Goal: Task Accomplishment & Management: Use online tool/utility

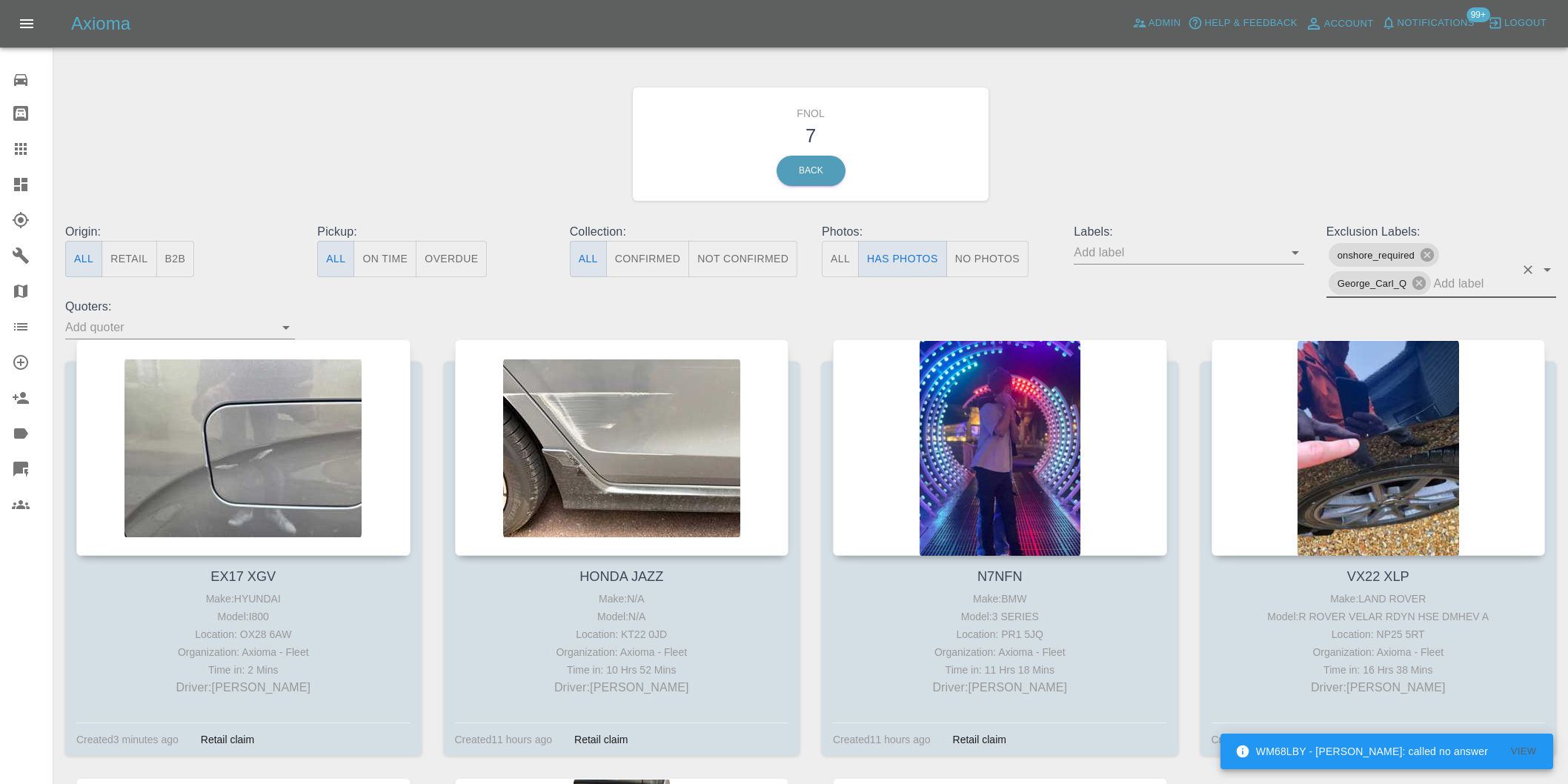
scroll to position [412, 0]
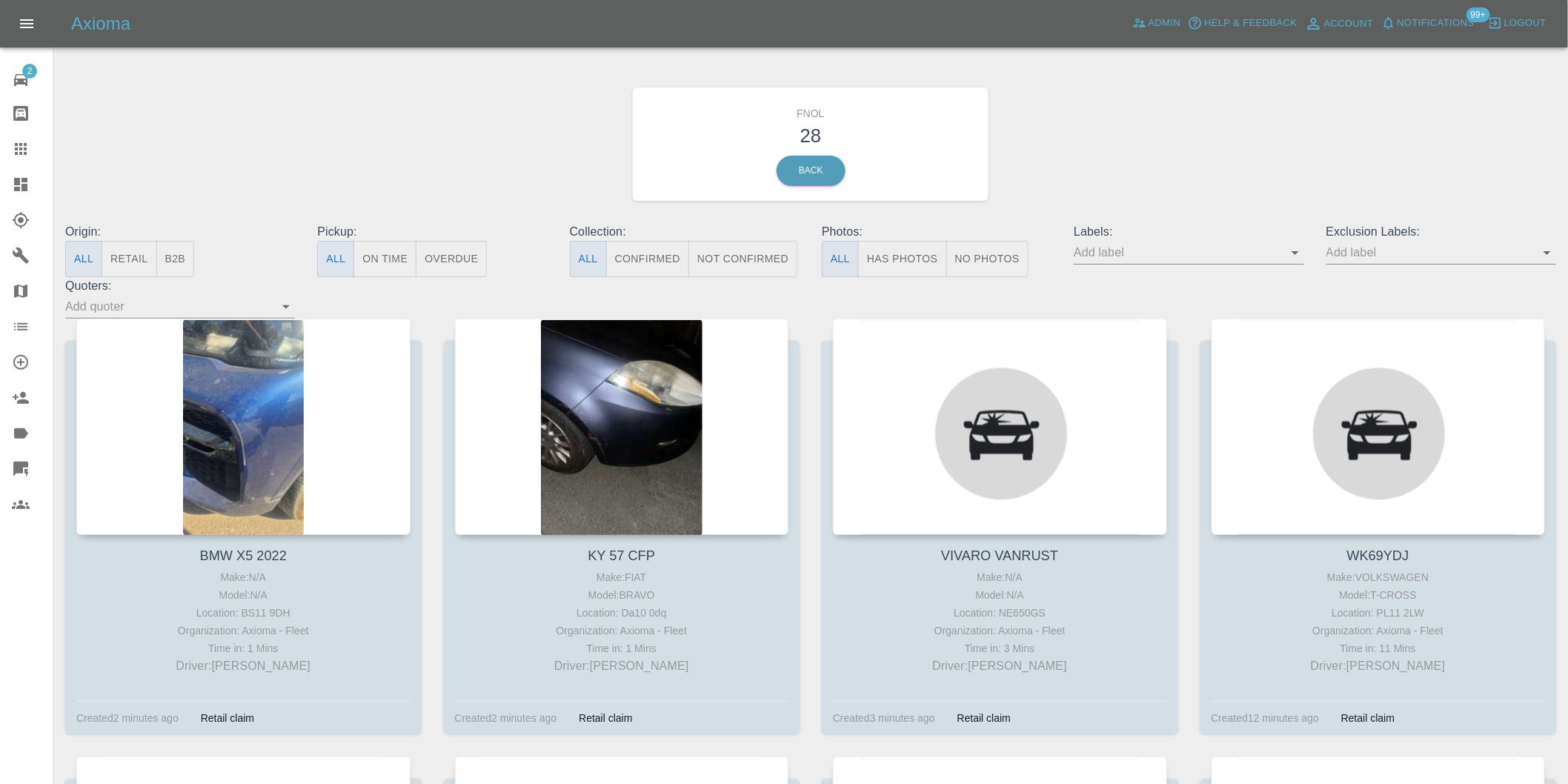
click at [915, 264] on button "Has Photos" at bounding box center [903, 259] width 89 height 36
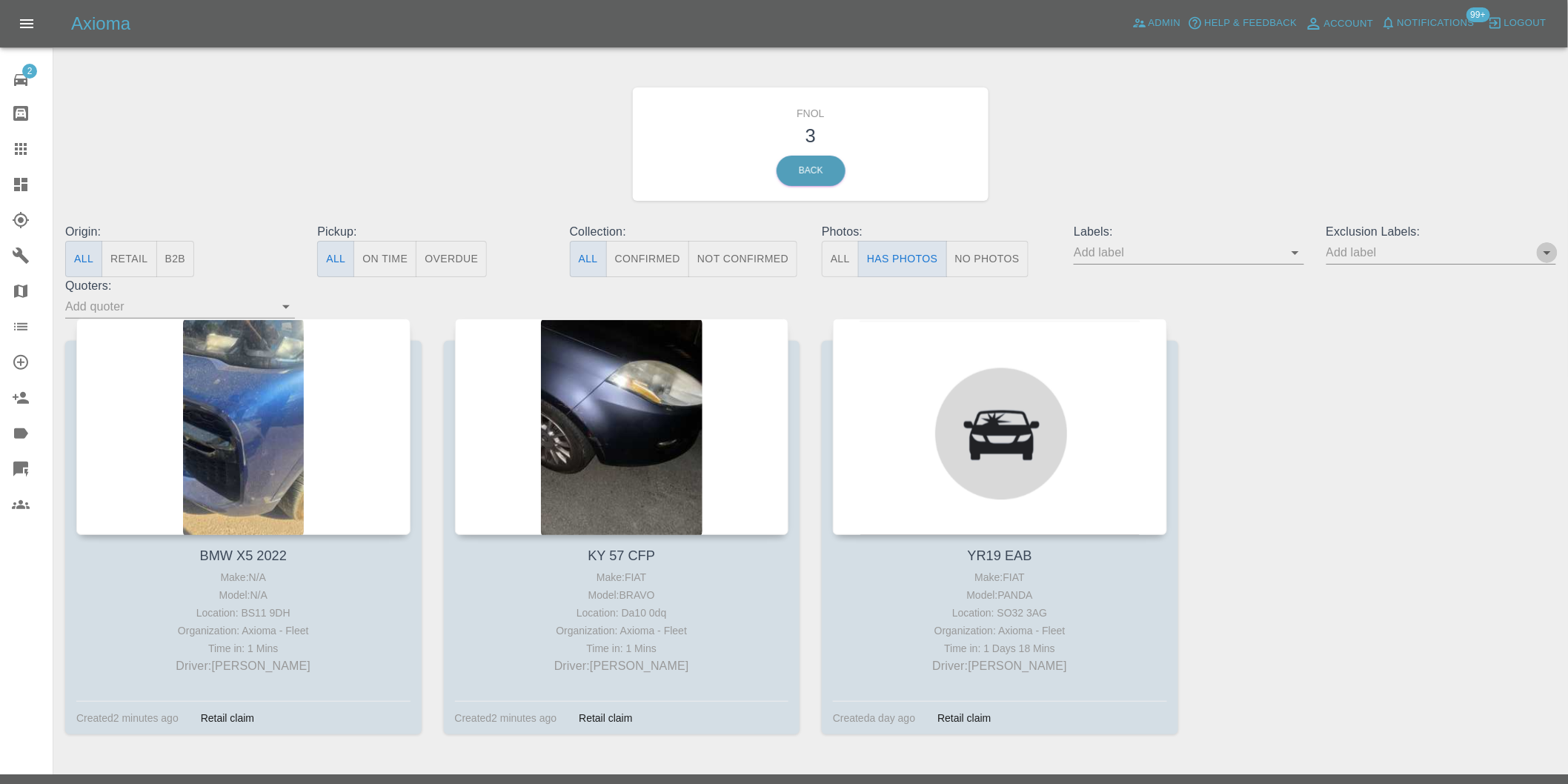
click at [1547, 255] on icon "Open" at bounding box center [1548, 253] width 18 height 18
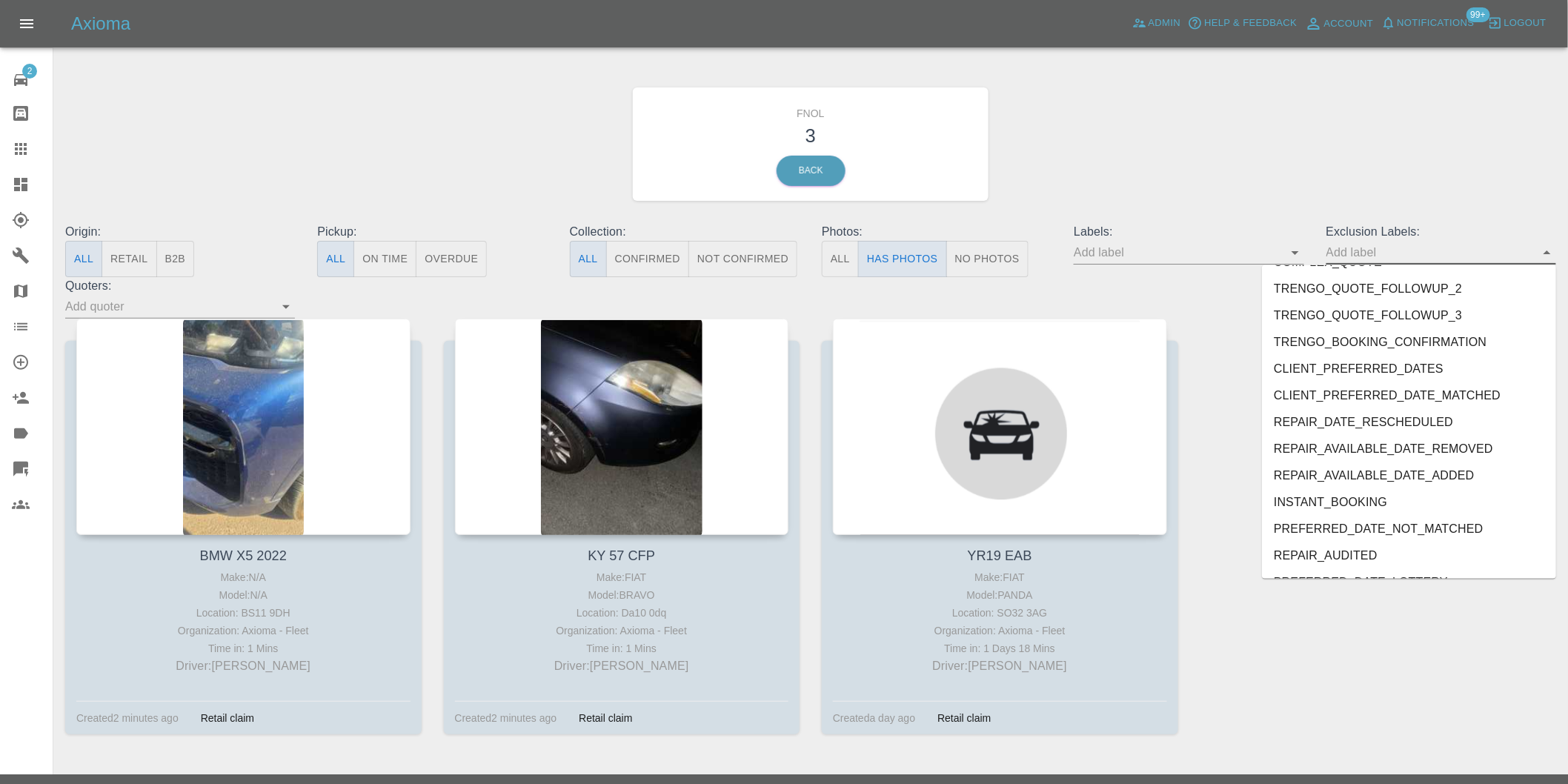
scroll to position [3192, 0]
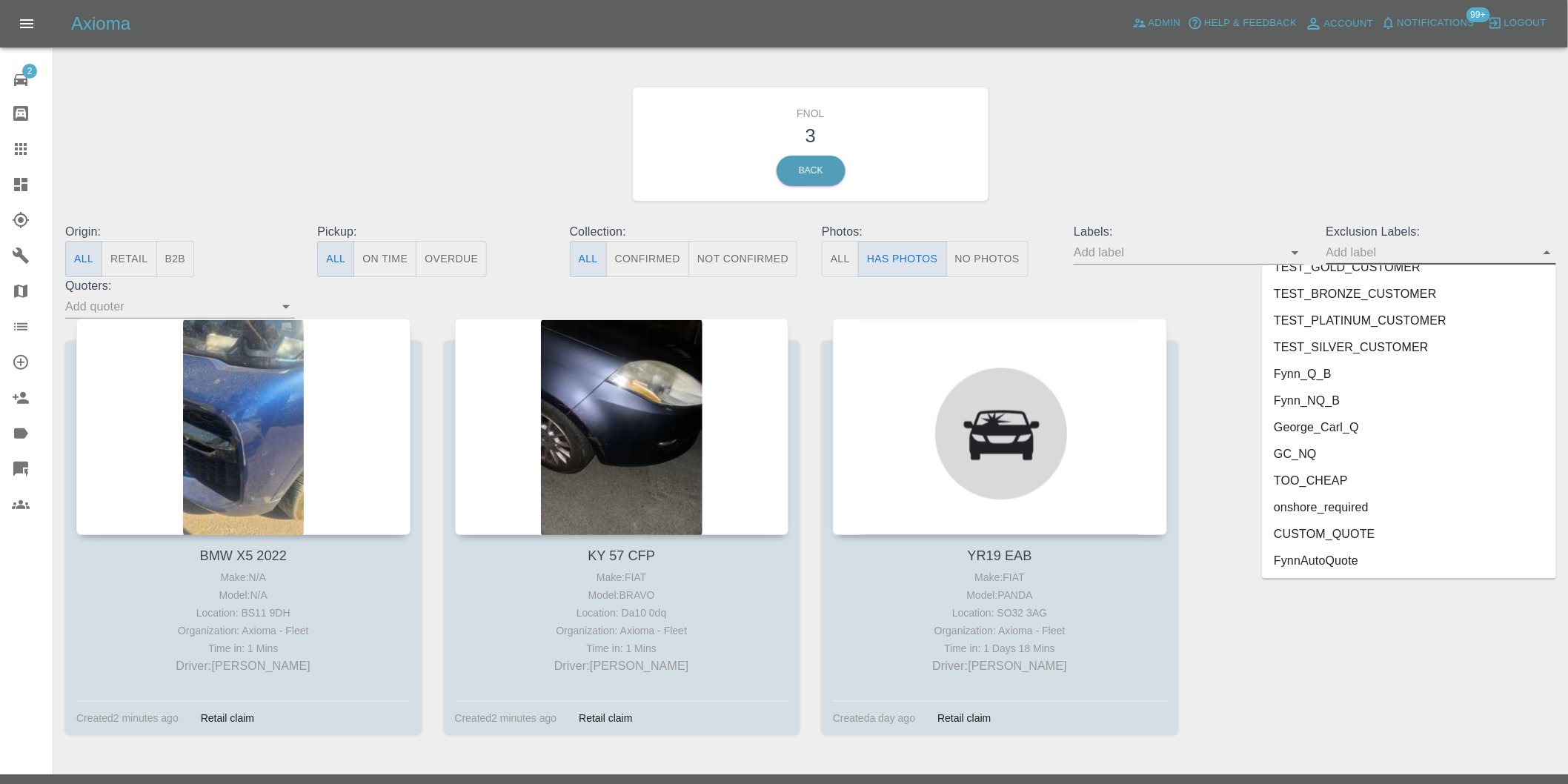
click at [1324, 506] on li "onshore_required" at bounding box center [1409, 507] width 294 height 27
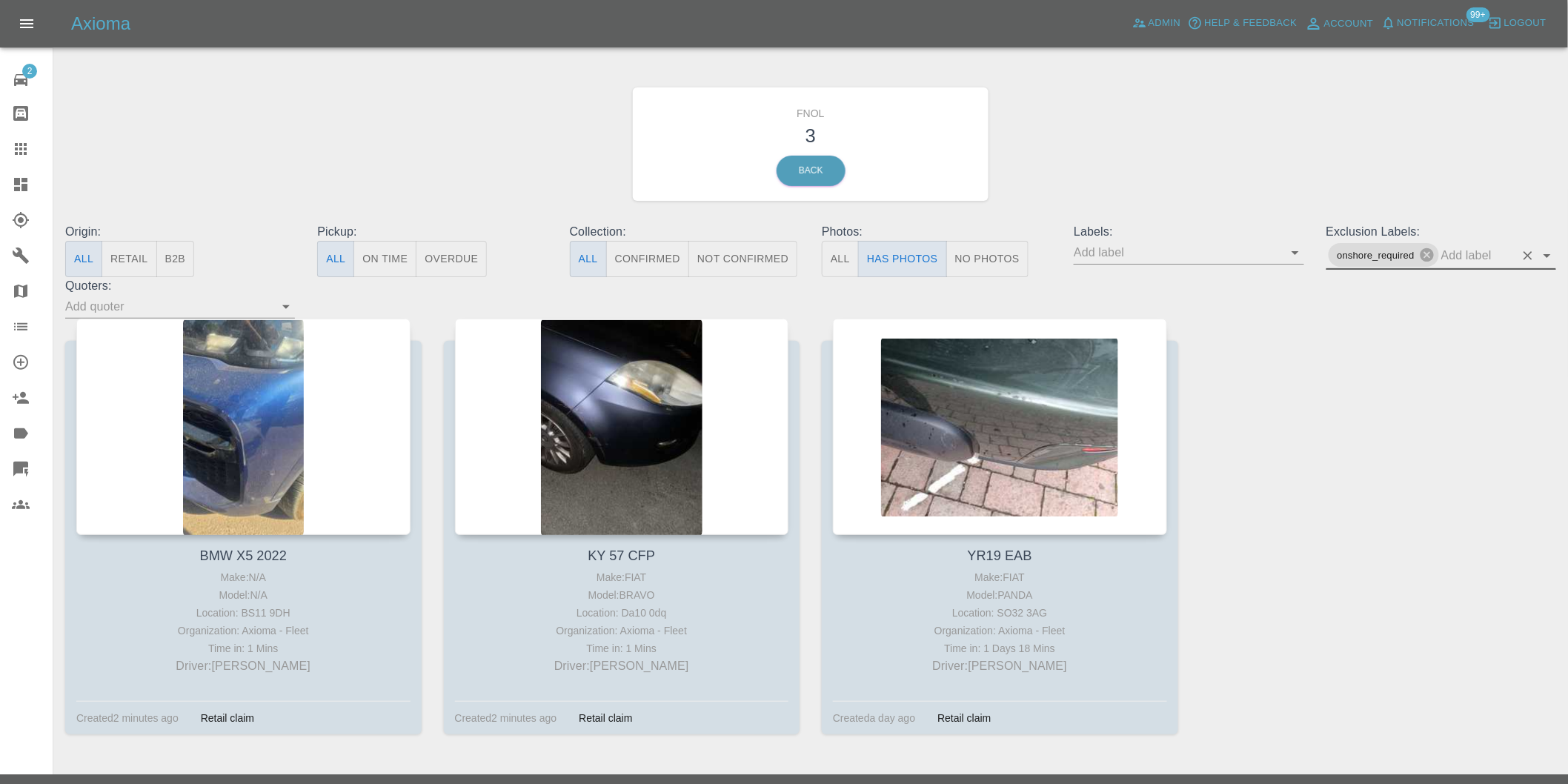
click at [1548, 255] on icon "Open" at bounding box center [1548, 256] width 7 height 4
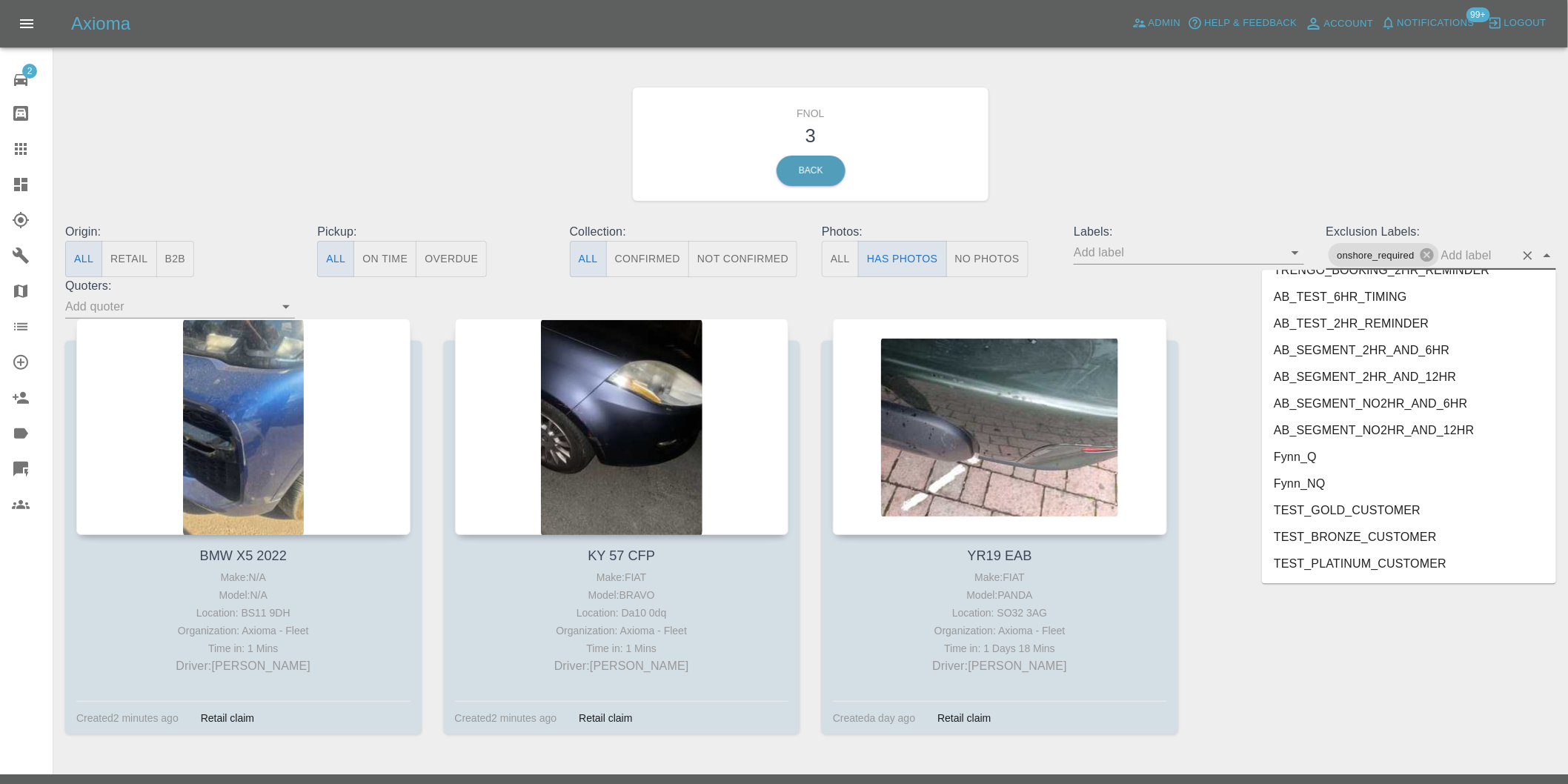
scroll to position [3165, 0]
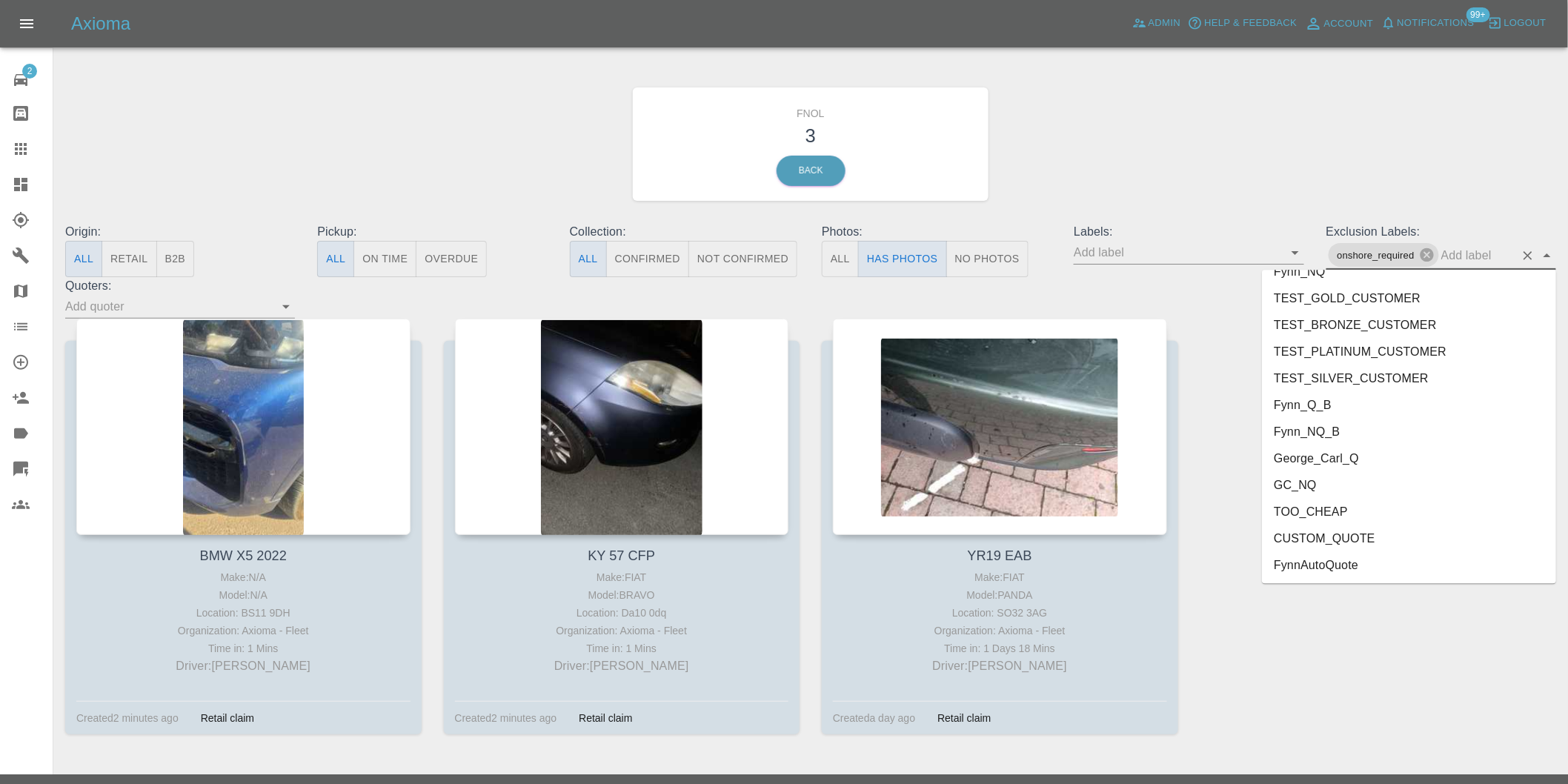
click at [1321, 462] on li "George_Carl_Q" at bounding box center [1409, 459] width 294 height 27
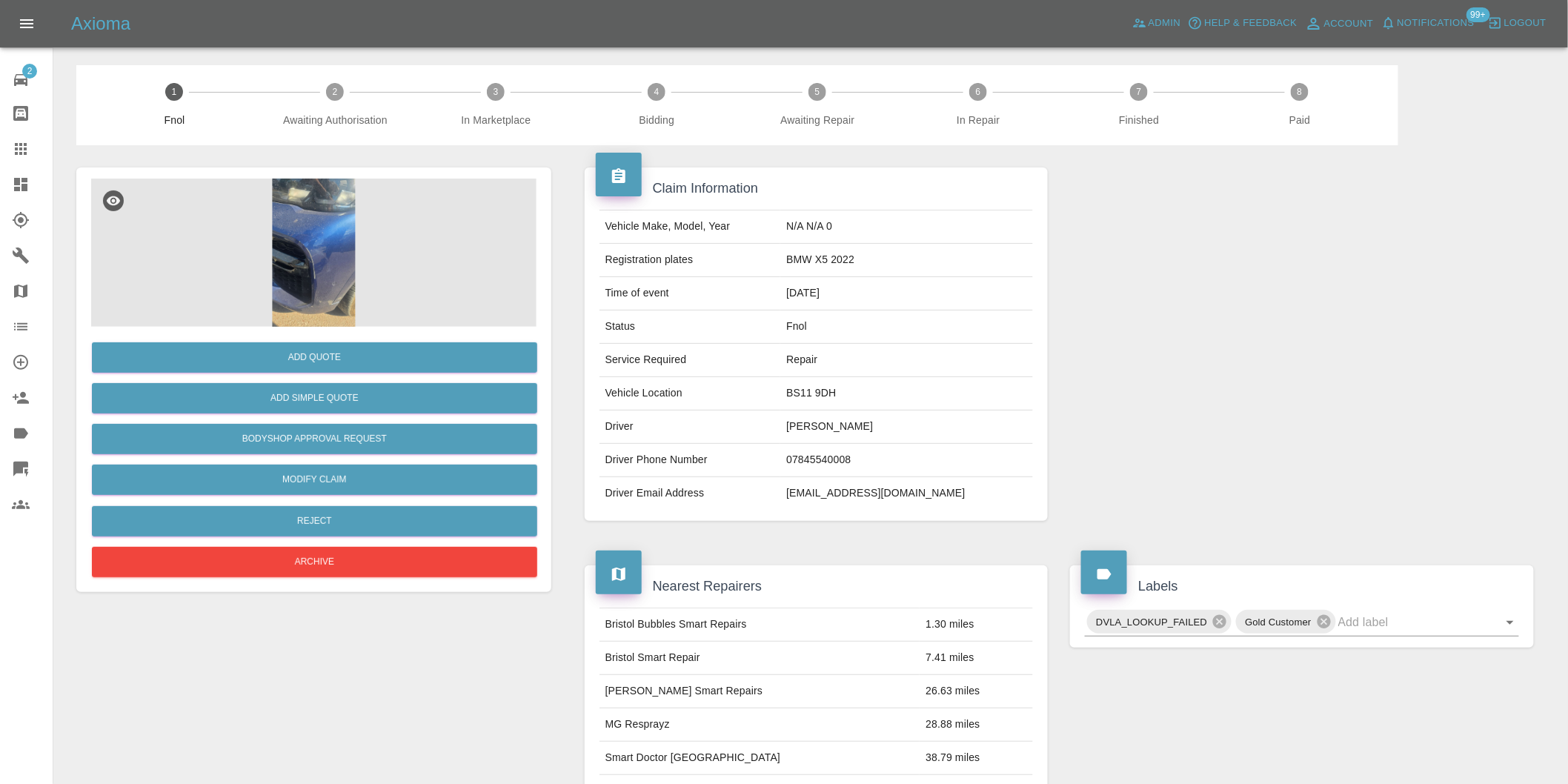
click at [344, 220] on img at bounding box center [314, 252] width 445 height 148
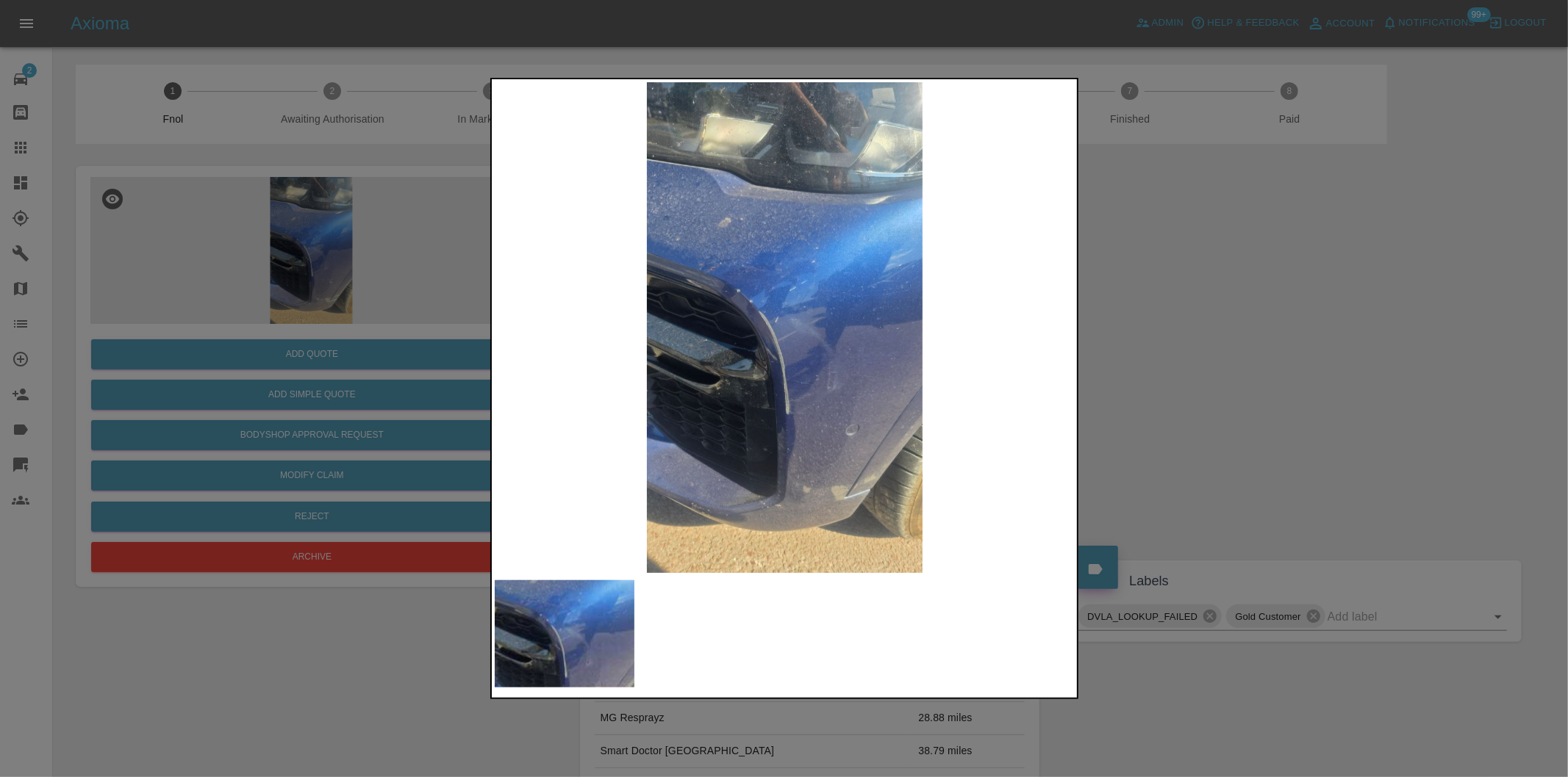
click at [1111, 345] on div at bounding box center [784, 388] width 1568 height 777
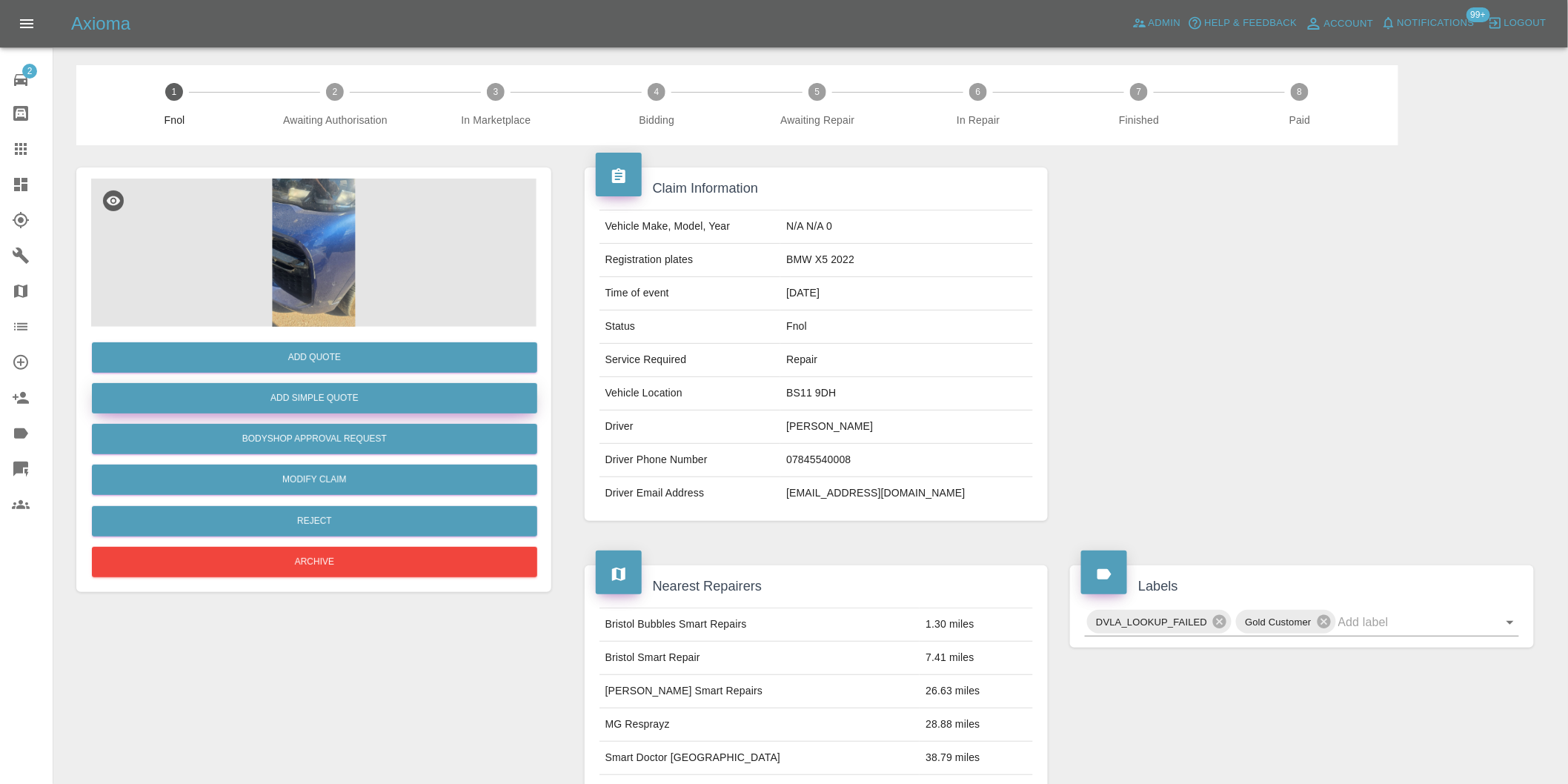
click at [318, 391] on button "Add Simple Quote" at bounding box center [315, 398] width 445 height 30
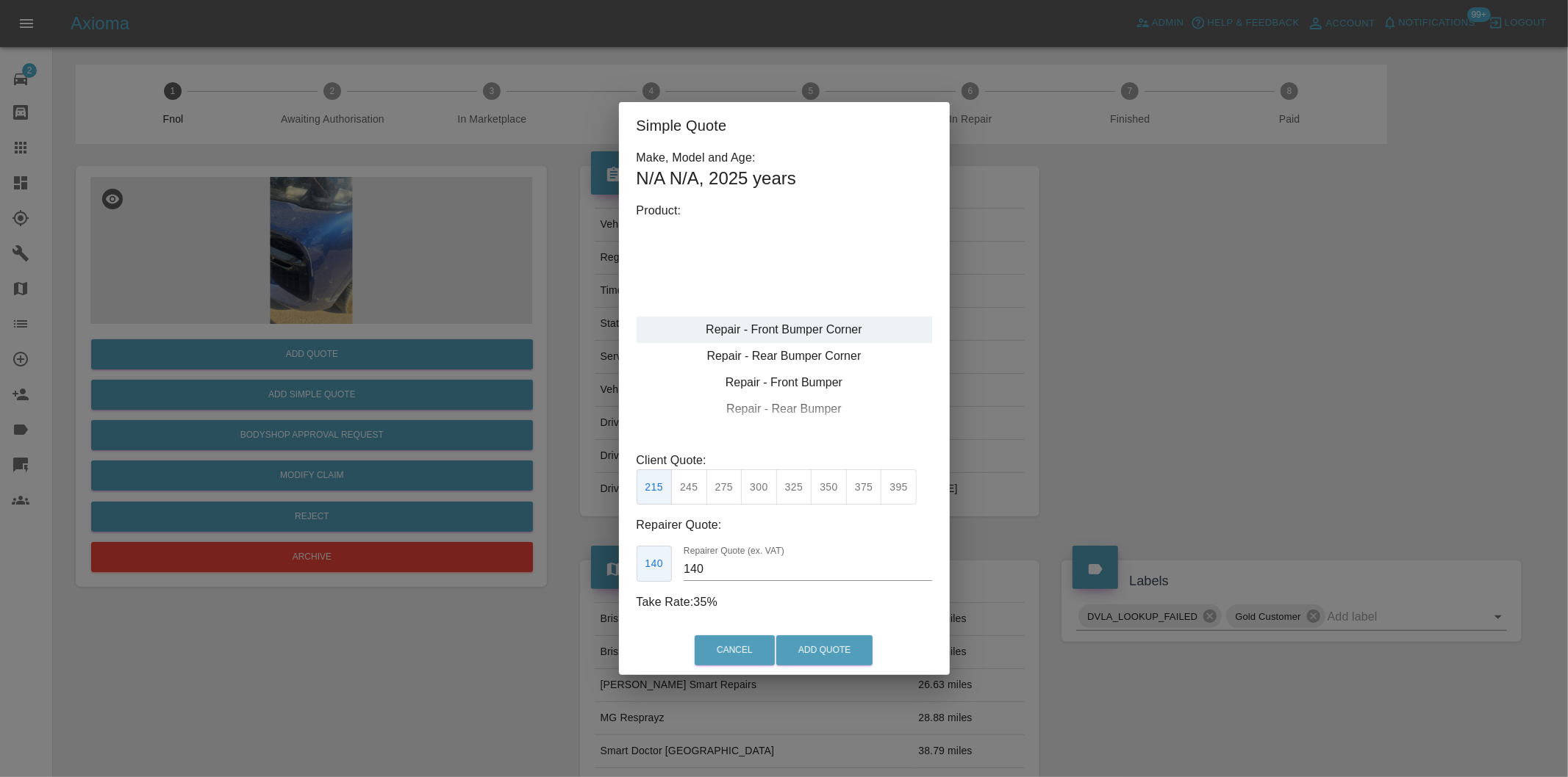
type input "120"
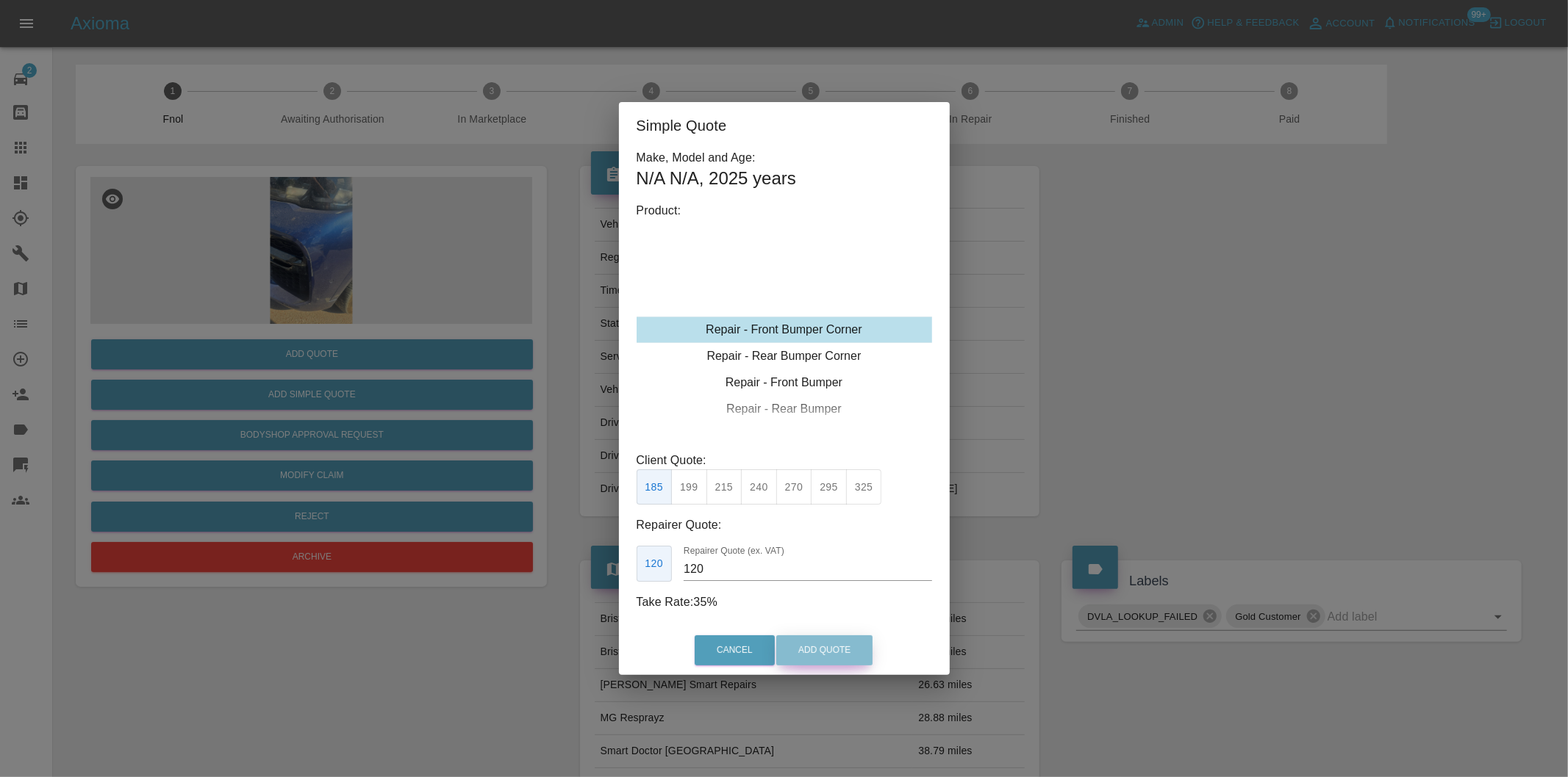
click at [828, 649] on button "Add Quote" at bounding box center [823, 650] width 96 height 30
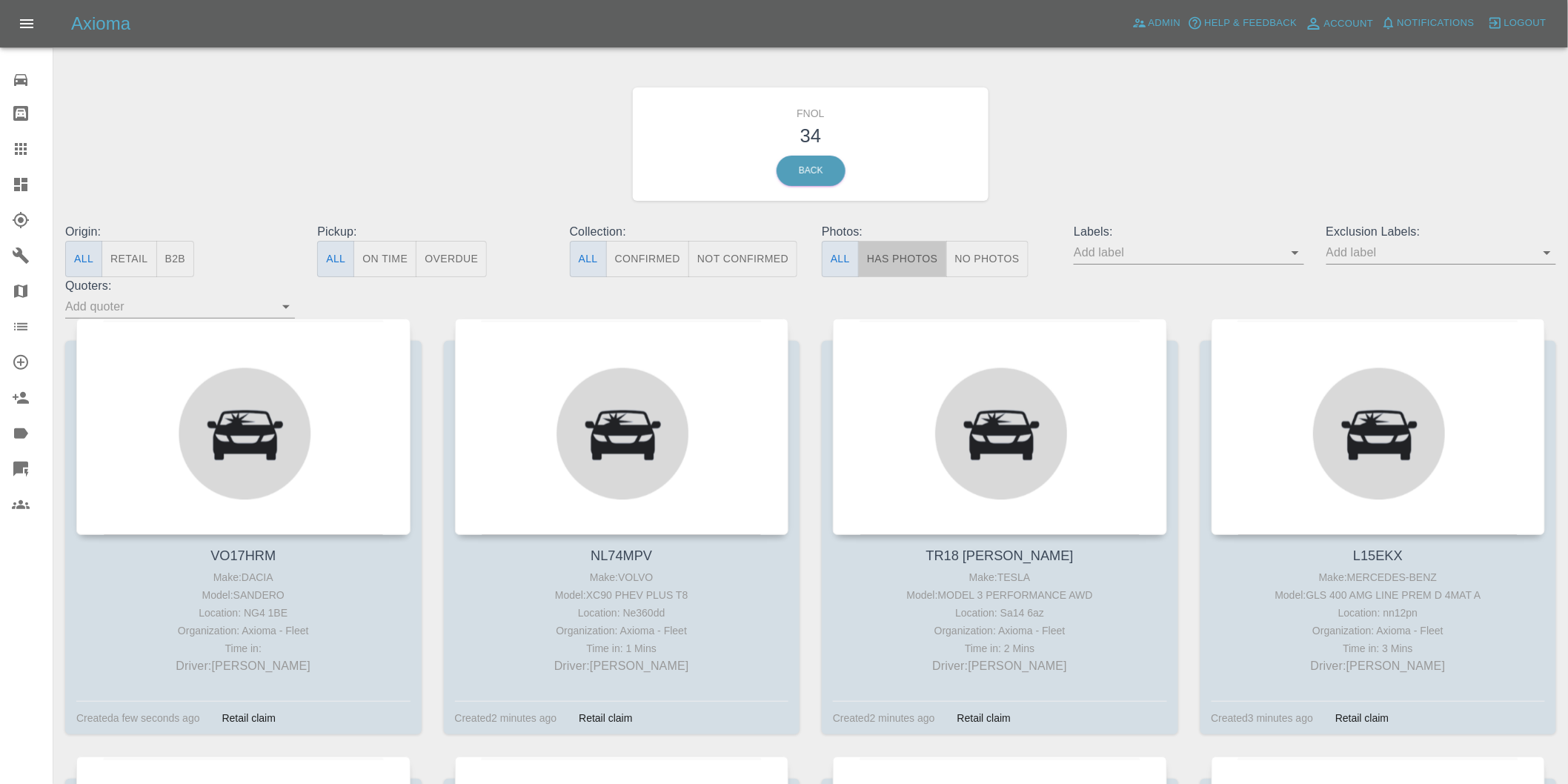
click at [901, 260] on button "Has Photos" at bounding box center [903, 259] width 89 height 36
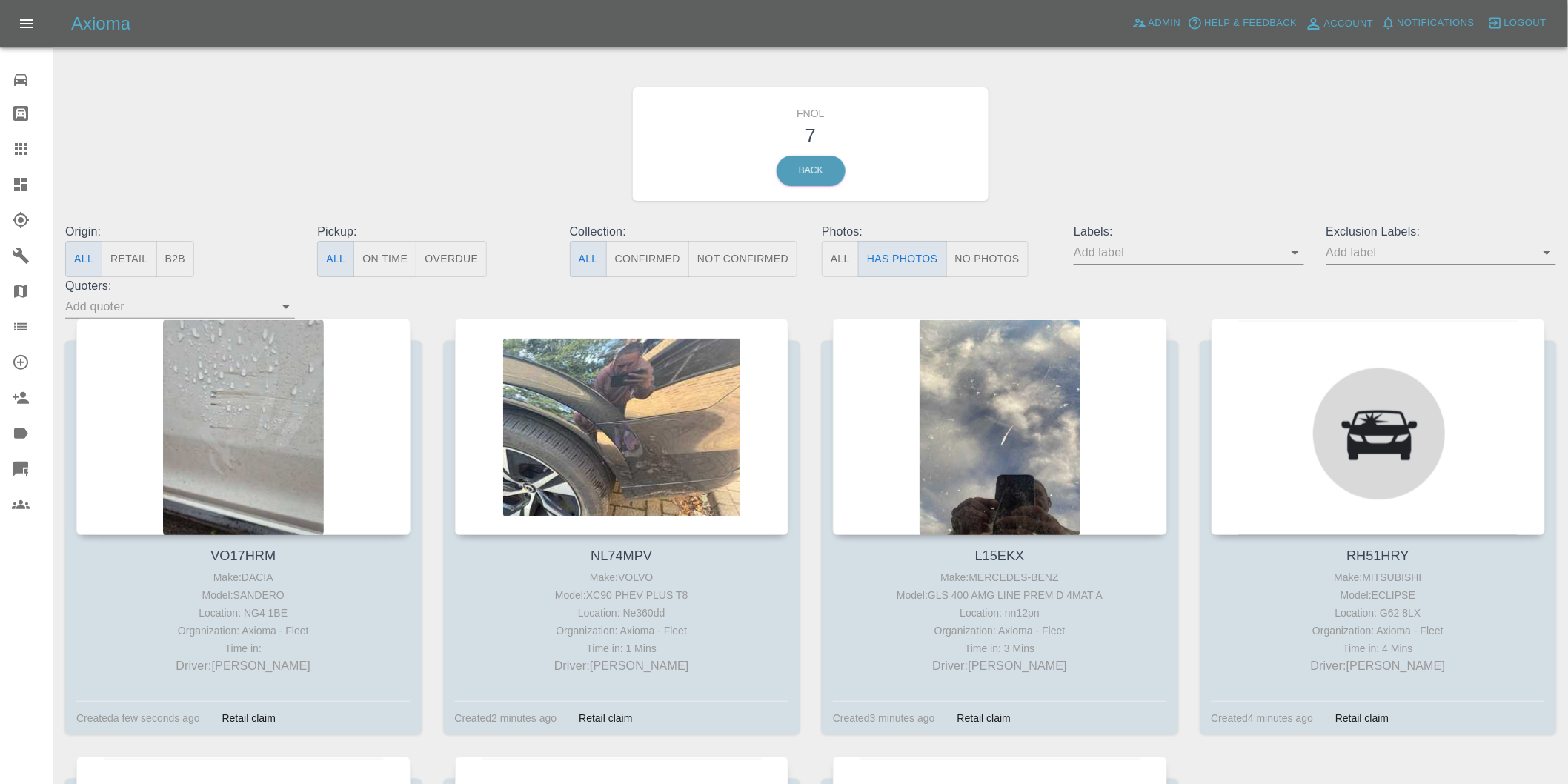
click at [1549, 254] on icon "Open" at bounding box center [1548, 253] width 18 height 18
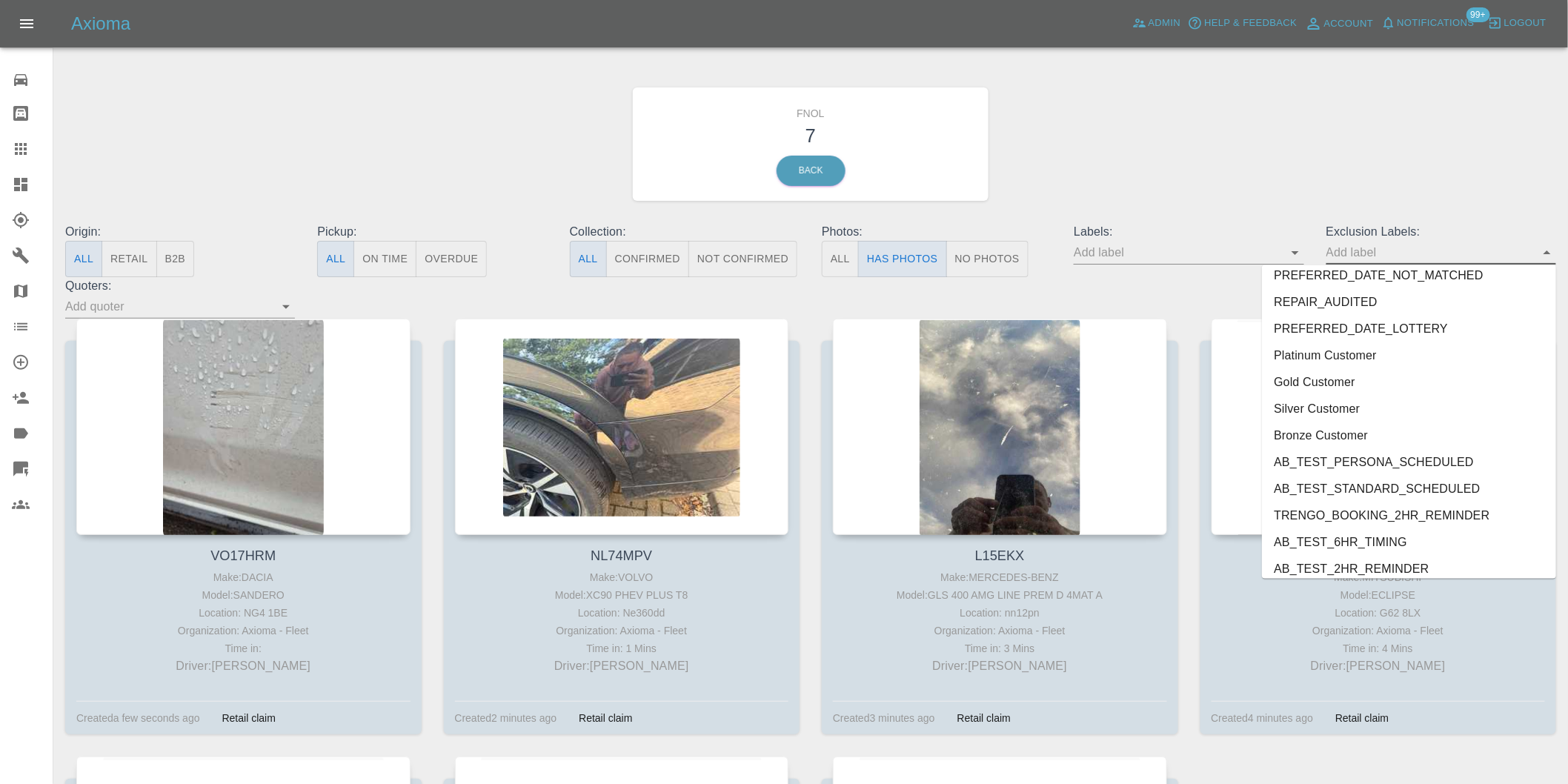
scroll to position [3192, 0]
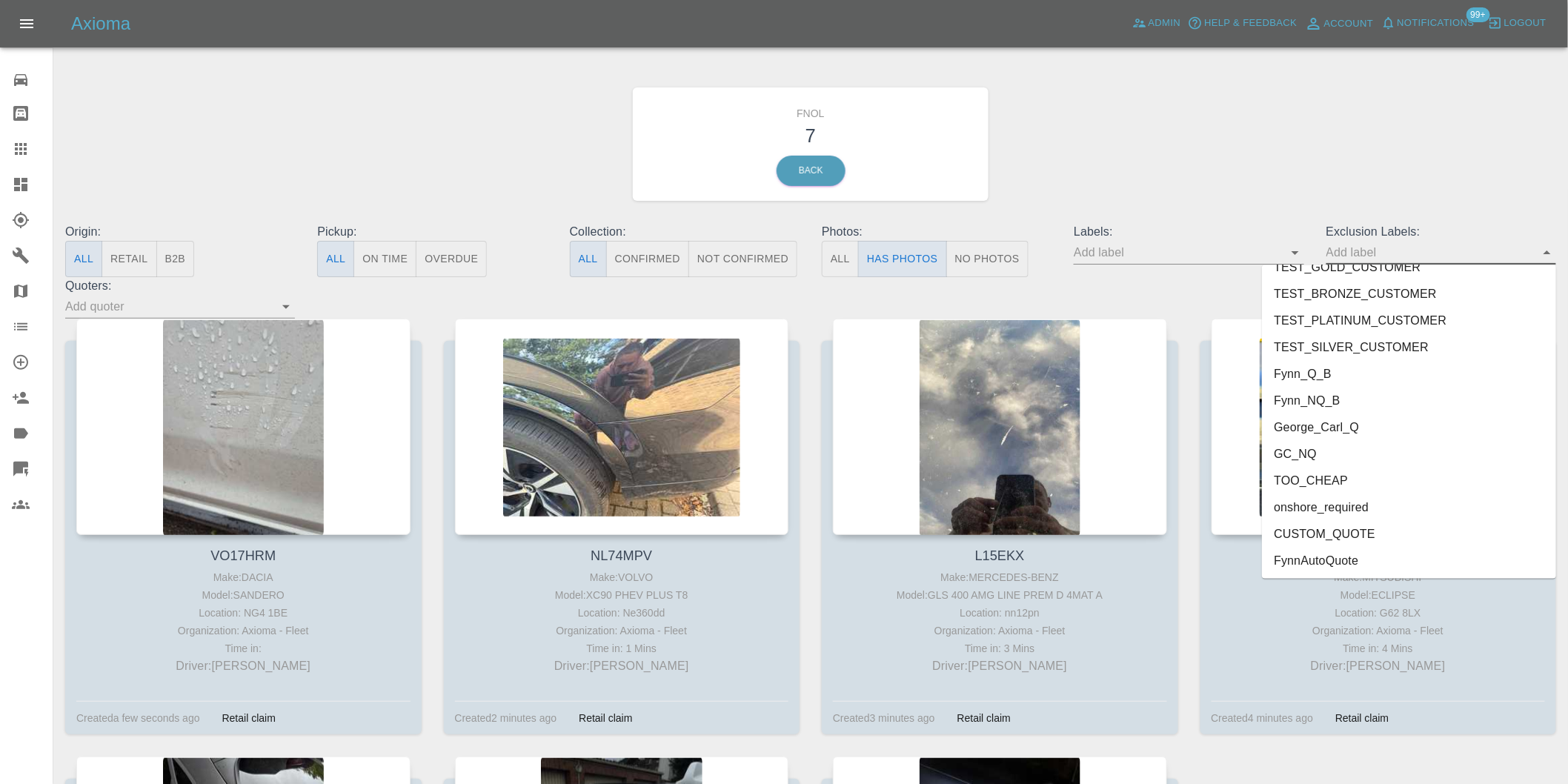
click at [1351, 507] on li "onshore_required" at bounding box center [1409, 507] width 294 height 27
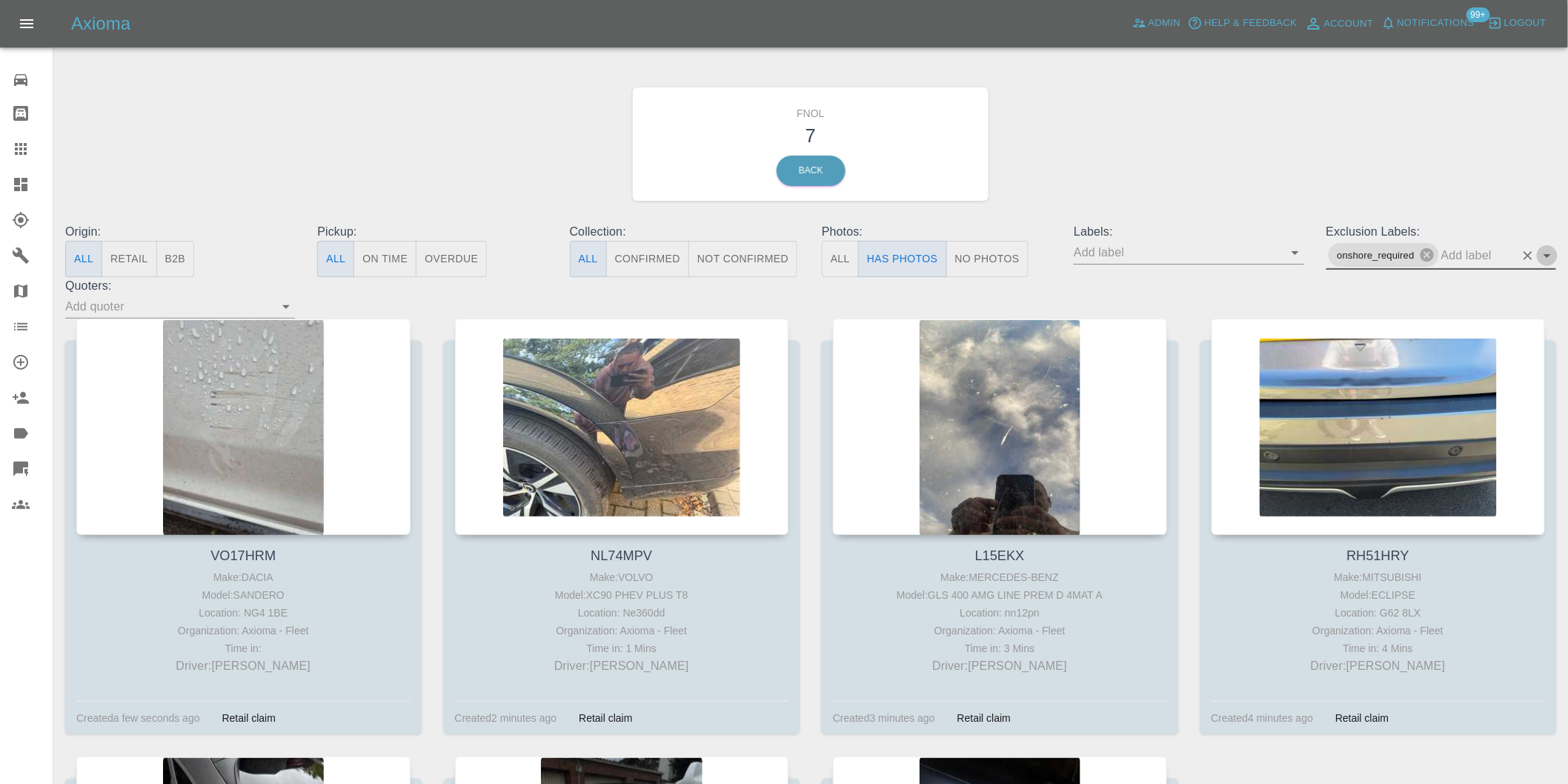
click at [1552, 253] on icon "Open" at bounding box center [1548, 255] width 18 height 18
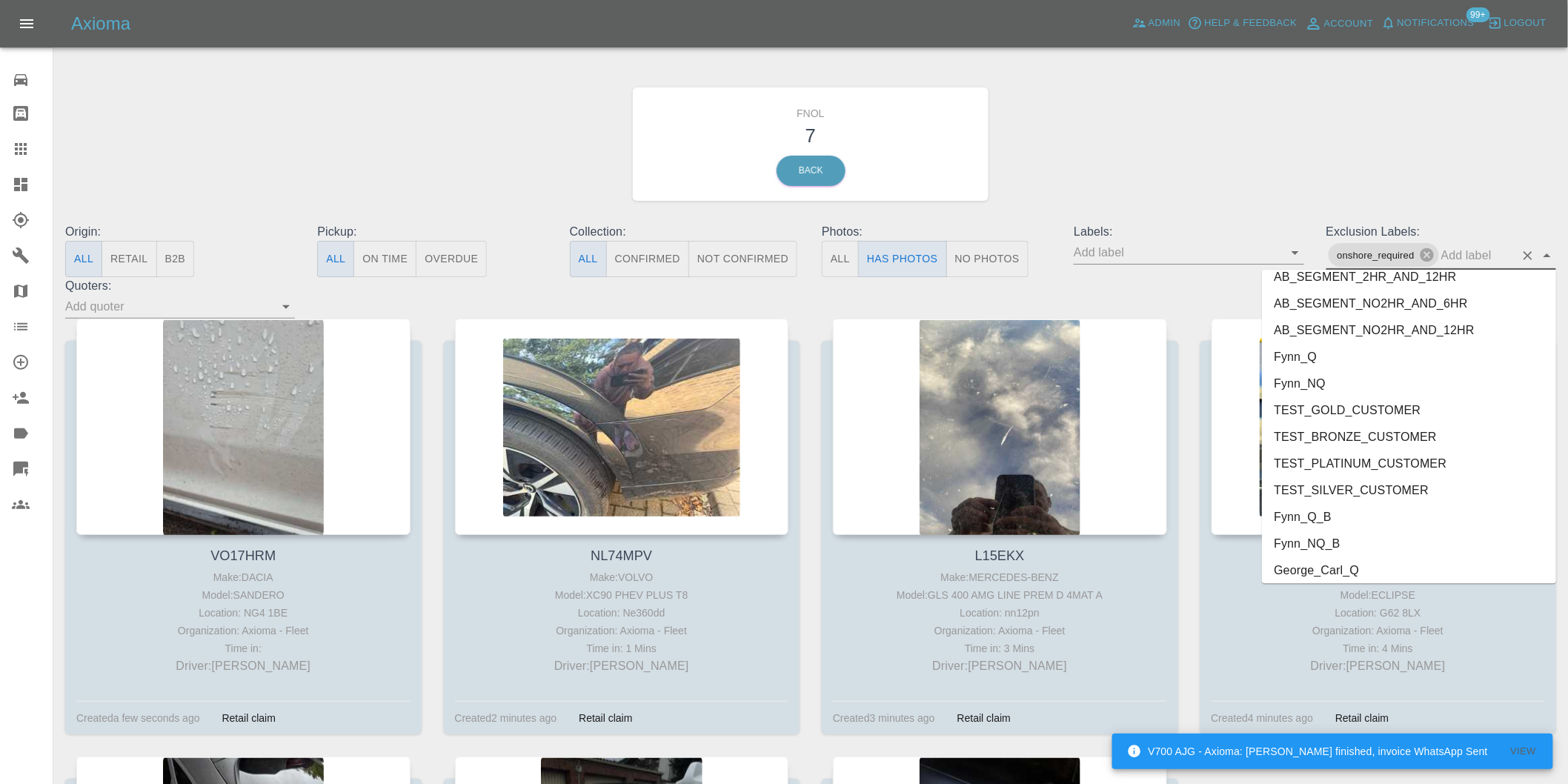
scroll to position [3165, 0]
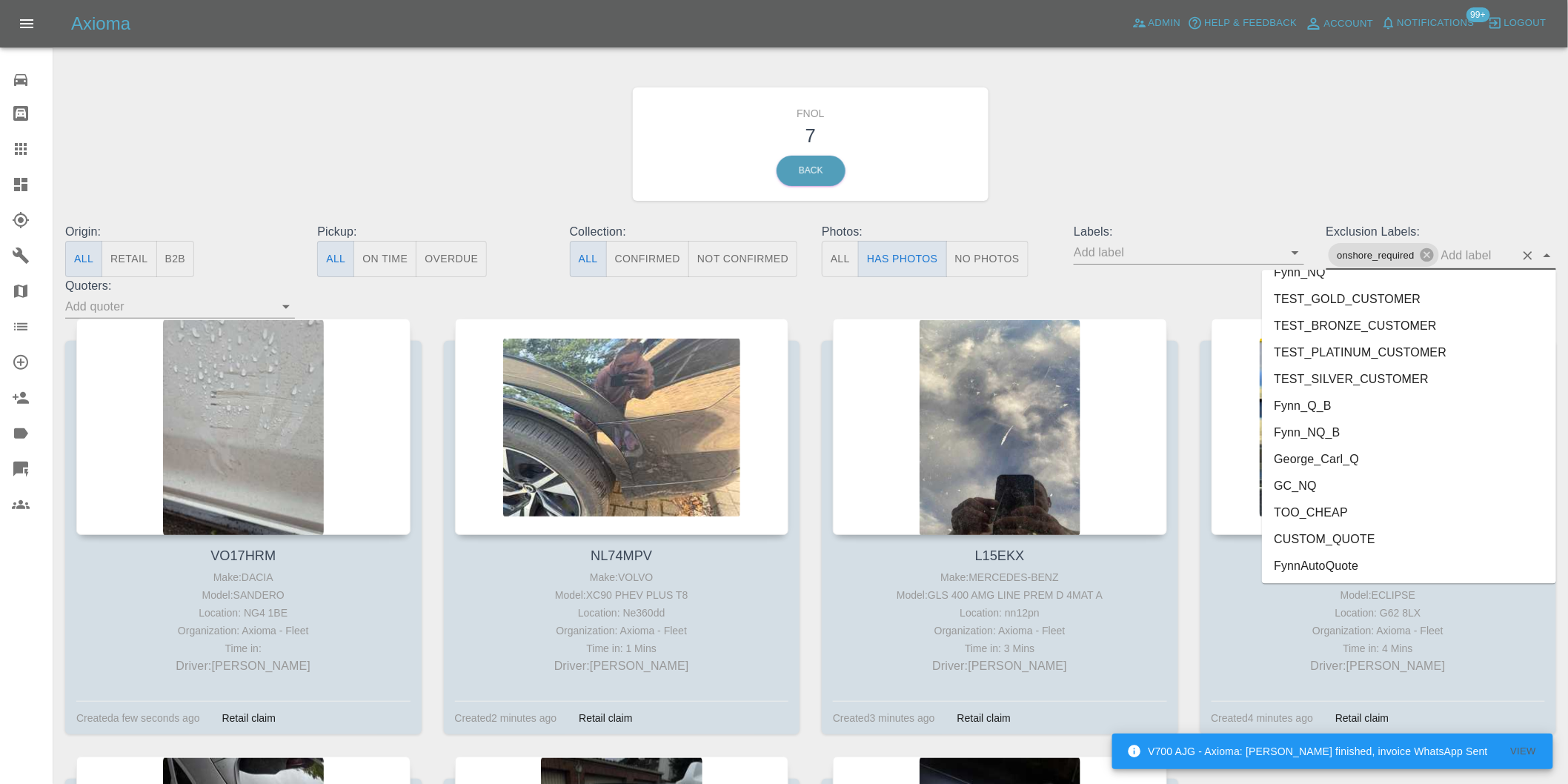
click at [1314, 463] on li "George_Carl_Q" at bounding box center [1409, 459] width 294 height 27
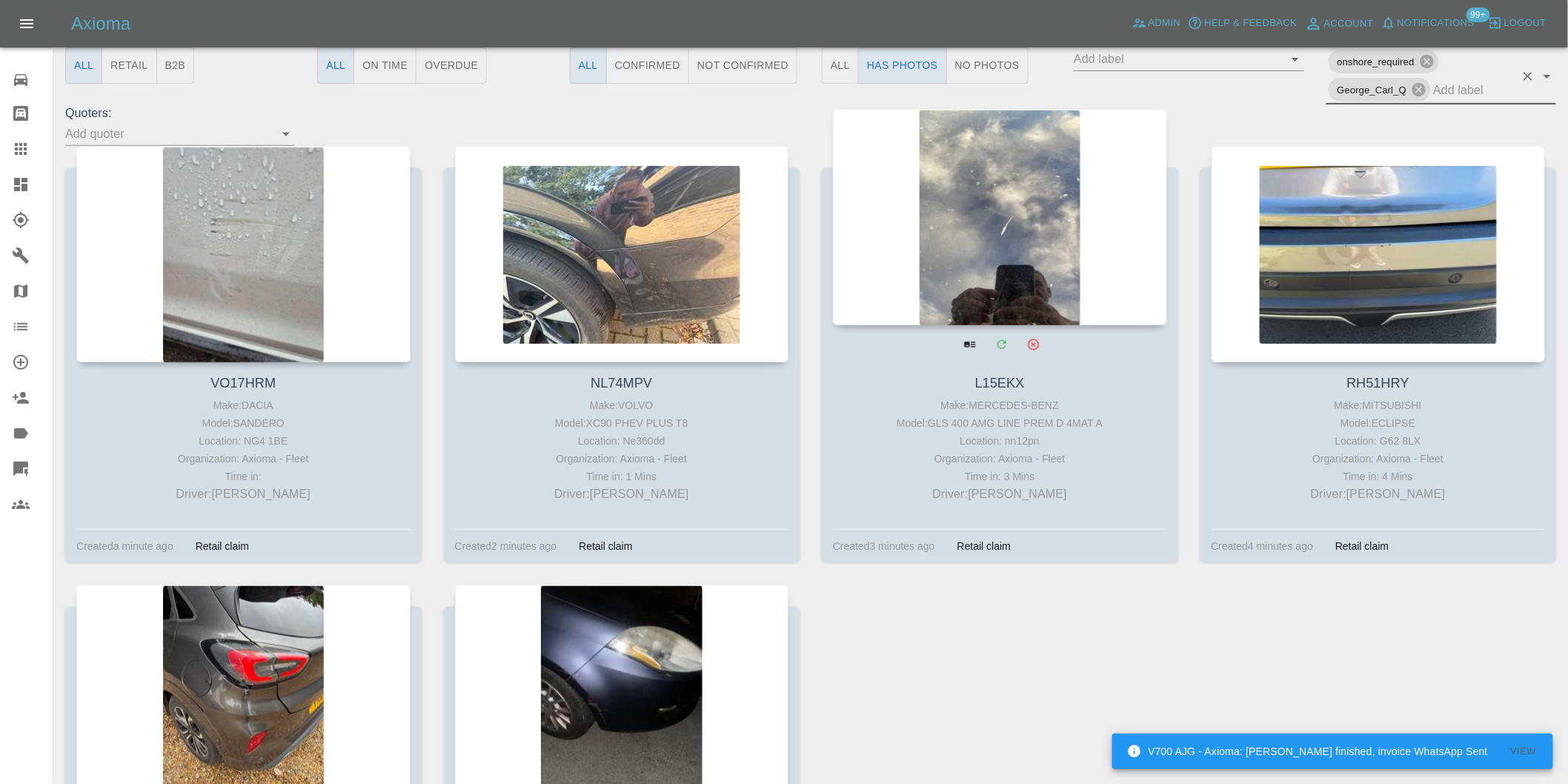
scroll to position [165, 0]
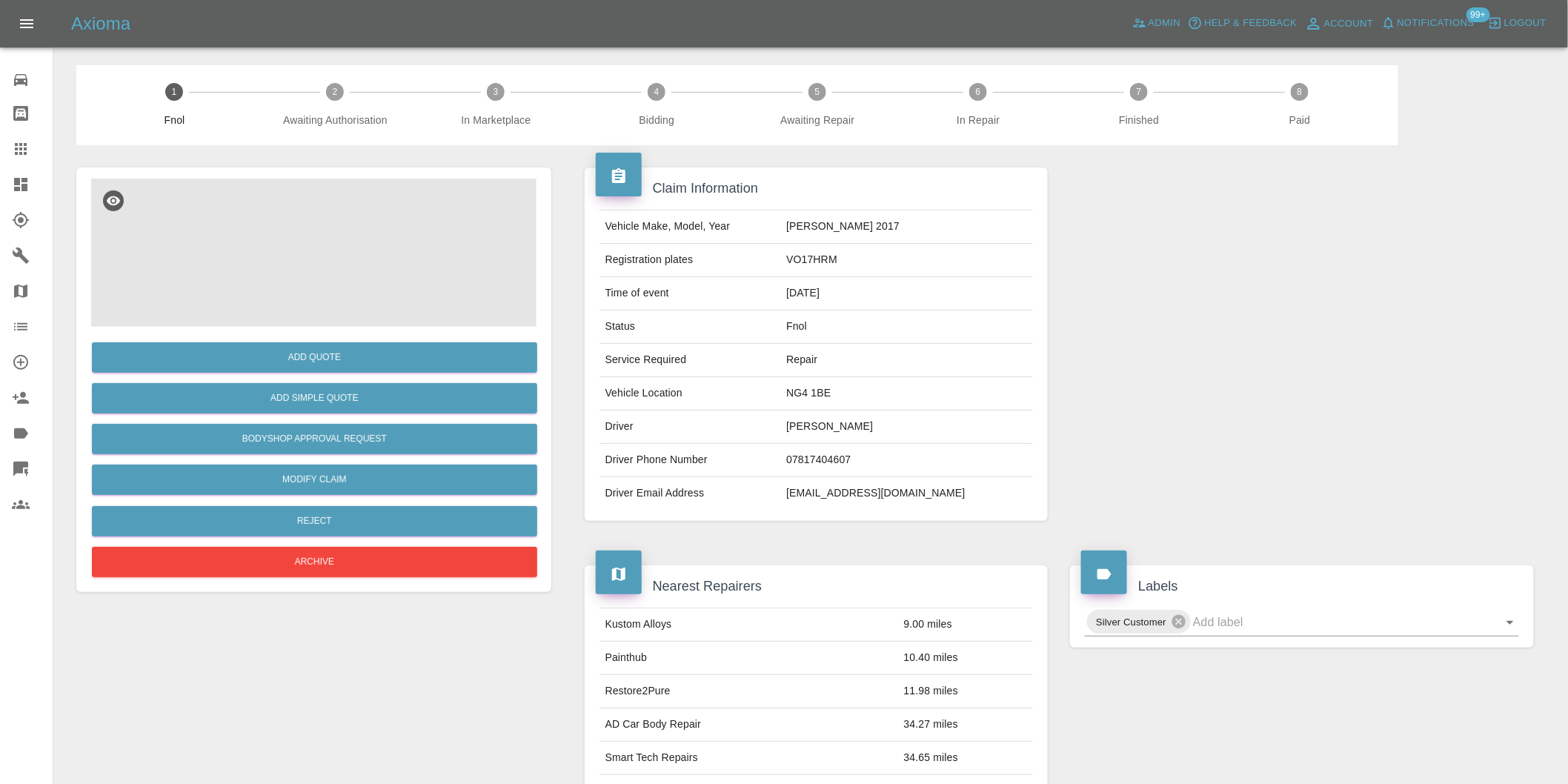
click at [308, 208] on img at bounding box center [314, 252] width 445 height 148
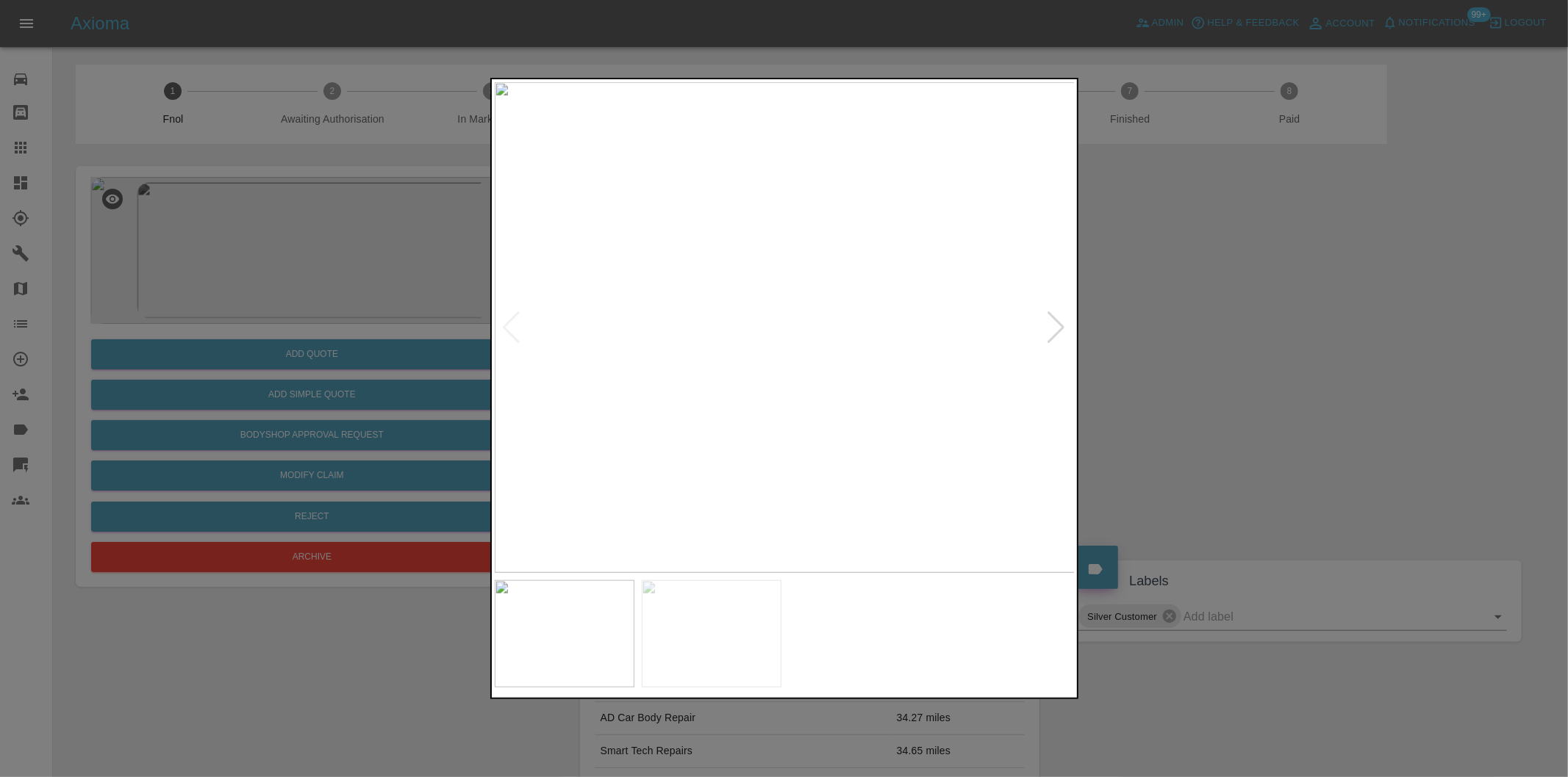
click at [1055, 331] on div at bounding box center [1056, 327] width 20 height 33
click at [1261, 330] on div at bounding box center [784, 388] width 1568 height 777
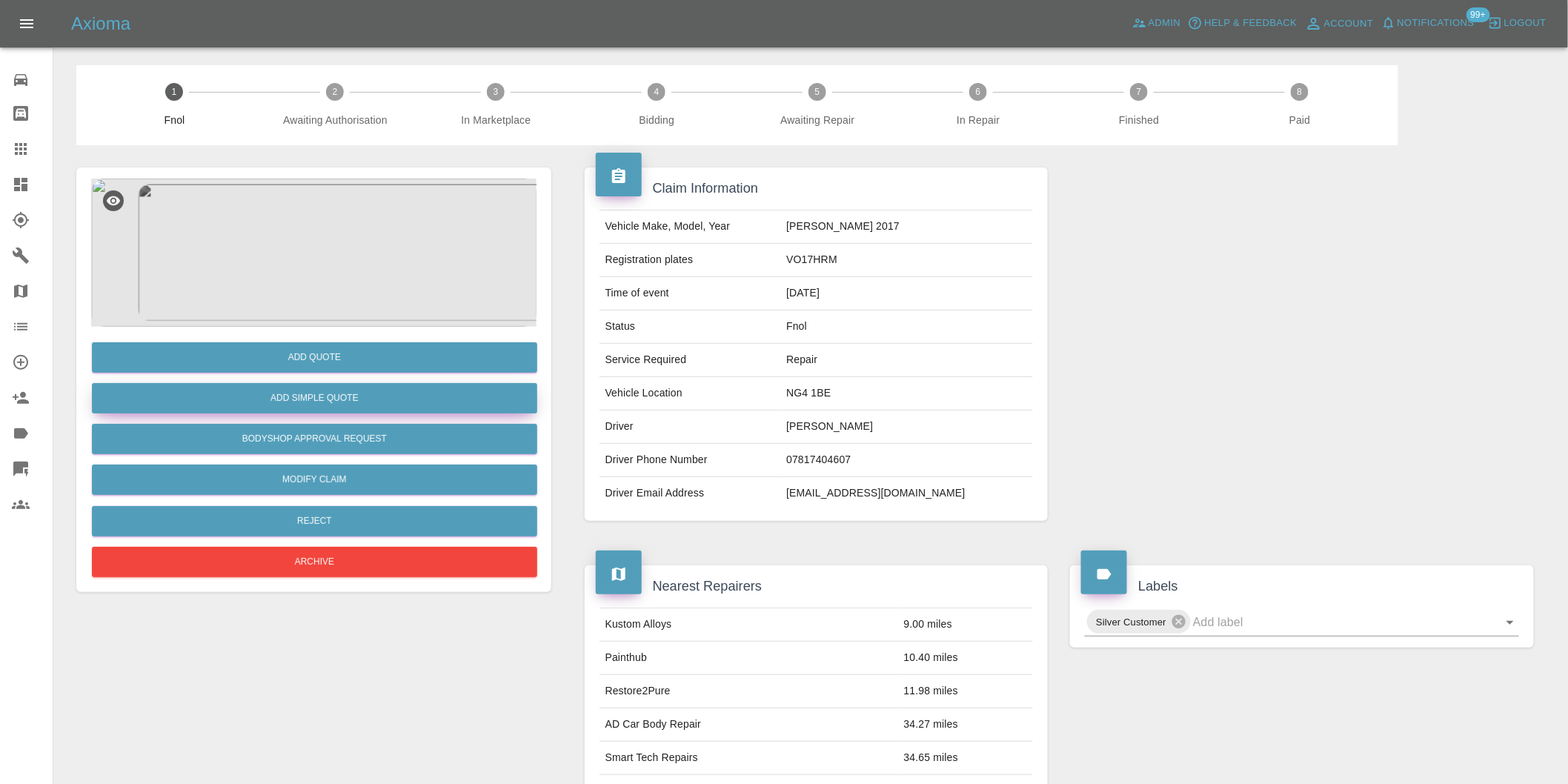
click at [357, 402] on button "Add Simple Quote" at bounding box center [315, 398] width 445 height 30
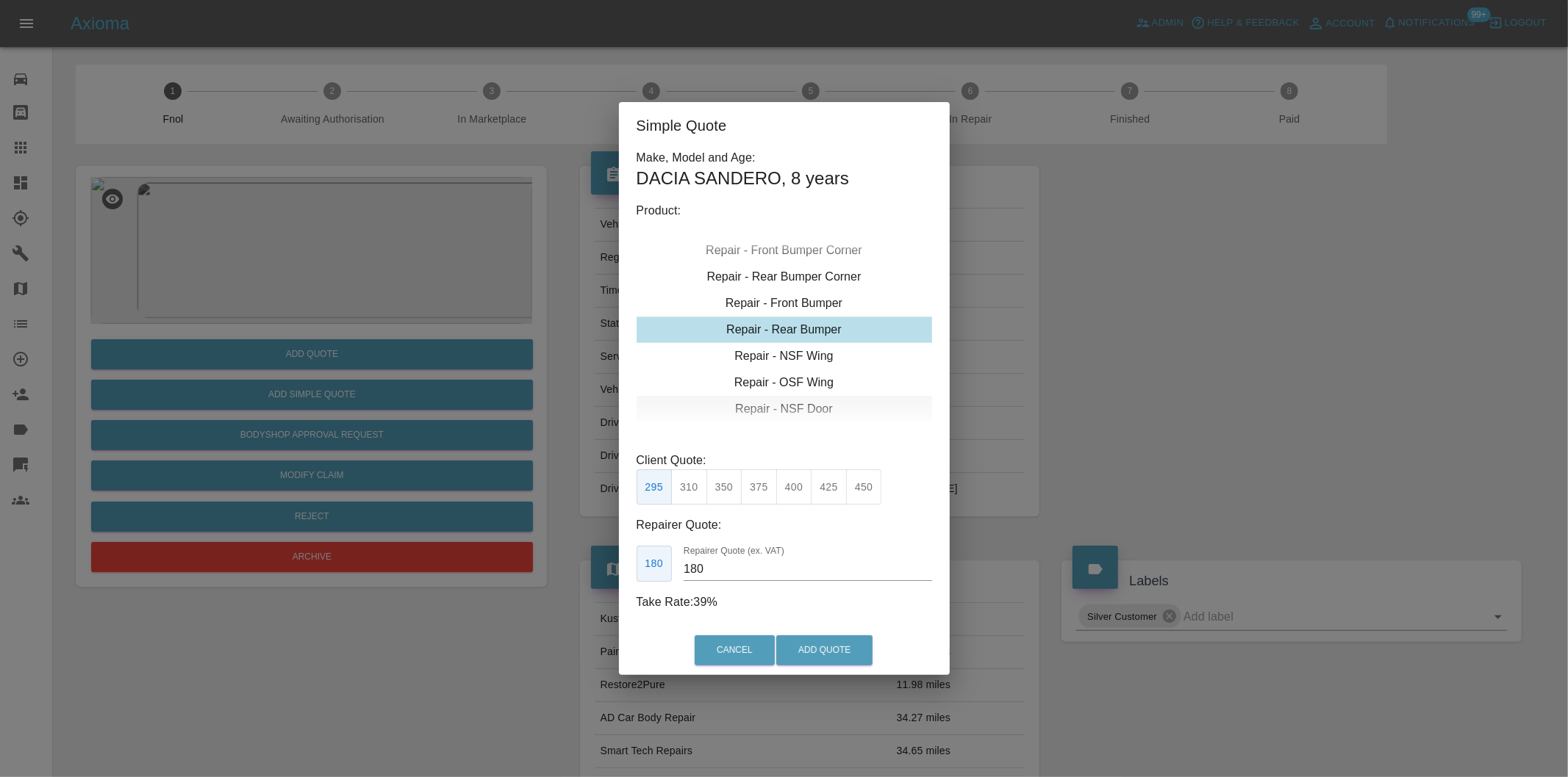
click at [814, 408] on div "Repair - NSF Door" at bounding box center [784, 409] width 295 height 26
click at [696, 481] on button "245" at bounding box center [689, 487] width 36 height 36
type input "160"
click at [813, 648] on button "Add Quote" at bounding box center [823, 650] width 96 height 30
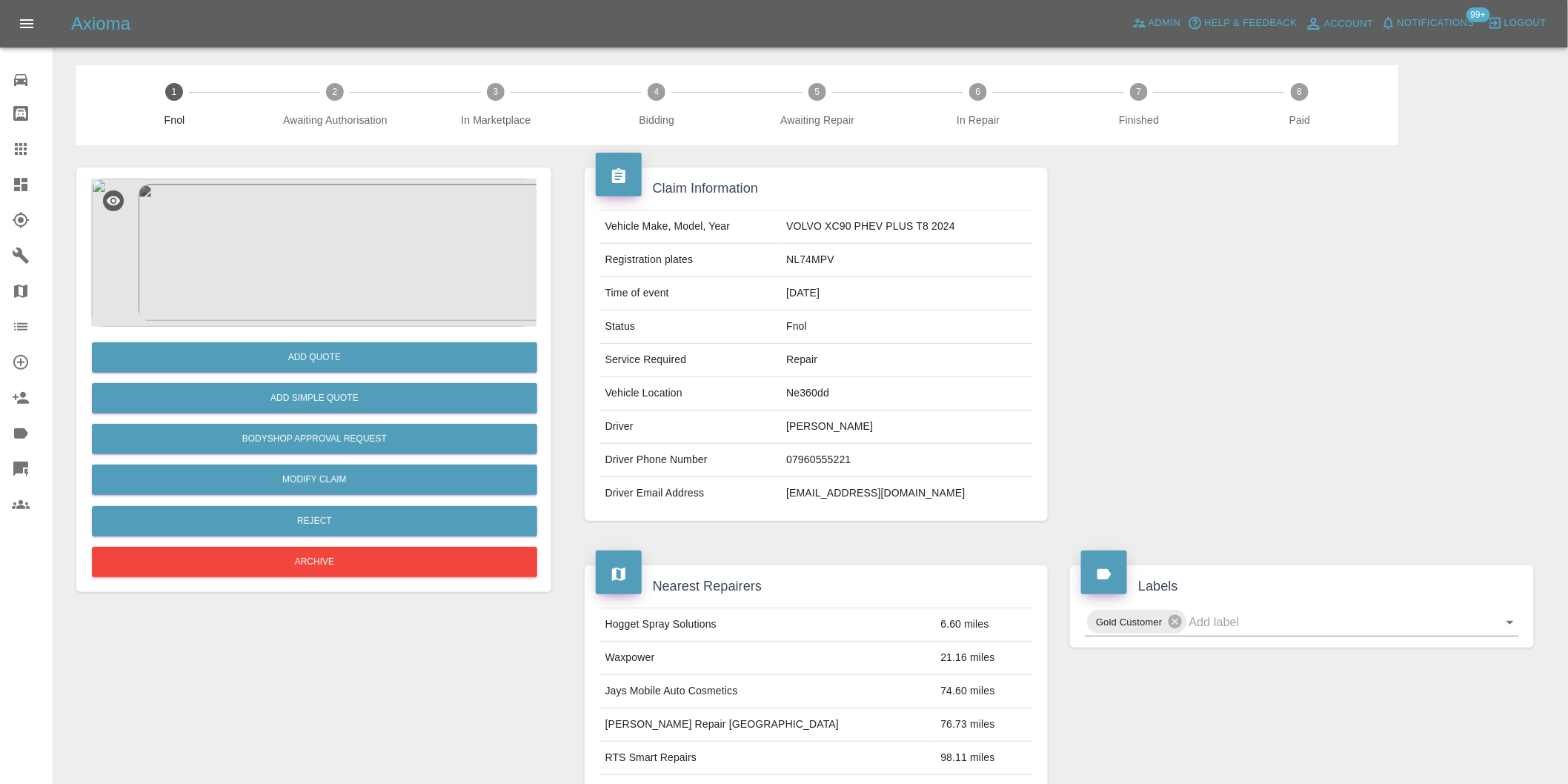
click at [330, 238] on img at bounding box center [314, 252] width 445 height 148
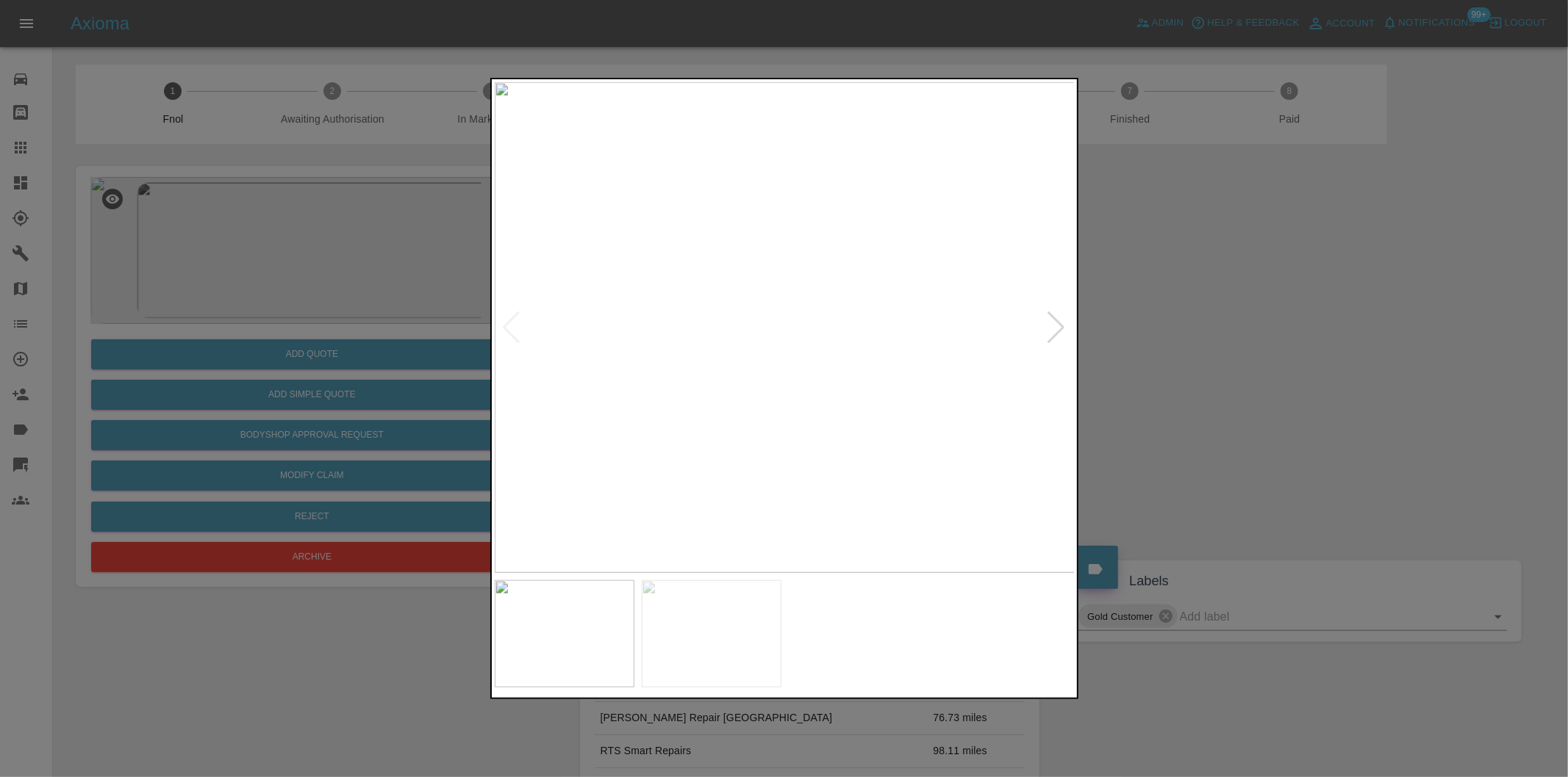
click at [1062, 321] on div at bounding box center [1056, 327] width 20 height 33
click at [1062, 321] on img at bounding box center [784, 328] width 580 height 490
click at [507, 322] on div at bounding box center [512, 327] width 20 height 33
click at [754, 316] on img at bounding box center [784, 328] width 580 height 490
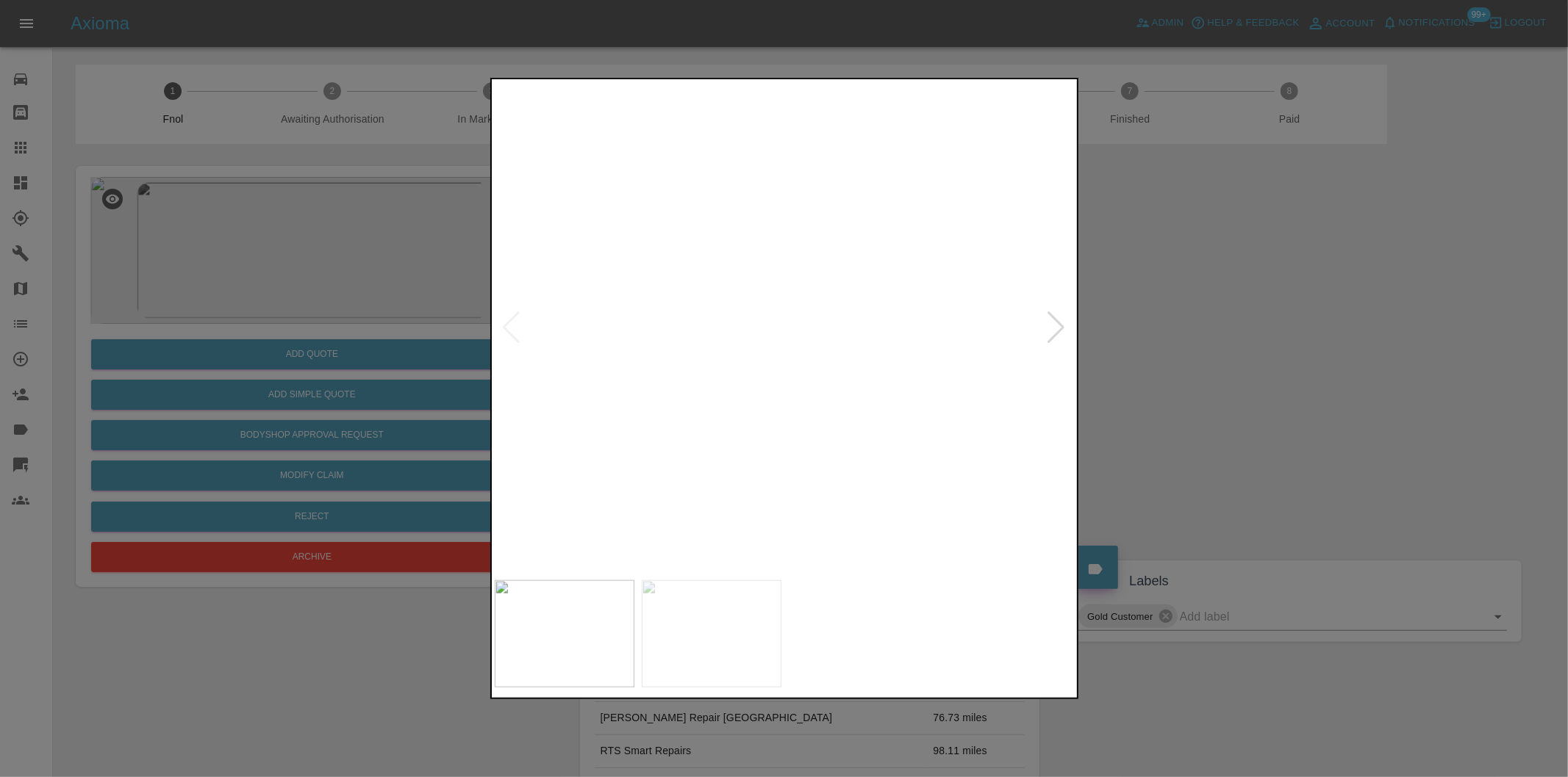
click at [758, 250] on img at bounding box center [873, 362] width 1742 height 1471
click at [751, 306] on img at bounding box center [784, 328] width 580 height 490
click at [739, 307] on img at bounding box center [882, 389] width 1742 height 1471
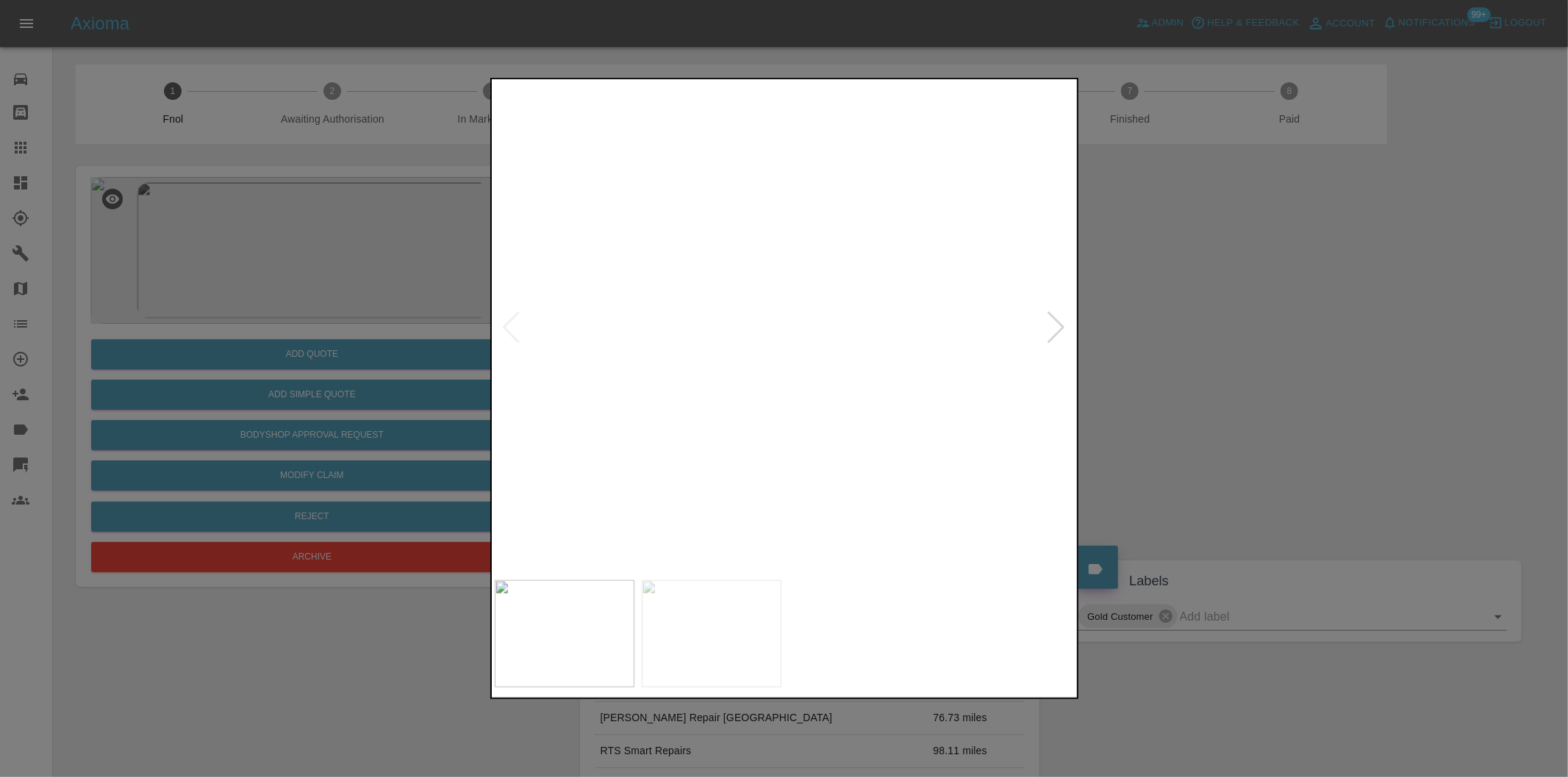
click at [739, 307] on img at bounding box center [882, 389] width 1742 height 1471
click at [1052, 328] on div at bounding box center [1056, 327] width 20 height 33
click at [1052, 328] on img at bounding box center [784, 328] width 580 height 490
click at [506, 324] on div at bounding box center [512, 327] width 20 height 33
click at [754, 299] on img at bounding box center [784, 328] width 580 height 490
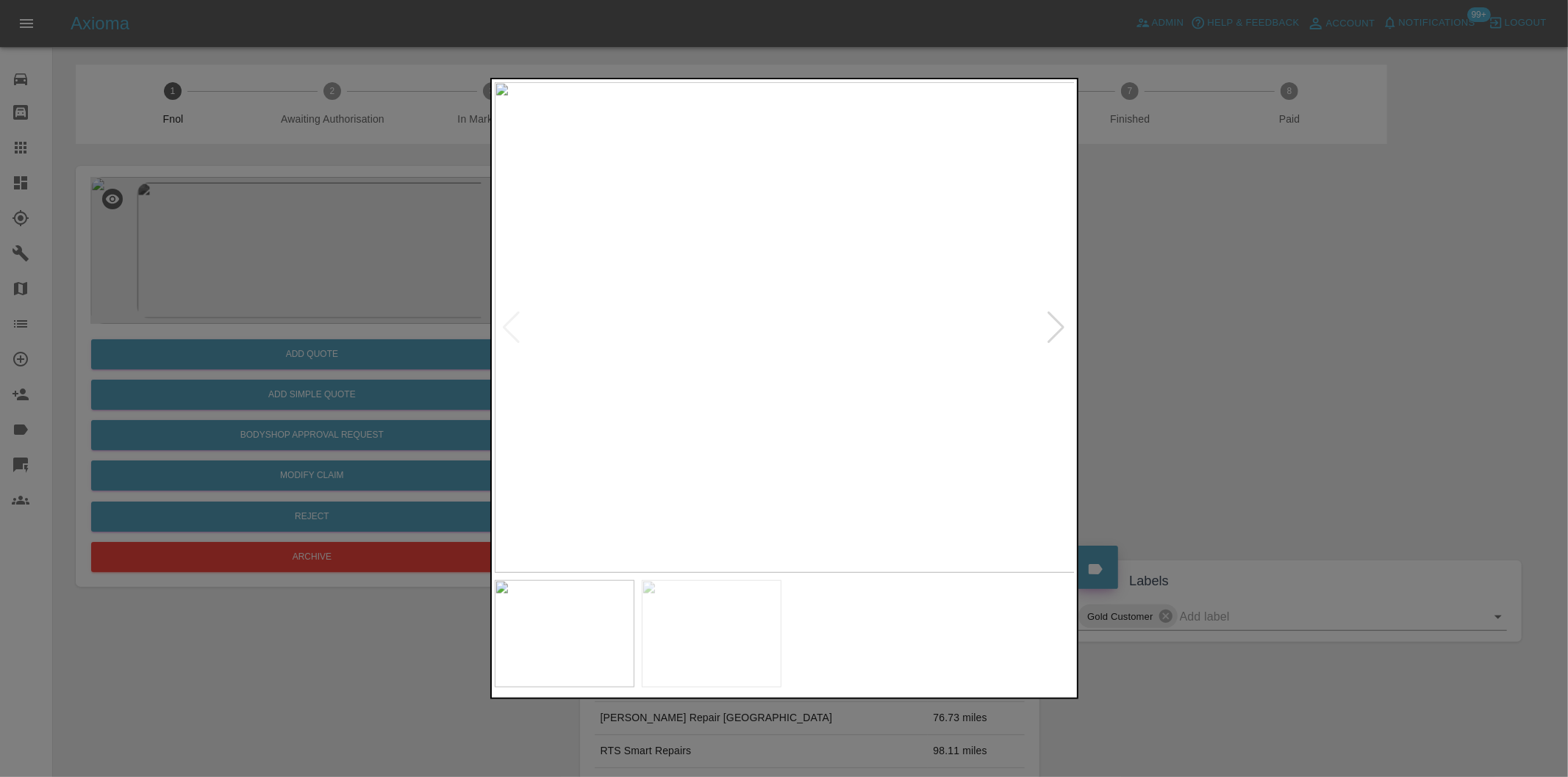
click at [754, 299] on img at bounding box center [784, 328] width 580 height 490
click at [755, 287] on img at bounding box center [873, 411] width 1742 height 1471
click at [1251, 368] on div at bounding box center [784, 388] width 1568 height 777
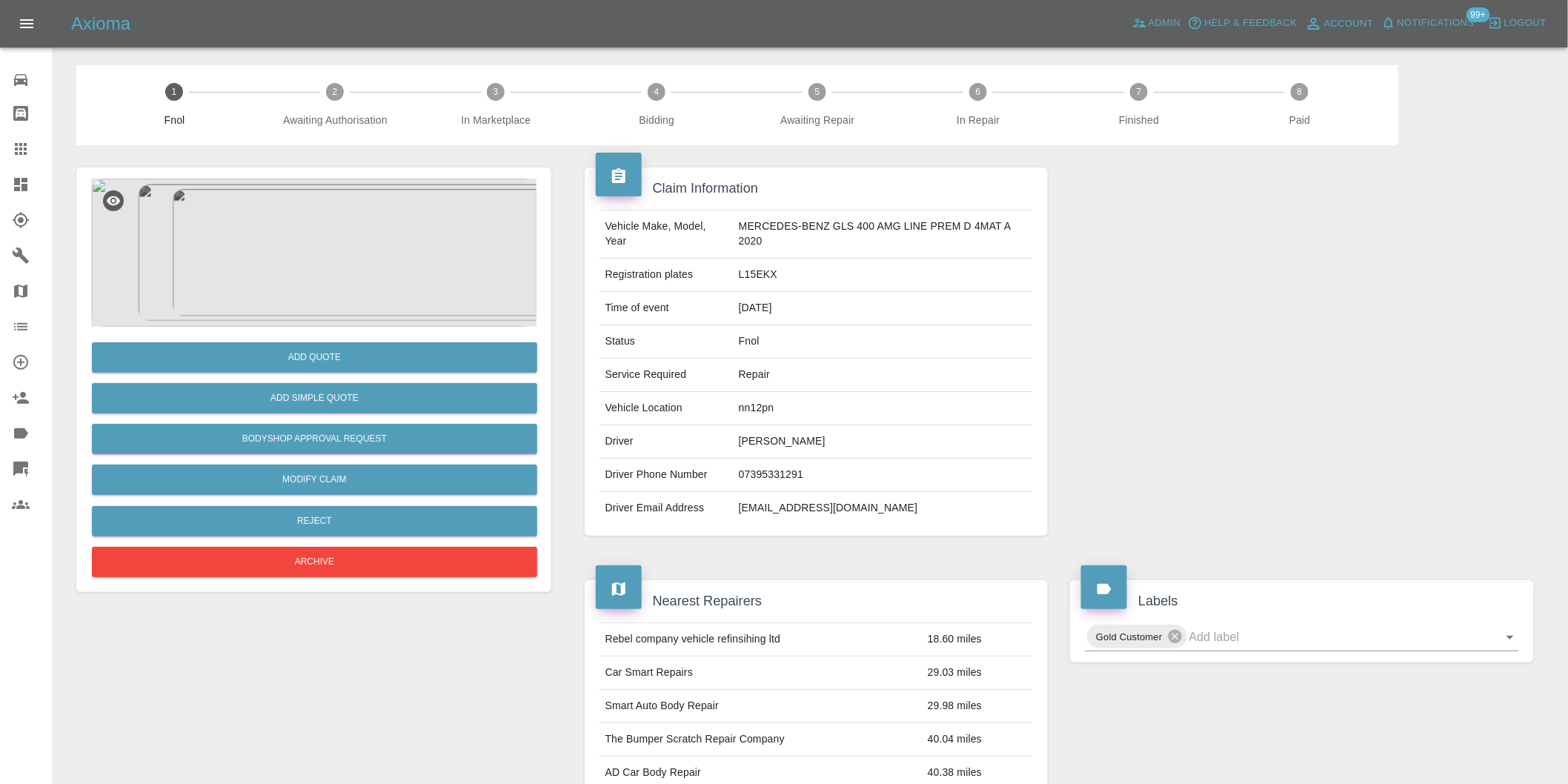
click at [328, 260] on img at bounding box center [314, 252] width 445 height 148
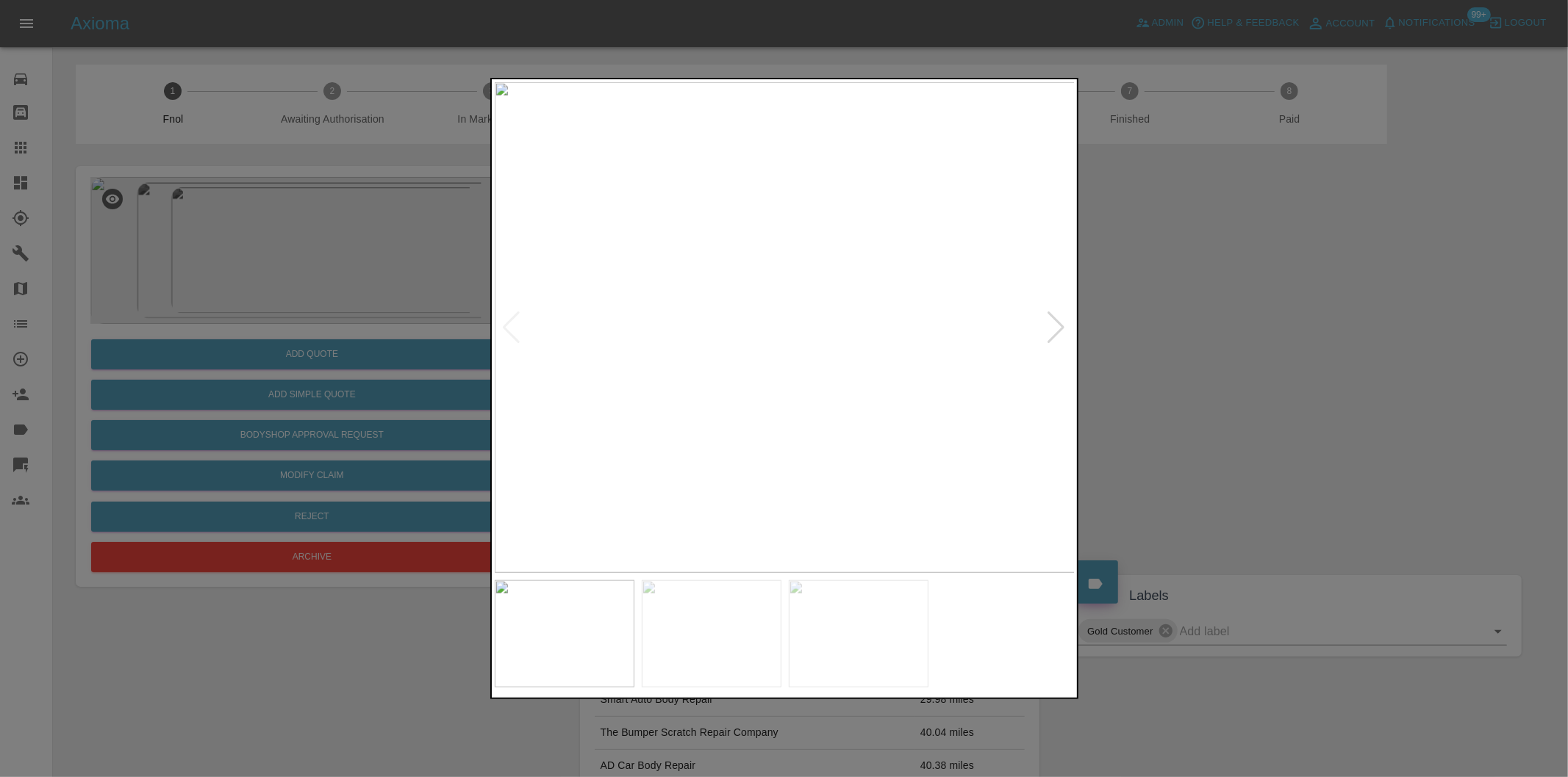
click at [1054, 331] on div at bounding box center [1056, 327] width 20 height 33
click at [1054, 329] on div at bounding box center [1056, 327] width 20 height 33
drag, startPoint x: 1251, startPoint y: 305, endPoint x: 1321, endPoint y: 194, distance: 131.2
click at [1260, 297] on div at bounding box center [784, 388] width 1568 height 777
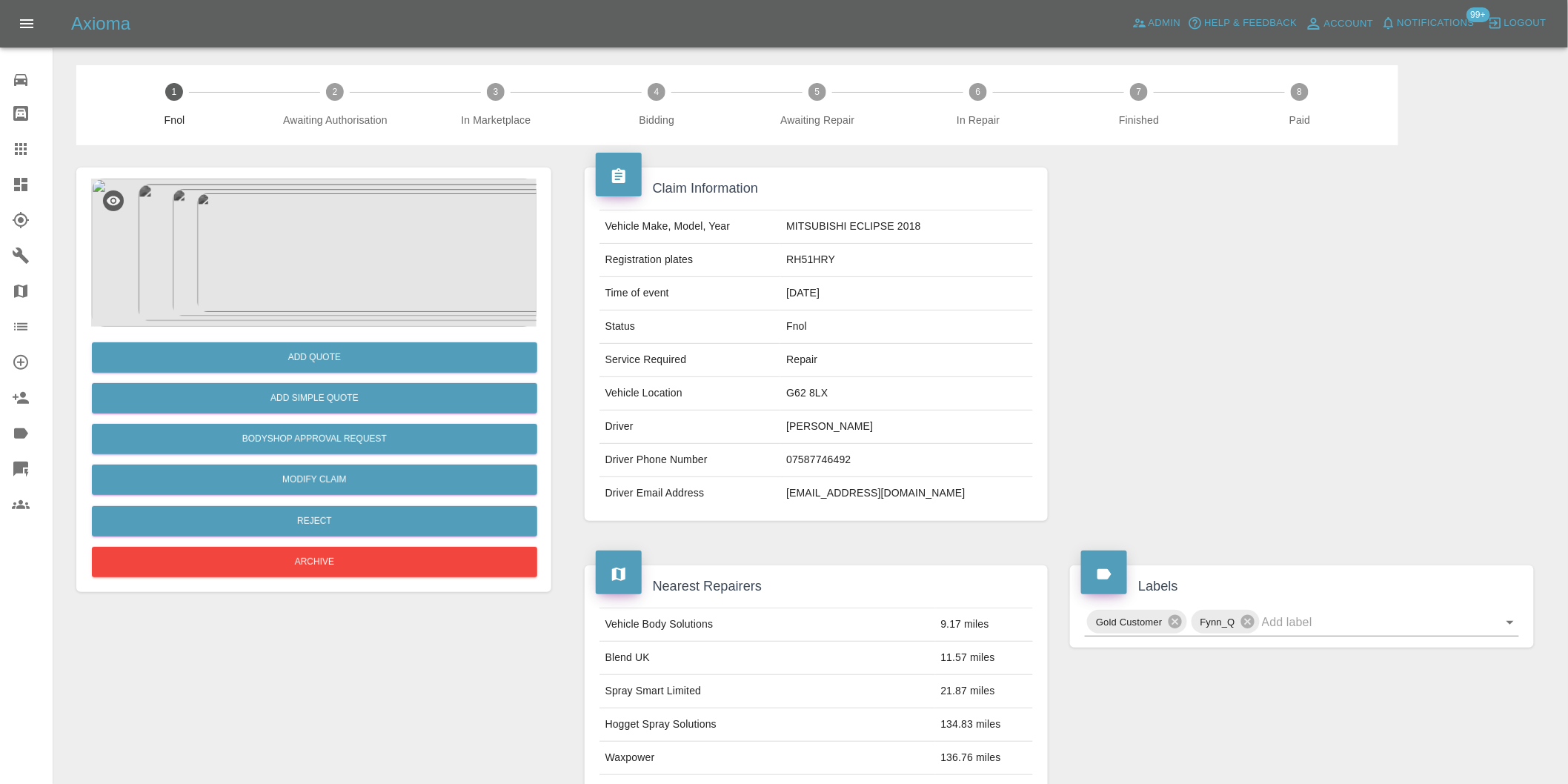
click at [300, 265] on img at bounding box center [314, 252] width 445 height 148
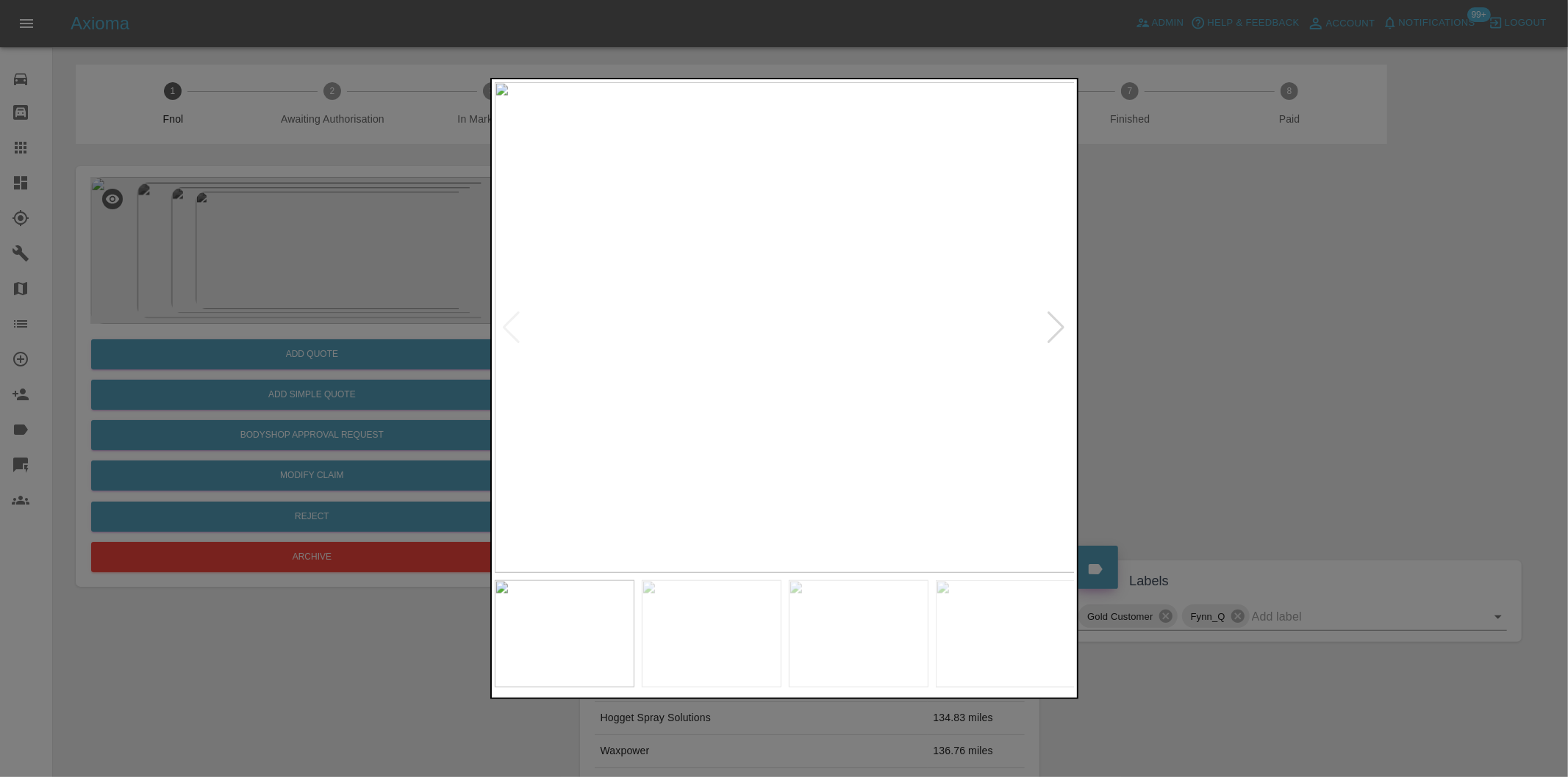
click at [1061, 335] on div at bounding box center [1056, 327] width 20 height 33
click at [1274, 350] on div at bounding box center [784, 388] width 1568 height 777
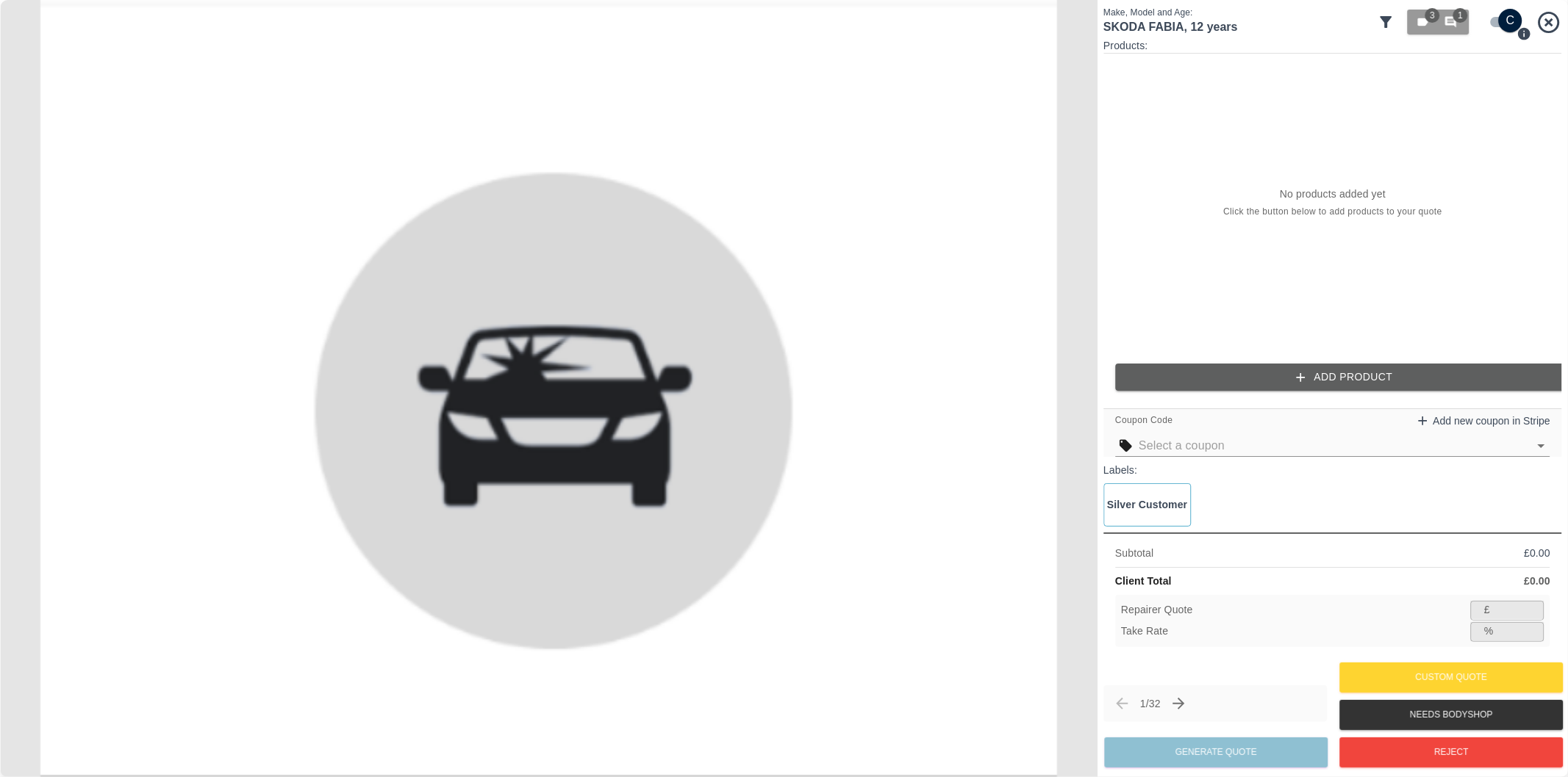
click at [1394, 25] on icon at bounding box center [1386, 22] width 18 height 18
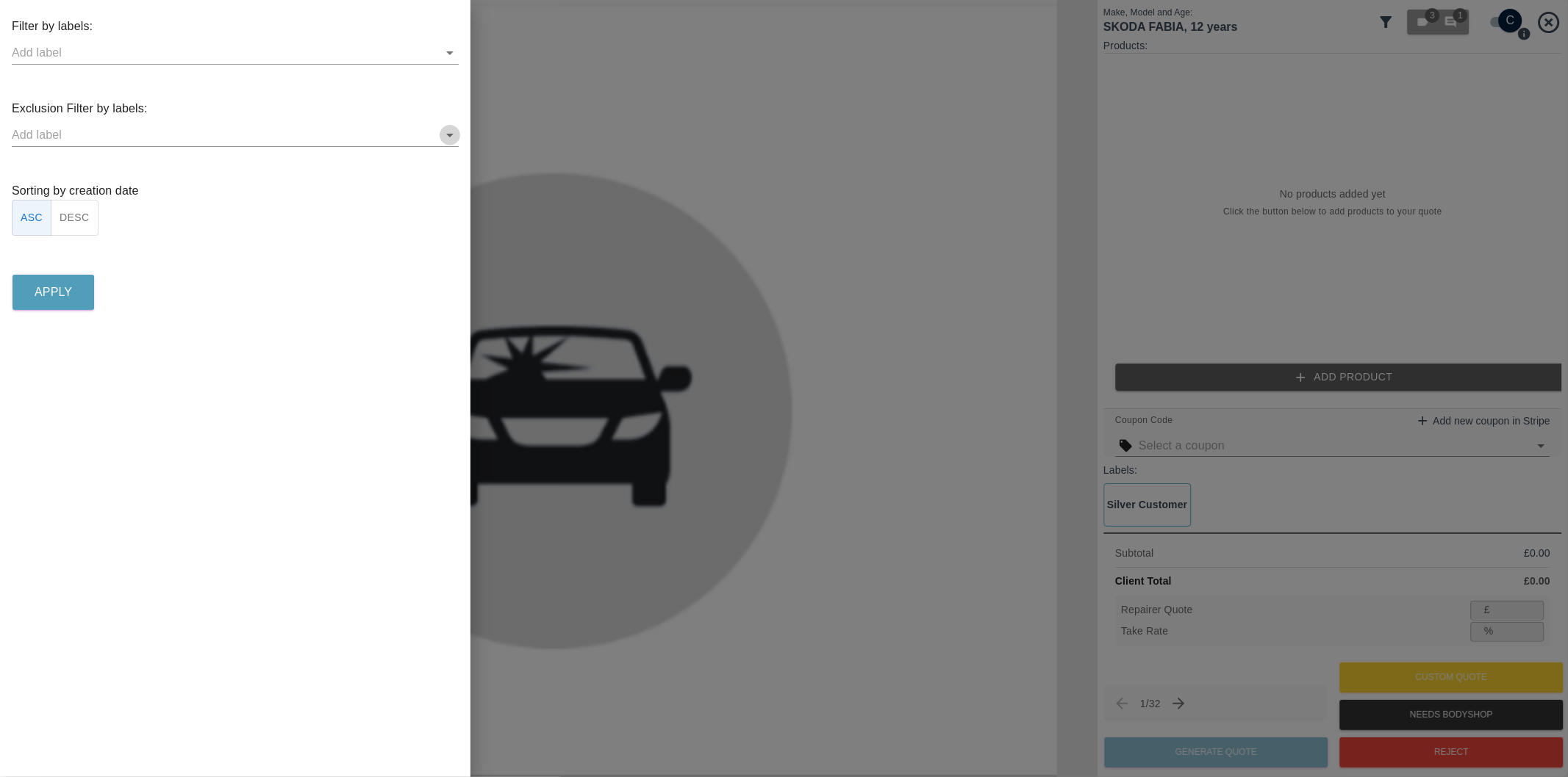
click at [449, 135] on icon "Open" at bounding box center [449, 135] width 7 height 4
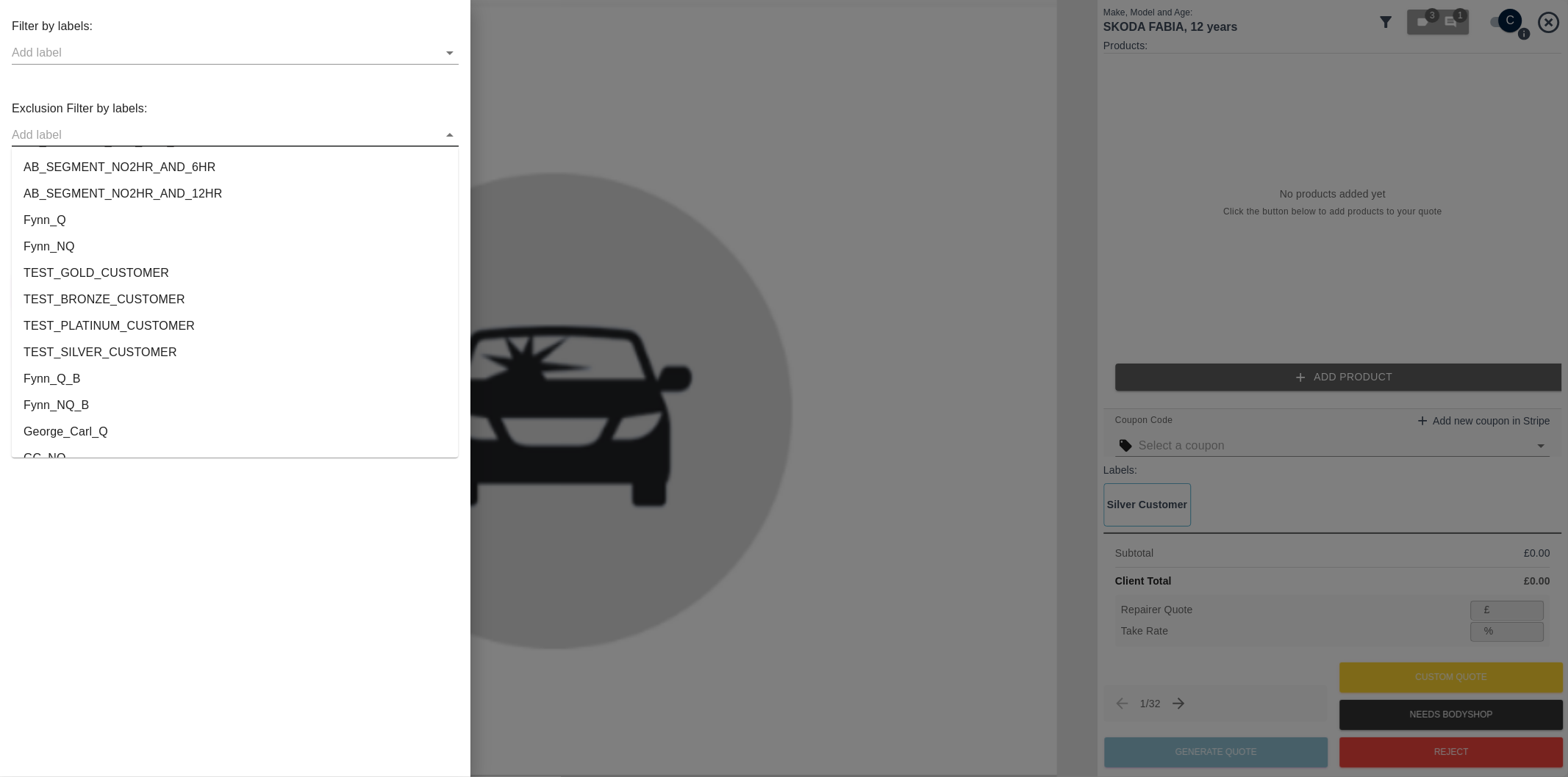
scroll to position [2741, 0]
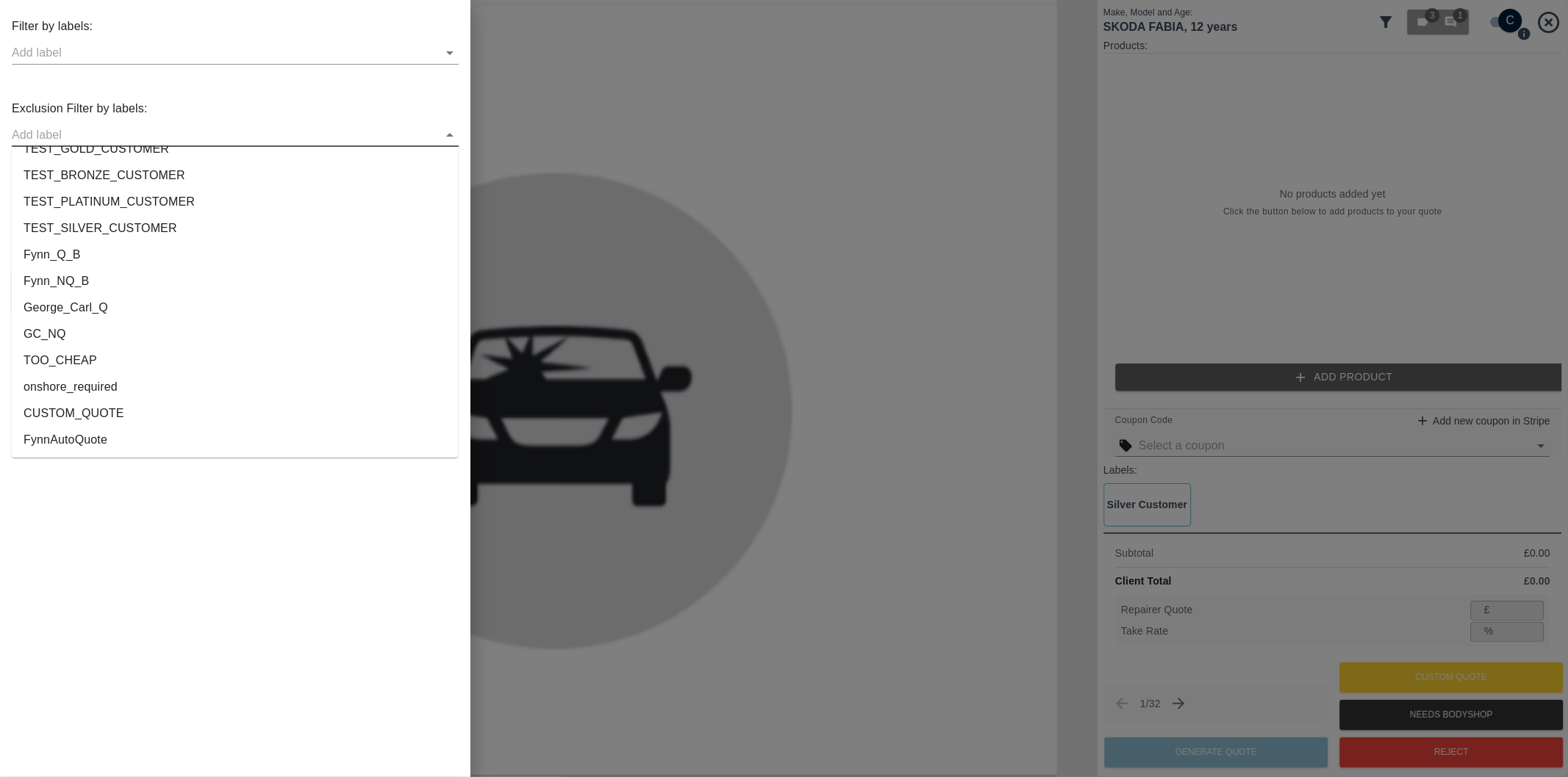
click at [106, 378] on li "onshore_required" at bounding box center [235, 387] width 447 height 26
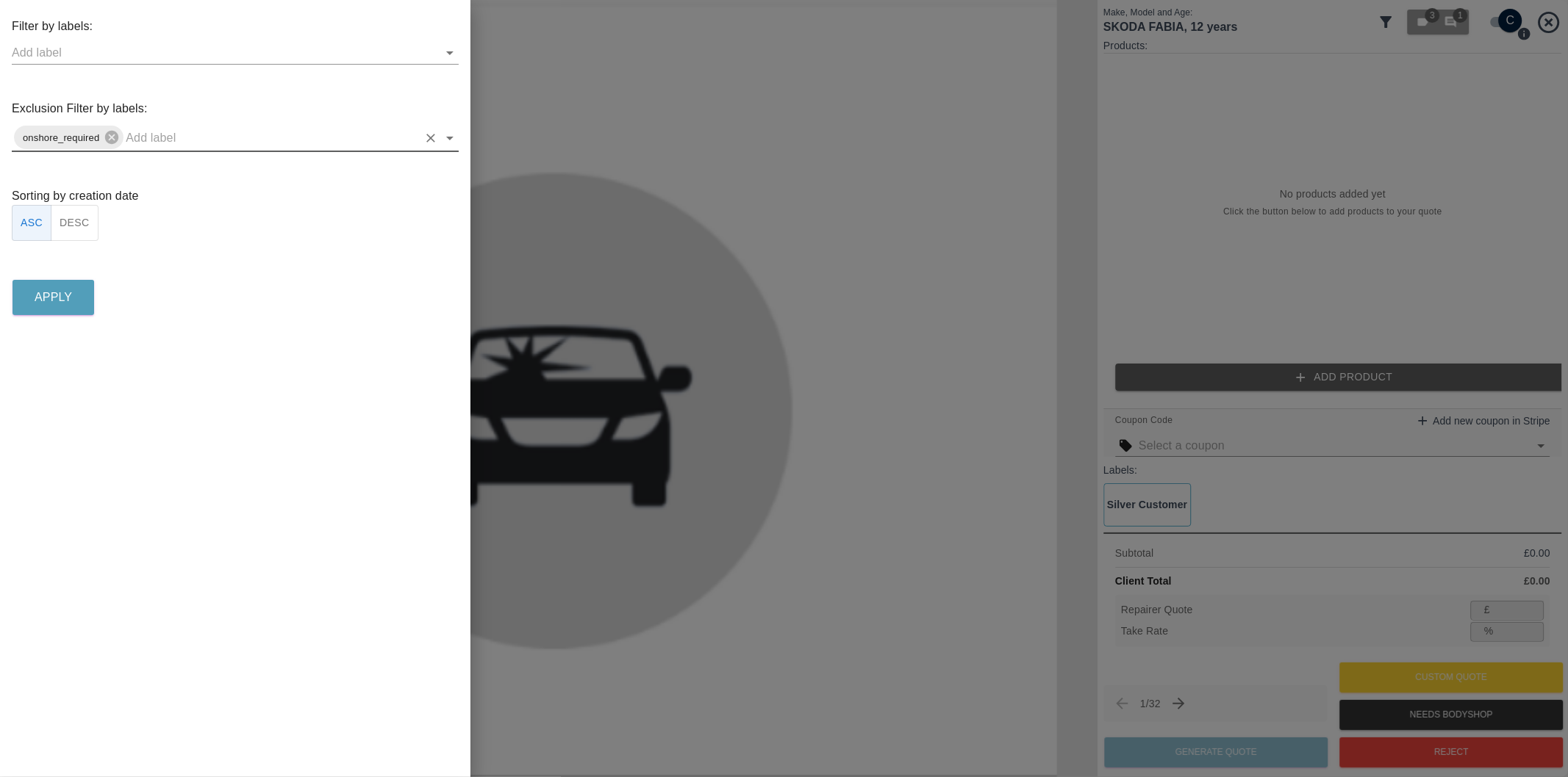
click at [453, 133] on icon "Open" at bounding box center [449, 138] width 18 height 18
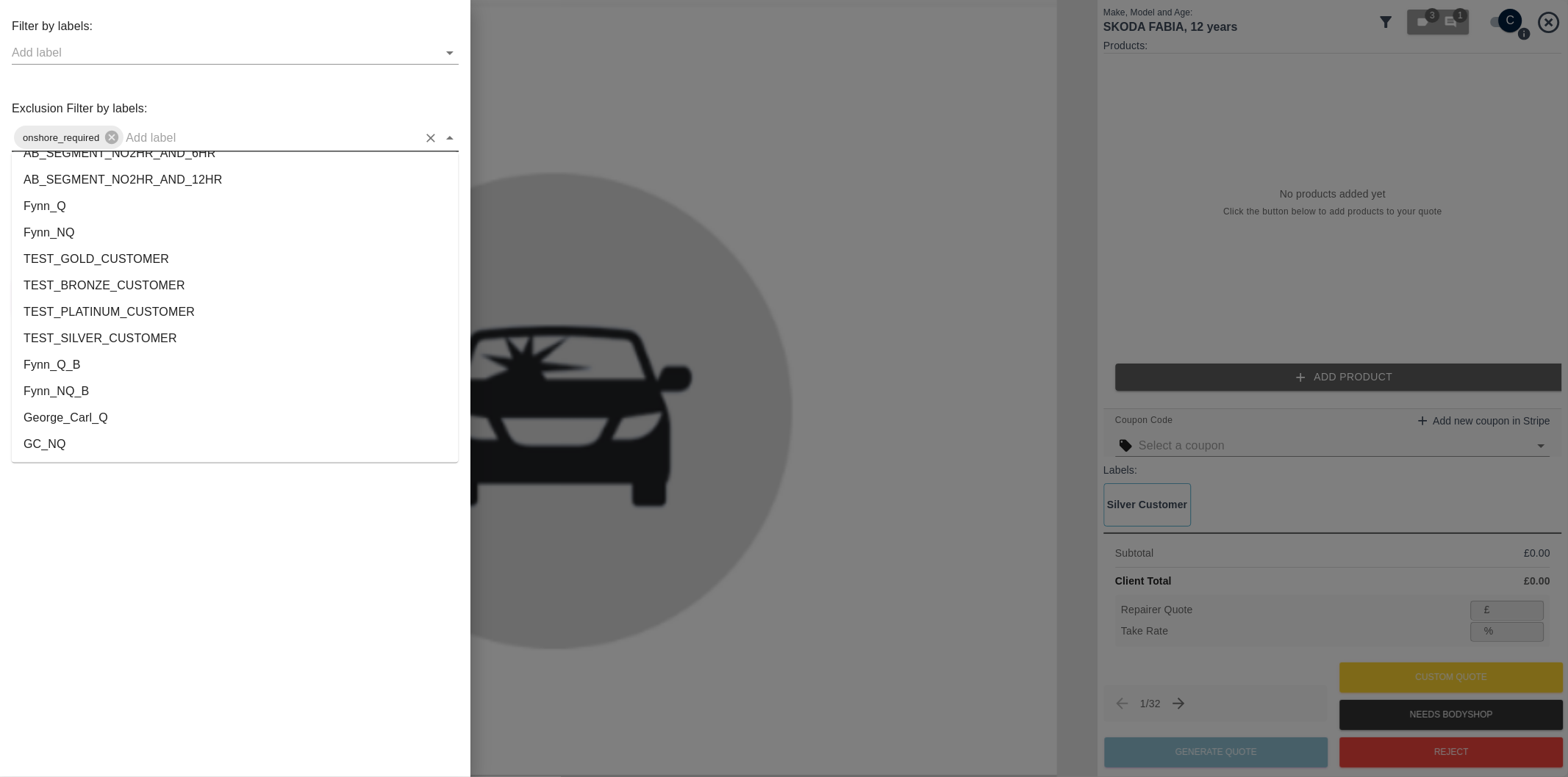
scroll to position [2714, 0]
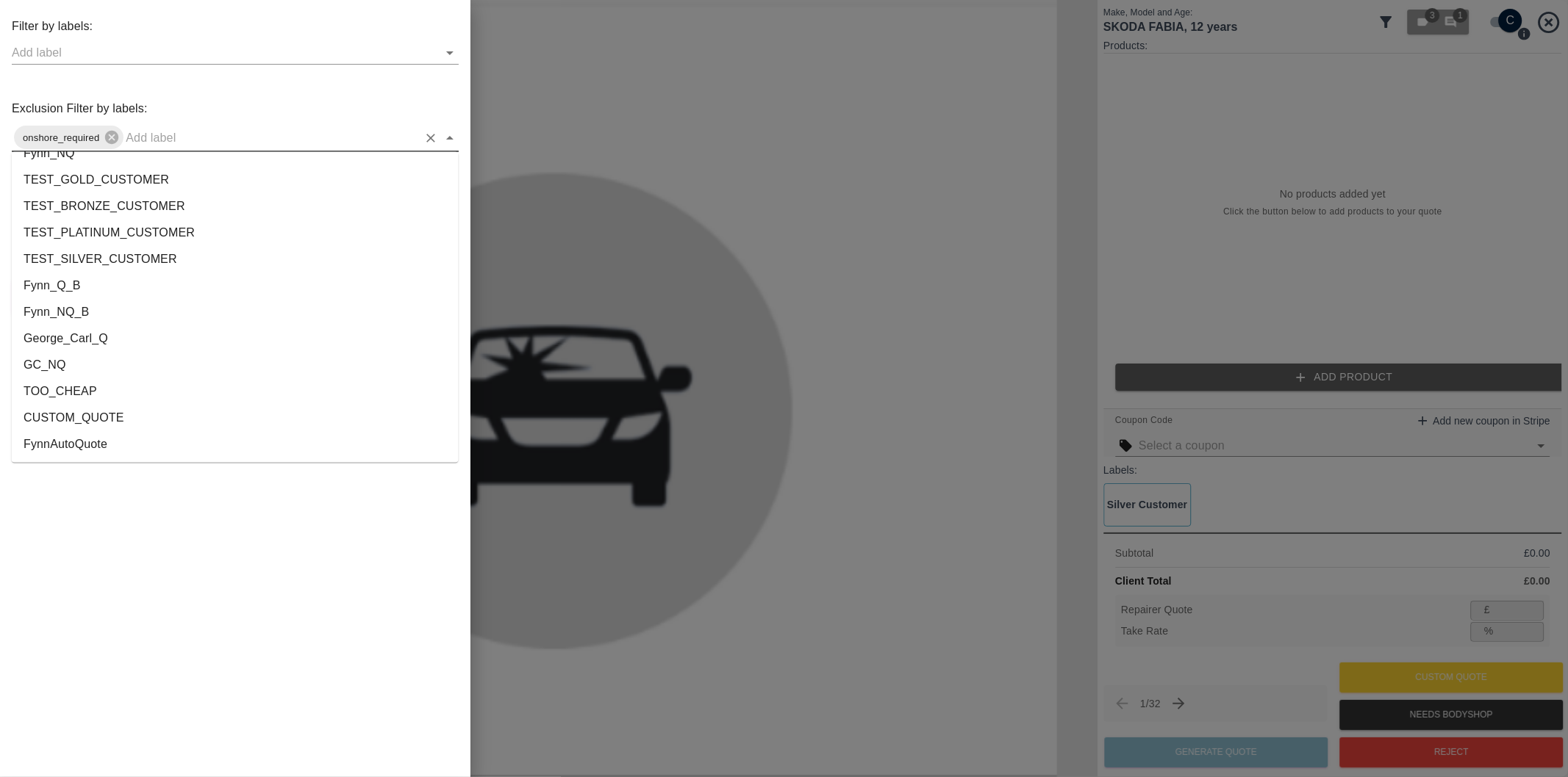
click at [89, 339] on li "George_Carl_Q" at bounding box center [235, 339] width 447 height 26
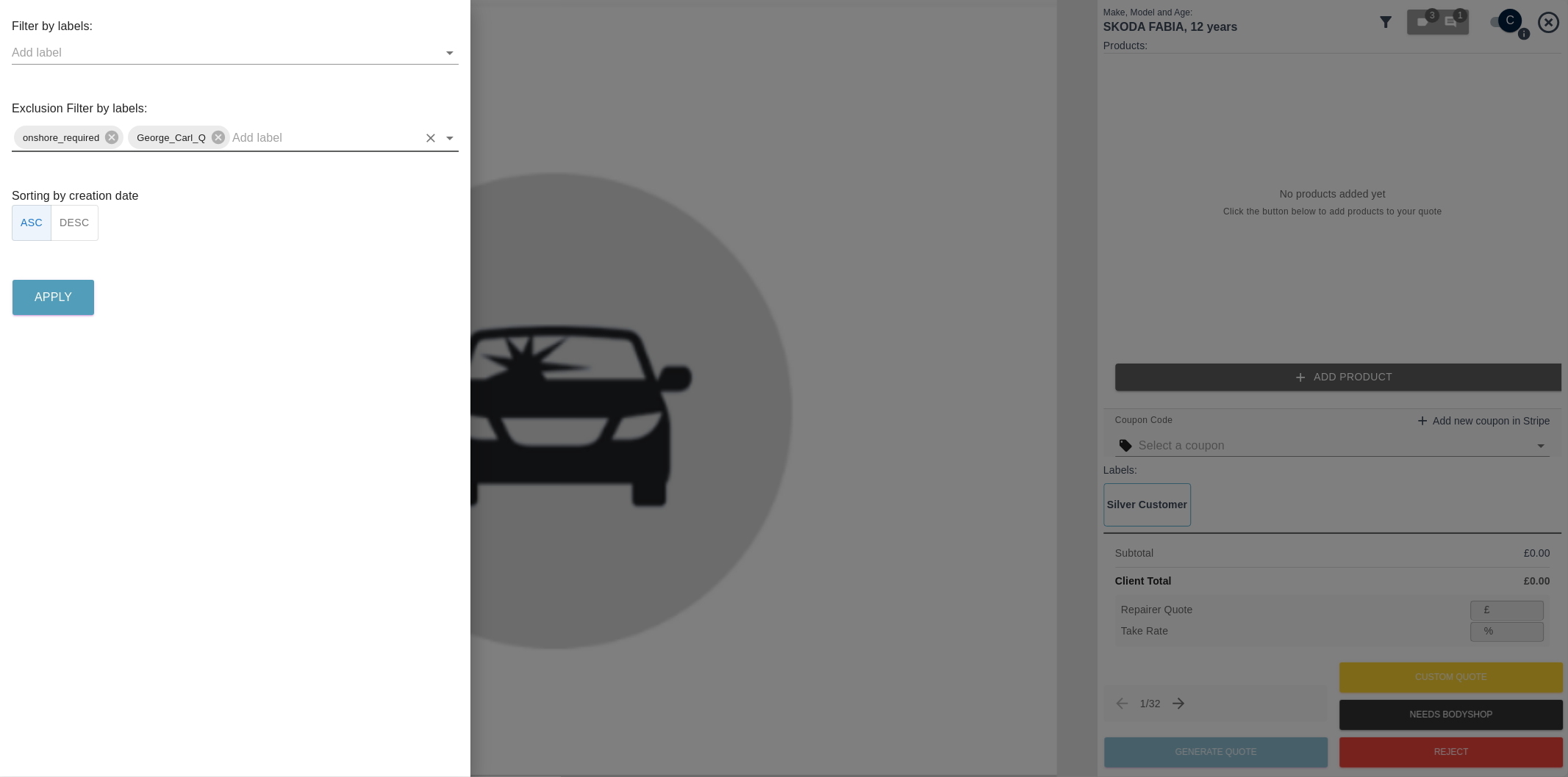
click at [69, 224] on button "DESC" at bounding box center [75, 222] width 47 height 36
click at [74, 295] on button "Apply" at bounding box center [53, 297] width 82 height 35
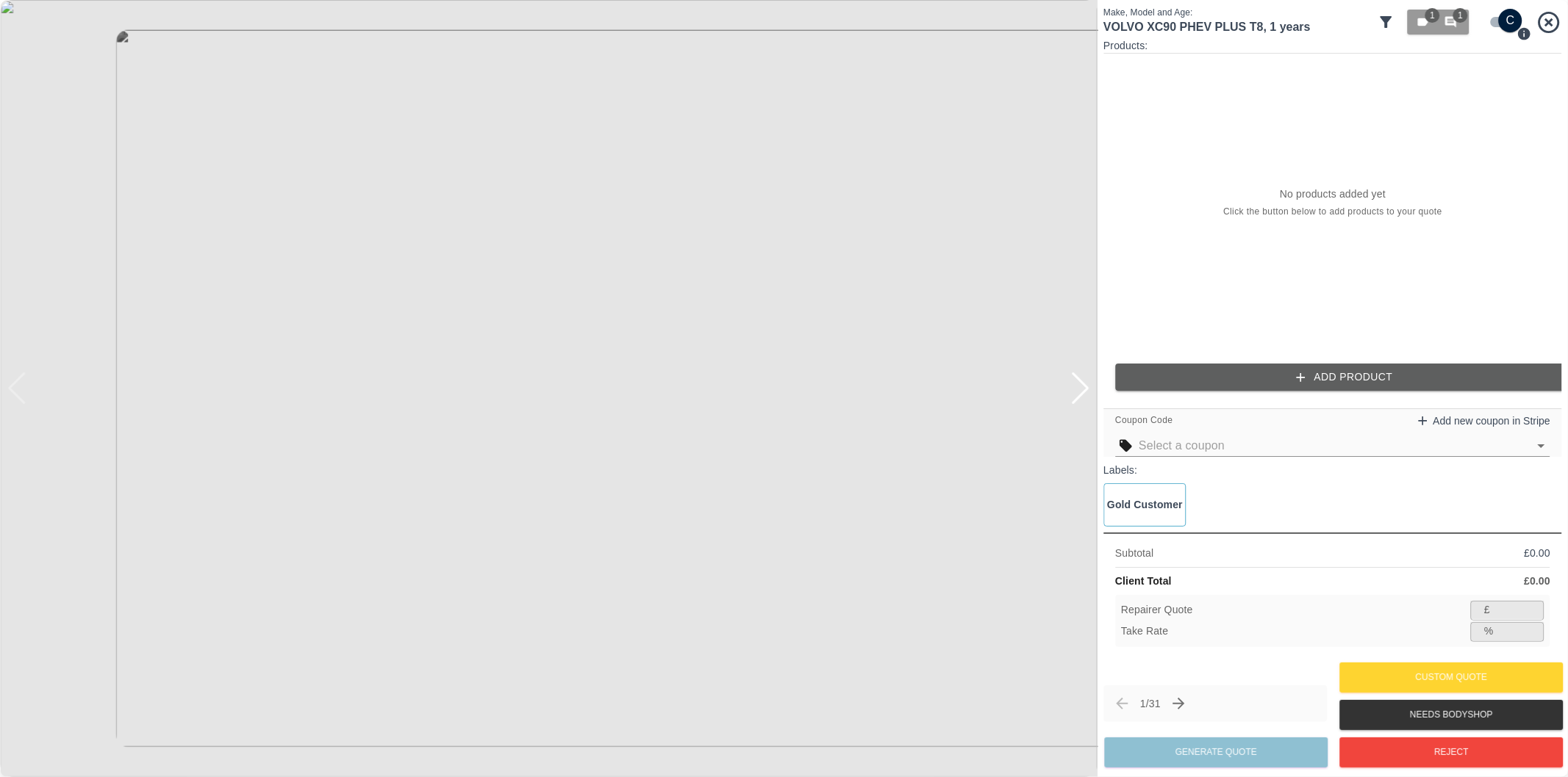
click at [467, 360] on img at bounding box center [549, 388] width 1098 height 777
click at [565, 423] on img at bounding box center [793, 473] width 3292 height 2332
click at [1309, 381] on button "Add Product" at bounding box center [1344, 377] width 458 height 27
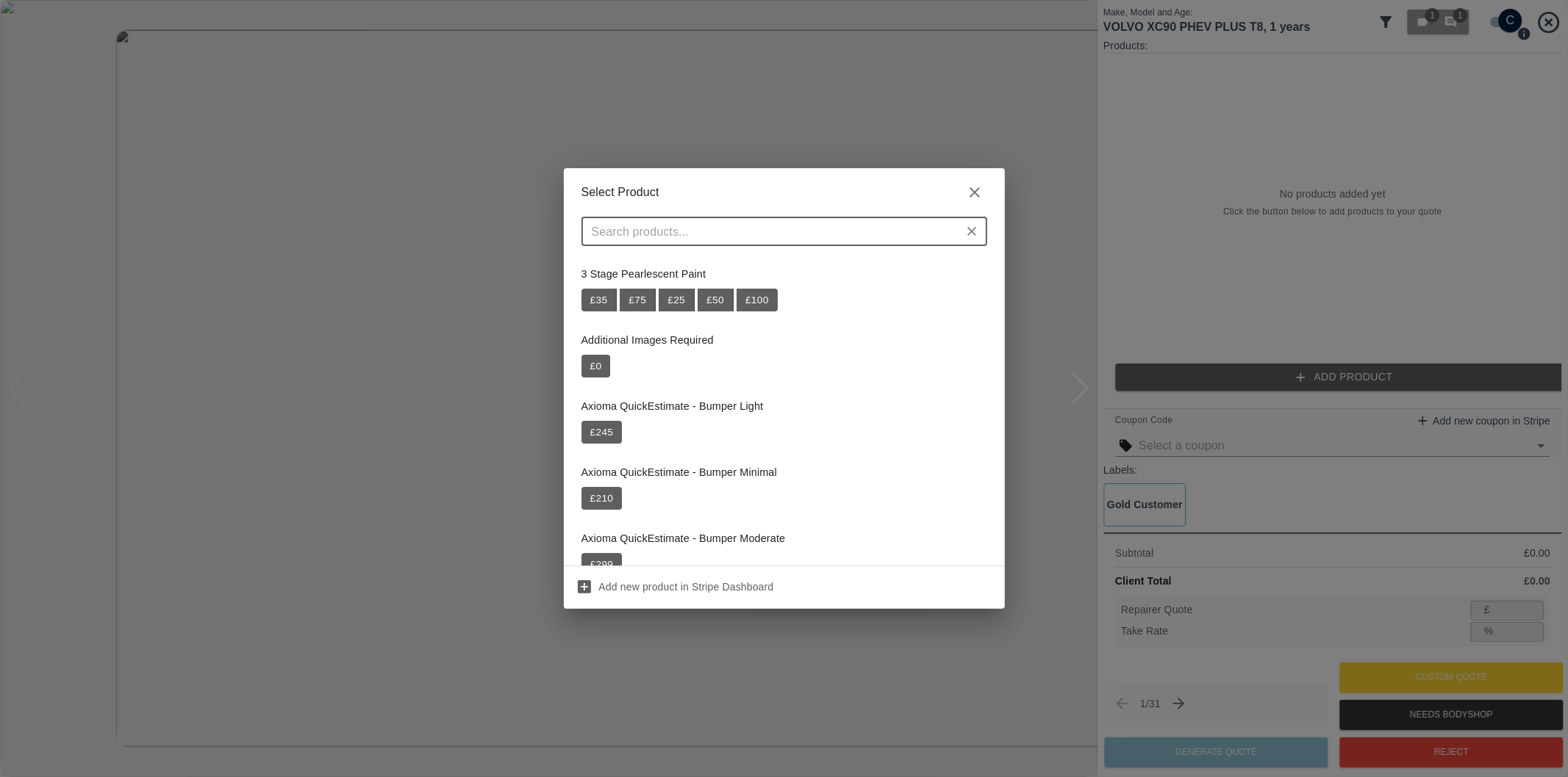
click at [740, 240] on input "text" at bounding box center [772, 231] width 373 height 20
paste input "Repair Rear Bumper + NSR Qtr + NSR Door"
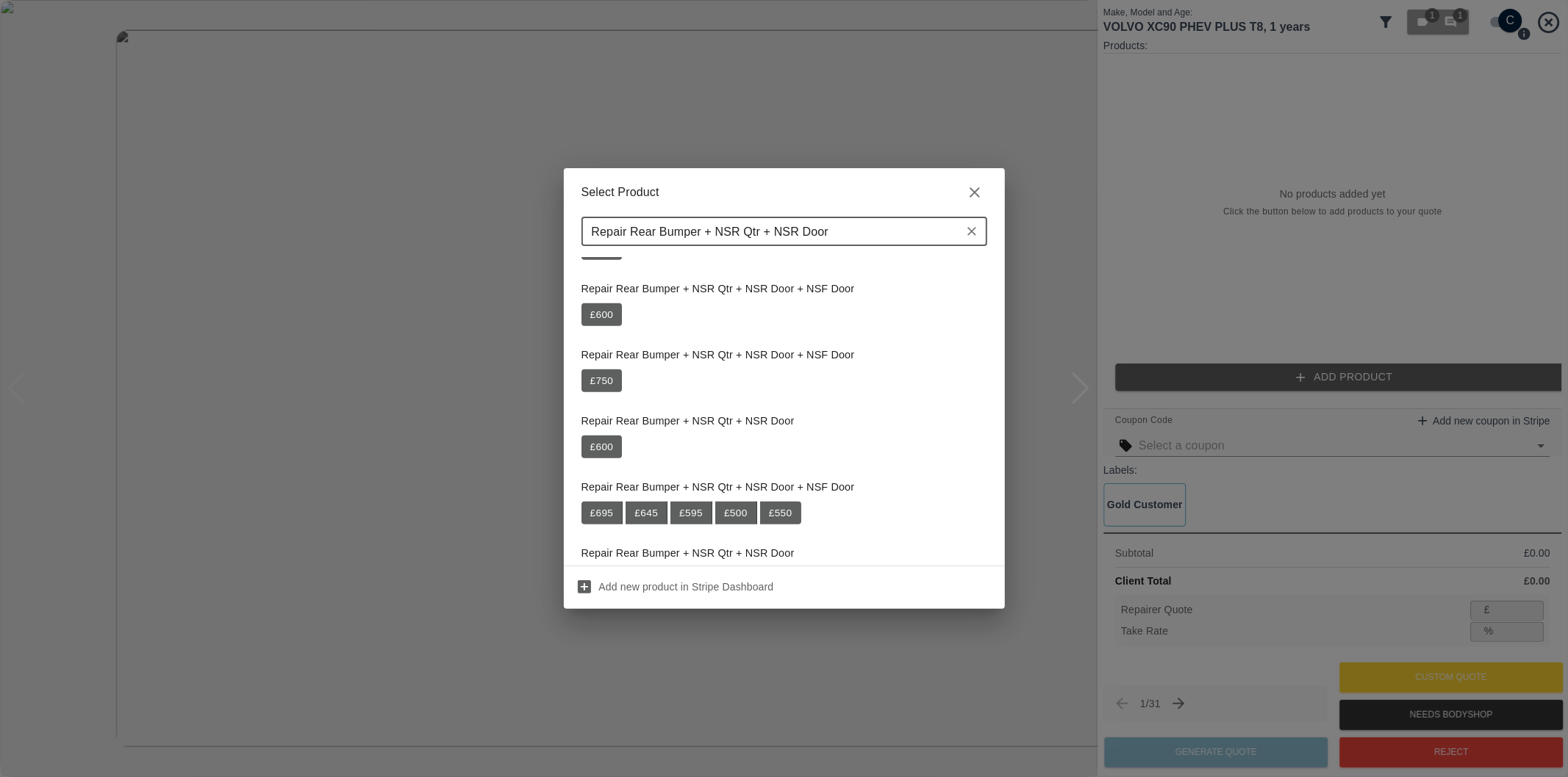
scroll to position [816, 0]
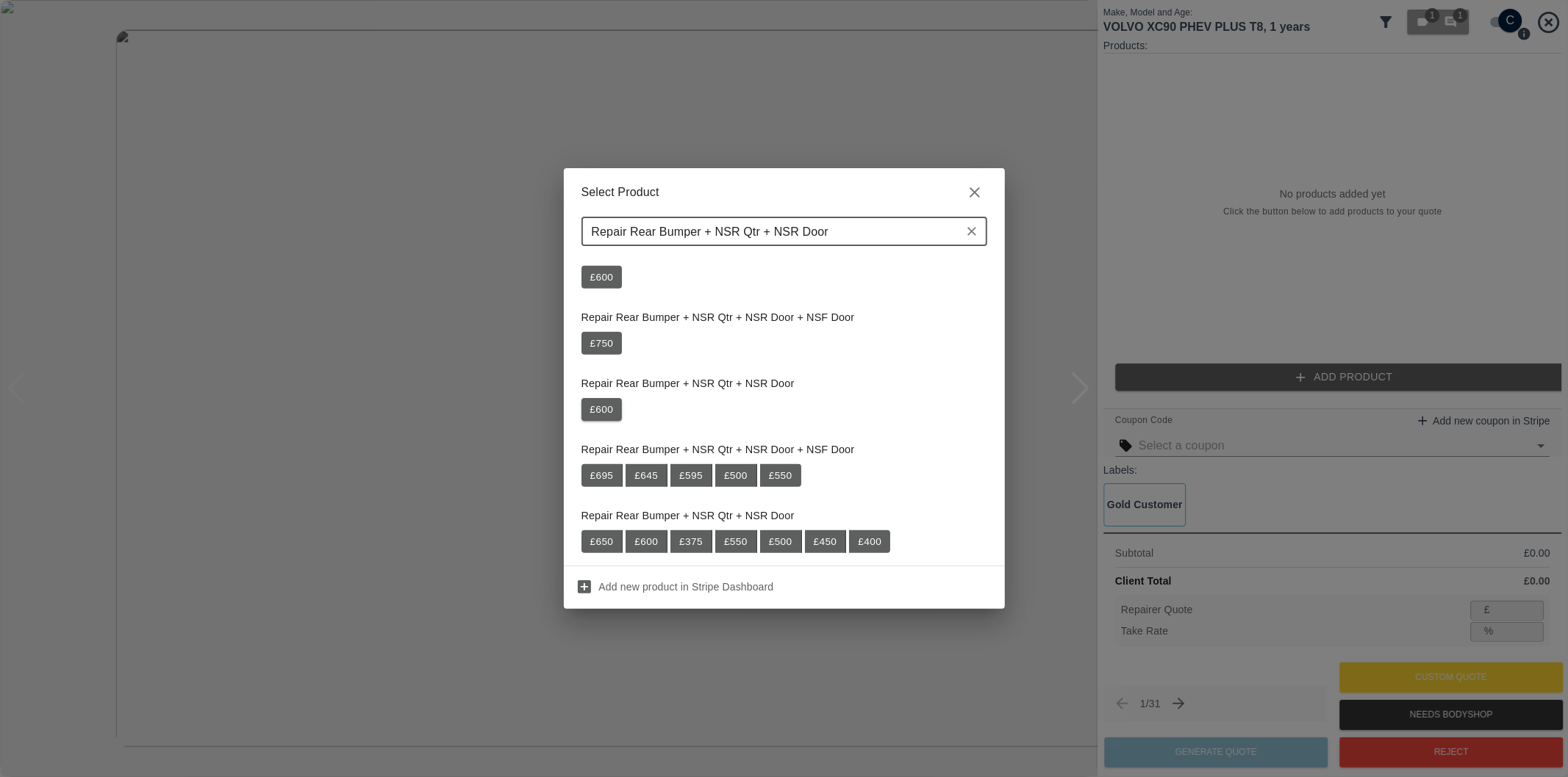
type input "Repair Rear Bumper + NSR Qtr + NSR Door"
click at [602, 418] on button "£ 600" at bounding box center [602, 410] width 41 height 24
type input "390"
type input "35.0"
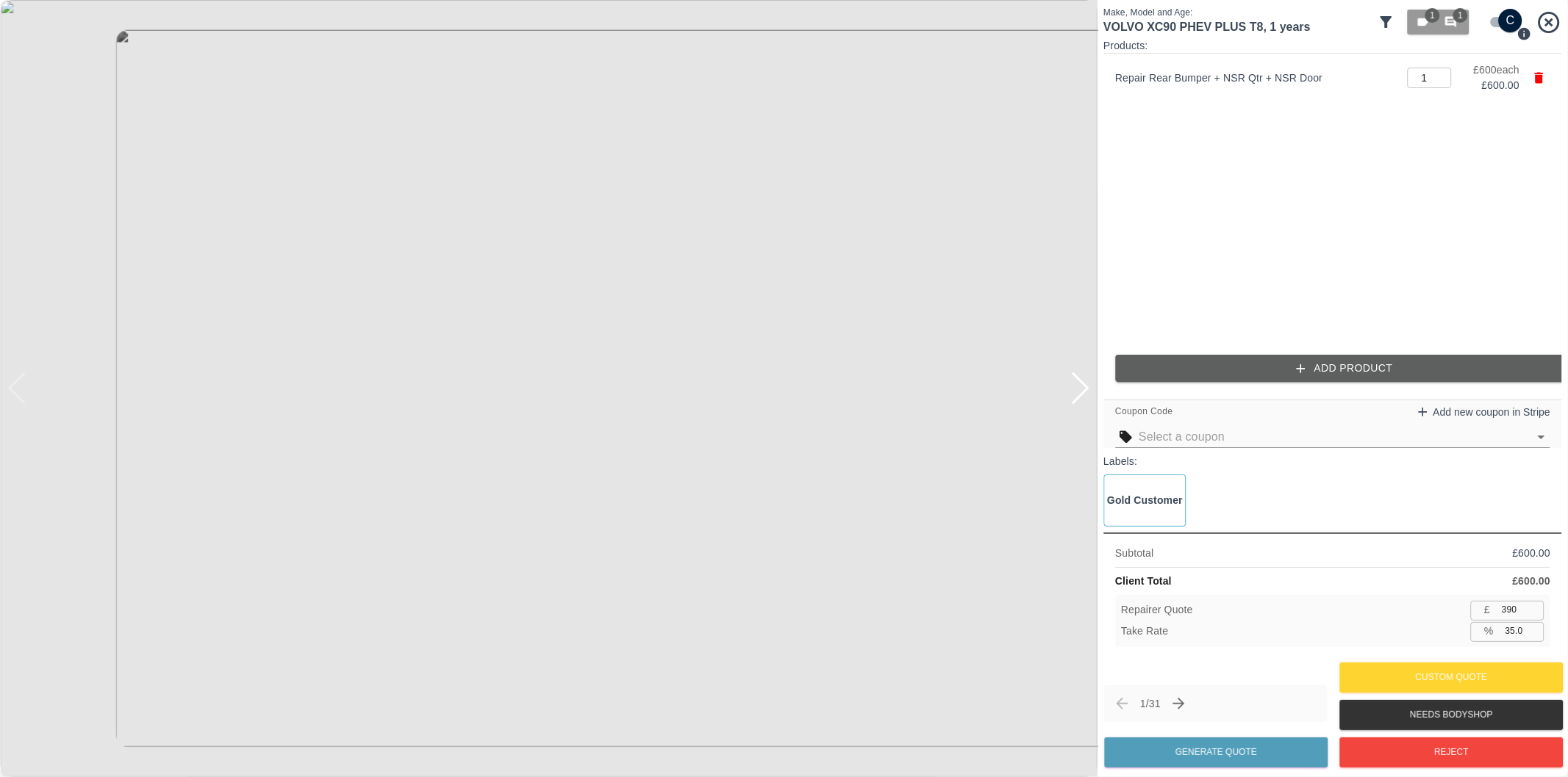
click at [1258, 369] on button "Add Product" at bounding box center [1344, 368] width 458 height 27
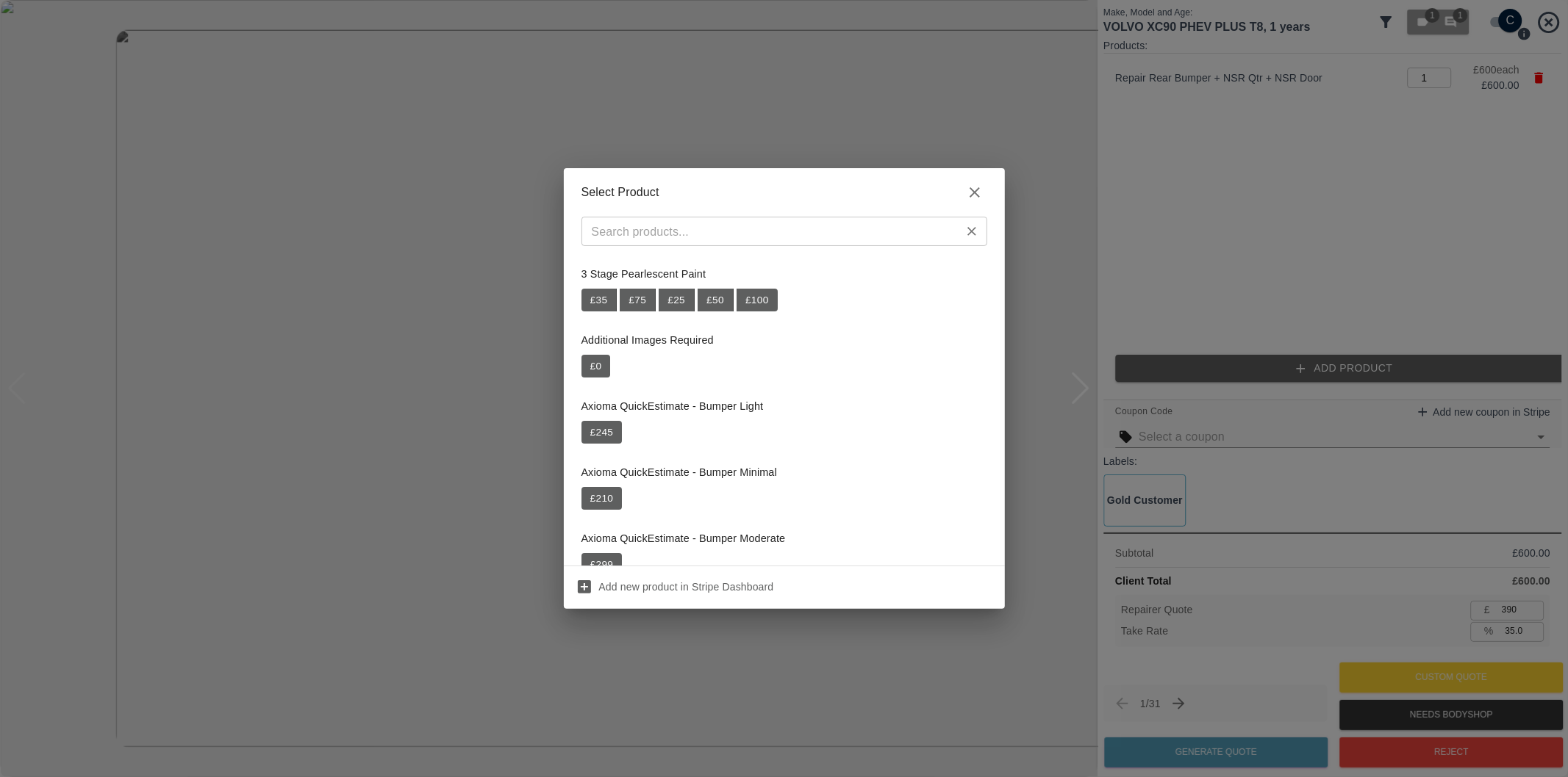
click at [843, 232] on input "text" at bounding box center [772, 231] width 373 height 20
paste input "Repair NSR Wheel Arch Trim"
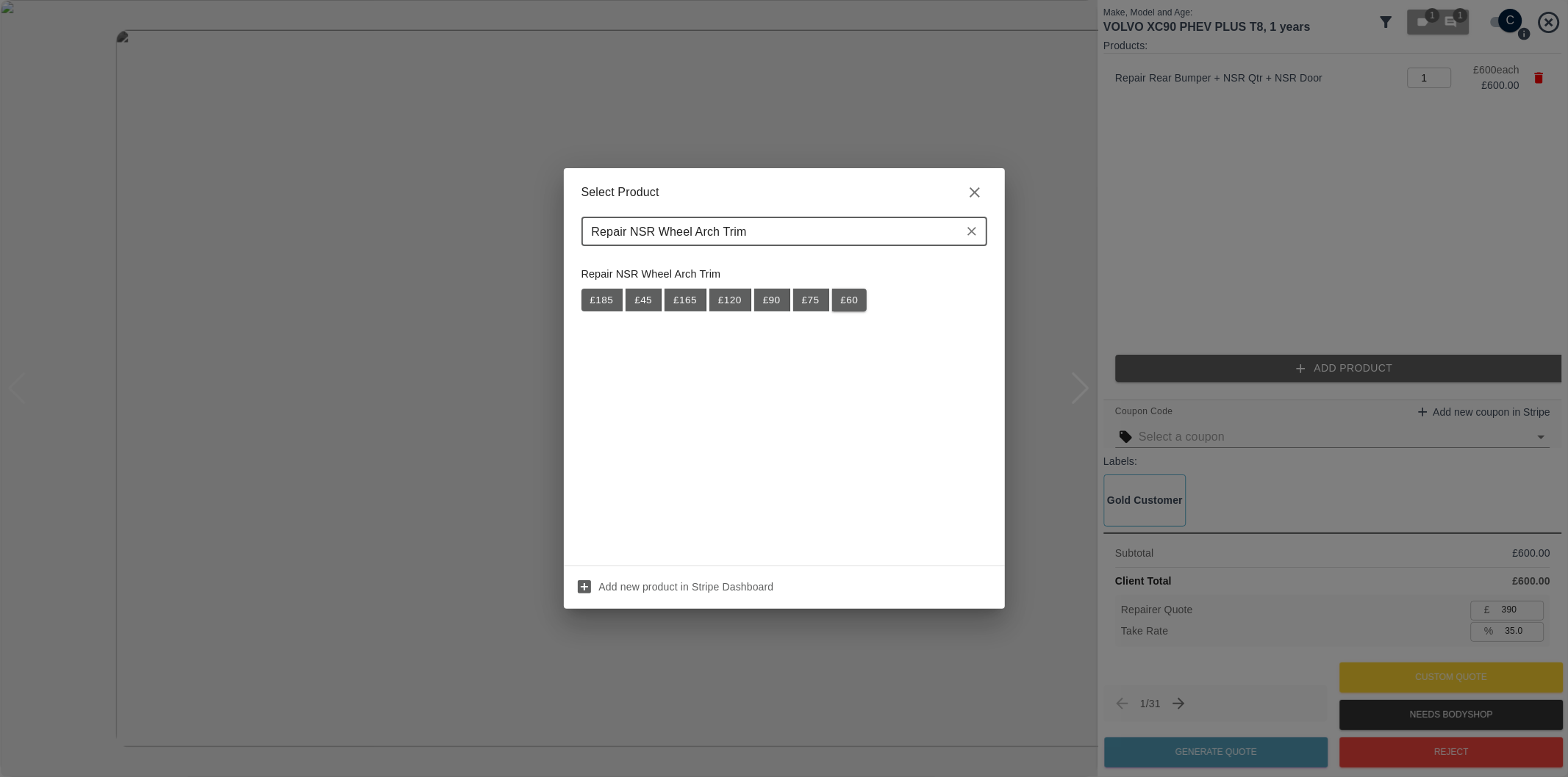
type input "Repair NSR Wheel Arch Trim"
click at [853, 297] on button "£ 60" at bounding box center [850, 300] width 35 height 24
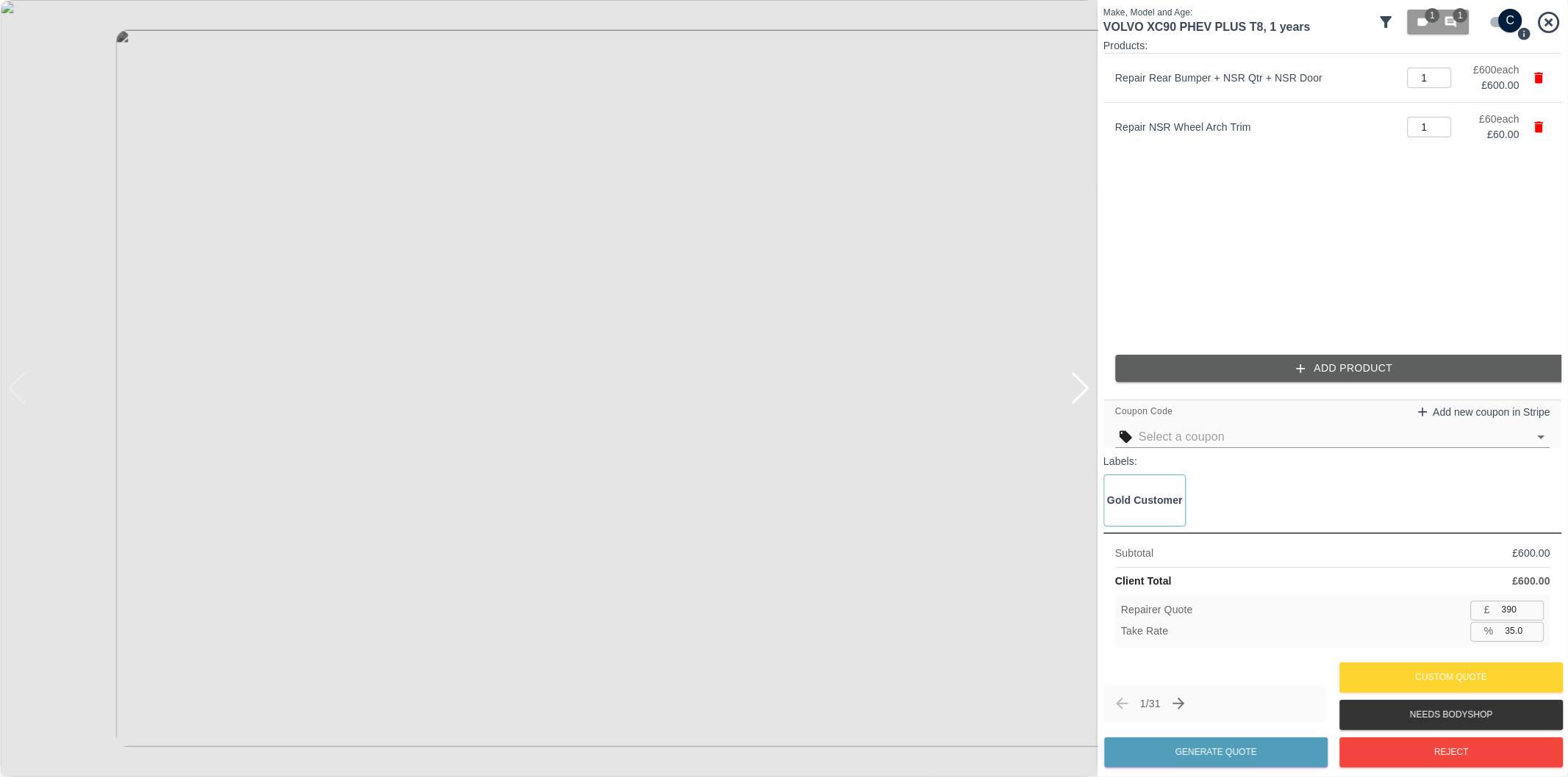
type input "429"
click at [1514, 634] on input "35.0" at bounding box center [1521, 631] width 45 height 18
type input "37.0"
type input "415"
type input "37.1"
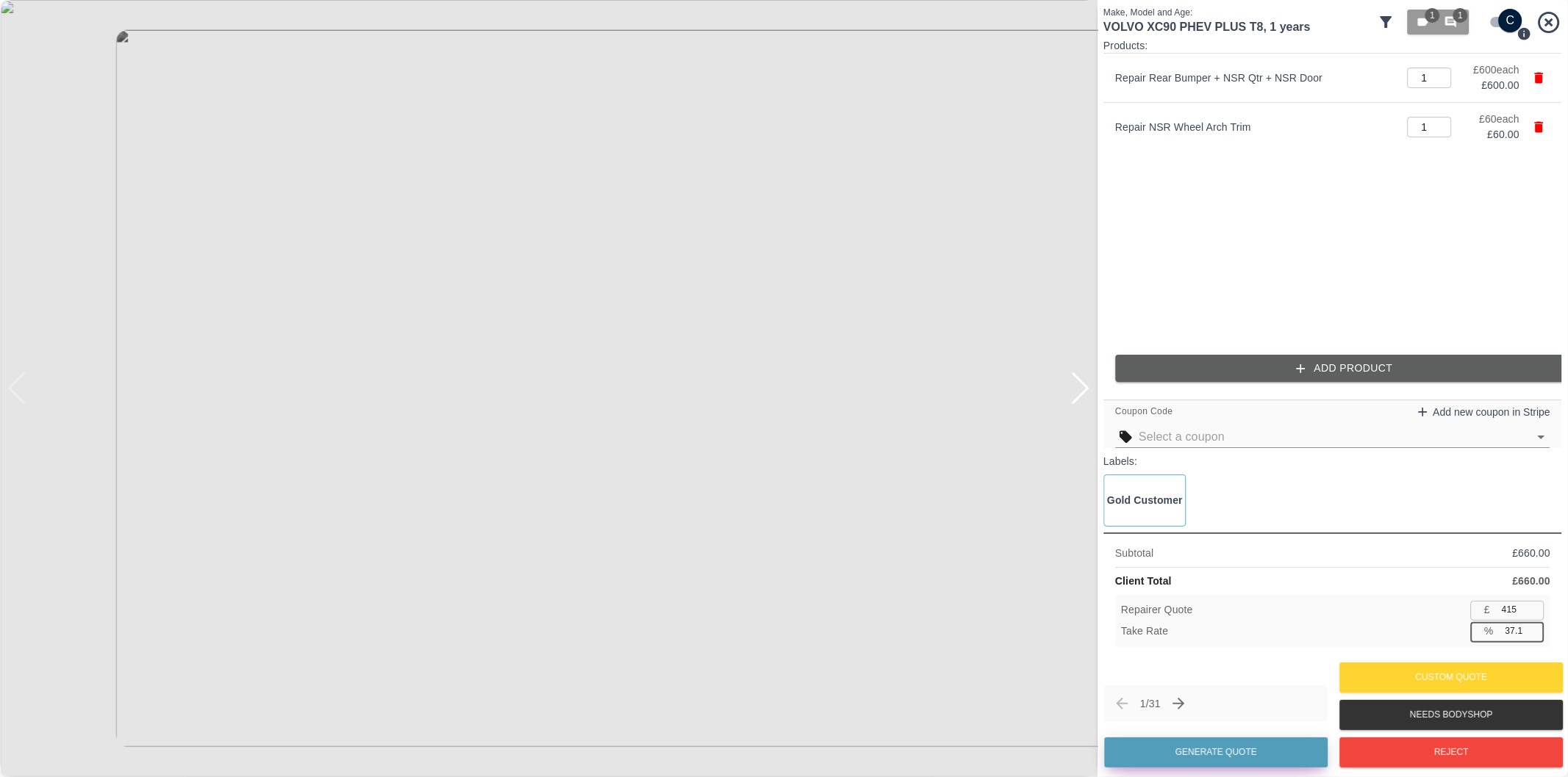
click at [1277, 757] on button "Generate Quote" at bounding box center [1215, 752] width 223 height 30
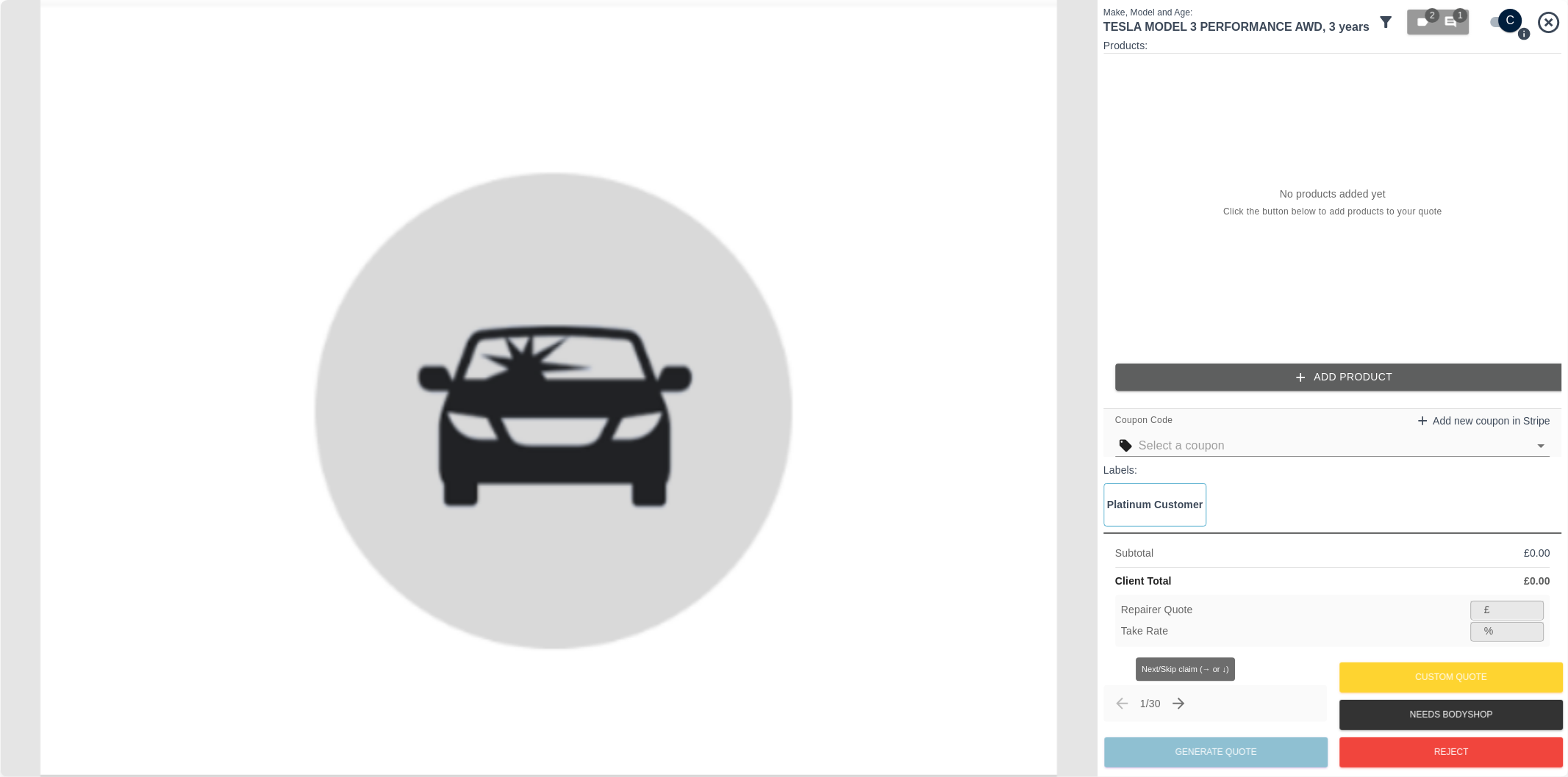
click at [1187, 708] on icon "Next claim" at bounding box center [1178, 704] width 18 height 18
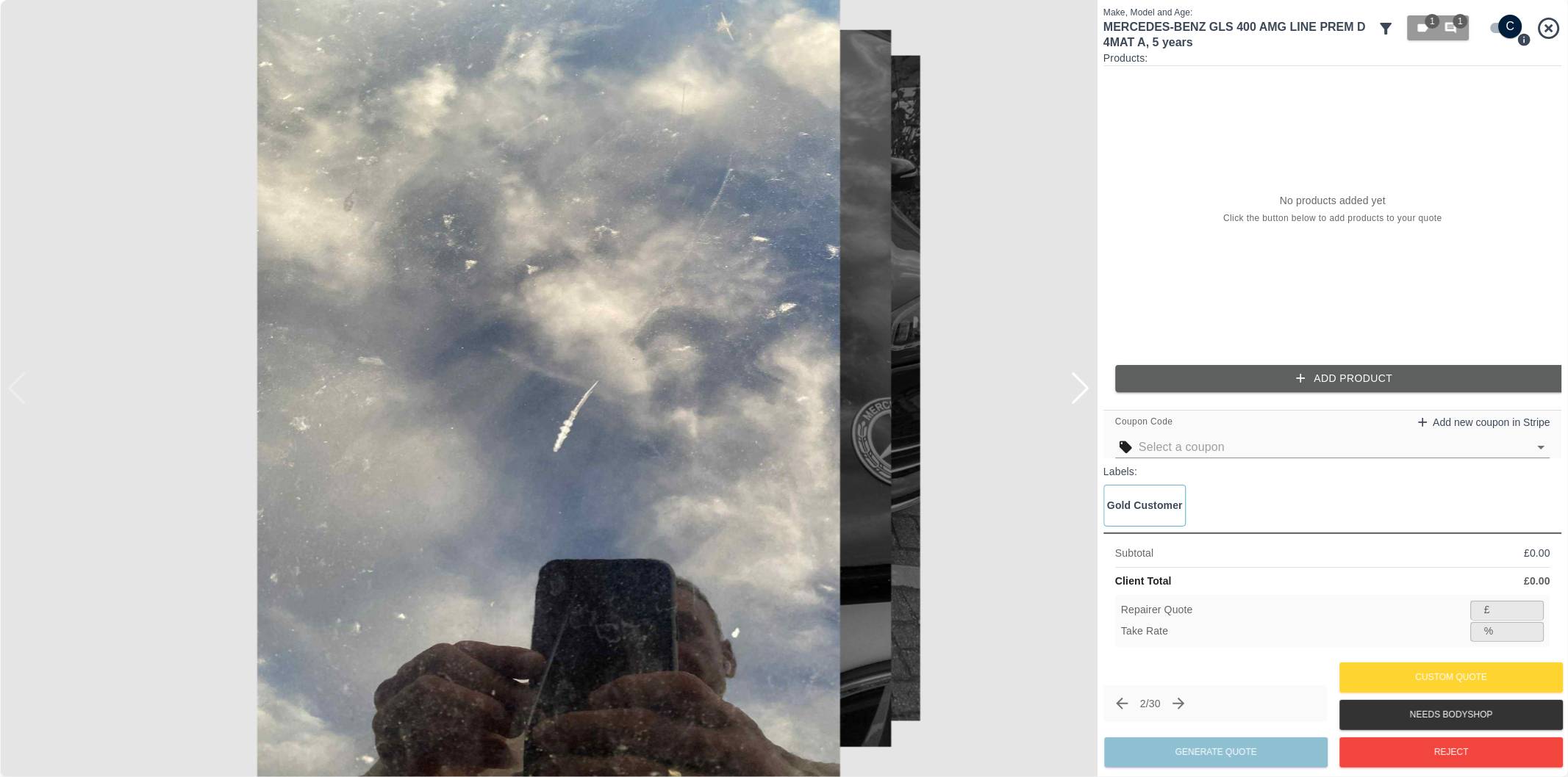
click at [1078, 394] on div at bounding box center [1080, 388] width 20 height 33
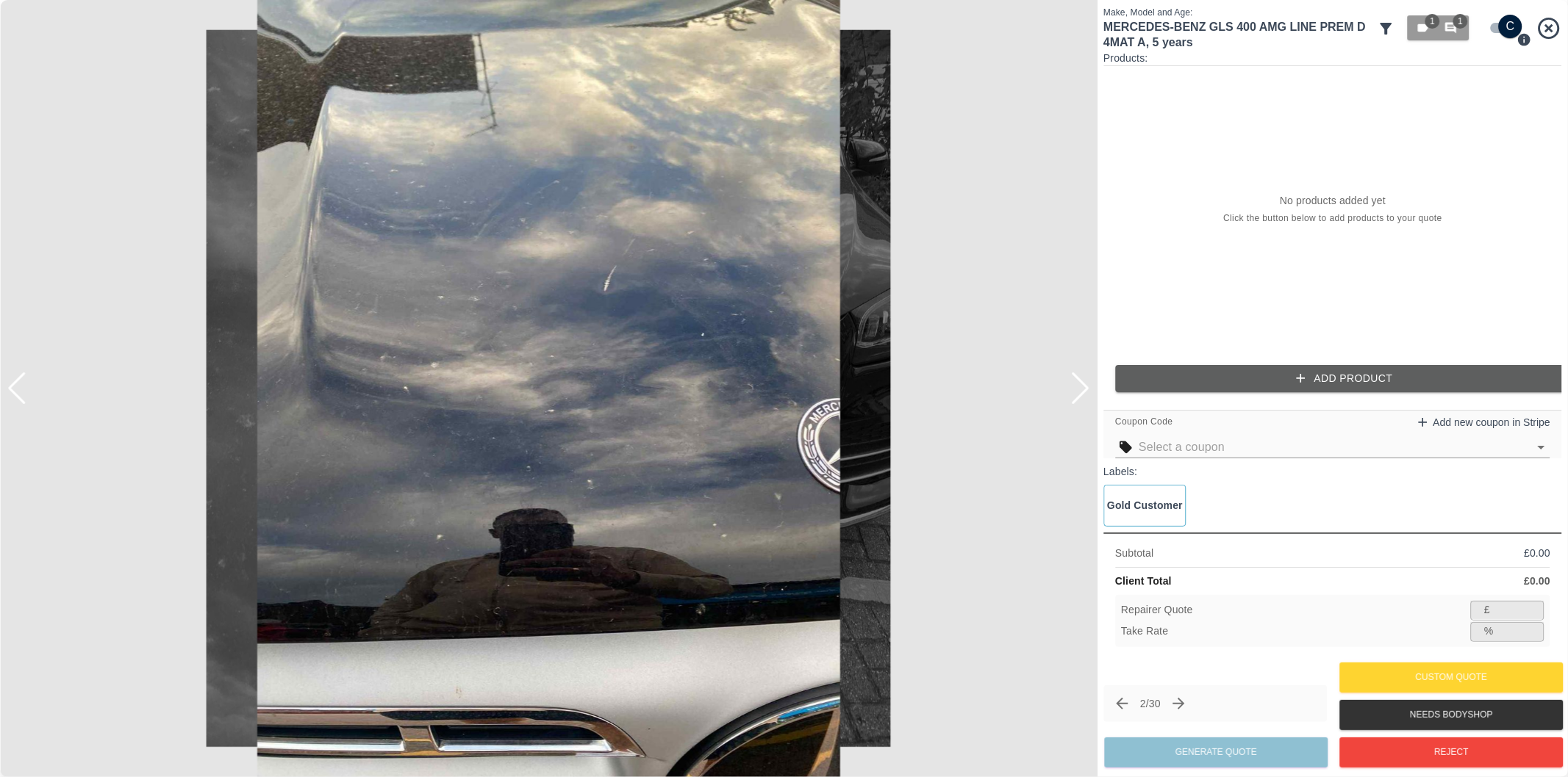
click at [1078, 394] on div at bounding box center [1080, 388] width 20 height 33
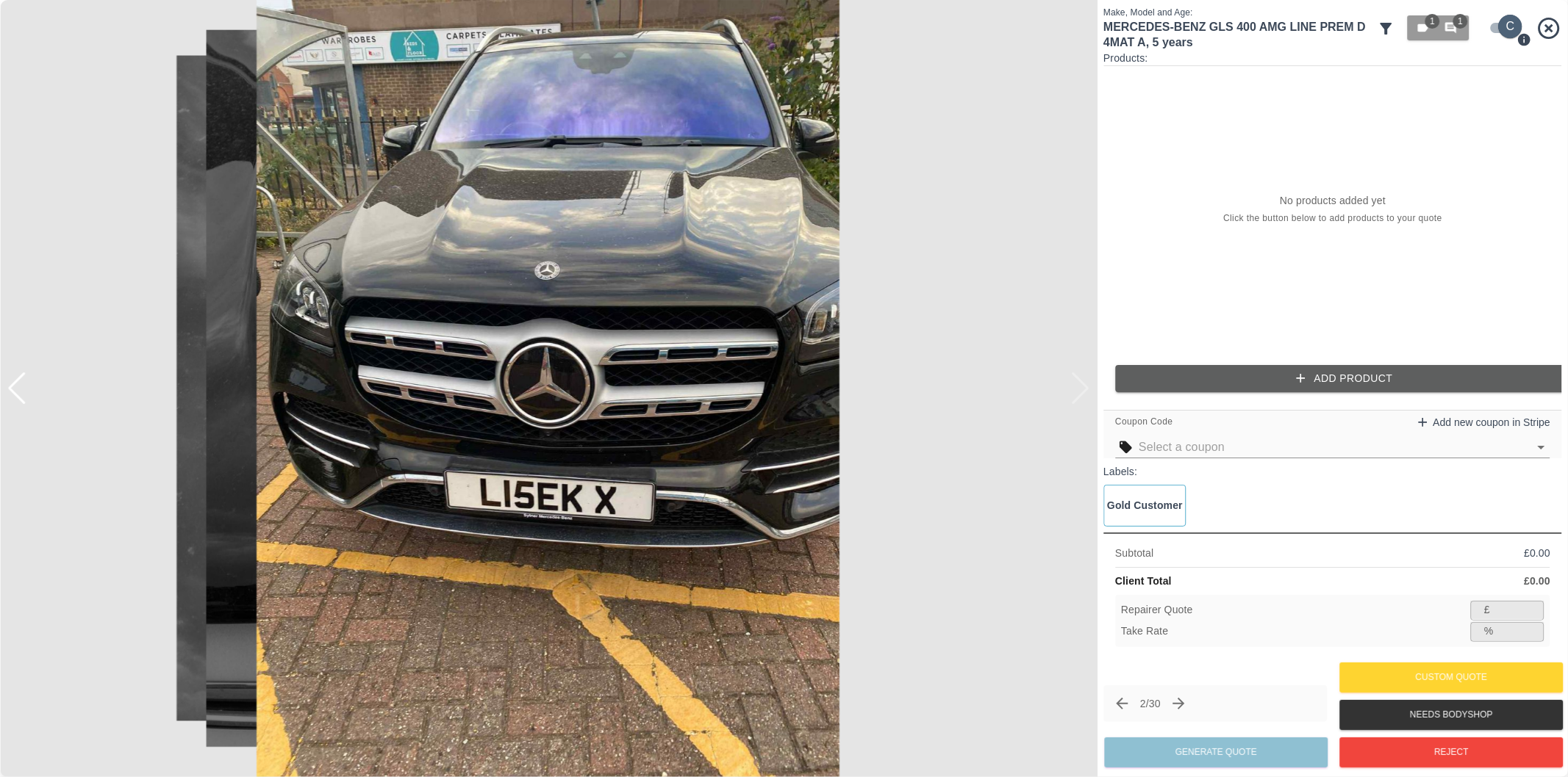
click at [1495, 25] on input "checkbox" at bounding box center [1510, 26] width 70 height 24
checkbox input "false"
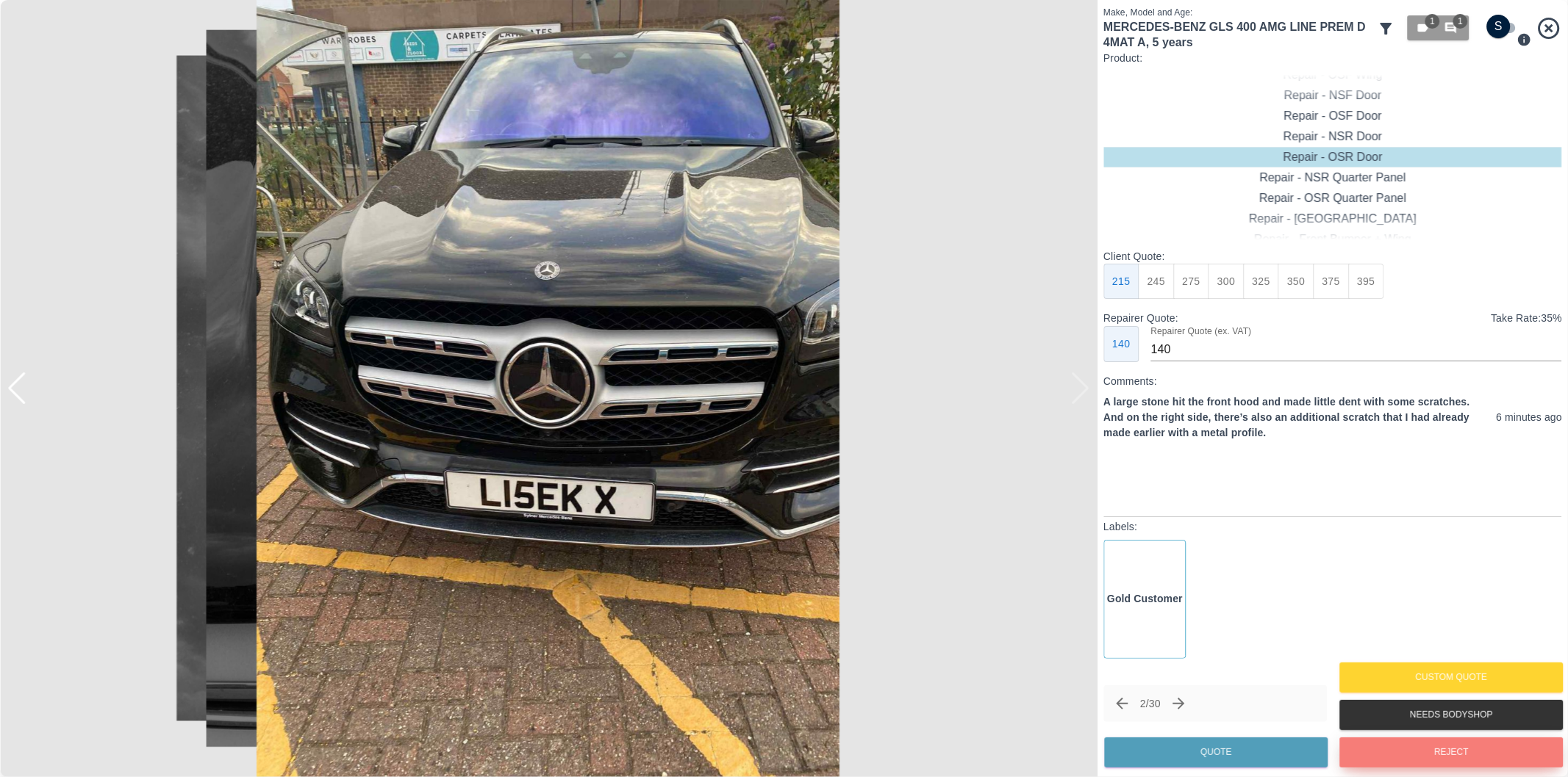
click at [1497, 766] on button "Reject" at bounding box center [1451, 752] width 223 height 30
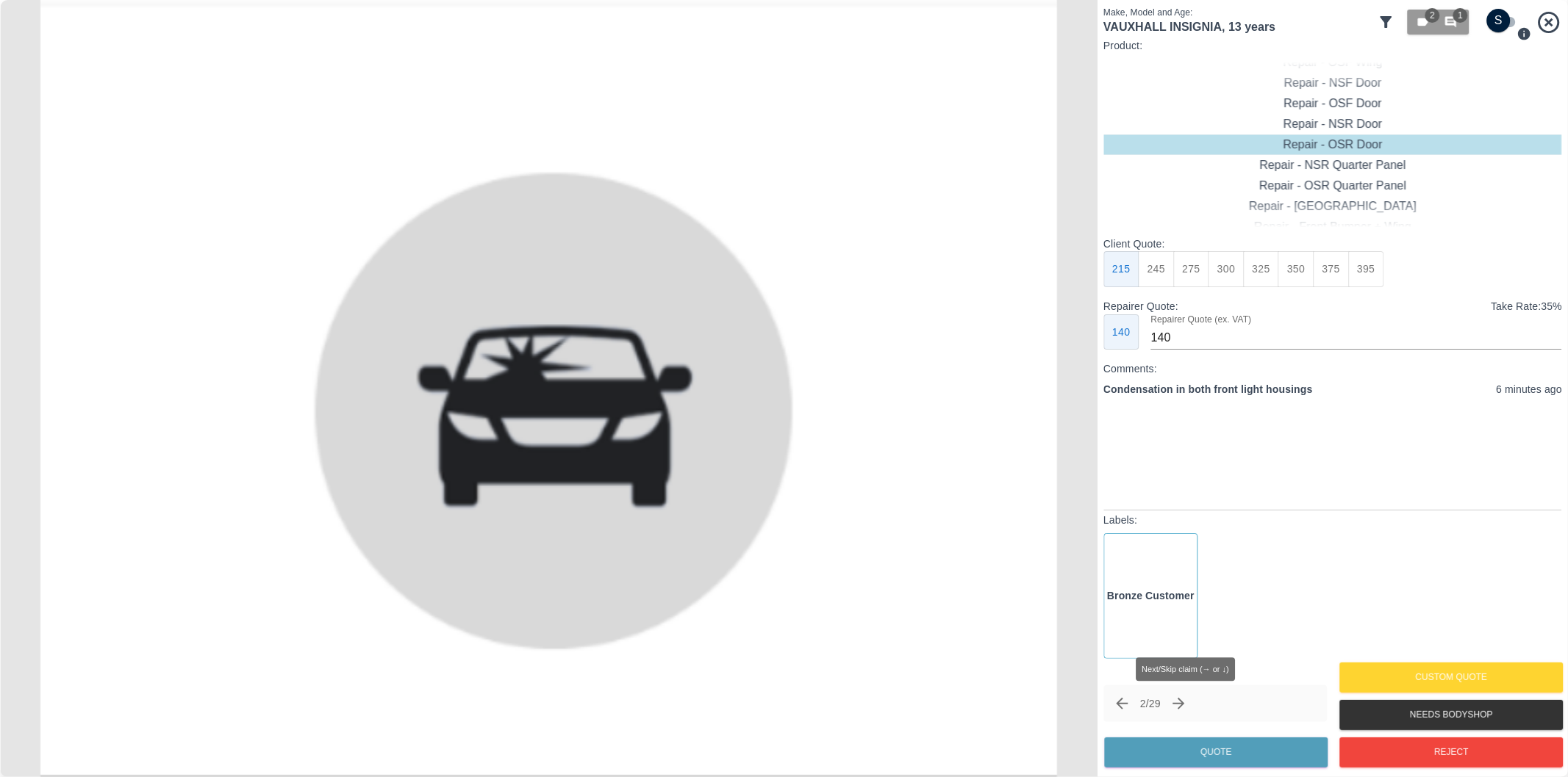
click at [1181, 701] on icon "Next claim" at bounding box center [1178, 704] width 18 height 18
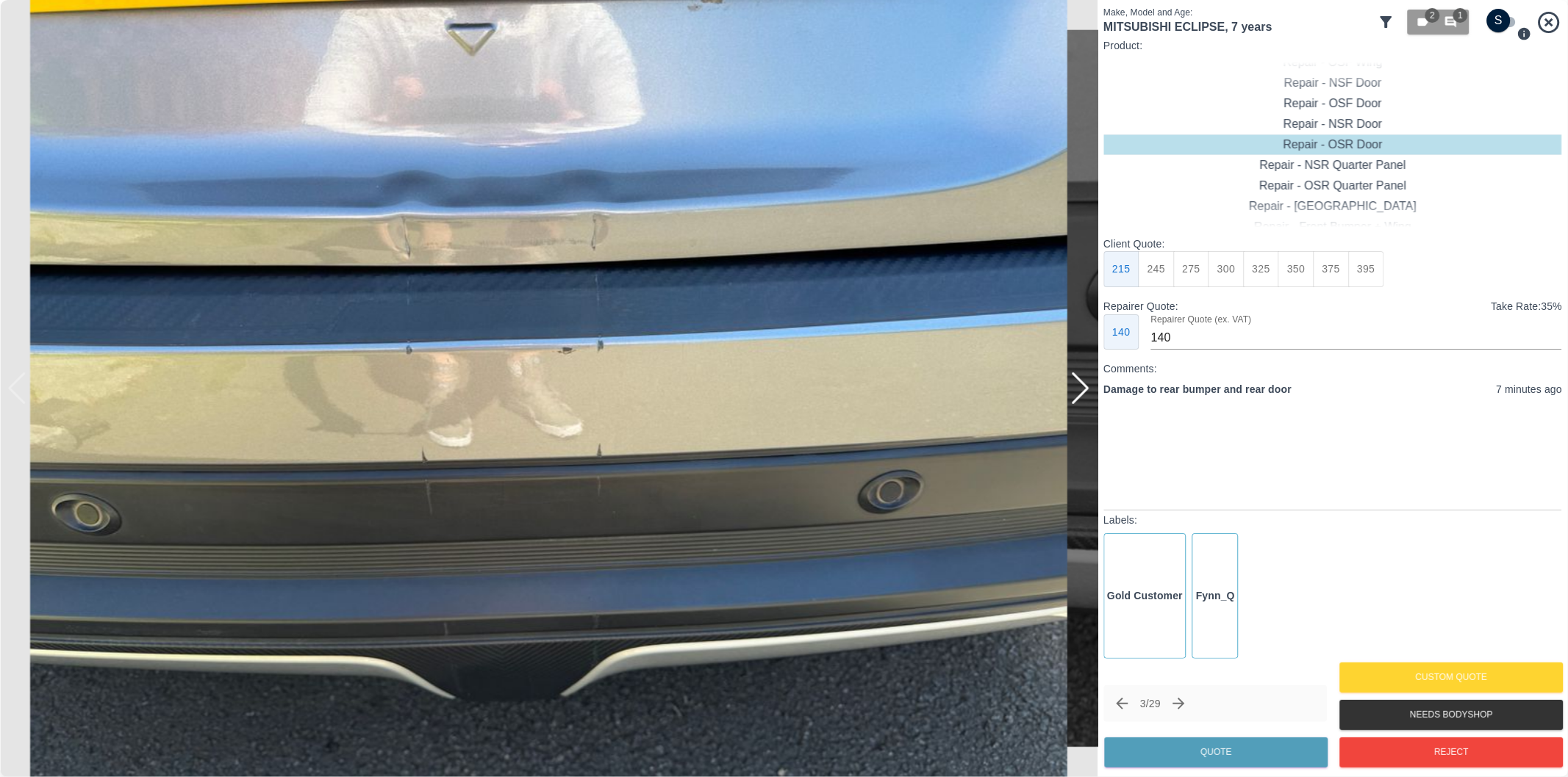
click at [1080, 394] on div at bounding box center [1080, 388] width 20 height 33
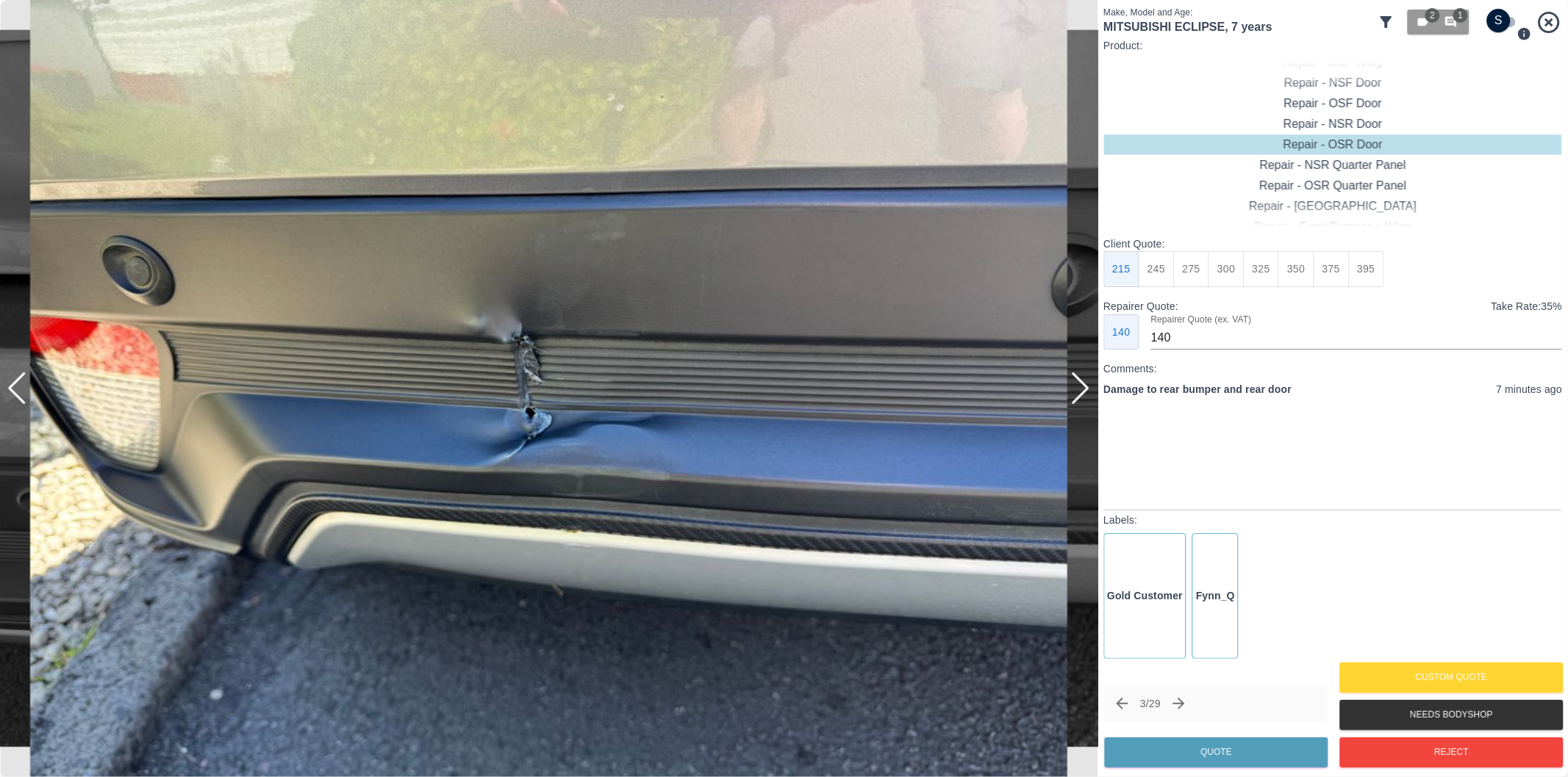
click at [1080, 394] on div at bounding box center [1080, 388] width 20 height 33
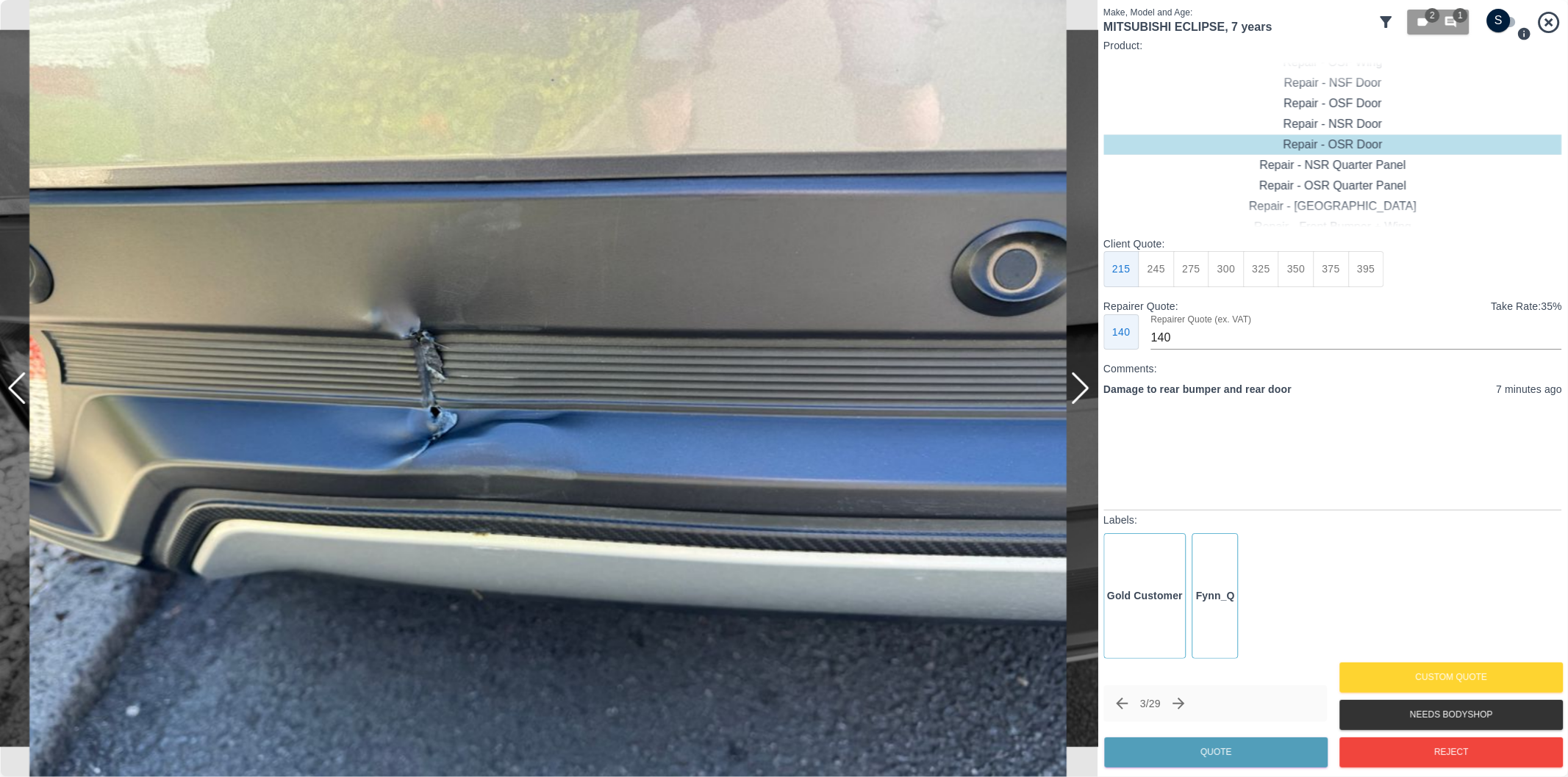
click at [1080, 394] on div at bounding box center [1080, 388] width 20 height 33
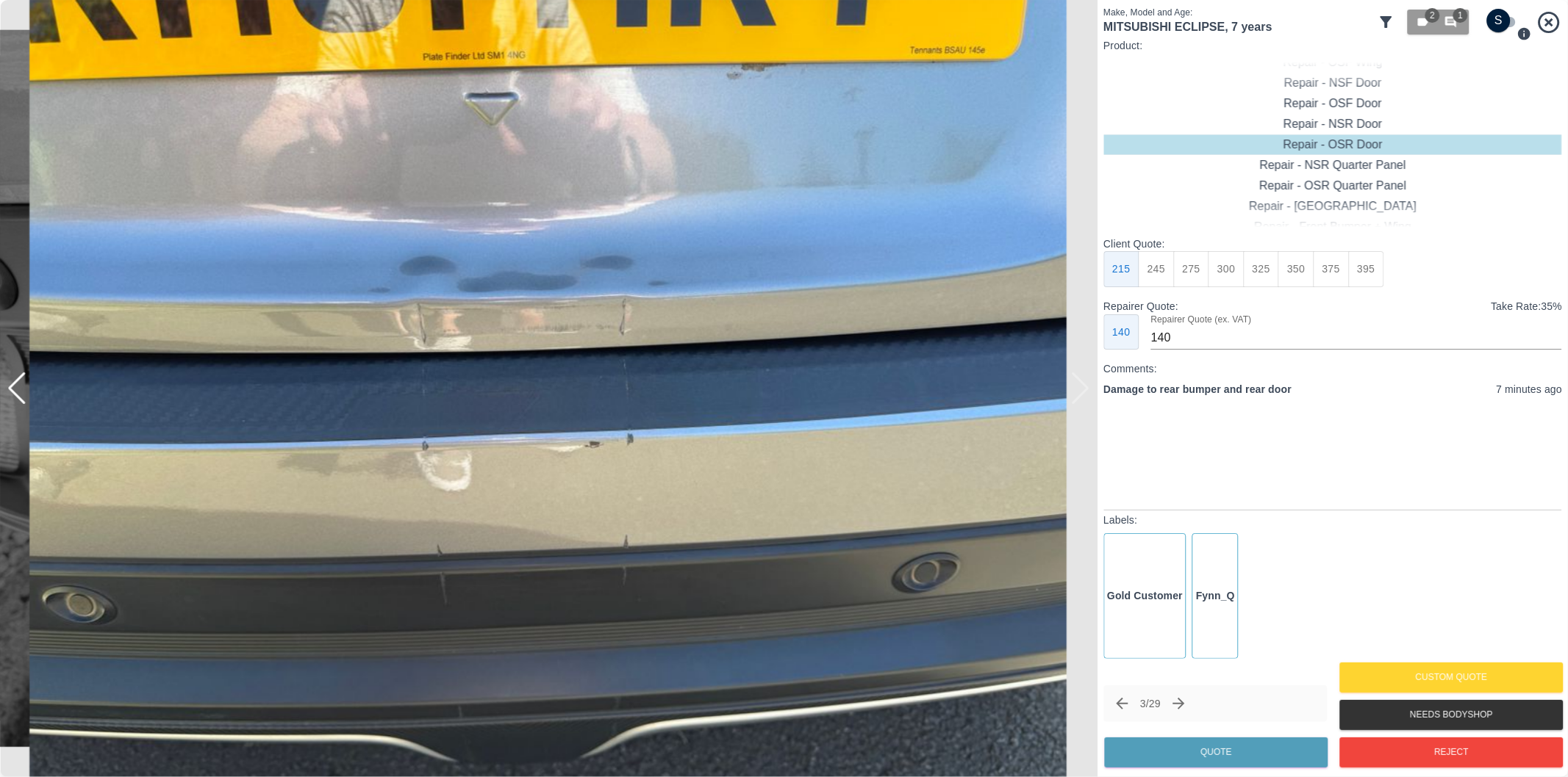
click at [1078, 394] on div at bounding box center [549, 388] width 1098 height 777
click at [15, 390] on div at bounding box center [17, 388] width 20 height 33
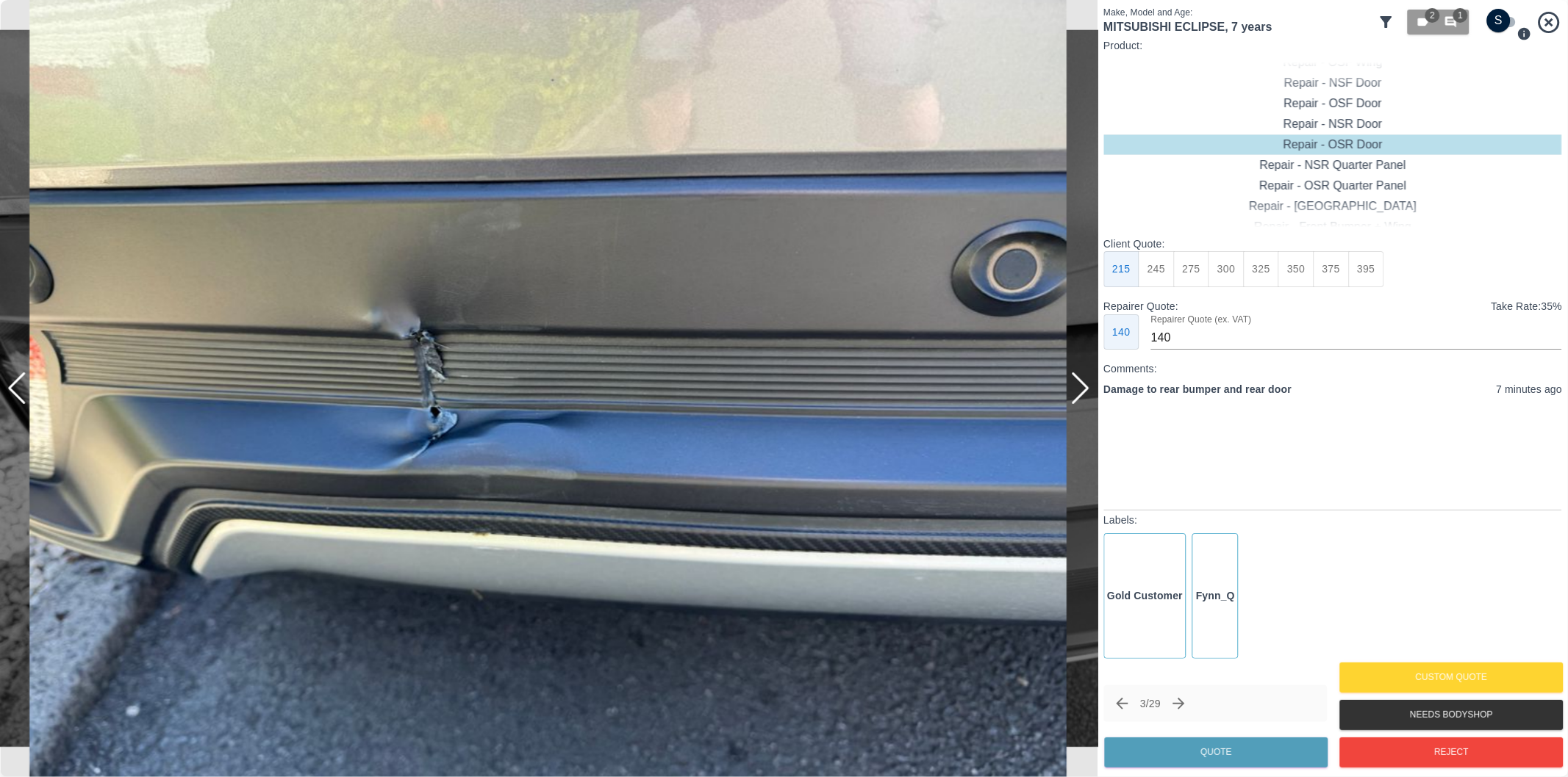
click at [15, 390] on div at bounding box center [17, 388] width 20 height 33
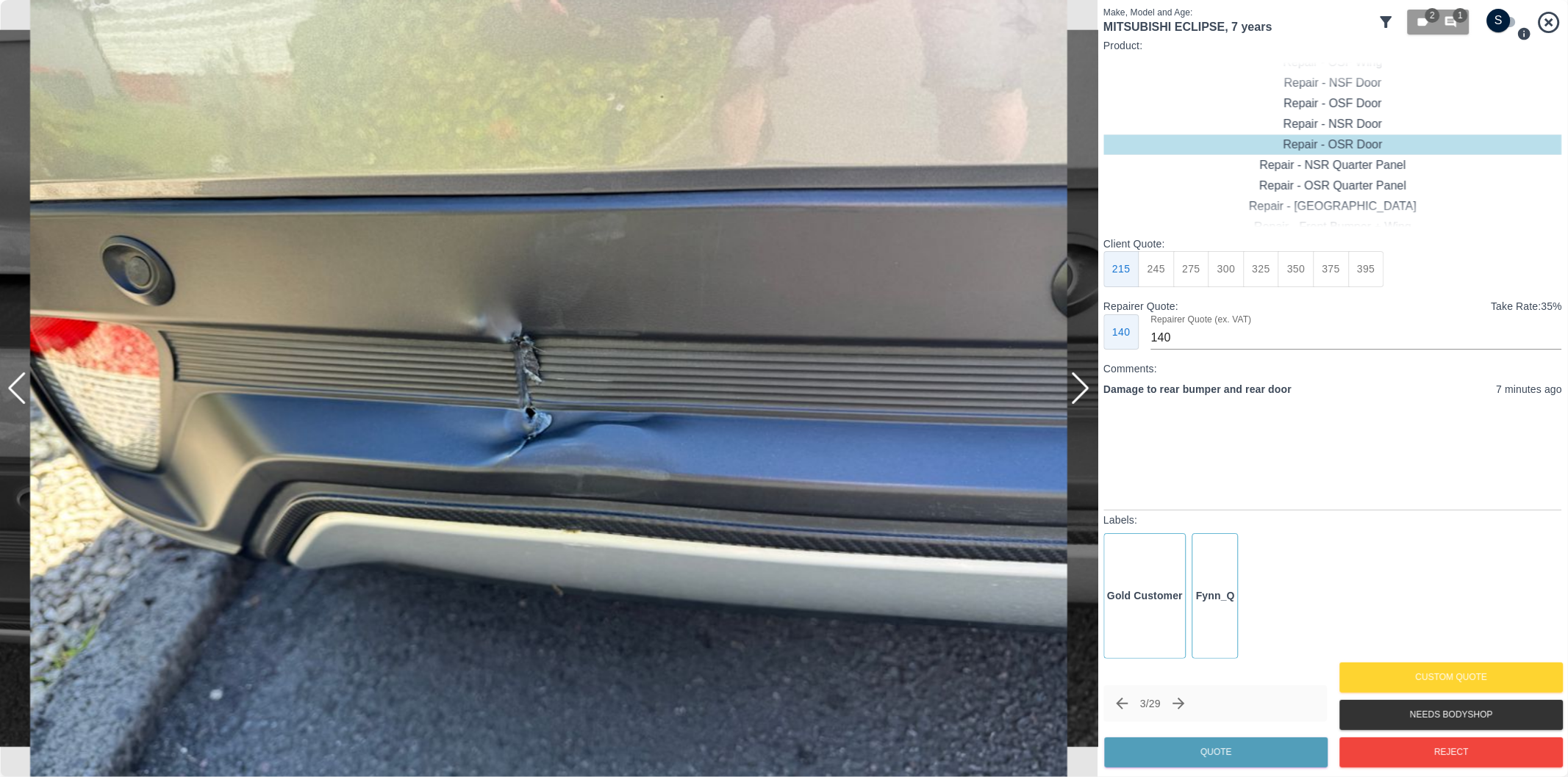
click at [15, 389] on div at bounding box center [17, 388] width 20 height 33
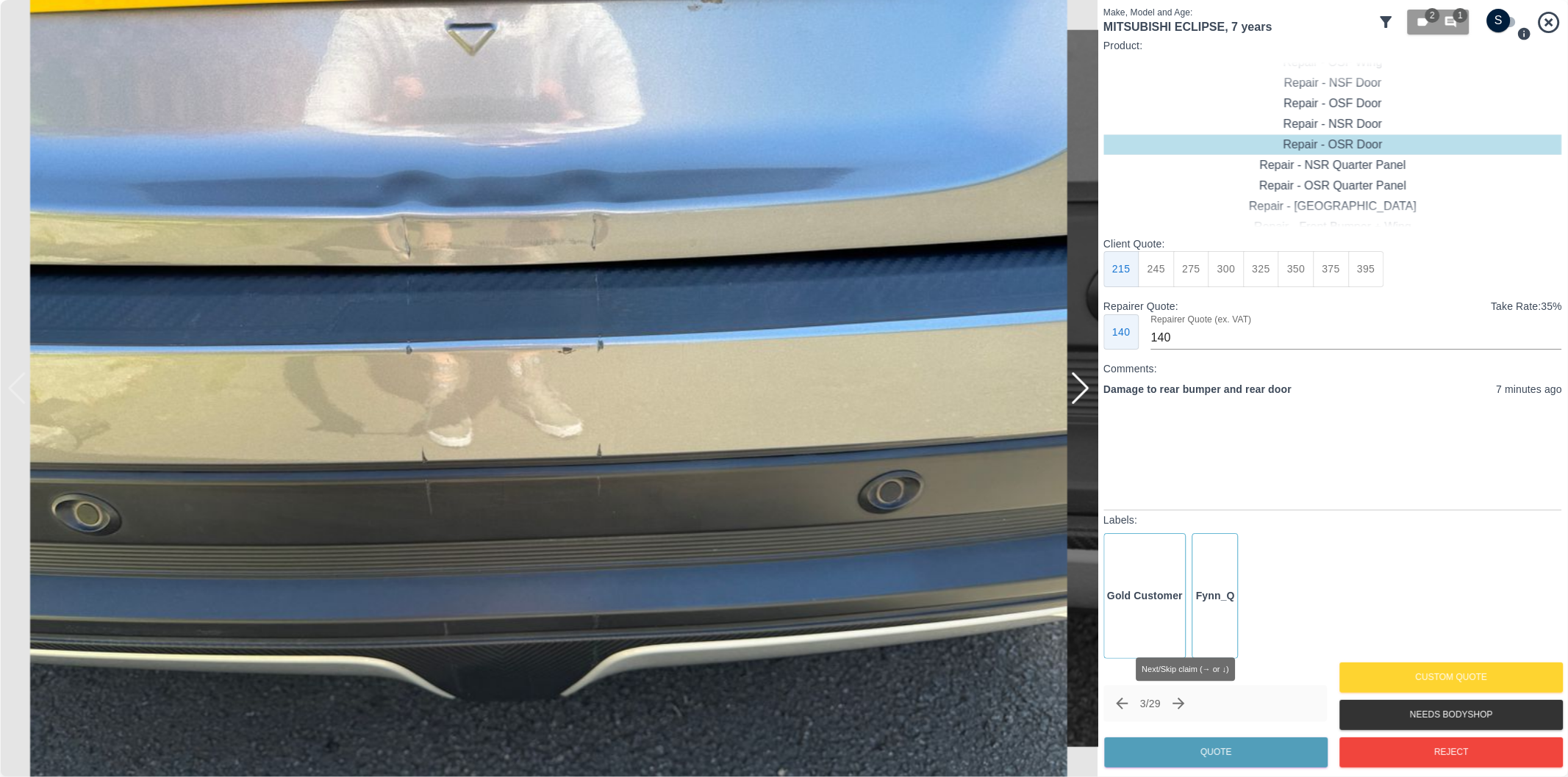
click at [1184, 707] on icon "Next claim" at bounding box center [1178, 704] width 18 height 18
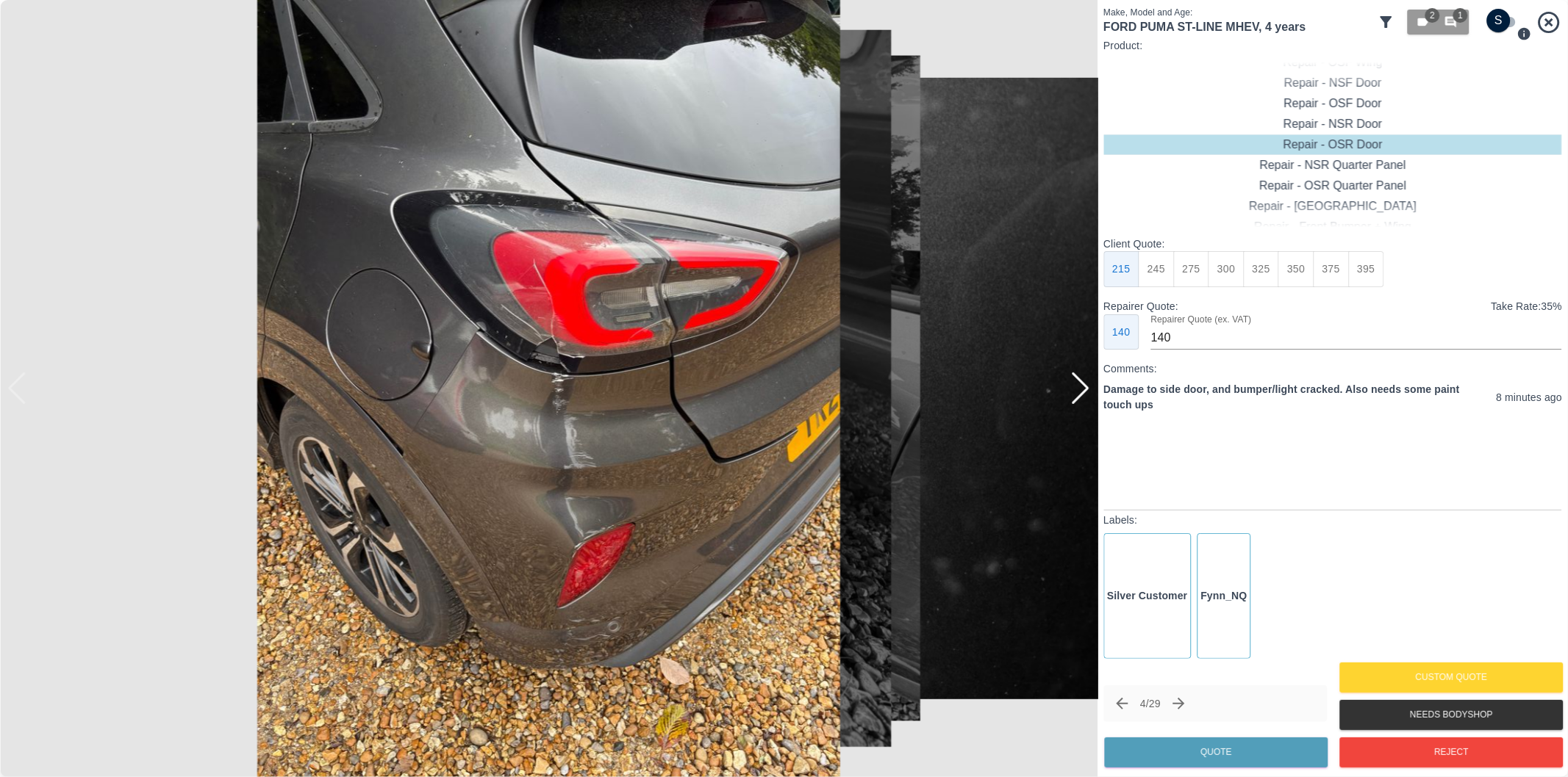
click at [1080, 387] on div at bounding box center [1080, 388] width 20 height 33
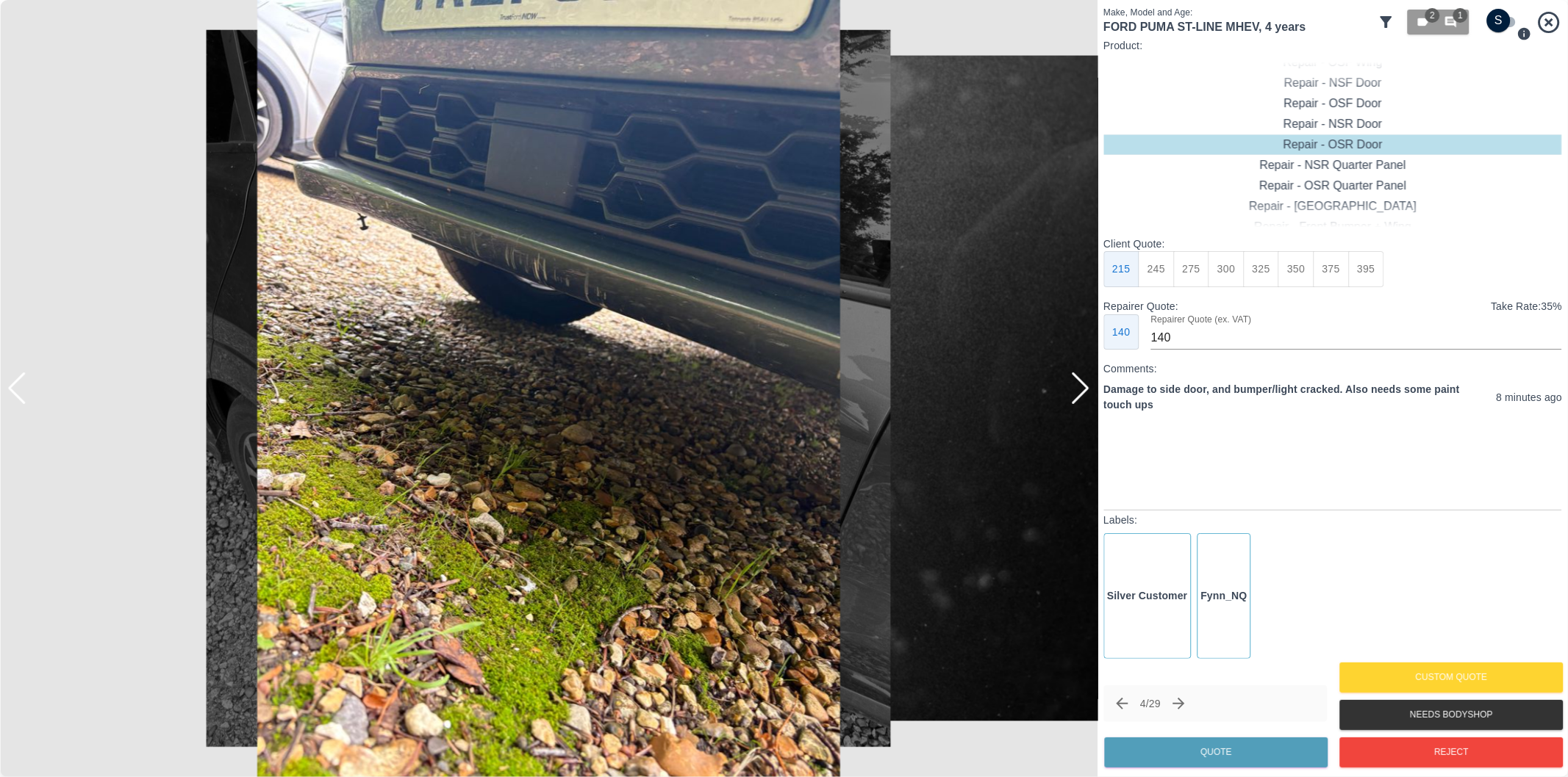
click at [1080, 387] on div at bounding box center [1080, 388] width 20 height 33
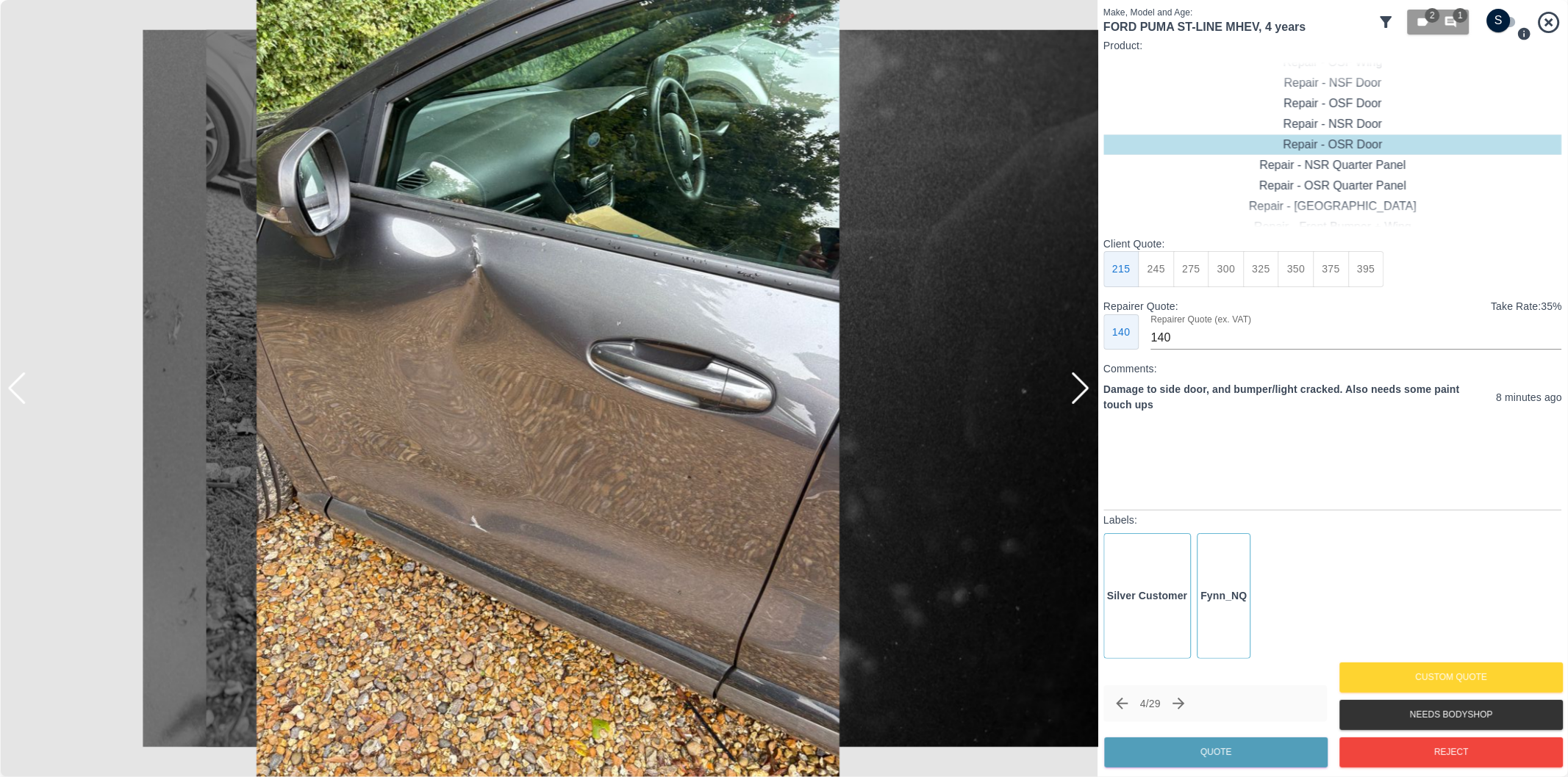
click at [1080, 387] on div at bounding box center [1080, 388] width 20 height 33
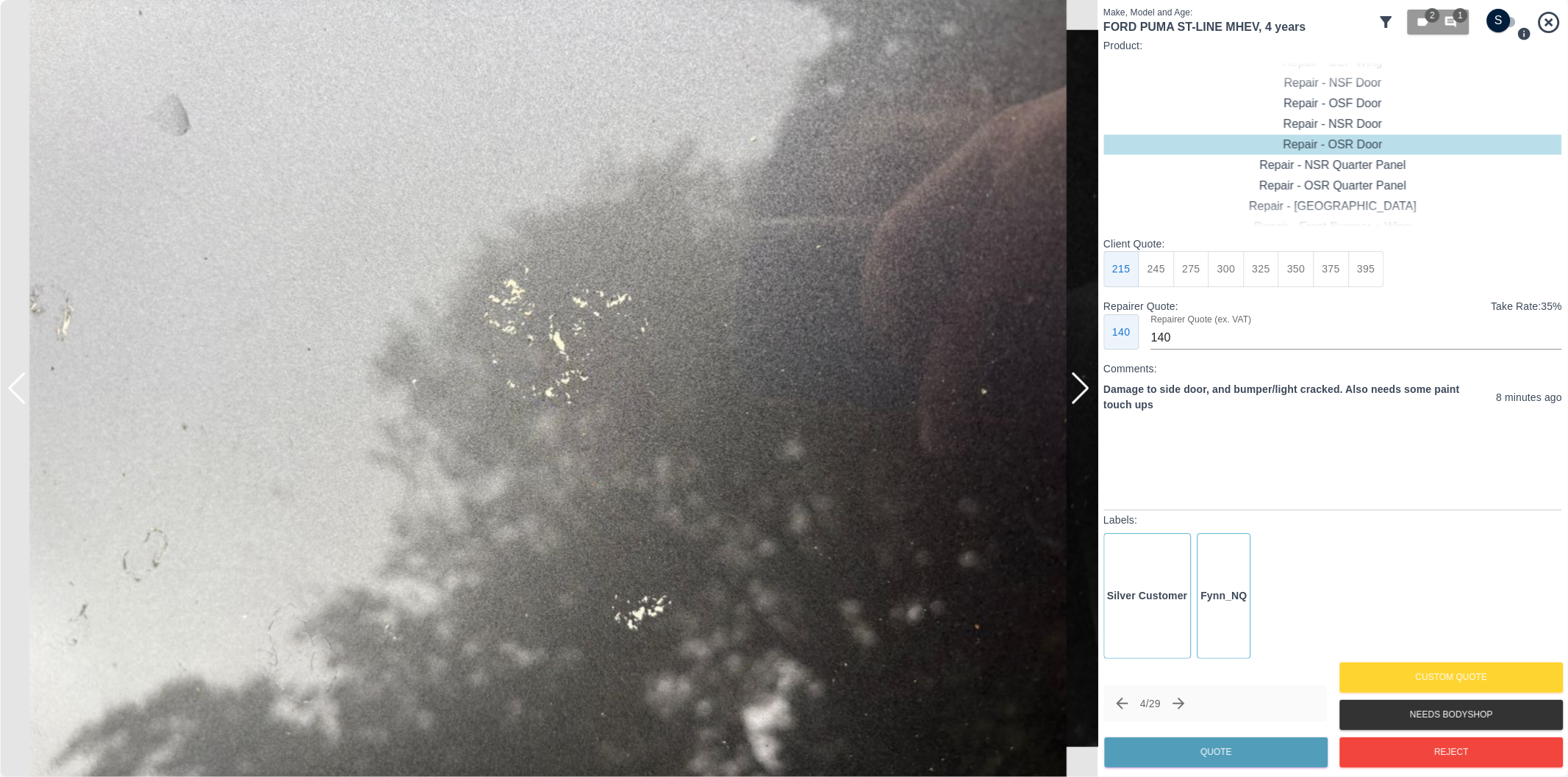
click at [1080, 387] on div at bounding box center [1080, 388] width 20 height 33
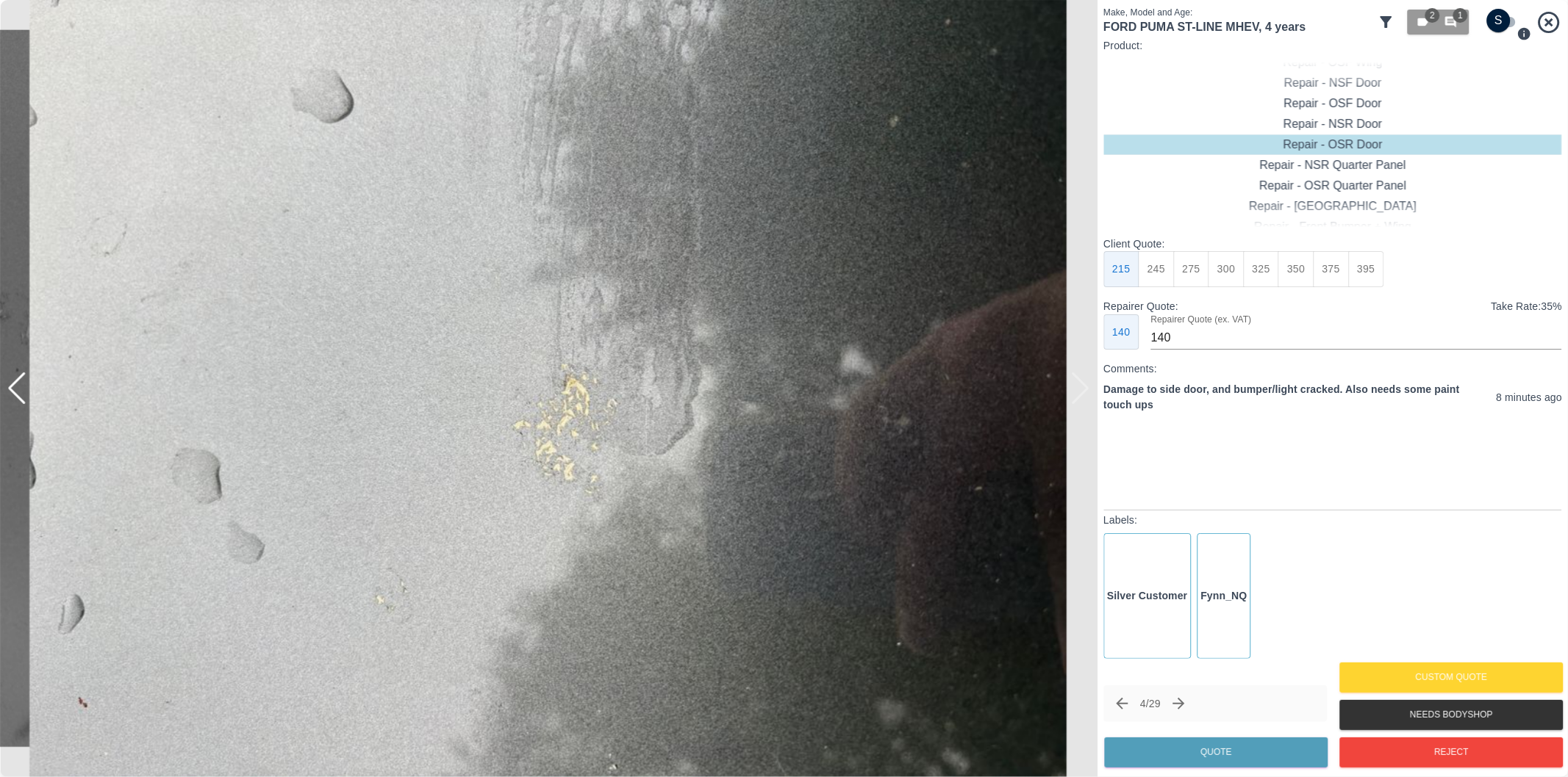
click at [1080, 387] on div at bounding box center [549, 388] width 1098 height 777
click at [20, 385] on div at bounding box center [17, 388] width 20 height 33
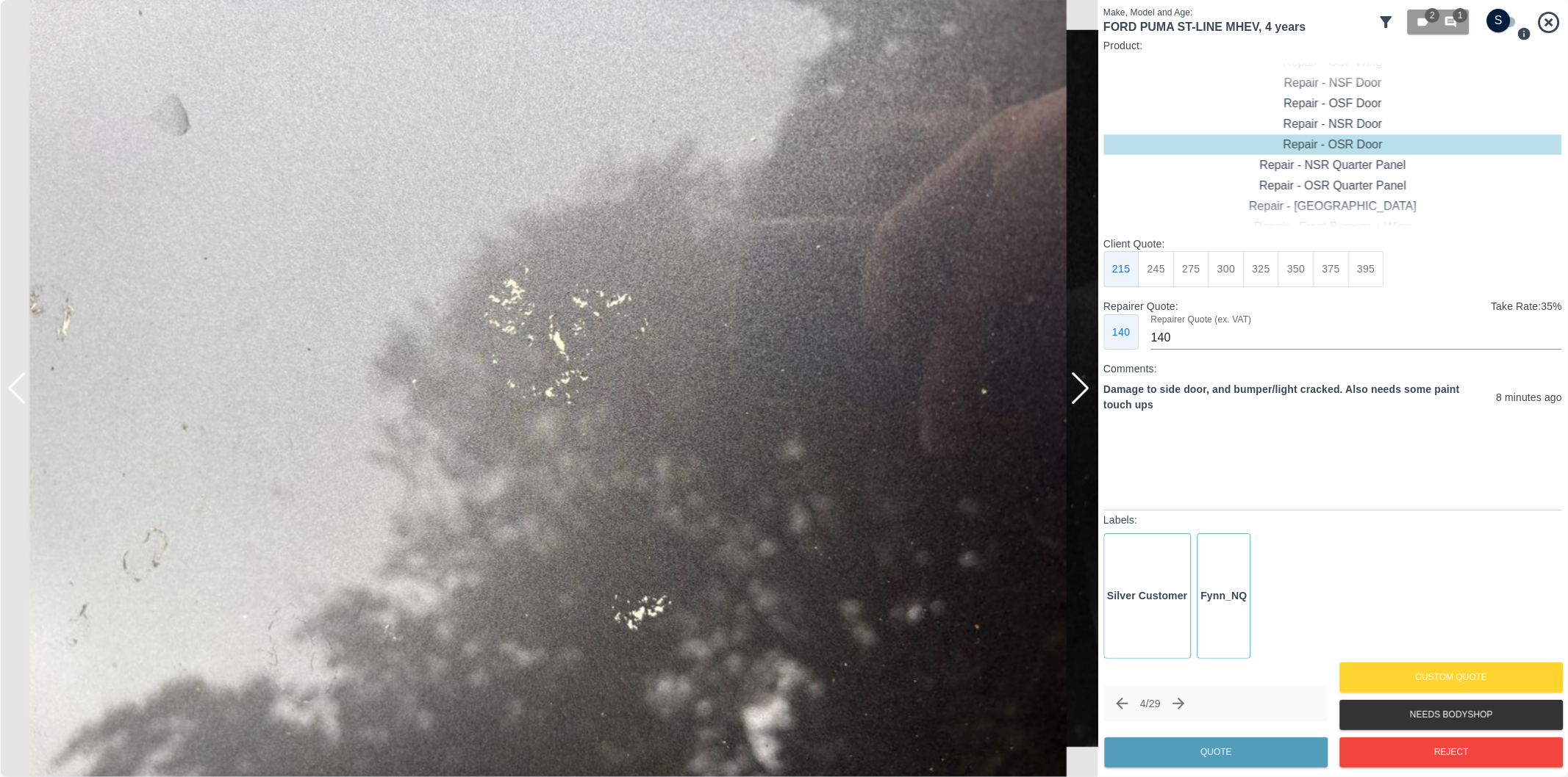
click at [20, 385] on div at bounding box center [17, 388] width 20 height 33
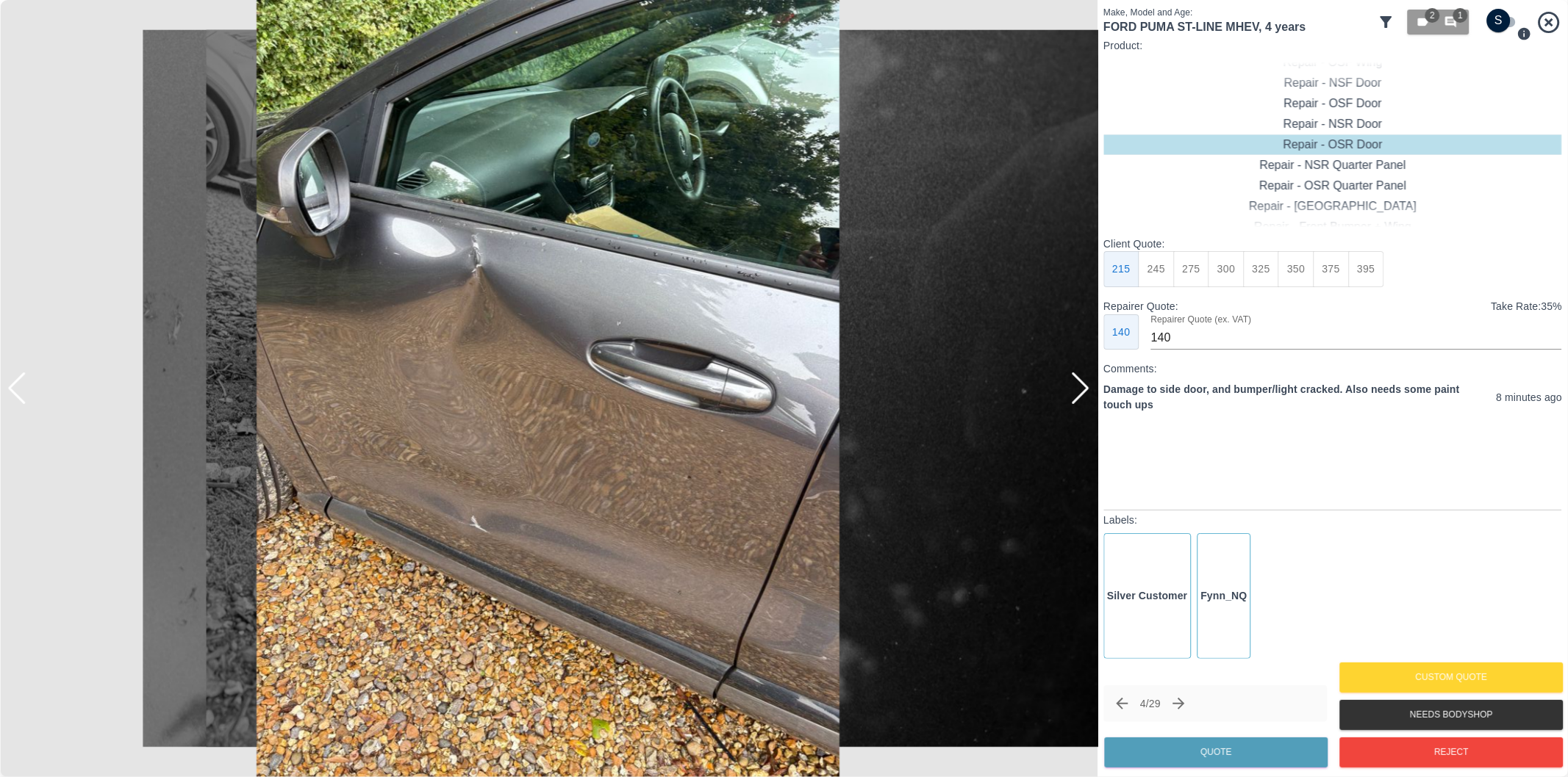
click at [20, 385] on div at bounding box center [17, 388] width 20 height 33
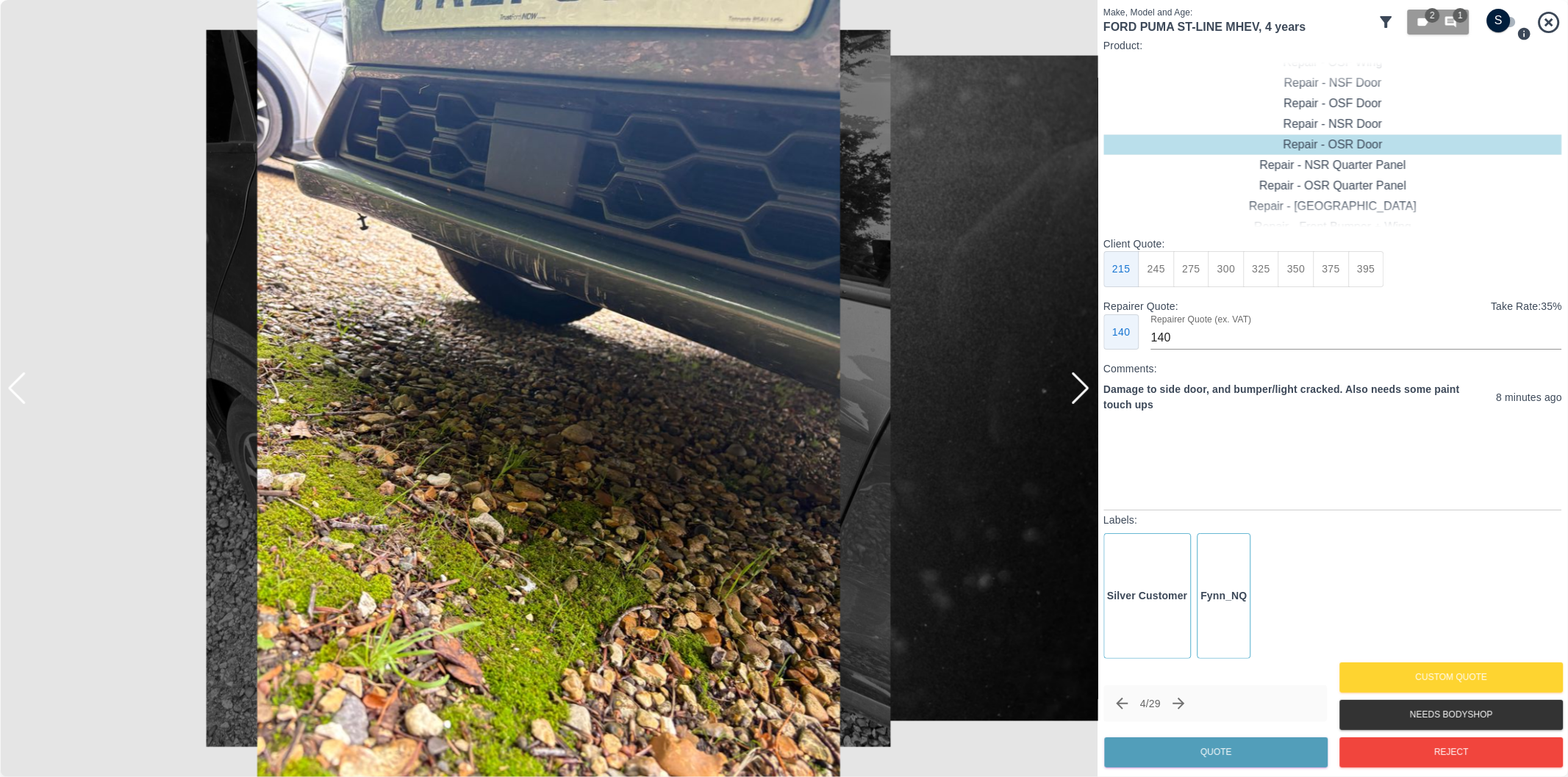
click at [20, 385] on div at bounding box center [17, 388] width 20 height 33
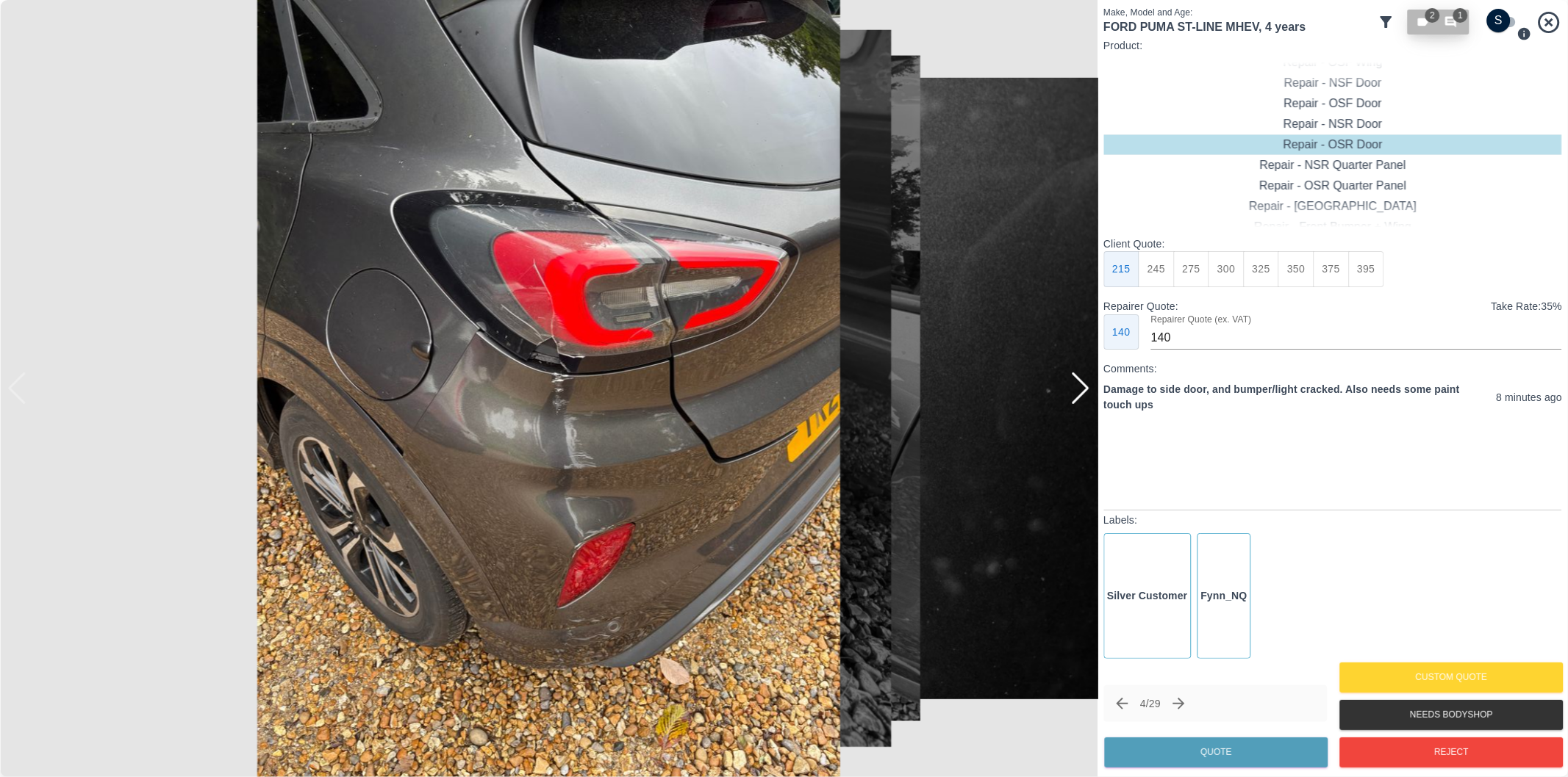
click at [1461, 16] on span "1" at bounding box center [1460, 15] width 15 height 15
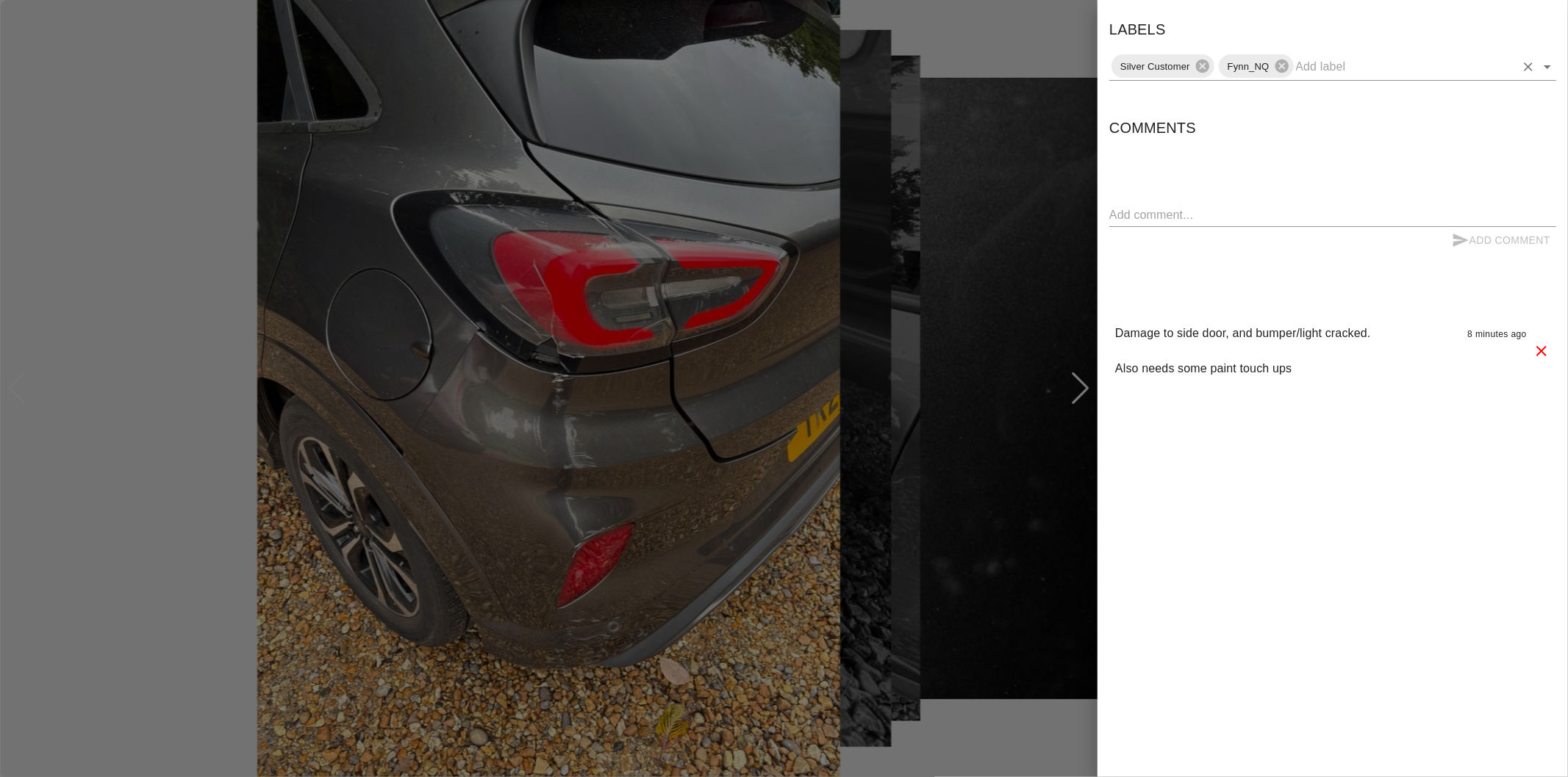
click at [1542, 62] on icon "Open" at bounding box center [1547, 67] width 18 height 18
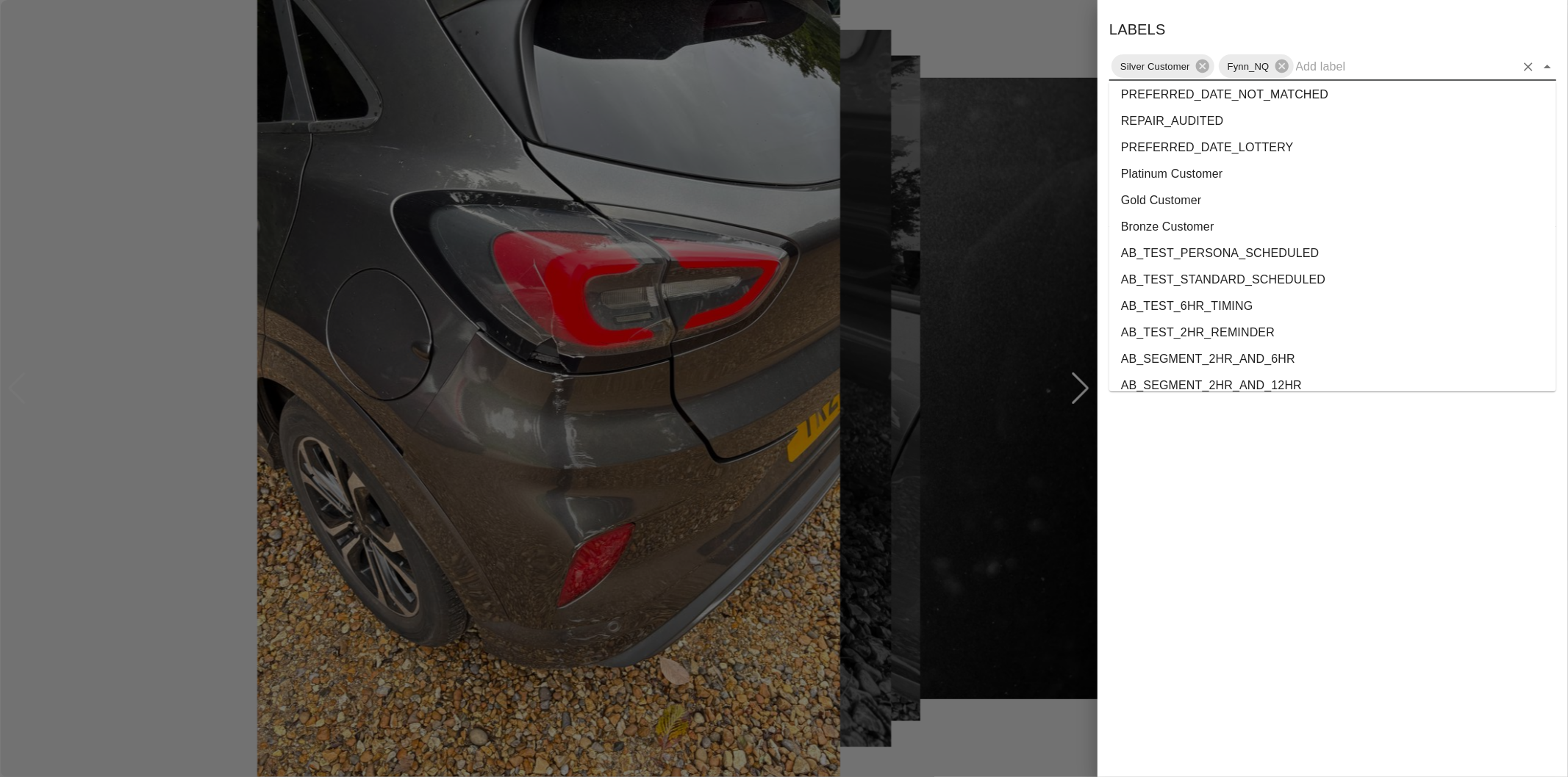
scroll to position [2689, 0]
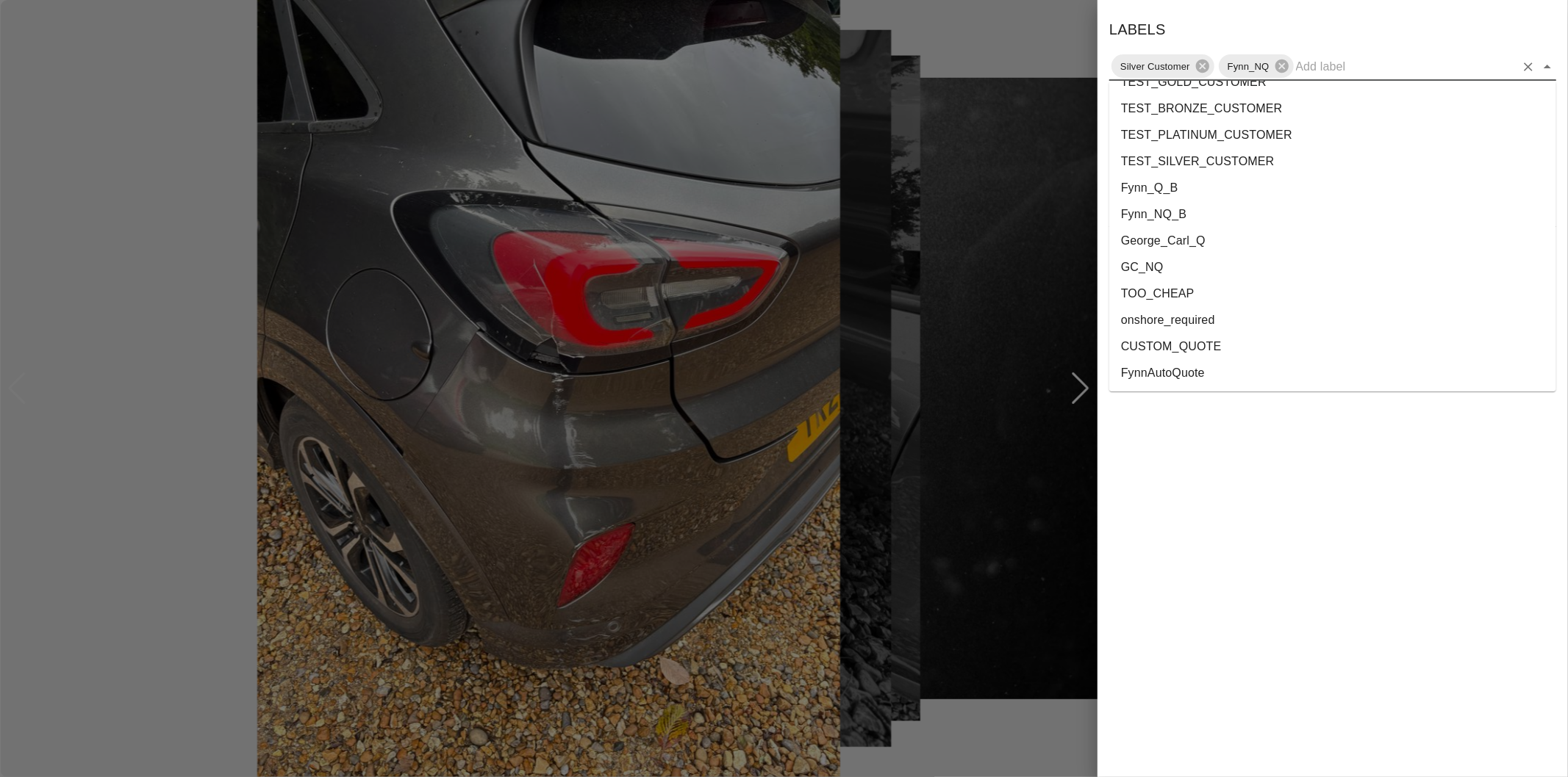
click at [1231, 319] on li "onshore_required" at bounding box center [1332, 320] width 447 height 26
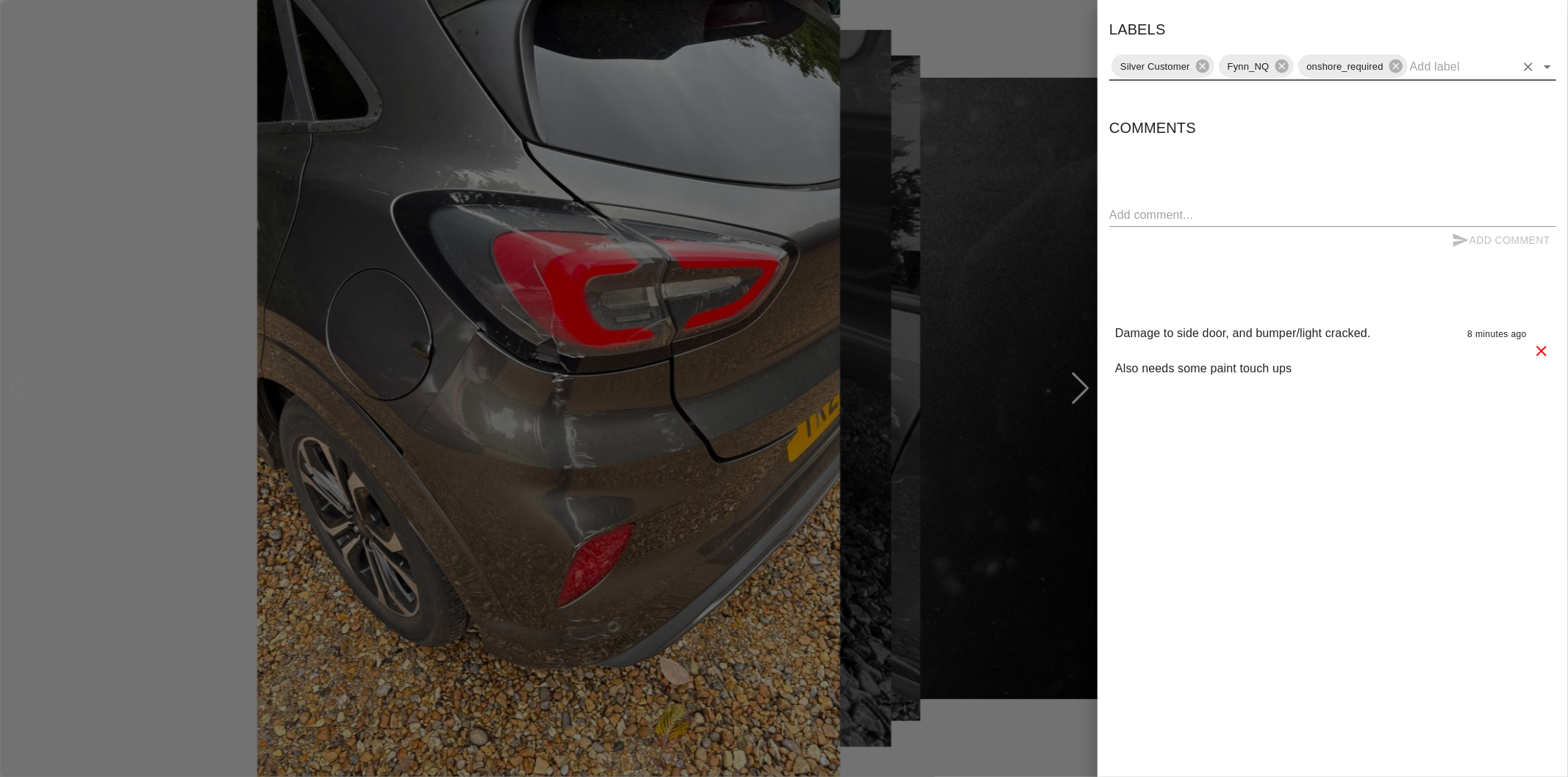
click at [1541, 72] on icon "Open" at bounding box center [1547, 67] width 18 height 18
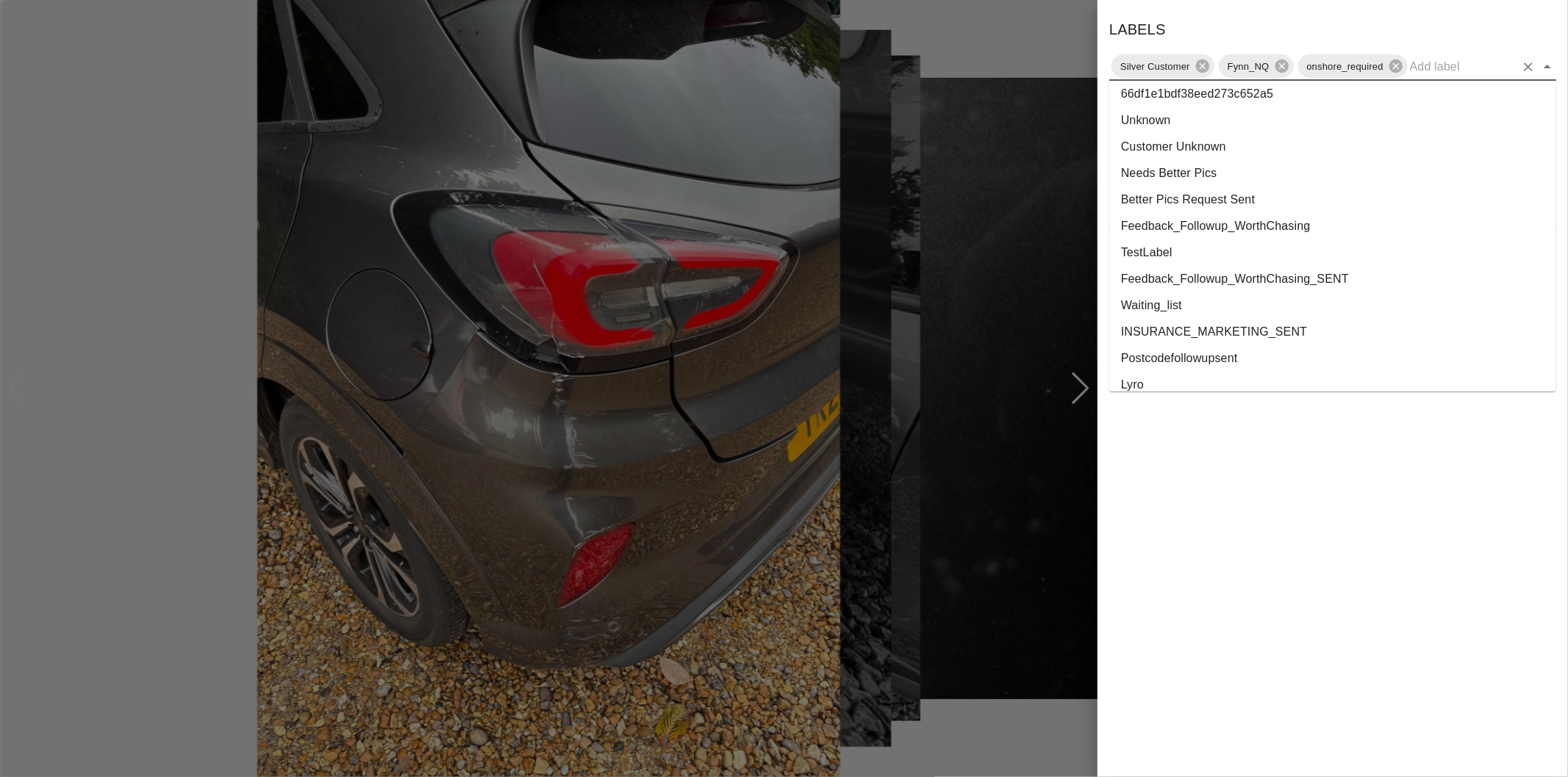
scroll to position [2661, 0]
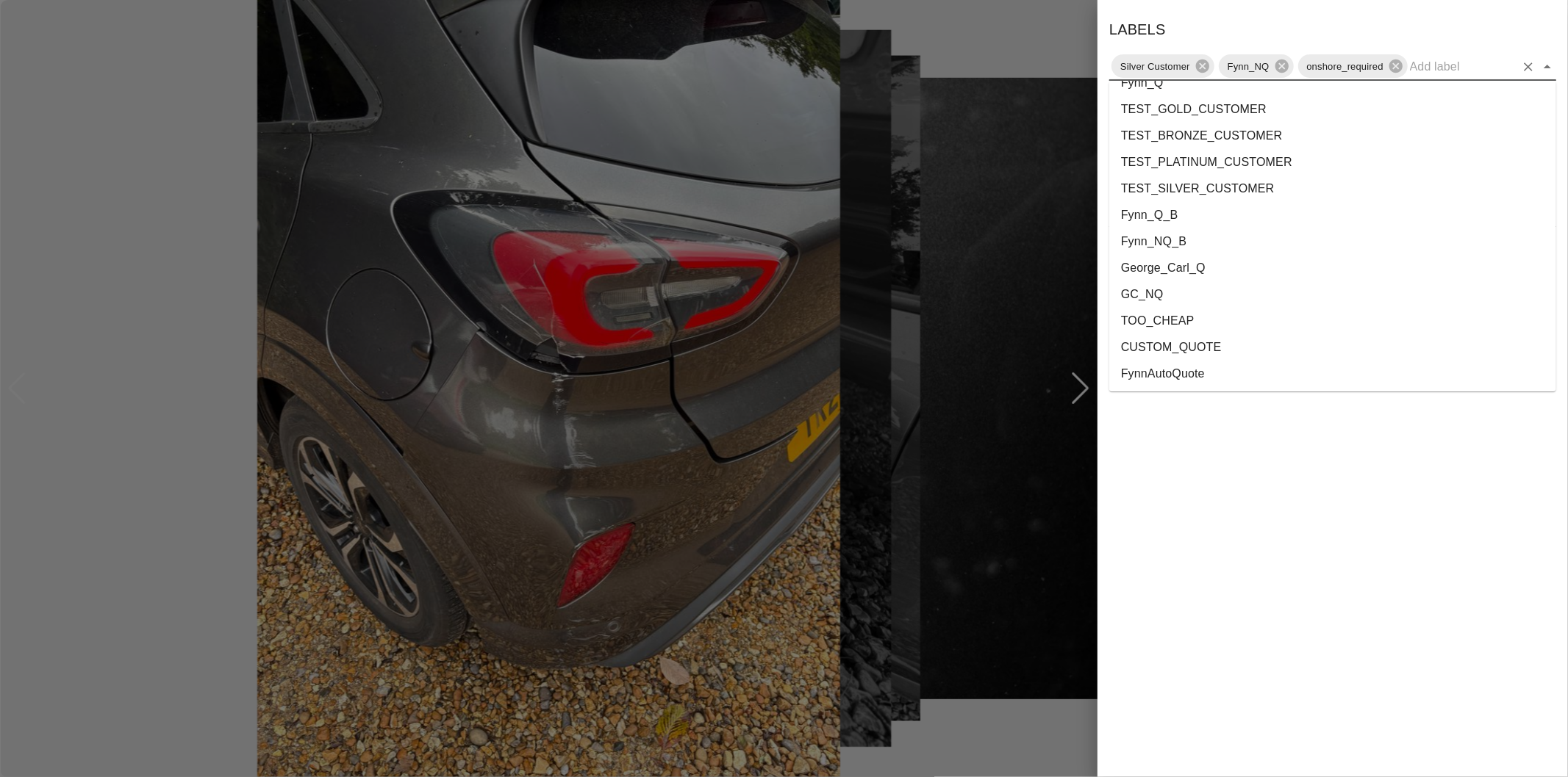
click at [1182, 258] on li "George_Carl_Q" at bounding box center [1332, 268] width 447 height 26
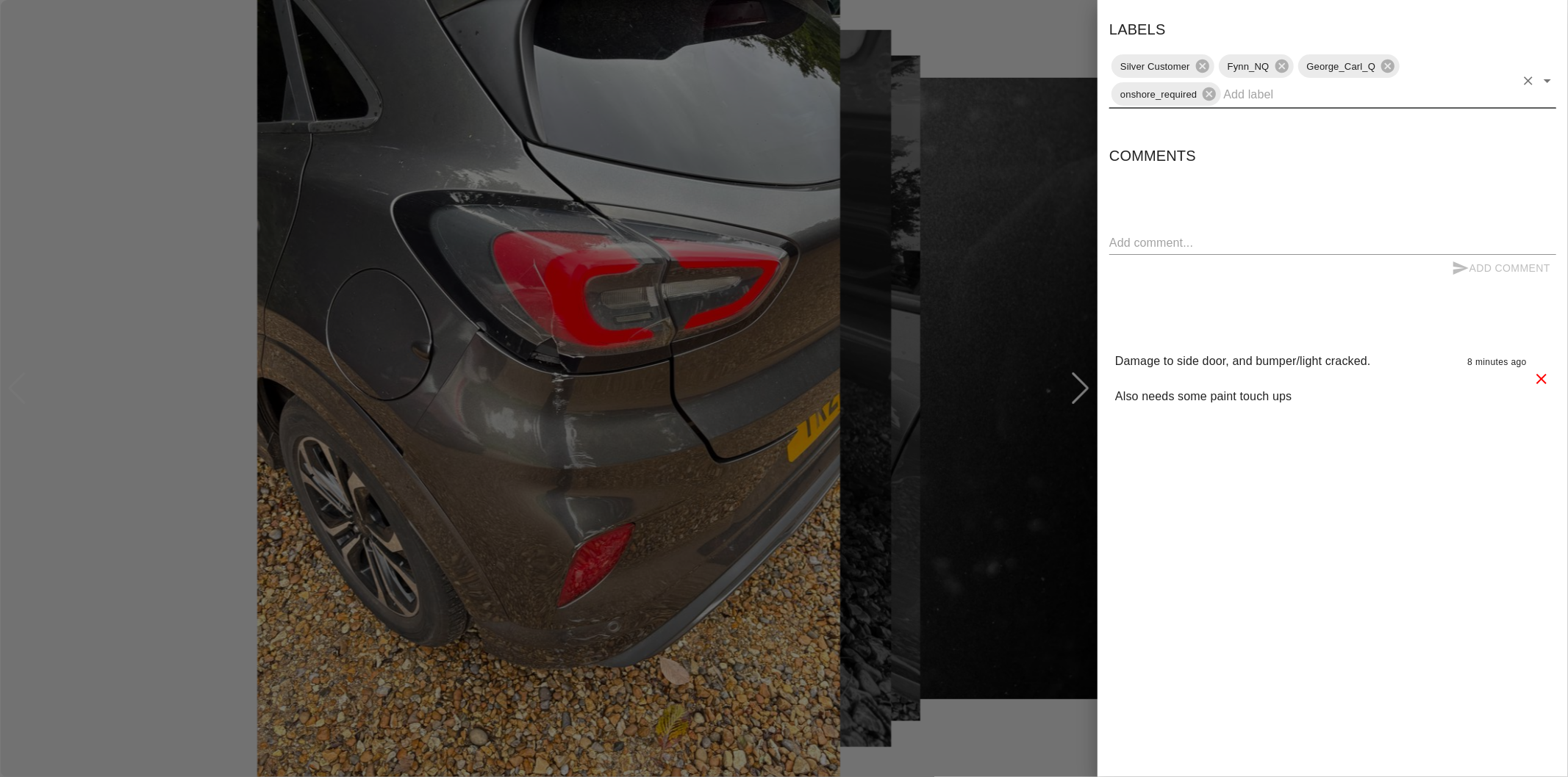
click at [1078, 383] on div at bounding box center [784, 388] width 1568 height 777
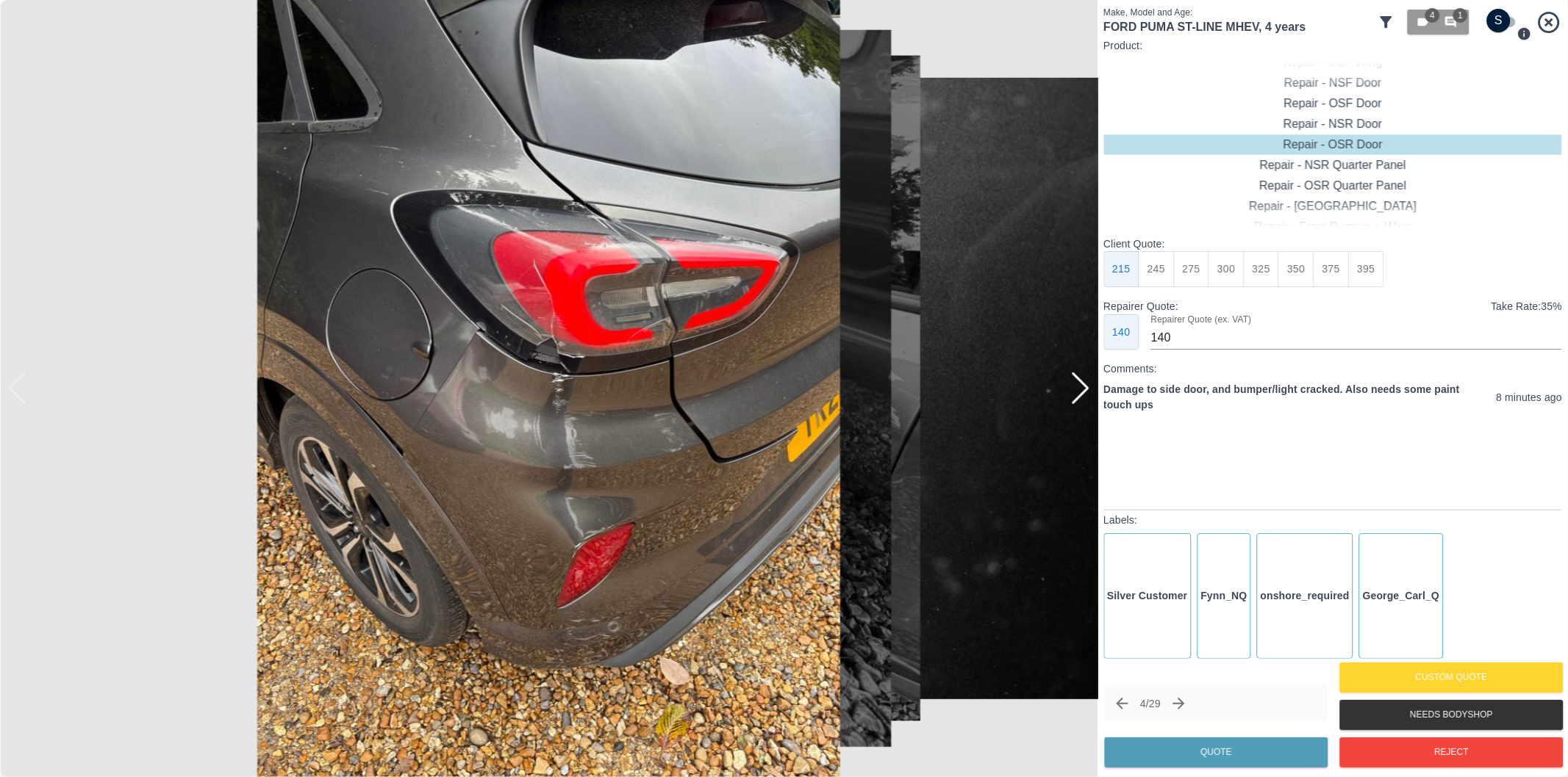
click at [1081, 386] on div at bounding box center [1080, 388] width 20 height 33
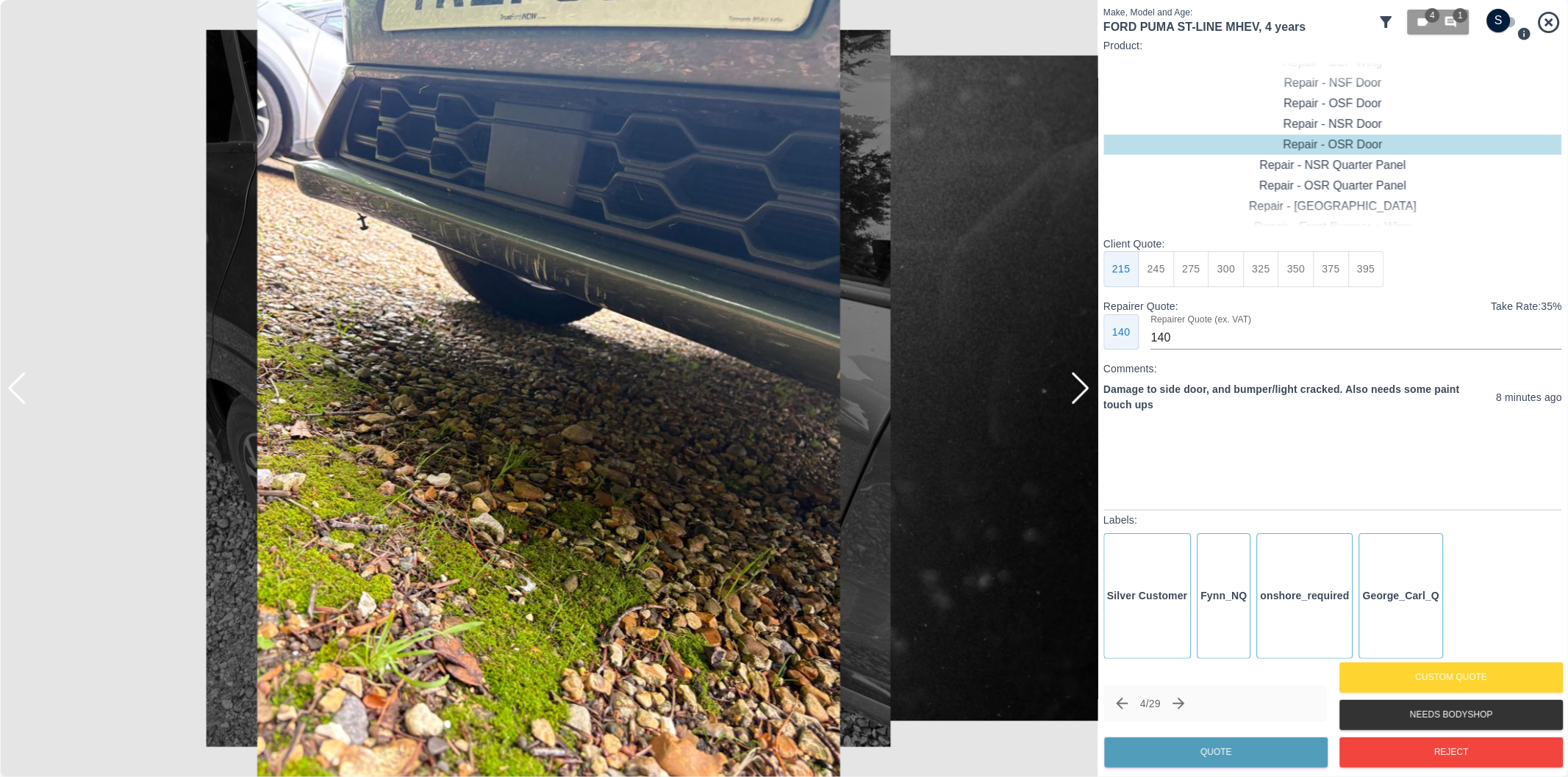
click at [1187, 701] on icon "Next claim" at bounding box center [1178, 704] width 18 height 18
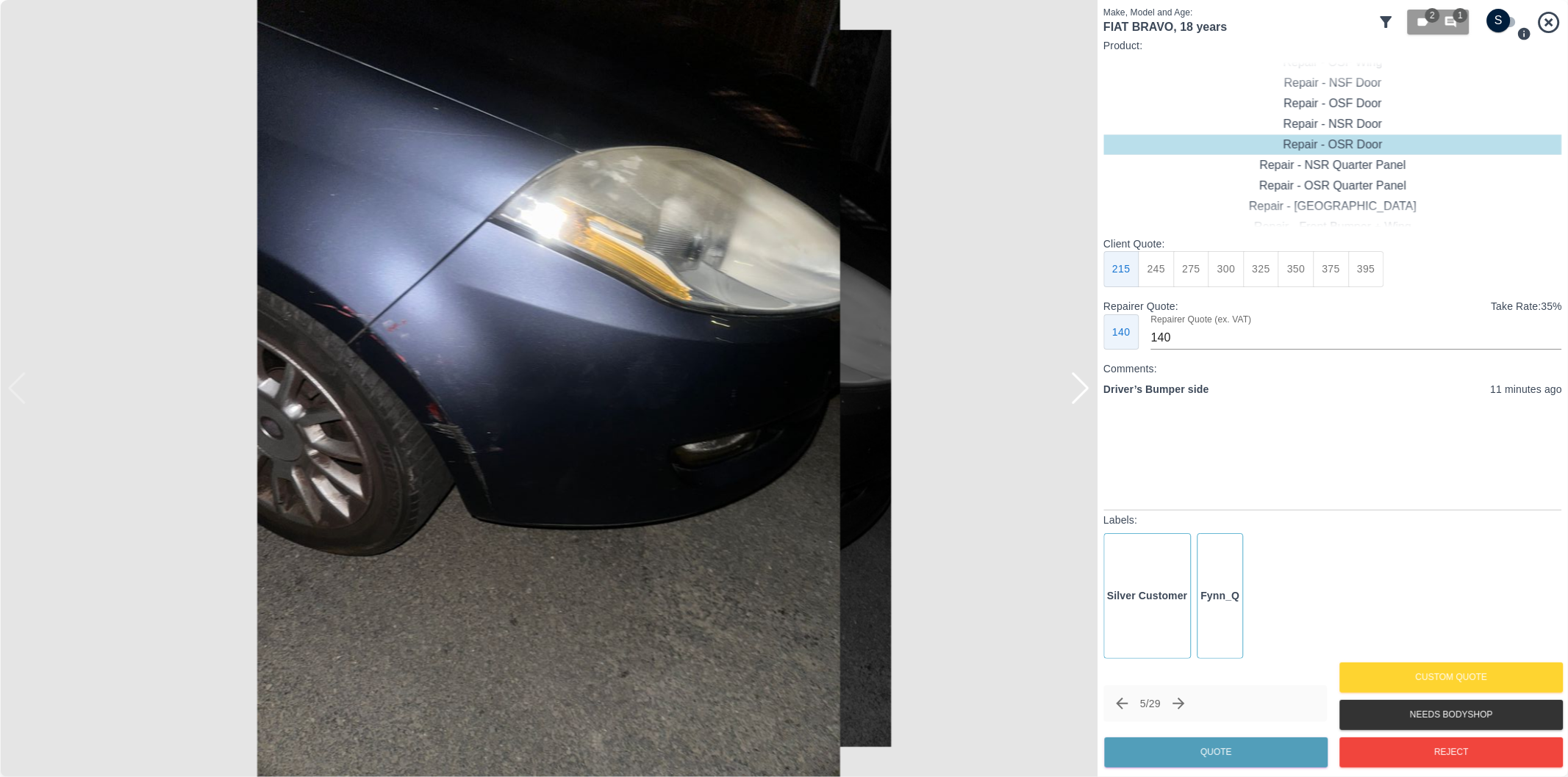
click at [1510, 23] on input "checkbox" at bounding box center [1499, 20] width 70 height 24
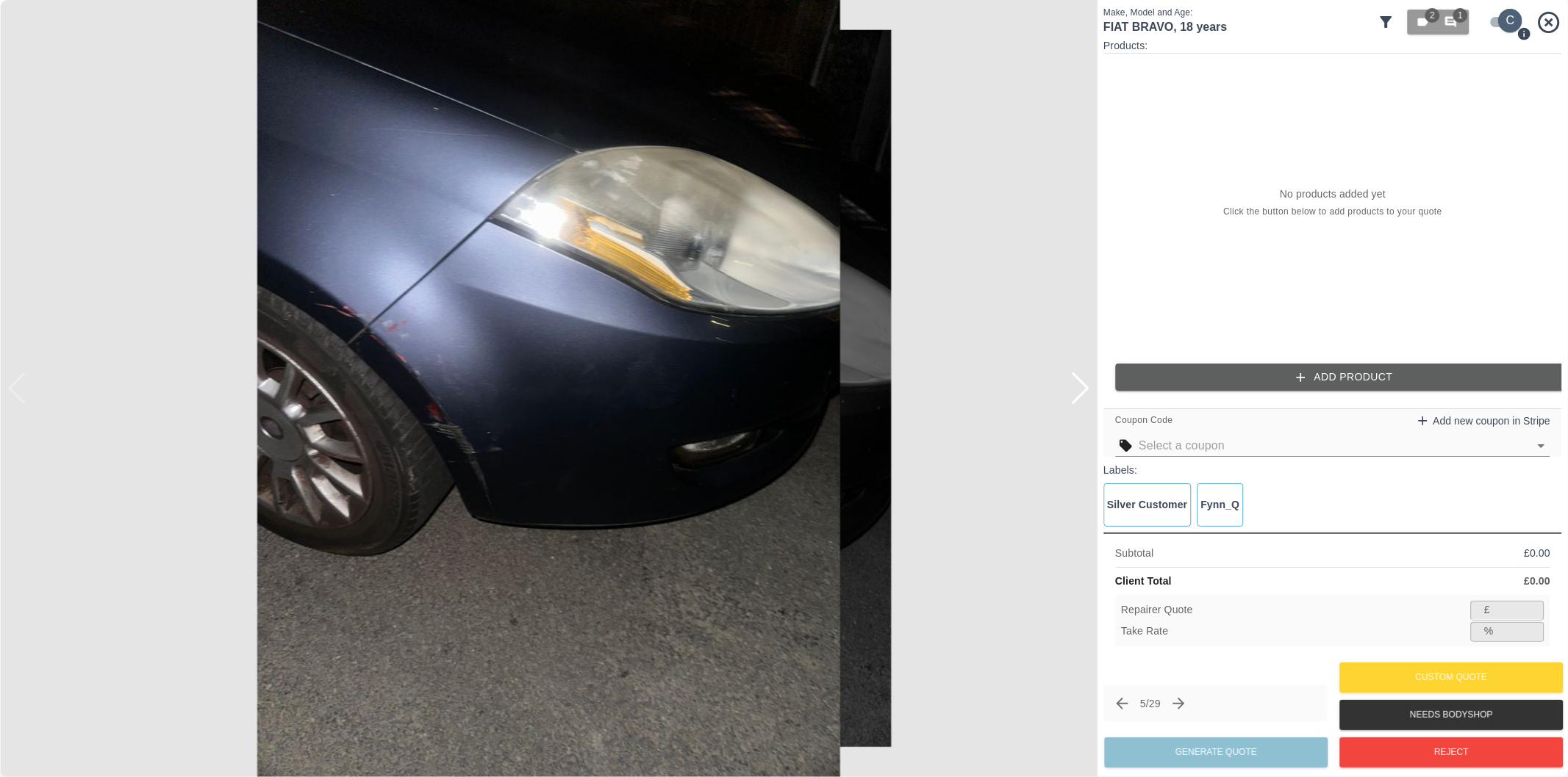
click at [1494, 20] on input "checkbox" at bounding box center [1510, 20] width 70 height 24
checkbox input "false"
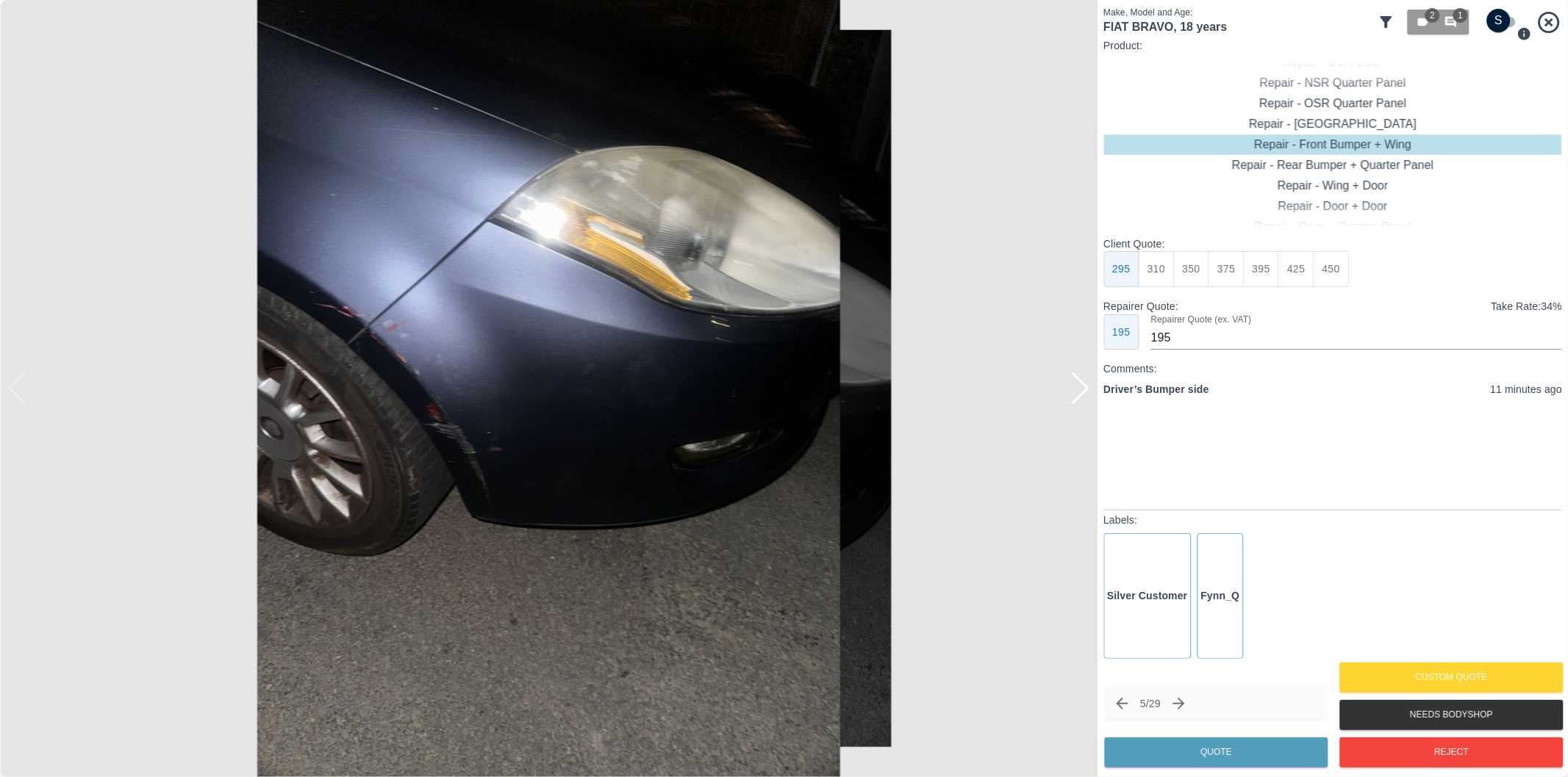
drag, startPoint x: 1159, startPoint y: 275, endPoint x: 1172, endPoint y: 296, distance: 24.7
click at [1161, 277] on button "310" at bounding box center [1156, 269] width 36 height 36
type input "200"
click at [1207, 746] on button "Quote" at bounding box center [1215, 752] width 223 height 30
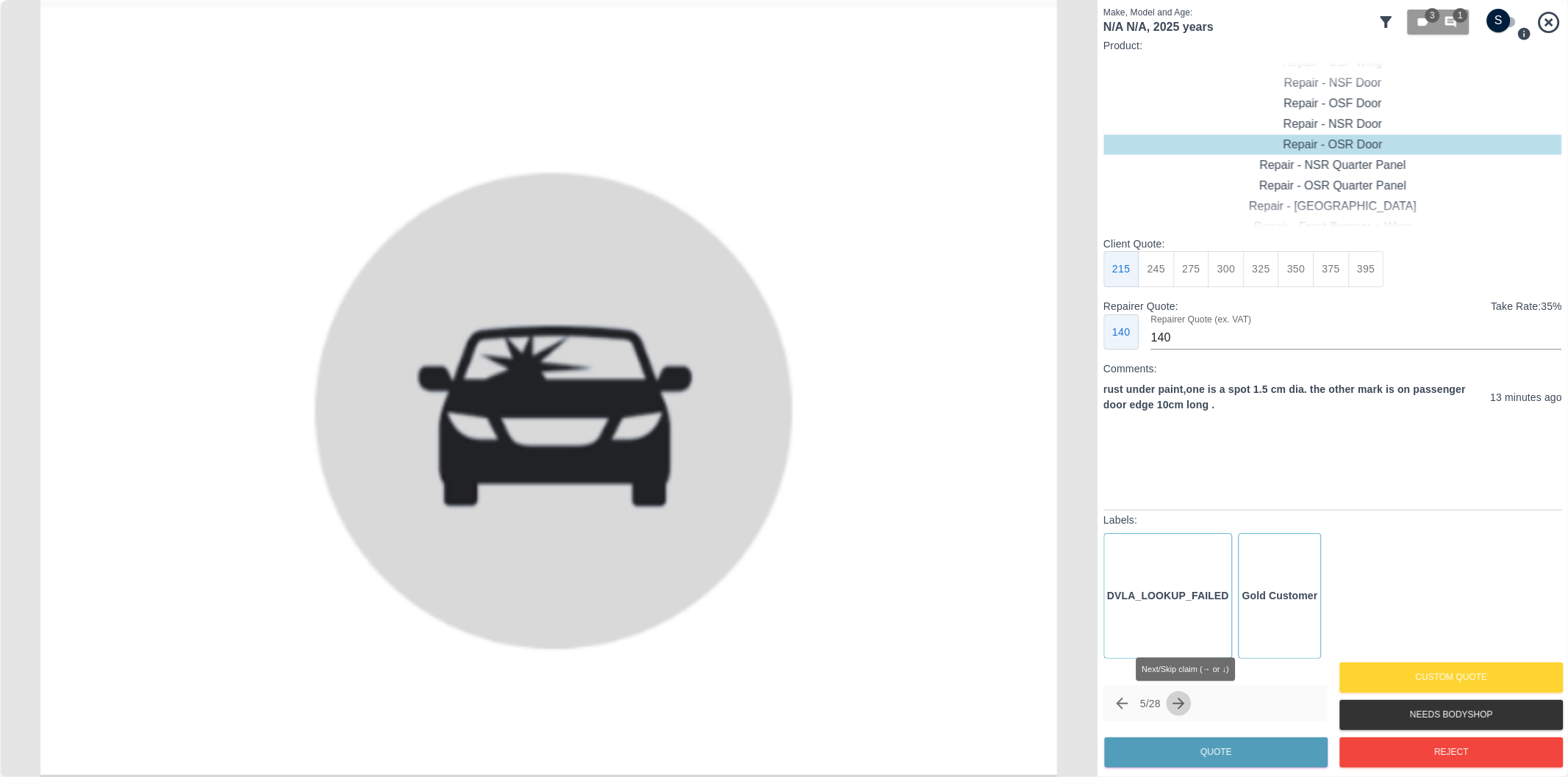
click at [1187, 700] on icon "Next claim" at bounding box center [1178, 704] width 18 height 18
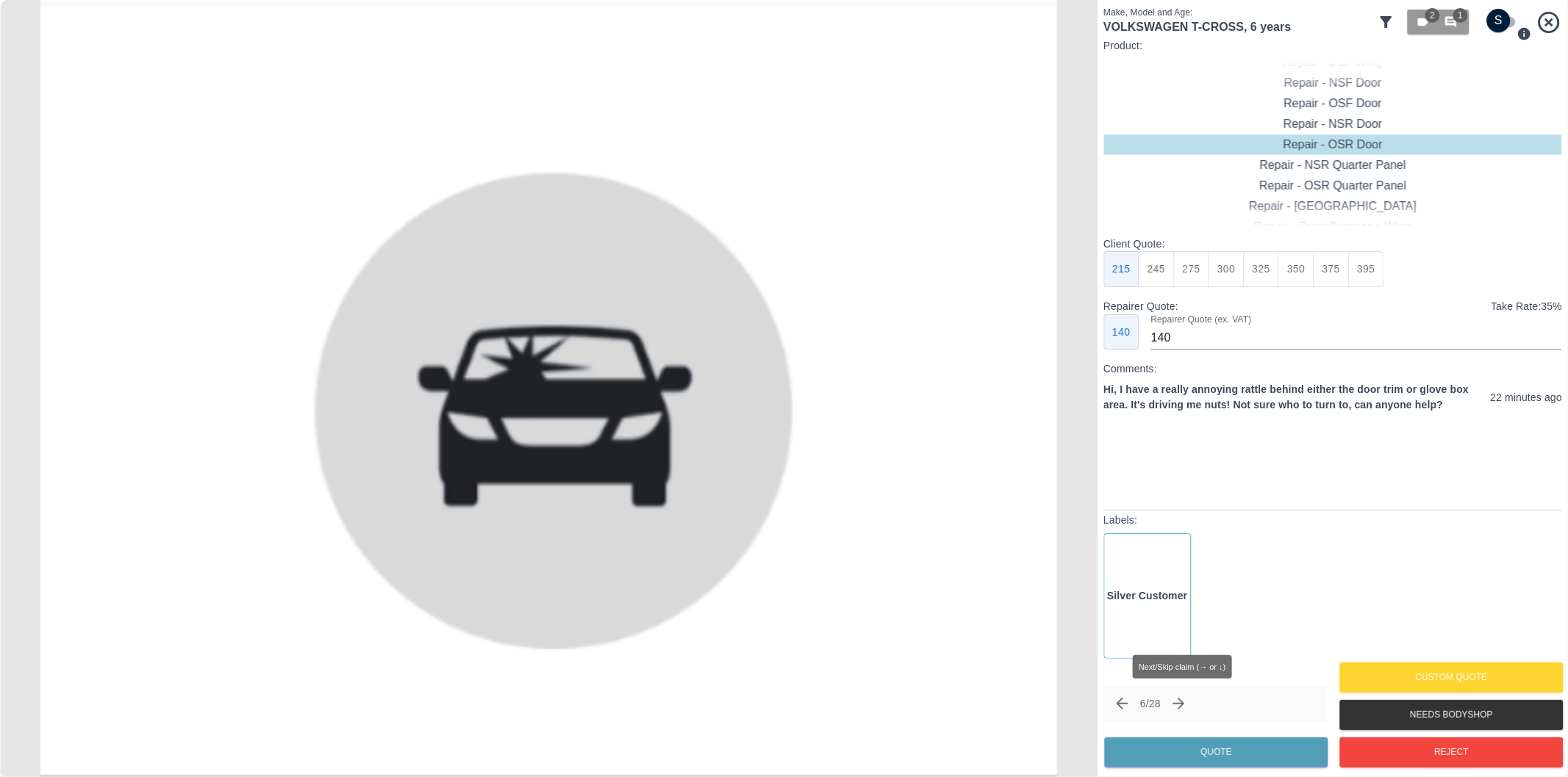
click at [1187, 700] on icon "Next claim" at bounding box center [1178, 704] width 18 height 18
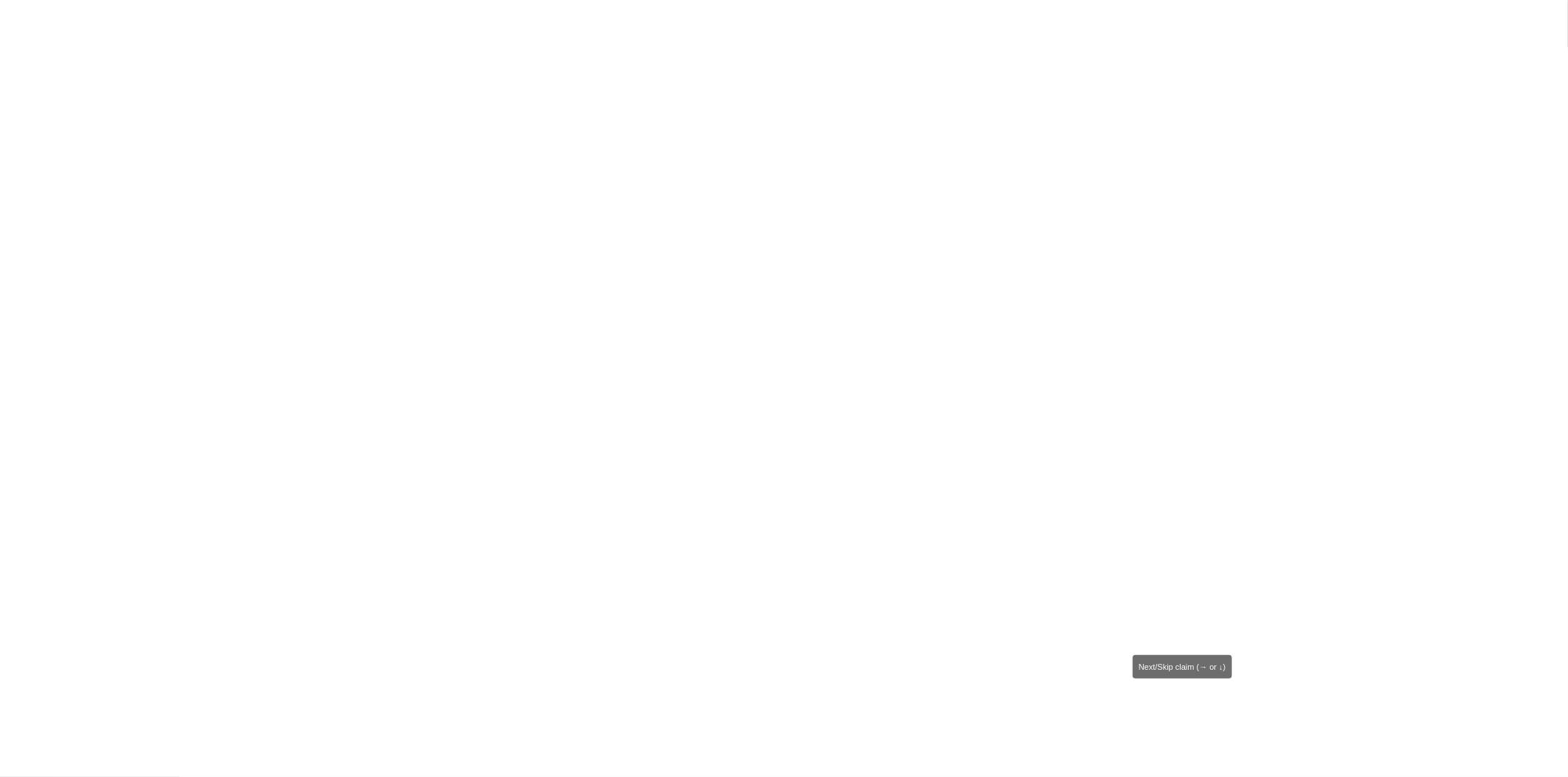
click at [1187, 700] on icon "Next claim" at bounding box center [1178, 704] width 18 height 18
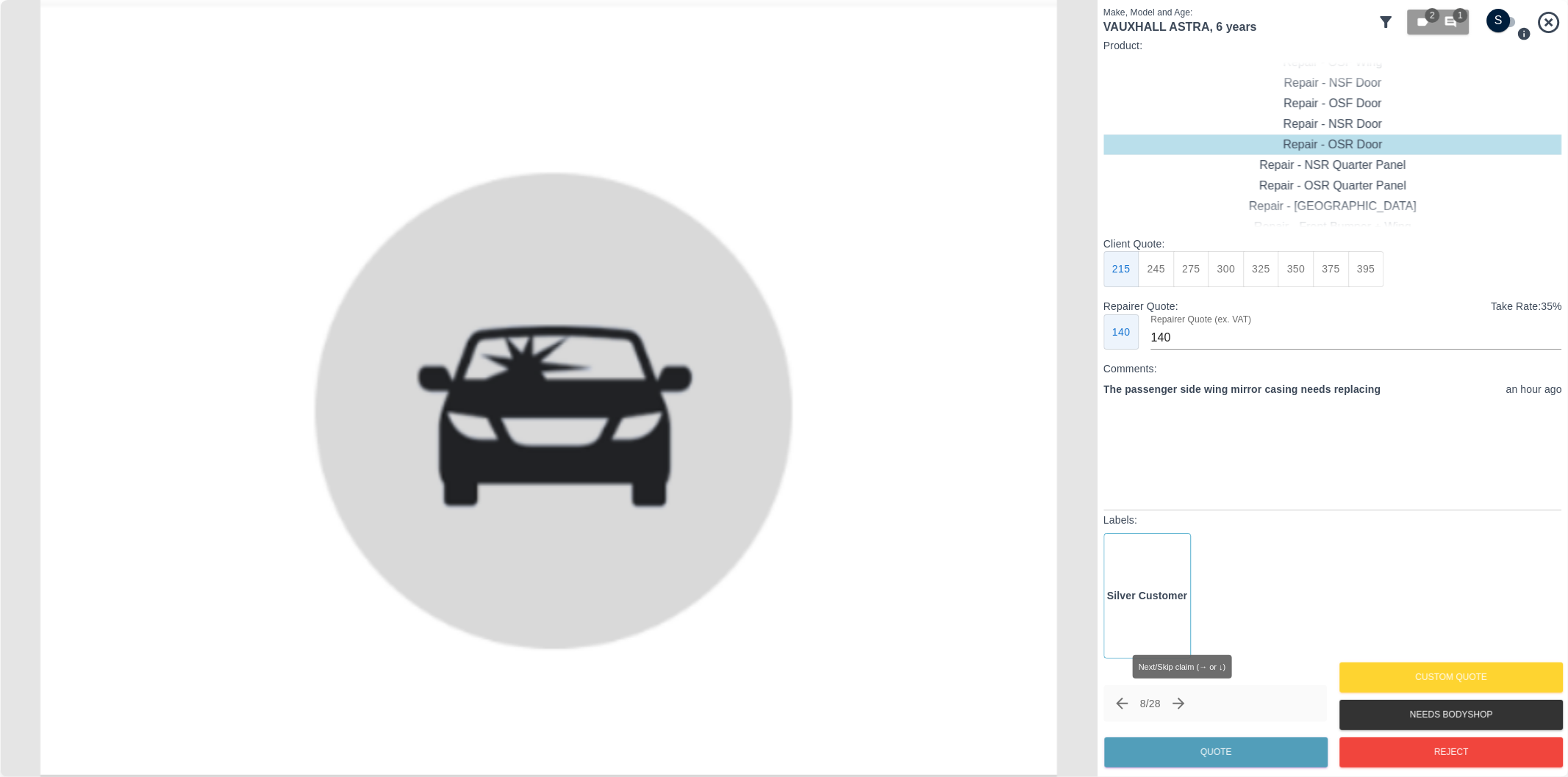
click at [1187, 701] on icon "Next claim" at bounding box center [1178, 704] width 18 height 18
click at [1187, 701] on icon "Next claim" at bounding box center [1178, 704] width 18 height 18
click at [1191, 701] on icon "Next claim" at bounding box center [1184, 703] width 11 height 11
click at [1193, 700] on icon "Next claim" at bounding box center [1185, 704] width 18 height 18
click at [1384, 25] on icon at bounding box center [1386, 22] width 18 height 18
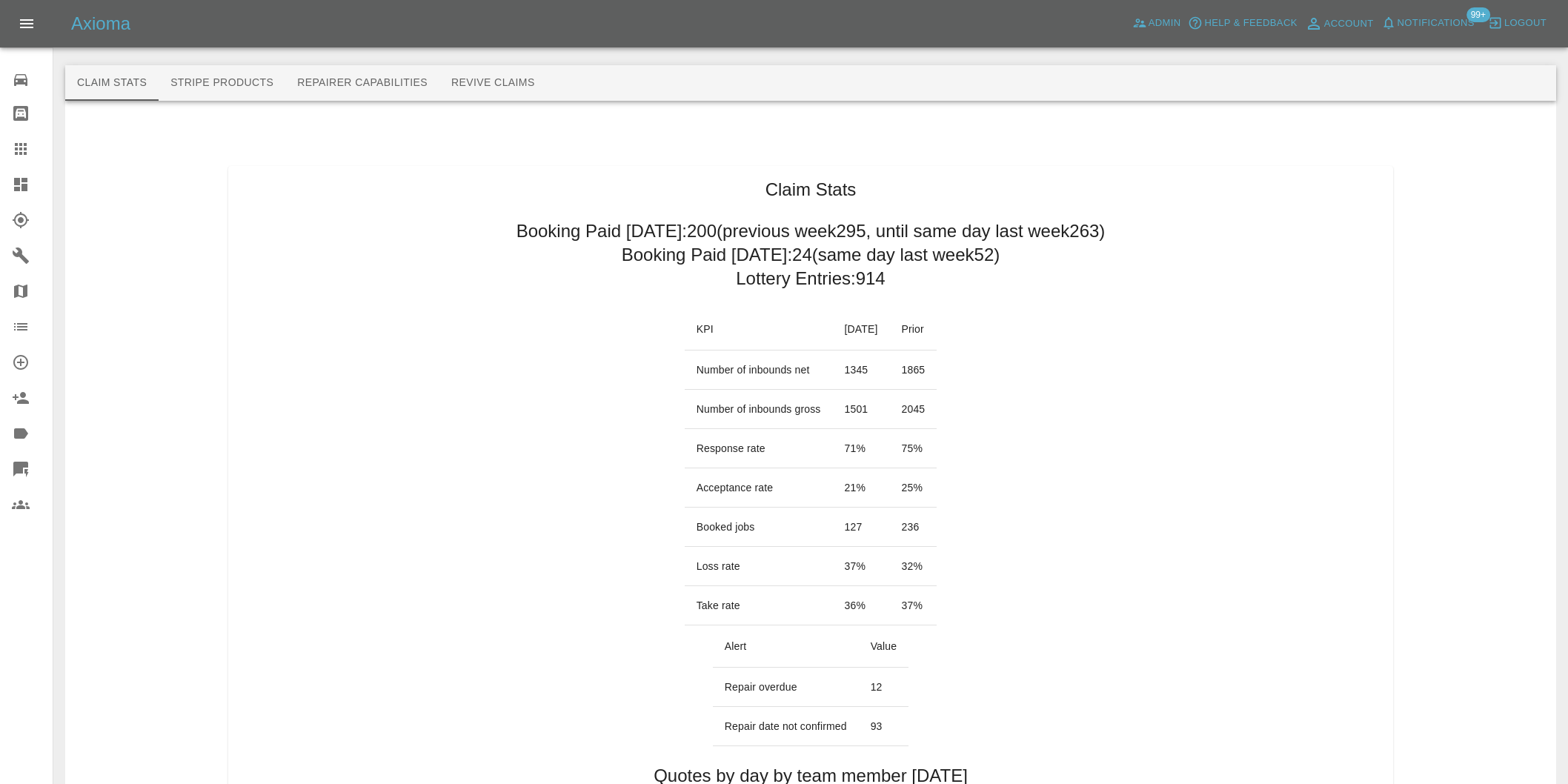
scroll to position [823, 0]
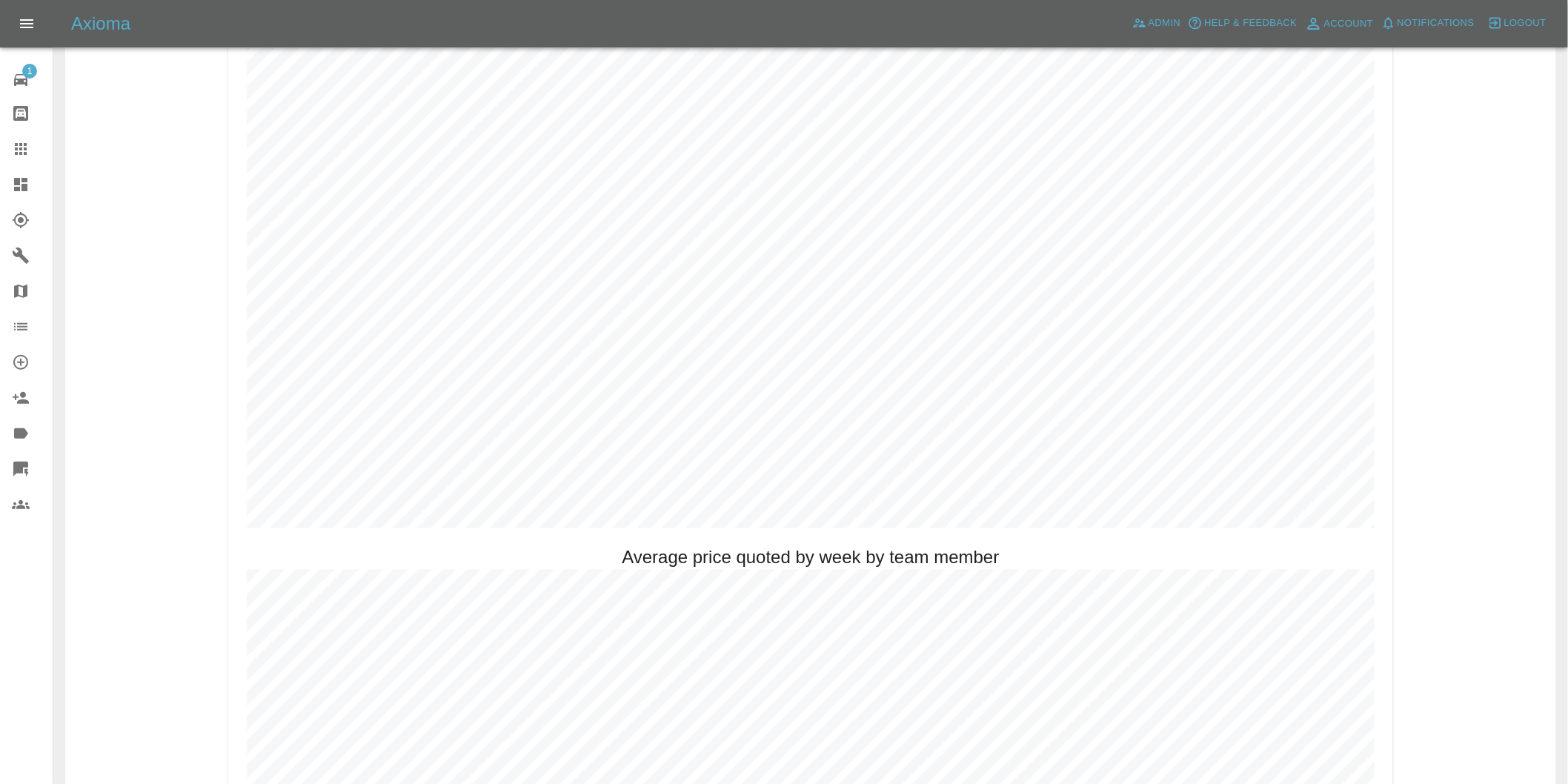
scroll to position [823, 0]
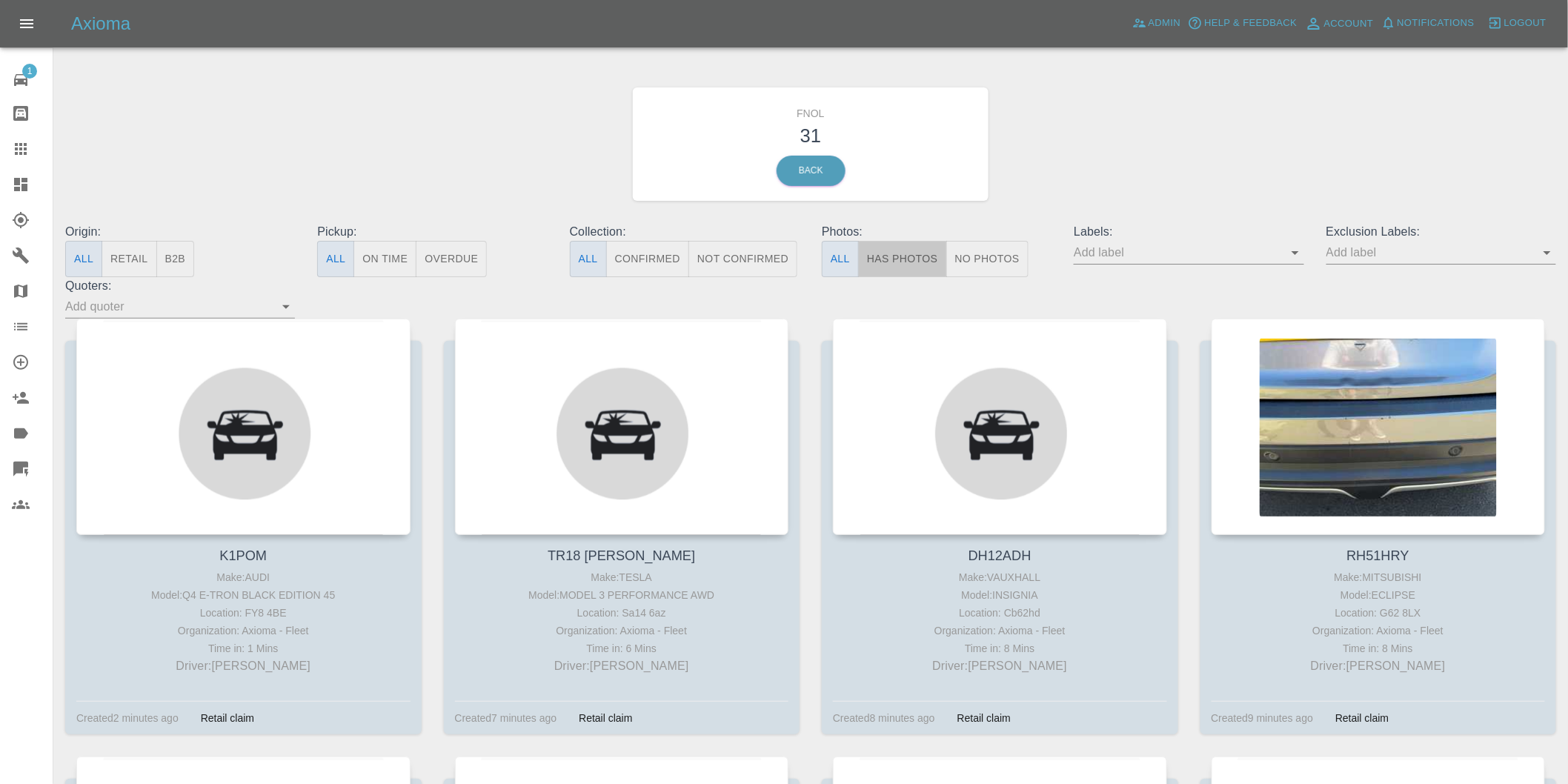
click at [929, 253] on button "Has Photos" at bounding box center [903, 259] width 89 height 36
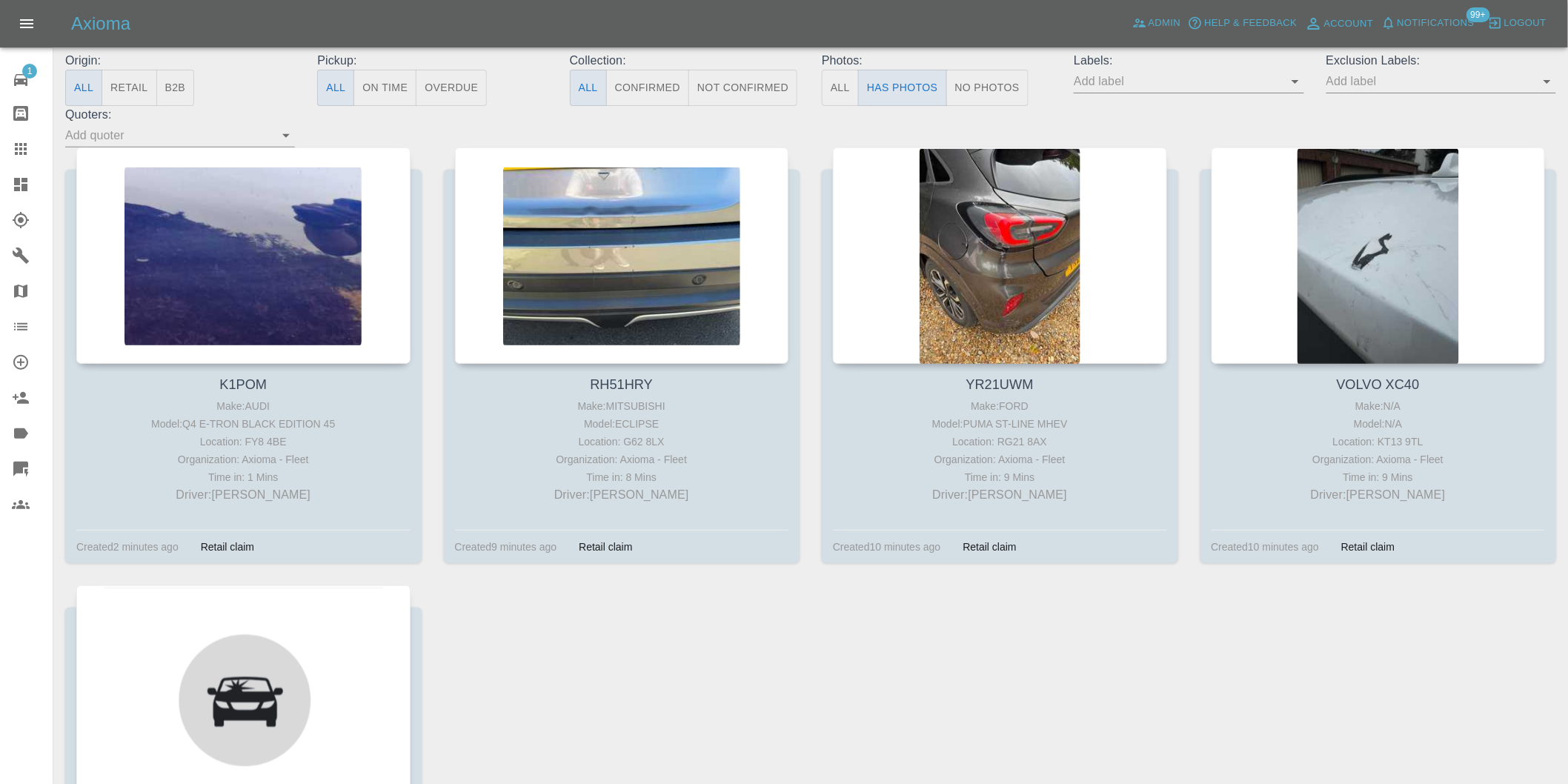
scroll to position [165, 0]
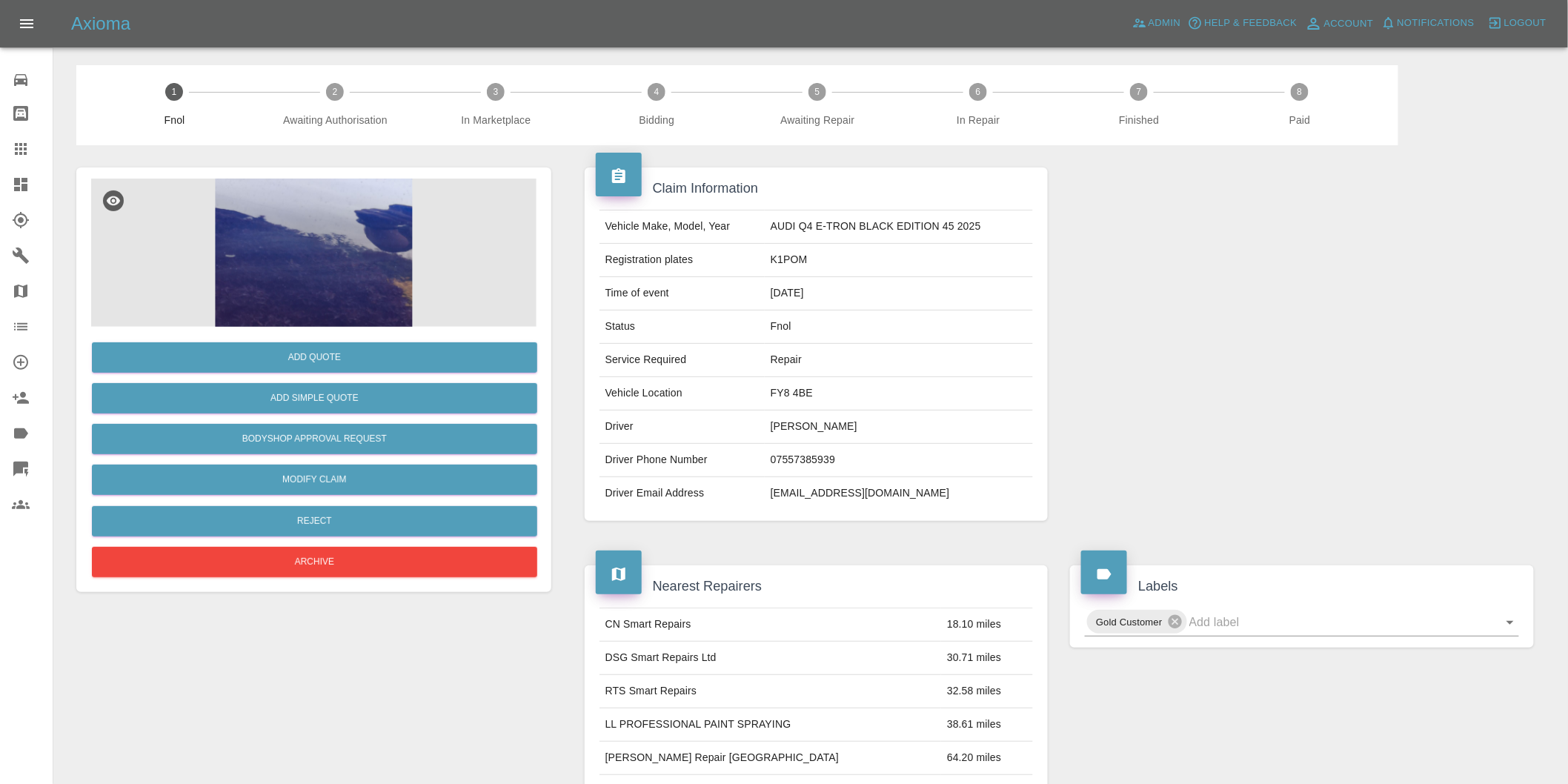
click at [336, 240] on img at bounding box center [314, 252] width 445 height 148
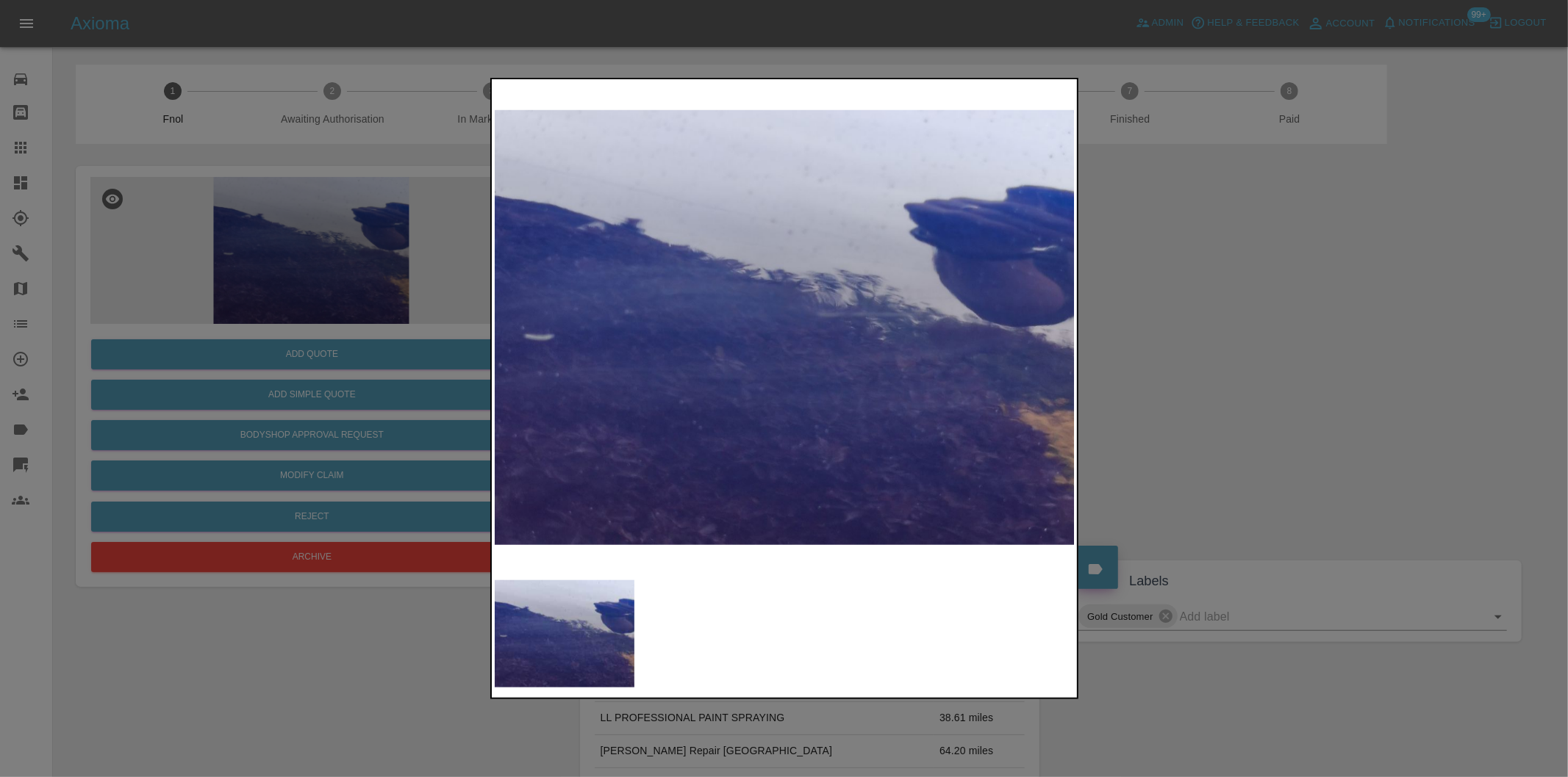
drag, startPoint x: 1209, startPoint y: 325, endPoint x: 764, endPoint y: 442, distance: 460.1
click at [1207, 325] on div at bounding box center [784, 388] width 1568 height 777
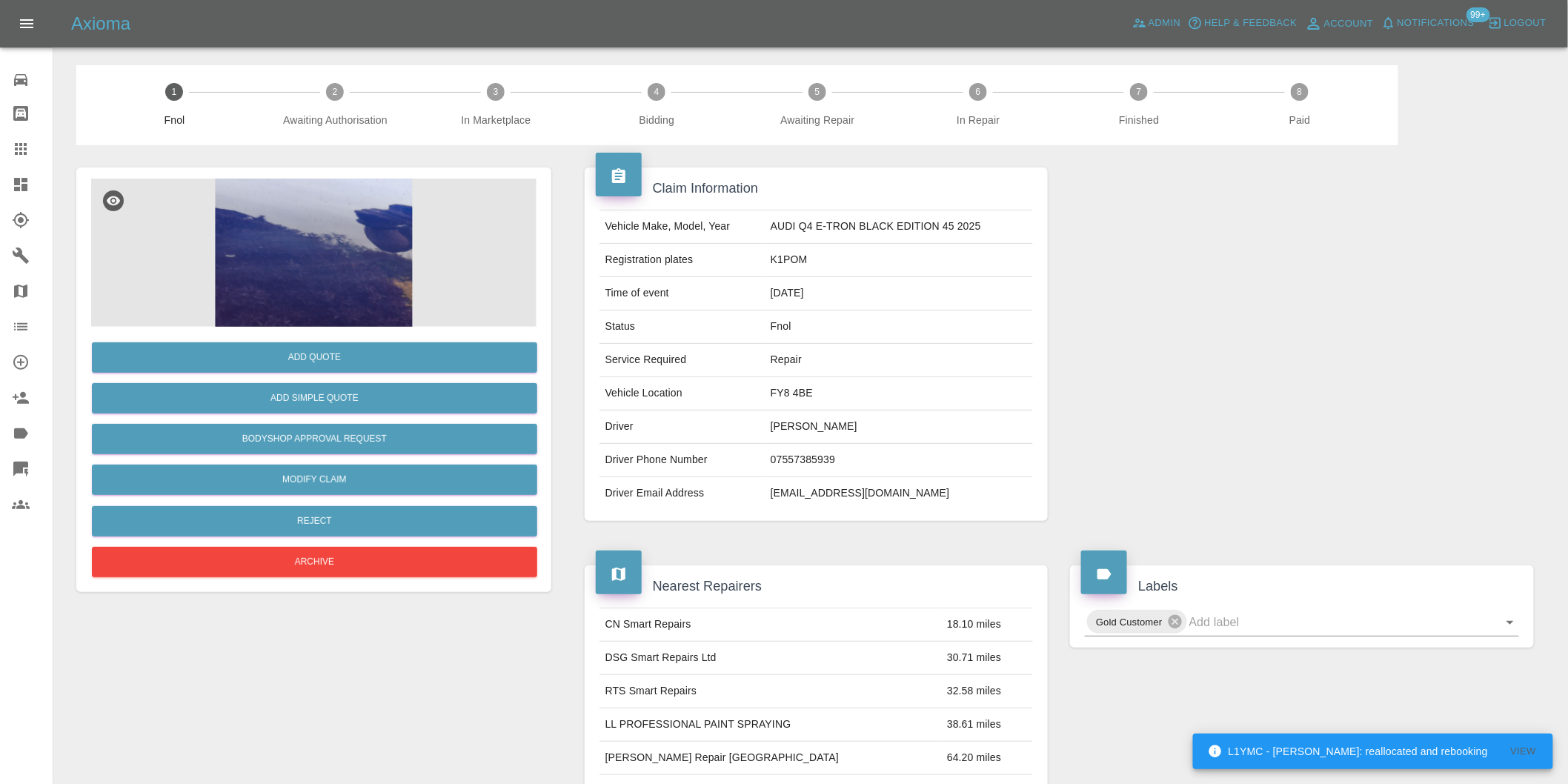
click at [326, 220] on img at bounding box center [314, 252] width 445 height 148
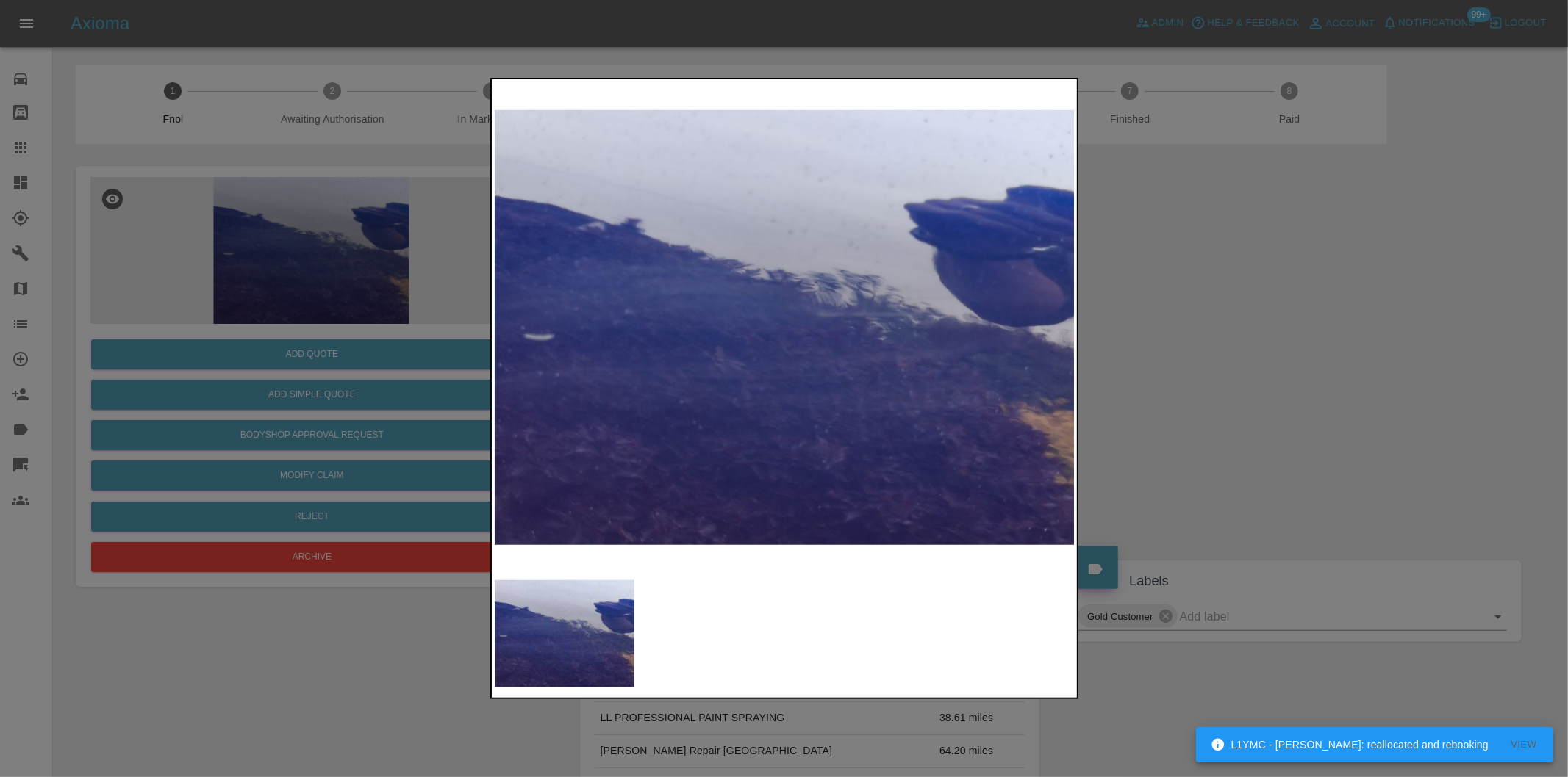
click at [1222, 326] on div at bounding box center [784, 388] width 1568 height 777
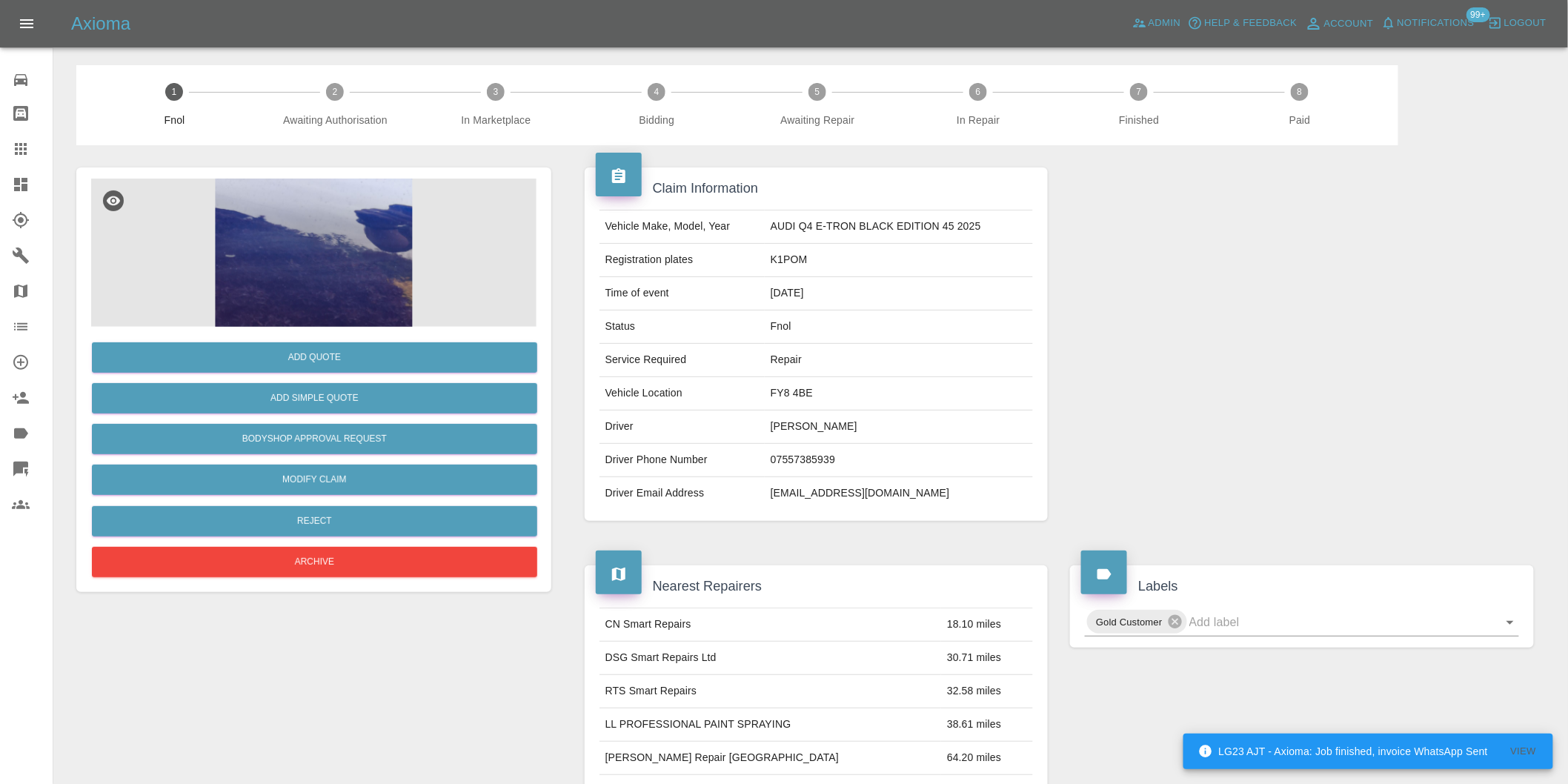
click at [321, 233] on img at bounding box center [314, 252] width 445 height 148
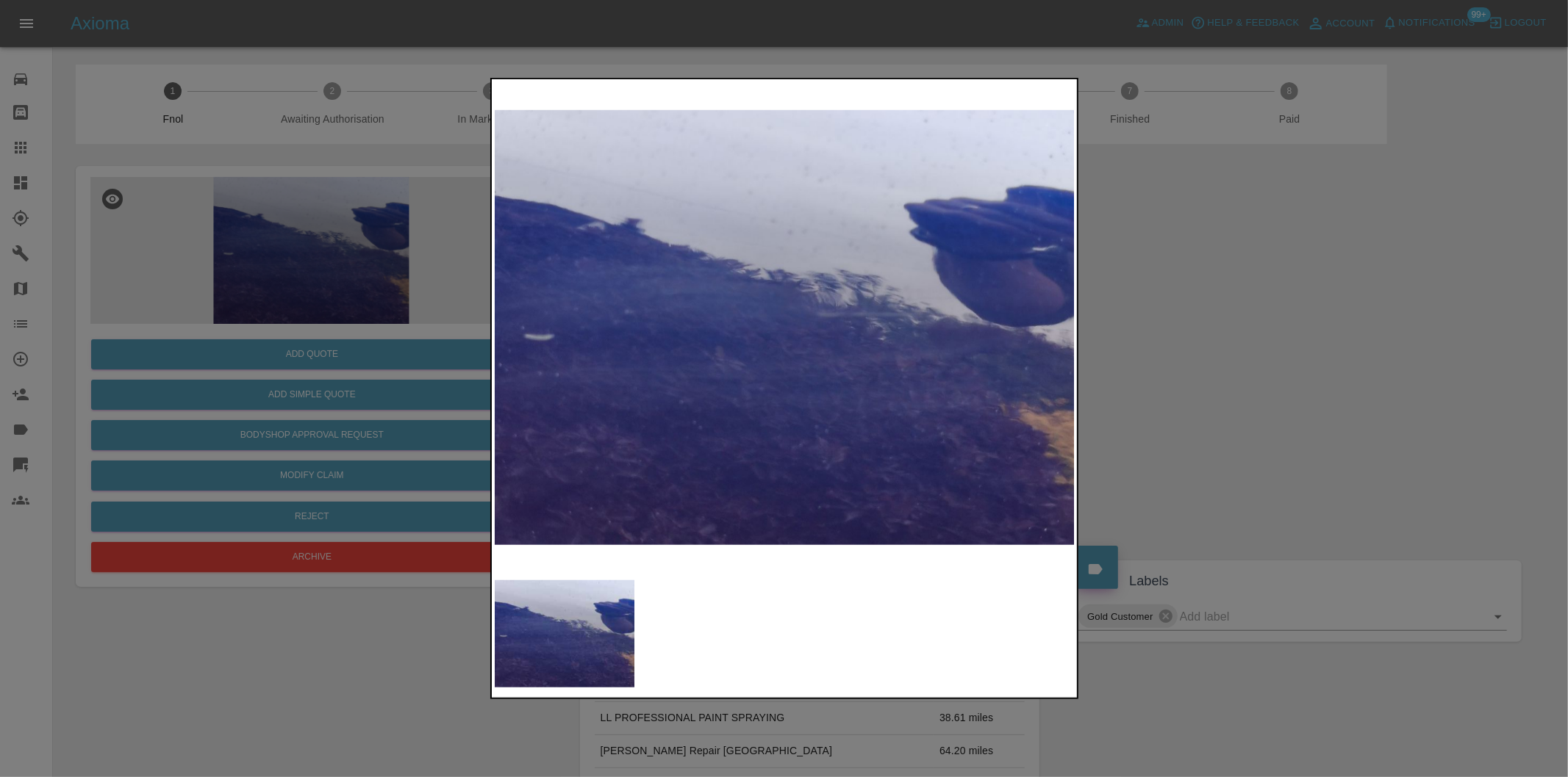
click at [1166, 202] on div at bounding box center [784, 388] width 1568 height 777
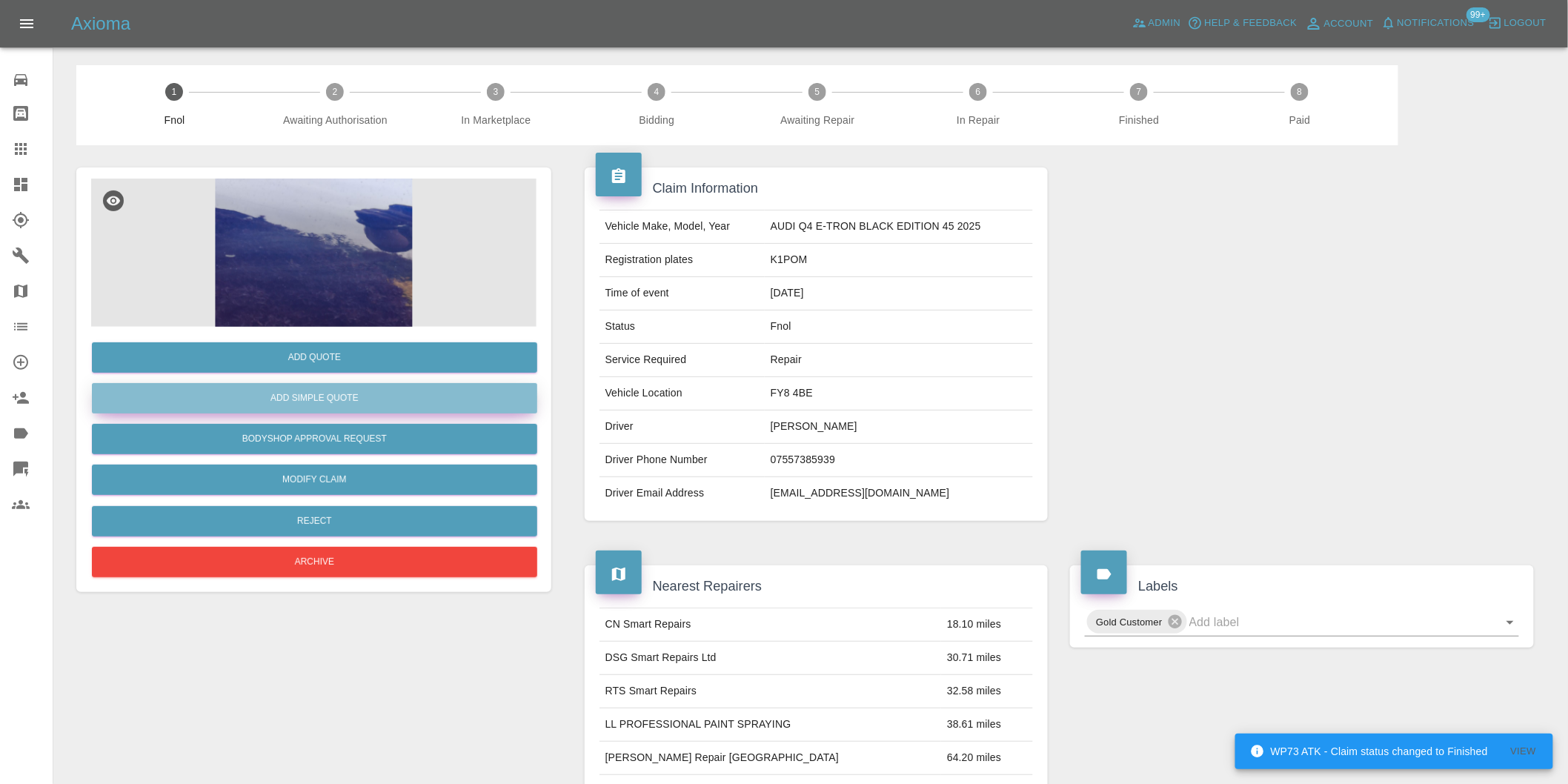
click at [361, 409] on button "Add Simple Quote" at bounding box center [315, 398] width 445 height 30
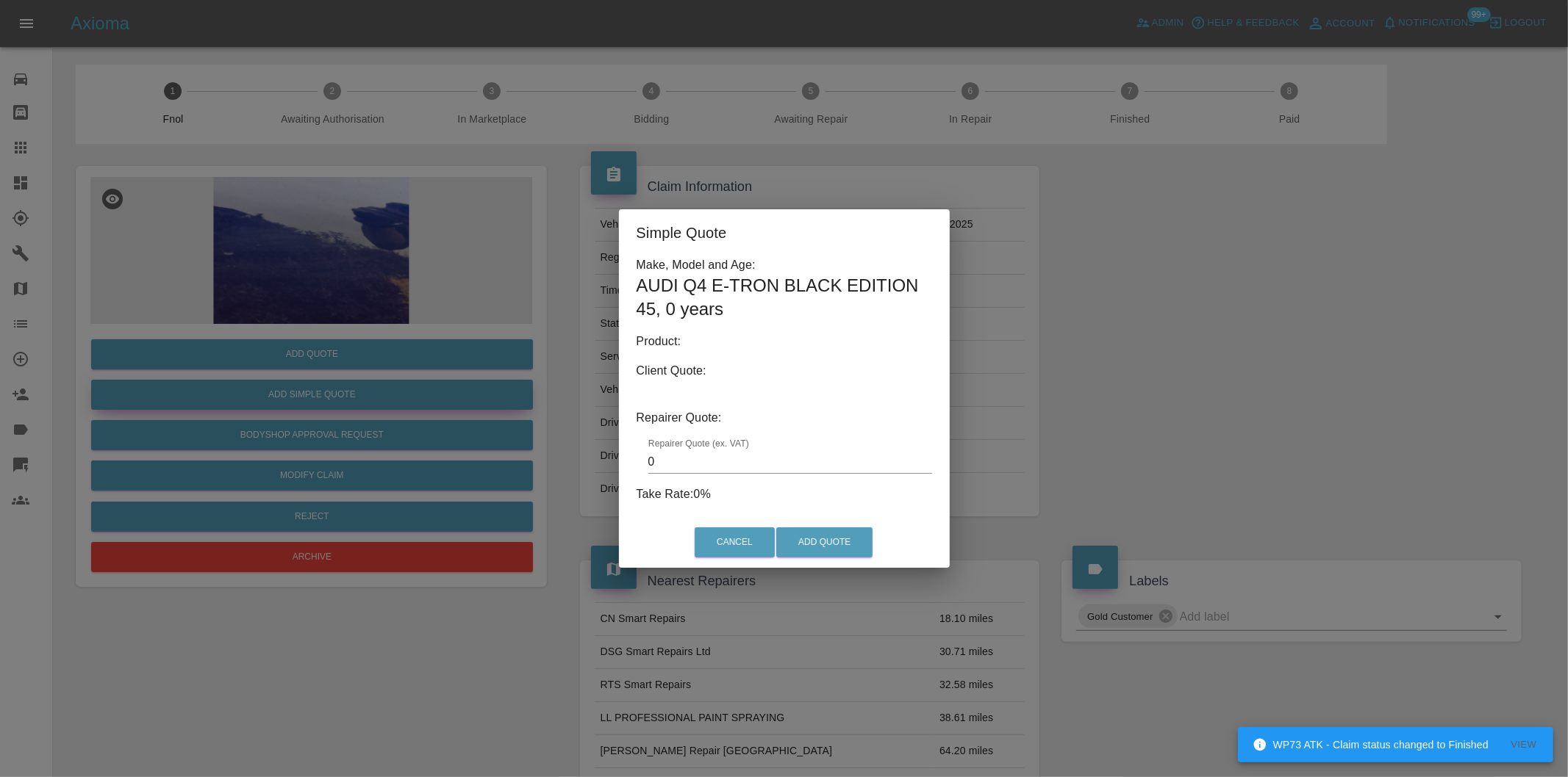
type input "140"
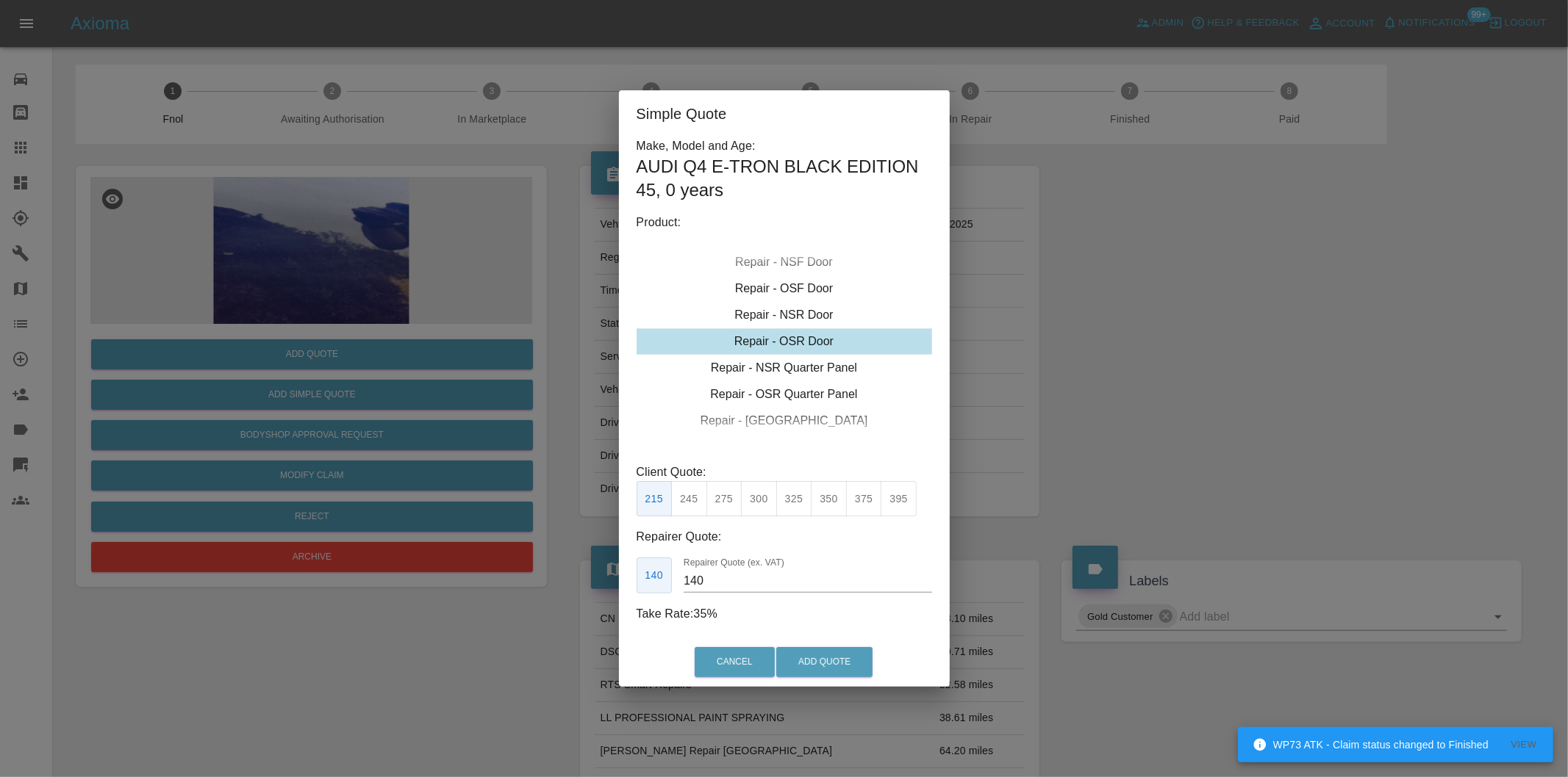
click at [1382, 368] on div "Simple Quote Make, Model and Age: AUDI Q4 E-TRON BLACK EDITION 45 , 0 years Pro…" at bounding box center [784, 388] width 1568 height 777
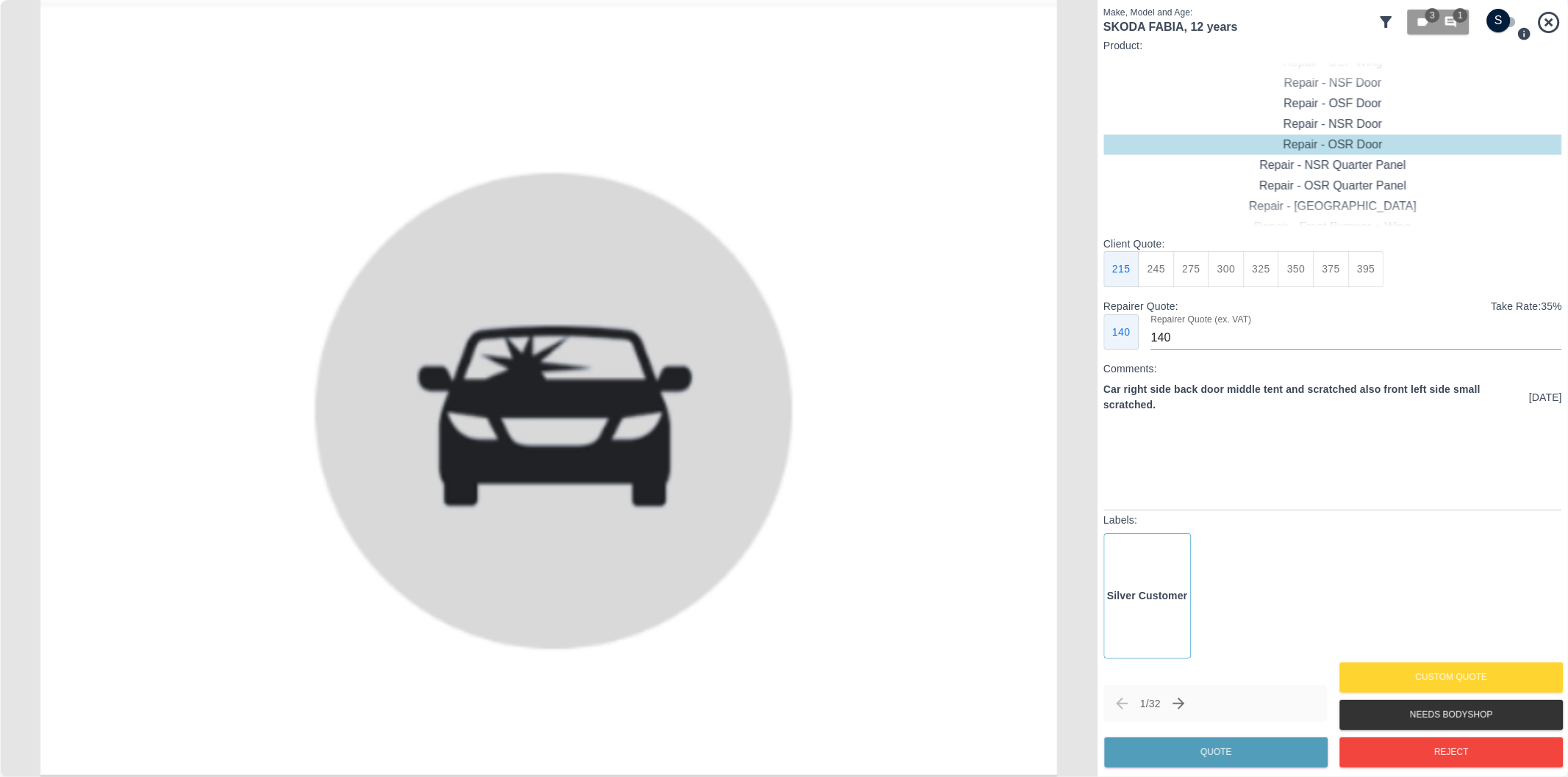
click at [1389, 18] on icon at bounding box center [1385, 21] width 11 height 11
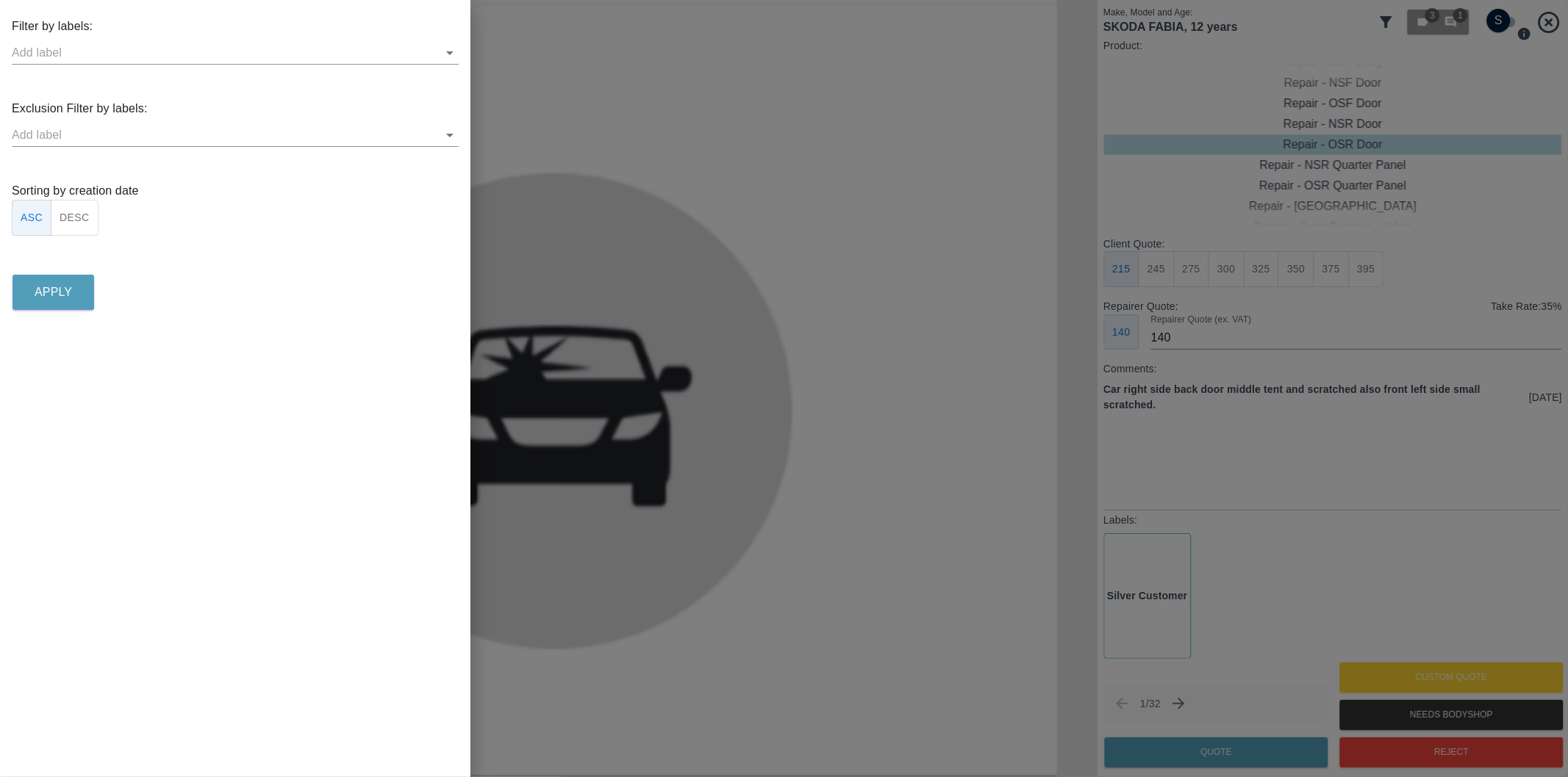
click at [453, 141] on icon "Open" at bounding box center [449, 135] width 18 height 18
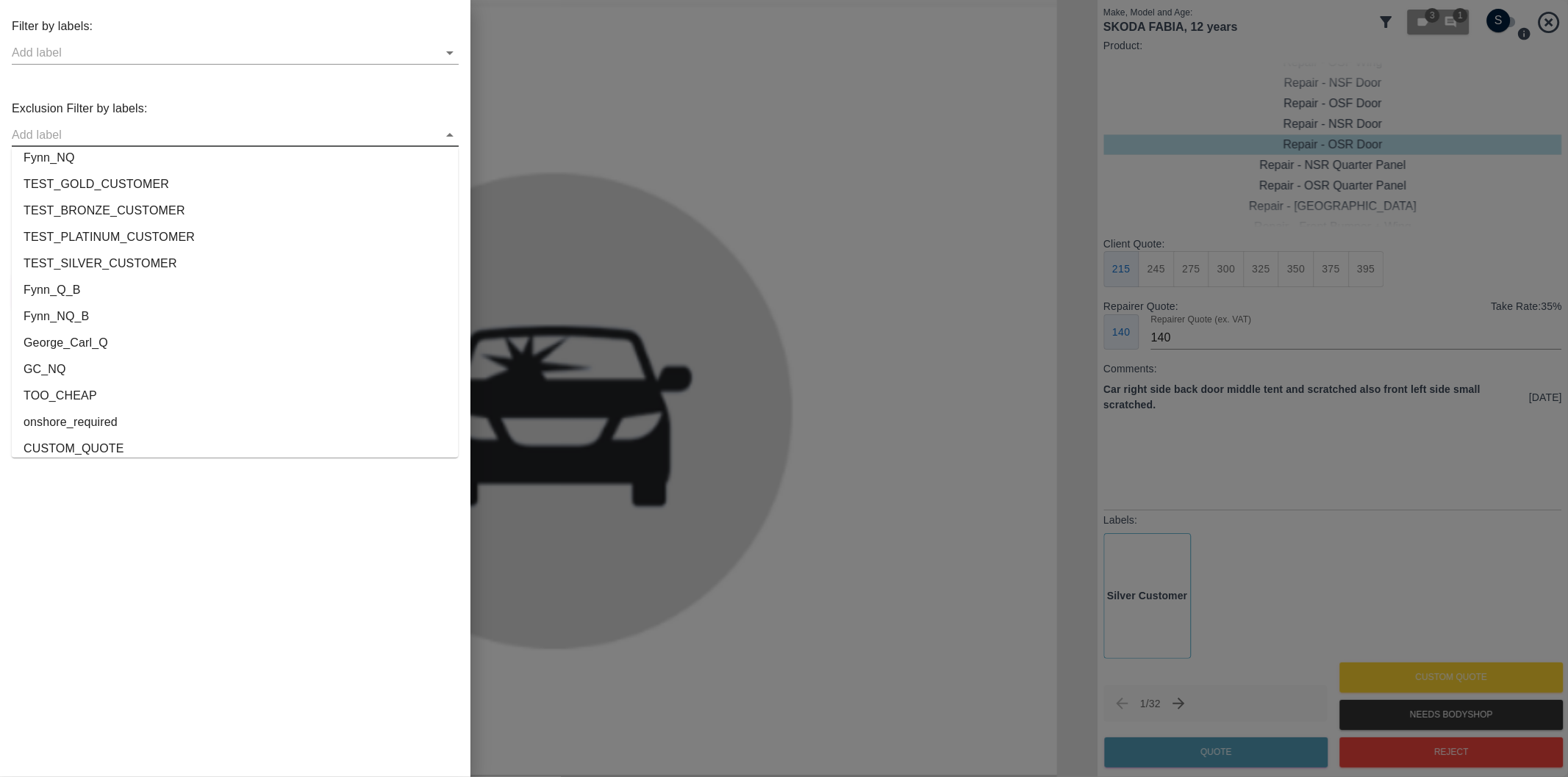
scroll to position [2741, 0]
click at [171, 389] on li "onshore_required" at bounding box center [235, 387] width 447 height 26
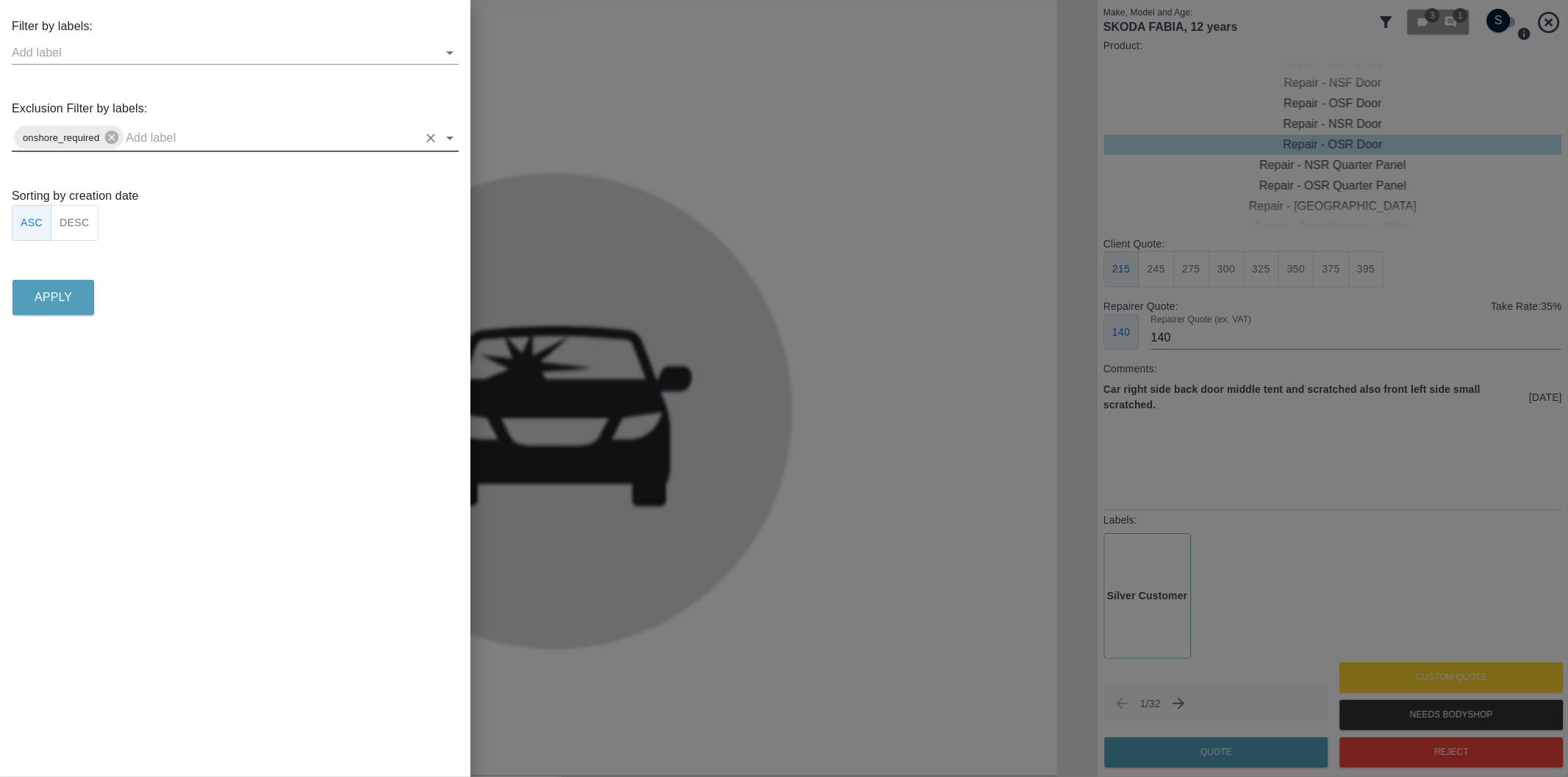
click at [445, 142] on icon "Open" at bounding box center [449, 138] width 18 height 18
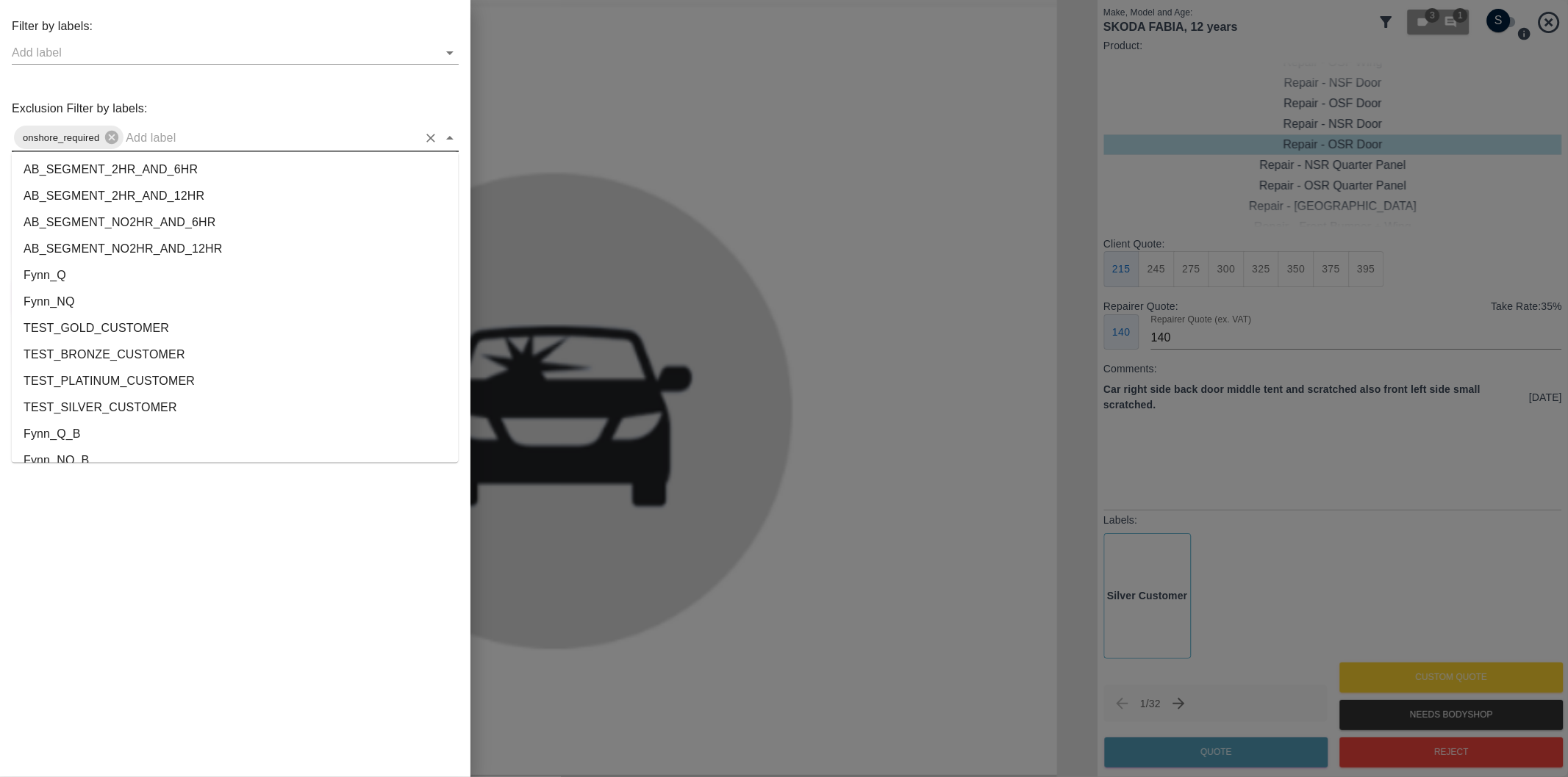
scroll to position [2714, 0]
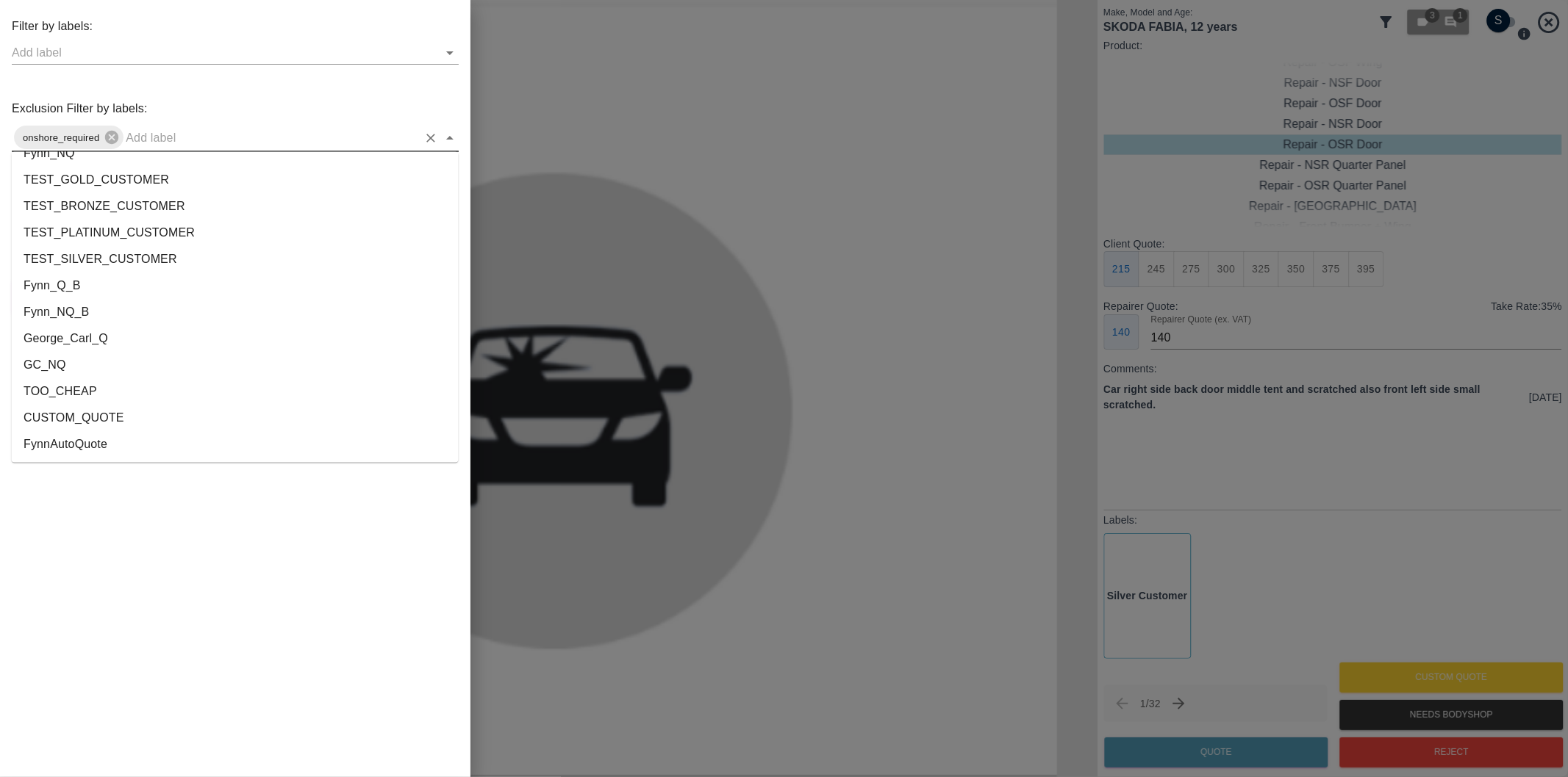
click at [114, 348] on li "George_Carl_Q" at bounding box center [235, 339] width 447 height 26
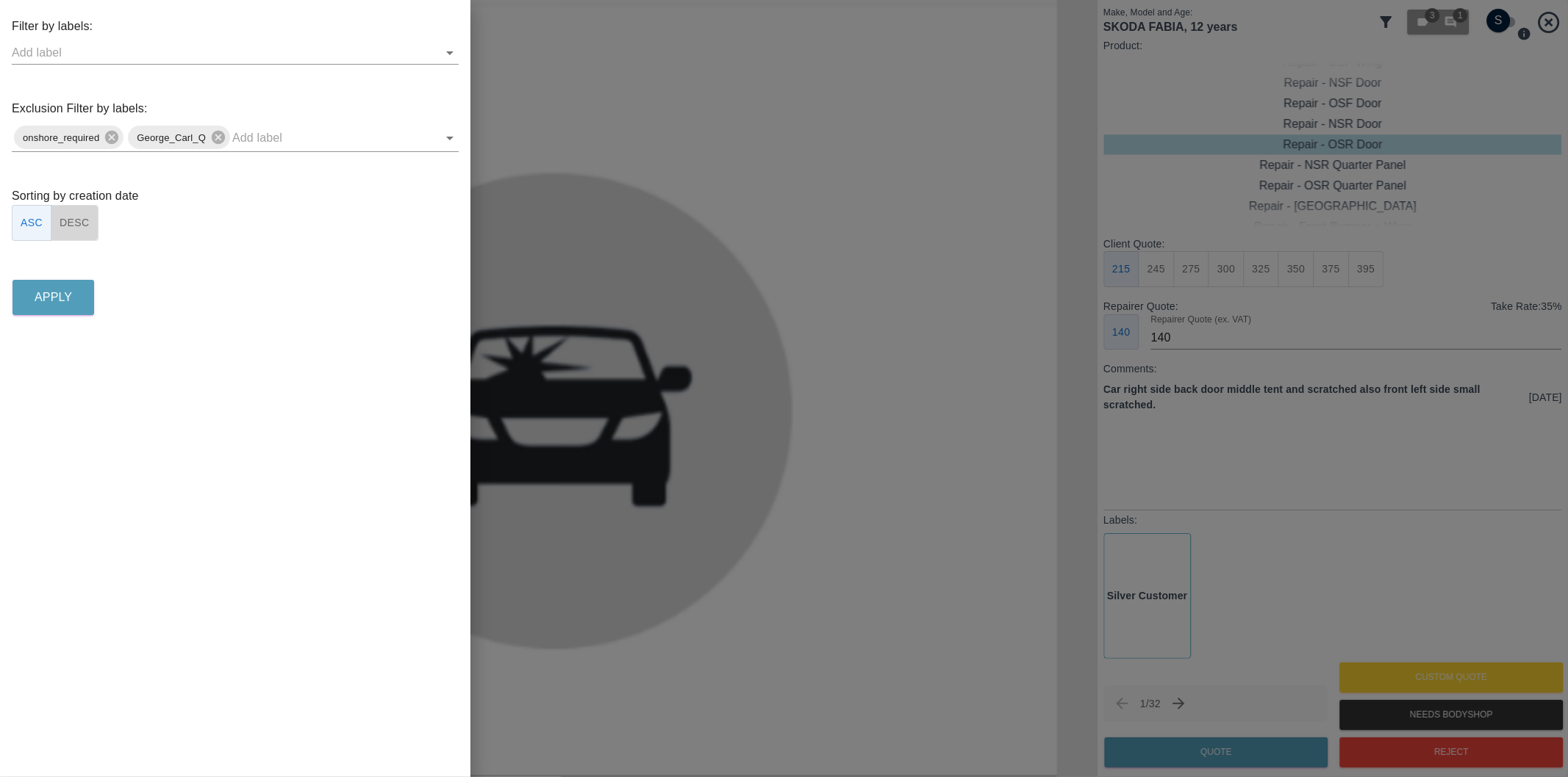
click at [69, 222] on button "DESC" at bounding box center [75, 222] width 47 height 36
click at [74, 297] on button "Apply" at bounding box center [53, 297] width 82 height 35
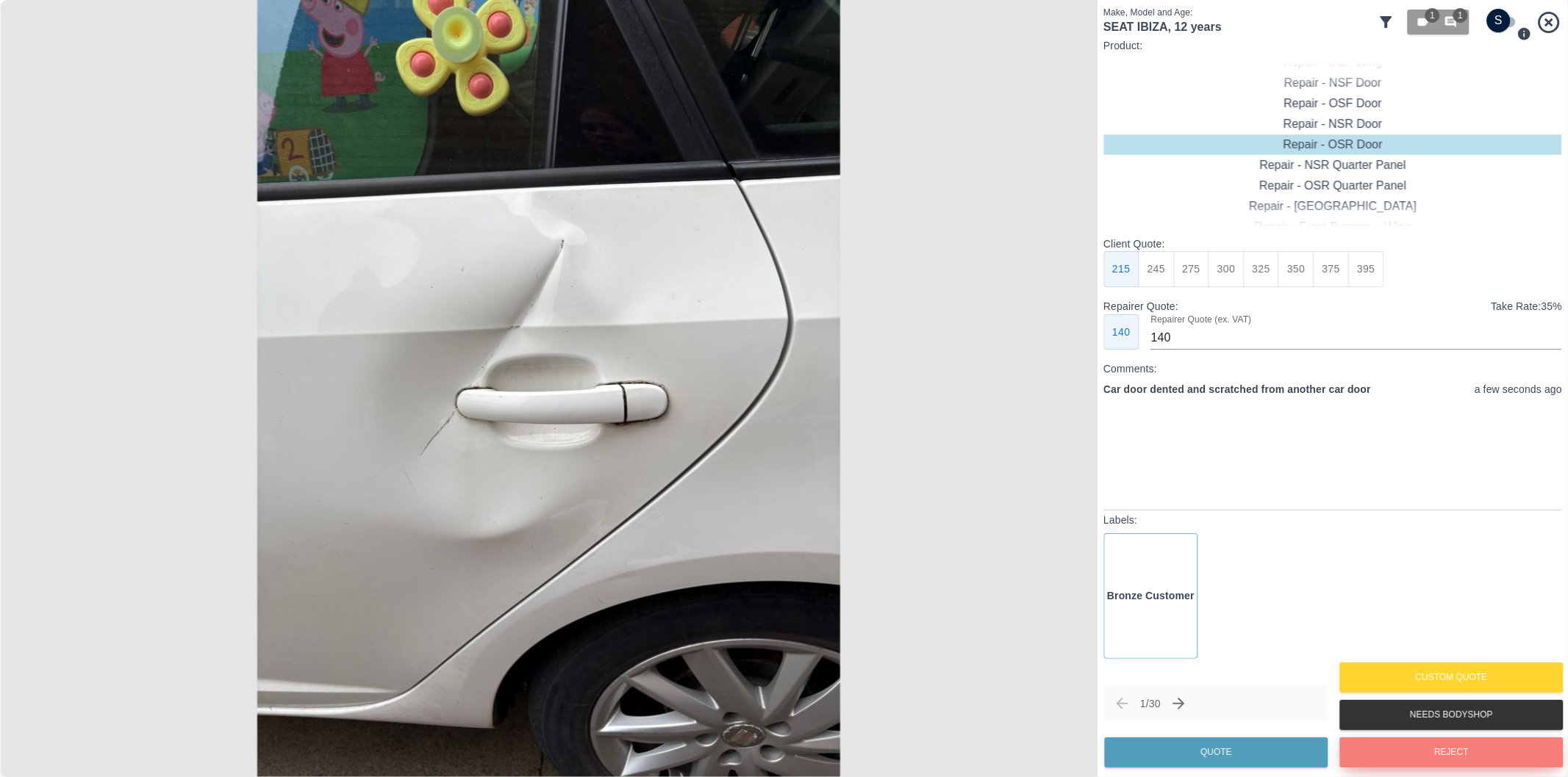
click at [1435, 748] on button "Reject" at bounding box center [1451, 752] width 223 height 30
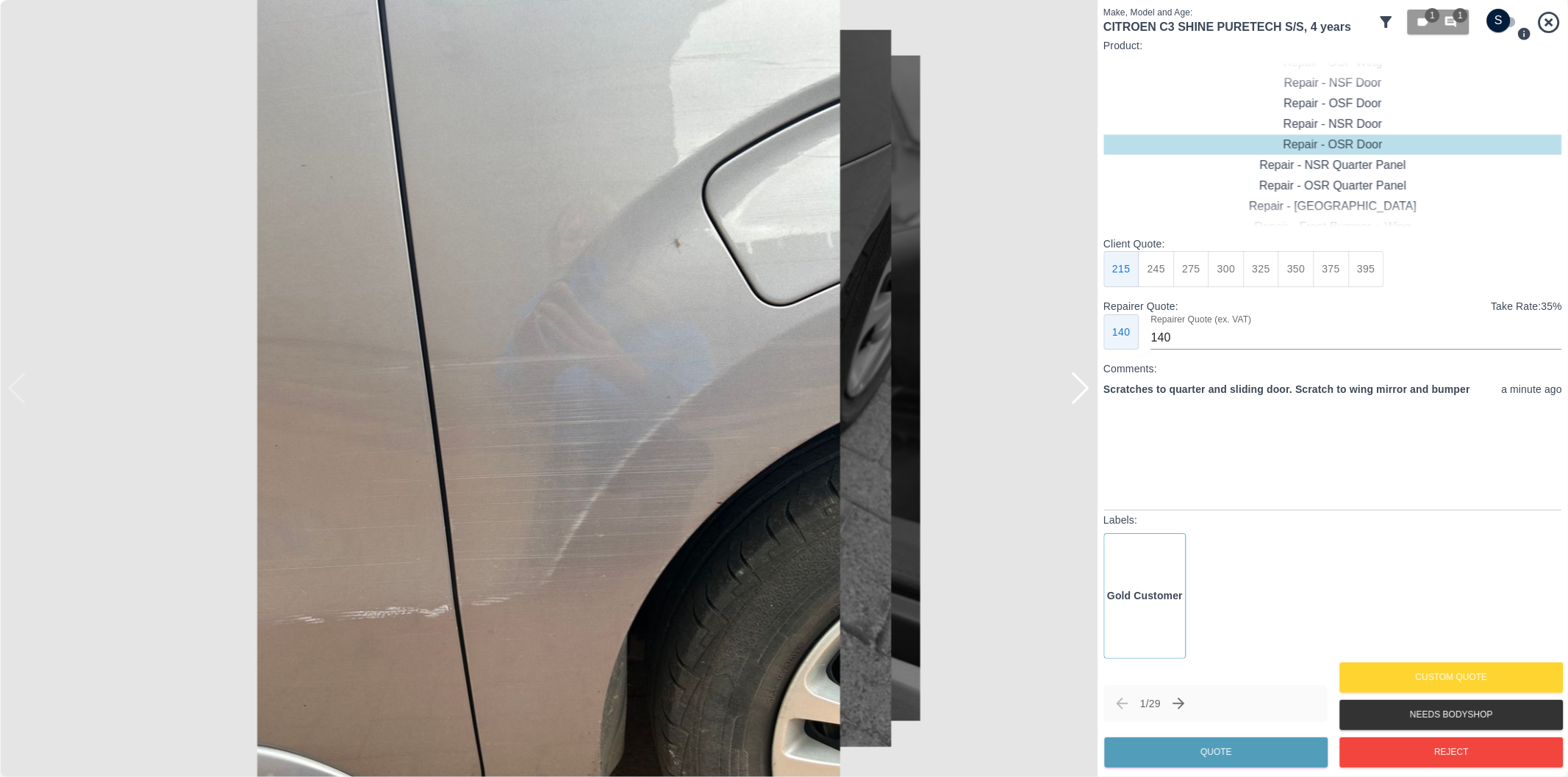
click at [1083, 400] on div at bounding box center [1080, 388] width 20 height 33
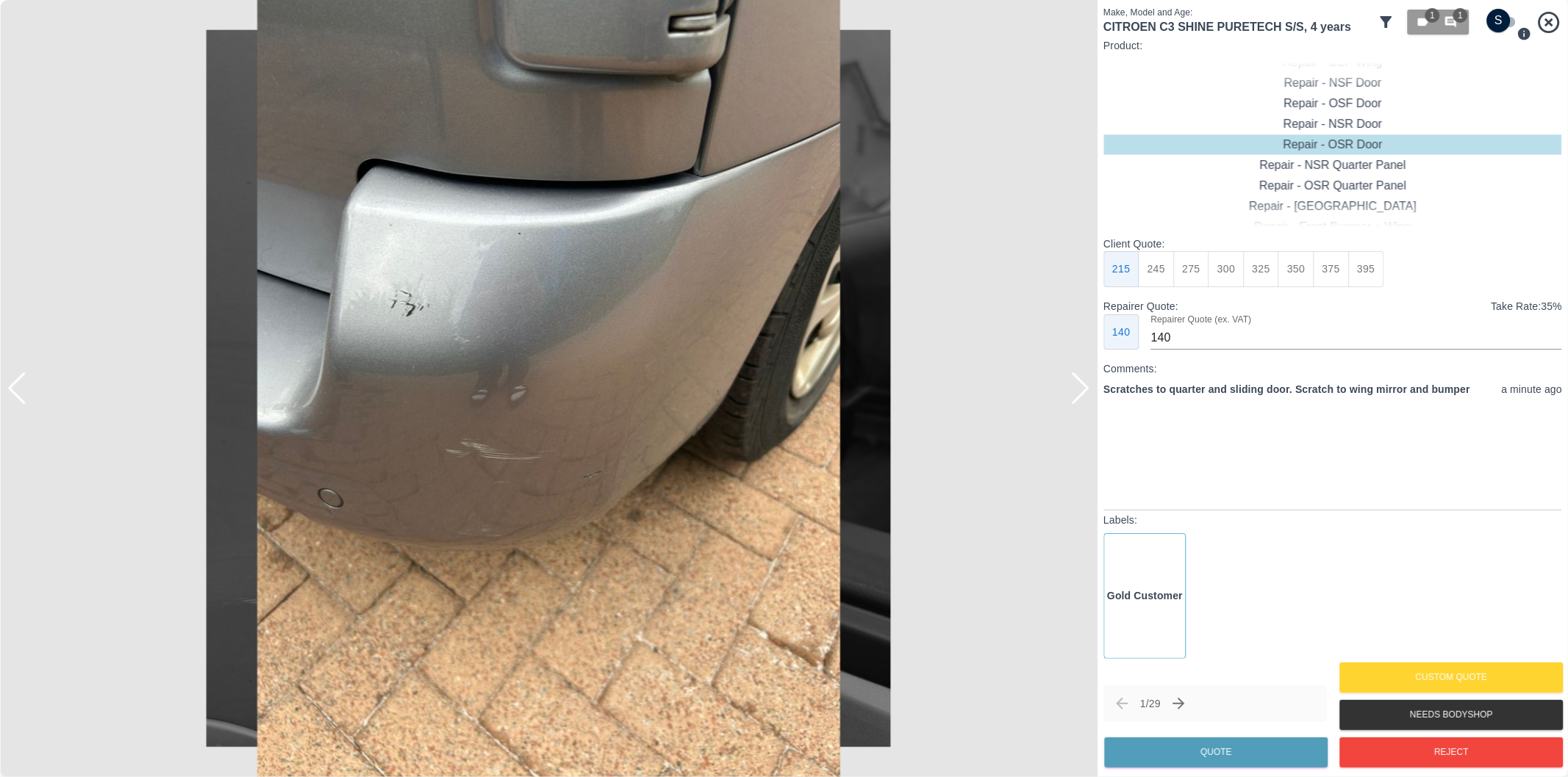
click at [1083, 397] on div at bounding box center [1080, 388] width 20 height 33
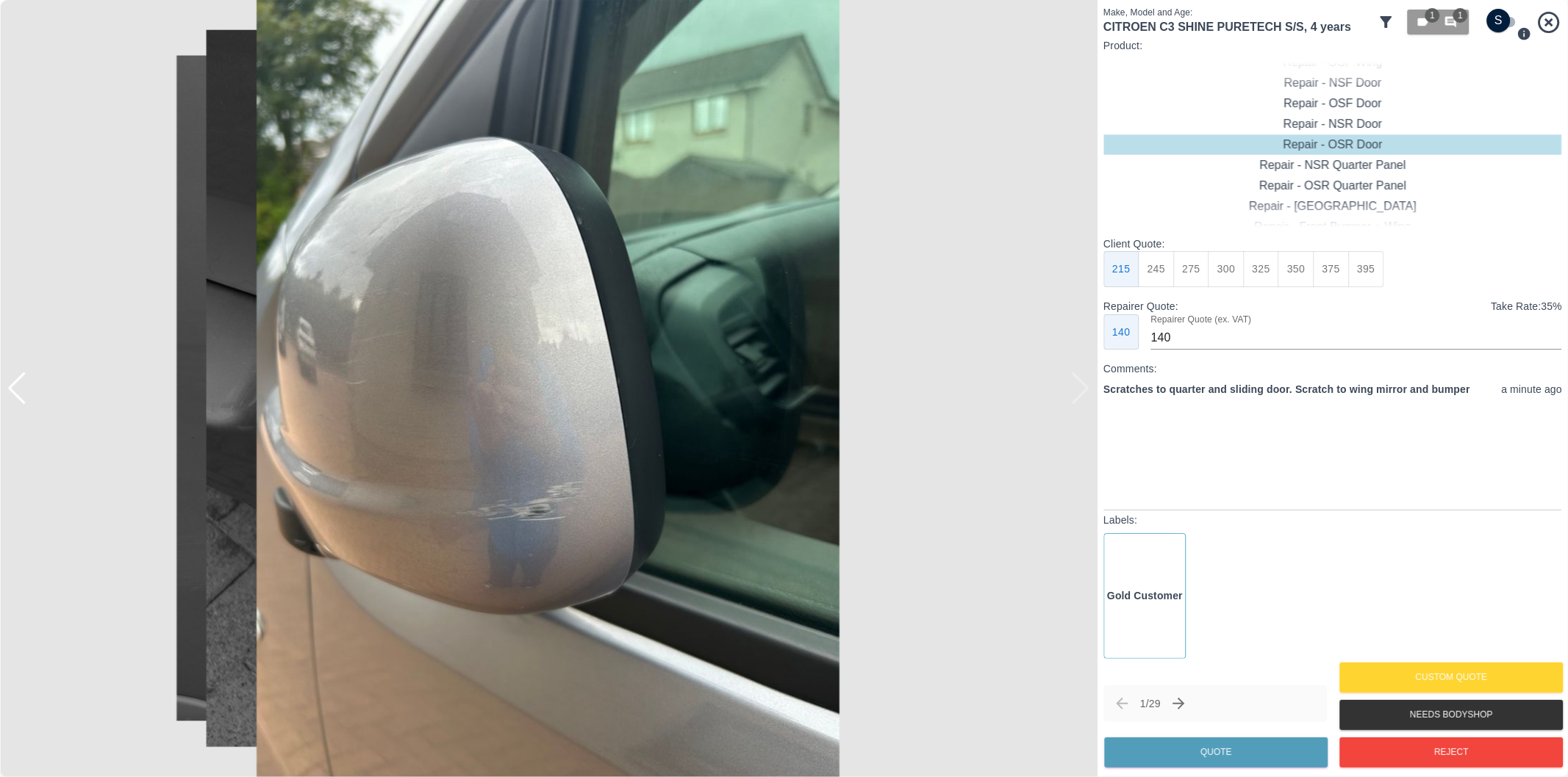
click at [1083, 397] on div at bounding box center [549, 388] width 1098 height 777
click at [16, 394] on div at bounding box center [17, 388] width 20 height 33
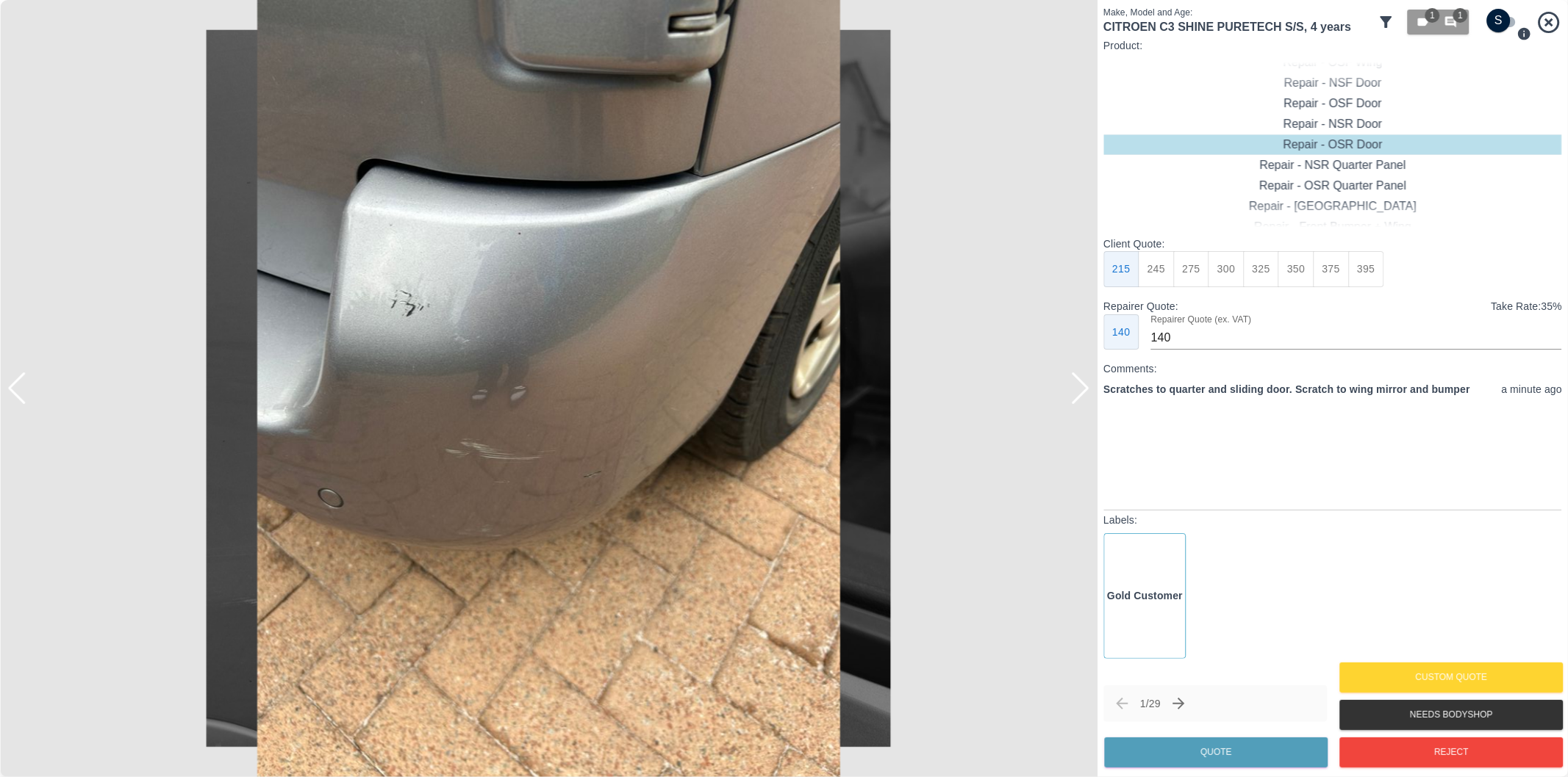
click at [16, 394] on div at bounding box center [17, 388] width 20 height 33
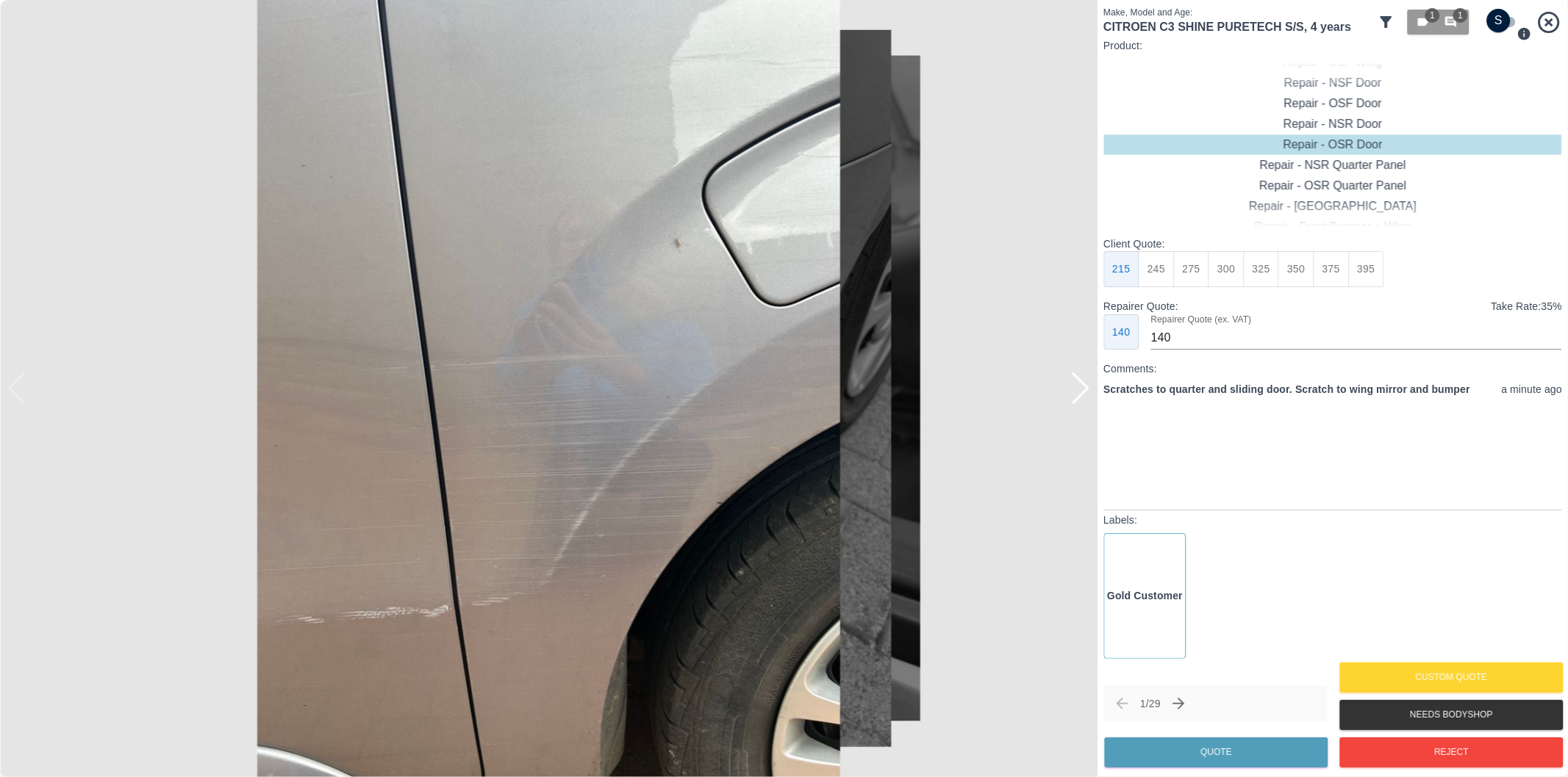
click at [16, 394] on img at bounding box center [549, 388] width 1098 height 777
click at [1082, 391] on div at bounding box center [1080, 388] width 20 height 33
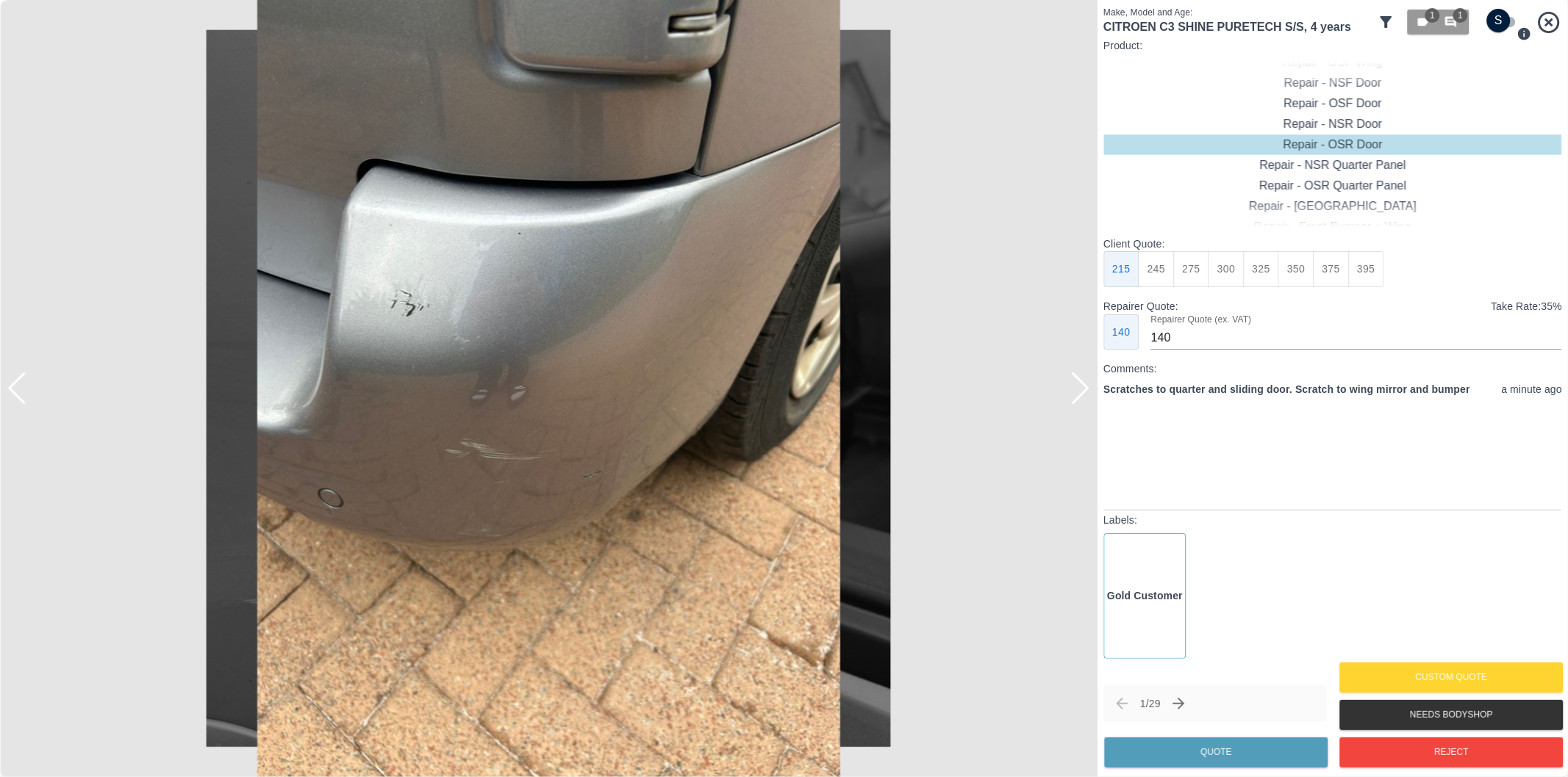
click at [1083, 391] on div at bounding box center [1080, 388] width 20 height 33
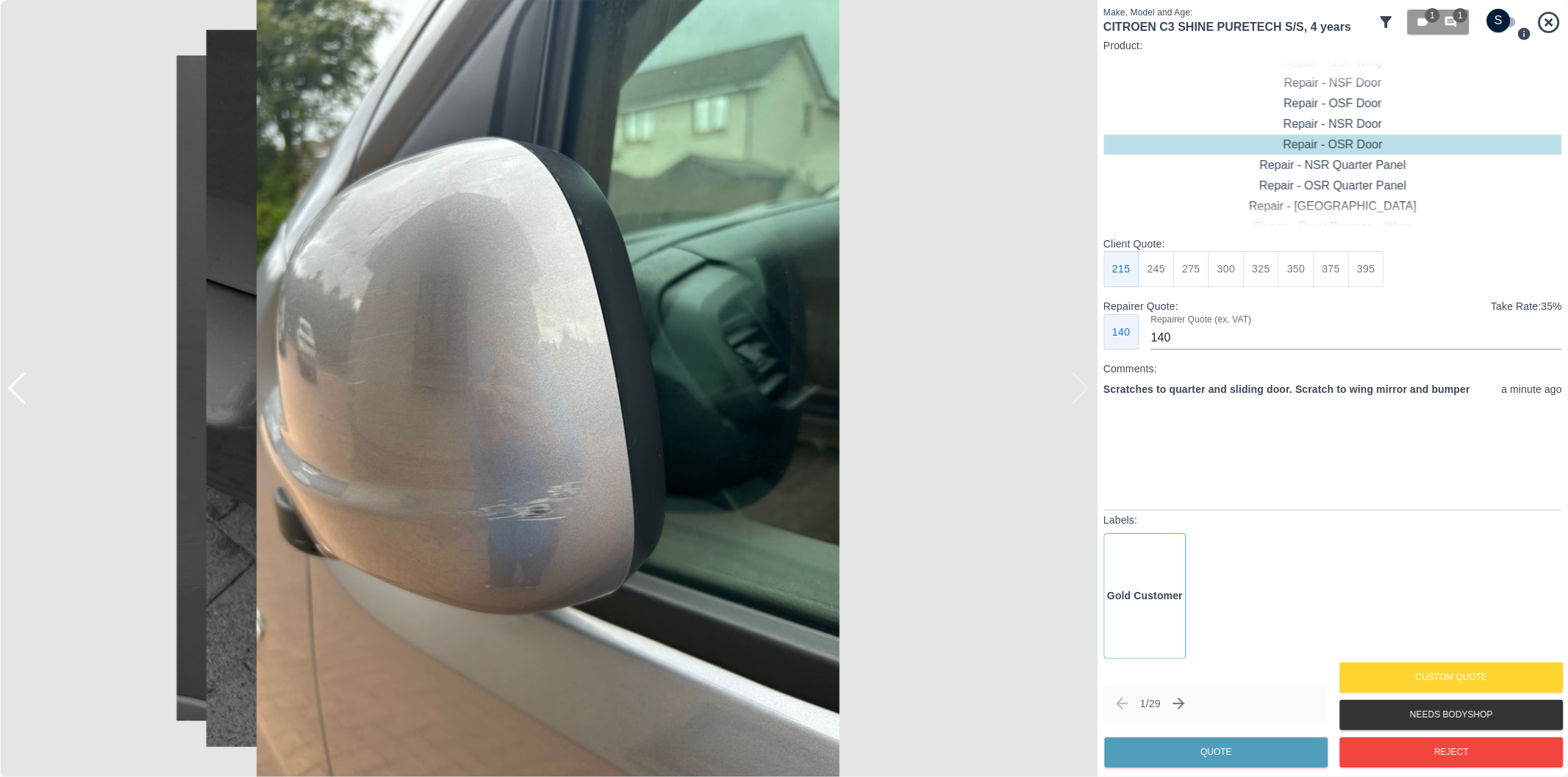
click at [1083, 391] on div at bounding box center [549, 388] width 1098 height 777
click at [19, 396] on div at bounding box center [17, 388] width 20 height 33
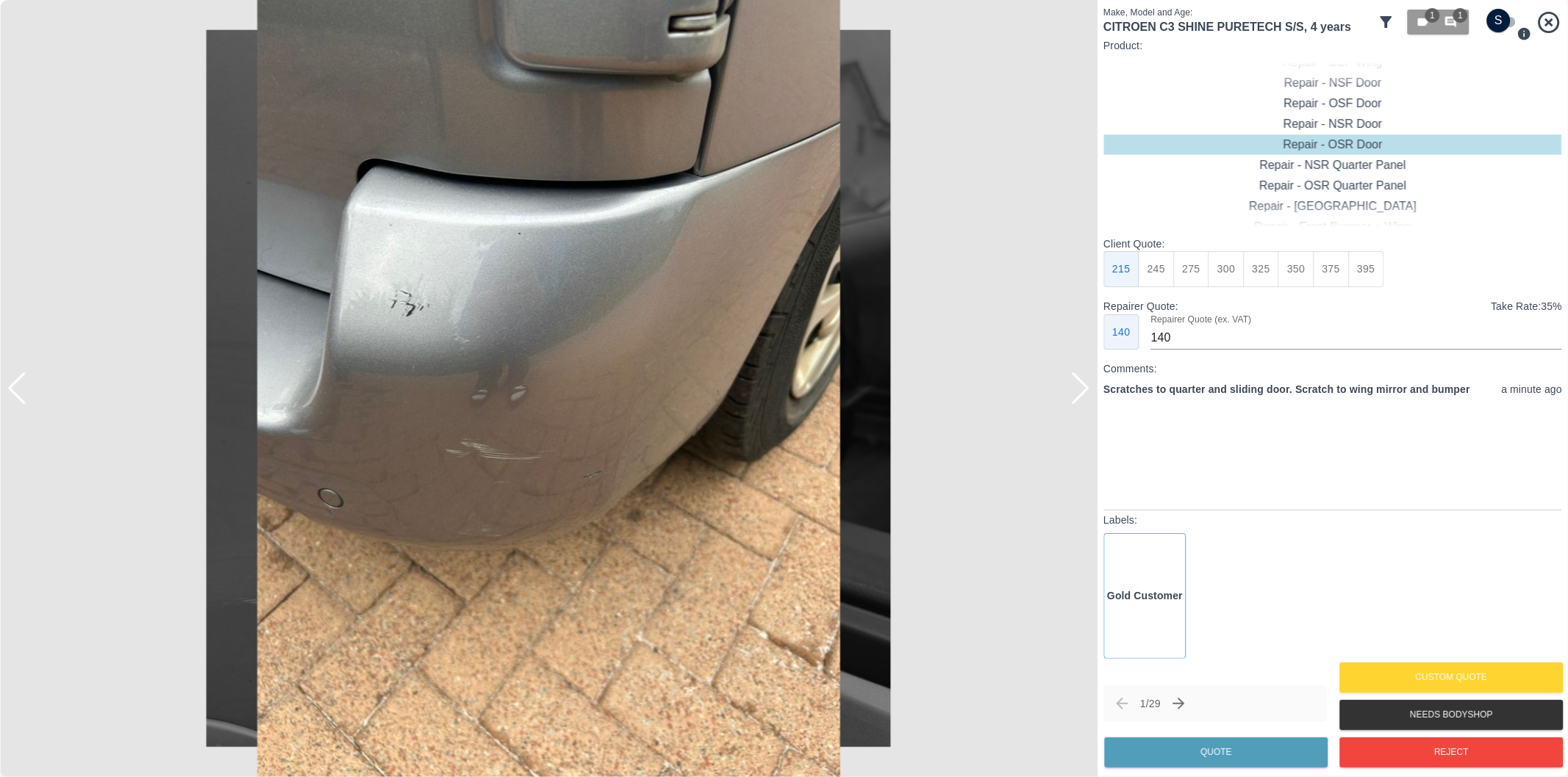
click at [19, 396] on div at bounding box center [17, 388] width 20 height 33
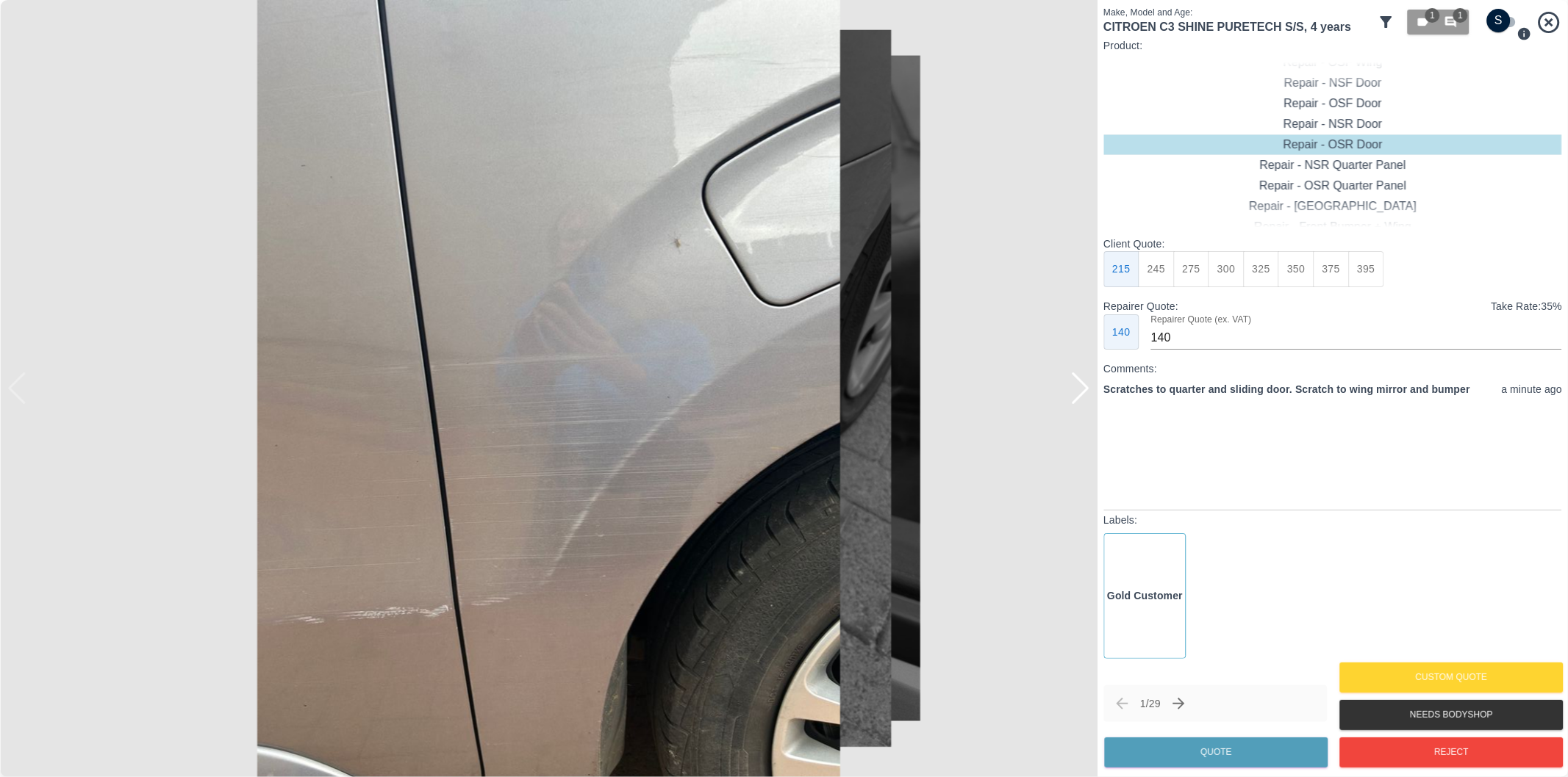
click at [19, 396] on img at bounding box center [549, 388] width 1098 height 777
drag, startPoint x: 1103, startPoint y: 25, endPoint x: 1277, endPoint y: 30, distance: 174.1
click at [1277, 30] on h1 "CITROEN C3 SHINE PURETECH S/S , 4 years" at bounding box center [1236, 27] width 268 height 16
copy h1 "CITROEN C3 SHINE PURETECH"
click at [1488, 23] on input "checkbox" at bounding box center [1499, 20] width 70 height 24
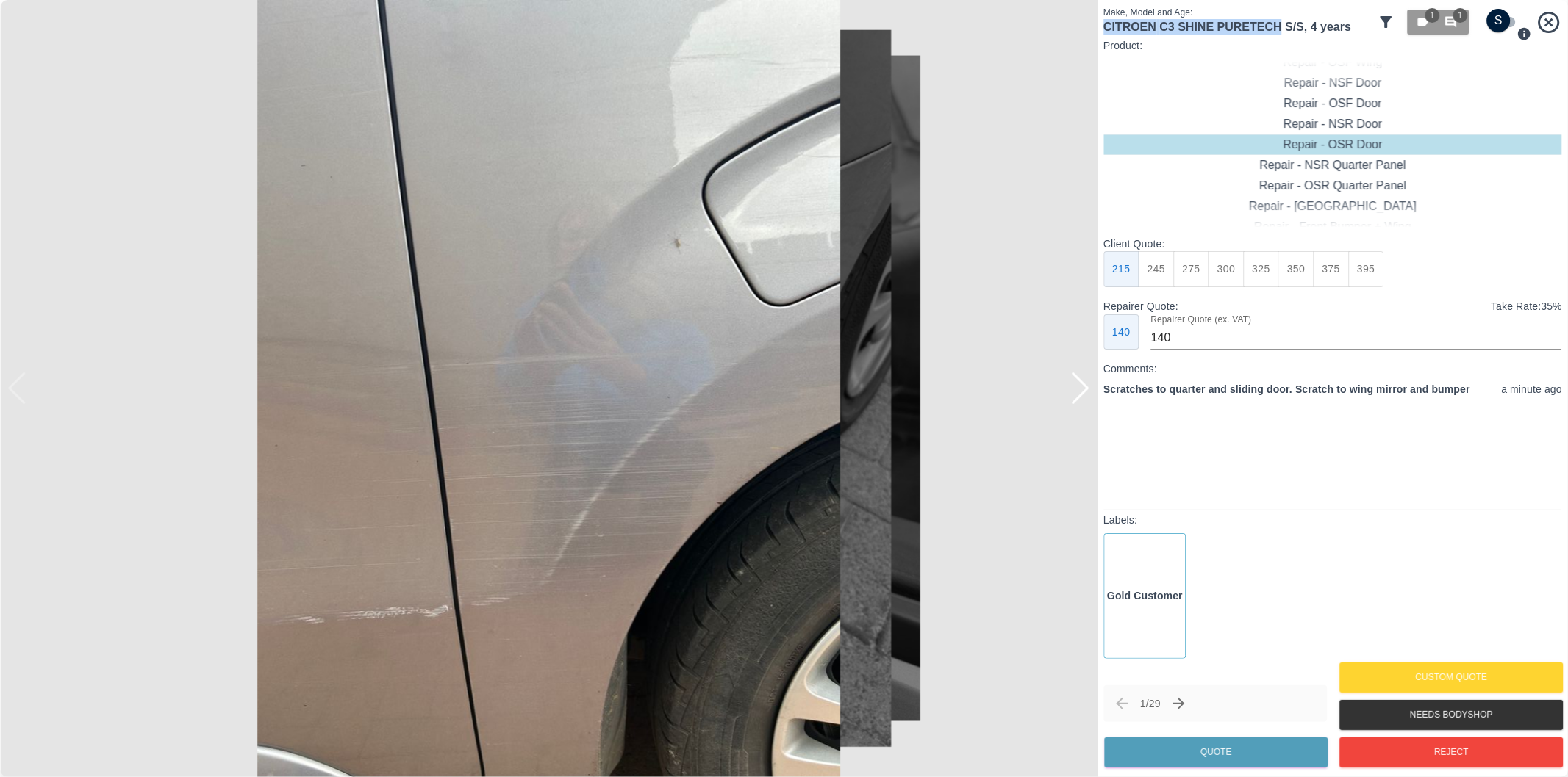
checkbox input "true"
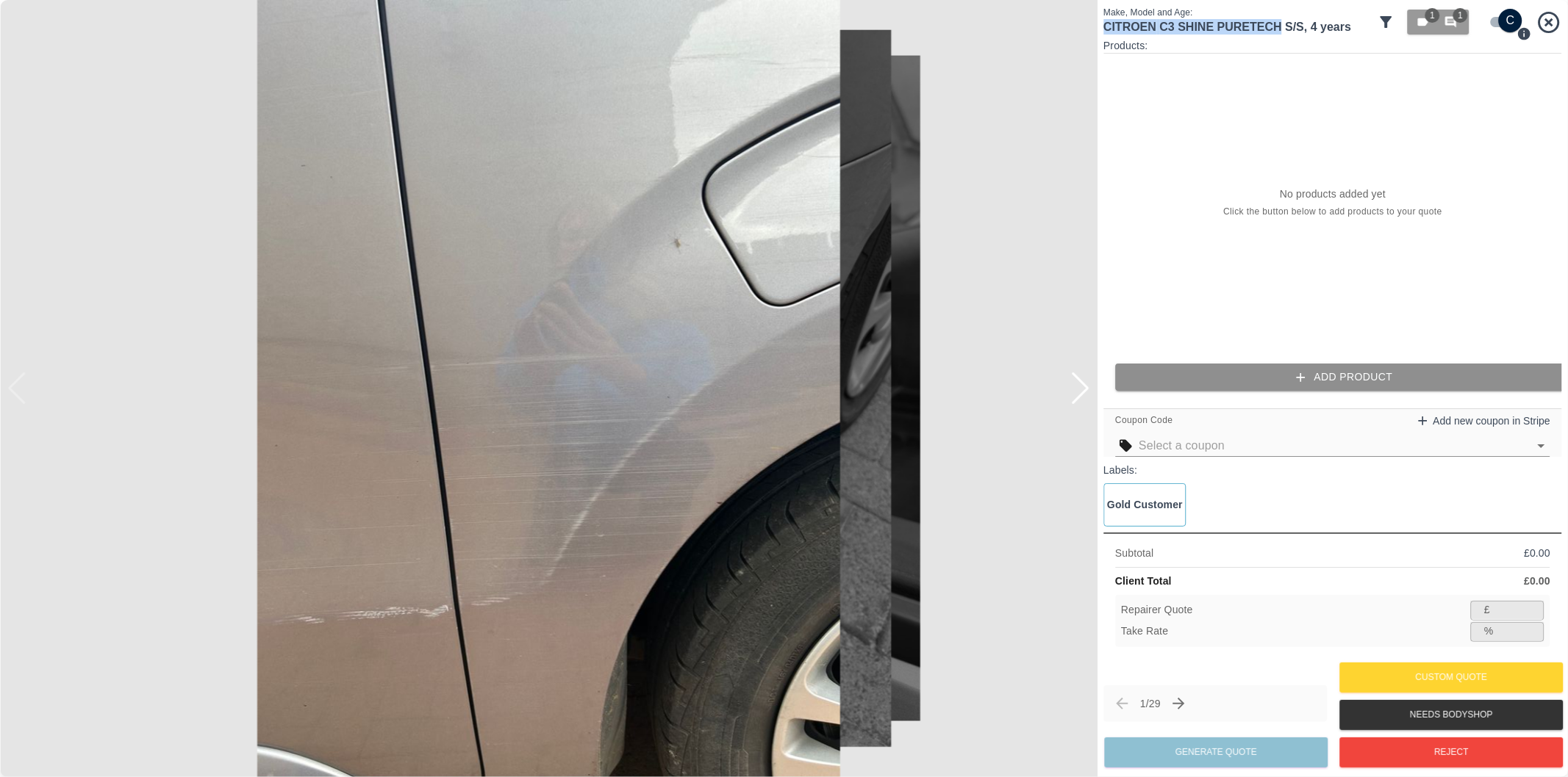
click at [1369, 375] on button "Add Product" at bounding box center [1344, 377] width 458 height 27
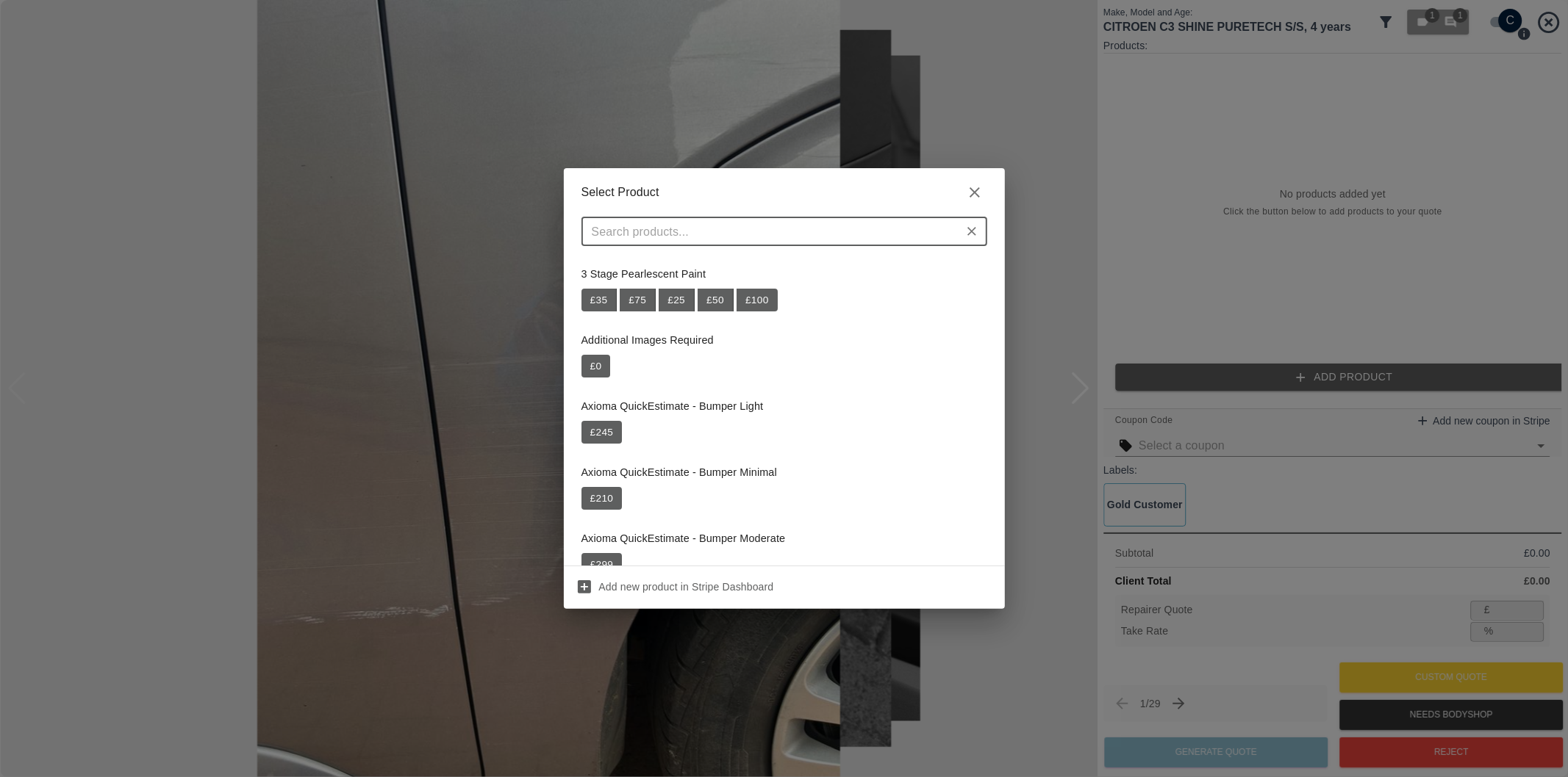
click at [814, 236] on input "text" at bounding box center [772, 231] width 373 height 20
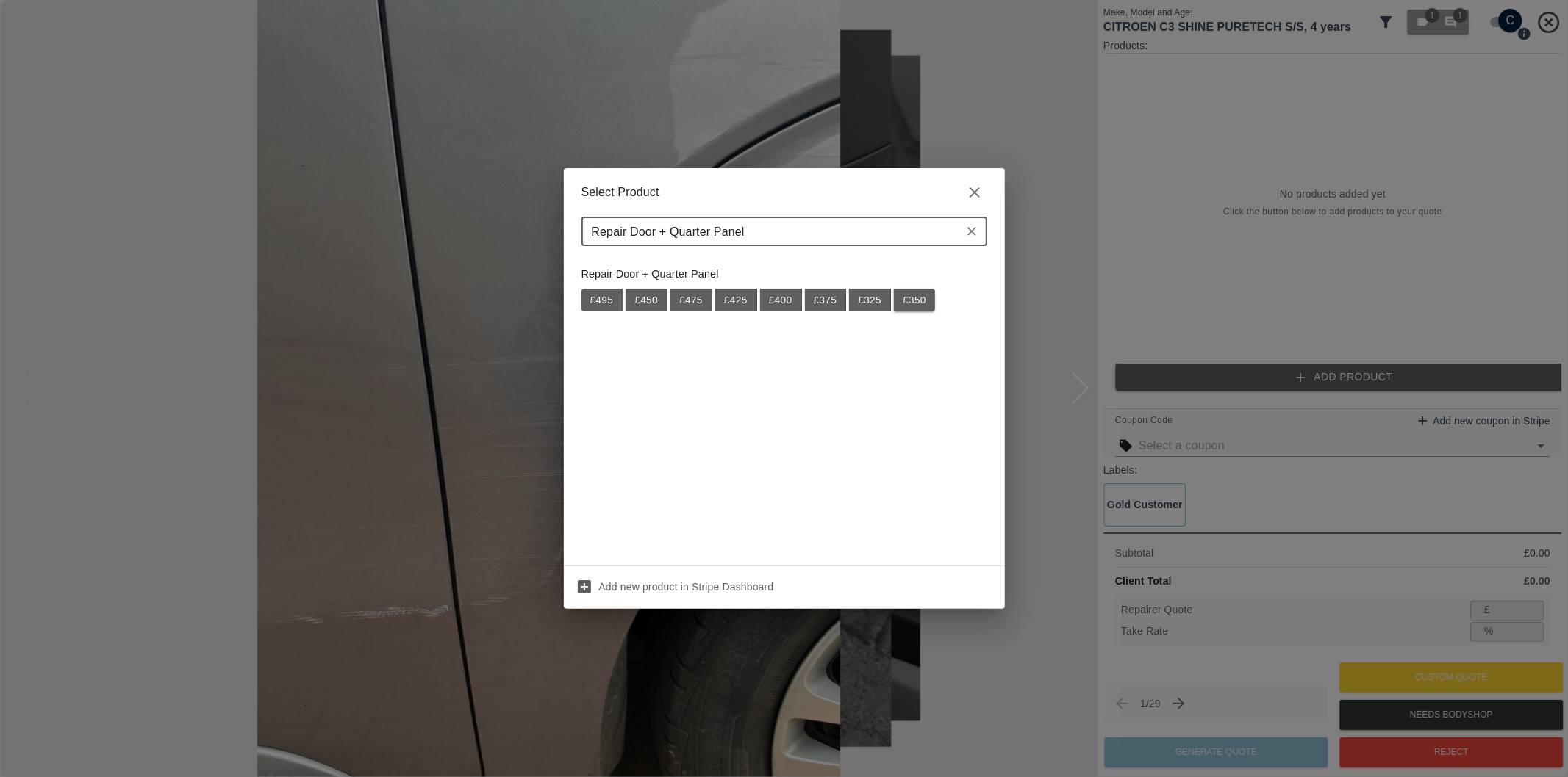
type input "Repair Door + Quarter Panel"
click at [911, 300] on button "£ 350" at bounding box center [914, 300] width 41 height 24
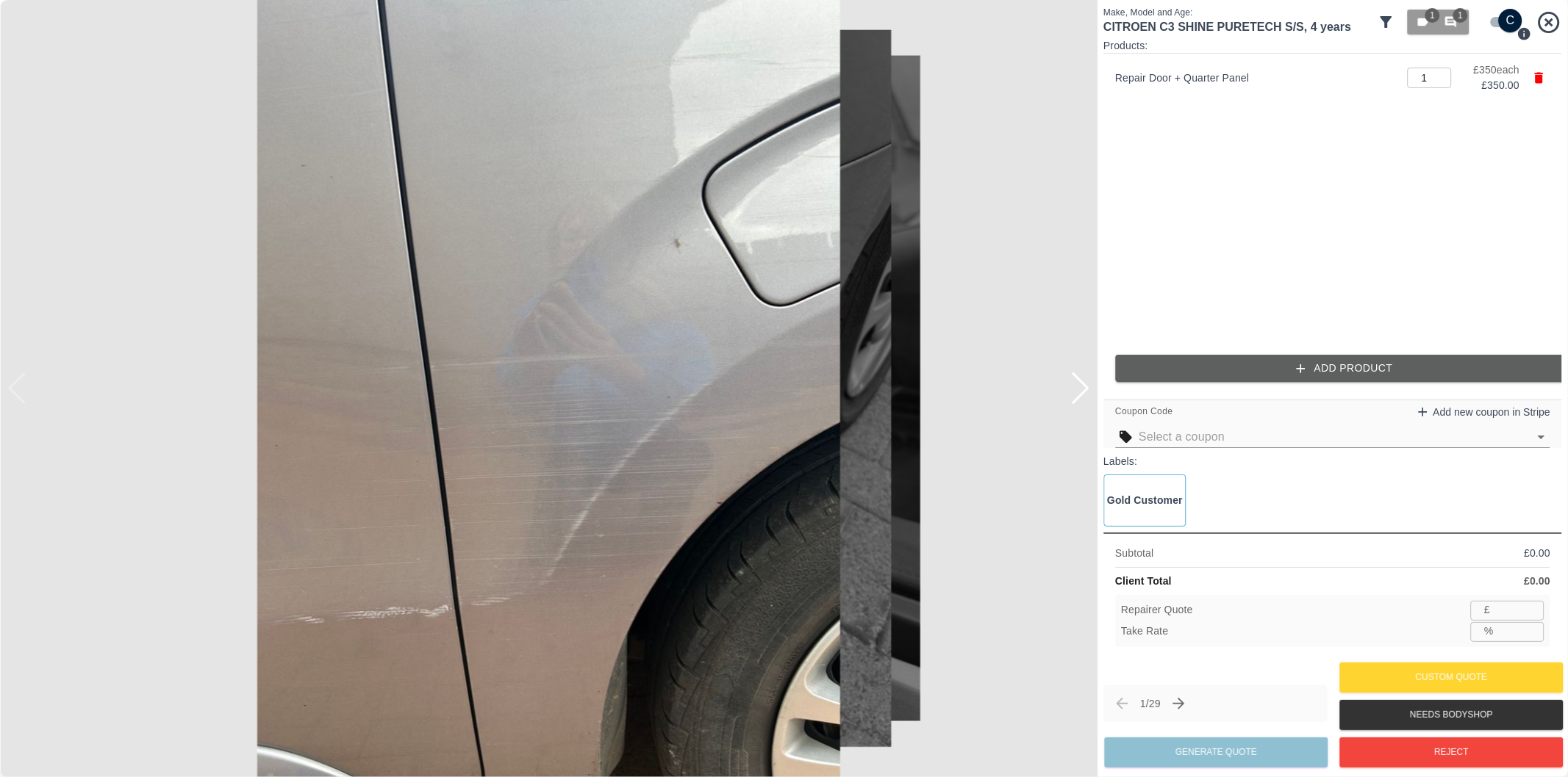
type input "227"
type input "35.1"
click at [1074, 388] on div at bounding box center [1080, 388] width 20 height 33
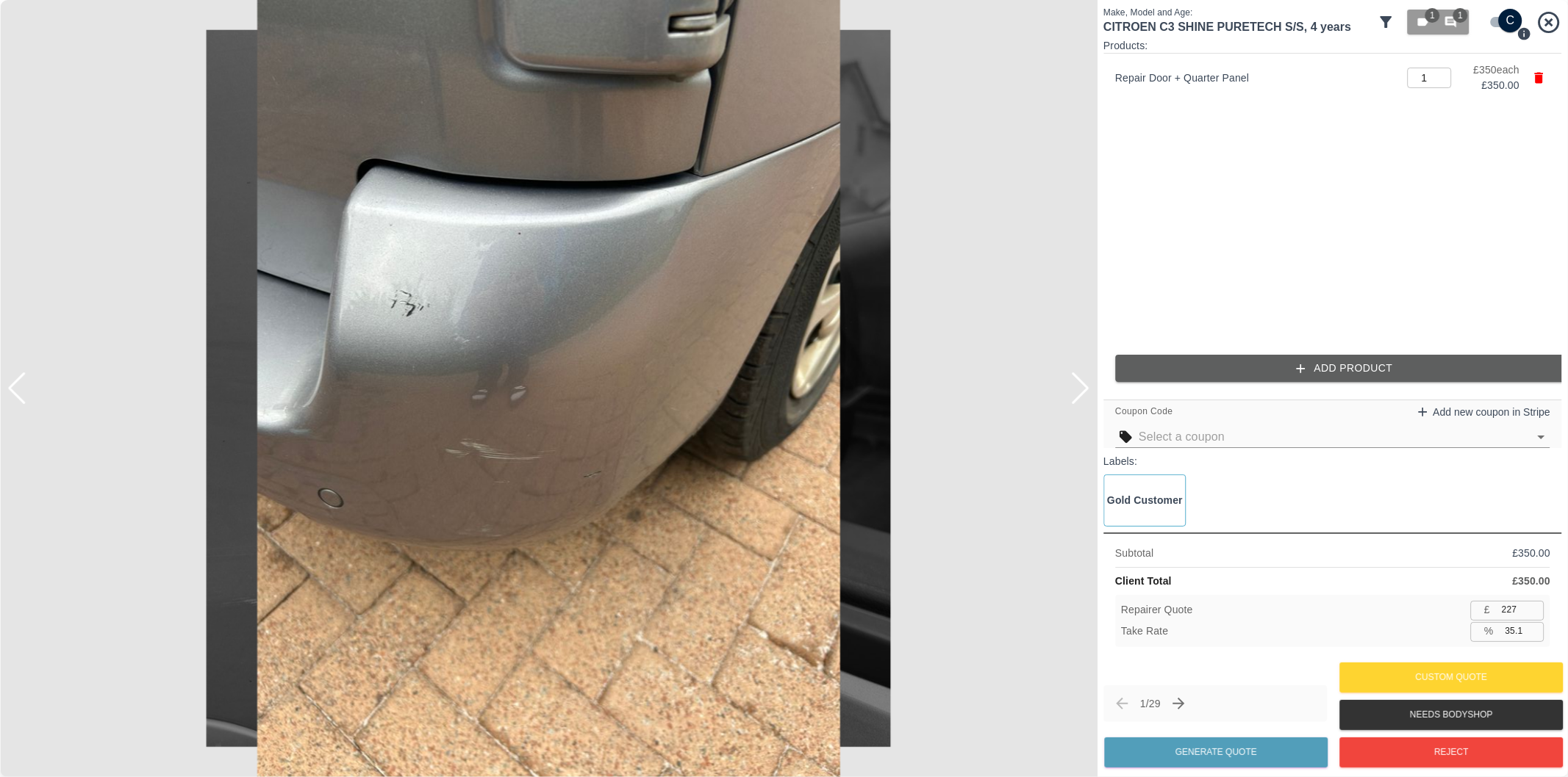
click at [1074, 388] on div at bounding box center [1080, 388] width 20 height 33
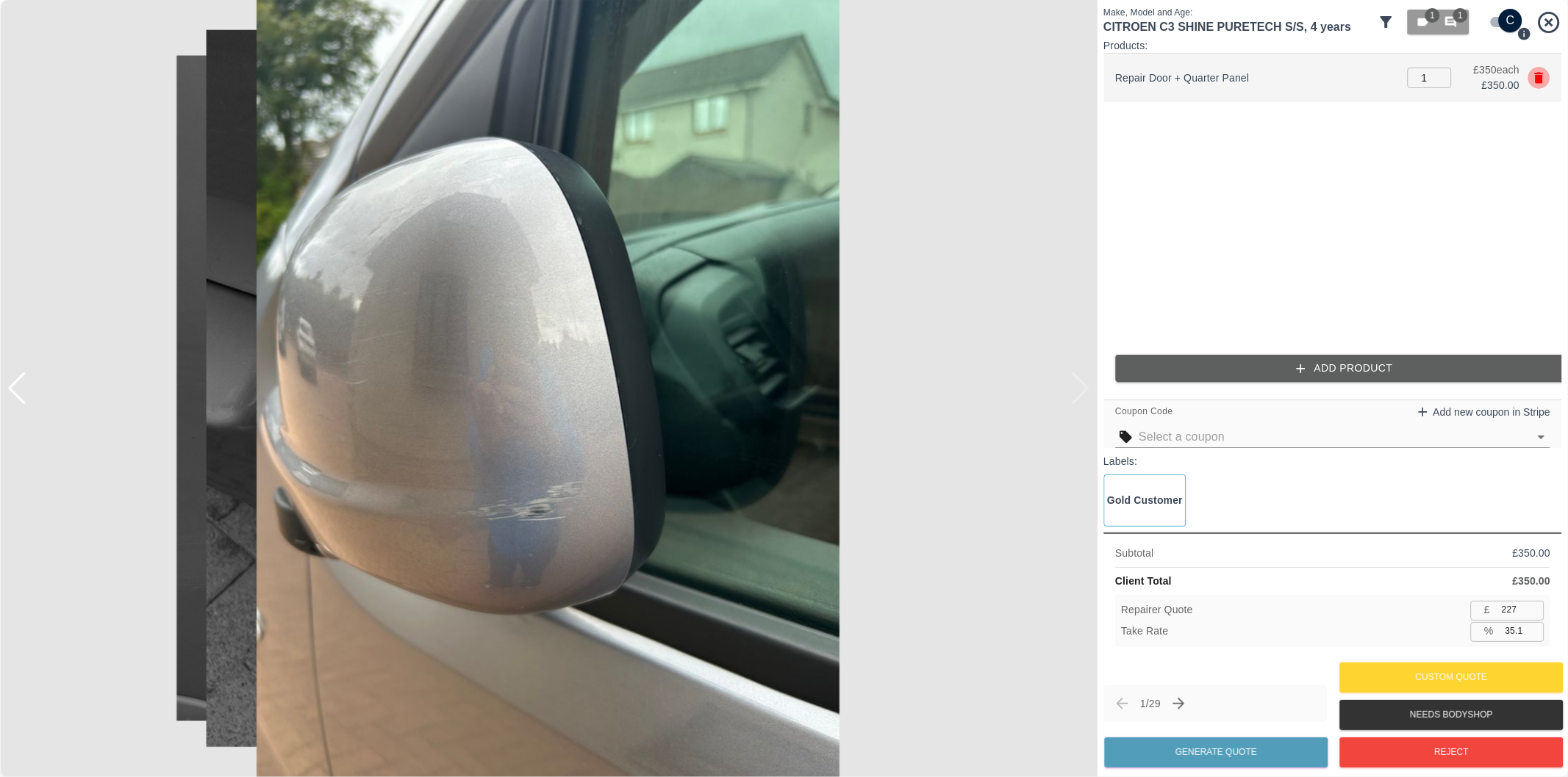
click at [1543, 74] on icon "button" at bounding box center [1539, 77] width 15 height 15
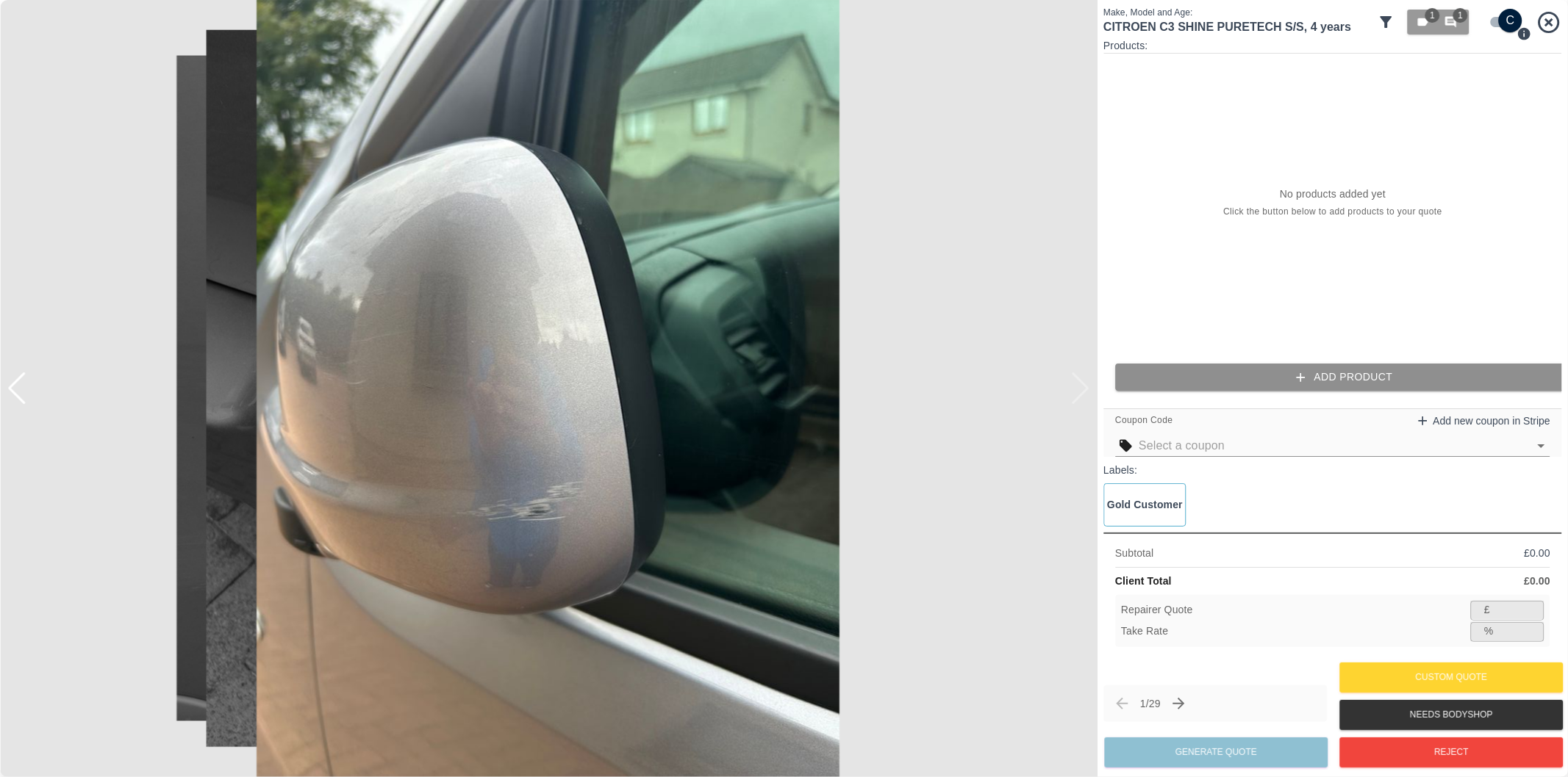
click at [1282, 378] on button "Add Product" at bounding box center [1344, 377] width 458 height 27
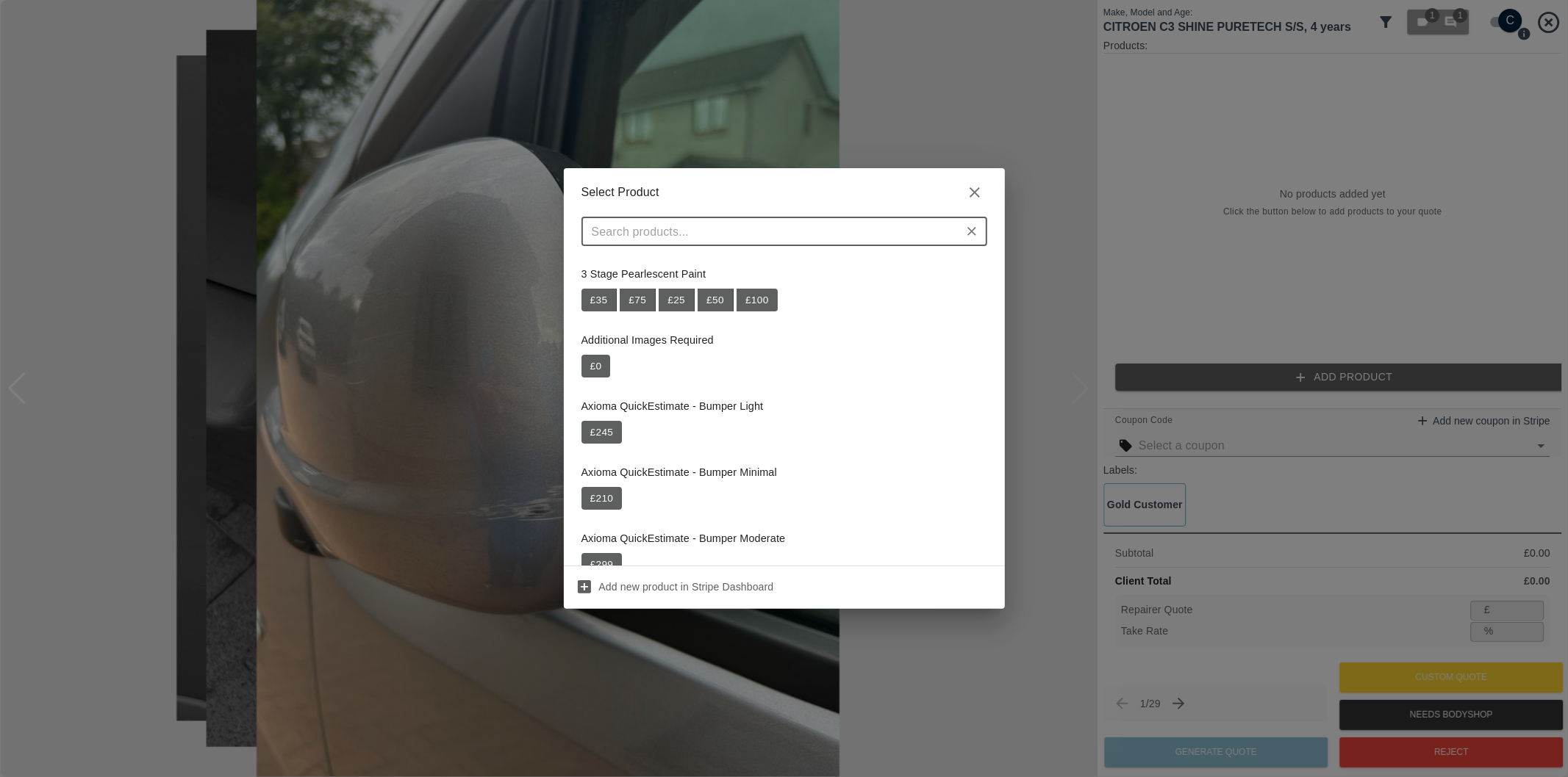
click at [827, 243] on div "​" at bounding box center [784, 231] width 405 height 29
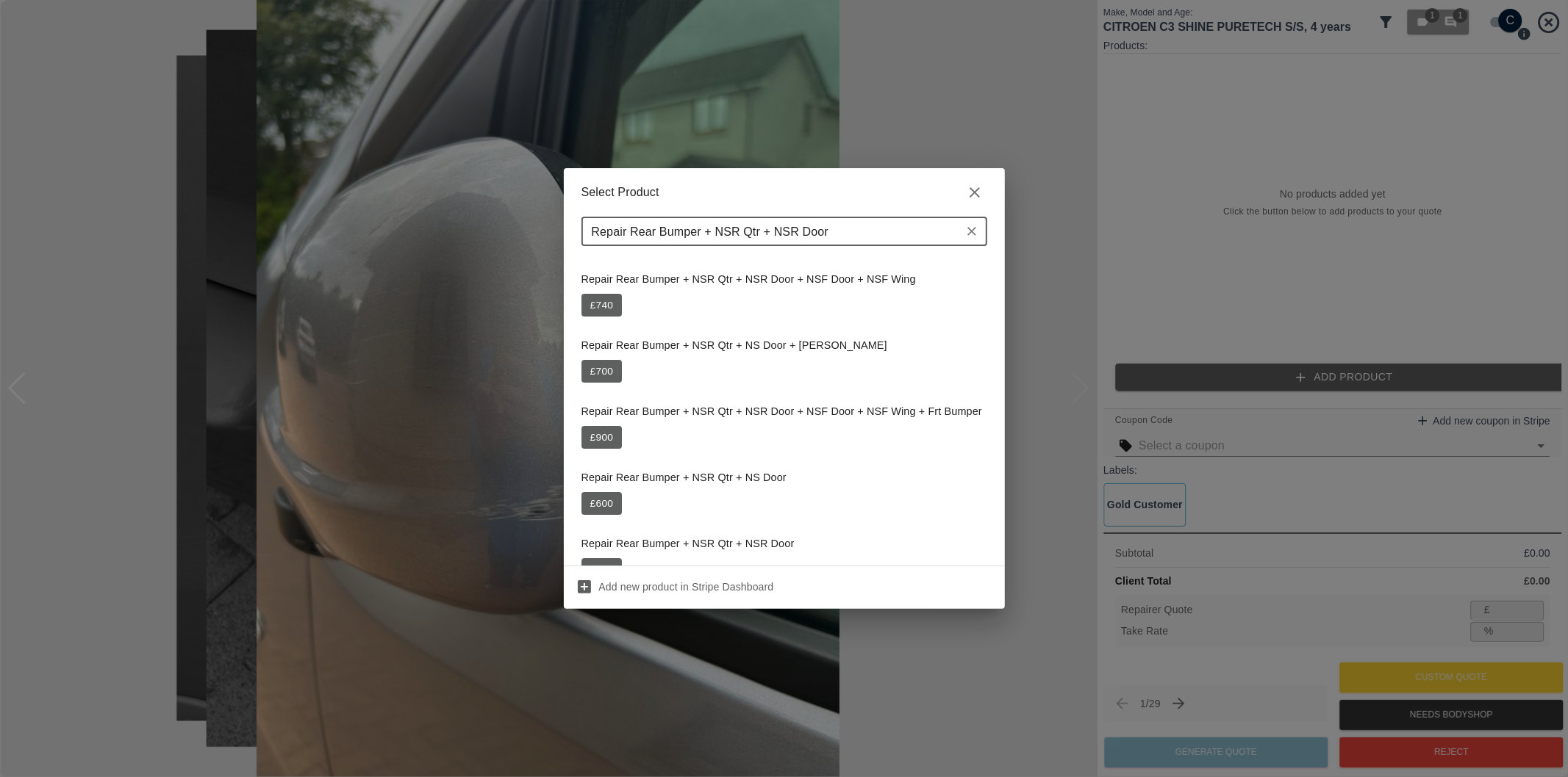
scroll to position [163, 0]
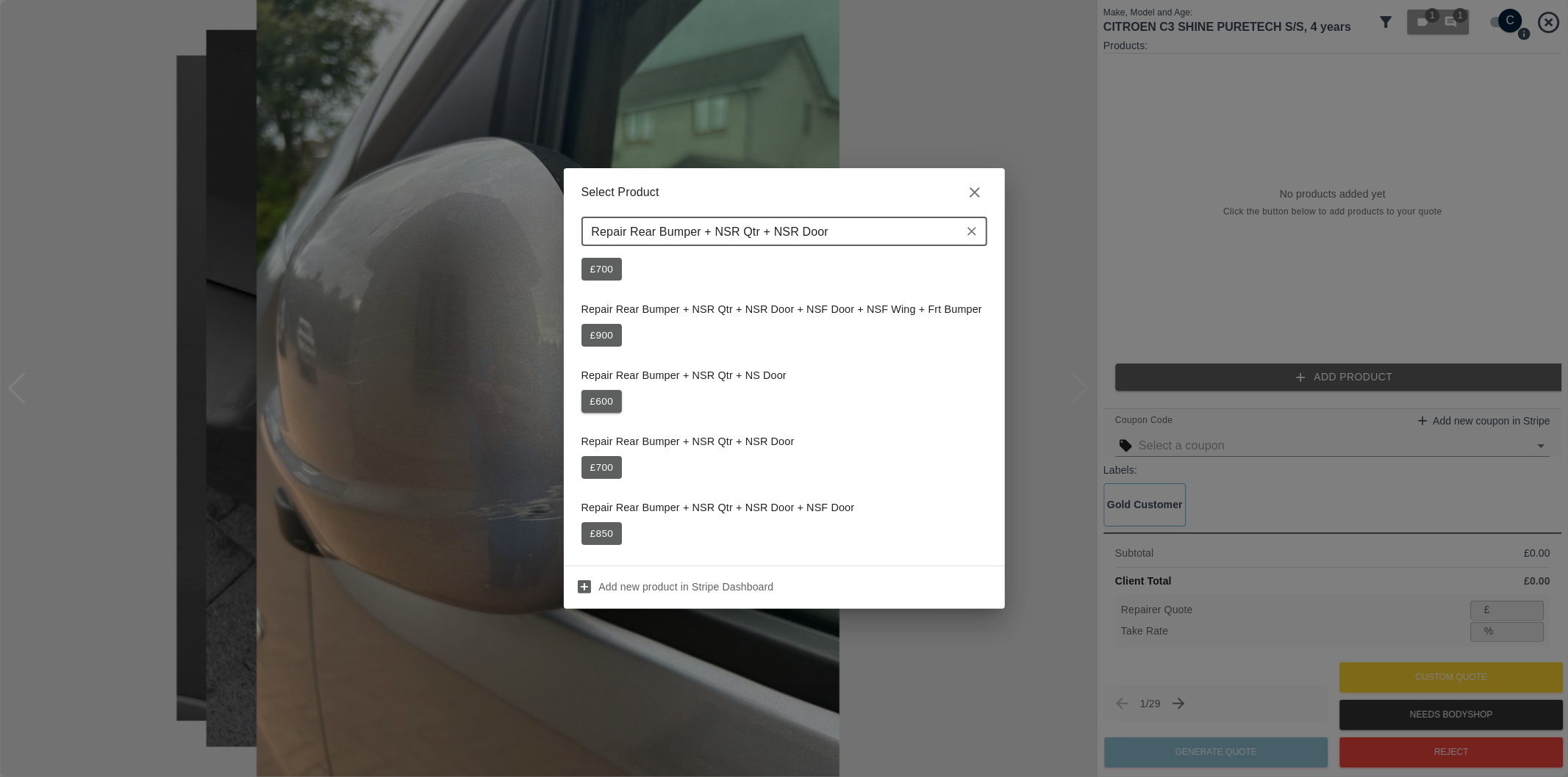
type input "Repair Rear Bumper + NSR Qtr + NSR Door"
click at [595, 402] on button "£ 600" at bounding box center [602, 402] width 41 height 24
type input "390"
type input "35.0"
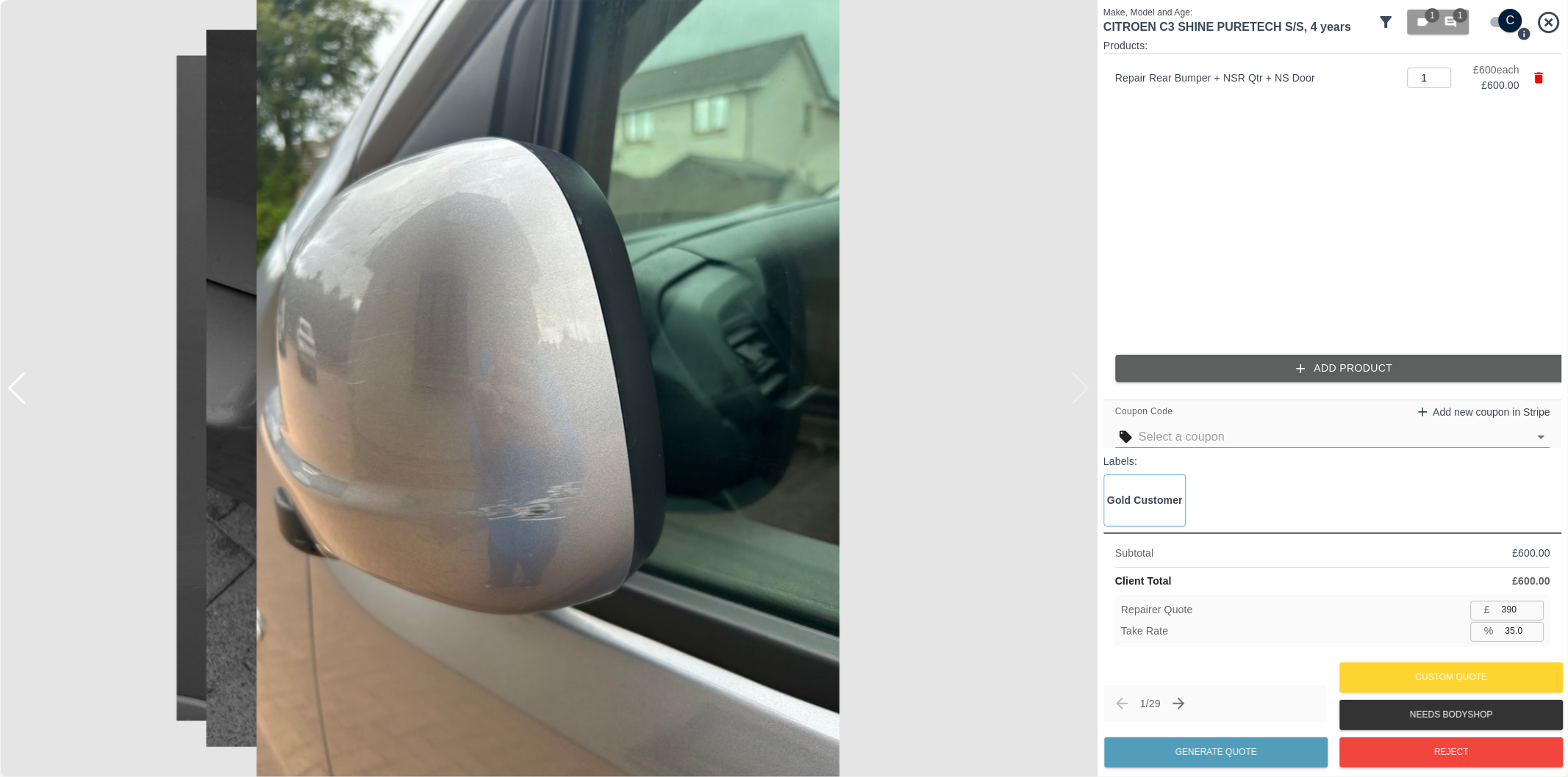
click at [25, 388] on div at bounding box center [17, 388] width 20 height 33
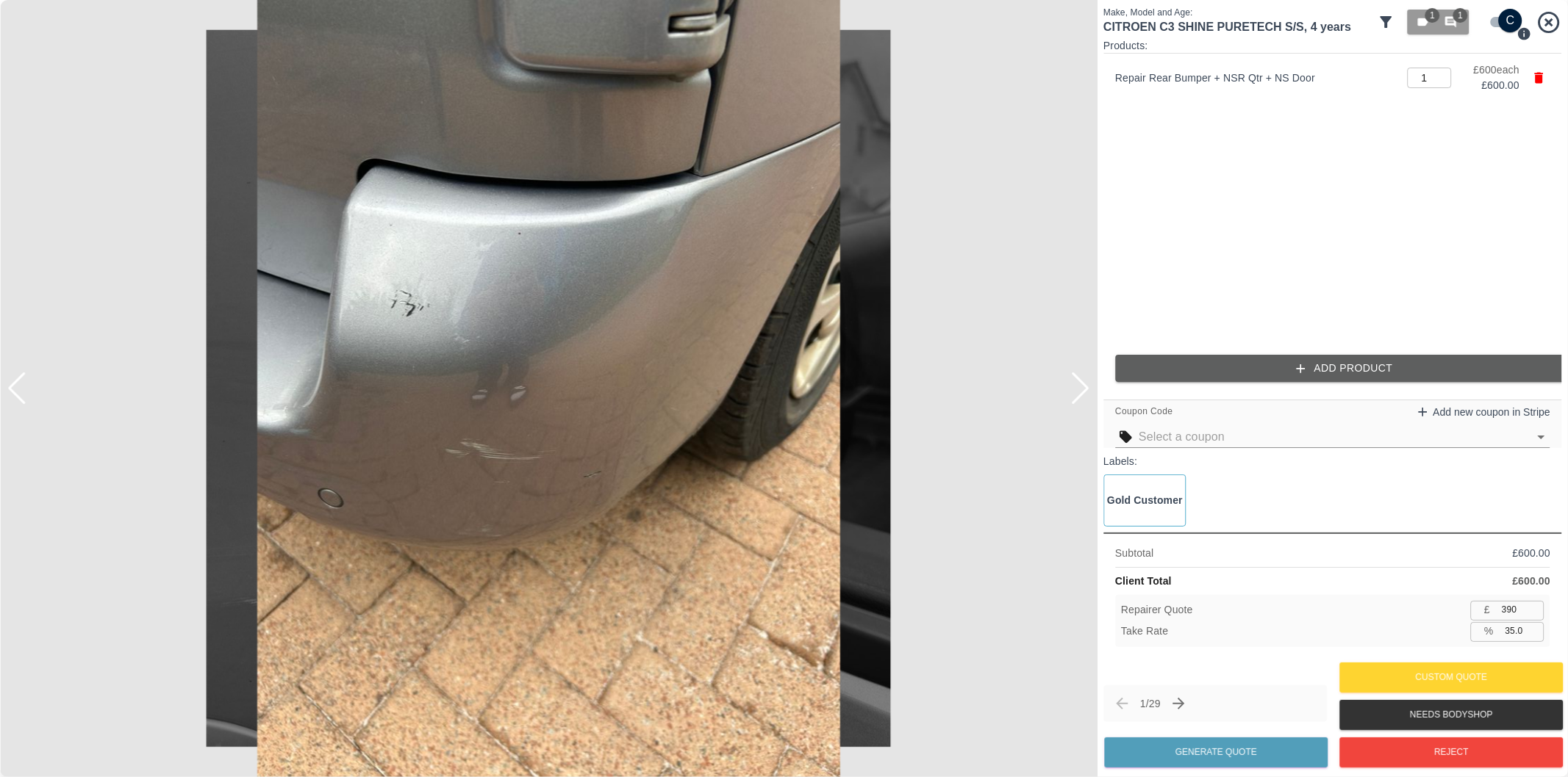
click at [25, 388] on div at bounding box center [17, 388] width 20 height 33
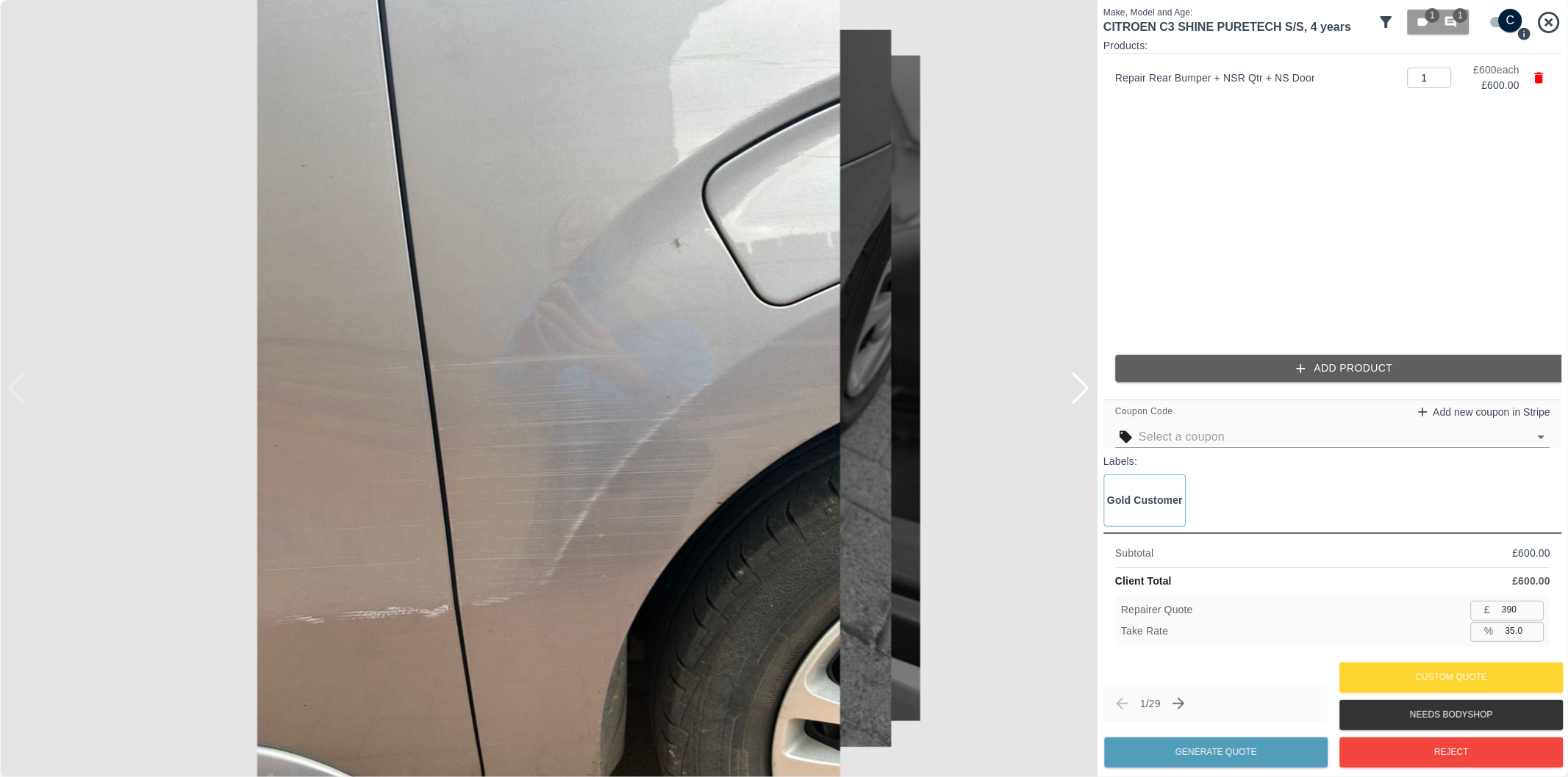
click at [1078, 394] on div at bounding box center [1080, 388] width 20 height 33
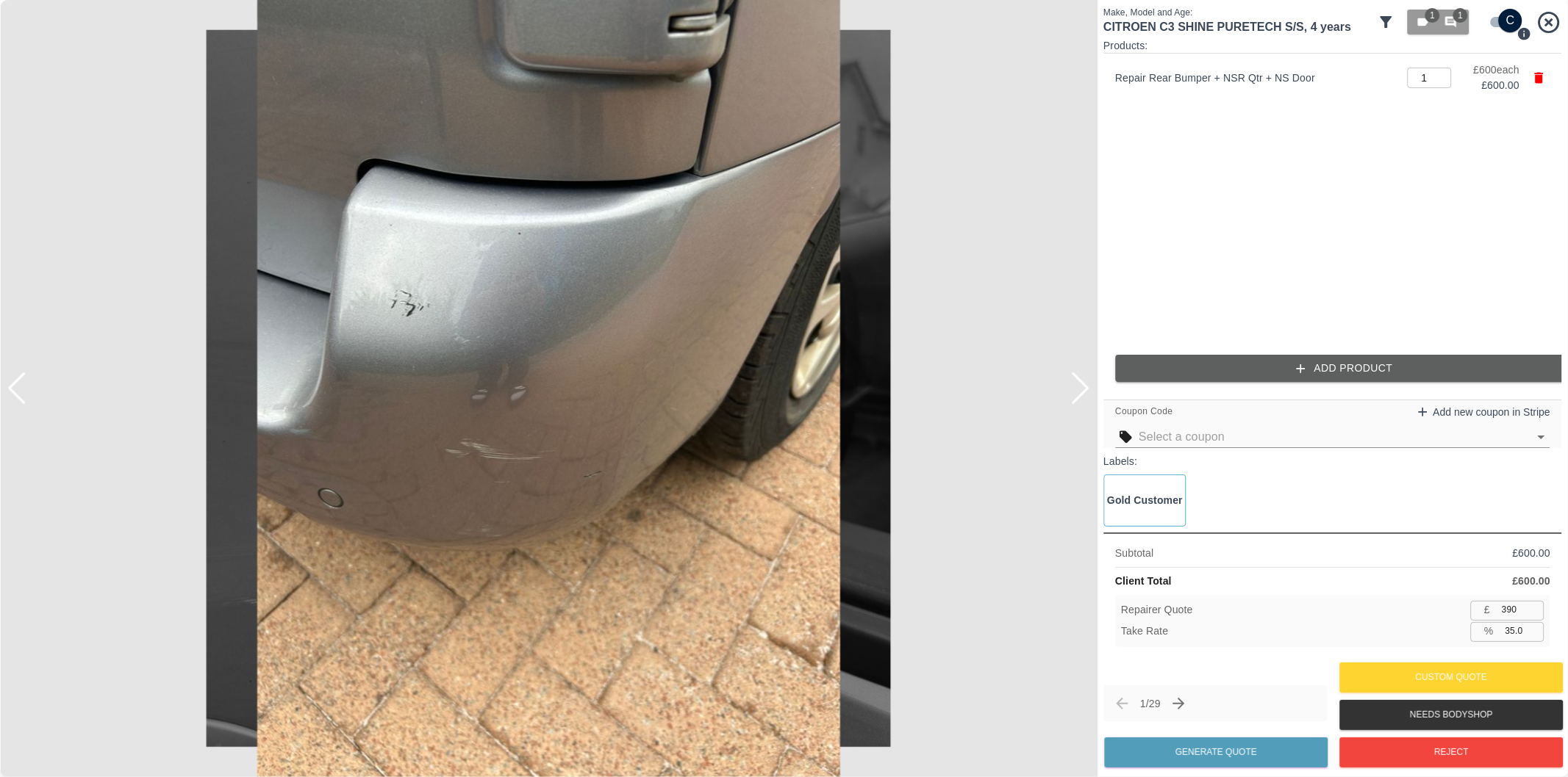
click at [1078, 394] on div at bounding box center [1080, 388] width 20 height 33
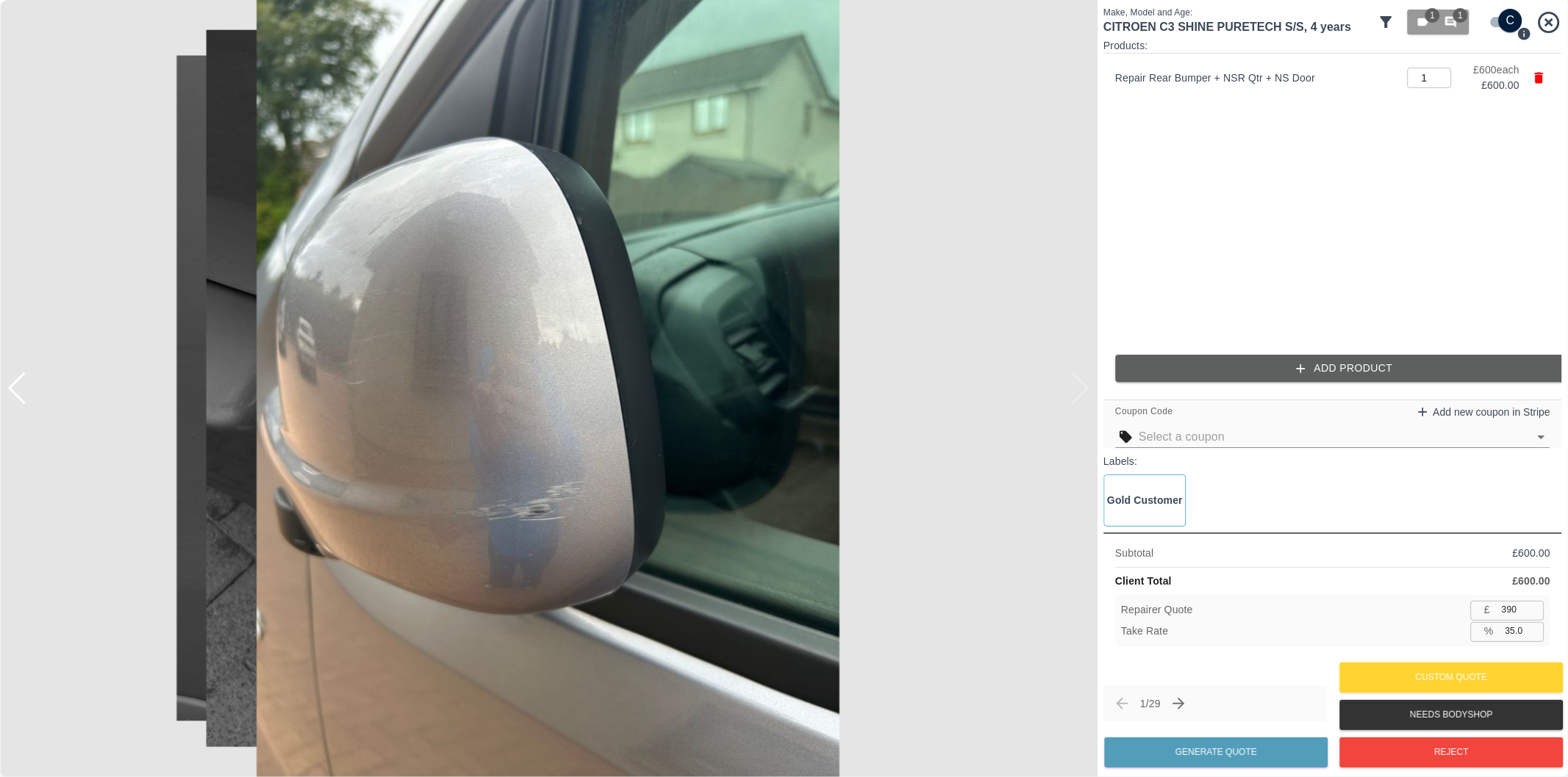
click at [1078, 394] on div at bounding box center [549, 388] width 1098 height 777
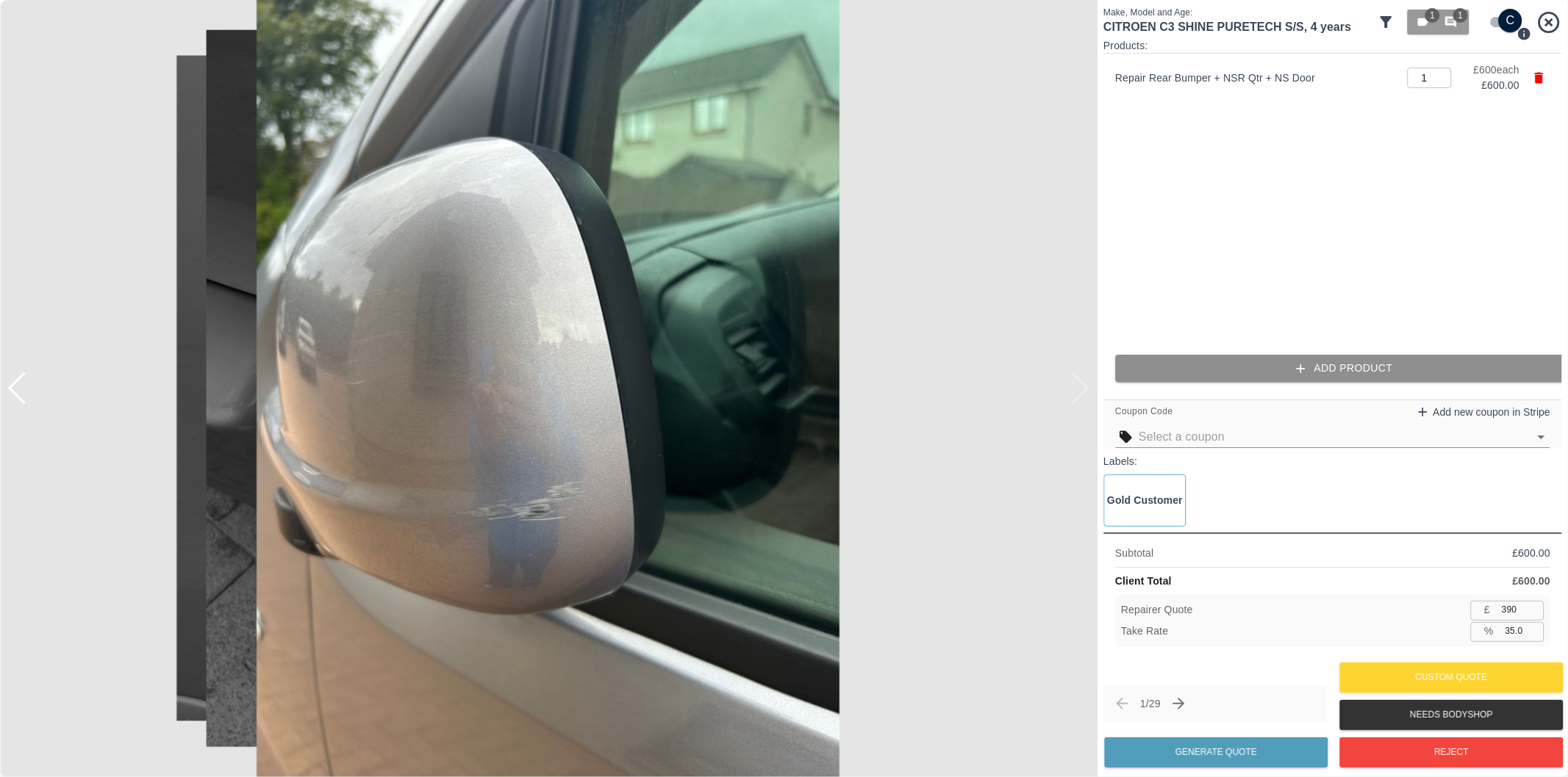
click at [1386, 373] on button "Add Product" at bounding box center [1344, 368] width 458 height 27
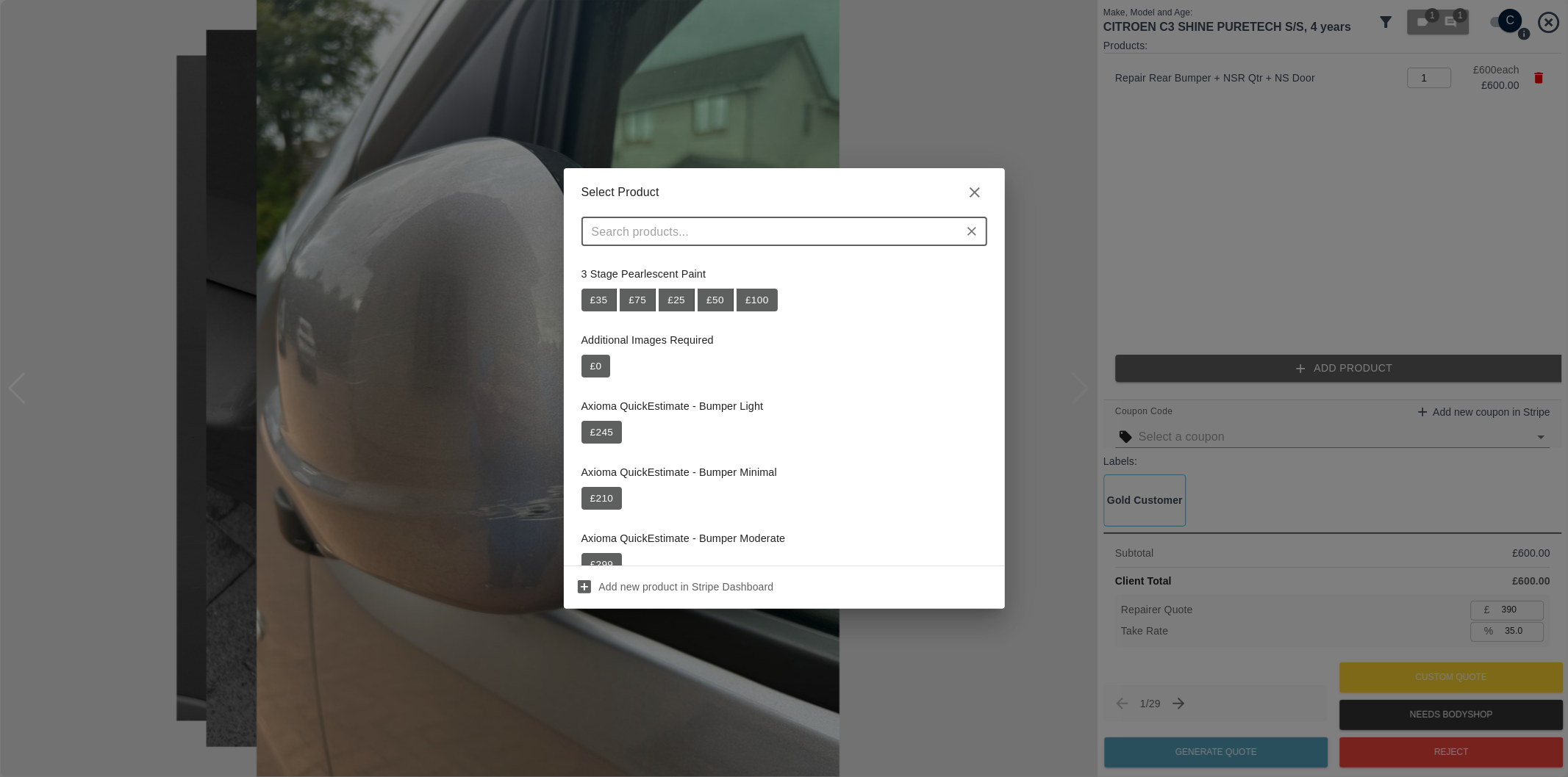
click at [675, 231] on input "text" at bounding box center [772, 231] width 373 height 20
paste input "Repair Door Mirror"
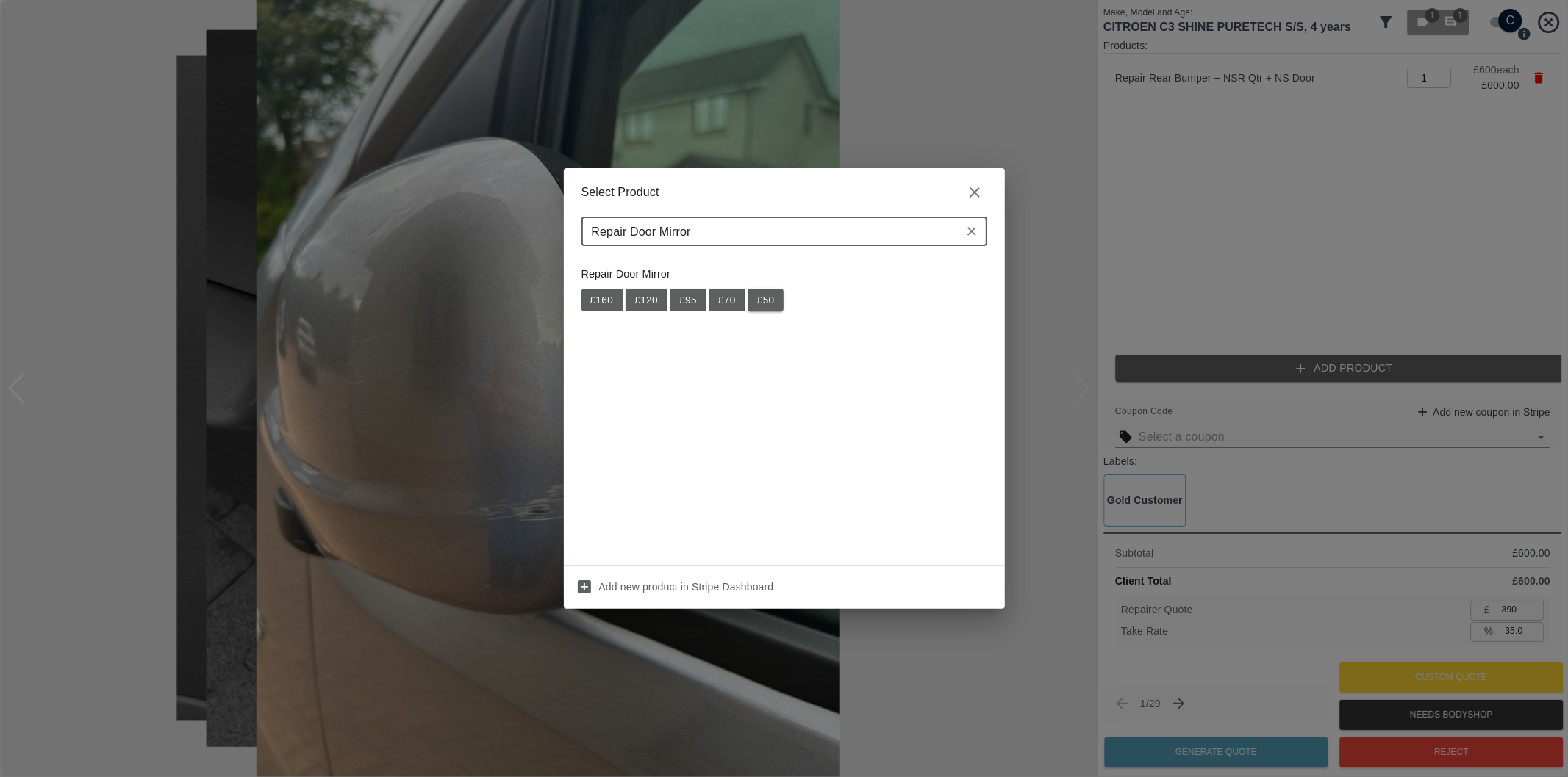
type input "Repair Door Mirror"
click at [771, 309] on button "£ 50" at bounding box center [766, 300] width 35 height 24
type input "422"
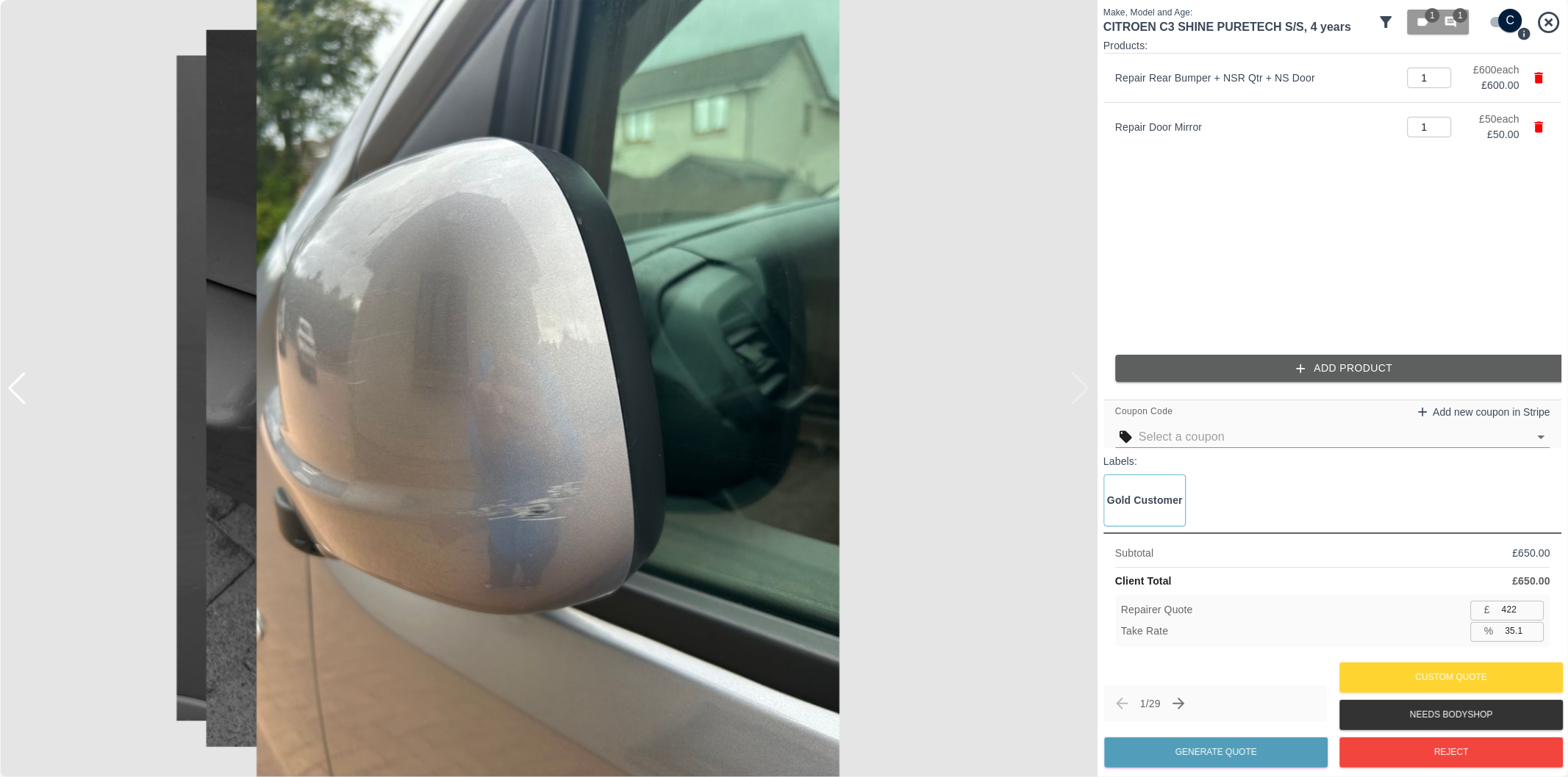
drag, startPoint x: 1512, startPoint y: 629, endPoint x: 1523, endPoint y: 650, distance: 23.7
click at [1514, 630] on input "35.1" at bounding box center [1521, 631] width 45 height 18
type input "37.1"
type input "408"
type input "37.8"
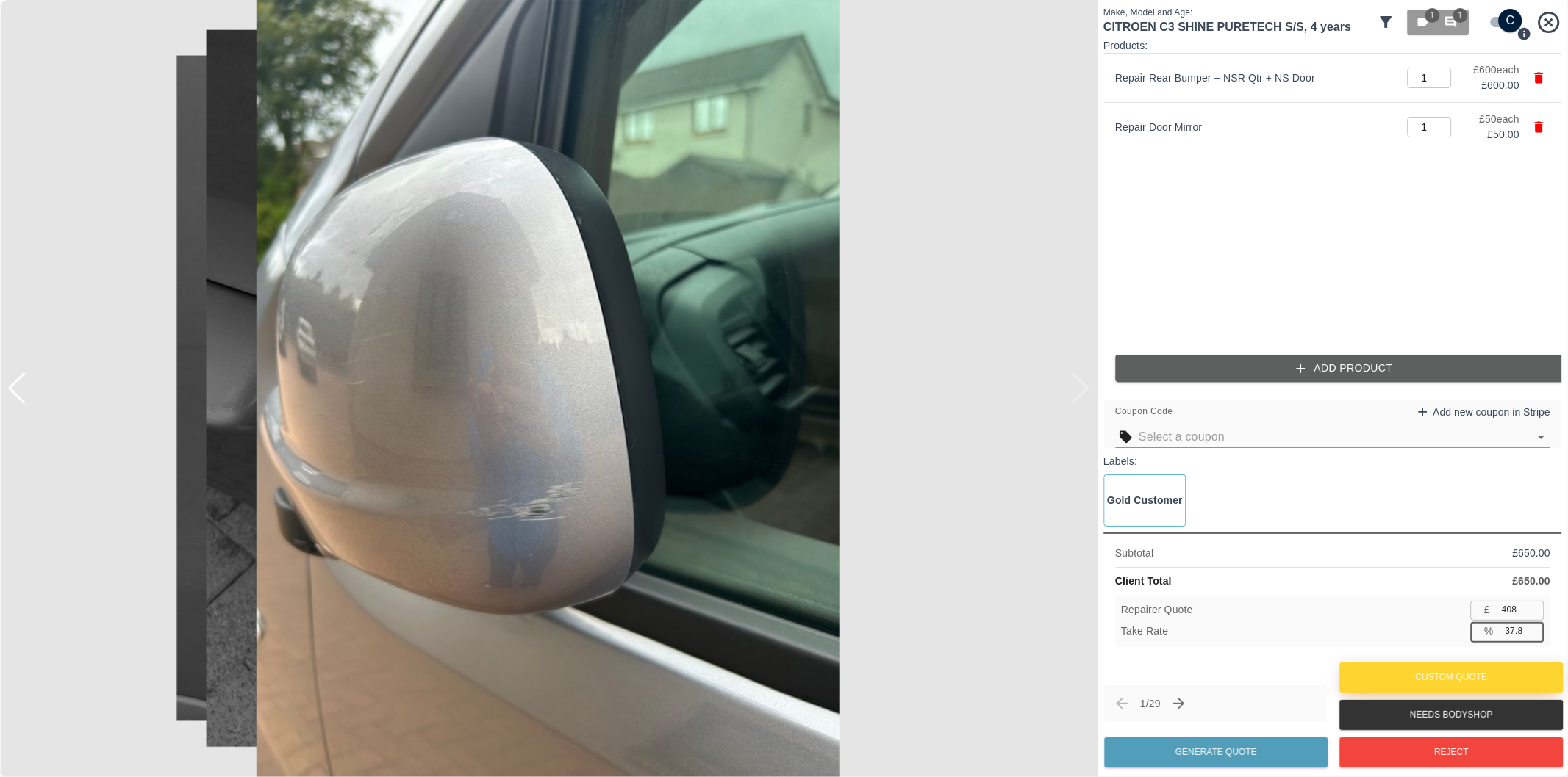
type input "404"
type input "37.8"
click at [1270, 752] on button "Generate Quote" at bounding box center [1215, 752] width 223 height 30
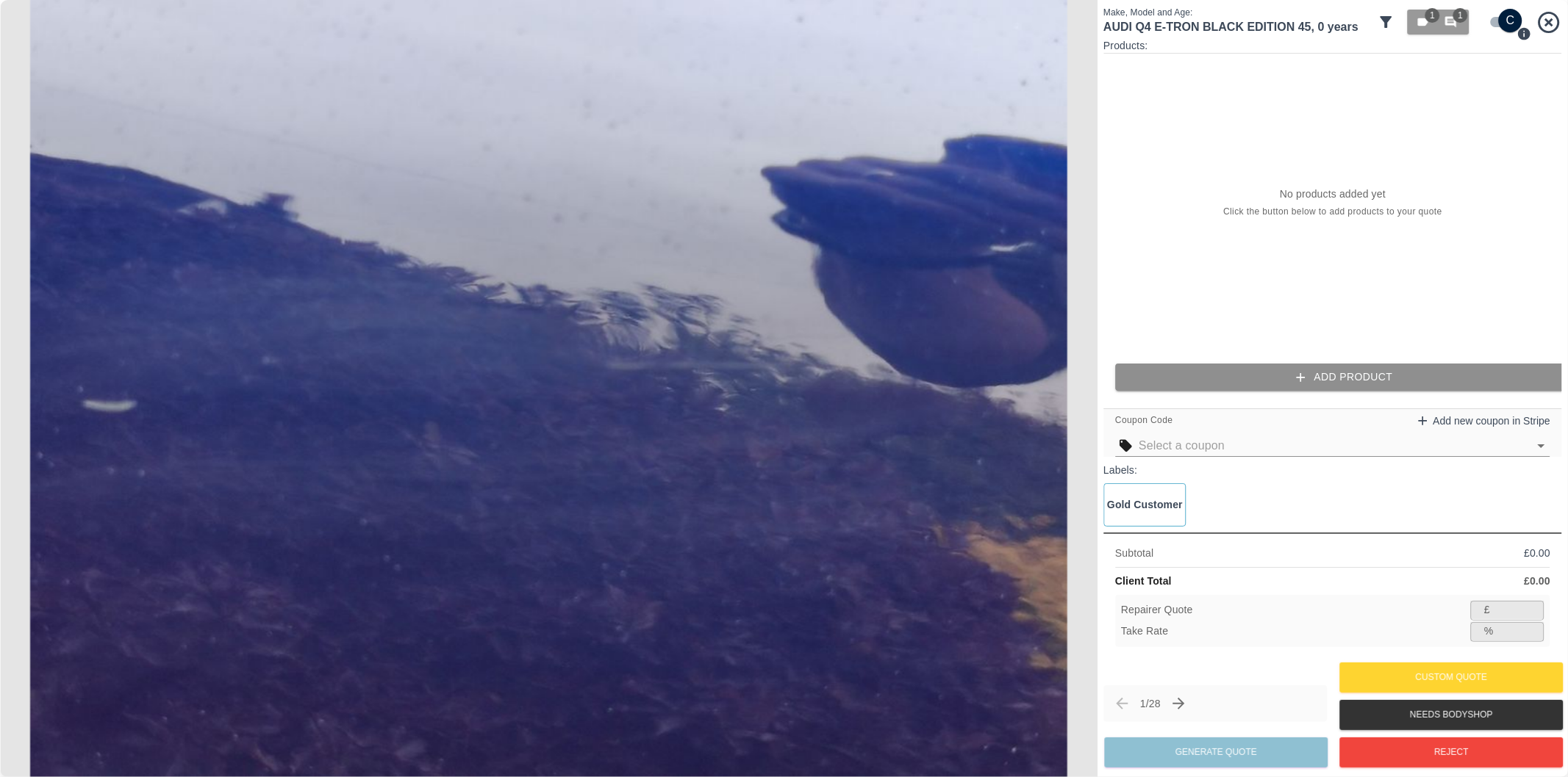
click at [1347, 384] on button "Add Product" at bounding box center [1344, 377] width 458 height 27
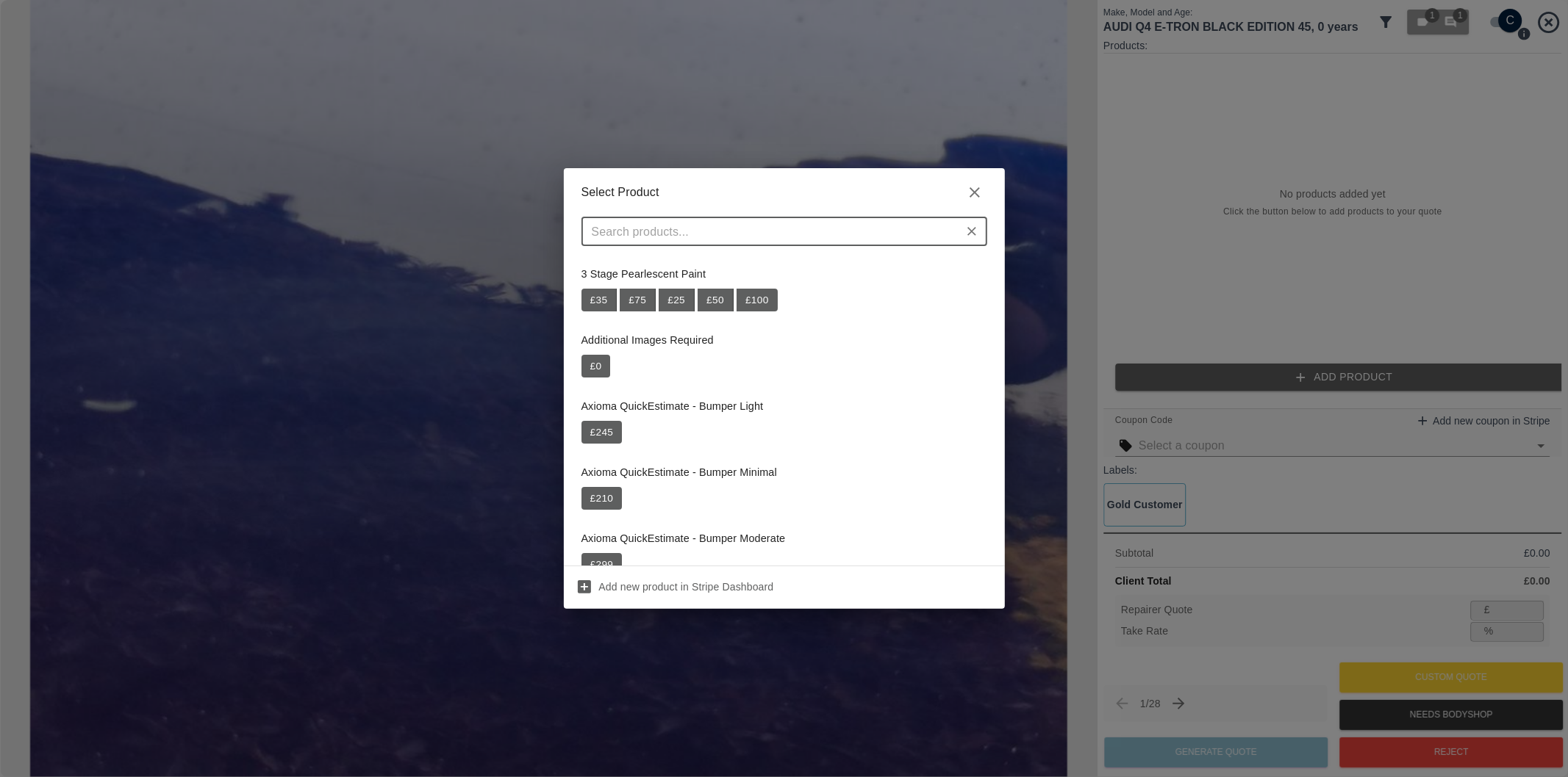
click at [784, 231] on input "text" at bounding box center [772, 231] width 373 height 20
paste input "Repair NSR Quarter Panel"
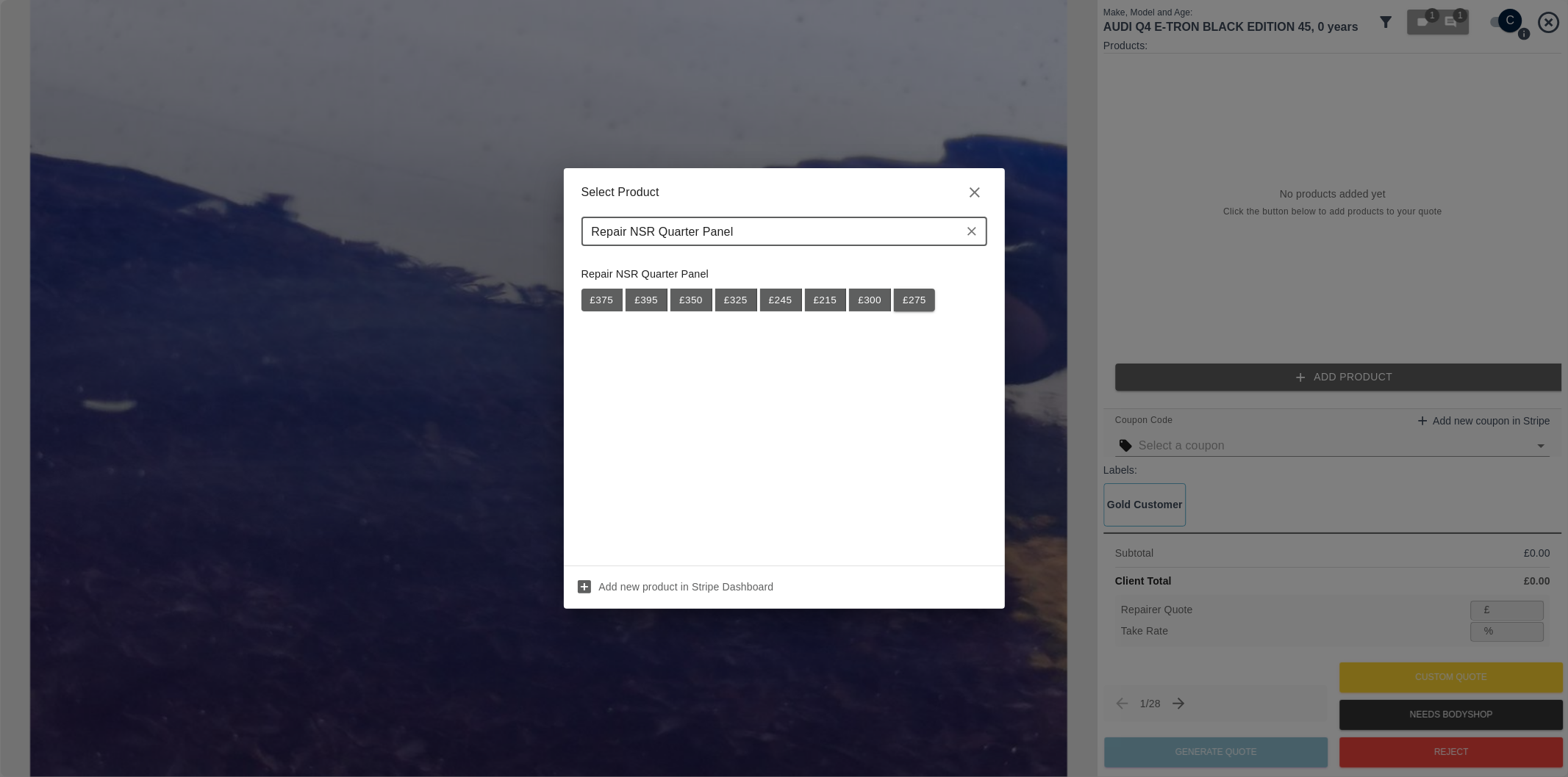
type input "Repair NSR Quarter Panel"
click at [915, 306] on button "£ 275" at bounding box center [914, 300] width 41 height 24
type input "178"
type input "35.3"
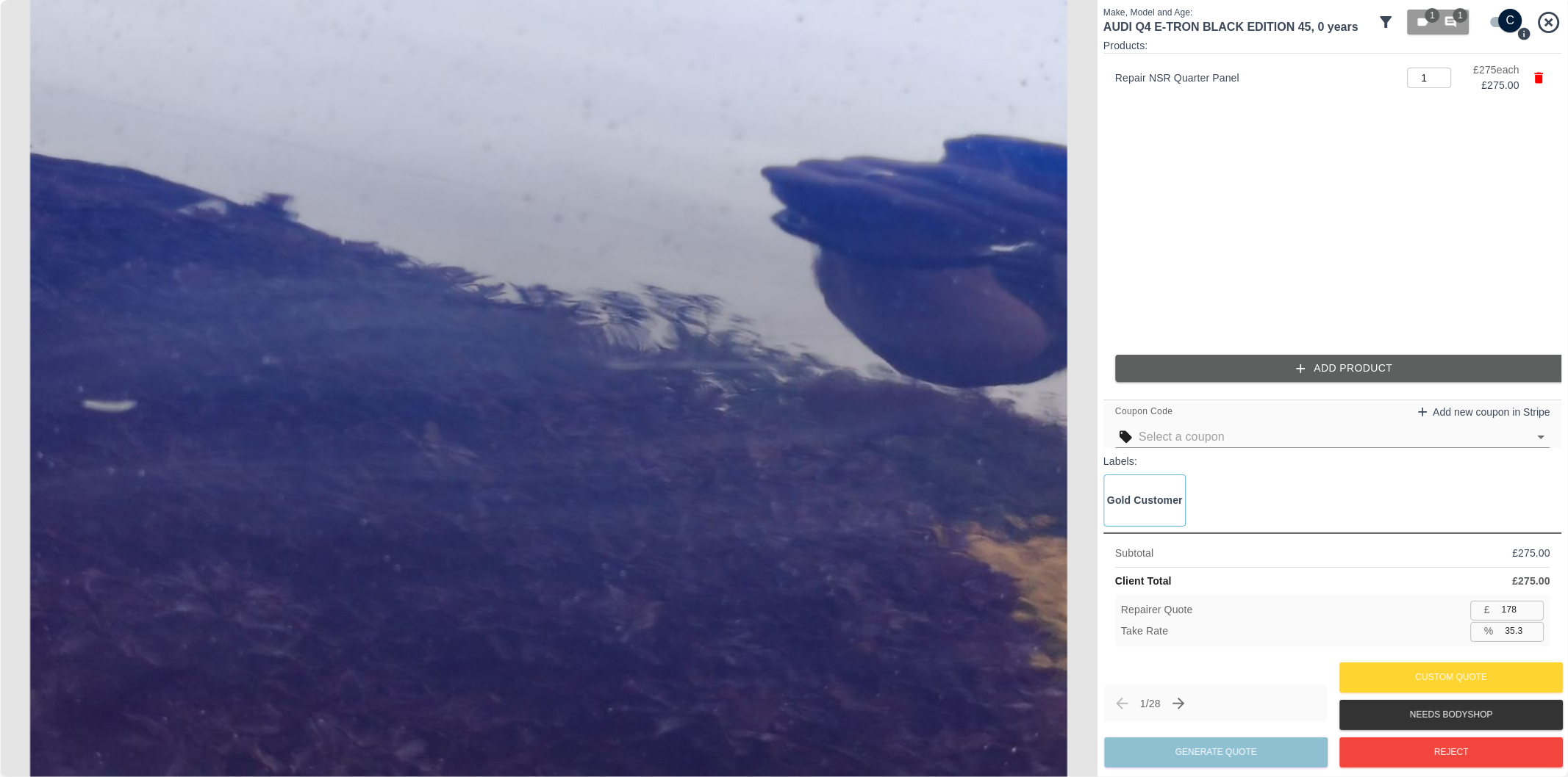
click at [1304, 374] on icon "button" at bounding box center [1301, 368] width 15 height 15
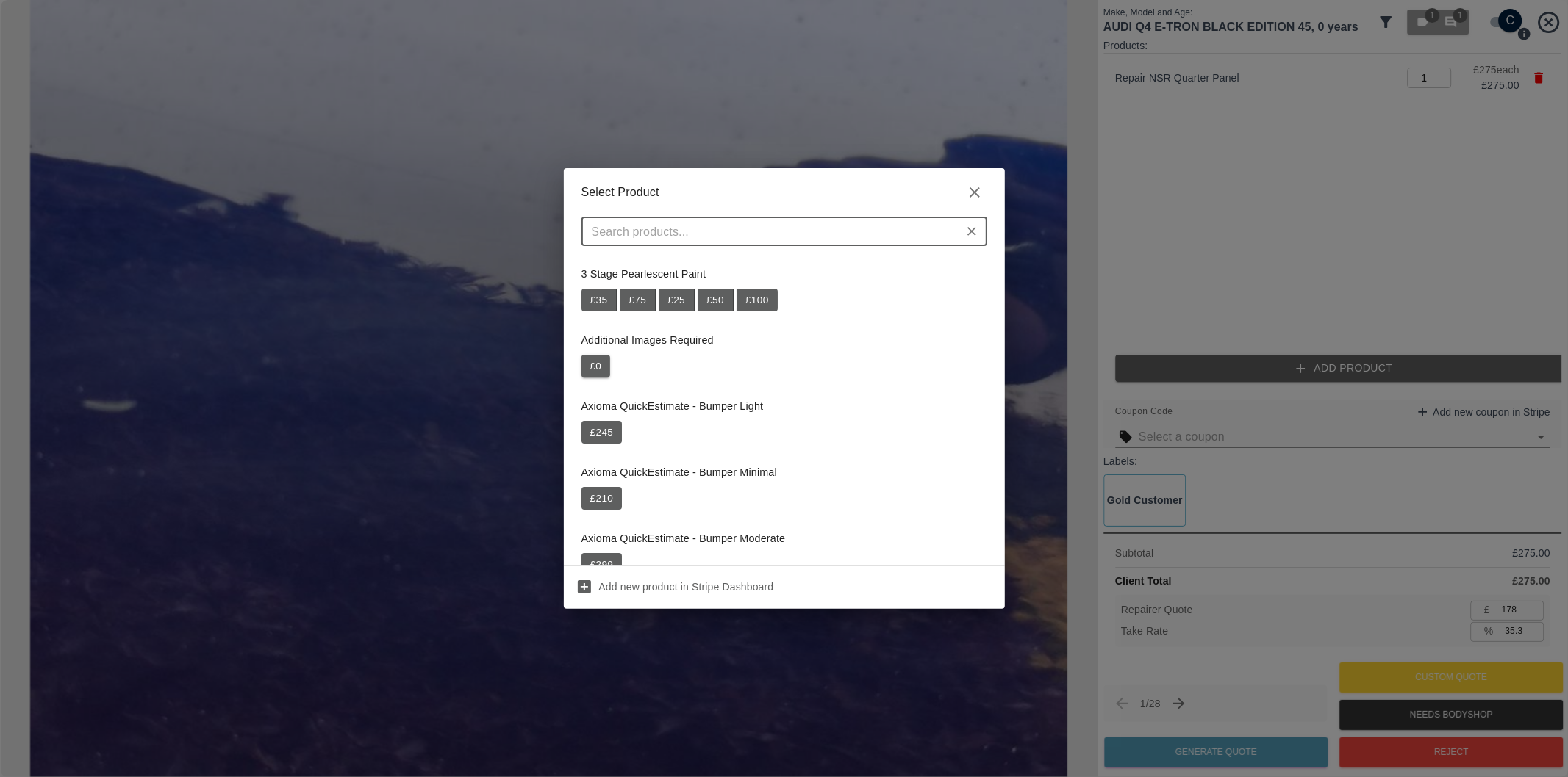
click at [591, 365] on button "£ 0" at bounding box center [595, 367] width 29 height 24
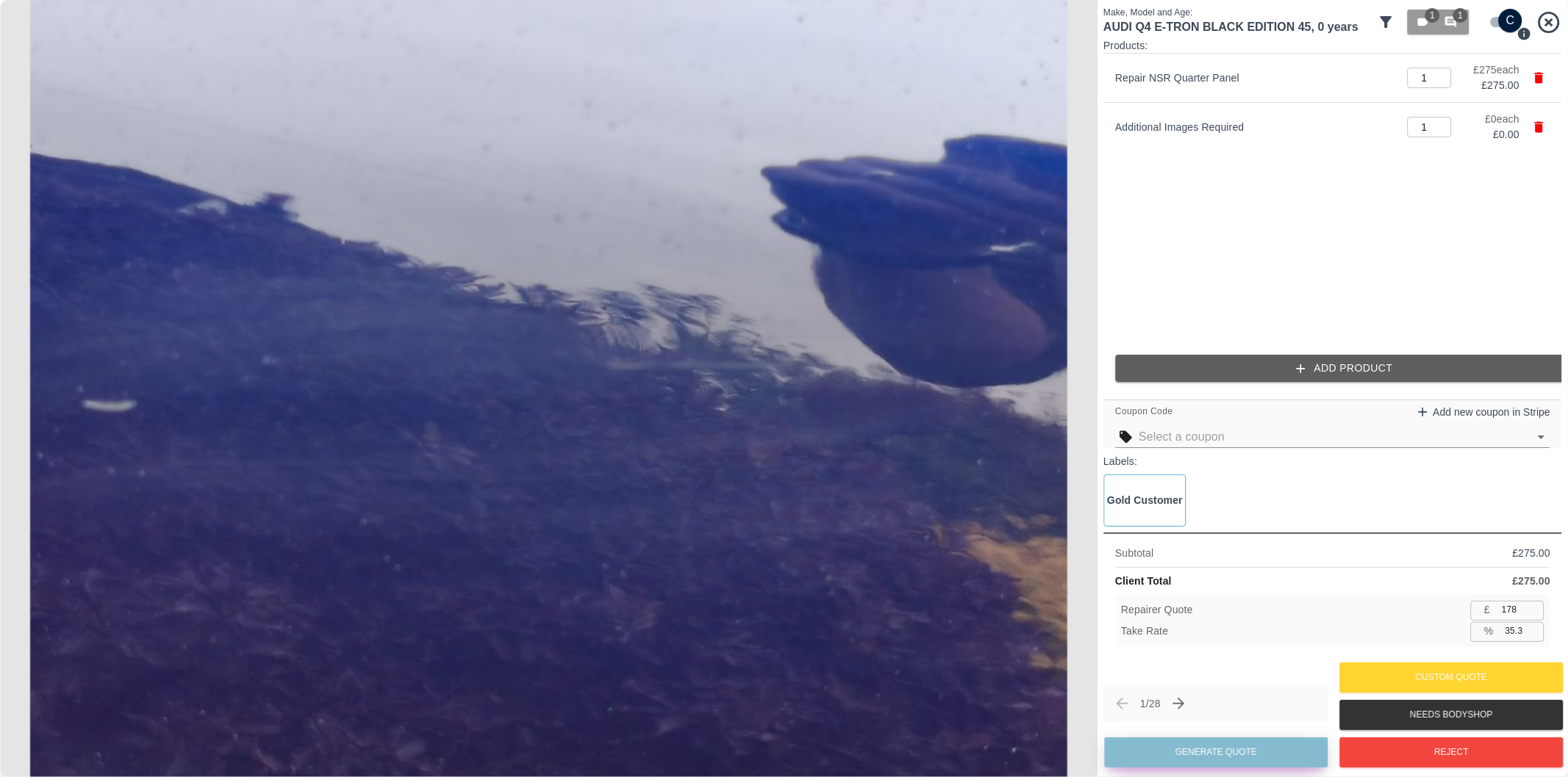
click at [1229, 745] on button "Generate Quote" at bounding box center [1215, 752] width 223 height 30
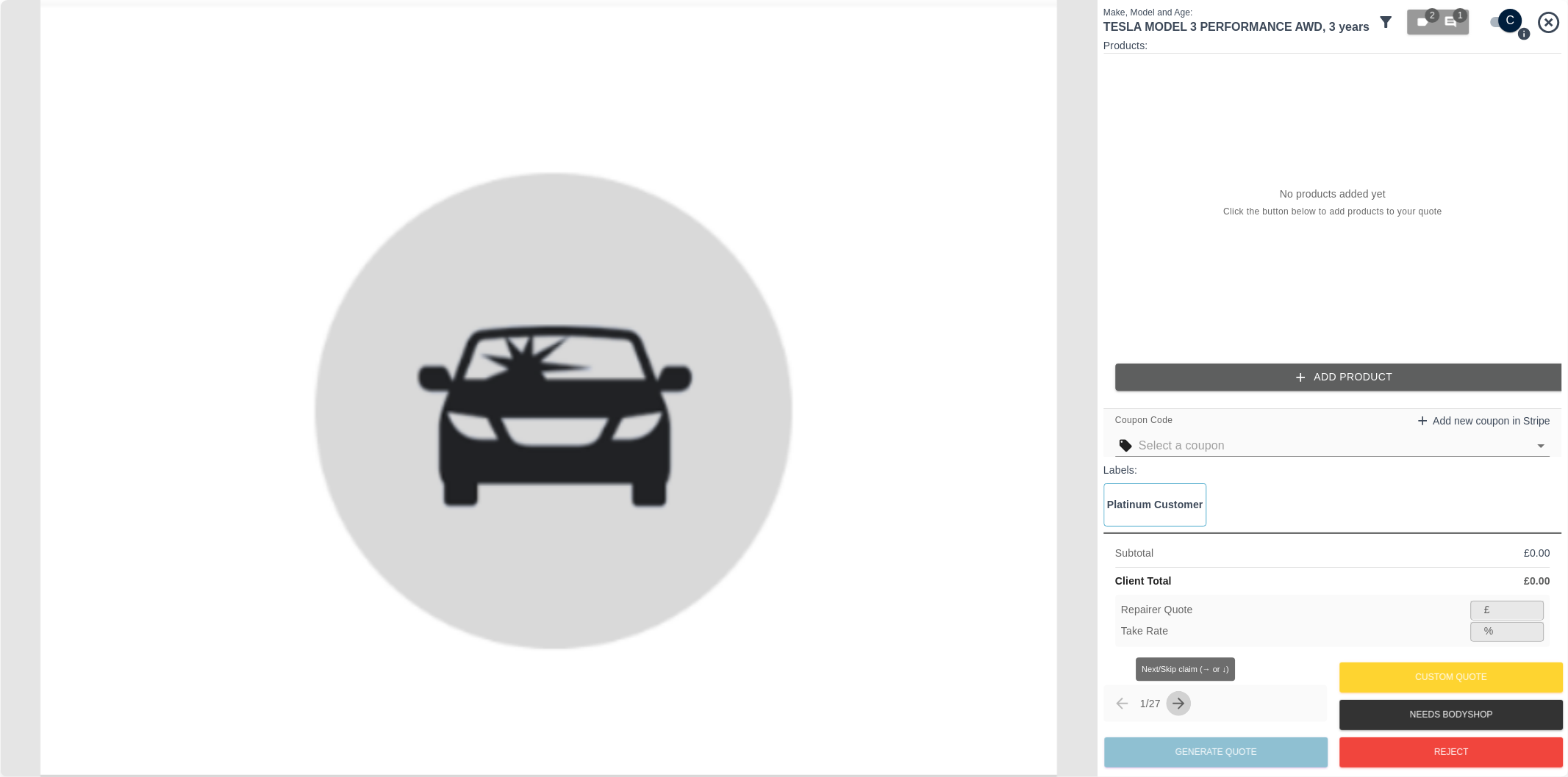
click at [1180, 703] on icon "Next claim" at bounding box center [1178, 704] width 18 height 18
click at [1184, 707] on icon "Next claim" at bounding box center [1178, 704] width 18 height 18
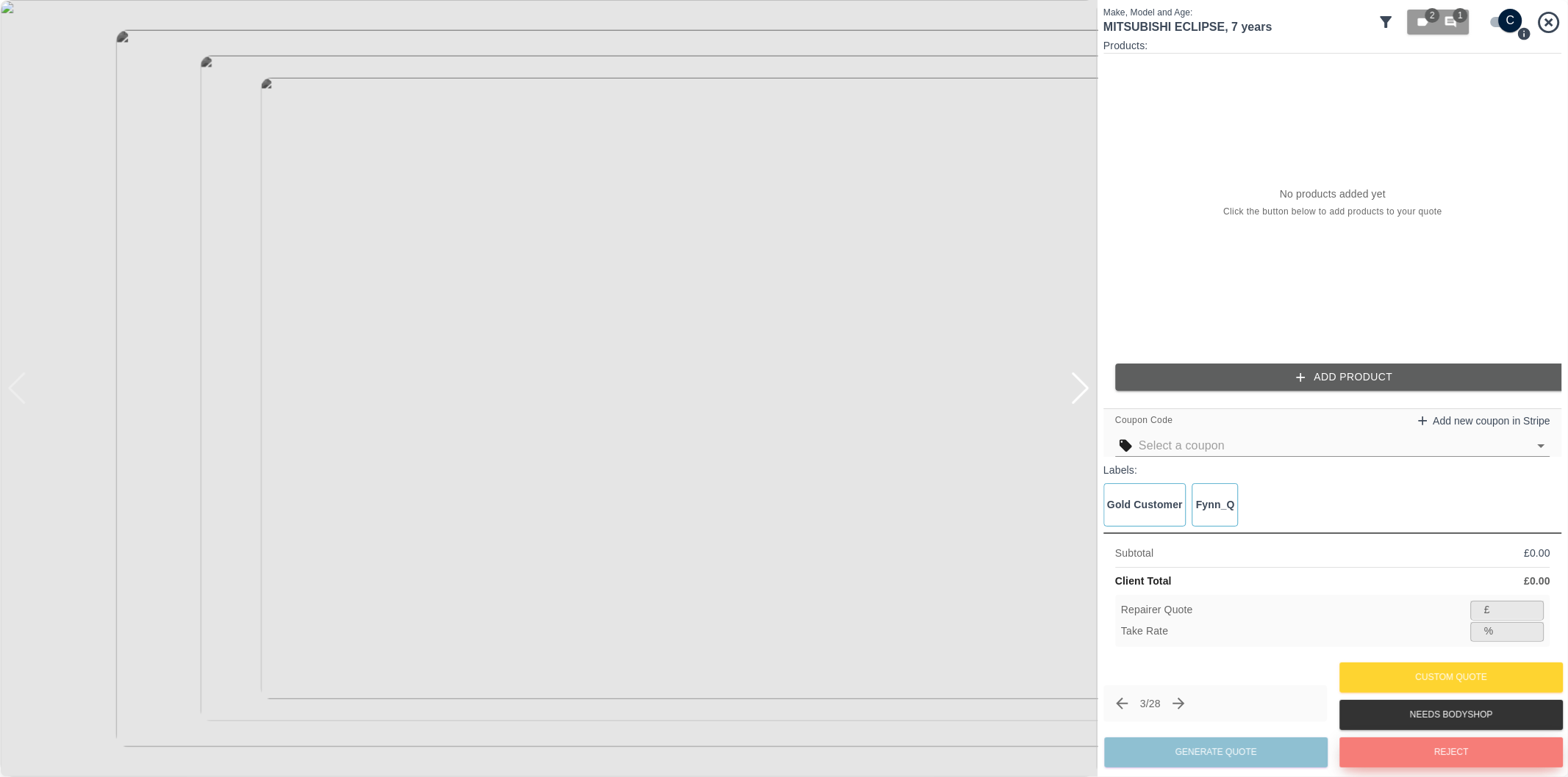
click at [1459, 757] on button "Reject" at bounding box center [1451, 752] width 223 height 30
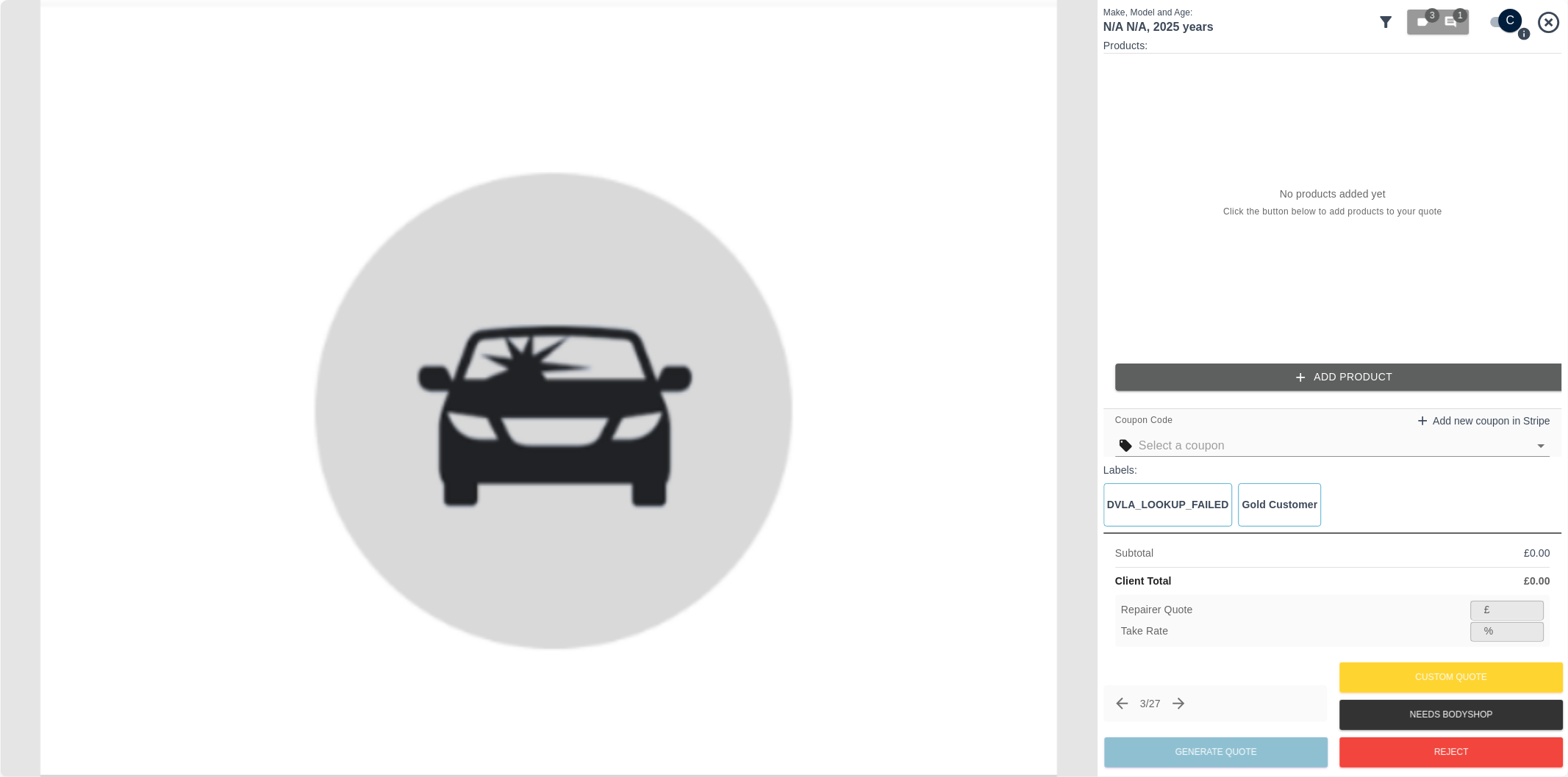
click at [1185, 704] on icon "Next claim" at bounding box center [1178, 703] width 11 height 11
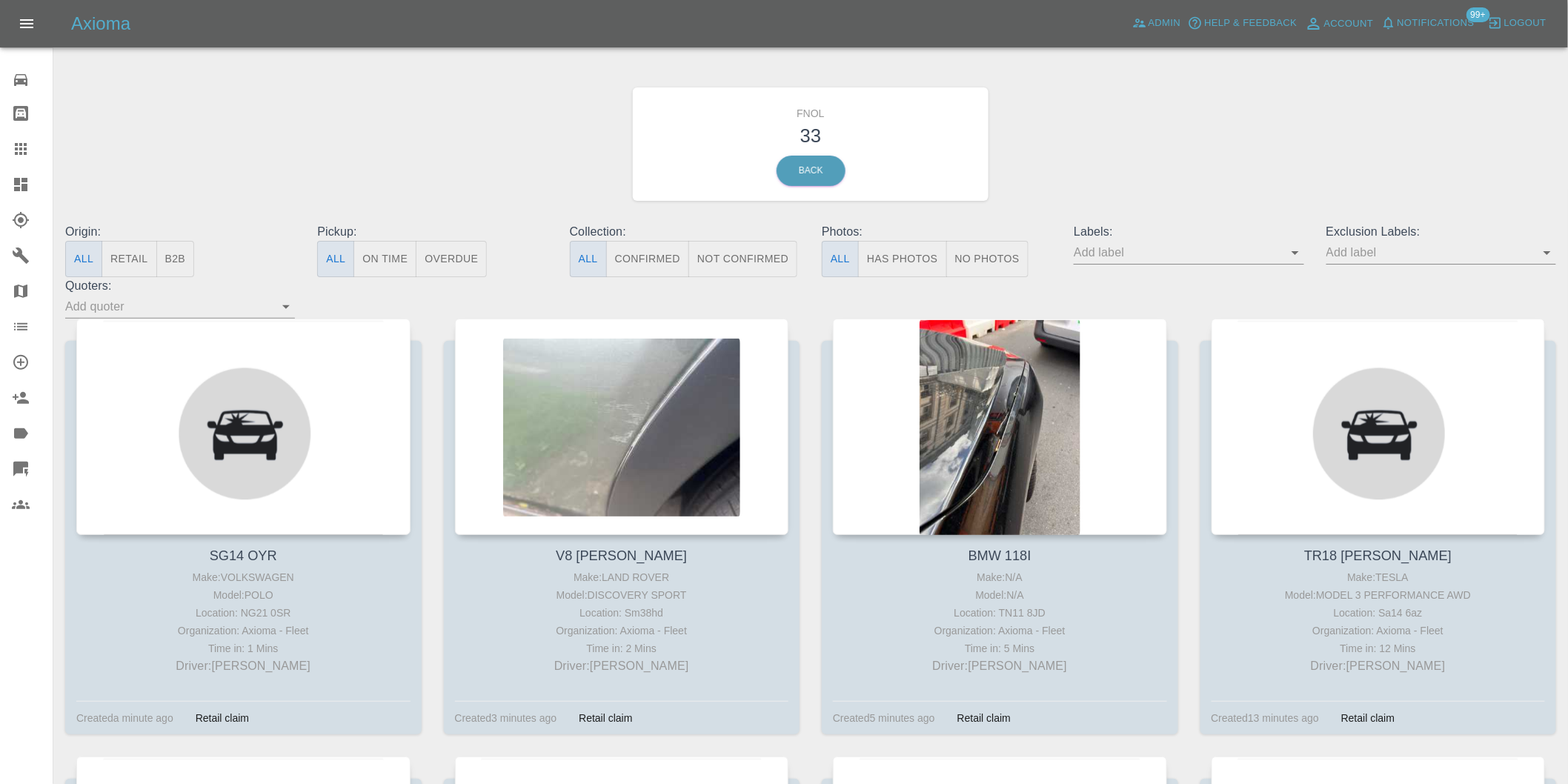
click at [913, 267] on button "Has Photos" at bounding box center [903, 259] width 89 height 36
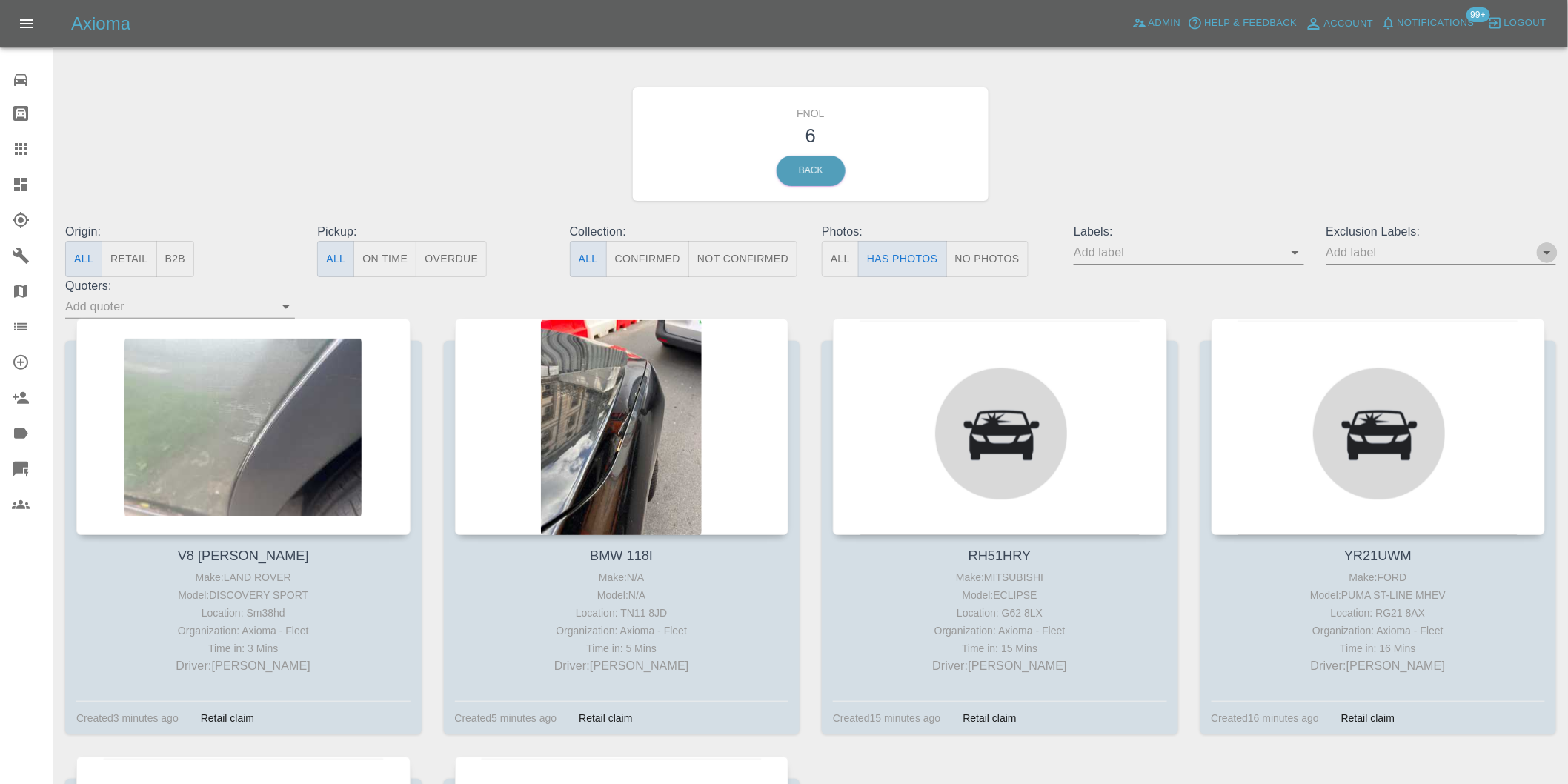
click at [1554, 255] on icon "Open" at bounding box center [1548, 253] width 18 height 18
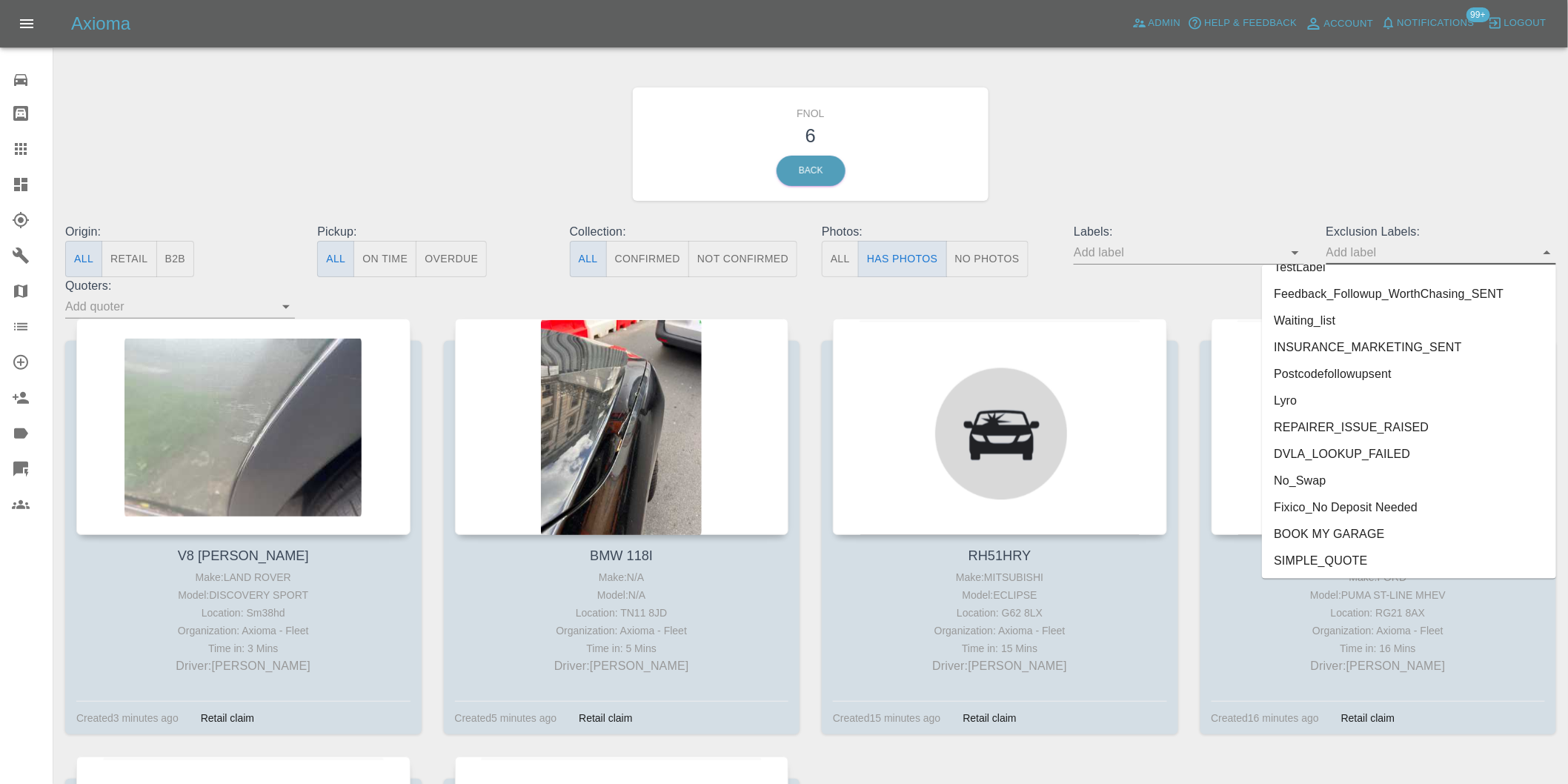
scroll to position [3192, 0]
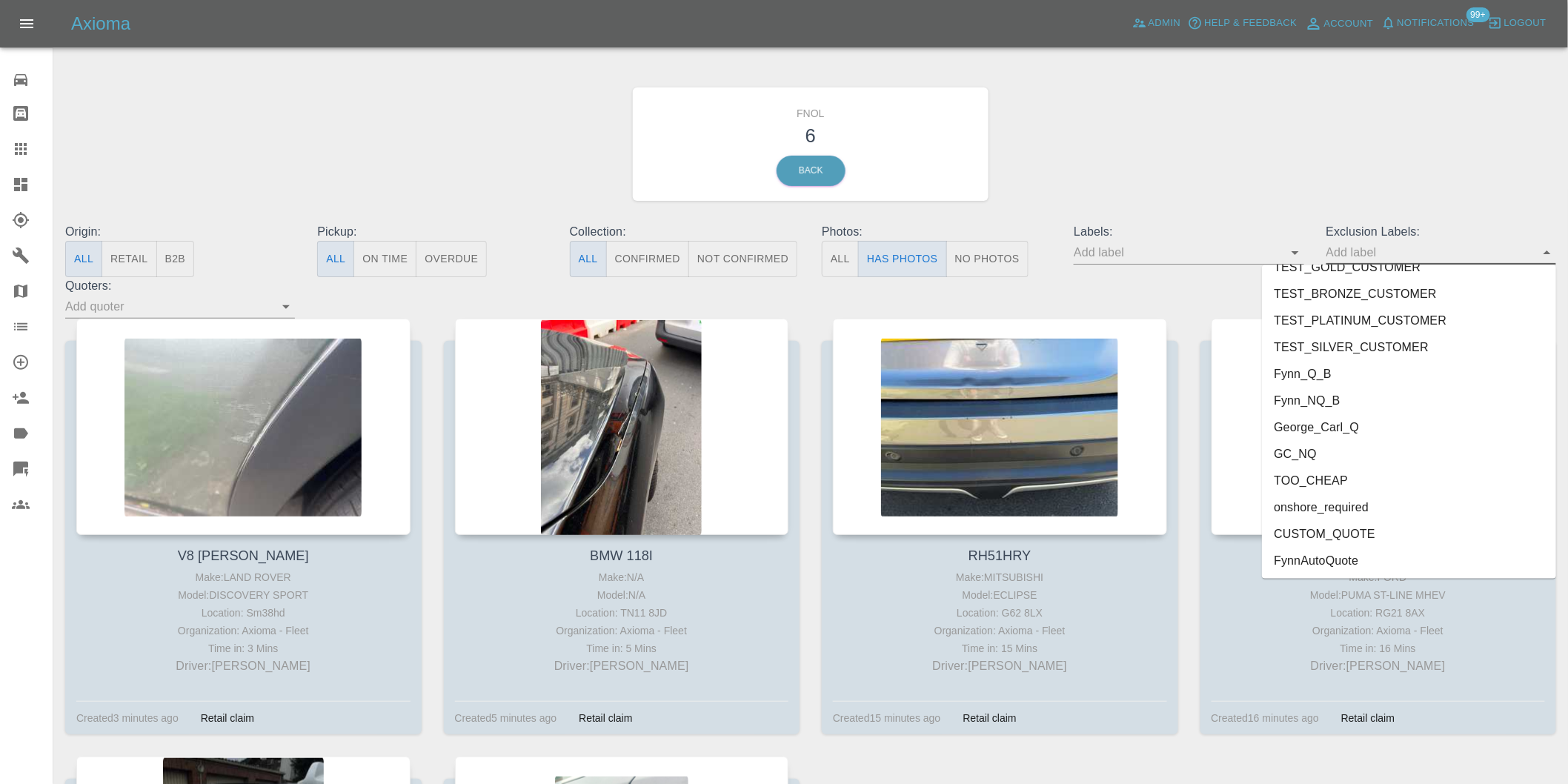
drag, startPoint x: 1384, startPoint y: 524, endPoint x: 1346, endPoint y: 503, distance: 43.4
click at [1346, 503] on ul "FEEDBACK_REQUESTED BODYSHOP_APPROVAL_REQUESTED BODYSHOP_CLAIM PAYMENT_SUPPRESSE…" at bounding box center [1409, 421] width 294 height 313
click at [1346, 503] on li "onshore_required" at bounding box center [1409, 507] width 294 height 27
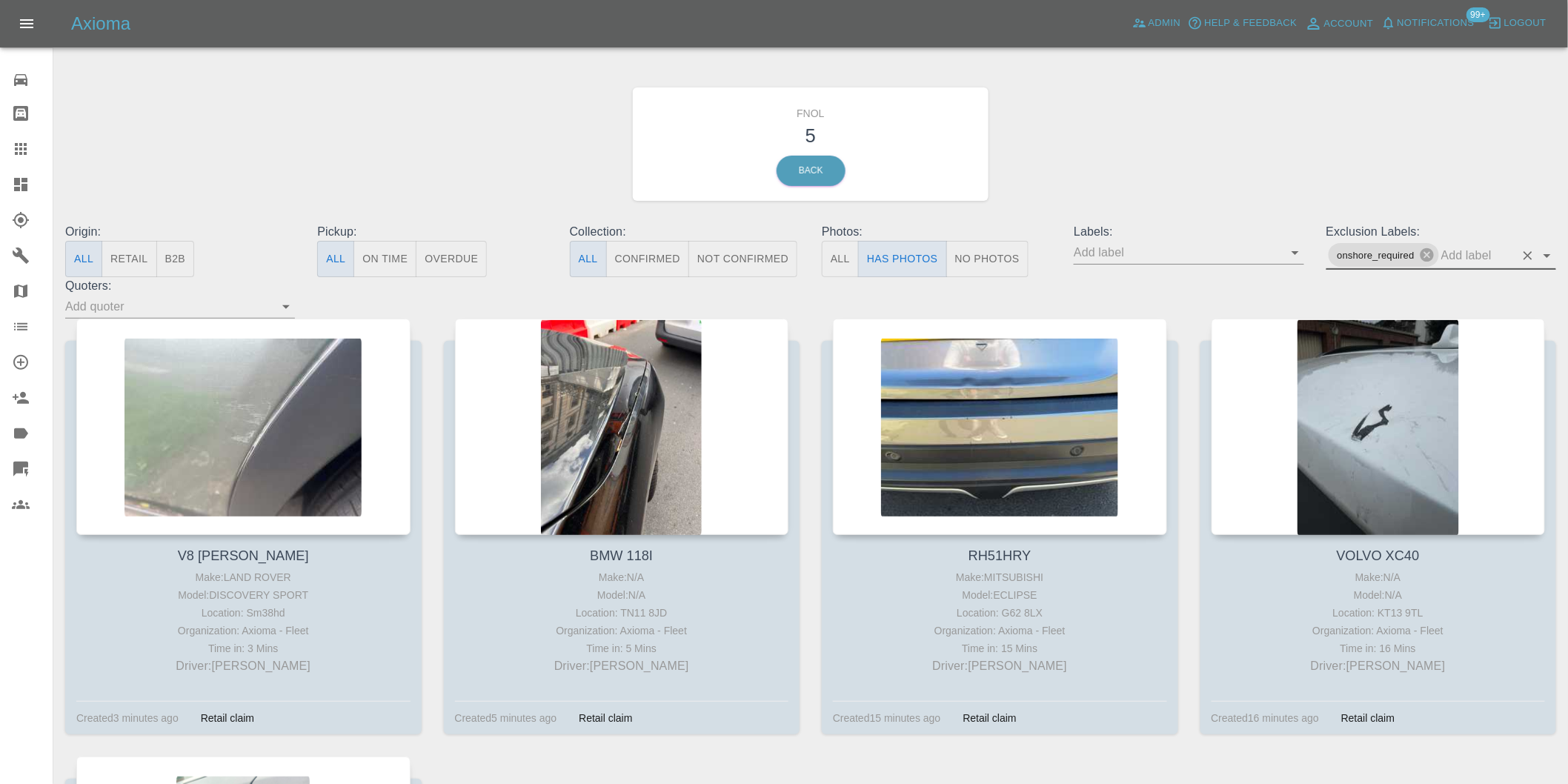
click at [1551, 255] on icon "Open" at bounding box center [1548, 255] width 18 height 18
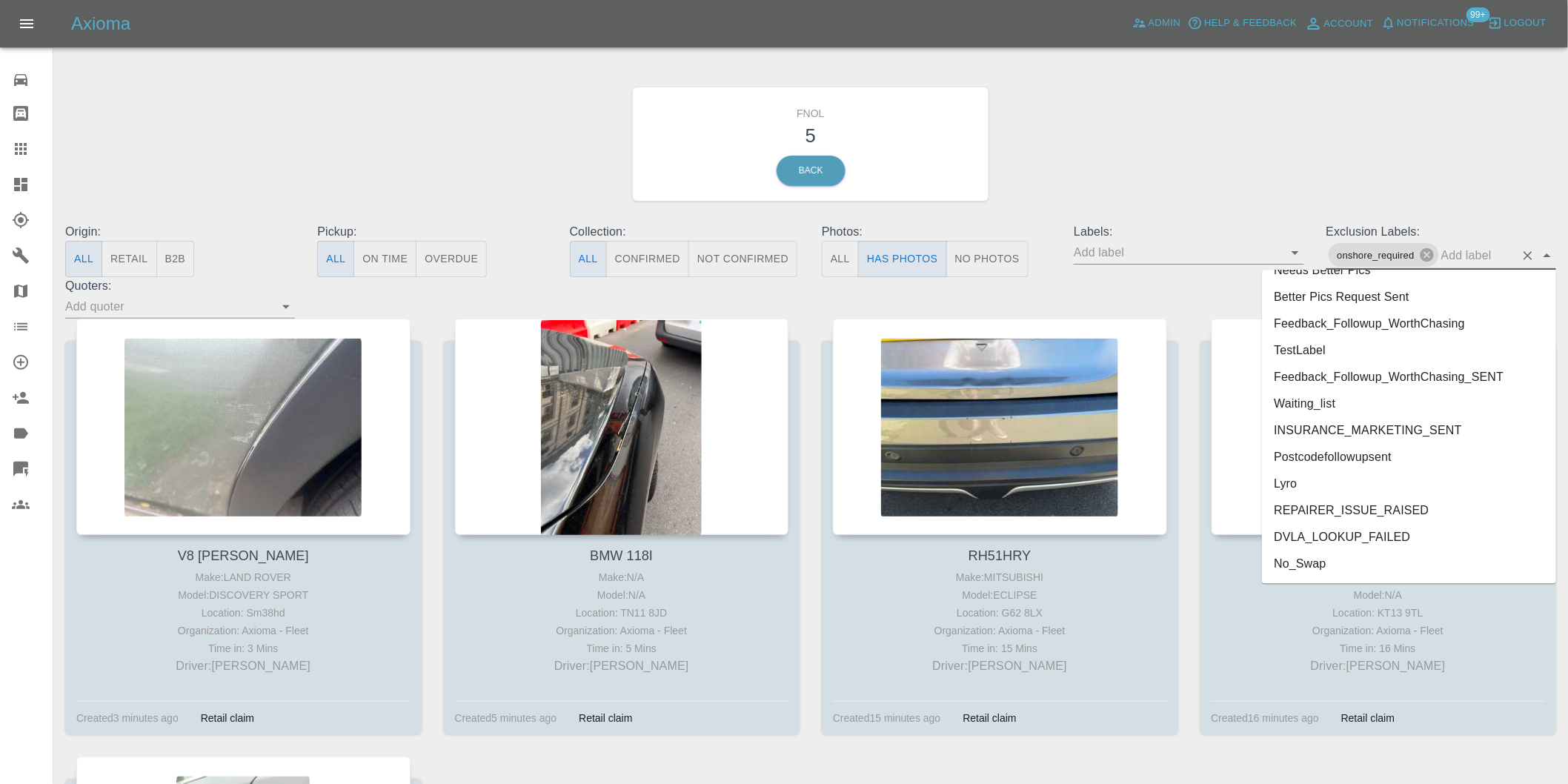
scroll to position [3165, 0]
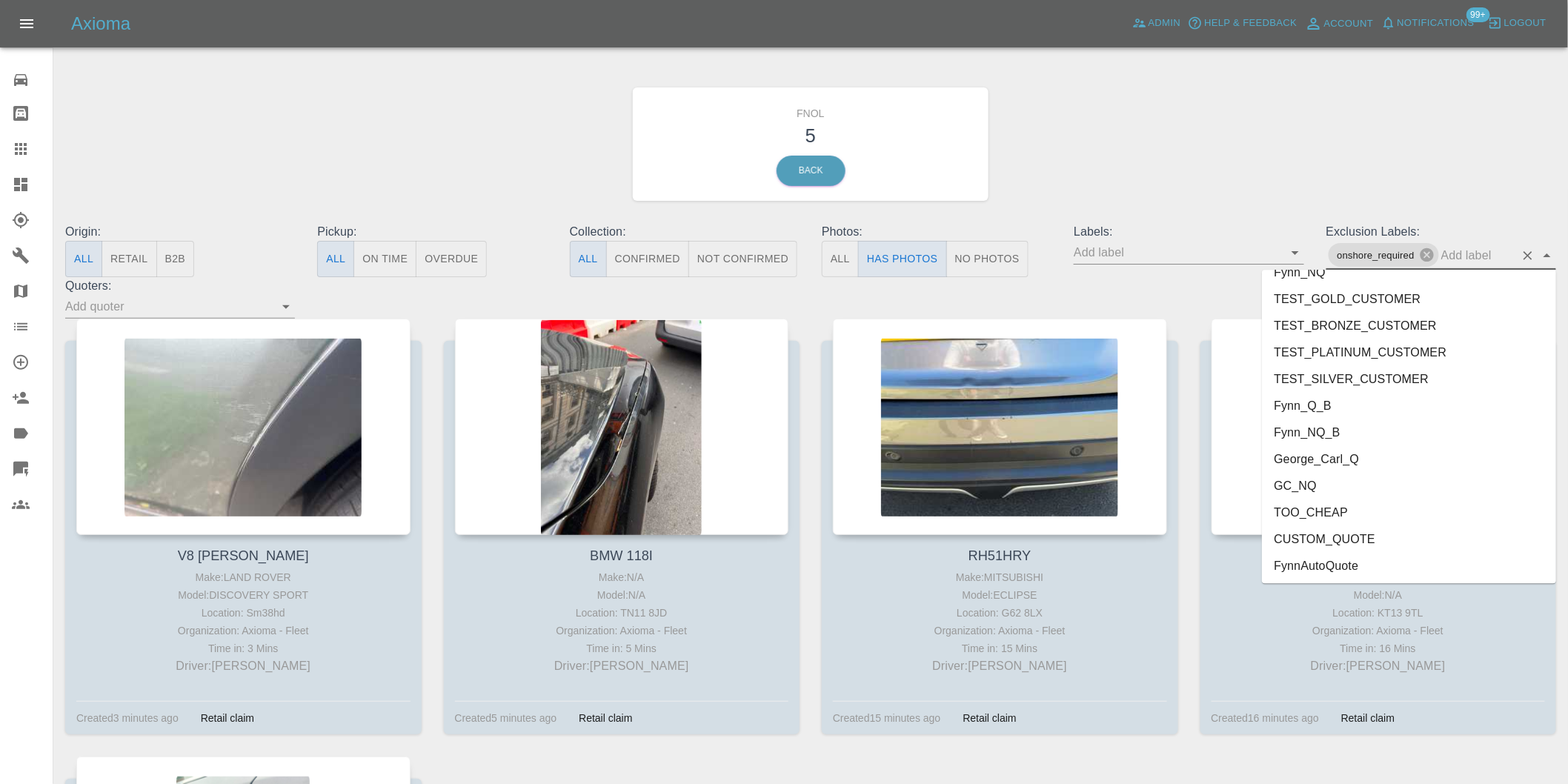
click at [1335, 463] on li "George_Carl_Q" at bounding box center [1409, 459] width 294 height 27
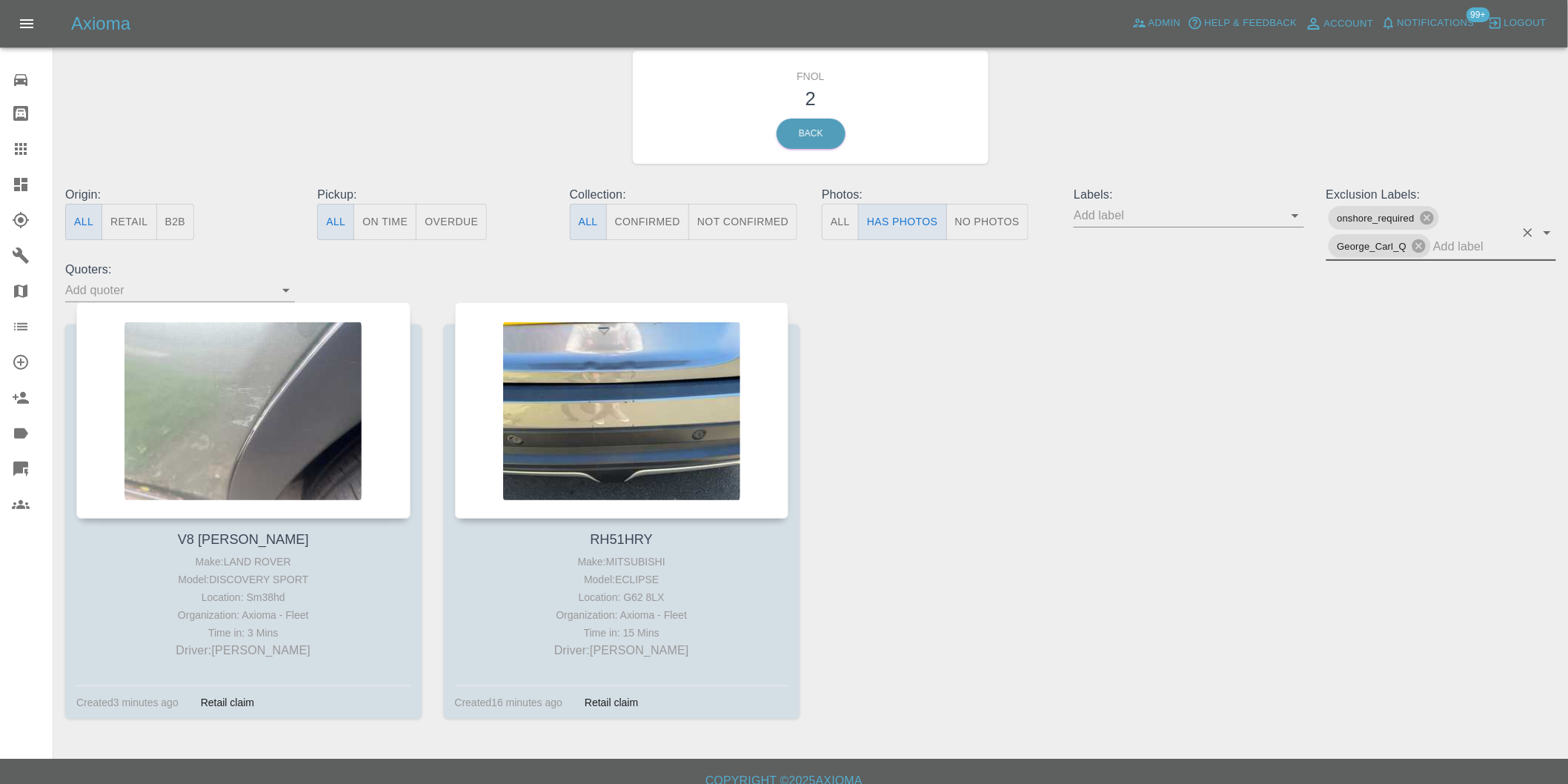
scroll to position [52, 0]
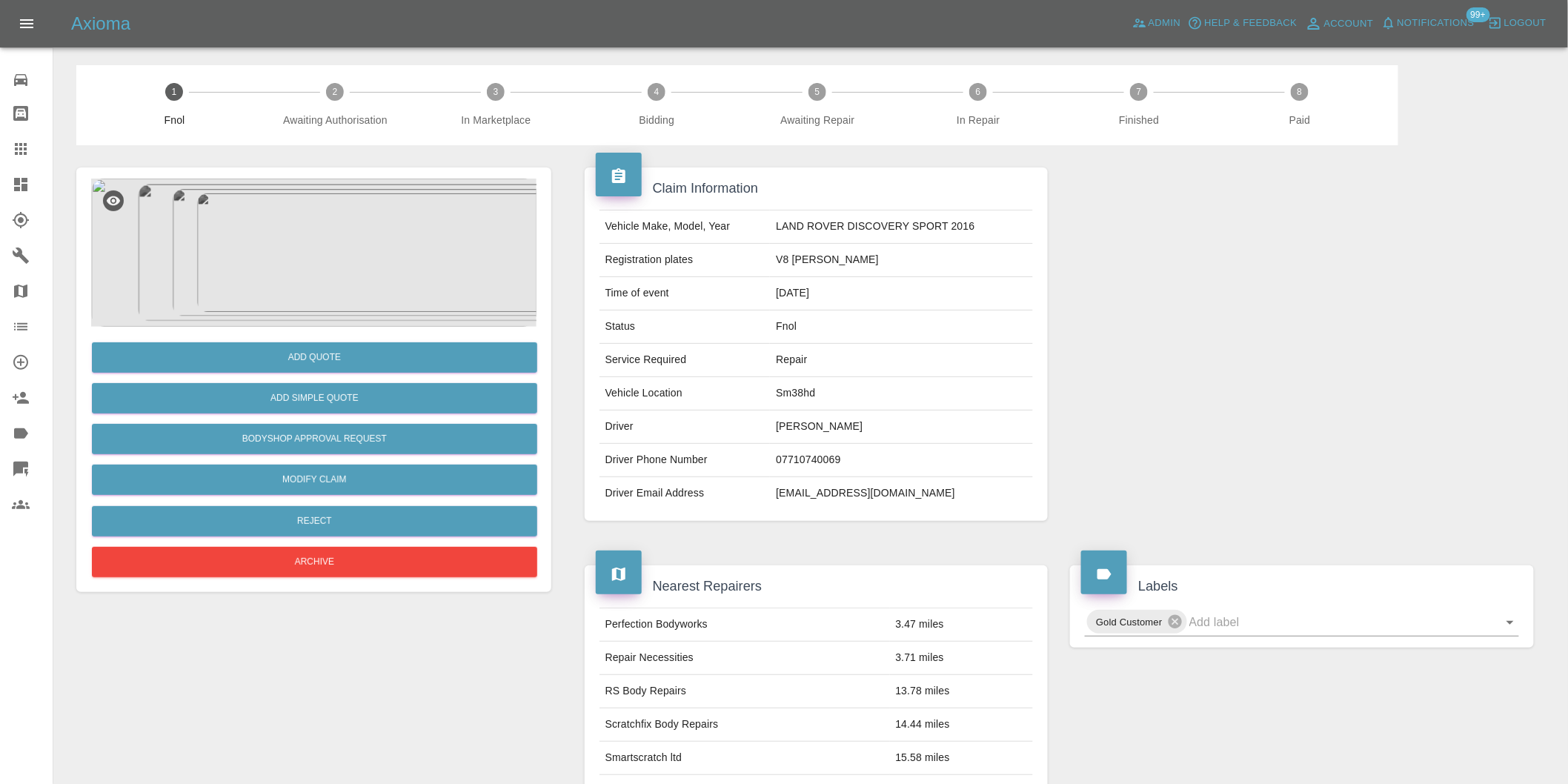
click at [291, 239] on img at bounding box center [314, 252] width 445 height 148
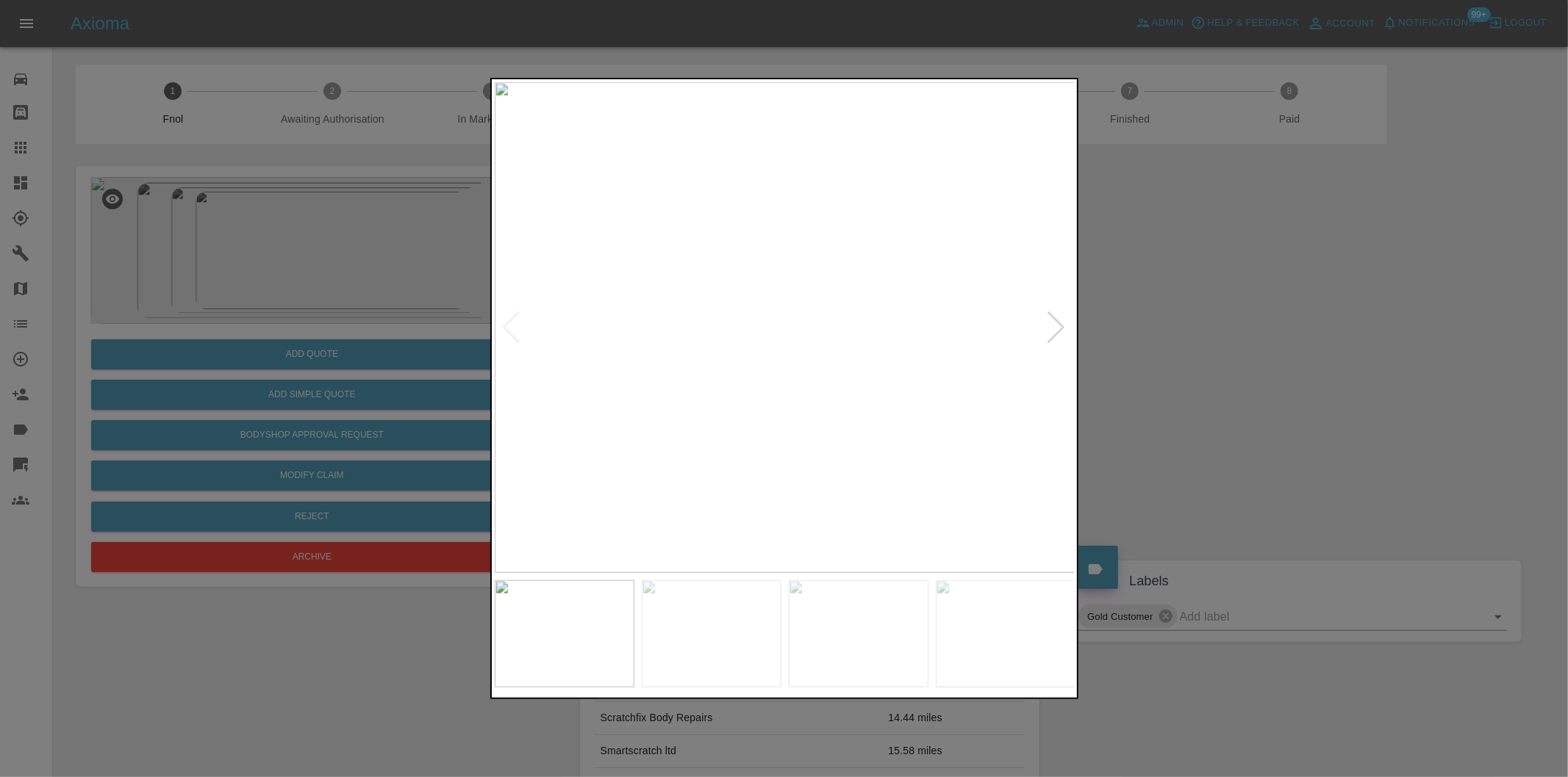
click at [1061, 324] on div at bounding box center [1056, 327] width 20 height 33
click at [702, 281] on img at bounding box center [784, 328] width 580 height 490
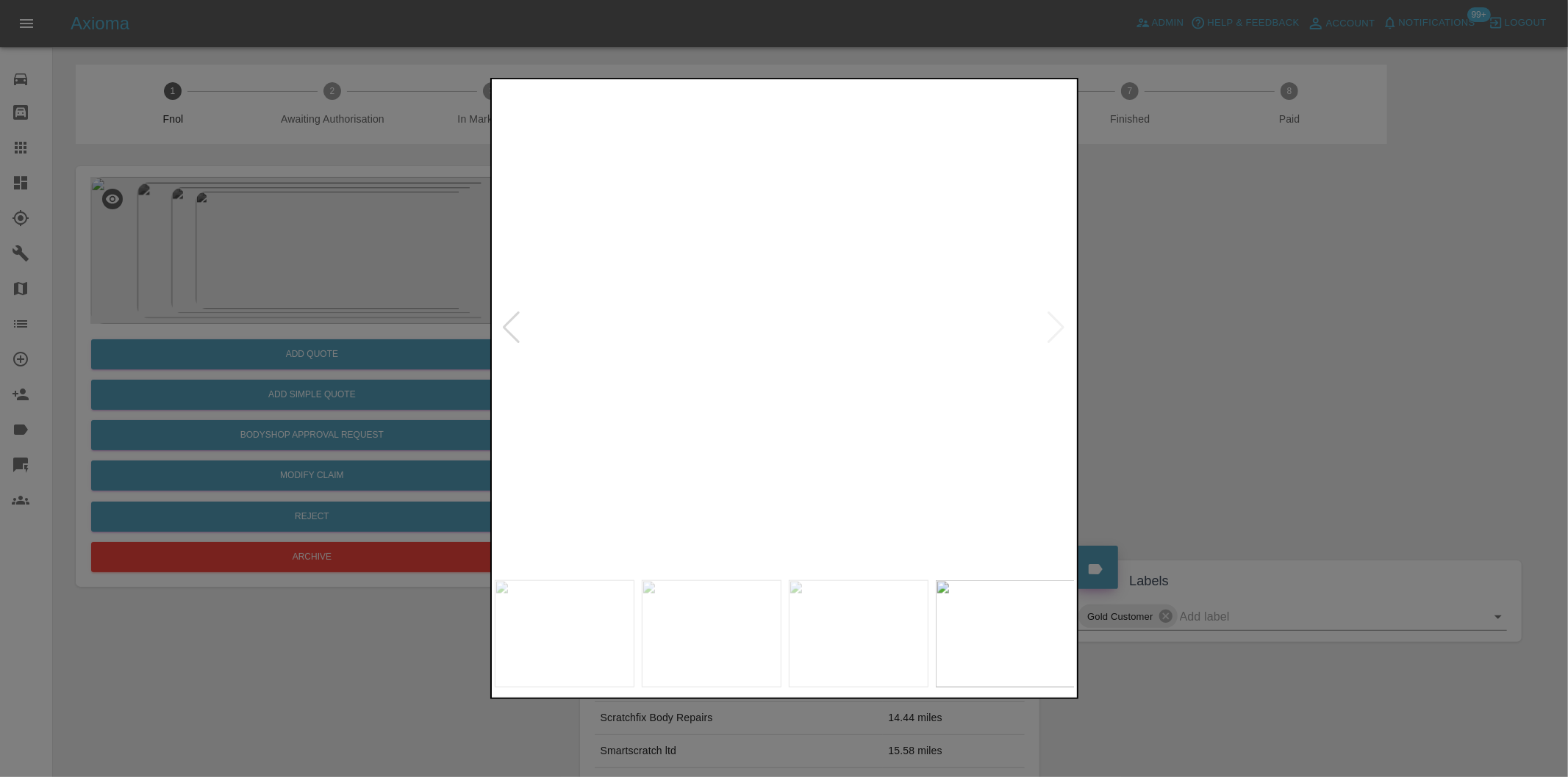
click at [733, 258] on img at bounding box center [1030, 465] width 1742 height 1471
click at [1163, 301] on div at bounding box center [784, 388] width 1568 height 777
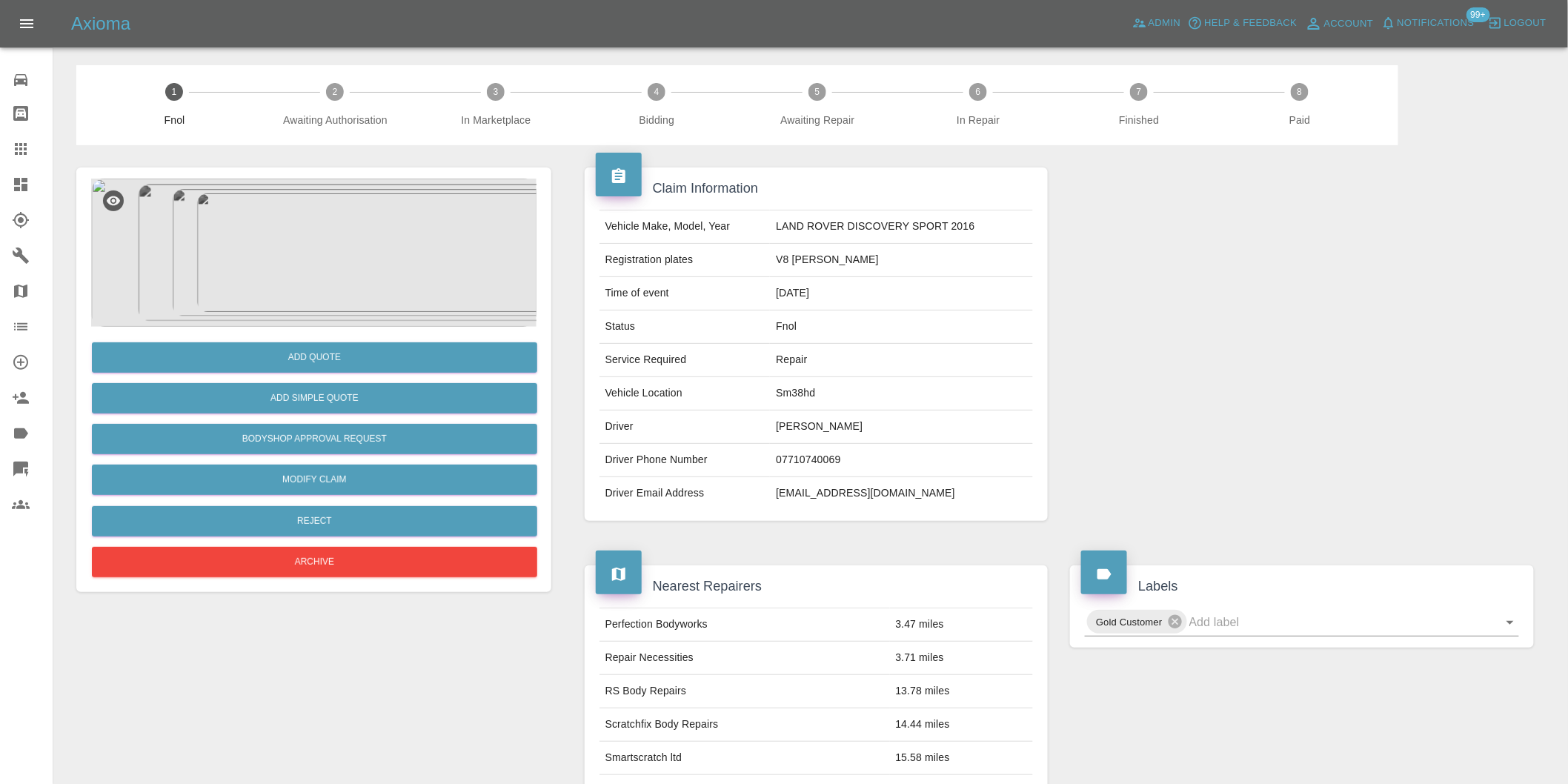
click at [1172, 304] on div at bounding box center [1302, 344] width 486 height 398
click at [284, 214] on img at bounding box center [314, 252] width 445 height 148
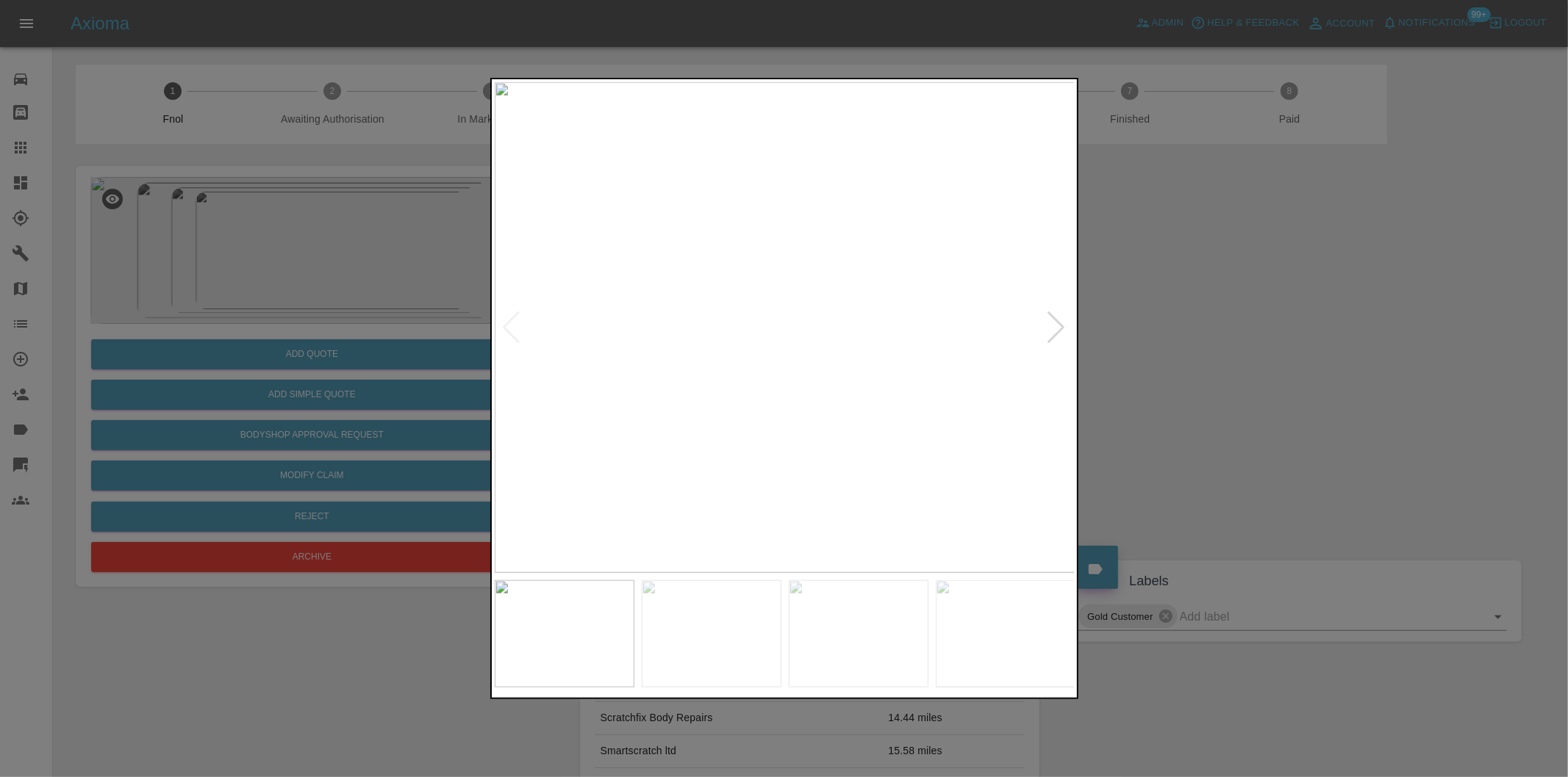
click at [1061, 333] on div at bounding box center [1056, 327] width 20 height 33
click at [1062, 330] on img at bounding box center [784, 328] width 580 height 490
click at [1210, 346] on div at bounding box center [784, 388] width 1568 height 777
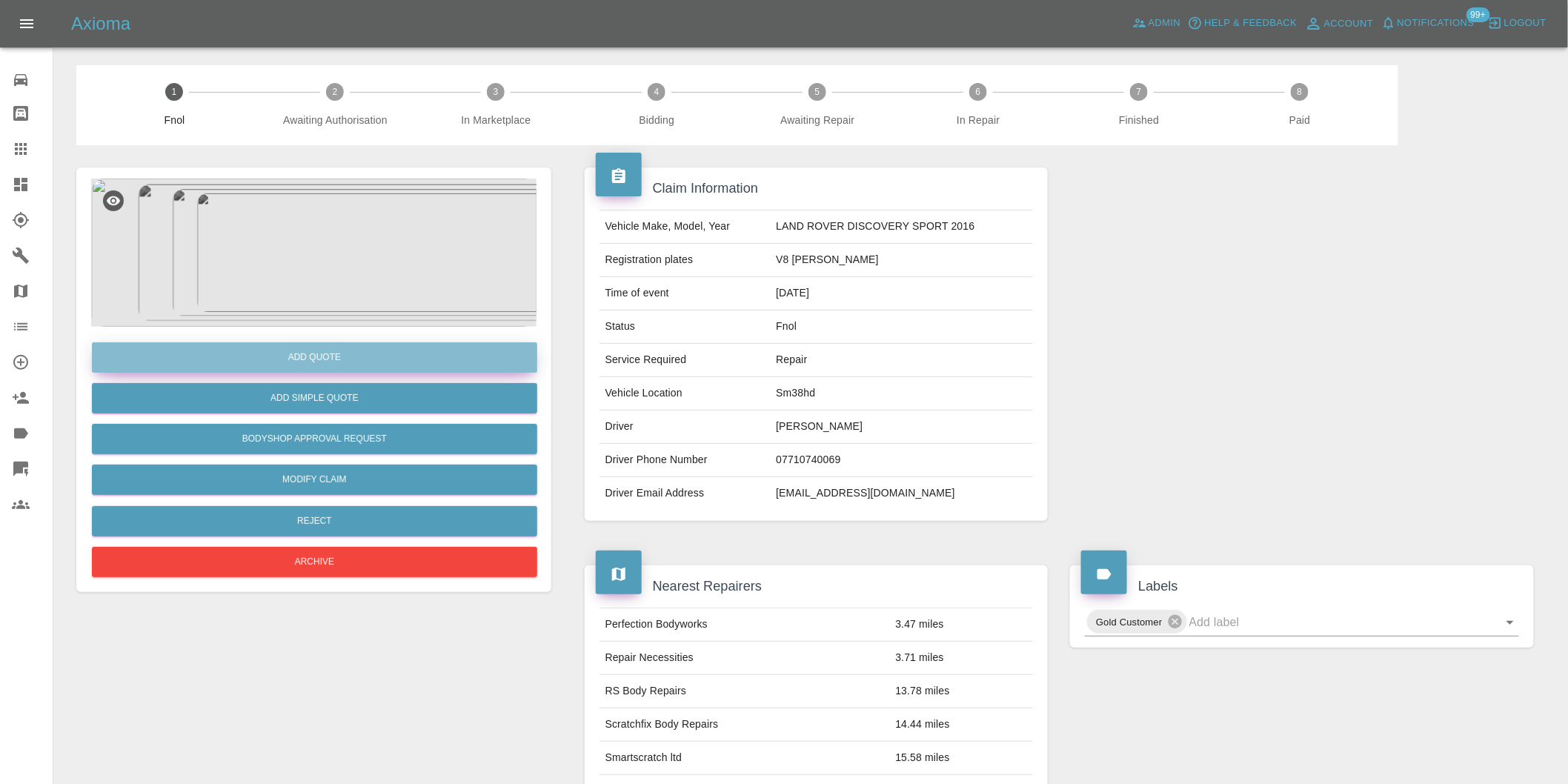
click at [358, 347] on button "Add Quote" at bounding box center [315, 357] width 445 height 30
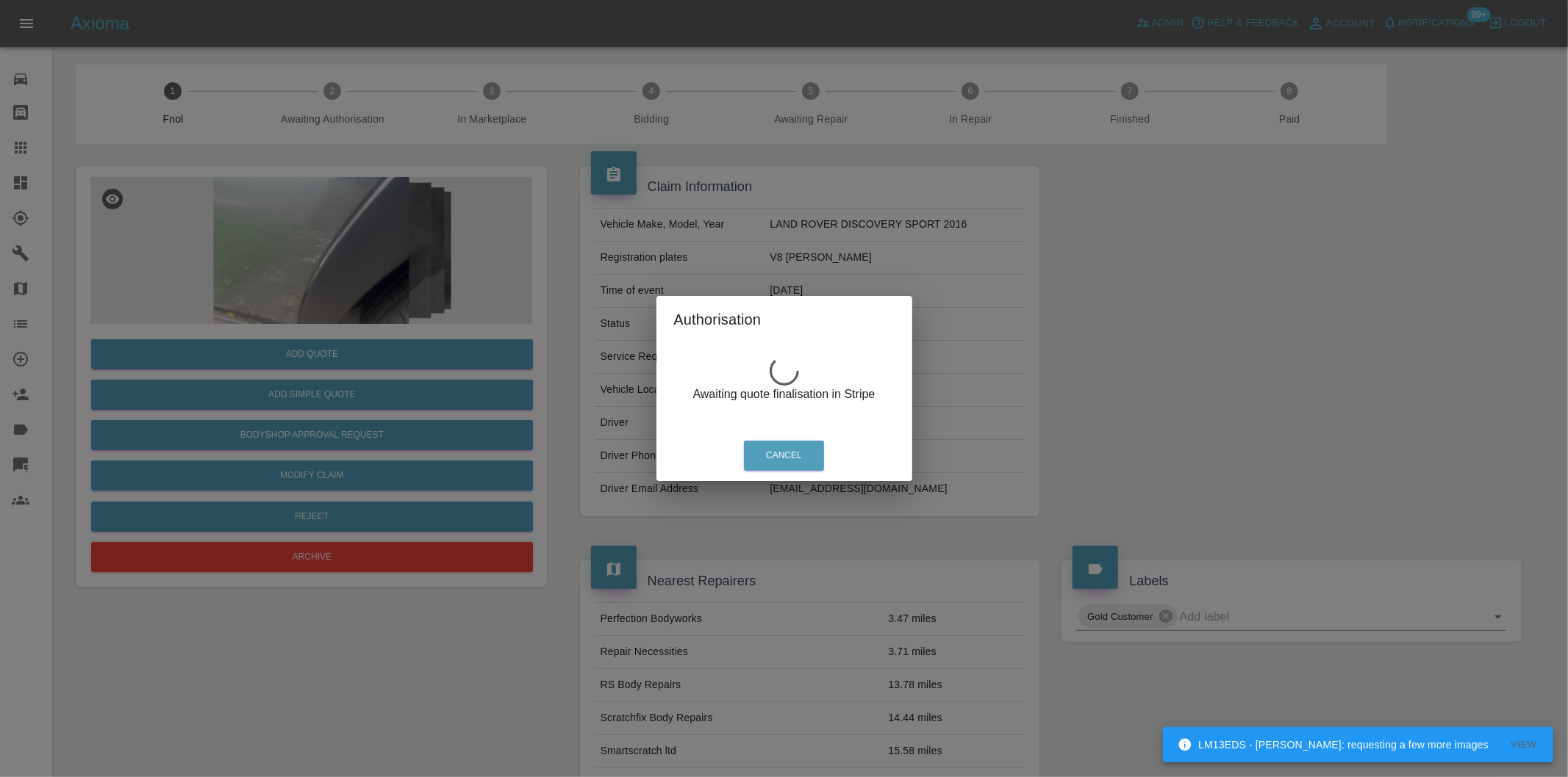
click at [350, 261] on div "Authorisation Awaiting quote finalisation in Stripe Cancel" at bounding box center [784, 388] width 1568 height 777
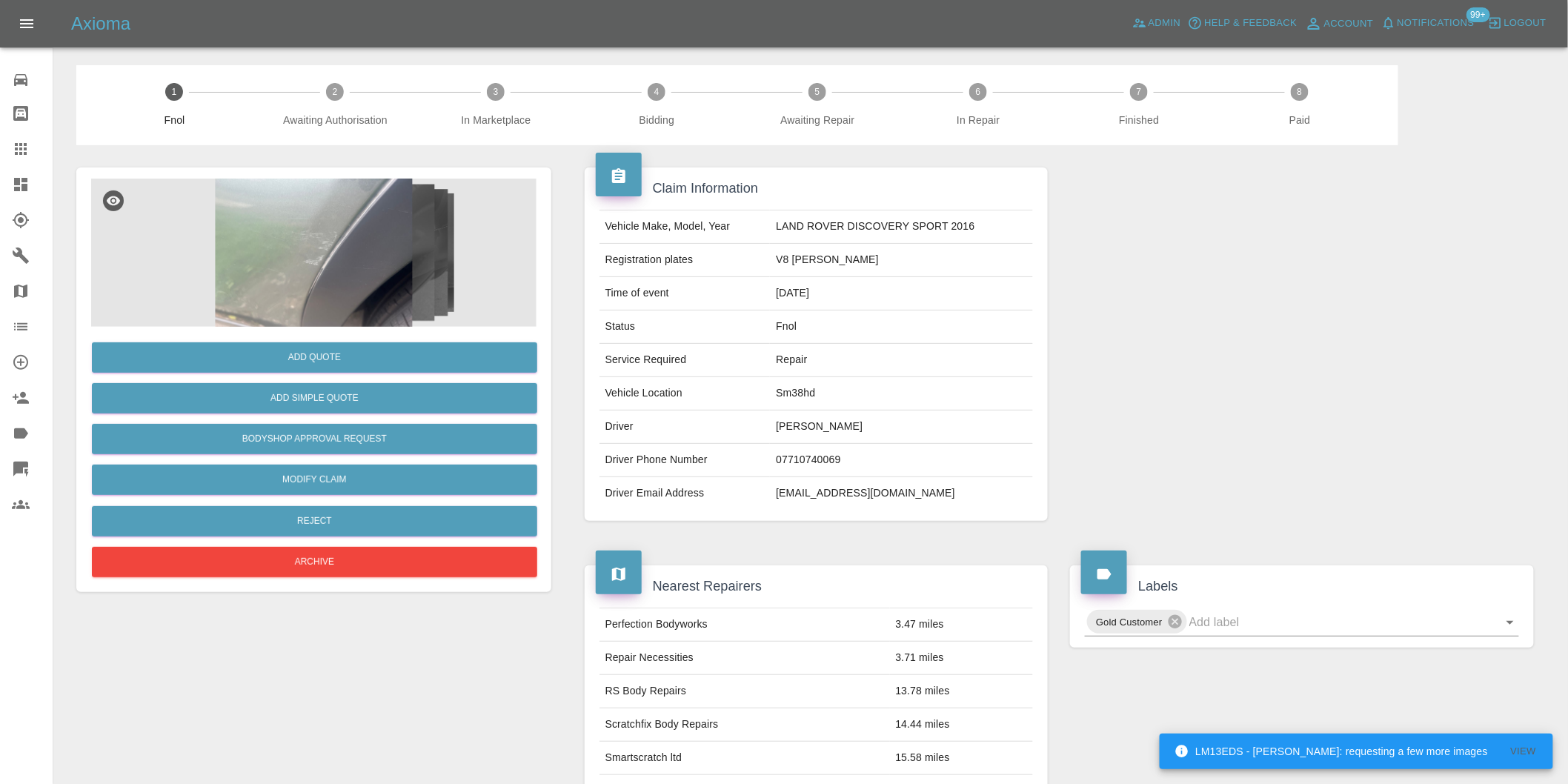
click at [302, 240] on img at bounding box center [314, 252] width 445 height 148
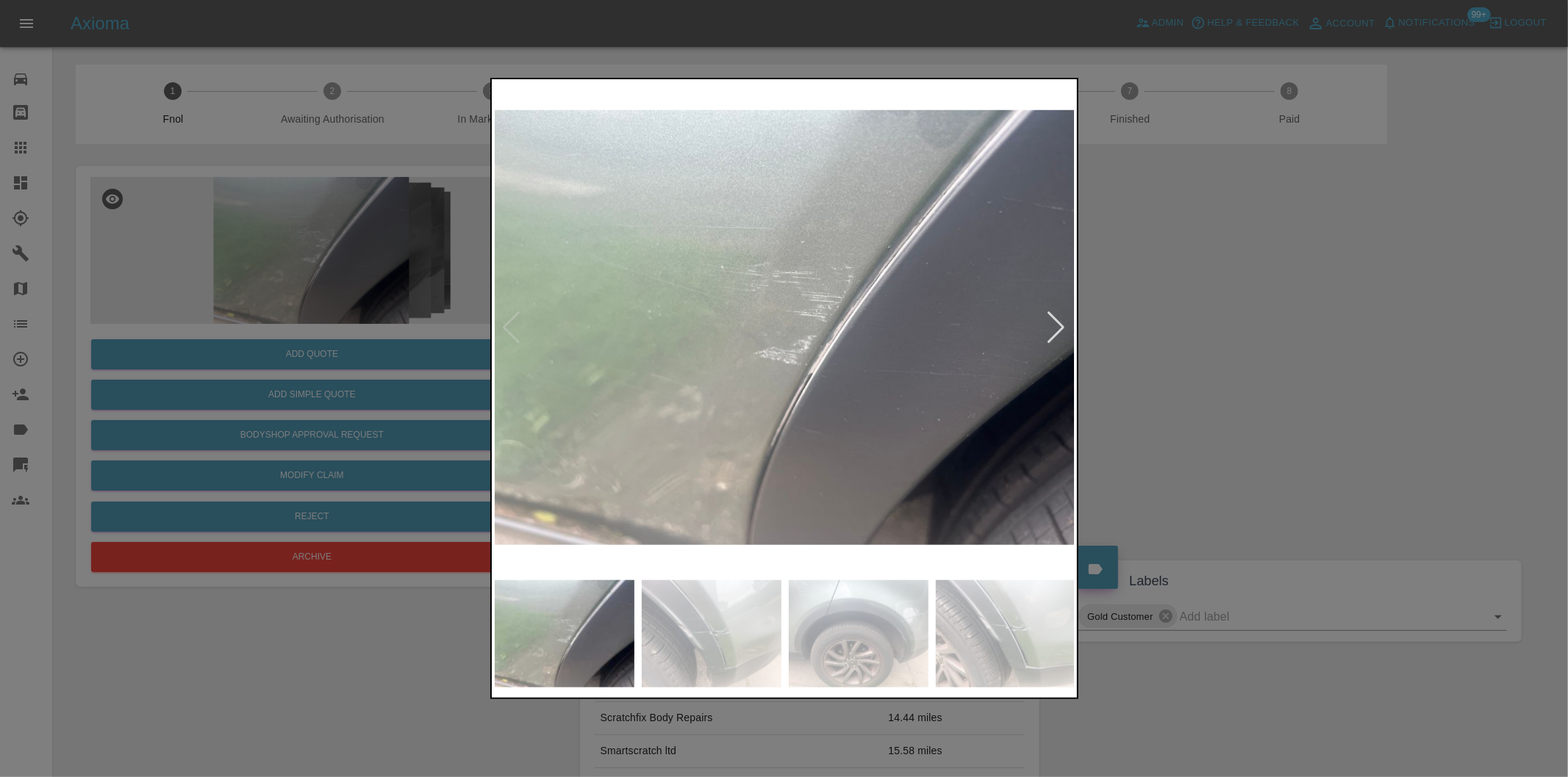
click at [1051, 328] on div at bounding box center [1056, 327] width 20 height 33
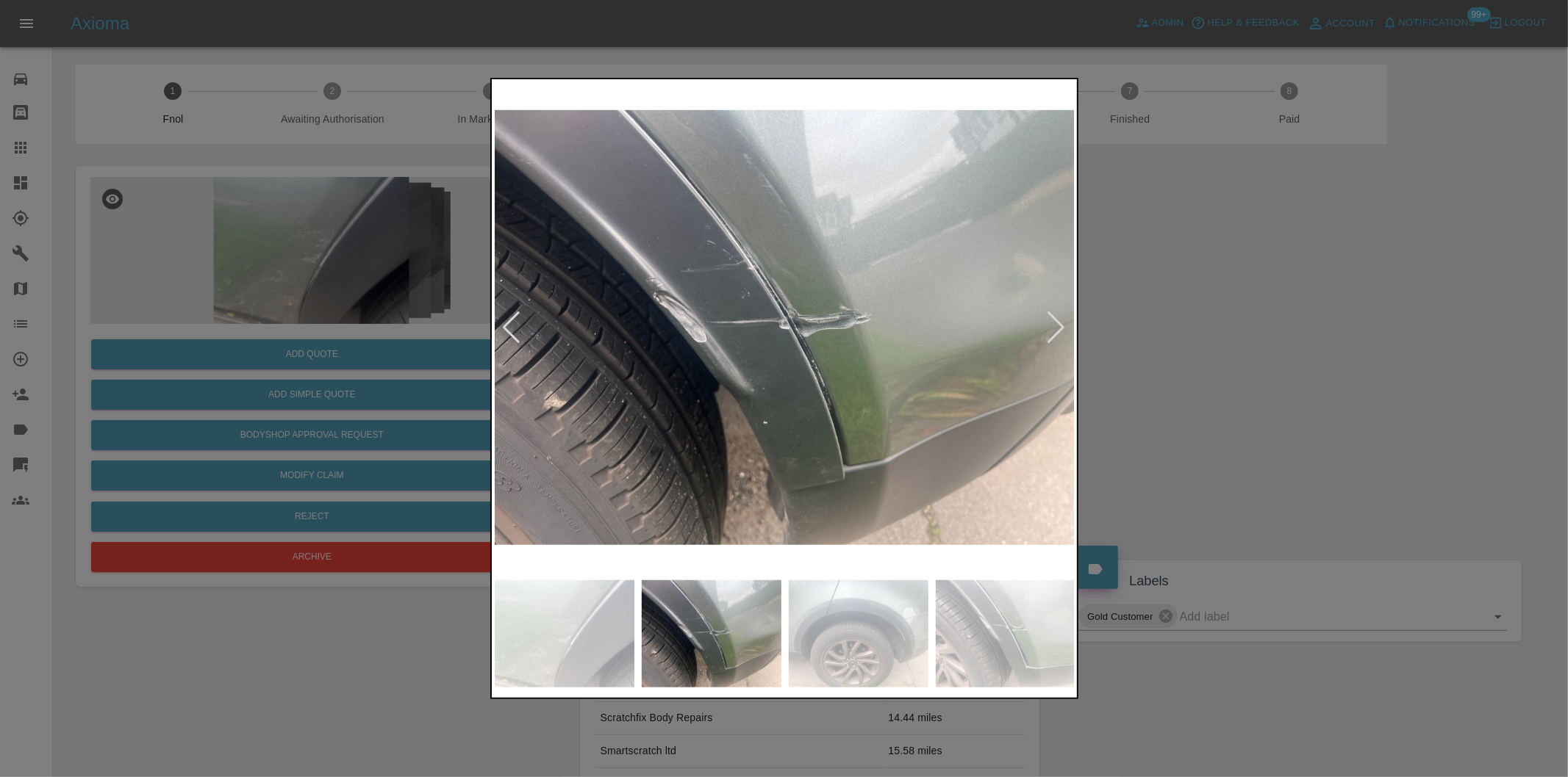
click at [1192, 366] on div at bounding box center [784, 388] width 1568 height 777
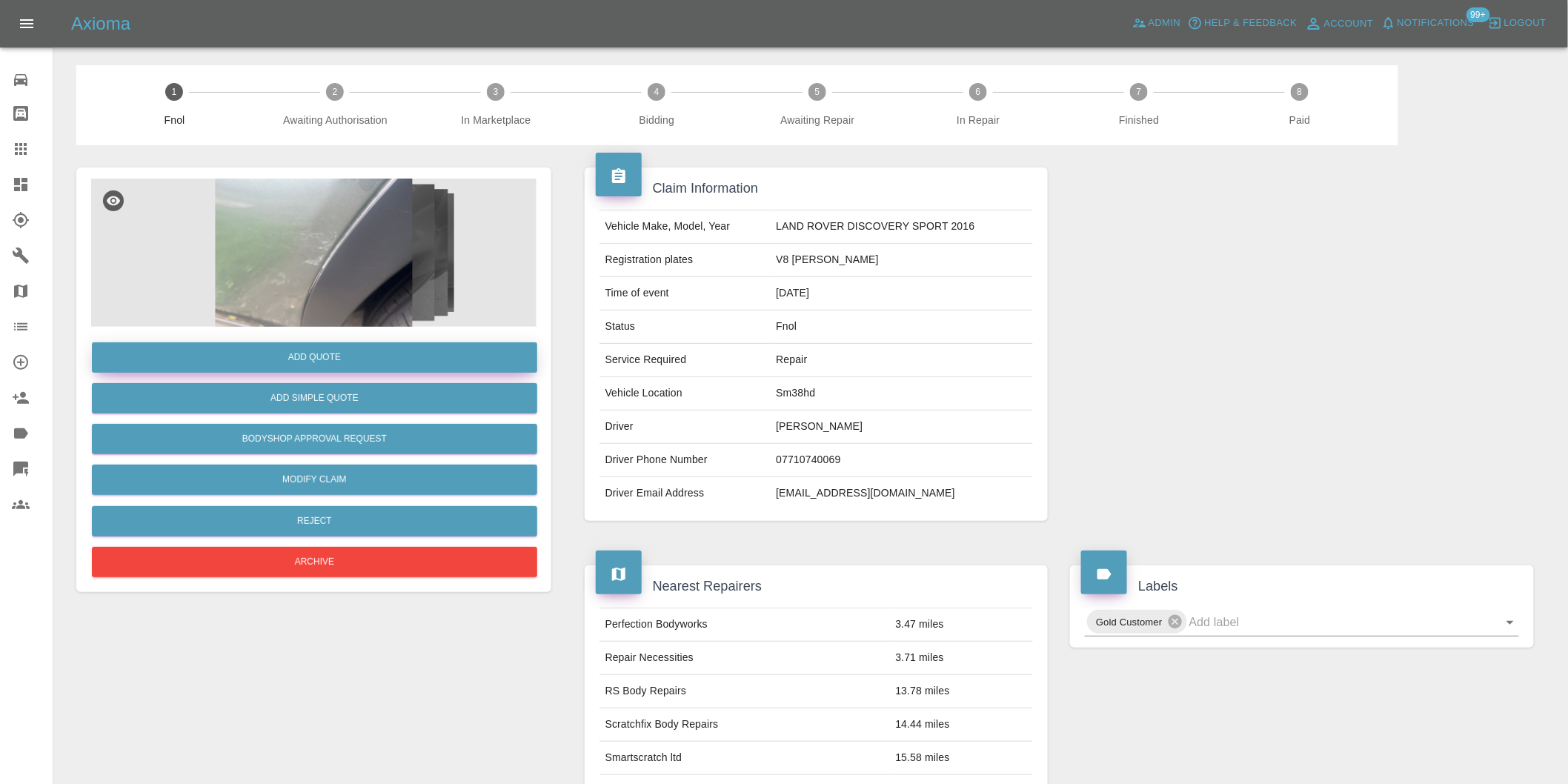
click at [357, 360] on button "Add Quote" at bounding box center [315, 357] width 445 height 30
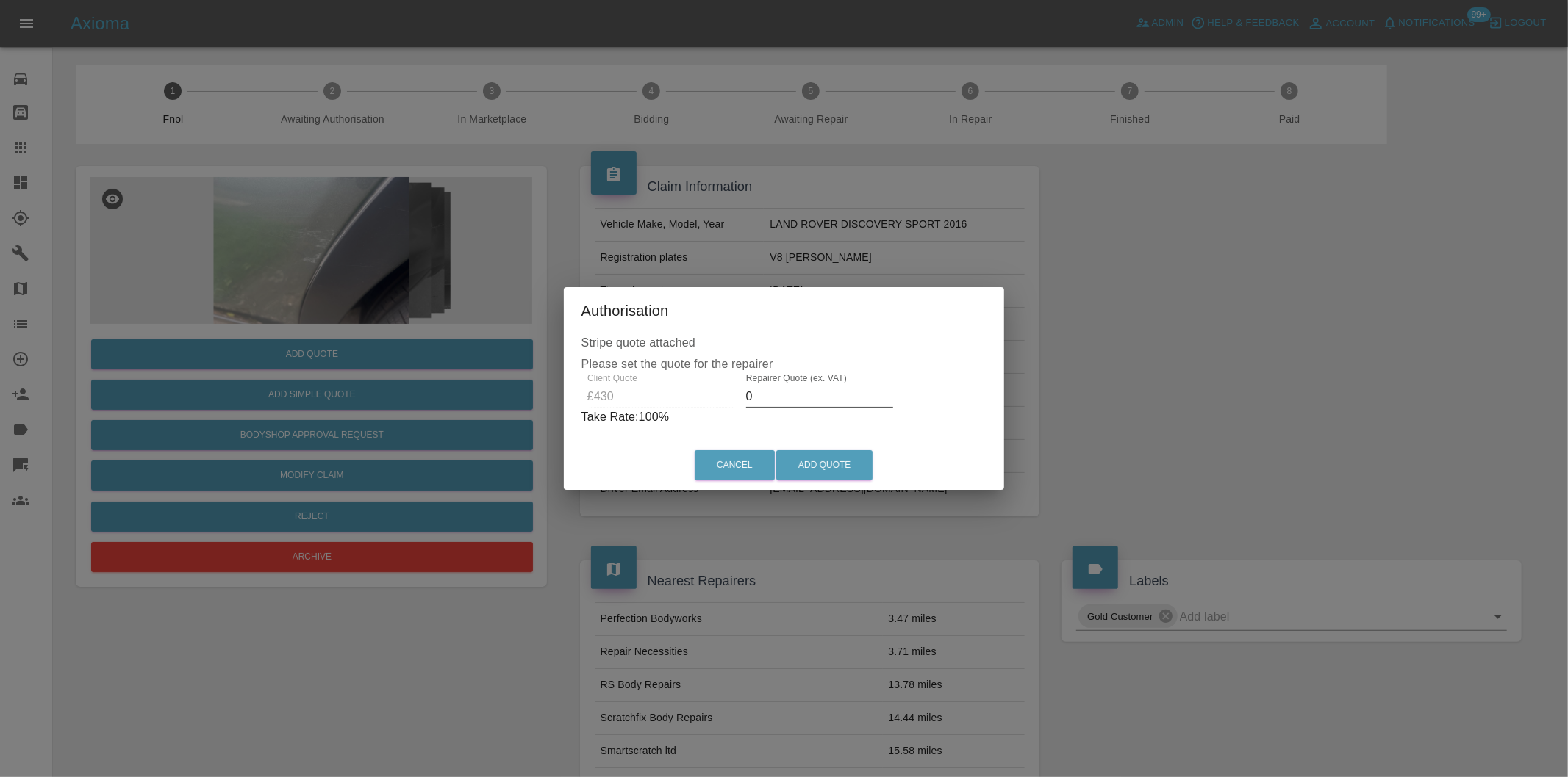
click at [776, 396] on input "0" at bounding box center [819, 396] width 147 height 24
type input "0270"
click at [812, 470] on button "Add Quote" at bounding box center [823, 465] width 96 height 30
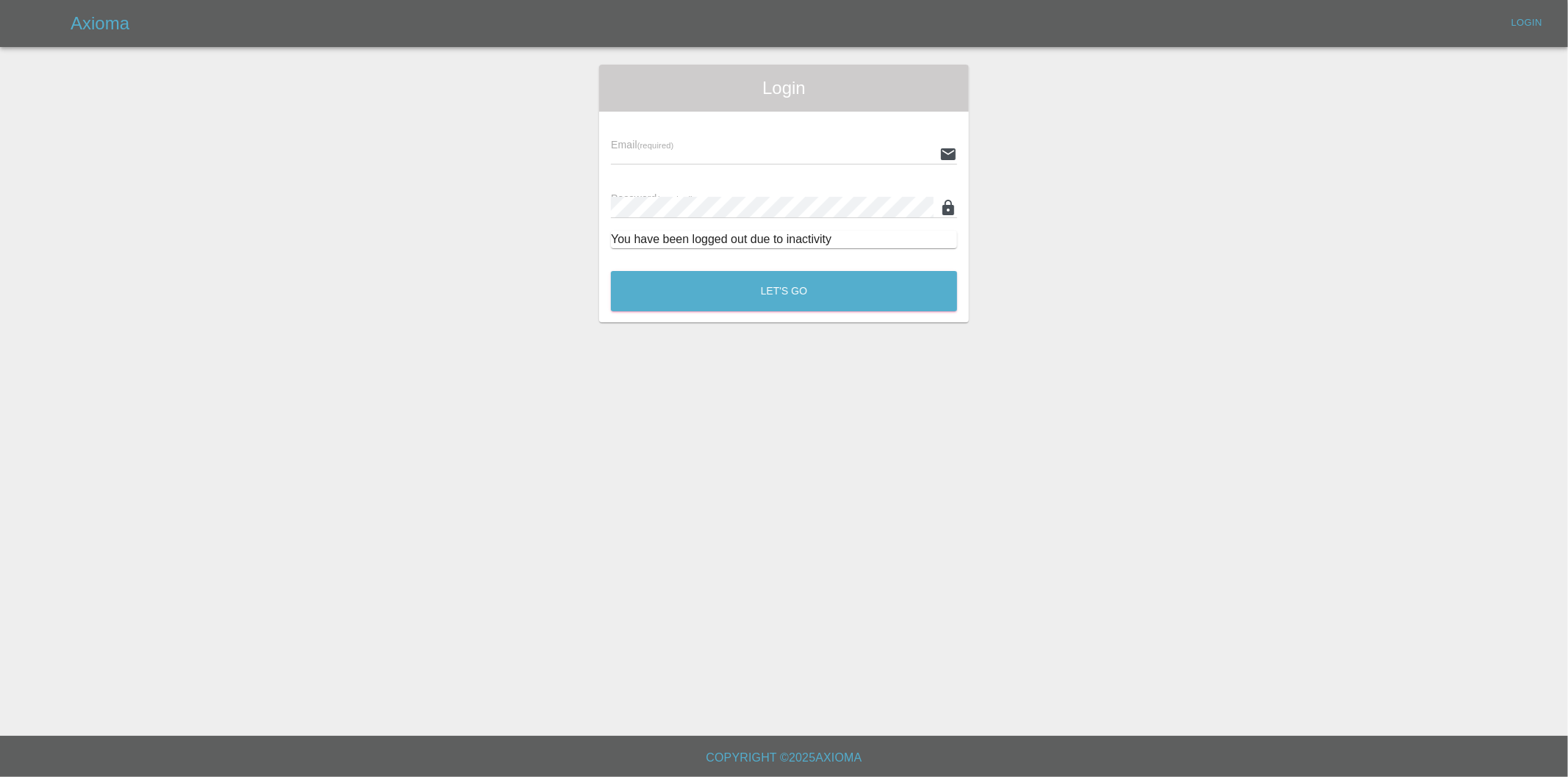
type input "eric.ordano@gmail.com"
click at [758, 289] on button "Let's Go" at bounding box center [784, 291] width 346 height 40
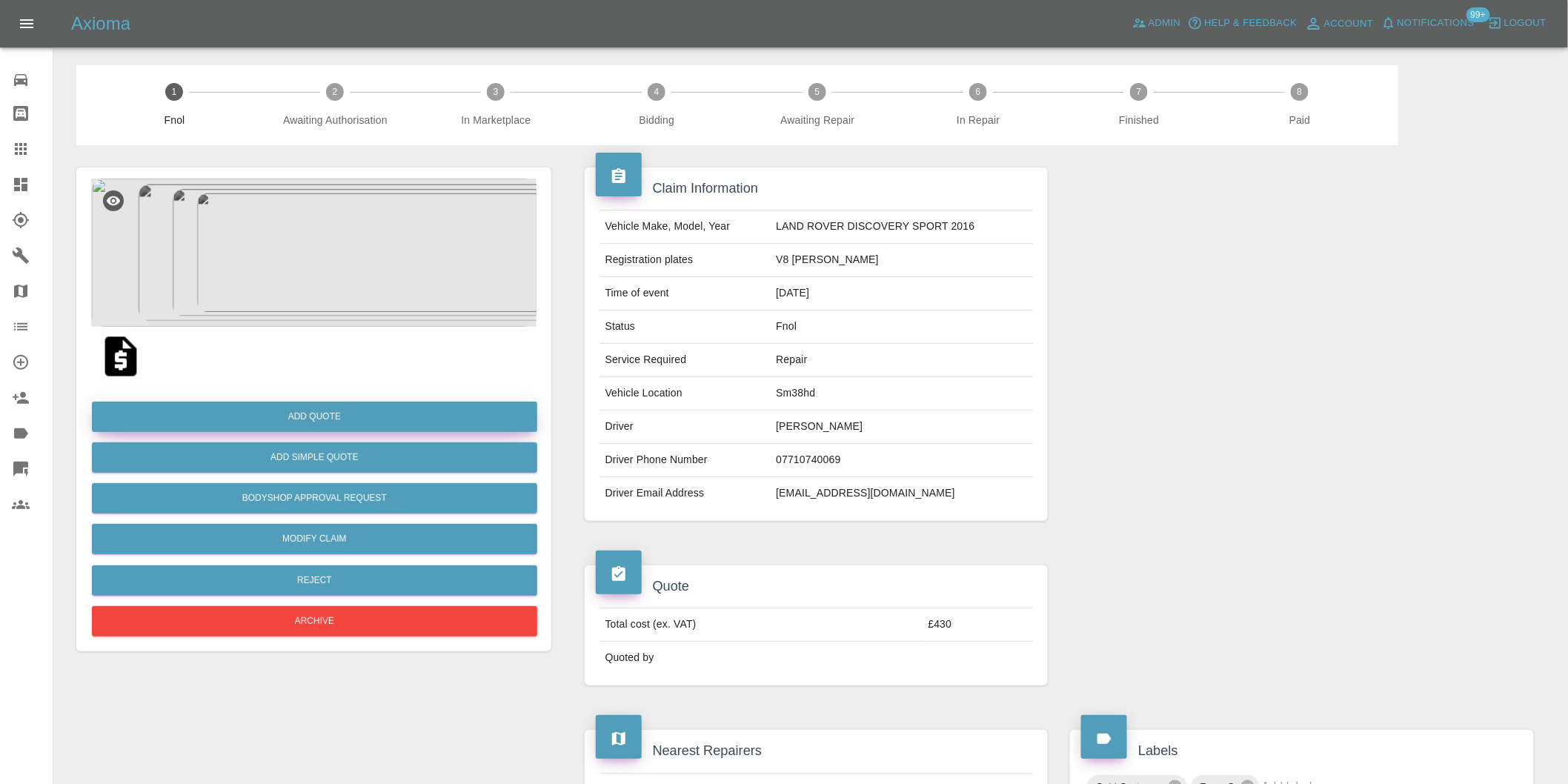
click at [381, 412] on button "Add Quote" at bounding box center [315, 417] width 445 height 30
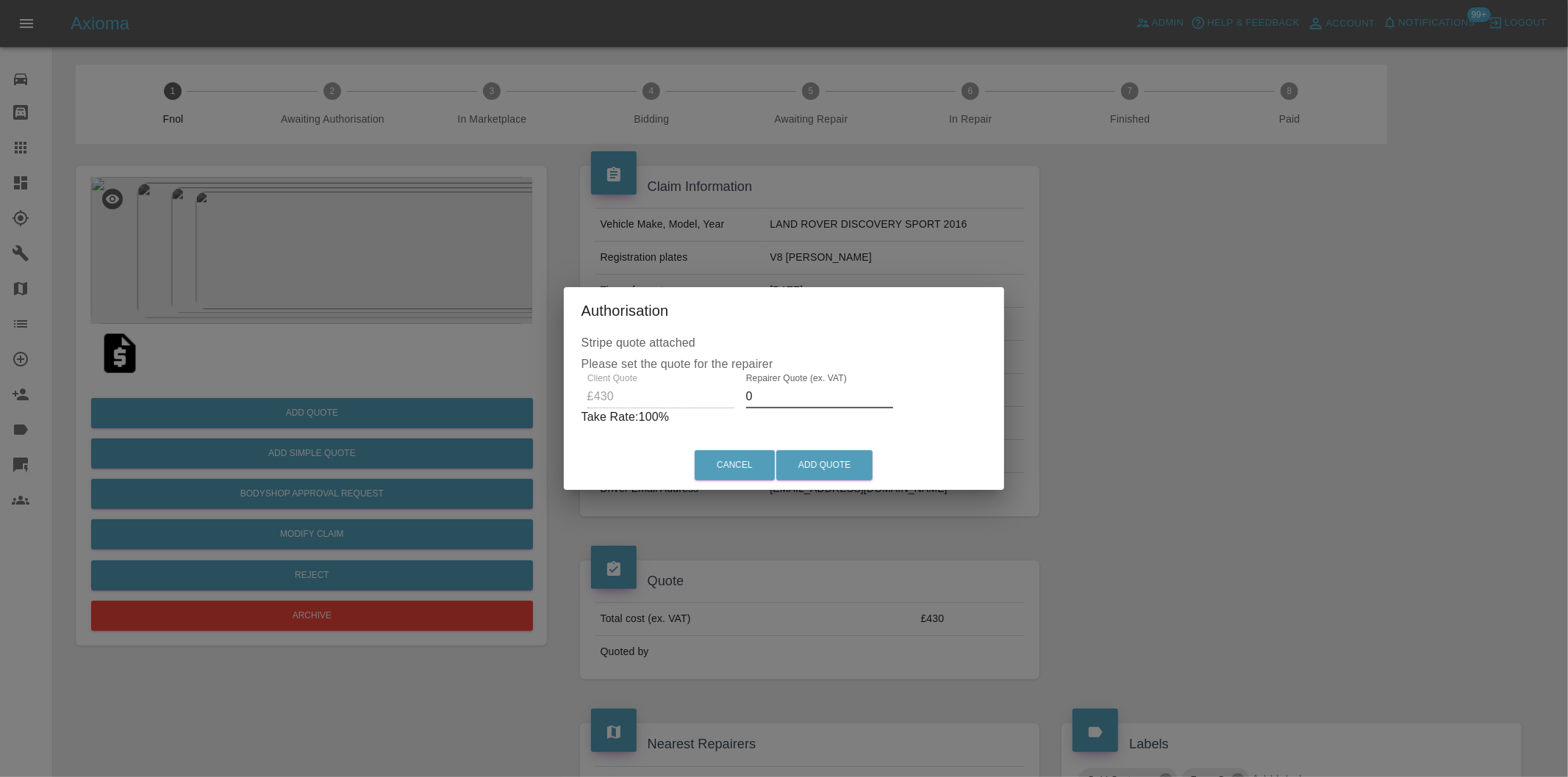
click at [788, 396] on input "0" at bounding box center [819, 396] width 147 height 24
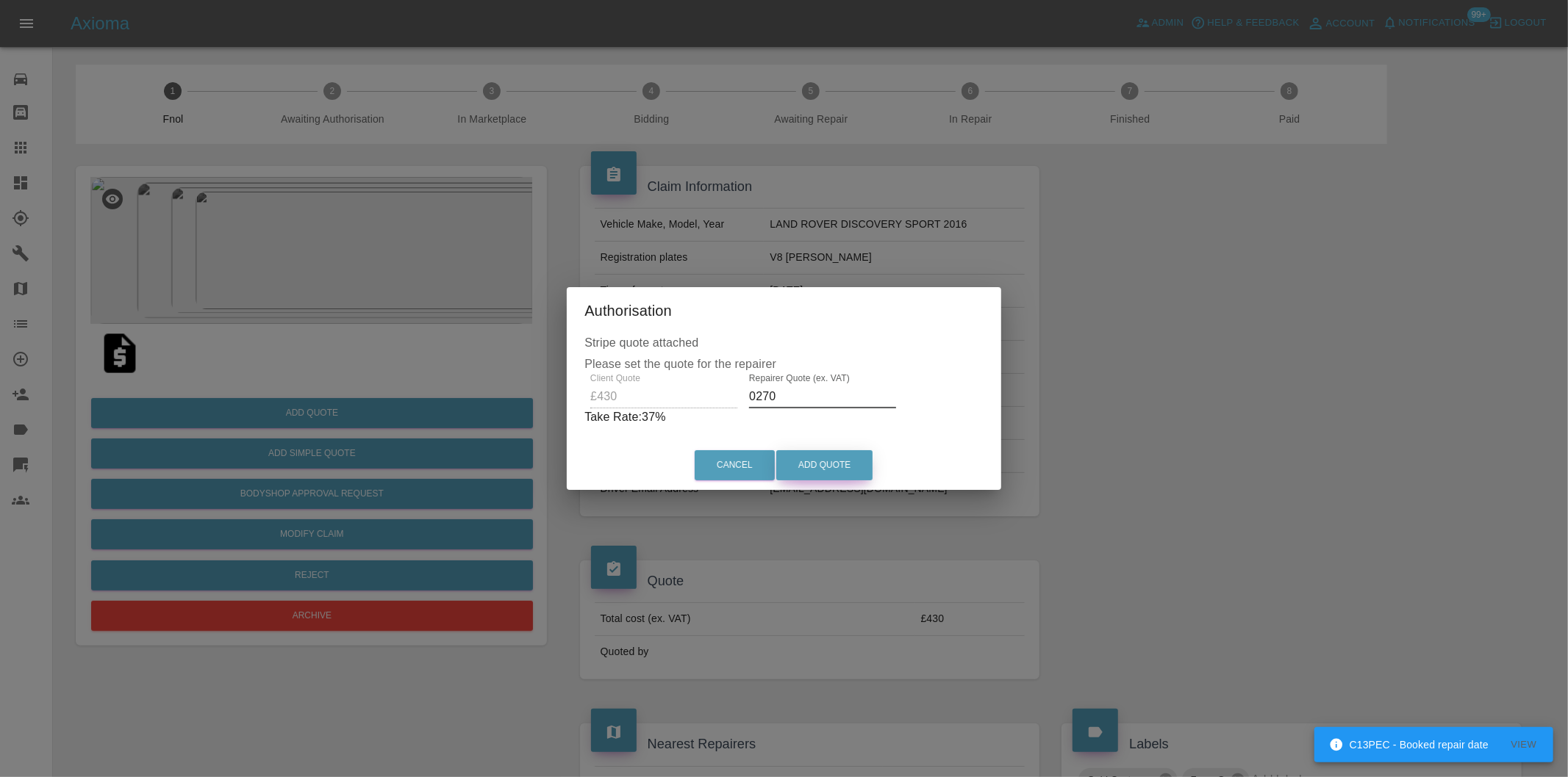
type input "0270"
click at [828, 465] on button "Add Quote" at bounding box center [823, 465] width 96 height 30
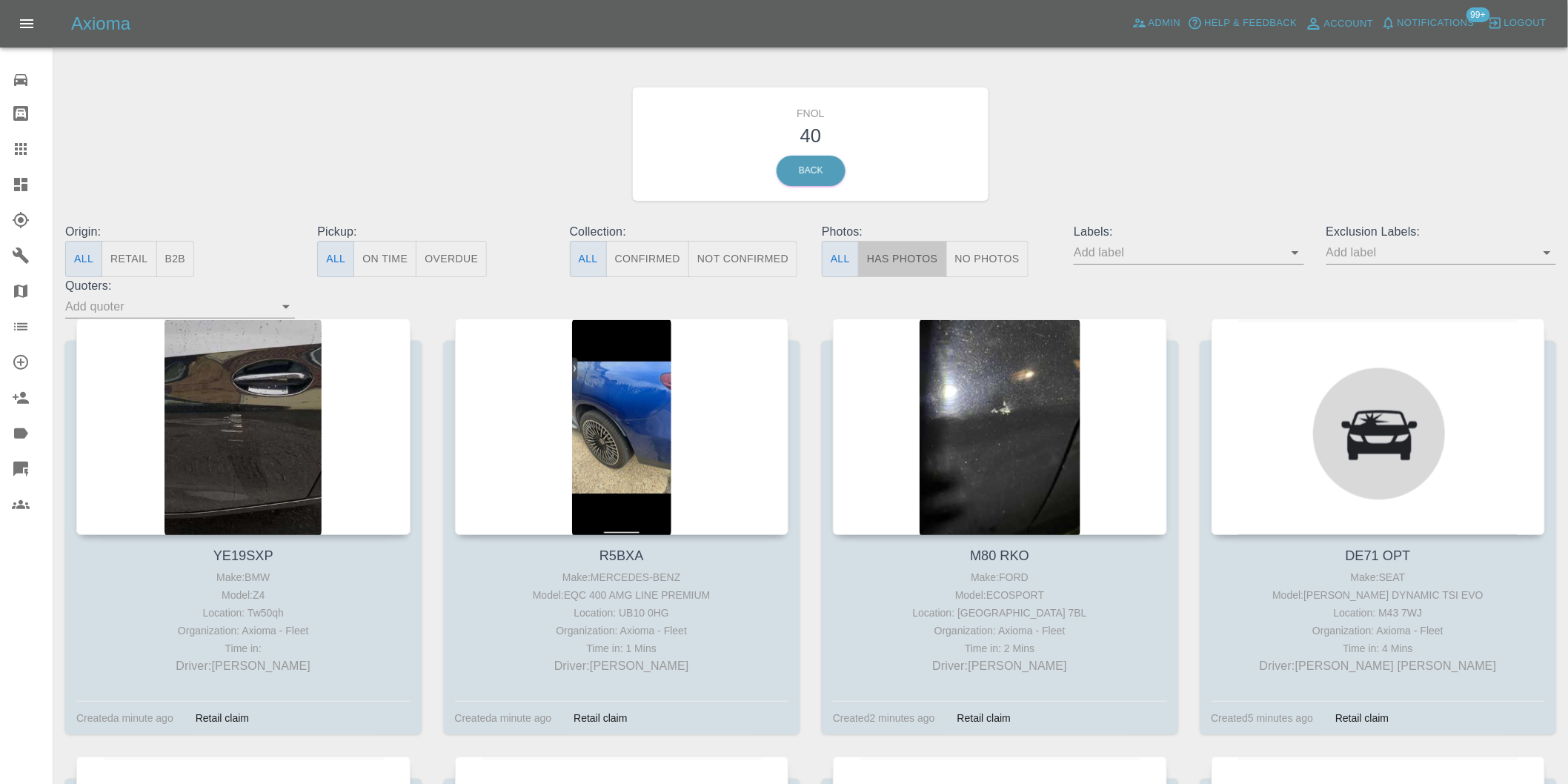
click at [918, 263] on button "Has Photos" at bounding box center [903, 259] width 89 height 36
click at [1549, 250] on icon "Open" at bounding box center [1548, 253] width 18 height 18
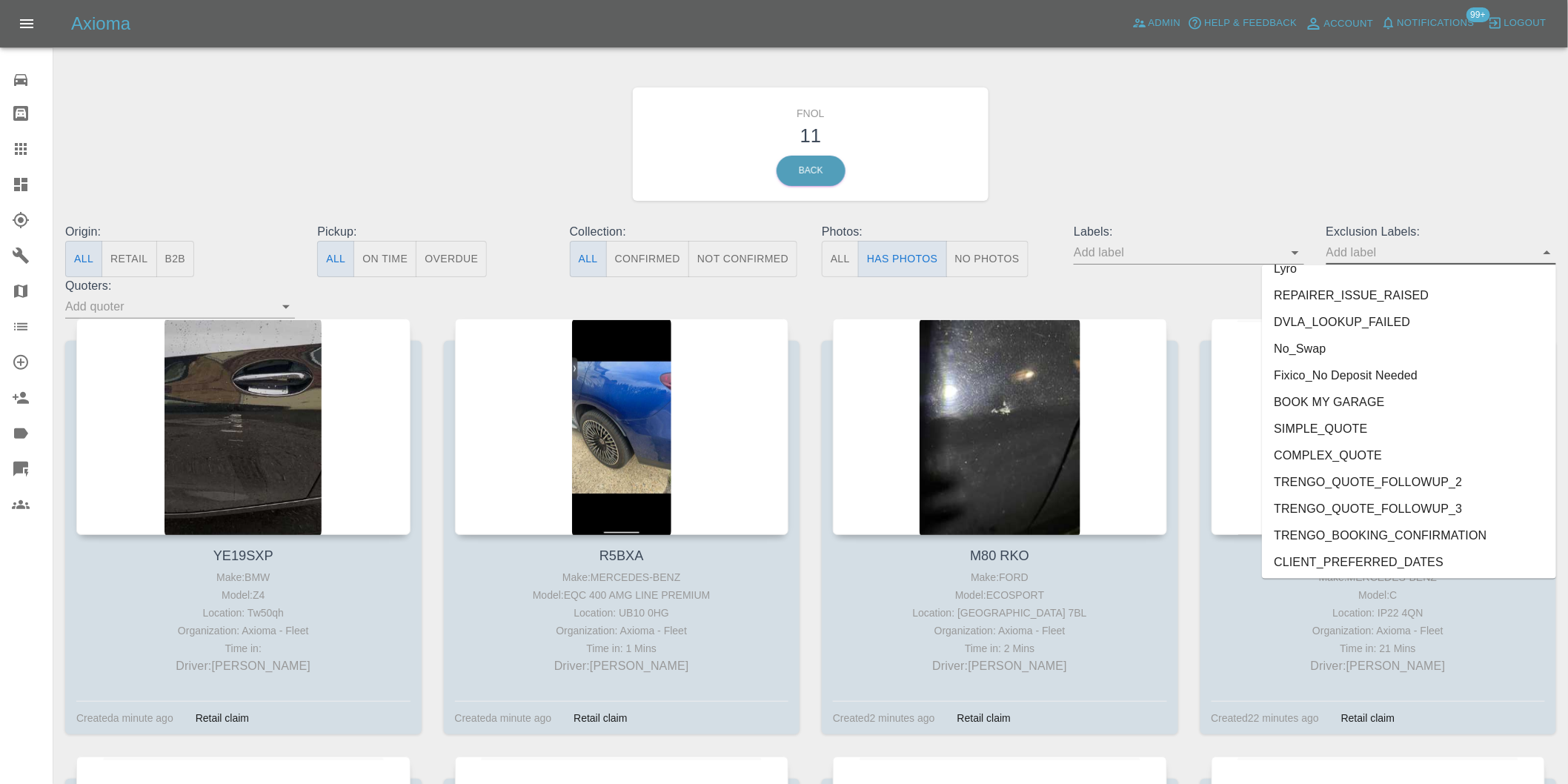
scroll to position [3192, 0]
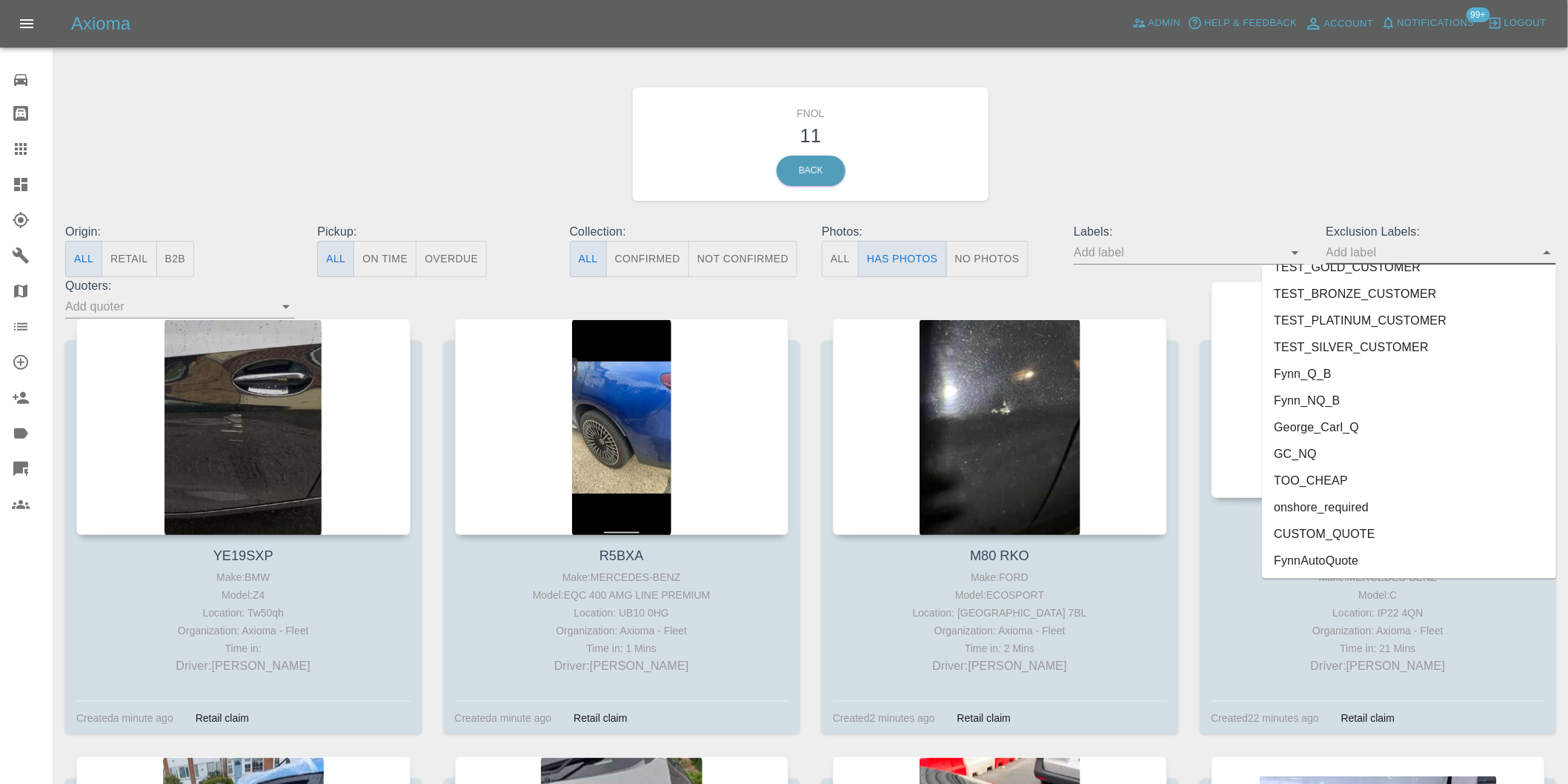
drag, startPoint x: 1355, startPoint y: 510, endPoint x: 1365, endPoint y: 505, distance: 11.2
click at [1354, 510] on li "onshore_required" at bounding box center [1409, 507] width 294 height 27
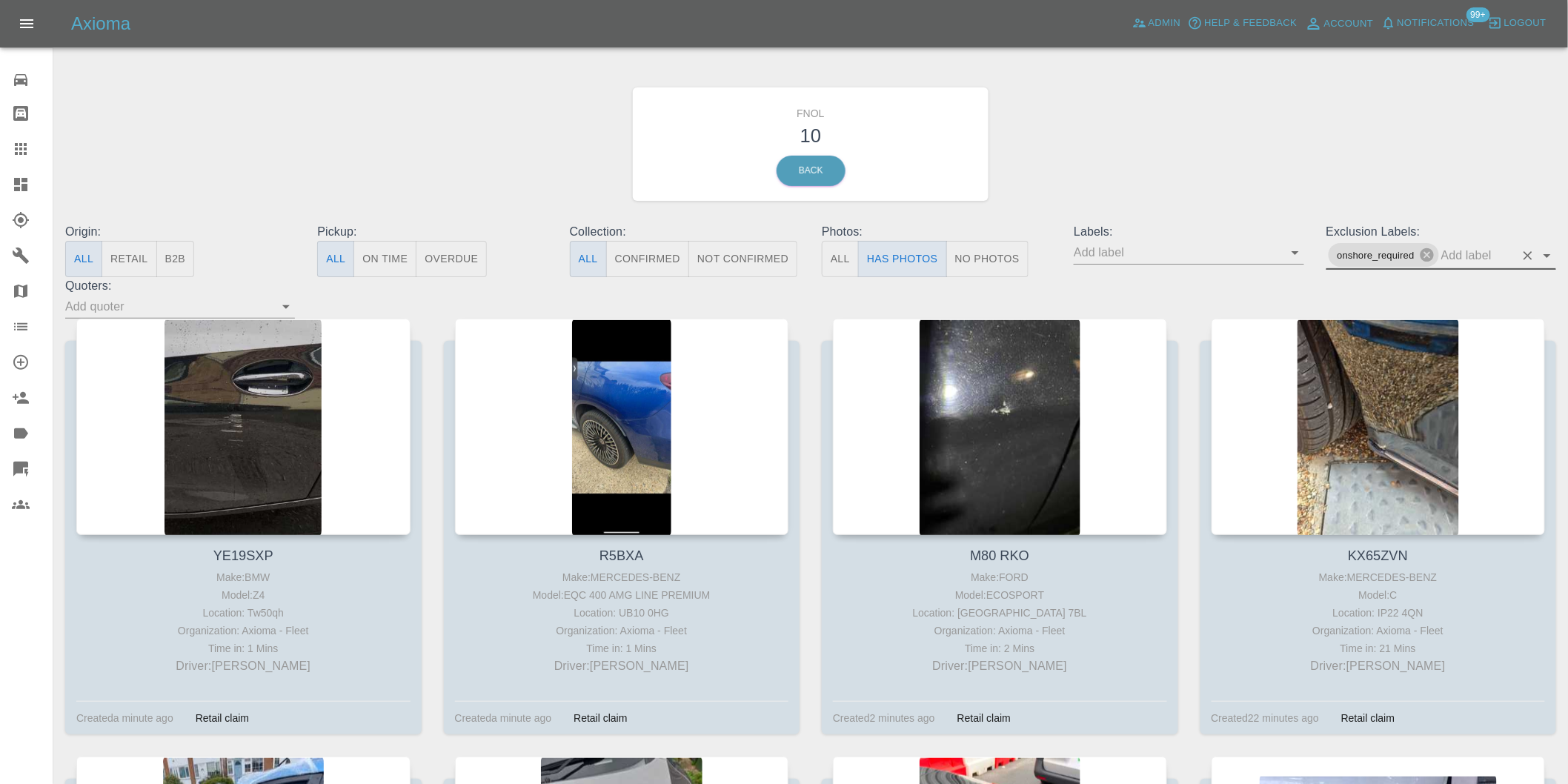
click at [1548, 255] on icon "Open" at bounding box center [1548, 256] width 7 height 4
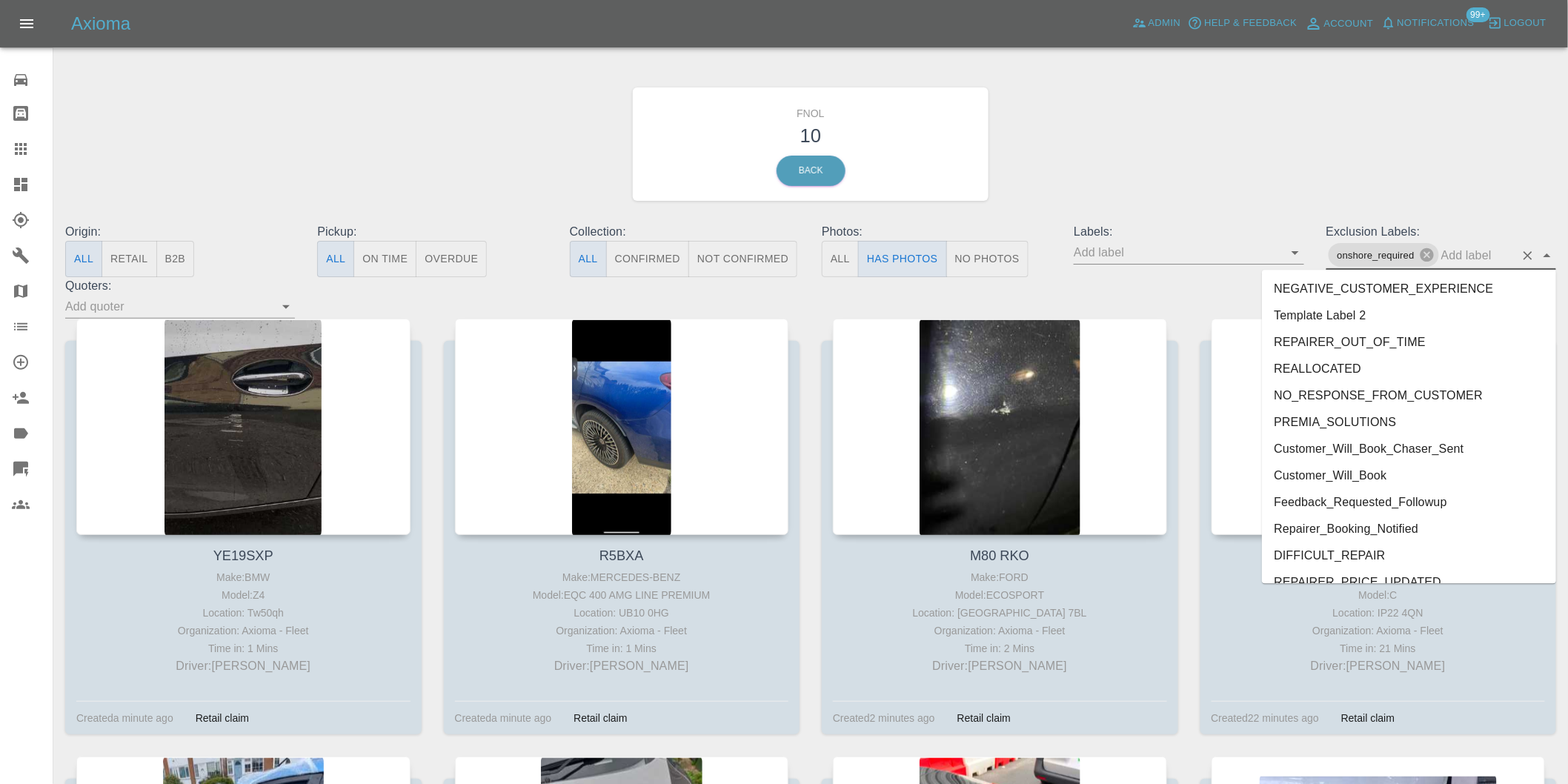
scroll to position [3165, 0]
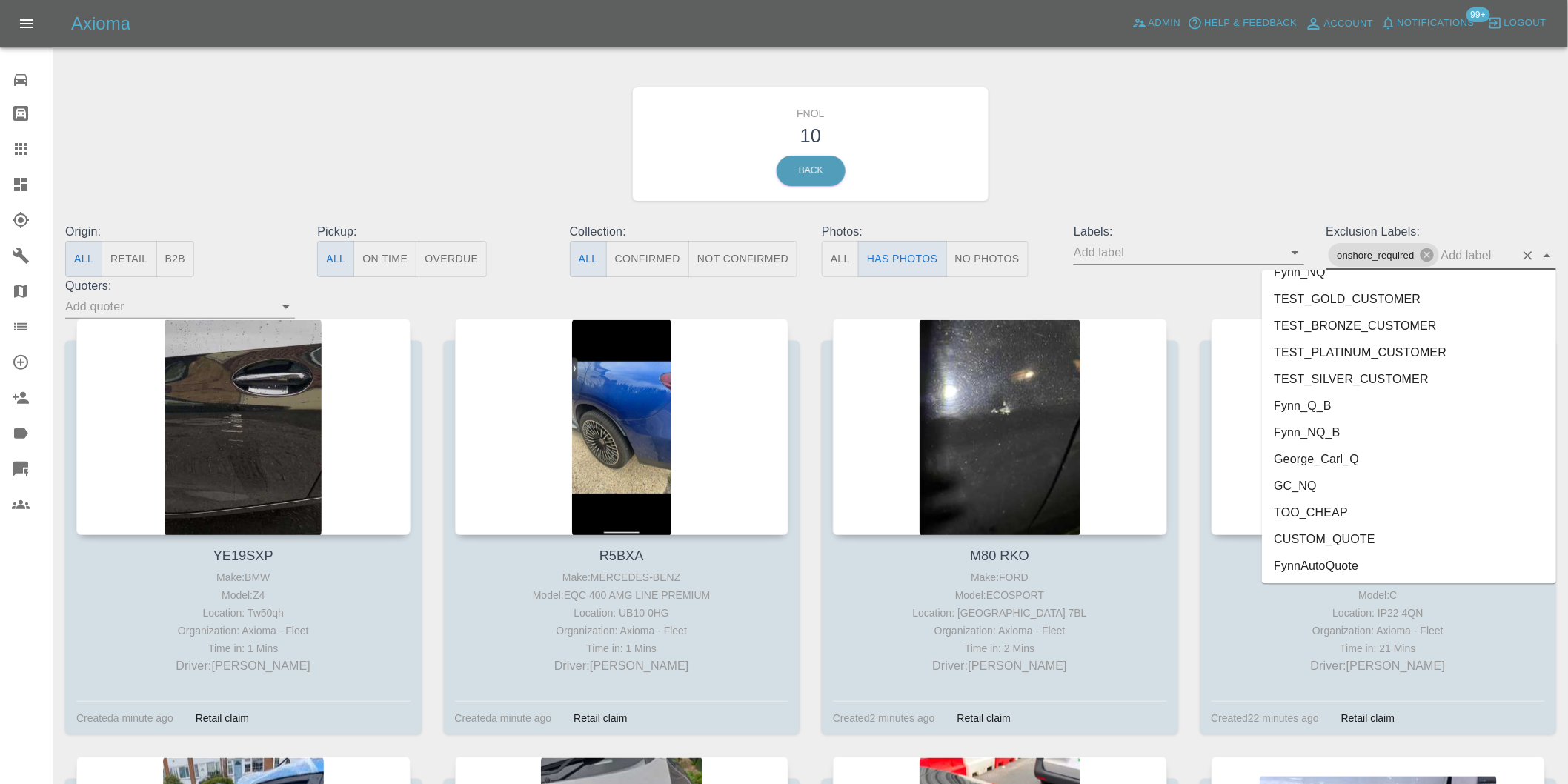
click at [1337, 461] on li "George_Carl_Q" at bounding box center [1409, 459] width 294 height 27
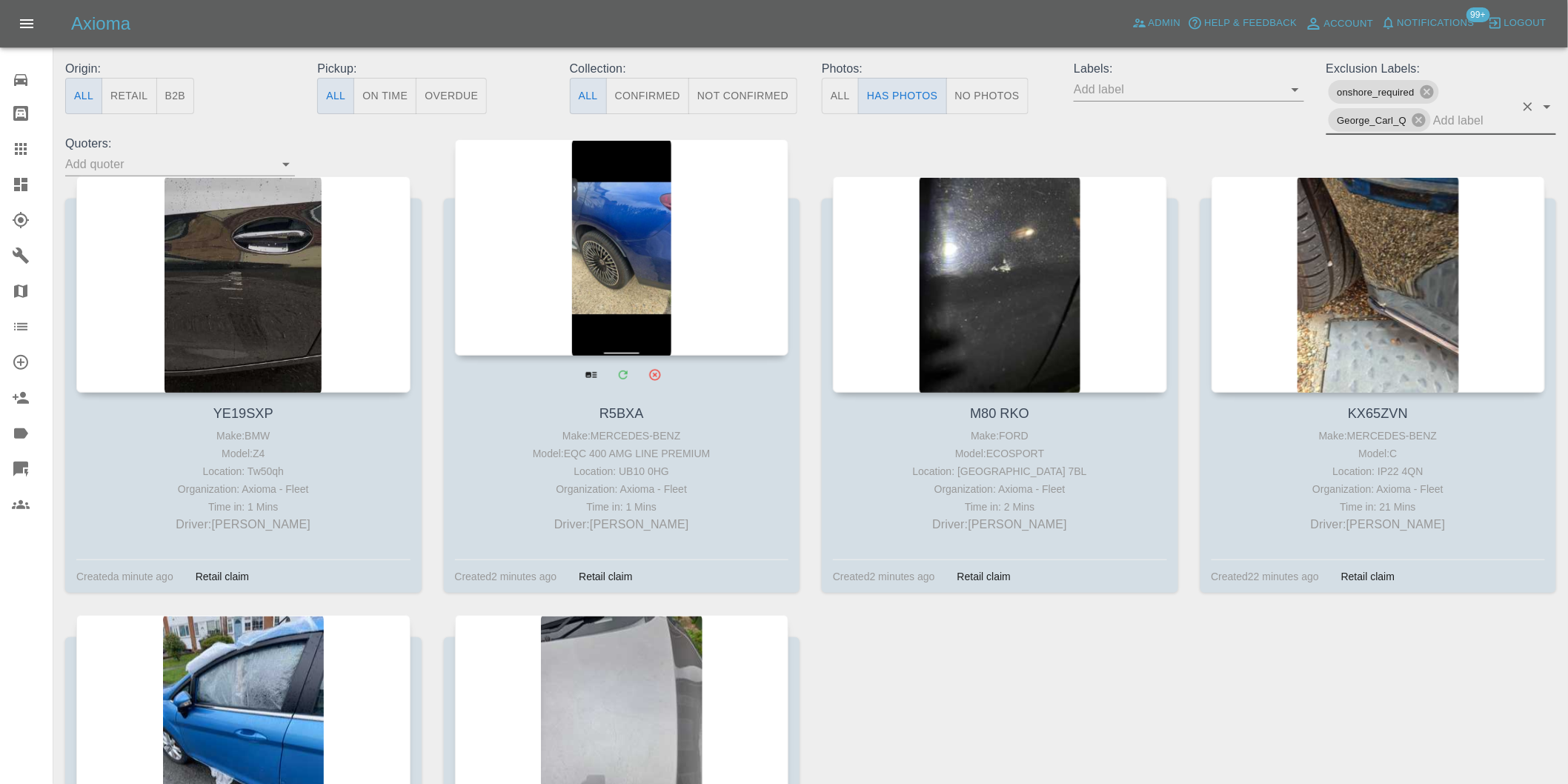
scroll to position [165, 0]
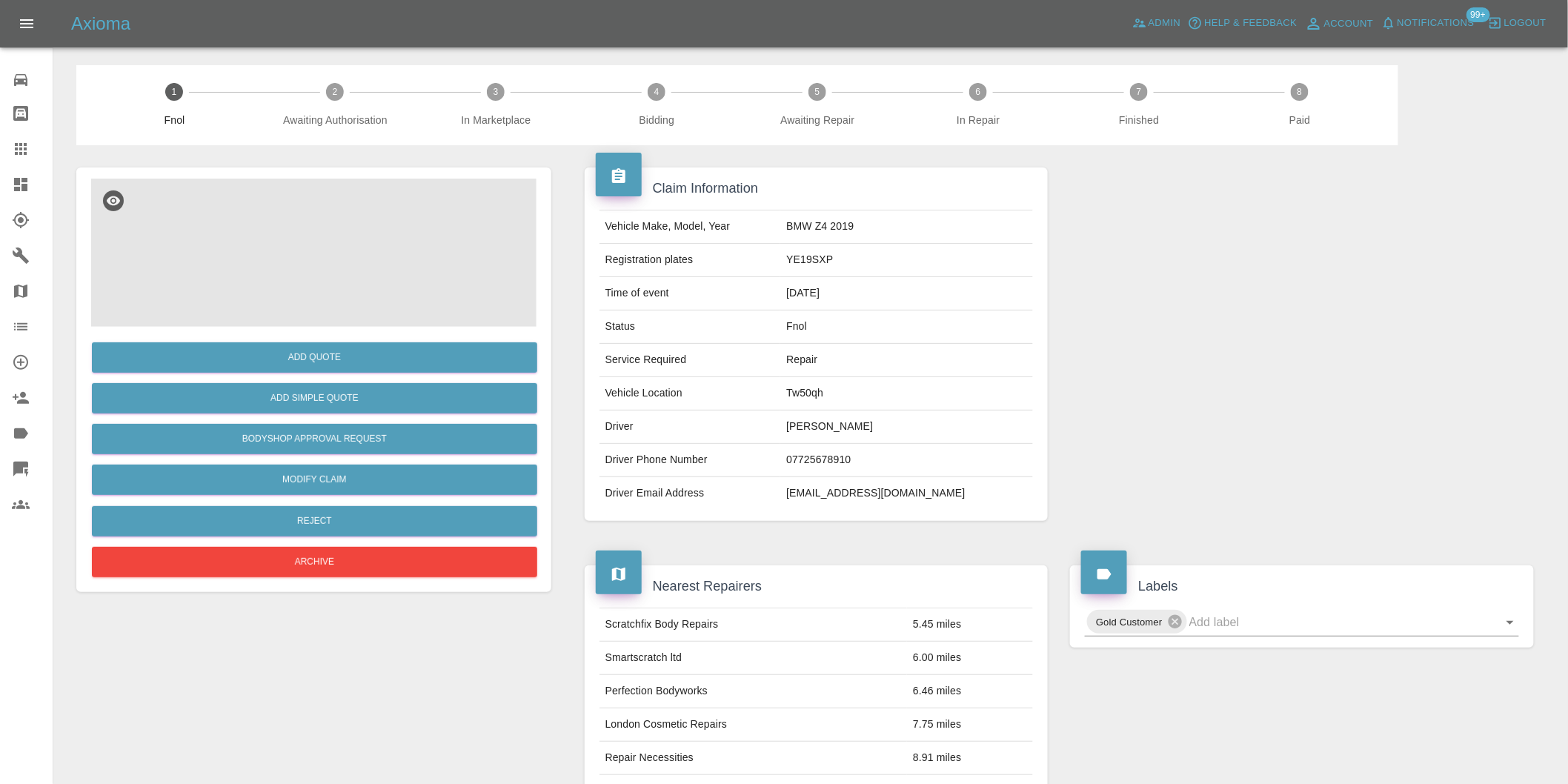
click at [304, 246] on img at bounding box center [314, 252] width 445 height 148
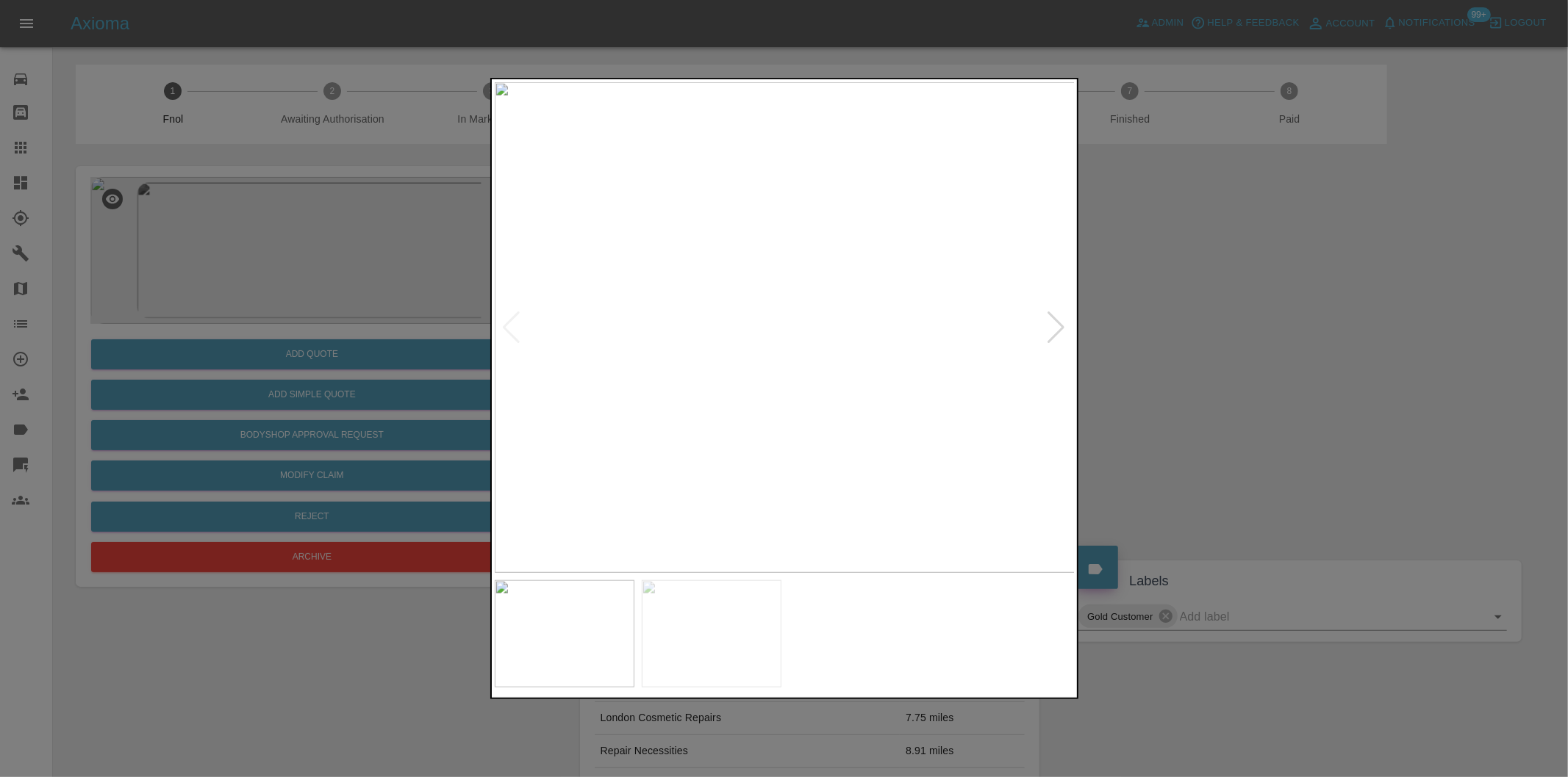
click at [1054, 324] on div at bounding box center [1056, 327] width 20 height 33
drag, startPoint x: 1193, startPoint y: 349, endPoint x: 850, endPoint y: 401, distance: 346.9
click at [1192, 349] on div at bounding box center [784, 388] width 1568 height 777
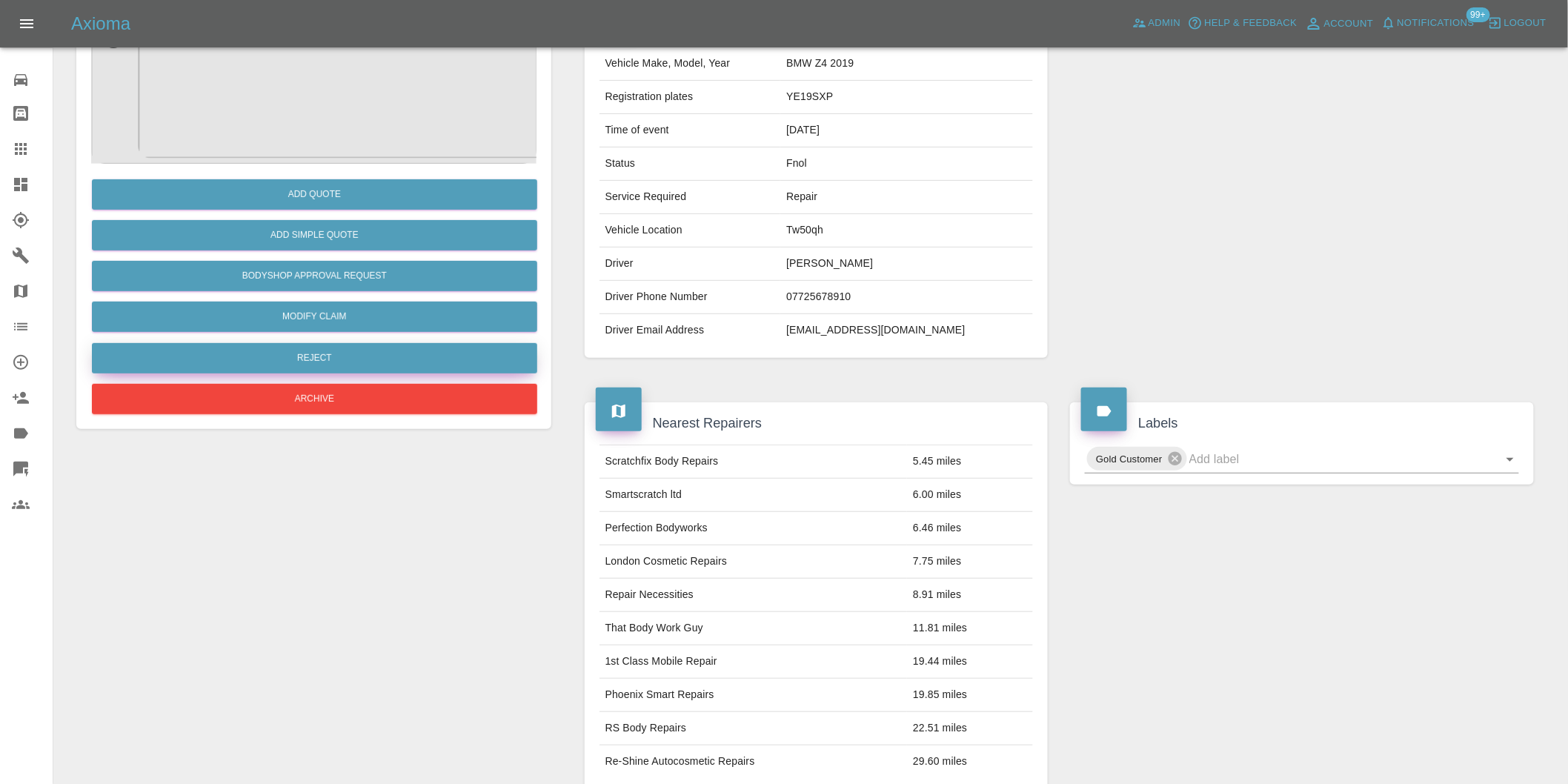
scroll to position [20, 0]
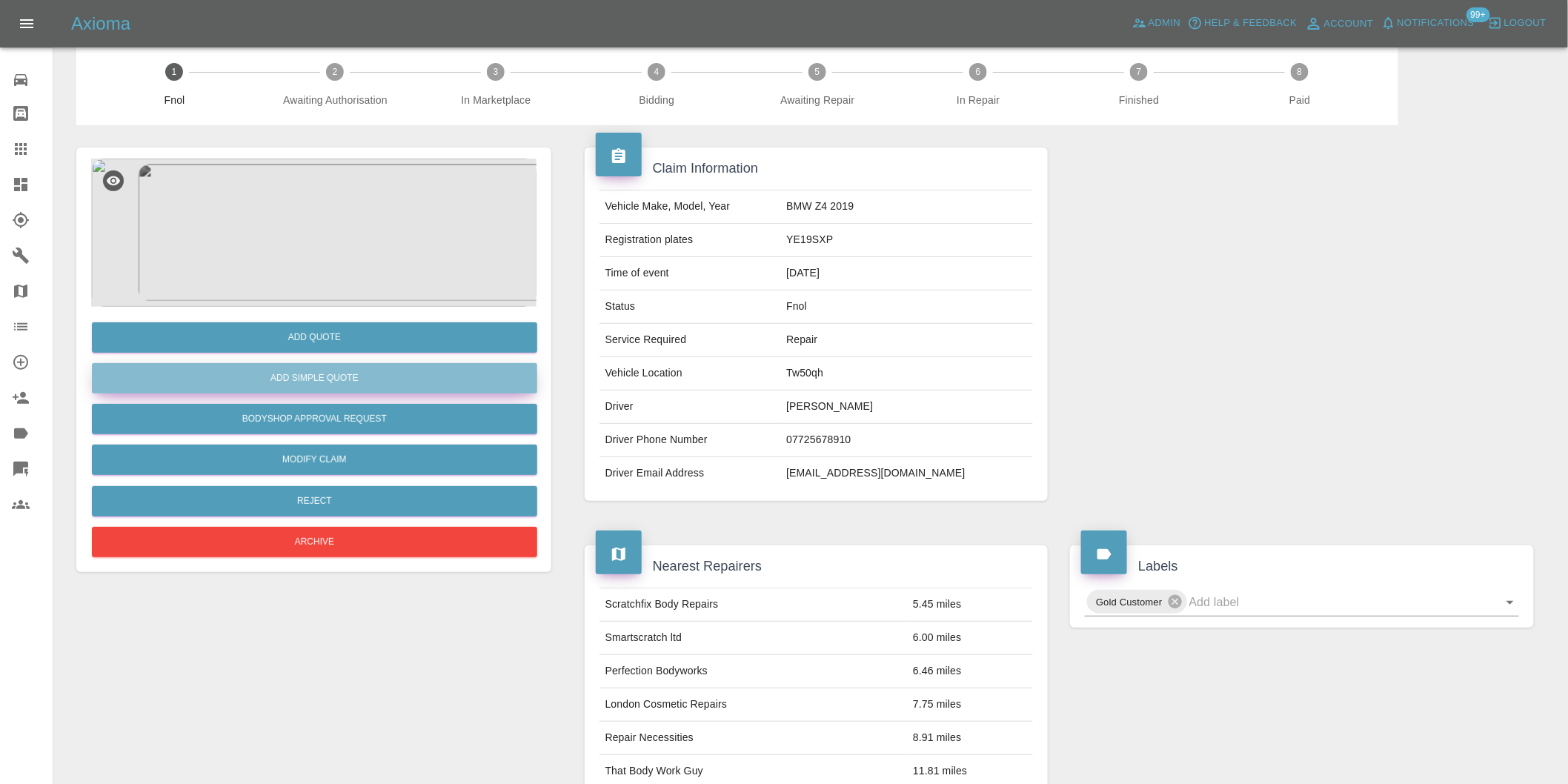
click at [334, 380] on button "Add Simple Quote" at bounding box center [315, 378] width 445 height 30
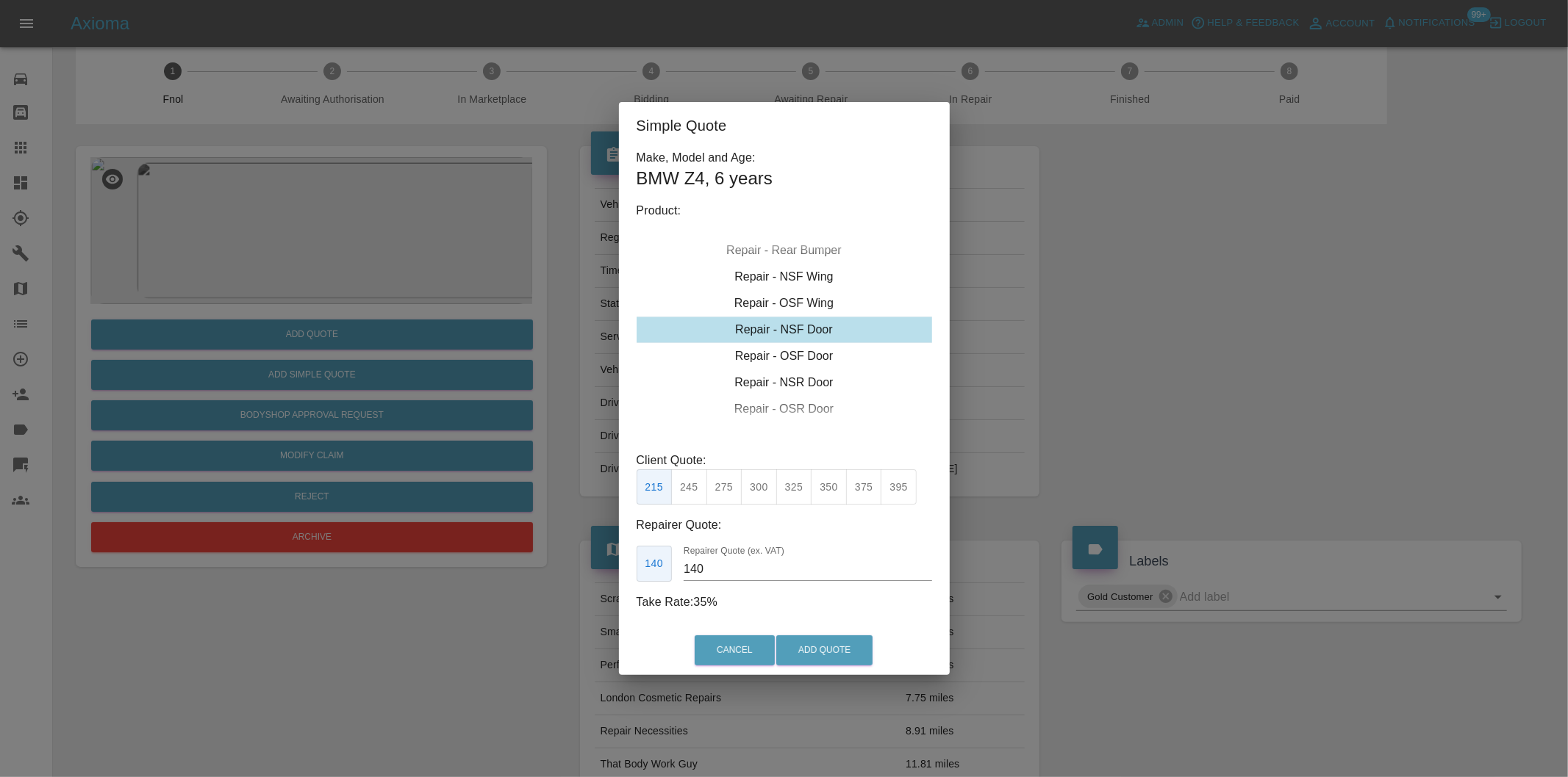
drag, startPoint x: 682, startPoint y: 485, endPoint x: 745, endPoint y: 520, distance: 72.1
click at [683, 485] on button "245" at bounding box center [689, 487] width 36 height 36
type input "160"
click at [825, 644] on button "Add Quote" at bounding box center [823, 650] width 96 height 30
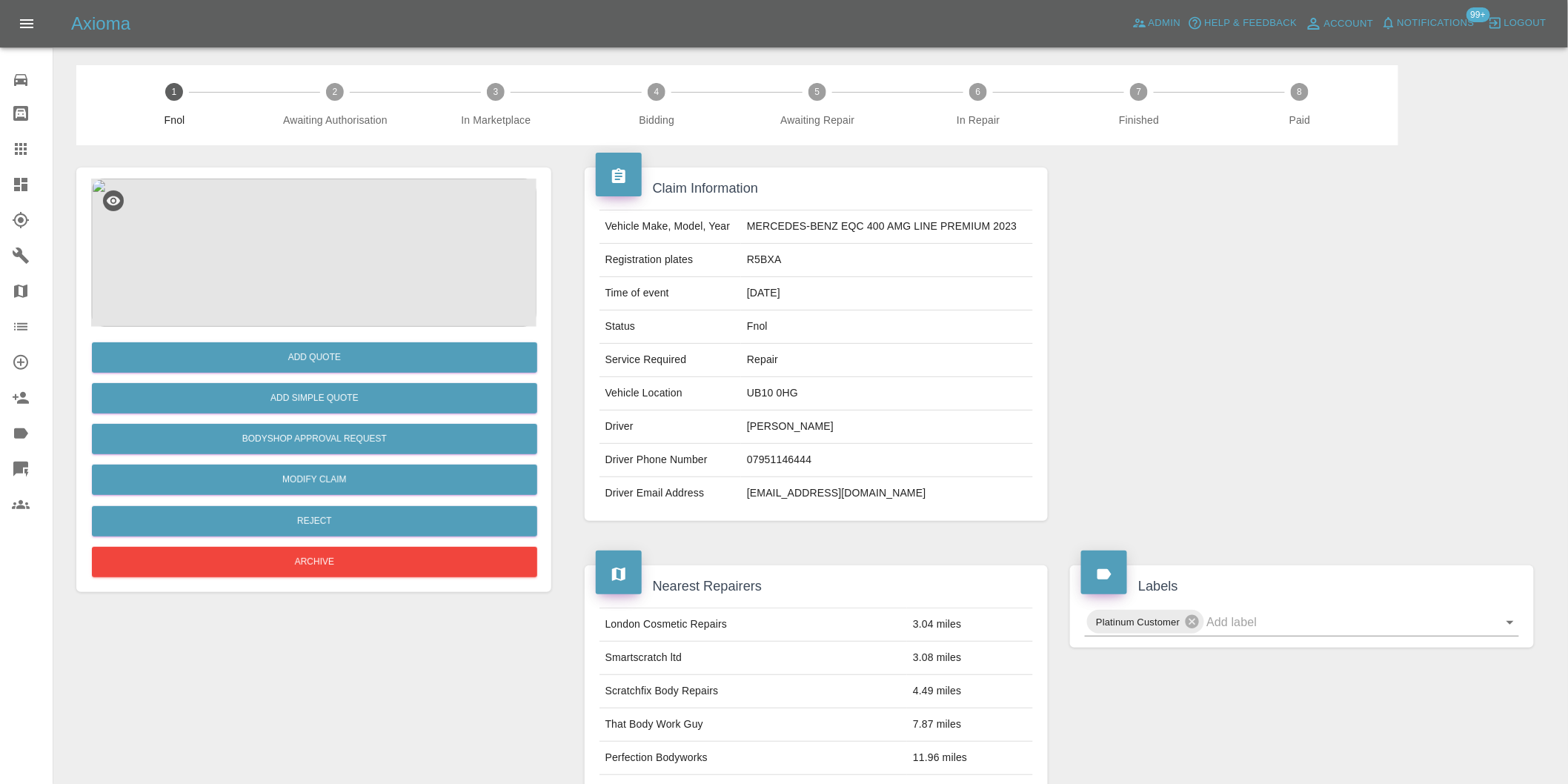
click at [313, 224] on img at bounding box center [314, 252] width 445 height 148
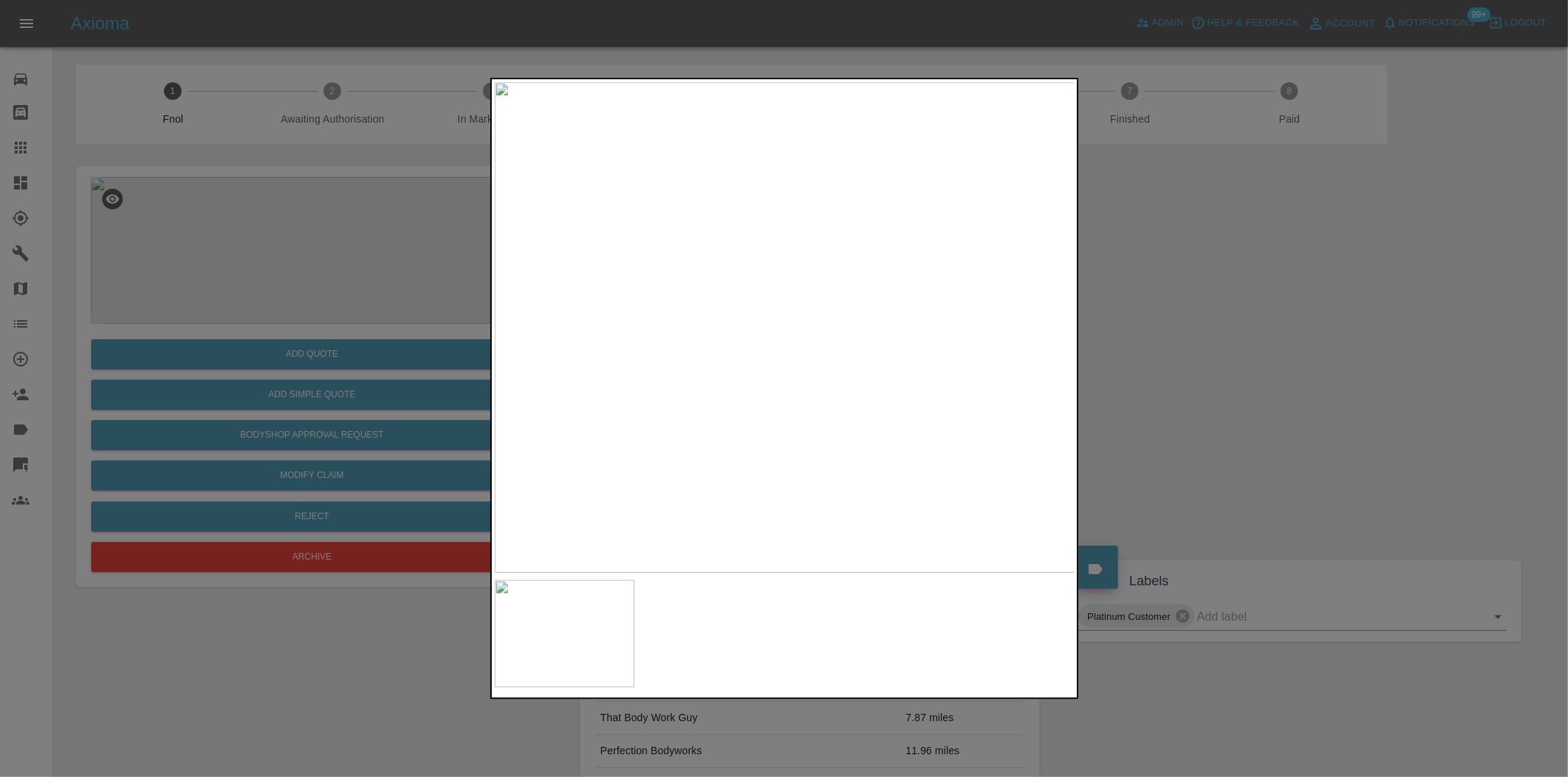
click at [784, 311] on img at bounding box center [784, 328] width 580 height 490
click at [695, 310] on img at bounding box center [782, 375] width 1742 height 1471
click at [1132, 365] on div at bounding box center [784, 388] width 1568 height 777
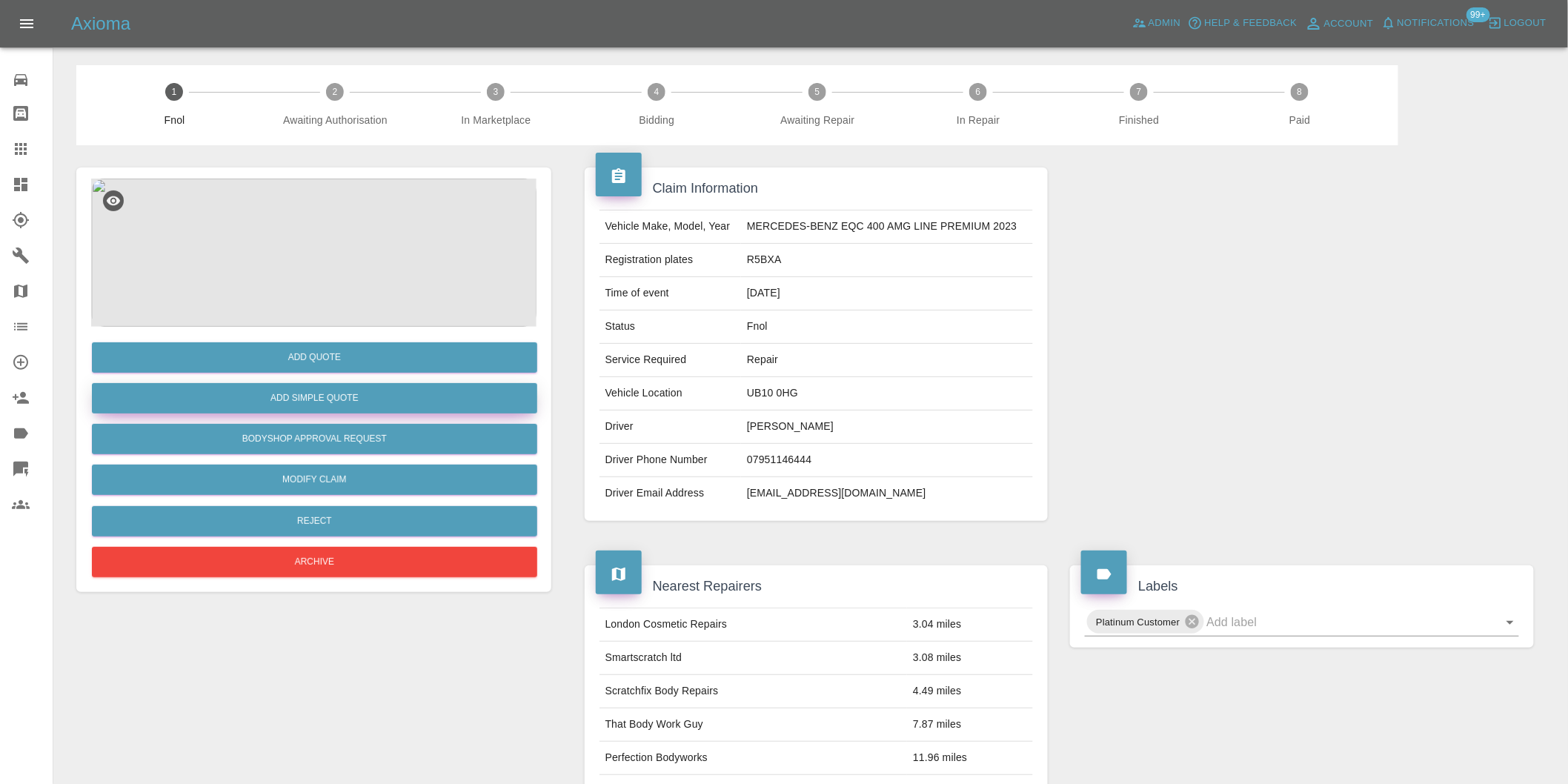
click at [325, 396] on button "Add Simple Quote" at bounding box center [315, 398] width 445 height 30
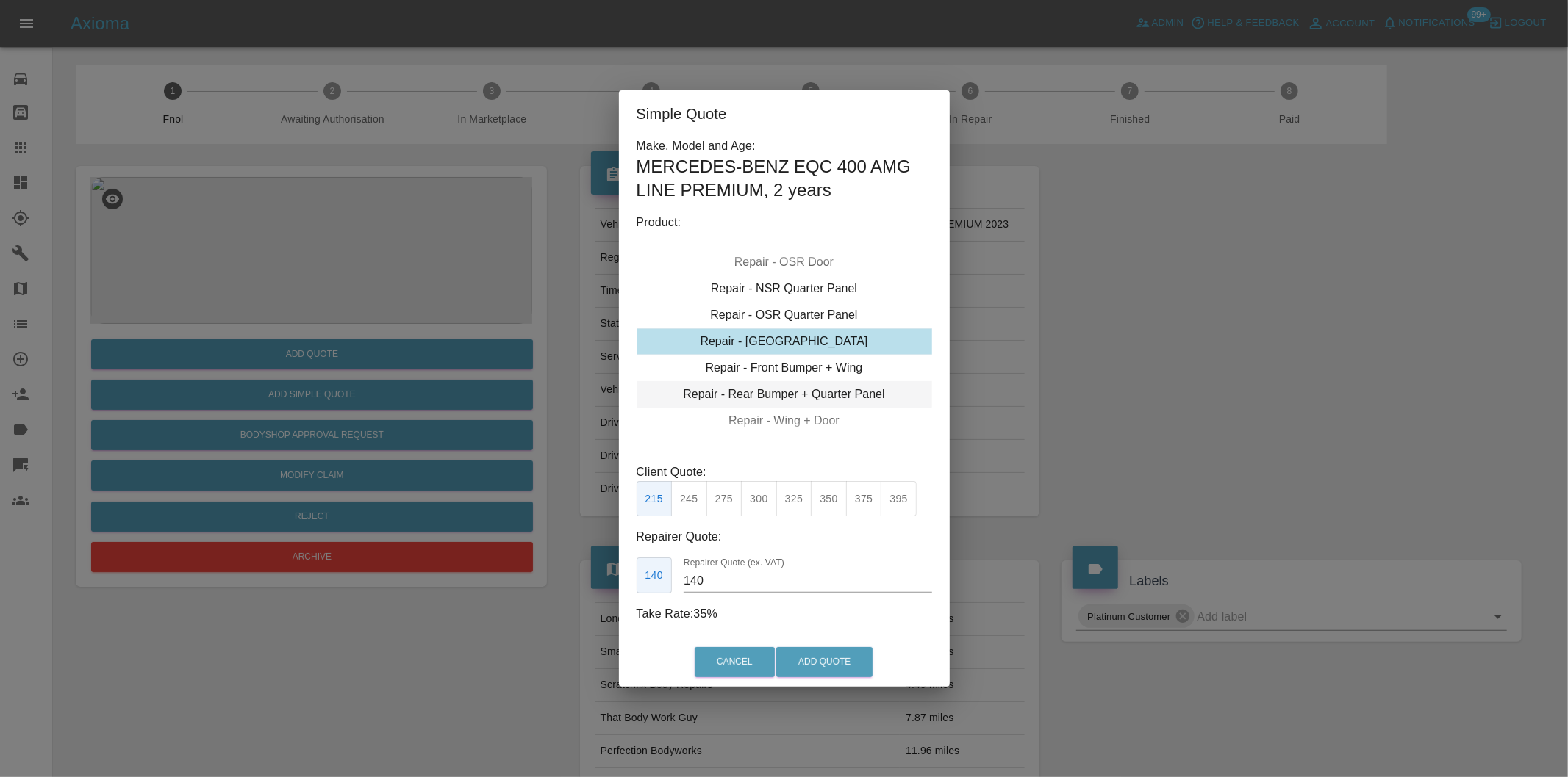
click at [840, 396] on div "Repair - Rear Bumper + Quarter Panel" at bounding box center [784, 395] width 295 height 26
click at [717, 500] on button "350" at bounding box center [724, 498] width 36 height 36
type input "210"
click at [791, 655] on button "Add Quote" at bounding box center [823, 662] width 96 height 30
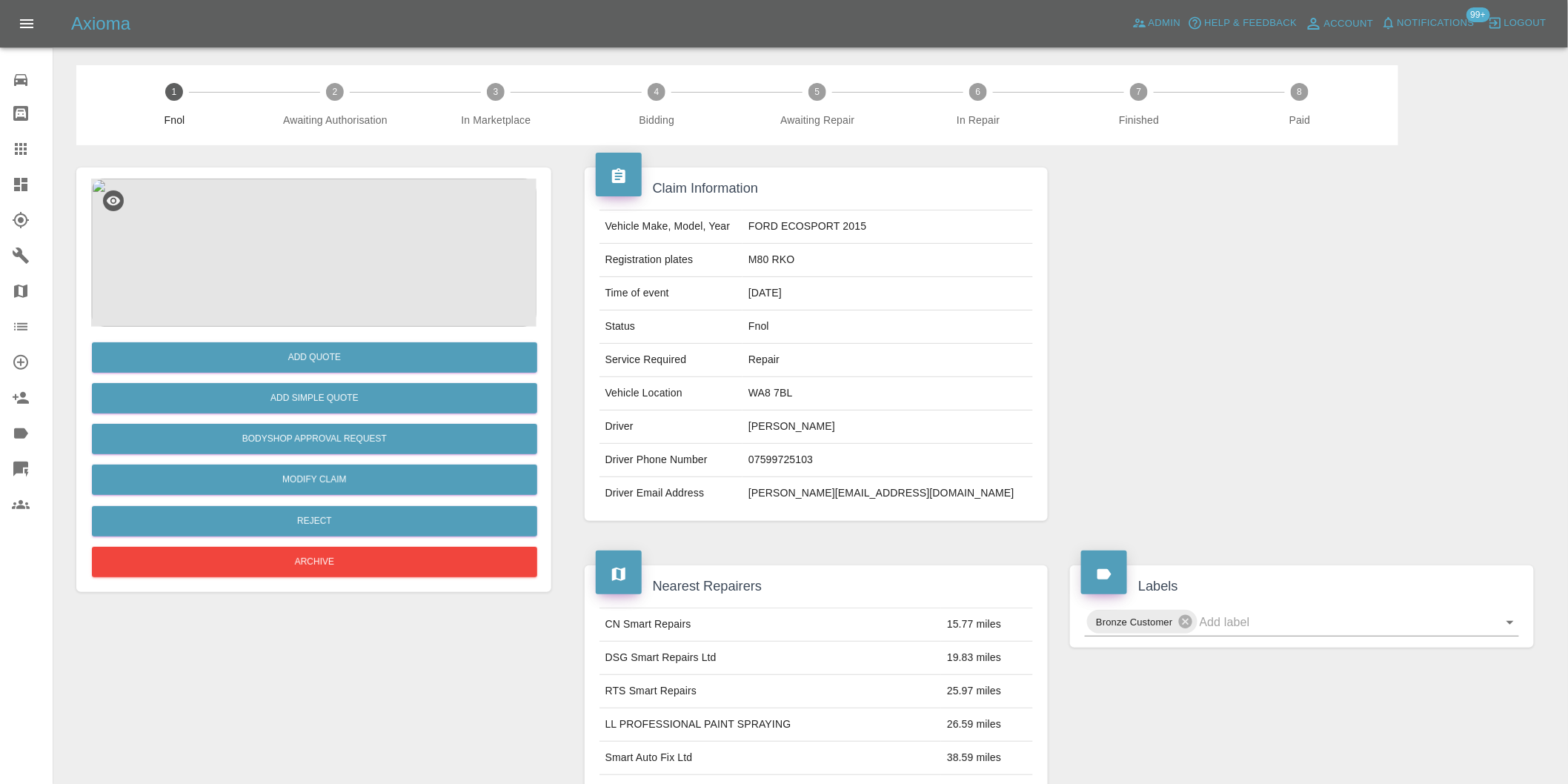
click at [323, 255] on img at bounding box center [314, 252] width 445 height 148
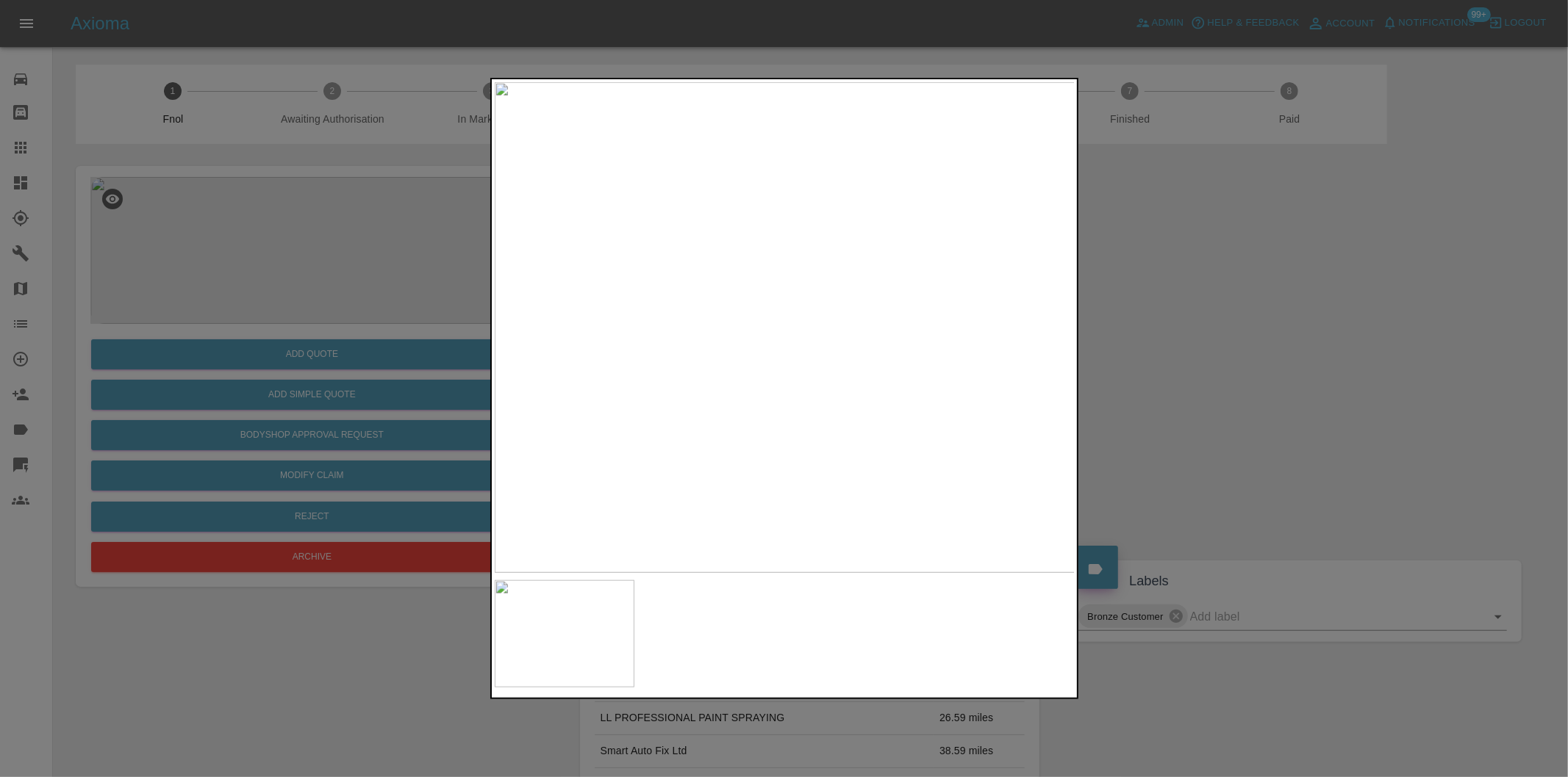
drag, startPoint x: 1172, startPoint y: 329, endPoint x: 1092, endPoint y: 329, distance: 80.0
click at [1163, 329] on div at bounding box center [784, 388] width 1568 height 777
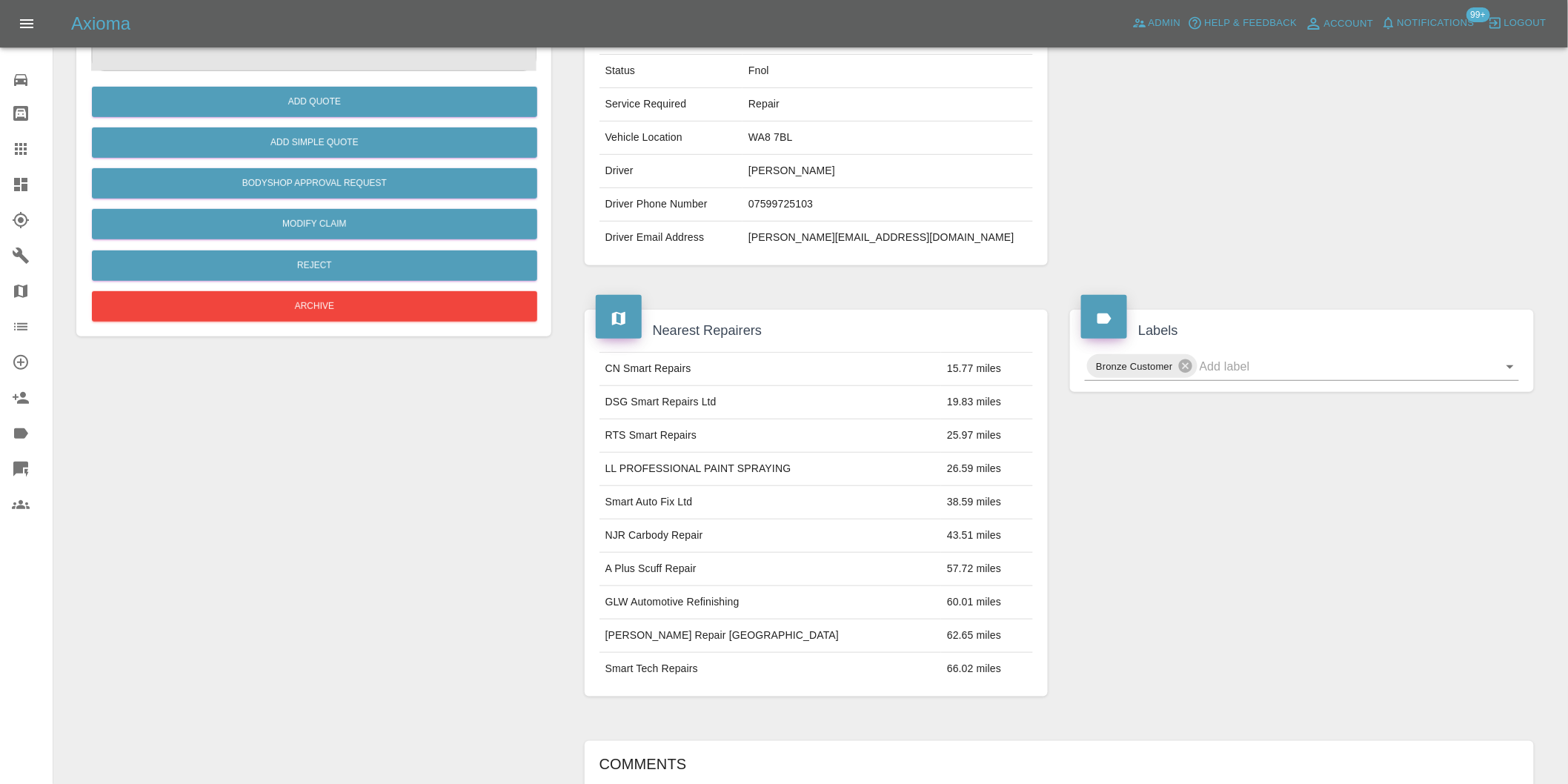
scroll to position [102, 0]
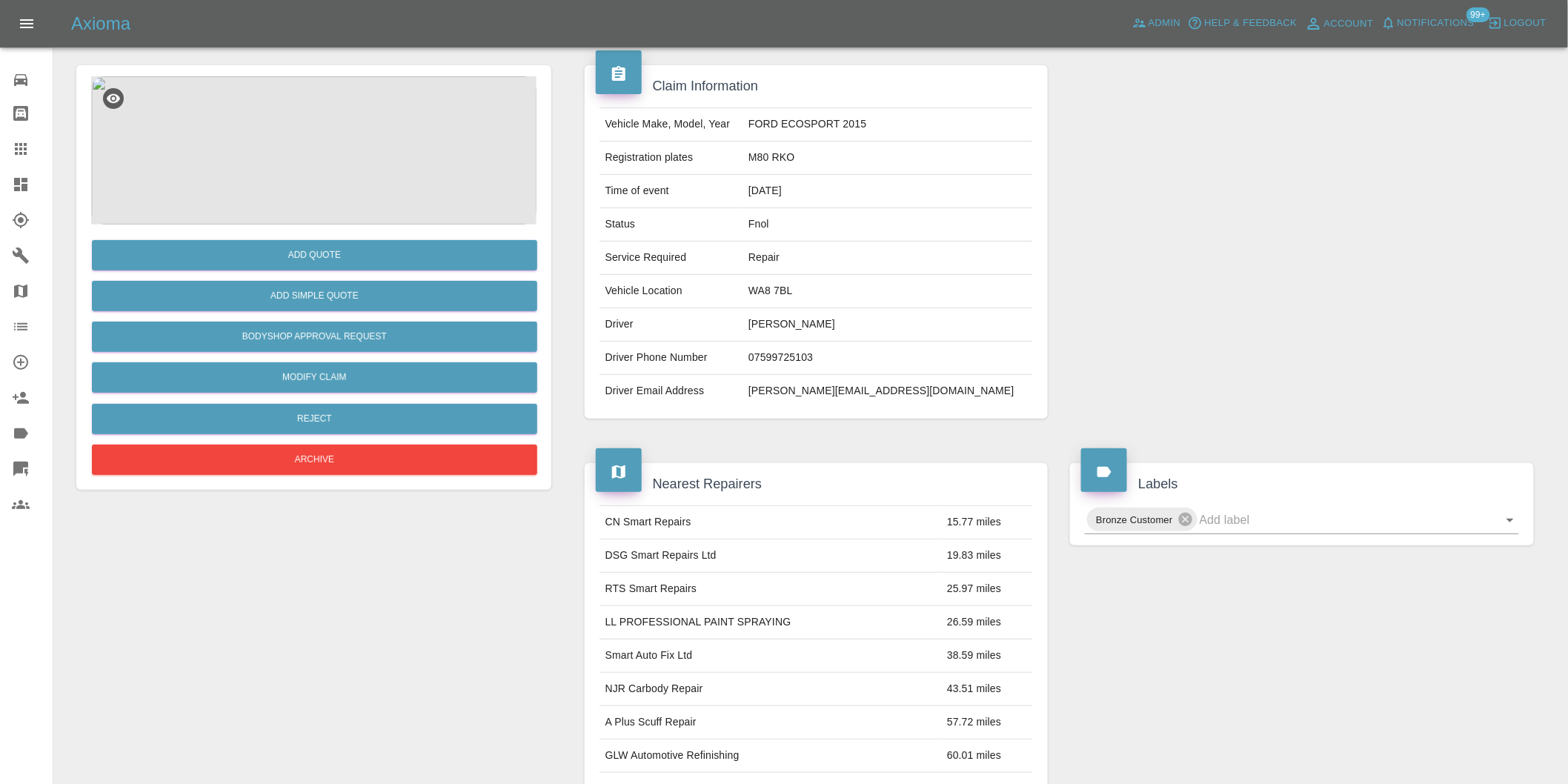
click at [318, 160] on img at bounding box center [314, 150] width 445 height 148
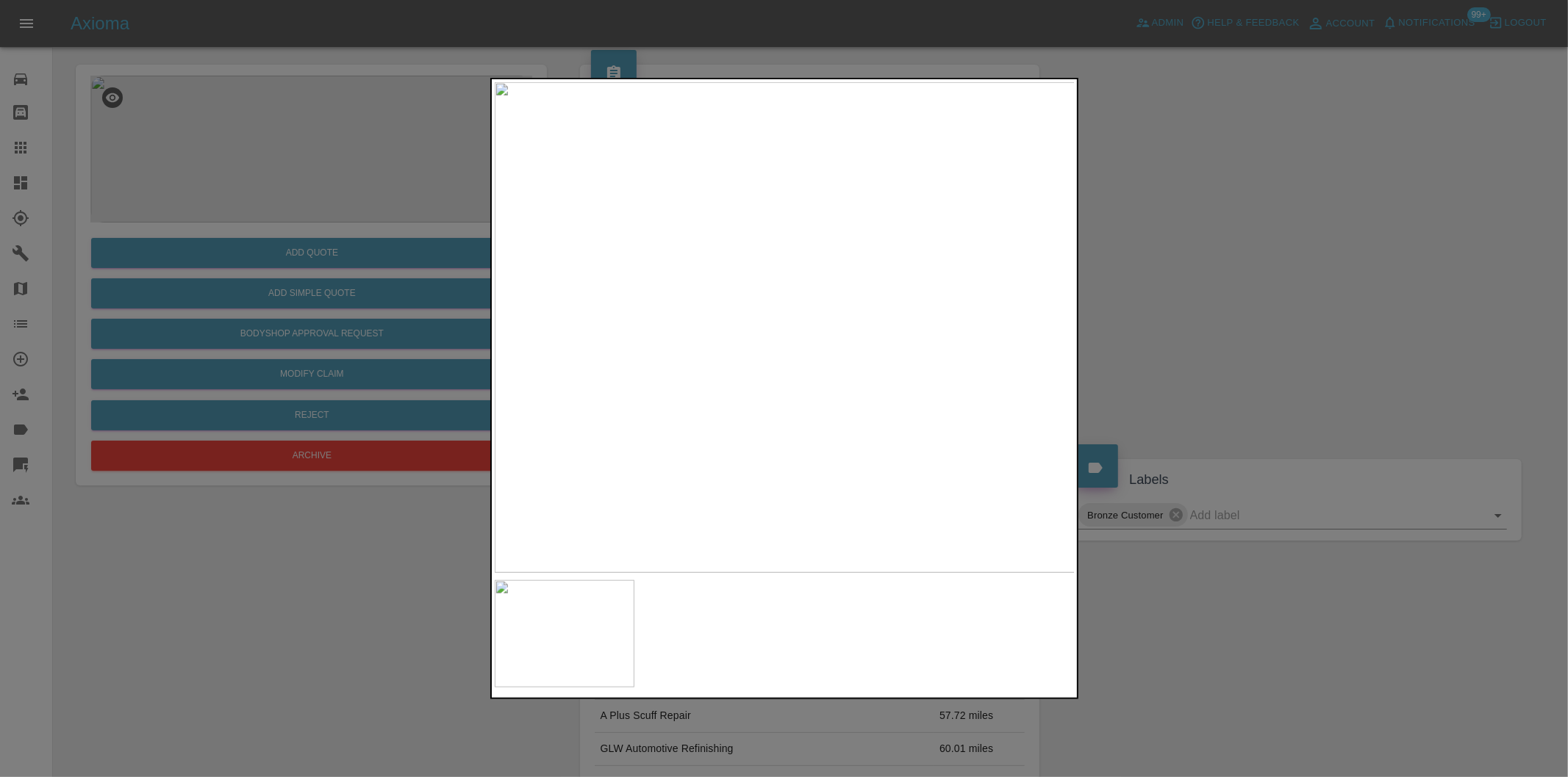
click at [935, 393] on img at bounding box center [784, 328] width 580 height 490
click at [740, 368] on img at bounding box center [332, 130] width 1742 height 1471
click at [1295, 345] on div at bounding box center [784, 388] width 1568 height 777
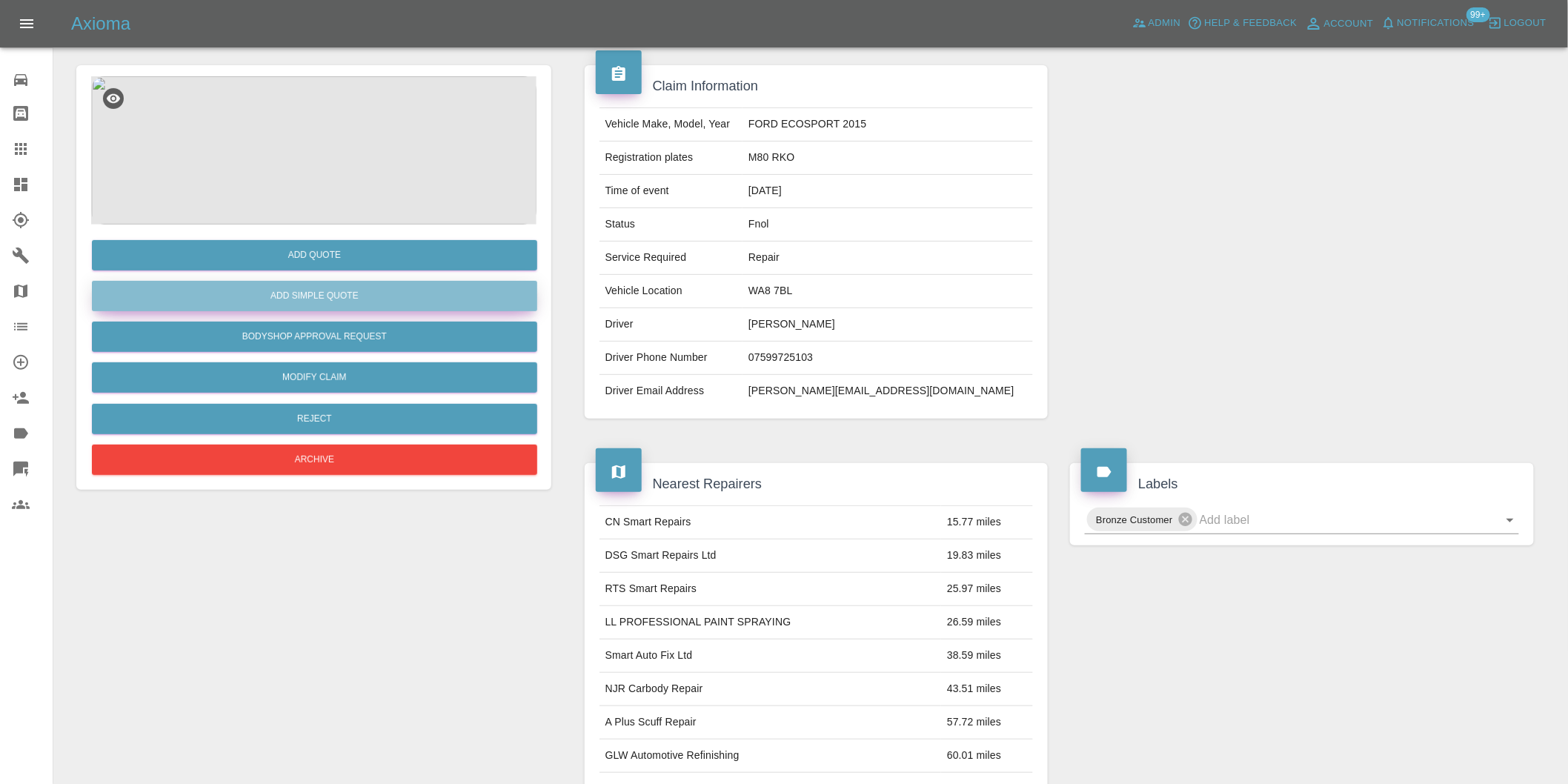
click at [367, 294] on button "Add Simple Quote" at bounding box center [315, 296] width 445 height 30
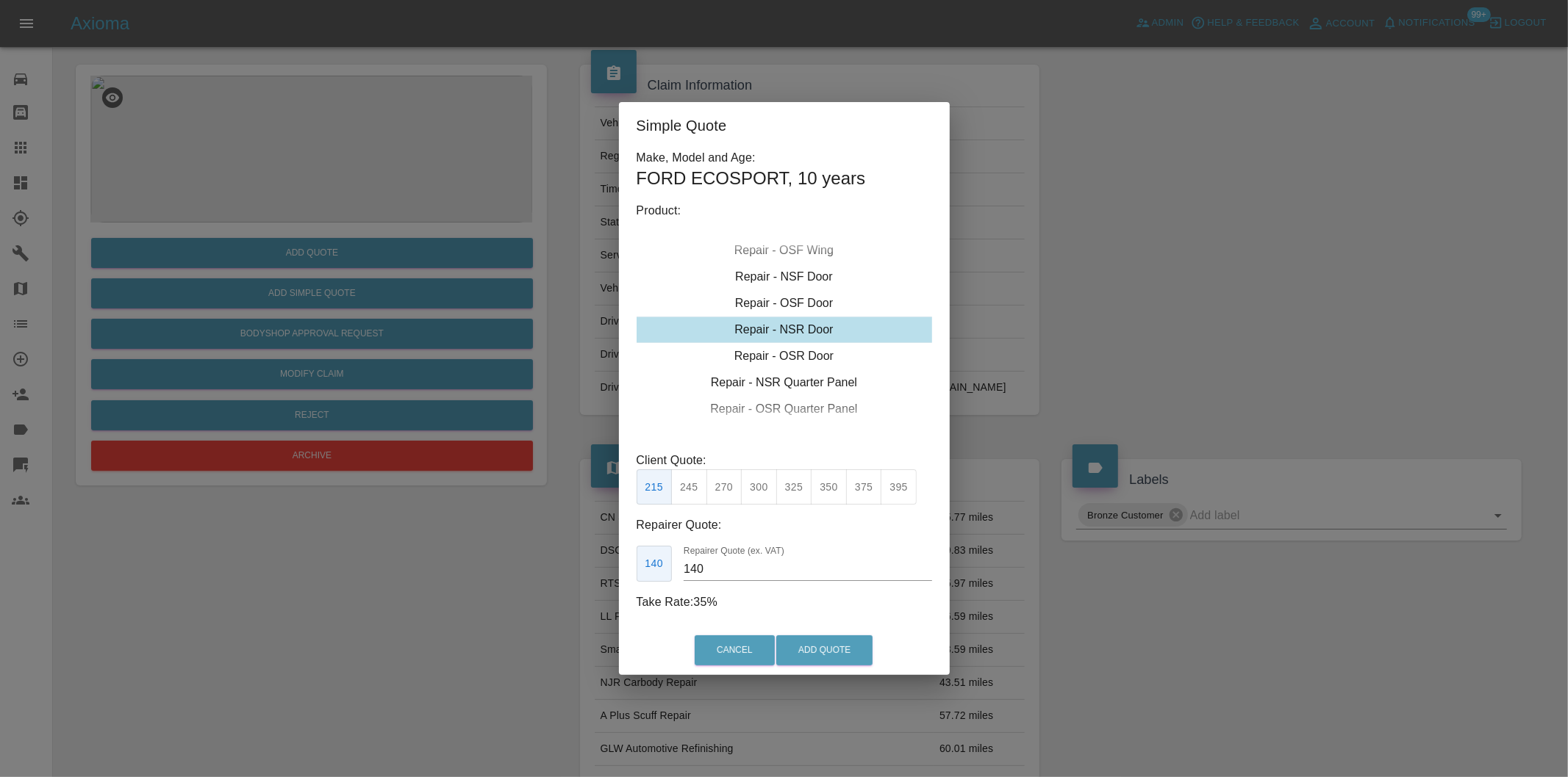
click at [824, 324] on div "Repair - NSR Door" at bounding box center [784, 330] width 295 height 26
click at [720, 483] on button "270" at bounding box center [724, 487] width 36 height 36
type input "180"
click at [834, 650] on button "Add Quote" at bounding box center [823, 650] width 96 height 30
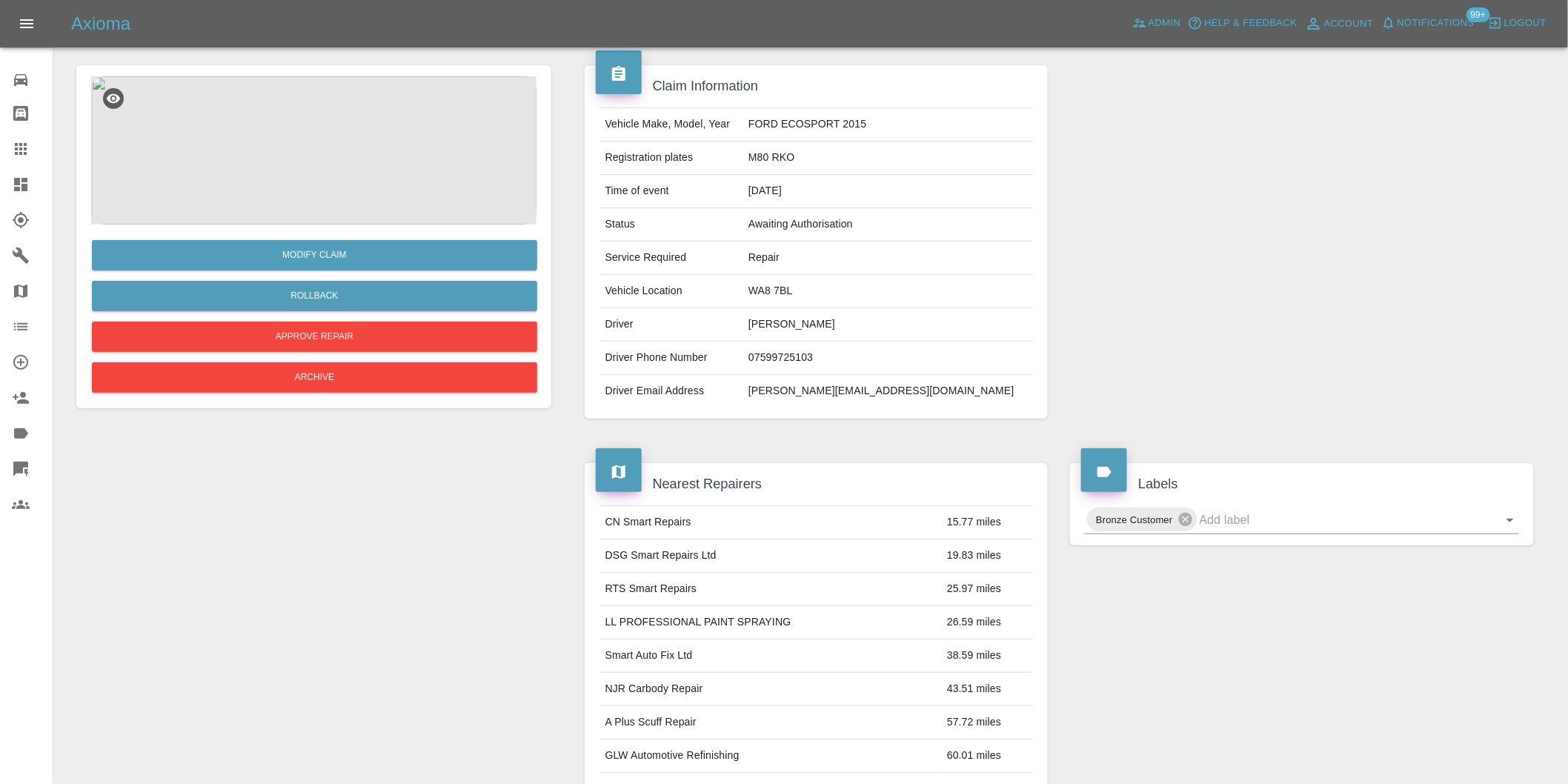
scroll to position [0, 0]
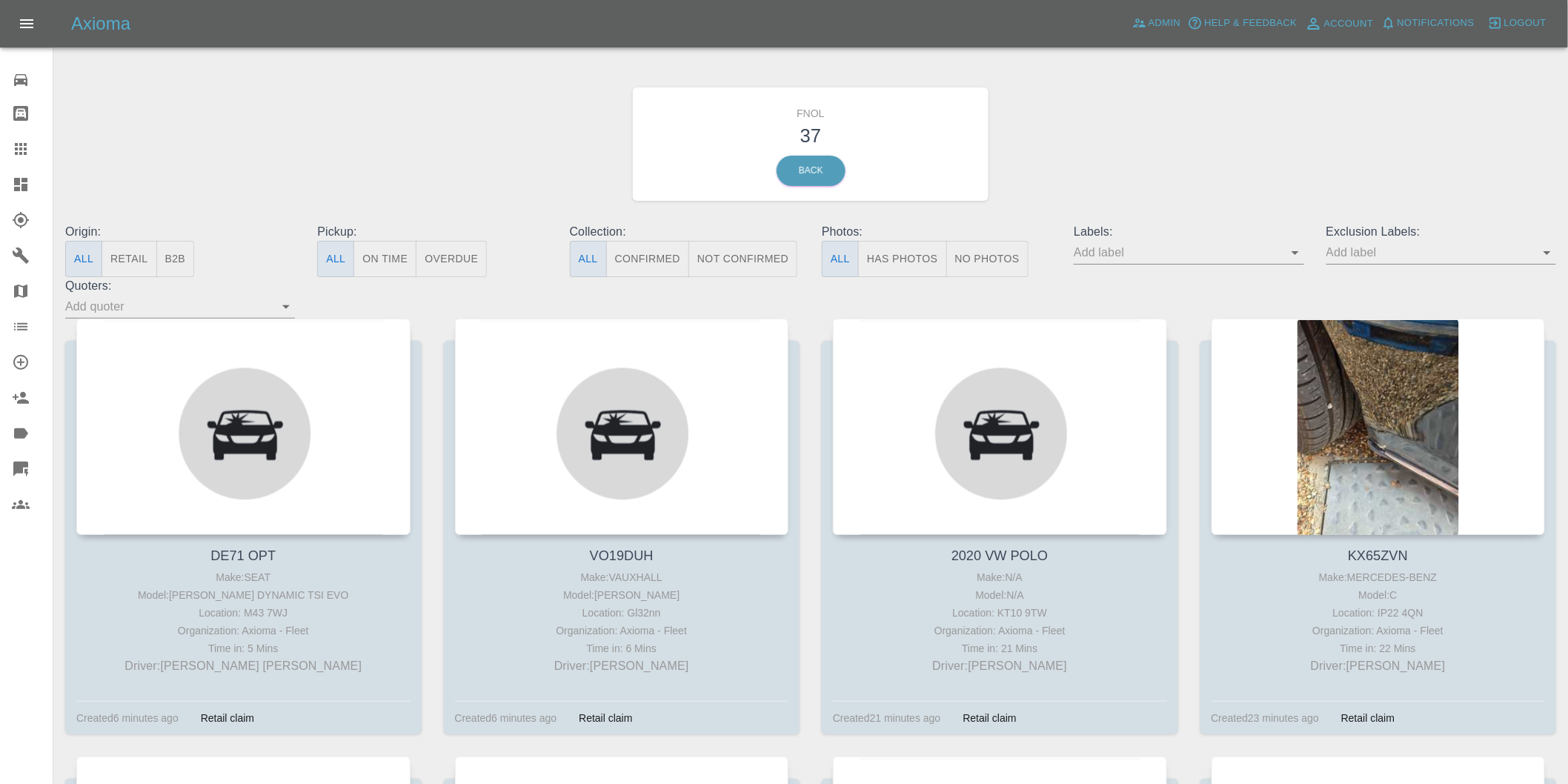
click at [903, 255] on button "Has Photos" at bounding box center [903, 259] width 89 height 36
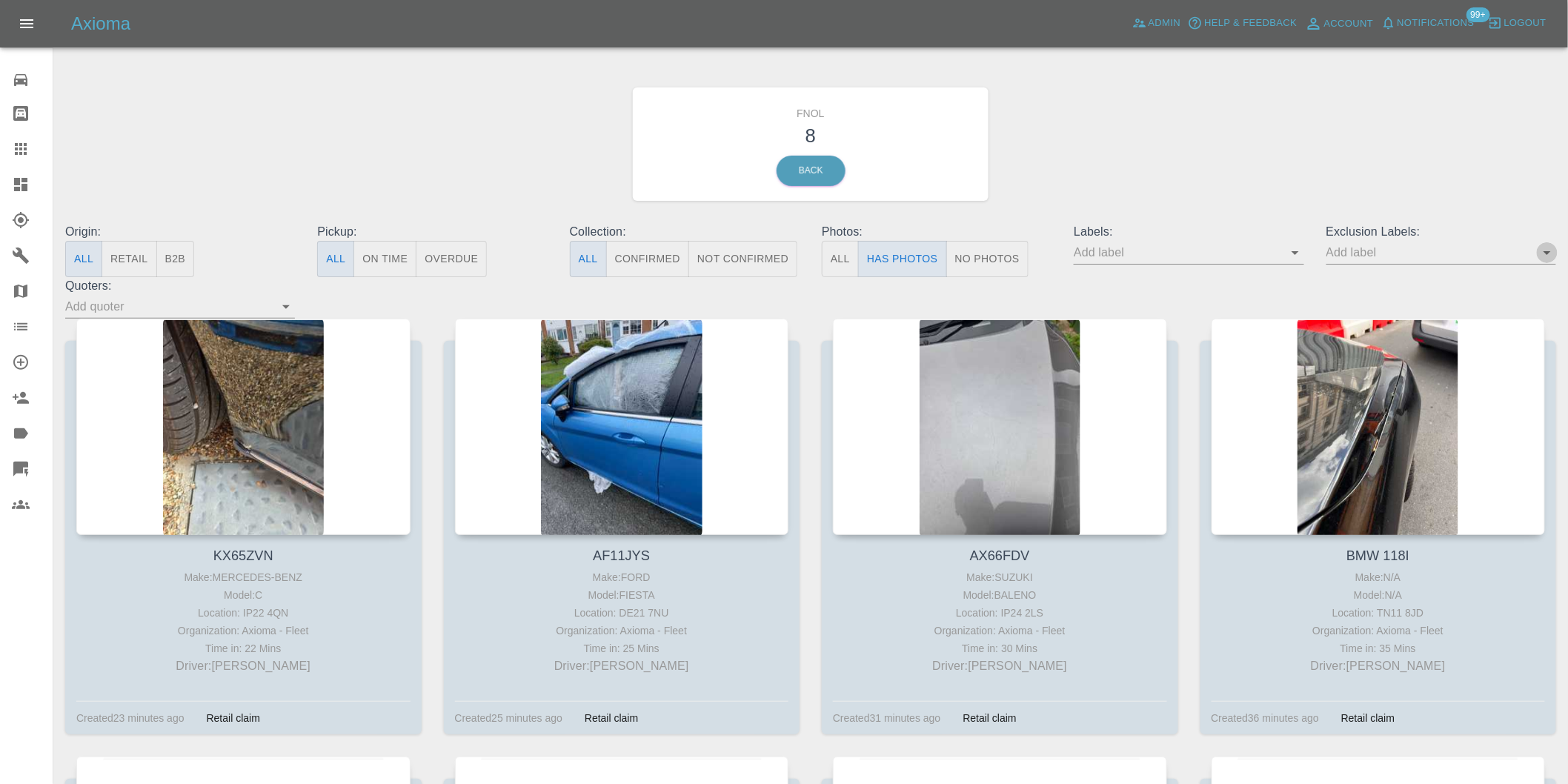
click at [1545, 258] on icon "Open" at bounding box center [1548, 253] width 18 height 18
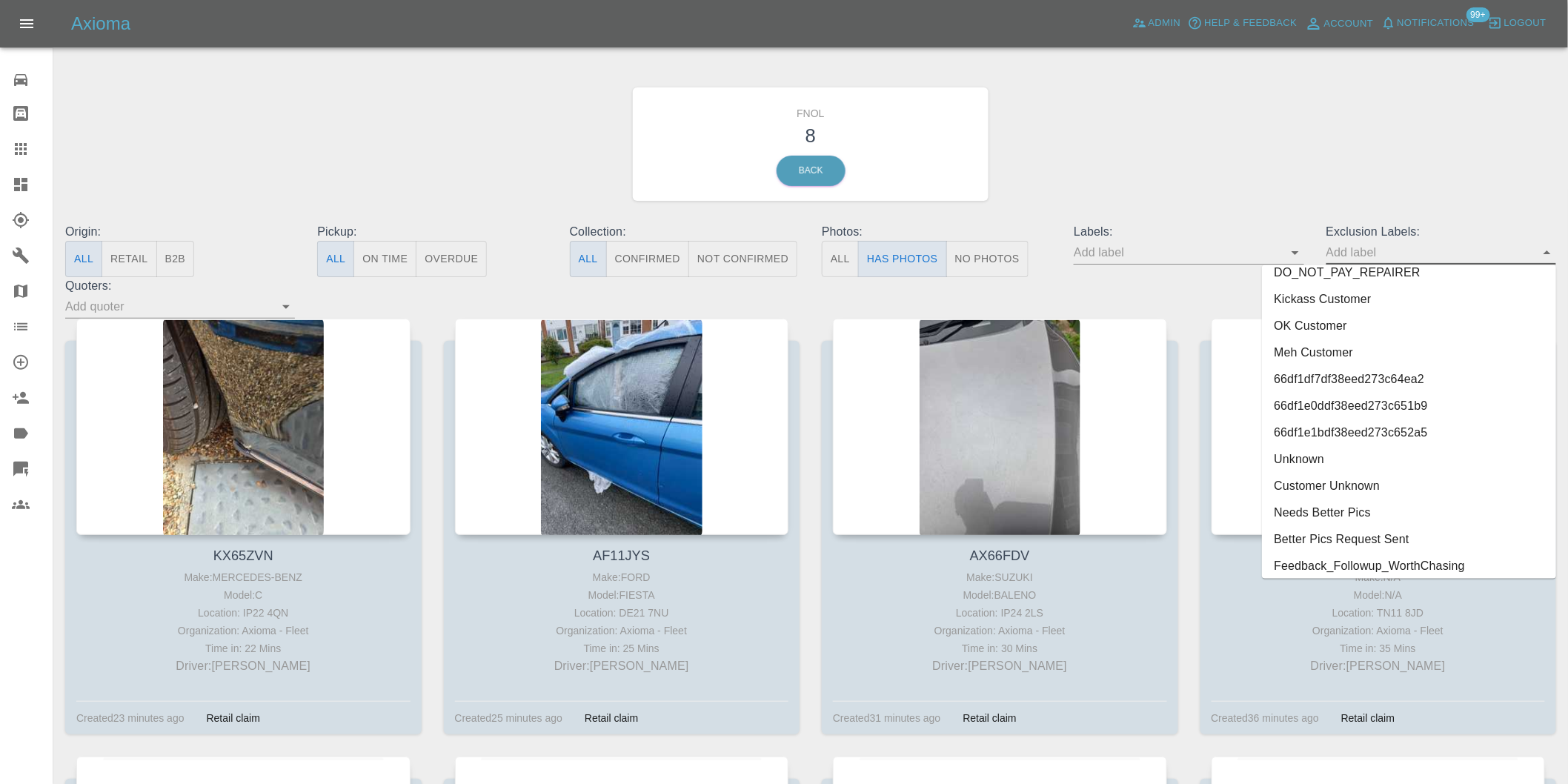
scroll to position [3192, 0]
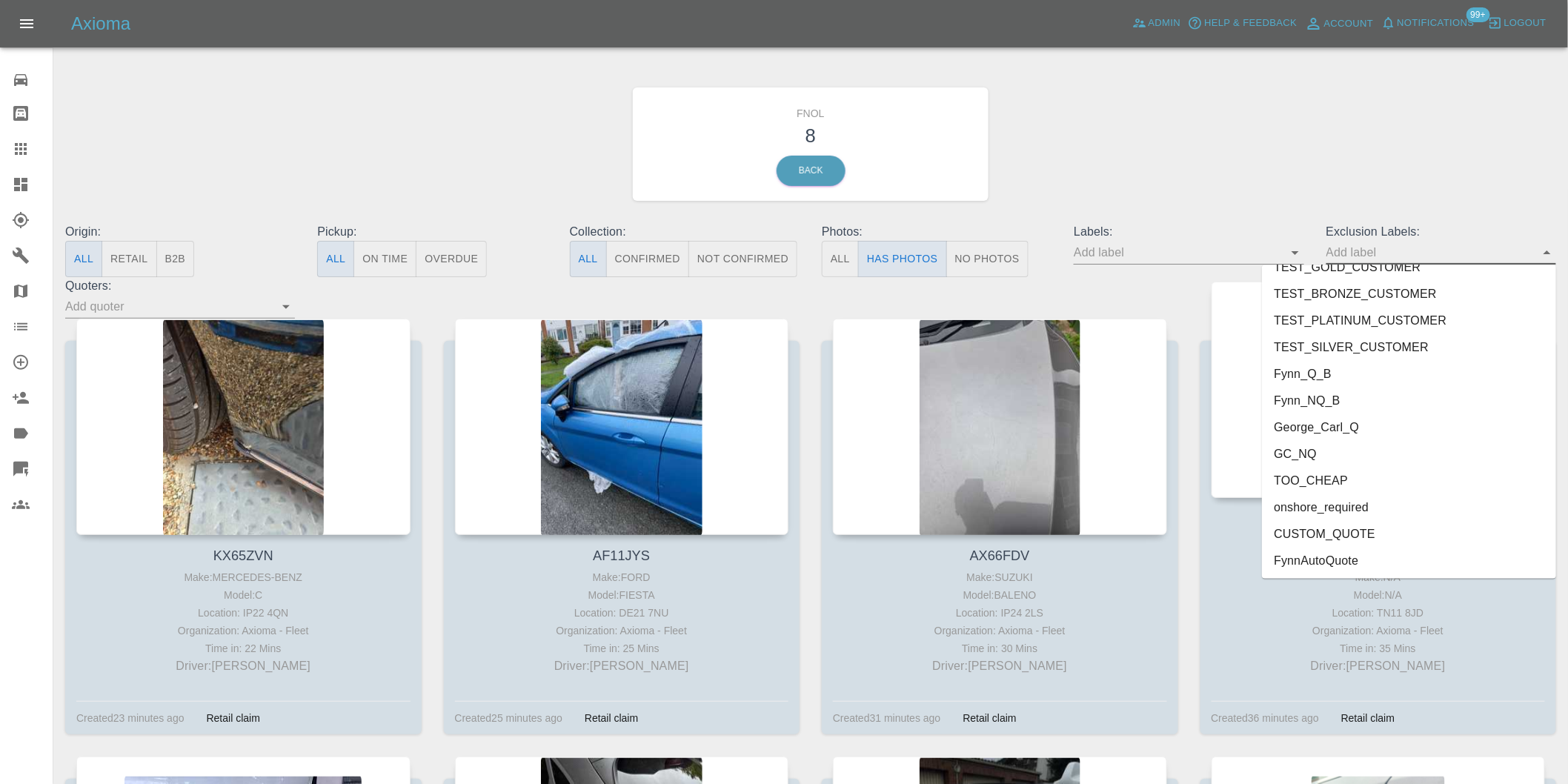
drag, startPoint x: 1377, startPoint y: 510, endPoint x: 1397, endPoint y: 481, distance: 35.2
click at [1375, 510] on li "onshore_required" at bounding box center [1409, 507] width 294 height 27
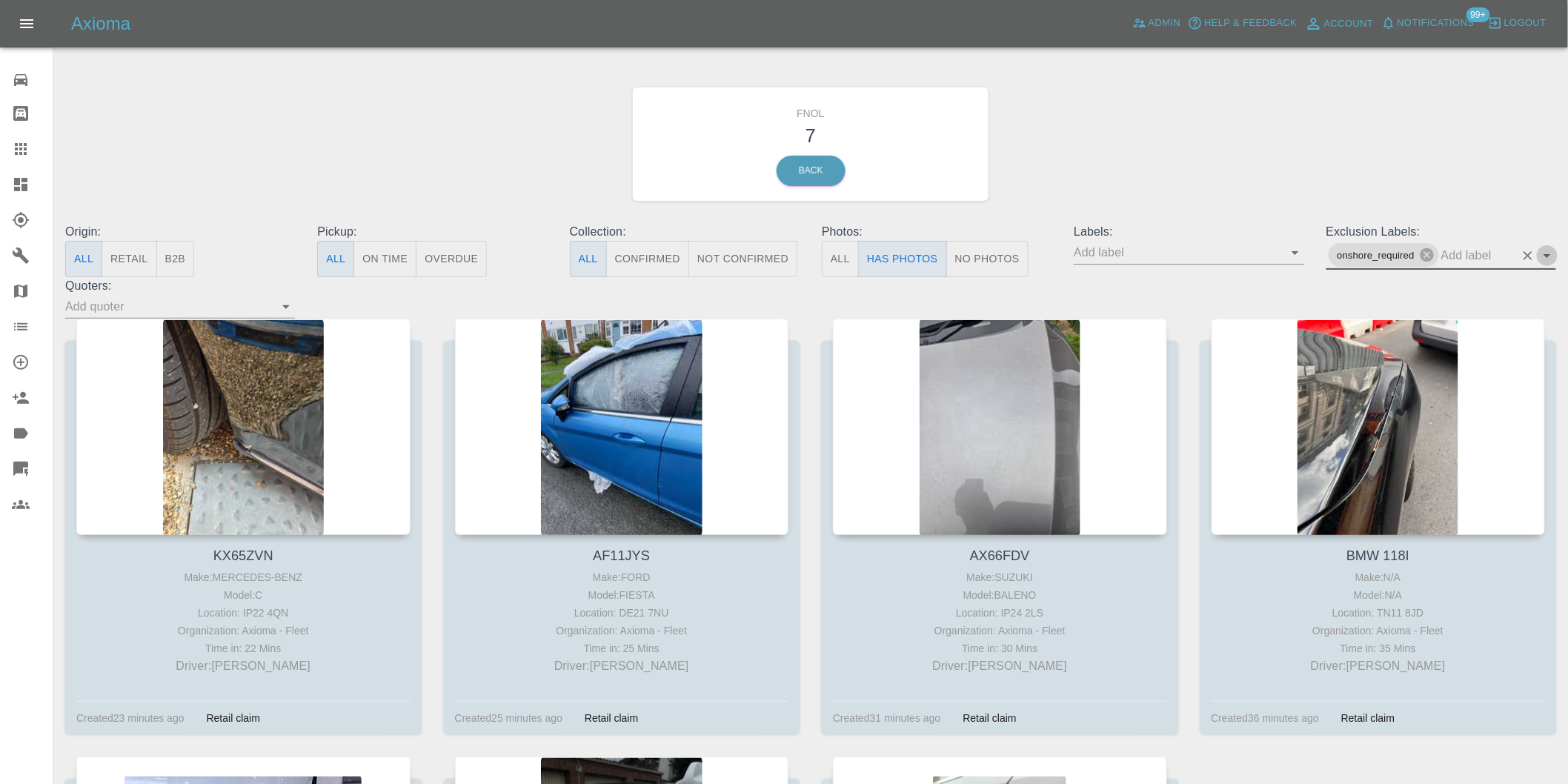
click at [1545, 255] on icon "Open" at bounding box center [1548, 256] width 7 height 4
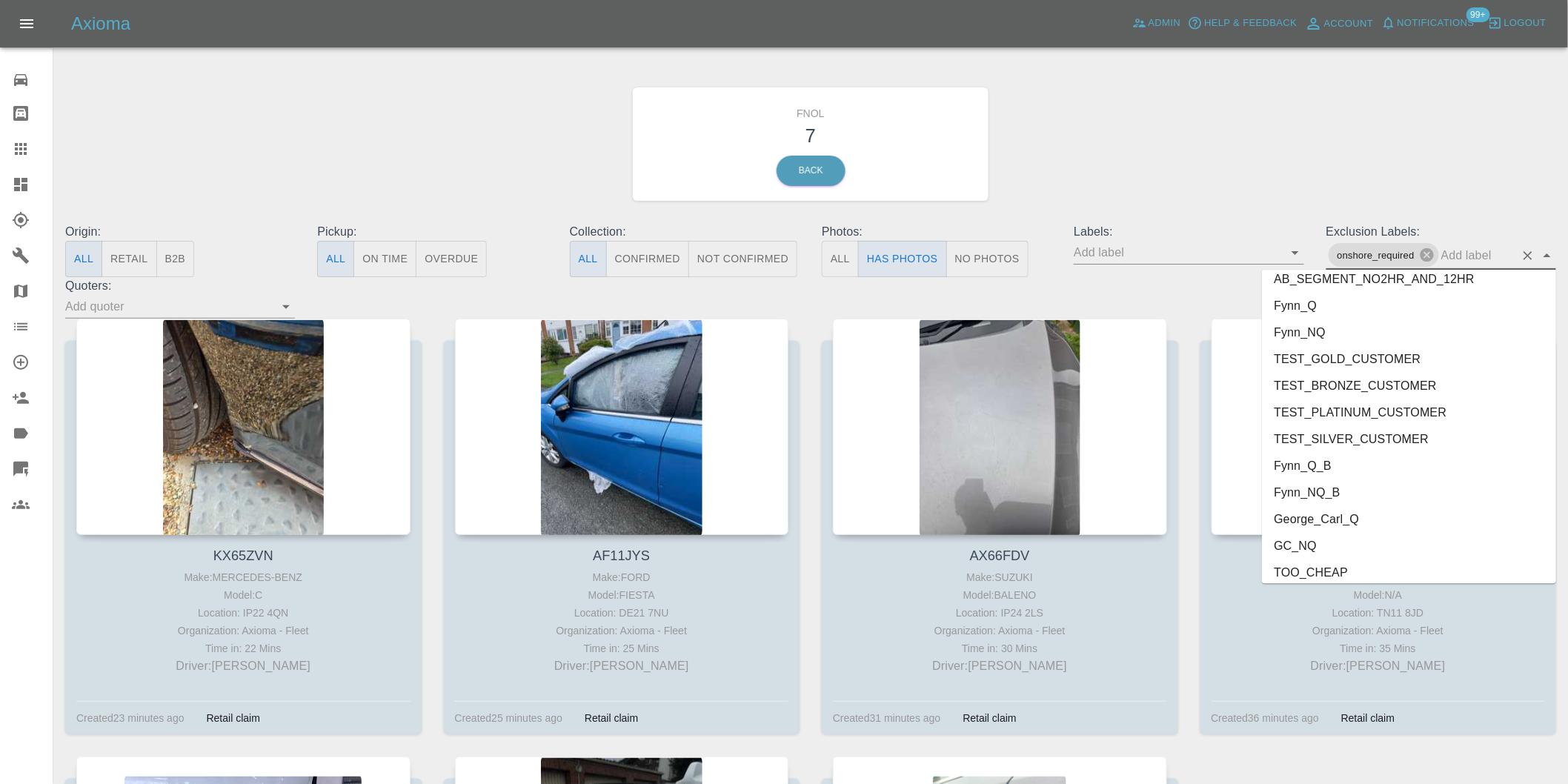
scroll to position [3165, 0]
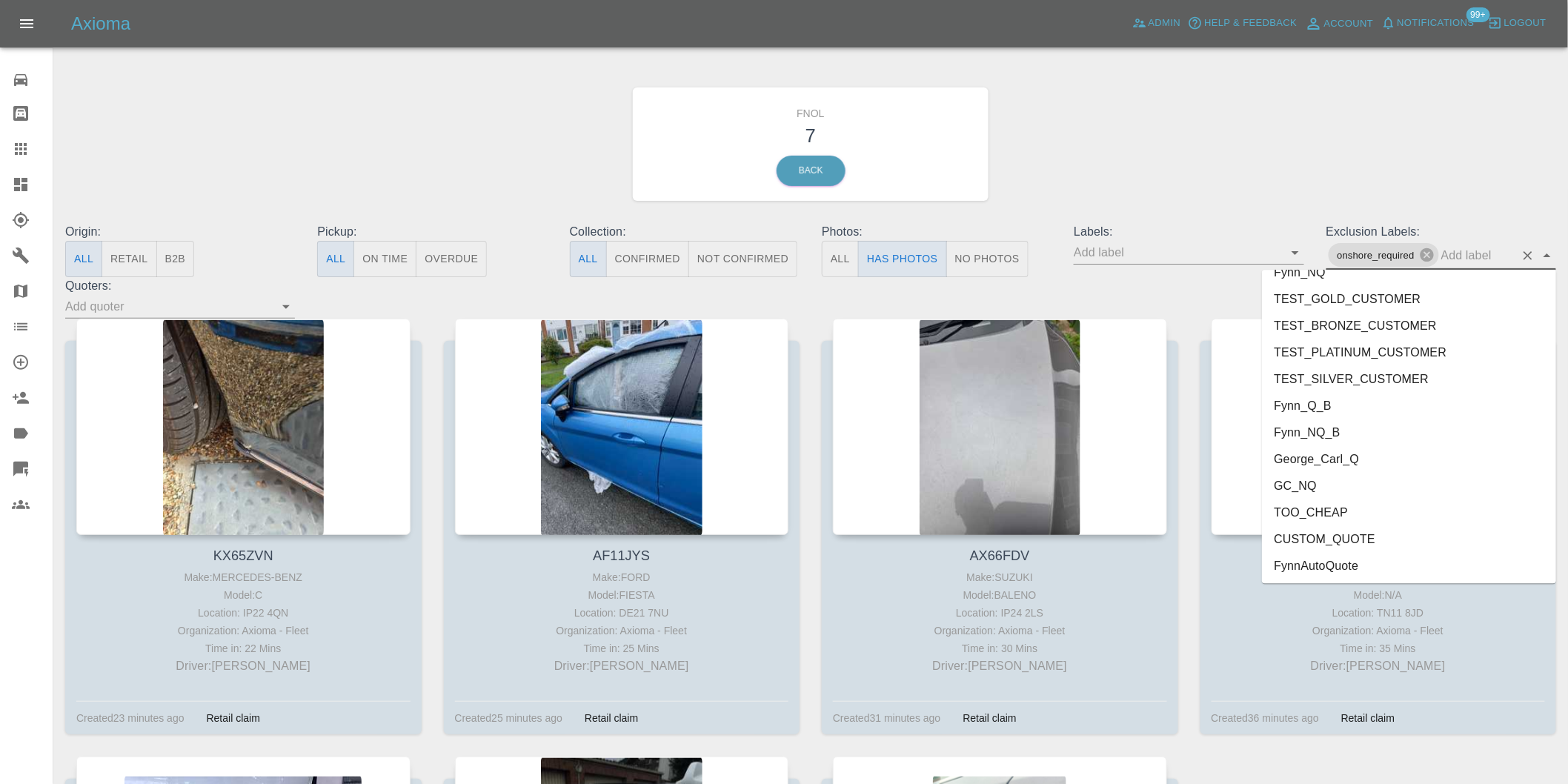
click at [1337, 459] on li "George_Carl_Q" at bounding box center [1409, 459] width 294 height 27
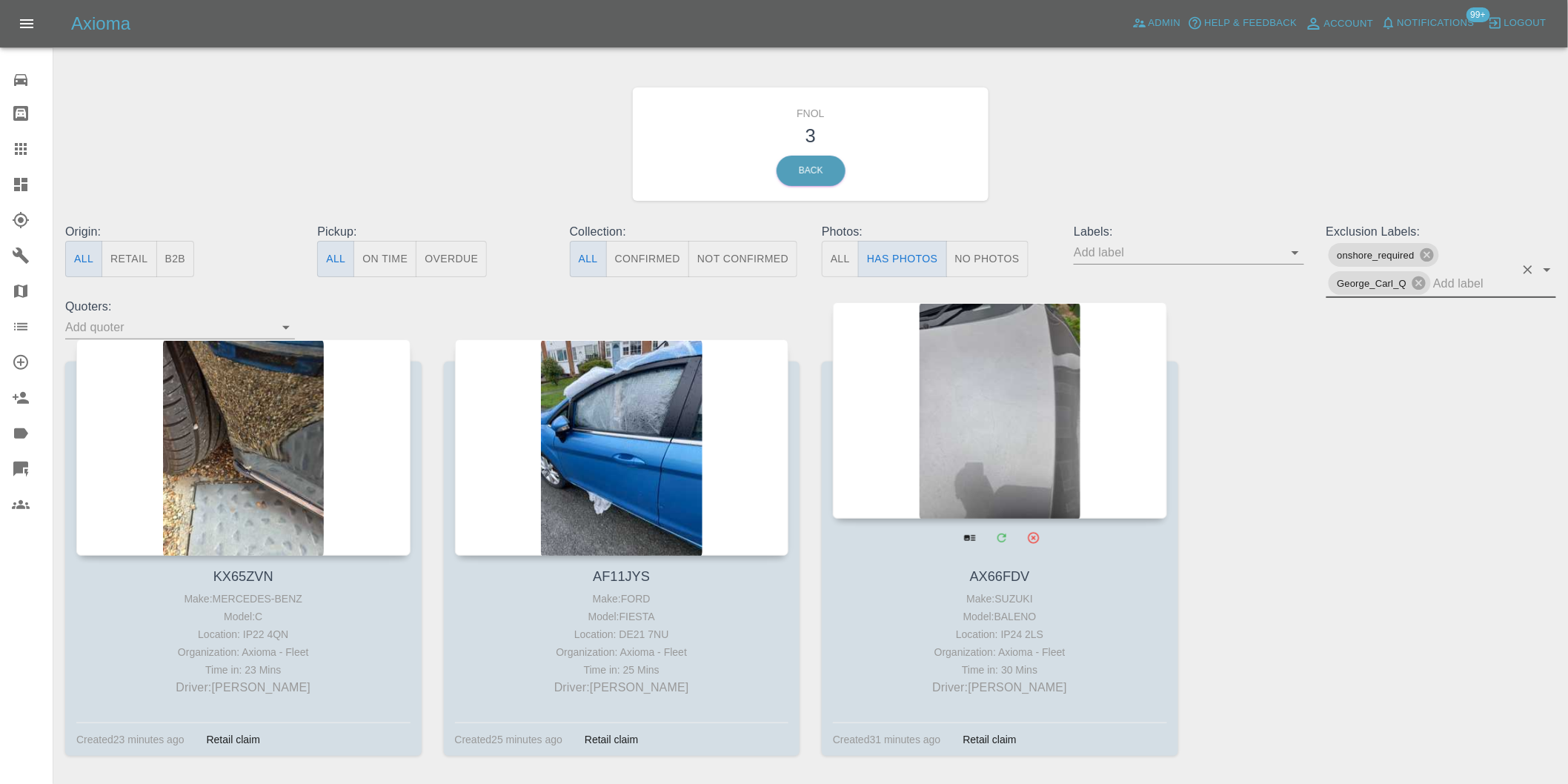
scroll to position [52, 0]
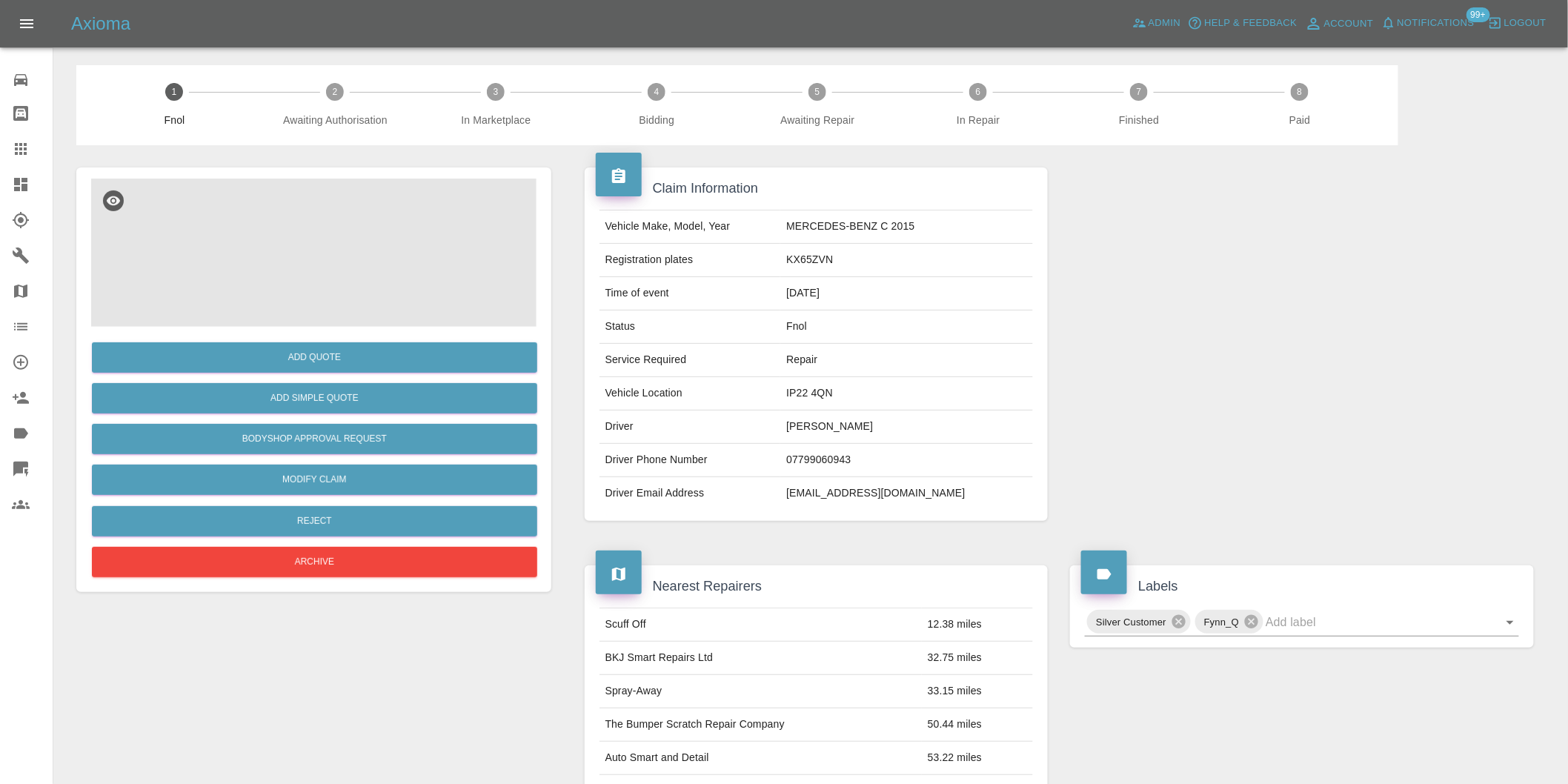
click at [278, 200] on img at bounding box center [314, 252] width 445 height 148
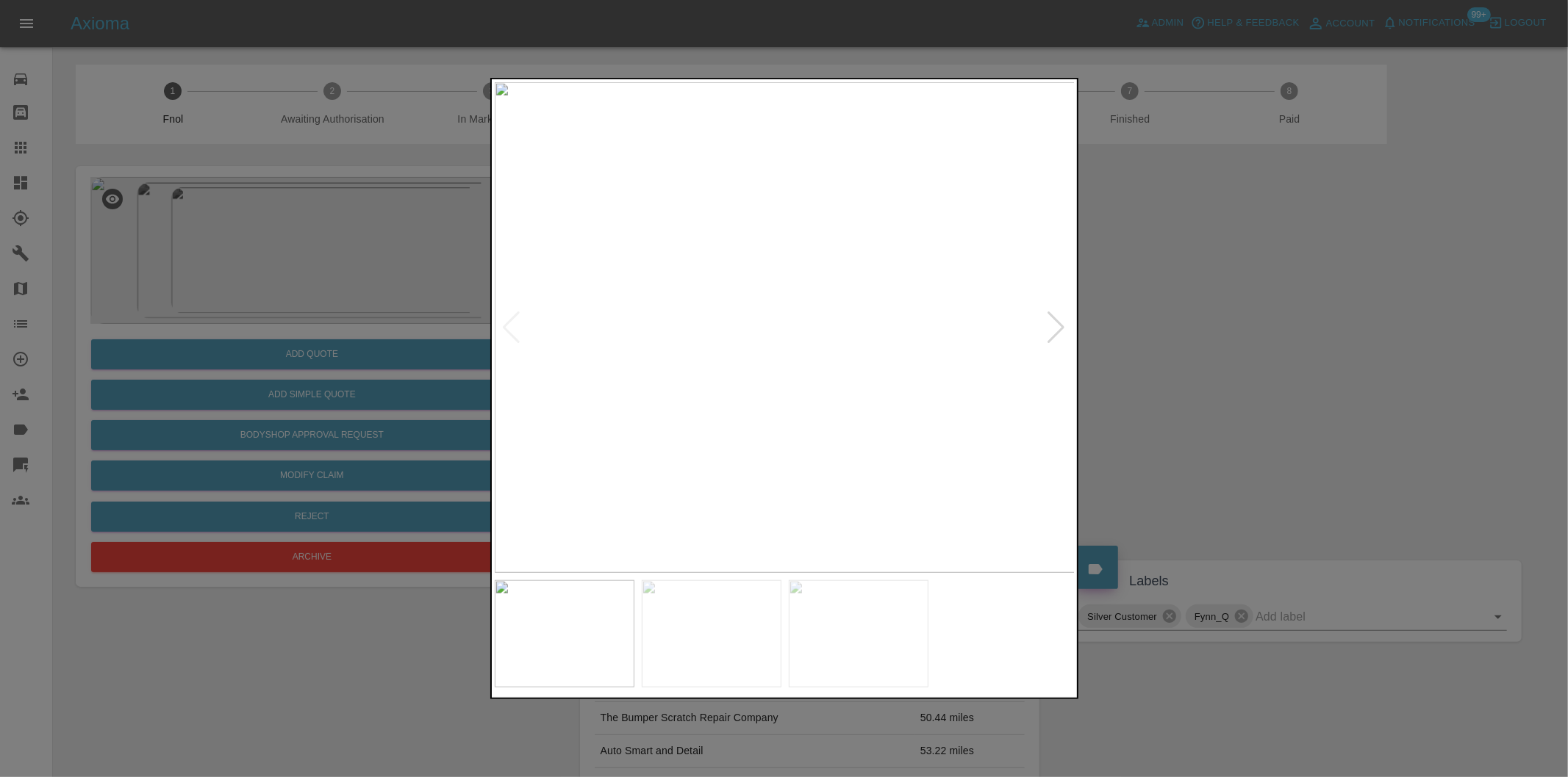
click at [1059, 324] on div at bounding box center [1056, 327] width 20 height 33
click at [1057, 324] on div at bounding box center [1056, 327] width 20 height 33
click at [1057, 324] on img at bounding box center [784, 328] width 580 height 490
click at [1239, 319] on div at bounding box center [784, 388] width 1568 height 777
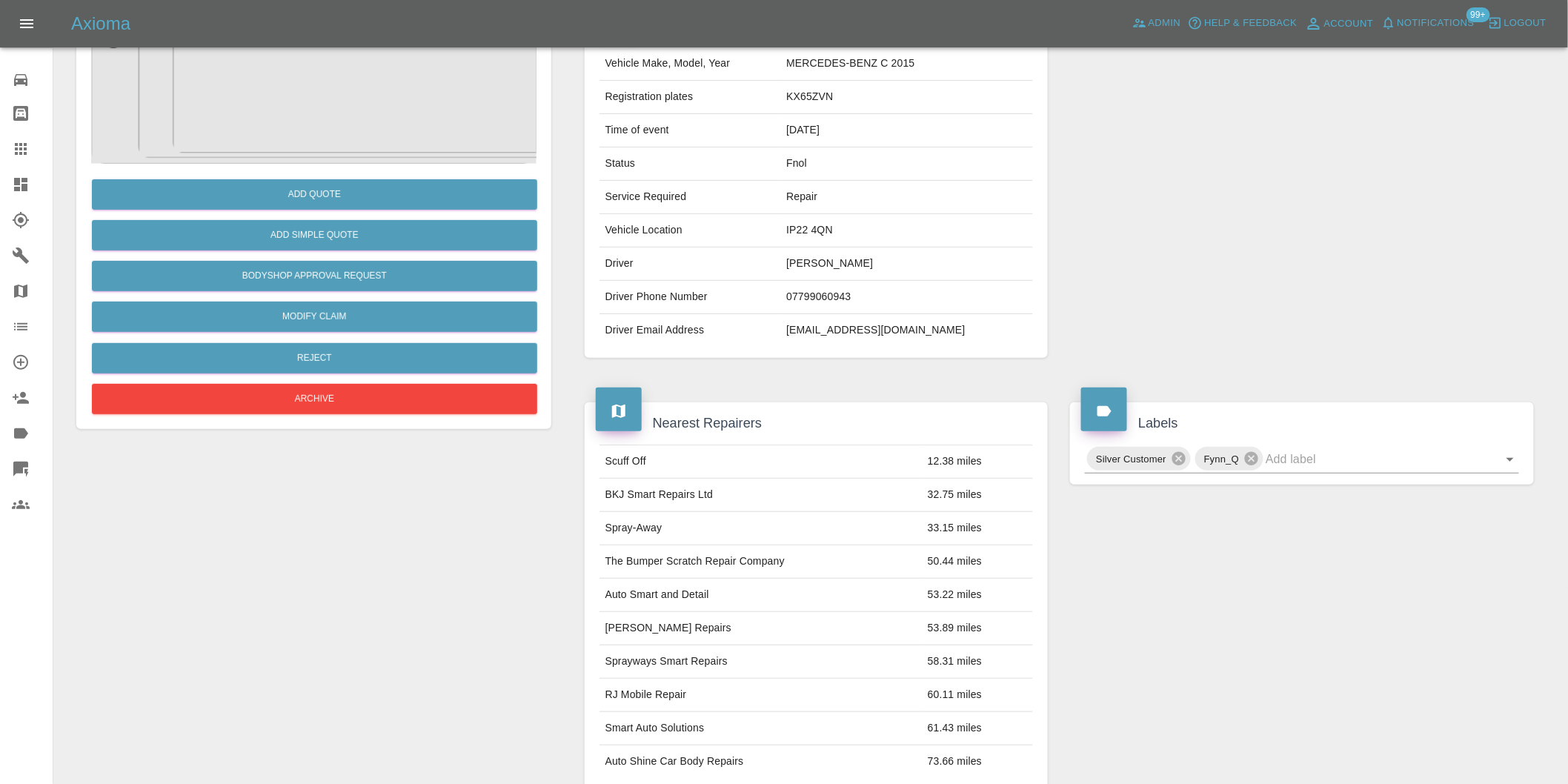
scroll to position [329, 0]
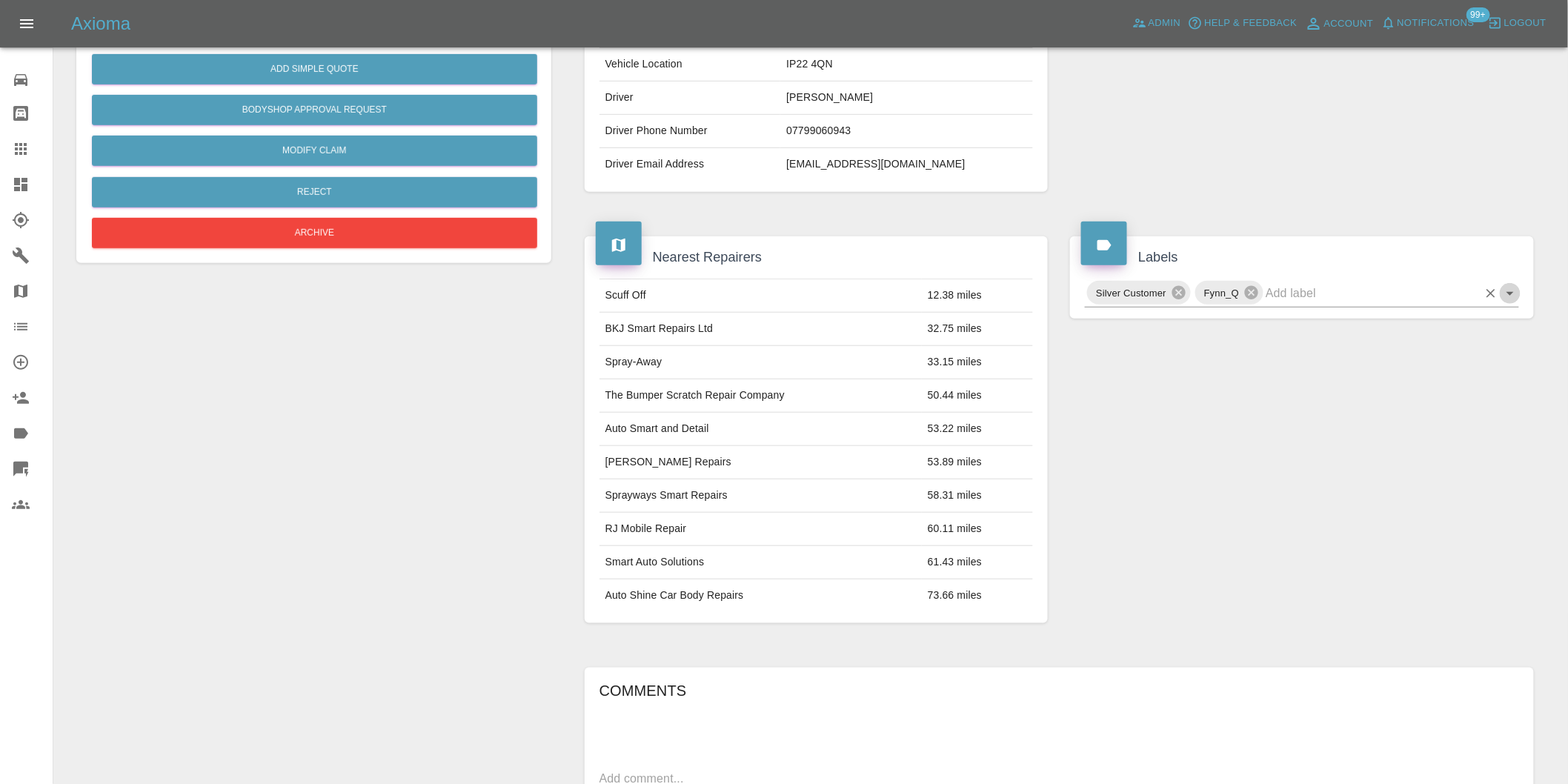
click at [1509, 294] on icon "Open" at bounding box center [1510, 294] width 18 height 18
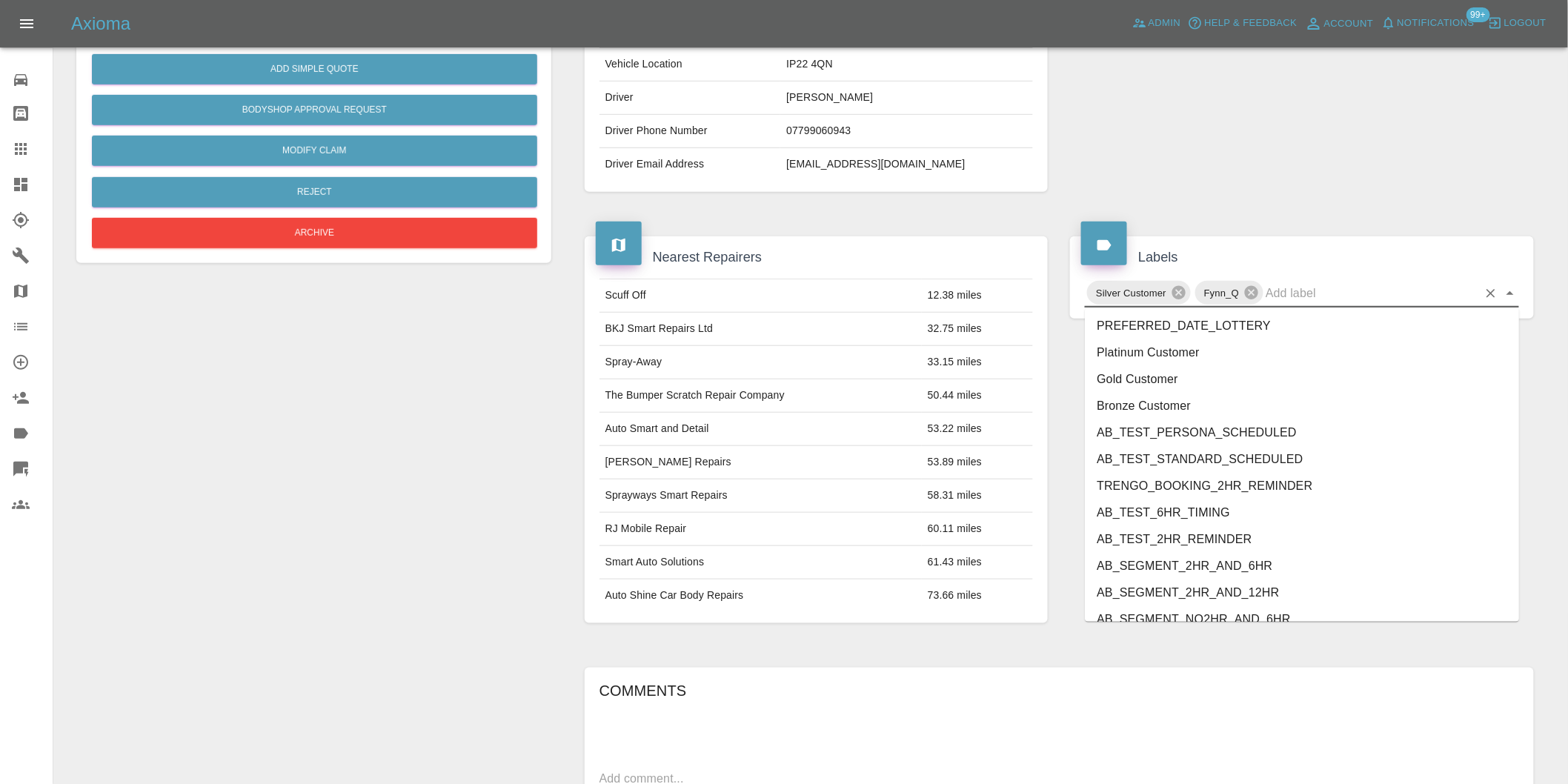
scroll to position [3139, 0]
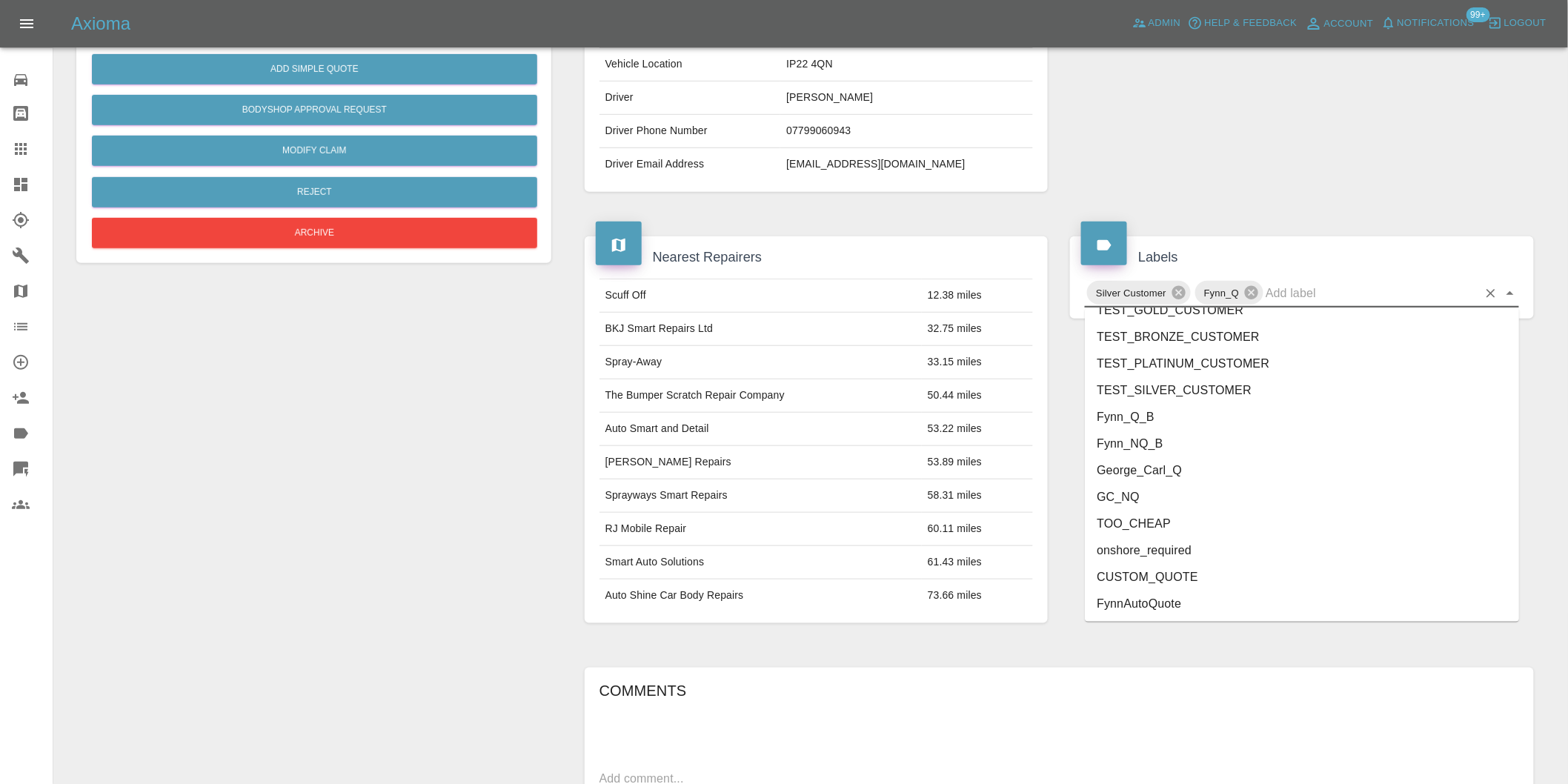
click at [1193, 553] on li "onshore_required" at bounding box center [1302, 551] width 435 height 27
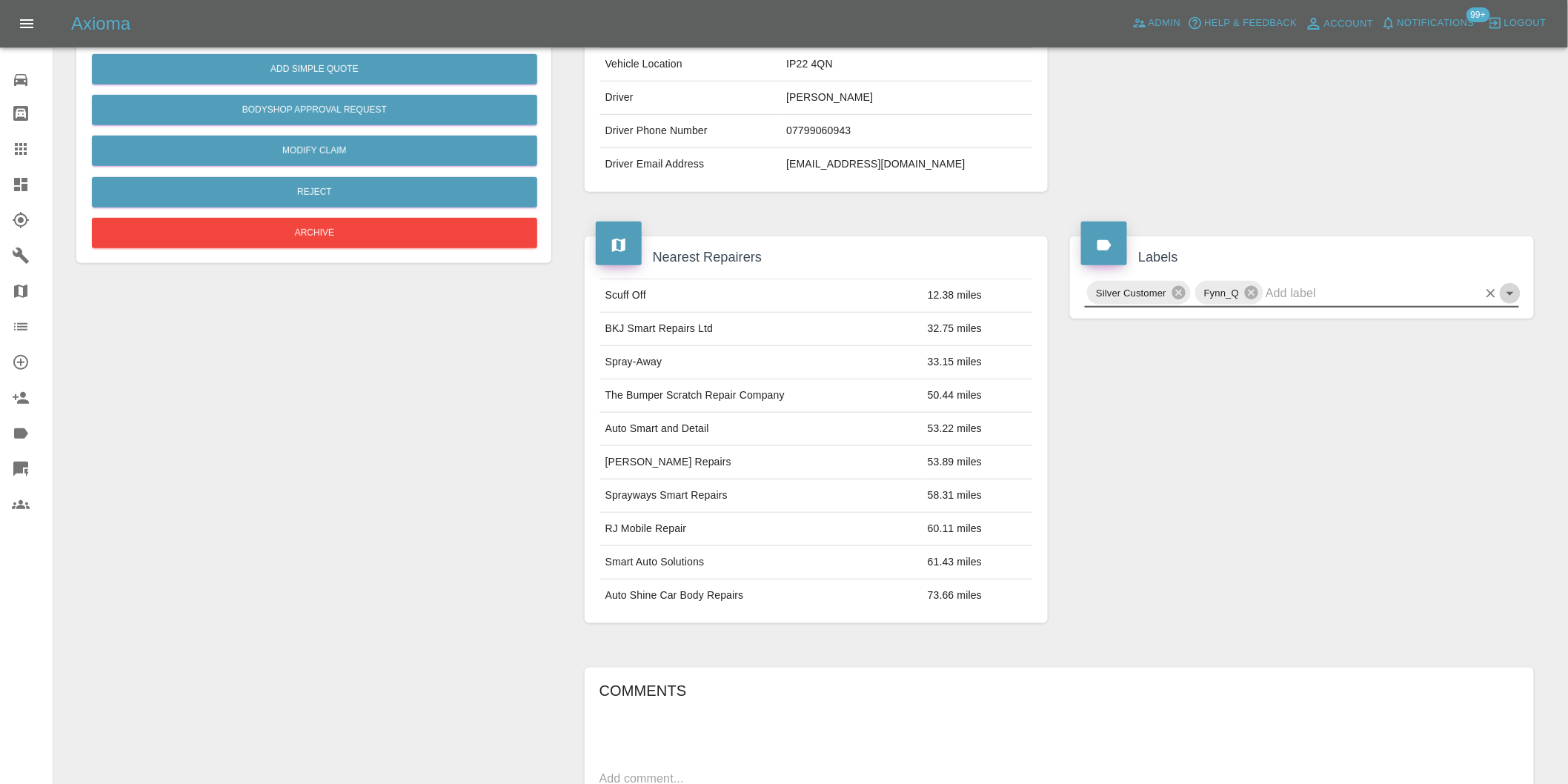
click at [1513, 295] on icon "Open" at bounding box center [1510, 294] width 18 height 18
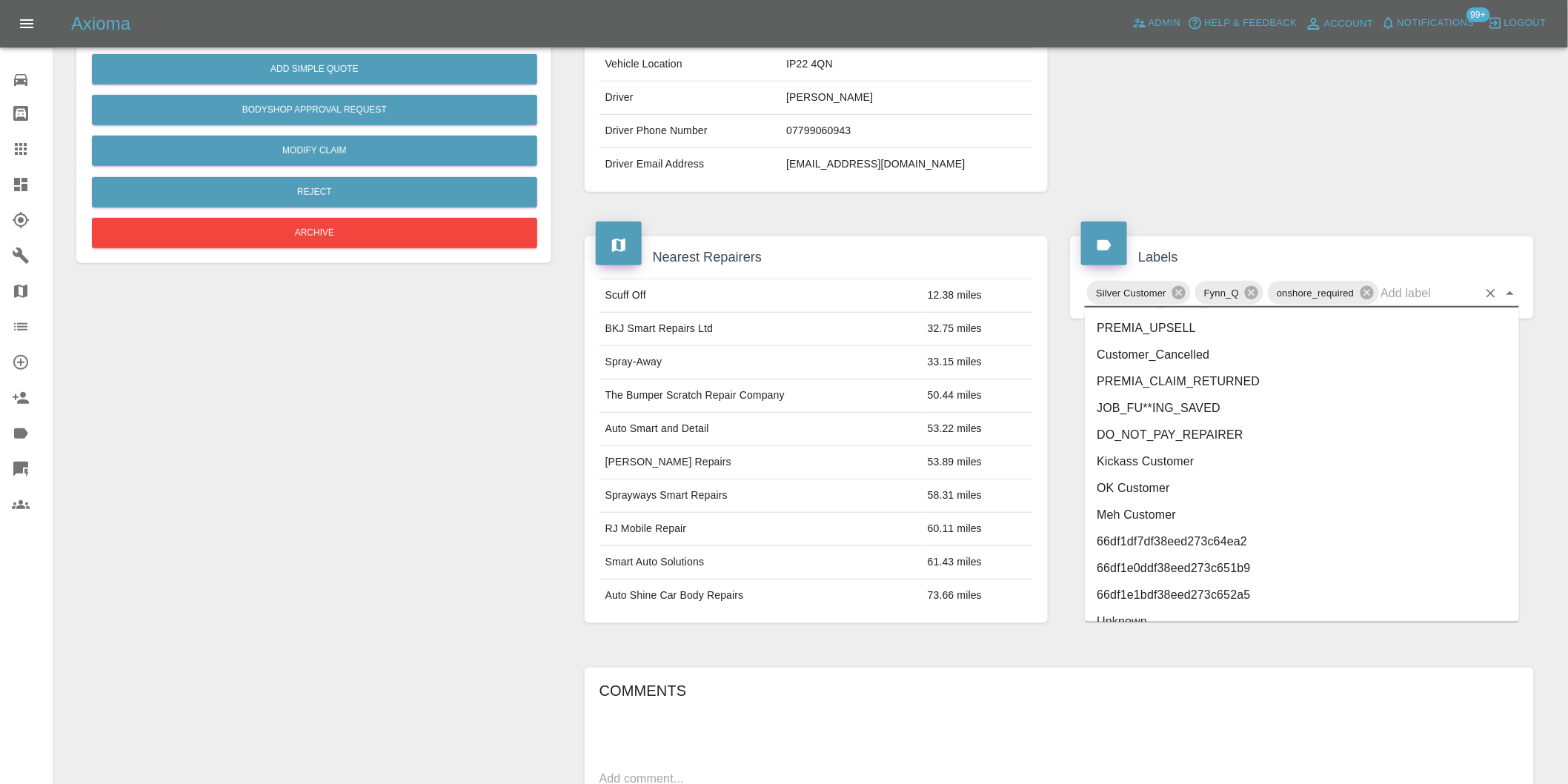
scroll to position [3111, 0]
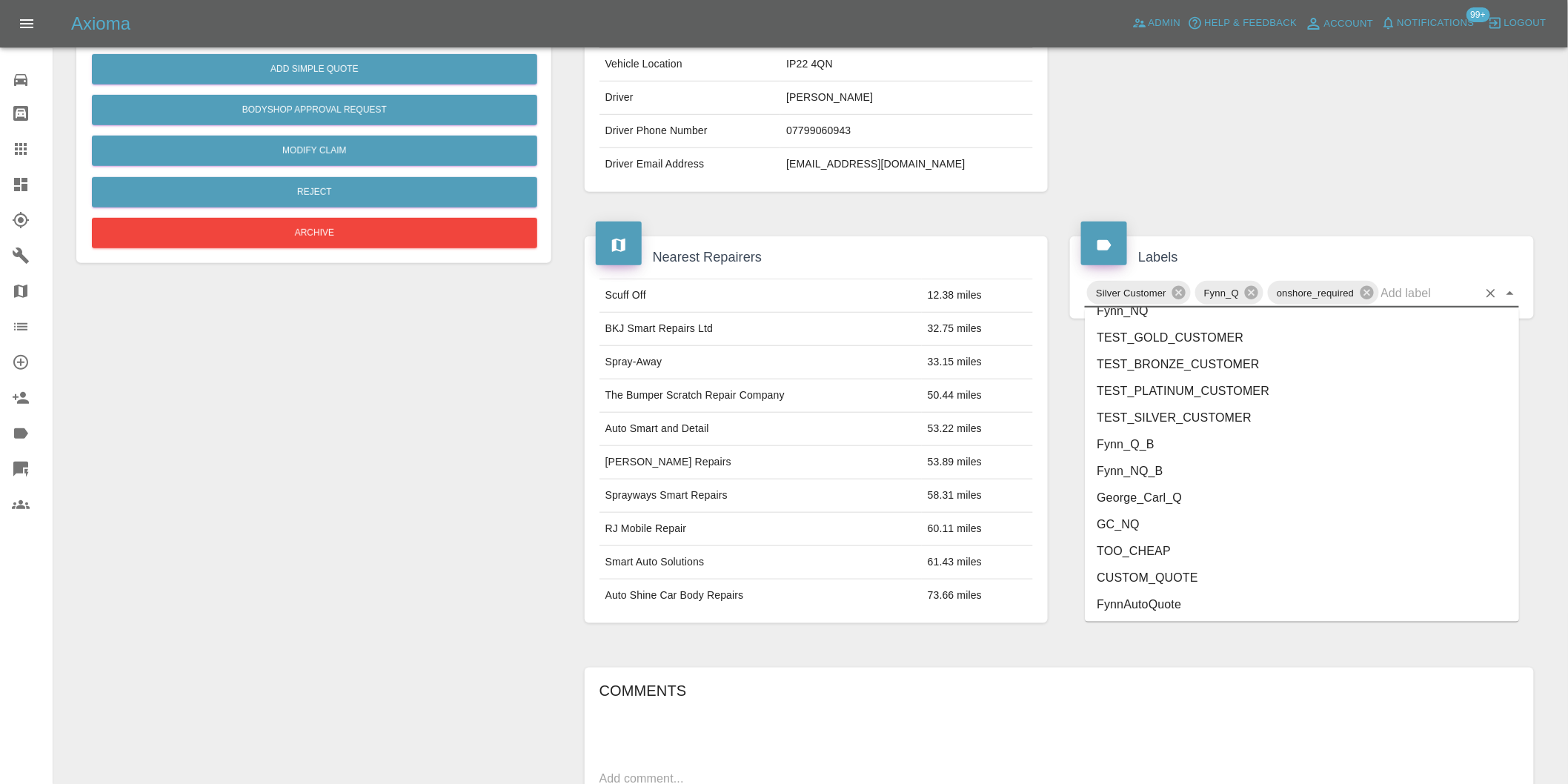
click at [1171, 500] on li "George_Carl_Q" at bounding box center [1302, 498] width 435 height 27
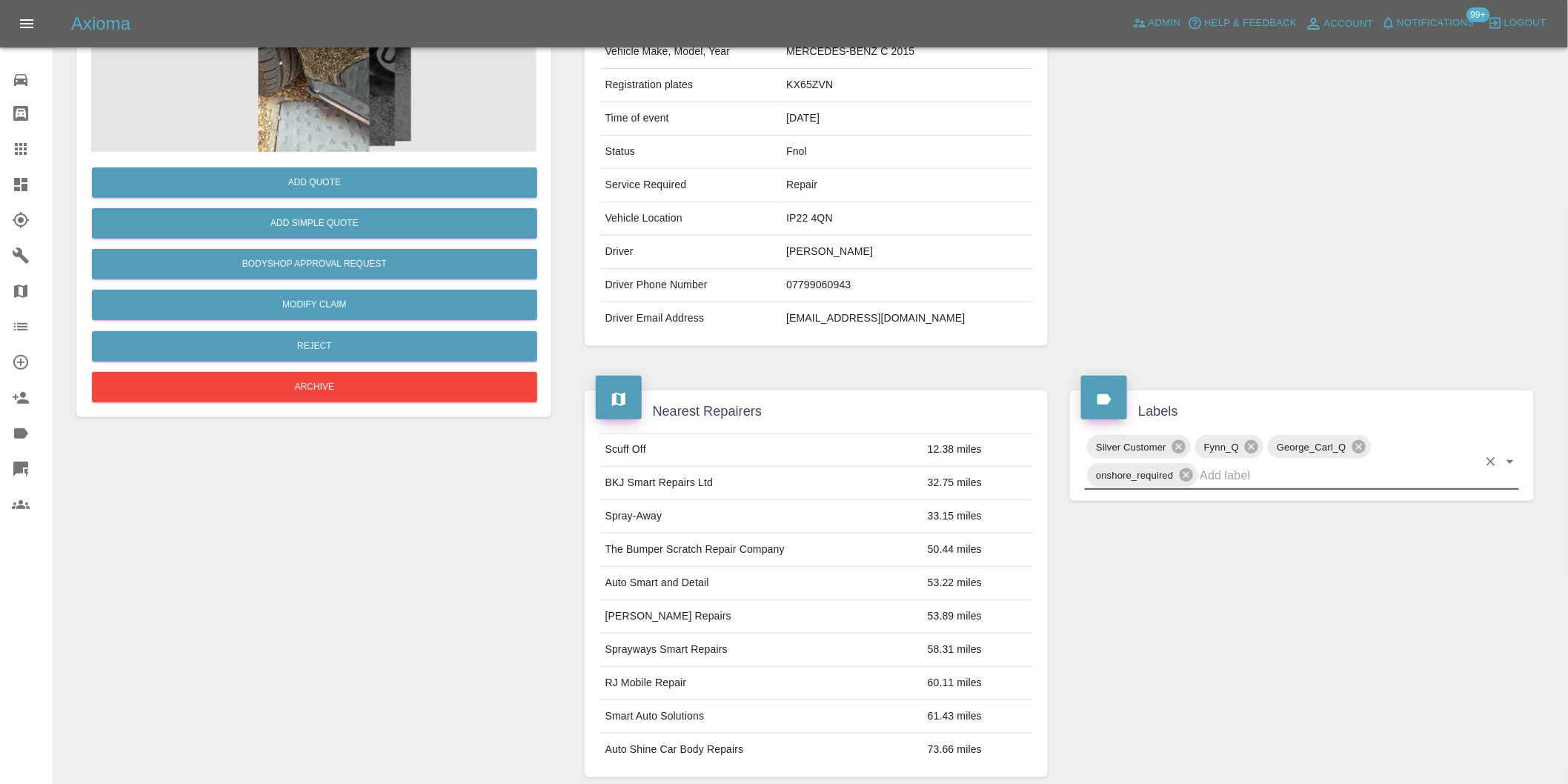
scroll to position [0, 0]
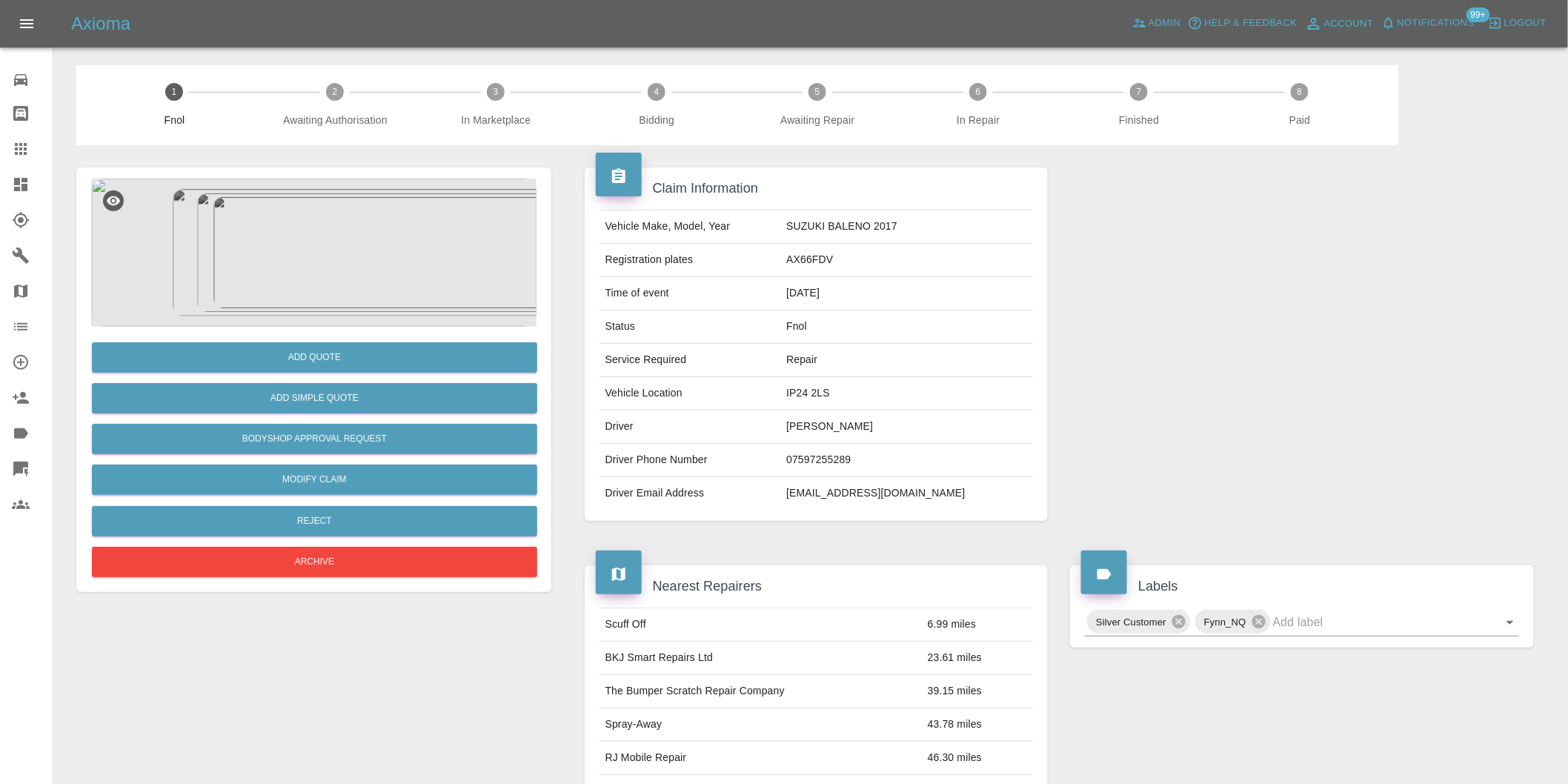
click at [300, 224] on img at bounding box center [314, 252] width 445 height 148
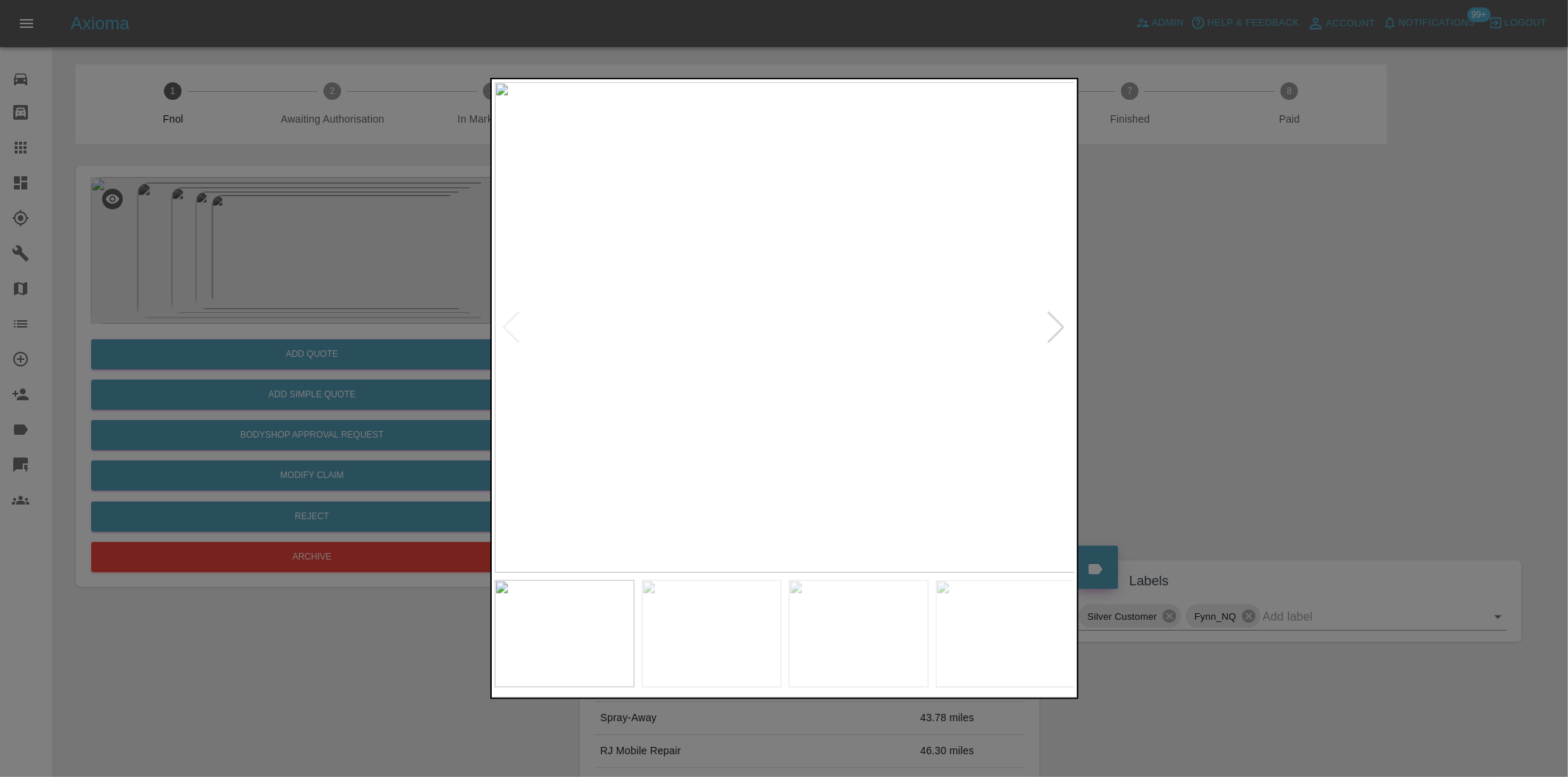
click at [1059, 332] on div at bounding box center [1056, 327] width 20 height 33
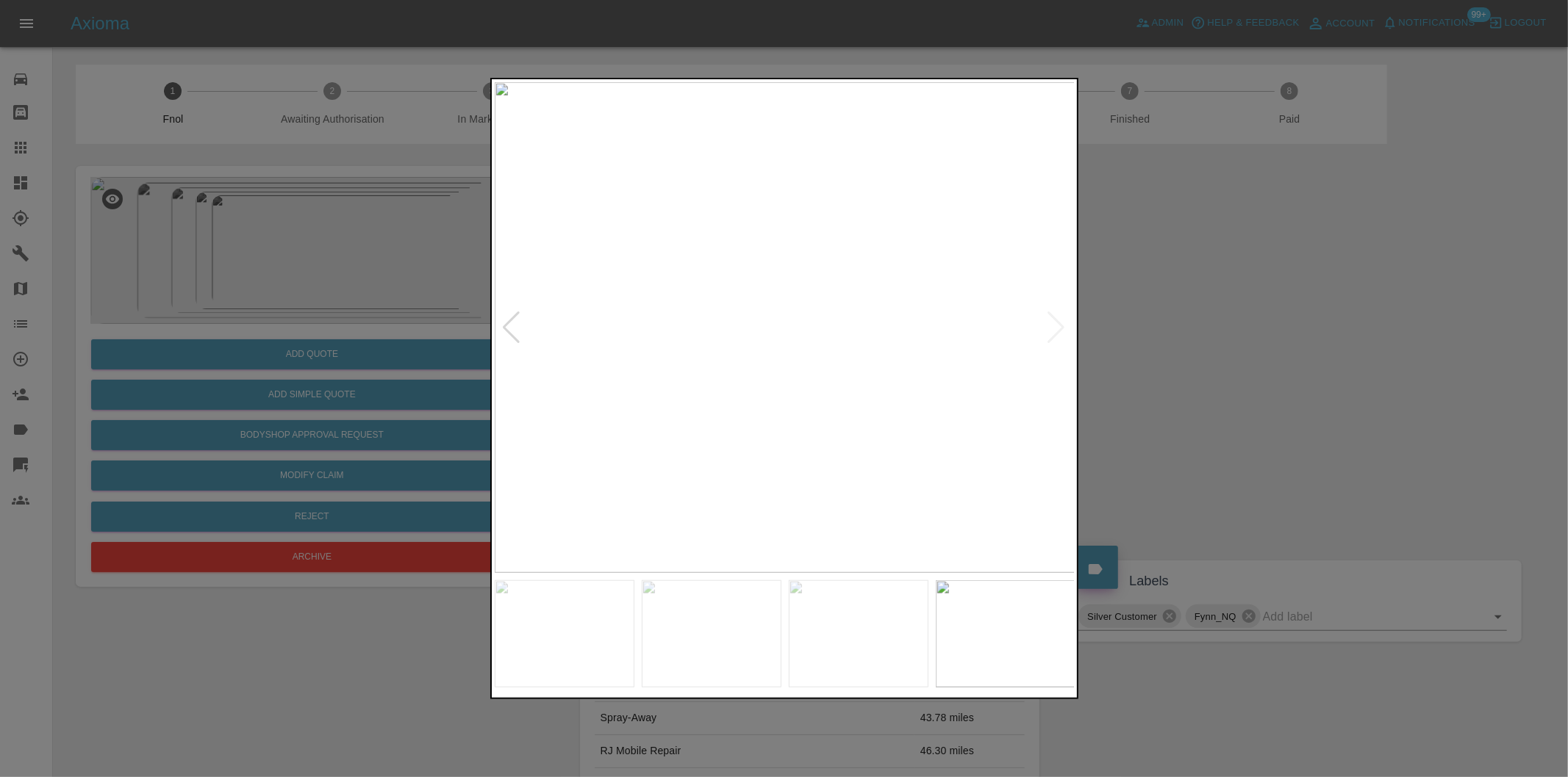
click at [1059, 332] on img at bounding box center [784, 328] width 580 height 490
click at [1206, 330] on div at bounding box center [784, 388] width 1568 height 777
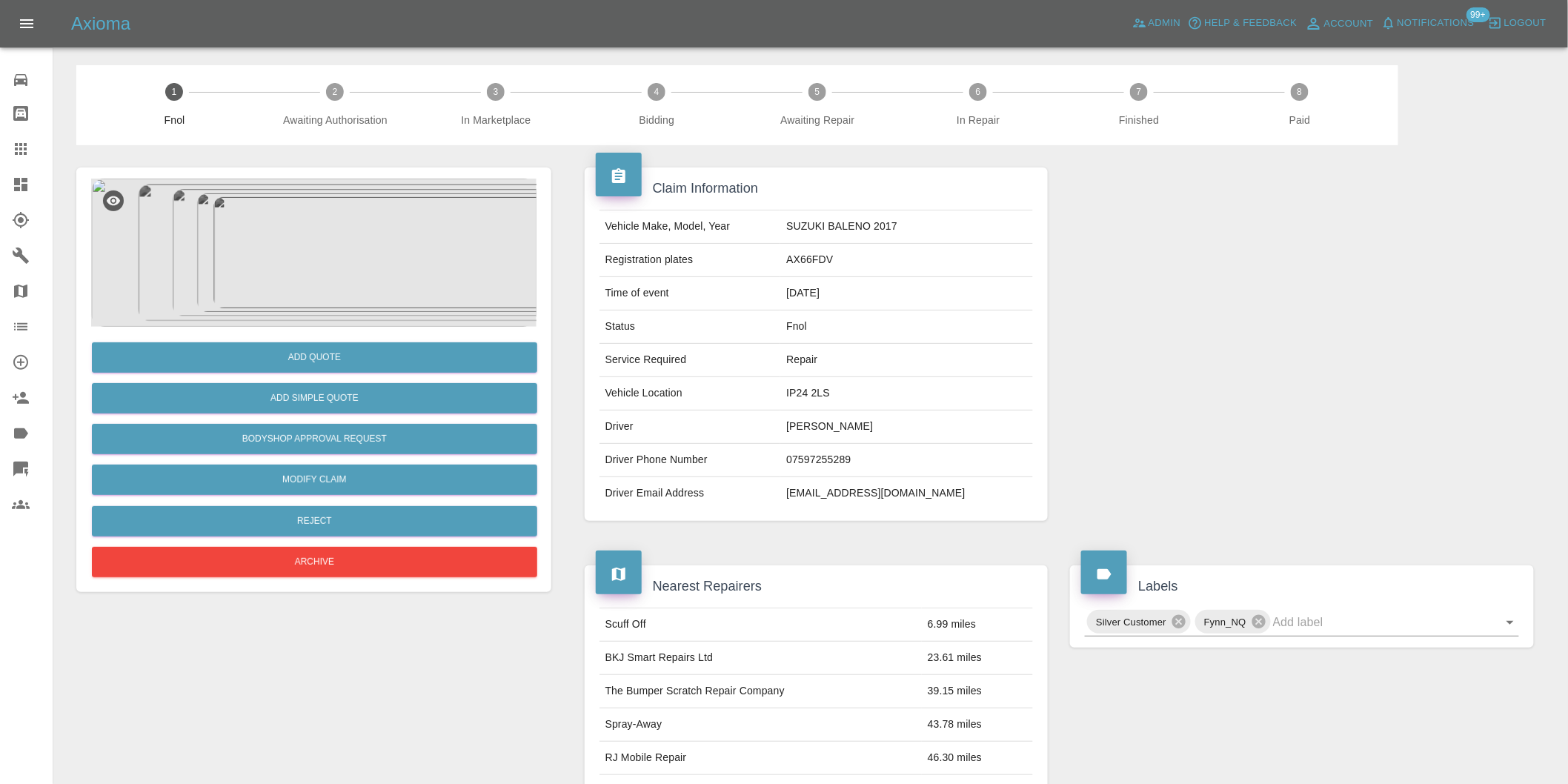
click at [311, 270] on img at bounding box center [314, 252] width 445 height 148
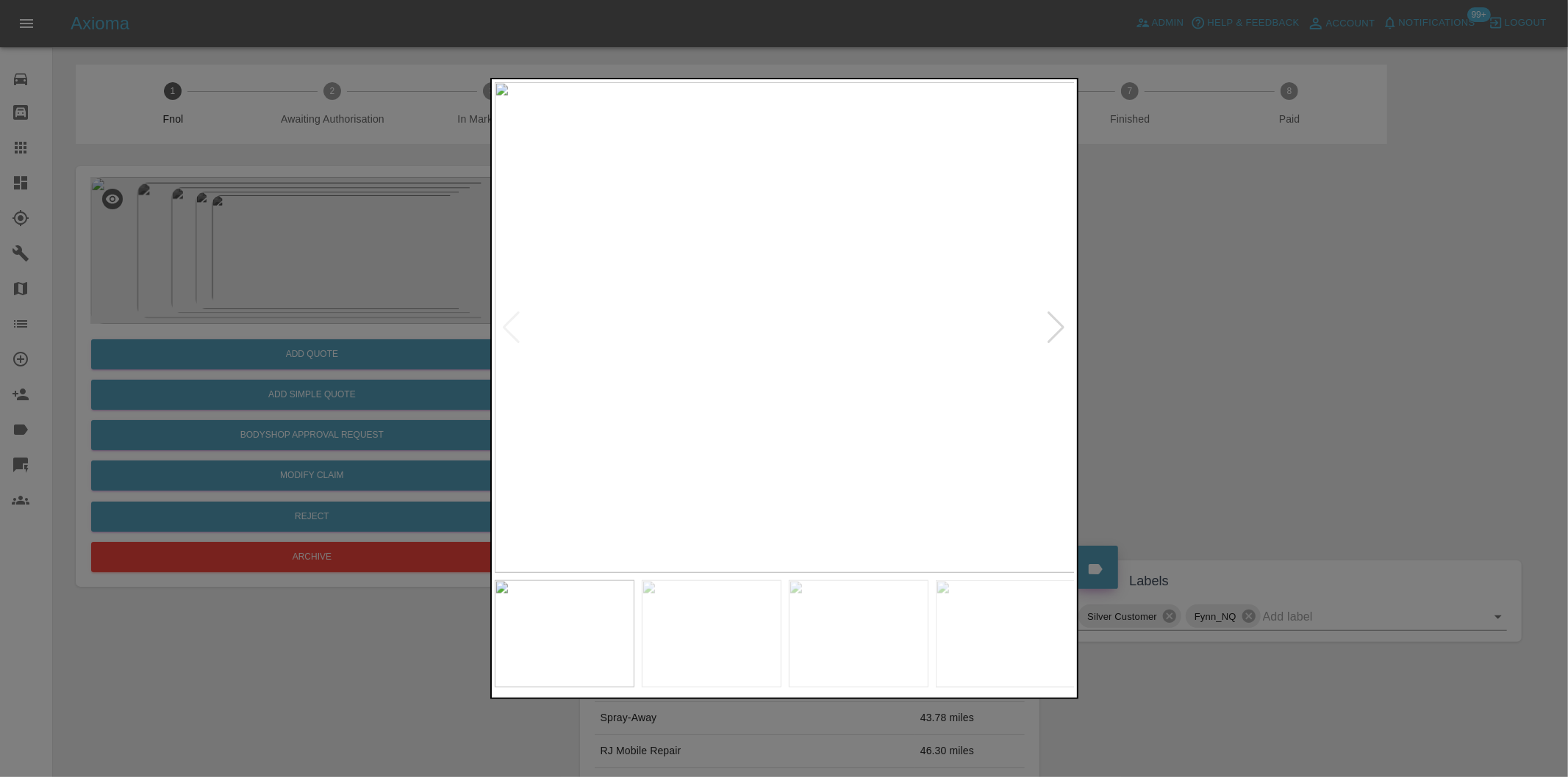
click at [1056, 320] on div at bounding box center [1056, 327] width 20 height 33
click at [505, 322] on div at bounding box center [512, 327] width 20 height 33
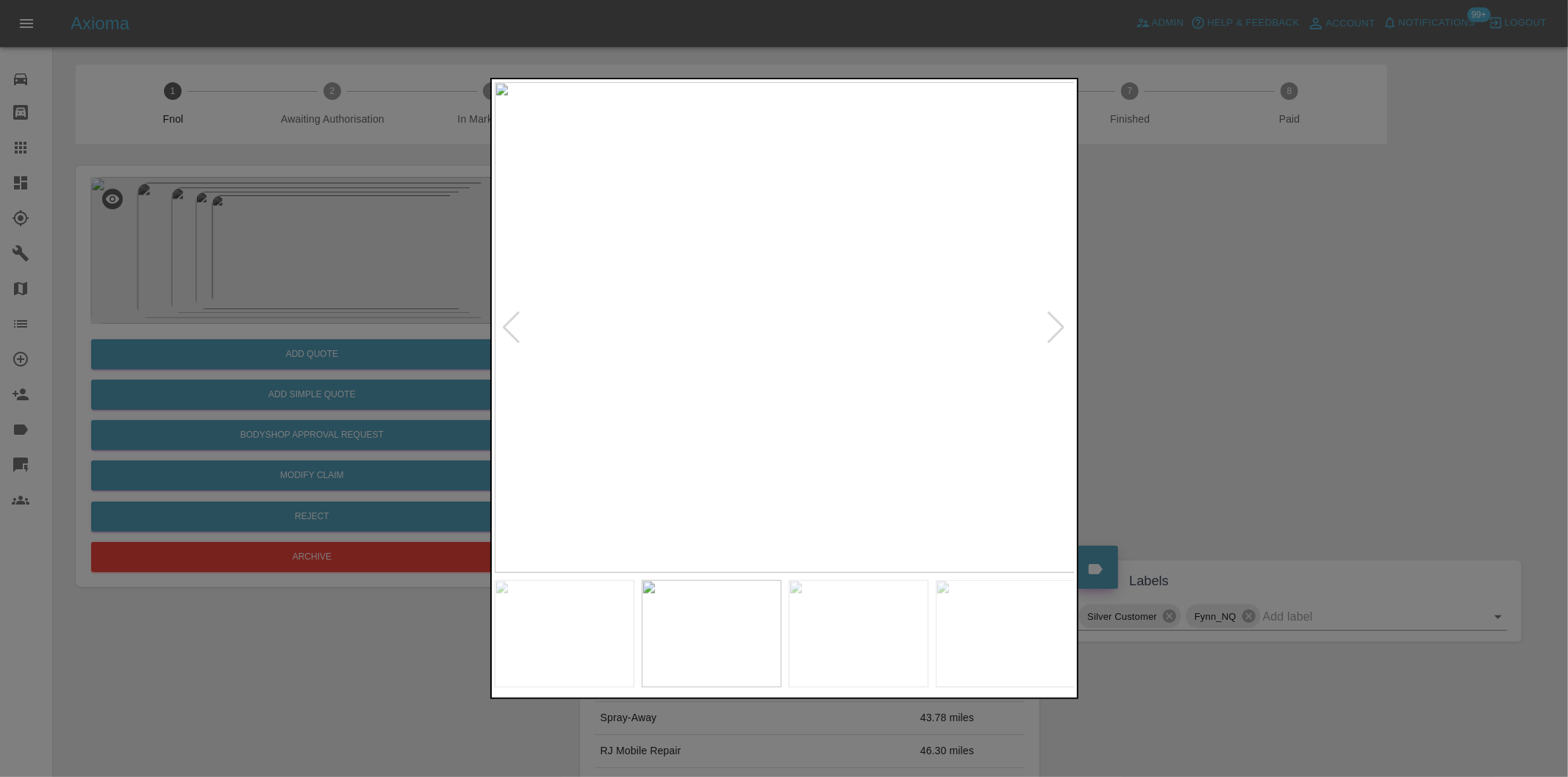
click at [1192, 322] on div at bounding box center [784, 388] width 1568 height 777
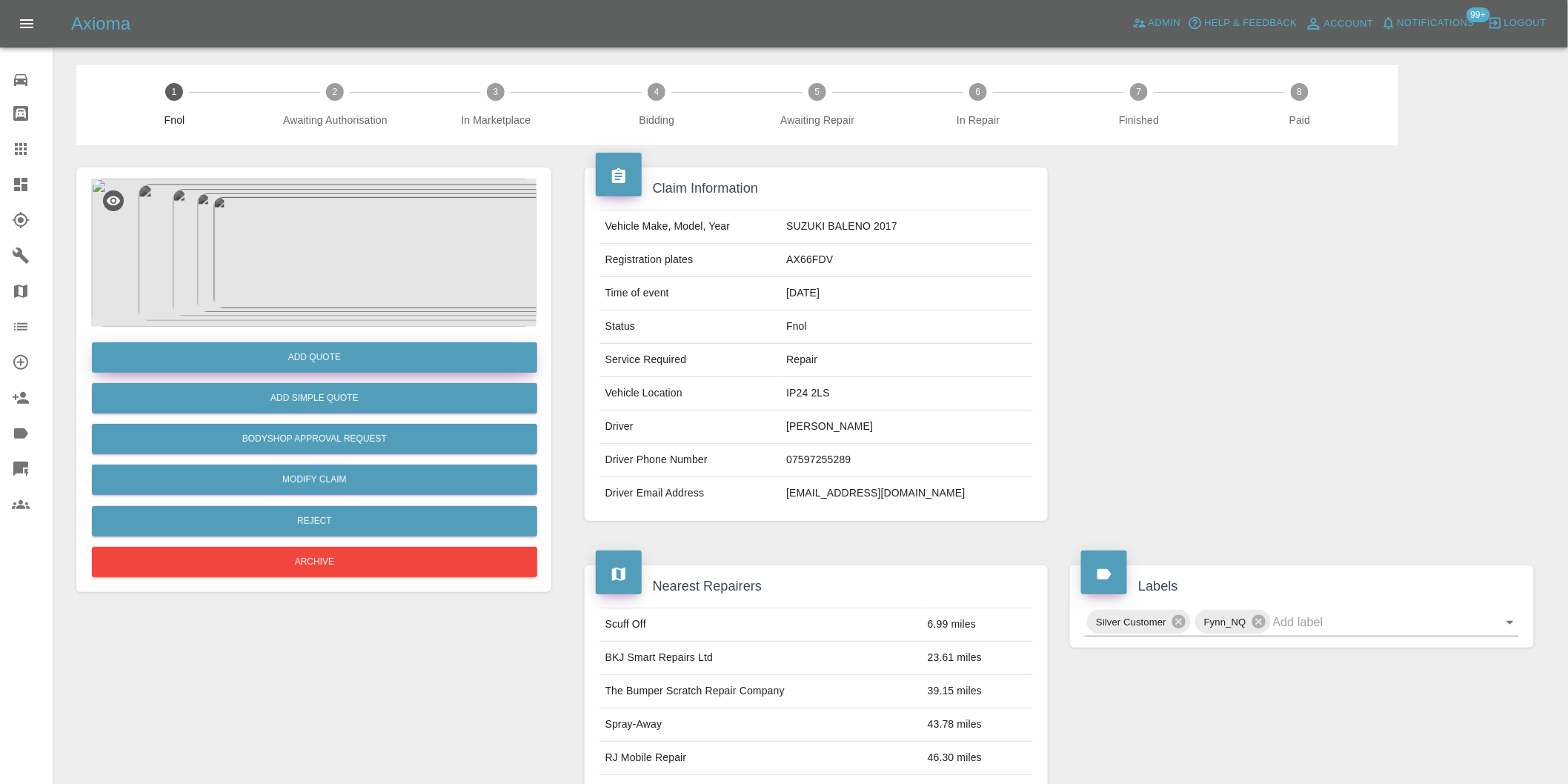
click at [300, 365] on button "Add Quote" at bounding box center [315, 357] width 445 height 30
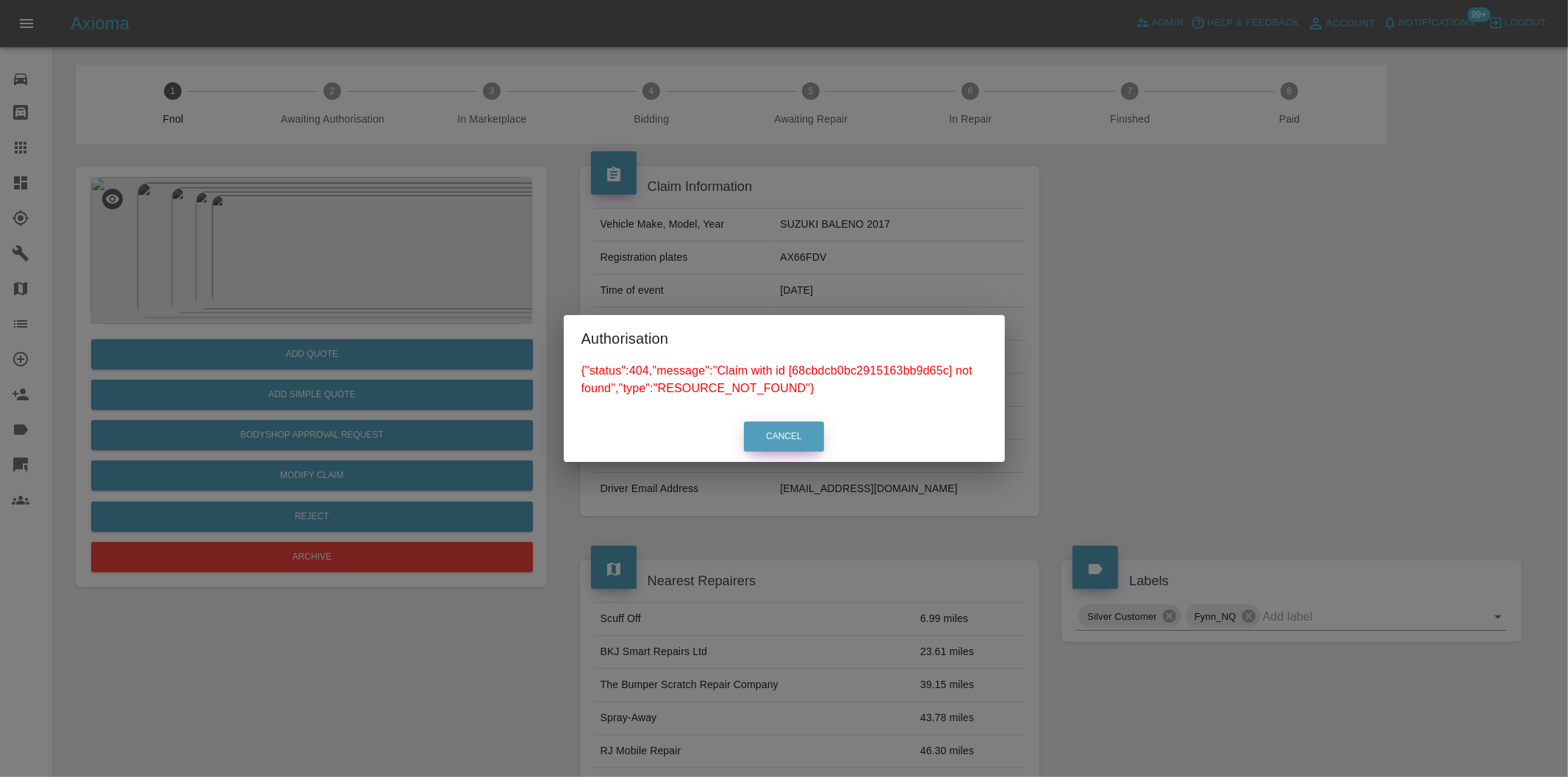
click at [801, 436] on button "Cancel" at bounding box center [784, 437] width 80 height 30
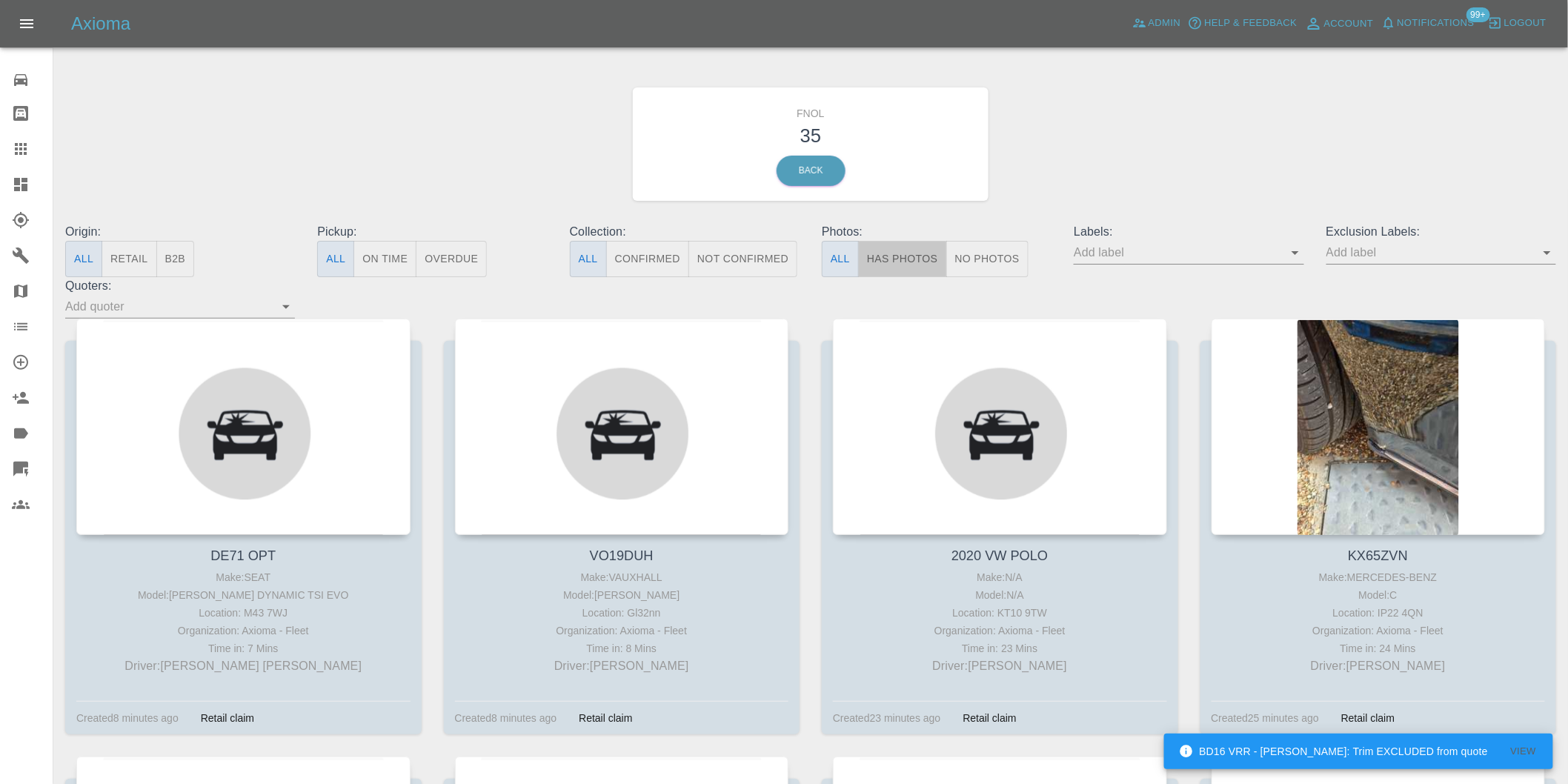
click at [915, 256] on button "Has Photos" at bounding box center [903, 259] width 89 height 36
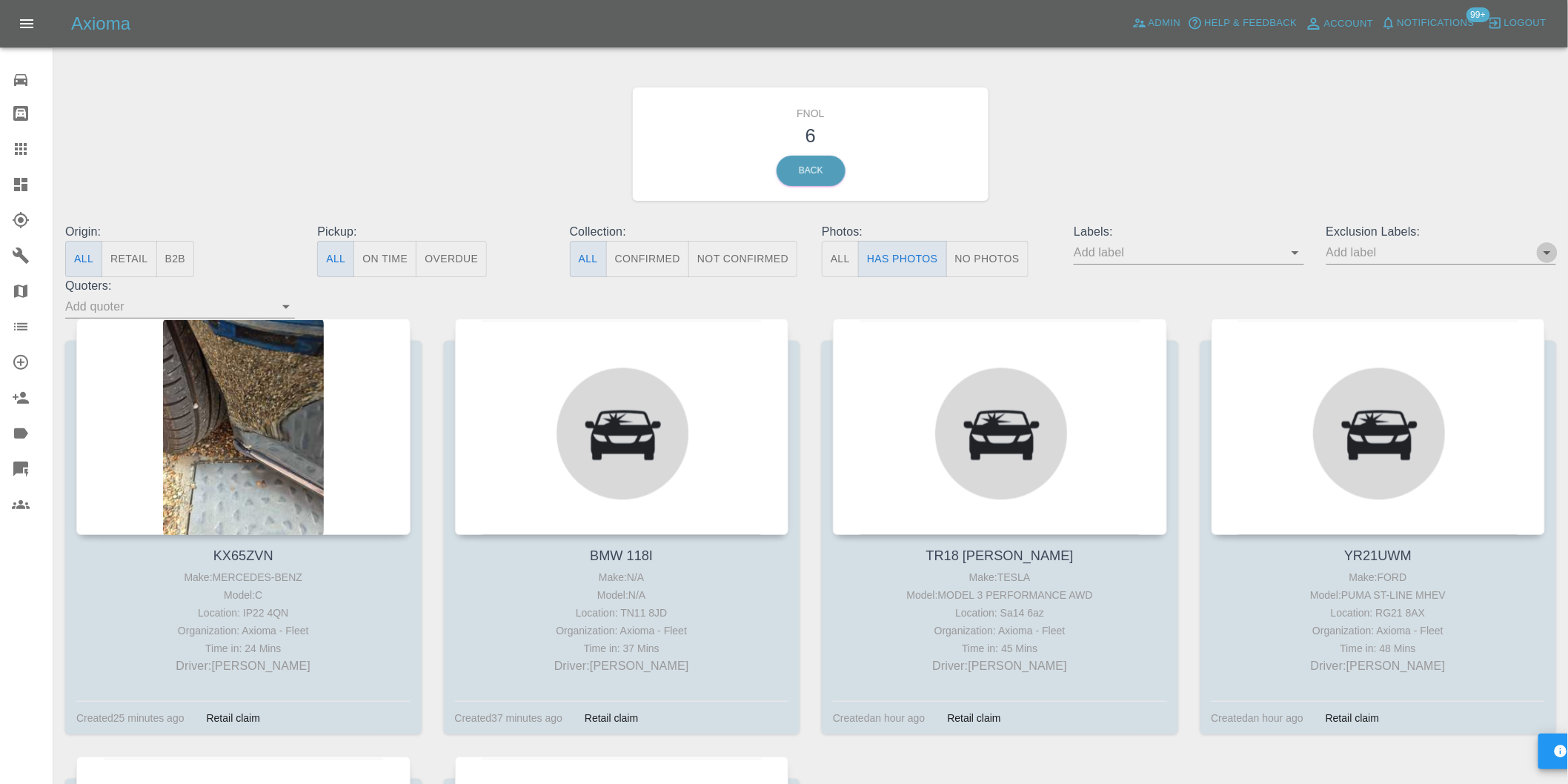
click at [1545, 256] on icon "Open" at bounding box center [1548, 253] width 18 height 18
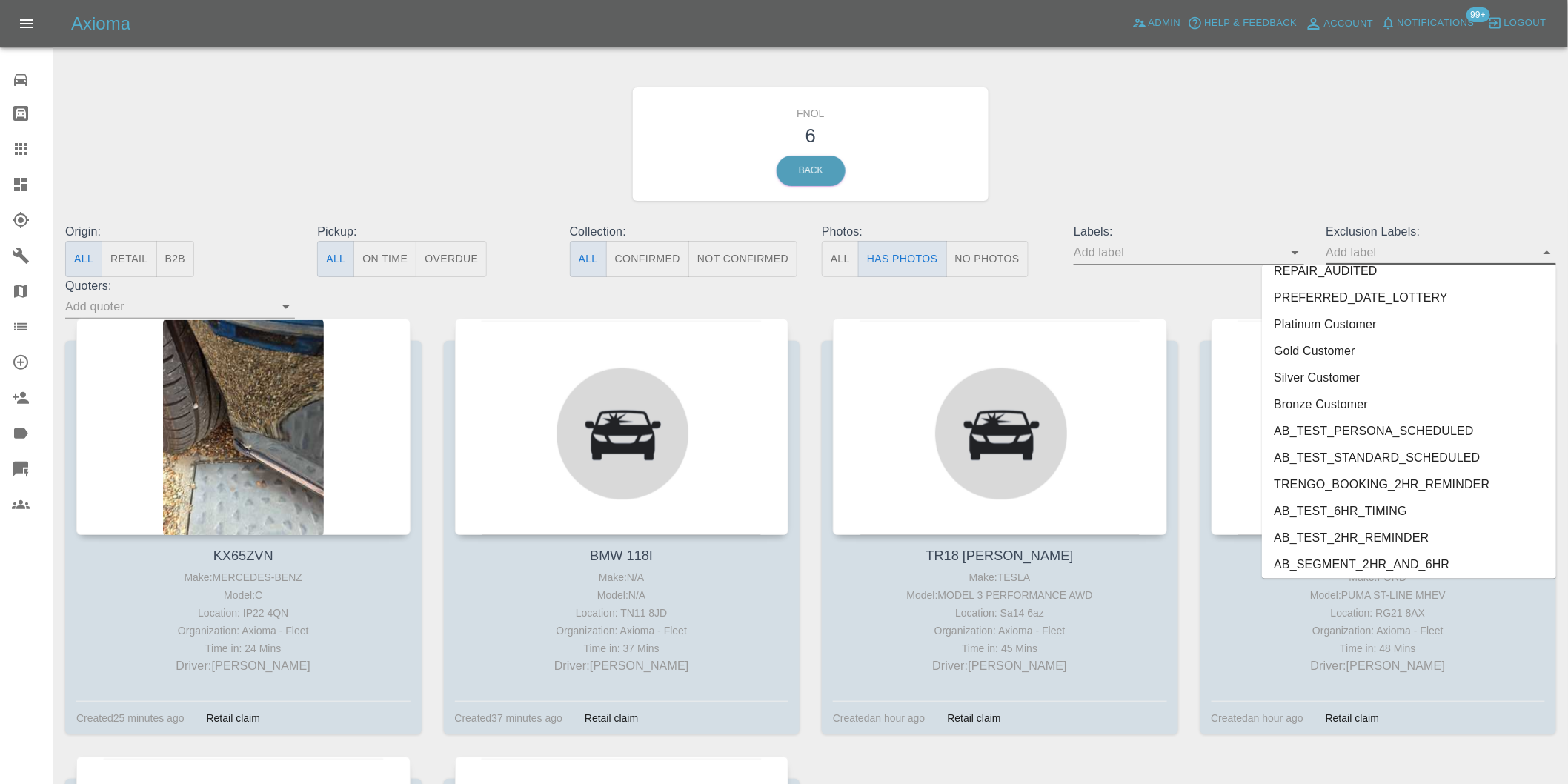
scroll to position [3192, 0]
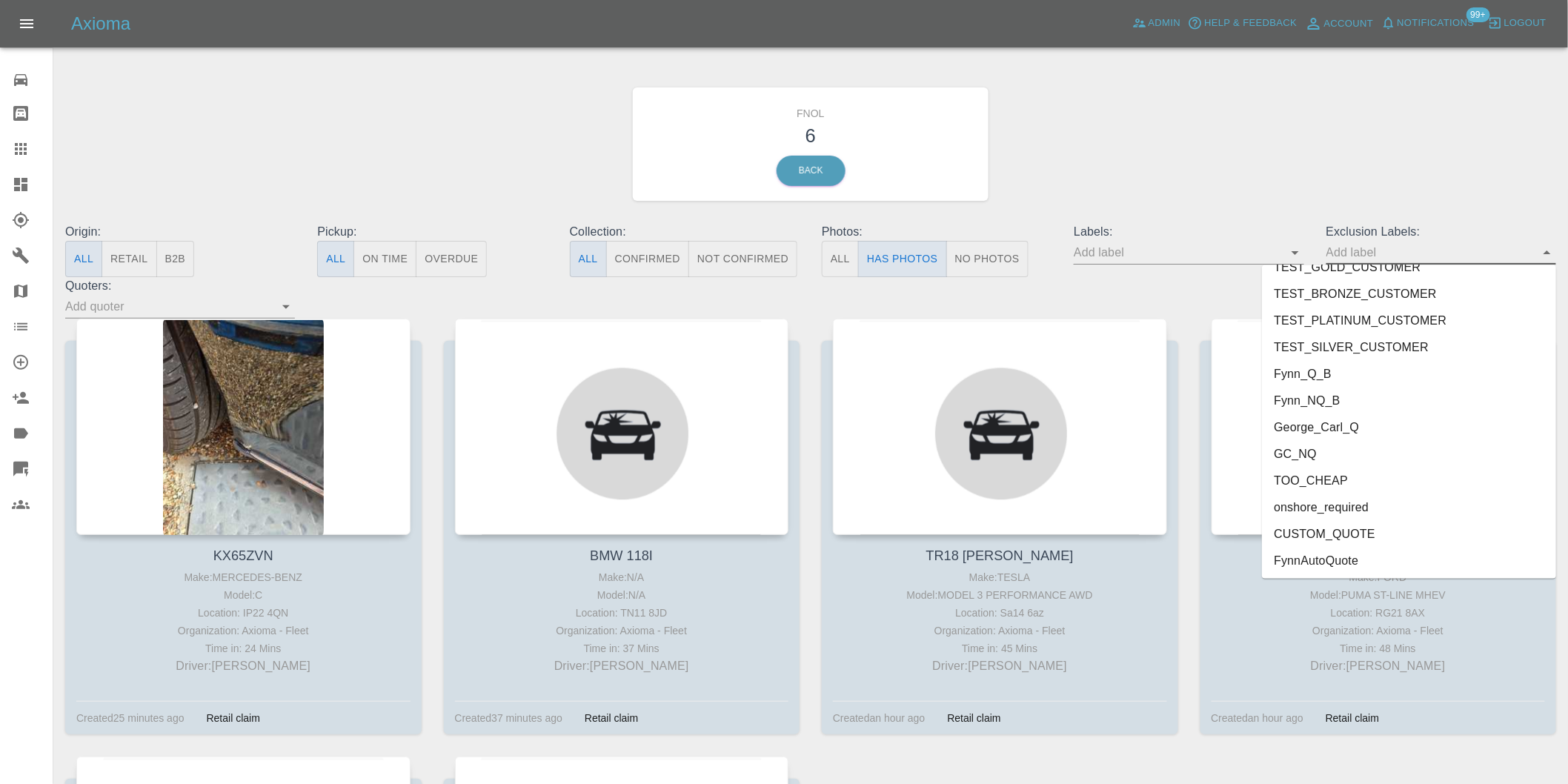
click at [1337, 509] on li "onshore_required" at bounding box center [1409, 507] width 294 height 27
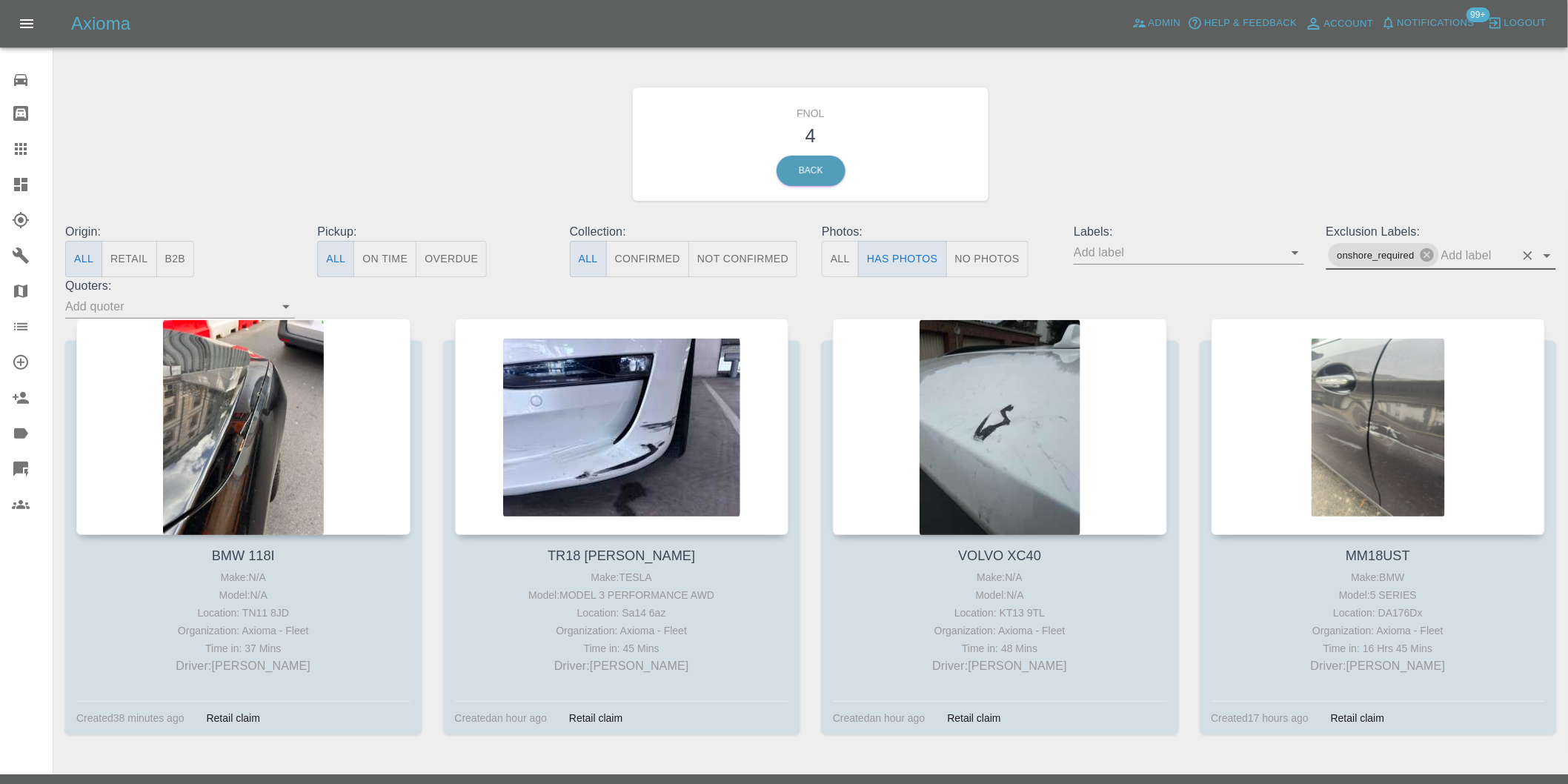
click at [1548, 258] on icon "Open" at bounding box center [1548, 255] width 18 height 18
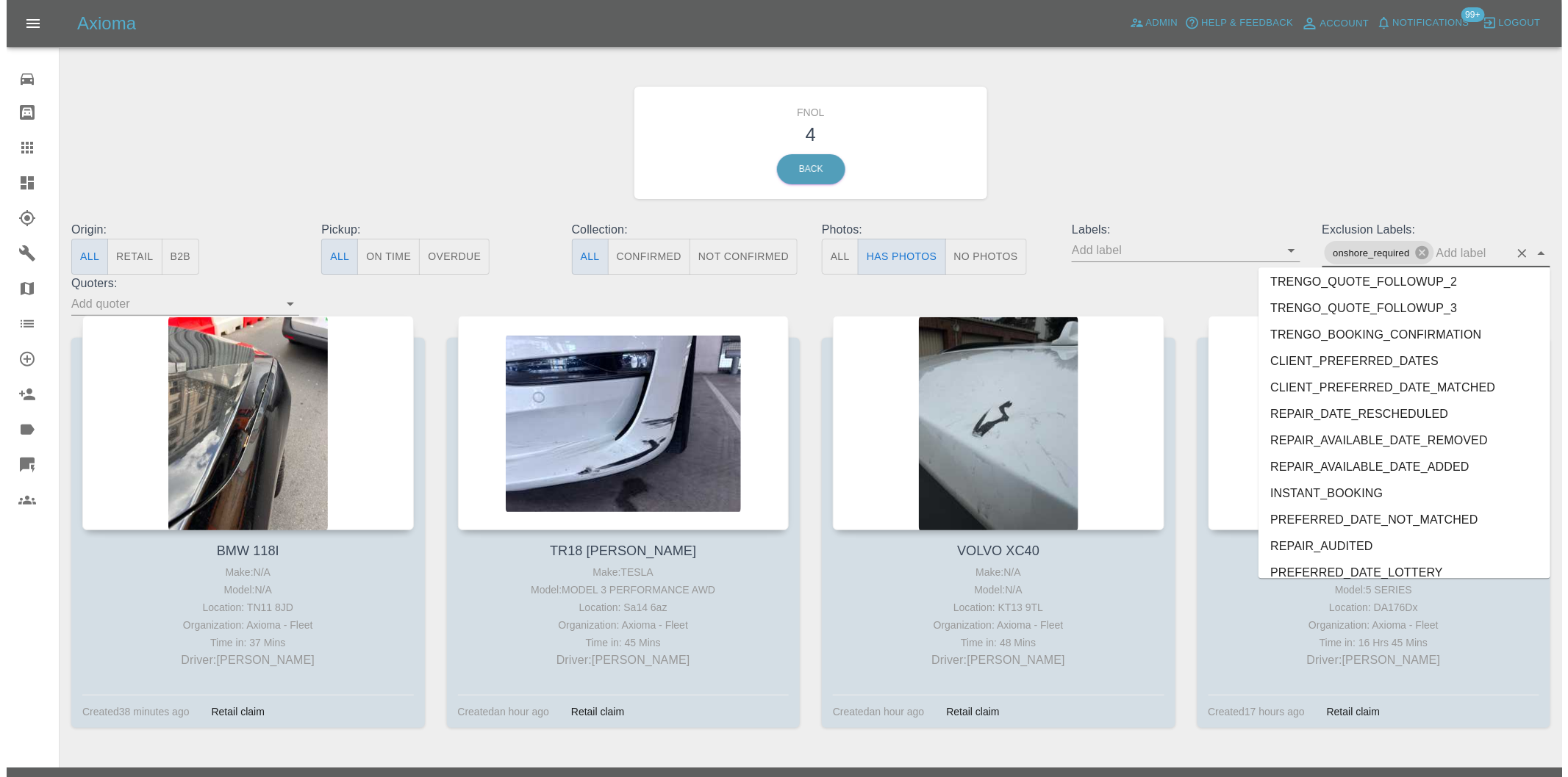
scroll to position [3137, 0]
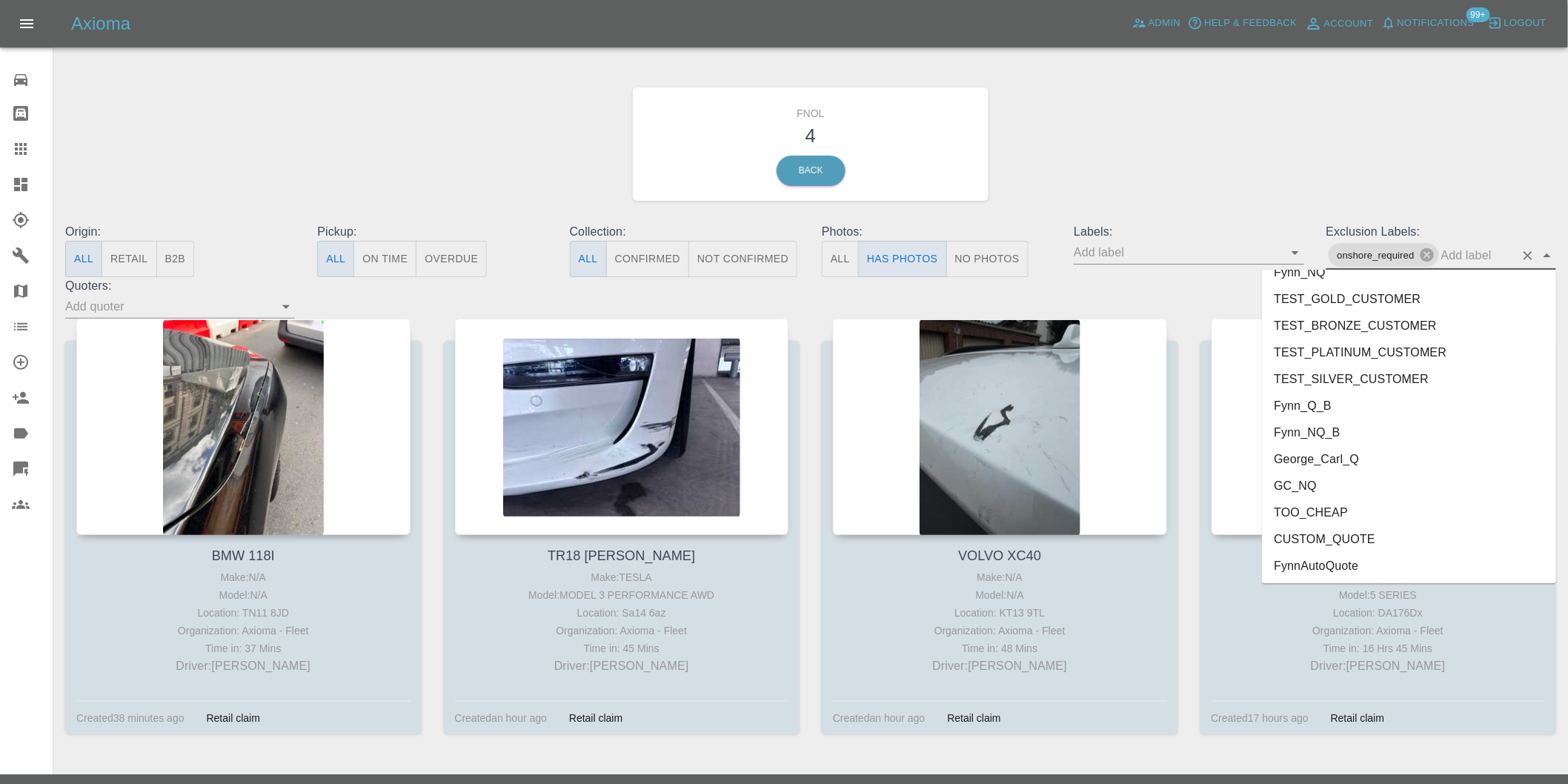
click at [1334, 467] on li "George_Carl_Q" at bounding box center [1409, 459] width 294 height 27
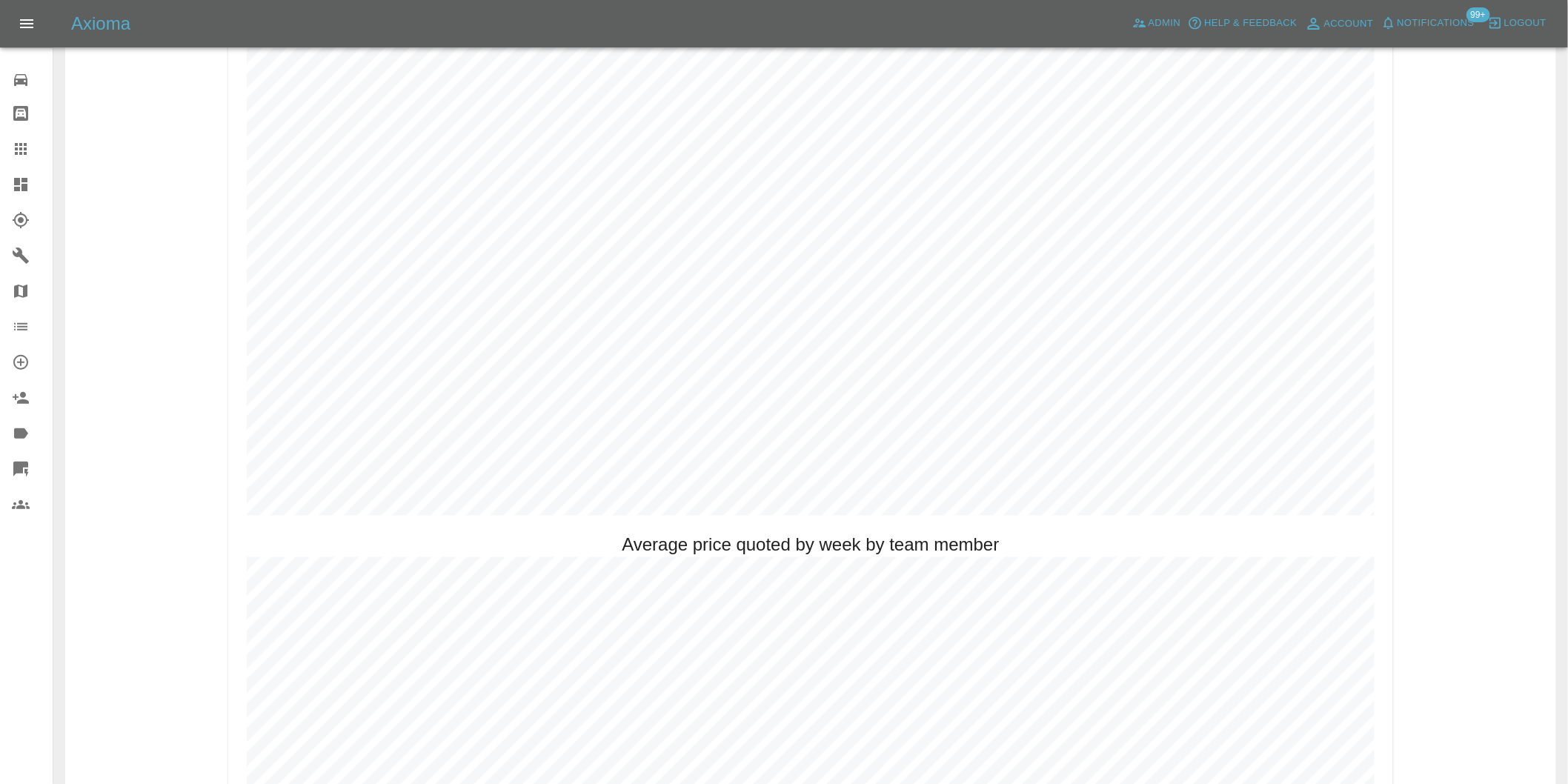
scroll to position [658, 0]
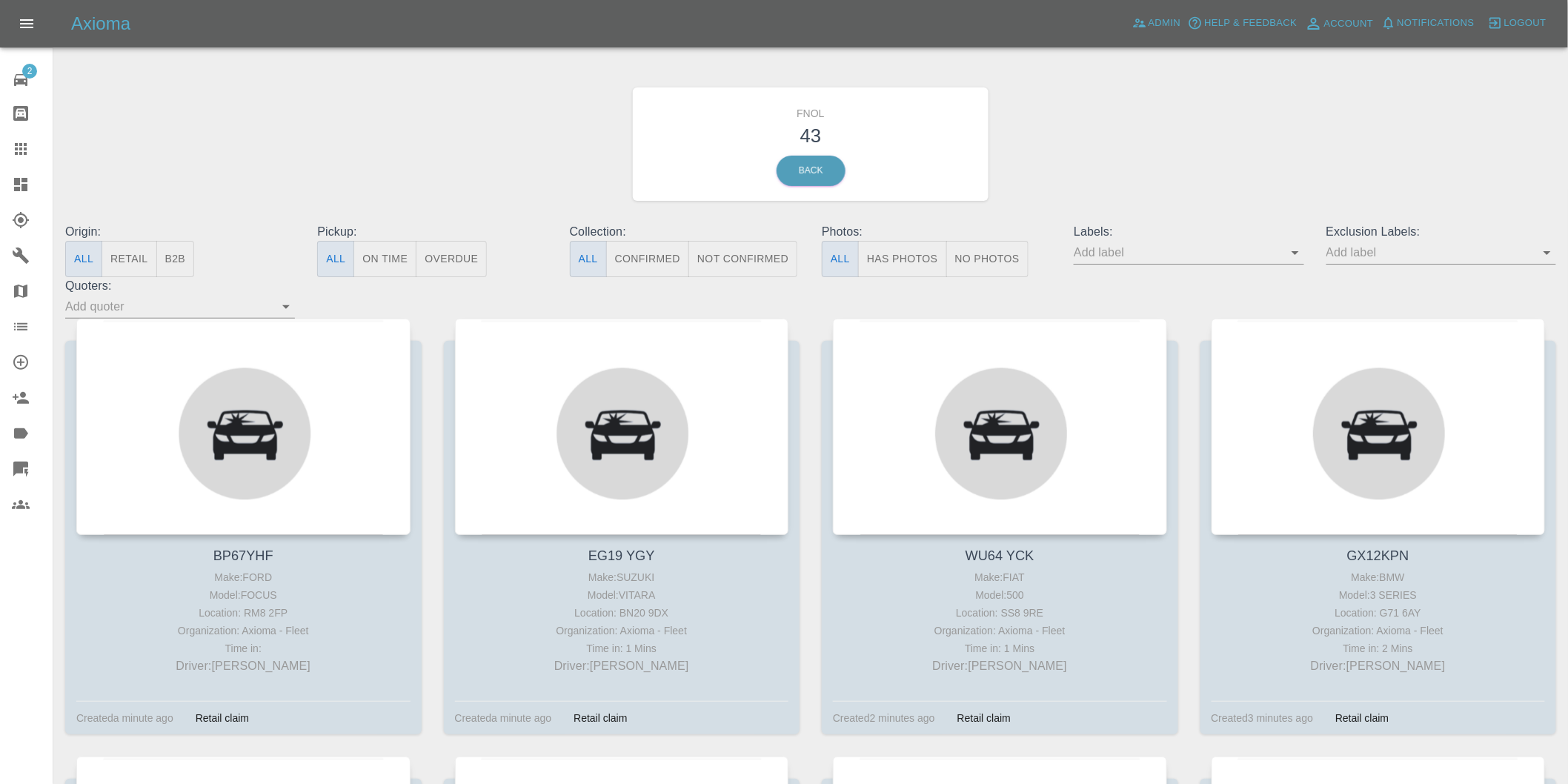
click at [878, 269] on button "Has Photos" at bounding box center [903, 259] width 89 height 36
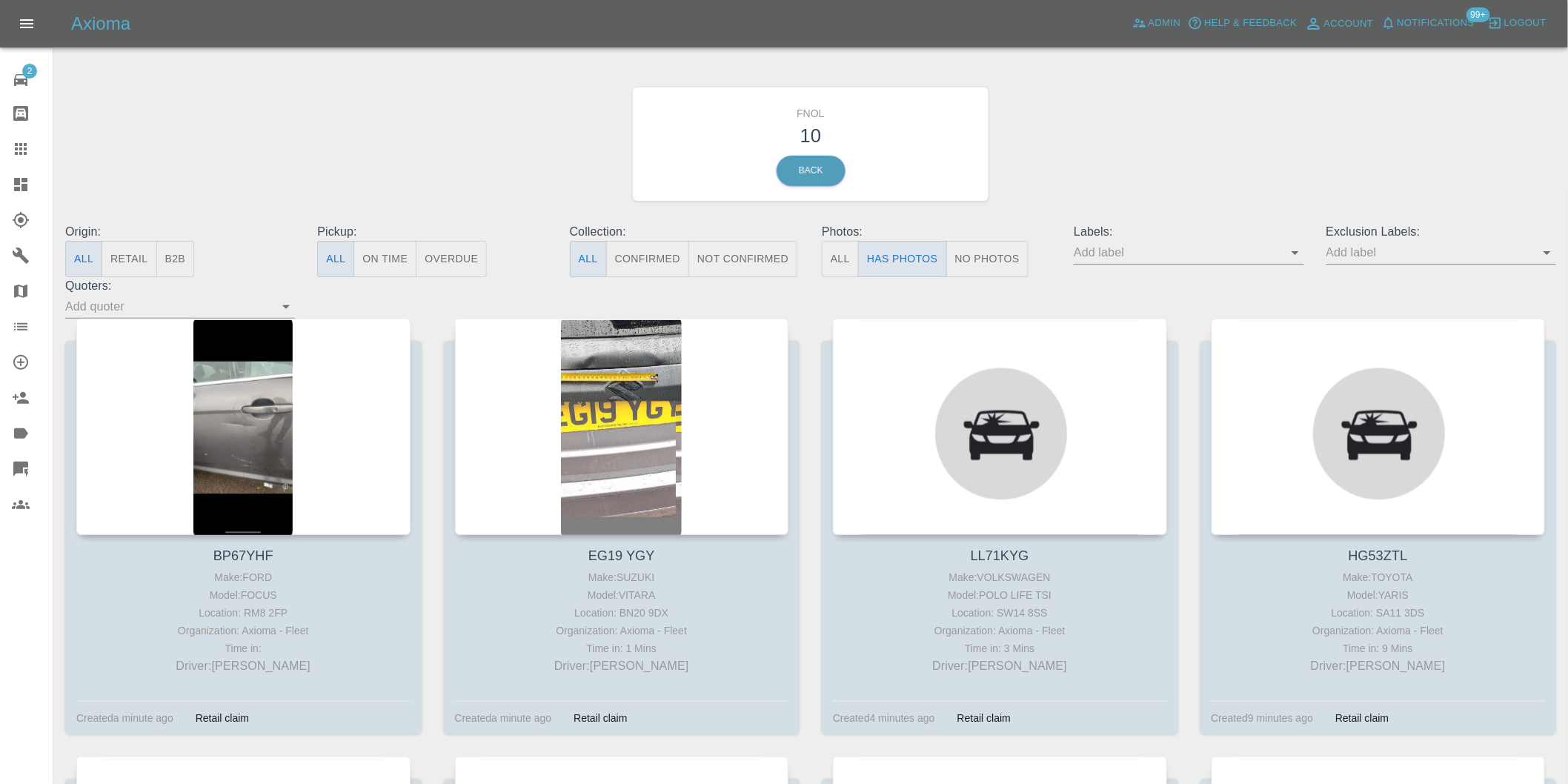
click at [1544, 257] on icon "Open" at bounding box center [1548, 253] width 18 height 18
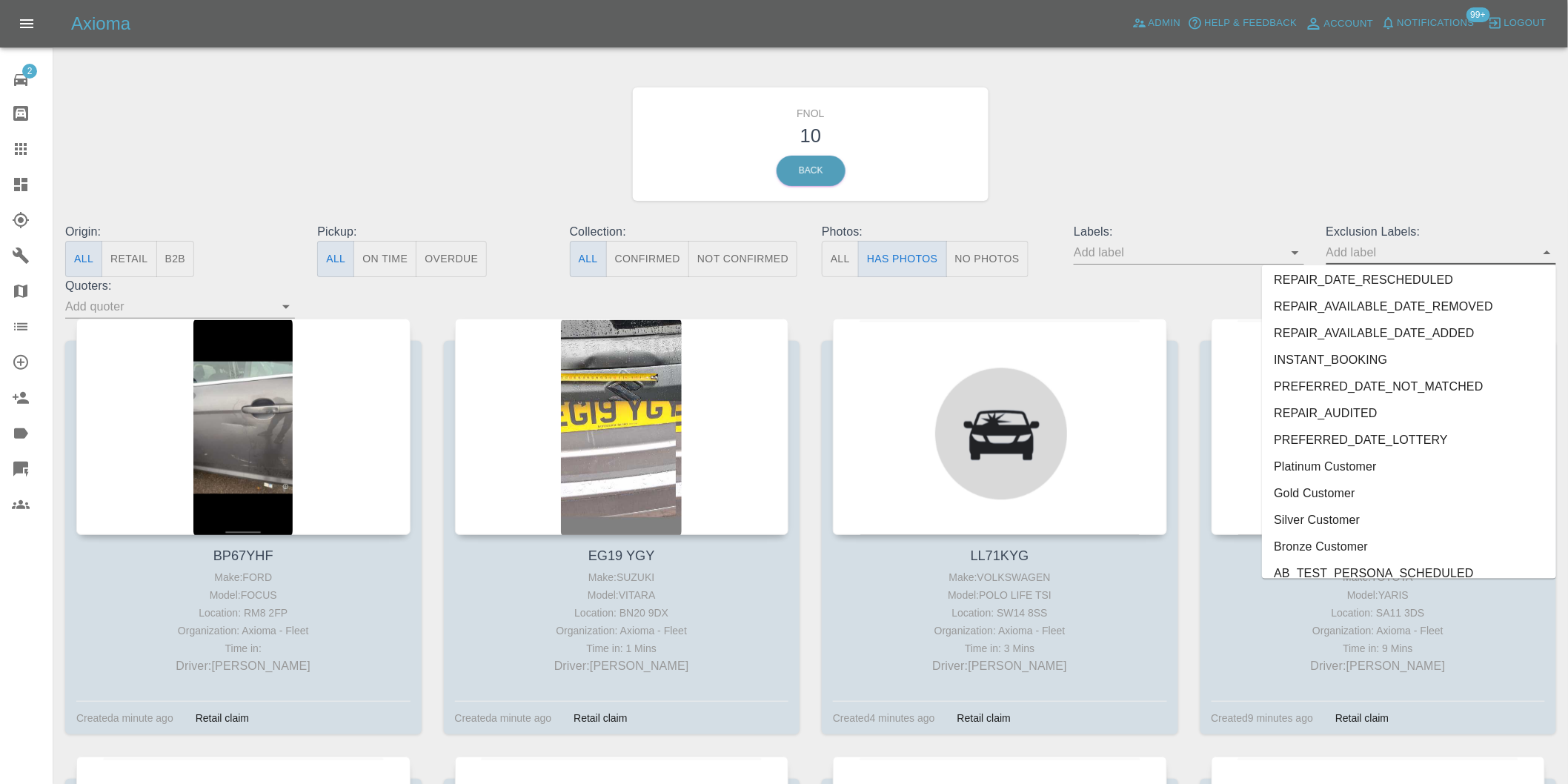
scroll to position [3192, 0]
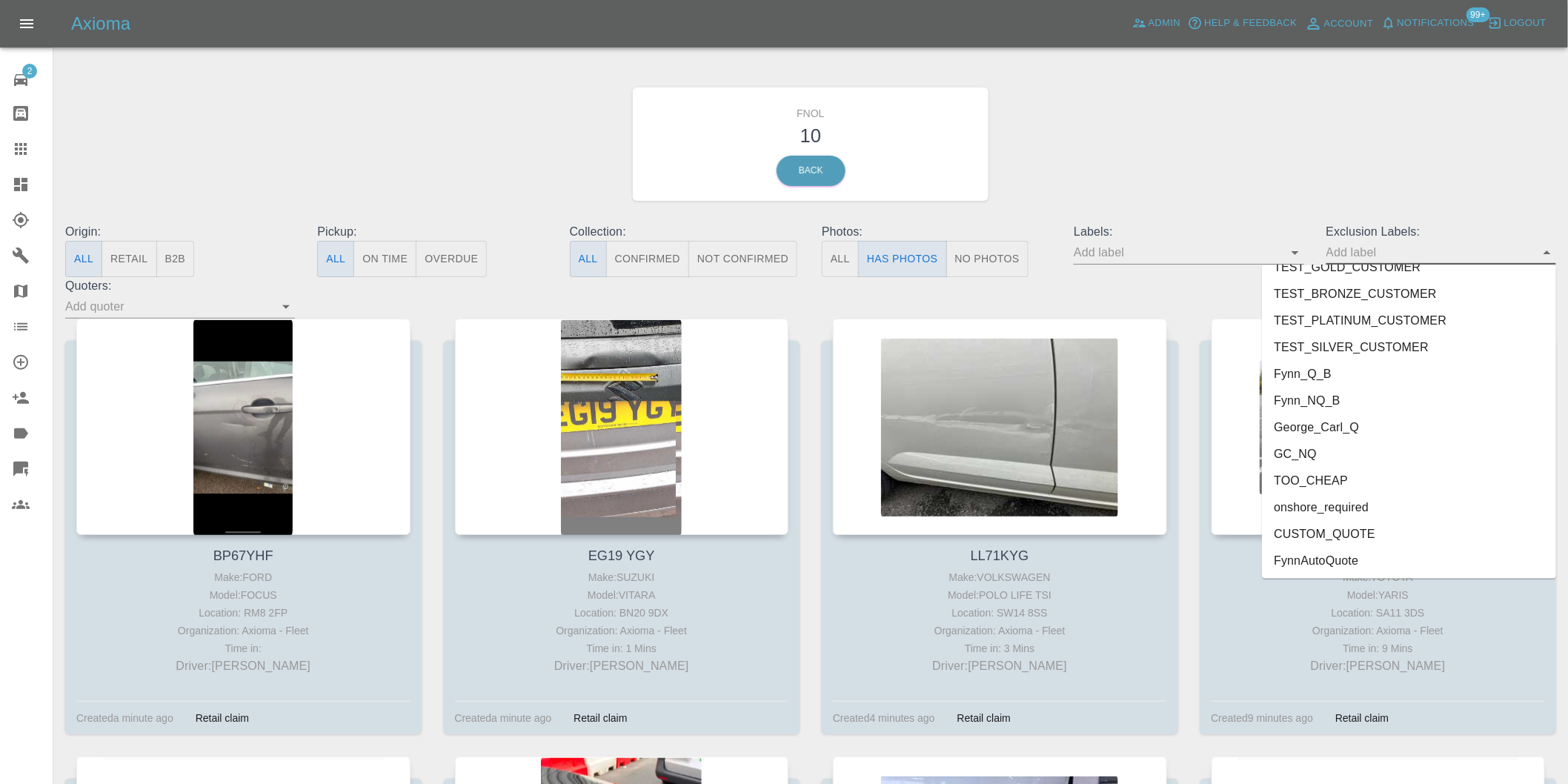
click at [1360, 517] on li "onshore_required" at bounding box center [1409, 507] width 294 height 27
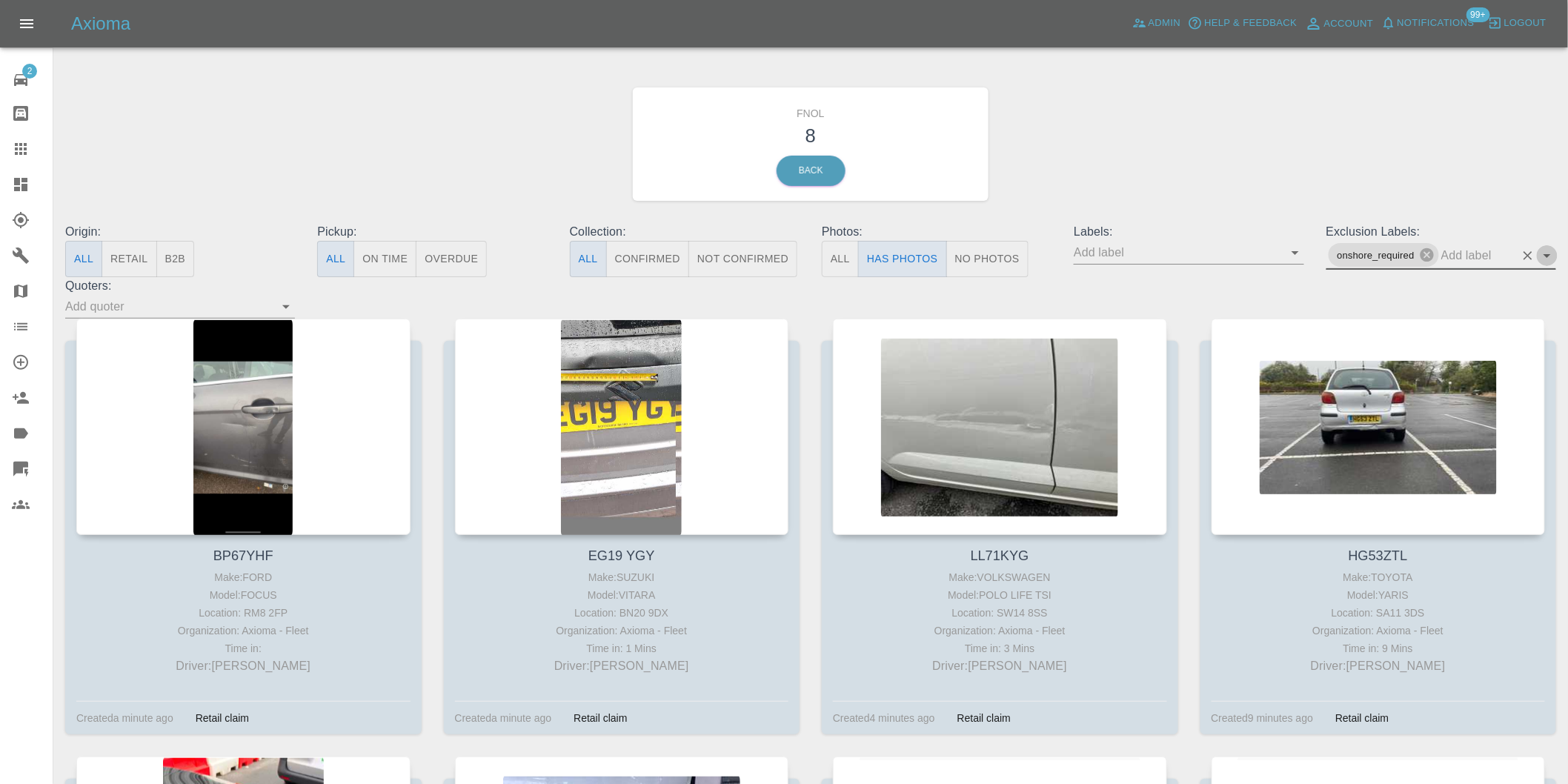
click at [1545, 255] on icon "Open" at bounding box center [1548, 256] width 7 height 4
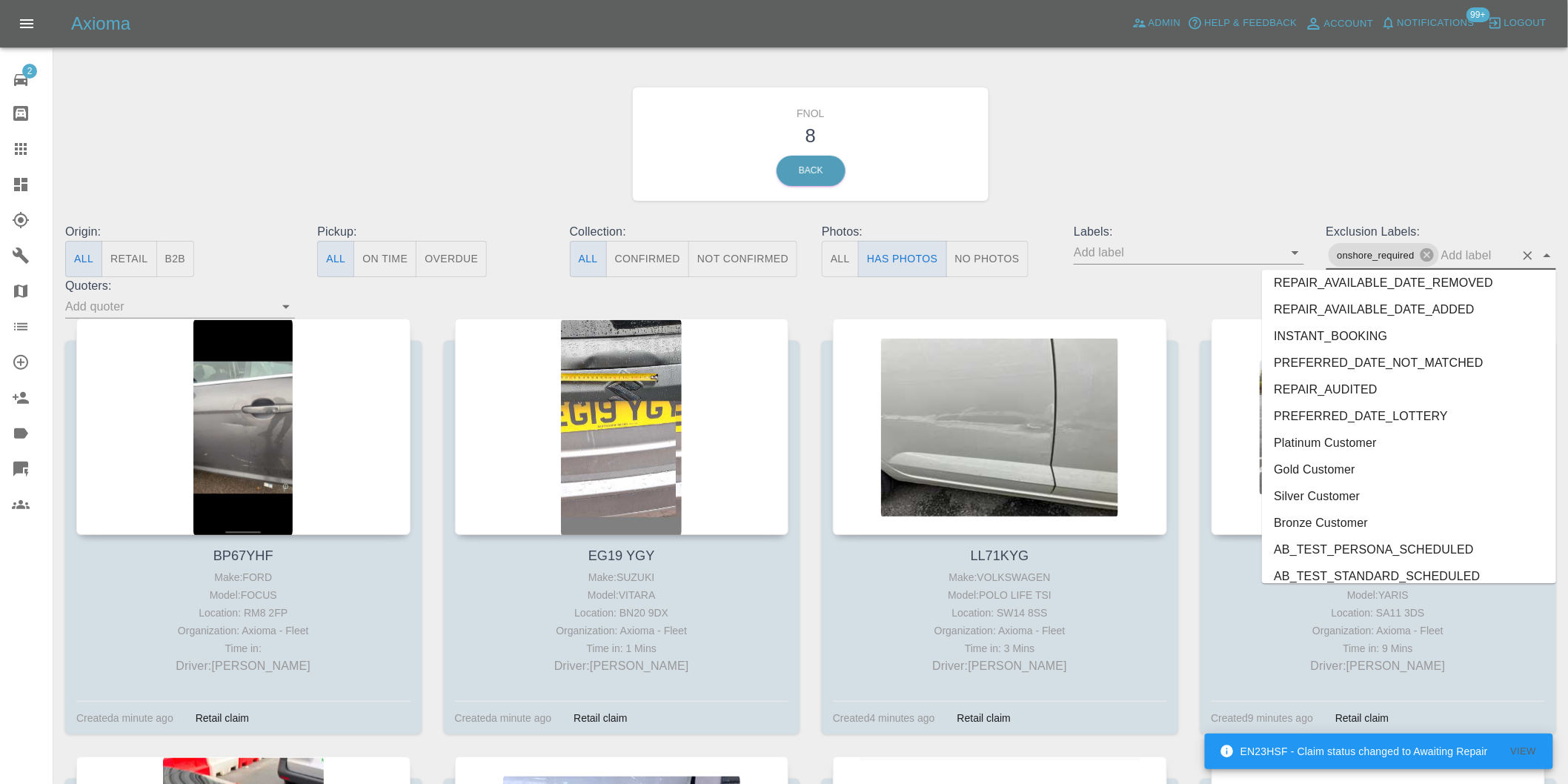
scroll to position [3165, 0]
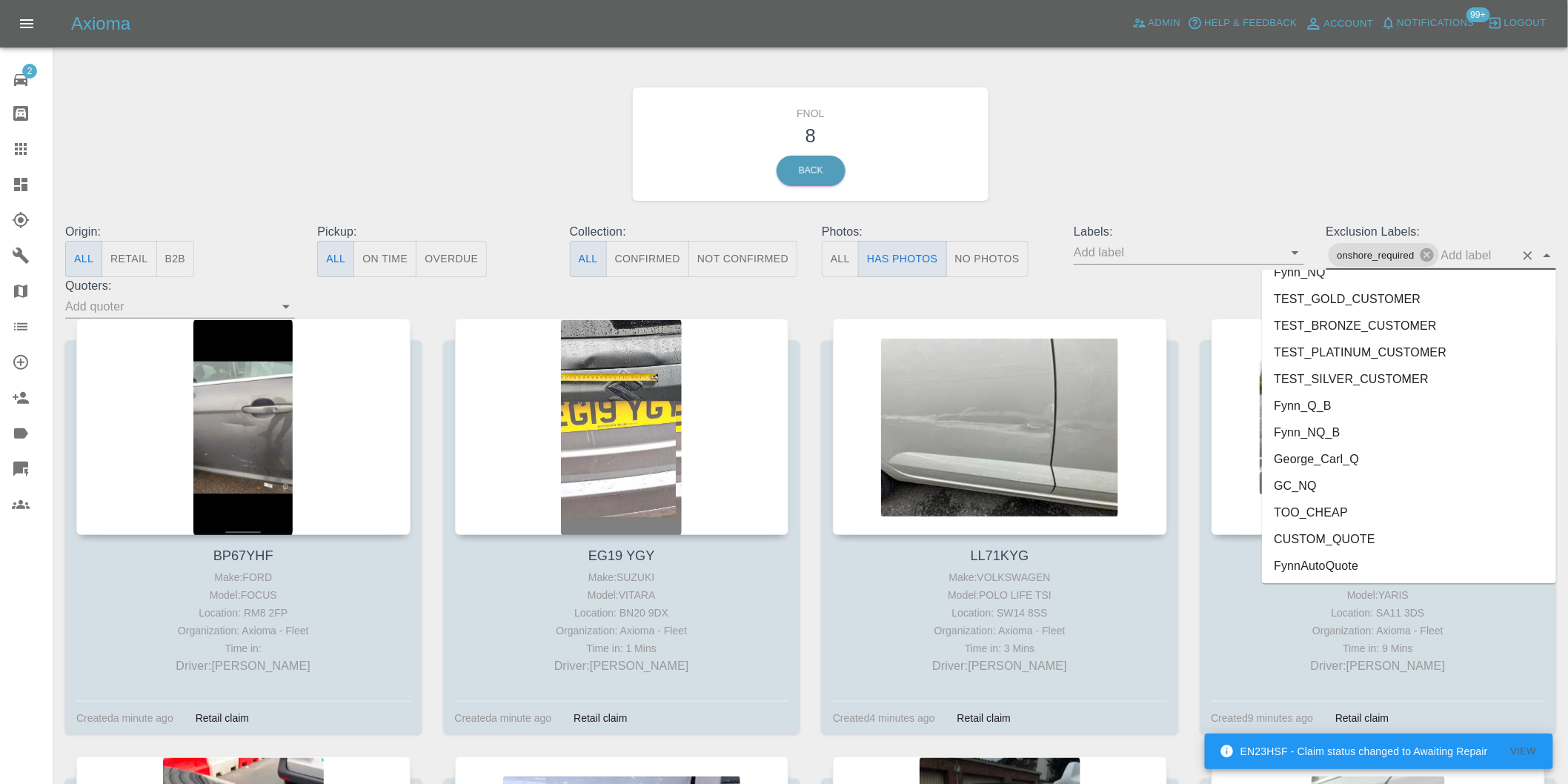
click at [1330, 457] on li "George_Carl_Q" at bounding box center [1409, 459] width 294 height 27
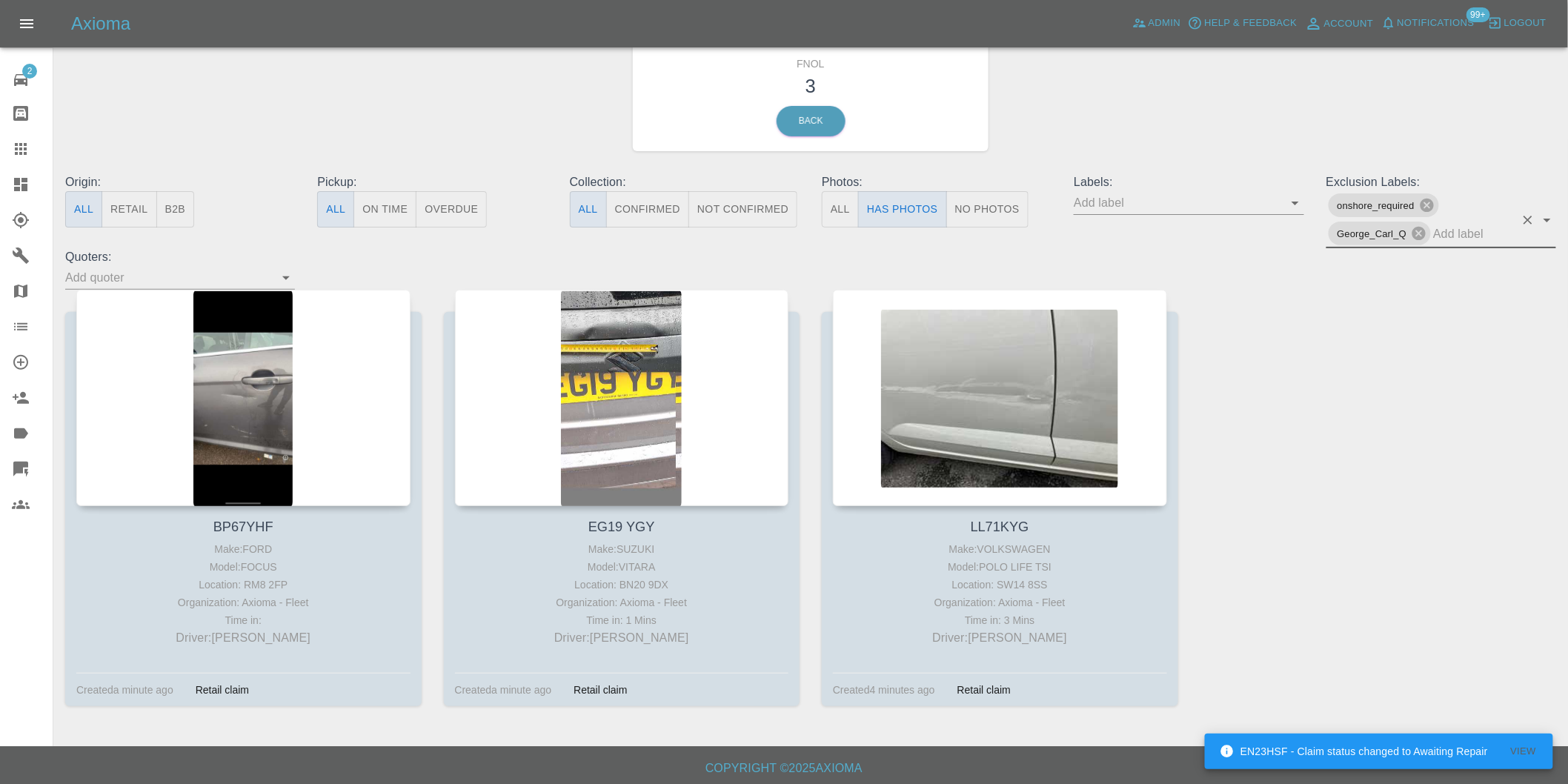
scroll to position [52, 0]
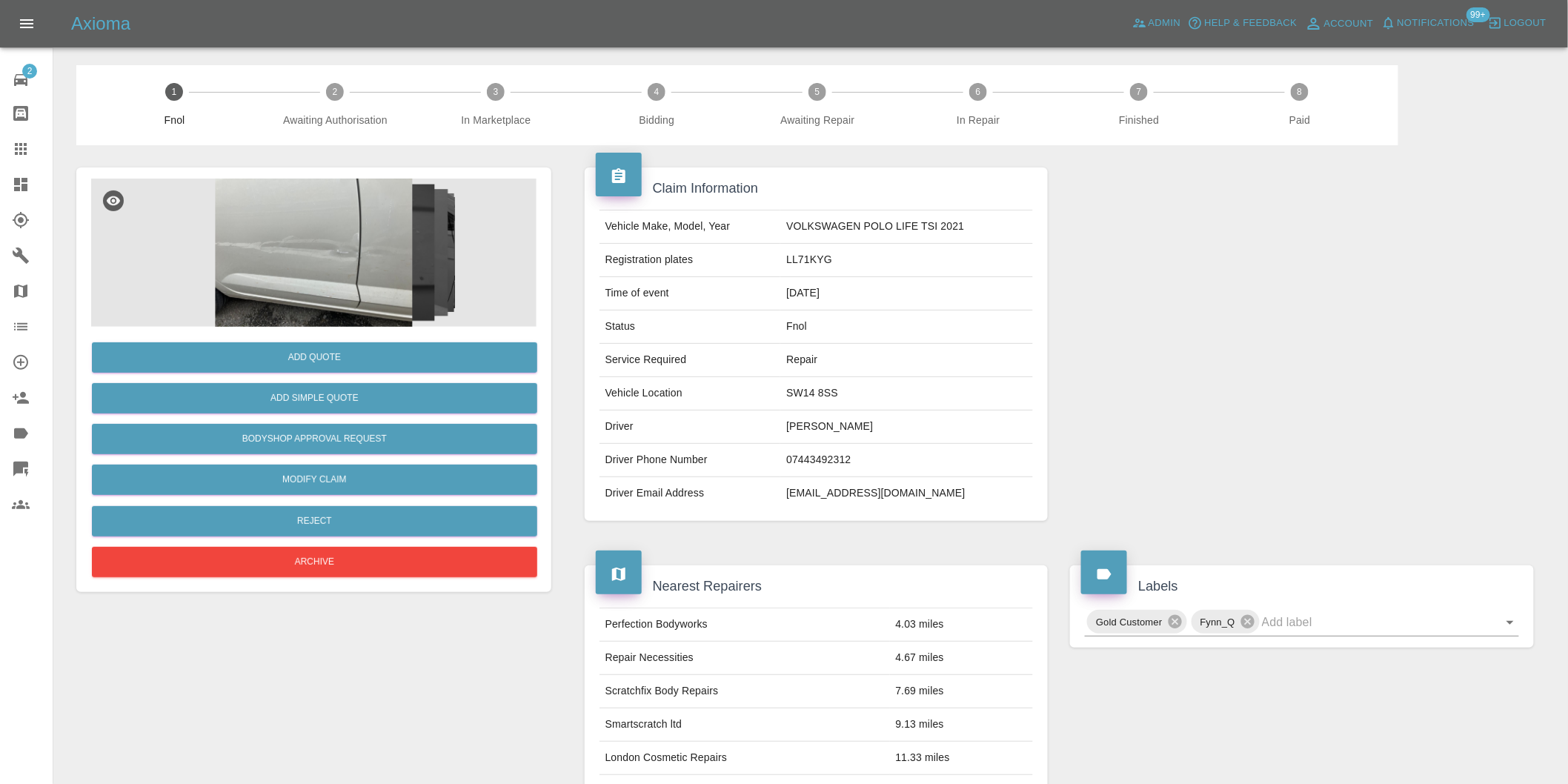
click at [349, 223] on img at bounding box center [314, 252] width 445 height 148
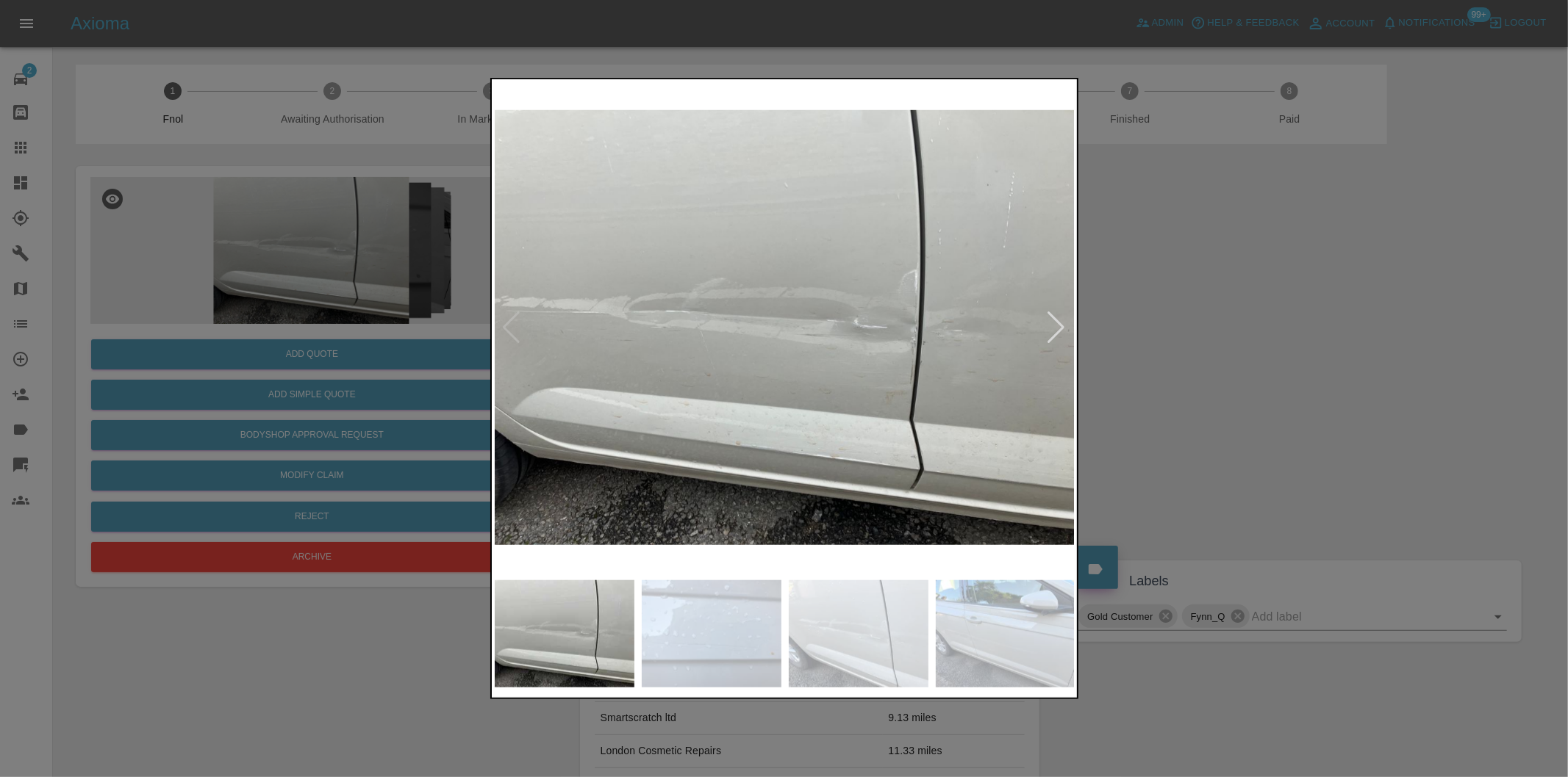
click at [1048, 321] on div at bounding box center [1056, 327] width 20 height 33
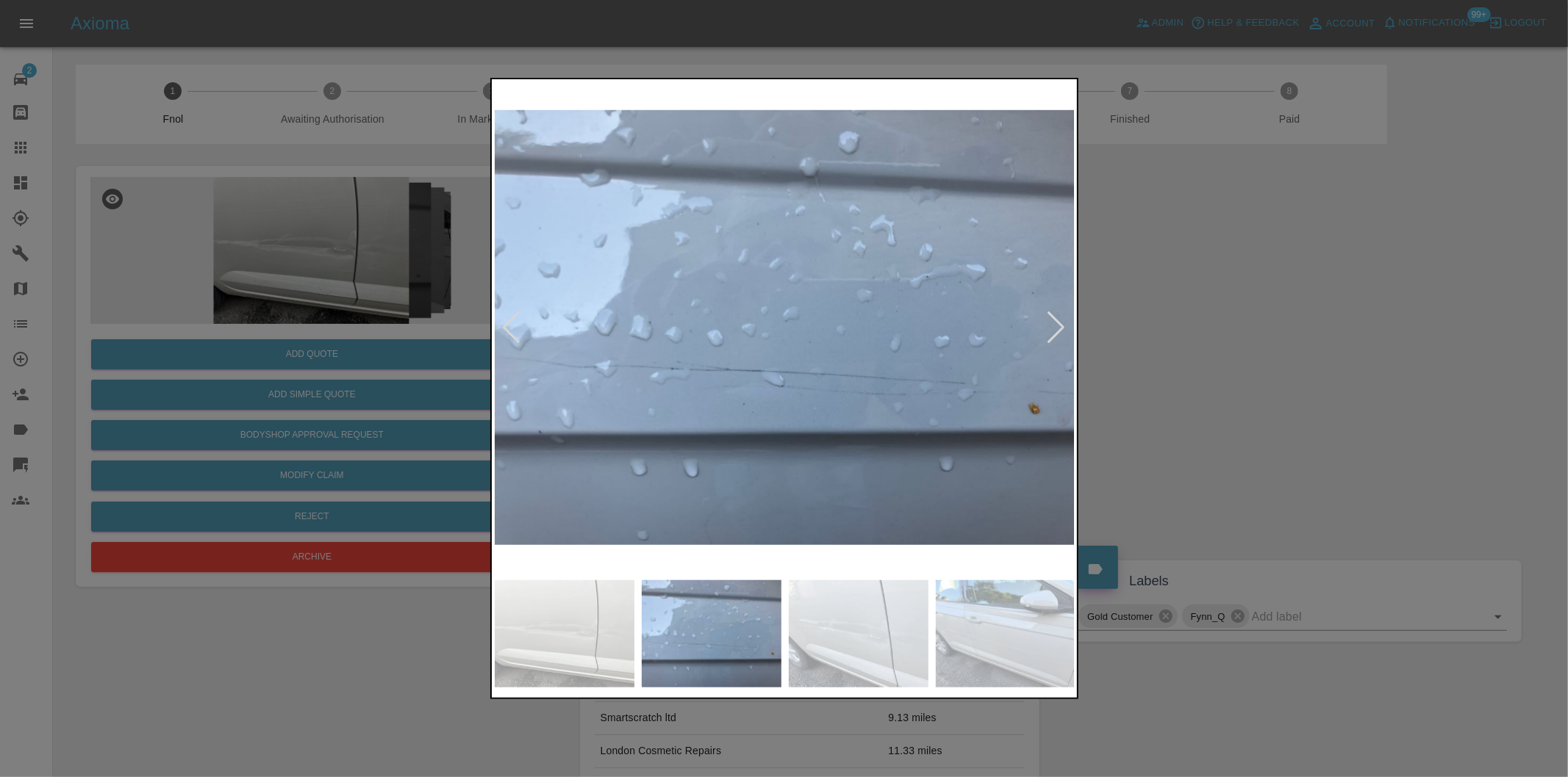
click at [1053, 323] on div at bounding box center [1056, 327] width 20 height 33
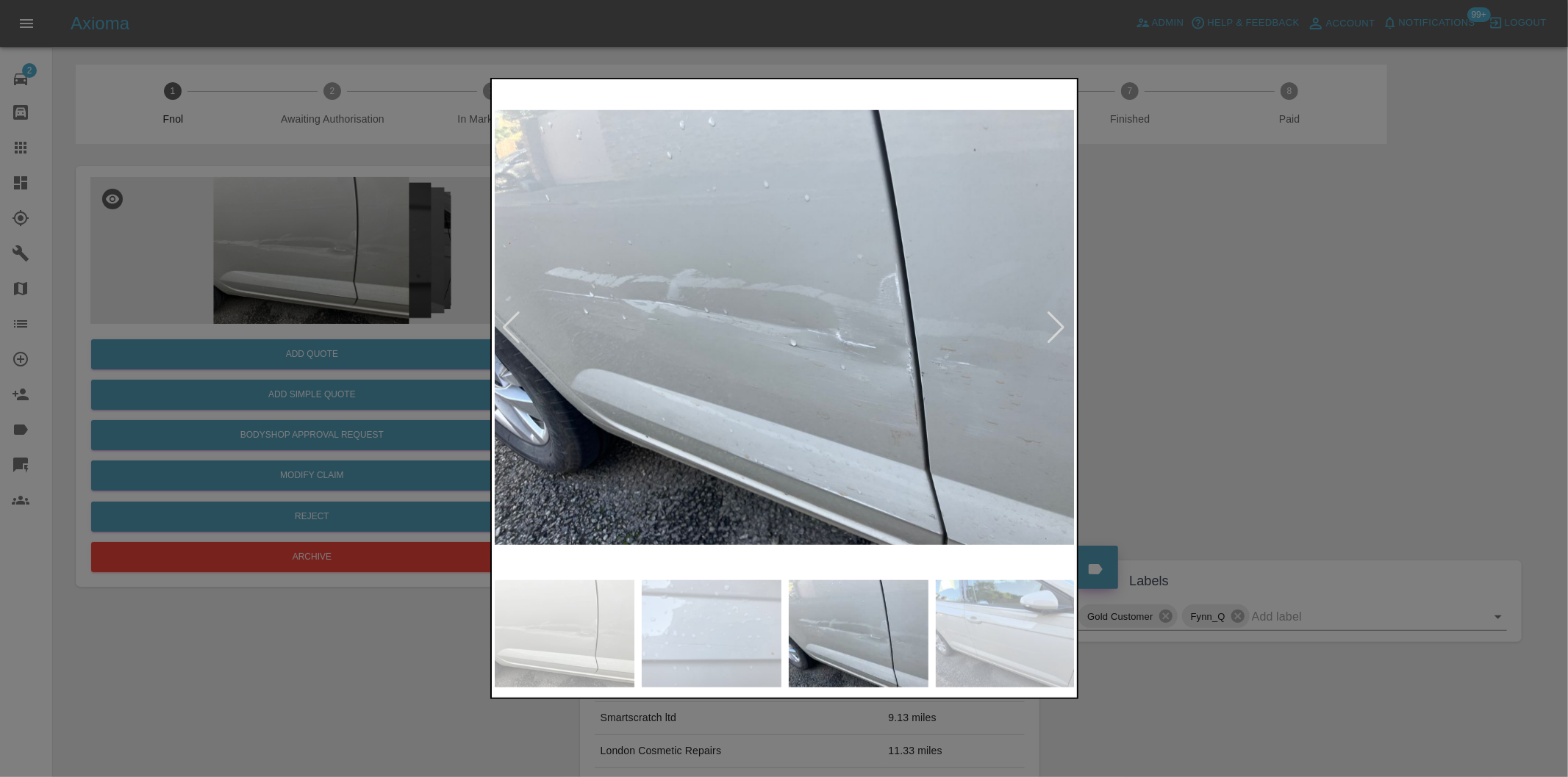
click at [1059, 327] on div at bounding box center [1056, 327] width 20 height 33
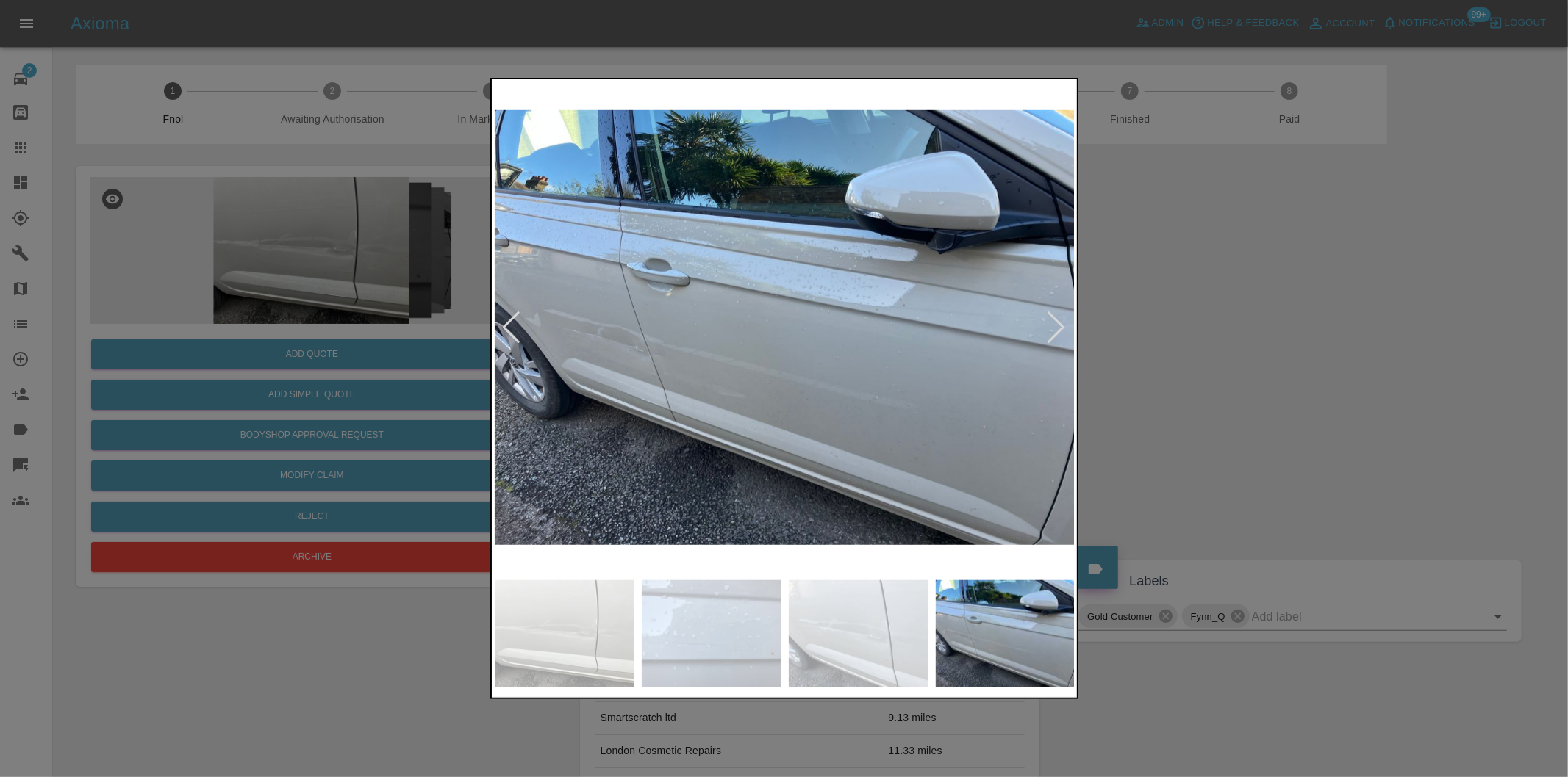
click at [1058, 326] on div at bounding box center [1056, 327] width 20 height 33
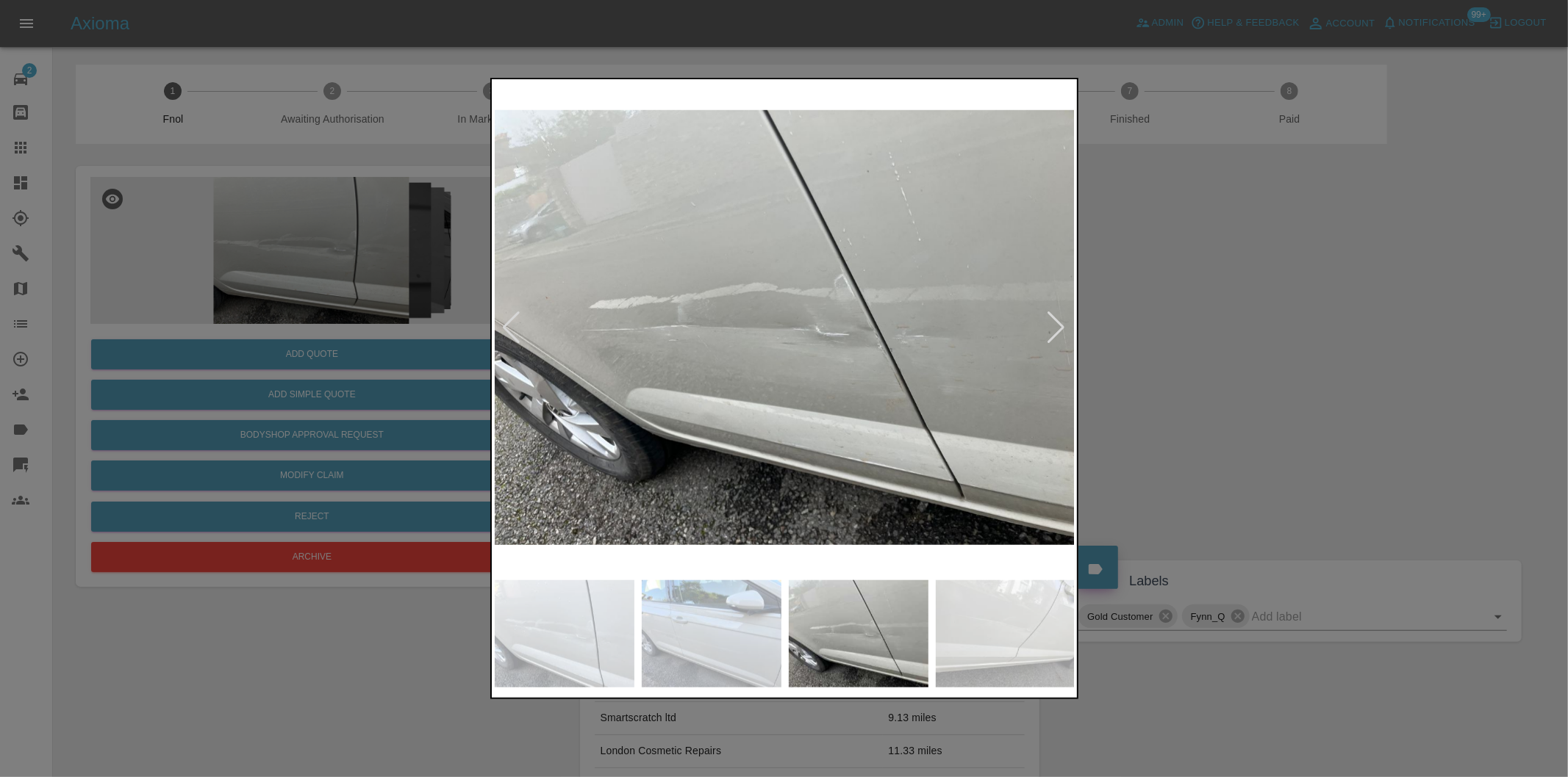
click at [1058, 326] on div at bounding box center [1056, 327] width 20 height 33
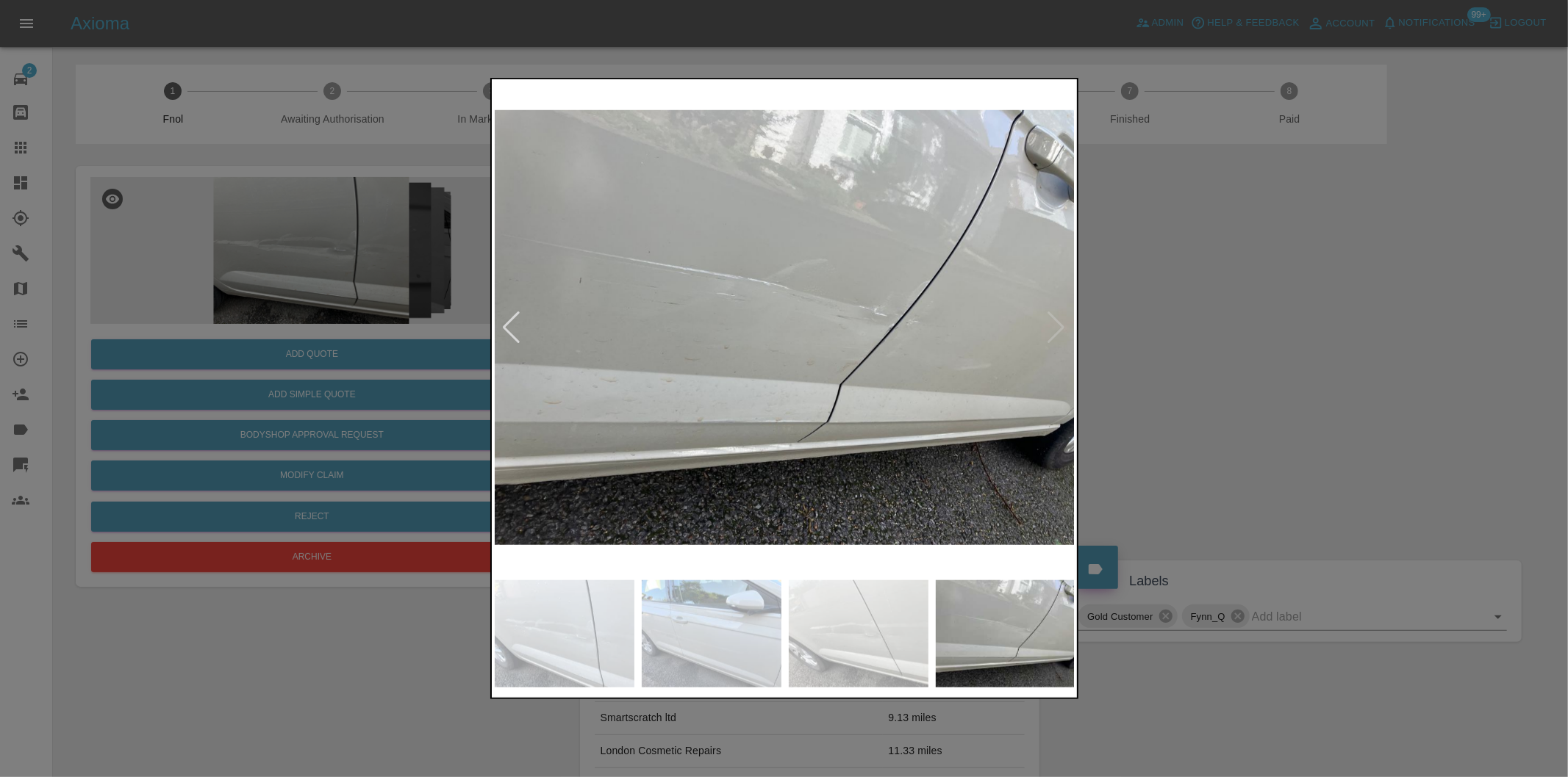
click at [1058, 326] on img at bounding box center [784, 328] width 580 height 490
click at [1196, 316] on div at bounding box center [784, 388] width 1568 height 777
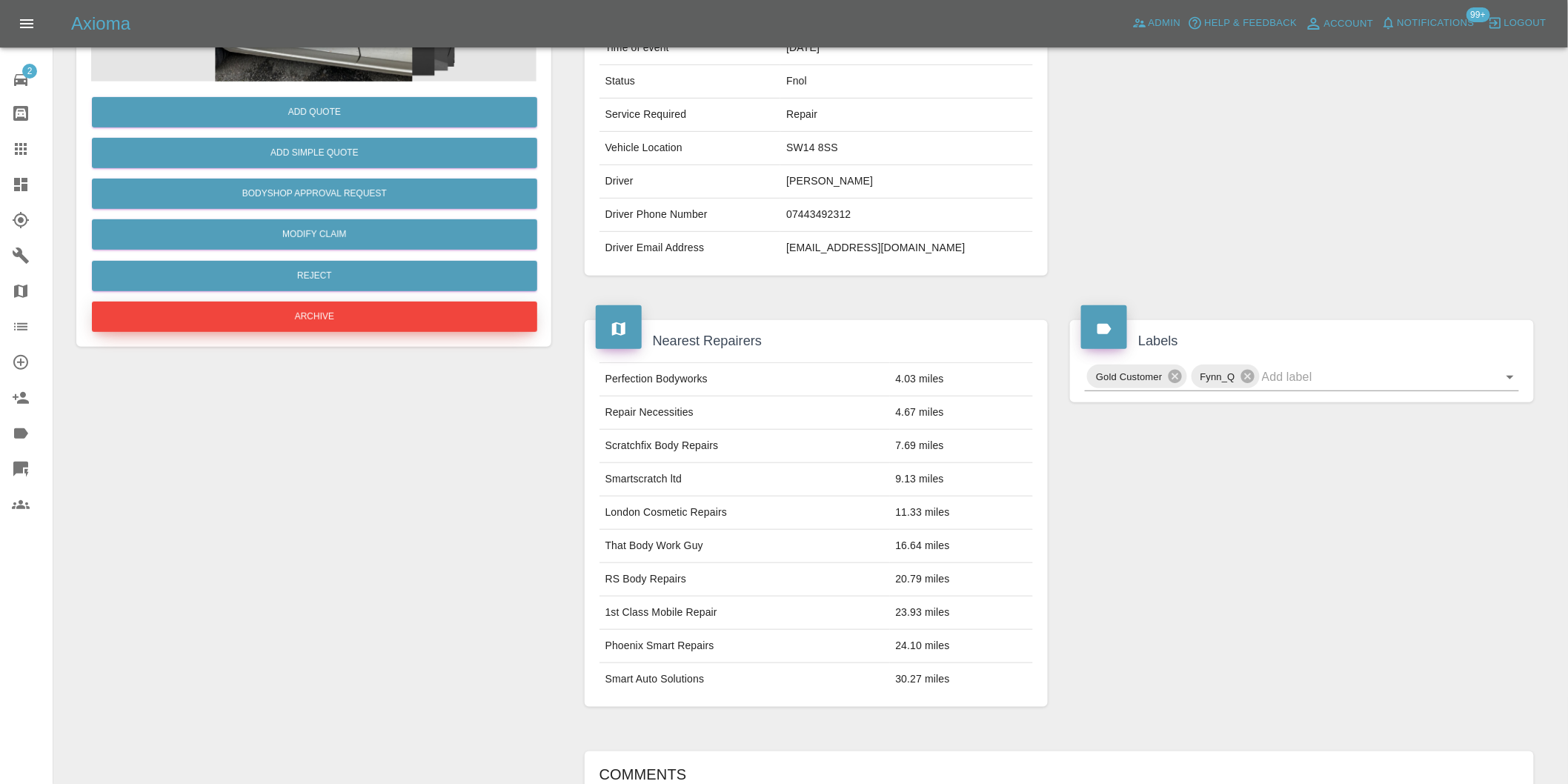
scroll to position [247, 0]
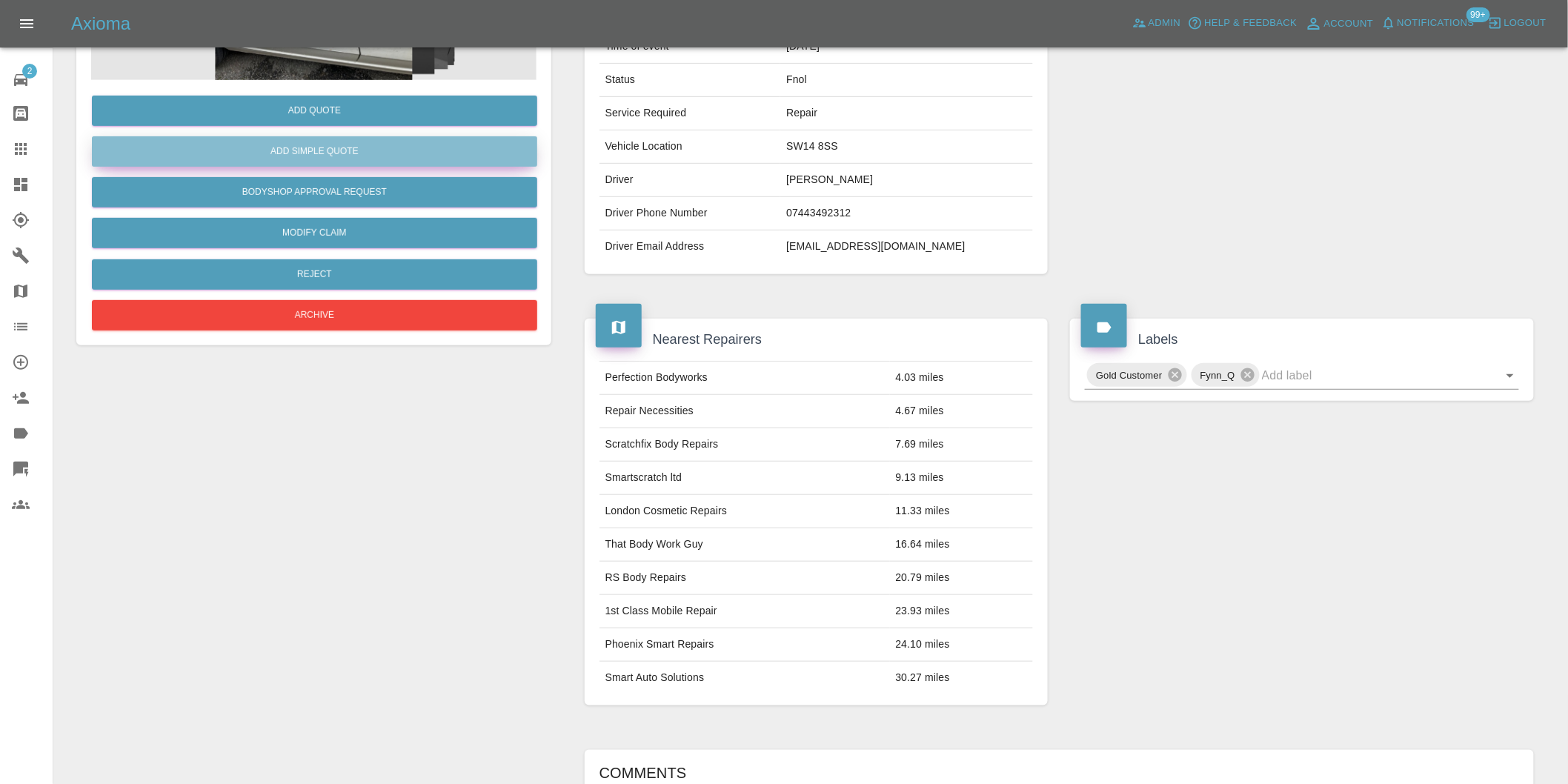
click at [332, 152] on button "Add Simple Quote" at bounding box center [315, 152] width 445 height 30
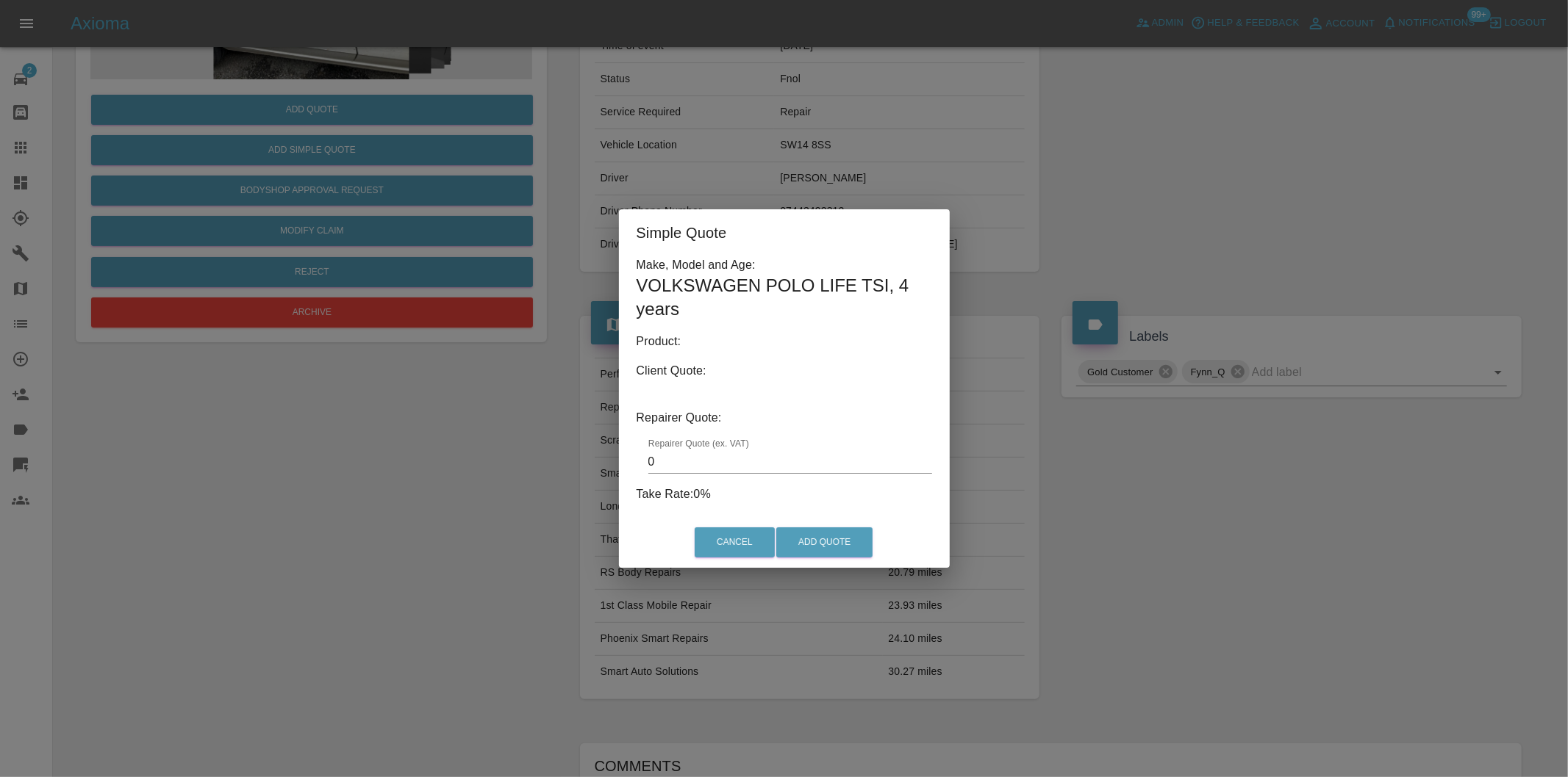
type input "140"
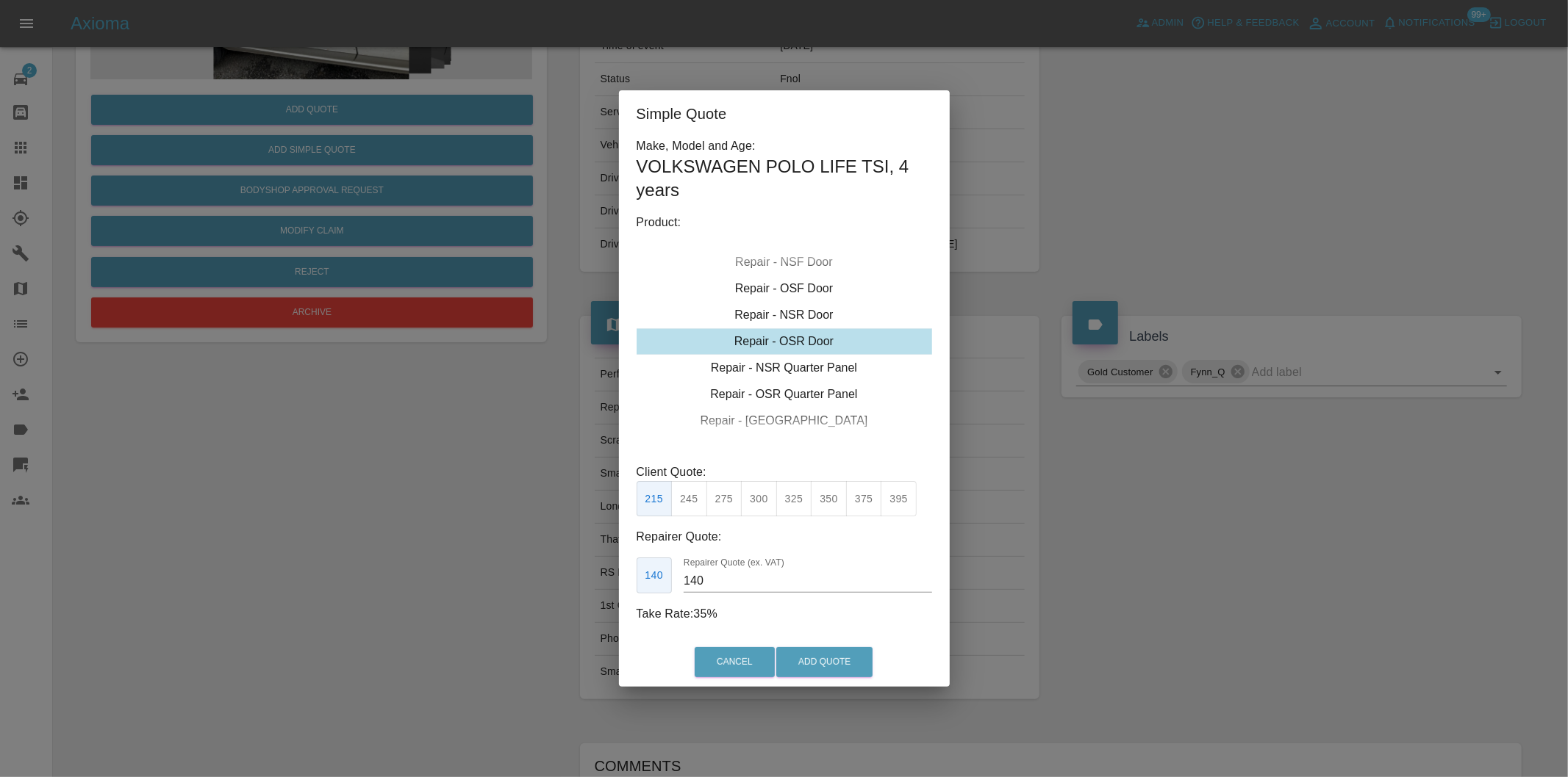
click at [1229, 199] on div "Simple Quote Make, Model and Age: VOLKSWAGEN POLO LIFE TSI , 4 years Product: R…" at bounding box center [784, 388] width 1568 height 777
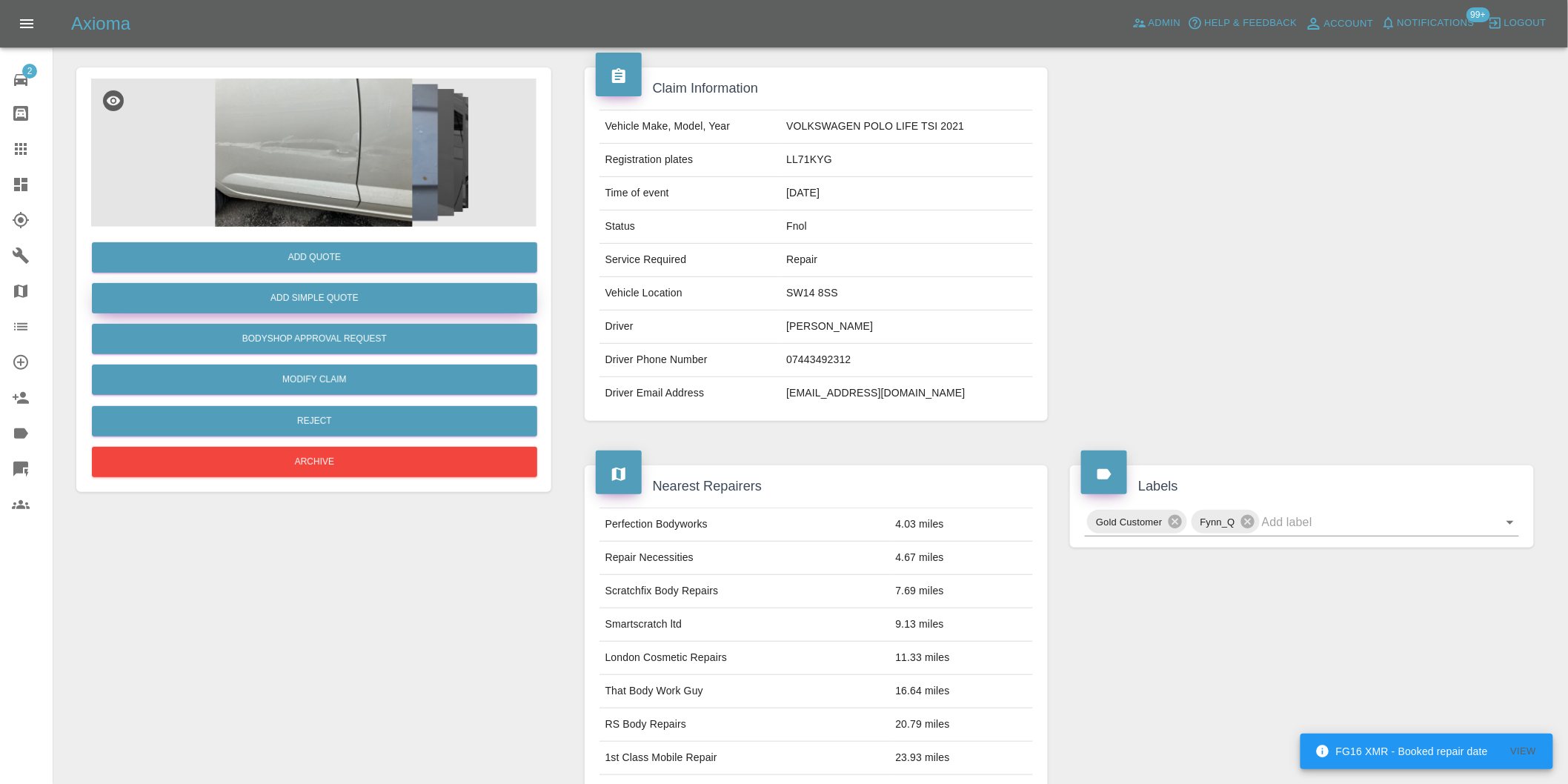
scroll to position [20, 0]
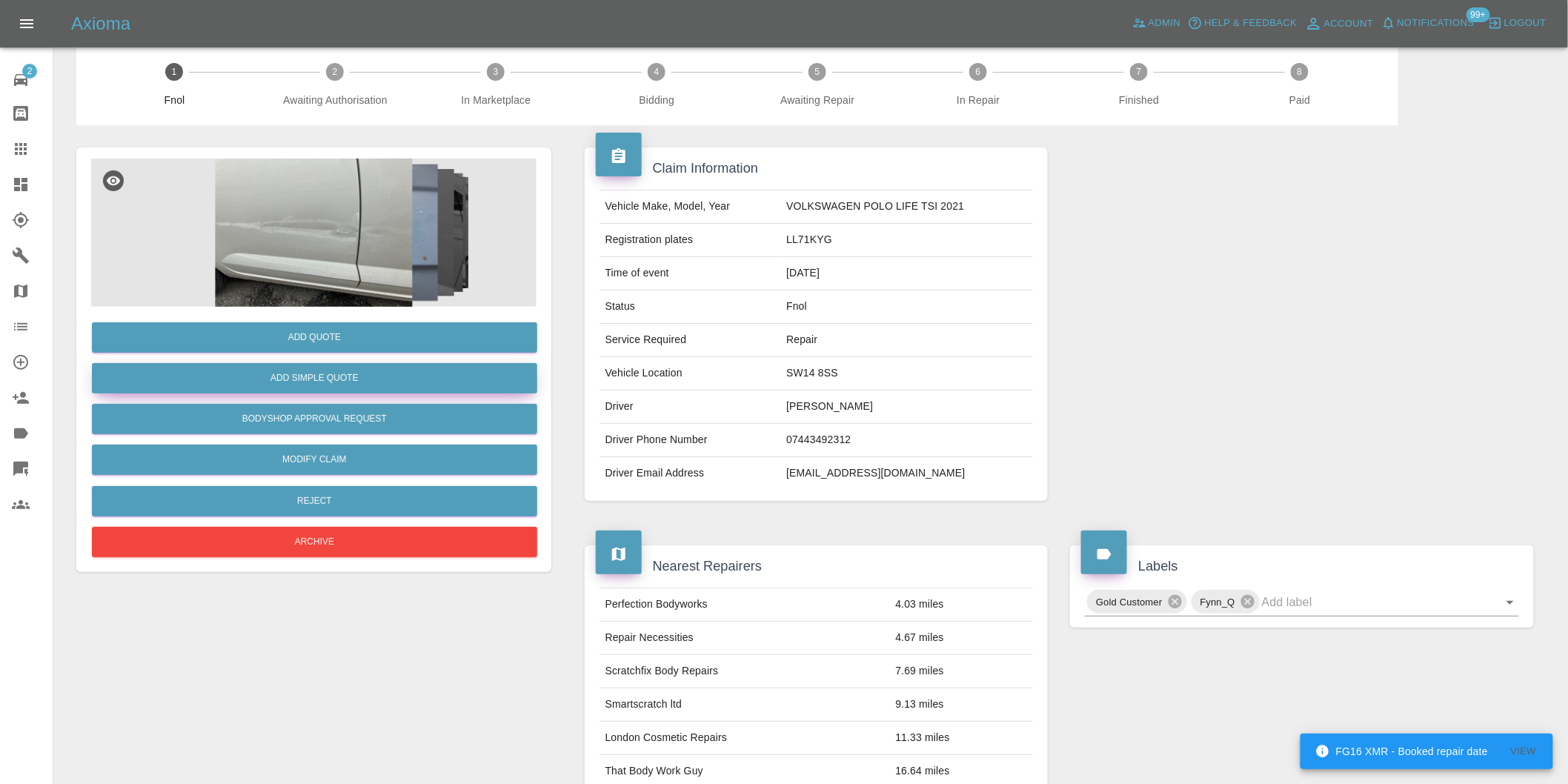
click at [371, 381] on button "Add Simple Quote" at bounding box center [315, 378] width 445 height 30
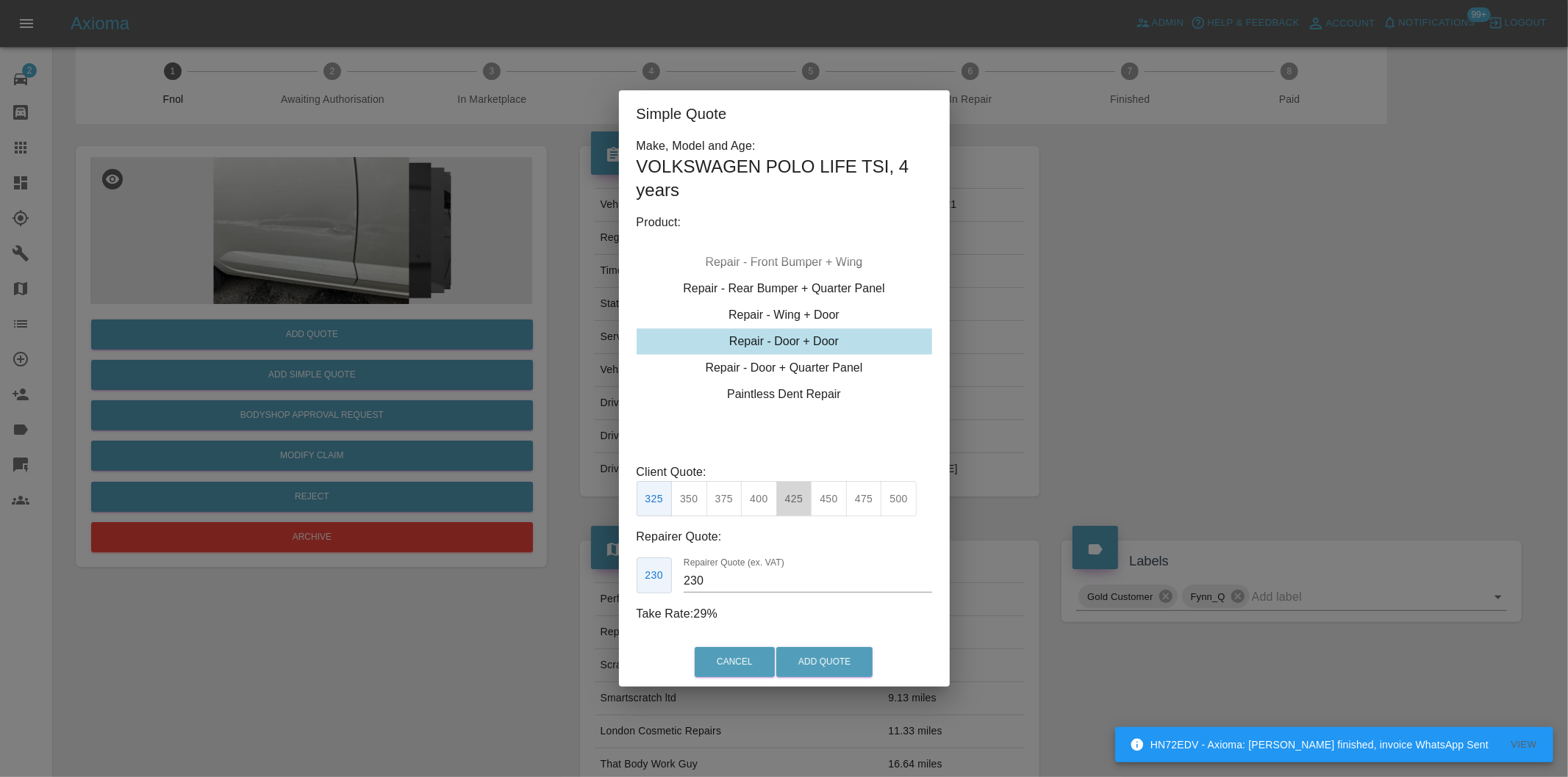
click at [802, 494] on button "425" at bounding box center [793, 498] width 36 height 36
type input "285"
click at [826, 659] on button "Add Quote" at bounding box center [823, 662] width 96 height 30
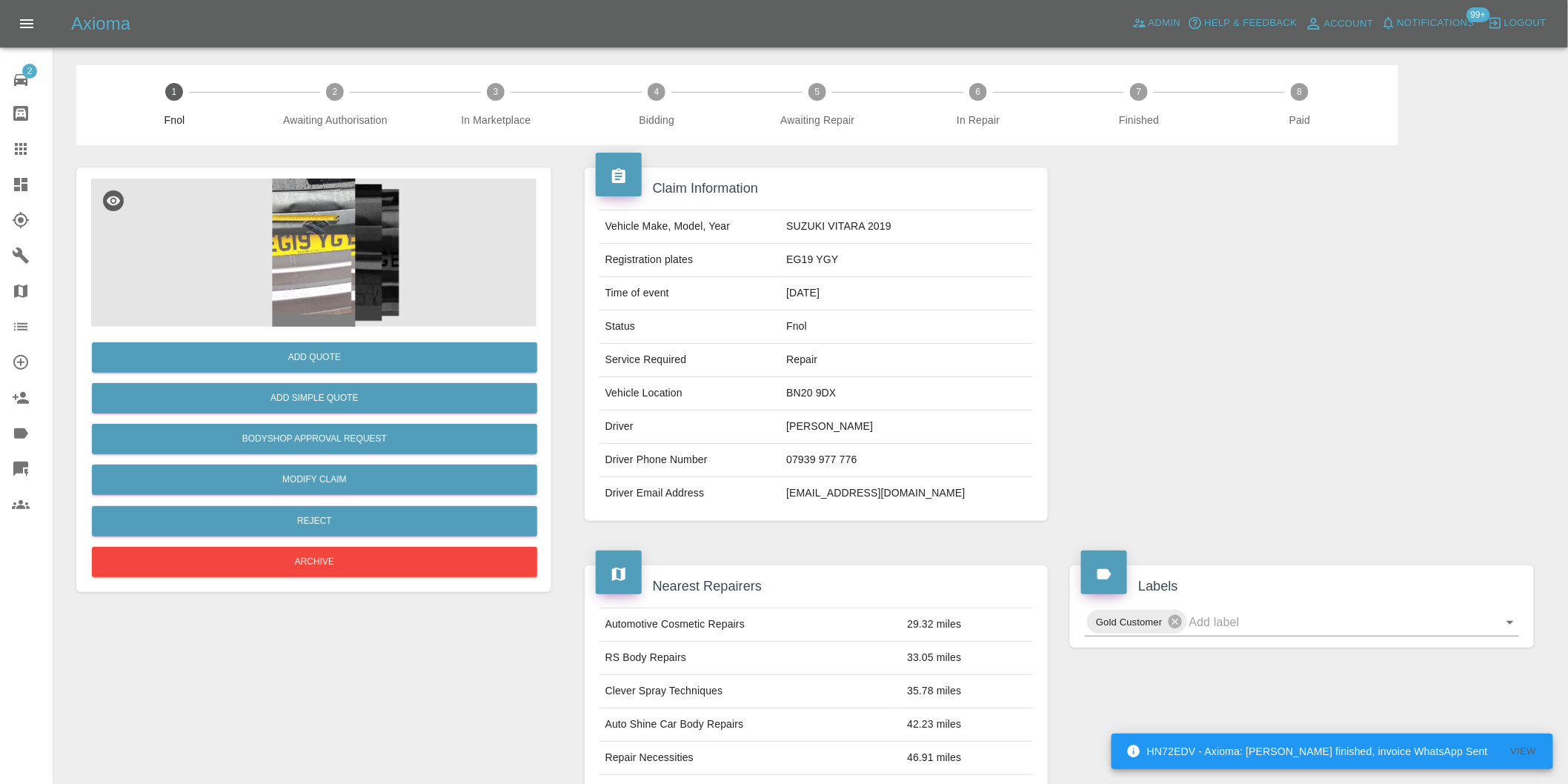
click at [354, 234] on img at bounding box center [314, 252] width 445 height 148
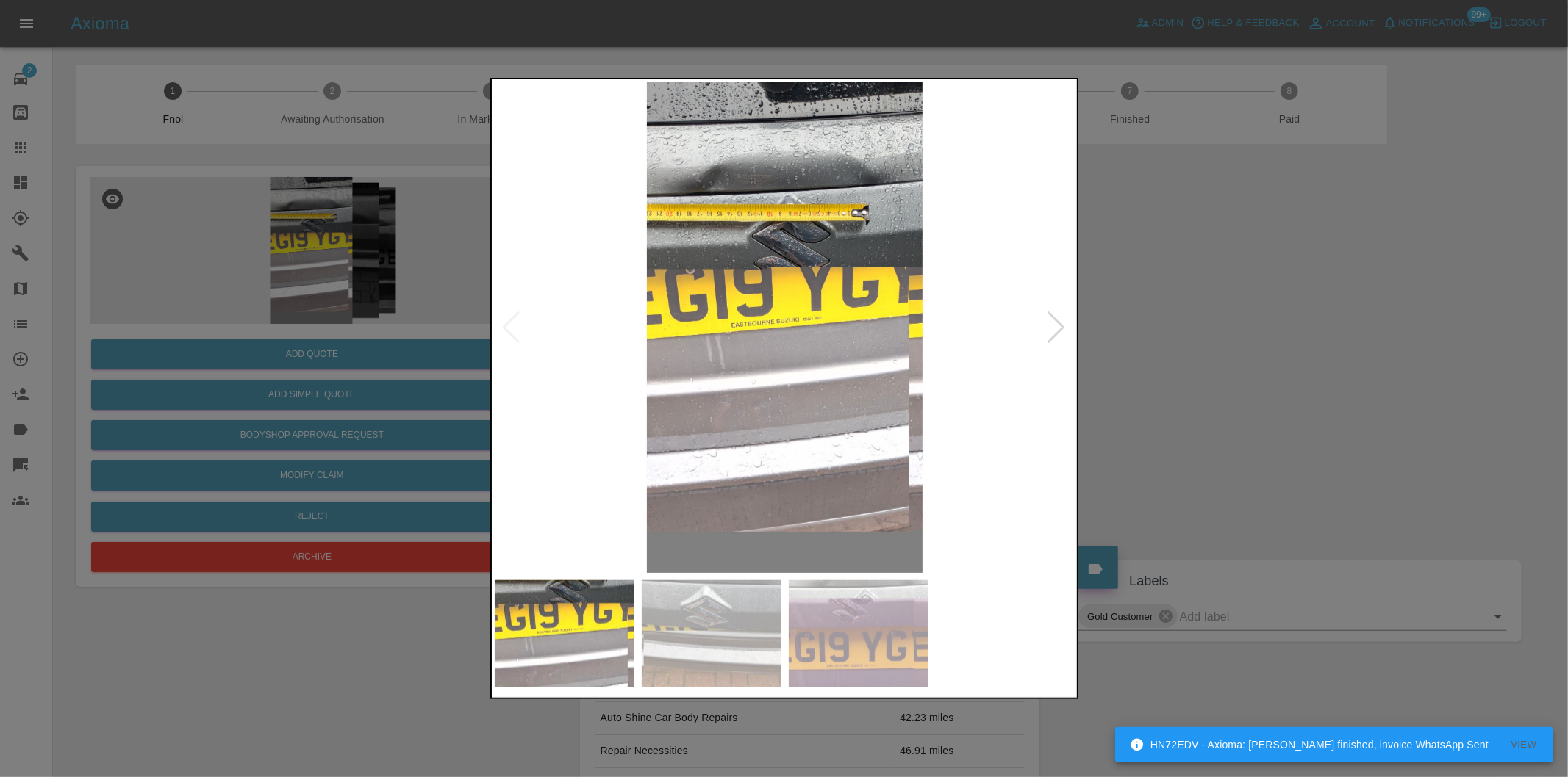
click at [1052, 332] on div at bounding box center [1056, 327] width 20 height 33
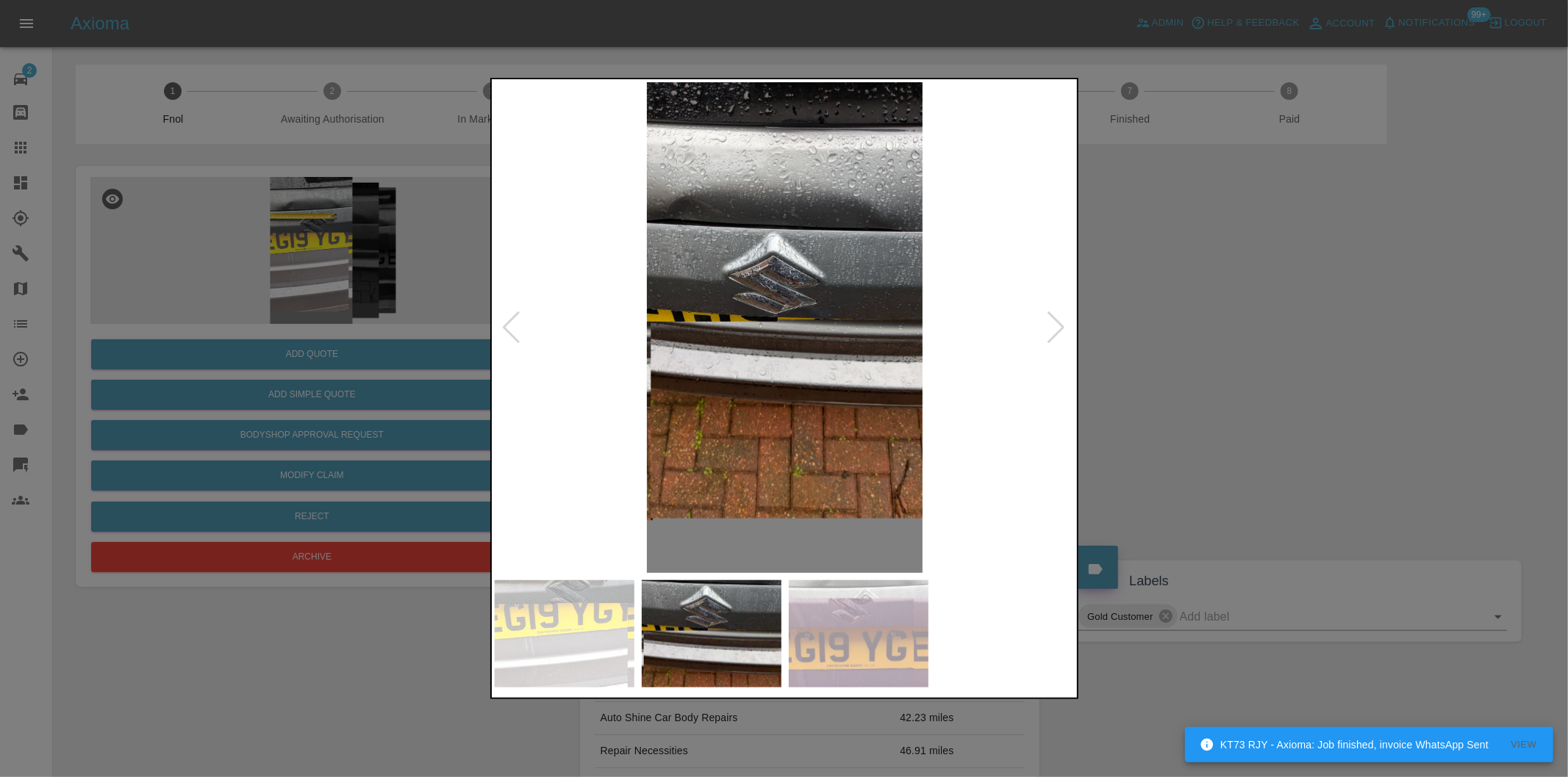
click at [1052, 332] on div at bounding box center [1056, 327] width 20 height 33
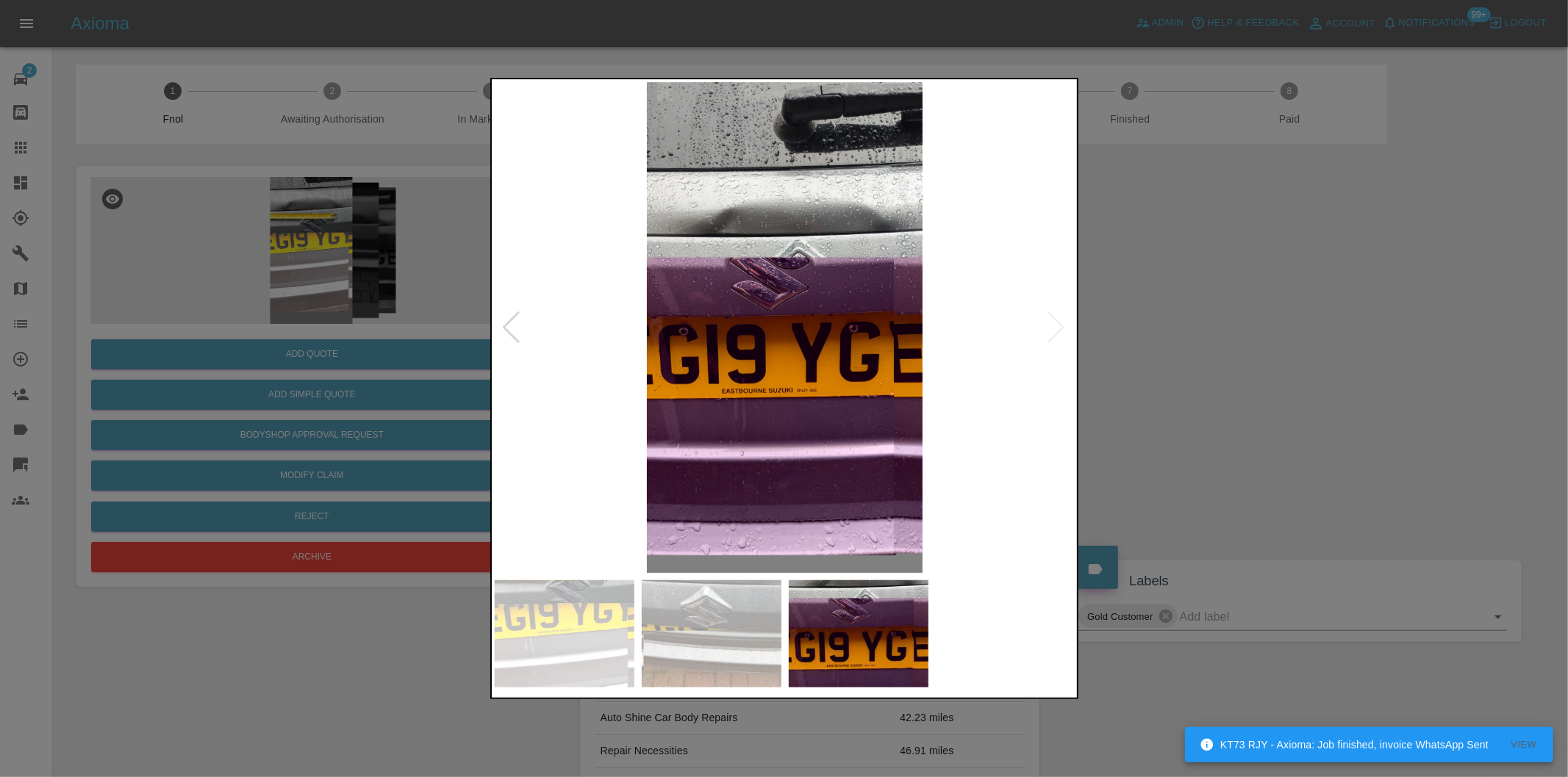
click at [1052, 332] on img at bounding box center [784, 328] width 580 height 490
click at [1165, 427] on div at bounding box center [784, 388] width 1568 height 777
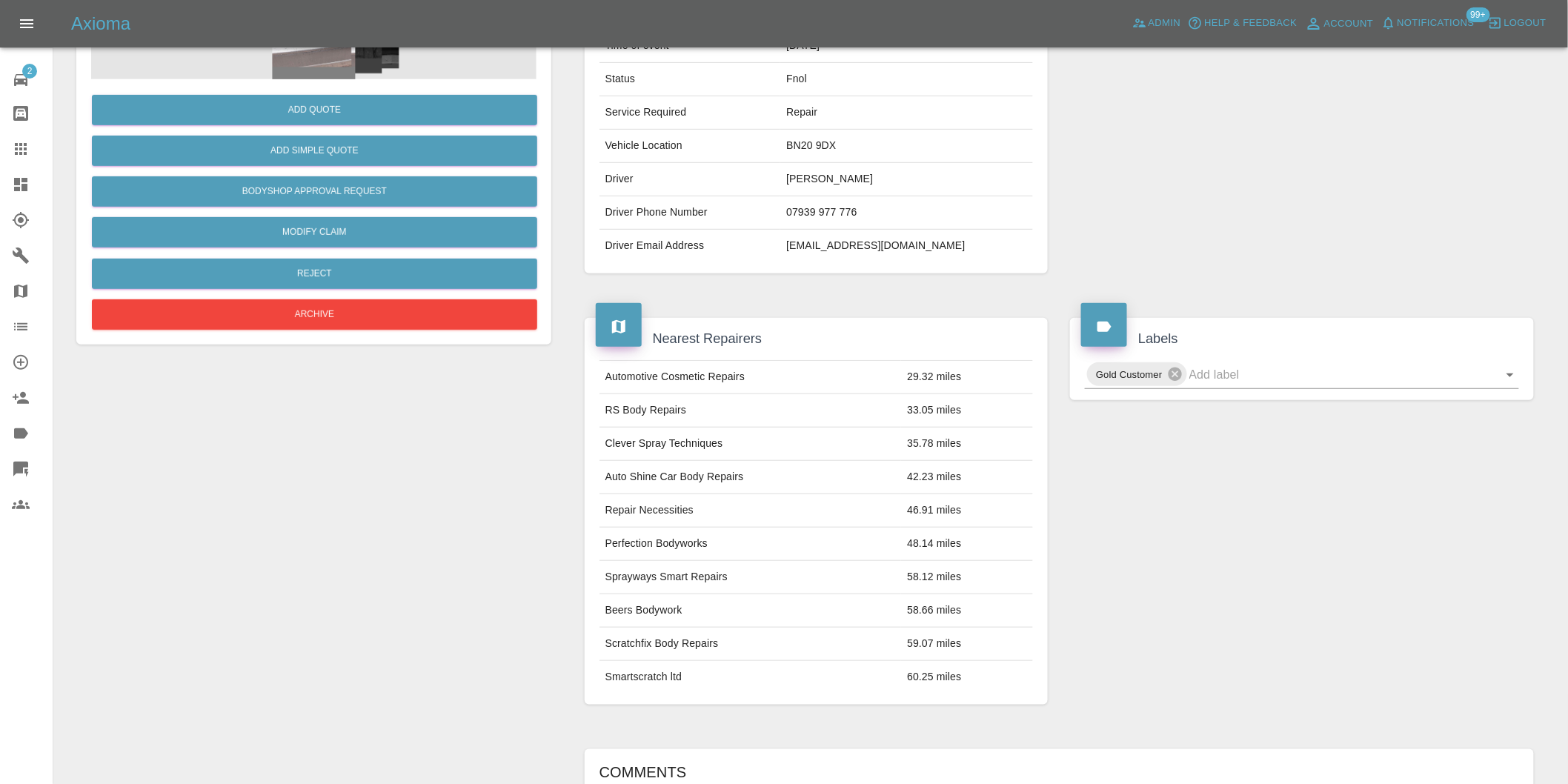
scroll to position [247, 0]
click at [315, 269] on button "Reject" at bounding box center [315, 274] width 445 height 30
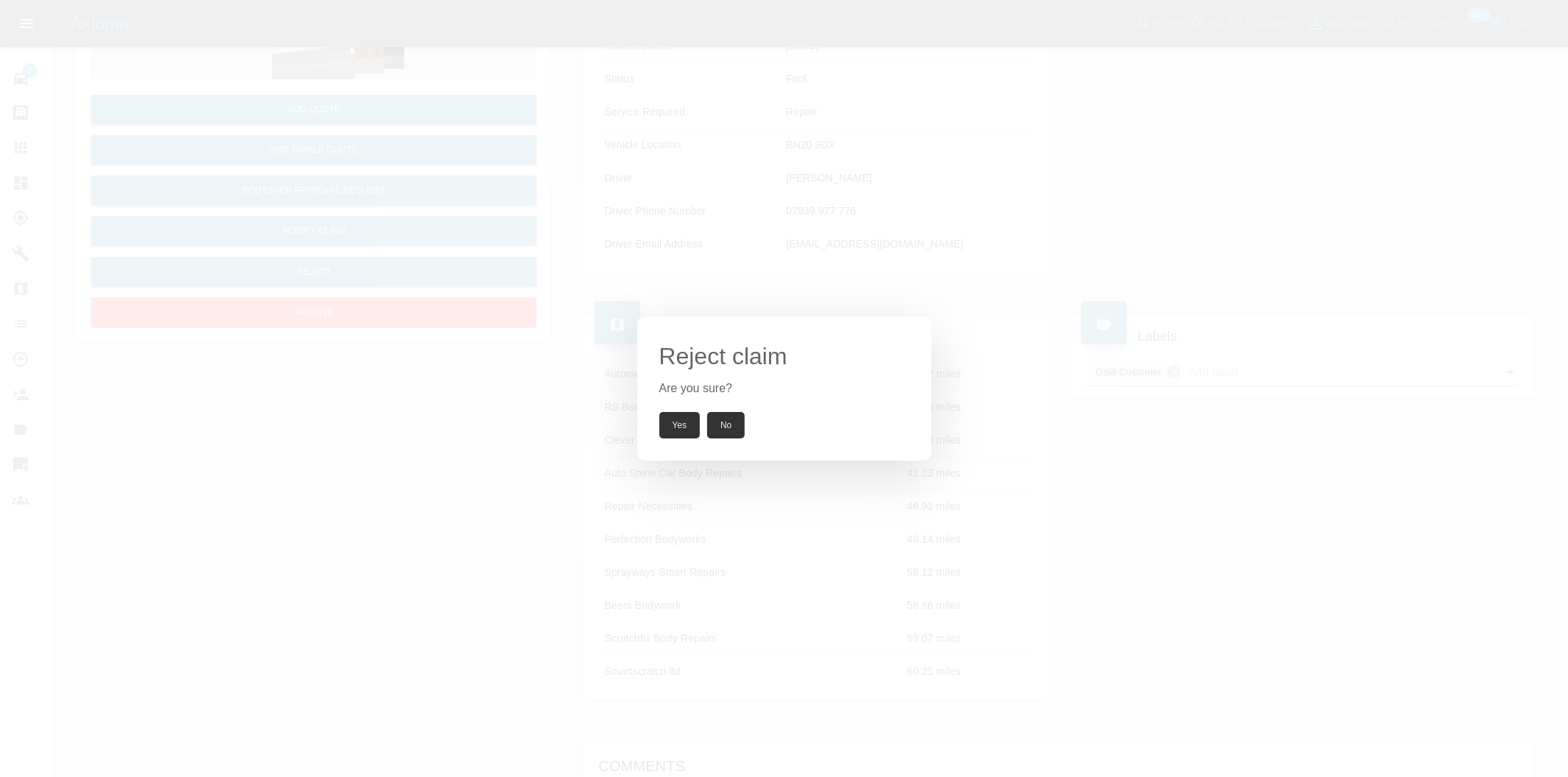
click at [679, 414] on button "Yes" at bounding box center [680, 425] width 41 height 26
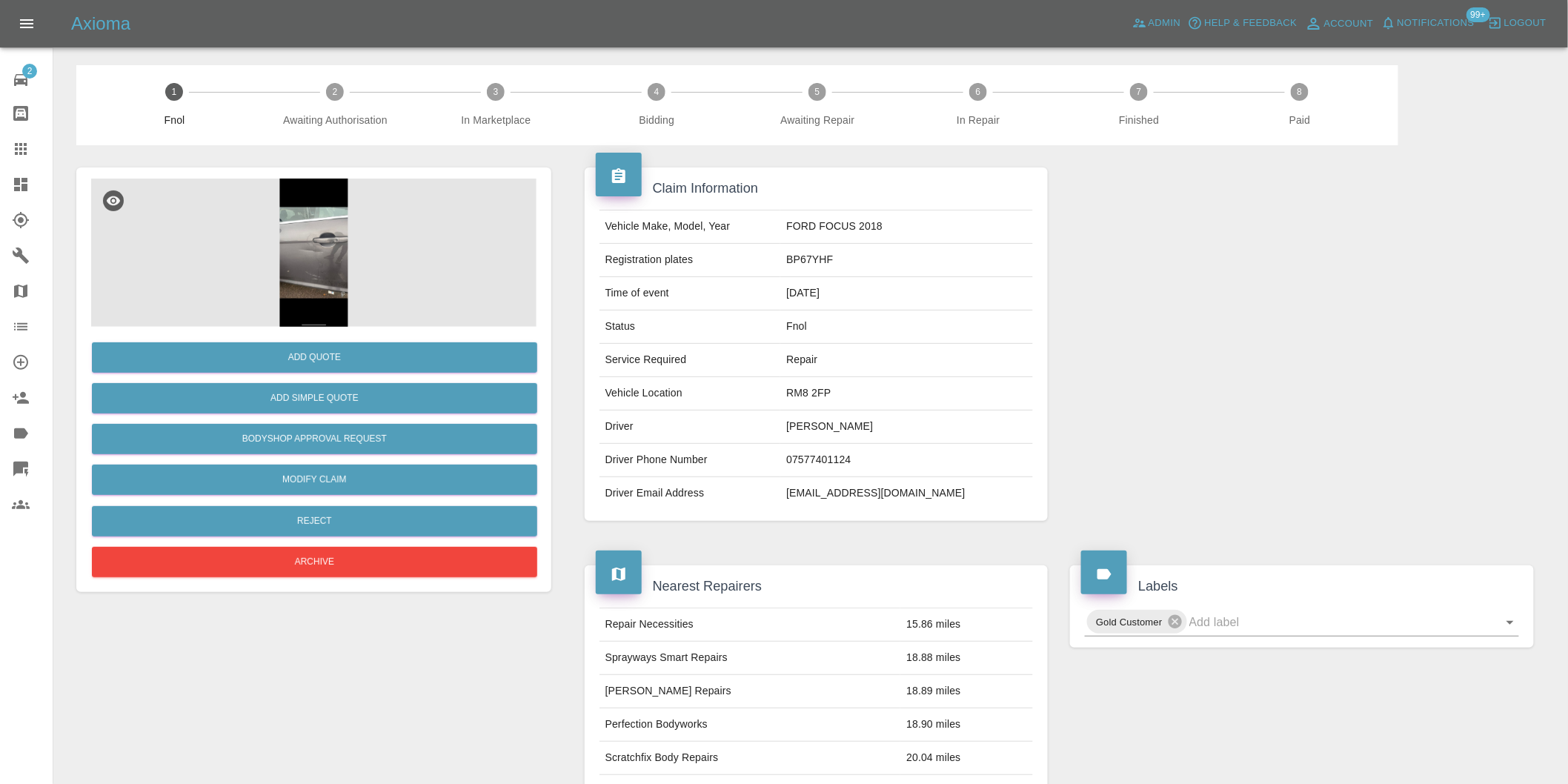
click at [322, 227] on img at bounding box center [314, 252] width 445 height 148
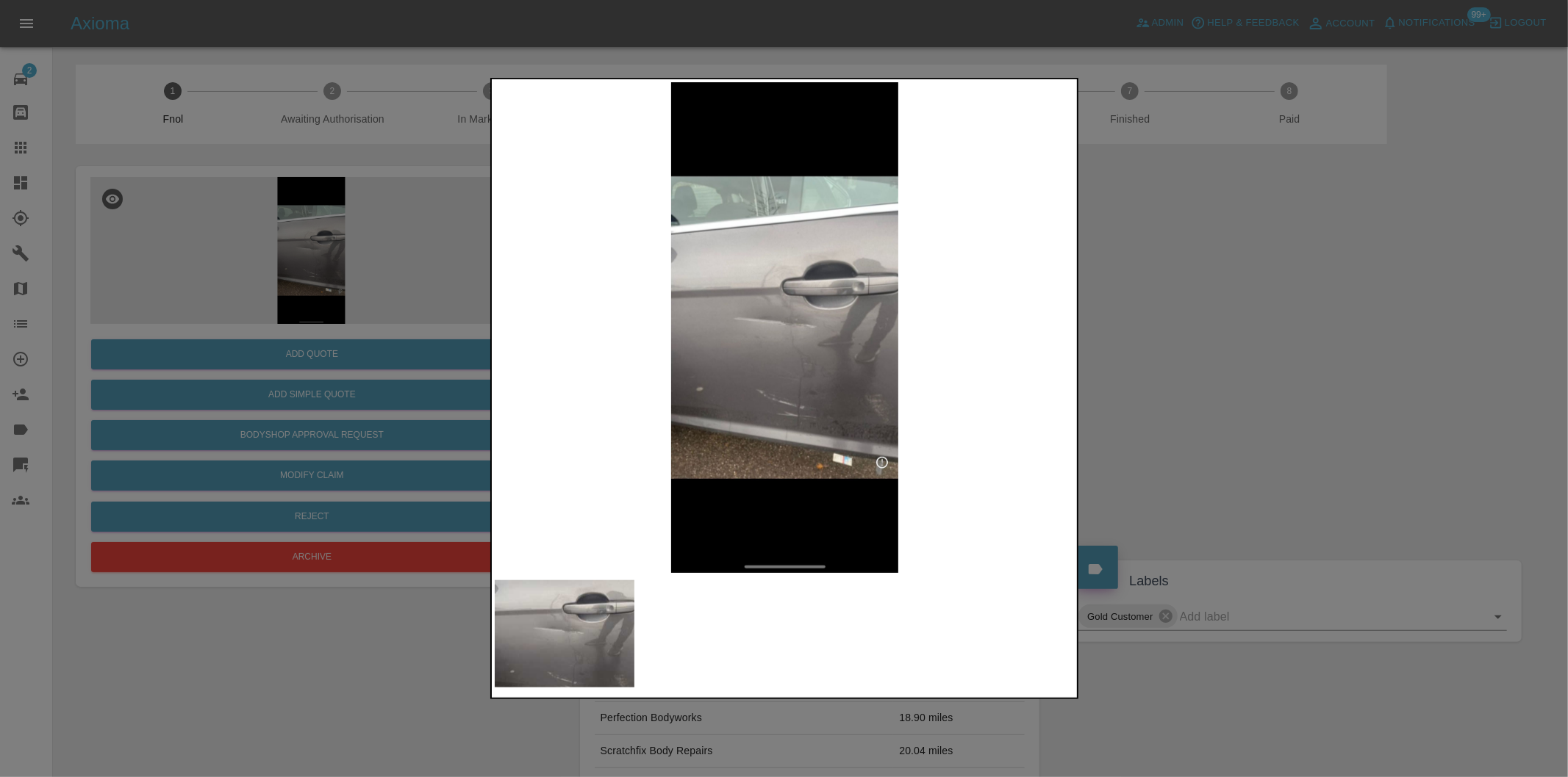
click at [794, 325] on img at bounding box center [784, 328] width 580 height 490
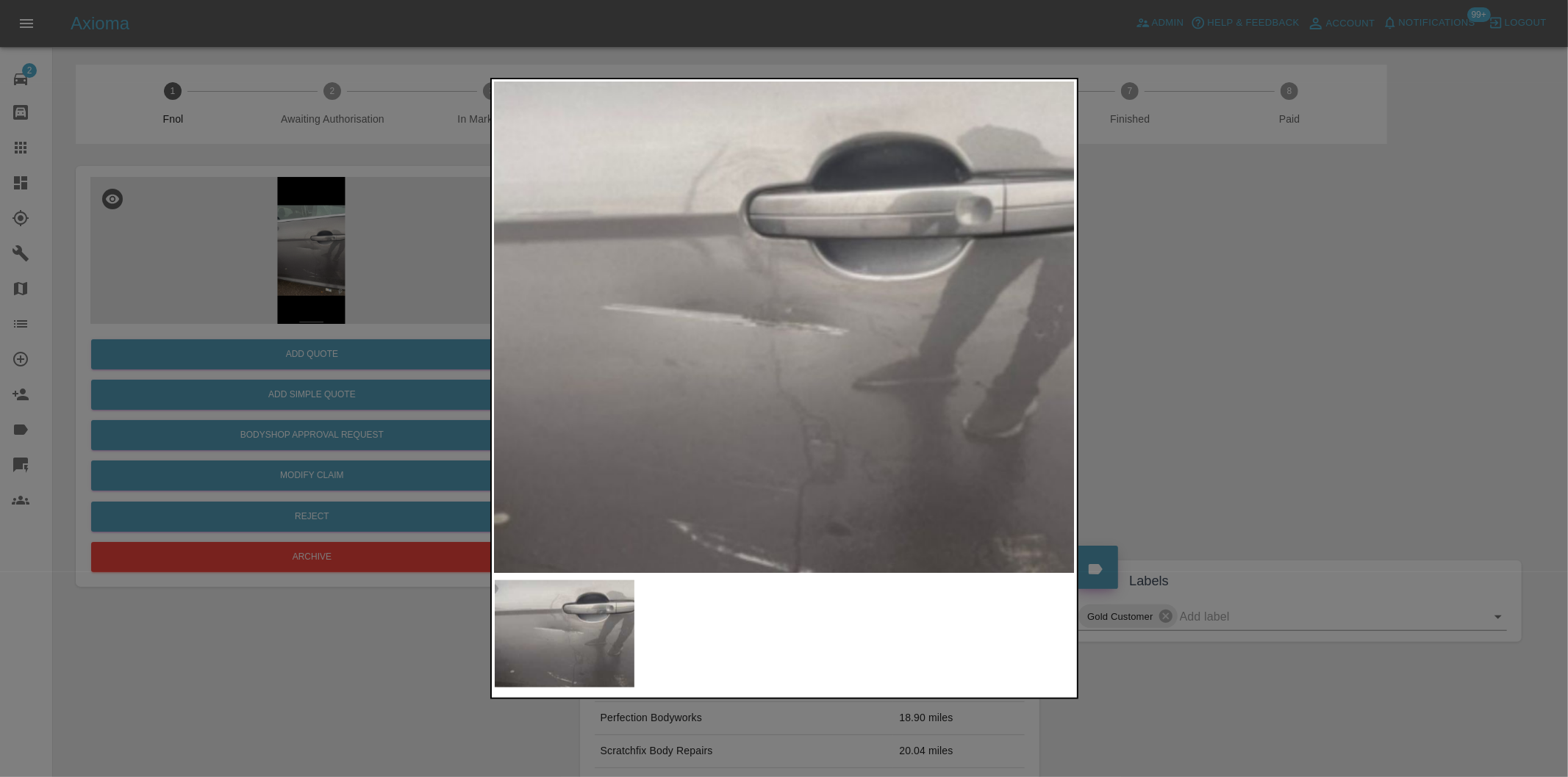
click at [791, 324] on img at bounding box center [752, 333] width 1742 height 1471
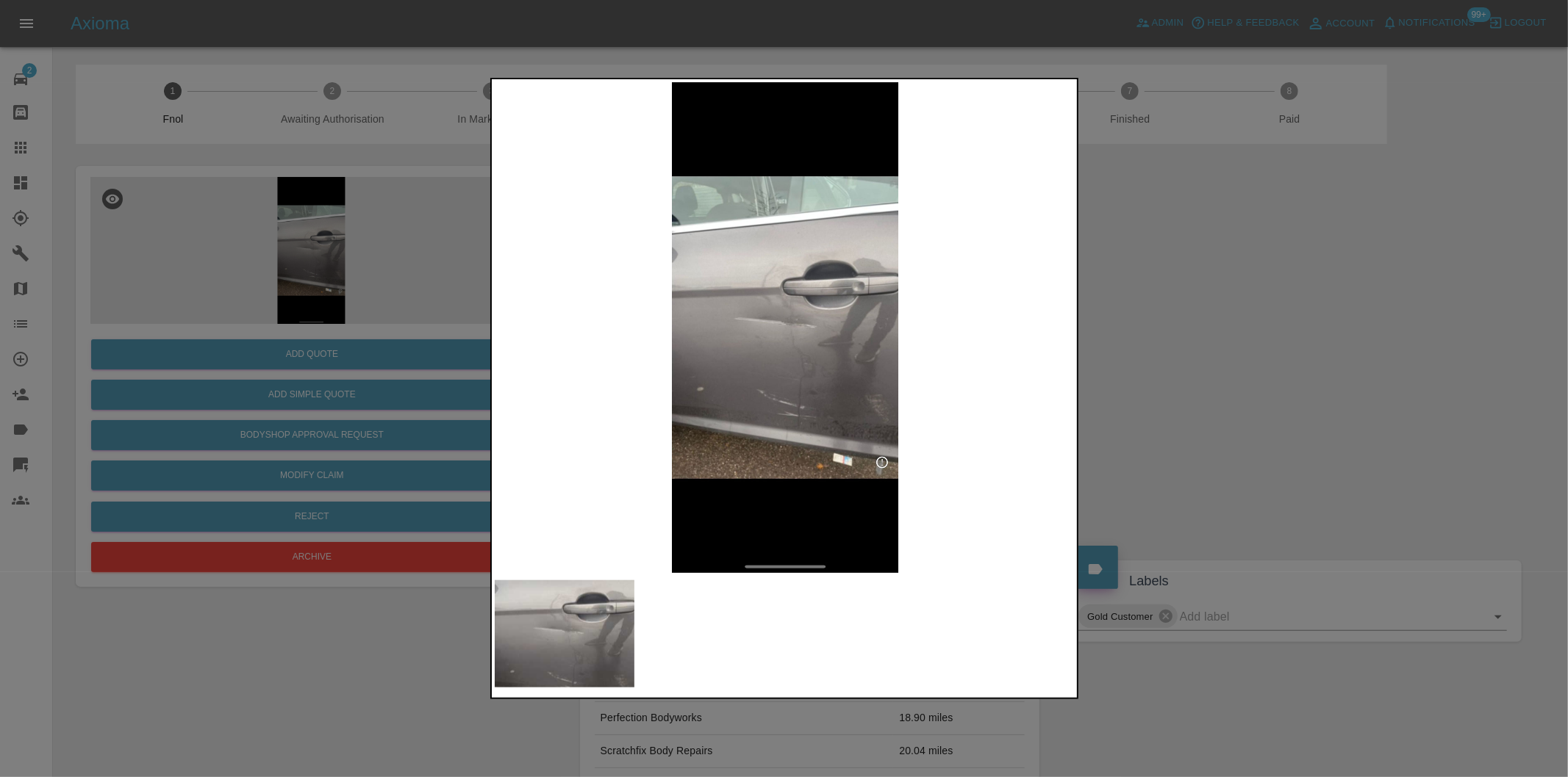
drag, startPoint x: 1194, startPoint y: 345, endPoint x: 1135, endPoint y: 344, distance: 59.0
click at [1192, 345] on div at bounding box center [784, 388] width 1568 height 777
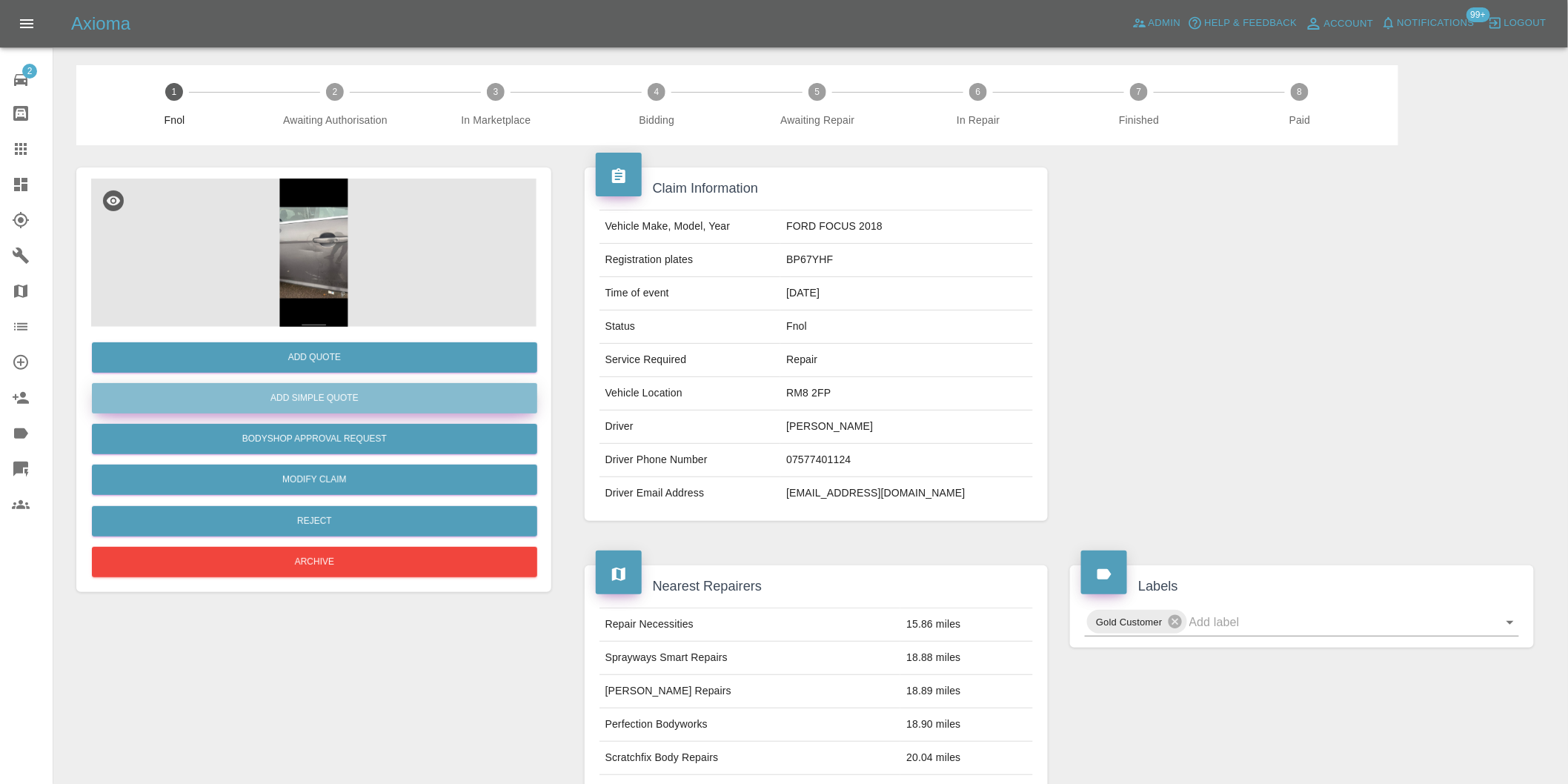
click at [327, 401] on button "Add Simple Quote" at bounding box center [315, 398] width 445 height 30
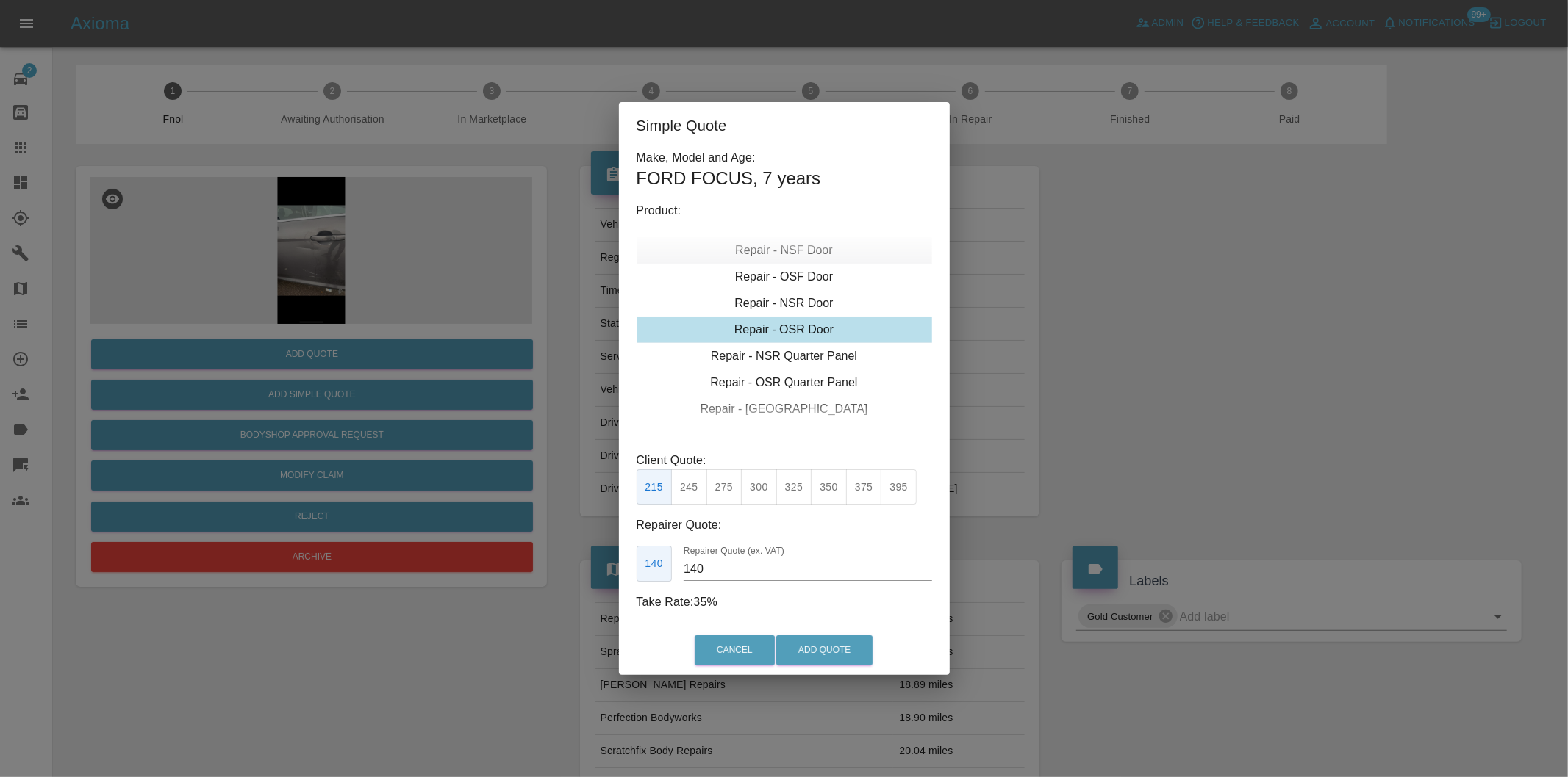
click at [803, 248] on div "Repair - NSF Door" at bounding box center [784, 251] width 295 height 26
click at [798, 485] on button "325" at bounding box center [793, 487] width 36 height 36
type input "210"
click at [836, 642] on button "Add Quote" at bounding box center [823, 650] width 96 height 30
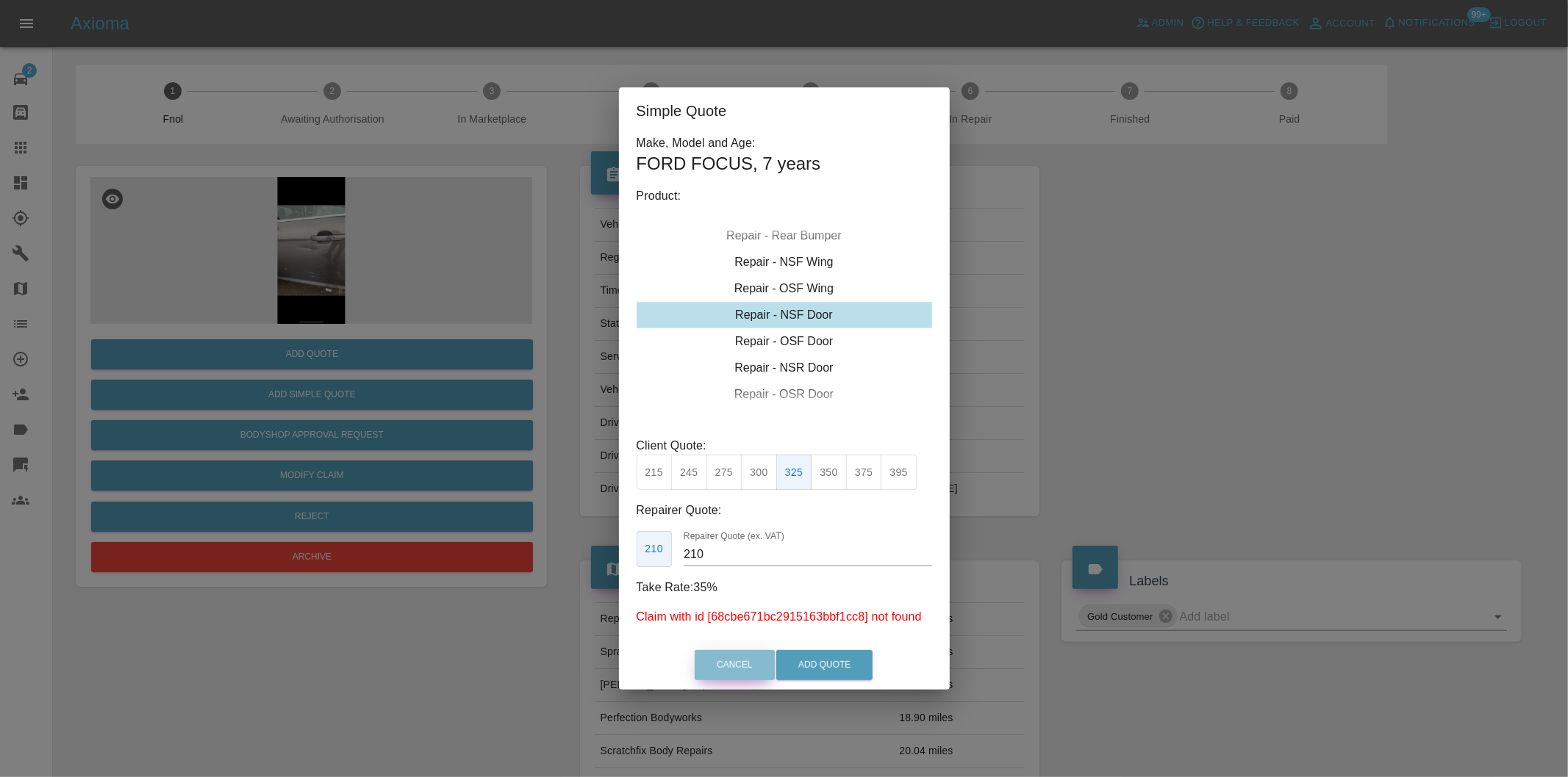
click at [749, 668] on button "Cancel" at bounding box center [734, 665] width 80 height 30
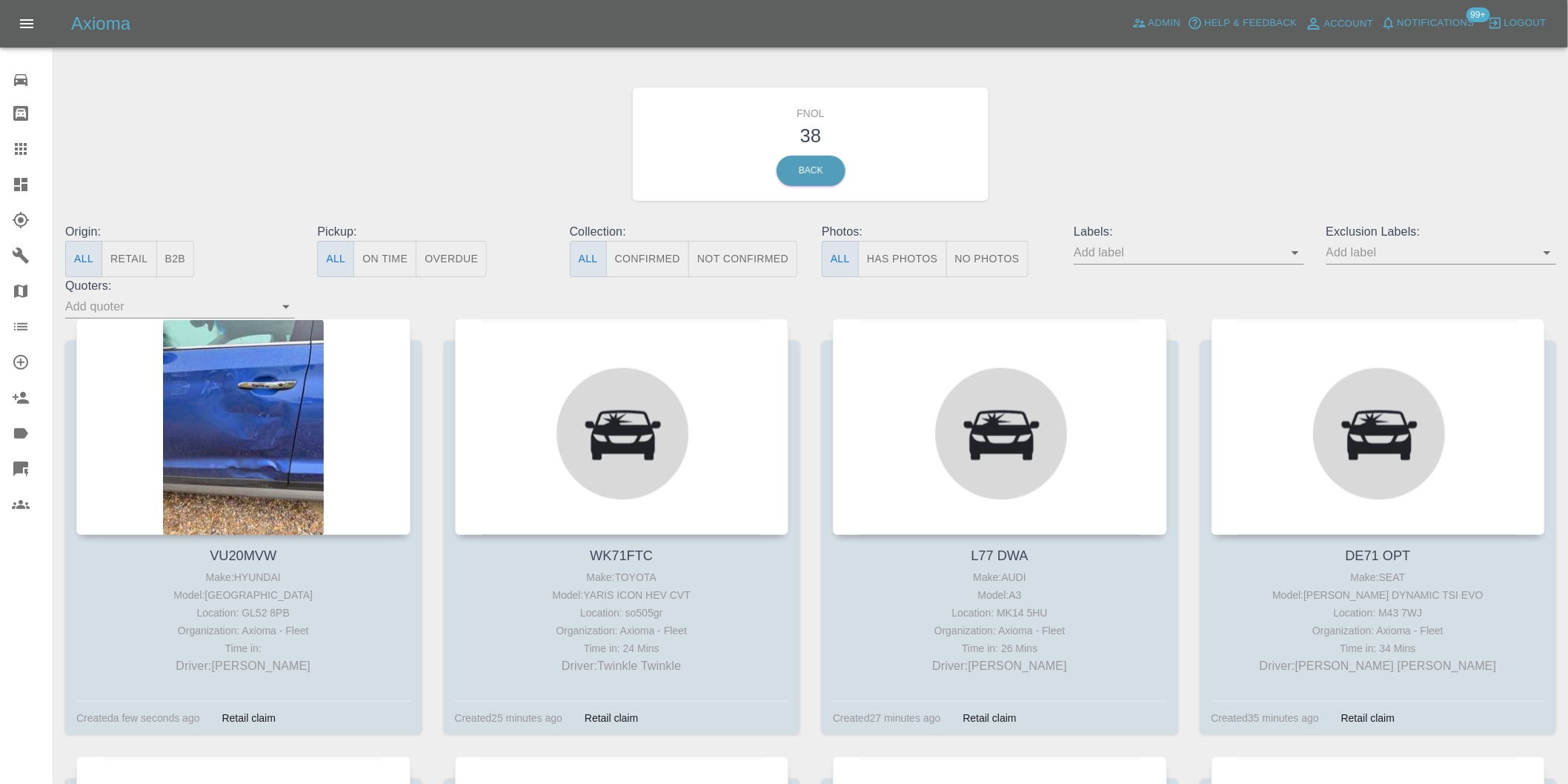
click at [887, 250] on button "Has Photos" at bounding box center [903, 259] width 89 height 36
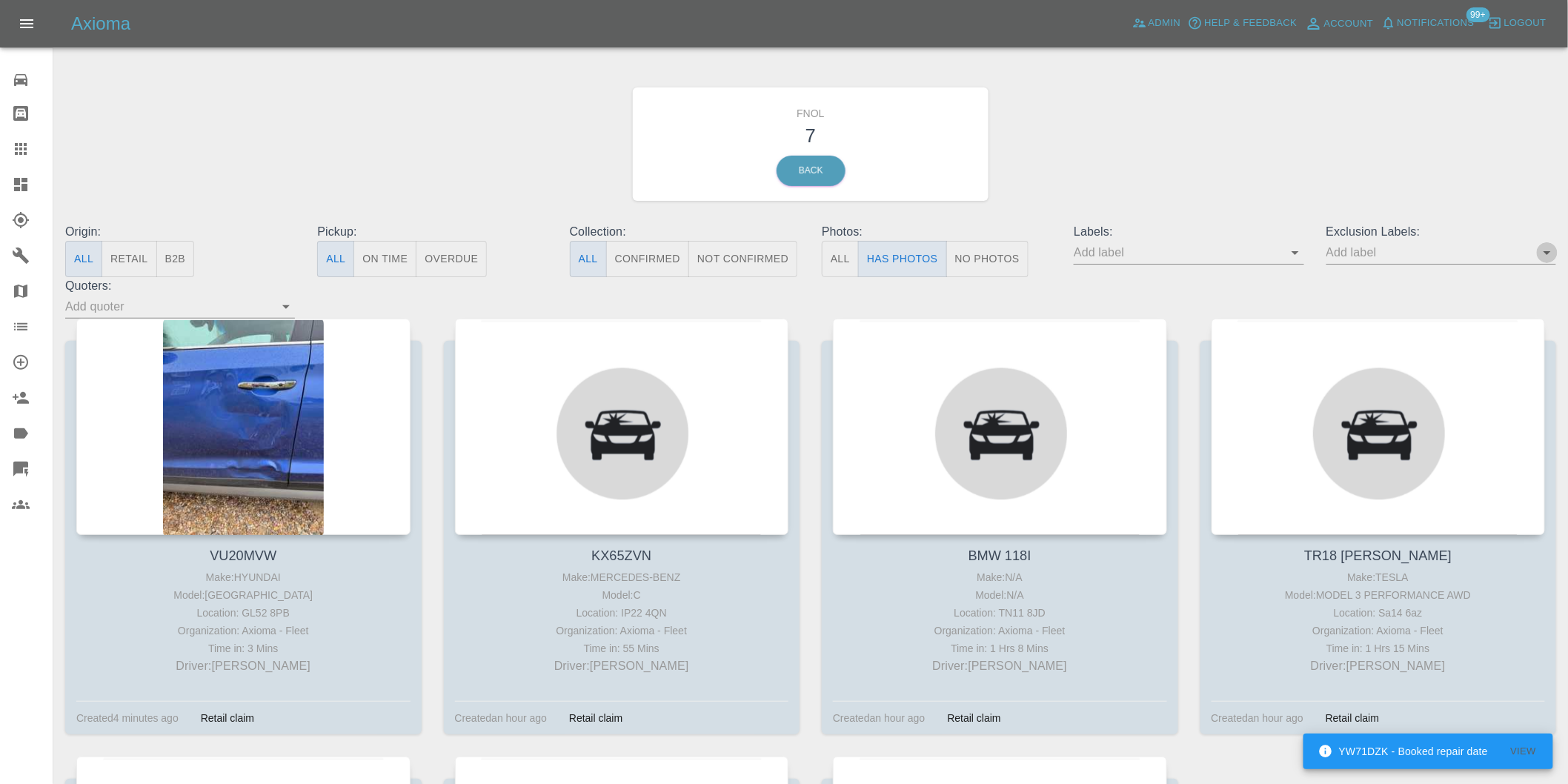
click at [1540, 250] on icon "Open" at bounding box center [1548, 253] width 18 height 18
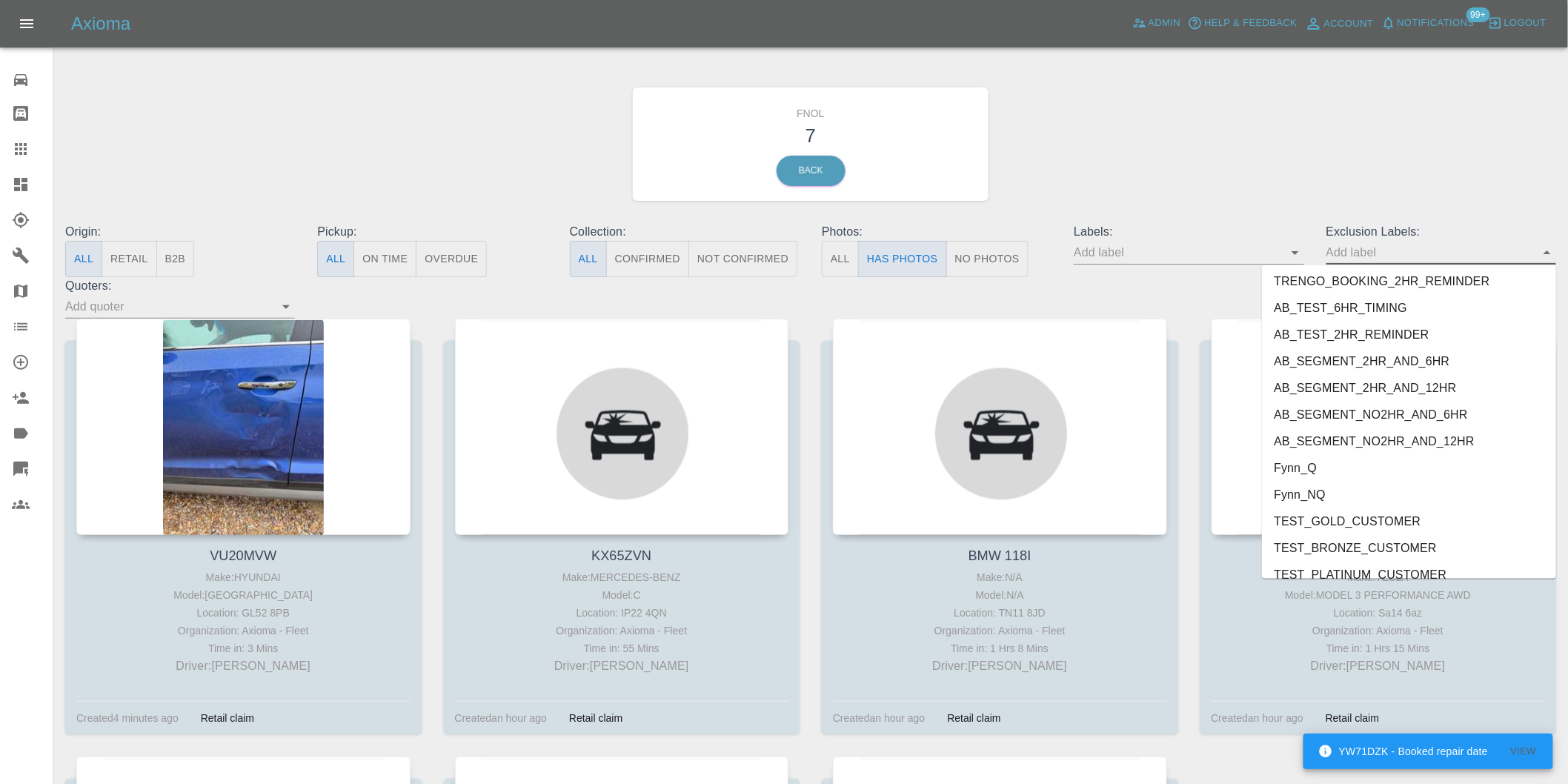
scroll to position [3192, 0]
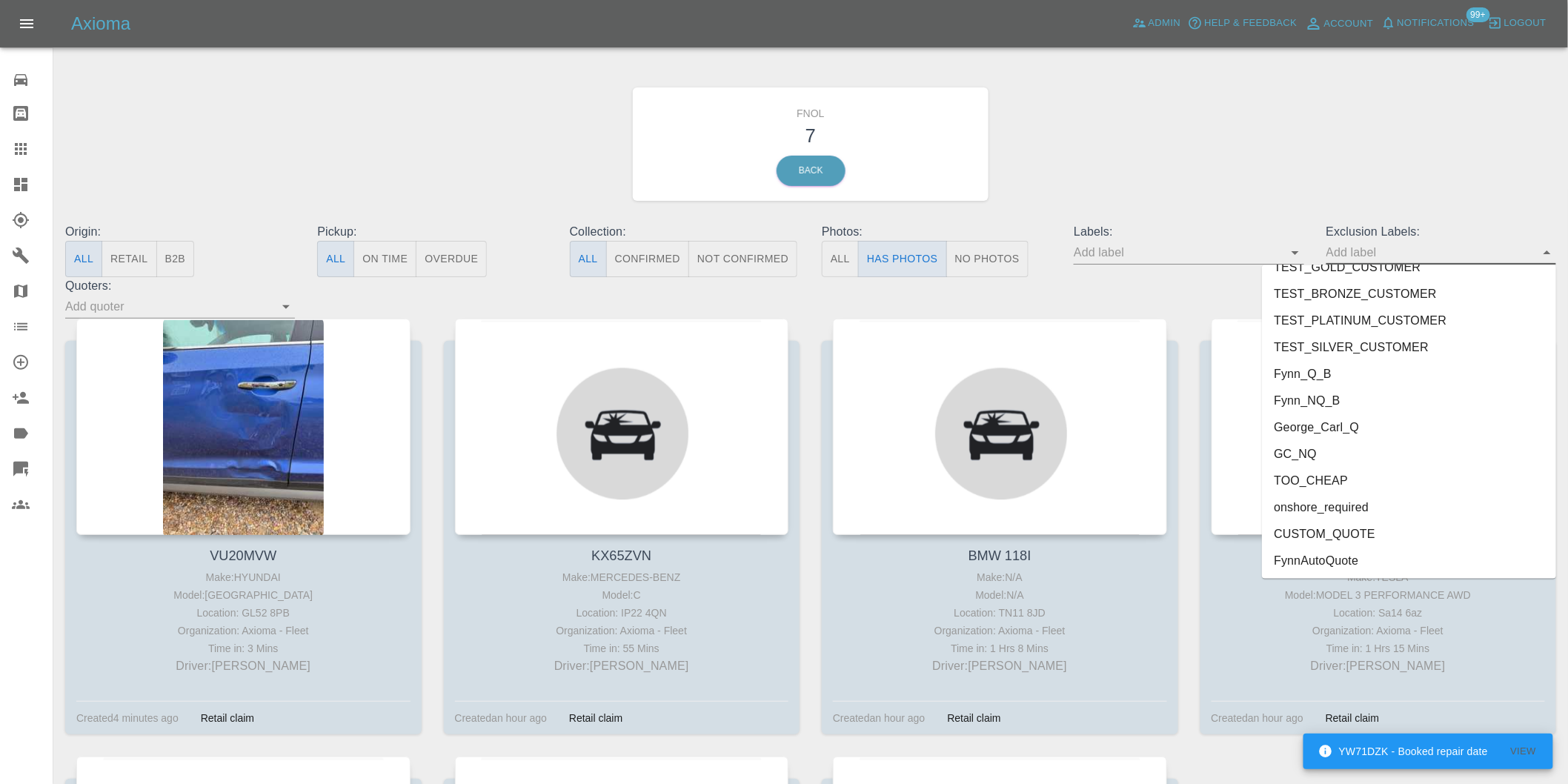
click at [1365, 507] on li "onshore_required" at bounding box center [1409, 507] width 294 height 27
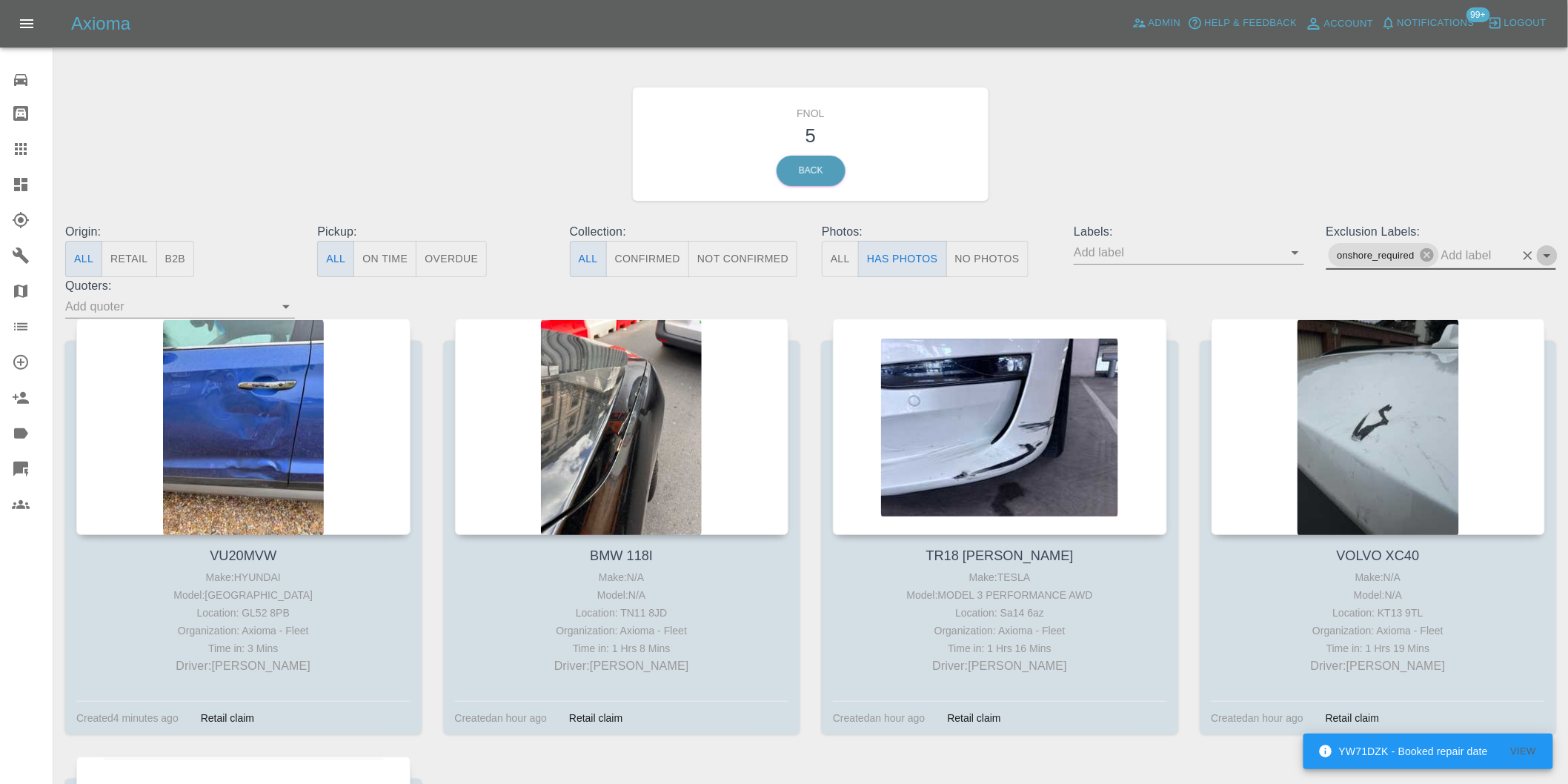
click at [1542, 255] on icon "Open" at bounding box center [1548, 255] width 18 height 18
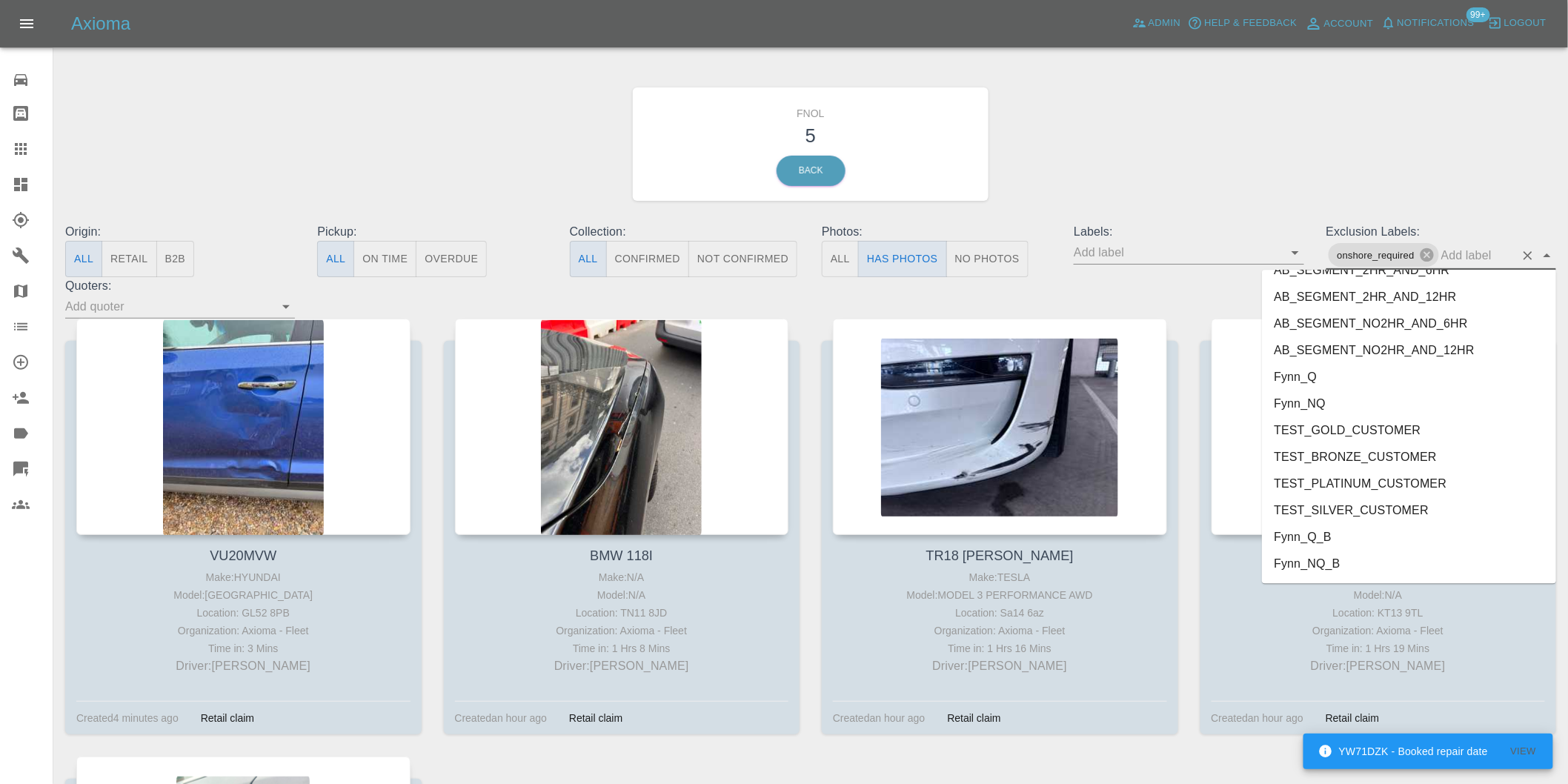
scroll to position [3165, 0]
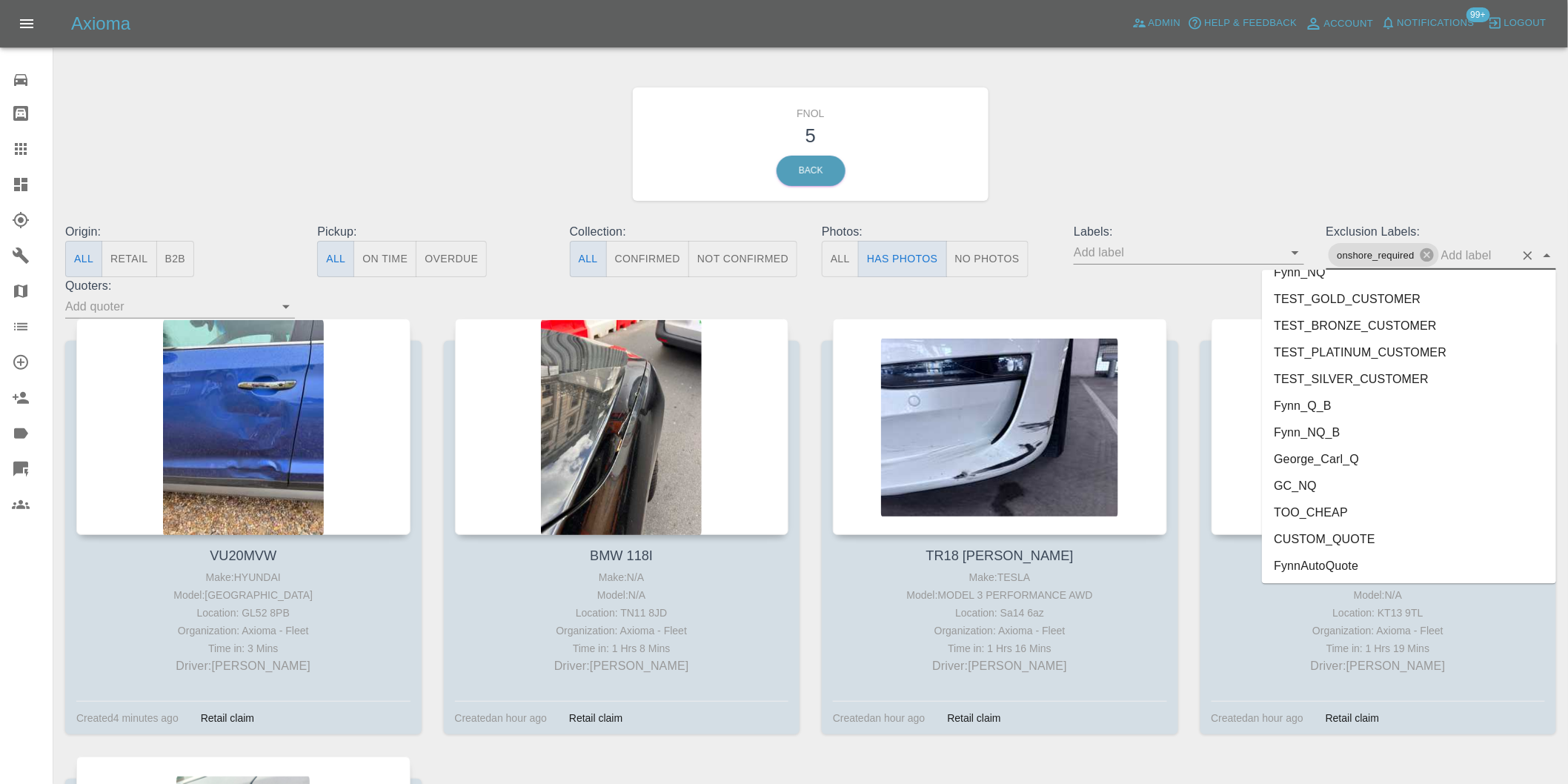
click at [1356, 453] on li "George_Carl_Q" at bounding box center [1409, 459] width 294 height 27
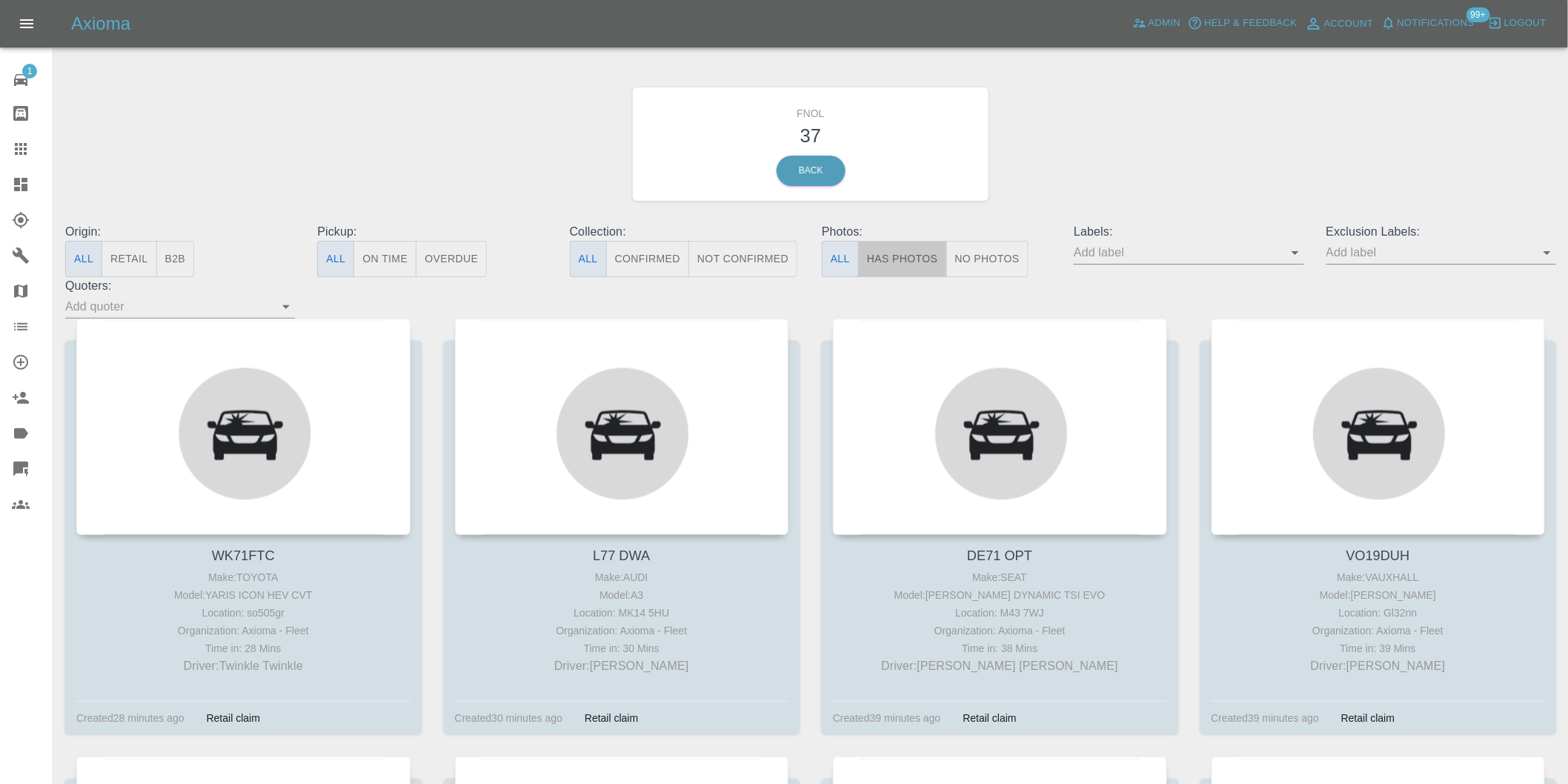
click at [914, 268] on button "Has Photos" at bounding box center [903, 259] width 89 height 36
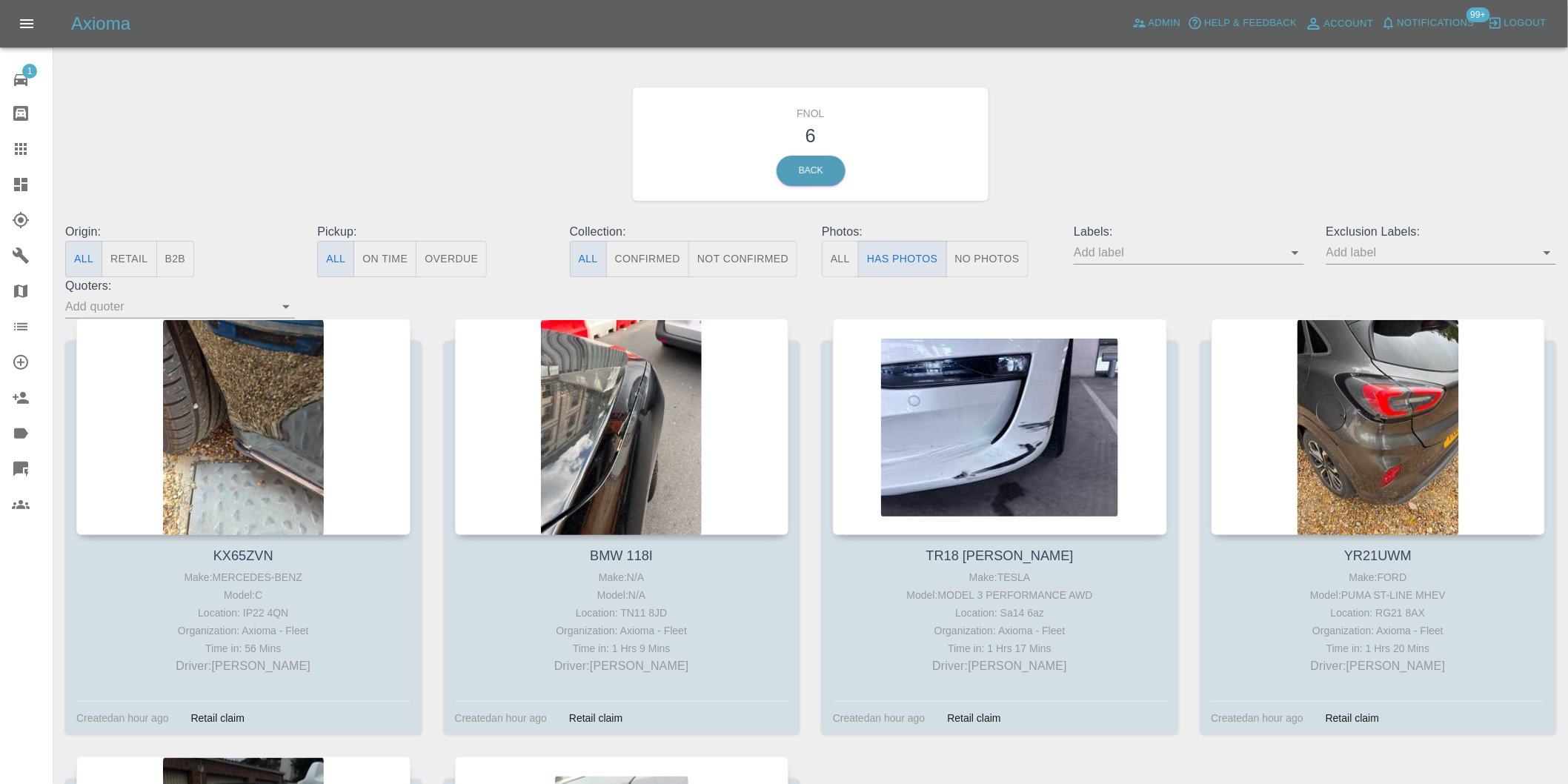
click at [1541, 255] on icon "Open" at bounding box center [1548, 253] width 18 height 18
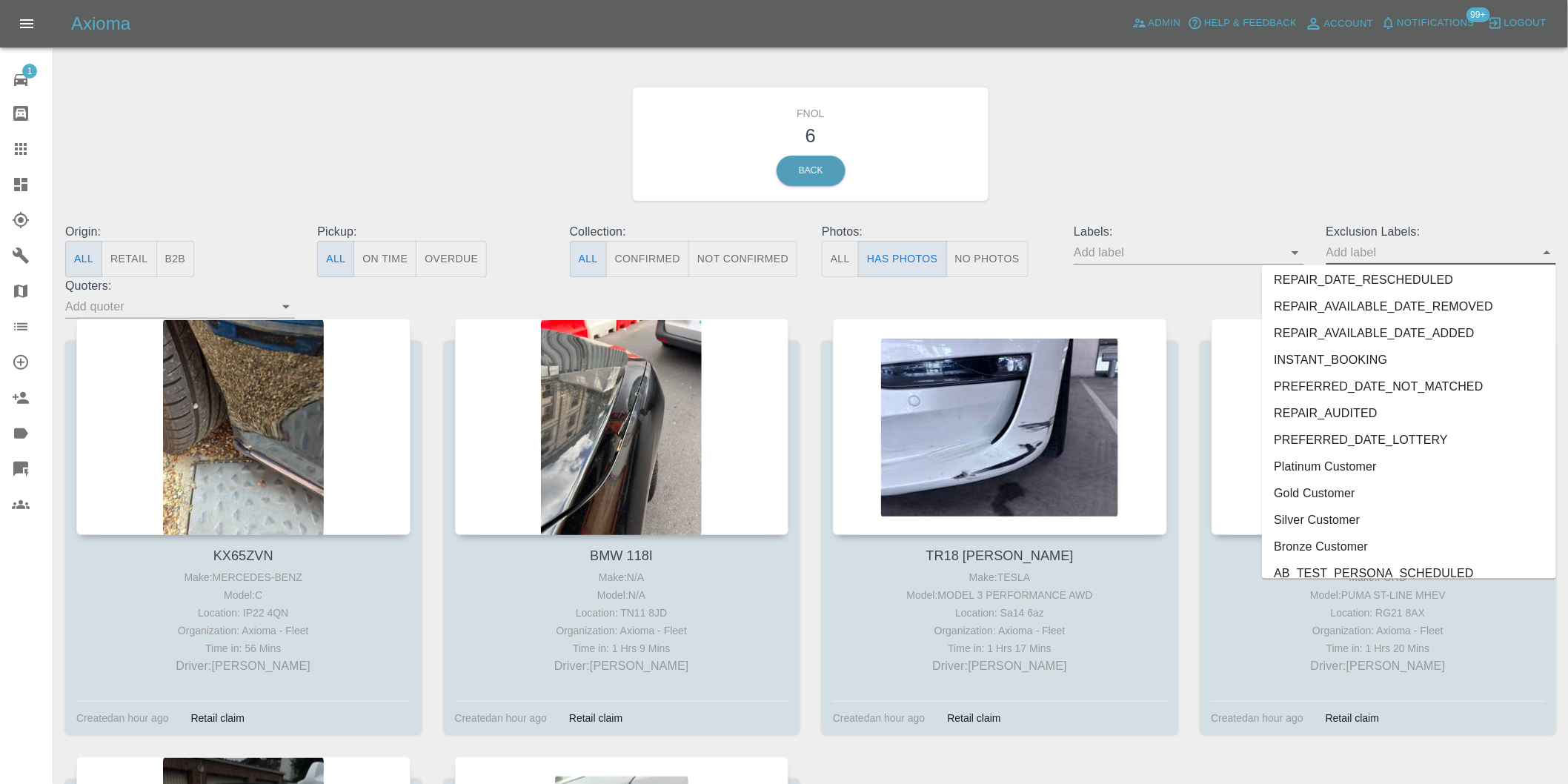
scroll to position [3192, 0]
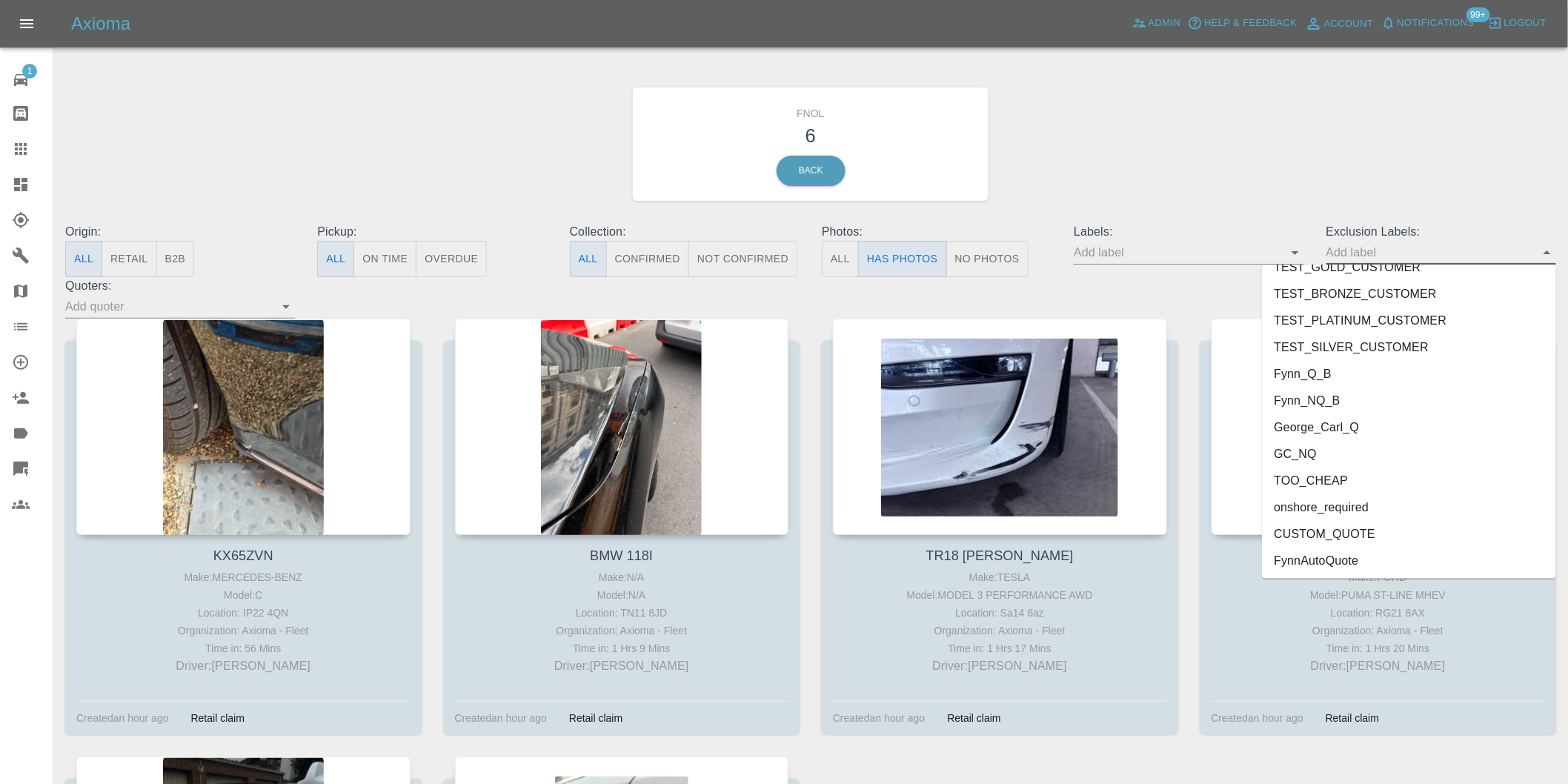
click at [1337, 508] on li "onshore_required" at bounding box center [1409, 507] width 294 height 27
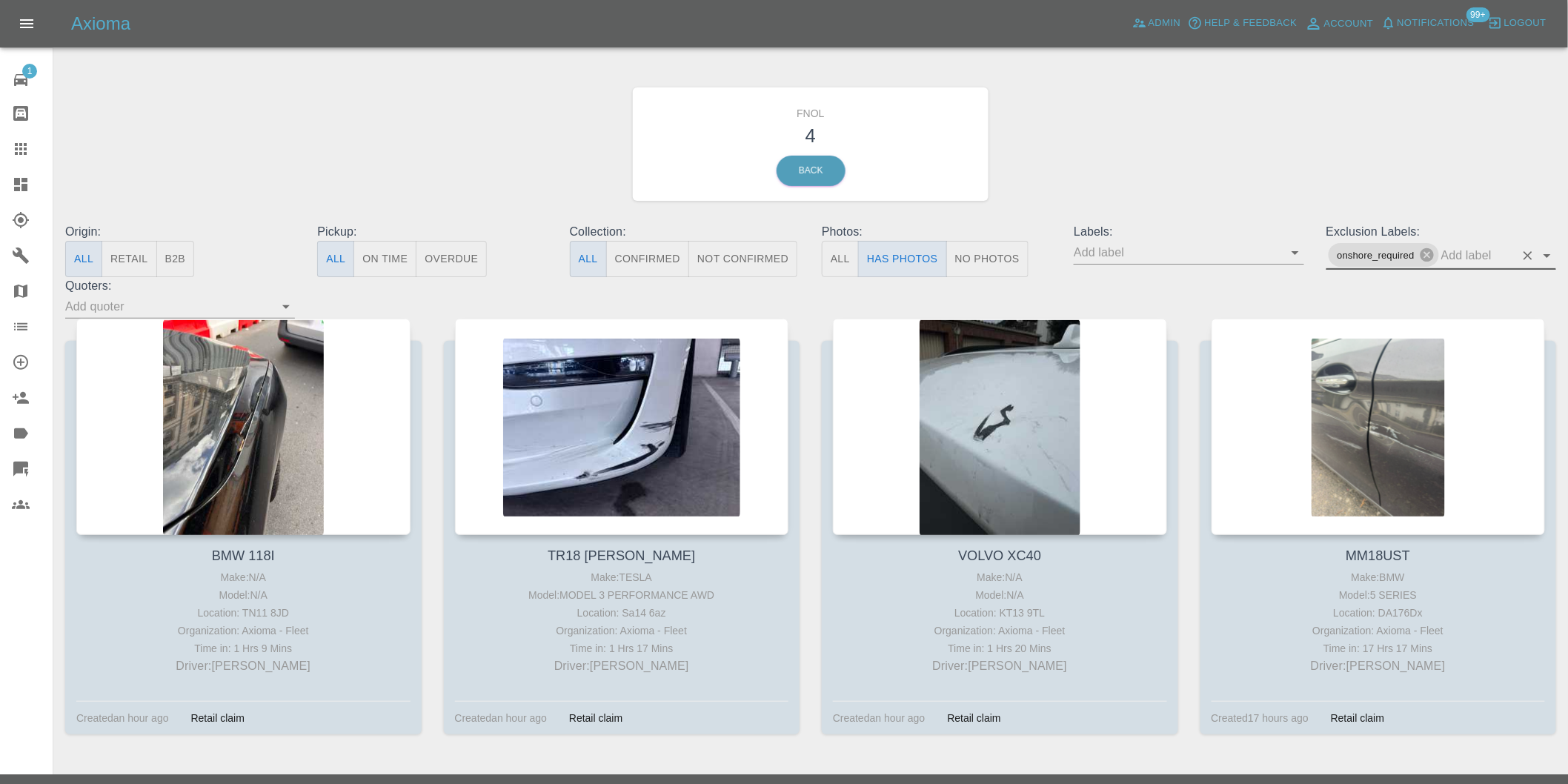
click at [1552, 255] on icon "Open" at bounding box center [1548, 255] width 18 height 18
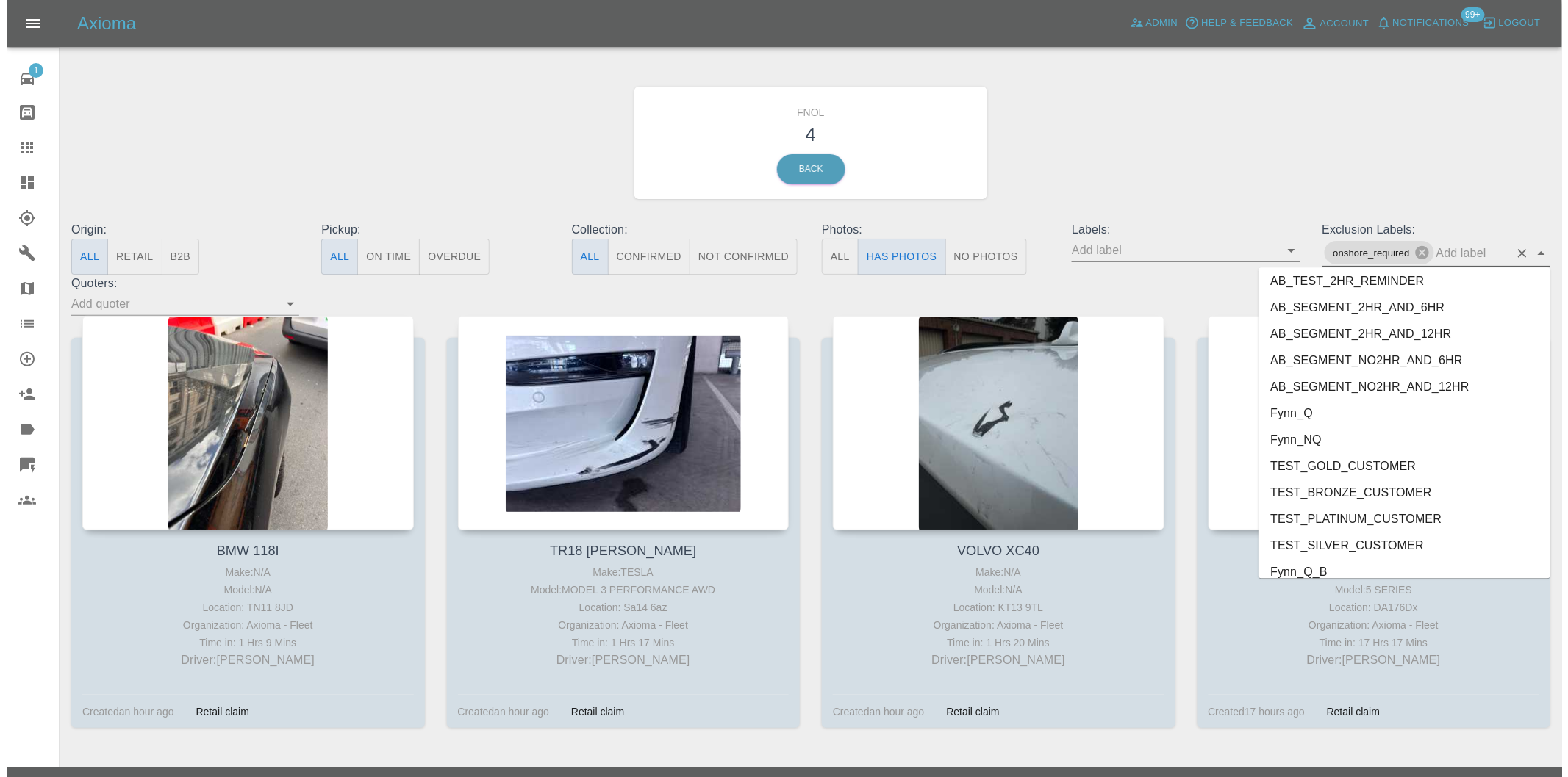
scroll to position [3137, 0]
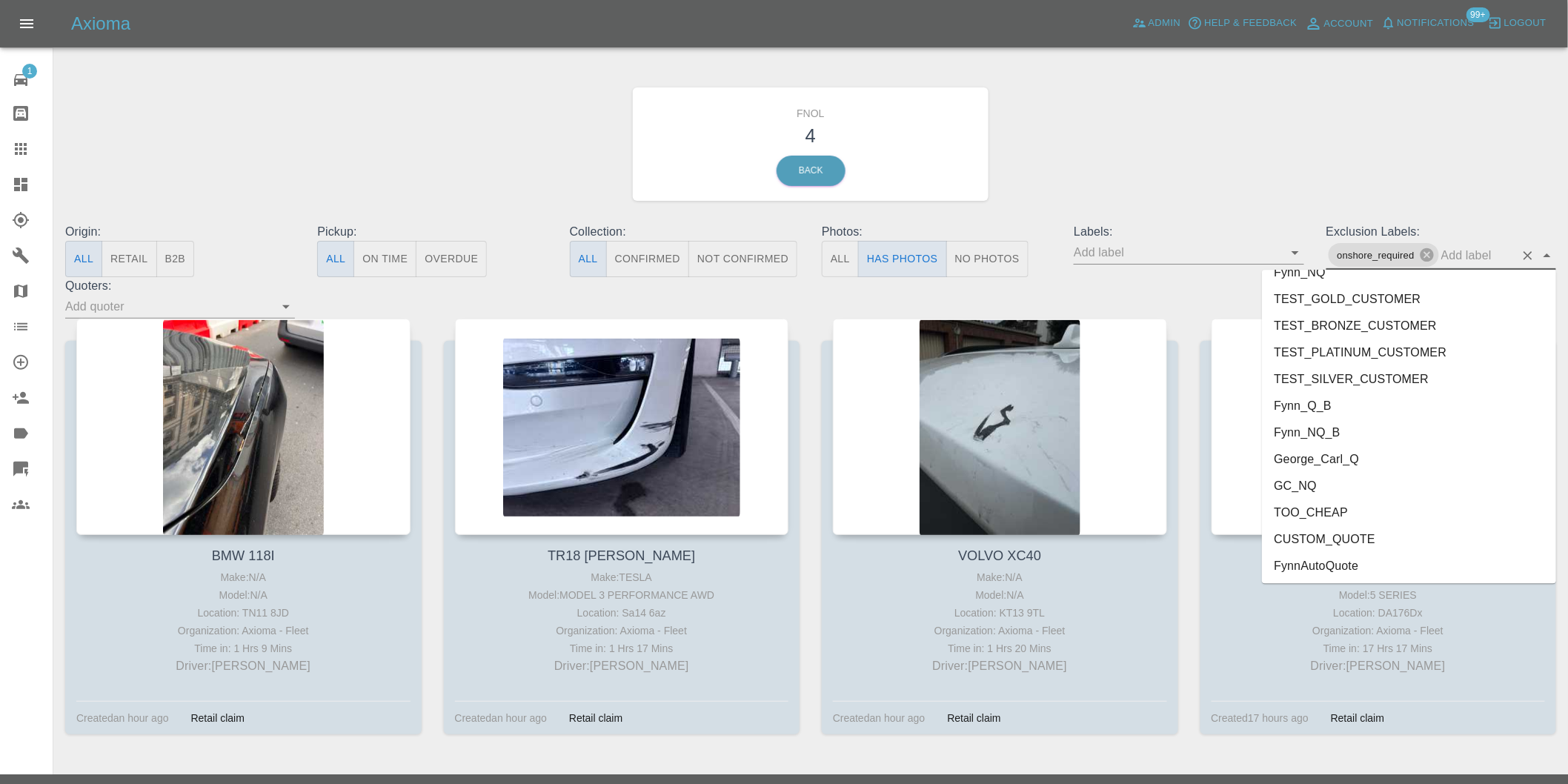
click at [1322, 453] on li "George_Carl_Q" at bounding box center [1409, 459] width 294 height 27
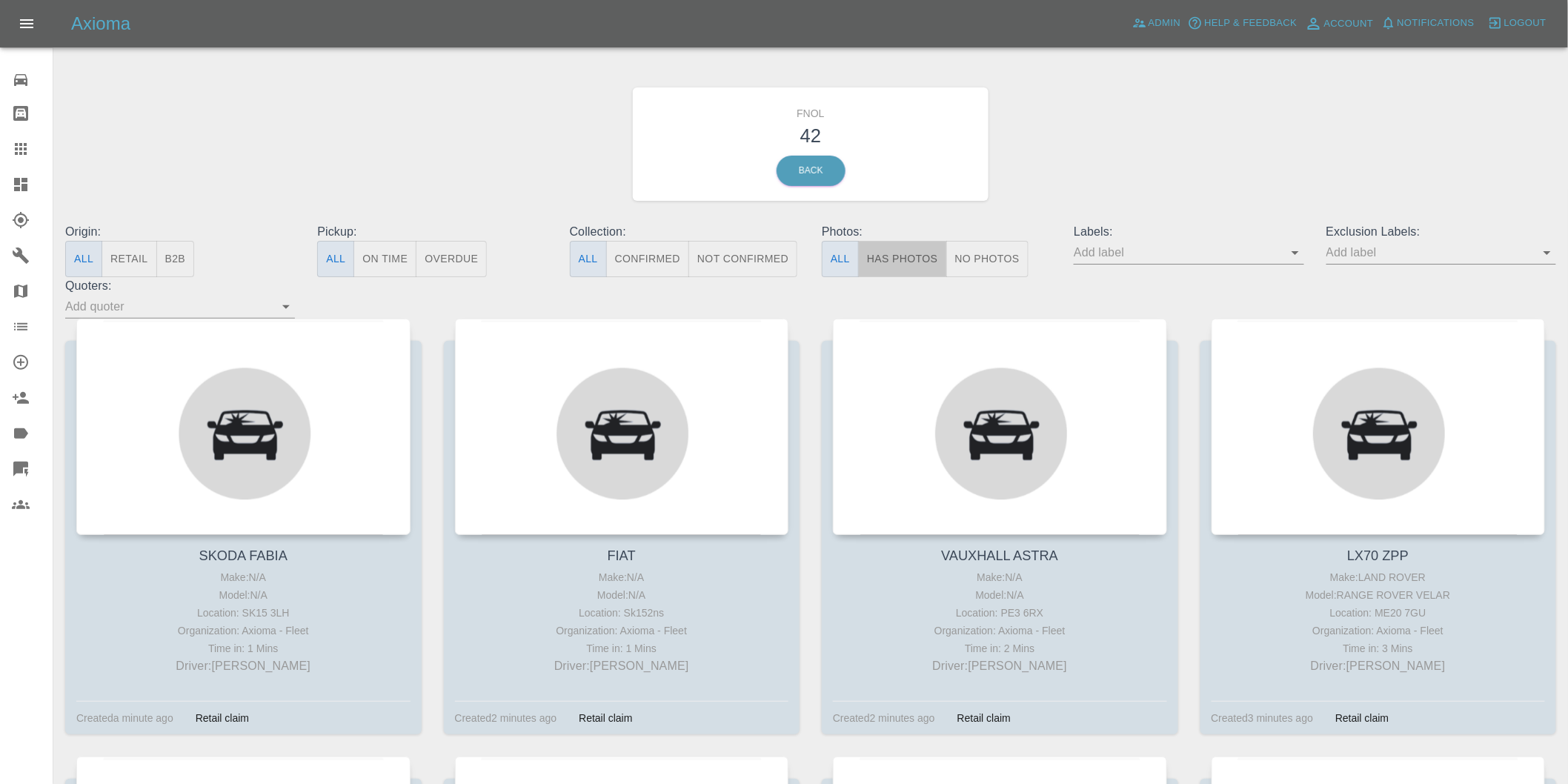
click at [931, 261] on button "Has Photos" at bounding box center [903, 259] width 89 height 36
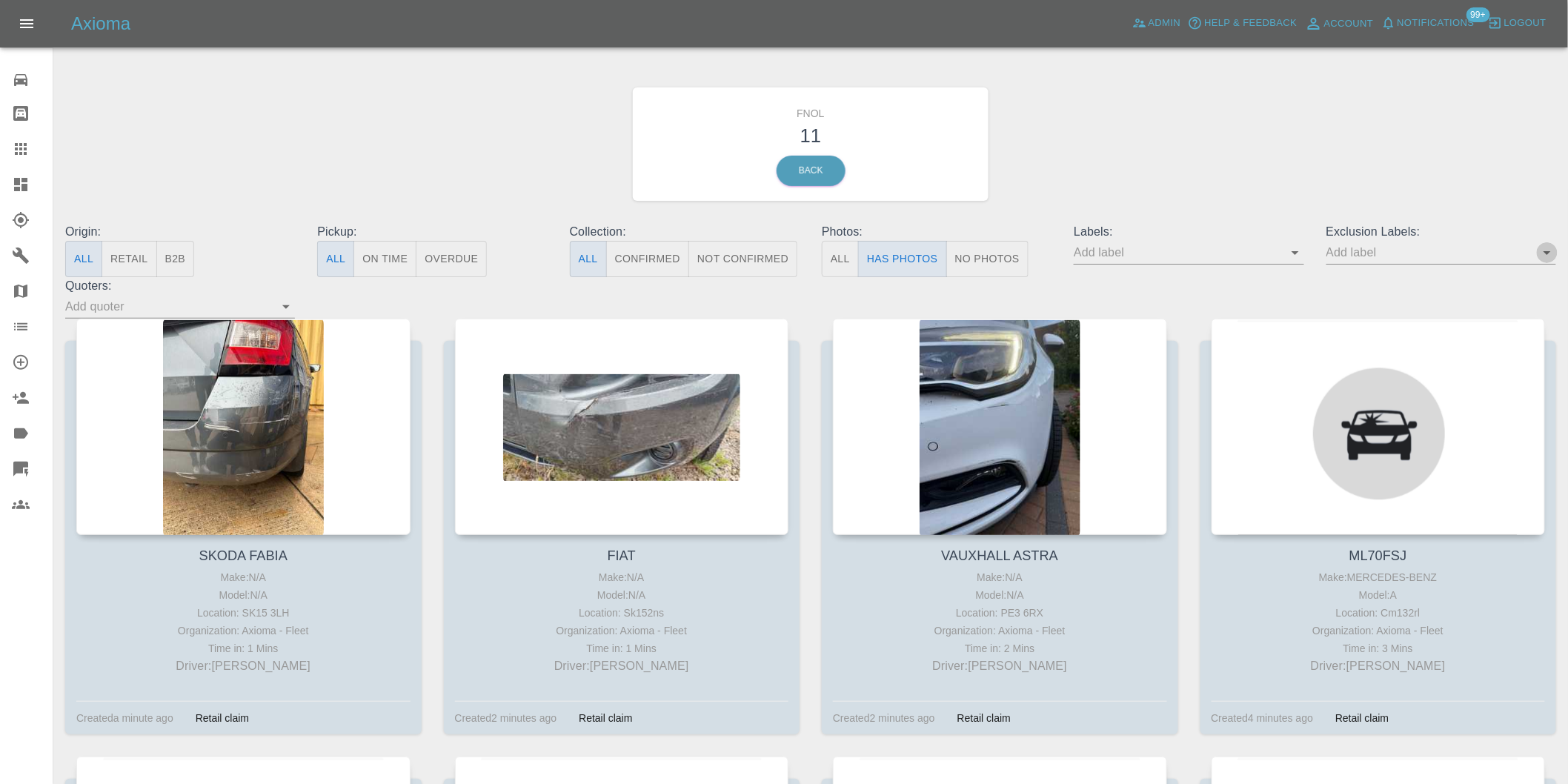
click at [1542, 258] on icon "Open" at bounding box center [1548, 253] width 18 height 18
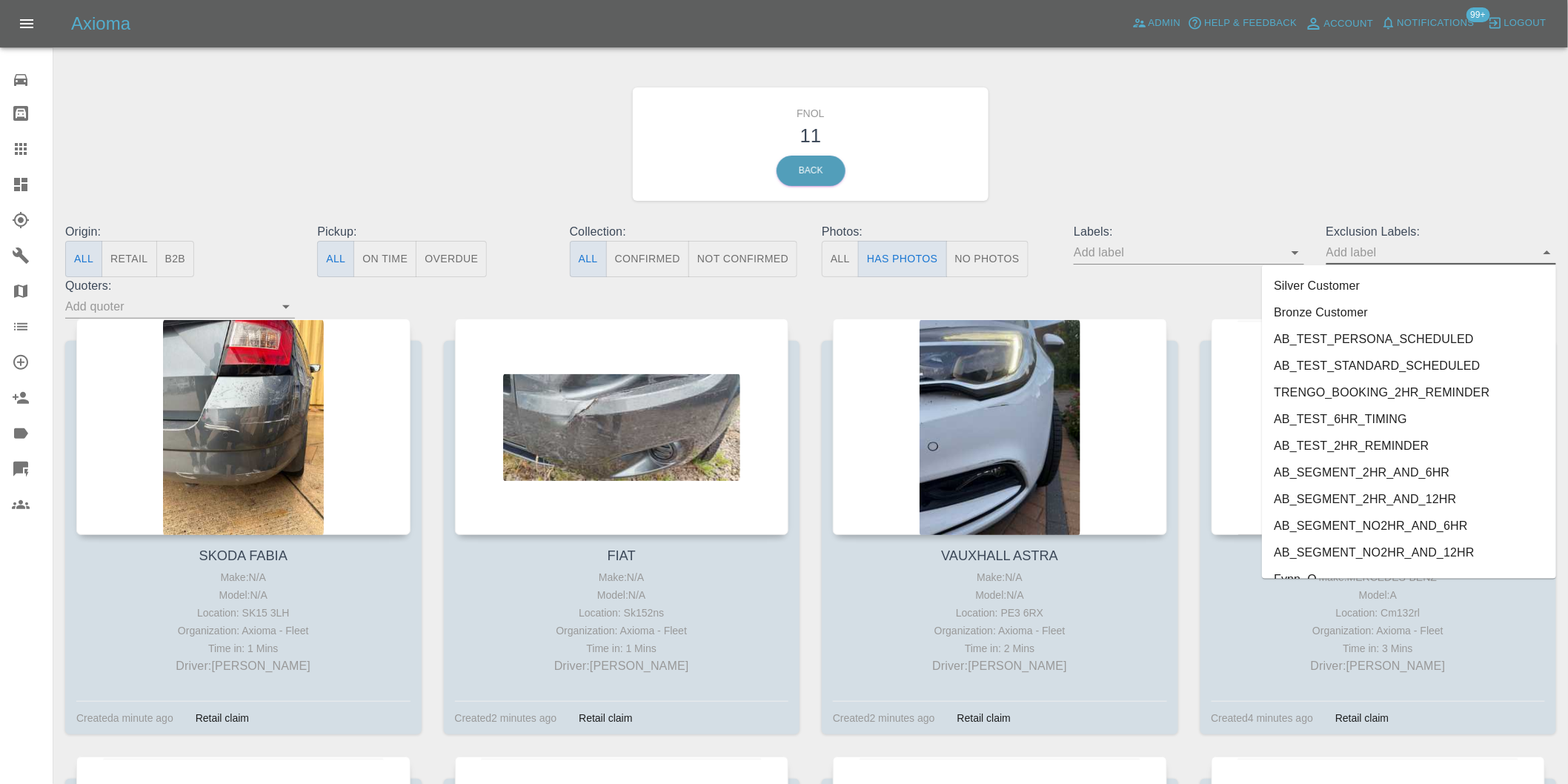
scroll to position [3192, 0]
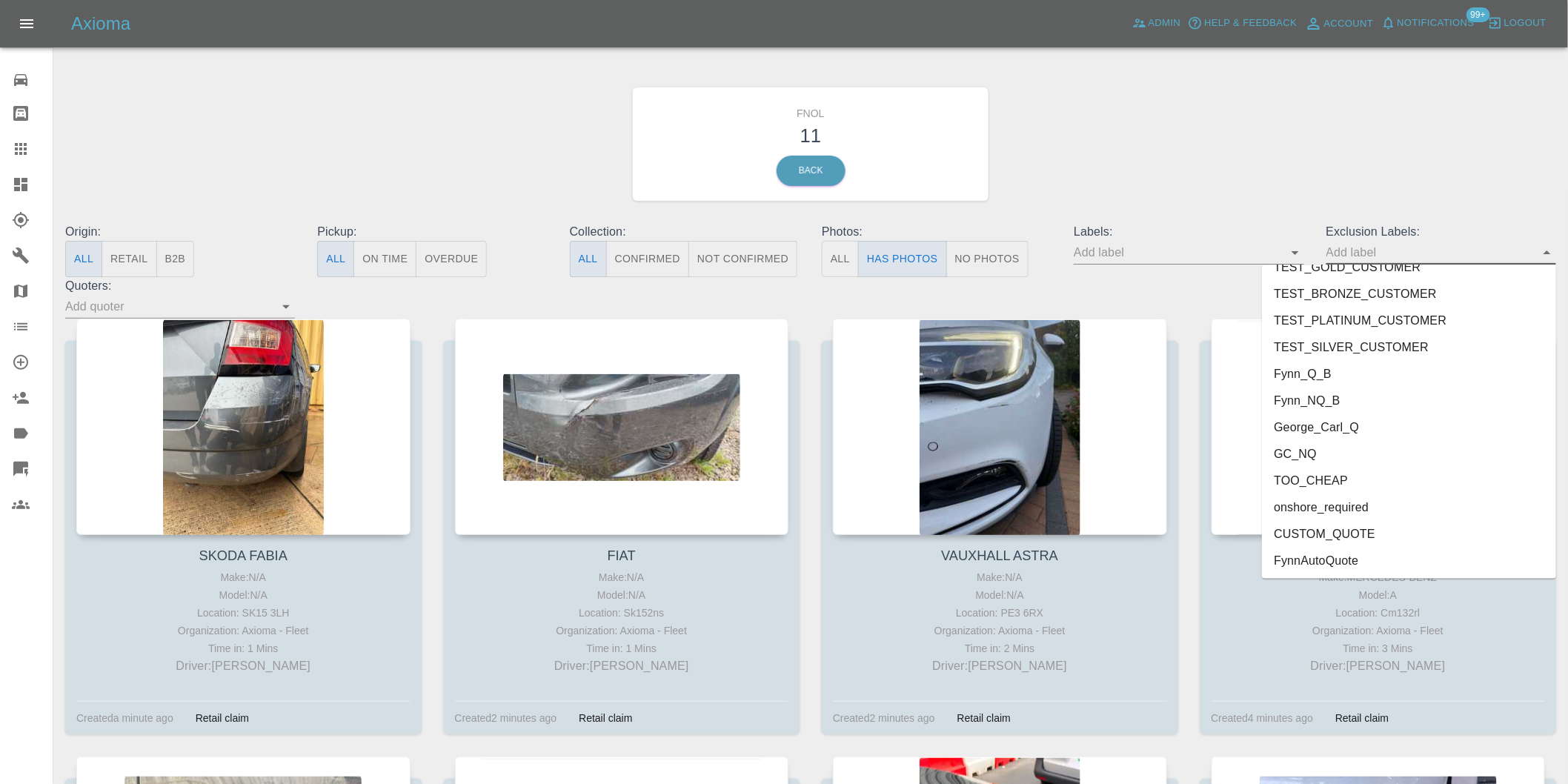
click at [1354, 503] on li "onshore_required" at bounding box center [1409, 507] width 294 height 27
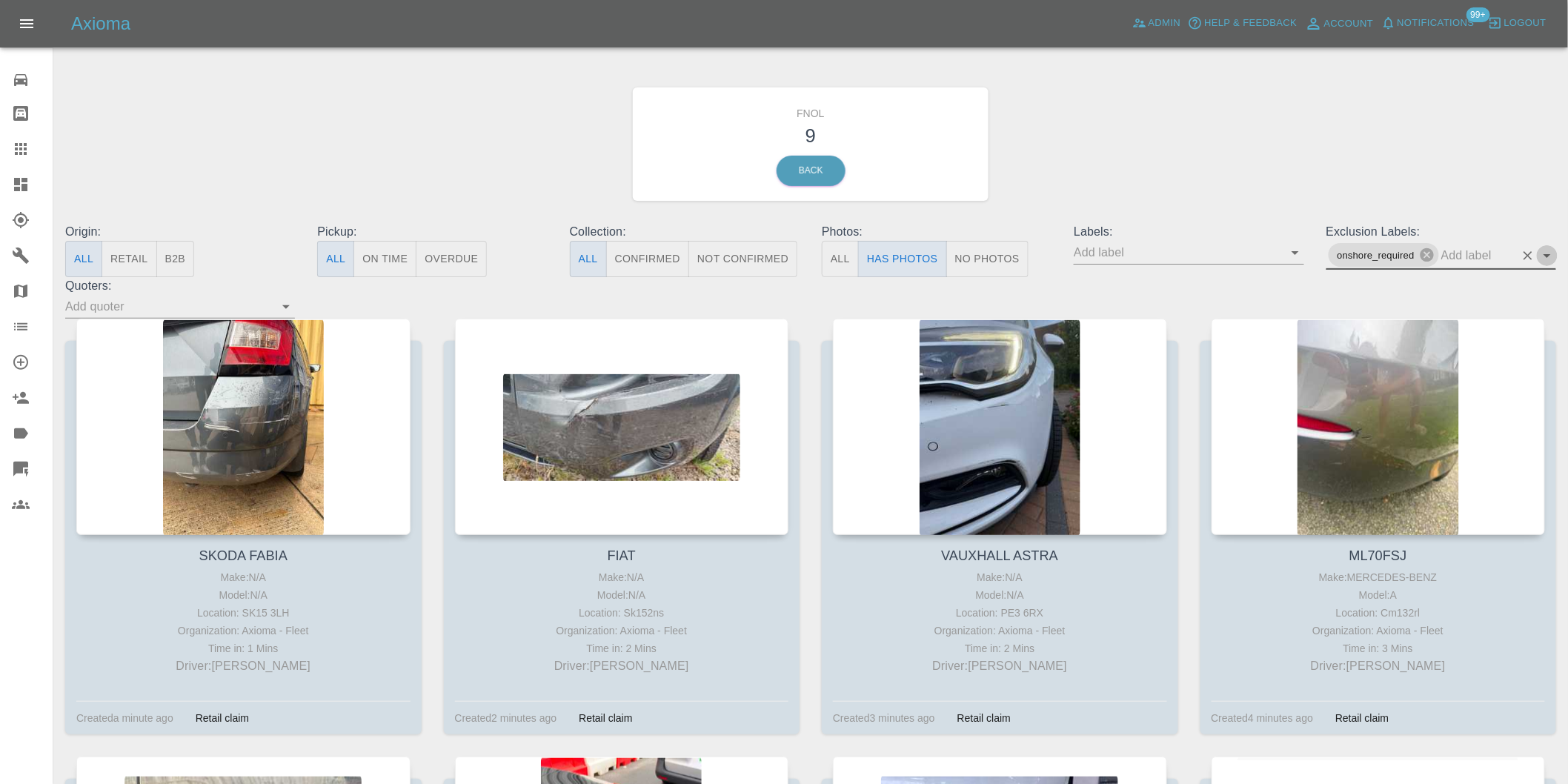
click at [1542, 256] on icon "Open" at bounding box center [1548, 255] width 18 height 18
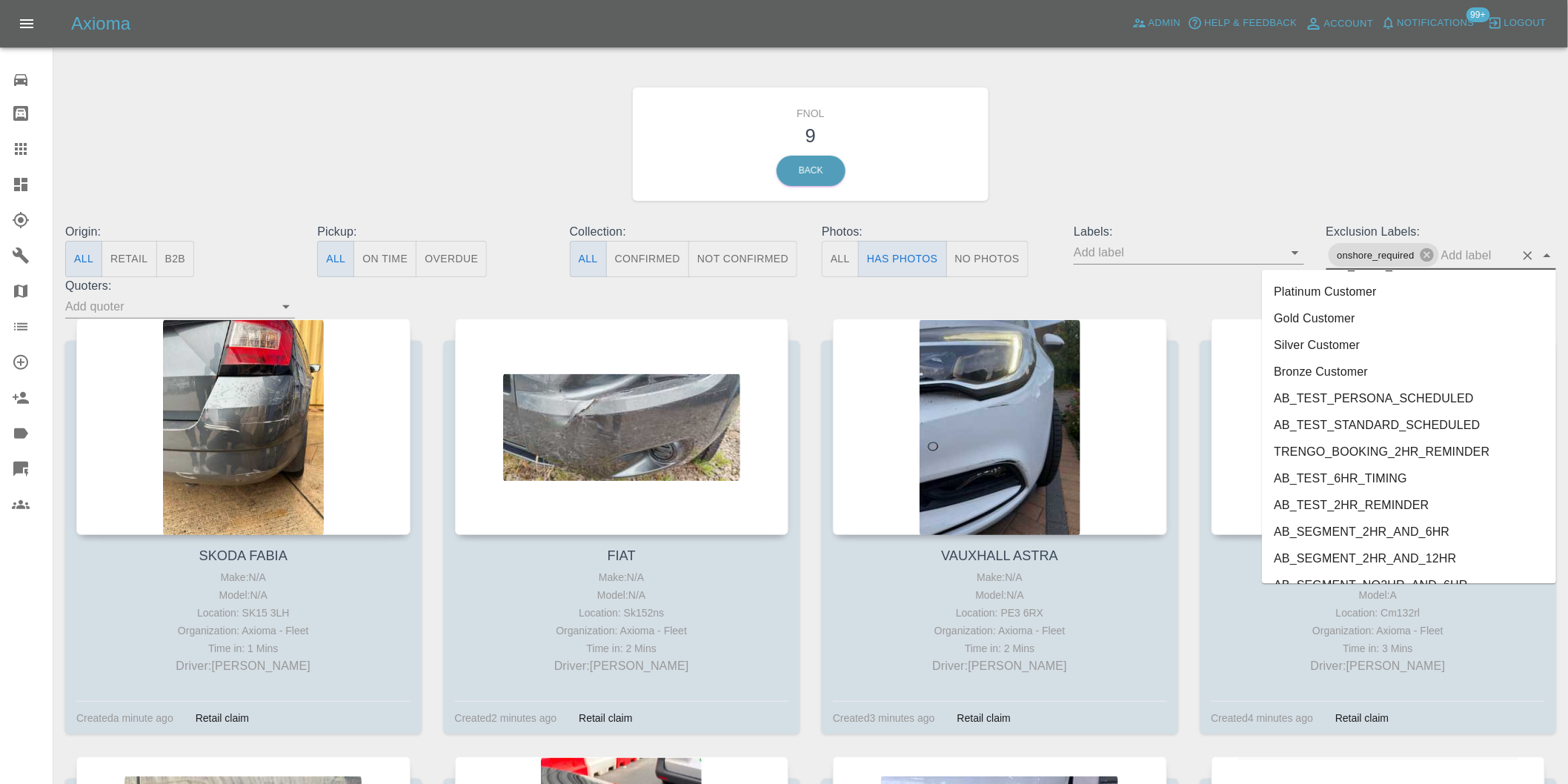
scroll to position [3165, 0]
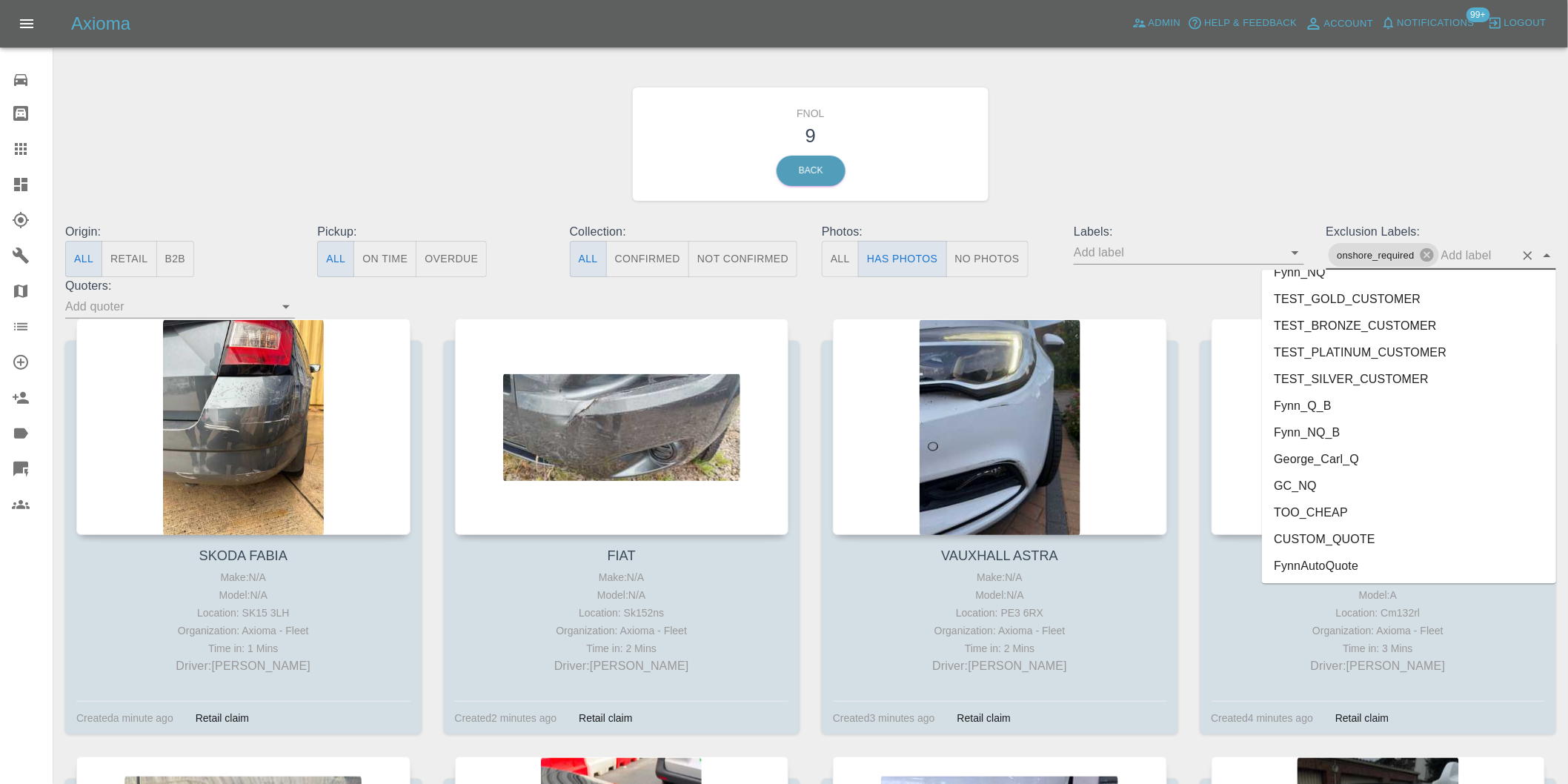
click at [1338, 453] on li "George_Carl_Q" at bounding box center [1409, 459] width 294 height 27
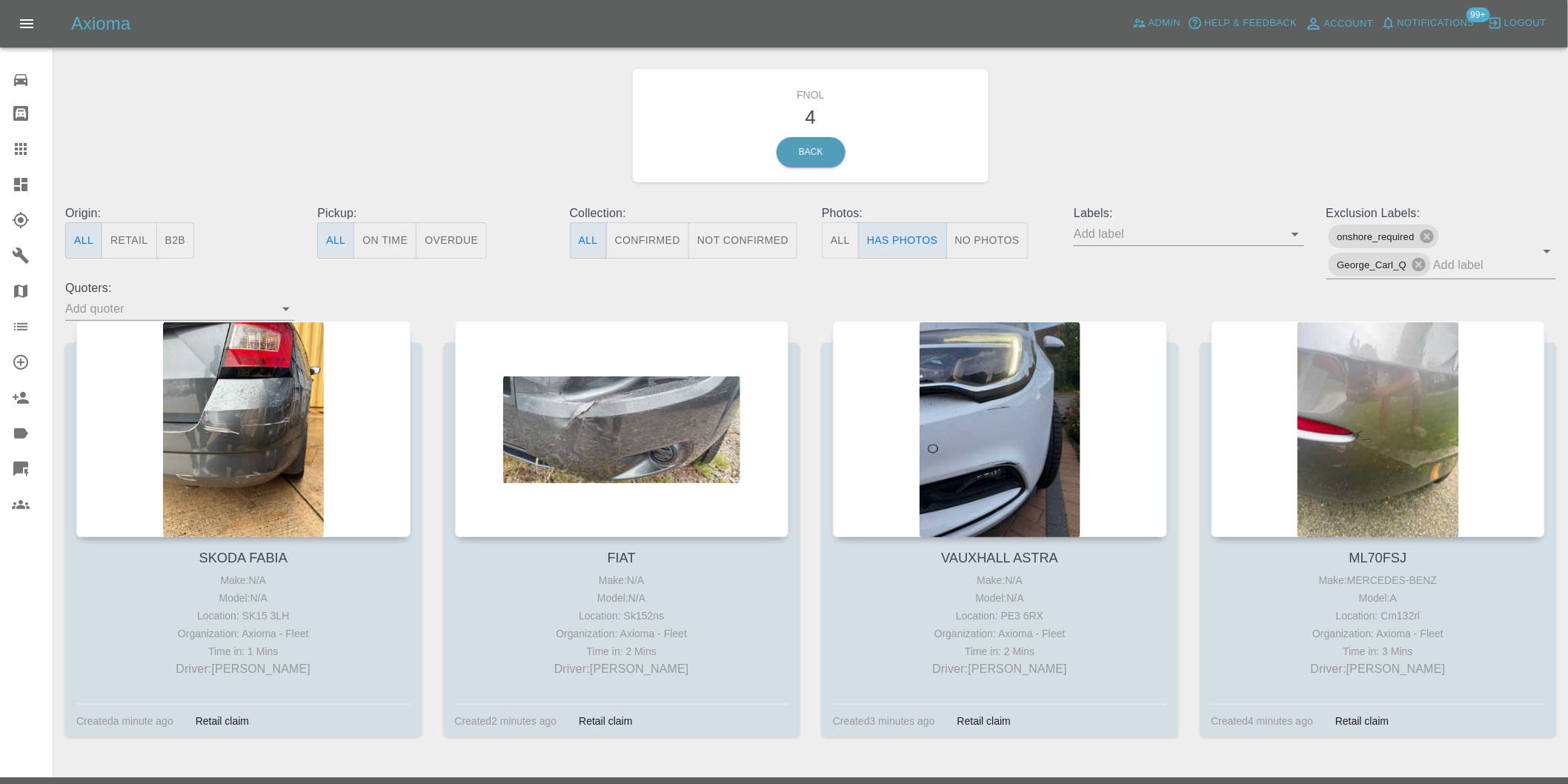
scroll to position [0, 0]
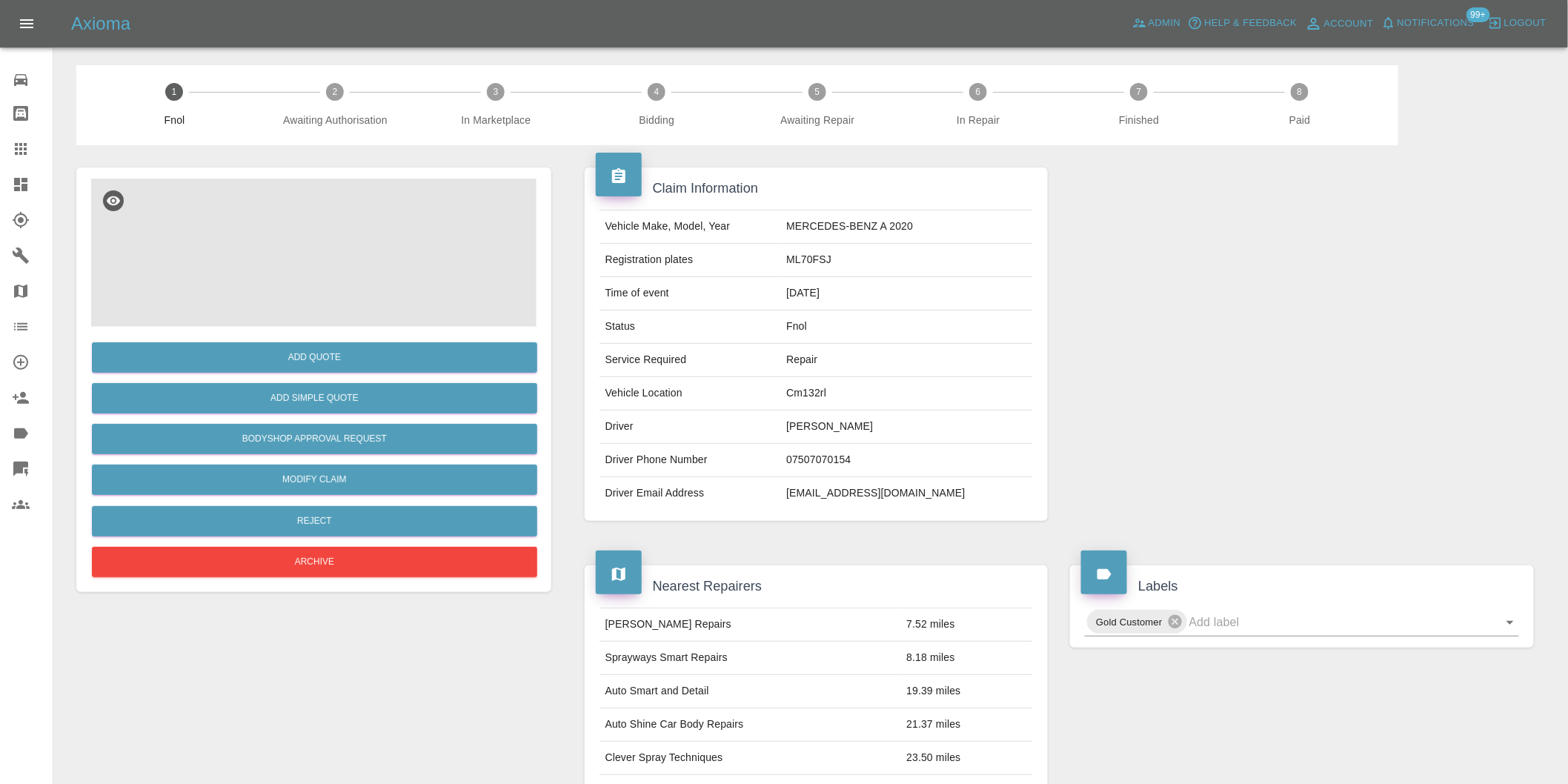
click at [313, 228] on img at bounding box center [314, 252] width 445 height 148
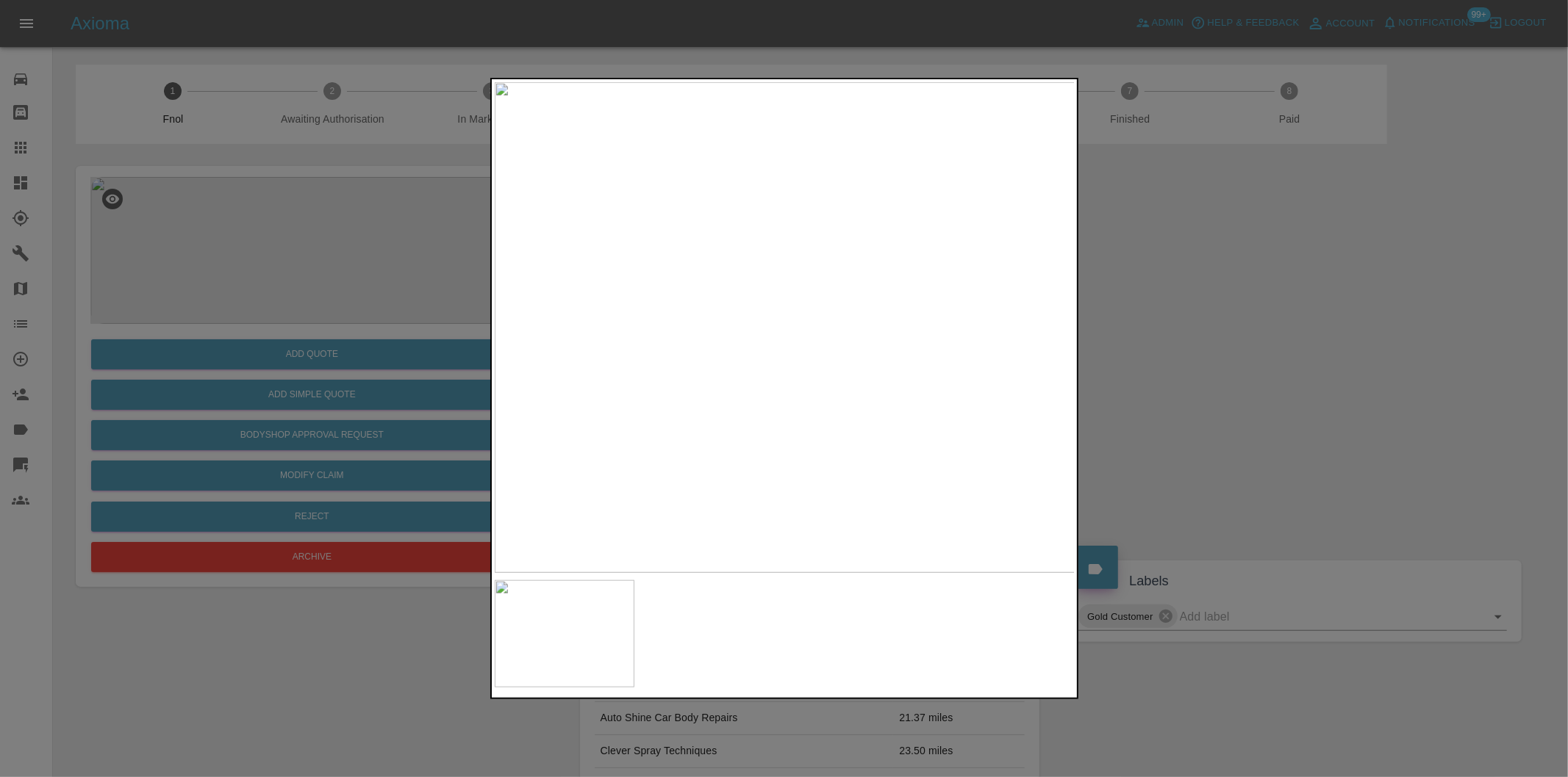
click at [1192, 370] on div at bounding box center [784, 388] width 1568 height 777
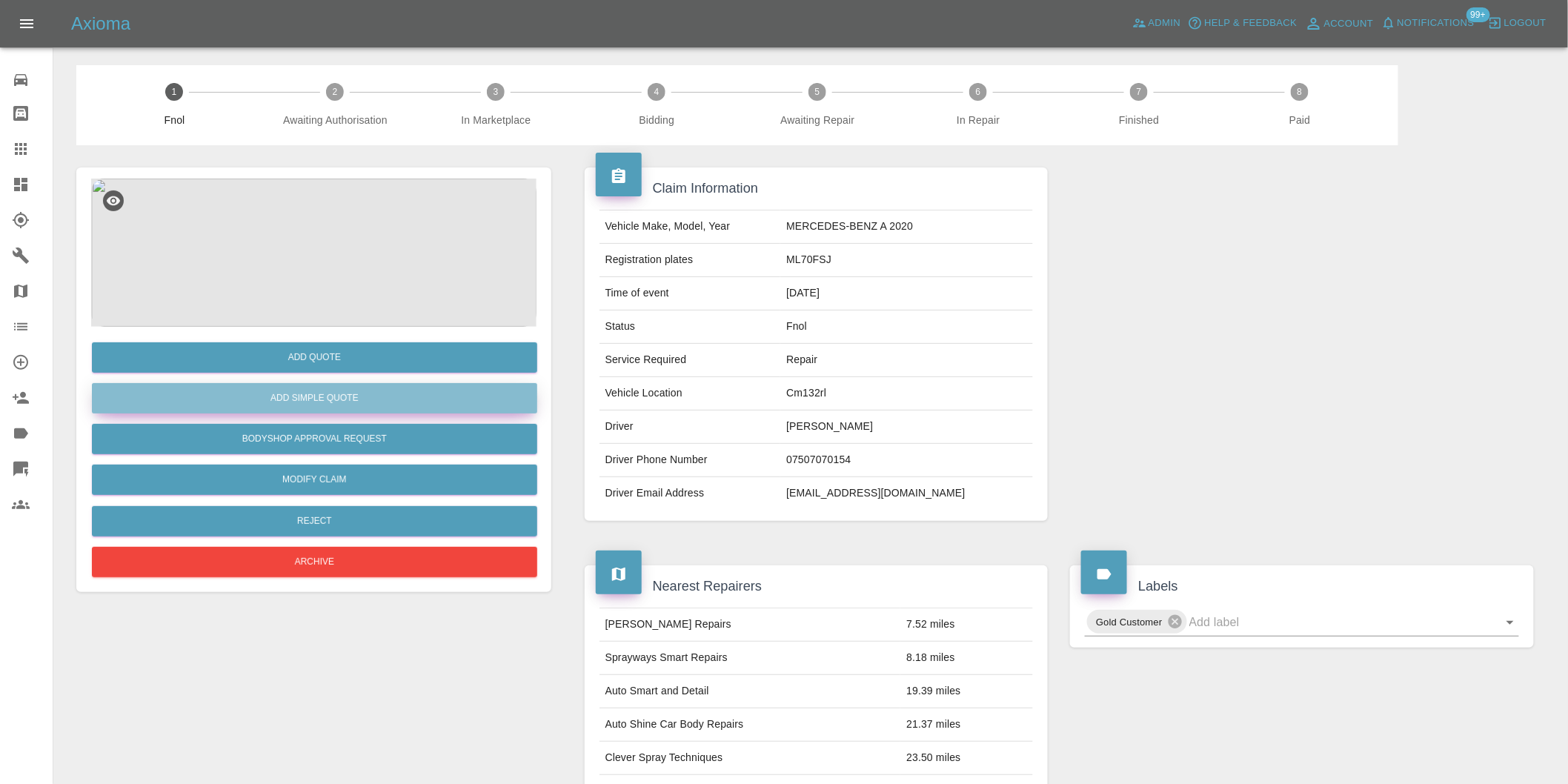
click at [342, 394] on button "Add Simple Quote" at bounding box center [315, 398] width 445 height 30
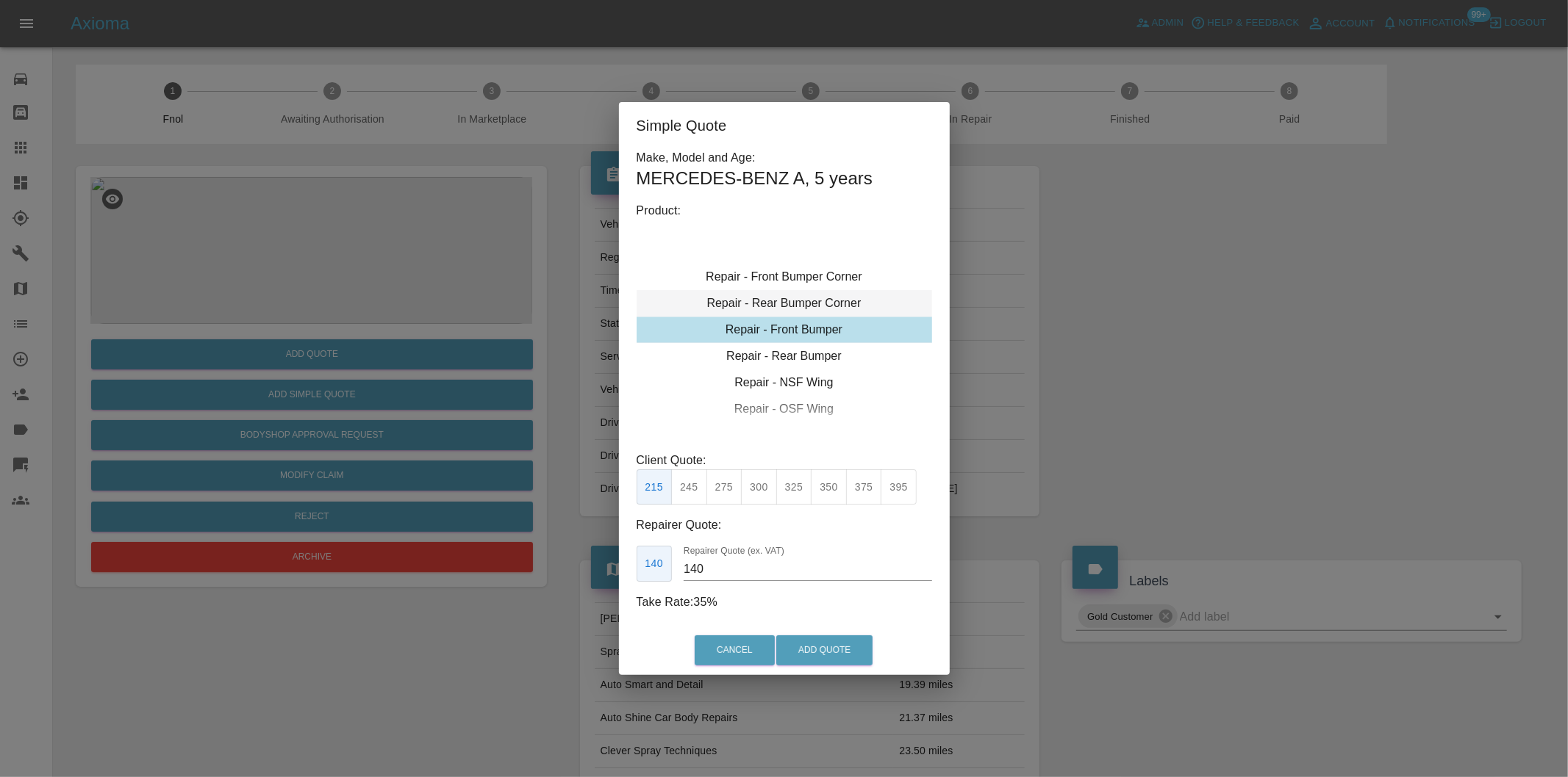
type input "120"
drag, startPoint x: 693, startPoint y: 494, endPoint x: 820, endPoint y: 620, distance: 178.9
click at [695, 494] on button "199" at bounding box center [689, 487] width 36 height 36
click at [825, 655] on button "Add Quote" at bounding box center [823, 650] width 96 height 30
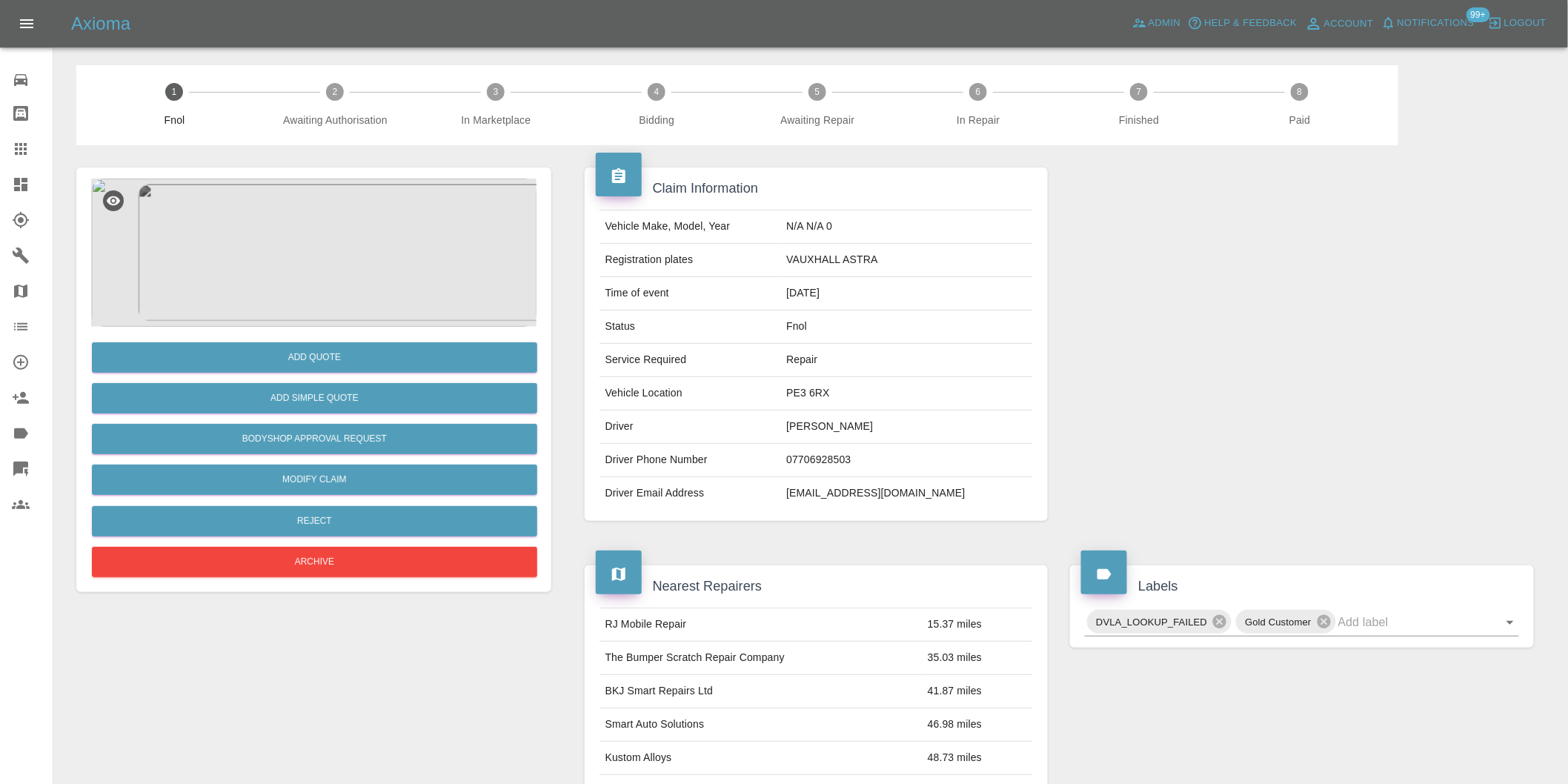
click at [353, 263] on img at bounding box center [314, 252] width 445 height 148
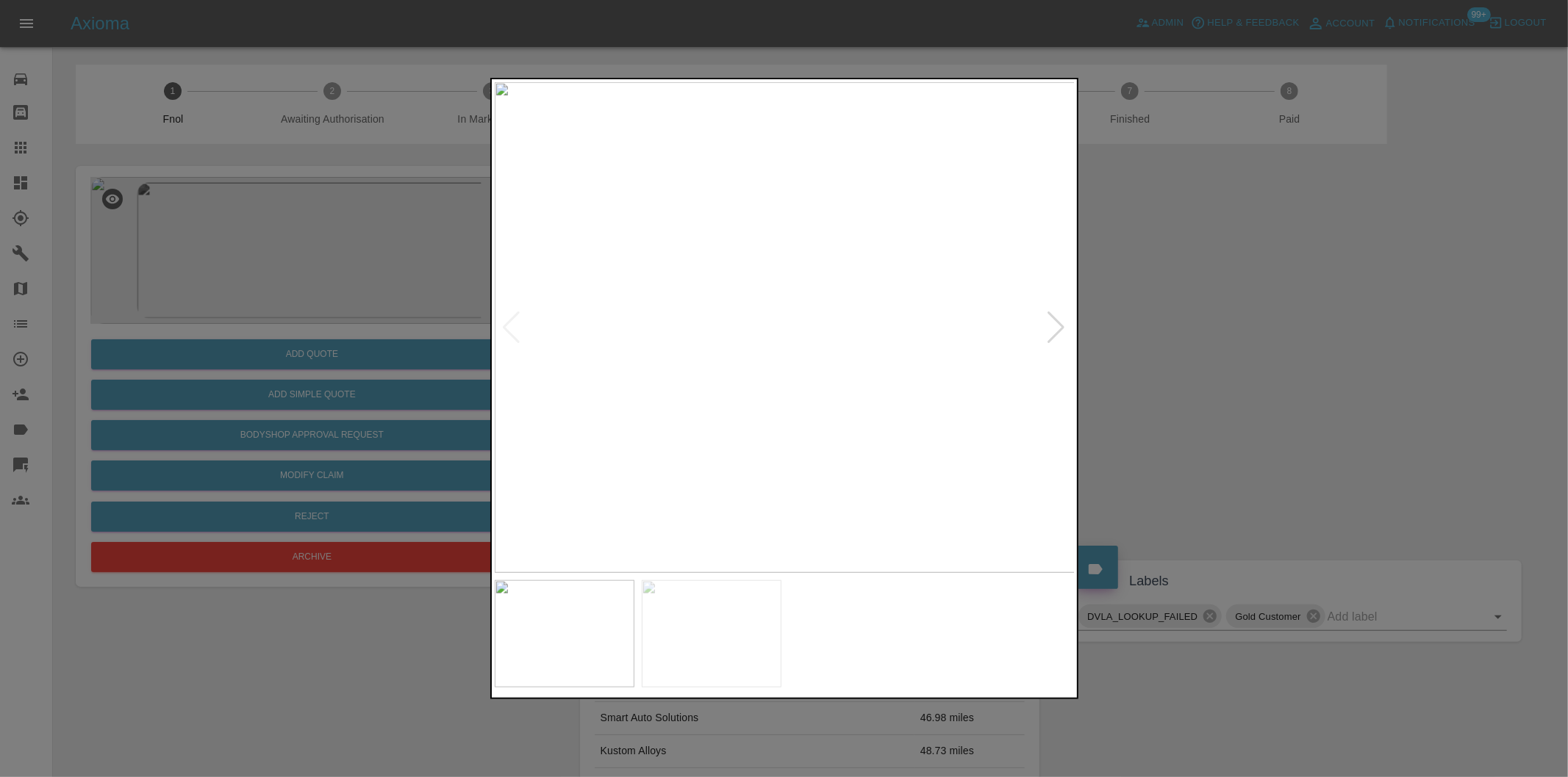
click at [1061, 325] on div at bounding box center [1056, 327] width 20 height 33
click at [1061, 325] on img at bounding box center [784, 328] width 580 height 490
click at [1298, 321] on div at bounding box center [784, 388] width 1568 height 777
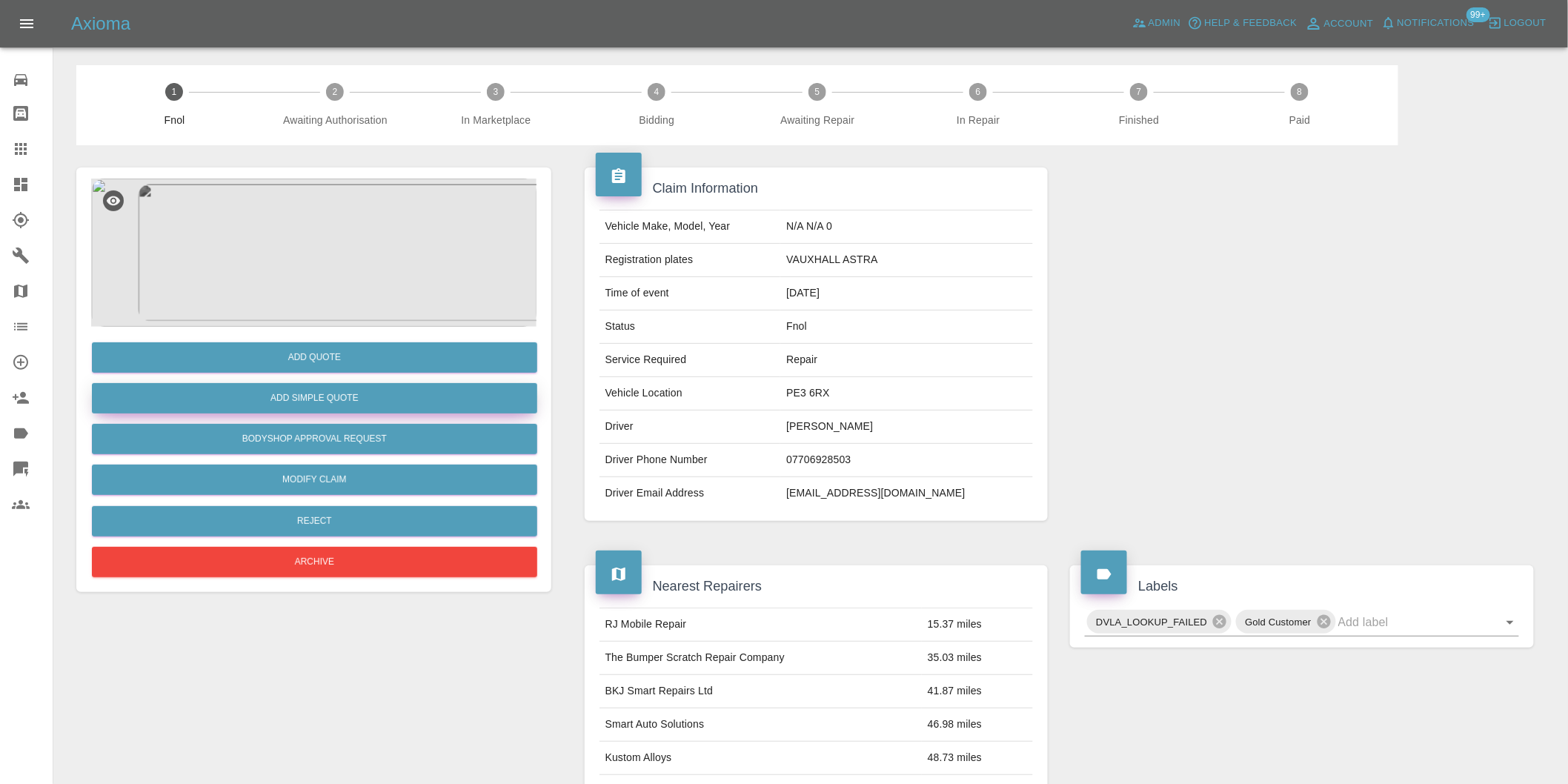
click at [345, 402] on button "Add Simple Quote" at bounding box center [315, 398] width 445 height 30
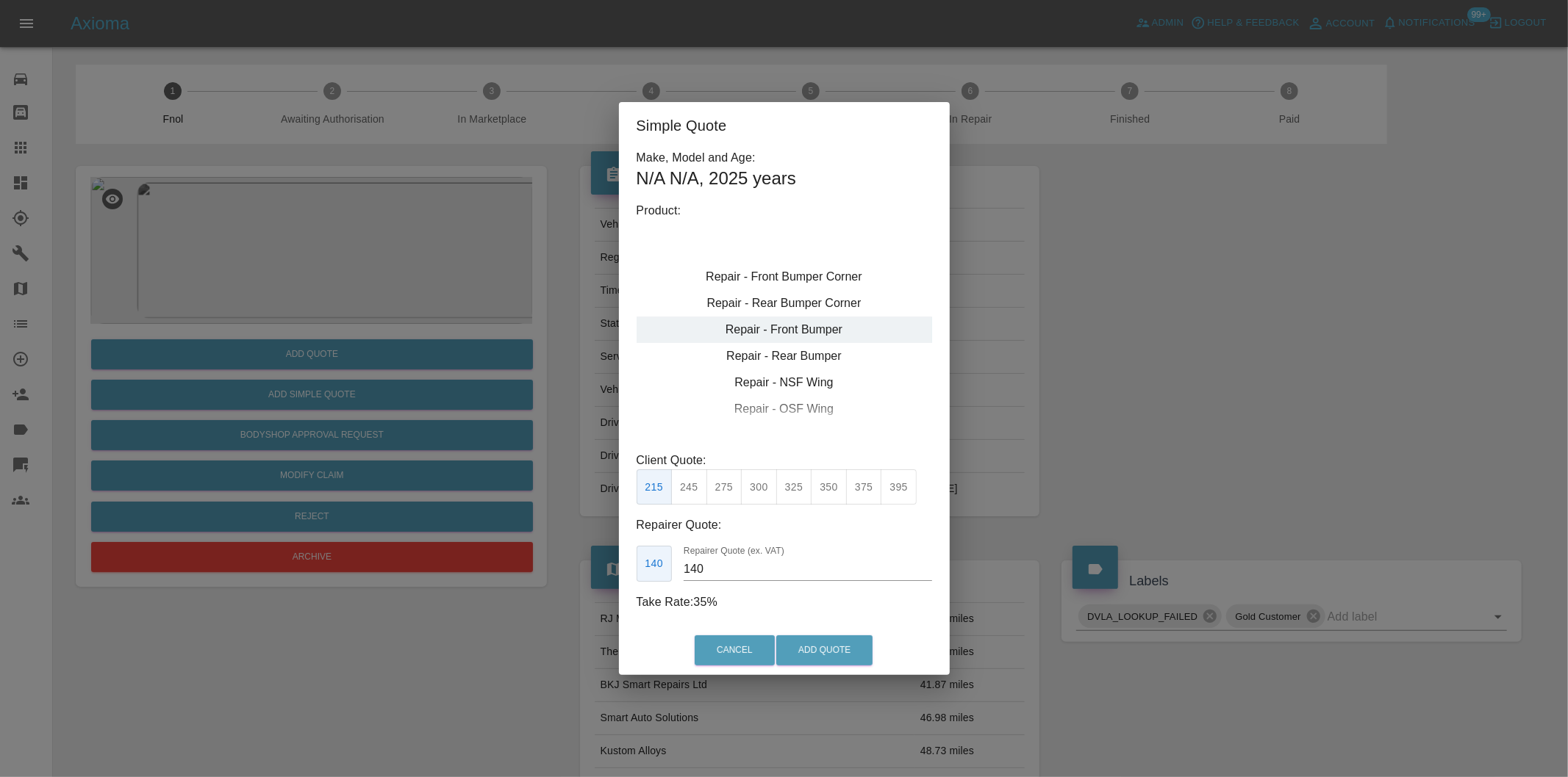
type input "120"
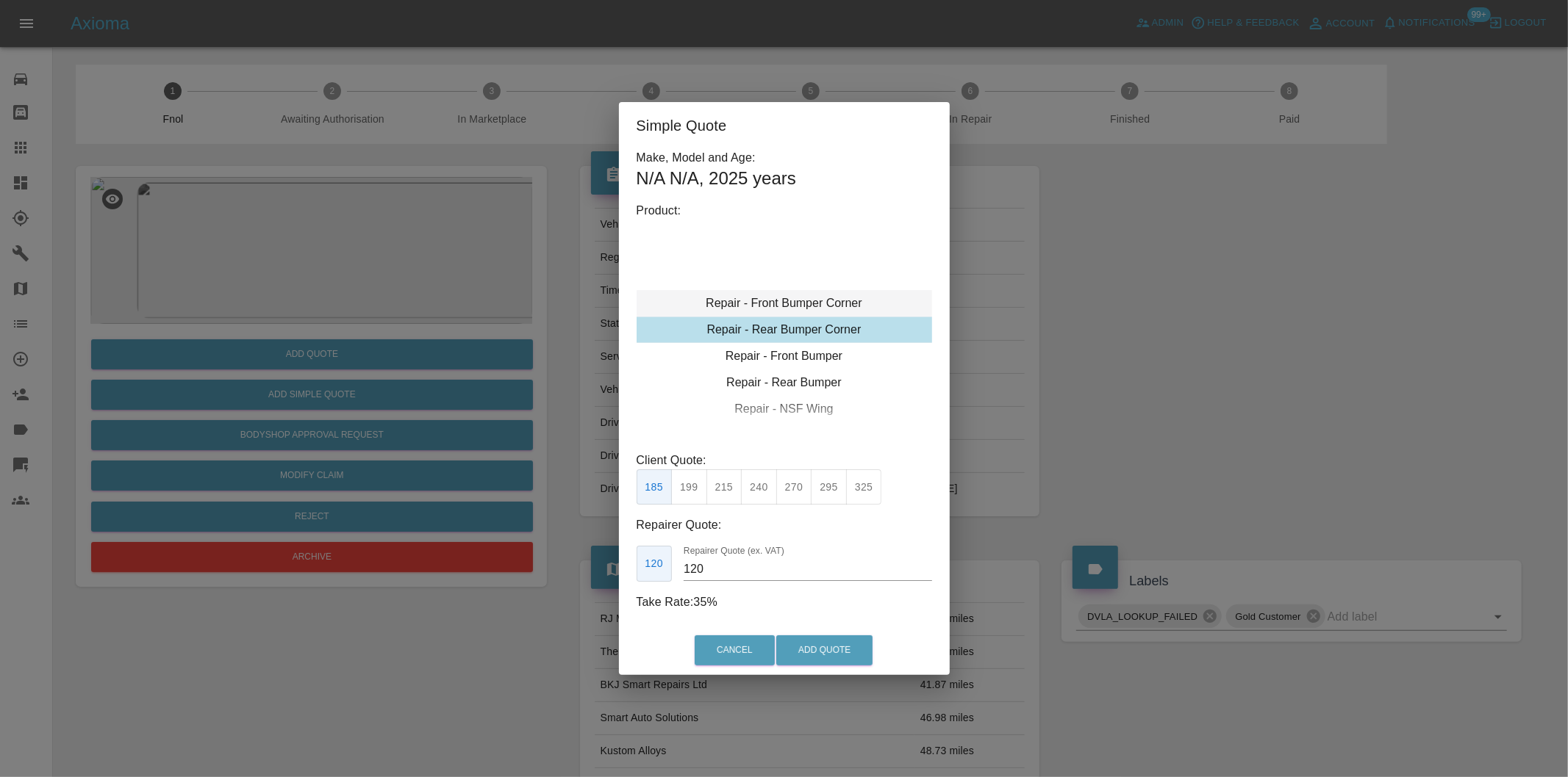
click at [823, 310] on div "Repair - Front Bumper Corner" at bounding box center [784, 303] width 295 height 26
click at [682, 488] on button "199" at bounding box center [689, 487] width 36 height 36
click at [832, 650] on button "Add Quote" at bounding box center [823, 650] width 96 height 30
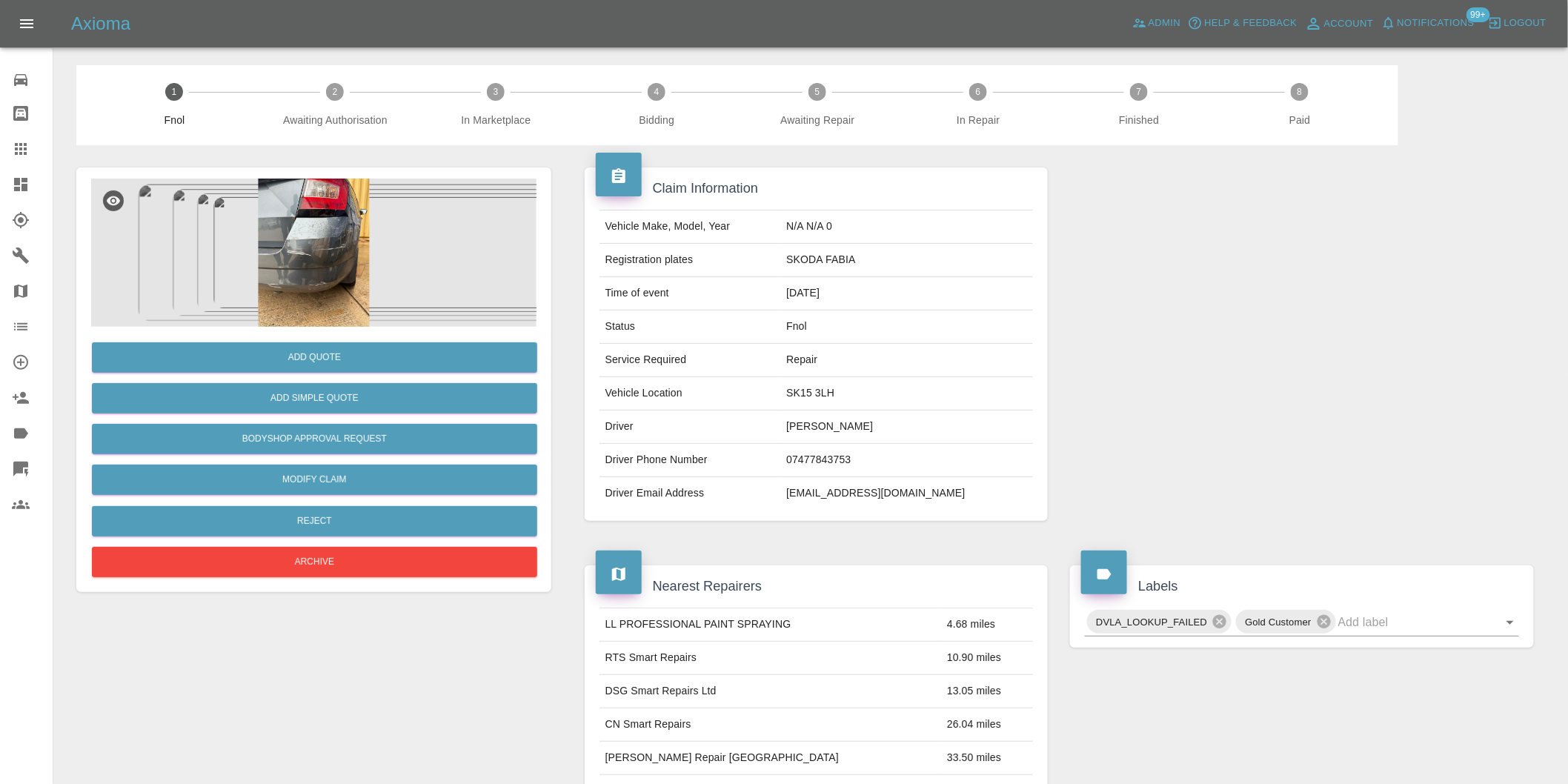
click at [325, 221] on img at bounding box center [314, 252] width 445 height 148
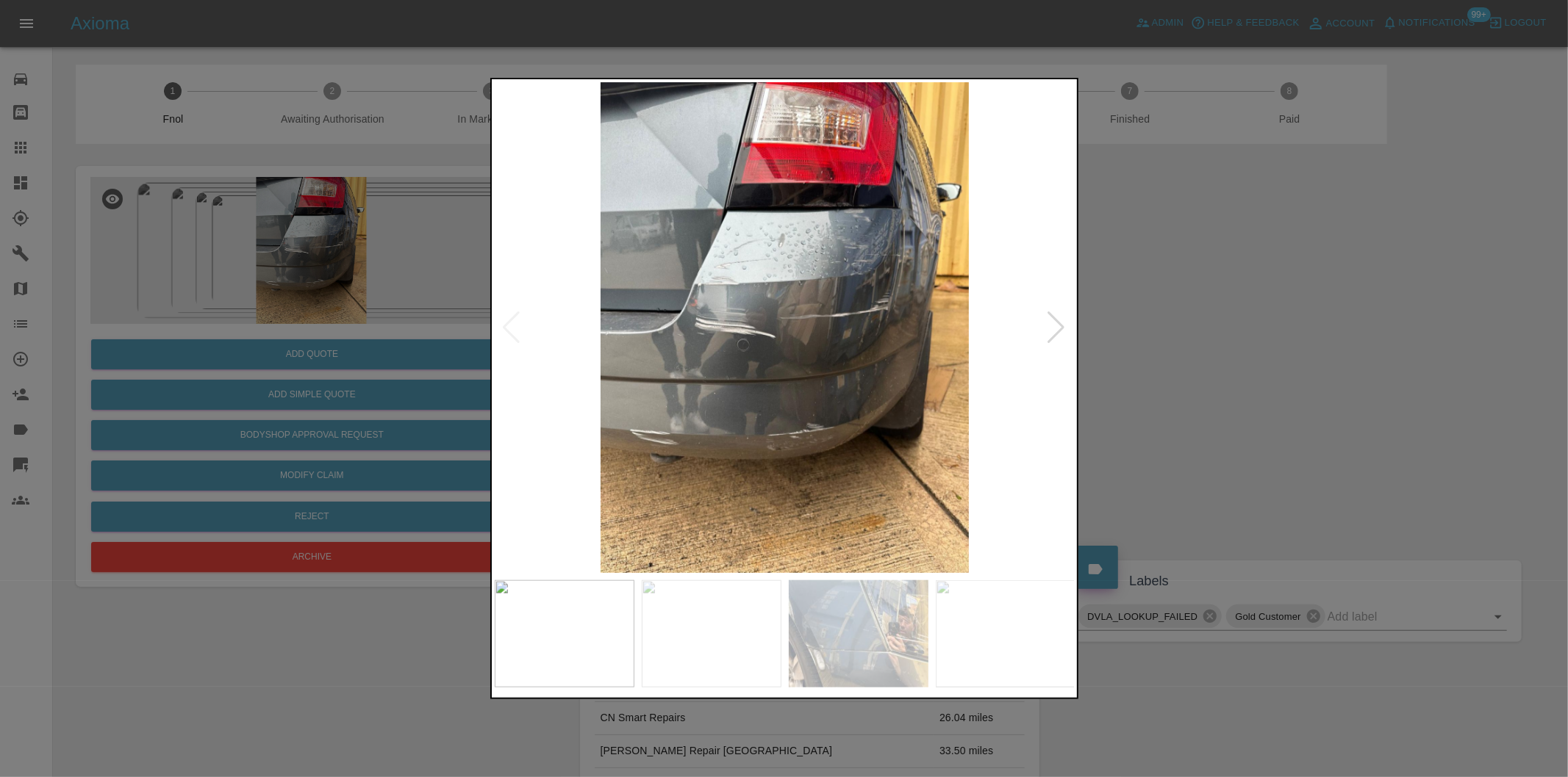
click at [1054, 323] on div at bounding box center [1056, 327] width 20 height 33
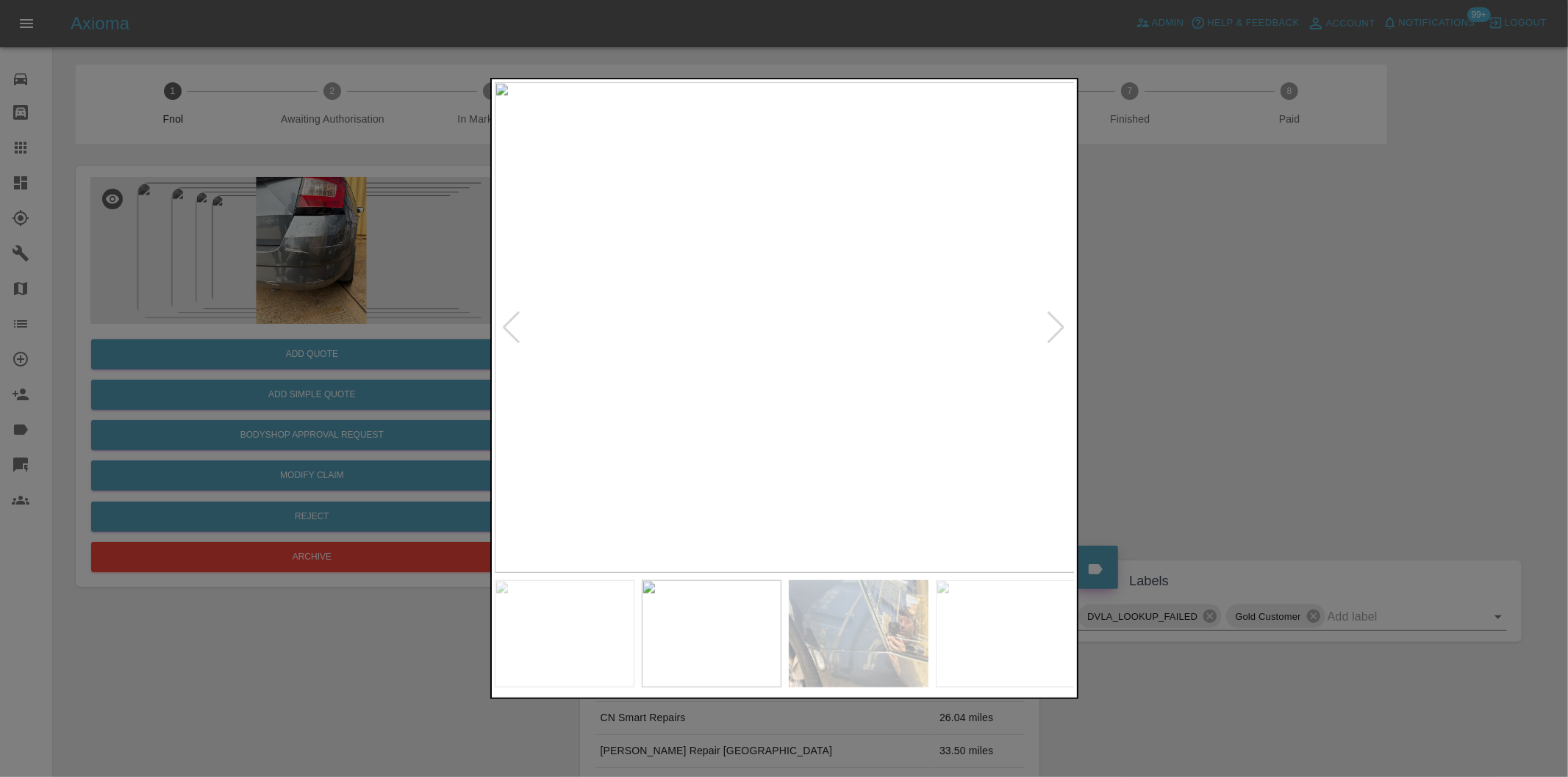
click at [1054, 323] on div at bounding box center [1056, 327] width 20 height 33
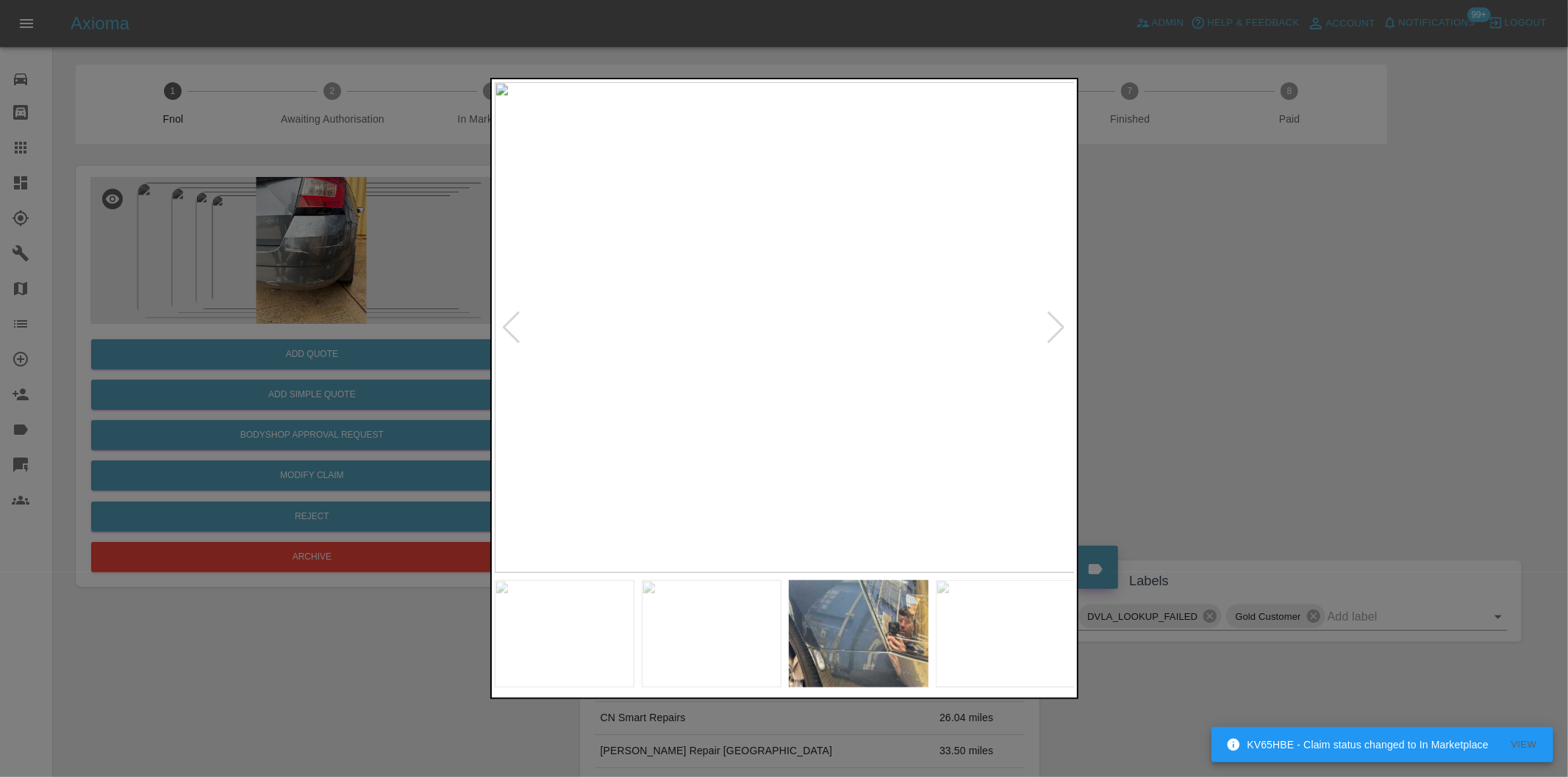
click at [1054, 323] on div at bounding box center [1056, 327] width 20 height 33
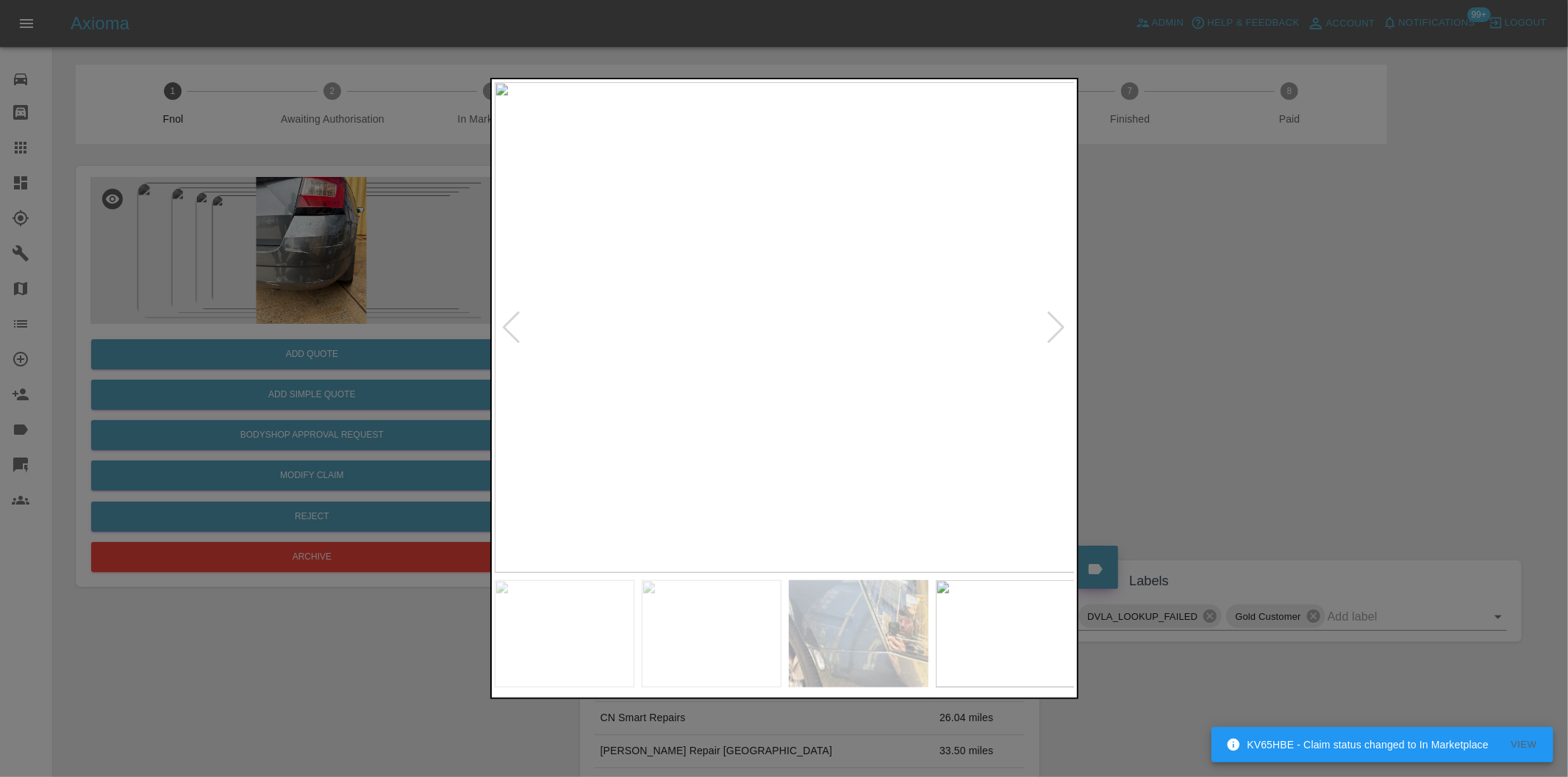
click at [1054, 323] on div at bounding box center [1056, 327] width 20 height 33
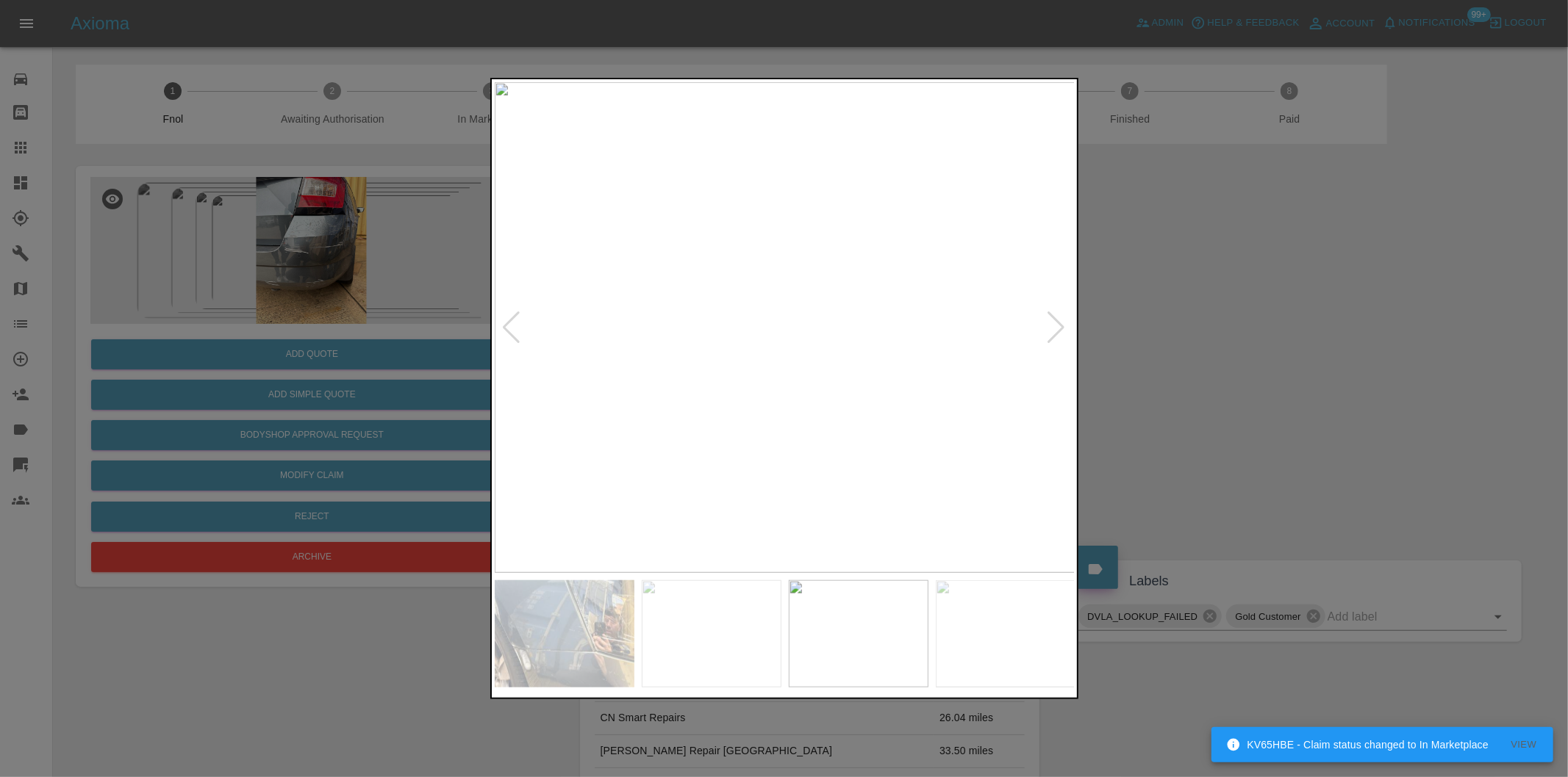
click at [1054, 323] on div at bounding box center [1056, 327] width 20 height 33
click at [1054, 323] on img at bounding box center [784, 328] width 580 height 490
drag, startPoint x: 1295, startPoint y: 283, endPoint x: 1304, endPoint y: 270, distance: 15.8
click at [1302, 275] on div at bounding box center [784, 388] width 1568 height 777
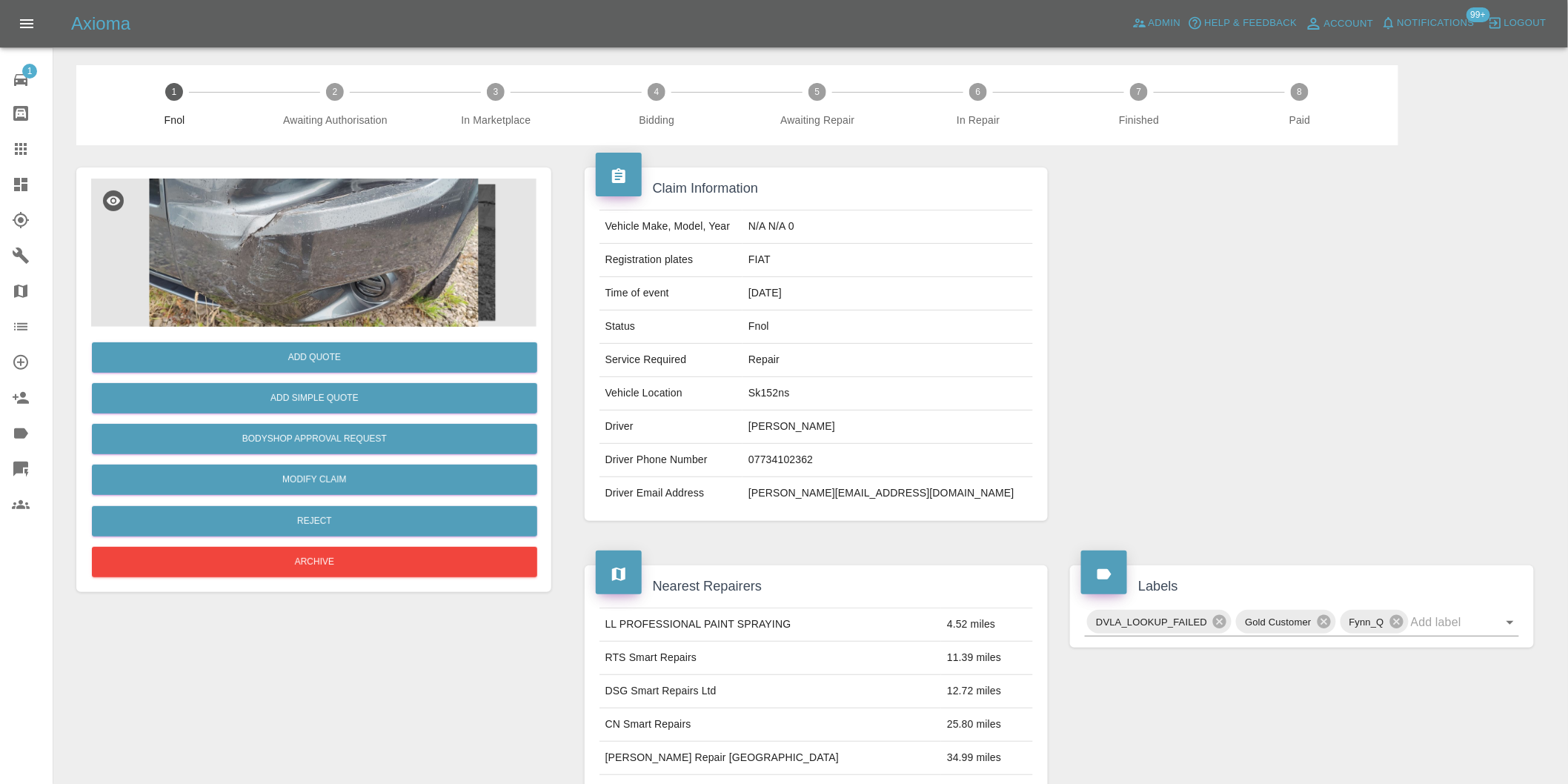
click at [282, 166] on div "Add Quote Add Simple Quote Bodyshop Approval Request Modify Claim Reject Archive" at bounding box center [314, 714] width 498 height 1137
click at [273, 204] on img at bounding box center [314, 252] width 445 height 148
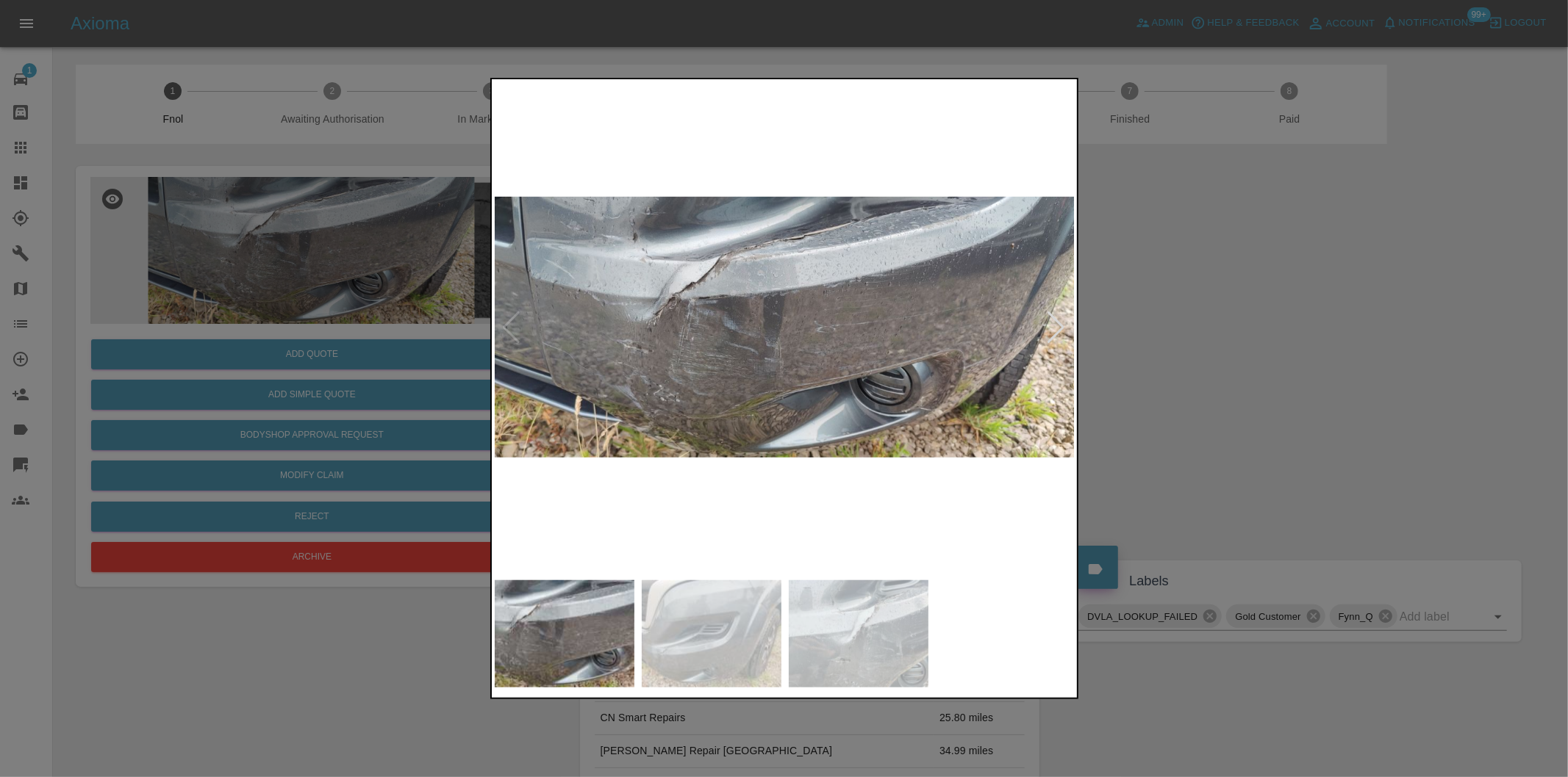
click at [648, 252] on img at bounding box center [784, 328] width 580 height 490
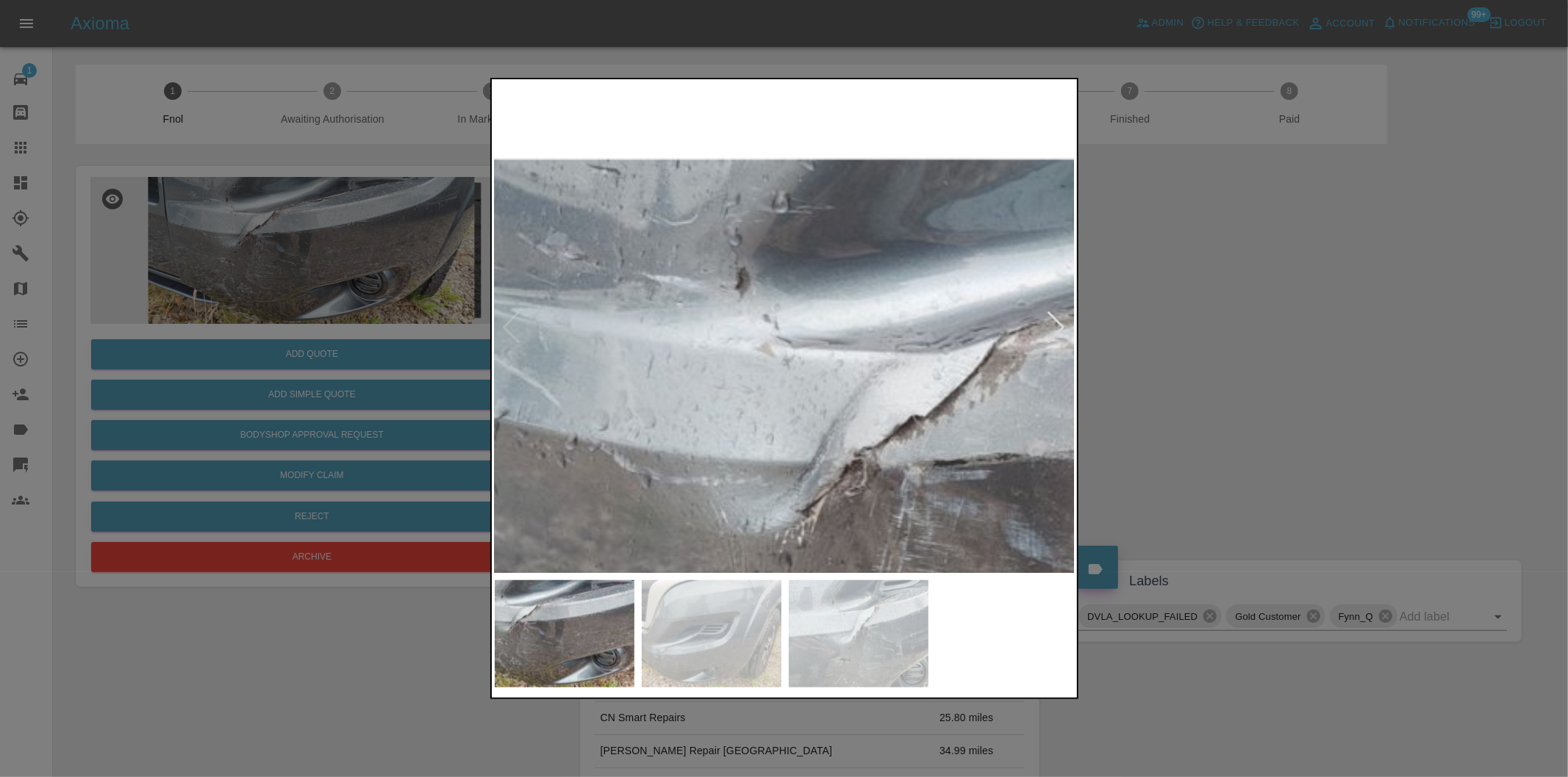
click at [701, 262] on img at bounding box center [1191, 551] width 1742 height 1471
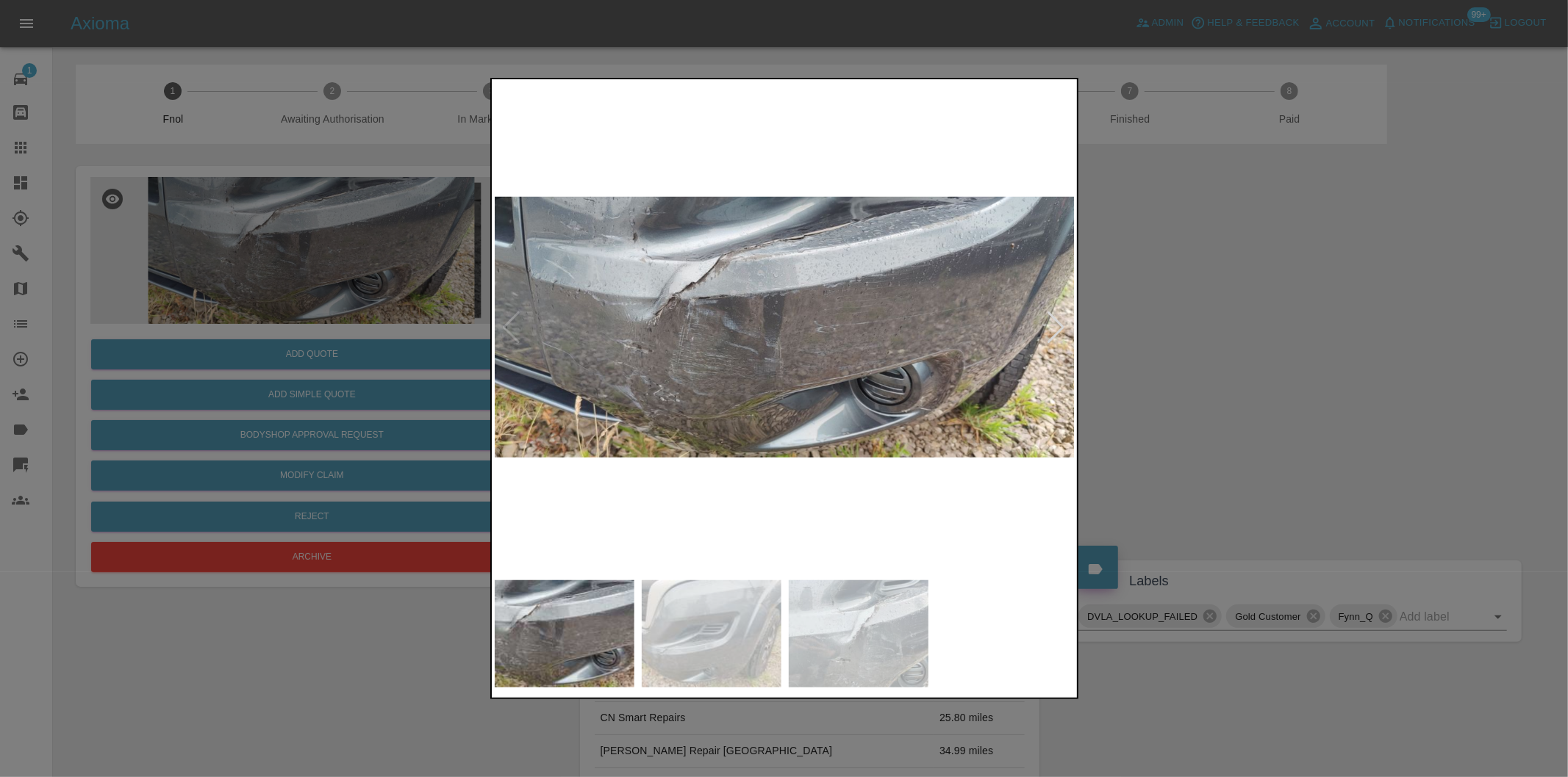
click at [1056, 326] on div at bounding box center [1056, 327] width 20 height 33
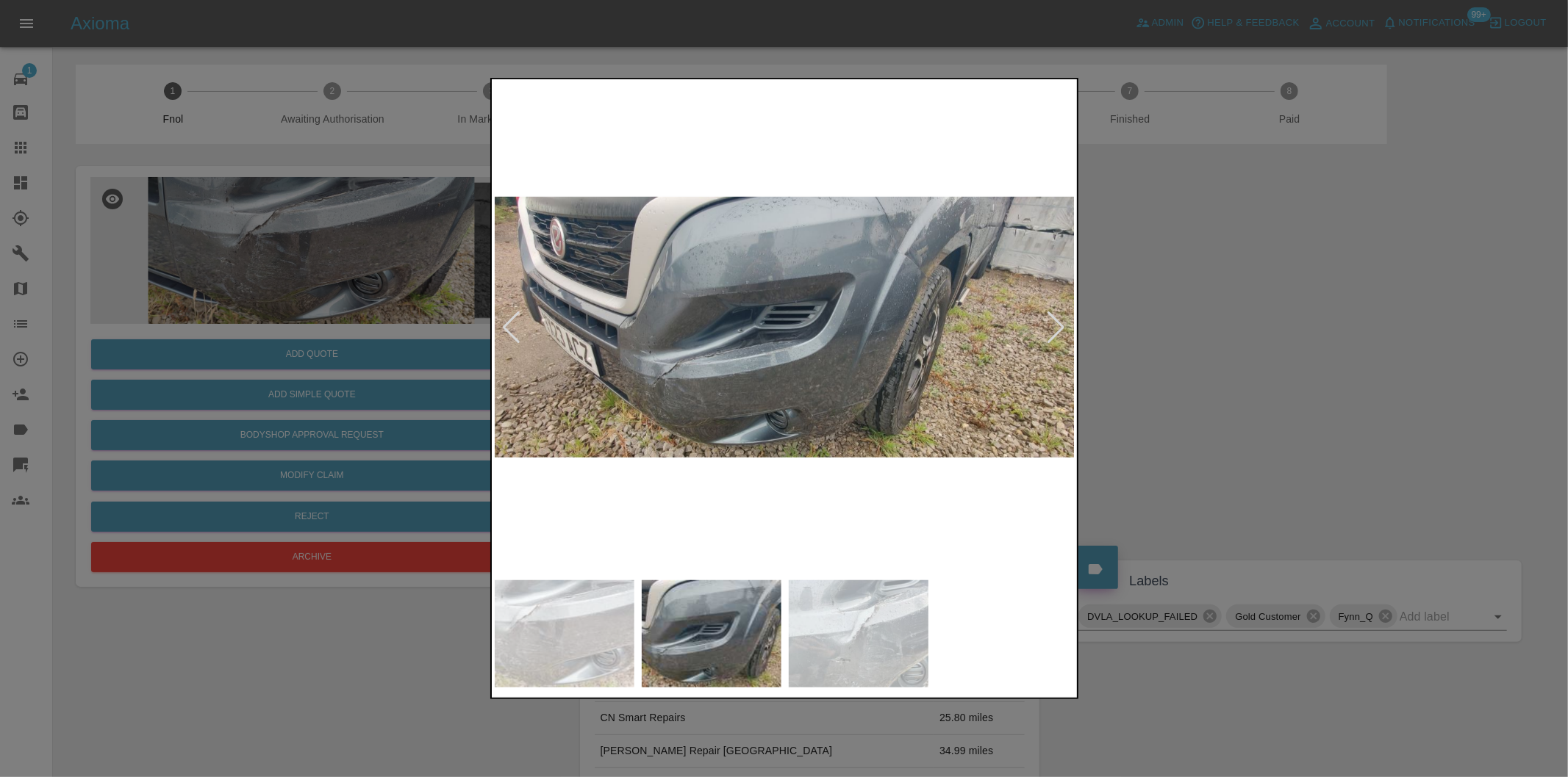
click at [1056, 326] on div at bounding box center [1056, 327] width 20 height 33
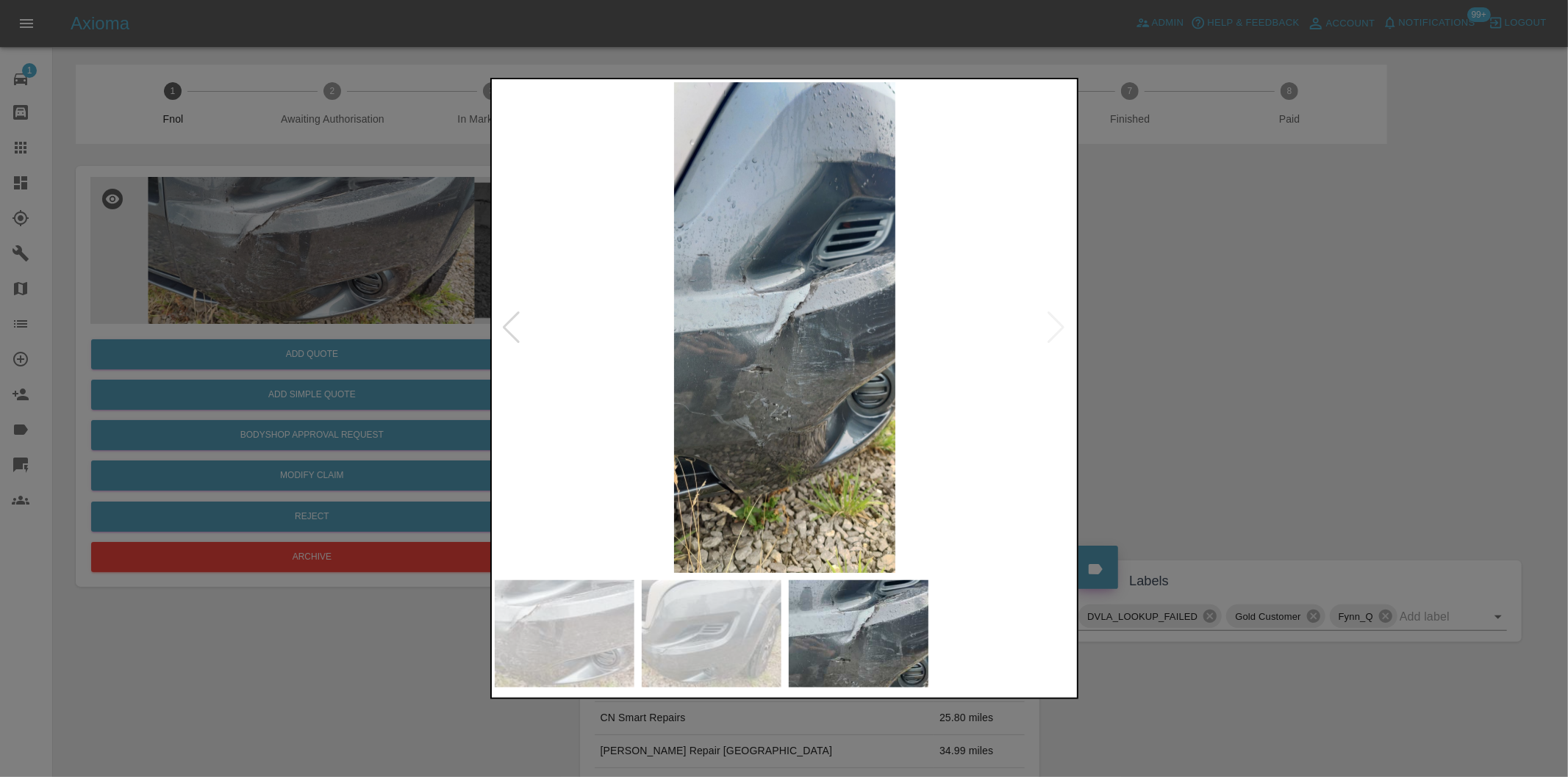
click at [1200, 353] on div at bounding box center [784, 388] width 1568 height 777
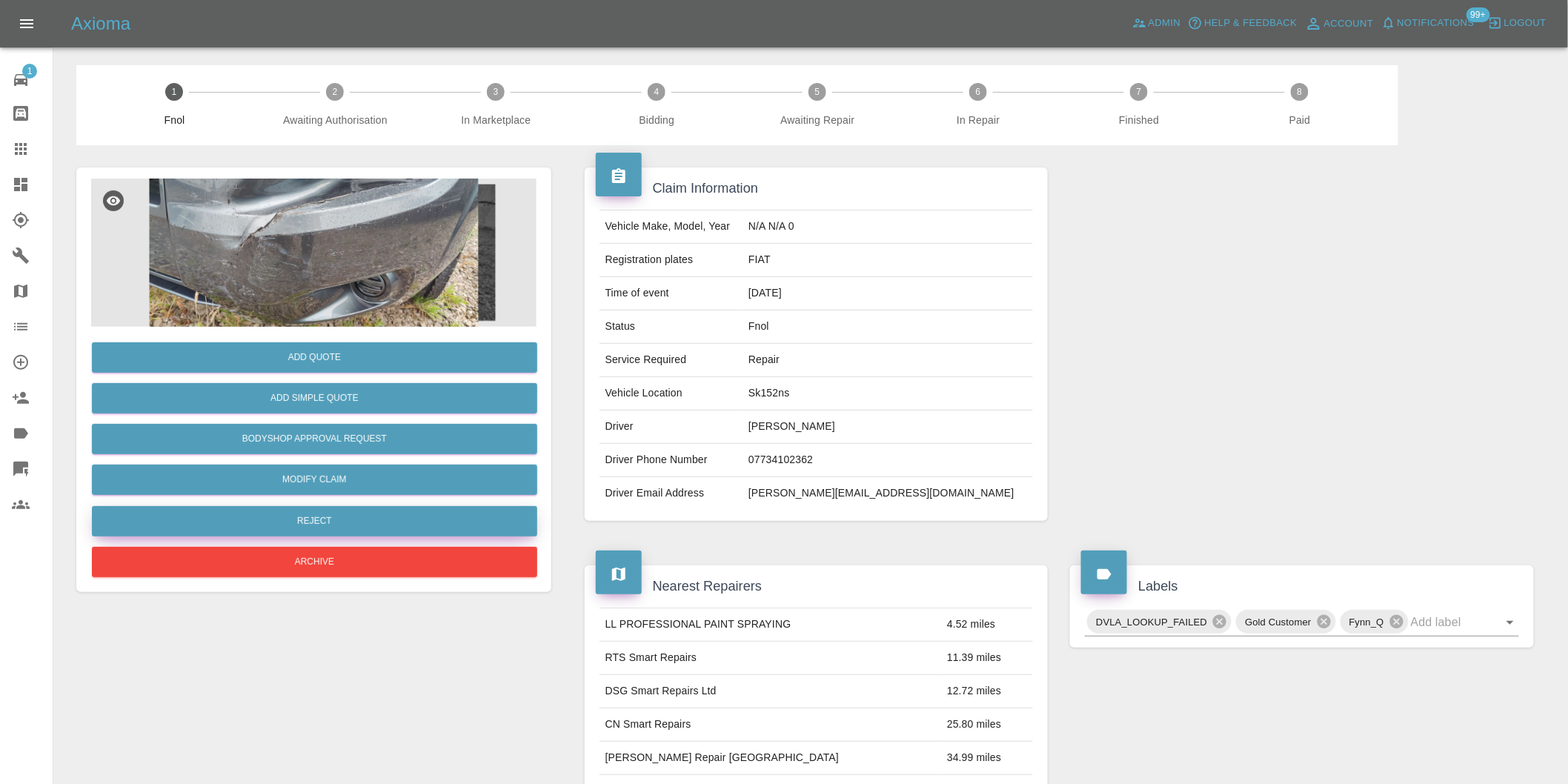
click at [405, 520] on button "Reject" at bounding box center [315, 521] width 445 height 30
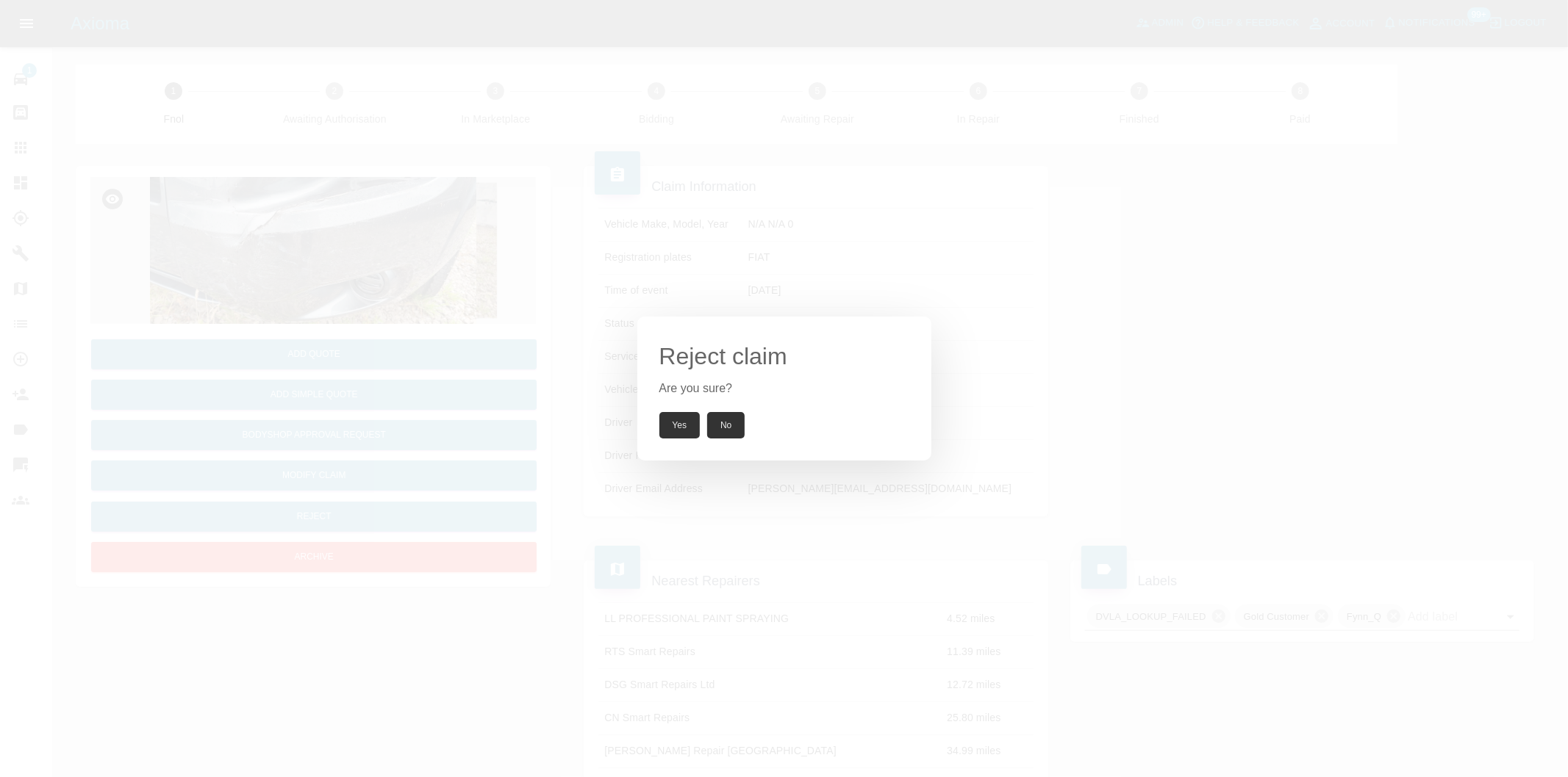
click at [676, 429] on button "Yes" at bounding box center [680, 425] width 41 height 26
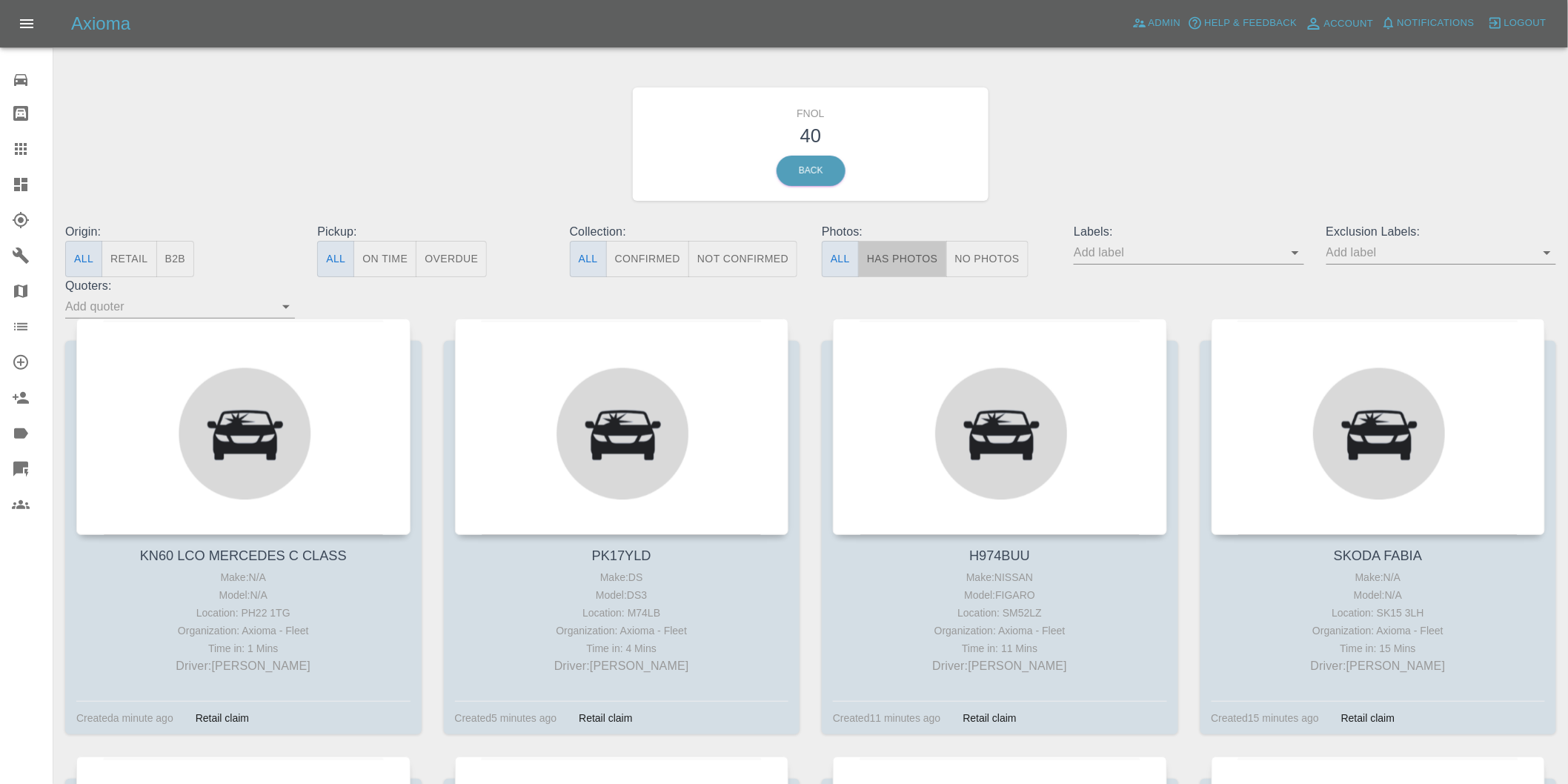
click at [927, 267] on button "Has Photos" at bounding box center [903, 259] width 89 height 36
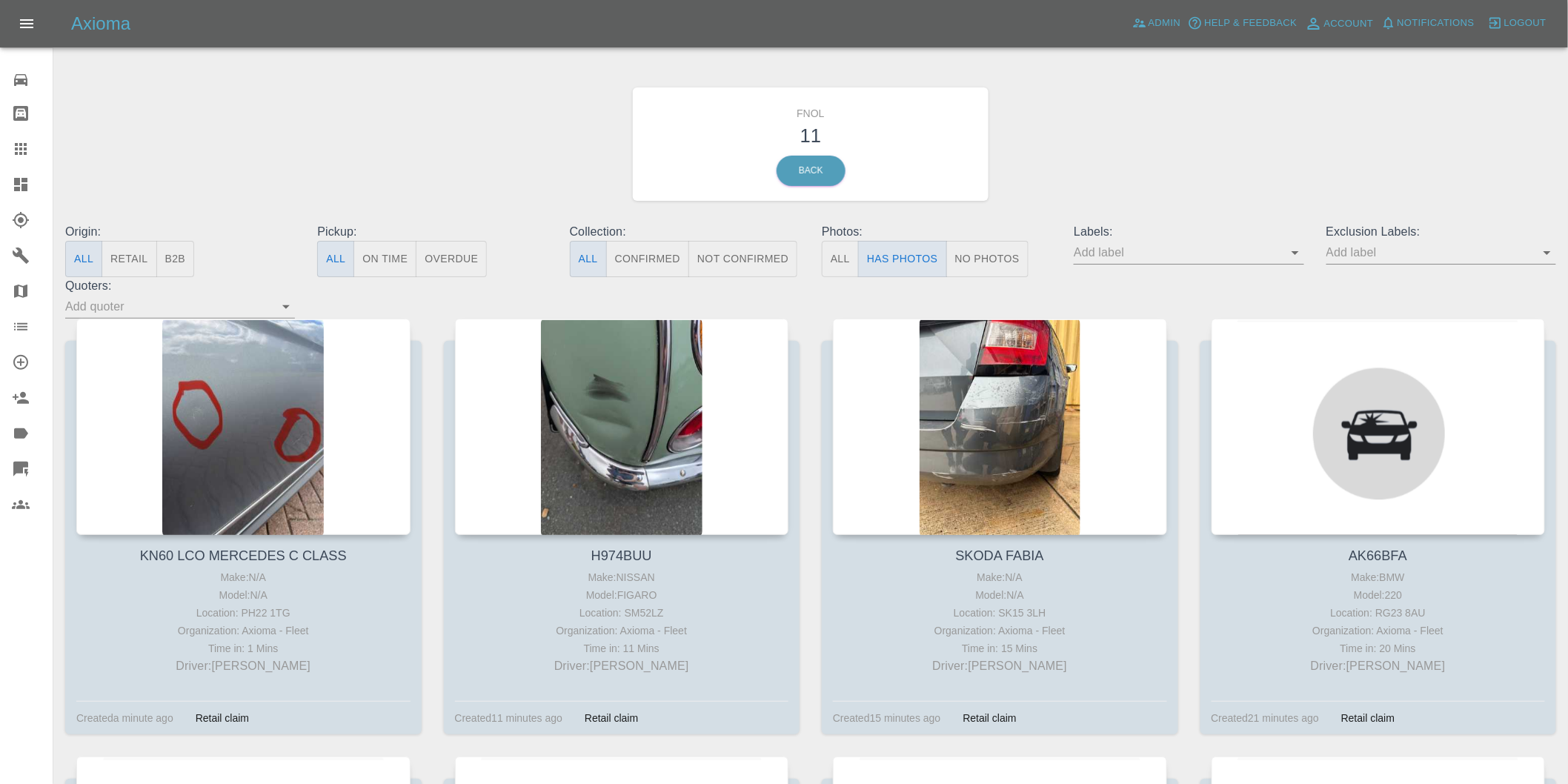
click at [1545, 259] on icon "Open" at bounding box center [1548, 253] width 18 height 18
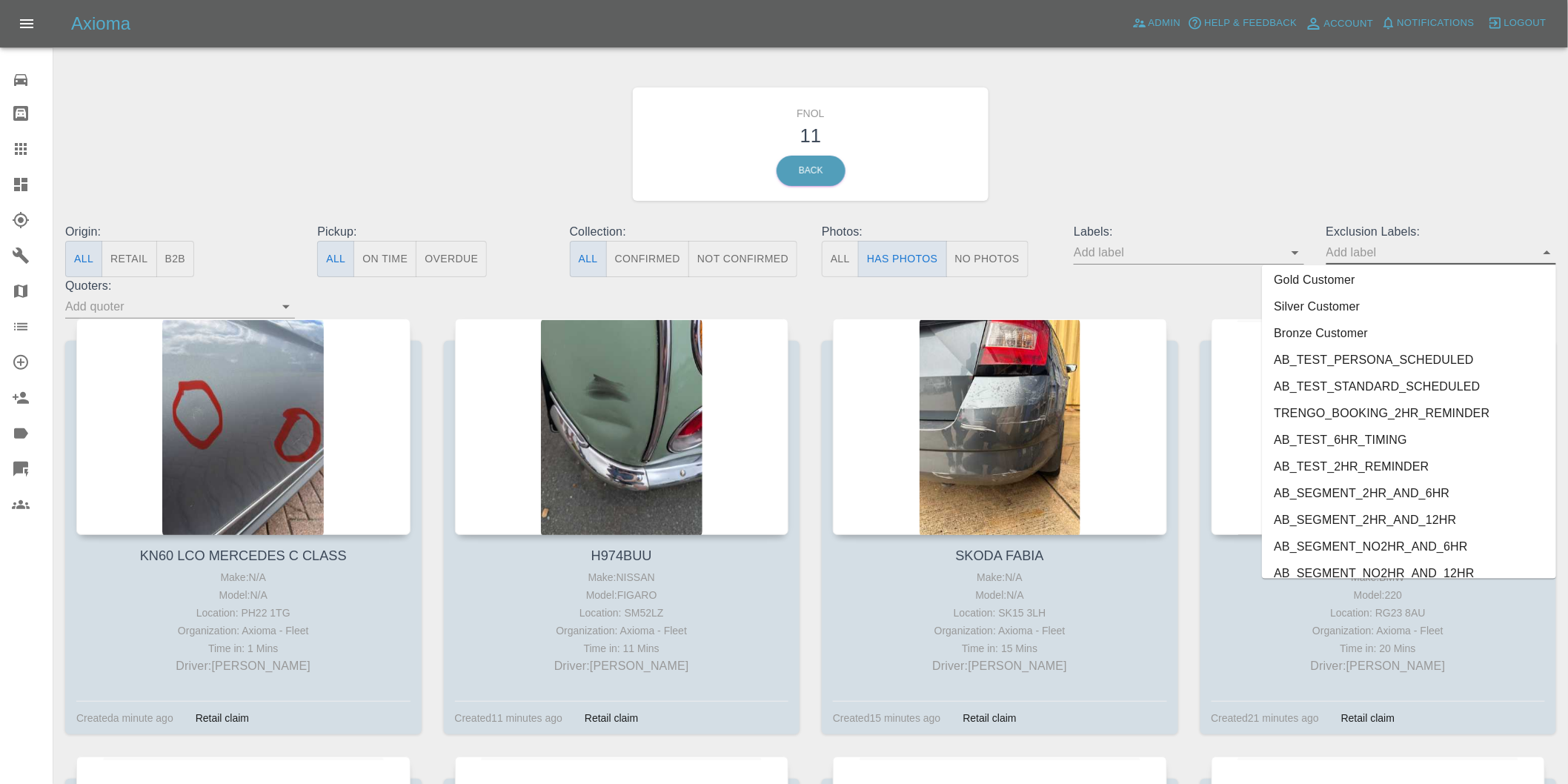
scroll to position [3192, 0]
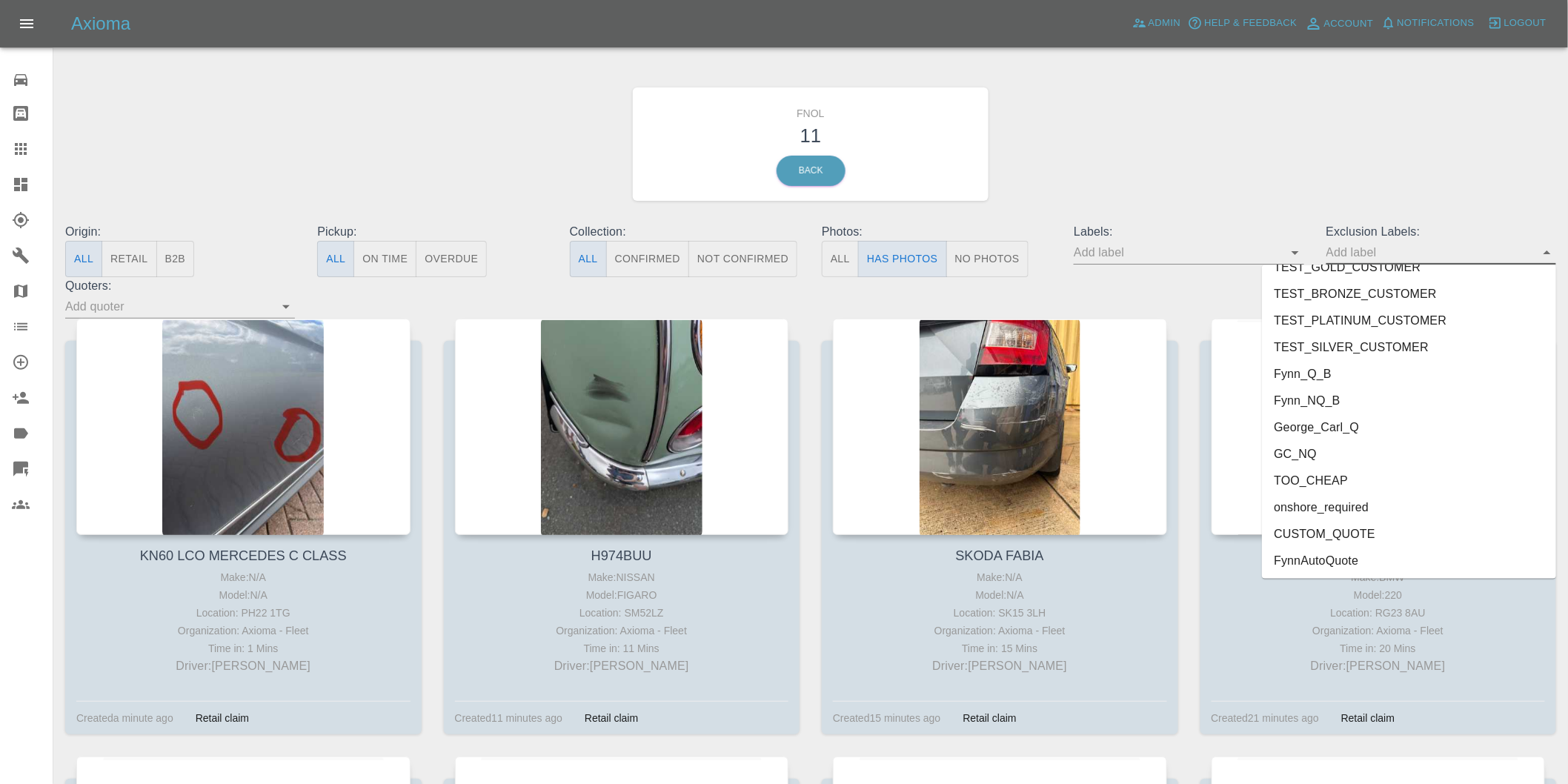
click at [1337, 498] on li "onshore_required" at bounding box center [1409, 507] width 294 height 27
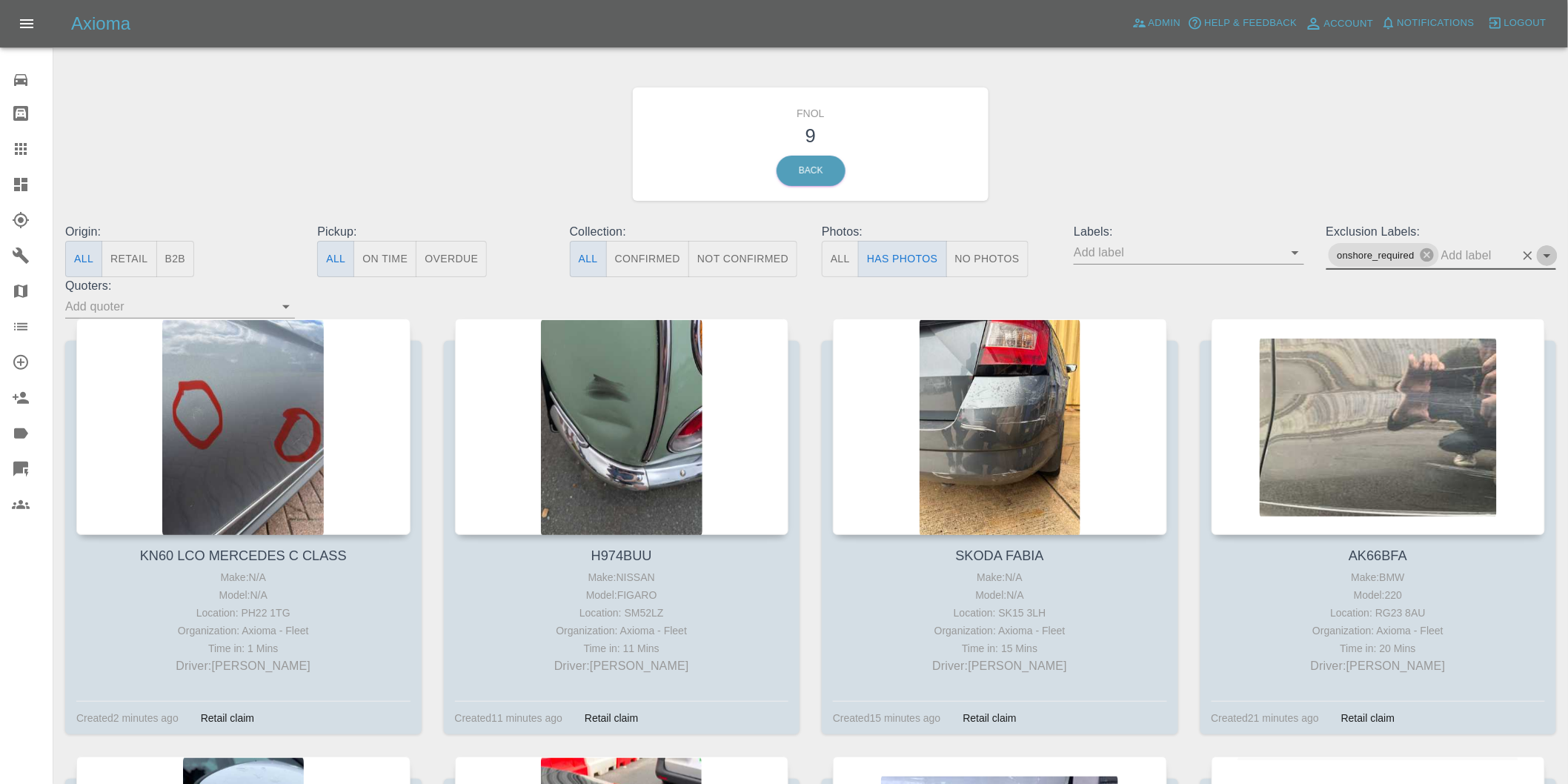
click at [1547, 250] on icon "Open" at bounding box center [1548, 255] width 18 height 18
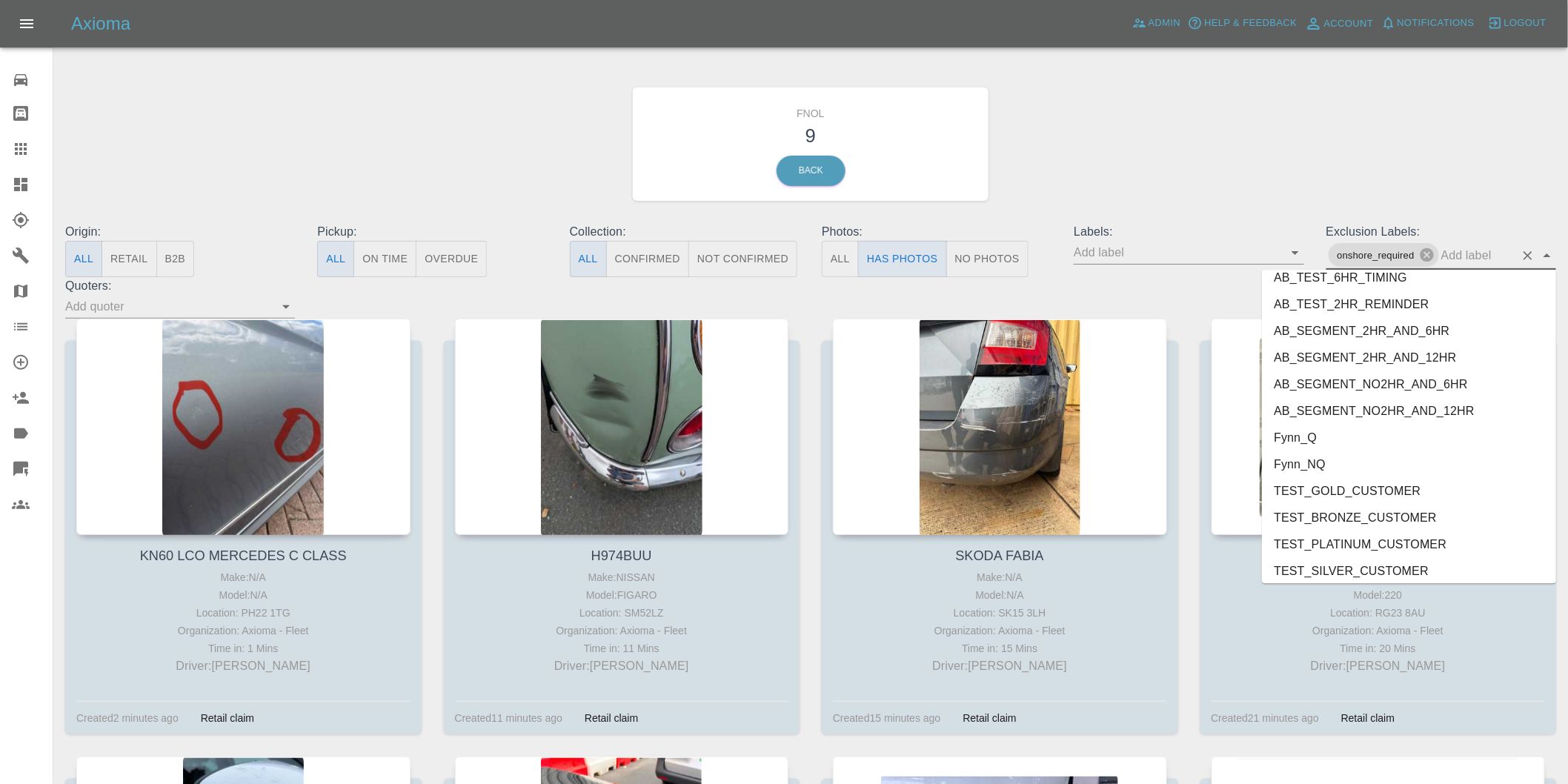
scroll to position [3165, 0]
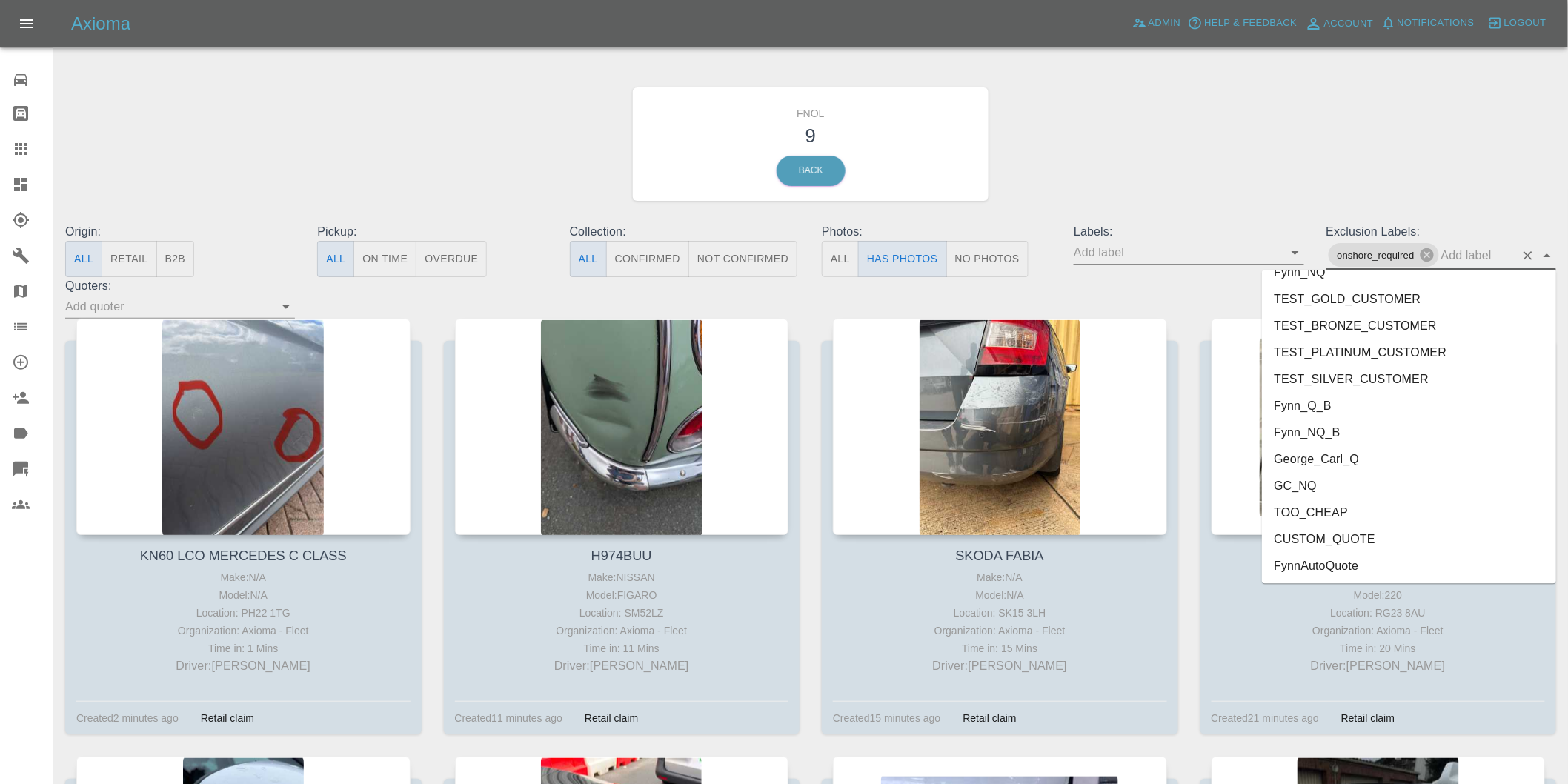
click at [1305, 462] on li "George_Carl_Q" at bounding box center [1409, 459] width 294 height 27
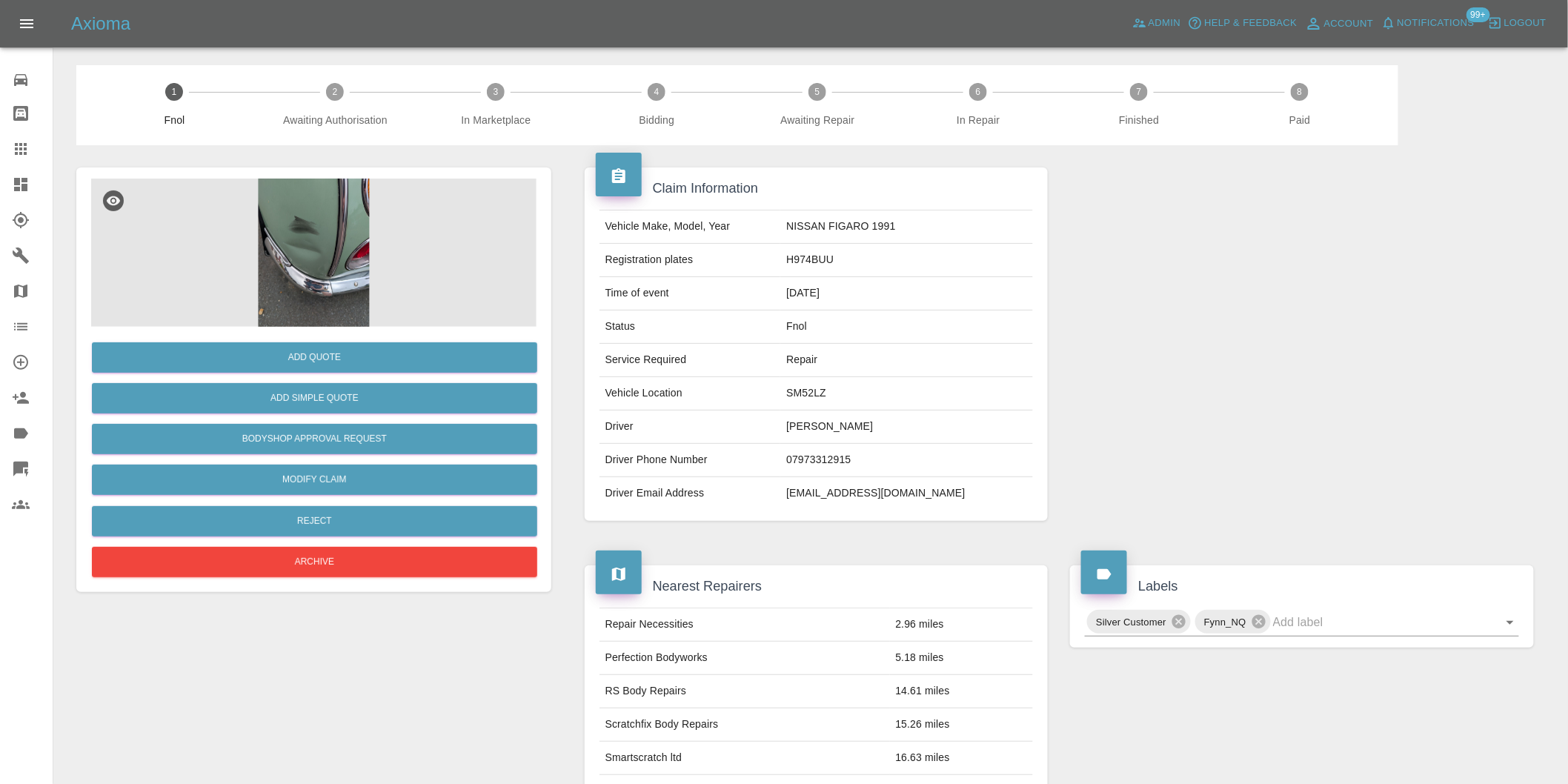
click at [321, 198] on img at bounding box center [314, 252] width 445 height 148
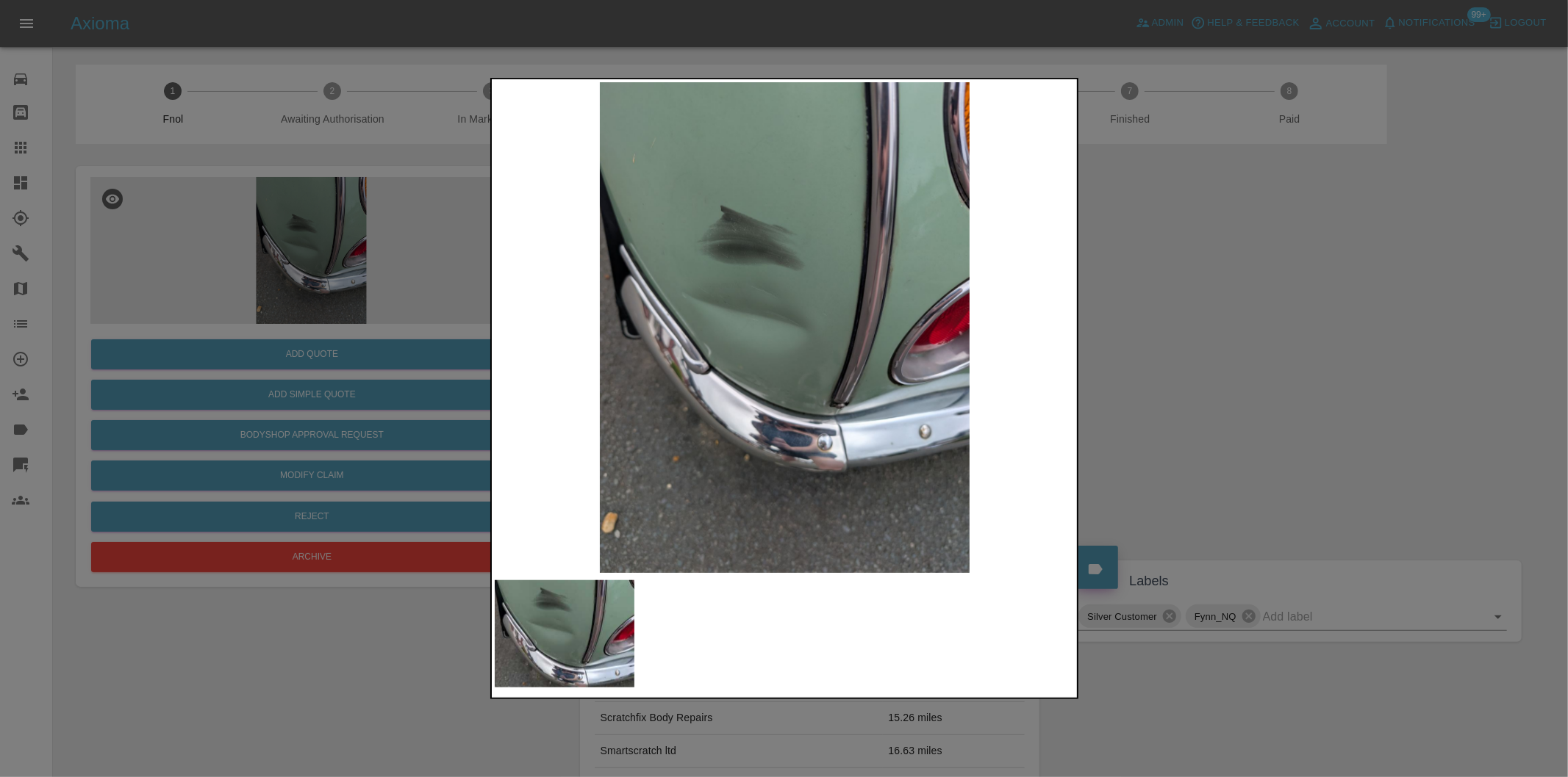
click at [1185, 346] on div at bounding box center [784, 388] width 1568 height 777
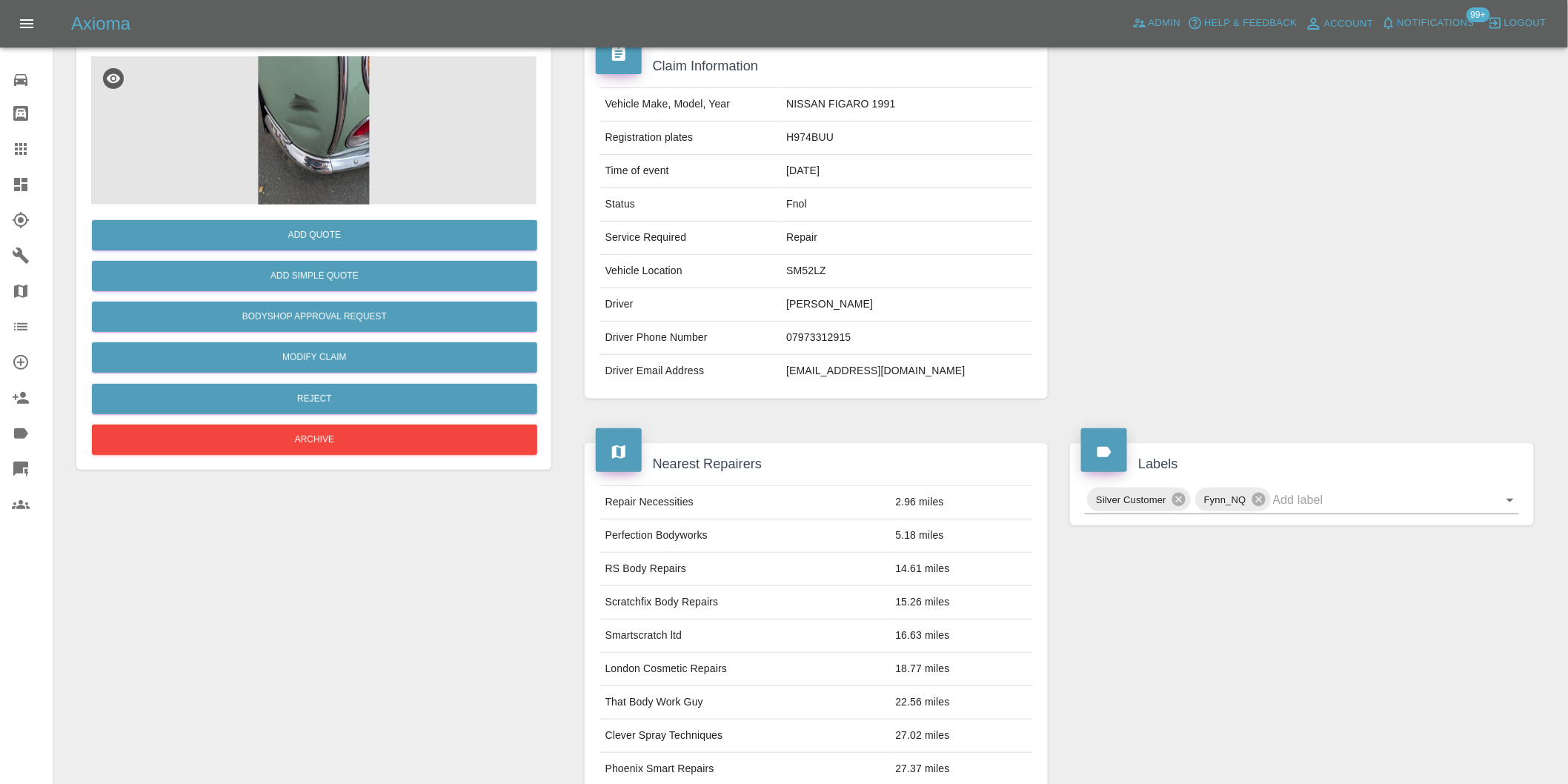
scroll to position [247, 0]
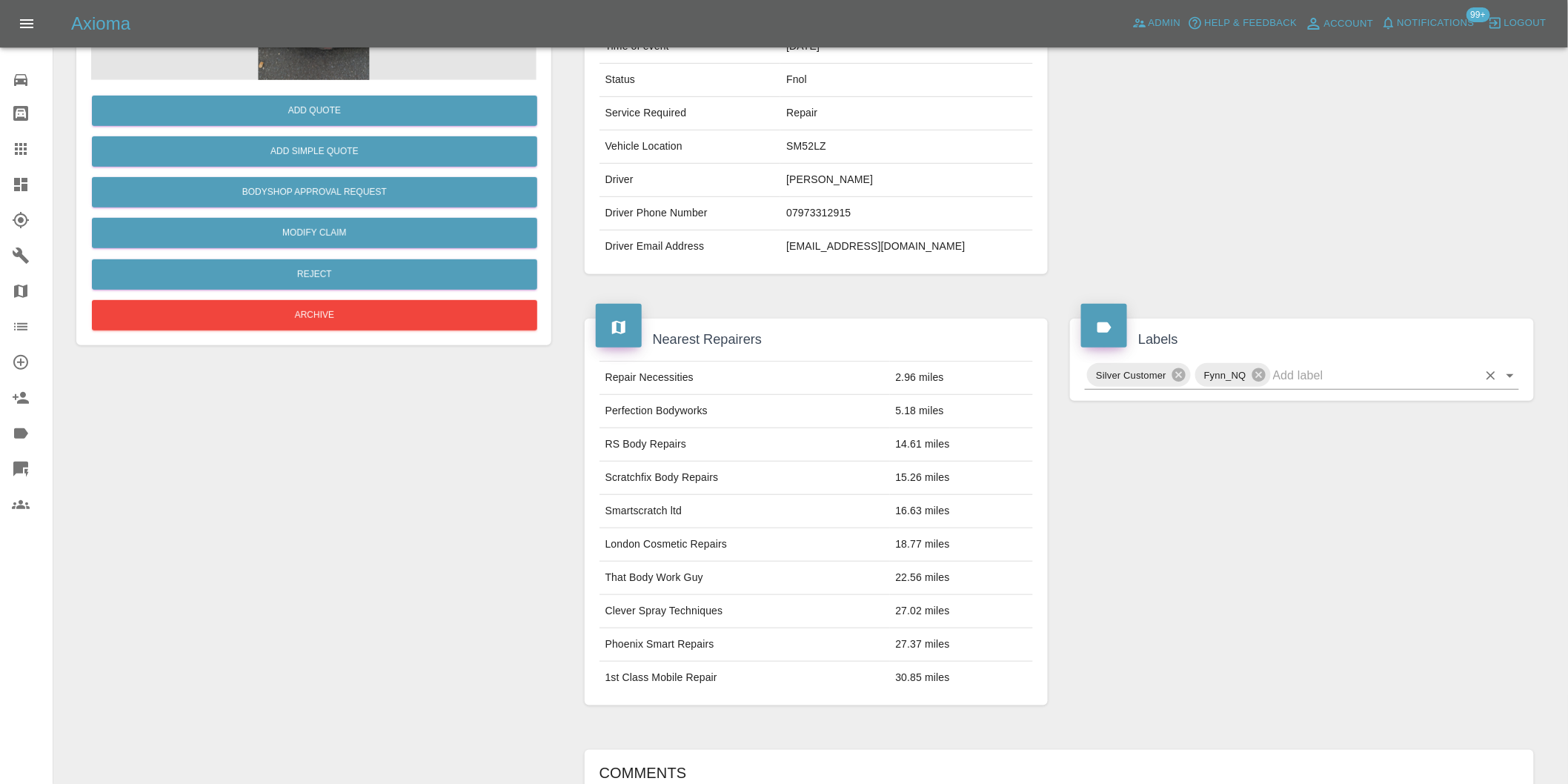
click at [1514, 372] on icon "Open" at bounding box center [1510, 376] width 18 height 18
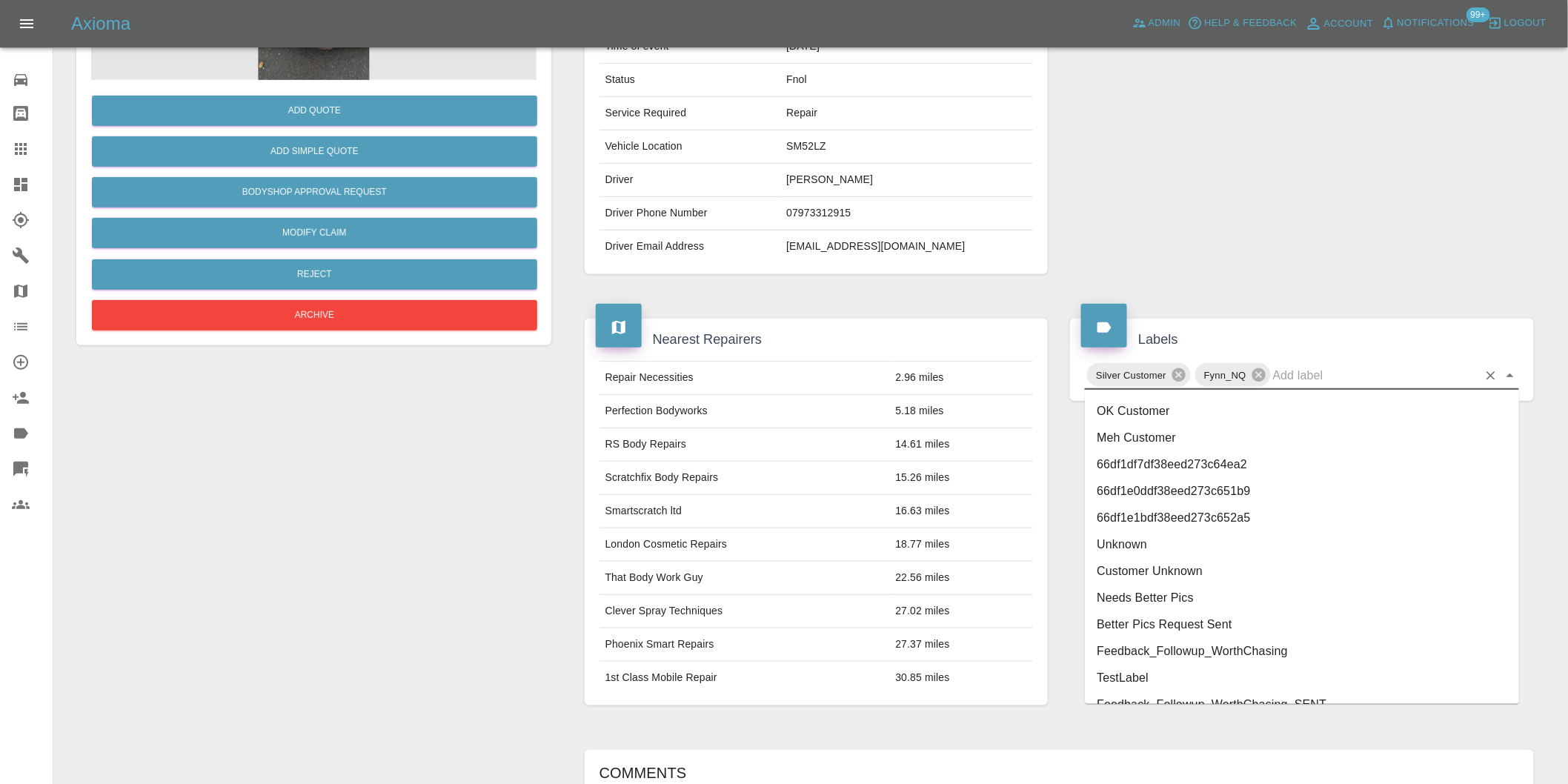
scroll to position [3139, 0]
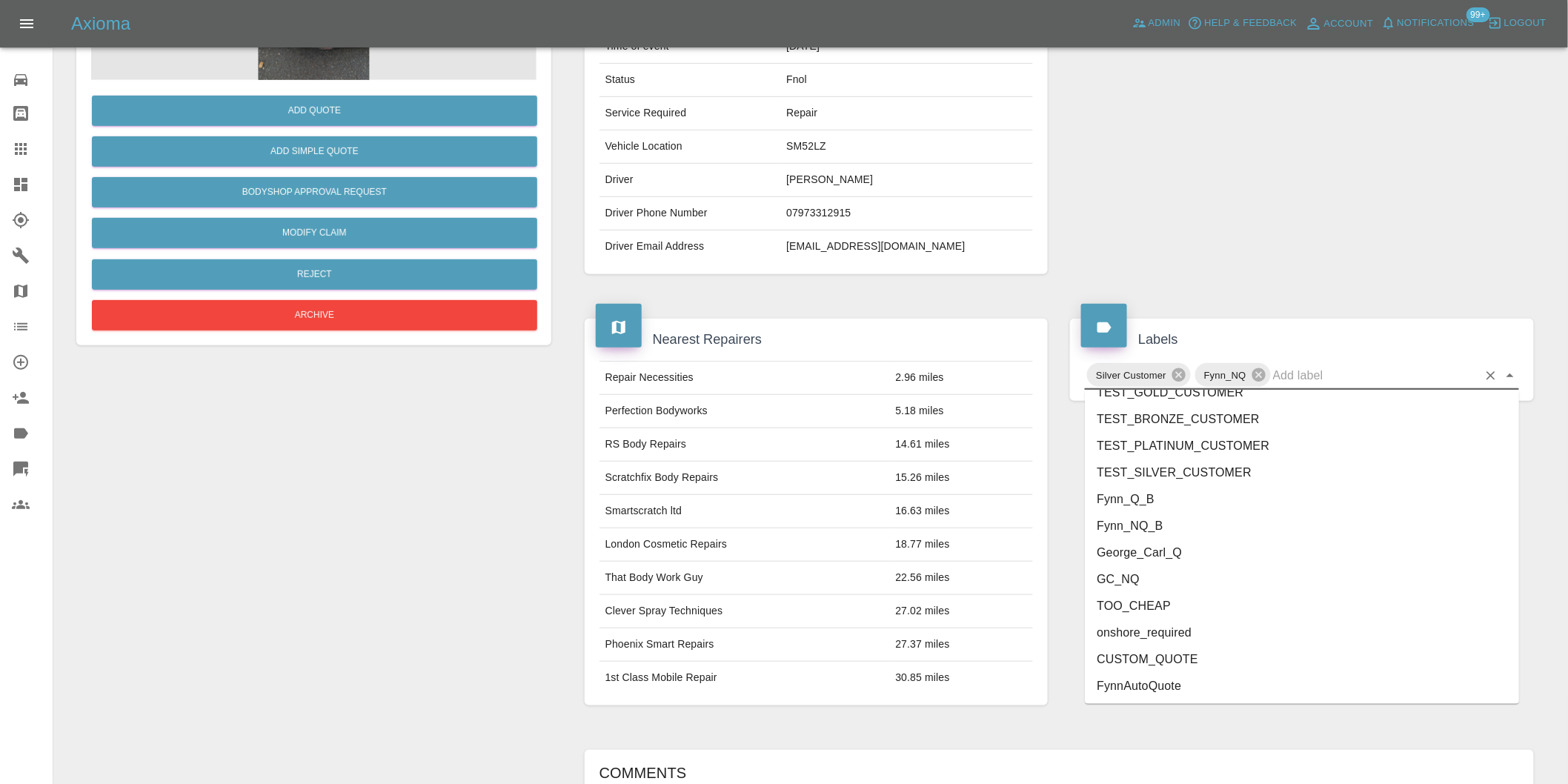
click at [1201, 623] on li "onshore_required" at bounding box center [1302, 633] width 435 height 27
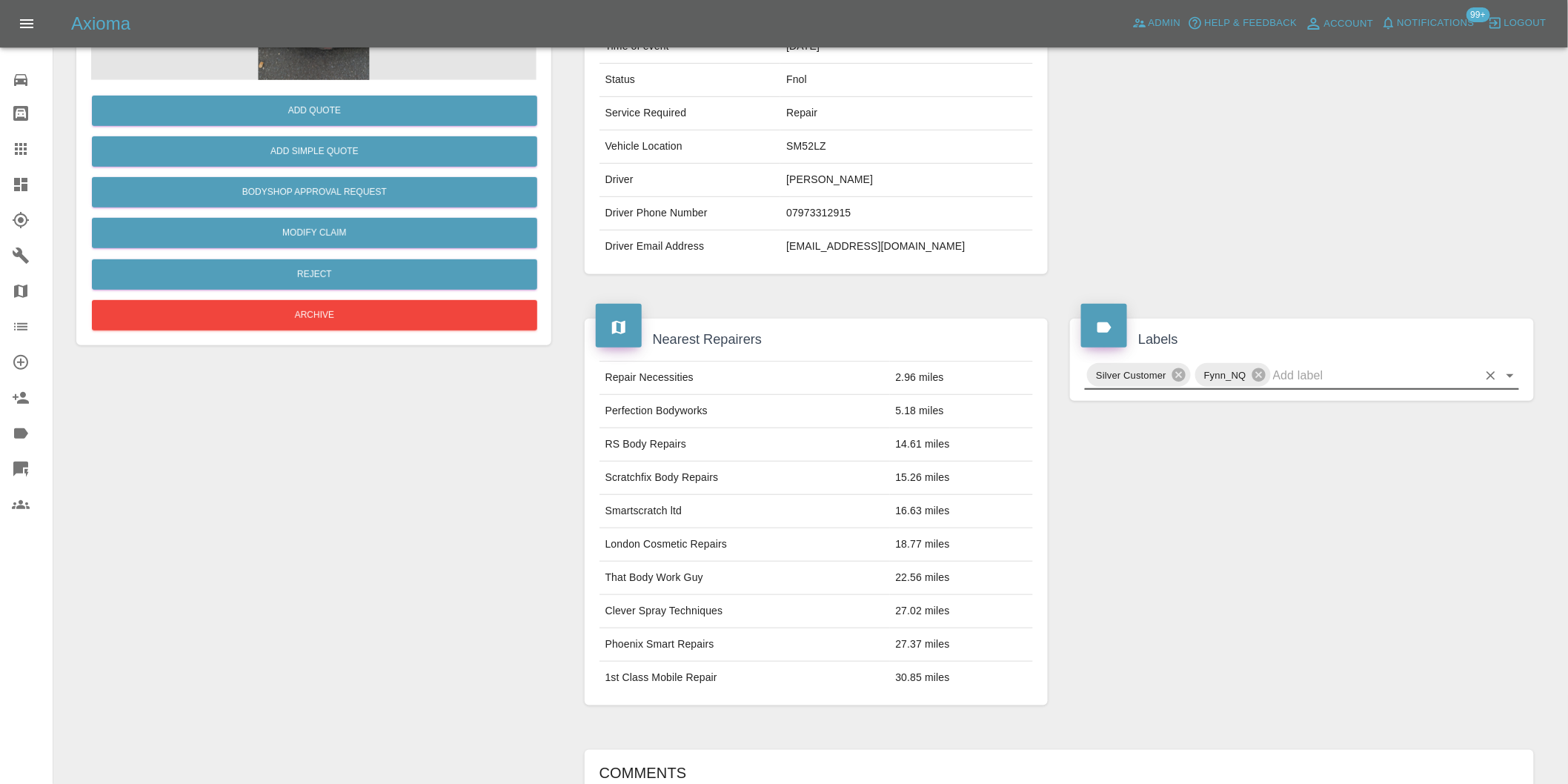
click at [1512, 374] on icon "Open" at bounding box center [1510, 376] width 7 height 4
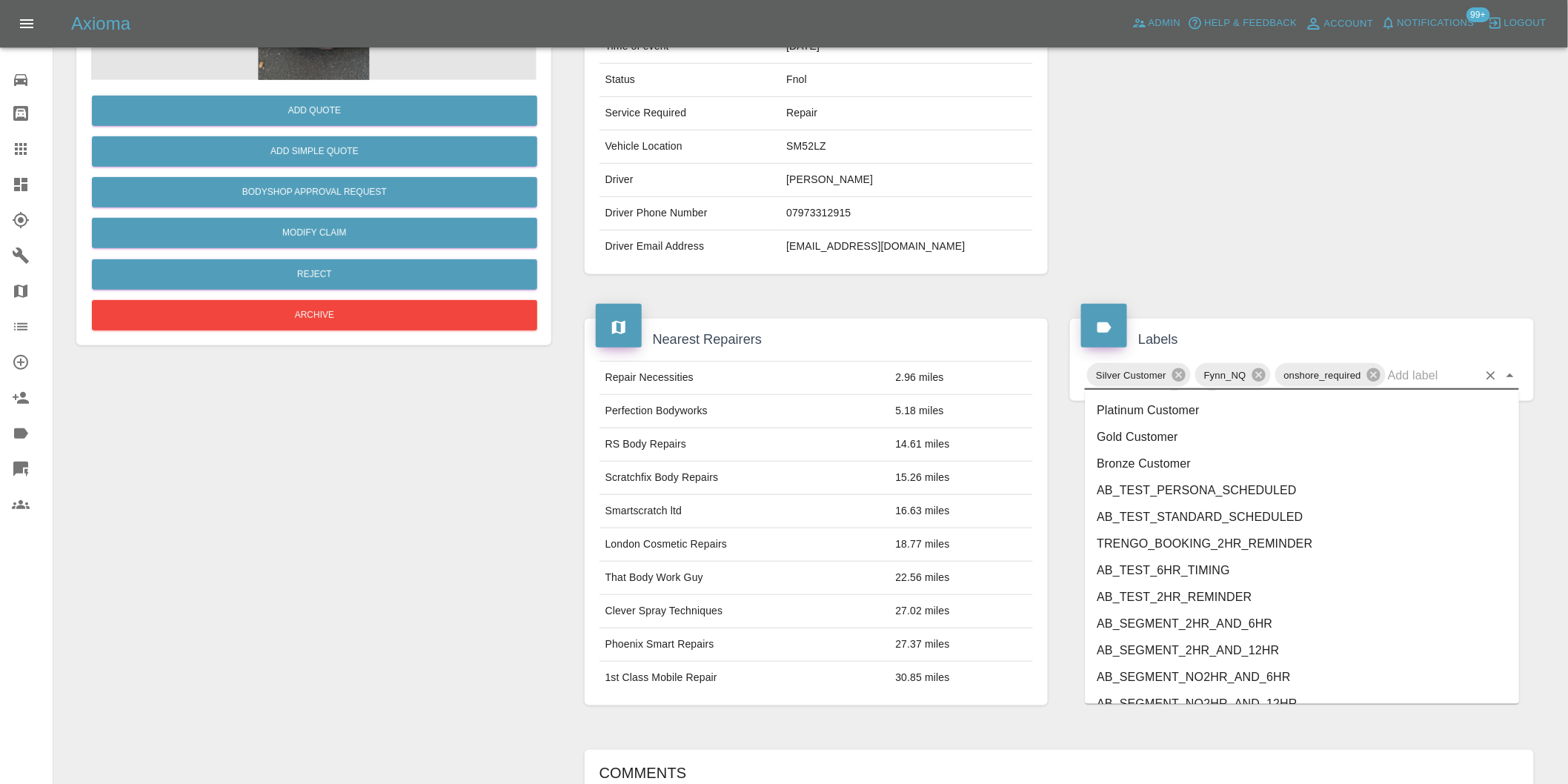
scroll to position [3111, 0]
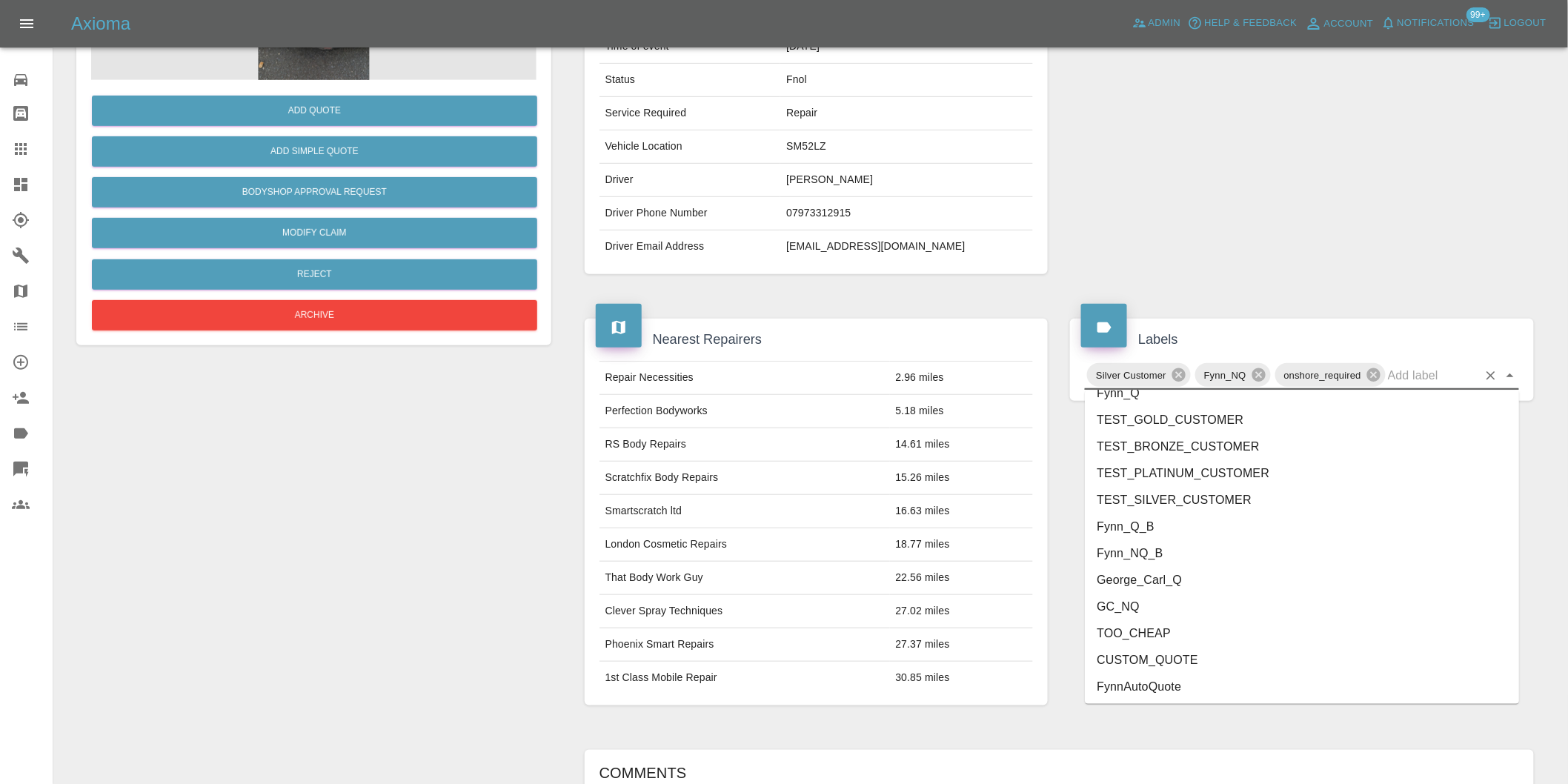
click at [1180, 576] on li "George_Carl_Q" at bounding box center [1302, 580] width 435 height 27
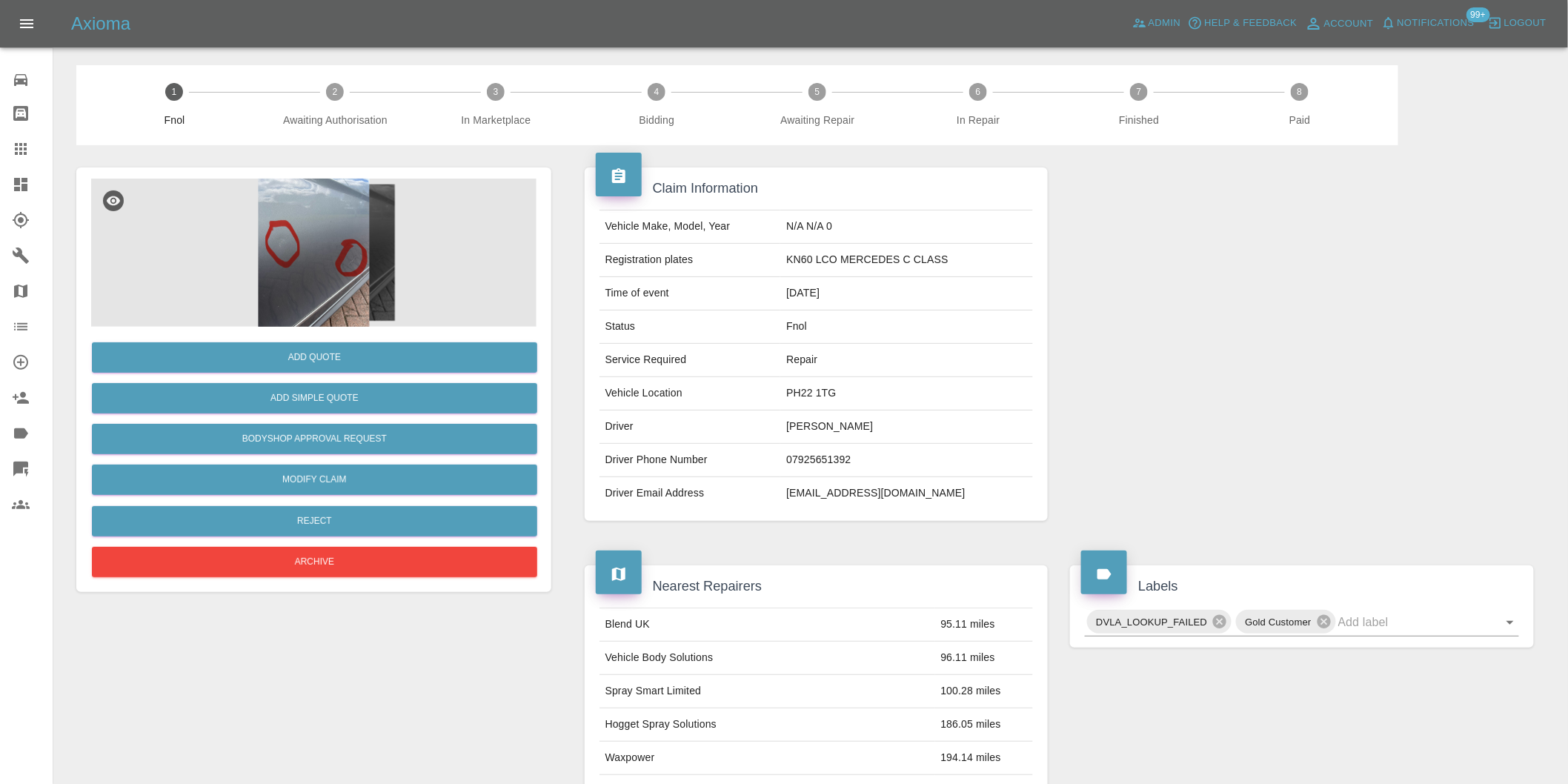
click at [309, 242] on img at bounding box center [314, 252] width 445 height 148
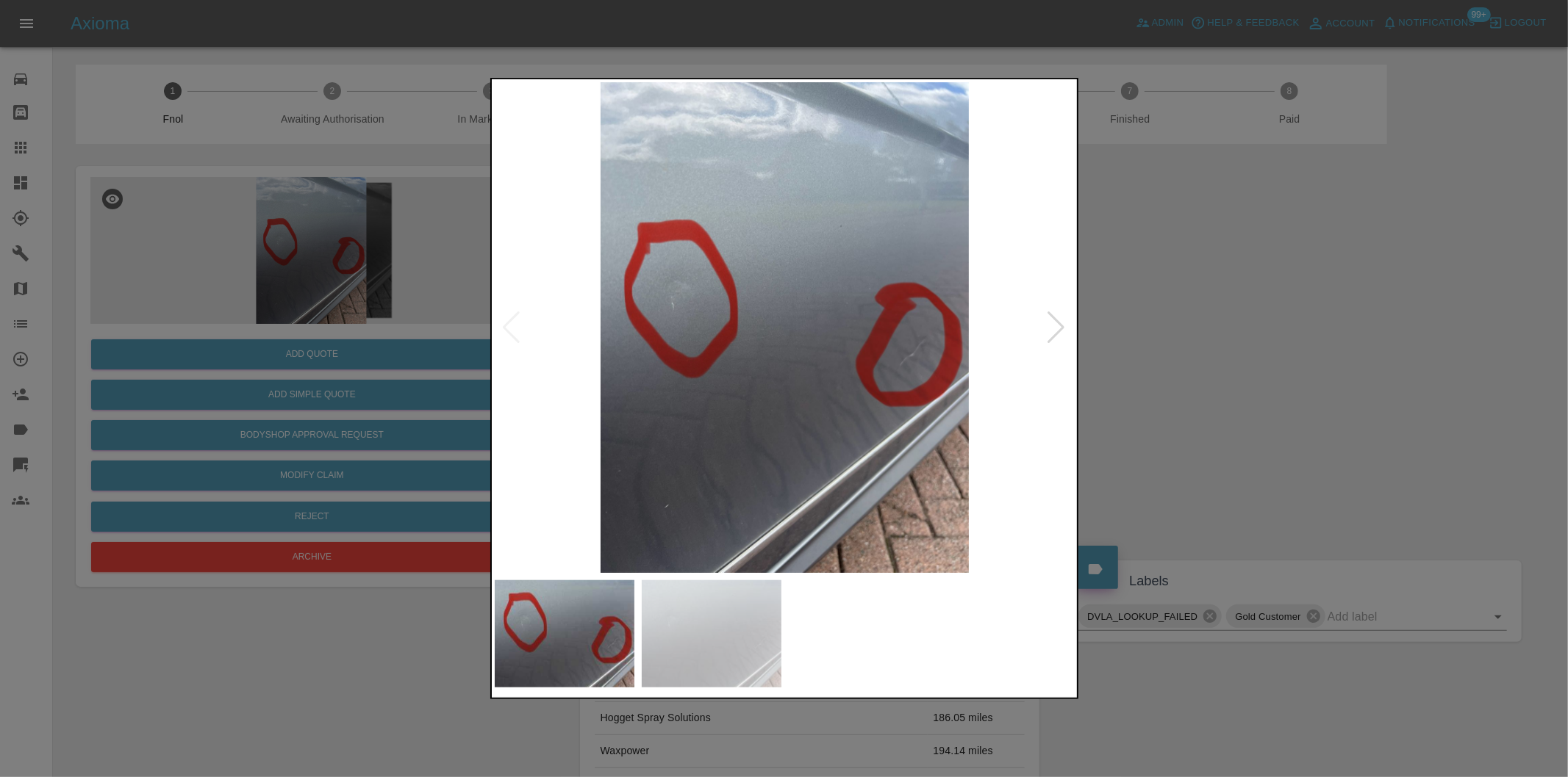
click at [1056, 324] on div at bounding box center [1056, 327] width 20 height 33
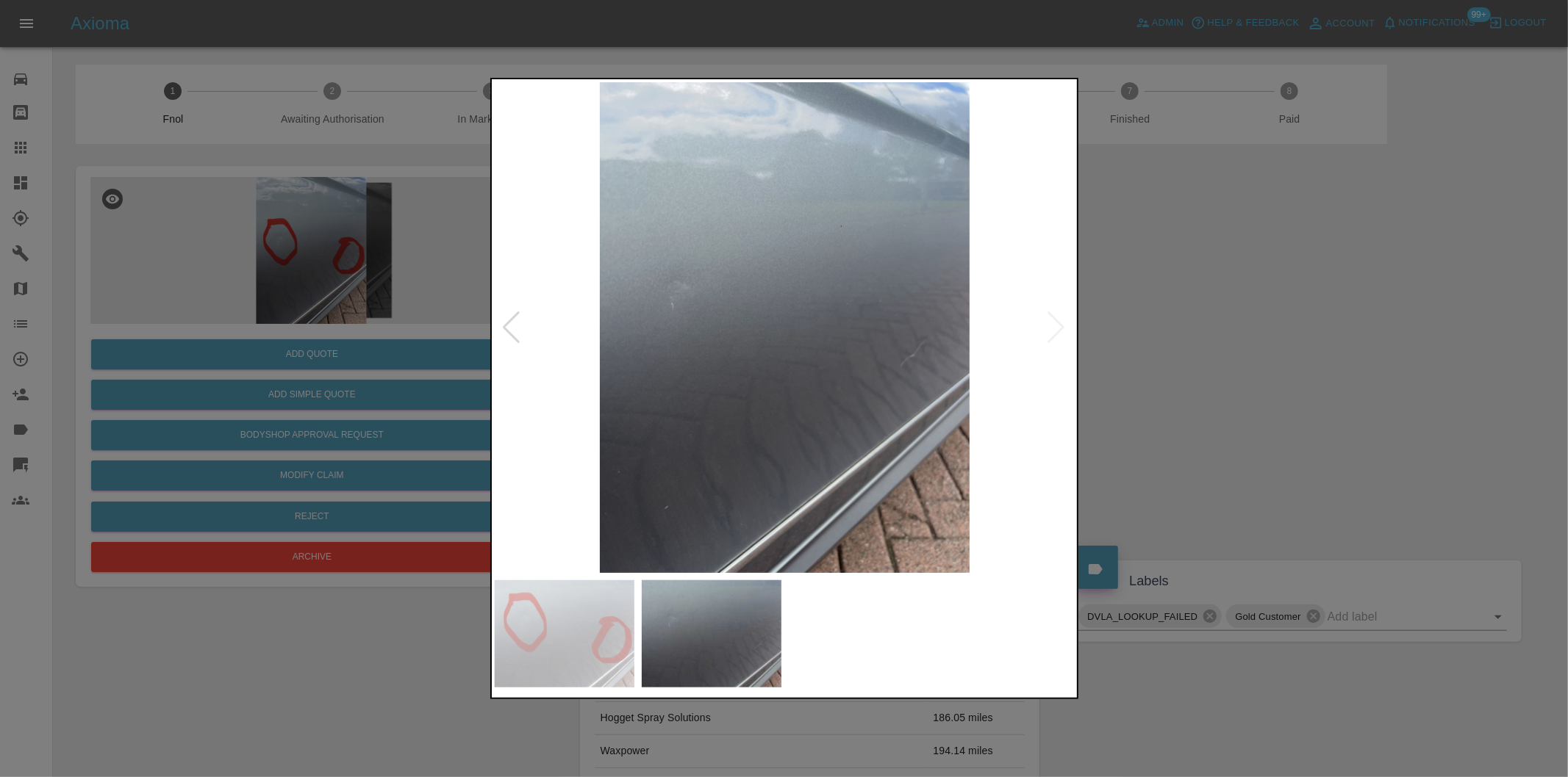
click at [1056, 324] on img at bounding box center [784, 328] width 580 height 490
click at [1277, 365] on div at bounding box center [784, 388] width 1568 height 777
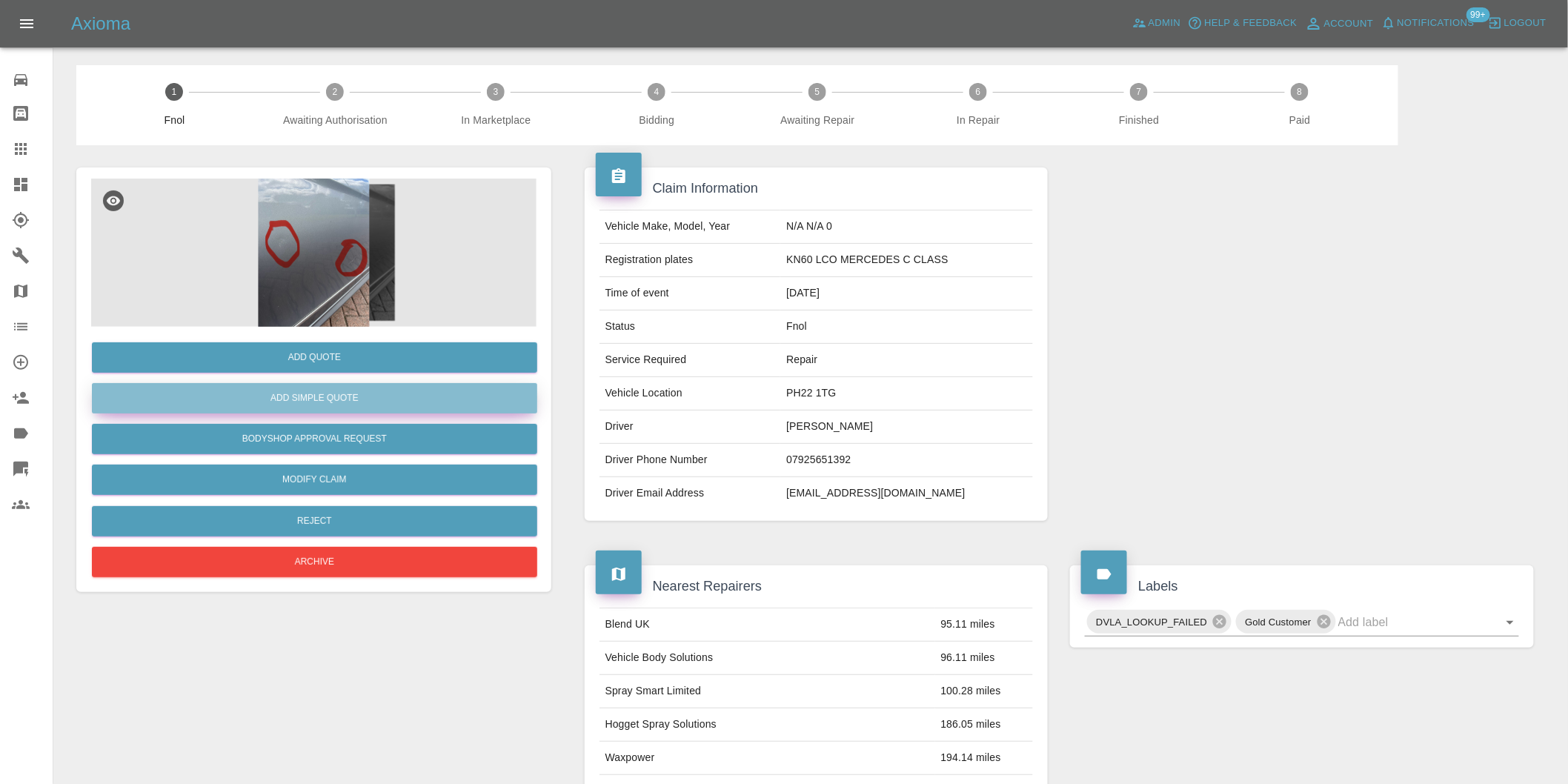
click at [371, 409] on button "Add Simple Quote" at bounding box center [315, 398] width 445 height 30
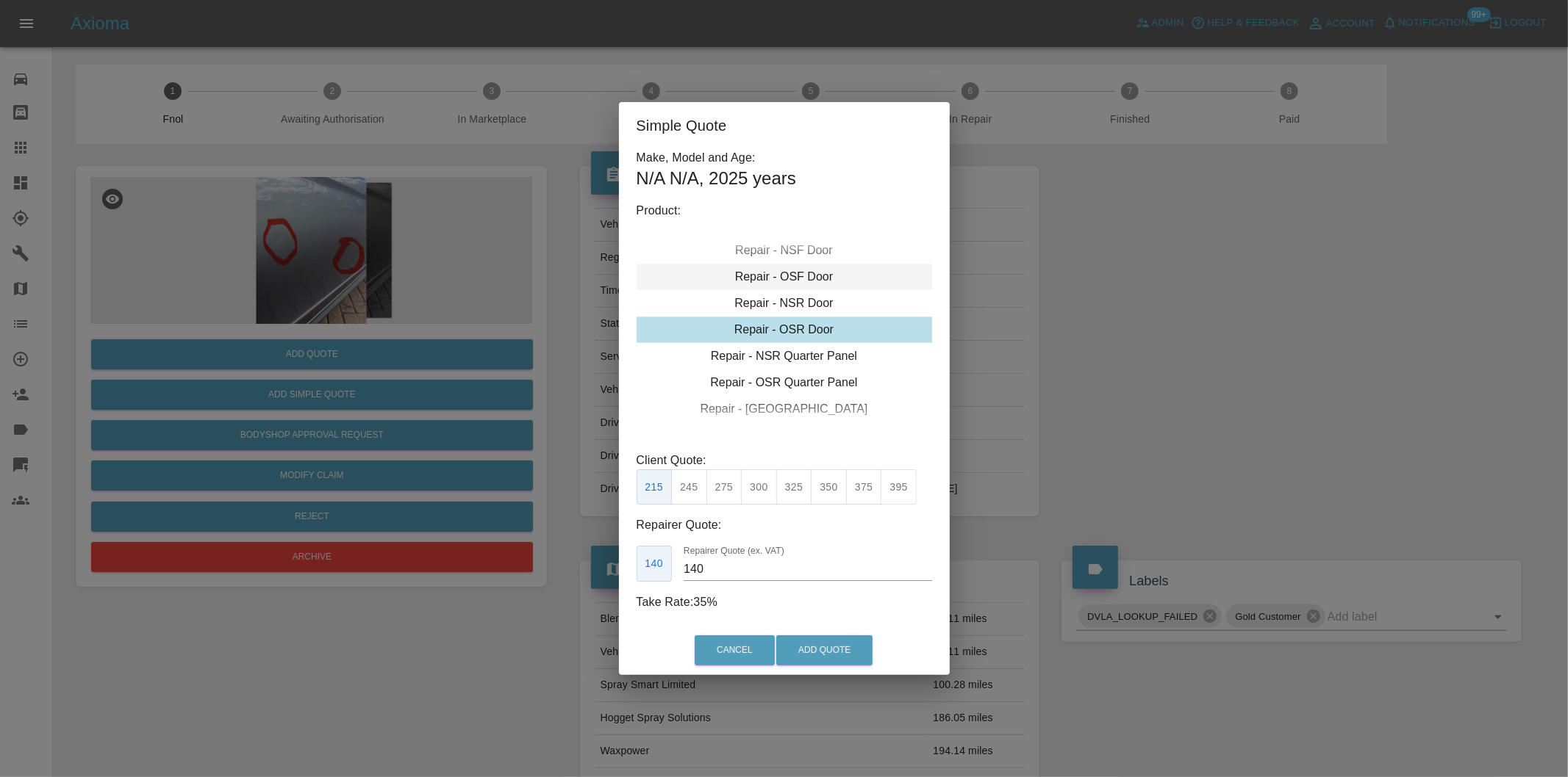
click at [813, 274] on div "Repair - OSF Door" at bounding box center [784, 277] width 295 height 26
click at [810, 276] on div "Repair - OSF Door" at bounding box center [784, 277] width 295 height 26
click at [758, 483] on button "300" at bounding box center [758, 487] width 36 height 36
type input "190"
click at [821, 644] on button "Add Quote" at bounding box center [823, 650] width 96 height 30
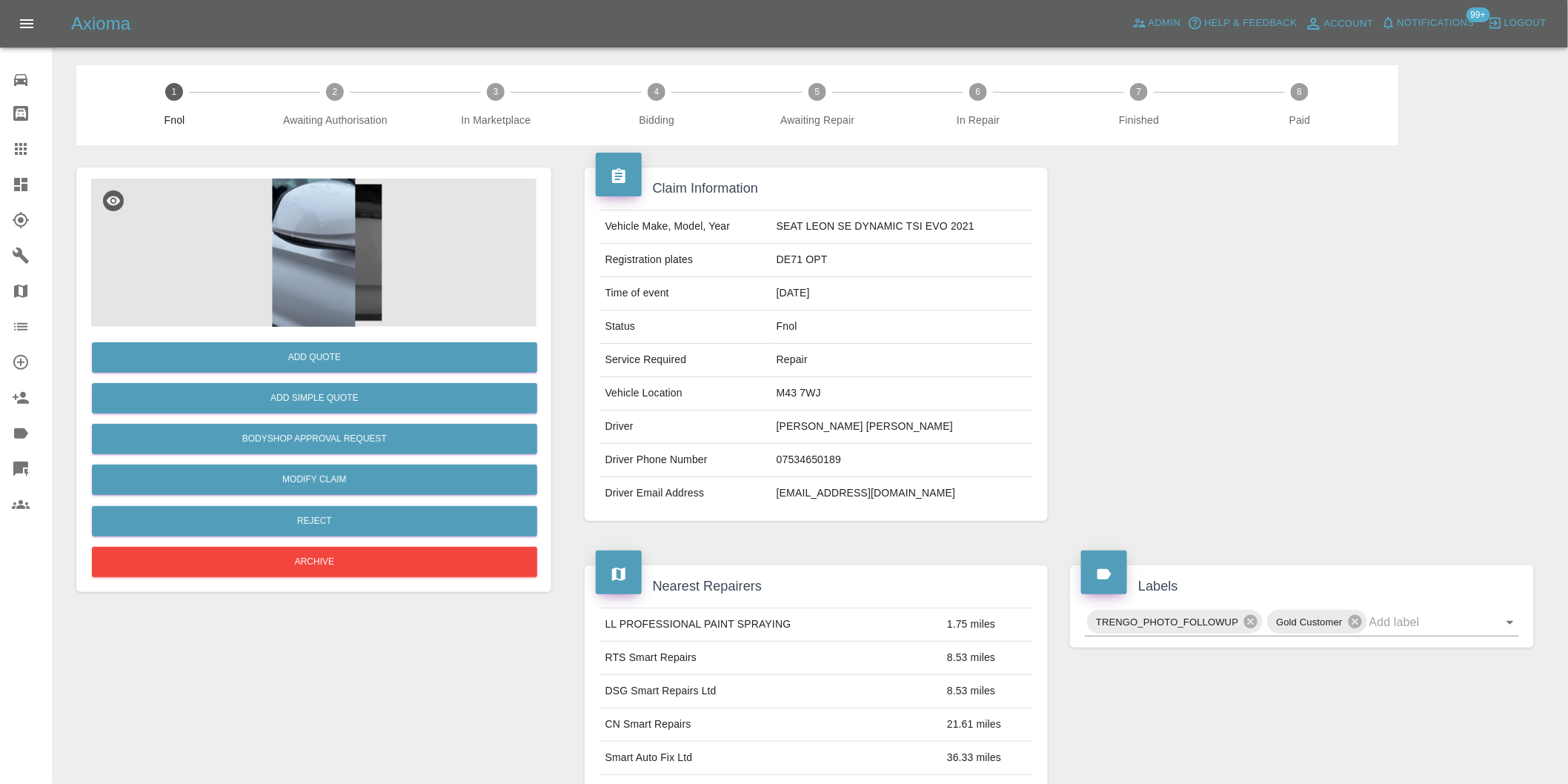
click at [313, 265] on img at bounding box center [314, 252] width 445 height 148
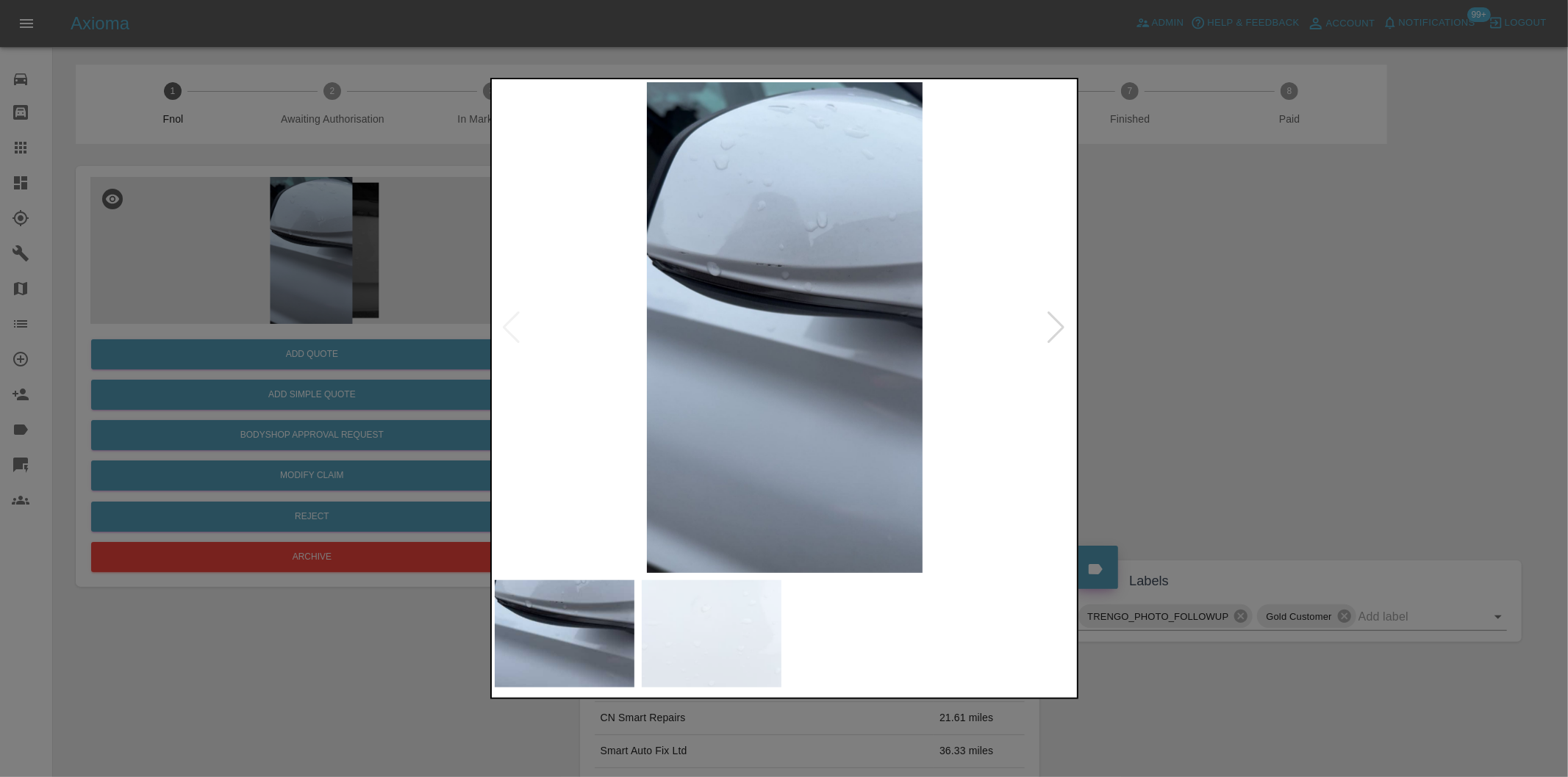
click at [1063, 326] on div at bounding box center [1056, 327] width 20 height 33
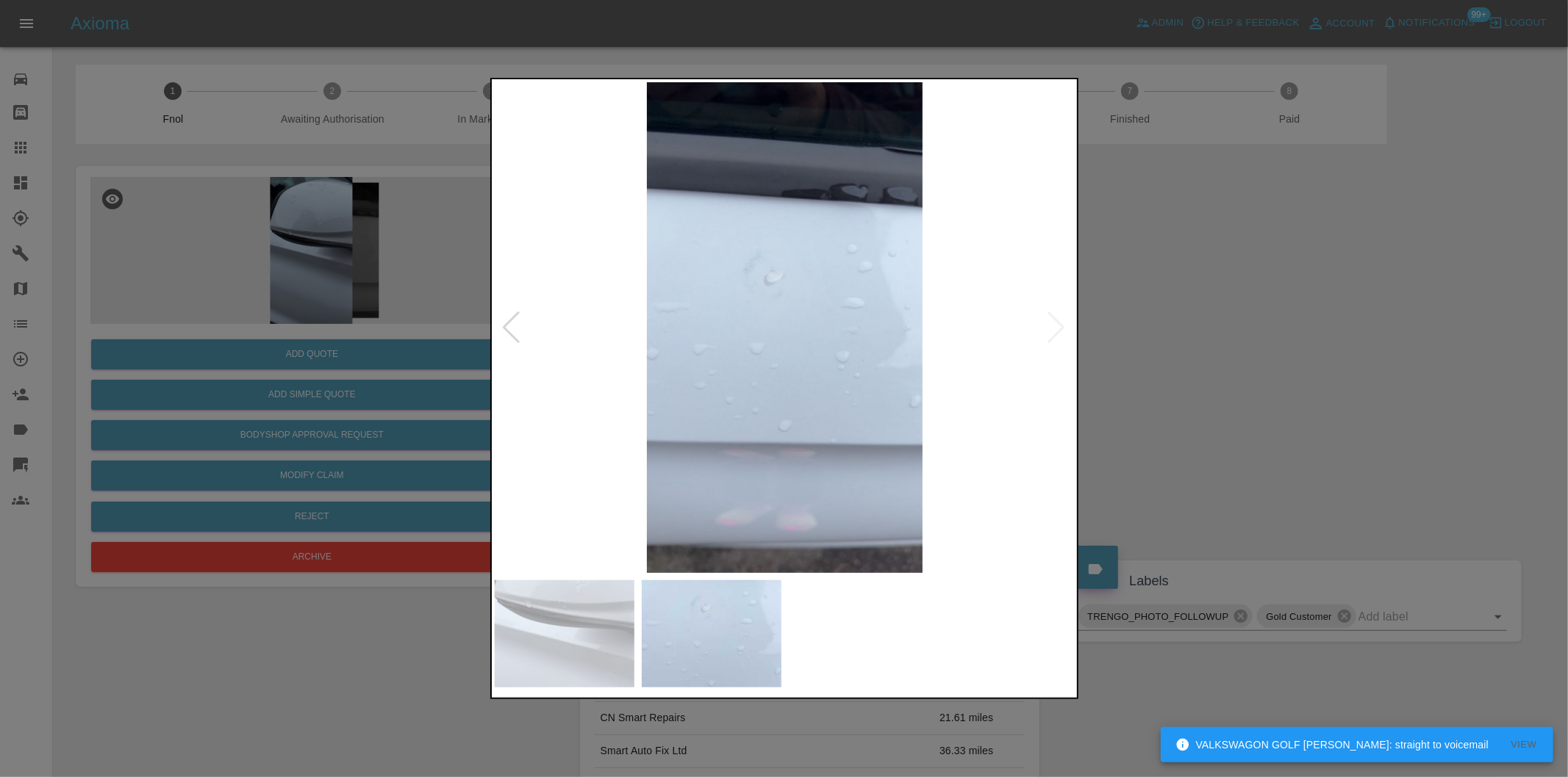
click at [1063, 326] on img at bounding box center [784, 328] width 580 height 490
click at [868, 335] on img at bounding box center [784, 328] width 580 height 490
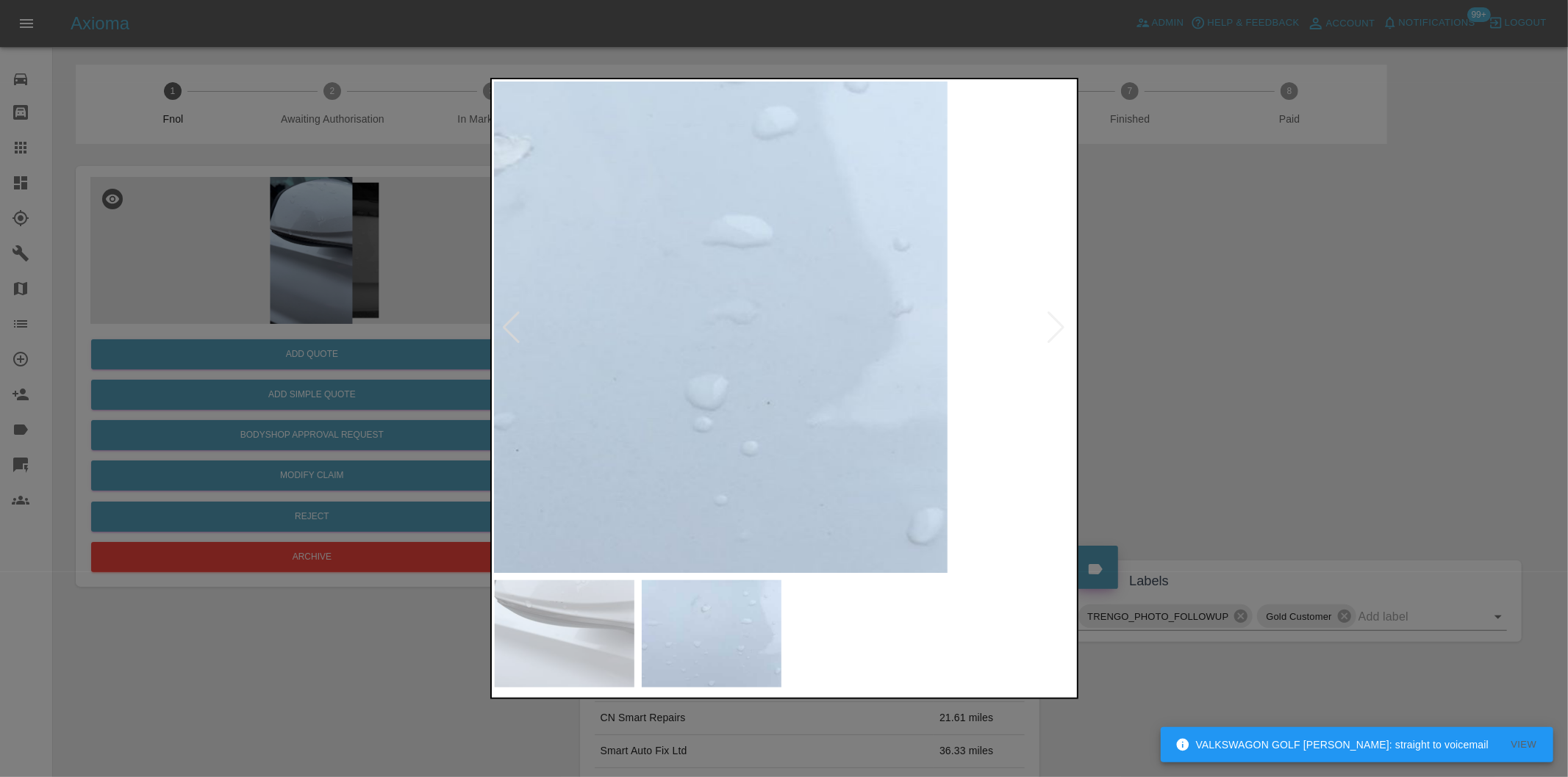
click at [848, 335] on img at bounding box center [532, 304] width 1742 height 1471
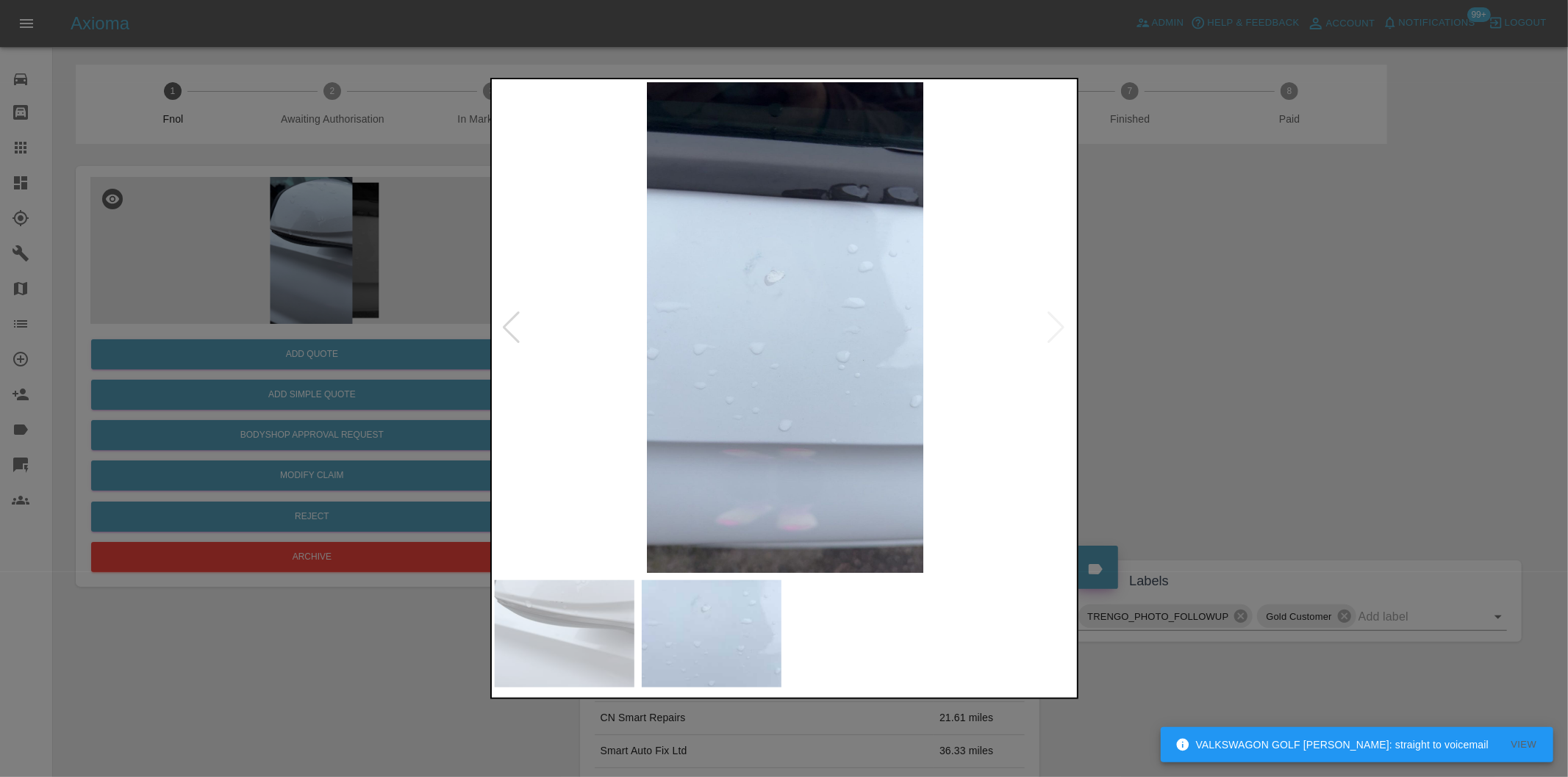
click at [1189, 346] on div at bounding box center [784, 388] width 1568 height 777
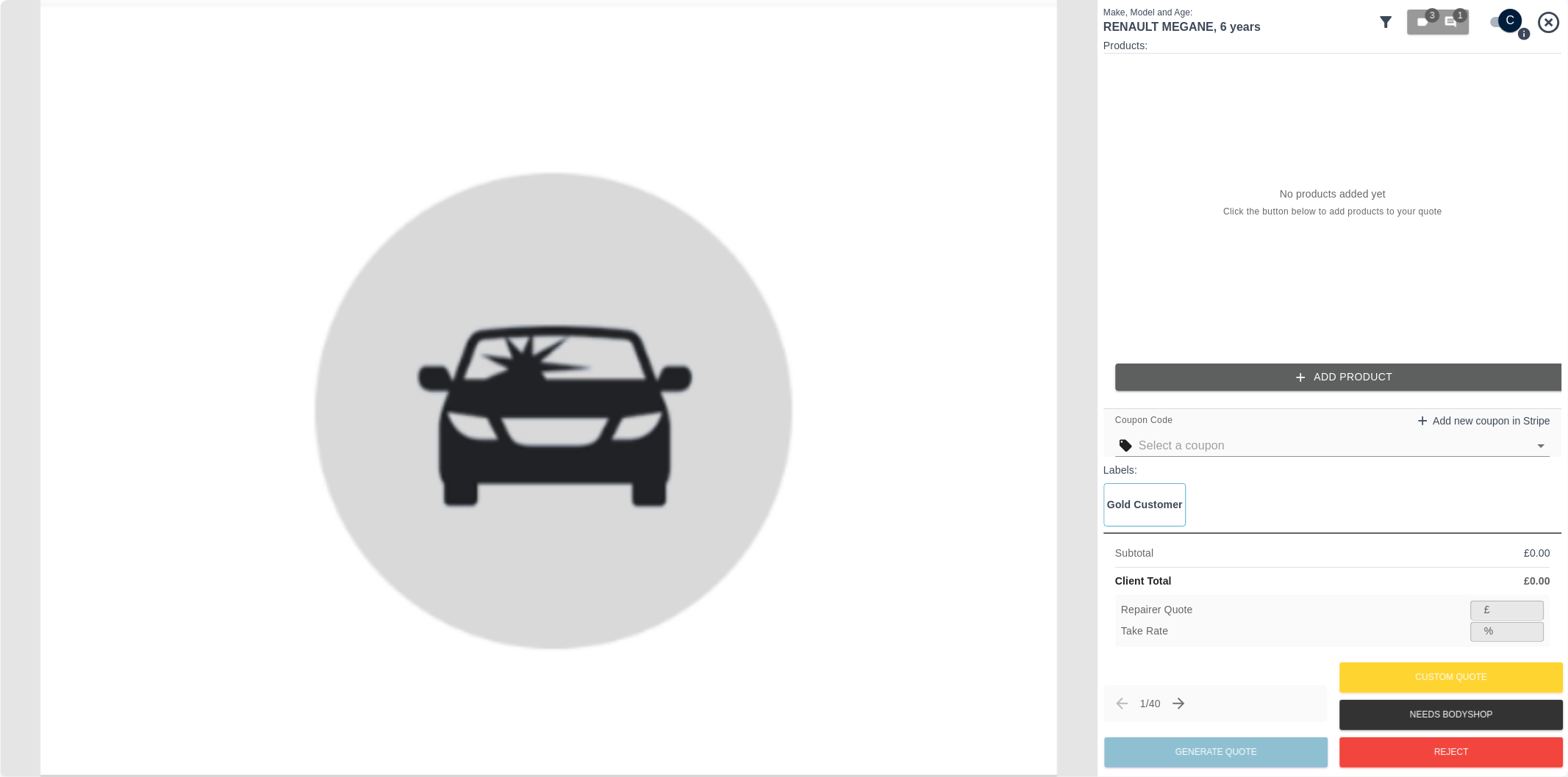
click at [1388, 23] on icon at bounding box center [1386, 22] width 18 height 18
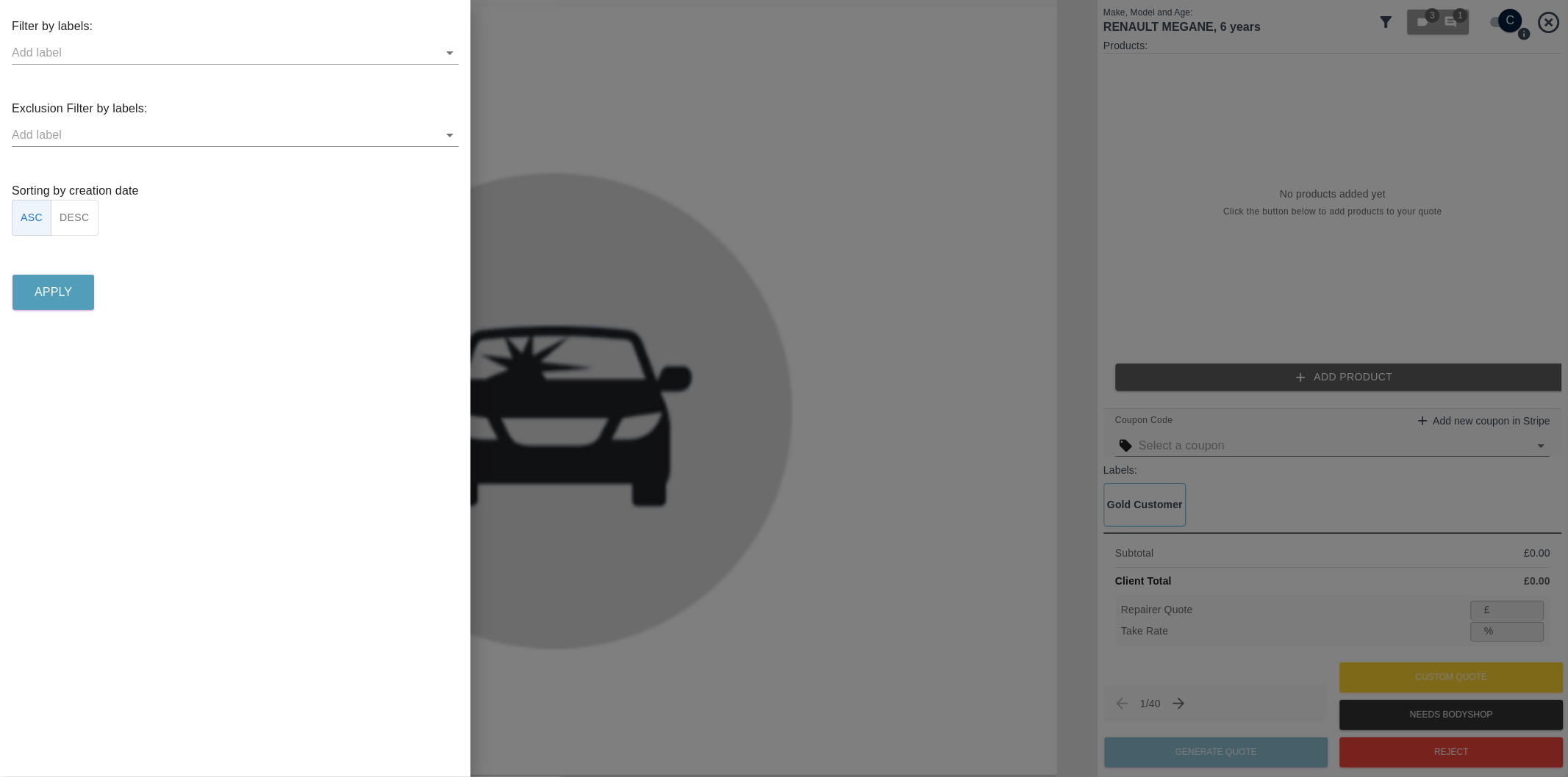
click at [449, 136] on icon "Open" at bounding box center [449, 135] width 18 height 18
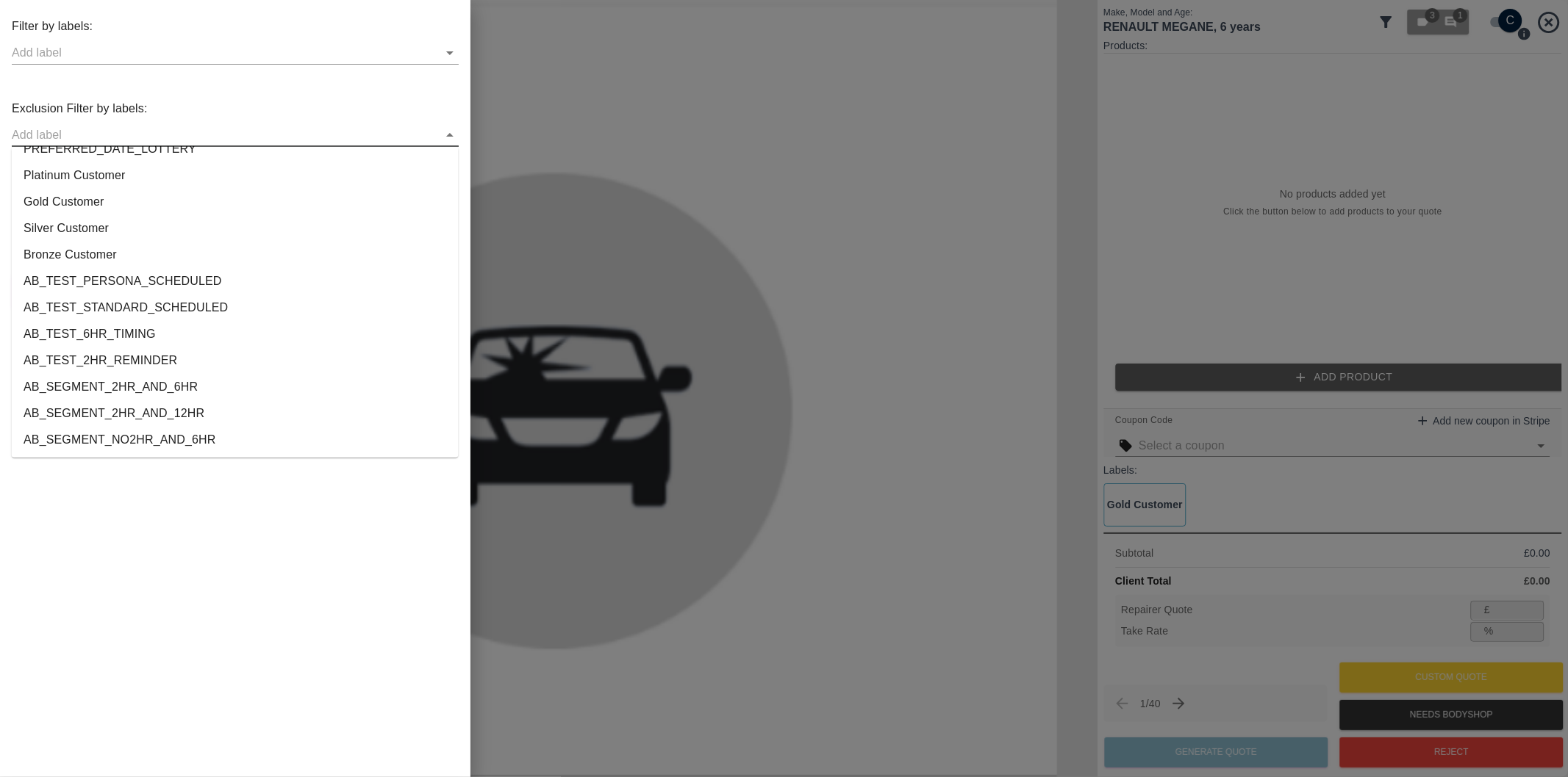
scroll to position [2741, 0]
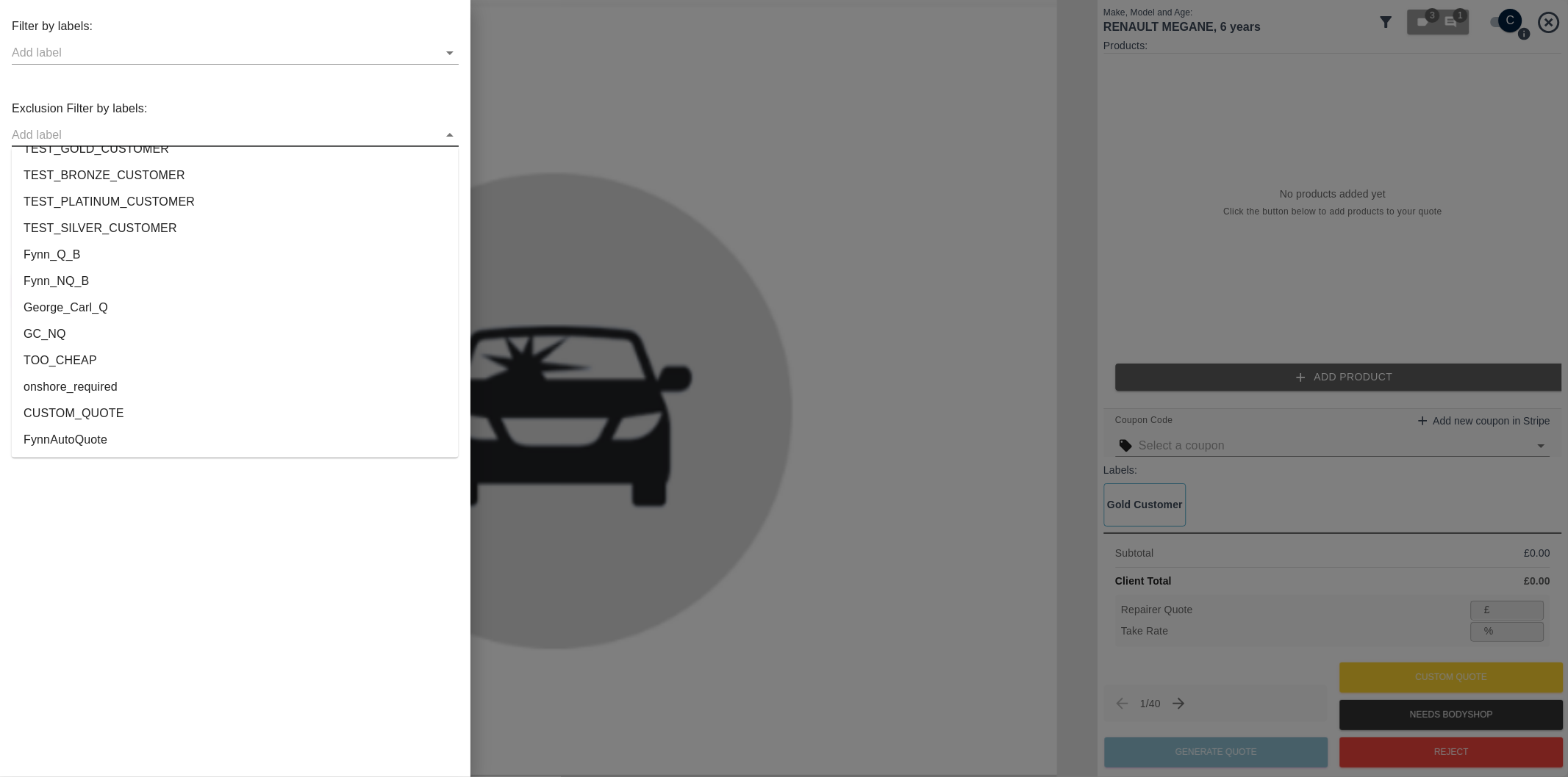
click at [92, 387] on li "onshore_required" at bounding box center [235, 387] width 447 height 26
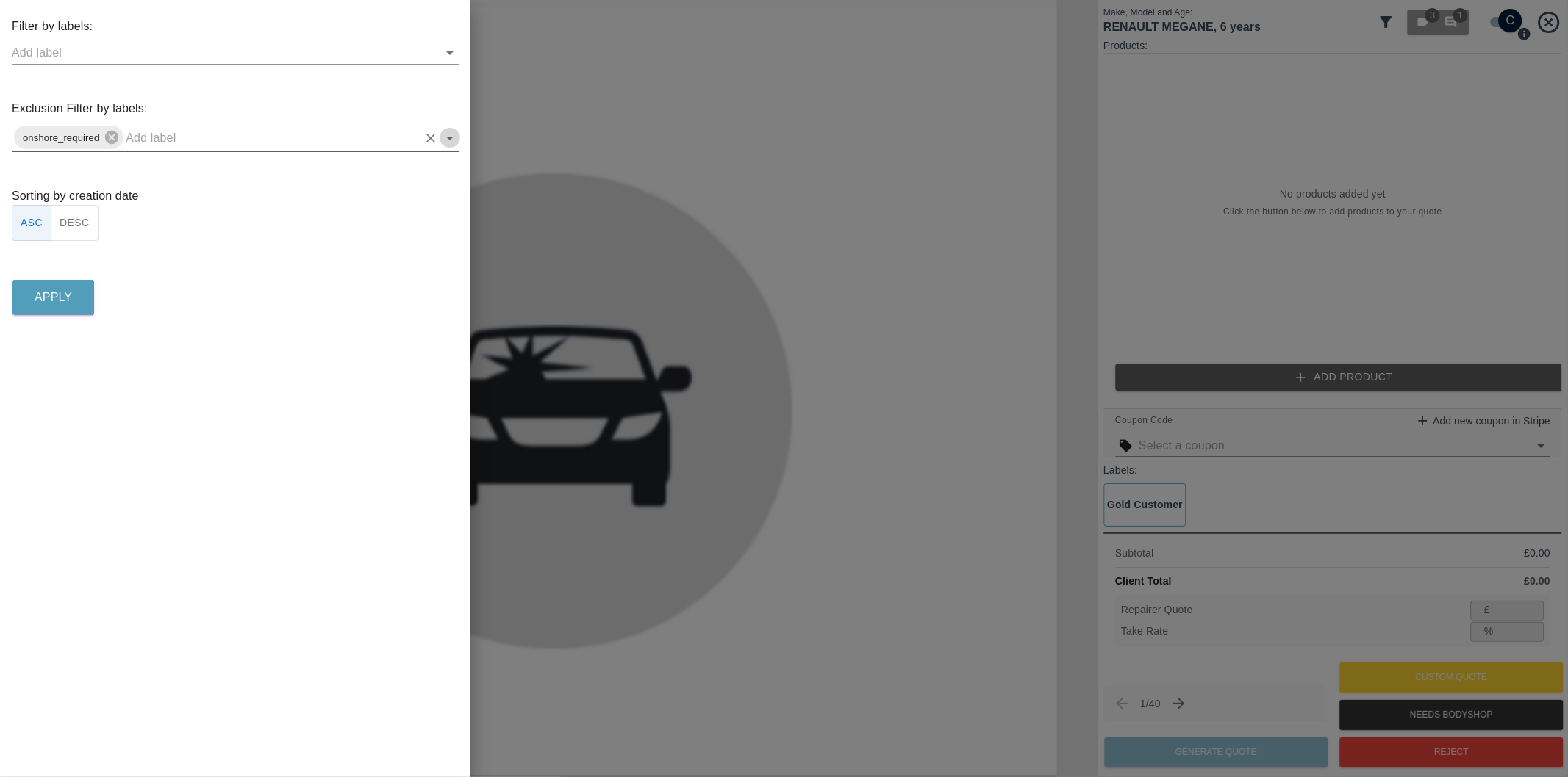
click at [450, 136] on icon "Open" at bounding box center [449, 138] width 7 height 4
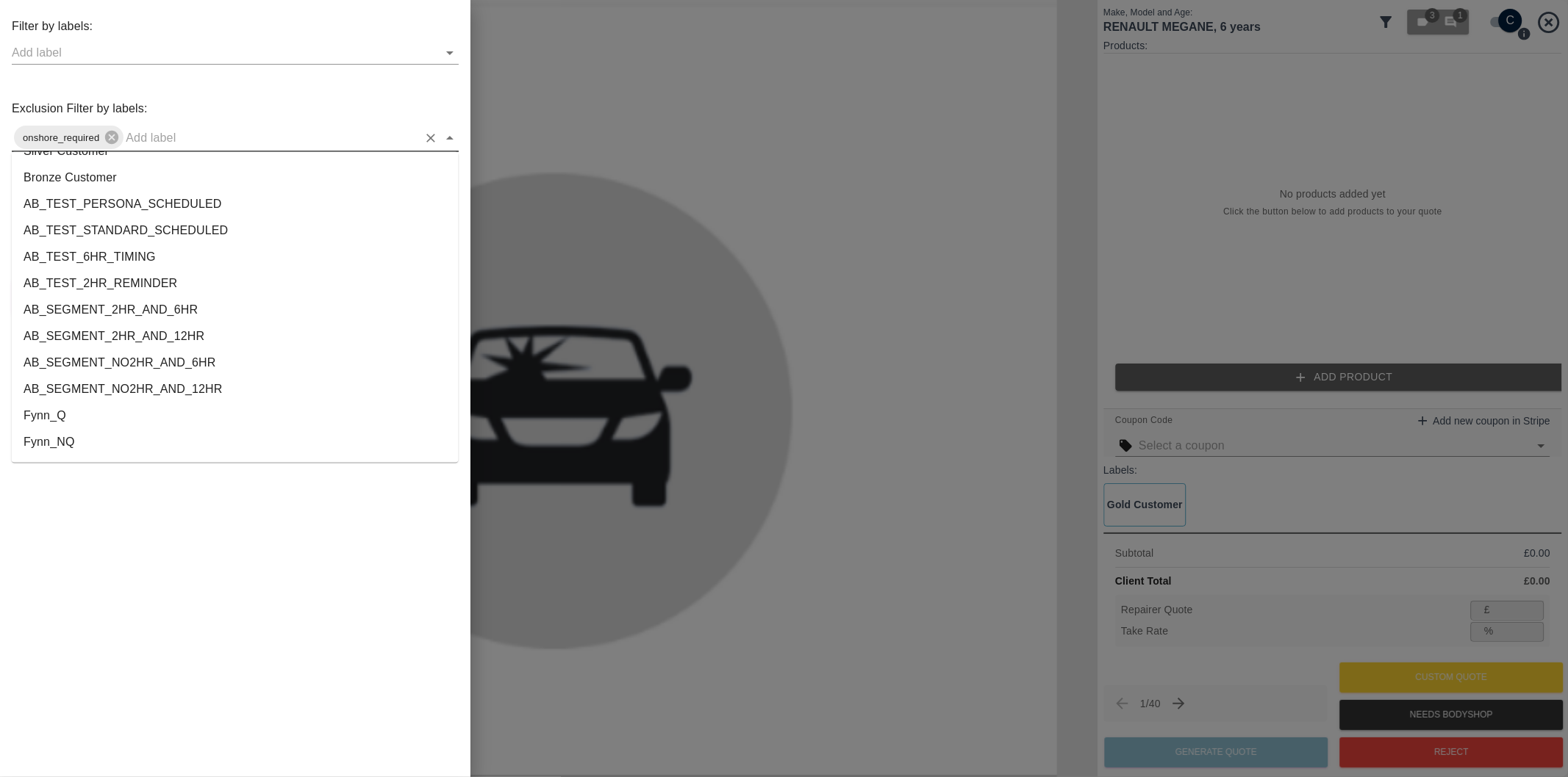
scroll to position [2714, 0]
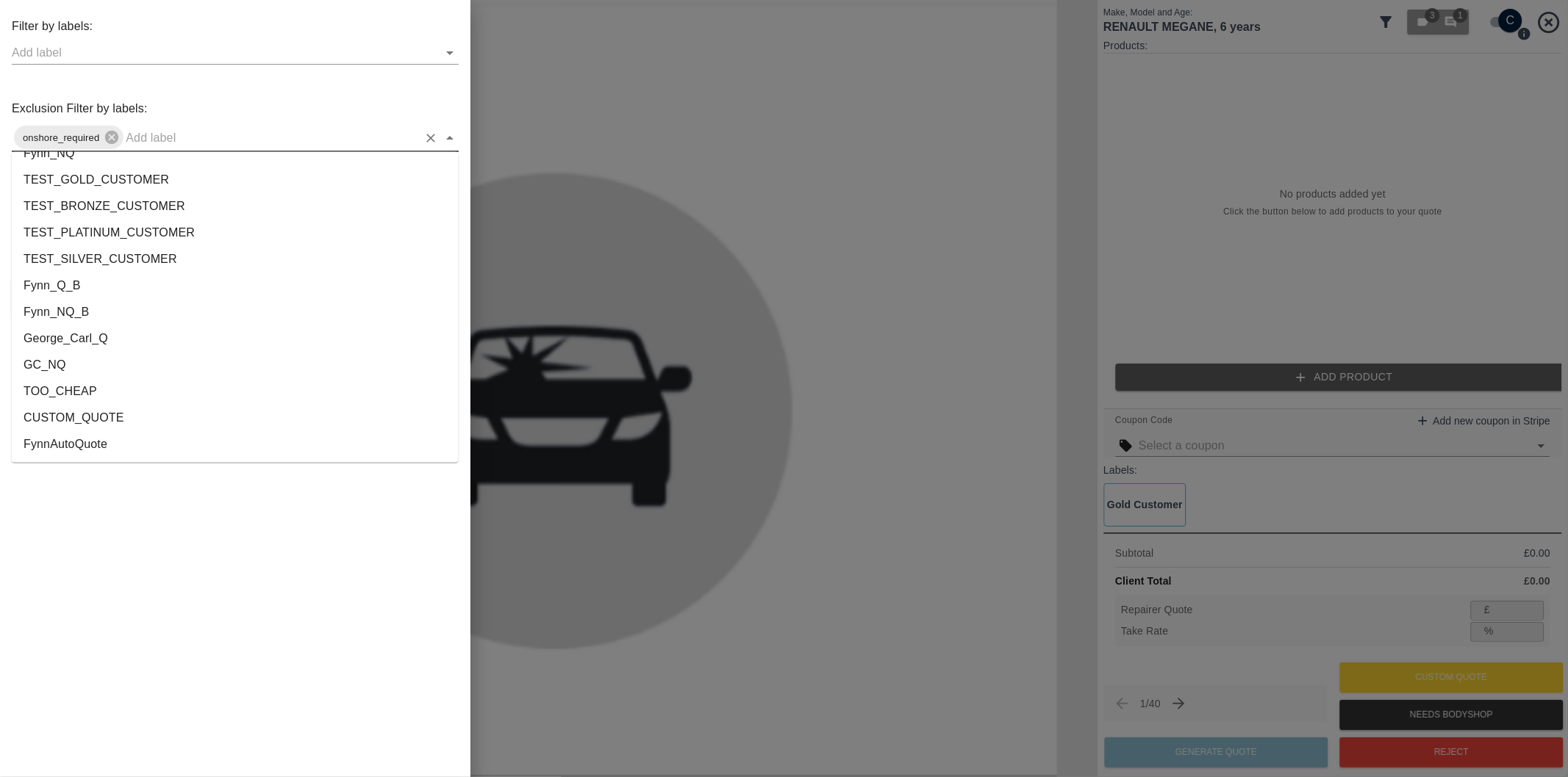
click at [91, 339] on li "George_Carl_Q" at bounding box center [235, 339] width 447 height 26
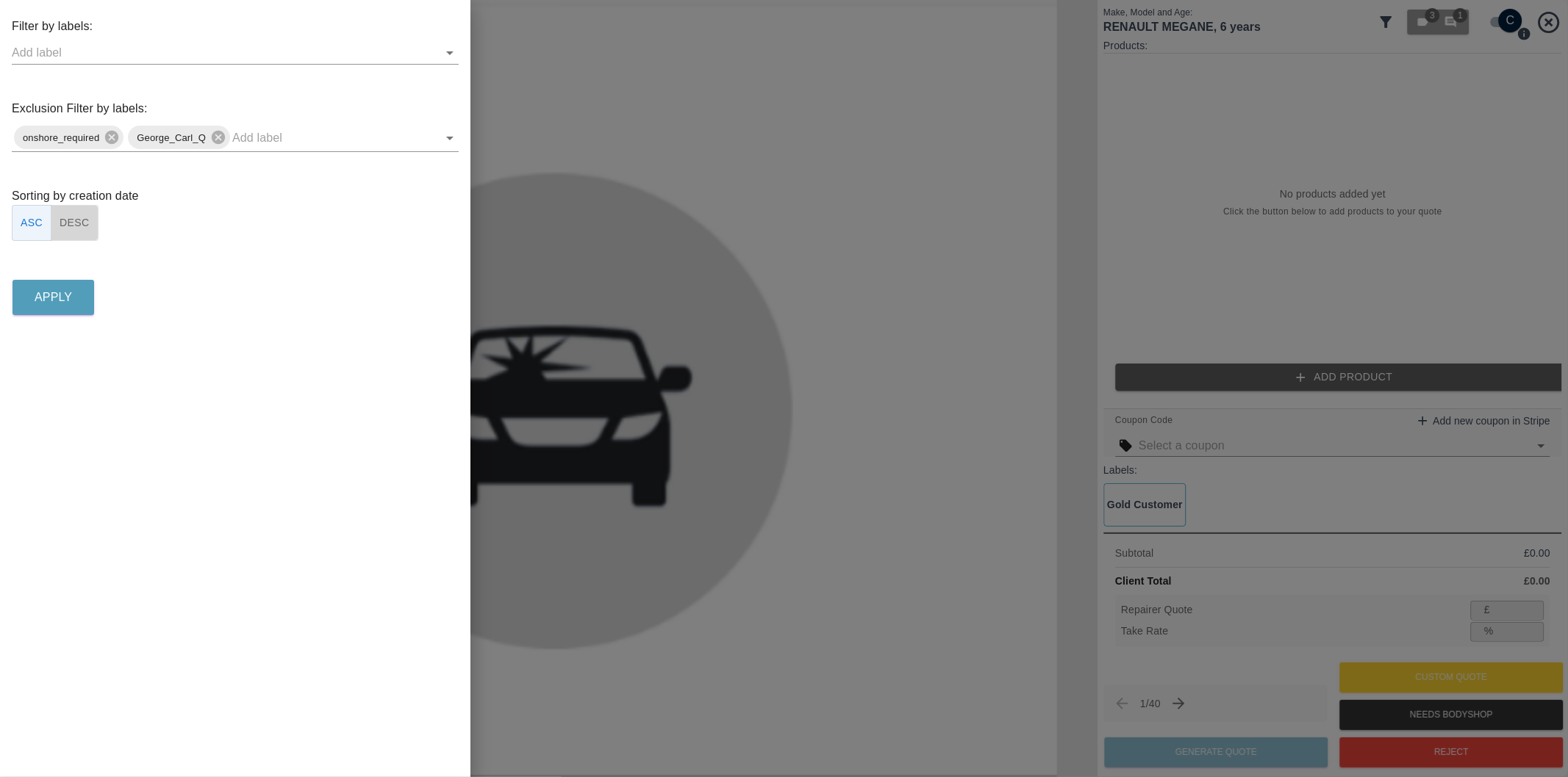
click at [86, 231] on button "DESC" at bounding box center [75, 222] width 47 height 36
click at [68, 294] on p "Apply" at bounding box center [53, 297] width 38 height 18
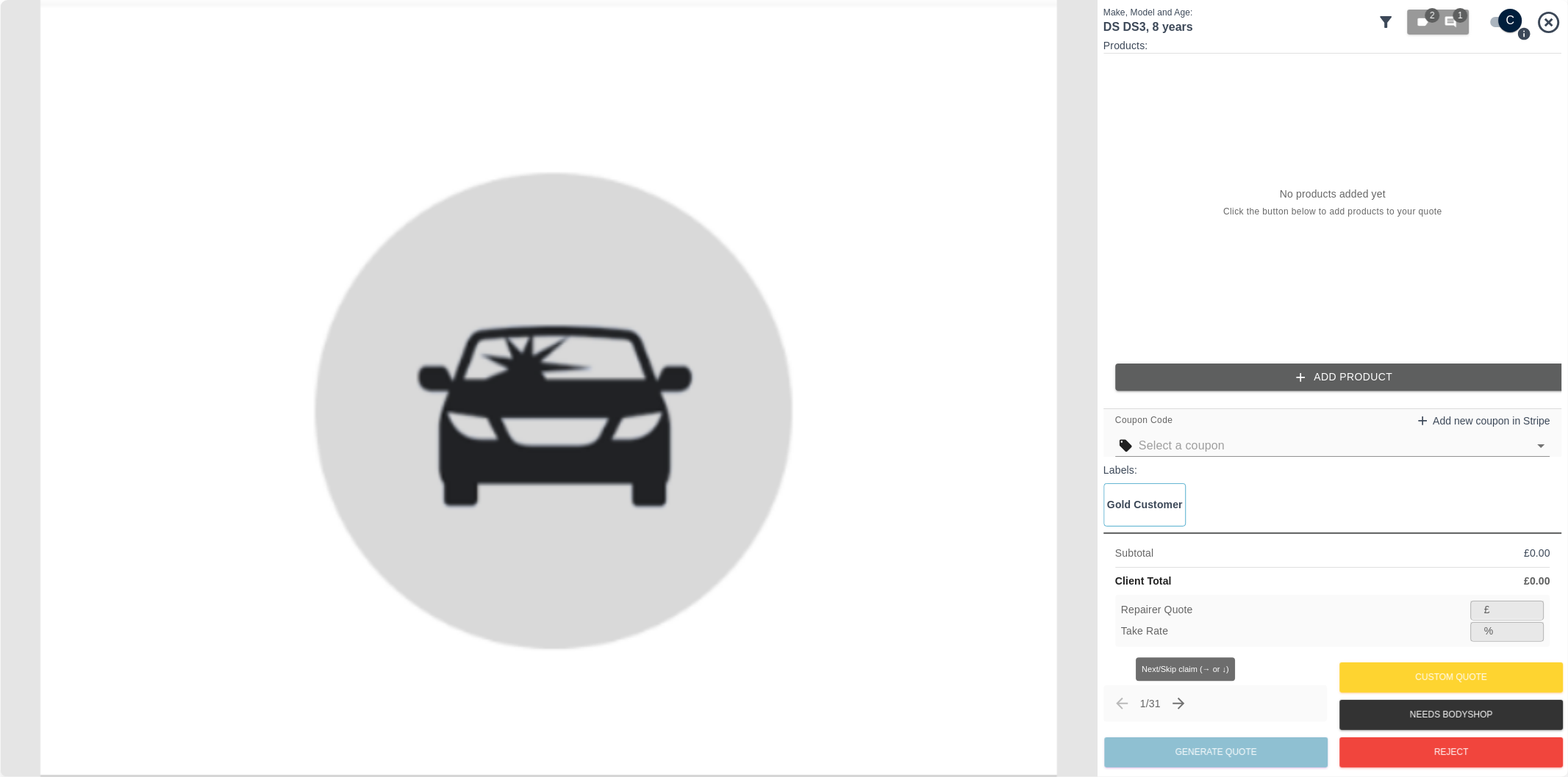
click at [1185, 700] on icon "Next claim" at bounding box center [1178, 703] width 11 height 11
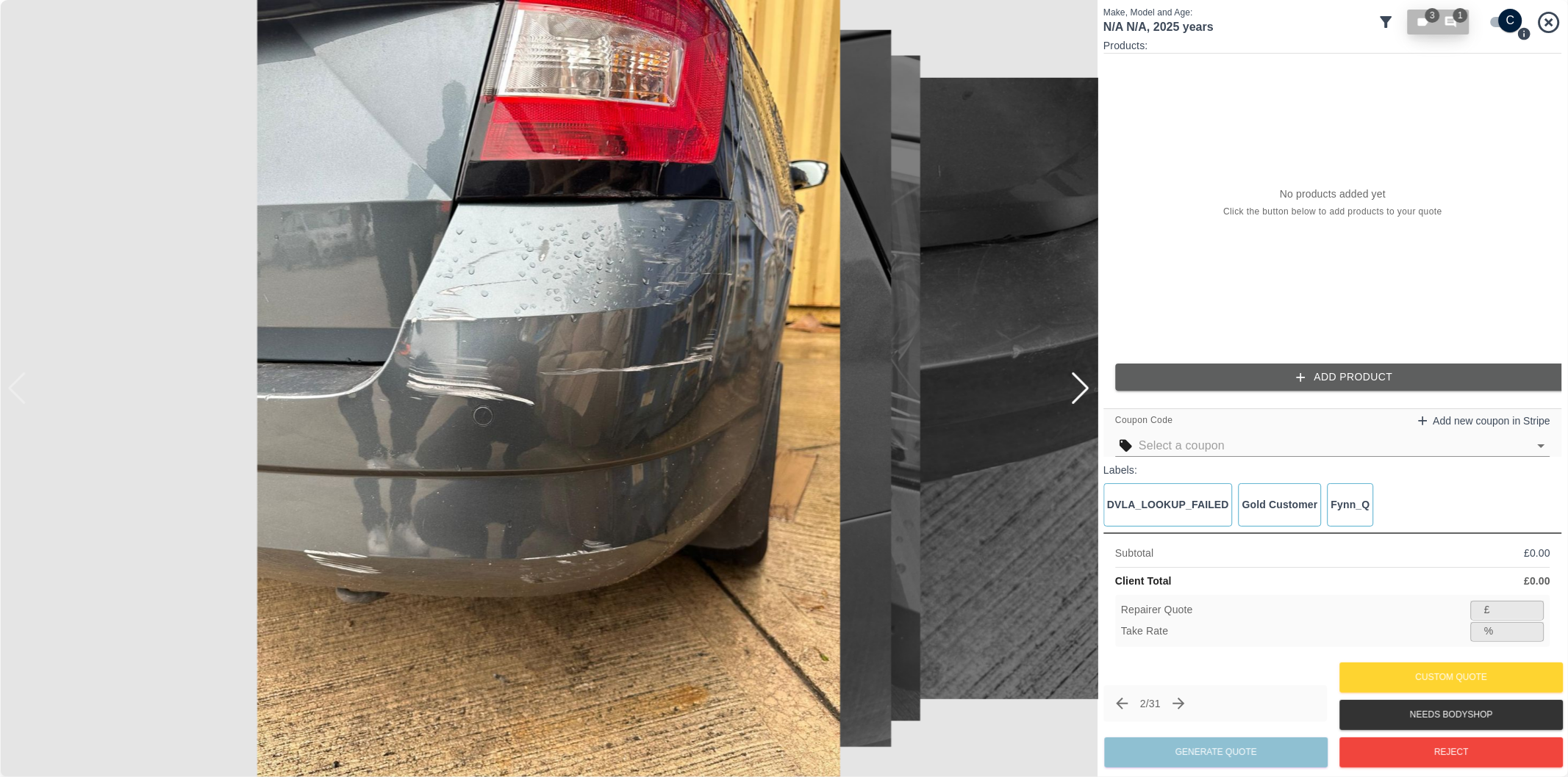
click at [1454, 24] on icon "button" at bounding box center [1450, 22] width 11 height 11
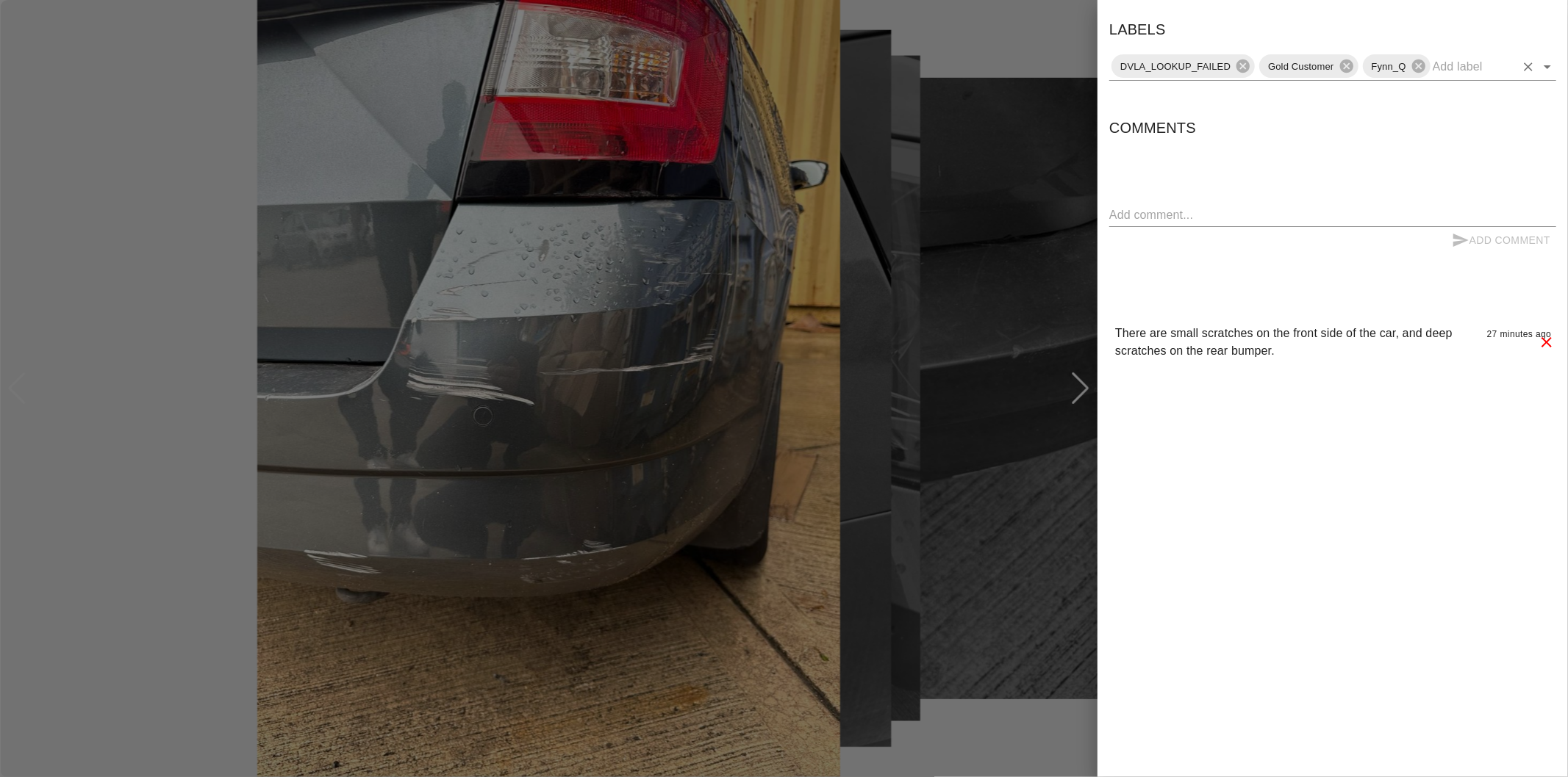
click at [1546, 65] on icon "Open" at bounding box center [1547, 67] width 7 height 4
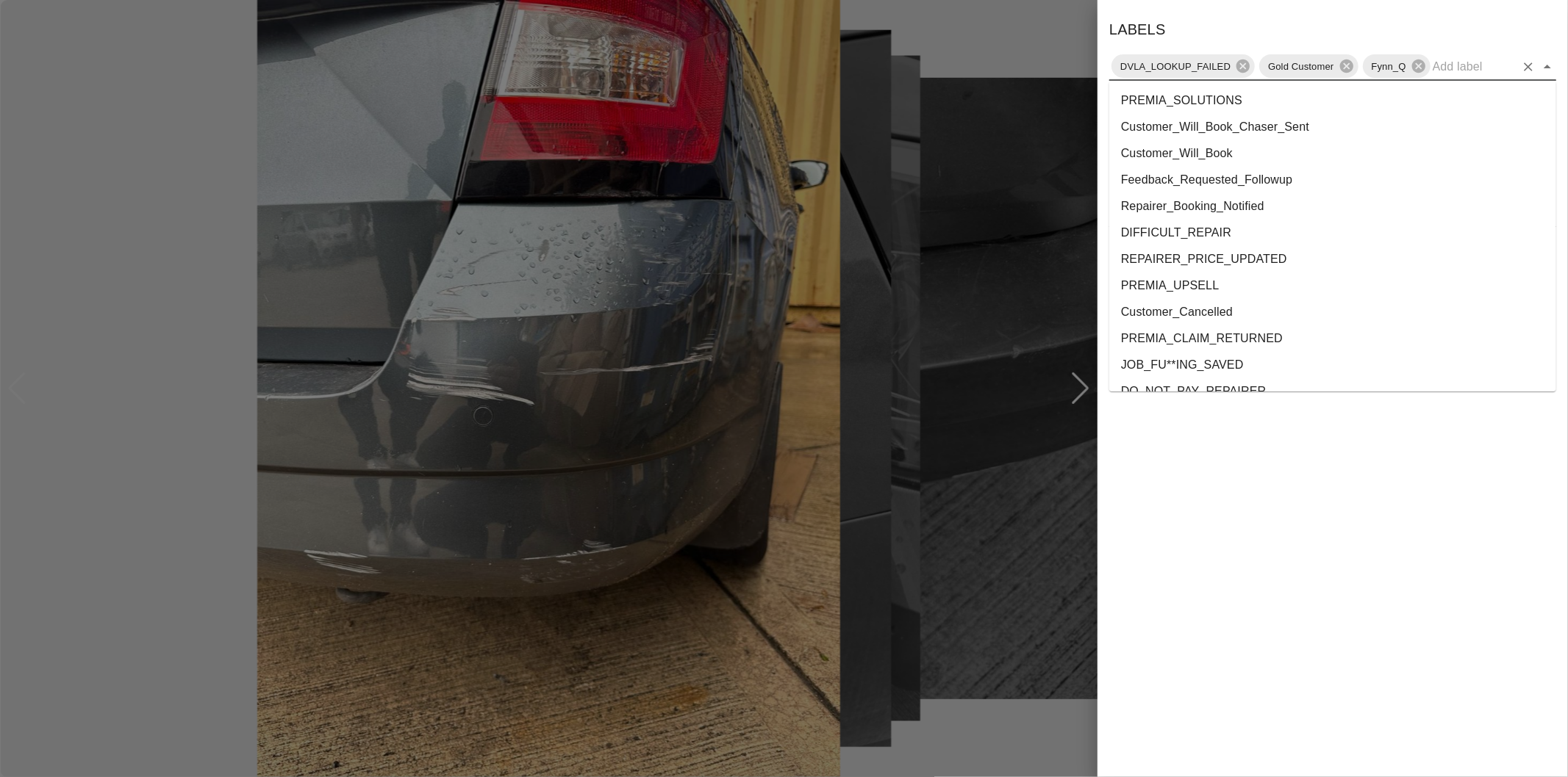
scroll to position [2661, 0]
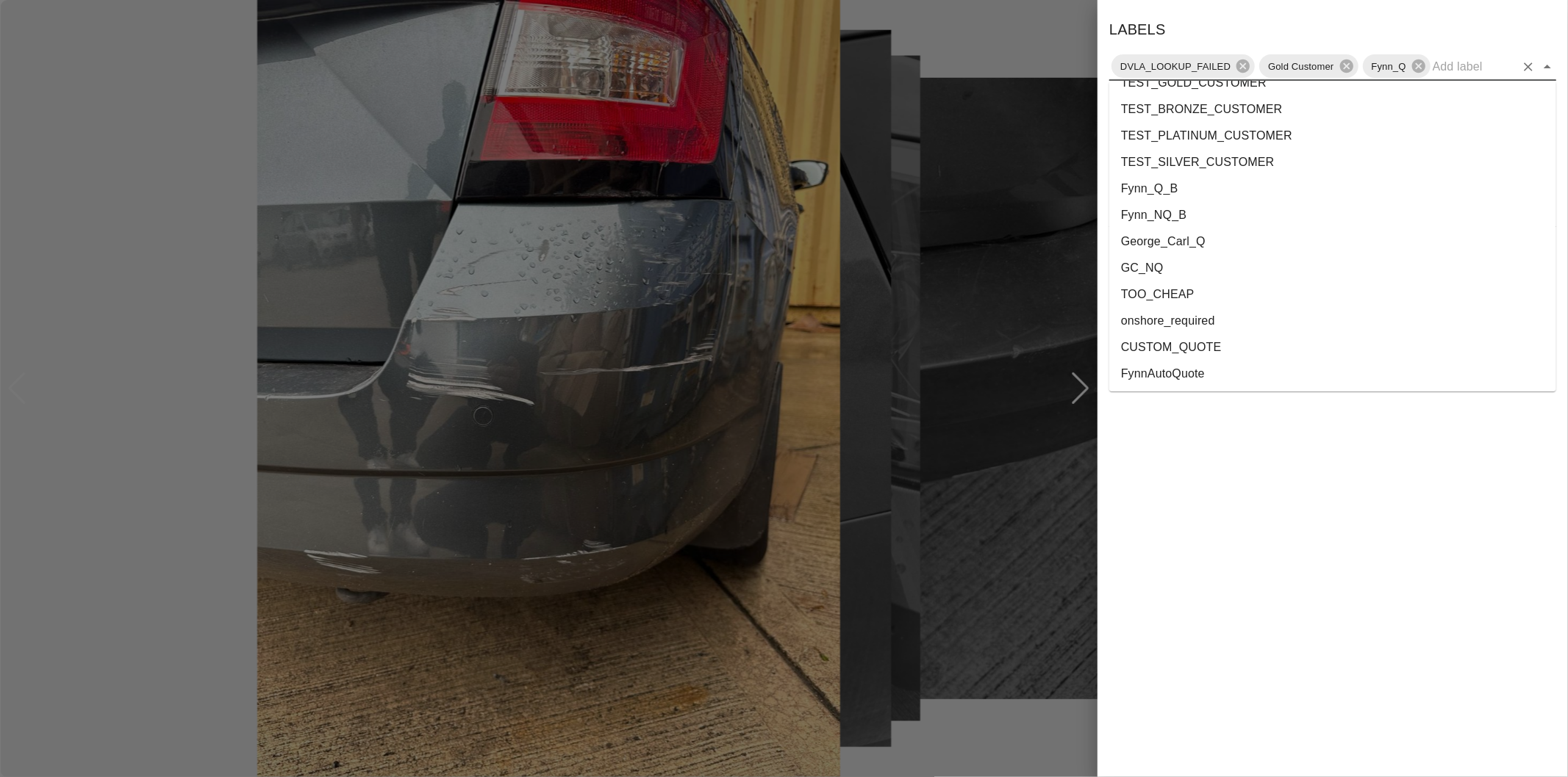
click at [1176, 320] on li "onshore_required" at bounding box center [1332, 321] width 447 height 26
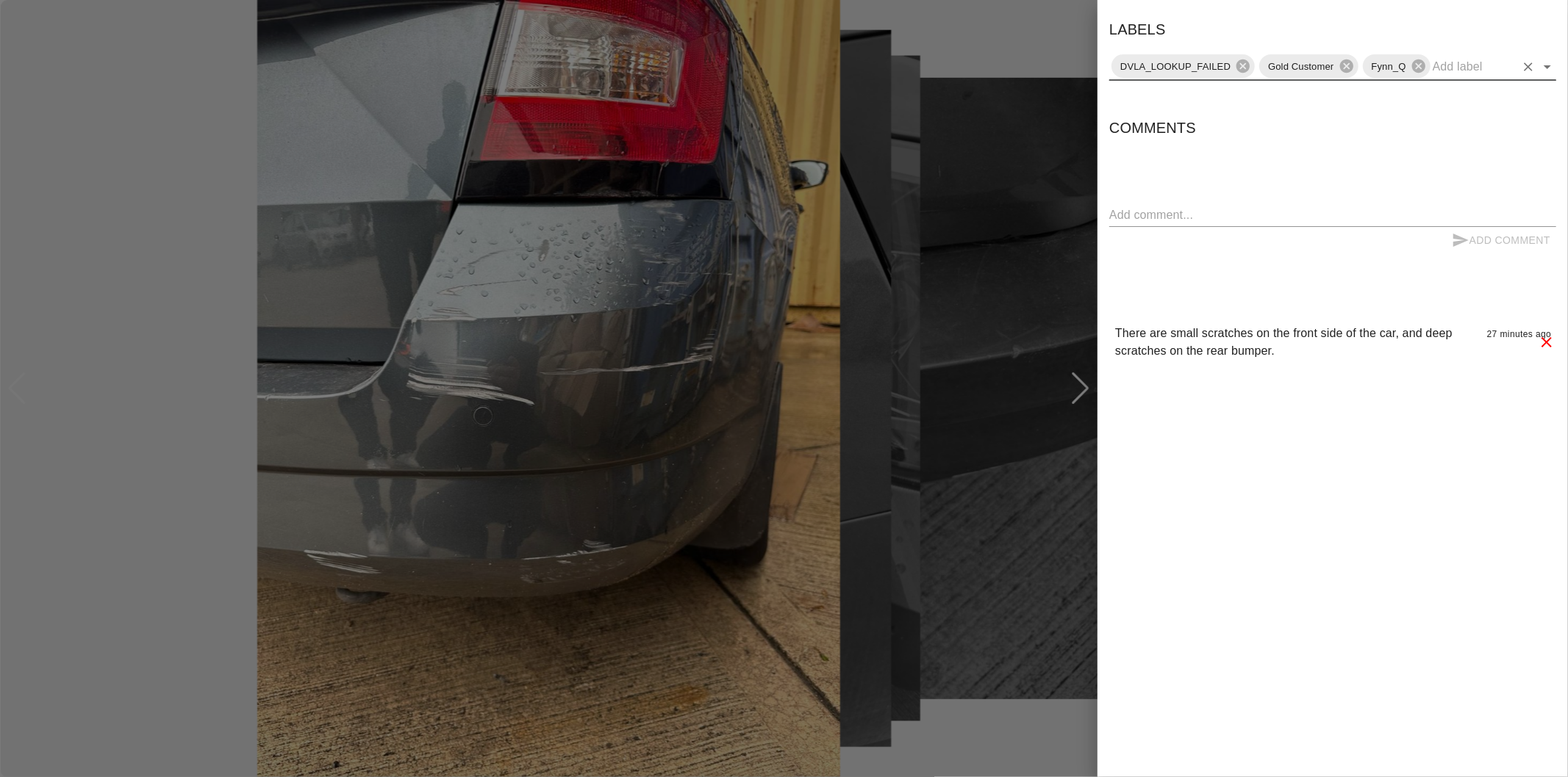
click at [1542, 69] on icon "Open" at bounding box center [1547, 67] width 18 height 18
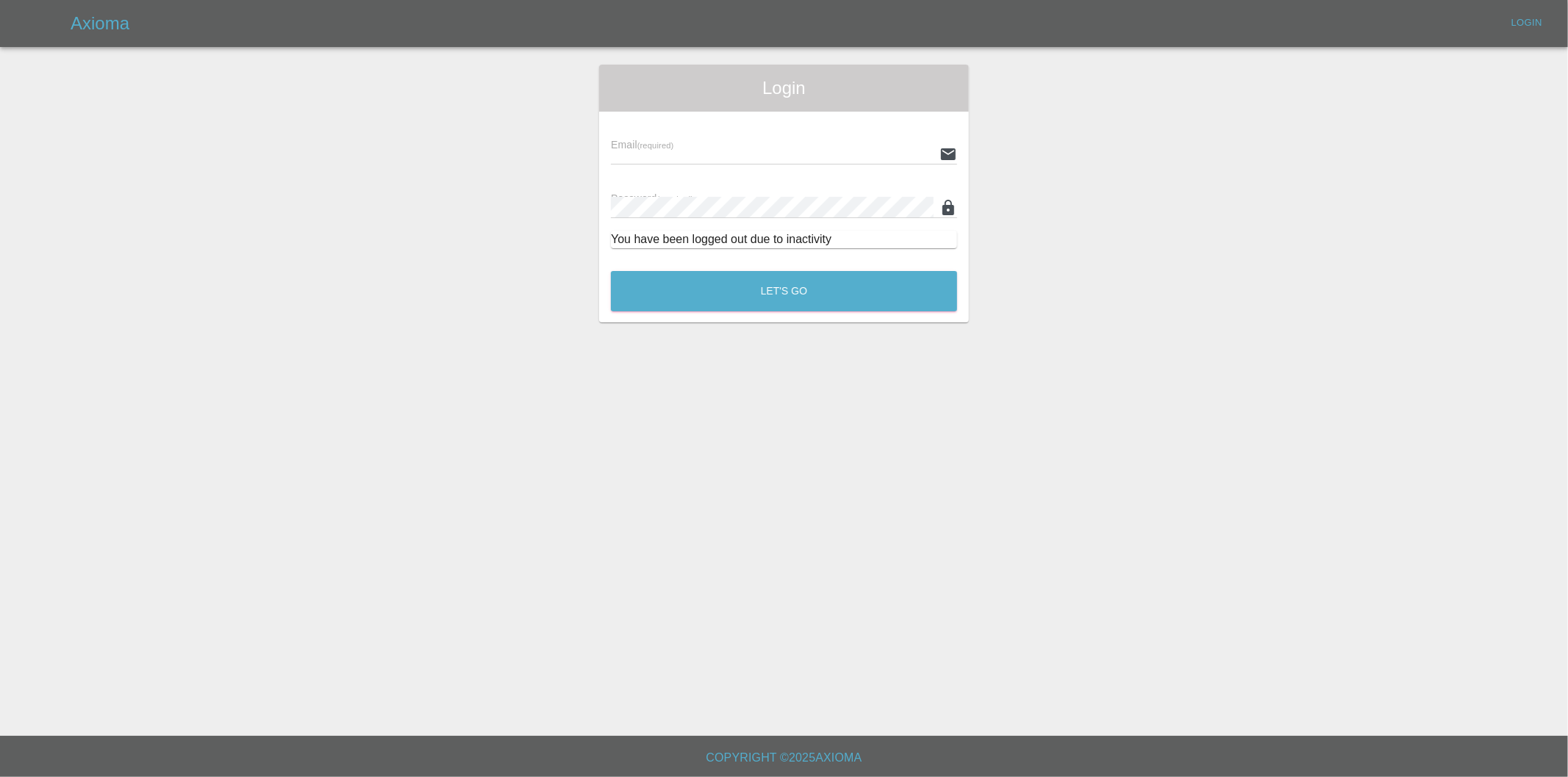
type input "eric.ordano@gmail.com"
click at [1554, 111] on div "Login Email (required) eric.ordano@gmail.com Password (required) You have been …" at bounding box center [784, 193] width 1566 height 258
click at [754, 290] on button "Let's Go" at bounding box center [784, 291] width 346 height 40
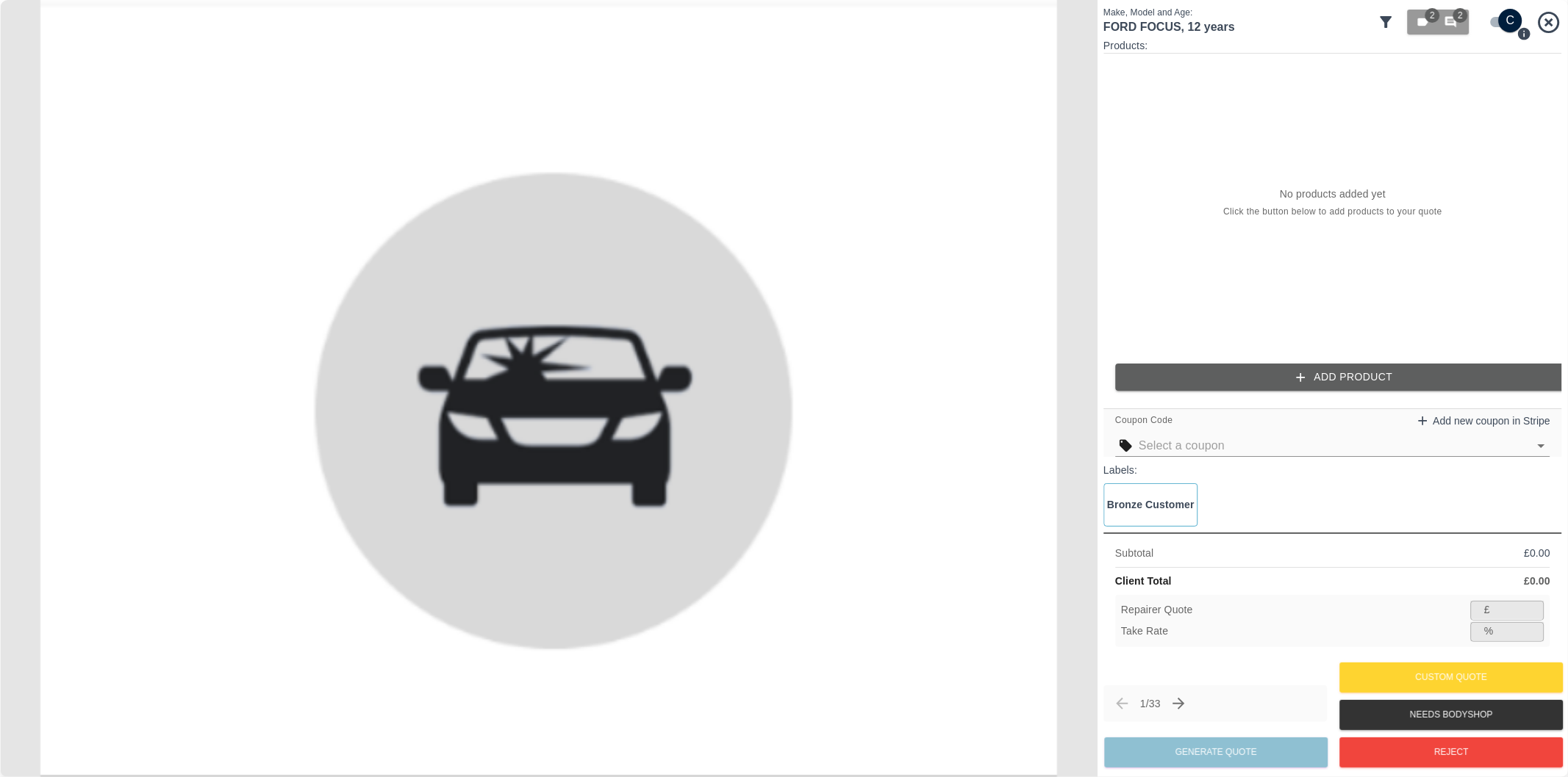
click at [1380, 19] on icon at bounding box center [1386, 22] width 18 height 18
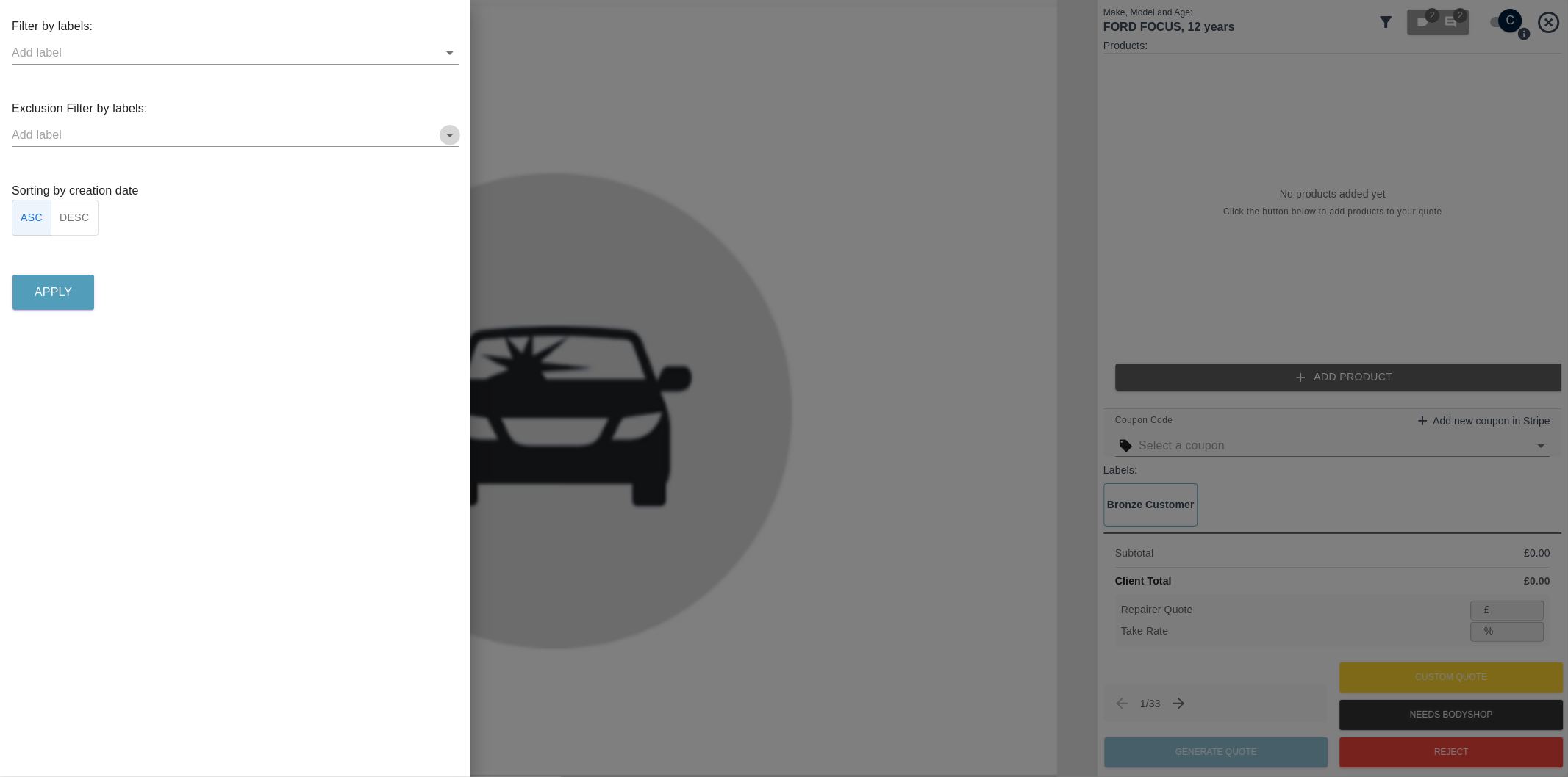
click at [449, 131] on icon "Open" at bounding box center [449, 135] width 18 height 18
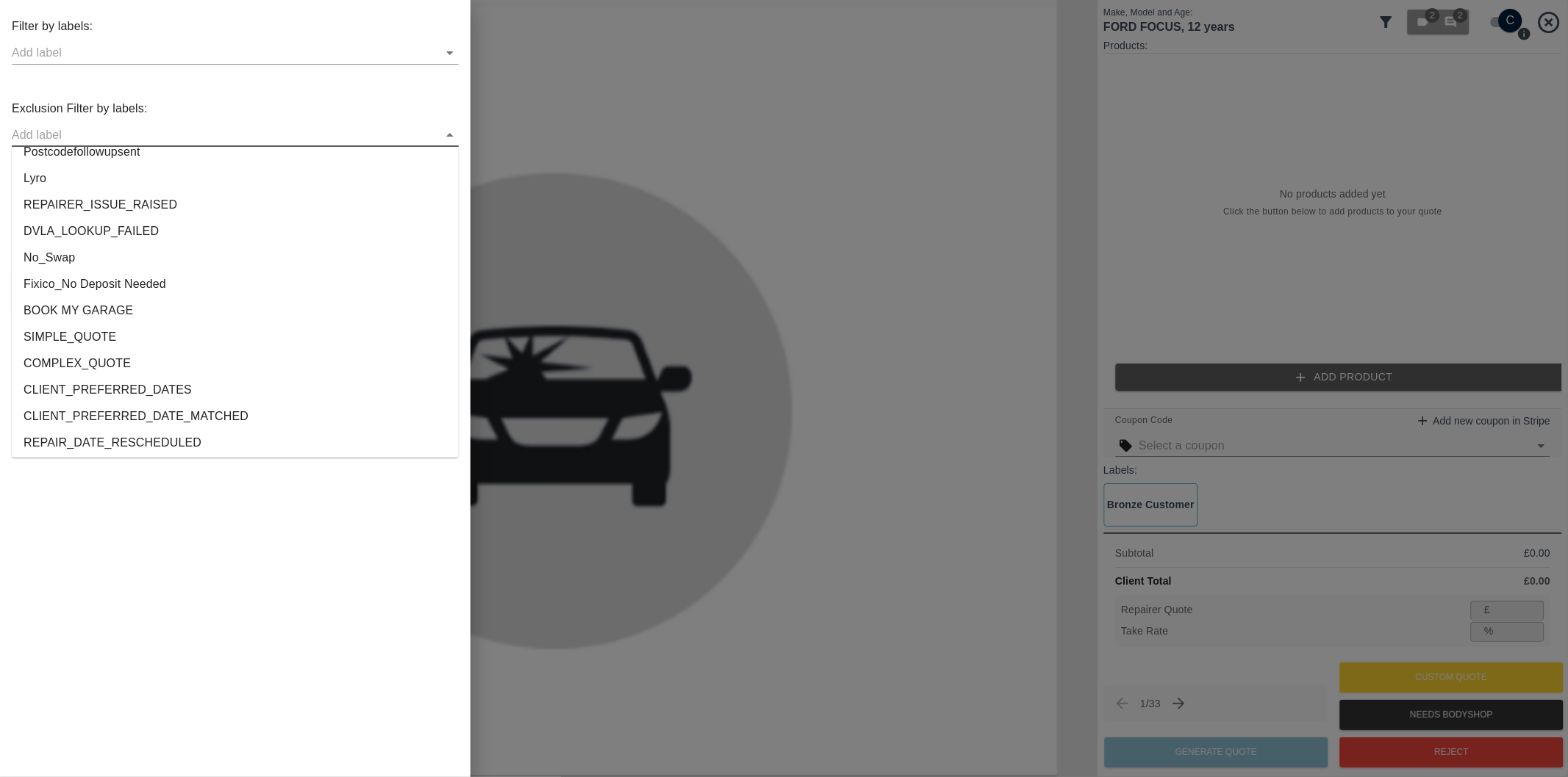
scroll to position [2741, 0]
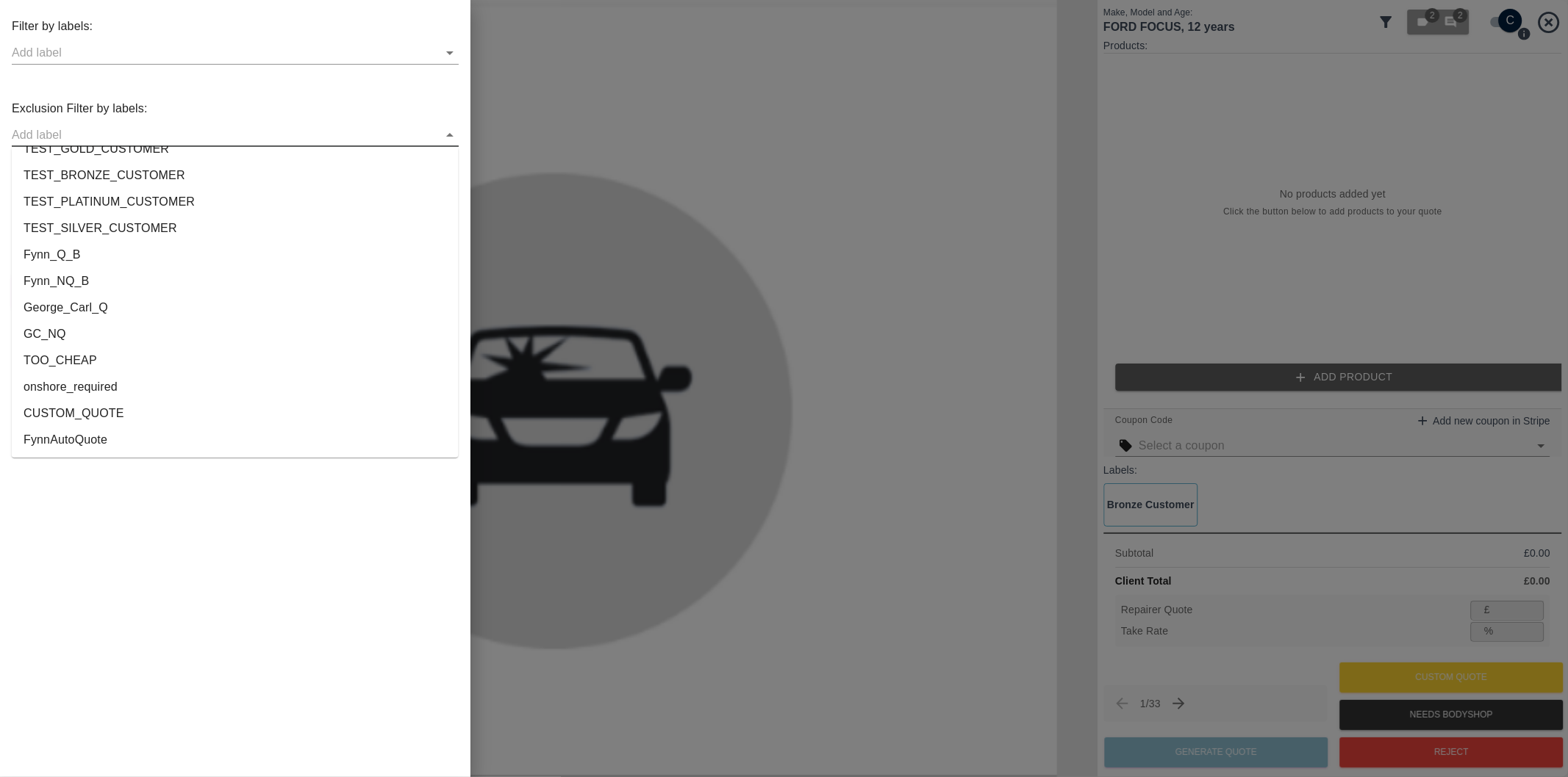
click at [106, 393] on li "onshore_required" at bounding box center [235, 387] width 447 height 26
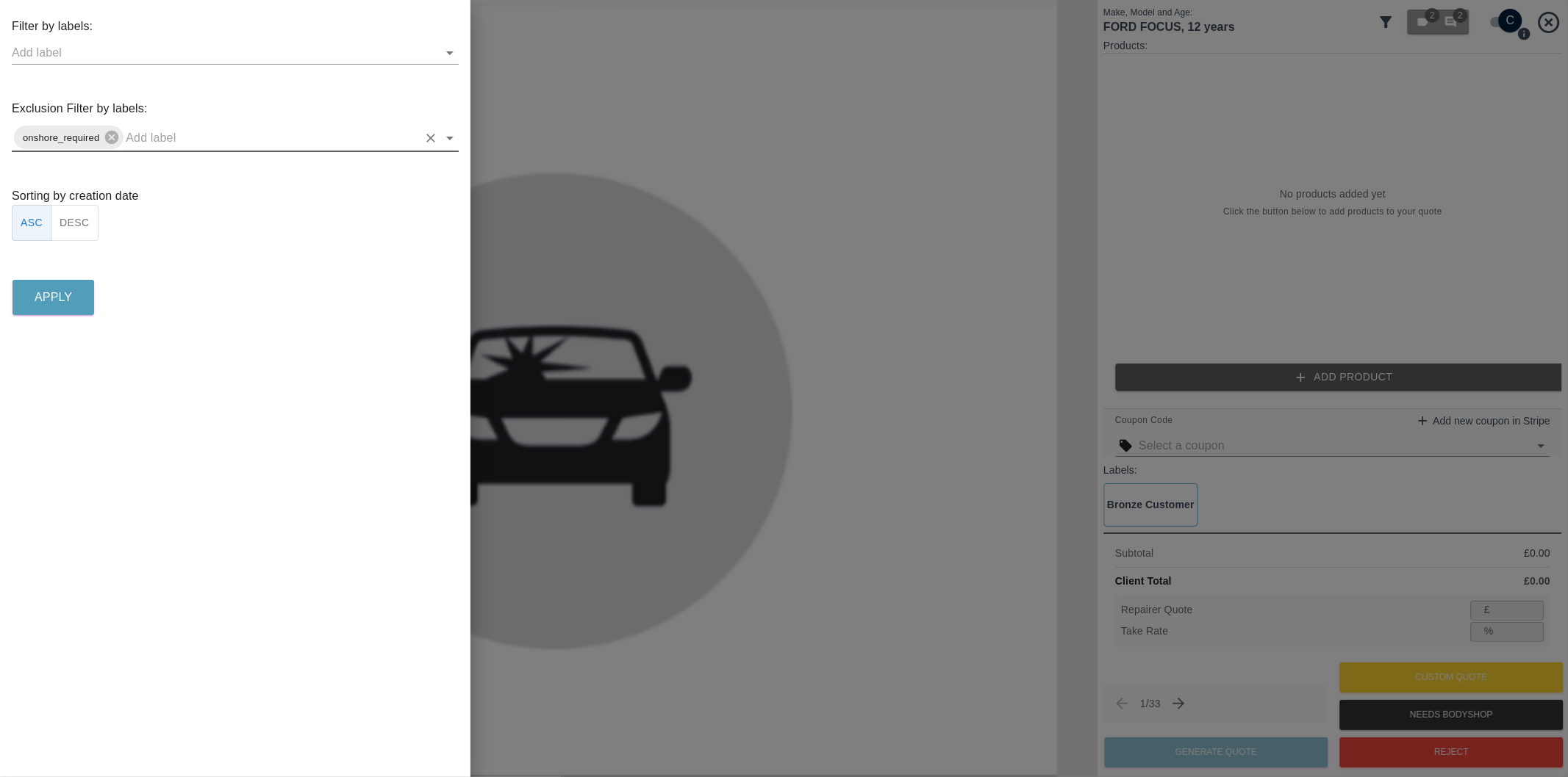
click at [441, 137] on icon "Open" at bounding box center [449, 138] width 18 height 18
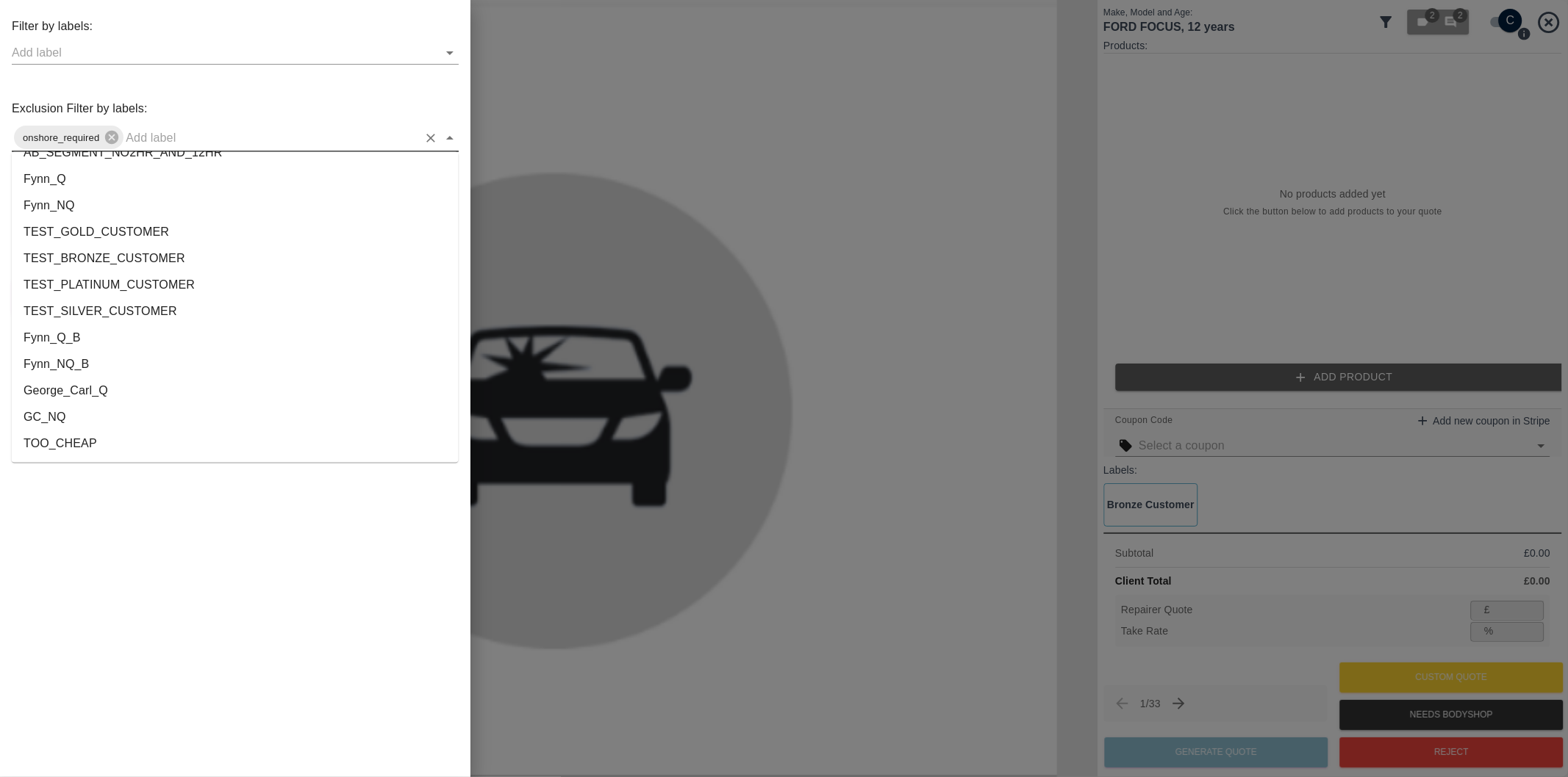
scroll to position [2714, 0]
click at [108, 332] on li "George_Carl_Q" at bounding box center [235, 339] width 447 height 26
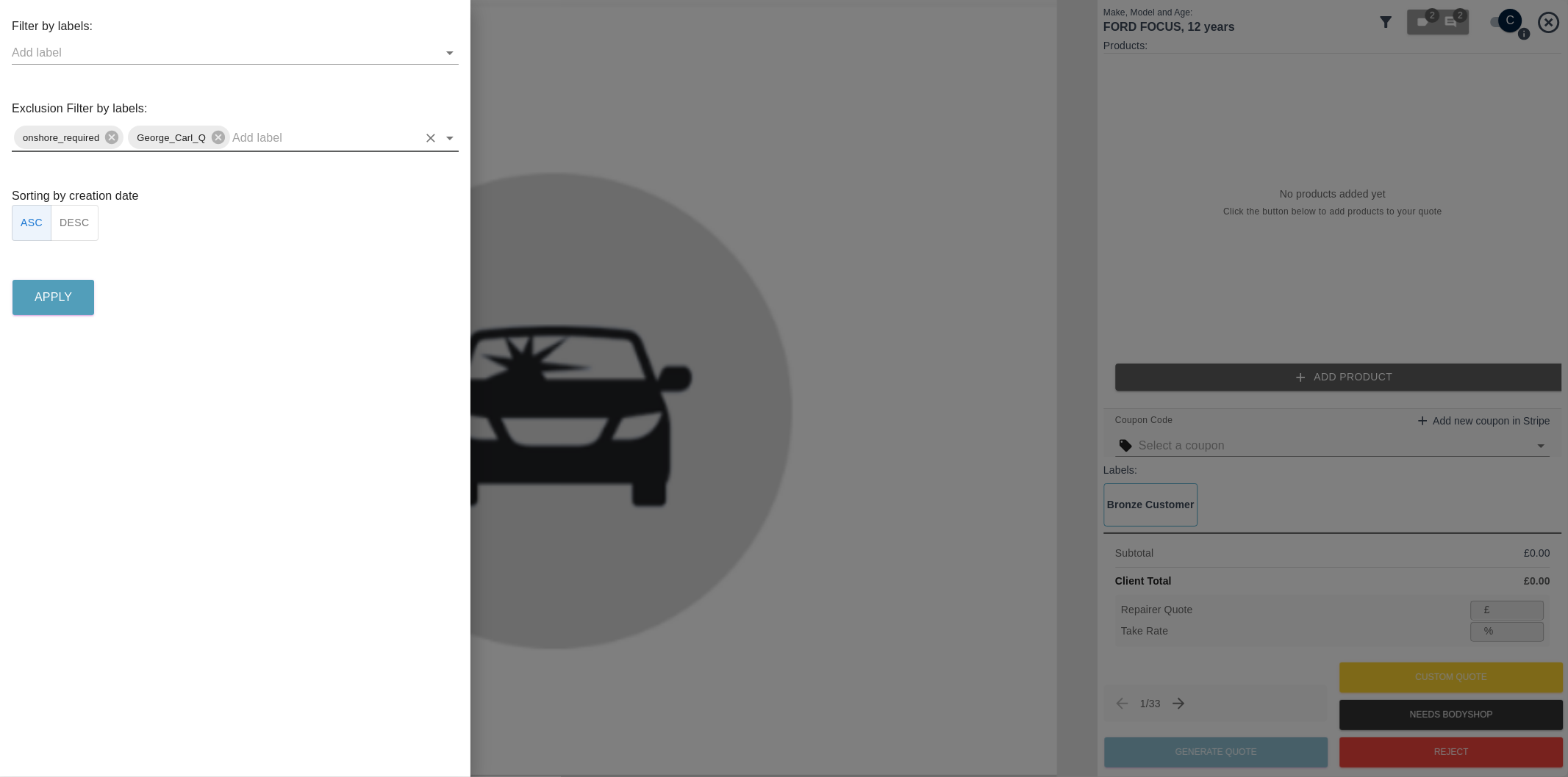
drag, startPoint x: 81, startPoint y: 225, endPoint x: 81, endPoint y: 251, distance: 26.0
click at [81, 228] on button "DESC" at bounding box center [75, 222] width 47 height 36
click at [69, 297] on p "Apply" at bounding box center [53, 297] width 38 height 18
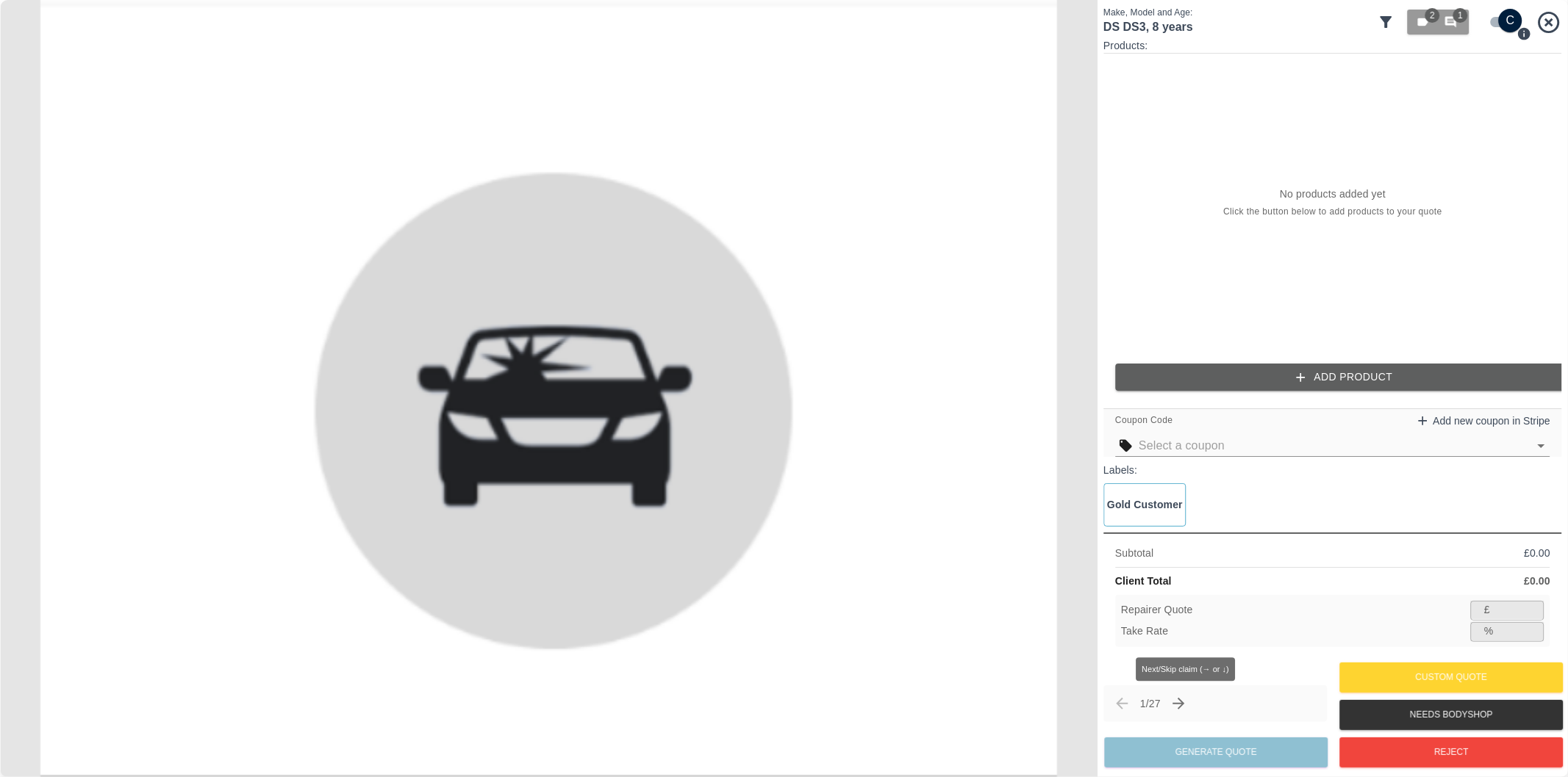
click at [1187, 701] on icon "Next claim" at bounding box center [1178, 704] width 18 height 18
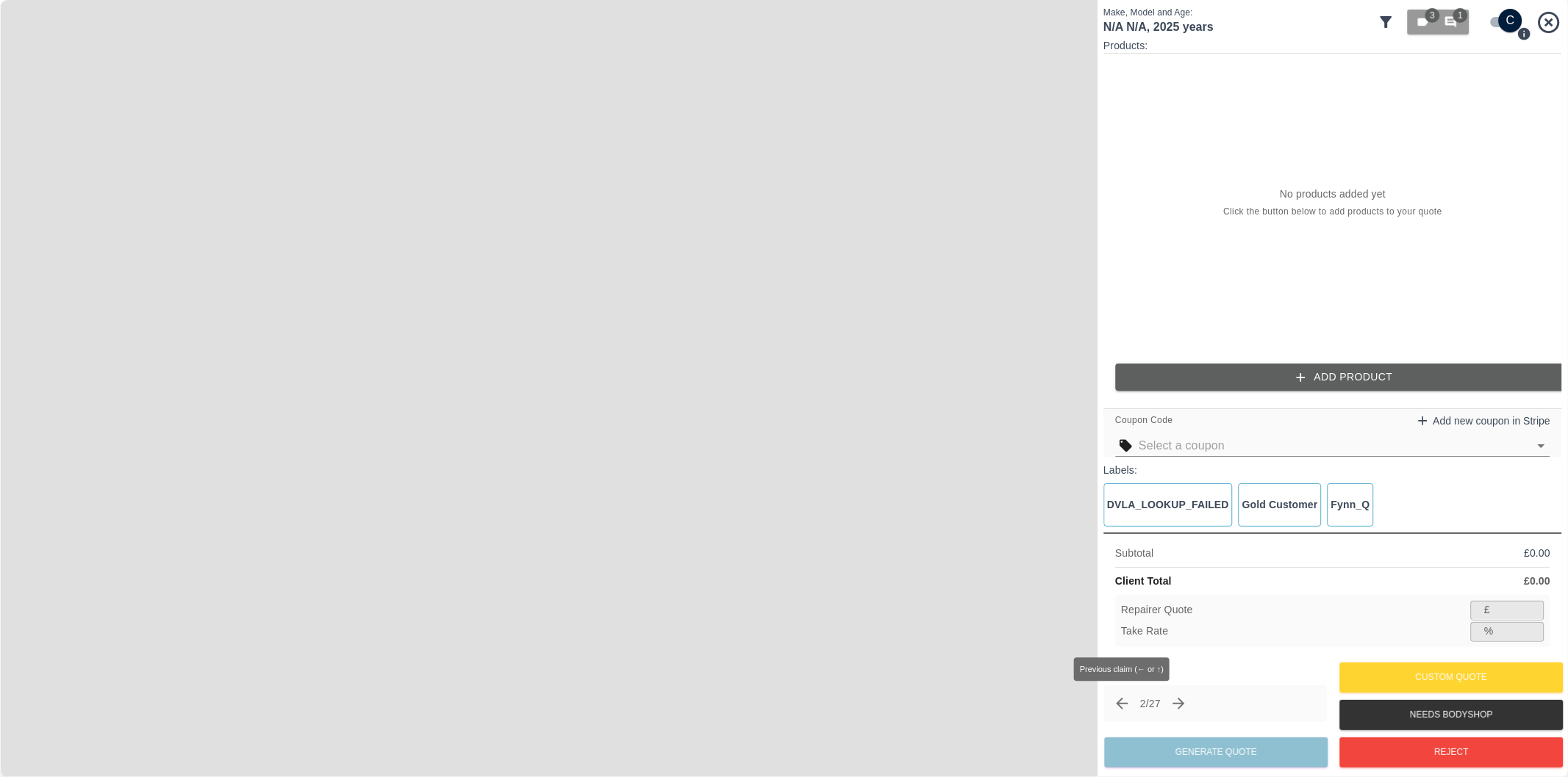
click at [1129, 707] on button "Previous claim" at bounding box center [1121, 703] width 25 height 25
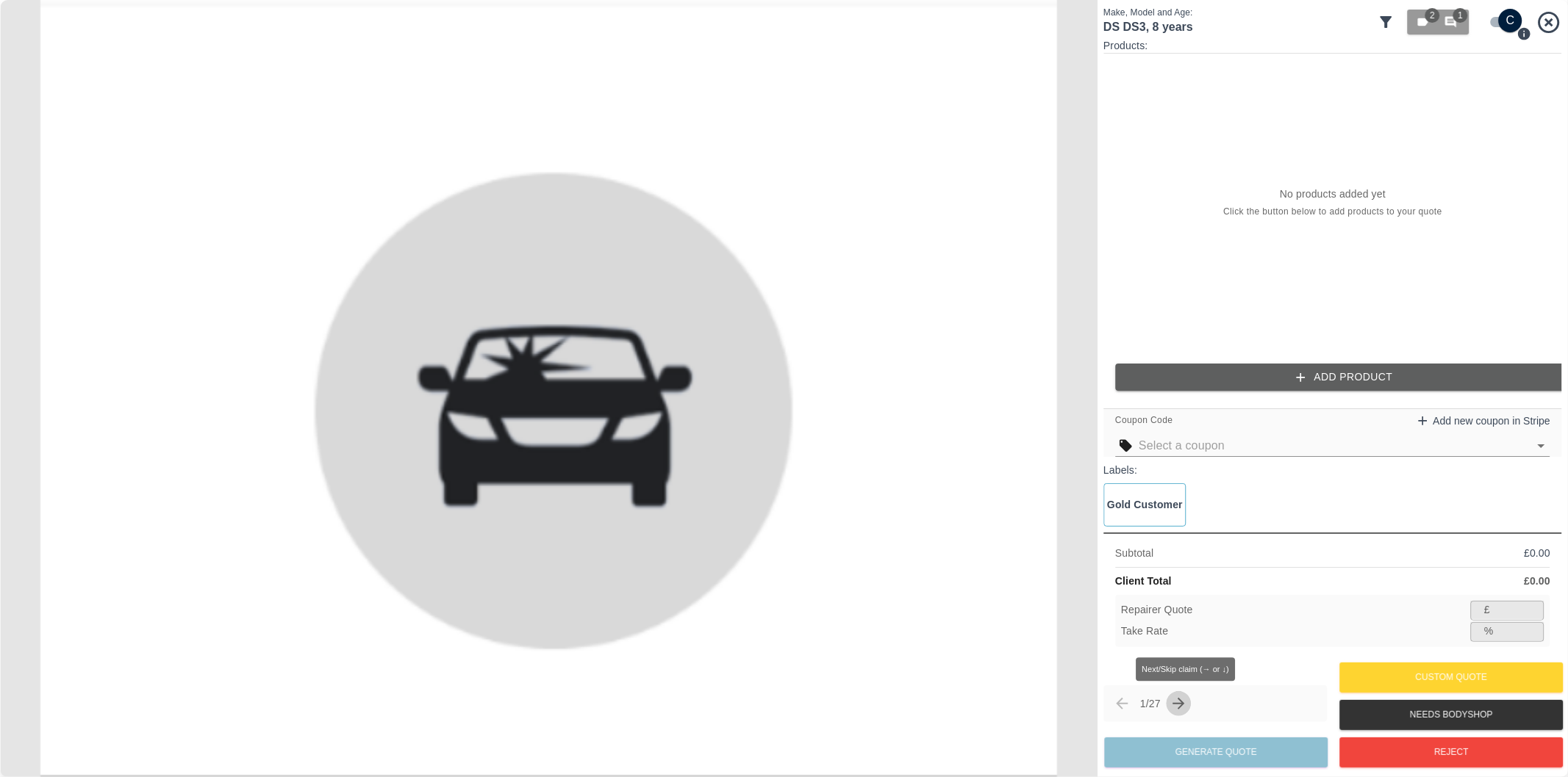
click at [1185, 707] on icon "Next claim" at bounding box center [1178, 703] width 11 height 11
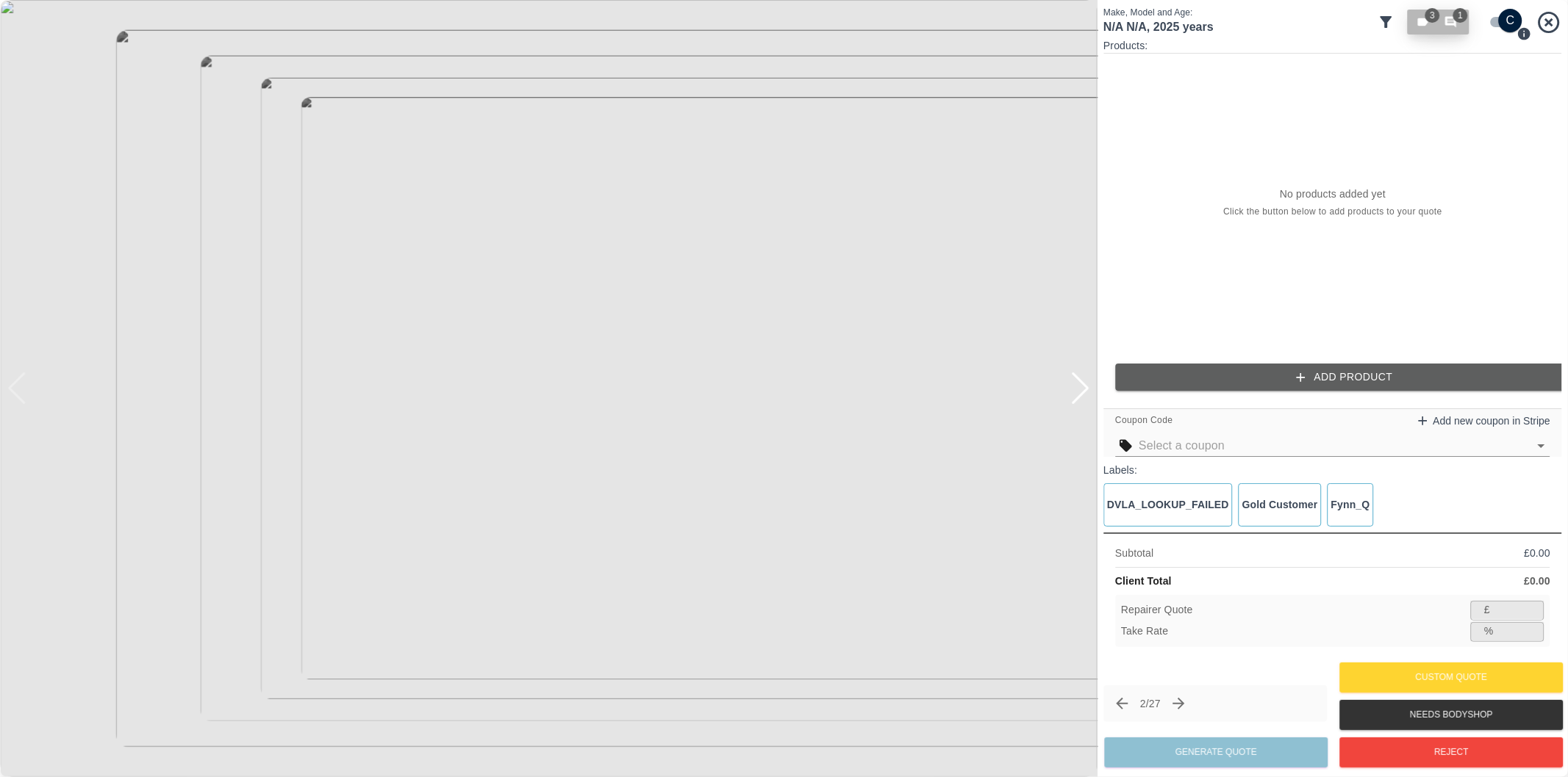
click at [1449, 25] on icon "button" at bounding box center [1450, 22] width 11 height 11
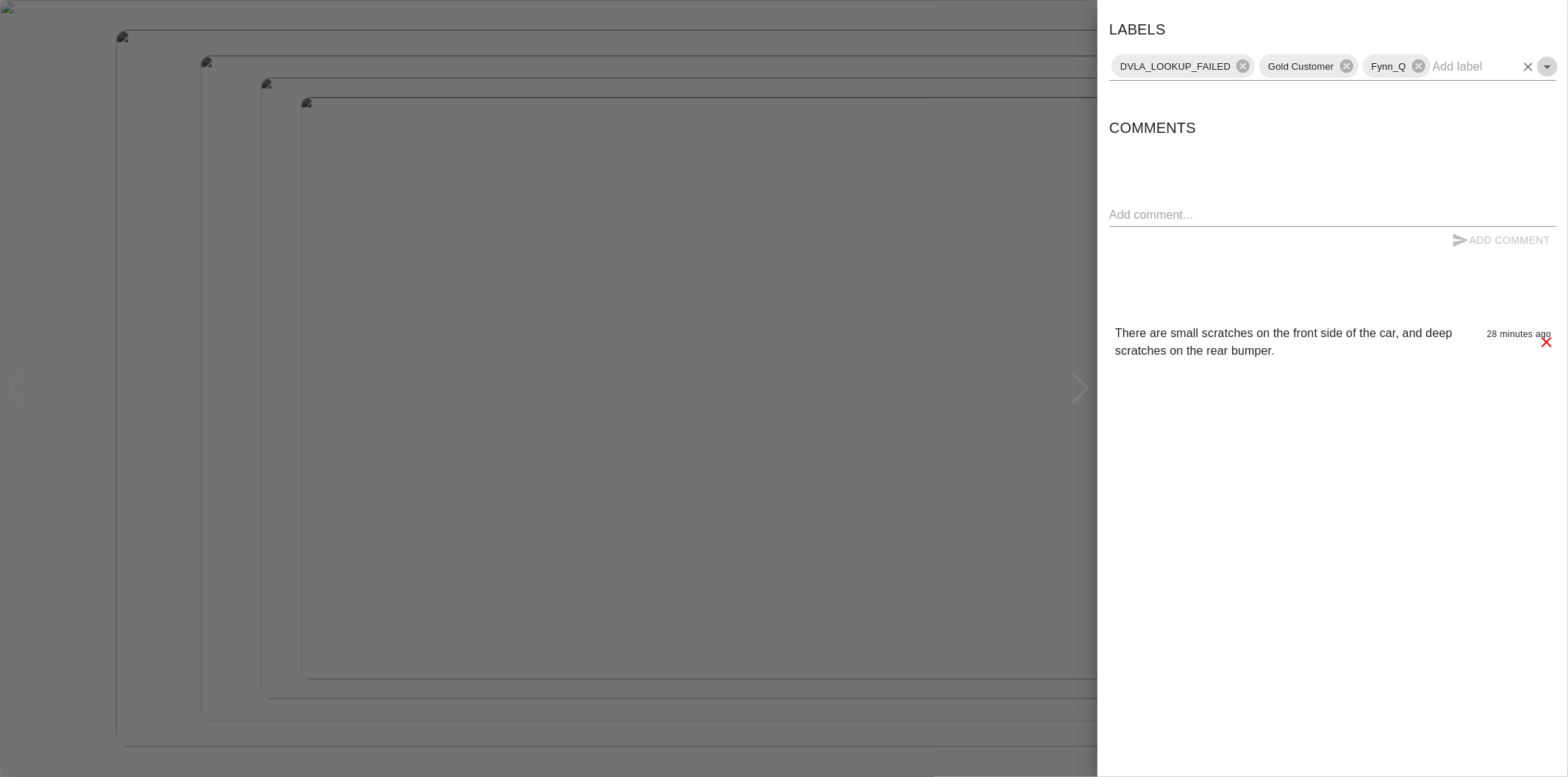
drag, startPoint x: 1545, startPoint y: 69, endPoint x: 1548, endPoint y: 78, distance: 9.5
click at [1545, 69] on icon "Open" at bounding box center [1547, 67] width 18 height 18
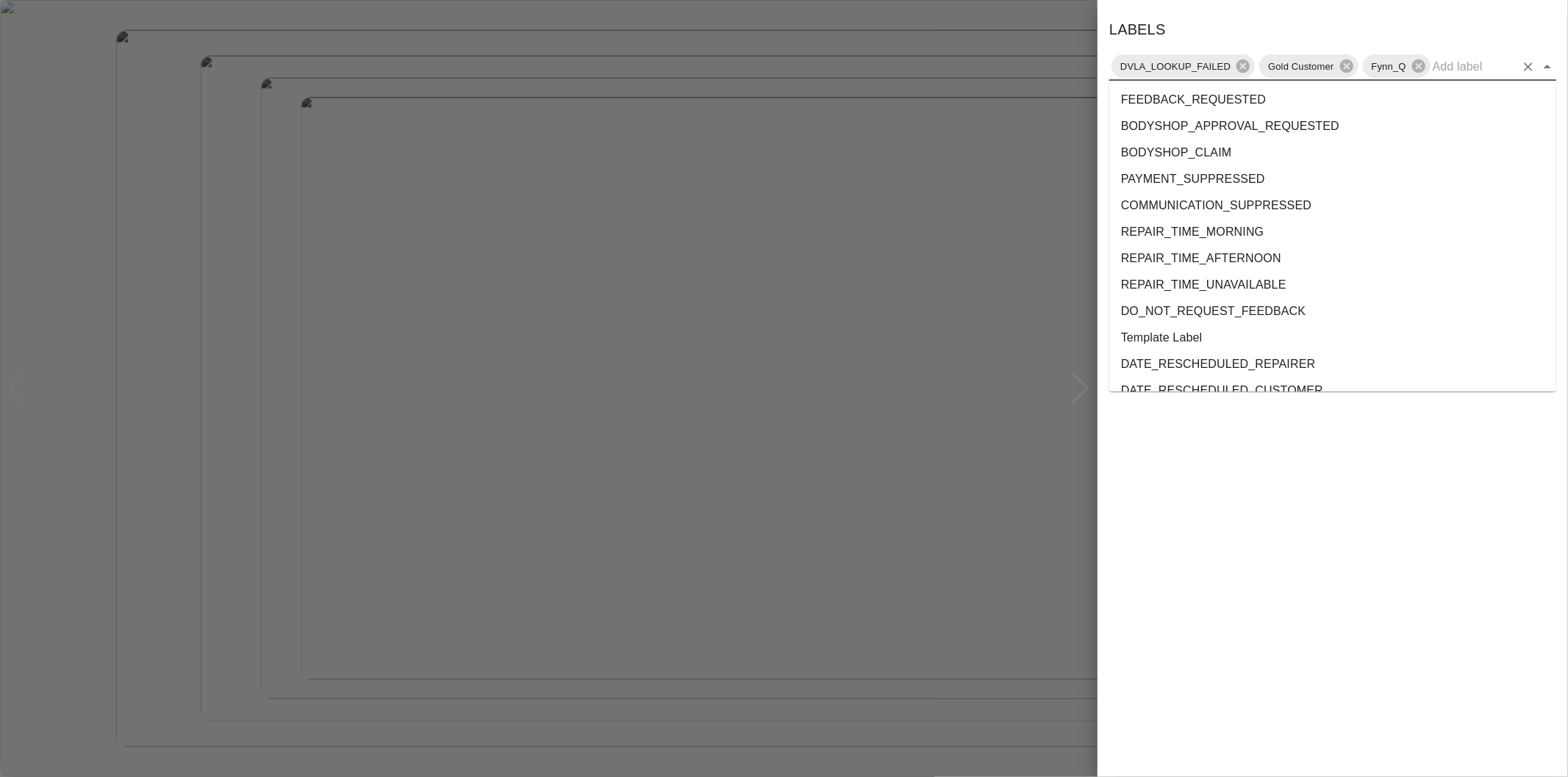
scroll to position [2661, 0]
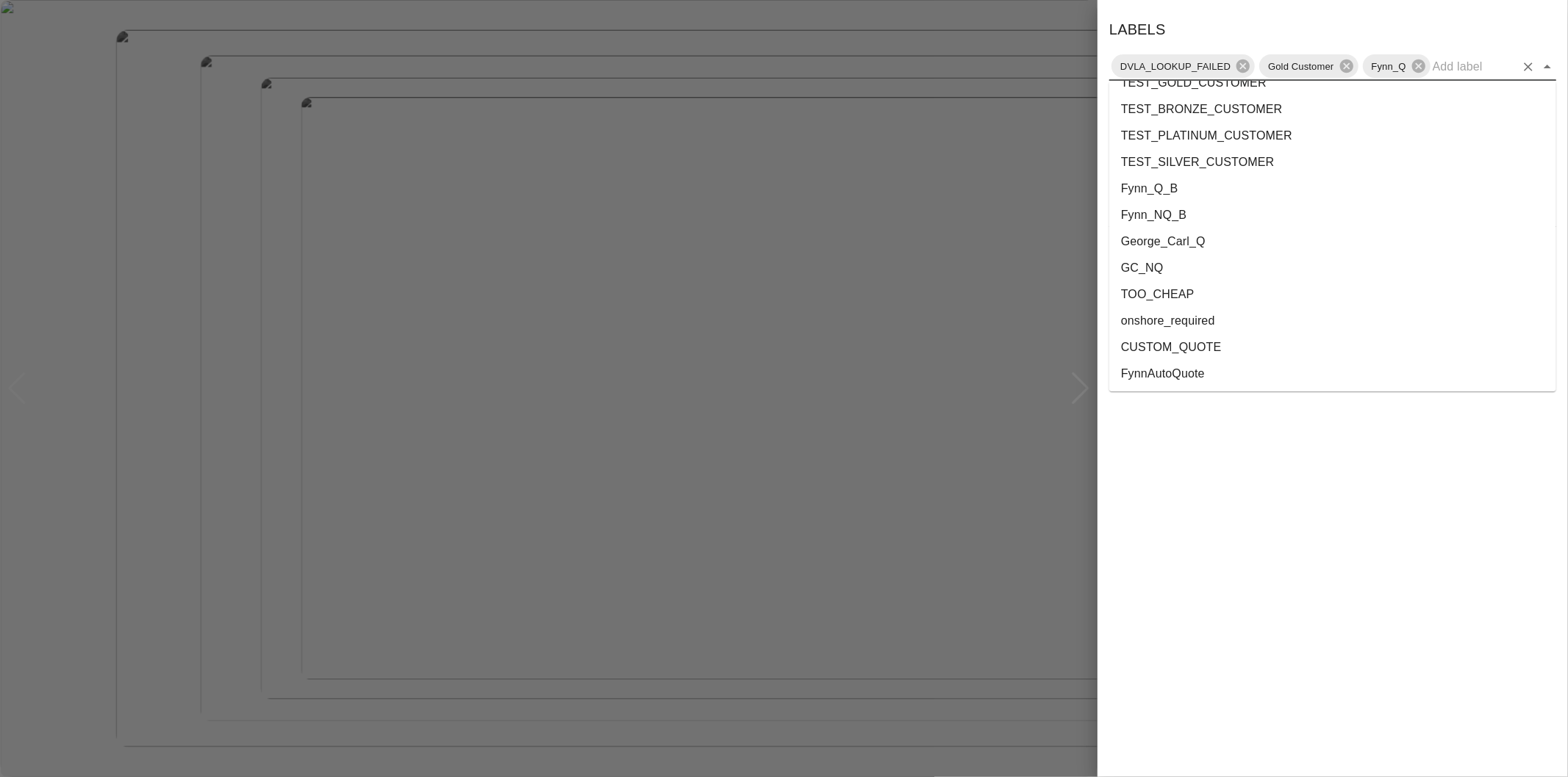
click at [1295, 323] on li "onshore_required" at bounding box center [1332, 321] width 447 height 26
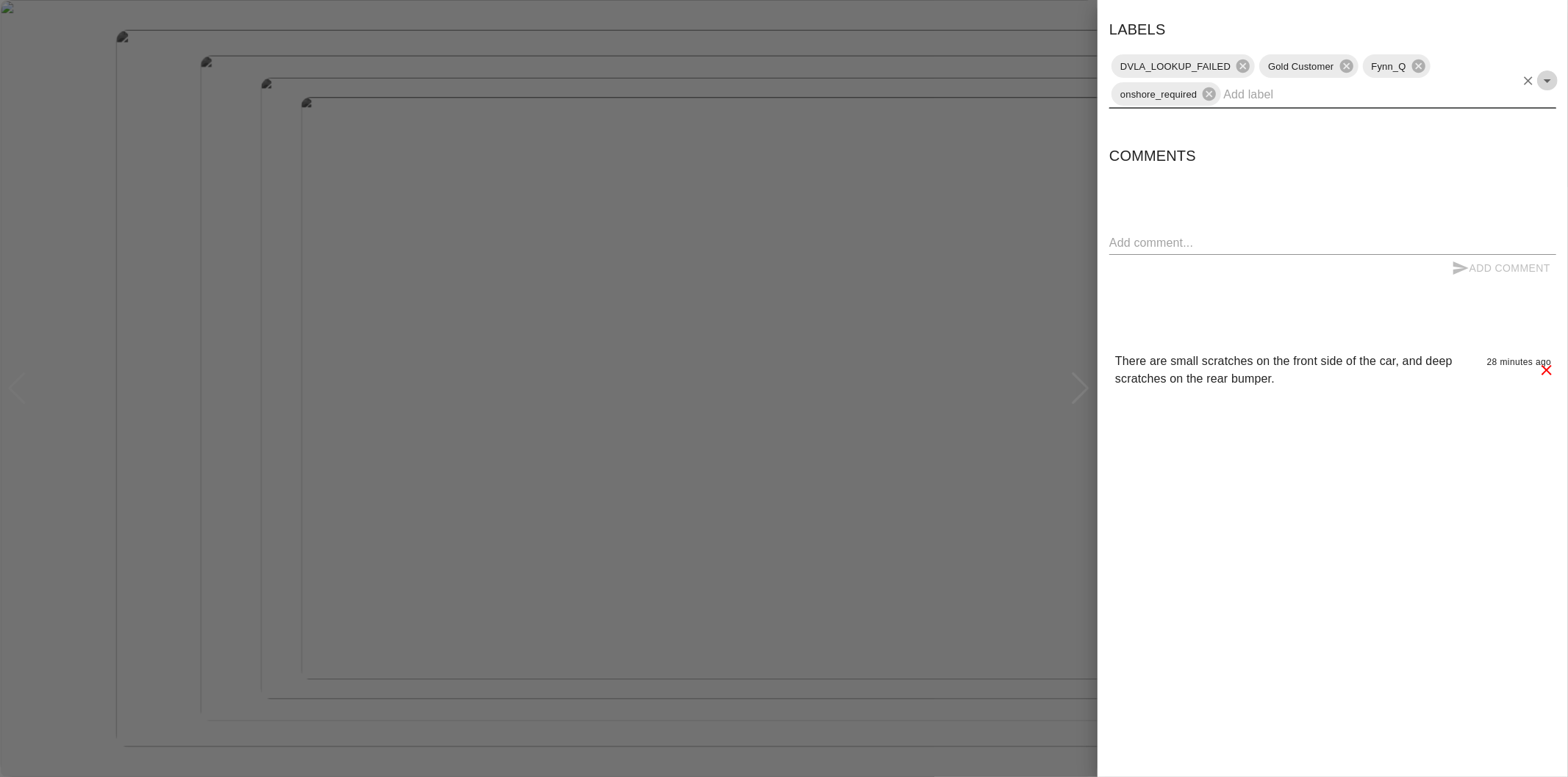
click at [1549, 76] on icon "Open" at bounding box center [1547, 81] width 18 height 18
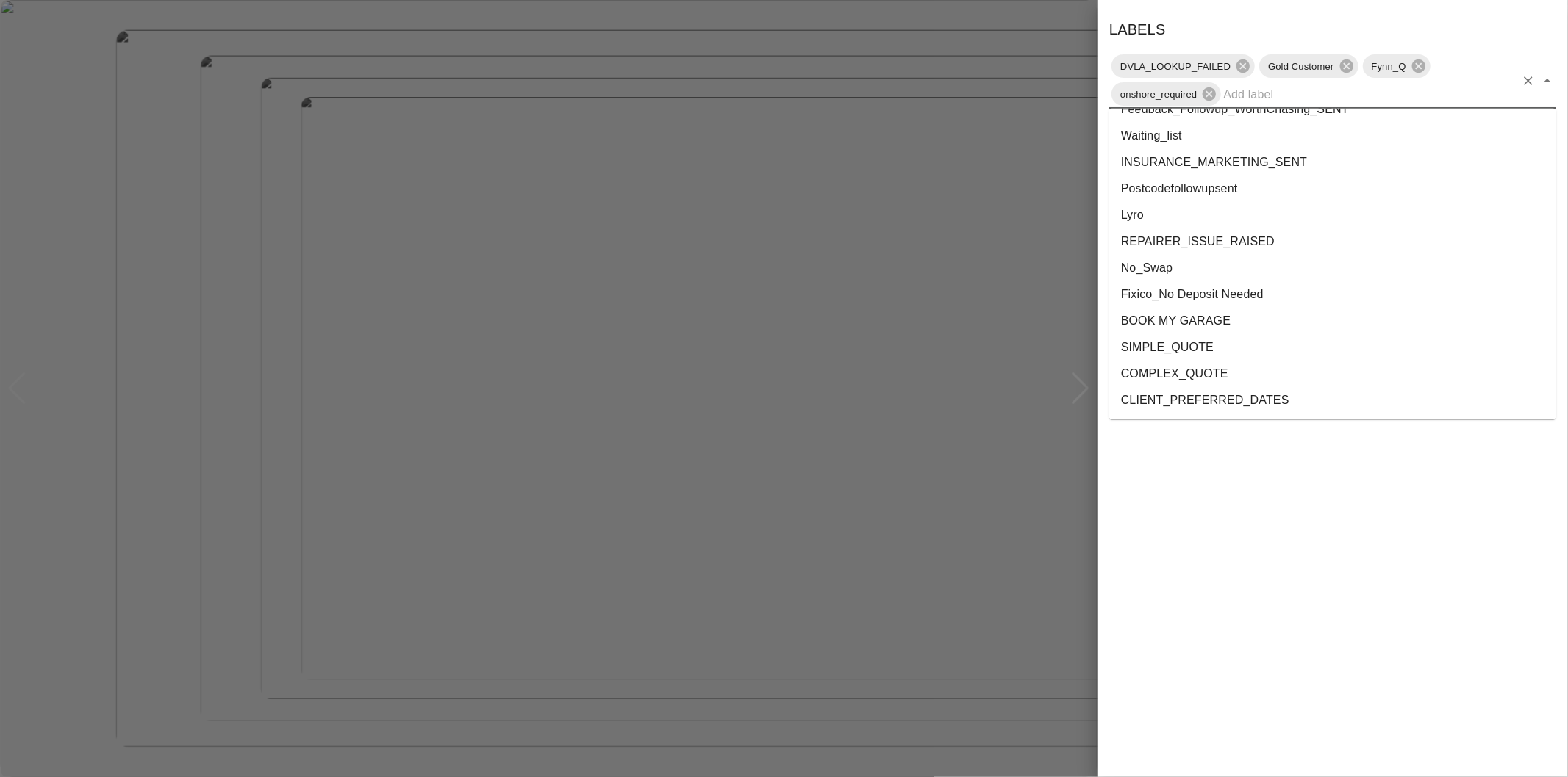
scroll to position [2635, 0]
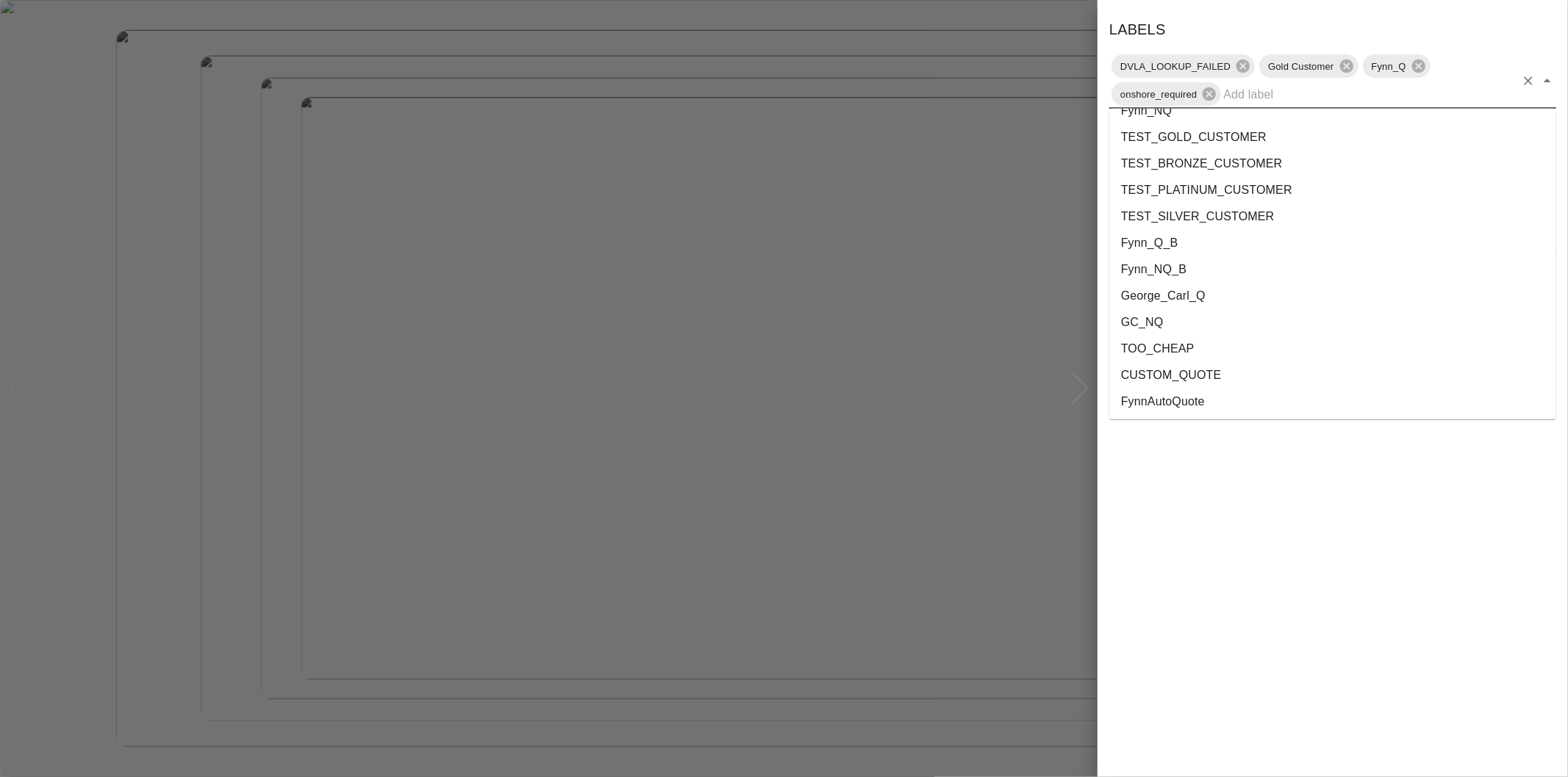
click at [1198, 288] on li "George_Carl_Q" at bounding box center [1332, 296] width 447 height 26
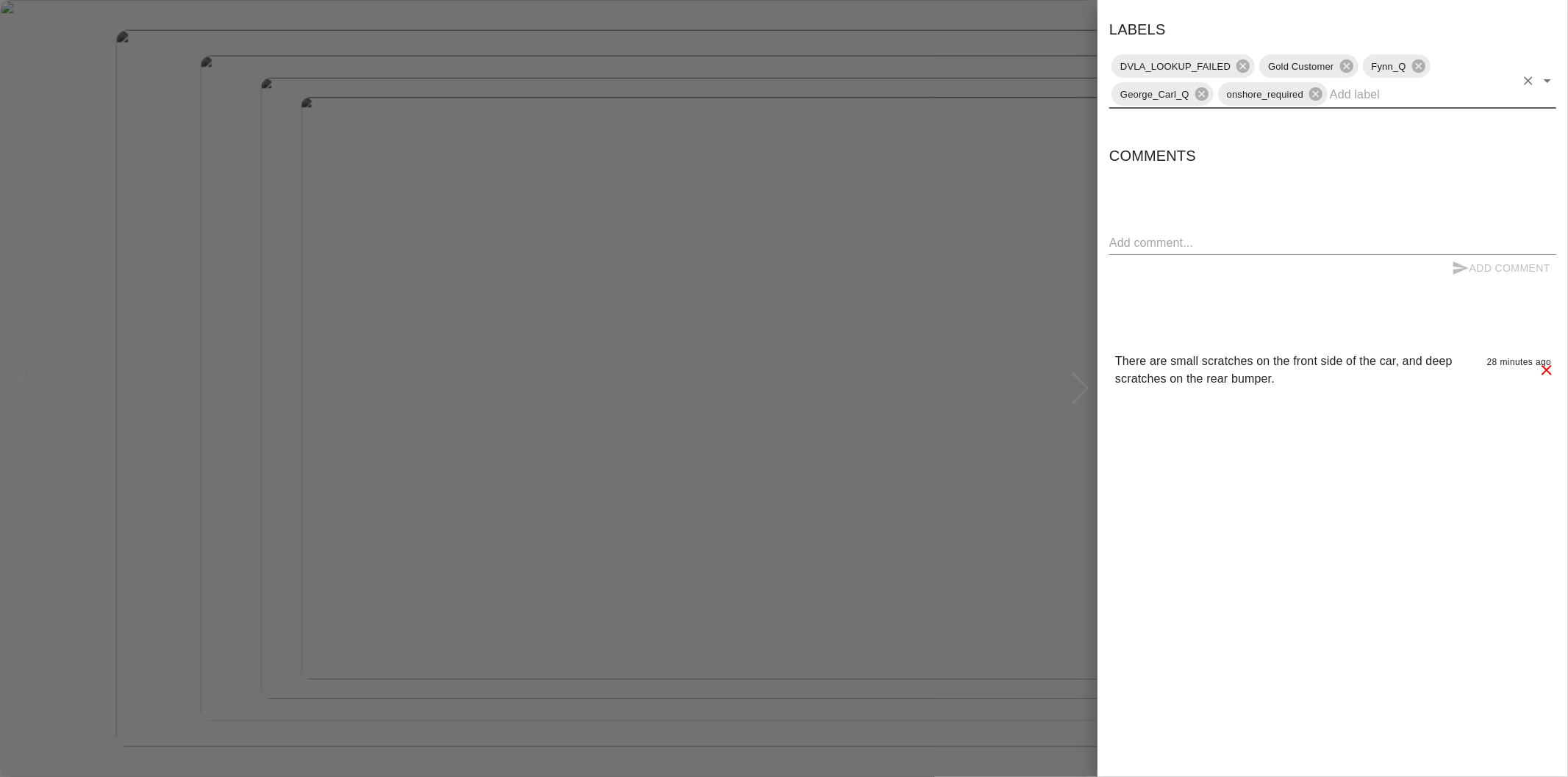
click at [1060, 157] on div at bounding box center [784, 388] width 1568 height 777
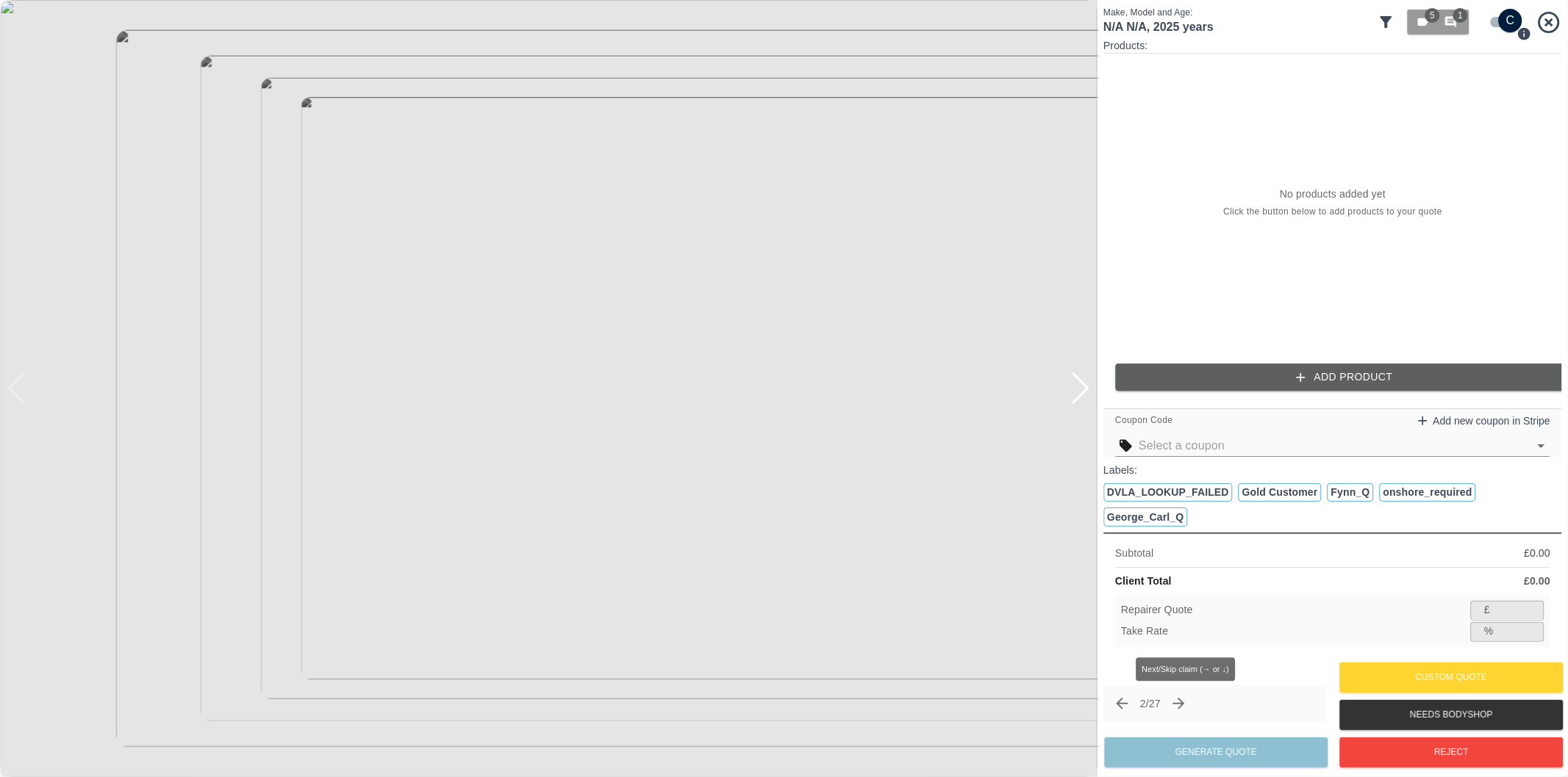
click at [1184, 706] on icon "Next claim" at bounding box center [1178, 704] width 18 height 18
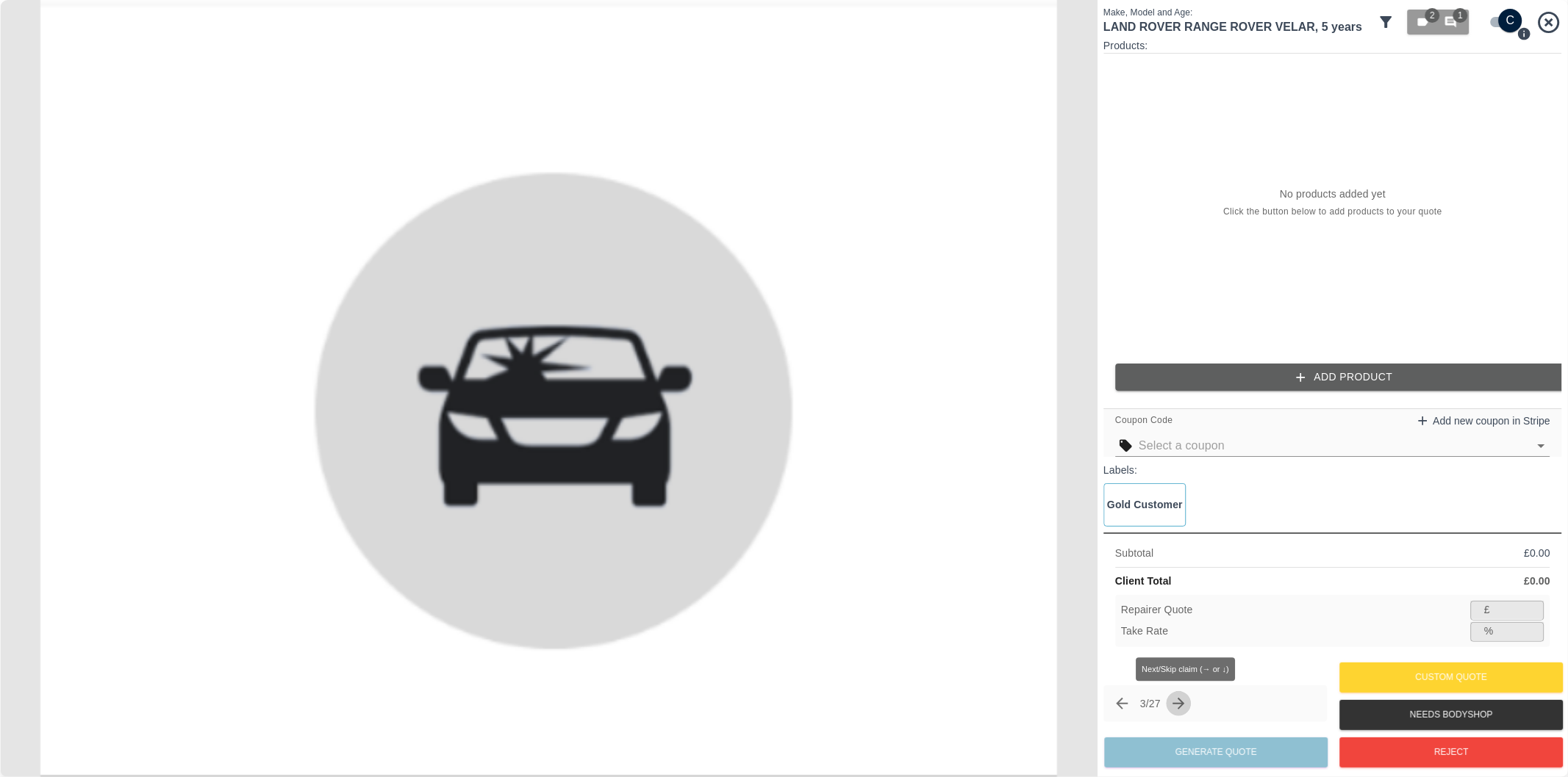
click at [1178, 706] on icon "Next claim" at bounding box center [1178, 704] width 18 height 18
click at [1185, 703] on icon "Next claim" at bounding box center [1178, 704] width 18 height 18
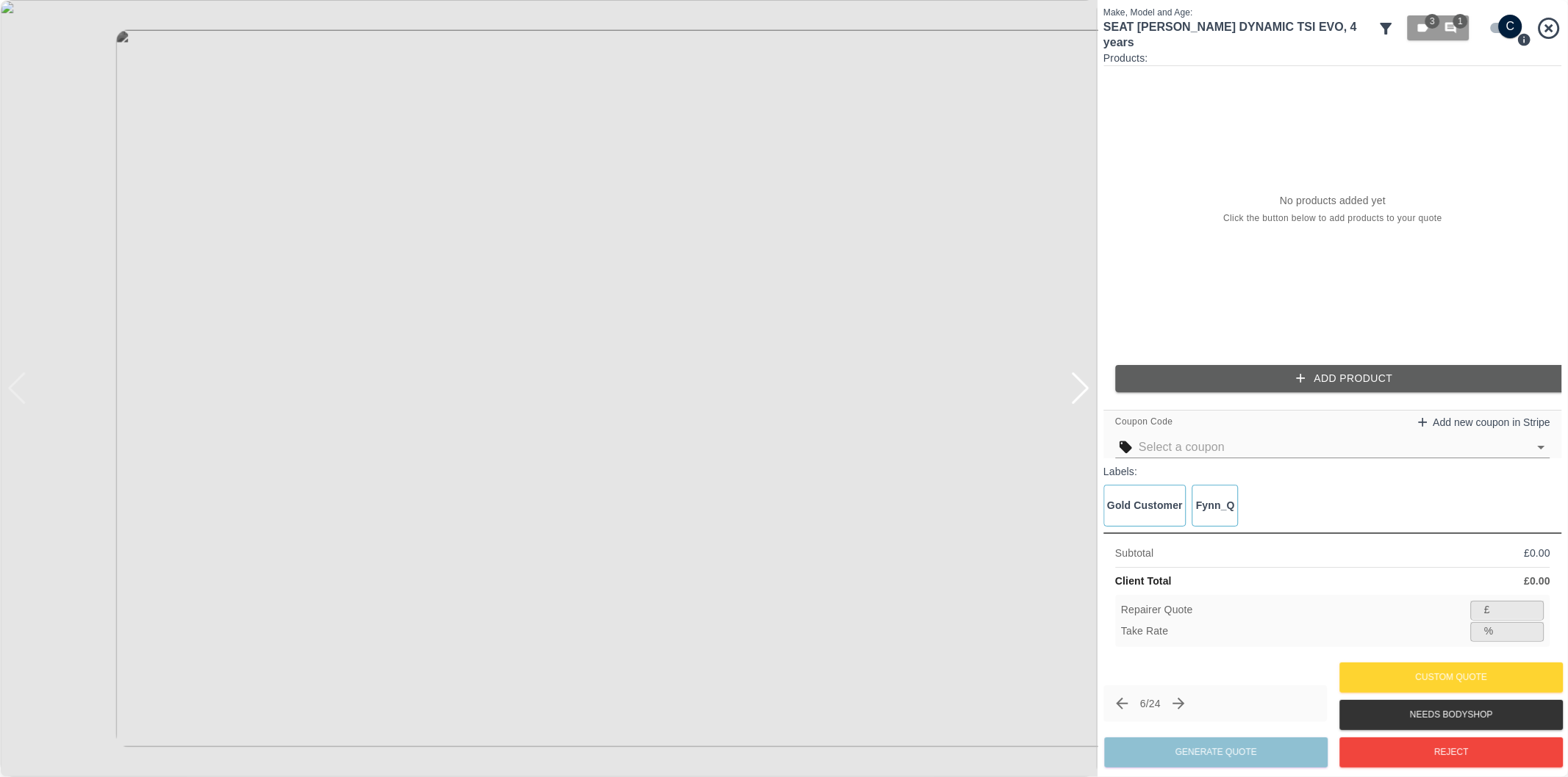
click at [1076, 384] on div at bounding box center [1080, 388] width 20 height 33
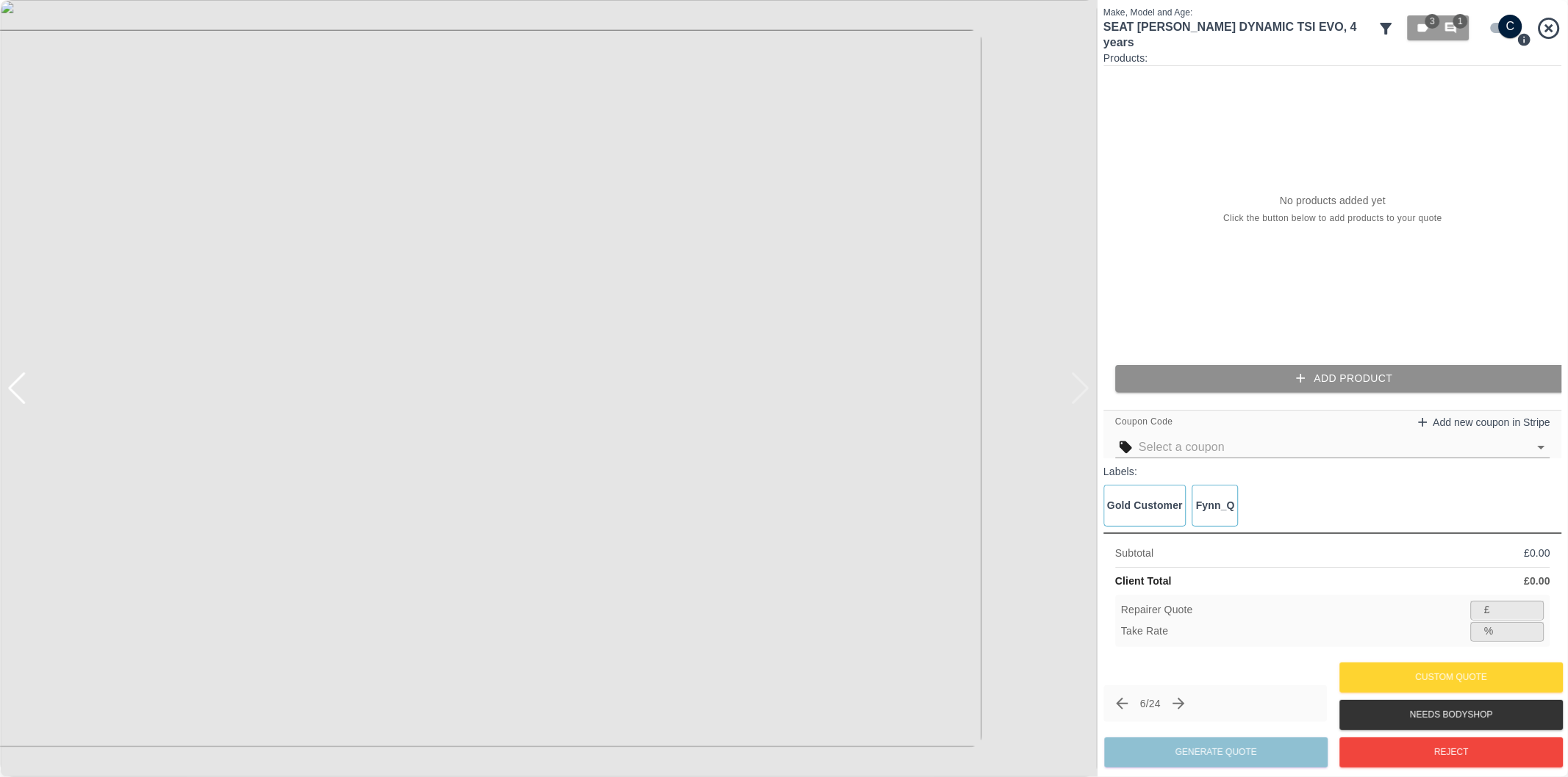
click at [1375, 385] on button "Add Product" at bounding box center [1344, 378] width 458 height 27
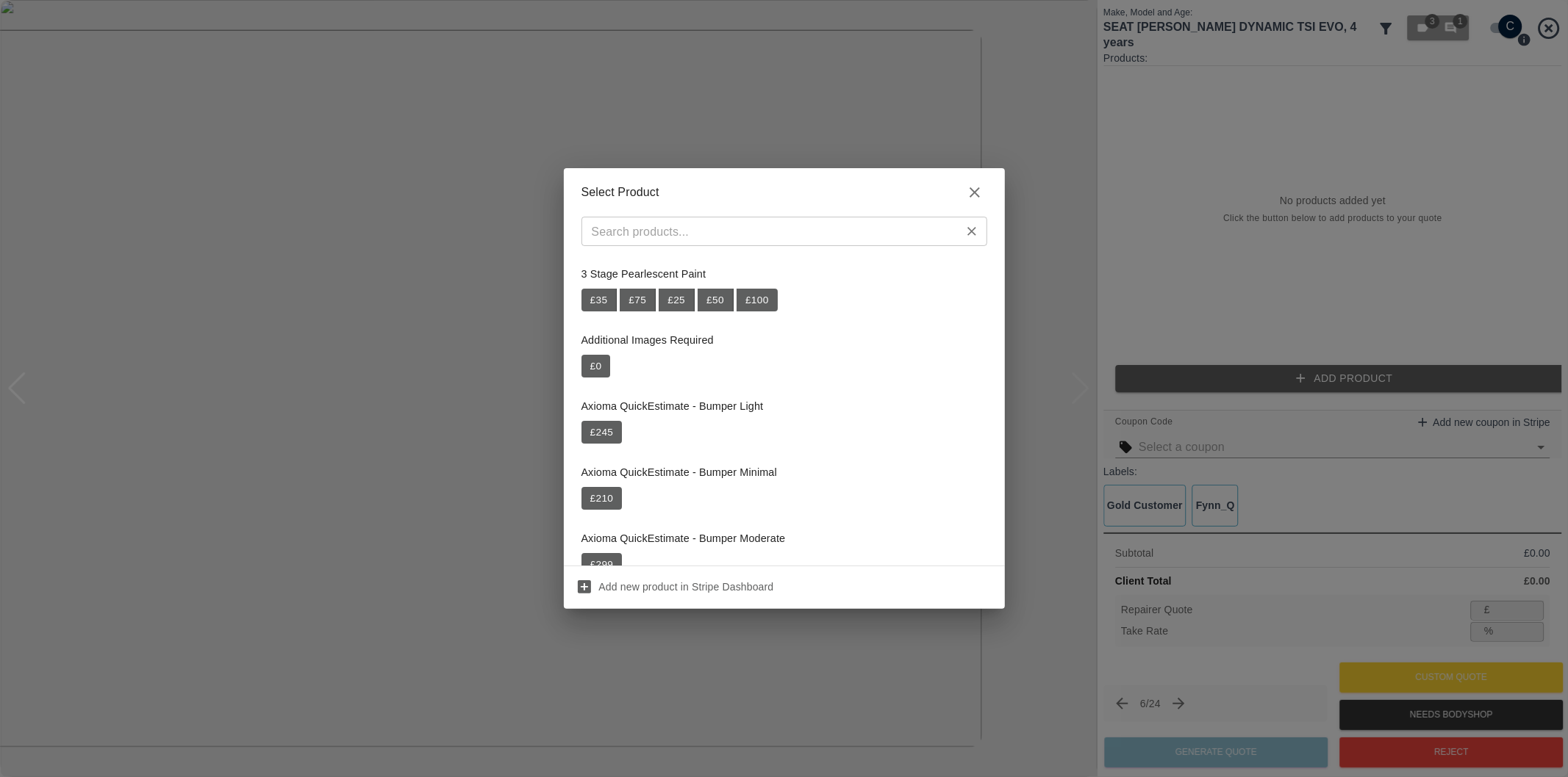
click at [803, 236] on input "text" at bounding box center [772, 231] width 373 height 20
paste input "Repair OSF Door"
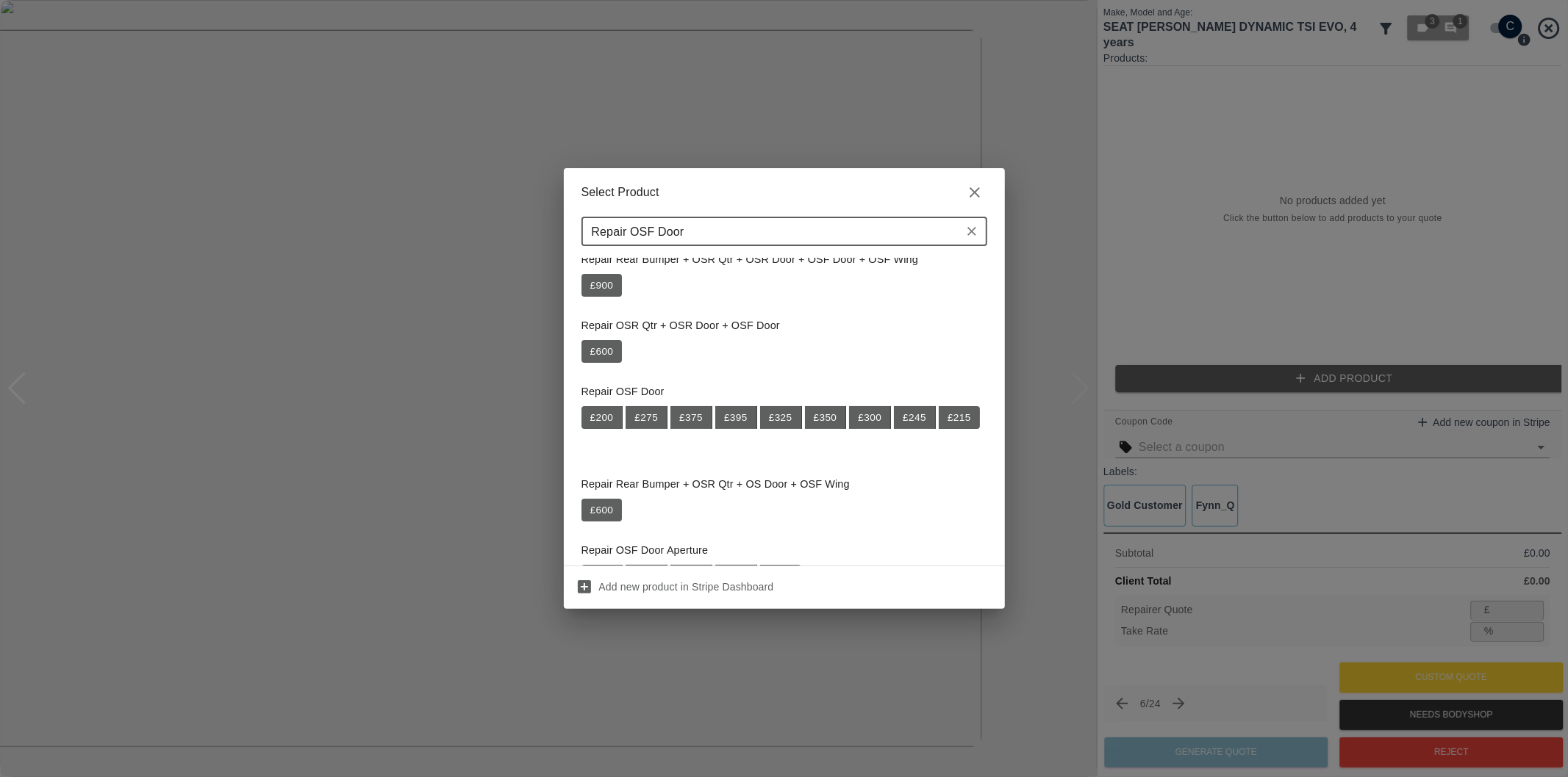
scroll to position [163, 0]
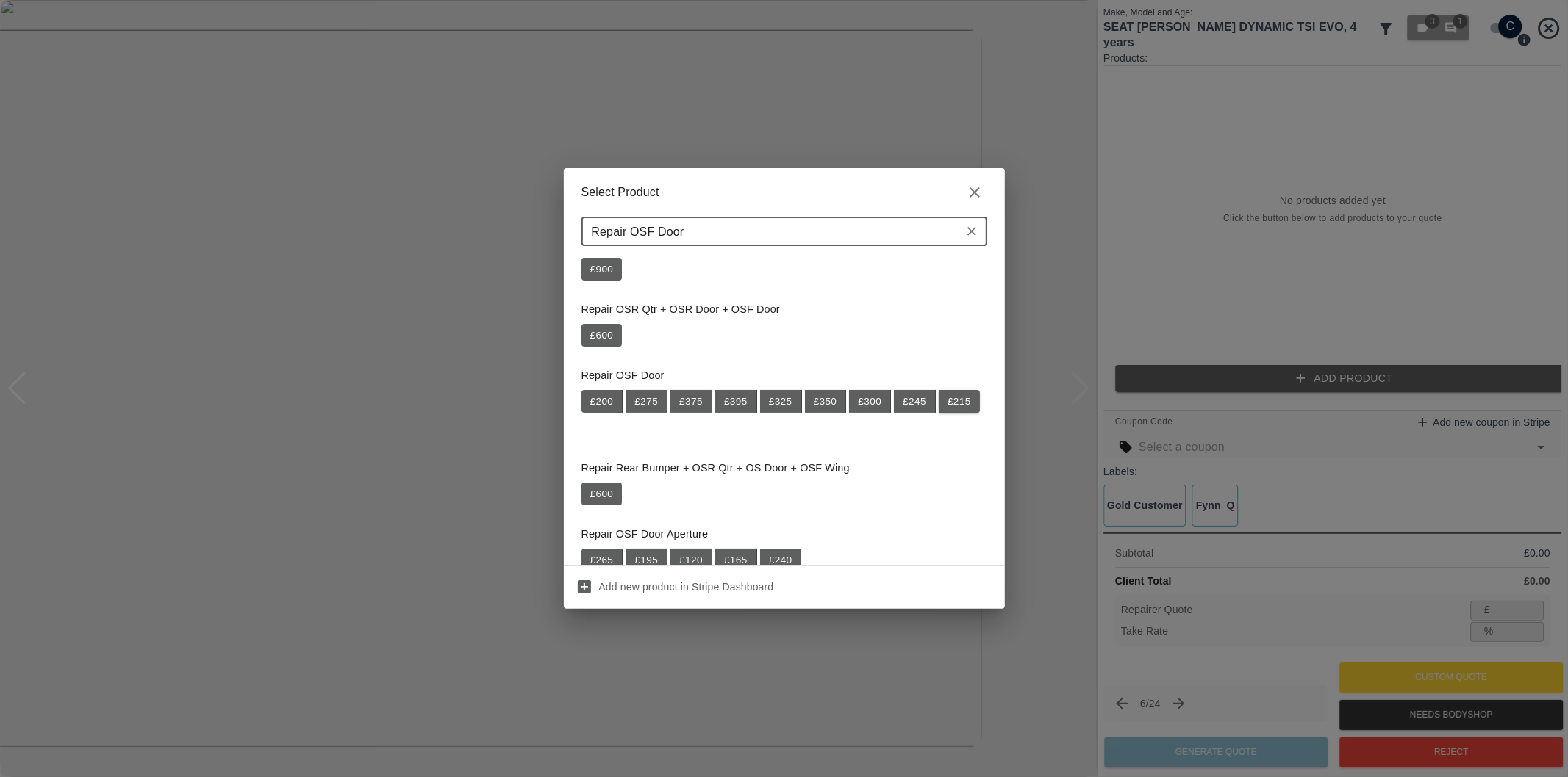
type input "Repair OSF Door"
click at [938, 413] on button "£ 215" at bounding box center [959, 402] width 41 height 24
type input "139"
type input "35.3"
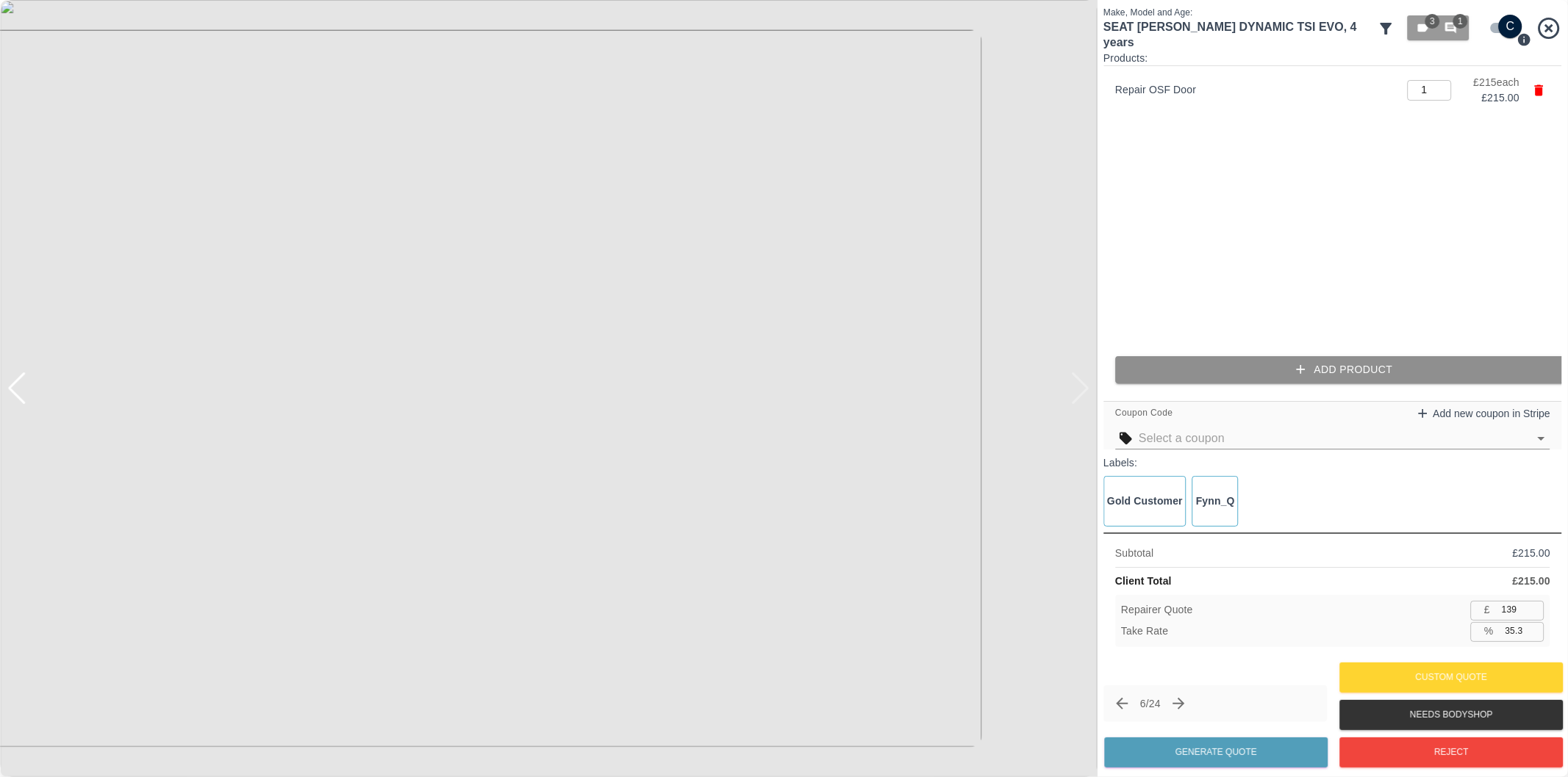
click at [1187, 373] on button "Add Product" at bounding box center [1344, 369] width 458 height 27
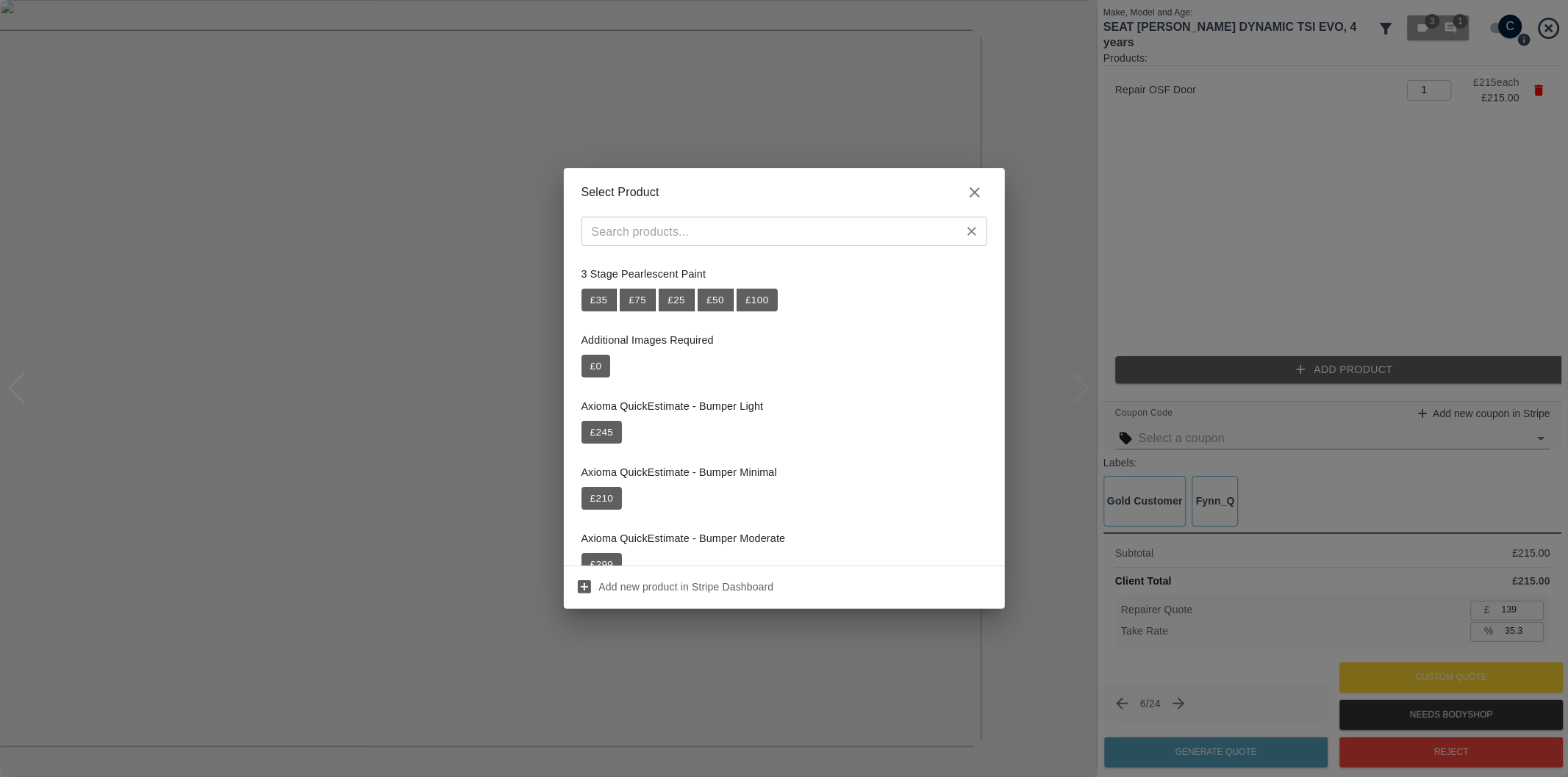
click at [748, 243] on div "​" at bounding box center [784, 231] width 405 height 29
paste input "Repair Door Mirror"
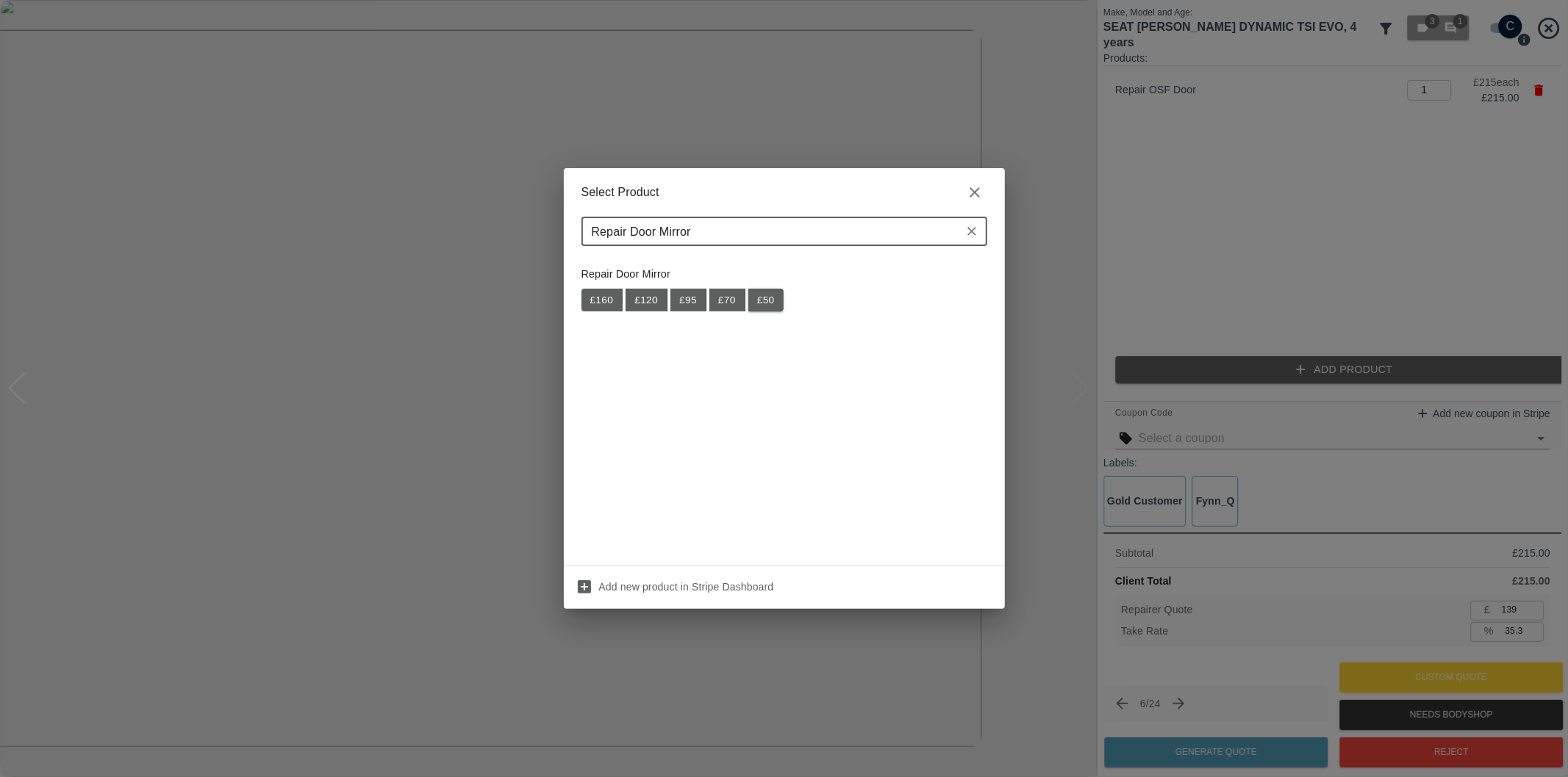
type input "Repair Door Mirror"
click at [771, 303] on button "£ 50" at bounding box center [766, 300] width 35 height 24
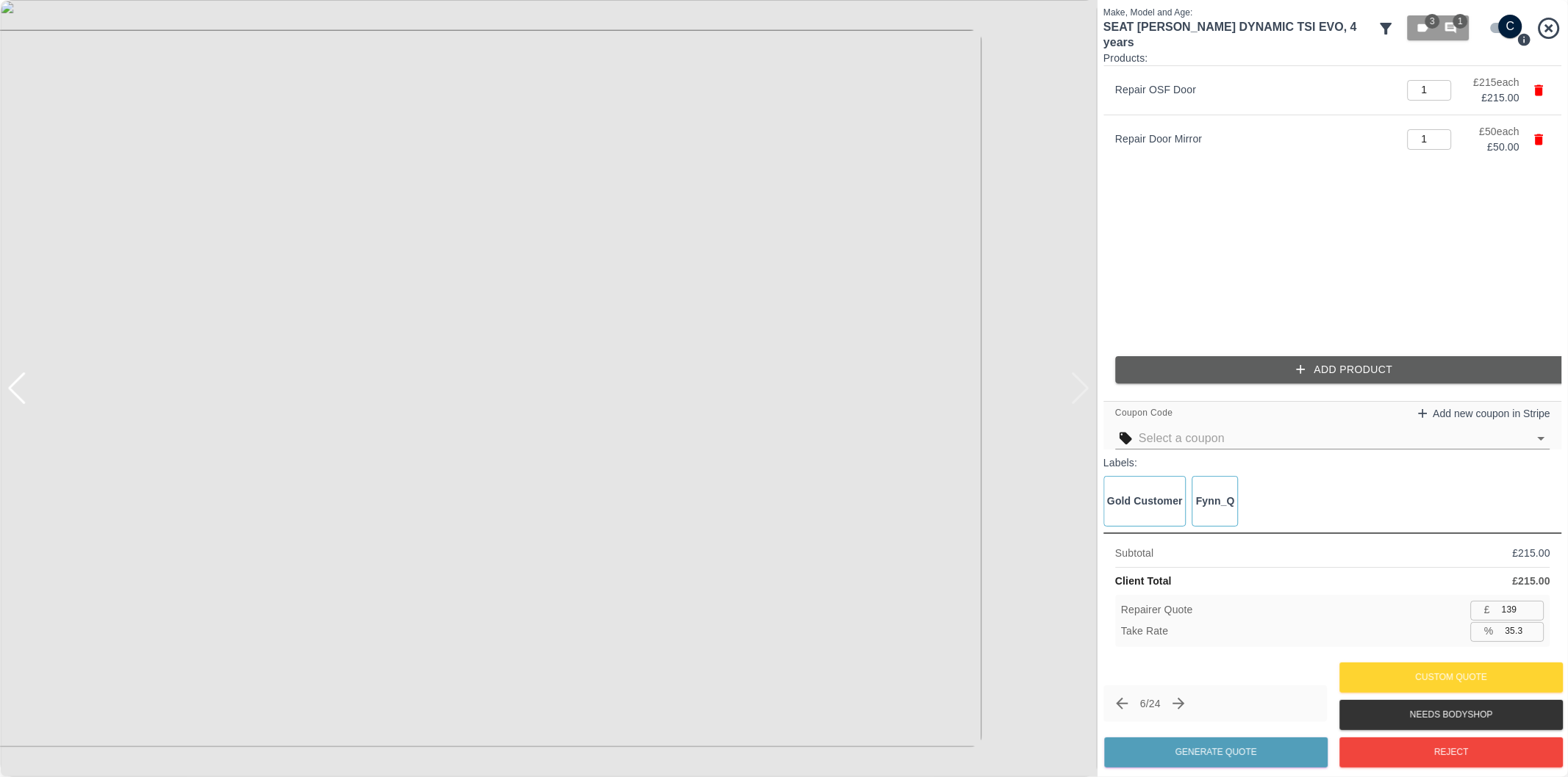
type input "172"
click at [1514, 635] on input "35.1" at bounding box center [1521, 631] width 45 height 18
type input "37.1"
type input "166"
type input "37.4"
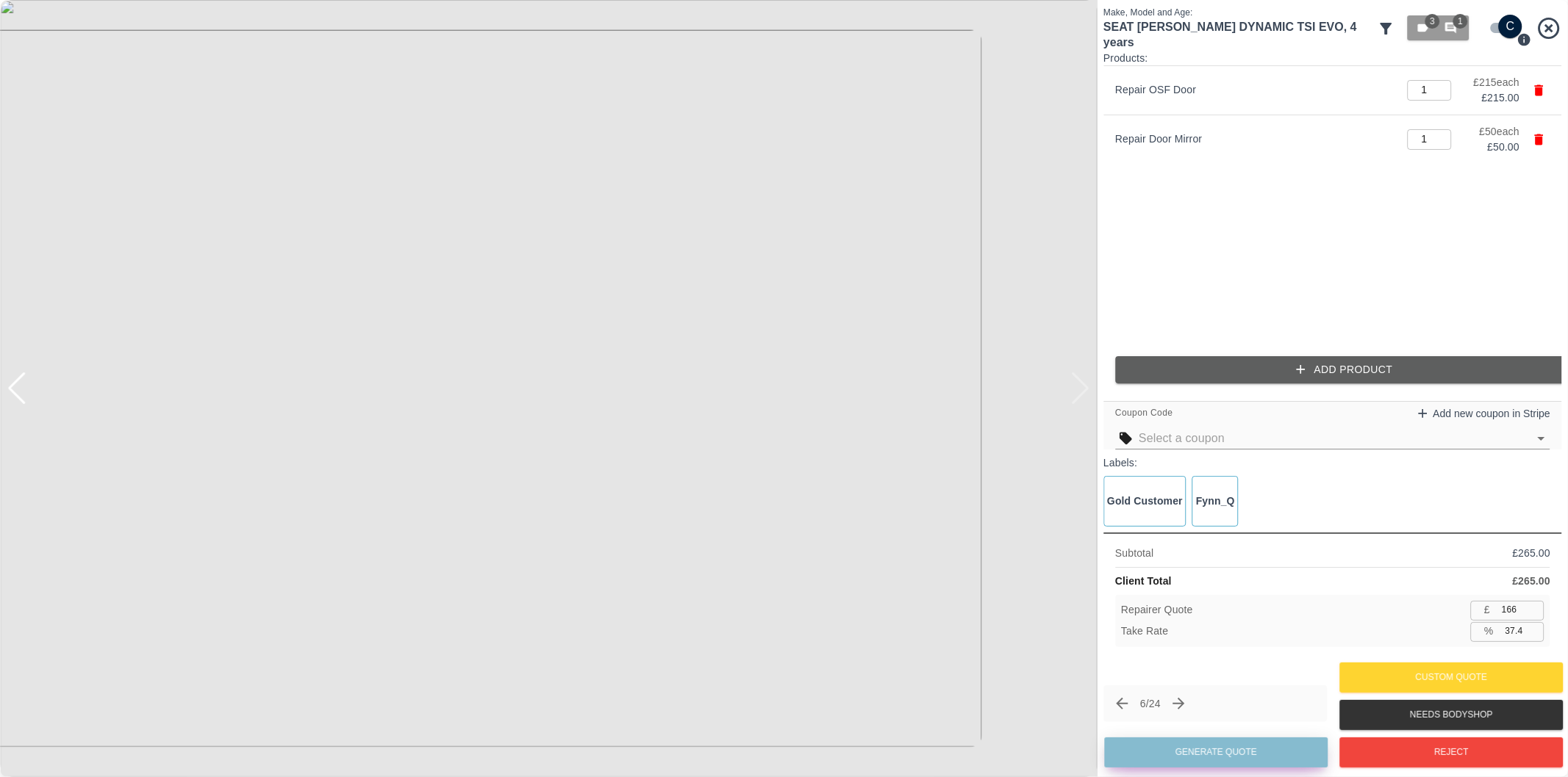
click at [1241, 753] on button "Generate Quote" at bounding box center [1215, 752] width 223 height 30
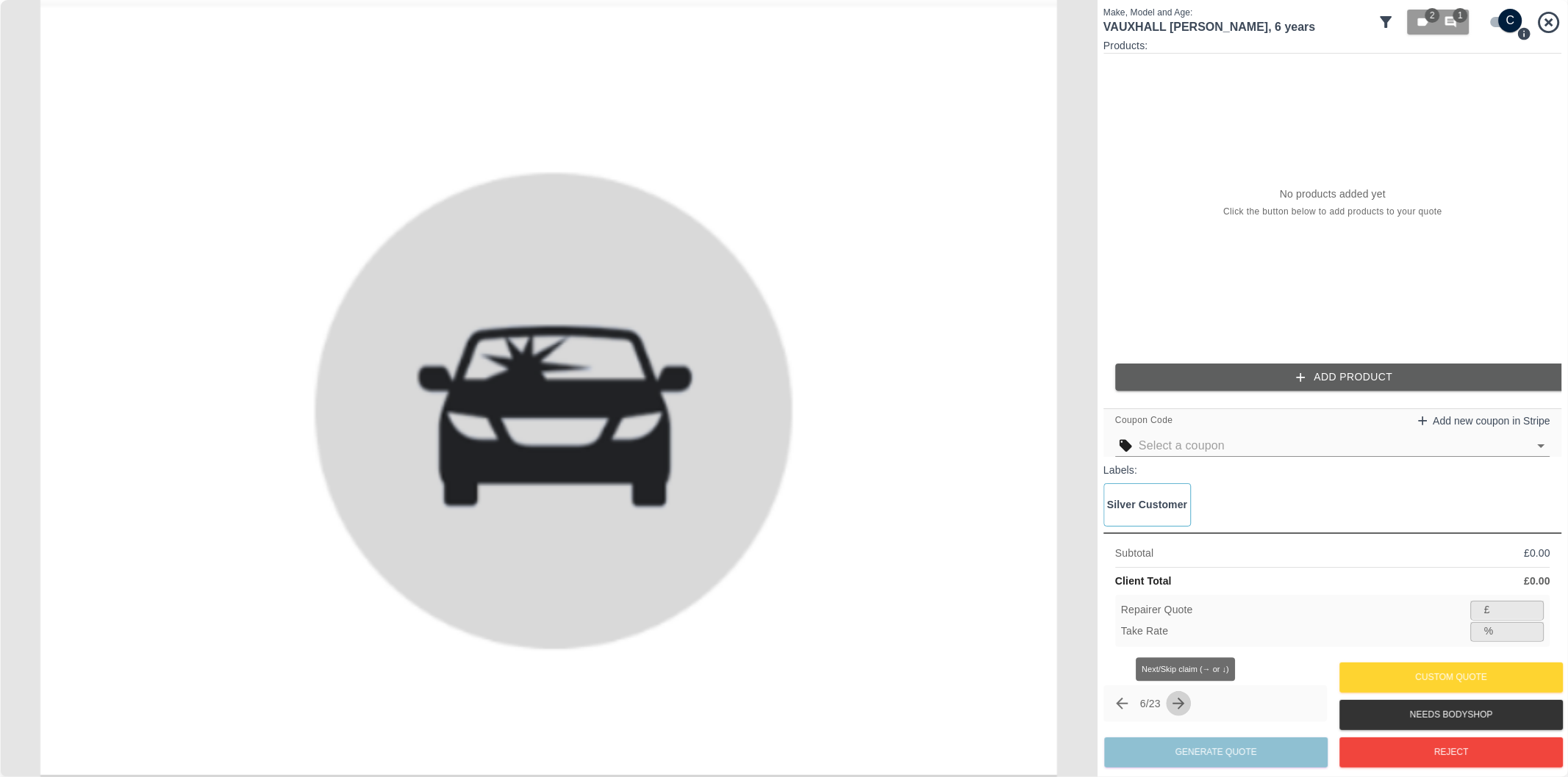
click at [1187, 708] on icon "Next claim" at bounding box center [1178, 704] width 18 height 18
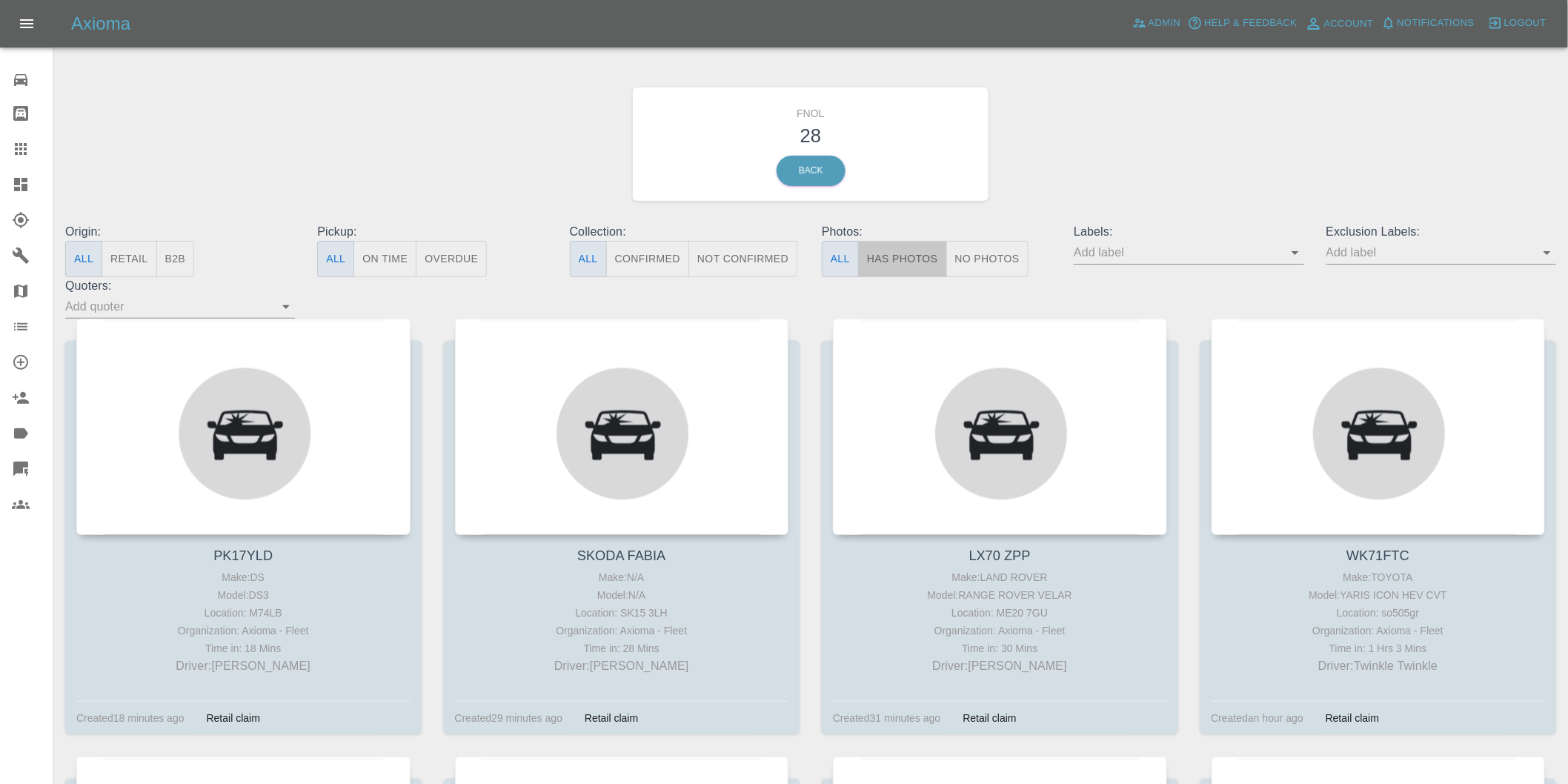
click at [913, 268] on button "Has Photos" at bounding box center [903, 259] width 89 height 36
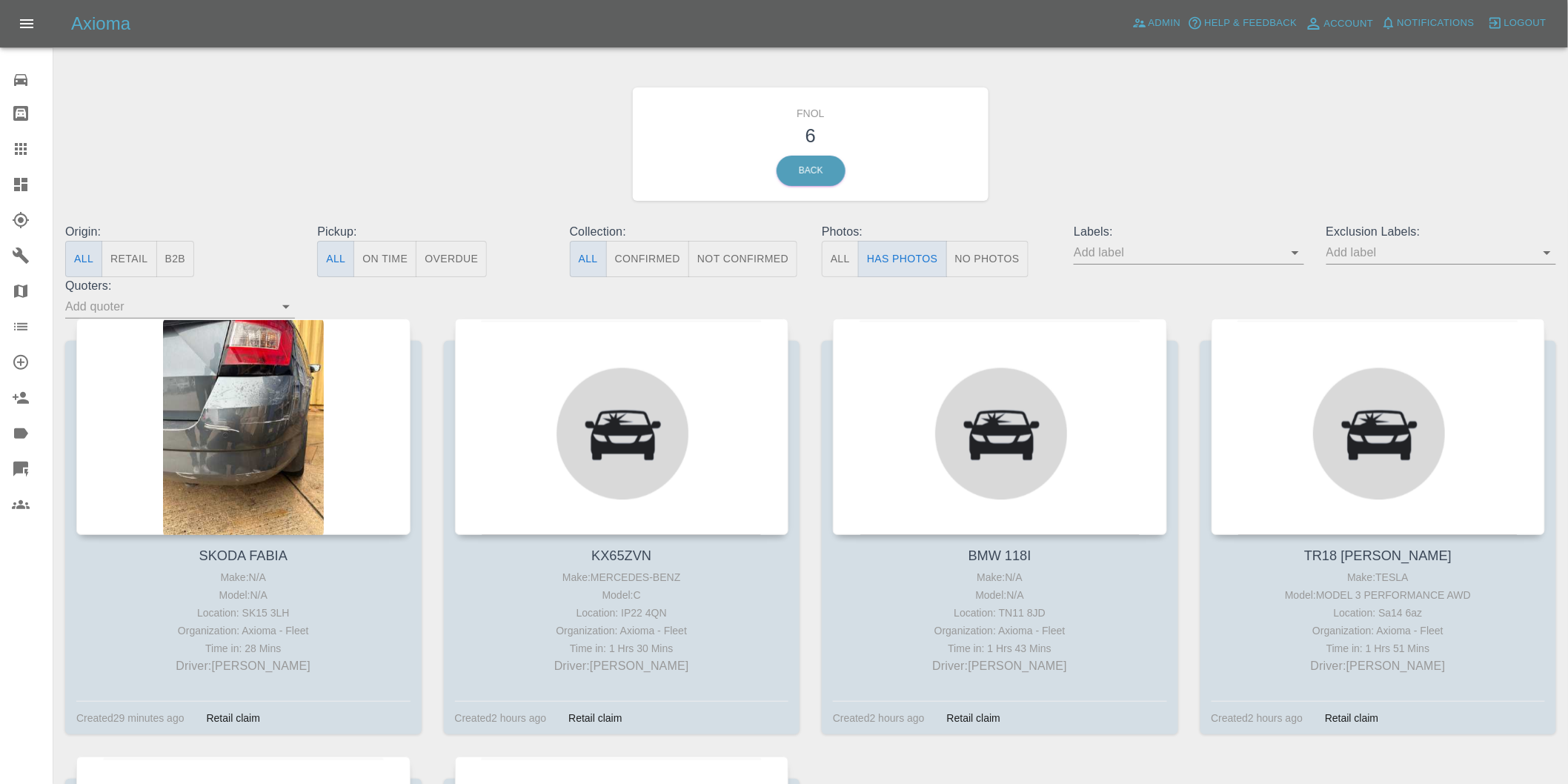
click at [1545, 256] on icon "Open" at bounding box center [1548, 253] width 18 height 18
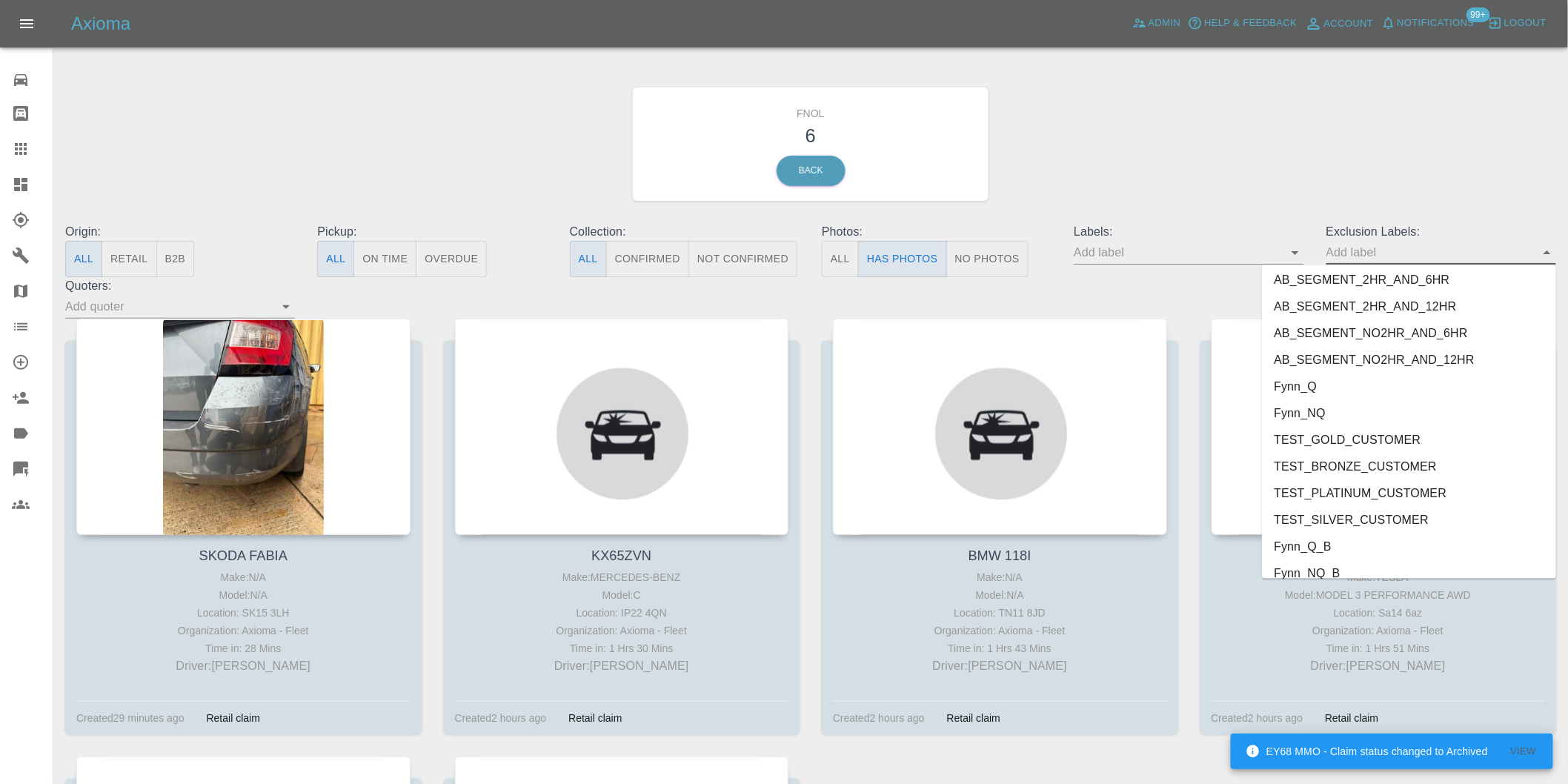
scroll to position [3192, 0]
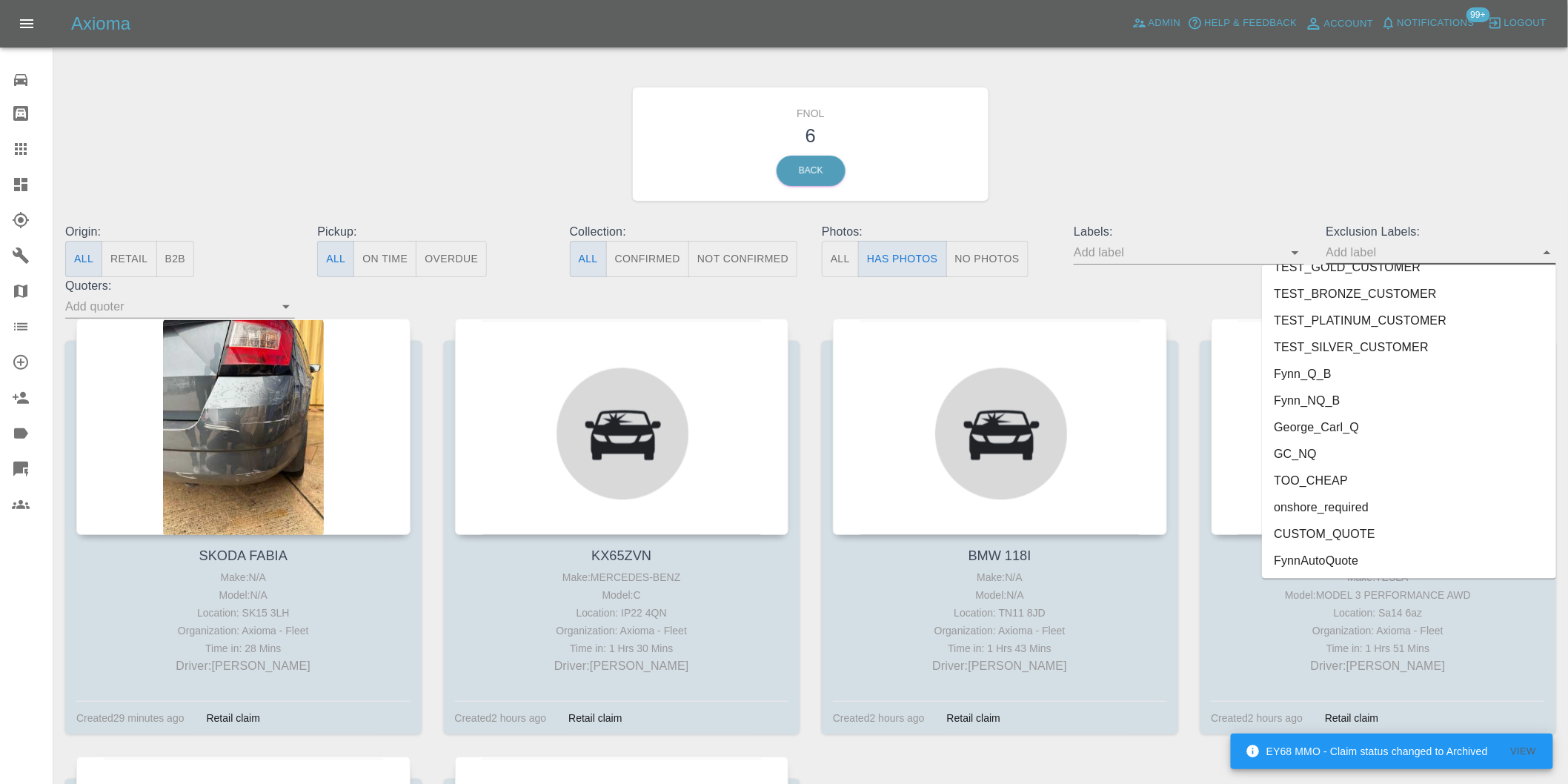
click at [1335, 506] on li "onshore_required" at bounding box center [1409, 507] width 294 height 27
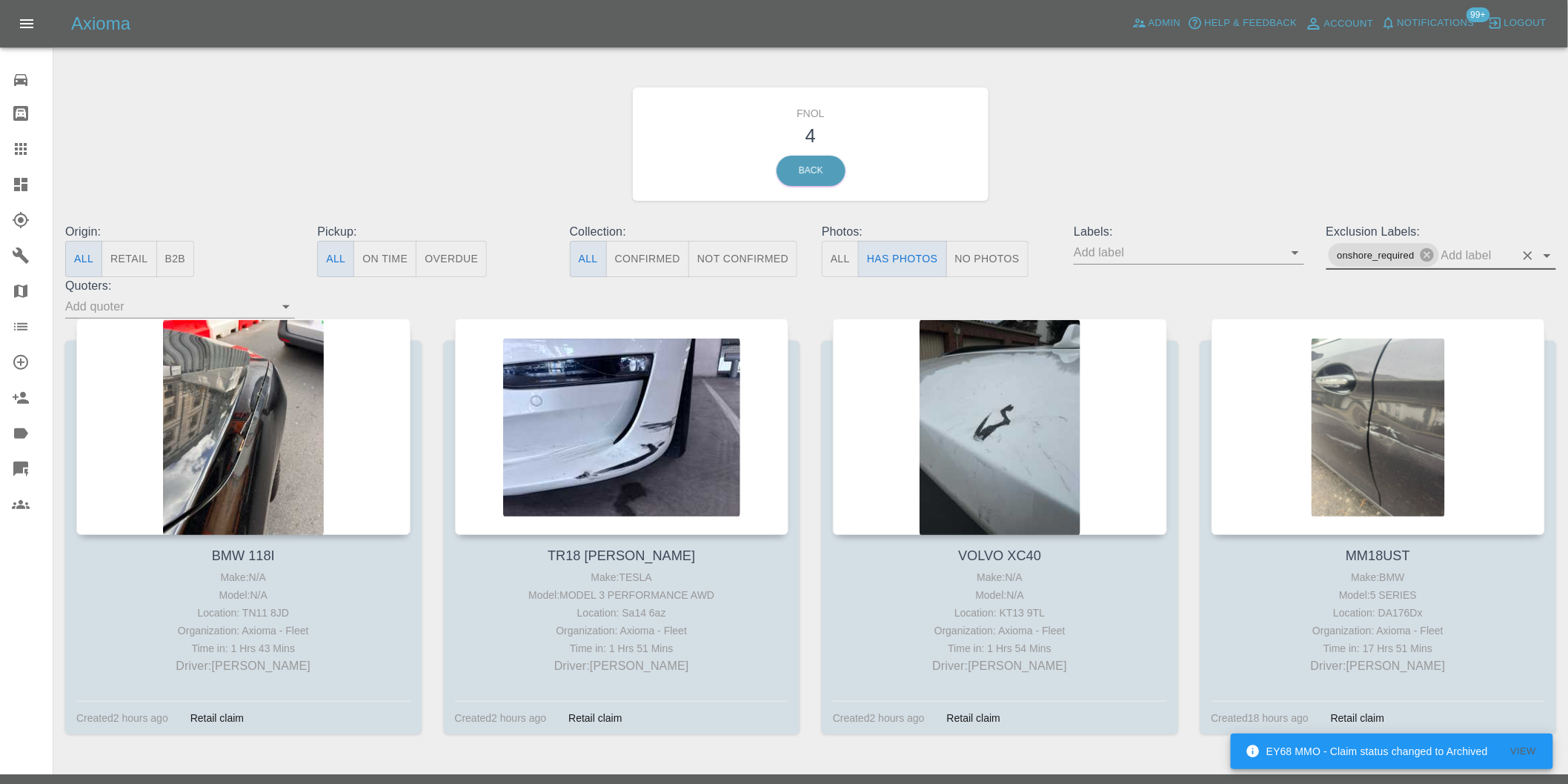
click at [1547, 255] on icon "Open" at bounding box center [1548, 256] width 7 height 4
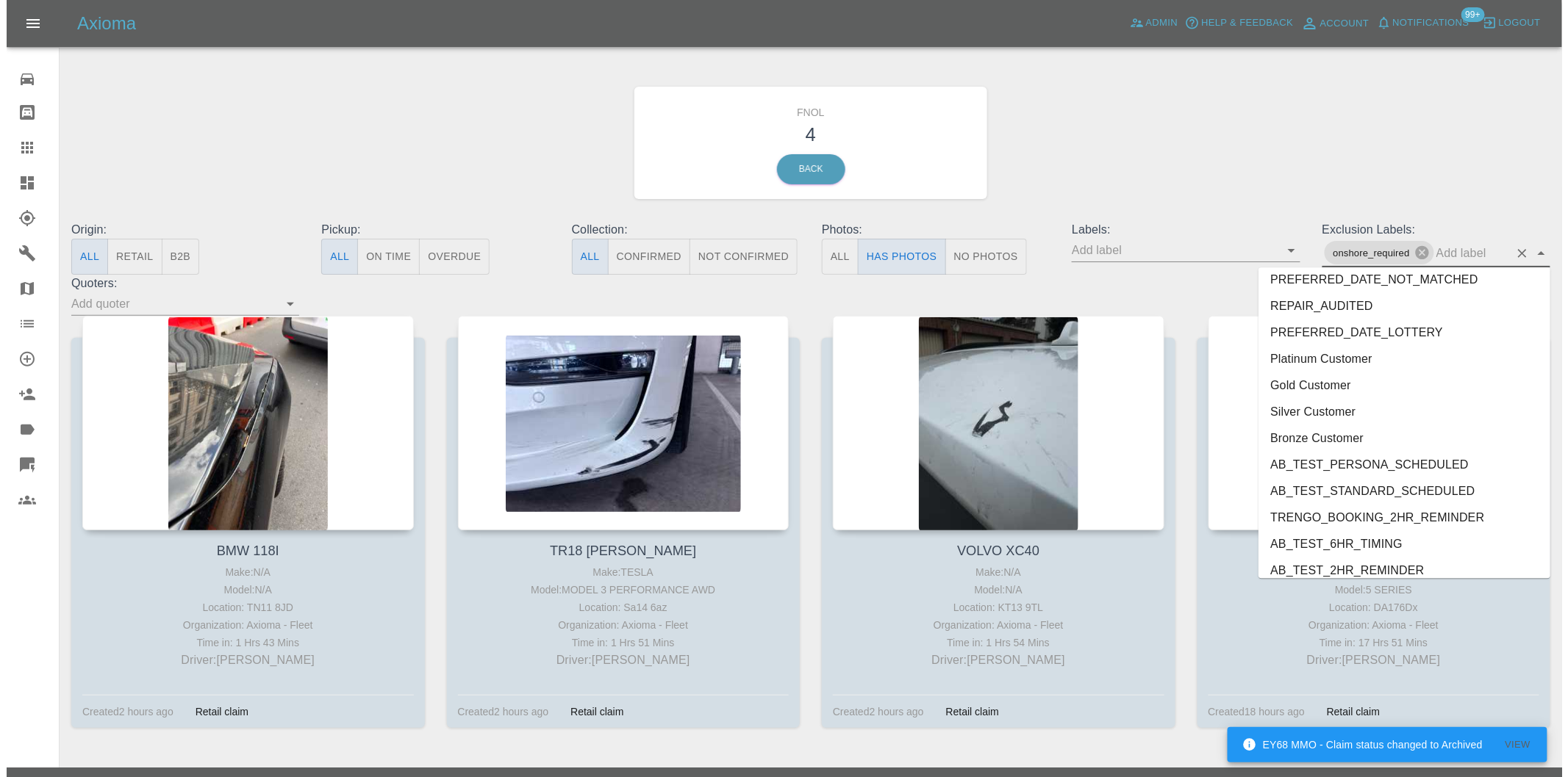
scroll to position [3137, 0]
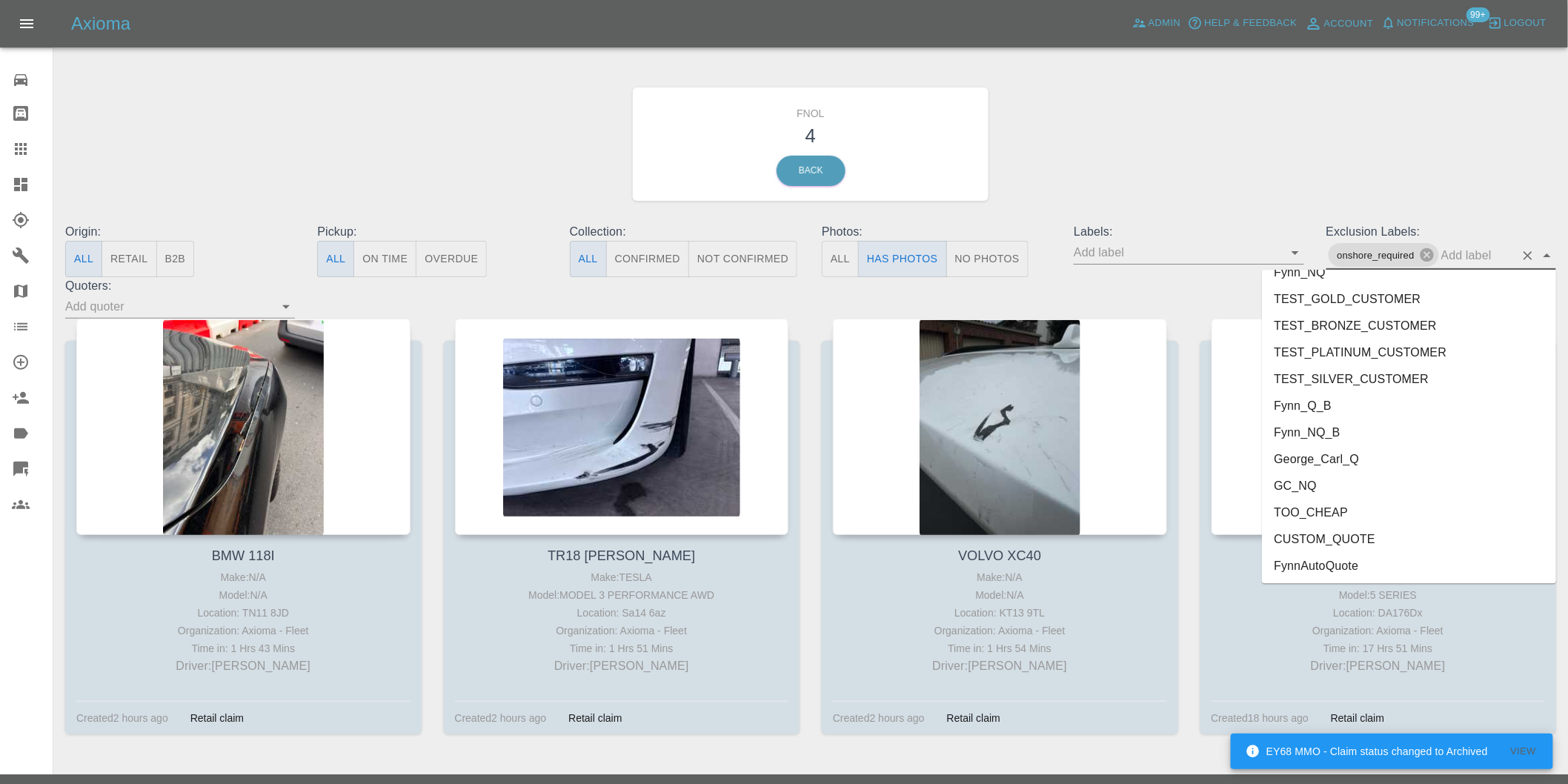
click at [1321, 462] on li "George_Carl_Q" at bounding box center [1409, 459] width 294 height 27
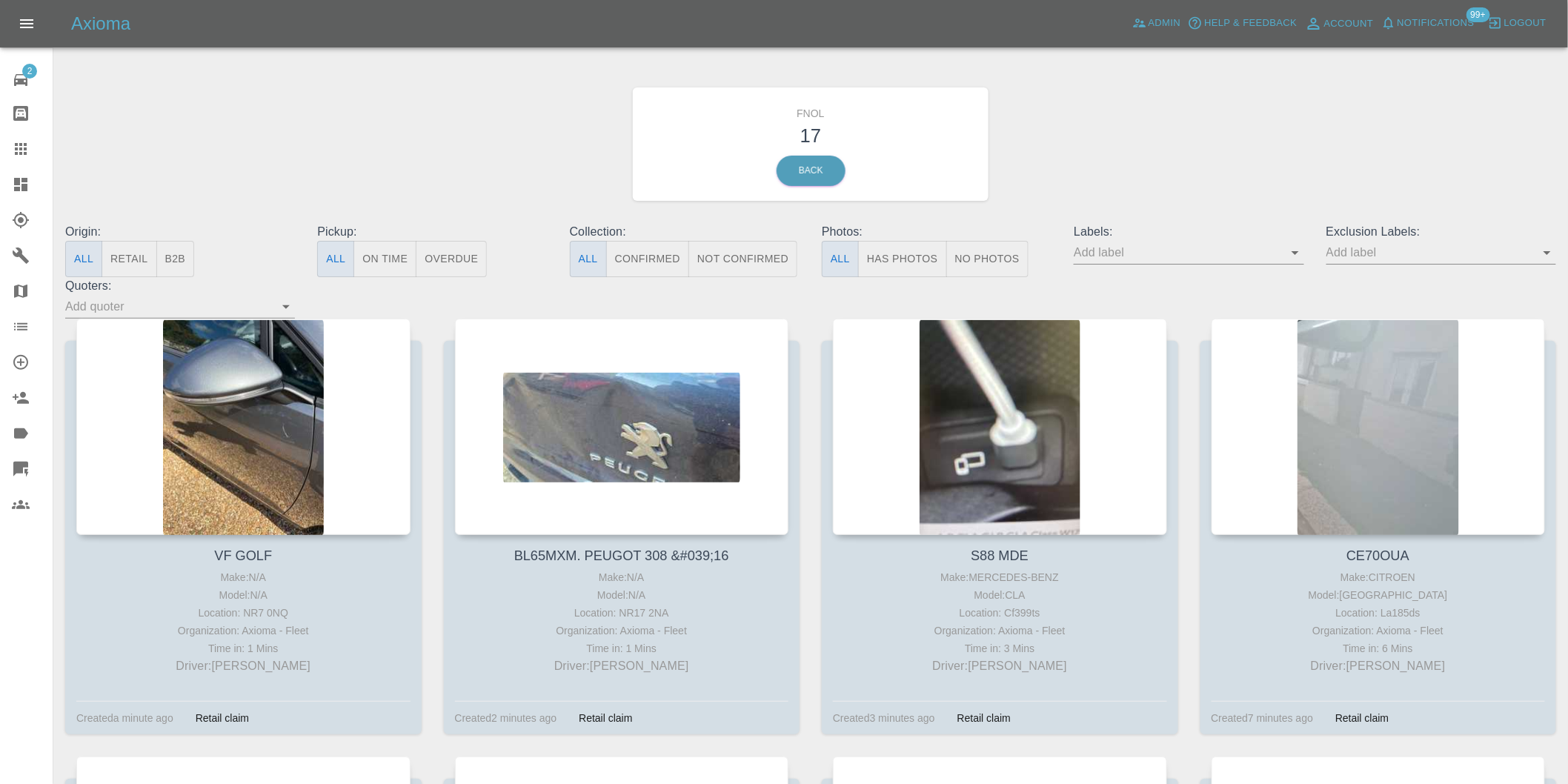
click at [906, 260] on button "Has Photos" at bounding box center [903, 259] width 89 height 36
drag, startPoint x: 1544, startPoint y: 255, endPoint x: 1549, endPoint y: 264, distance: 10.3
click at [1545, 256] on icon "Open" at bounding box center [1548, 253] width 18 height 18
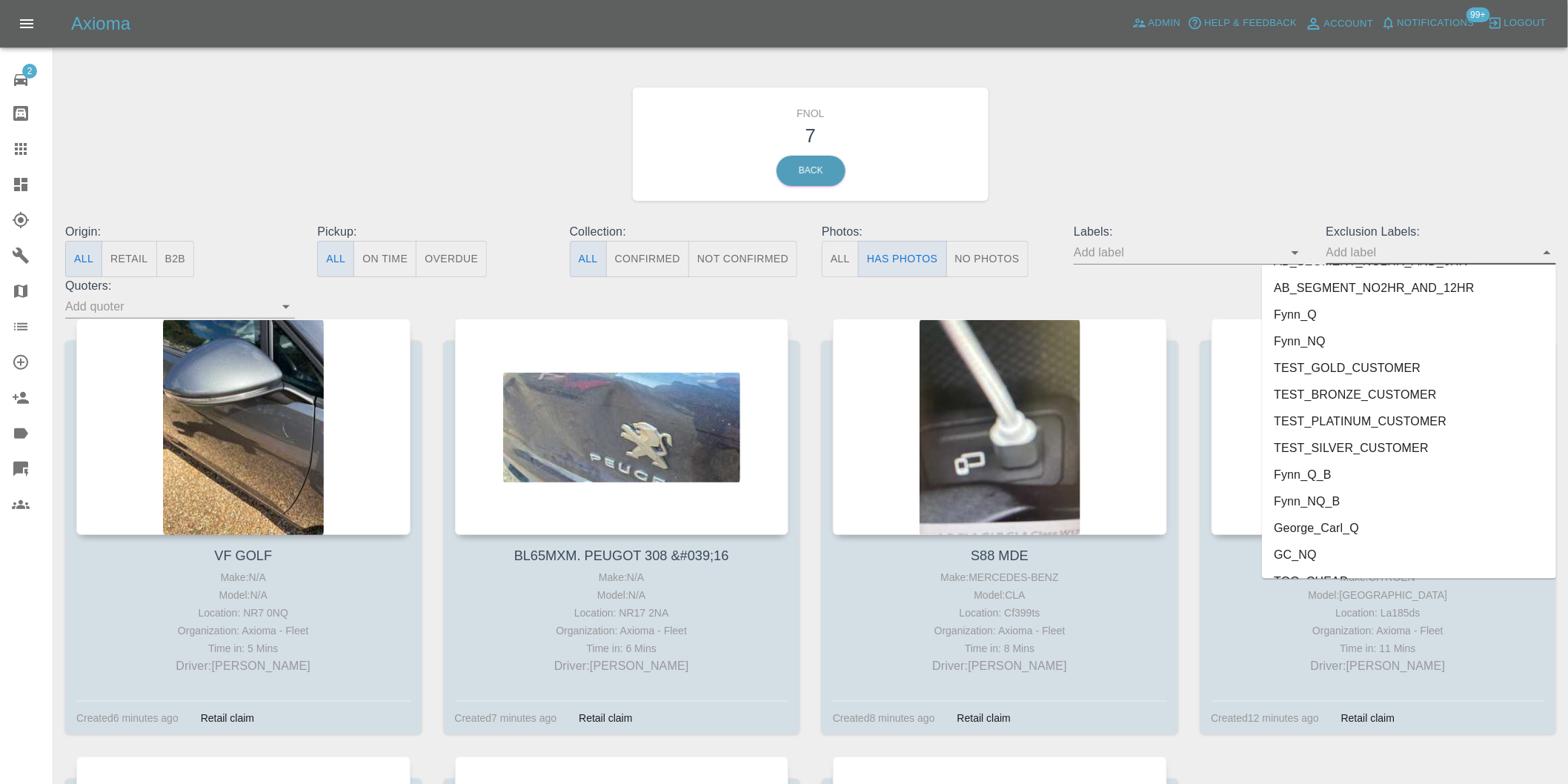
scroll to position [3192, 0]
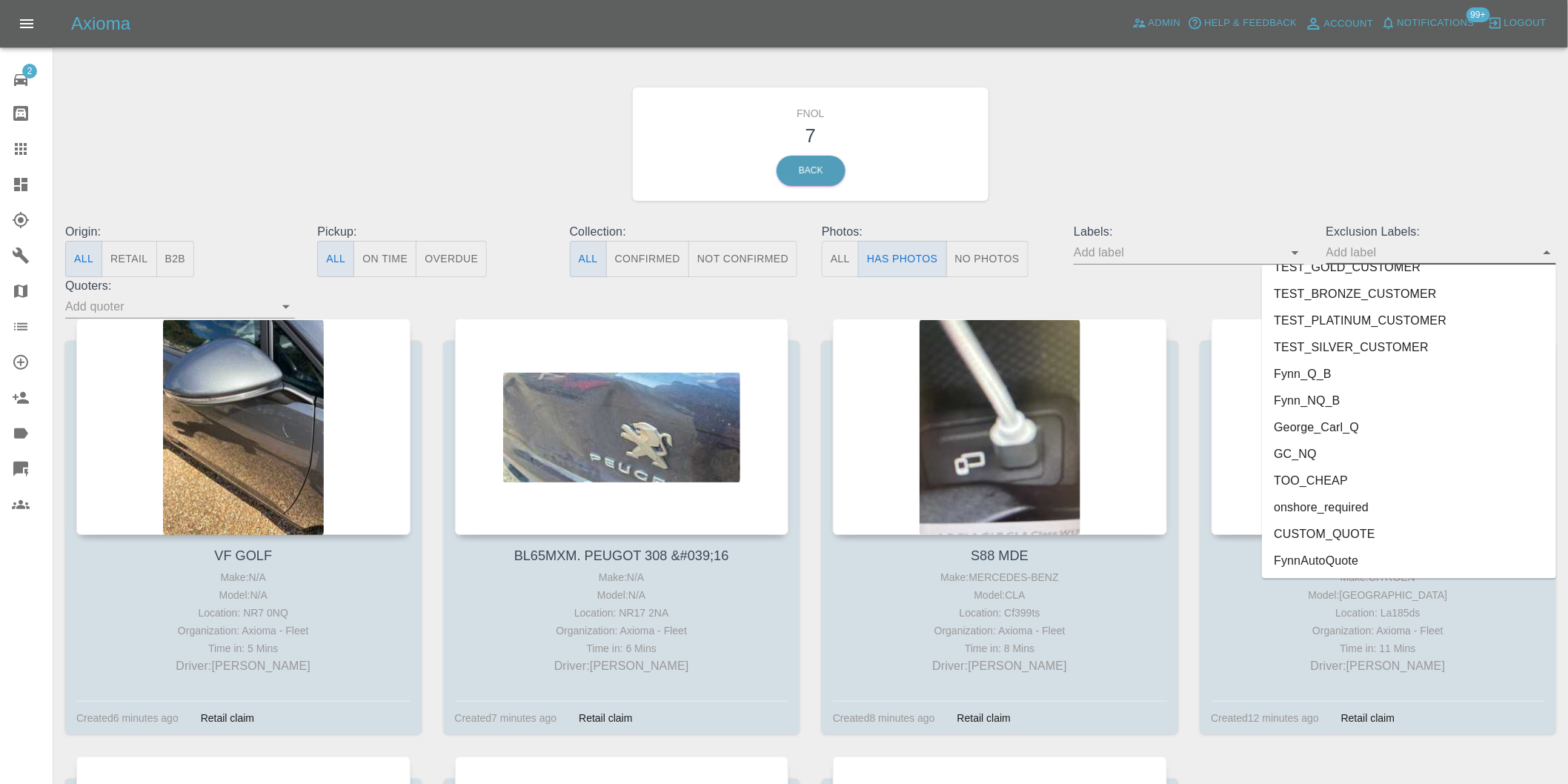
click at [1343, 506] on li "onshore_required" at bounding box center [1409, 507] width 294 height 27
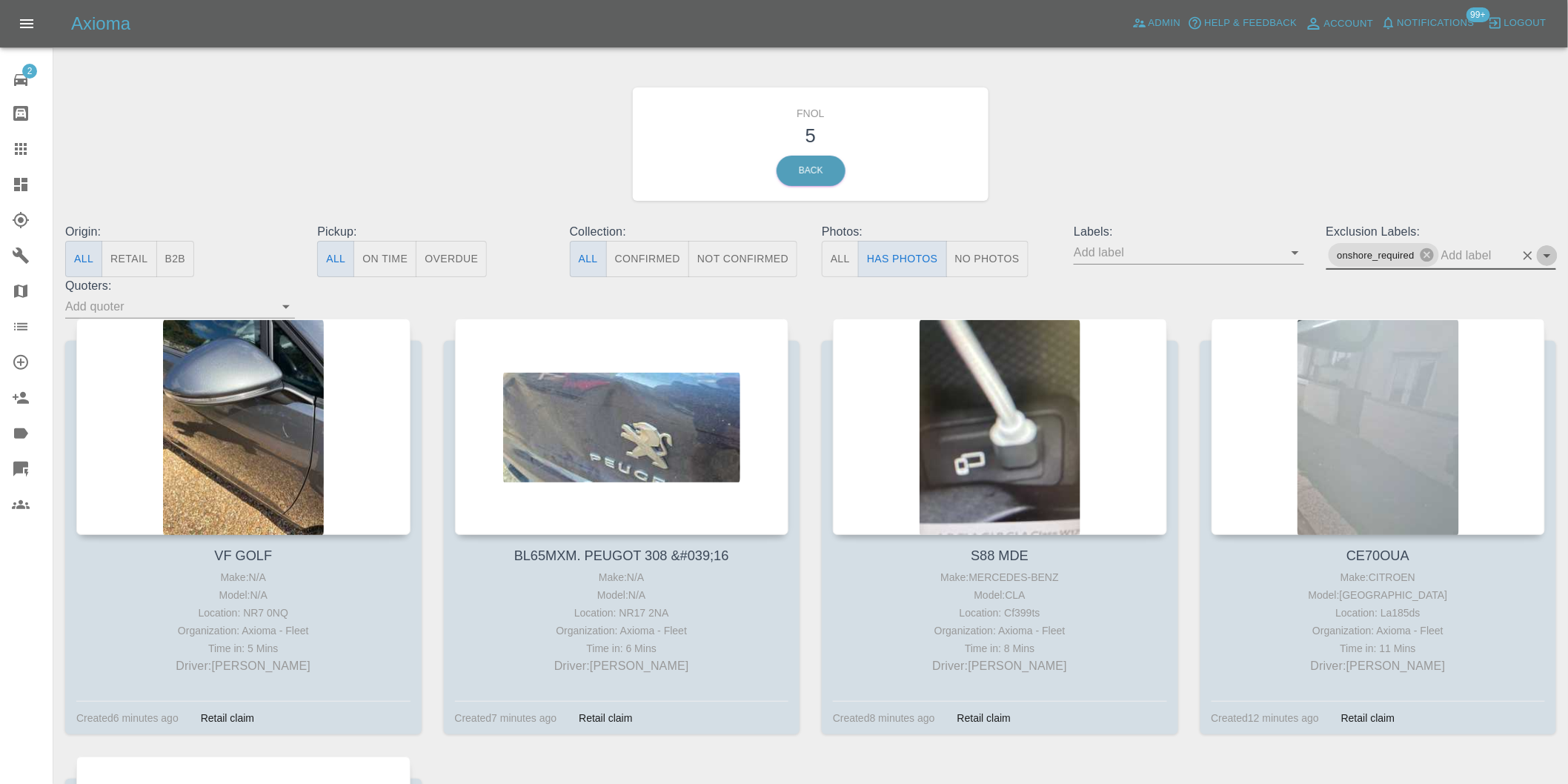
click at [1547, 255] on icon "Open" at bounding box center [1548, 256] width 7 height 4
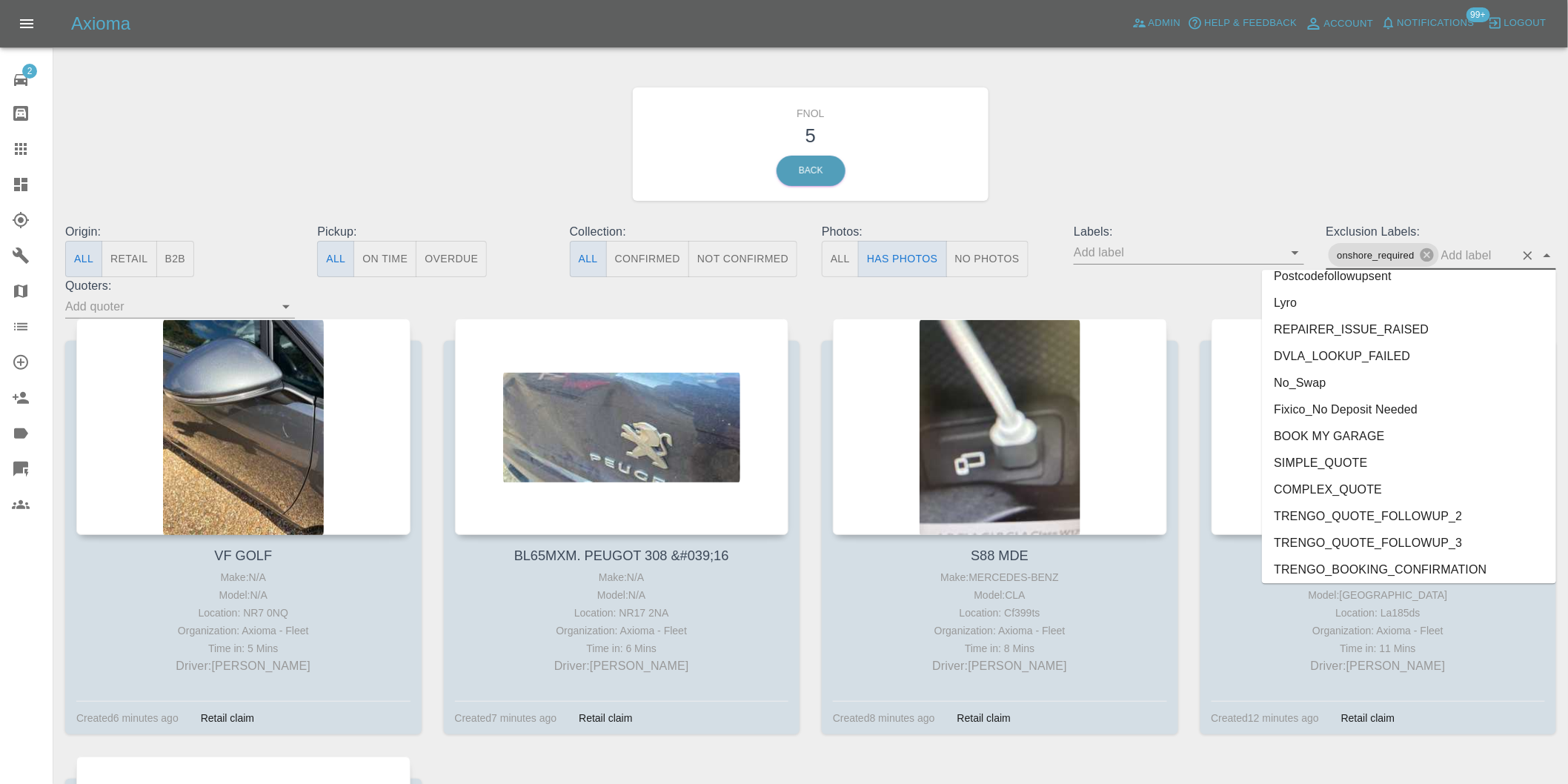
scroll to position [3165, 0]
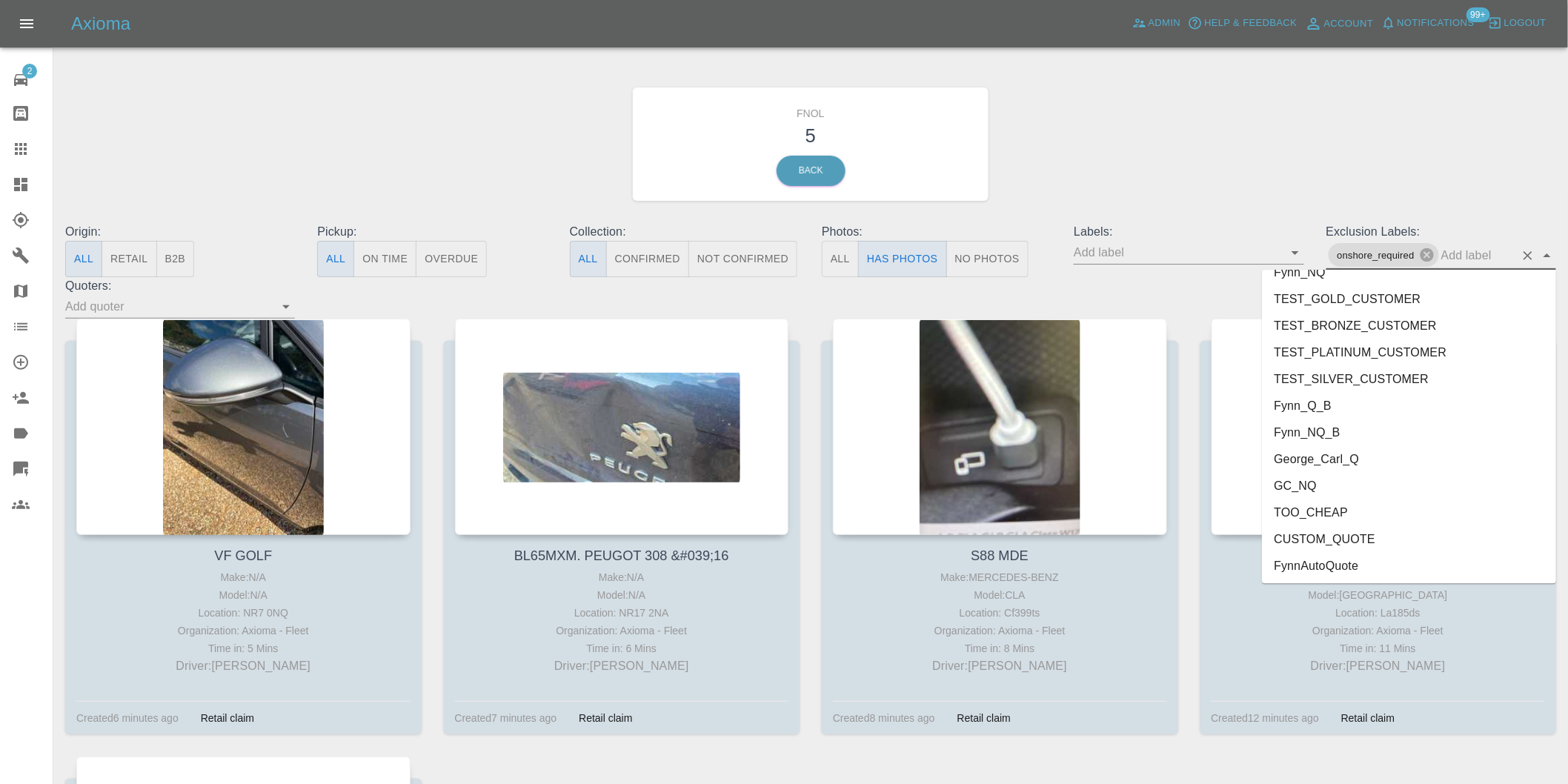
click at [1329, 454] on li "George_Carl_Q" at bounding box center [1409, 459] width 294 height 27
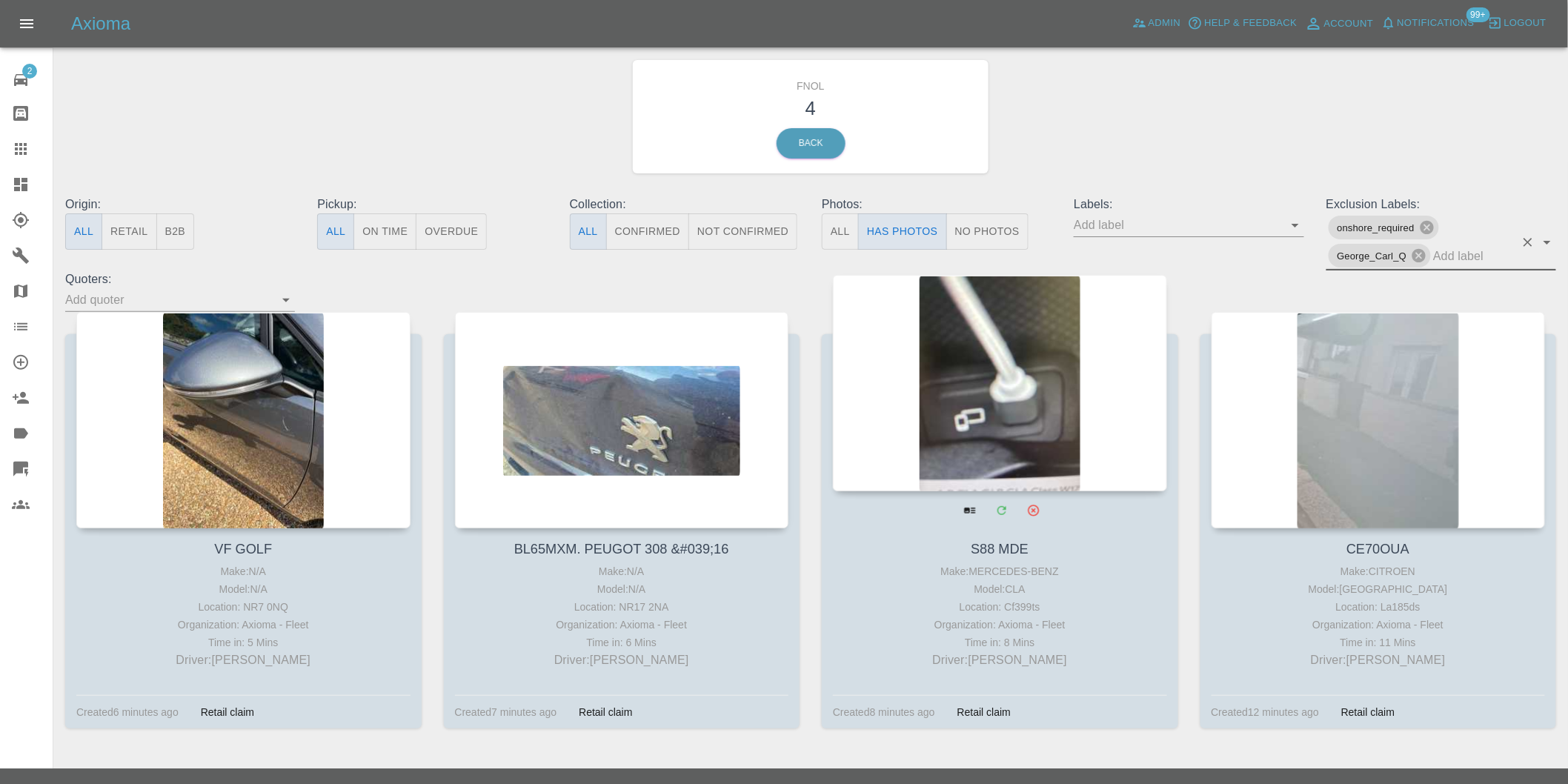
scroll to position [52, 0]
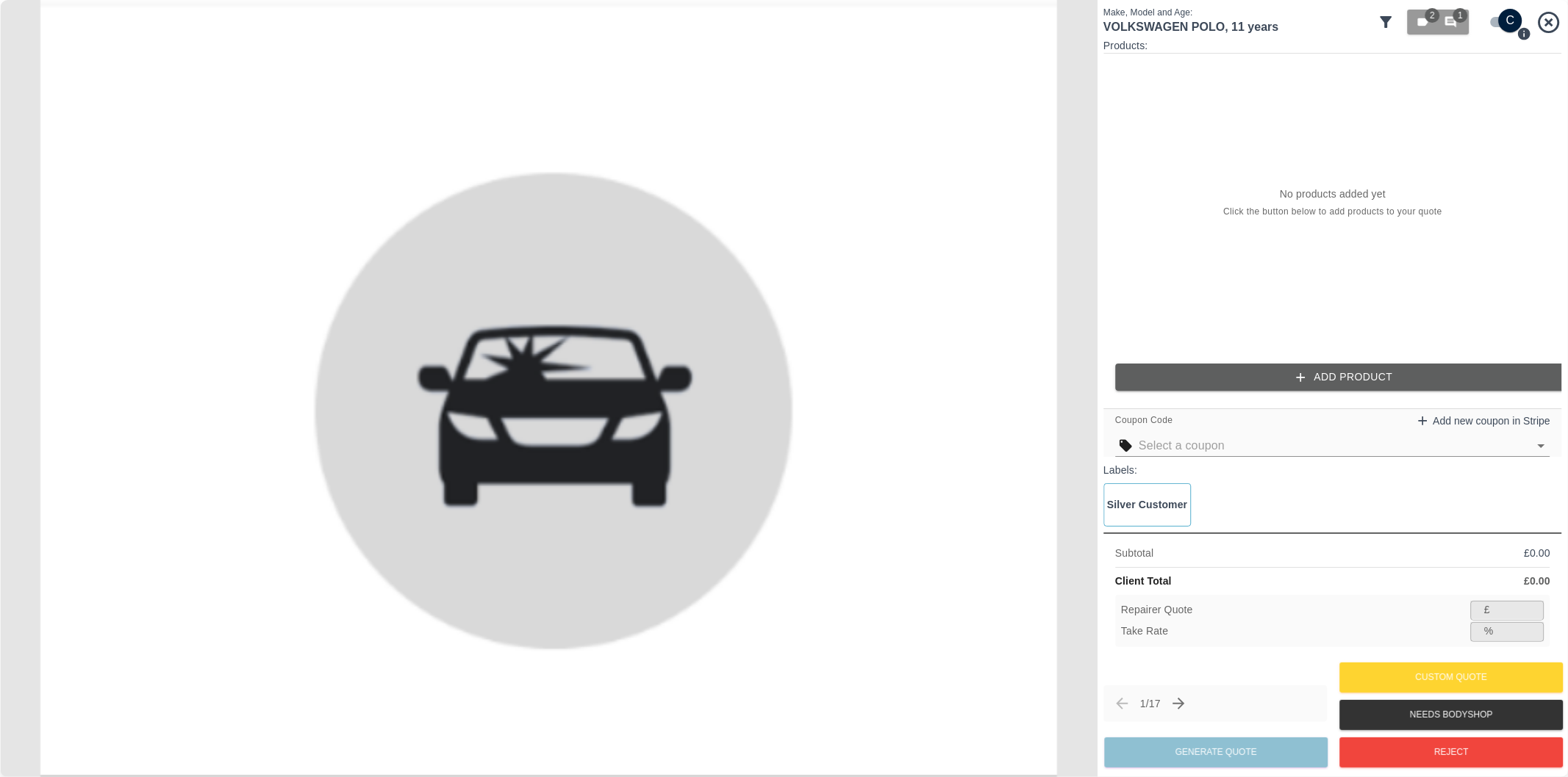
click at [1392, 23] on icon at bounding box center [1386, 22] width 18 height 18
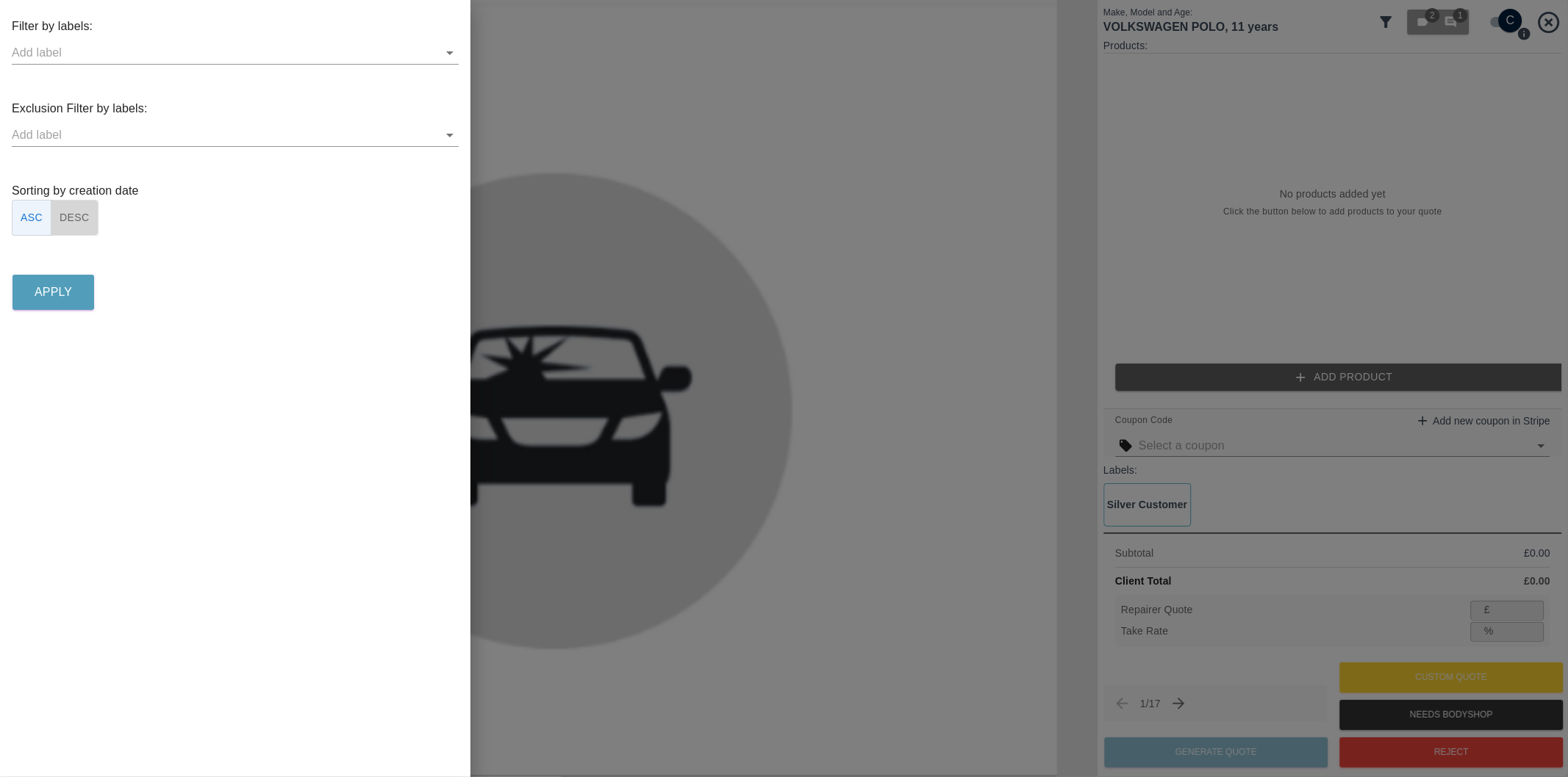
click at [78, 217] on button "DESC" at bounding box center [75, 217] width 47 height 36
click at [456, 137] on icon "Open" at bounding box center [449, 135] width 18 height 18
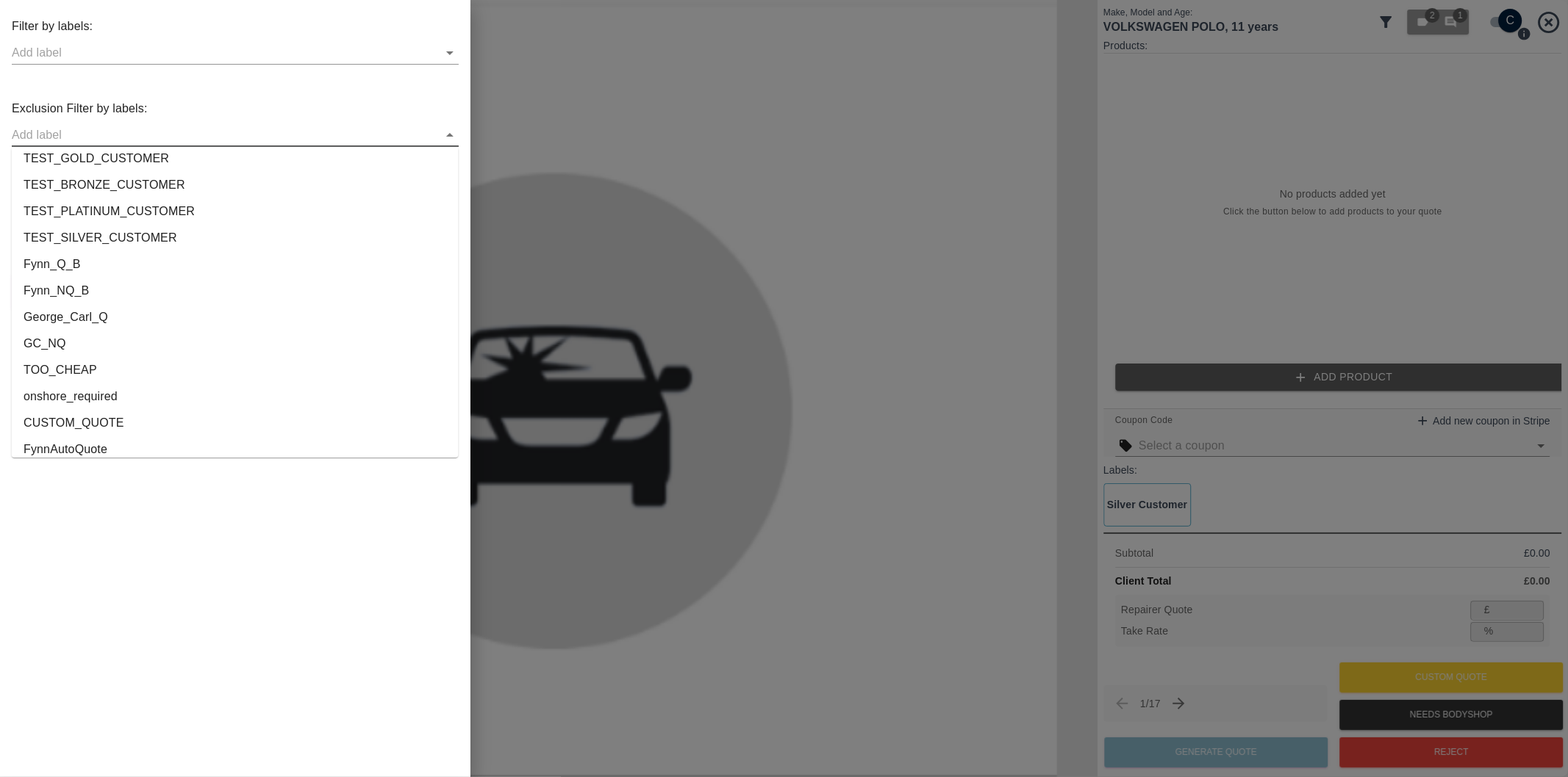
scroll to position [2741, 0]
click at [96, 305] on li "George_Carl_Q" at bounding box center [235, 308] width 447 height 26
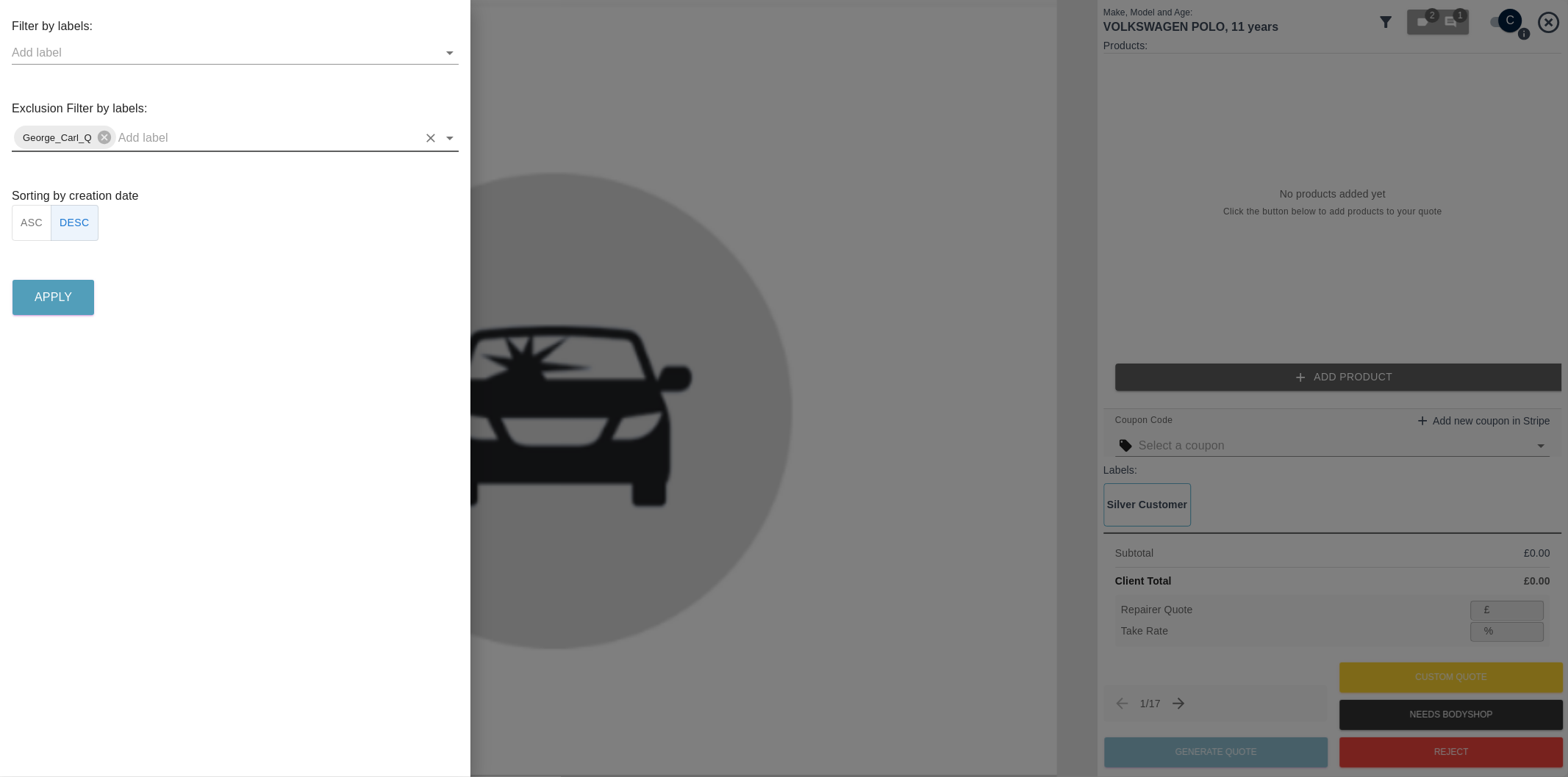
click at [449, 134] on icon "Open" at bounding box center [449, 138] width 18 height 18
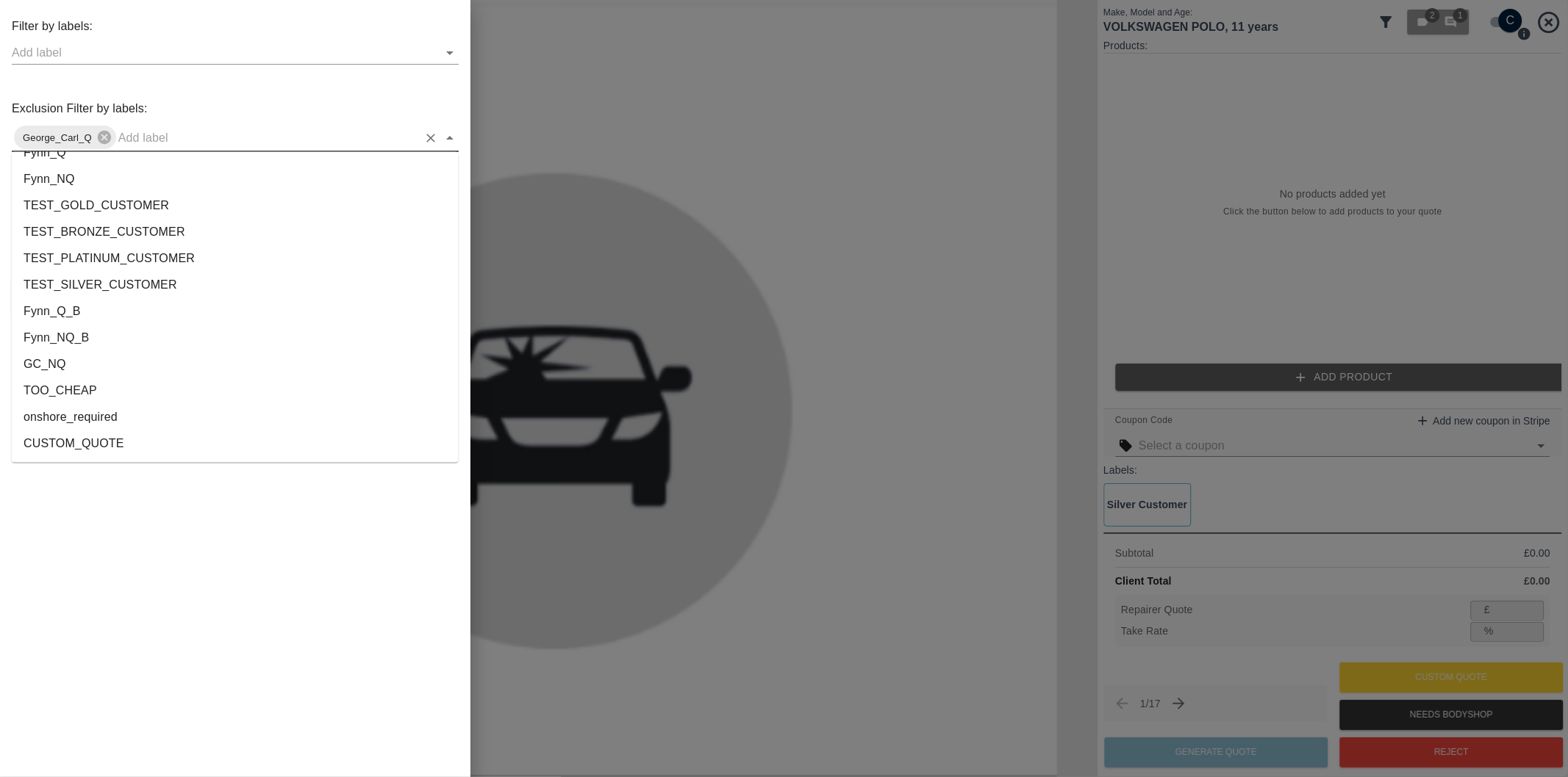
scroll to position [2714, 0]
click at [87, 390] on li "onshore_required" at bounding box center [235, 392] width 447 height 26
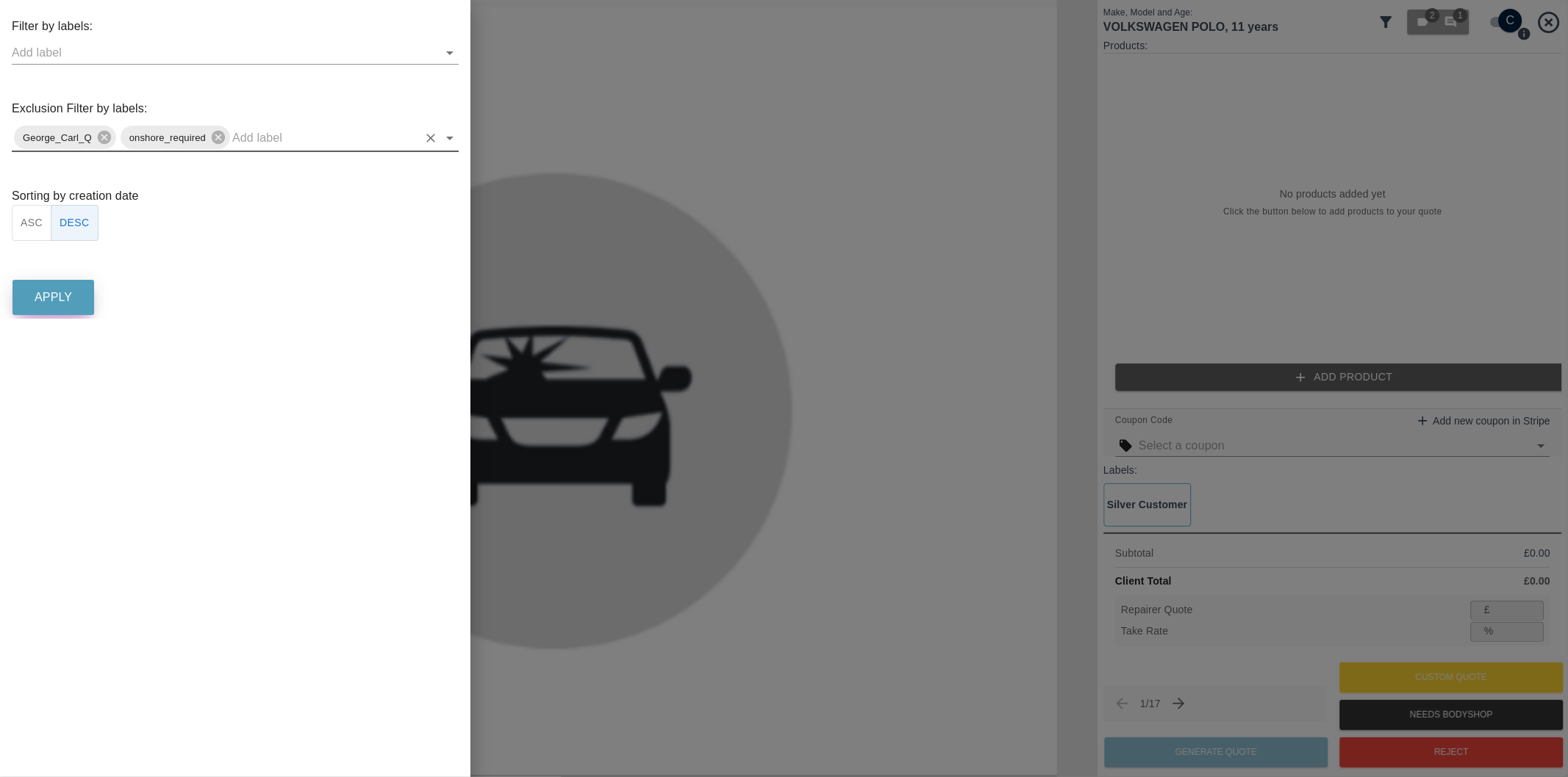
drag, startPoint x: 62, startPoint y: 278, endPoint x: 62, endPoint y: 289, distance: 11.0
click at [62, 289] on div "Apply" at bounding box center [235, 297] width 447 height 42
click at [62, 290] on p "Apply" at bounding box center [53, 297] width 38 height 18
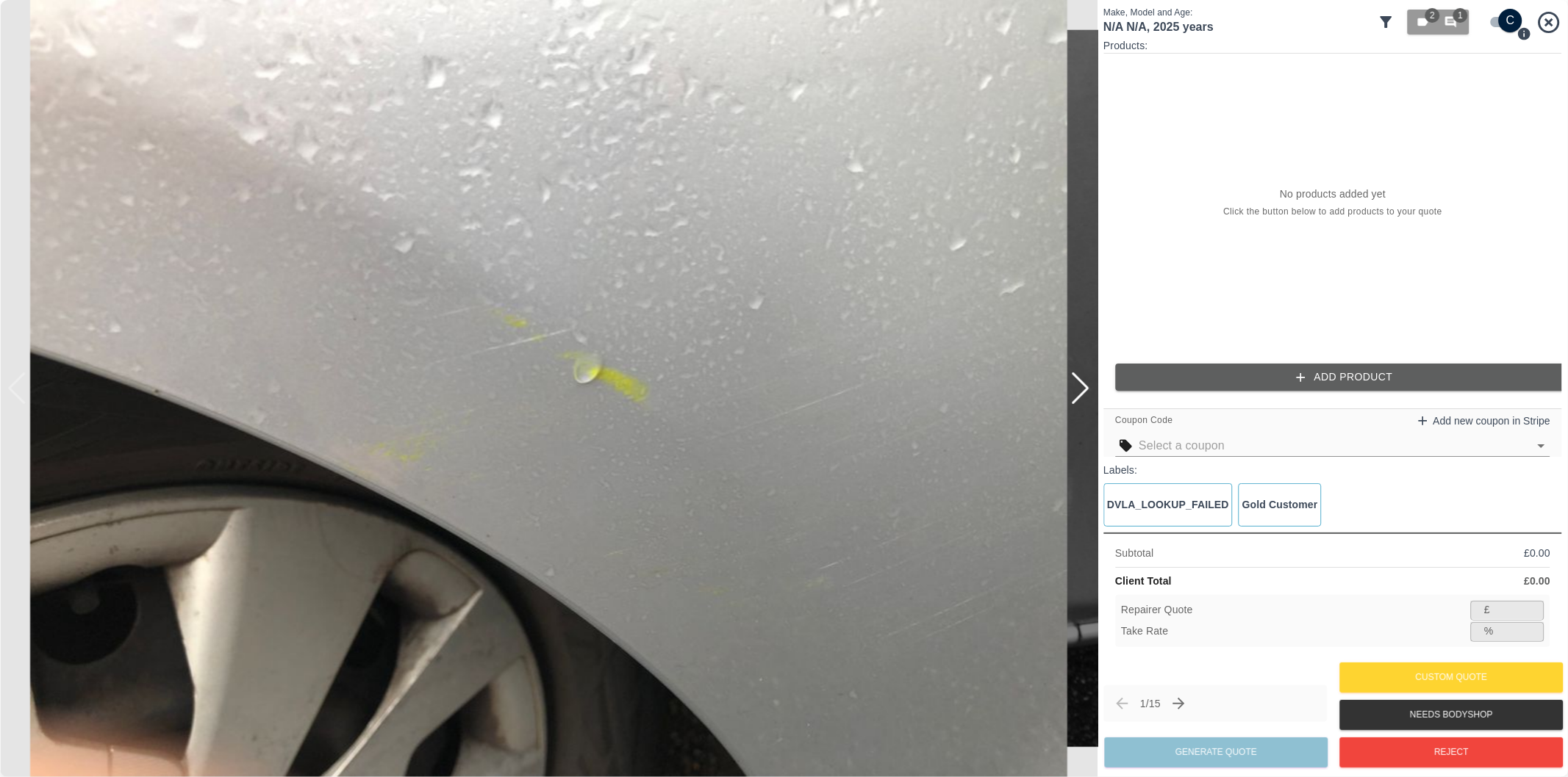
click at [1502, 23] on input "checkbox" at bounding box center [1510, 20] width 70 height 24
checkbox input "false"
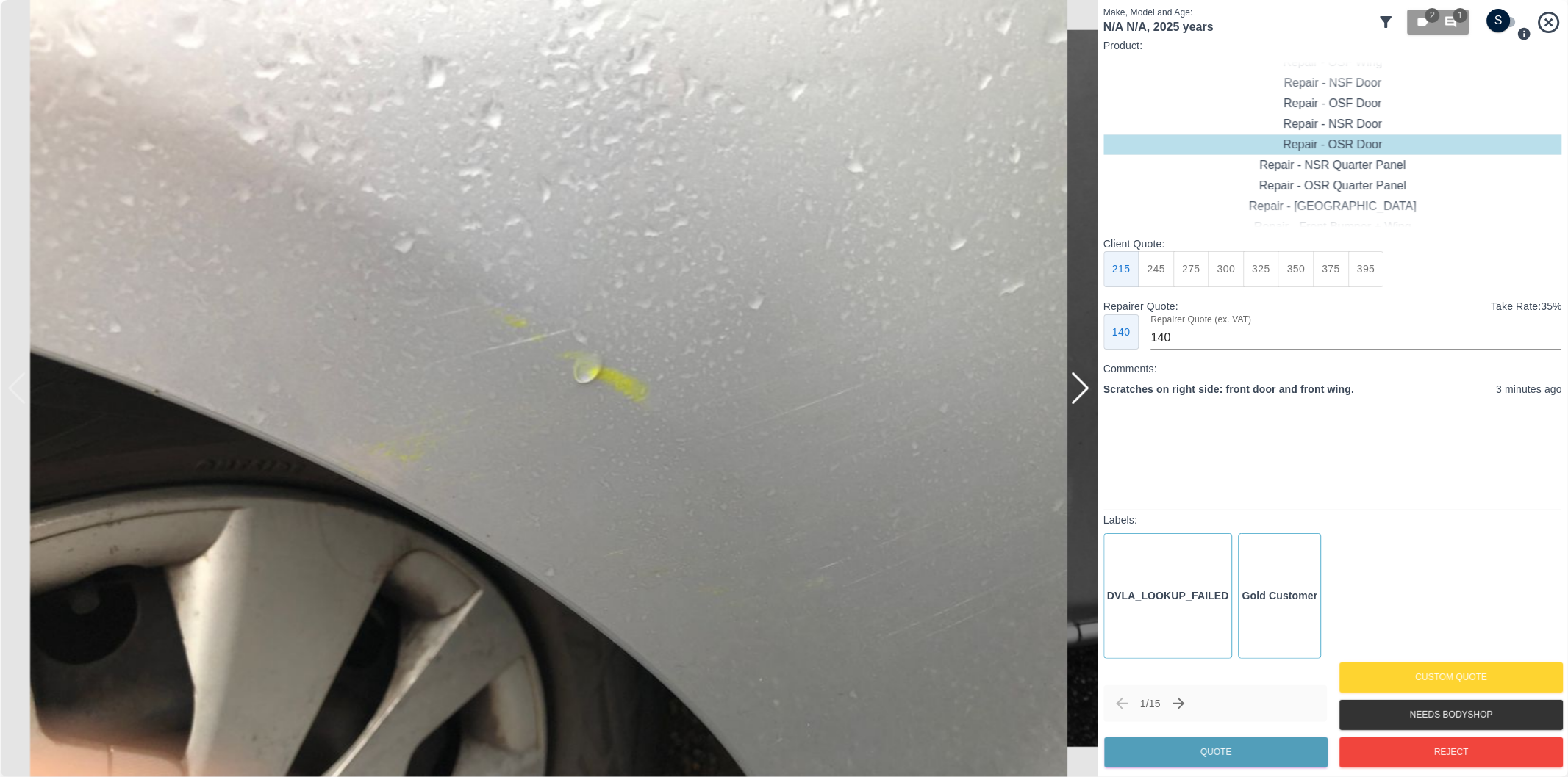
click at [1084, 387] on div at bounding box center [1080, 388] width 20 height 33
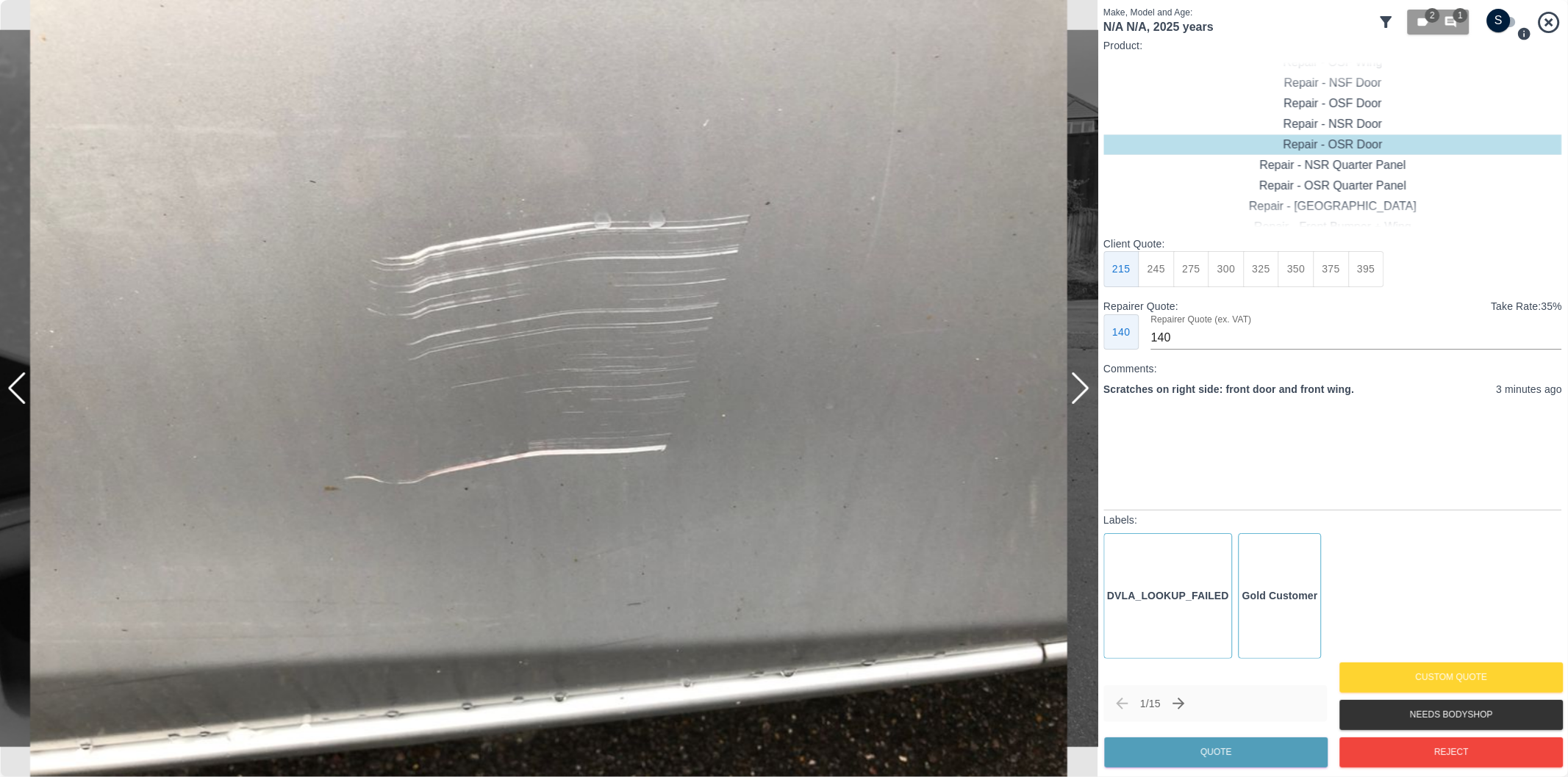
click at [1084, 387] on div at bounding box center [1080, 388] width 20 height 33
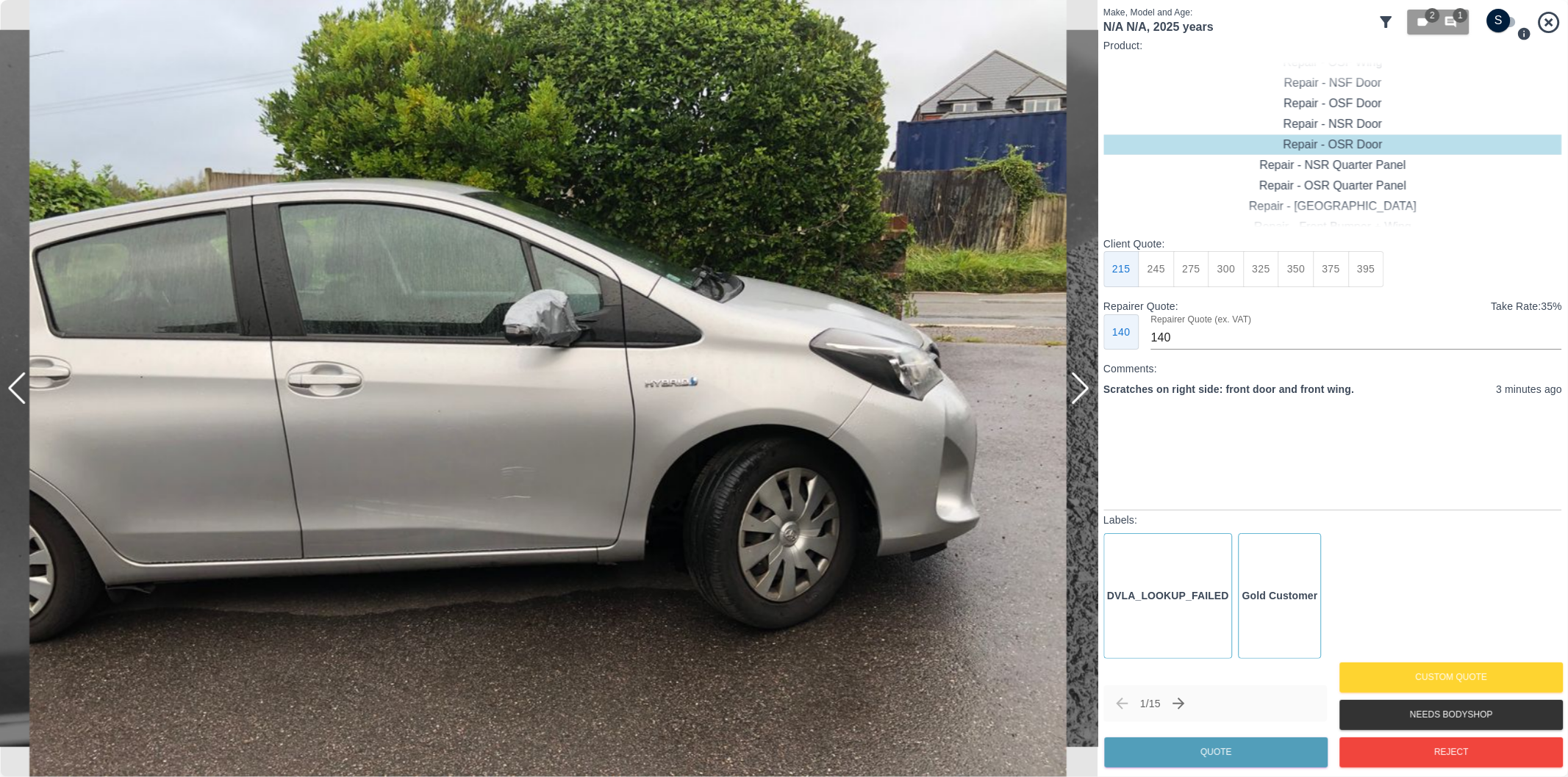
click at [1084, 386] on div at bounding box center [1080, 388] width 20 height 33
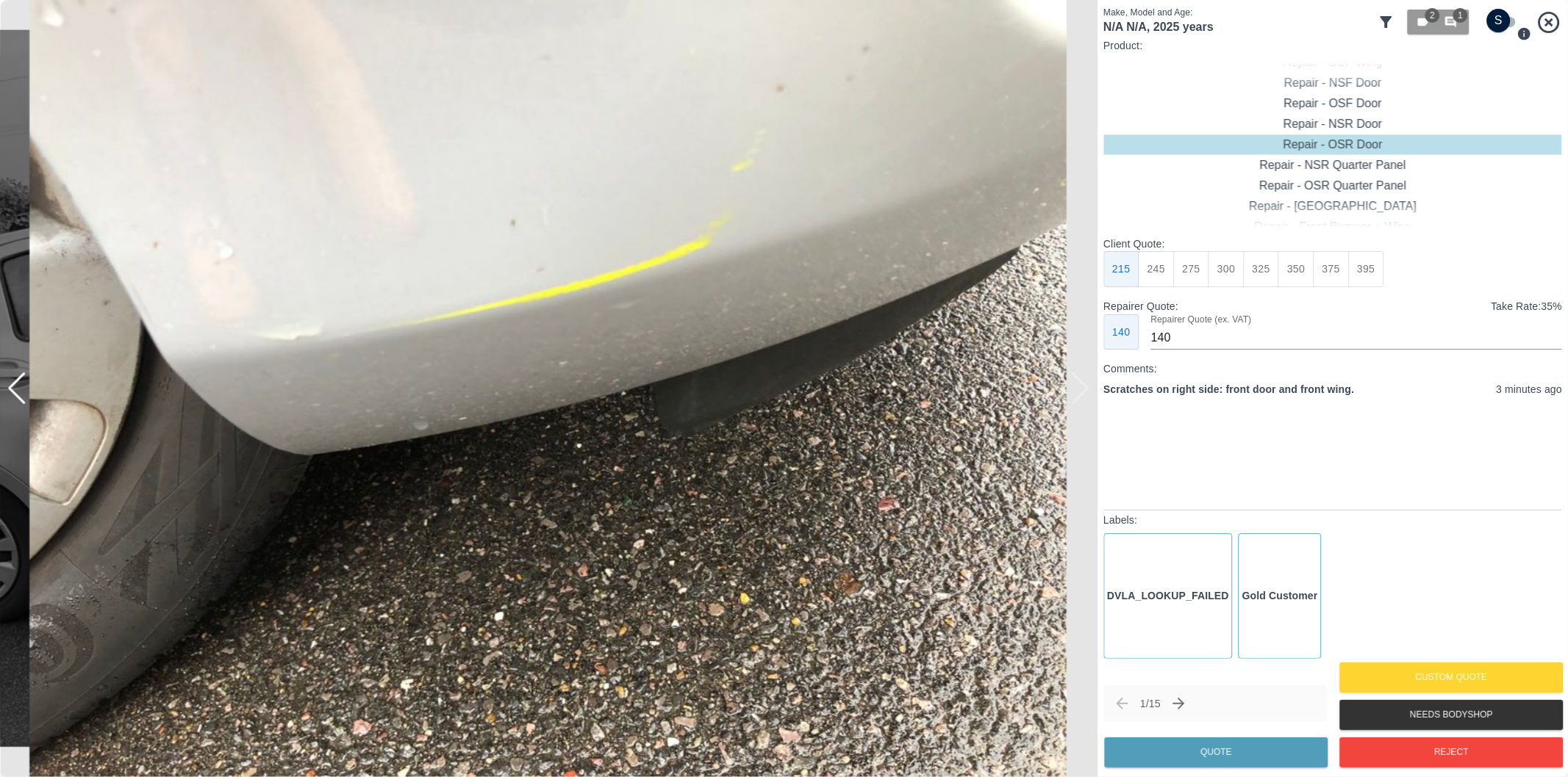
click at [1084, 386] on div at bounding box center [549, 388] width 1098 height 777
click at [20, 396] on div at bounding box center [17, 388] width 20 height 33
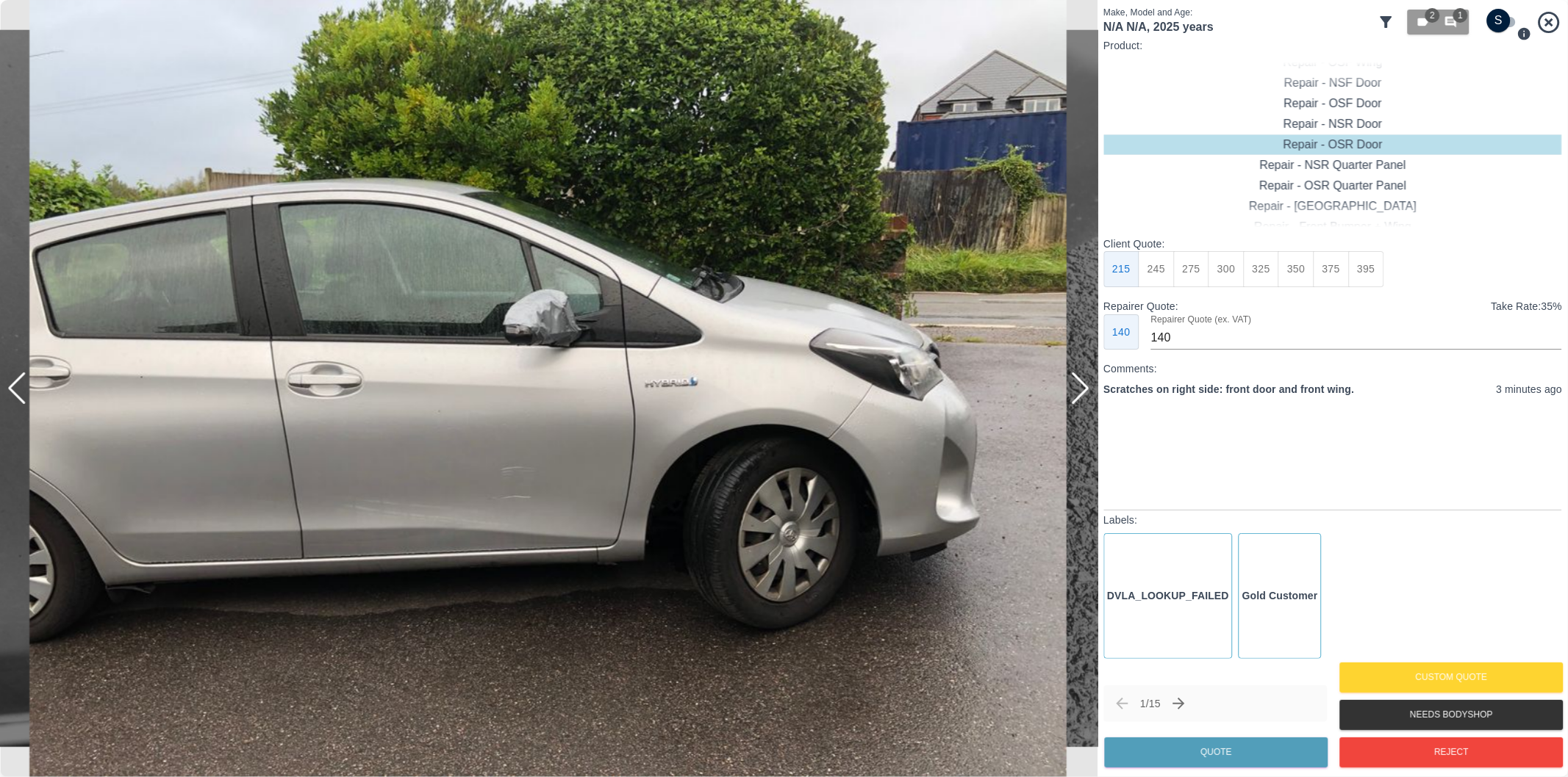
click at [20, 396] on div at bounding box center [17, 388] width 20 height 33
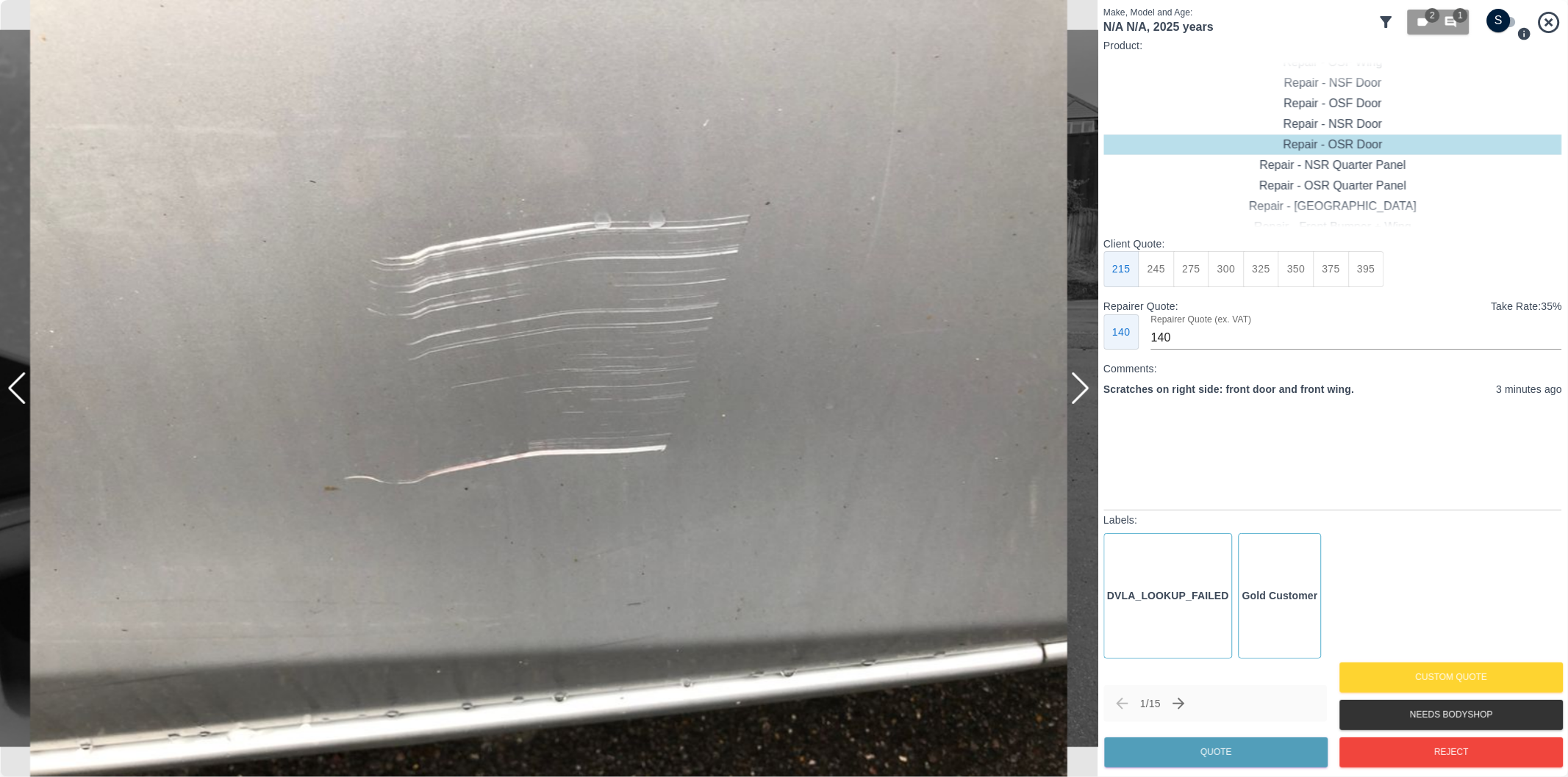
click at [20, 396] on div at bounding box center [17, 388] width 20 height 33
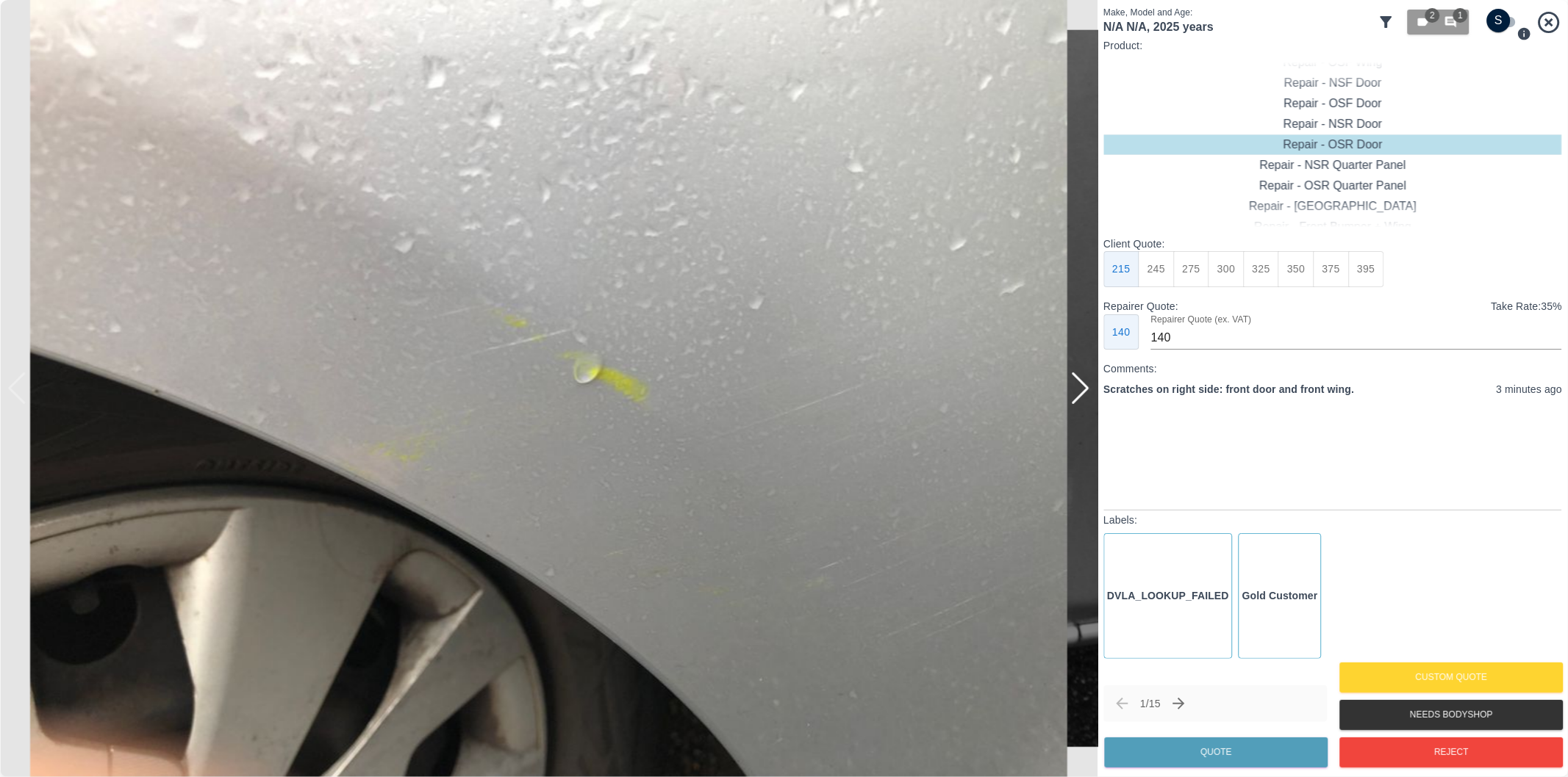
click at [20, 396] on img at bounding box center [549, 388] width 1098 height 777
type input "180"
click at [1500, 28] on input "checkbox" at bounding box center [1499, 20] width 70 height 24
checkbox input "true"
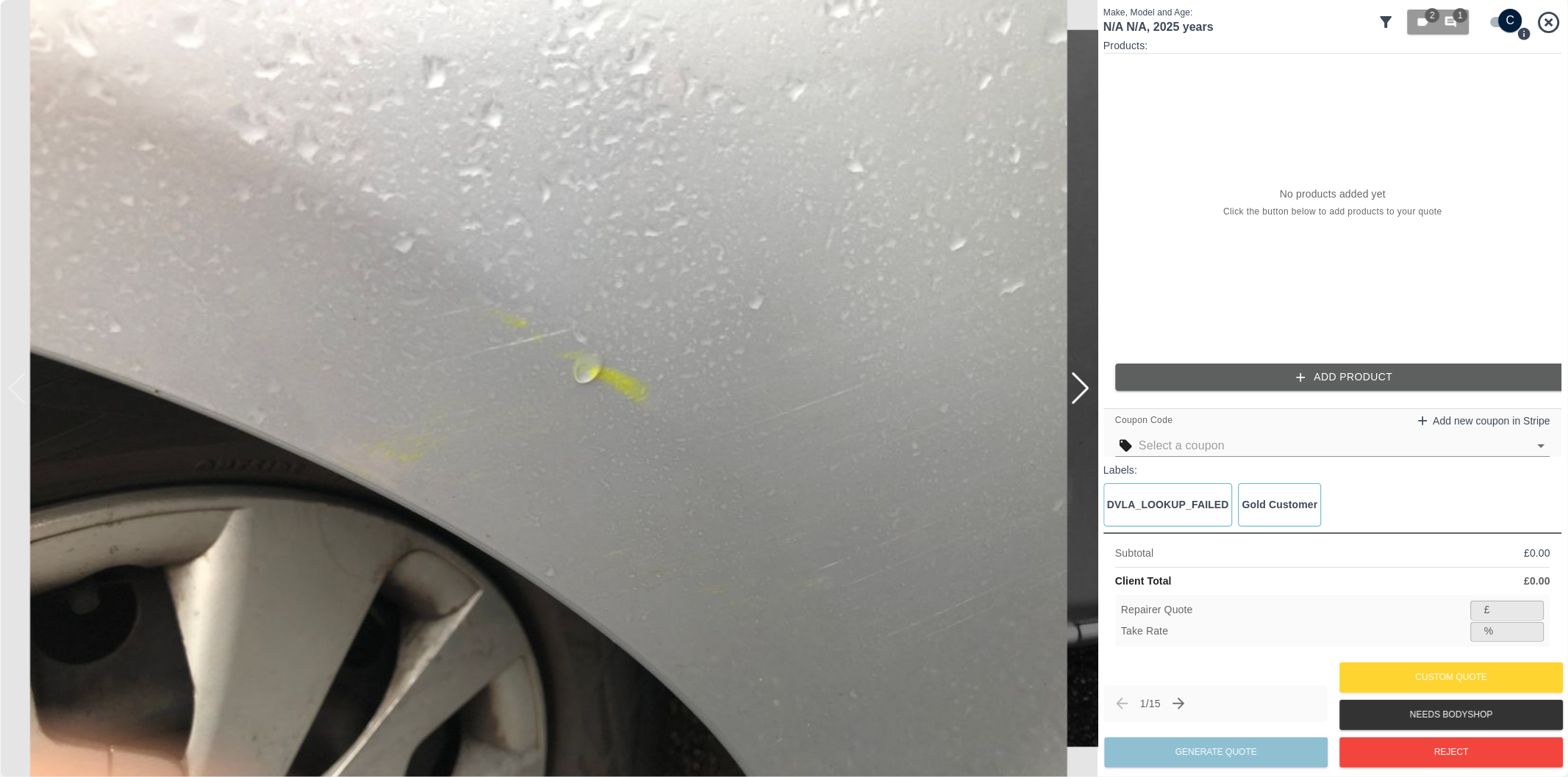
click at [1326, 381] on button "Add Product" at bounding box center [1344, 377] width 458 height 27
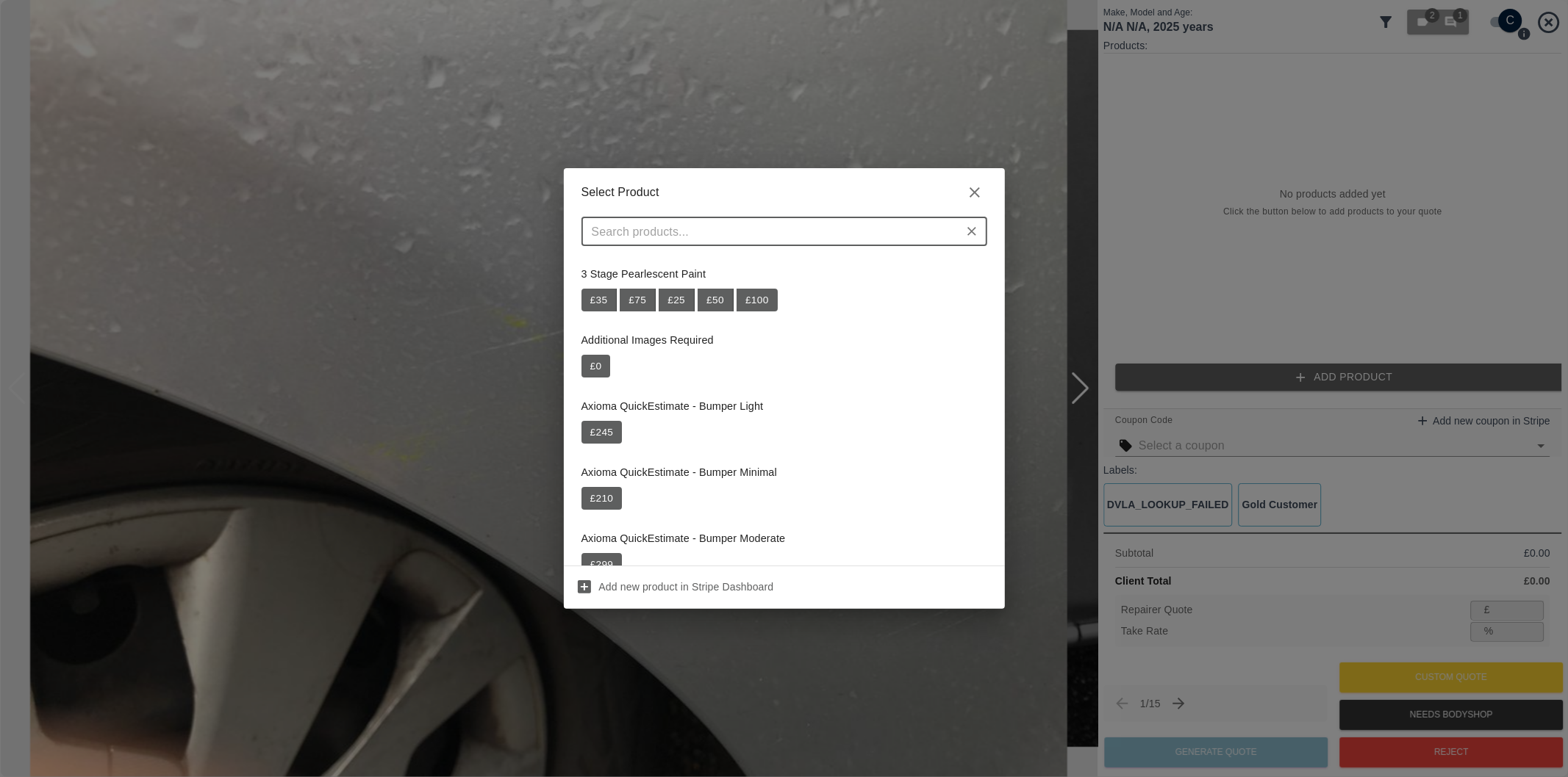
click at [782, 228] on input "text" at bounding box center [772, 231] width 373 height 20
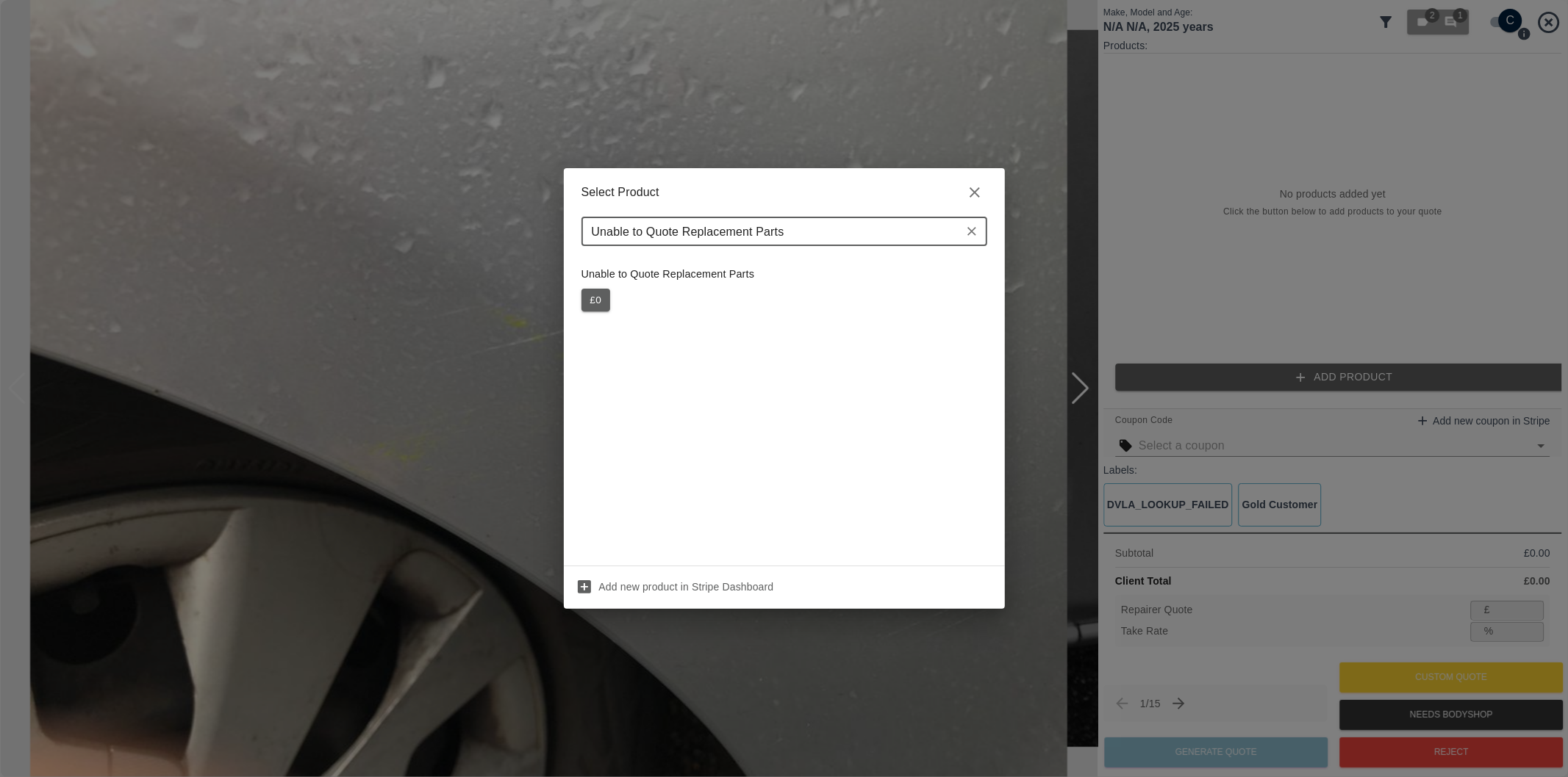
type input "Unable to Quote Replacement Parts"
click at [600, 302] on button "£ 0" at bounding box center [595, 300] width 29 height 24
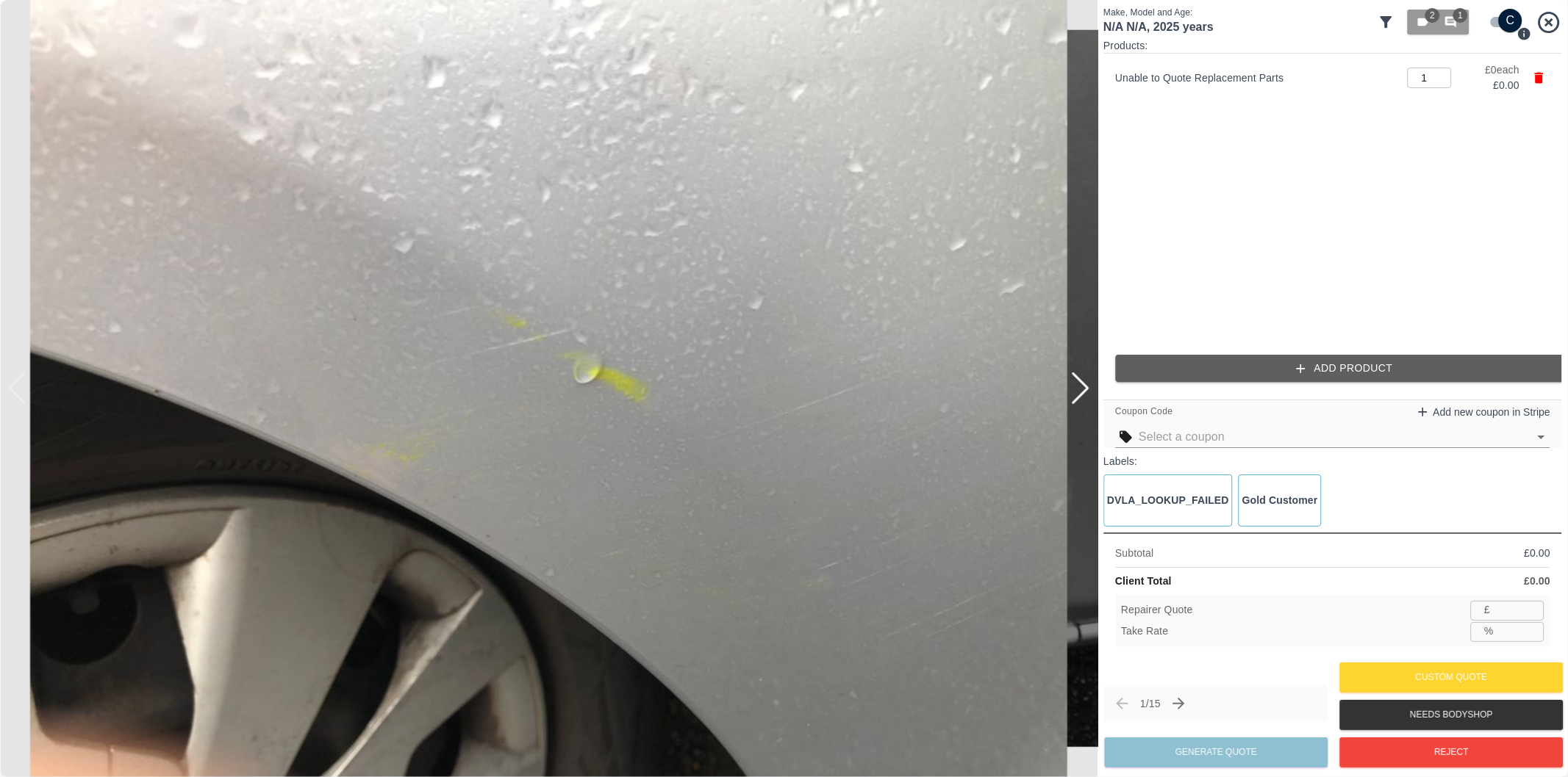
click at [1079, 393] on div at bounding box center [1080, 388] width 20 height 33
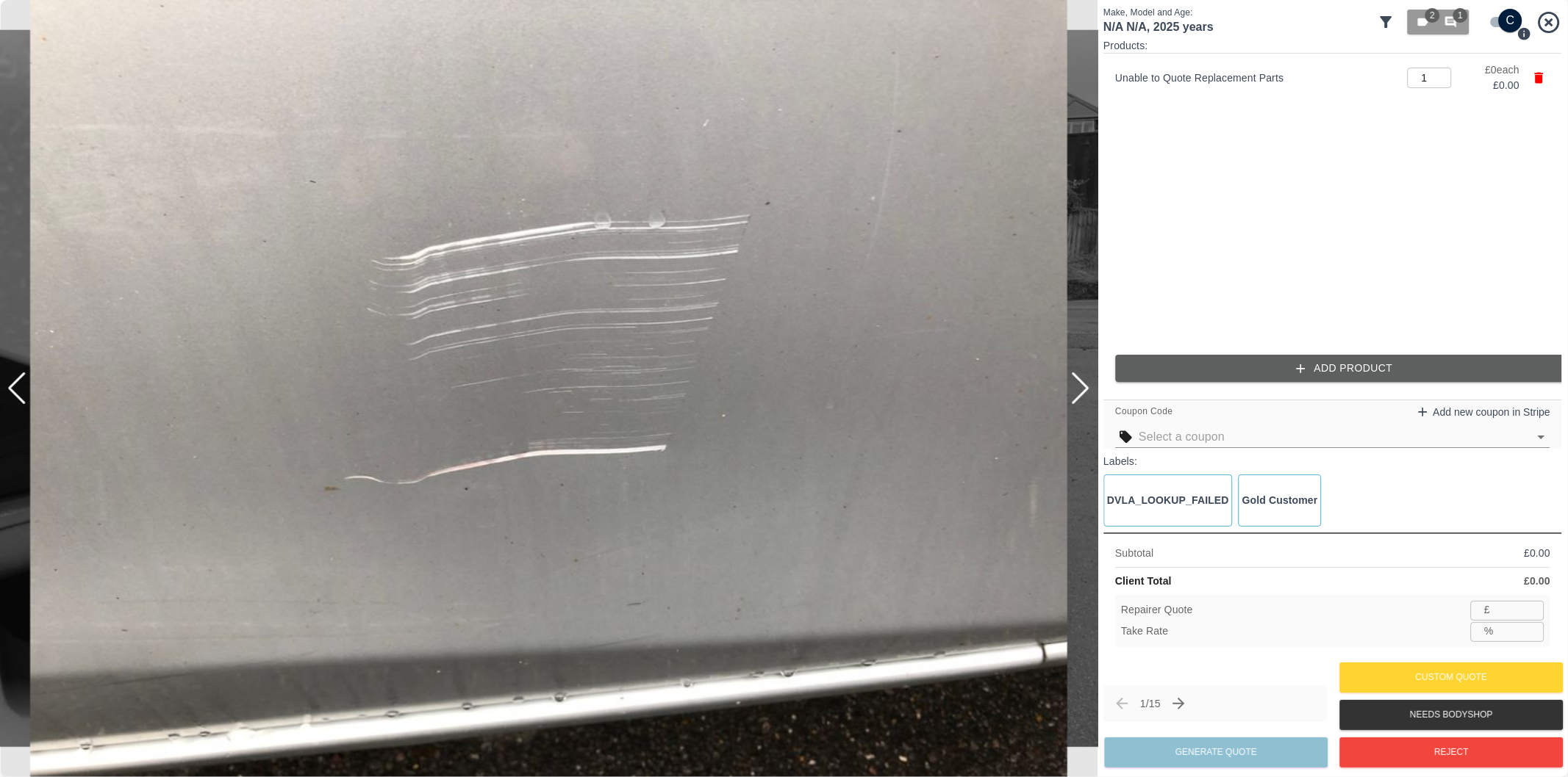
click at [1389, 369] on button "Add Product" at bounding box center [1344, 368] width 458 height 27
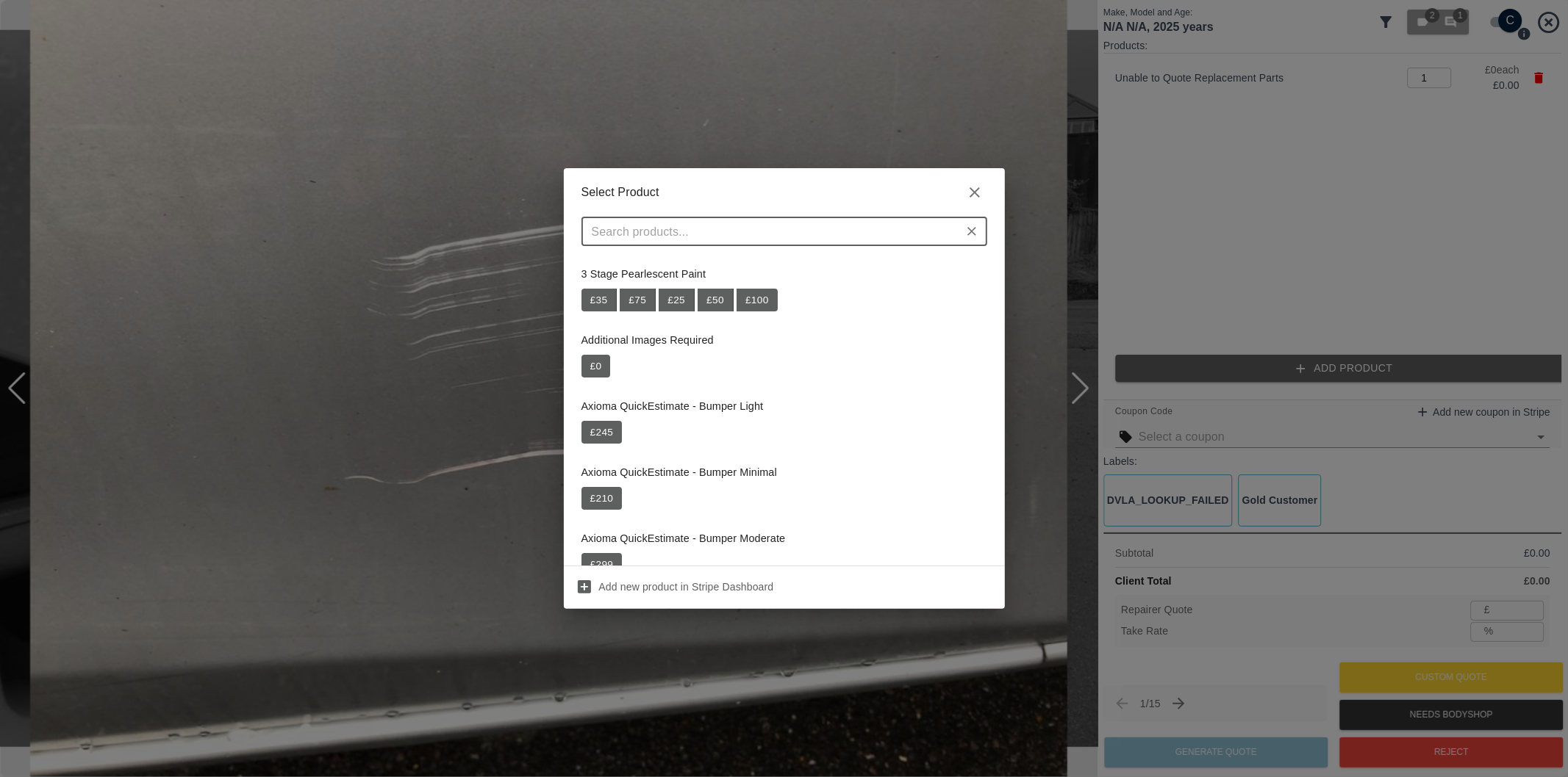
click at [848, 233] on input "text" at bounding box center [772, 231] width 373 height 20
paste input "Repair Front Bumper Corner"
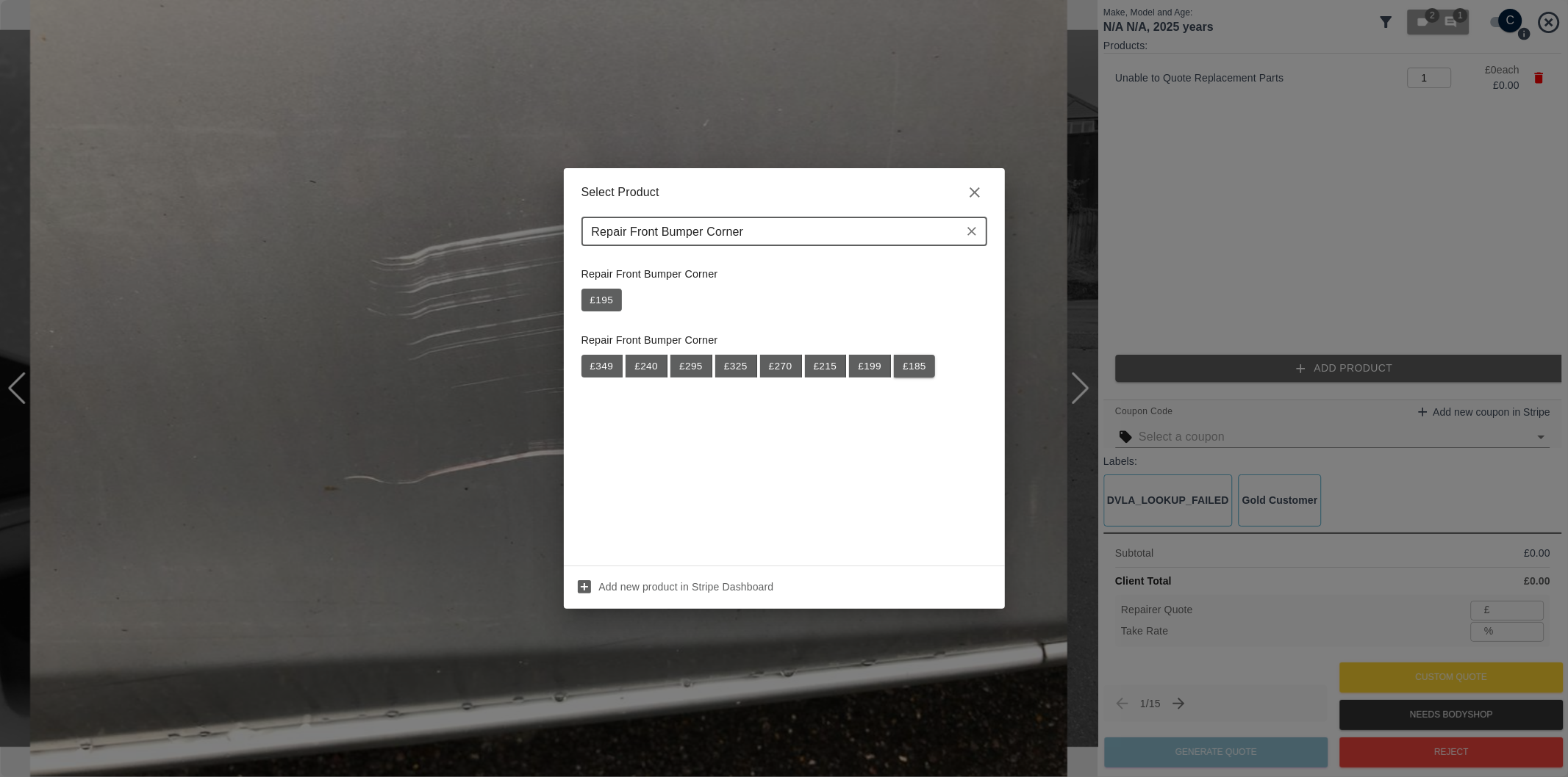
type input "Repair Front Bumper Corner"
click at [919, 369] on button "£ 185" at bounding box center [914, 367] width 41 height 24
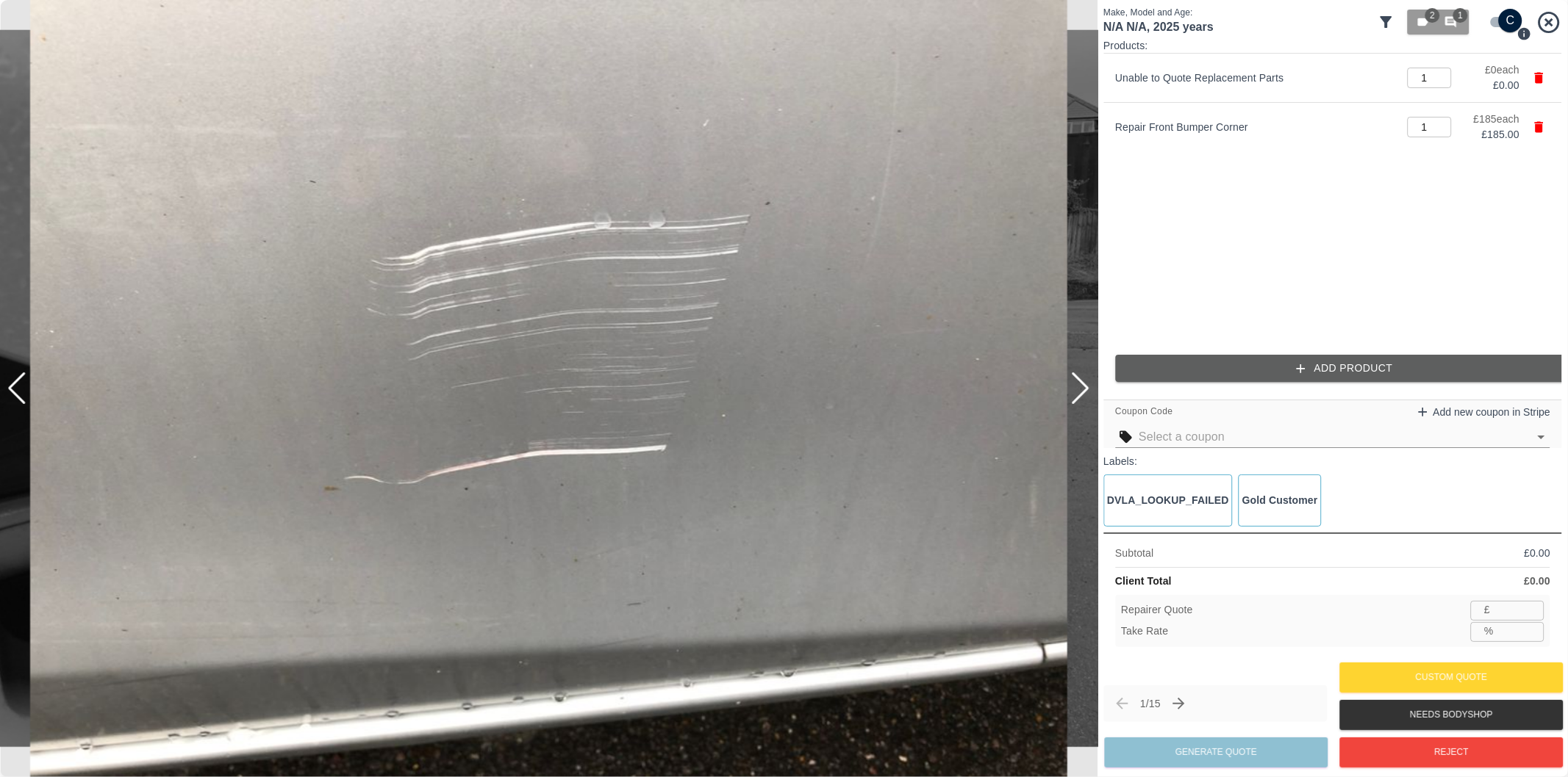
type input "120"
type input "35.1"
click at [1247, 362] on button "Add Product" at bounding box center [1344, 368] width 458 height 27
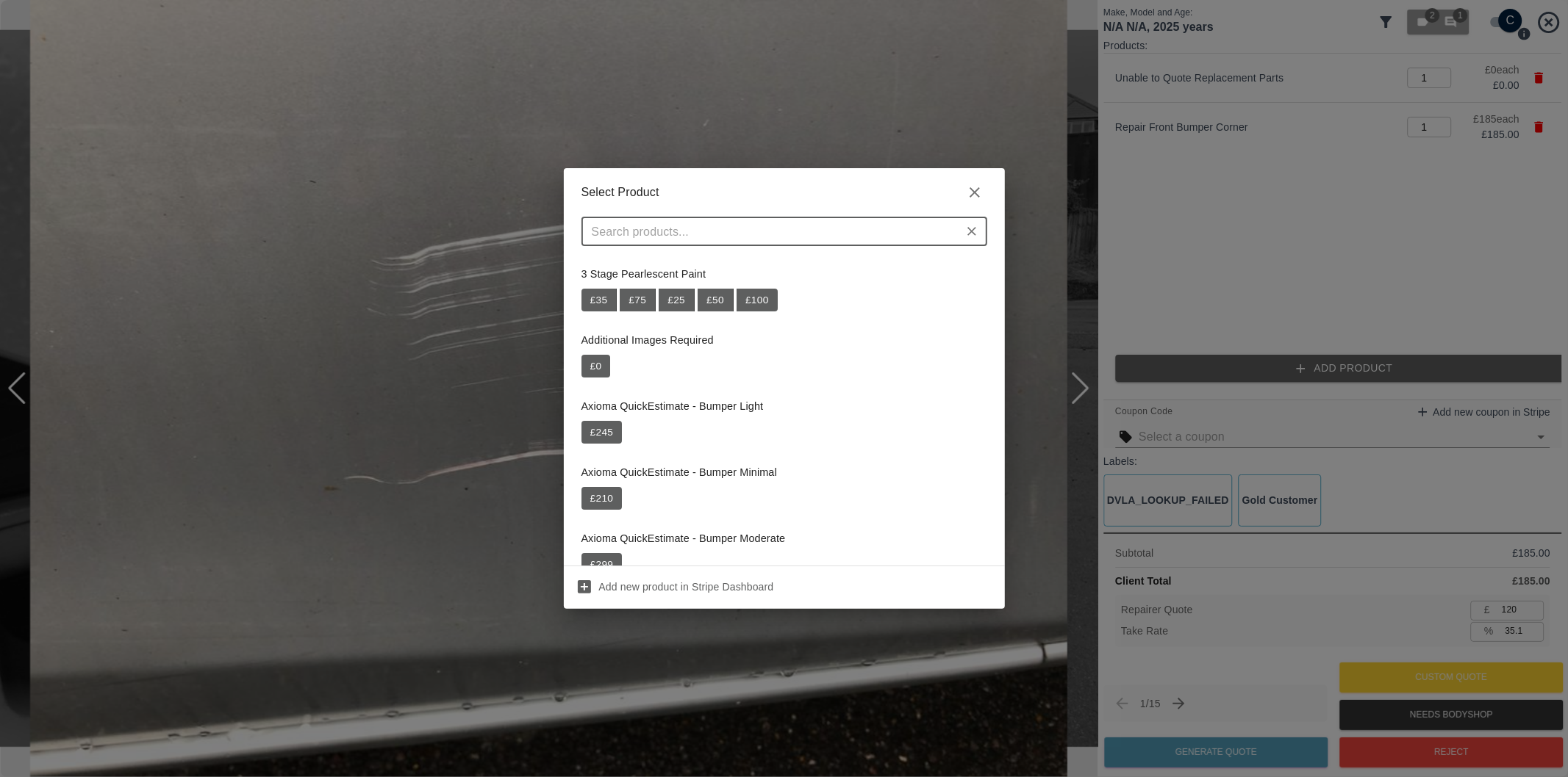
click at [762, 224] on input "text" at bounding box center [772, 231] width 373 height 20
paste input "Repair OSF Door"
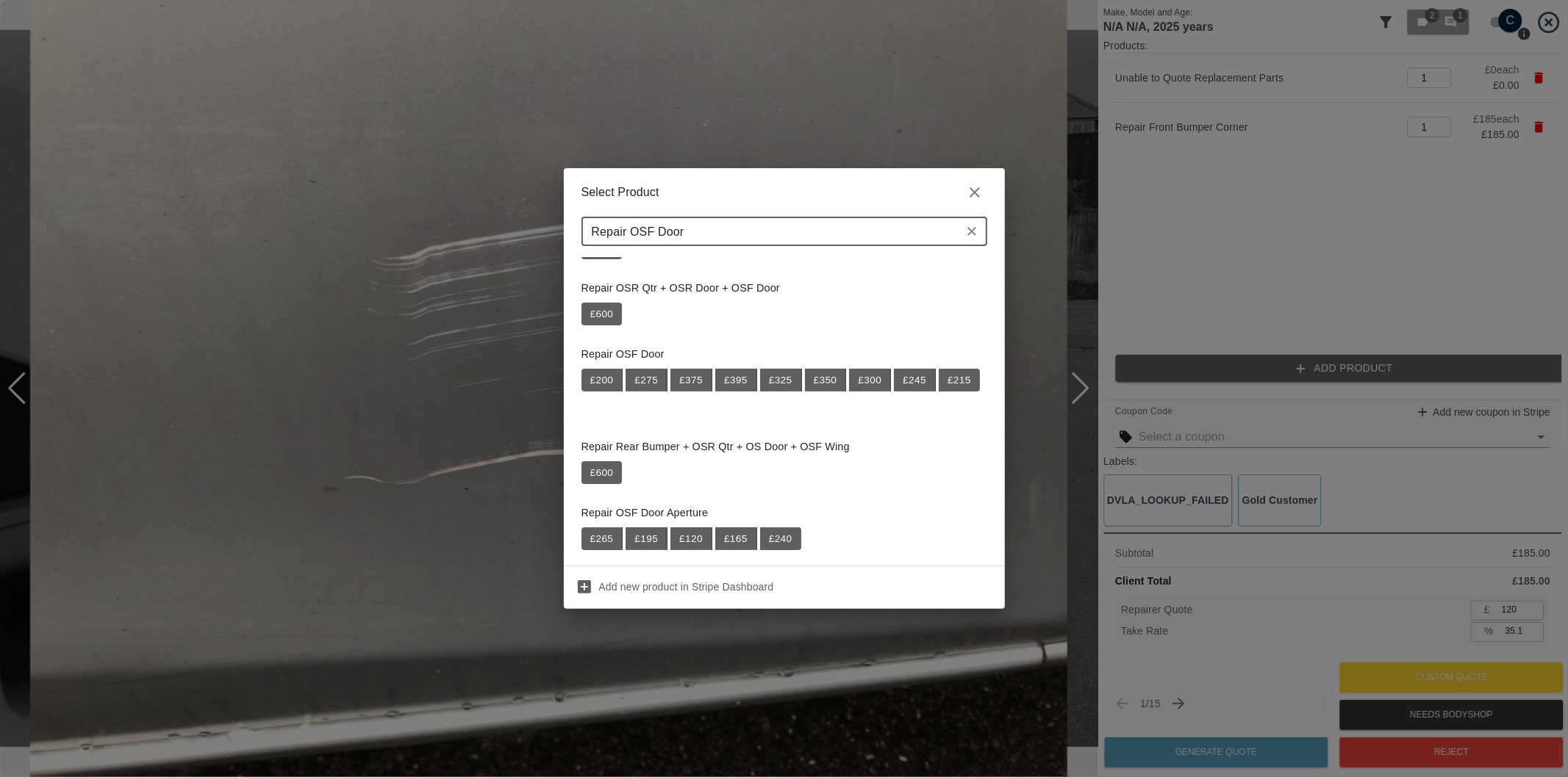
scroll to position [244, 0]
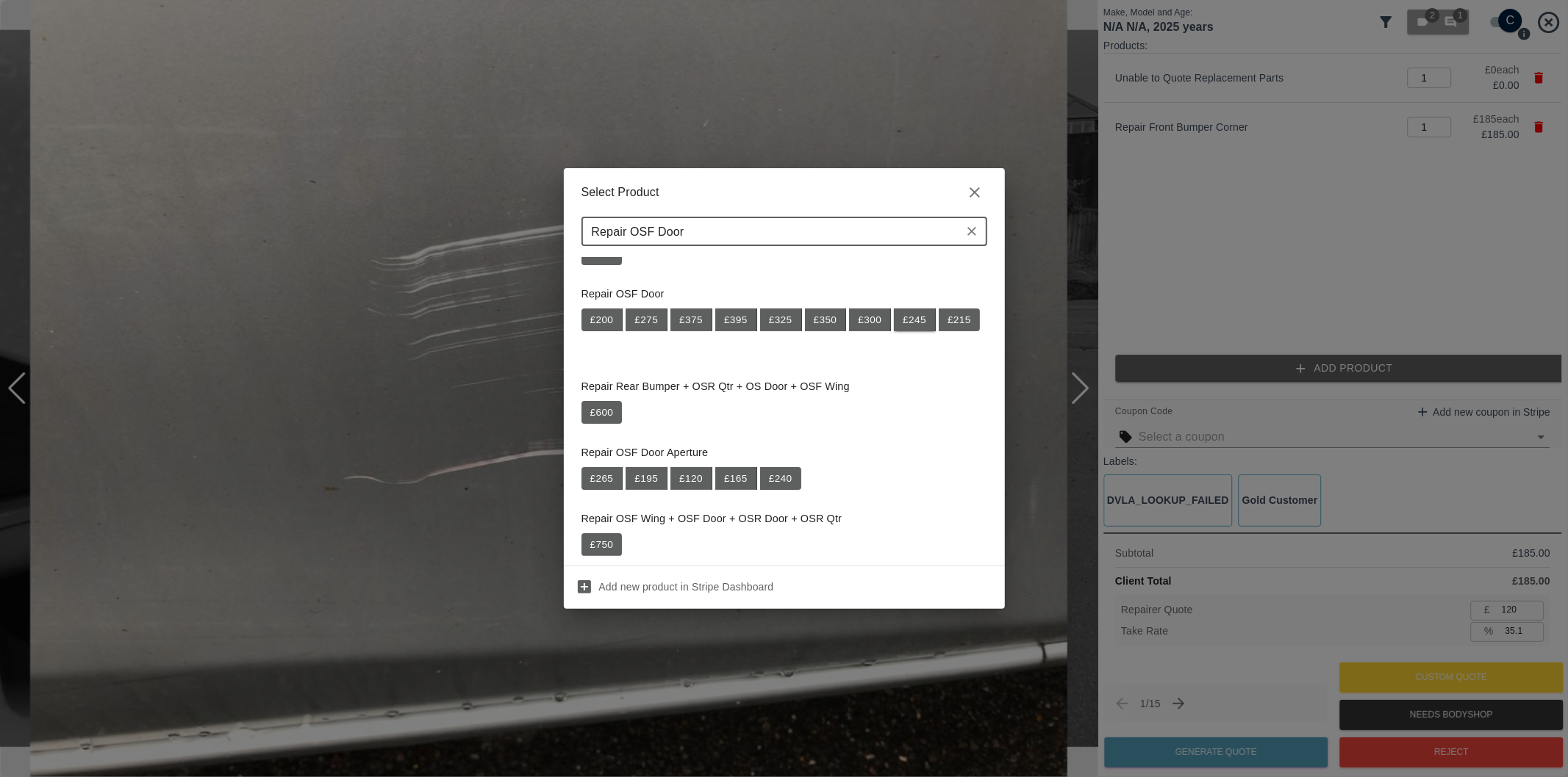
type input "Repair OSF Door"
click at [919, 321] on button "£ 245" at bounding box center [915, 320] width 42 height 24
type input "279"
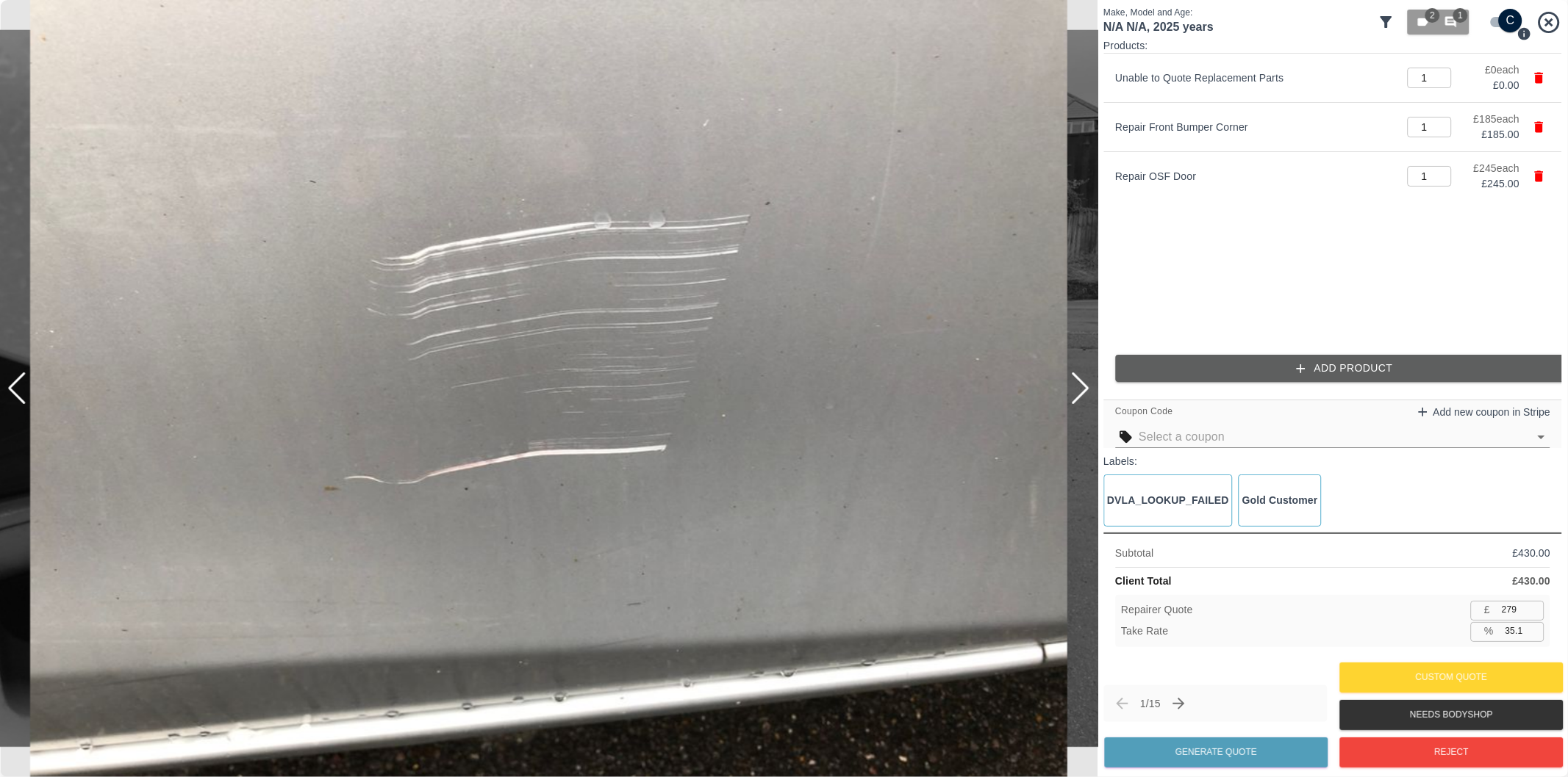
click at [1514, 635] on input "35.1" at bounding box center [1521, 631] width 45 height 18
type input "37.1"
type input "270"
type input "37.2"
click at [1251, 748] on button "Generate Quote" at bounding box center [1215, 752] width 223 height 30
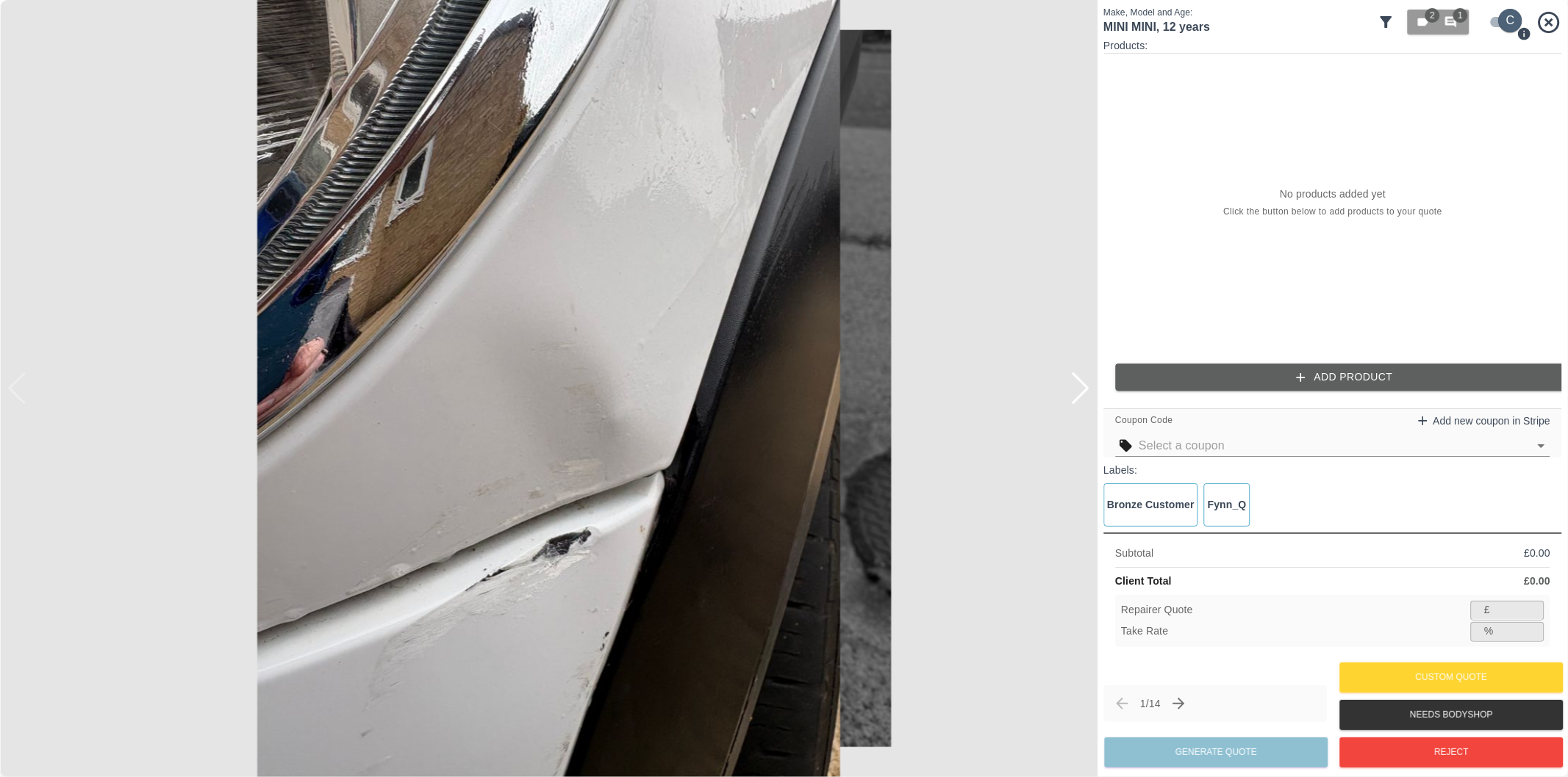
click at [1506, 19] on input "checkbox" at bounding box center [1510, 20] width 70 height 24
checkbox input "false"
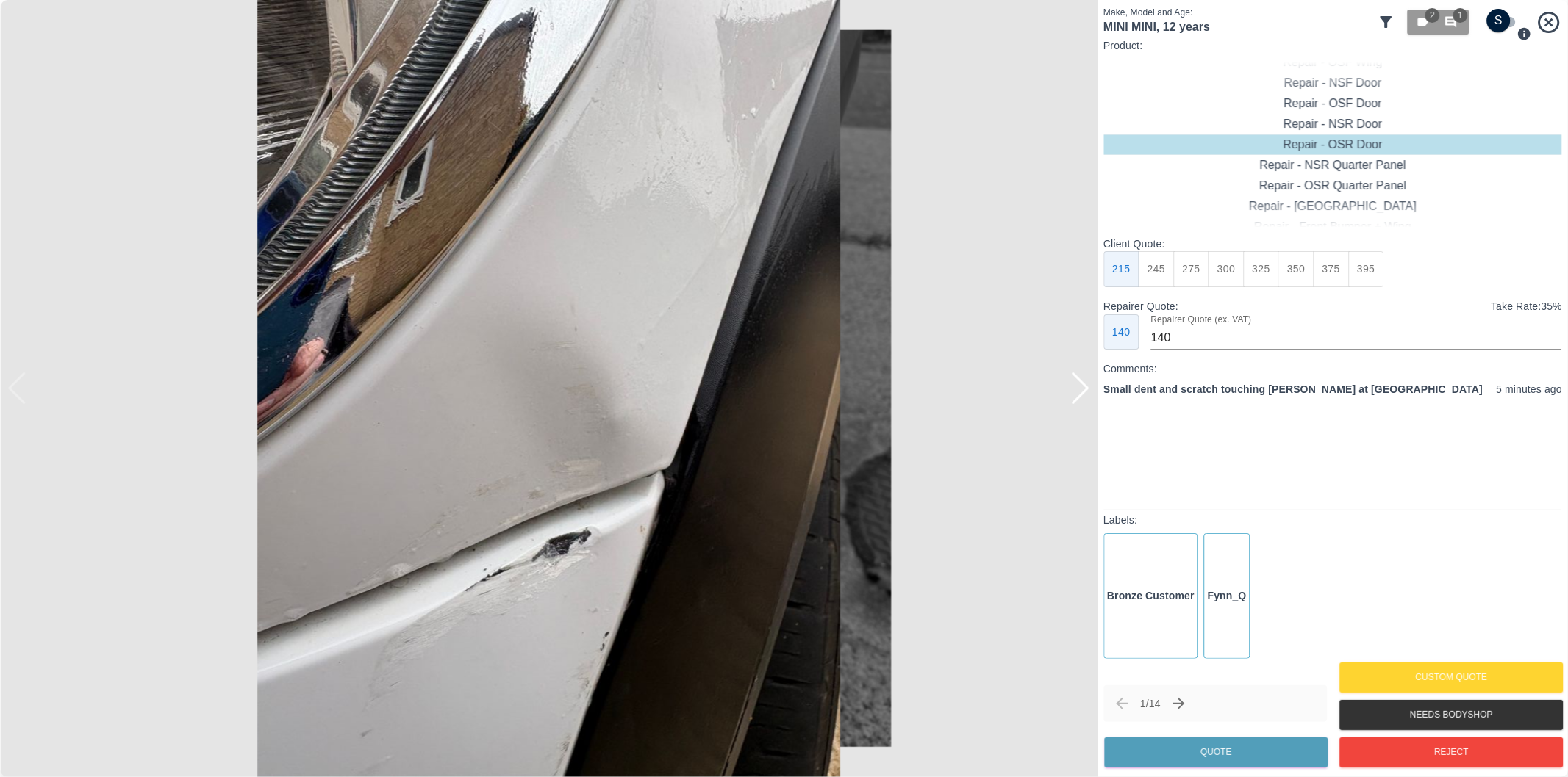
click at [1083, 389] on div at bounding box center [1080, 388] width 20 height 33
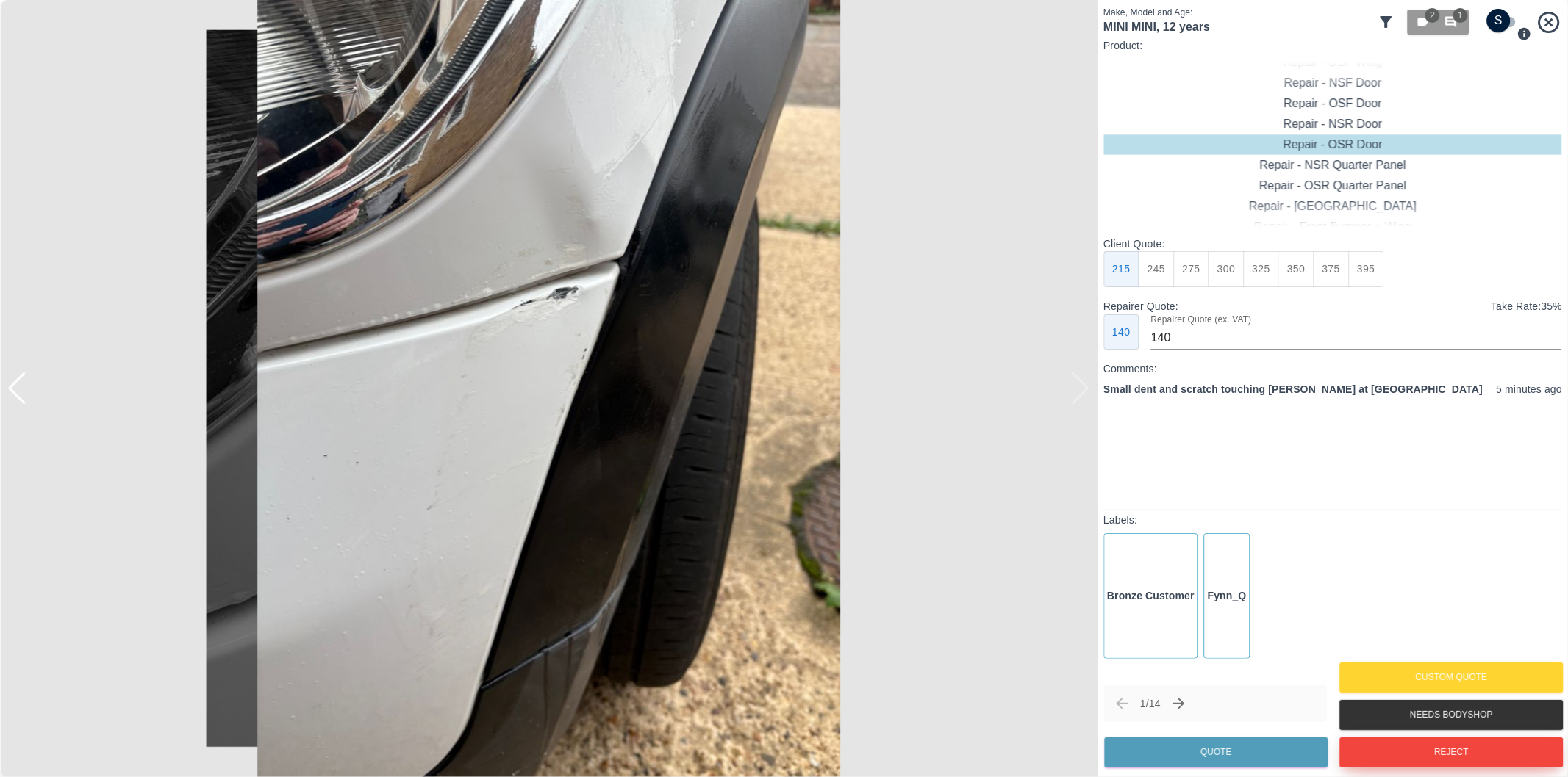
click at [1448, 742] on button "Reject" at bounding box center [1451, 752] width 223 height 30
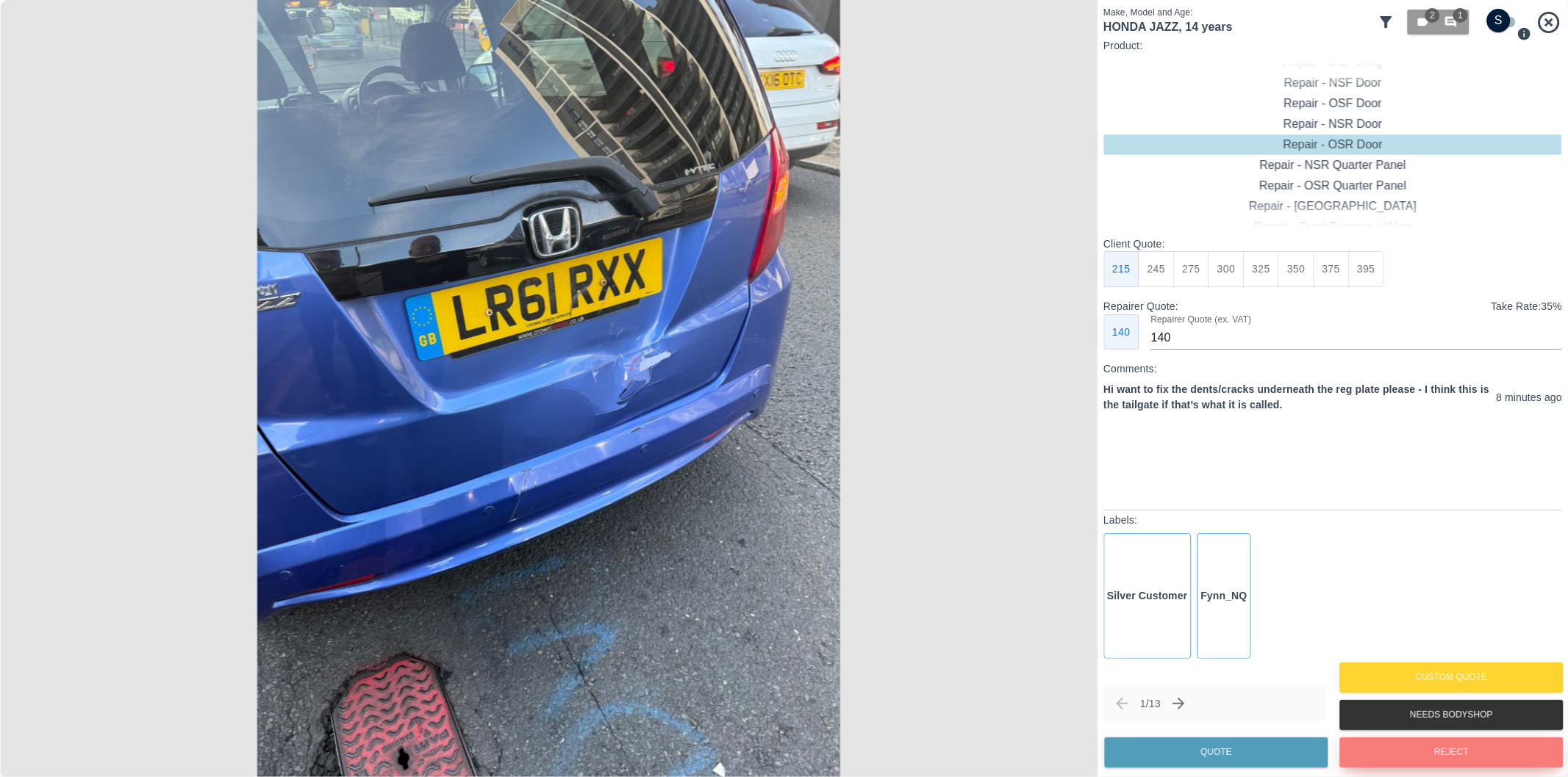
click at [1443, 755] on button "Reject" at bounding box center [1451, 752] width 223 height 30
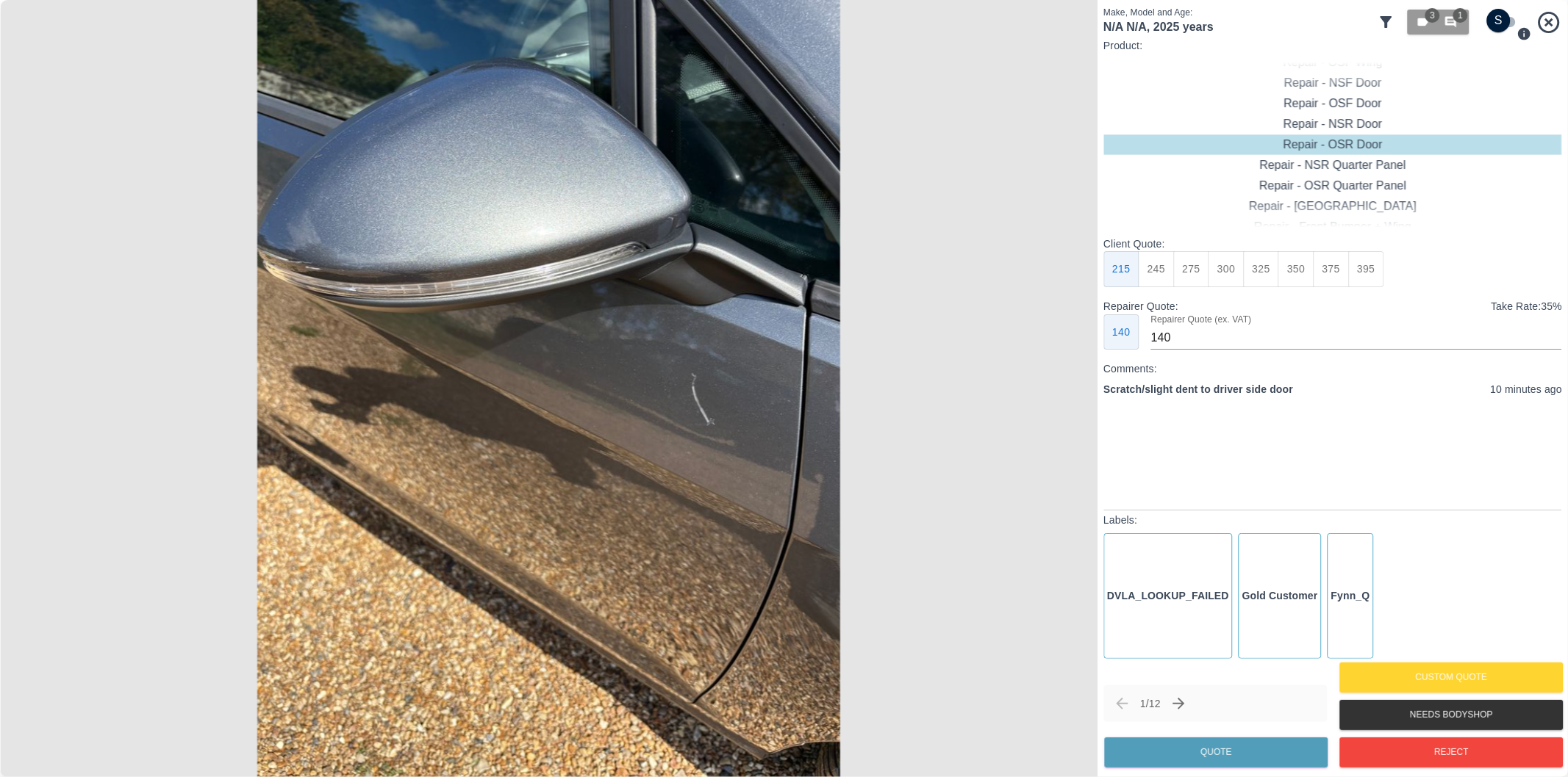
click at [1498, 25] on input "checkbox" at bounding box center [1499, 20] width 70 height 24
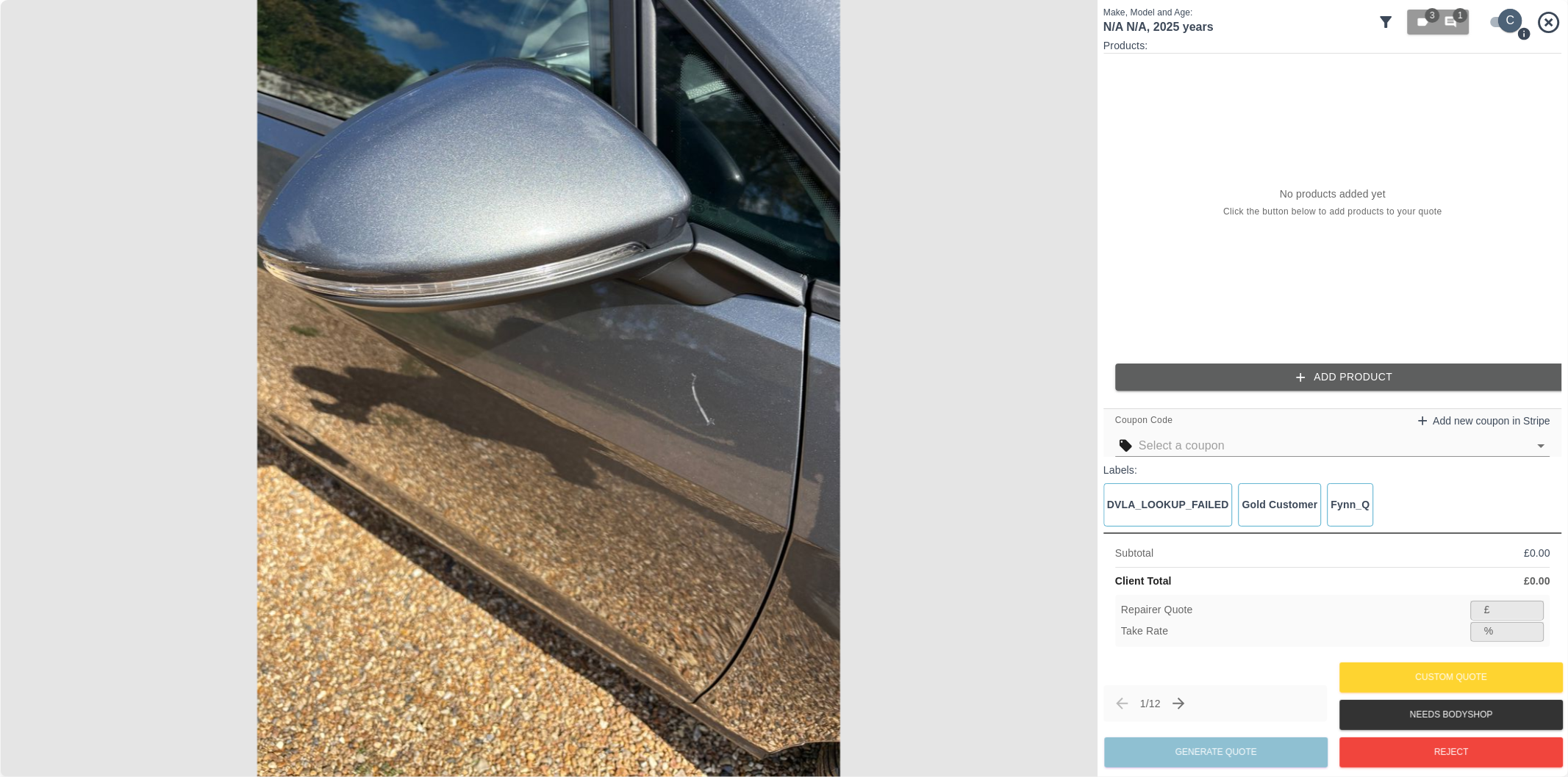
click at [1496, 25] on input "checkbox" at bounding box center [1510, 20] width 70 height 24
checkbox input "false"
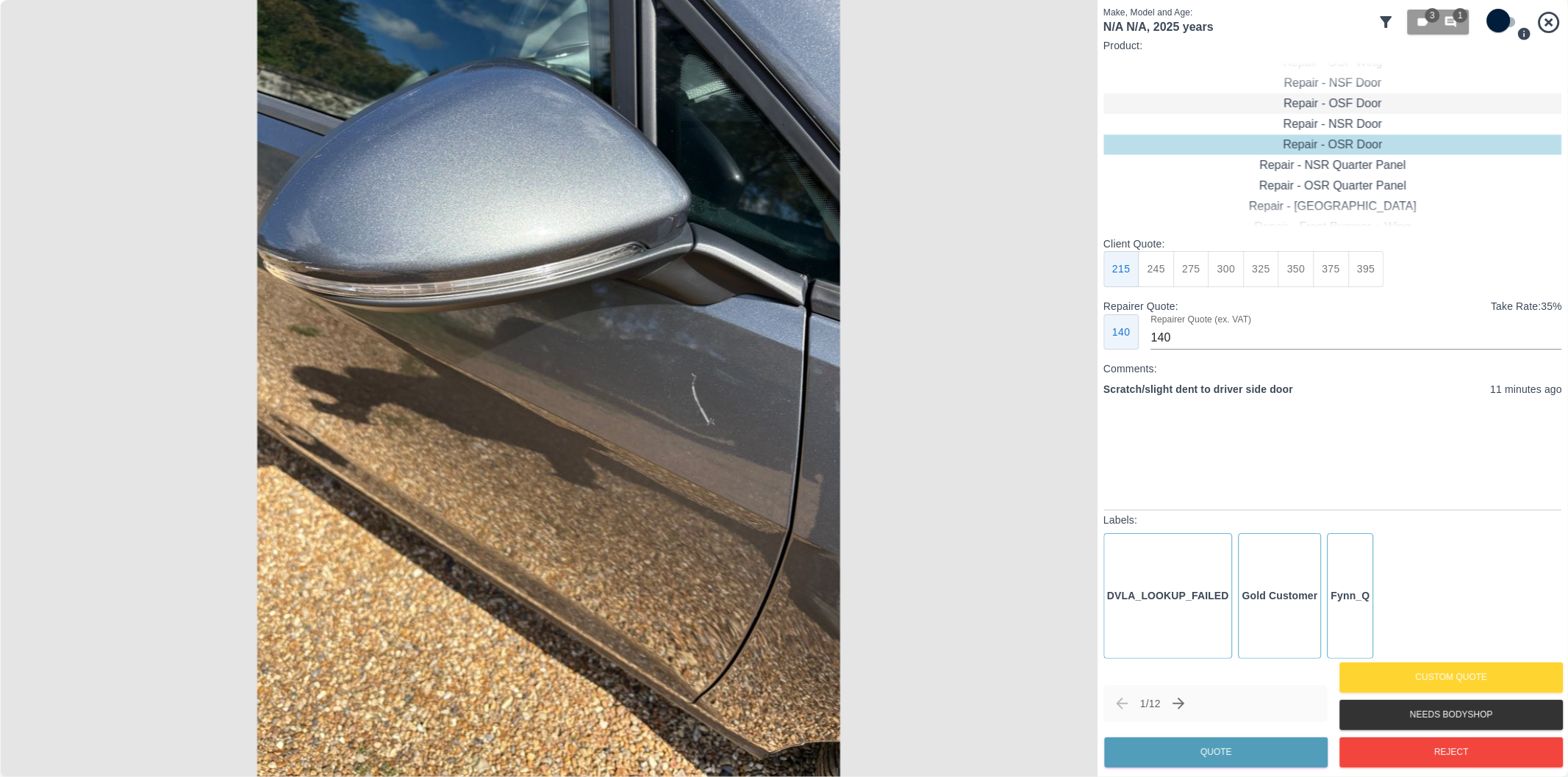
click at [1361, 100] on div "Repair - OSF Door" at bounding box center [1331, 103] width 458 height 20
click at [1160, 256] on button "245" at bounding box center [1156, 269] width 36 height 36
type input "160"
click at [1198, 757] on button "Quote" at bounding box center [1215, 752] width 223 height 30
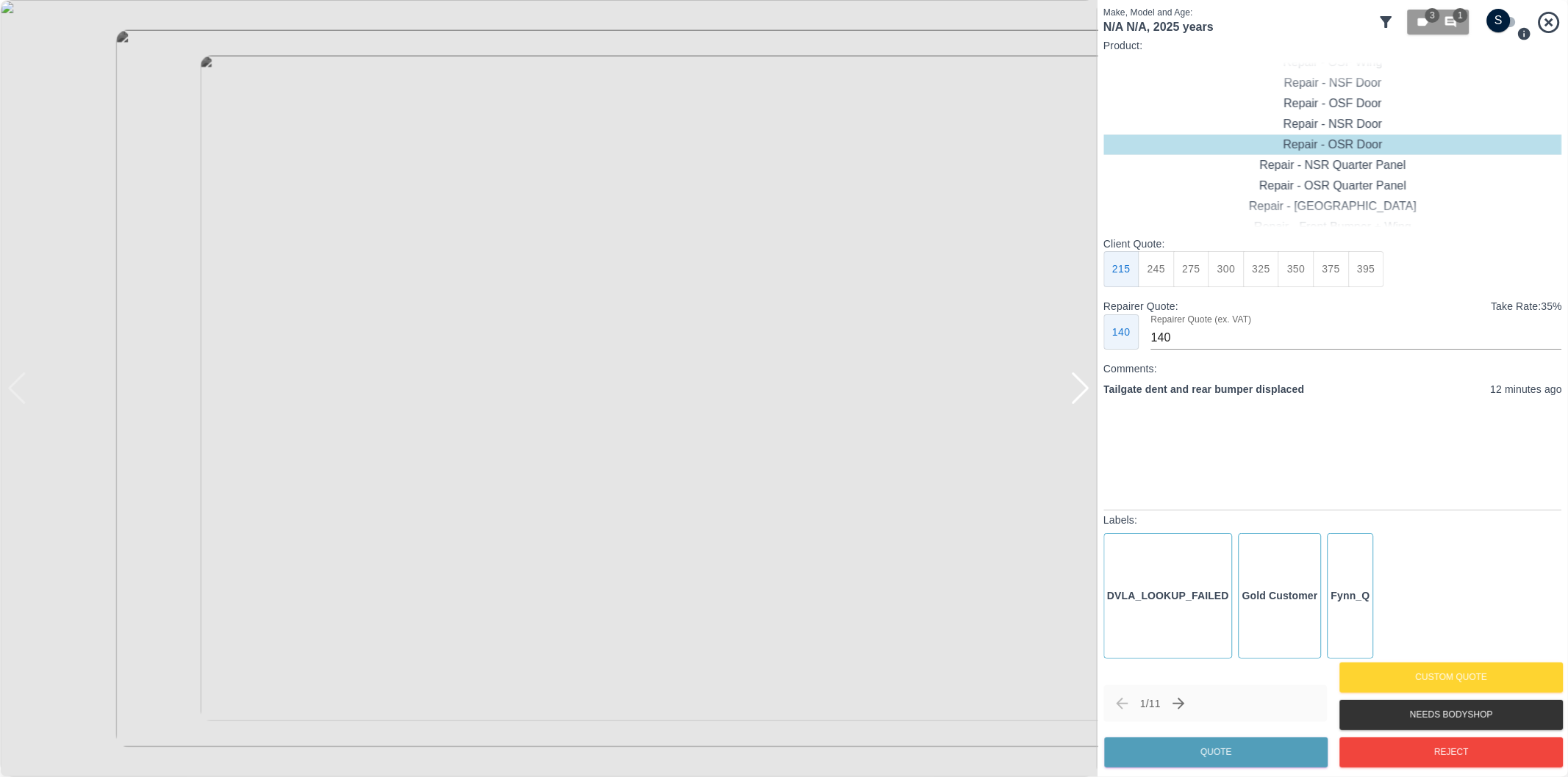
click at [1079, 395] on div at bounding box center [1080, 388] width 20 height 33
click at [1465, 757] on button "Reject" at bounding box center [1451, 752] width 223 height 30
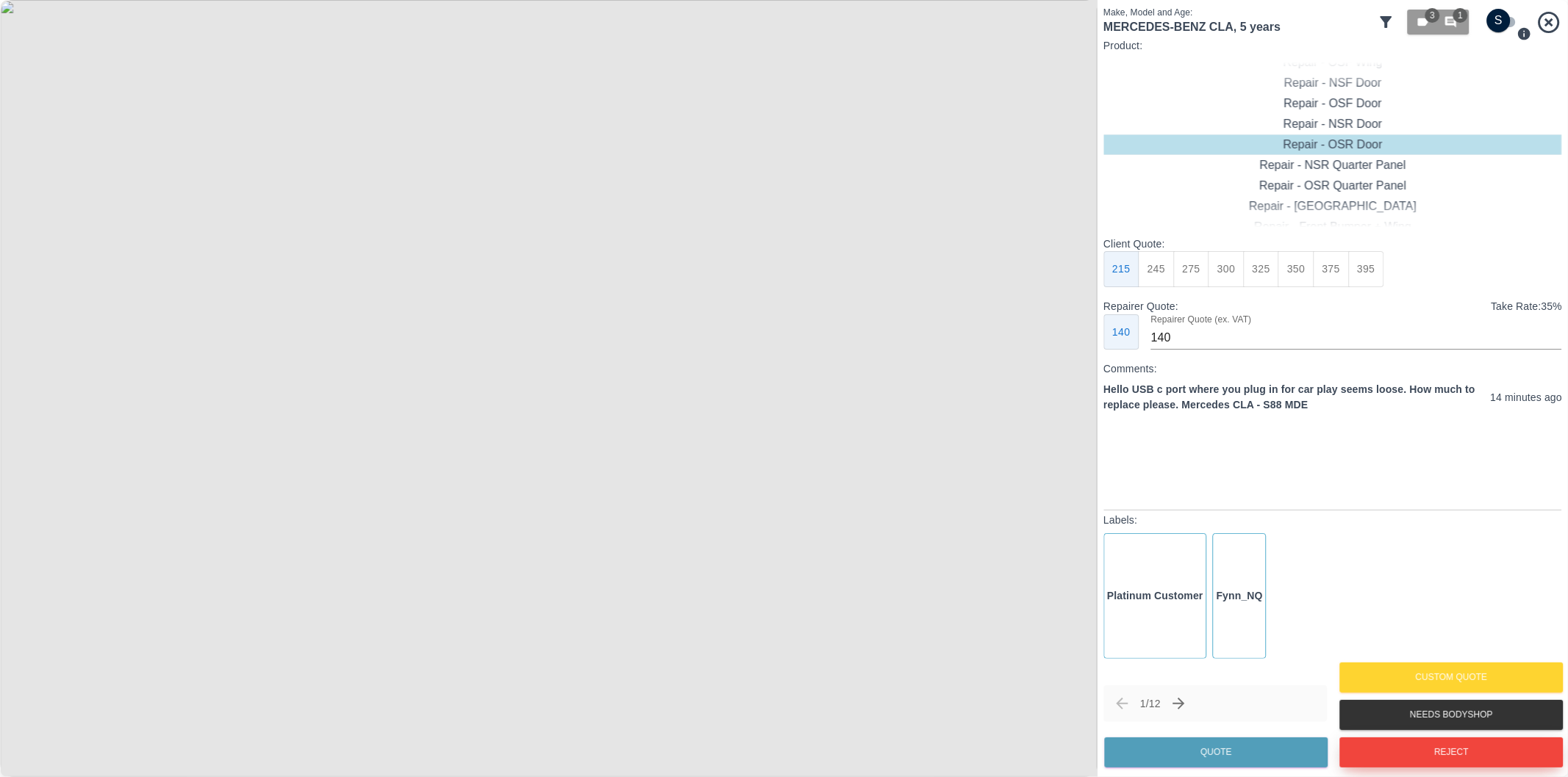
click at [1456, 751] on button "Reject" at bounding box center [1451, 752] width 223 height 30
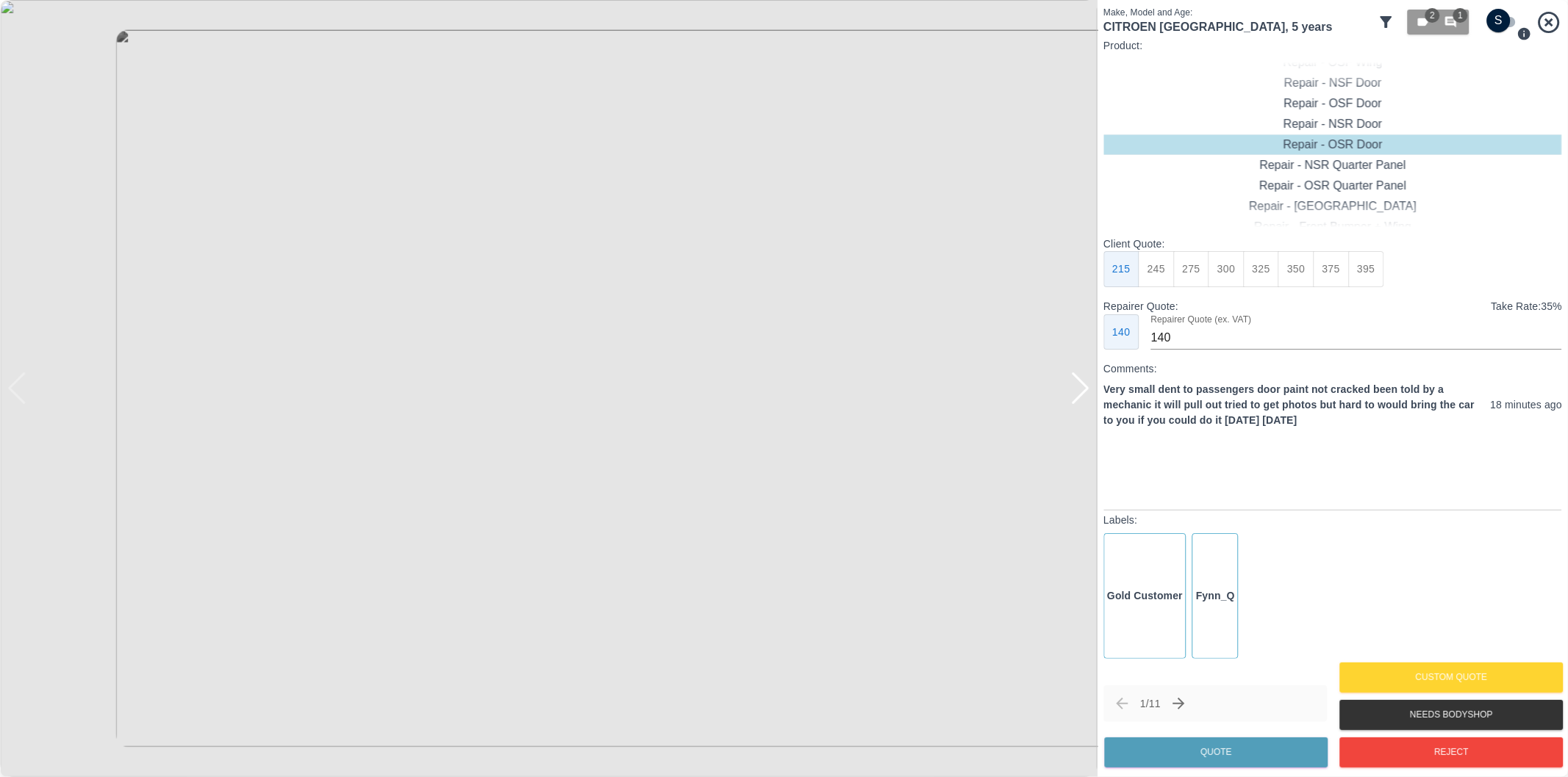
click at [1089, 395] on div at bounding box center [1080, 388] width 20 height 33
click at [1089, 395] on img at bounding box center [549, 388] width 1098 height 777
click at [12, 385] on div at bounding box center [7, 388] width 15 height 777
click at [1356, 83] on div "Repair - NSF Door" at bounding box center [1331, 83] width 458 height 20
click at [1163, 273] on button "245" at bounding box center [1156, 269] width 36 height 36
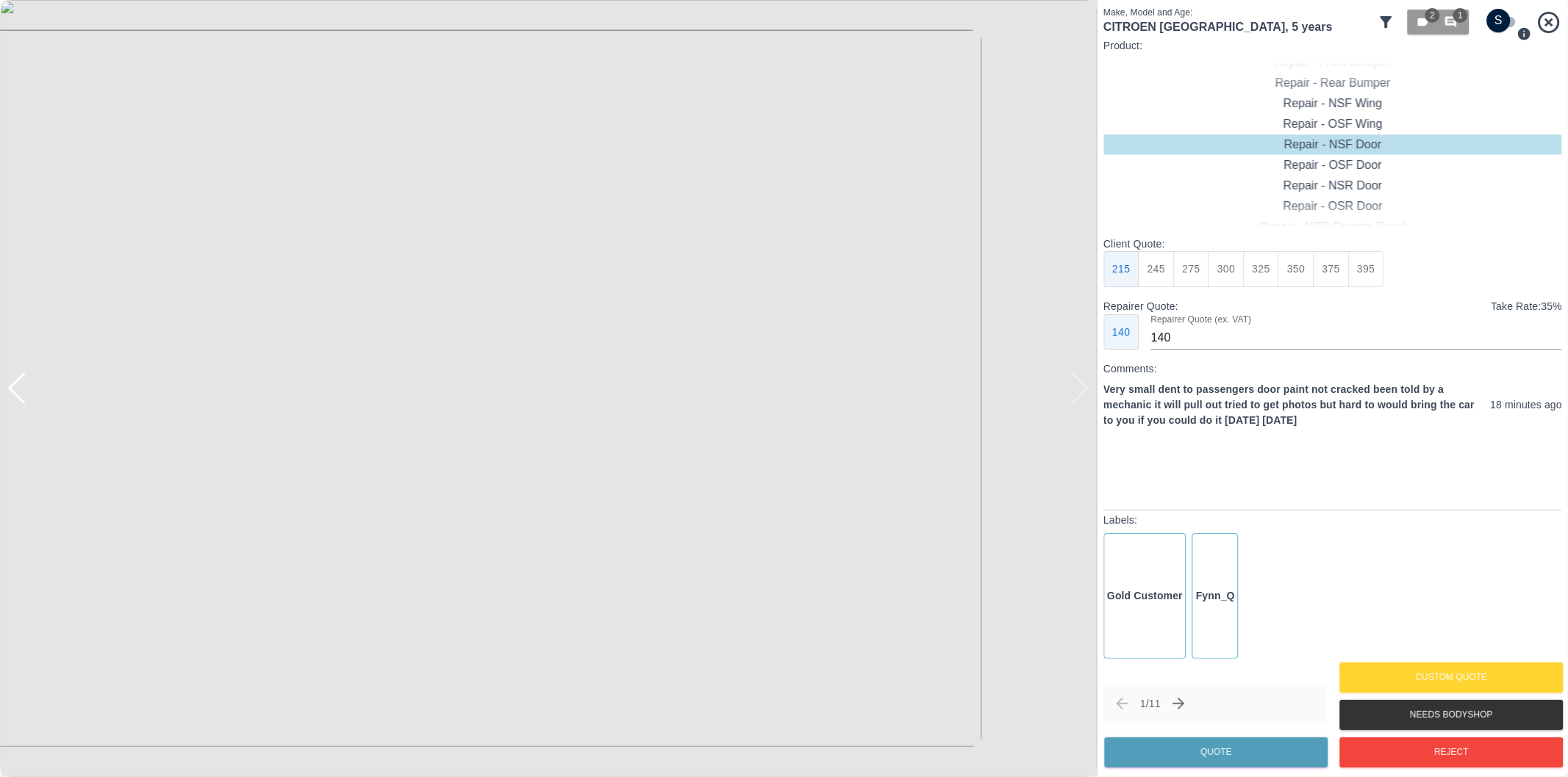
type input "160"
click at [1261, 748] on button "Quote" at bounding box center [1215, 752] width 223 height 30
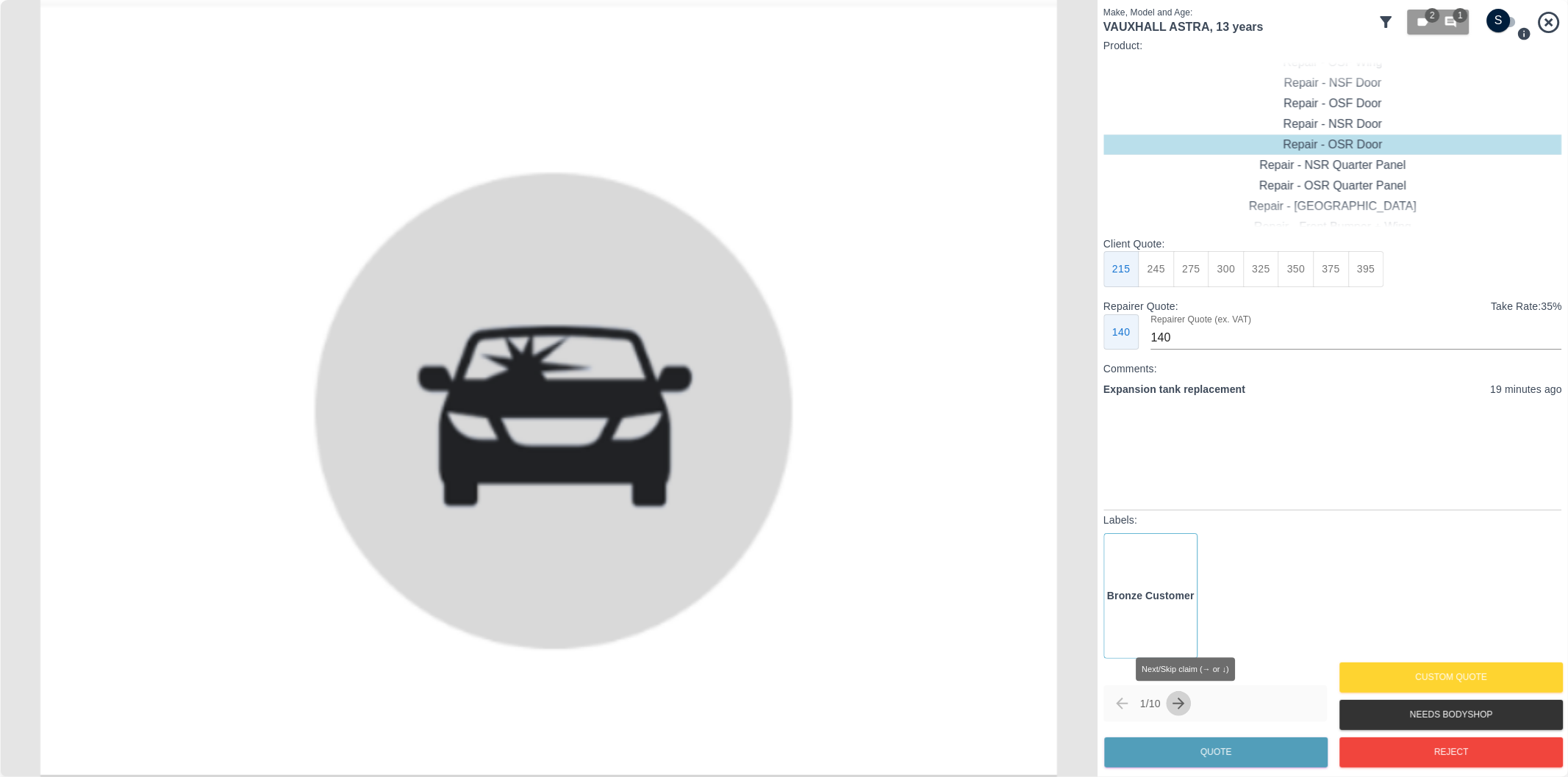
click at [1185, 701] on icon "Next claim" at bounding box center [1178, 703] width 11 height 11
click at [1177, 701] on icon "Next claim" at bounding box center [1178, 704] width 18 height 18
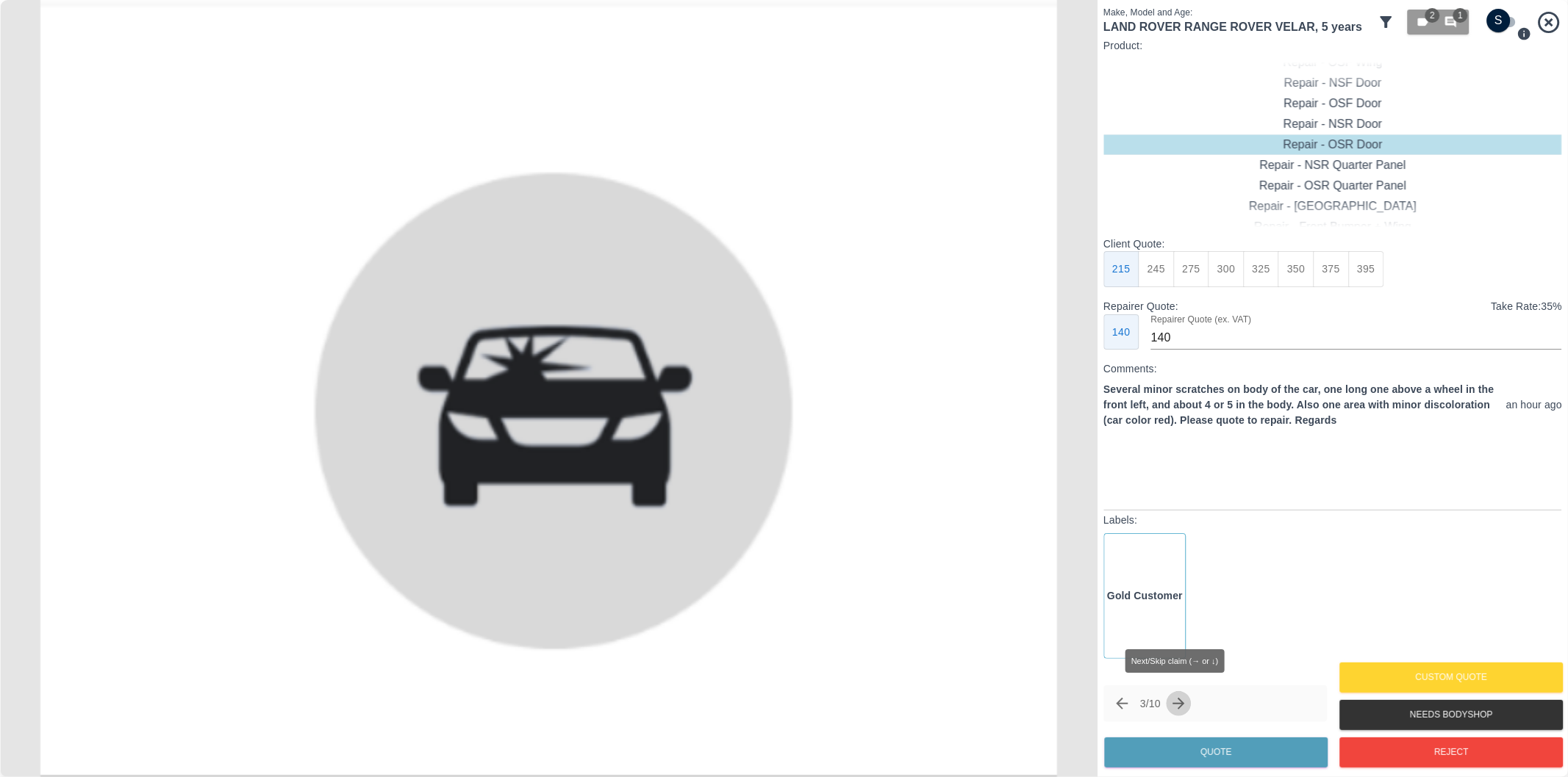
click at [1184, 701] on icon "Next claim" at bounding box center [1178, 704] width 18 height 18
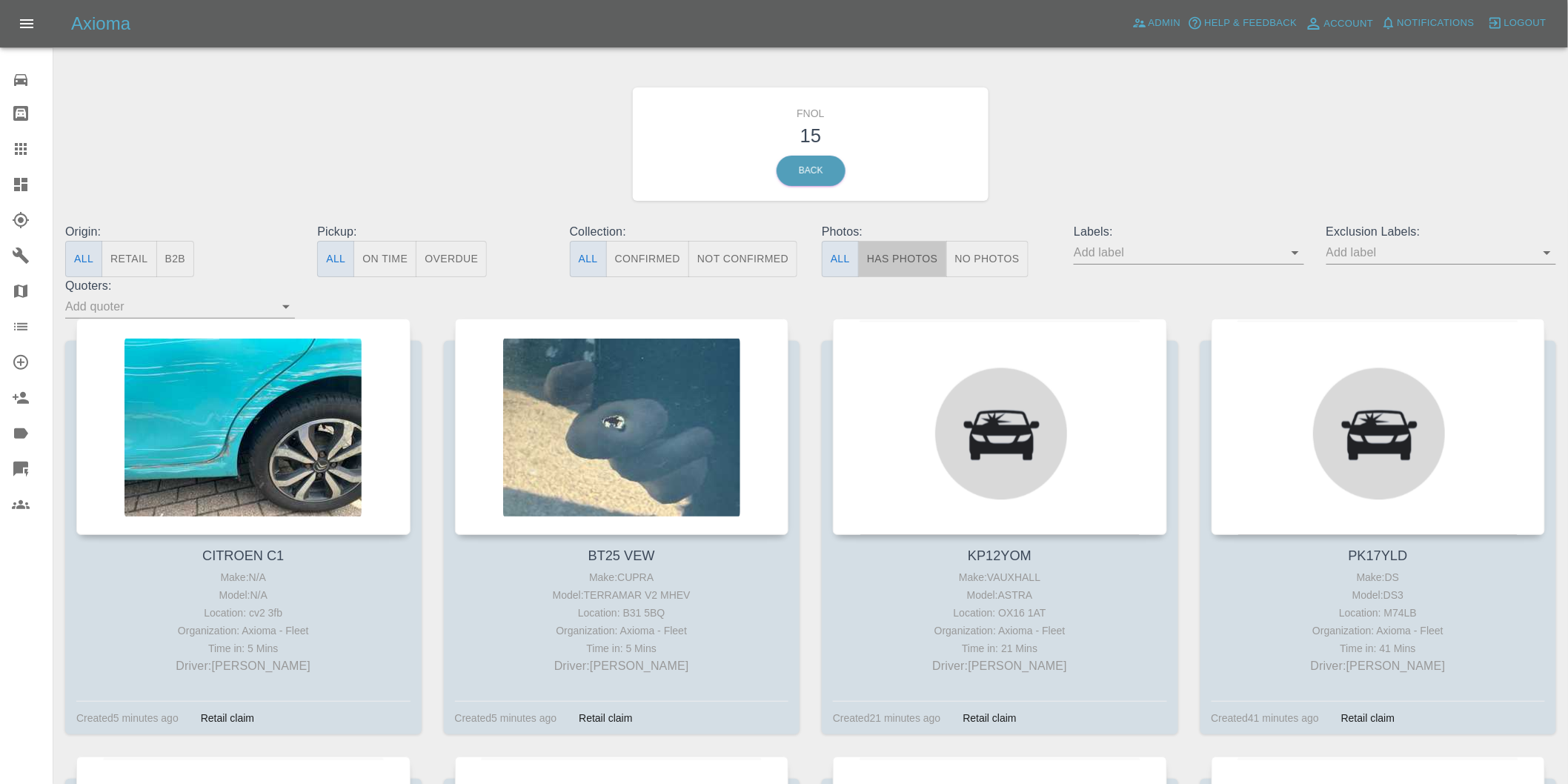
click at [891, 270] on button "Has Photos" at bounding box center [903, 259] width 89 height 36
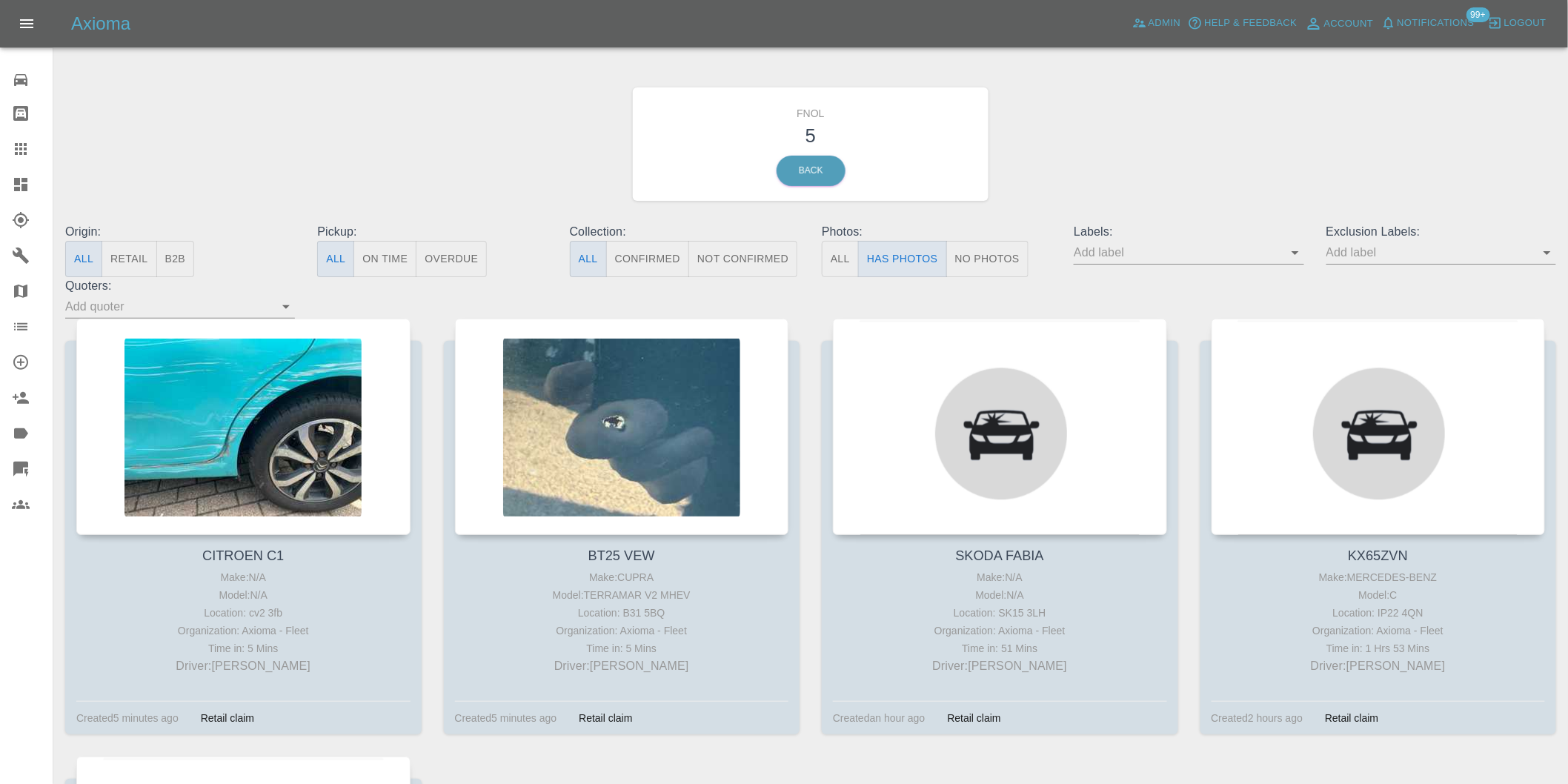
click at [1545, 255] on icon "Open" at bounding box center [1548, 253] width 18 height 18
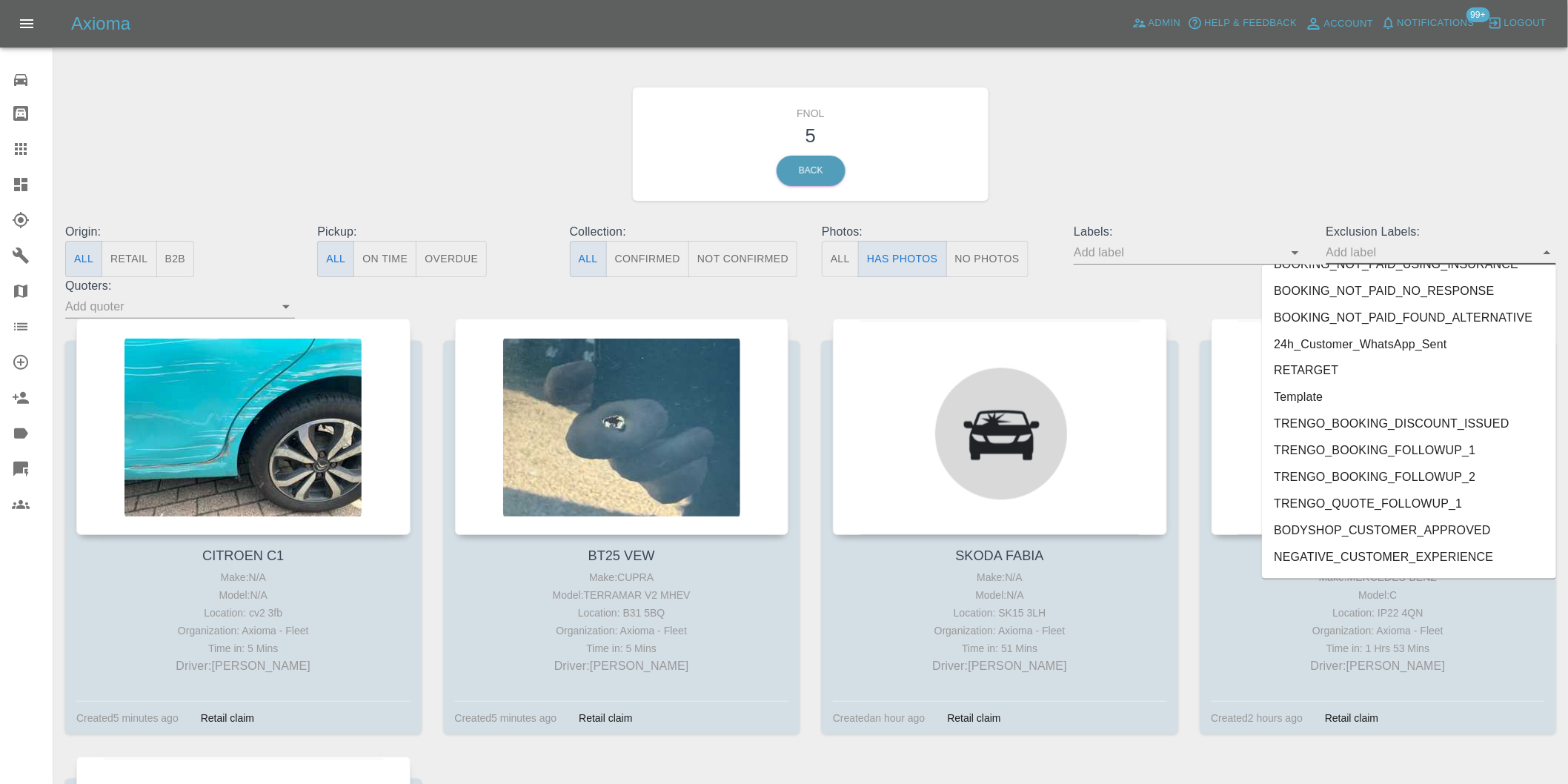
scroll to position [3192, 0]
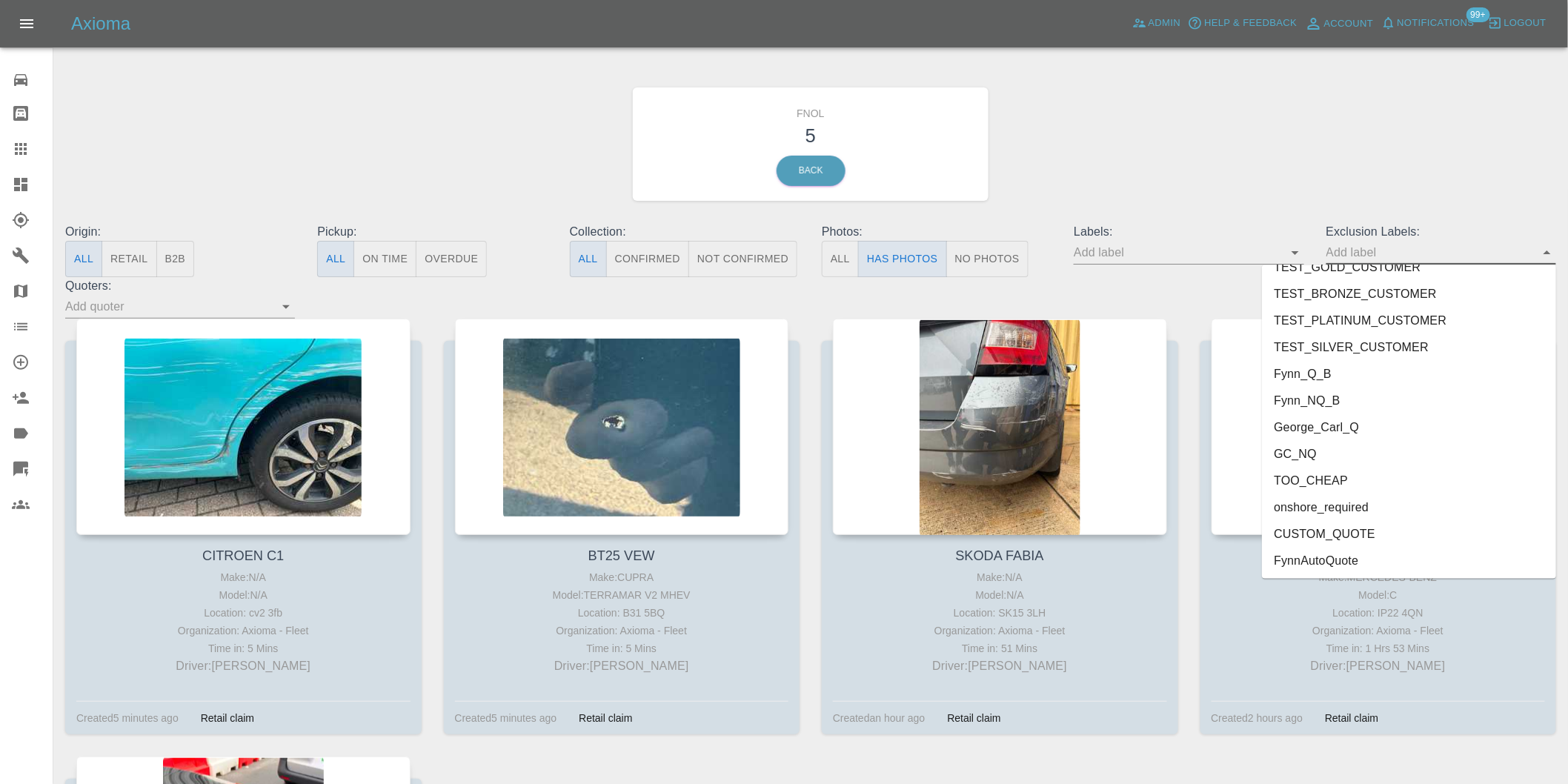
click at [1324, 503] on li "onshore_required" at bounding box center [1409, 507] width 294 height 27
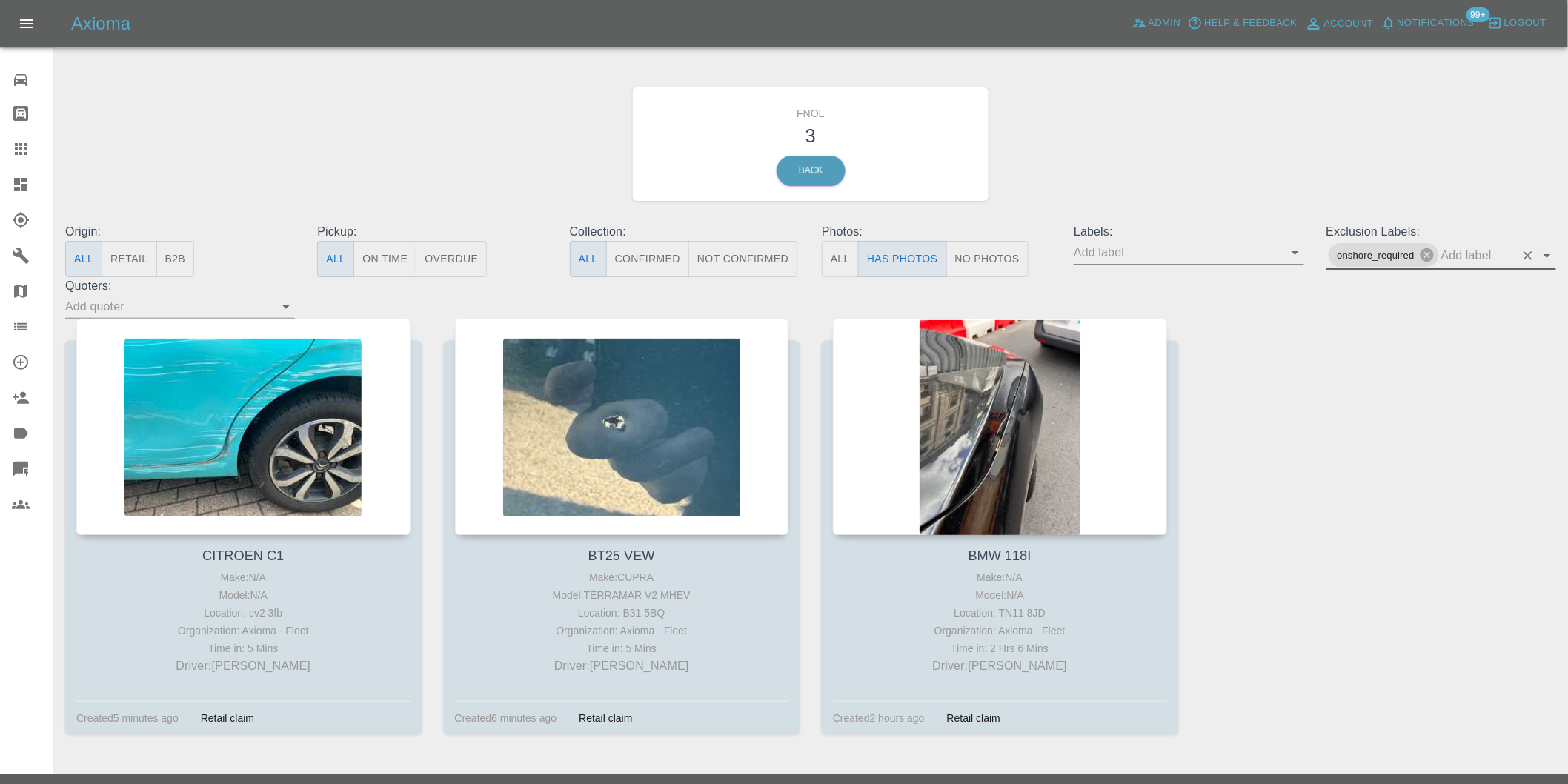
click at [1555, 256] on icon "Open" at bounding box center [1548, 255] width 18 height 18
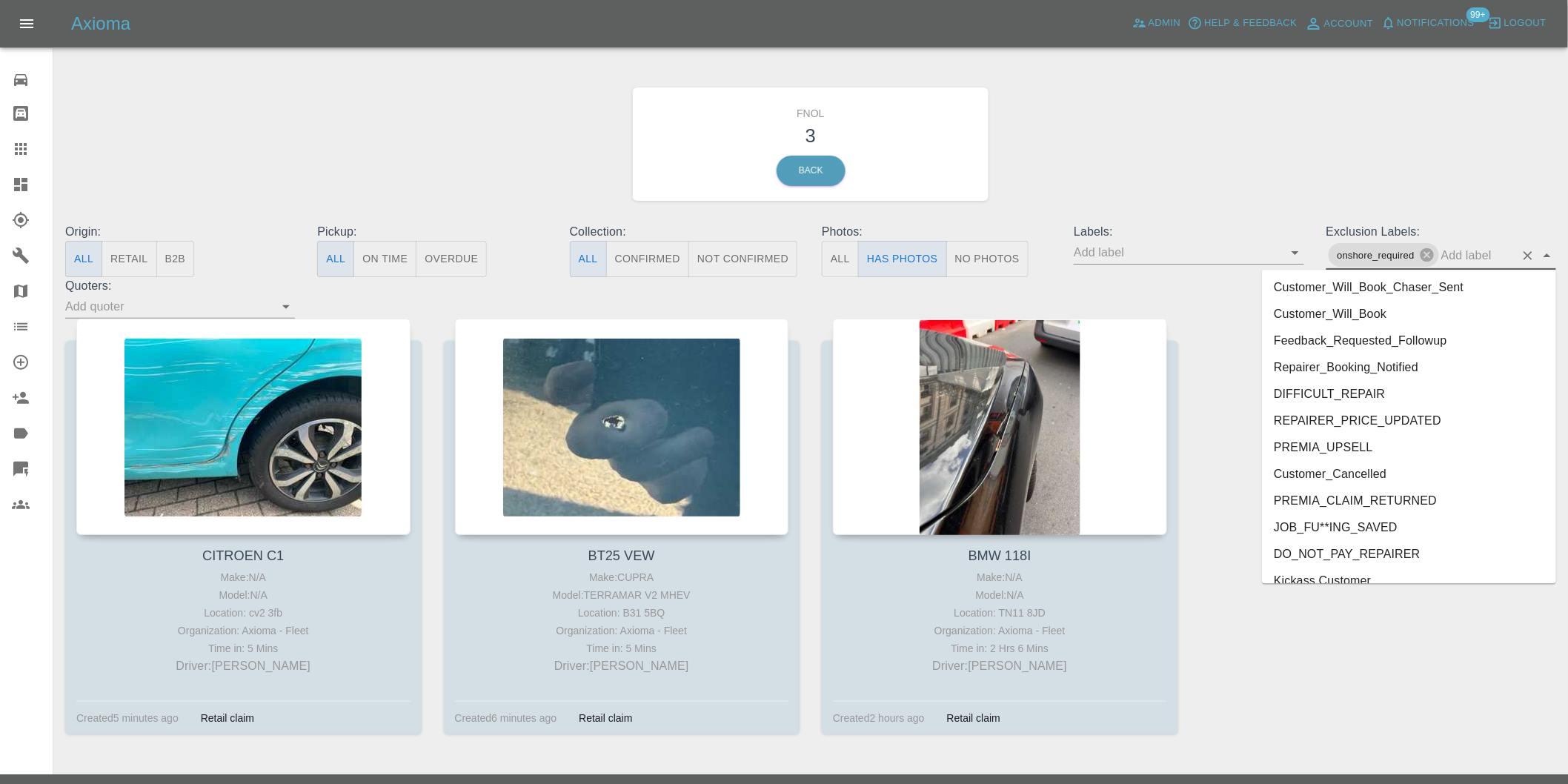
scroll to position [3165, 0]
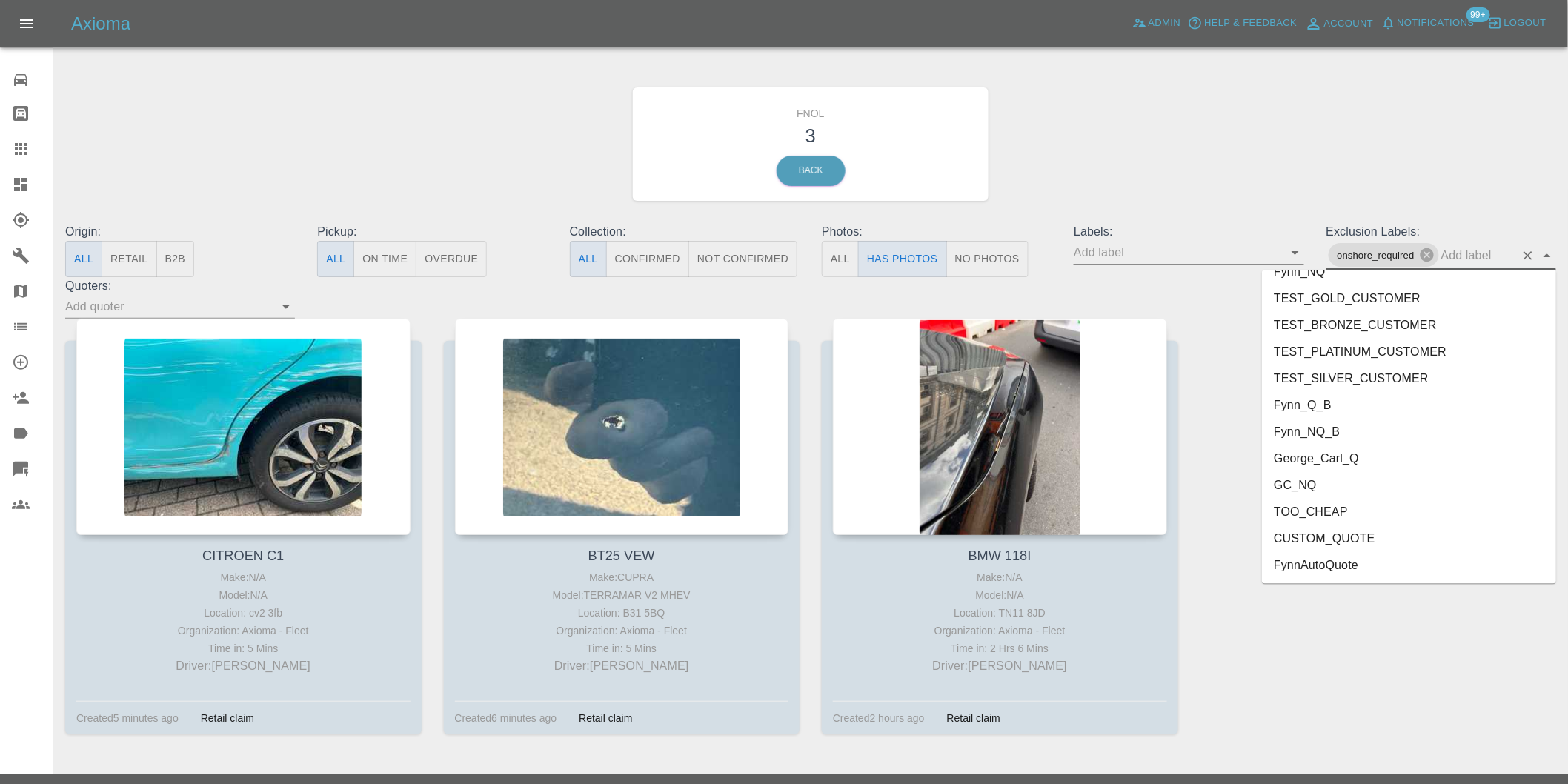
click at [1330, 455] on li "George_Carl_Q" at bounding box center [1409, 459] width 294 height 27
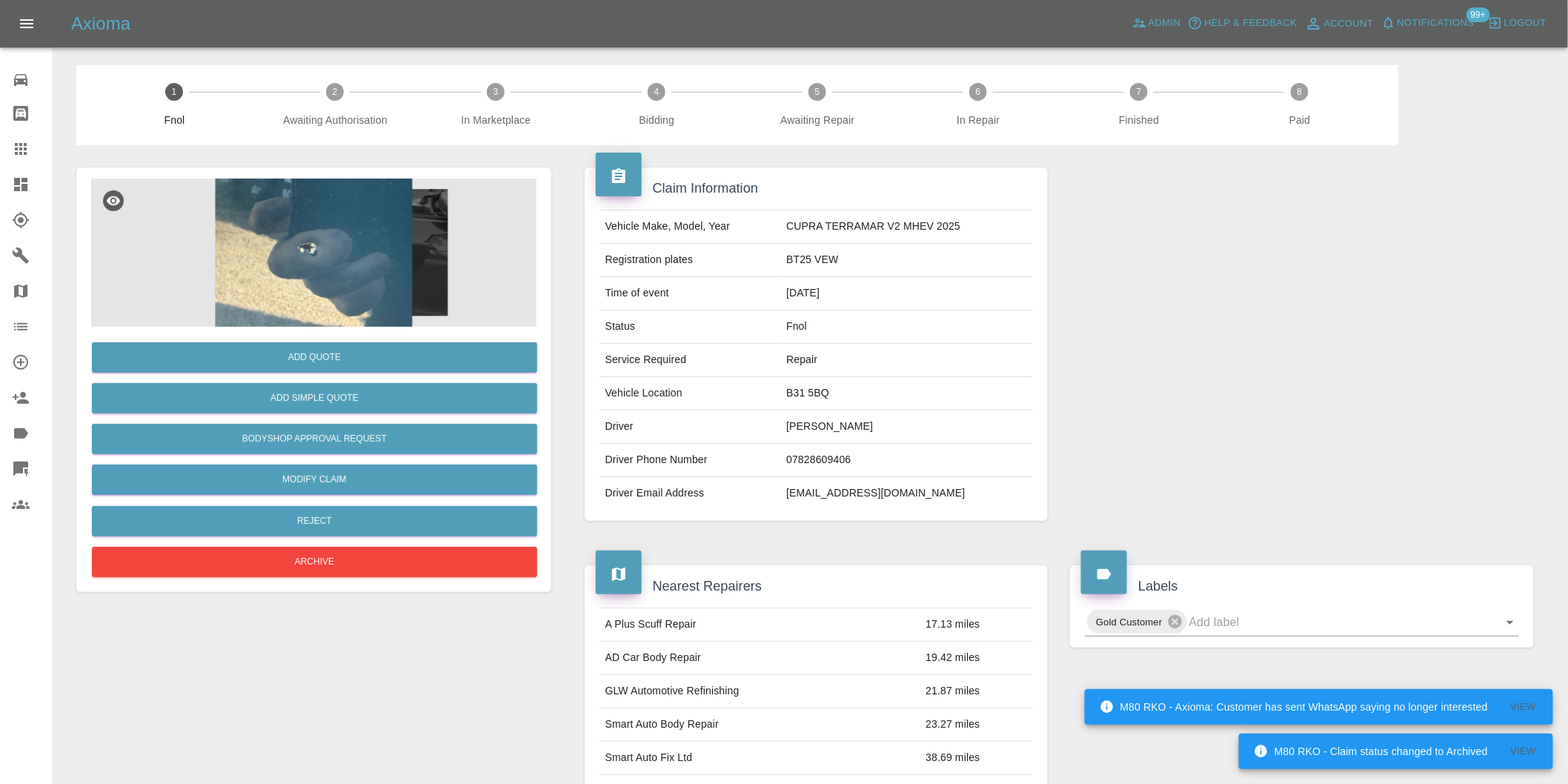
click at [360, 249] on img at bounding box center [314, 252] width 445 height 148
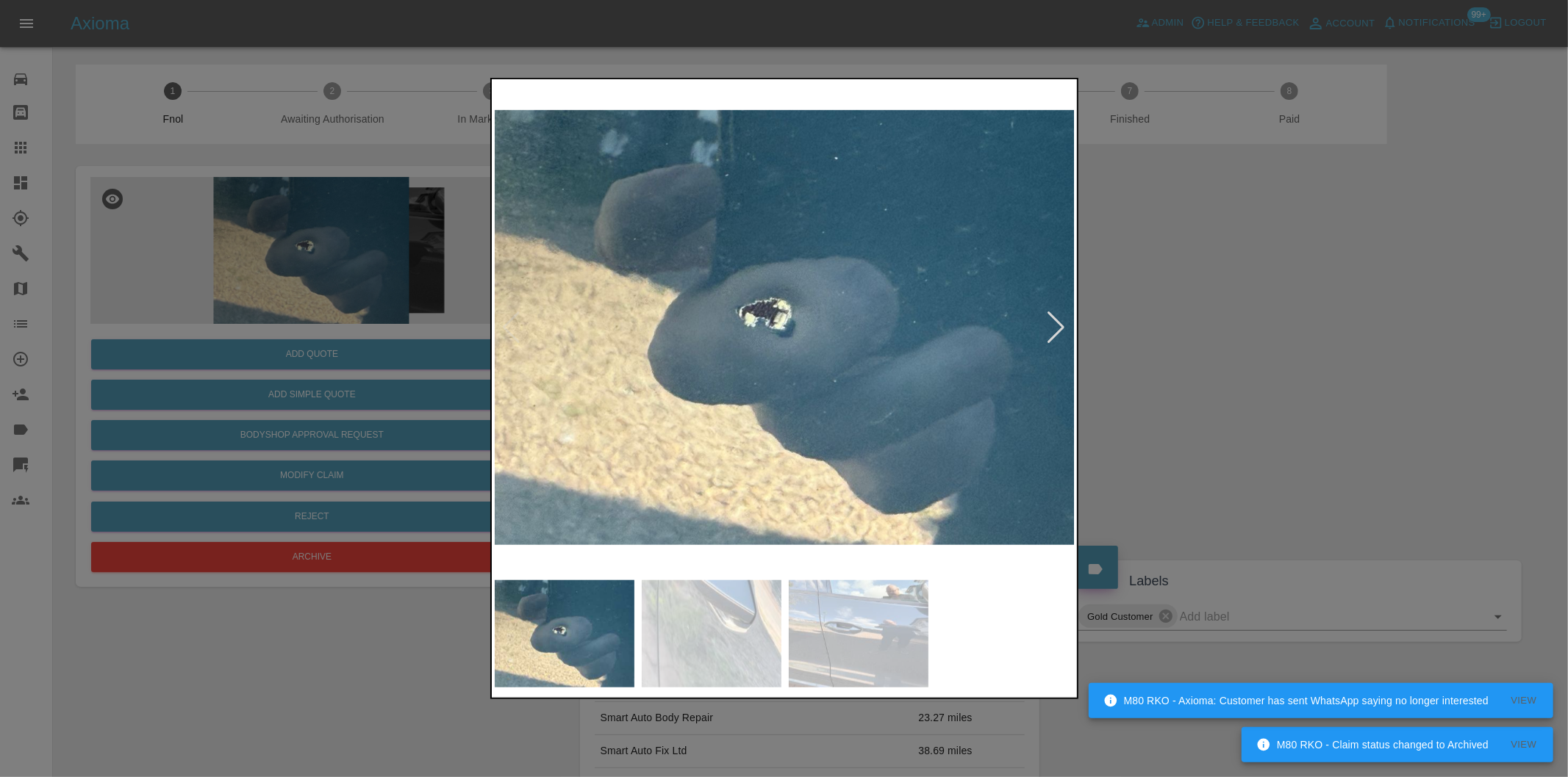
click at [1052, 322] on div at bounding box center [1056, 327] width 20 height 33
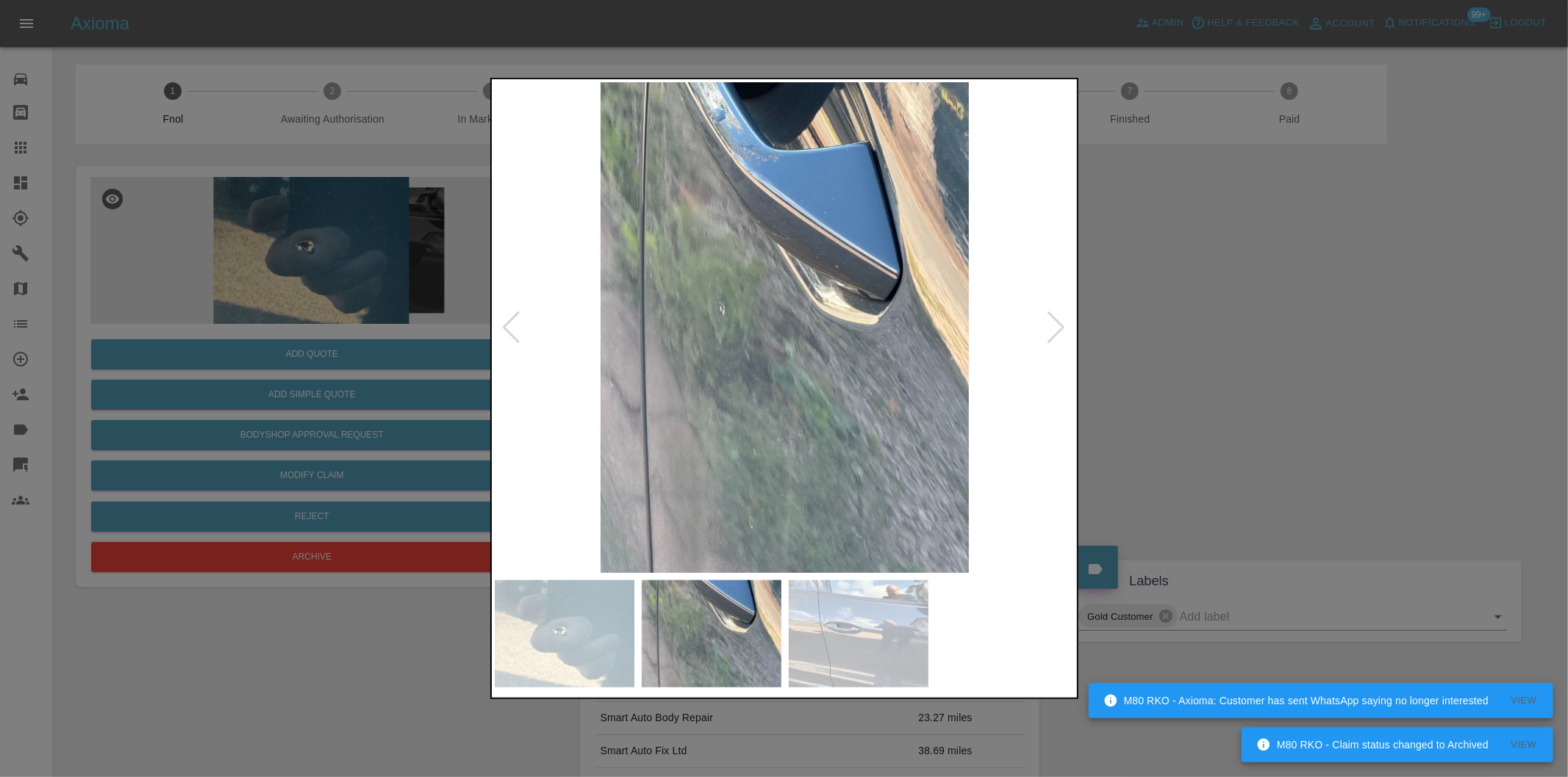
click at [1052, 321] on div at bounding box center [1056, 327] width 20 height 33
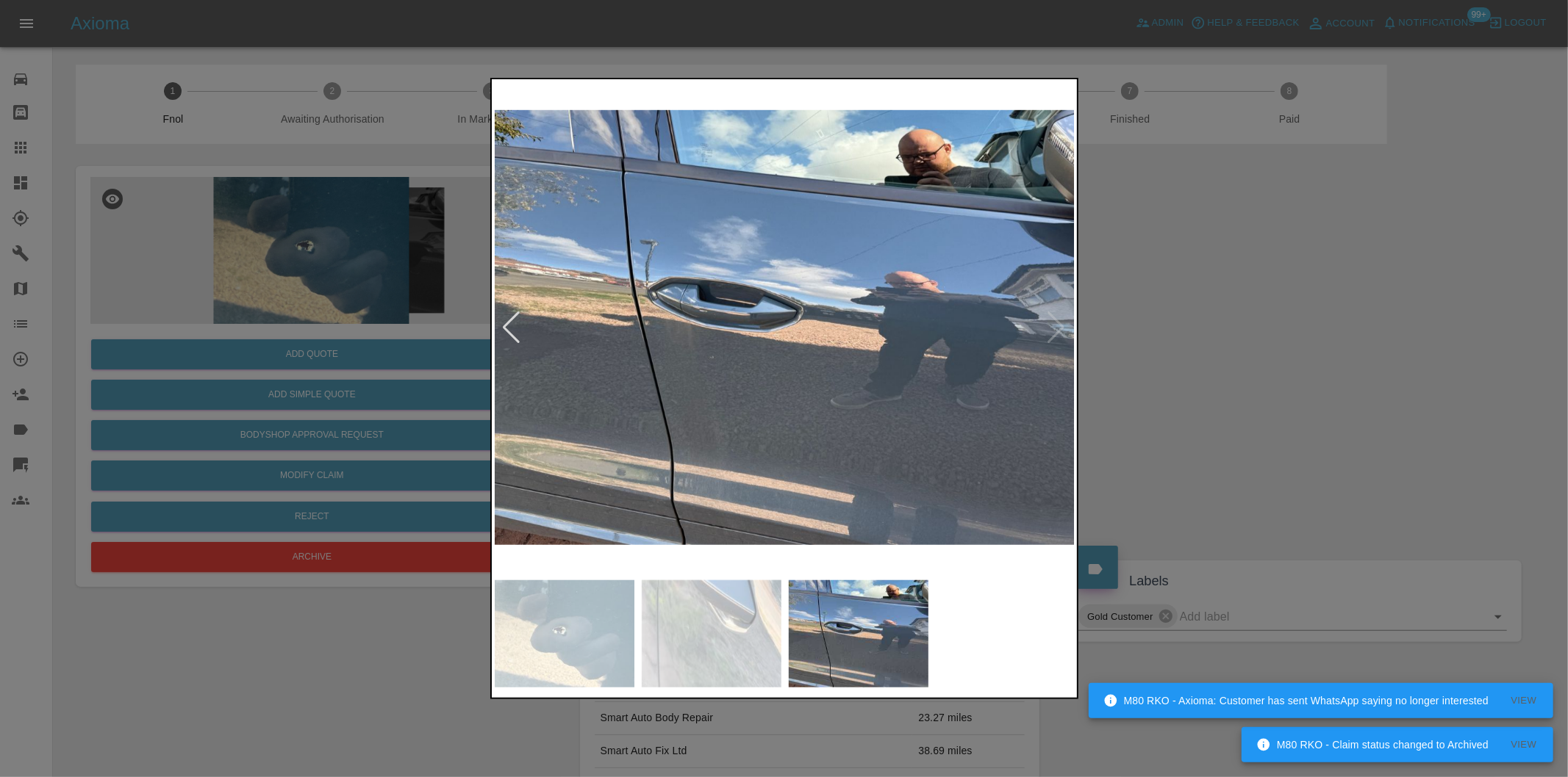
click at [1054, 321] on img at bounding box center [784, 328] width 580 height 490
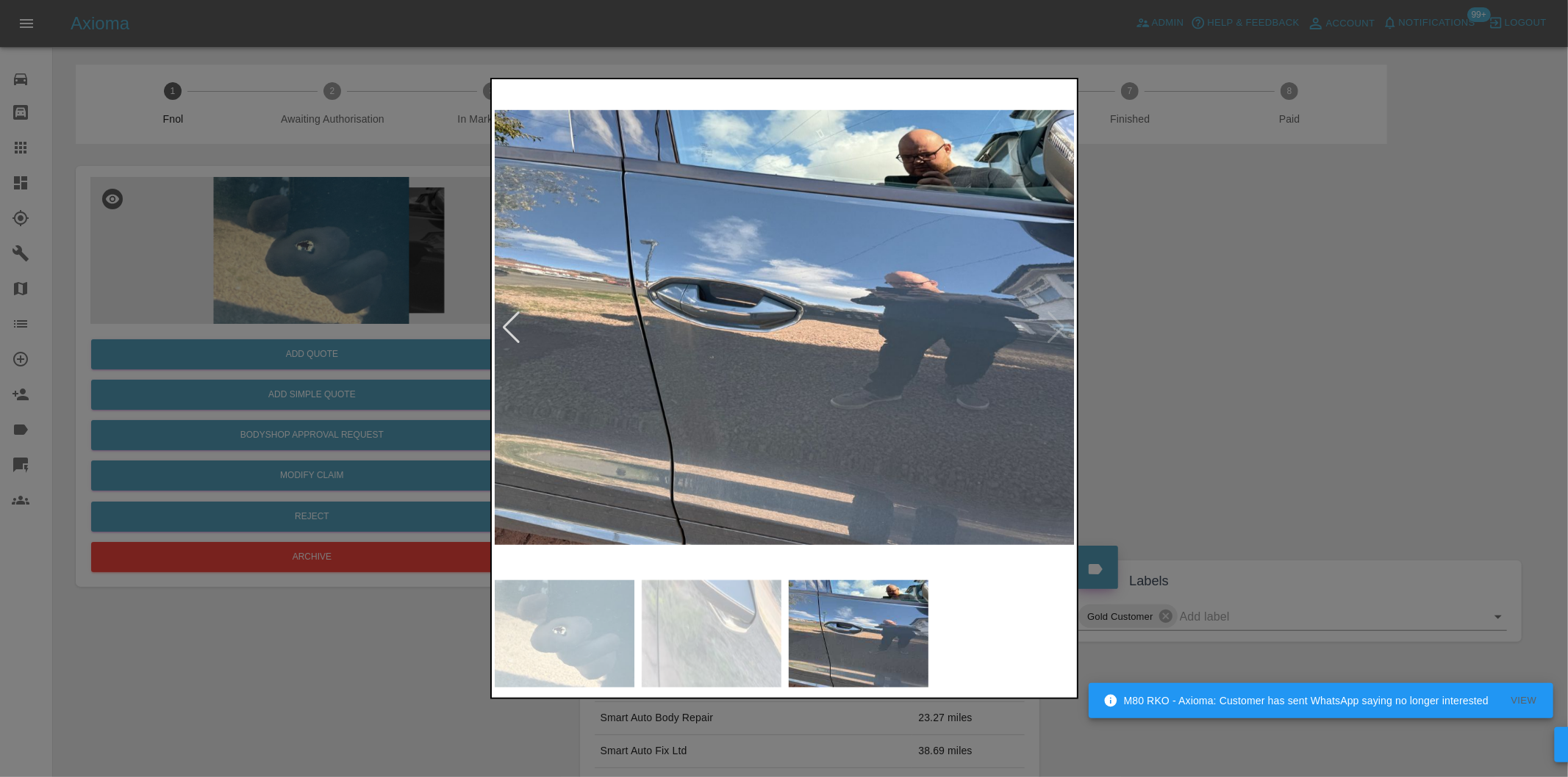
click at [1211, 324] on div at bounding box center [784, 388] width 1568 height 777
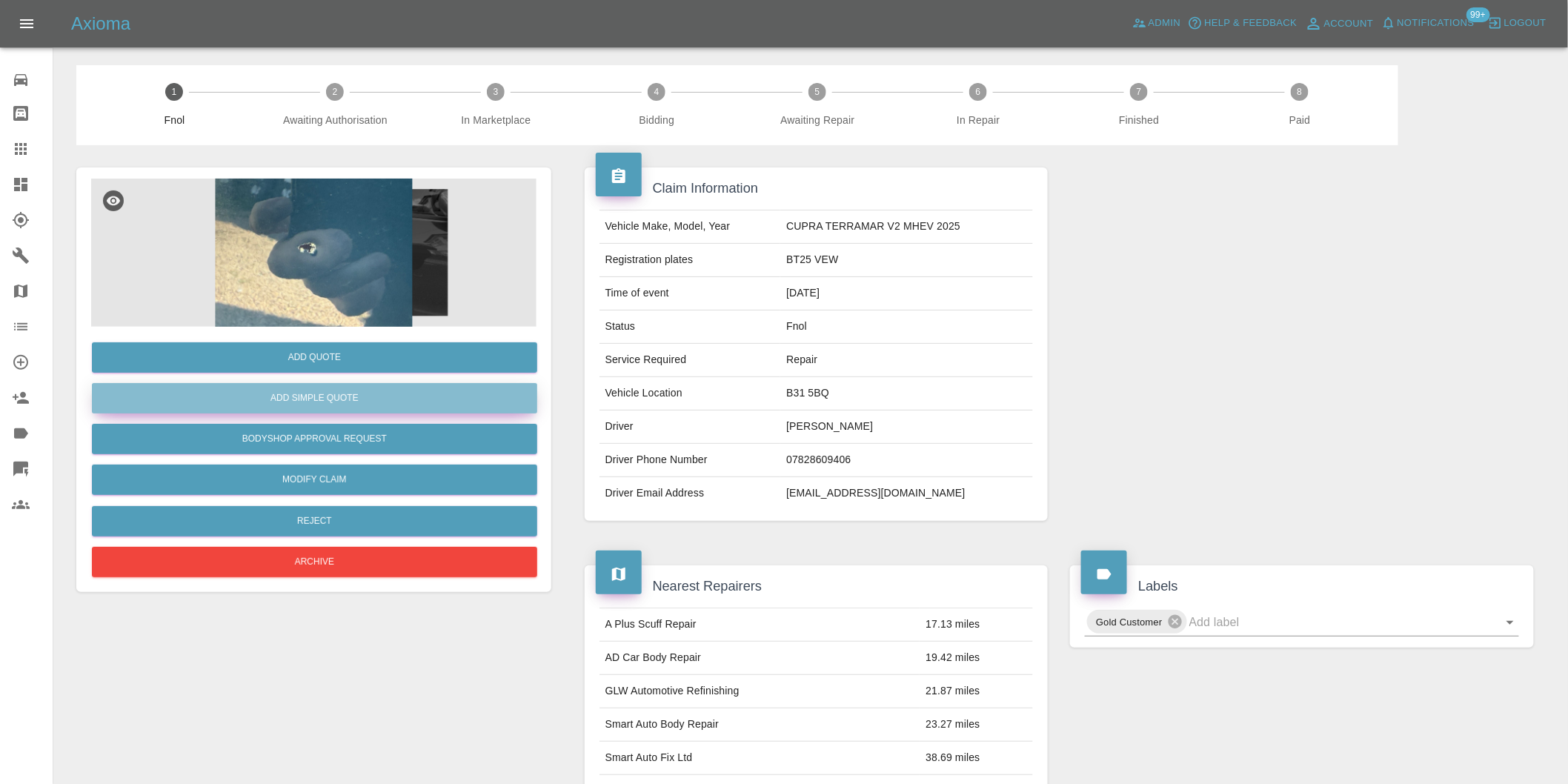
click at [357, 400] on button "Add Simple Quote" at bounding box center [315, 398] width 445 height 30
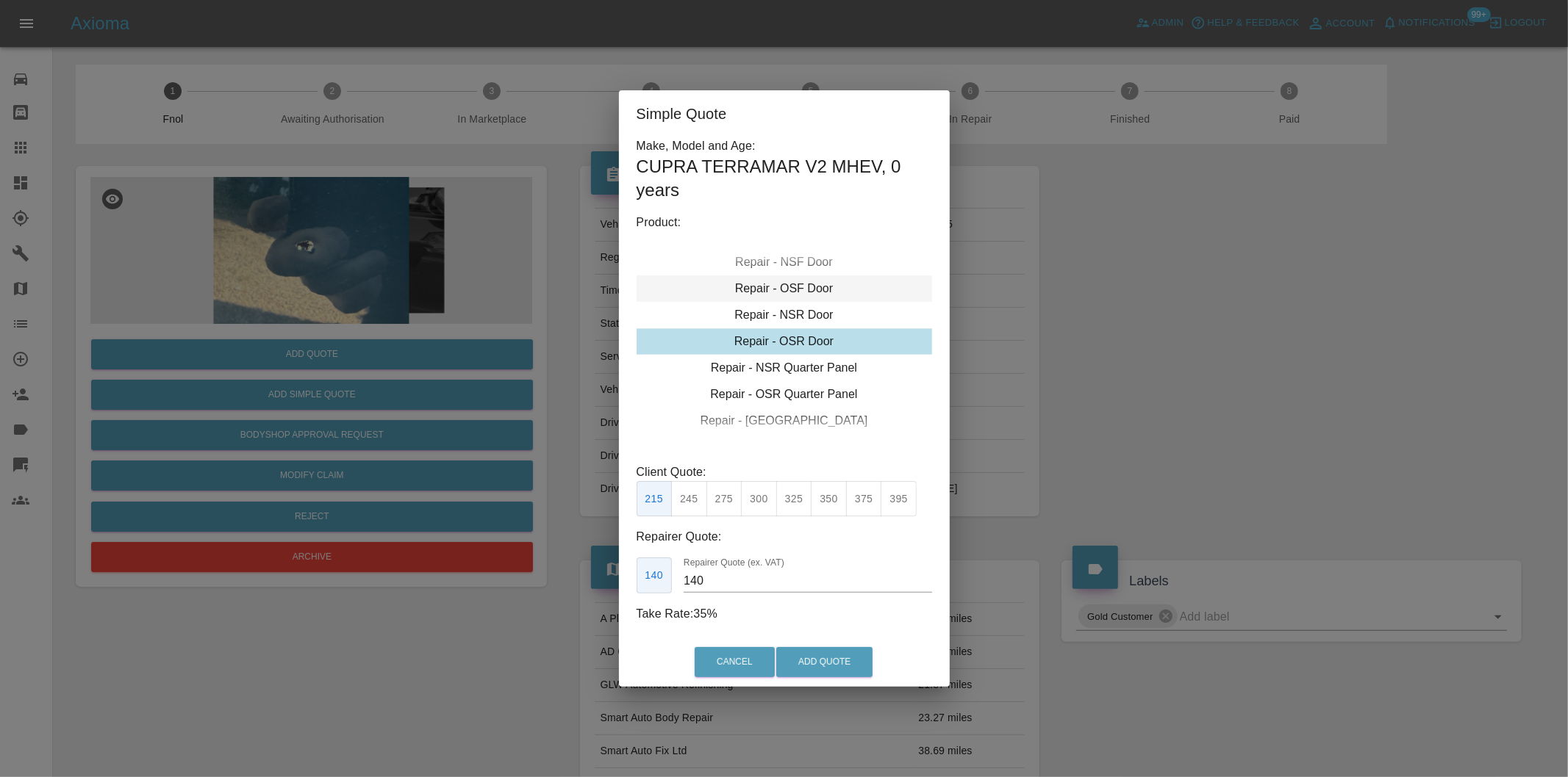
click at [785, 292] on div "Repair - OSF Door" at bounding box center [784, 288] width 295 height 26
drag, startPoint x: 693, startPoint y: 496, endPoint x: 698, endPoint y: 503, distance: 8.6
click at [693, 497] on button "245" at bounding box center [689, 498] width 36 height 36
type input "160"
click at [839, 669] on button "Add Quote" at bounding box center [823, 662] width 96 height 30
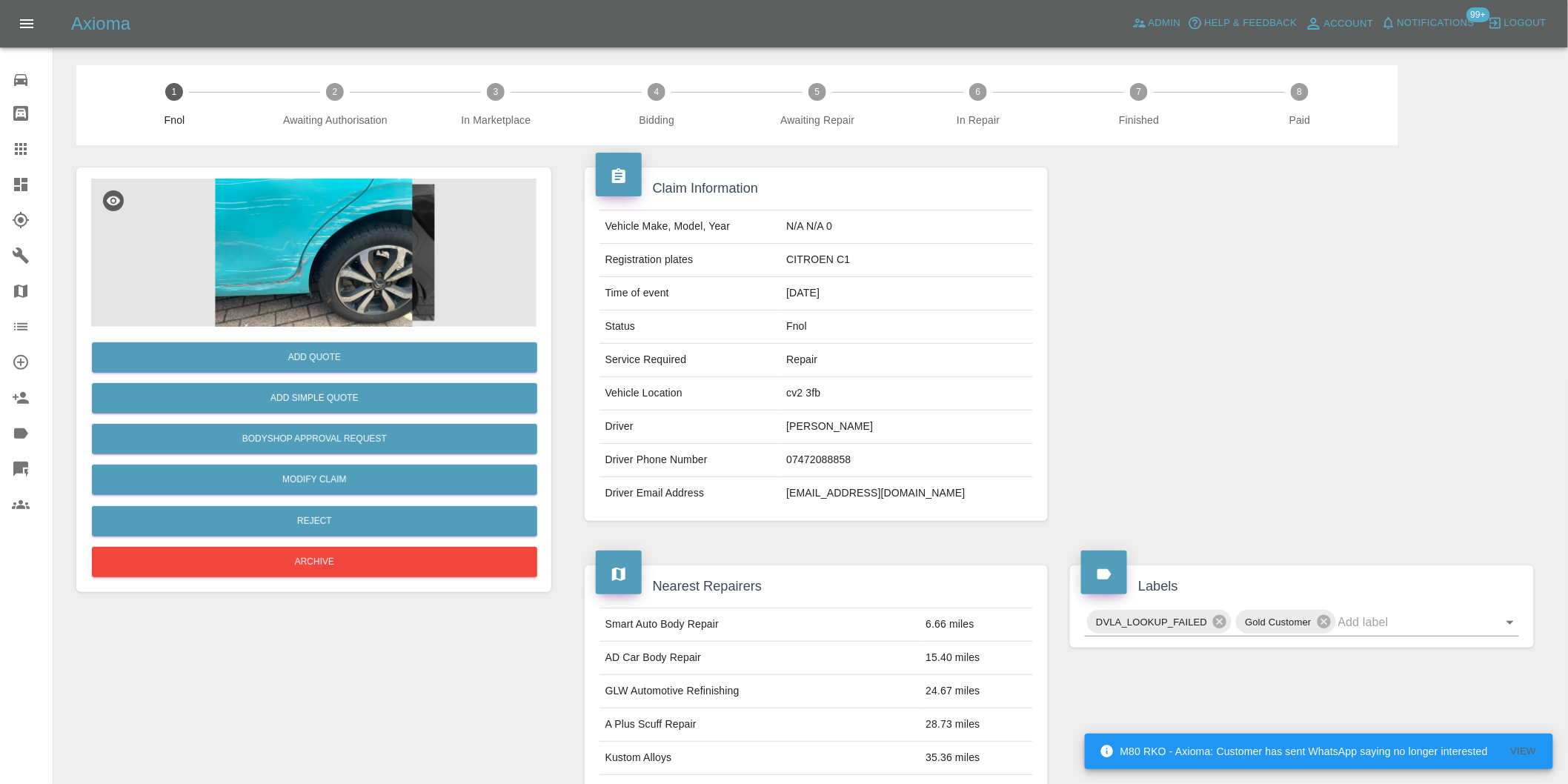
click at [265, 264] on img at bounding box center [314, 252] width 445 height 148
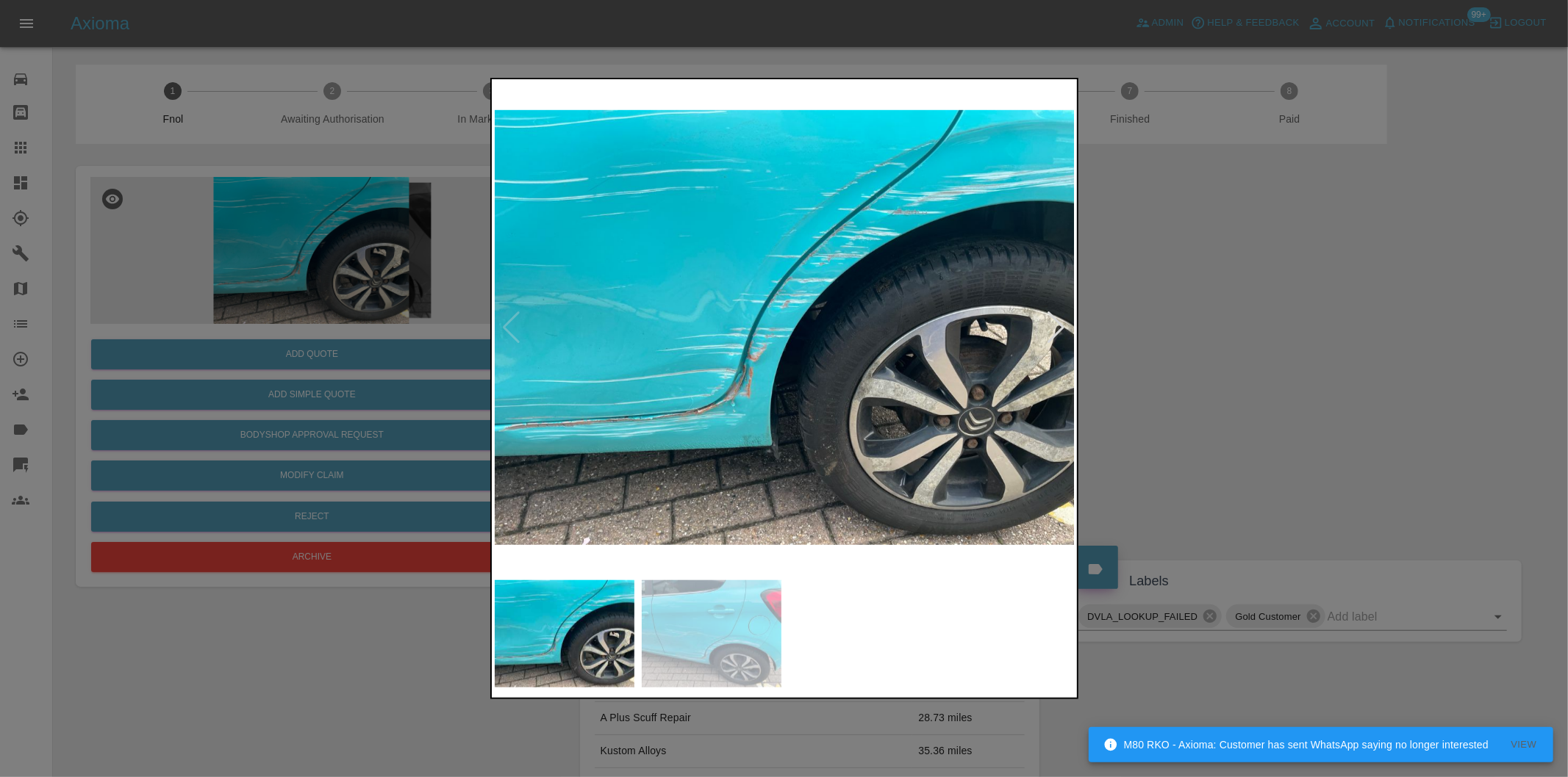
click at [1058, 330] on div at bounding box center [1056, 327] width 20 height 33
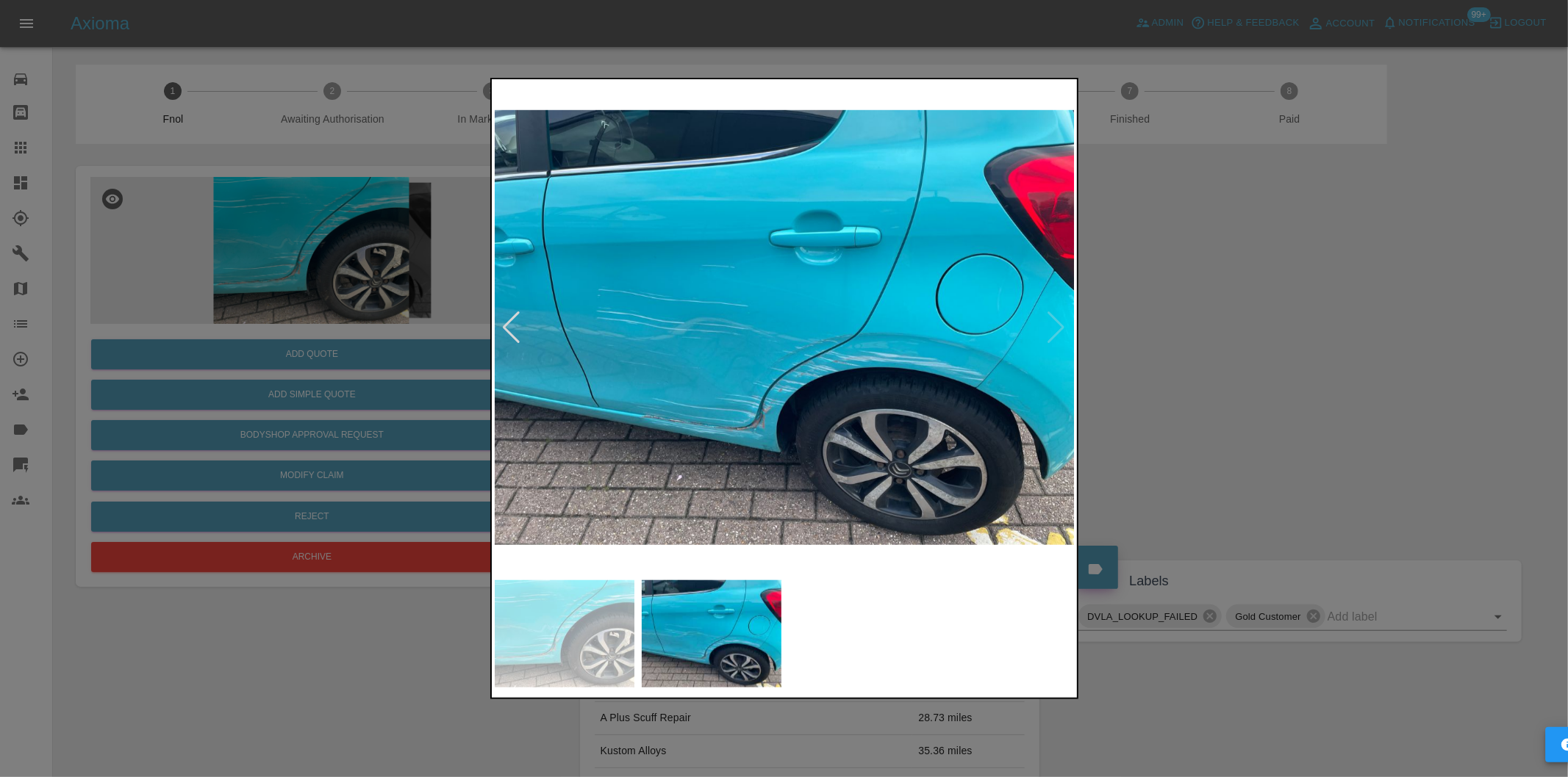
click at [1058, 330] on img at bounding box center [784, 328] width 580 height 490
click at [1236, 364] on div at bounding box center [784, 388] width 1568 height 777
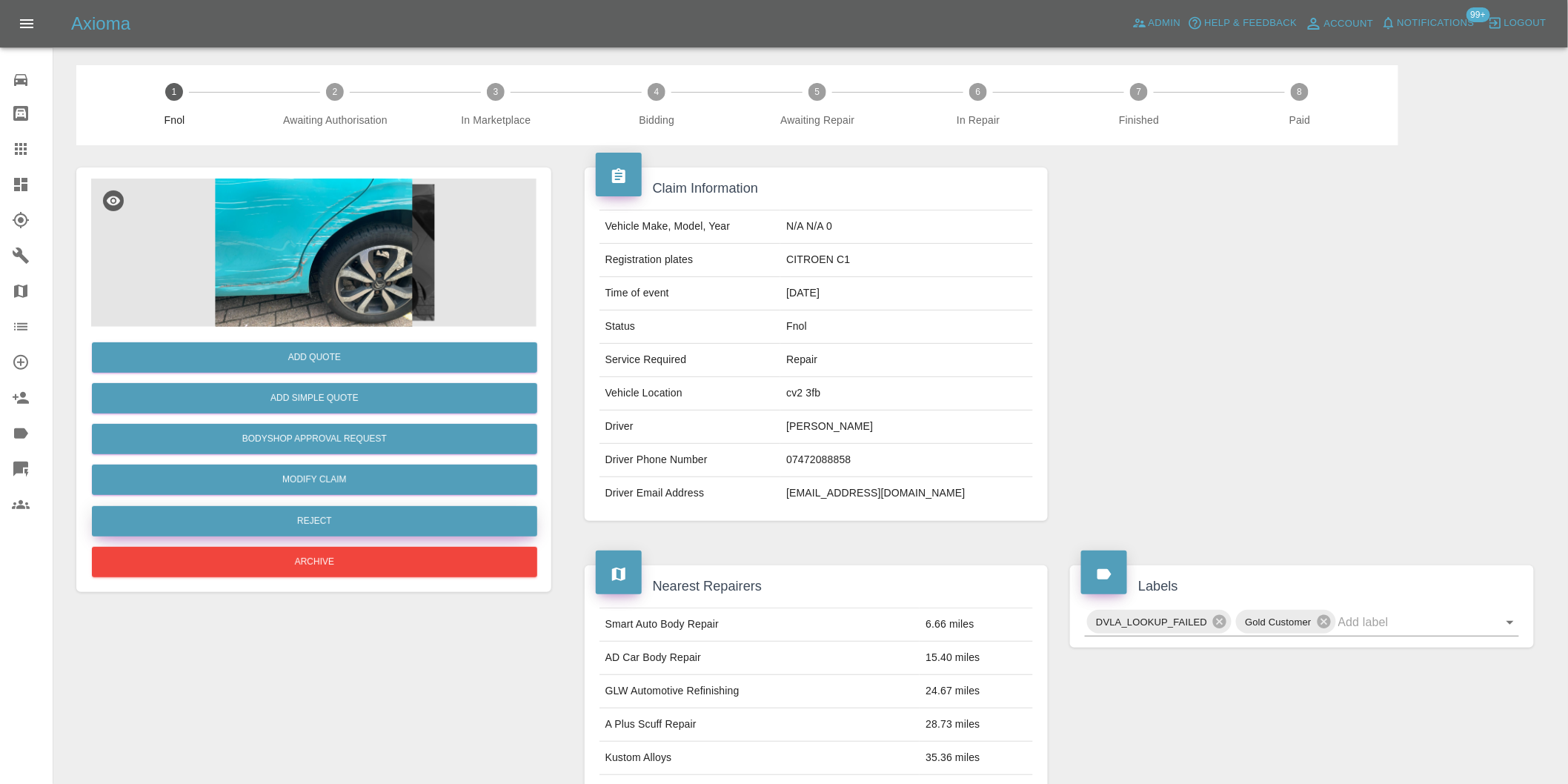
click at [346, 521] on button "Reject" at bounding box center [315, 521] width 445 height 30
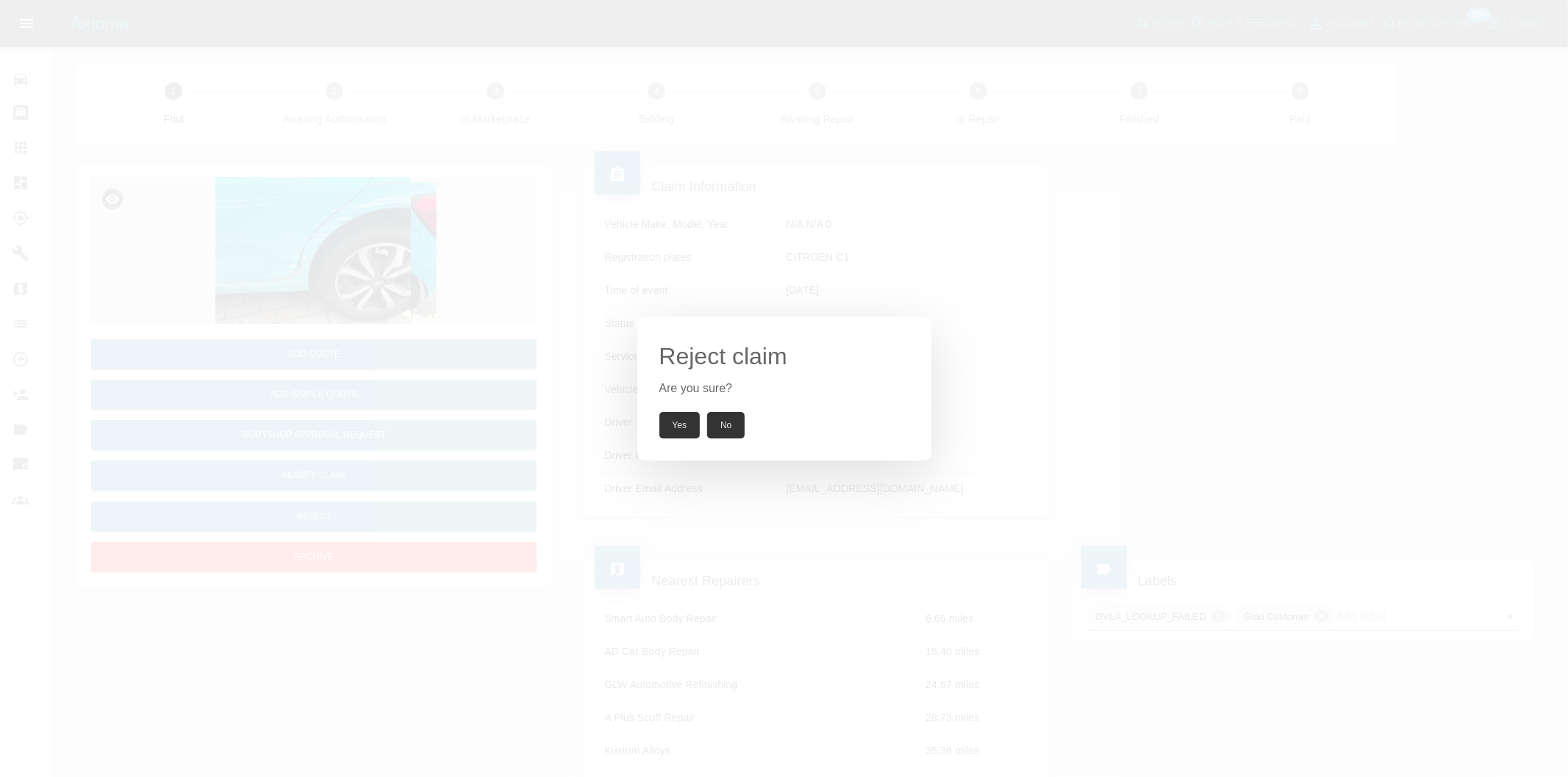
click at [679, 428] on button "Yes" at bounding box center [680, 425] width 41 height 26
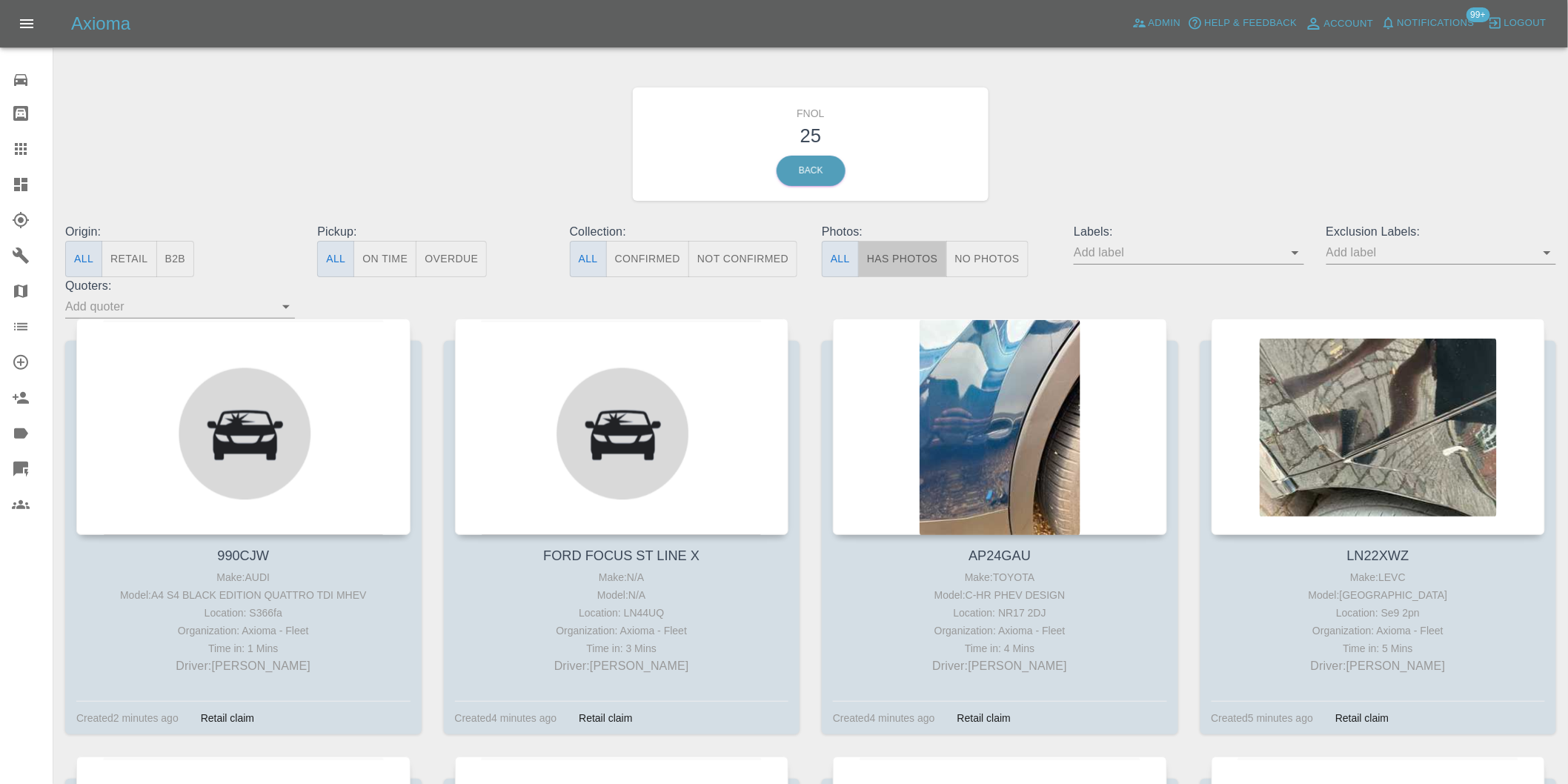
click at [896, 269] on button "Has Photos" at bounding box center [903, 259] width 89 height 36
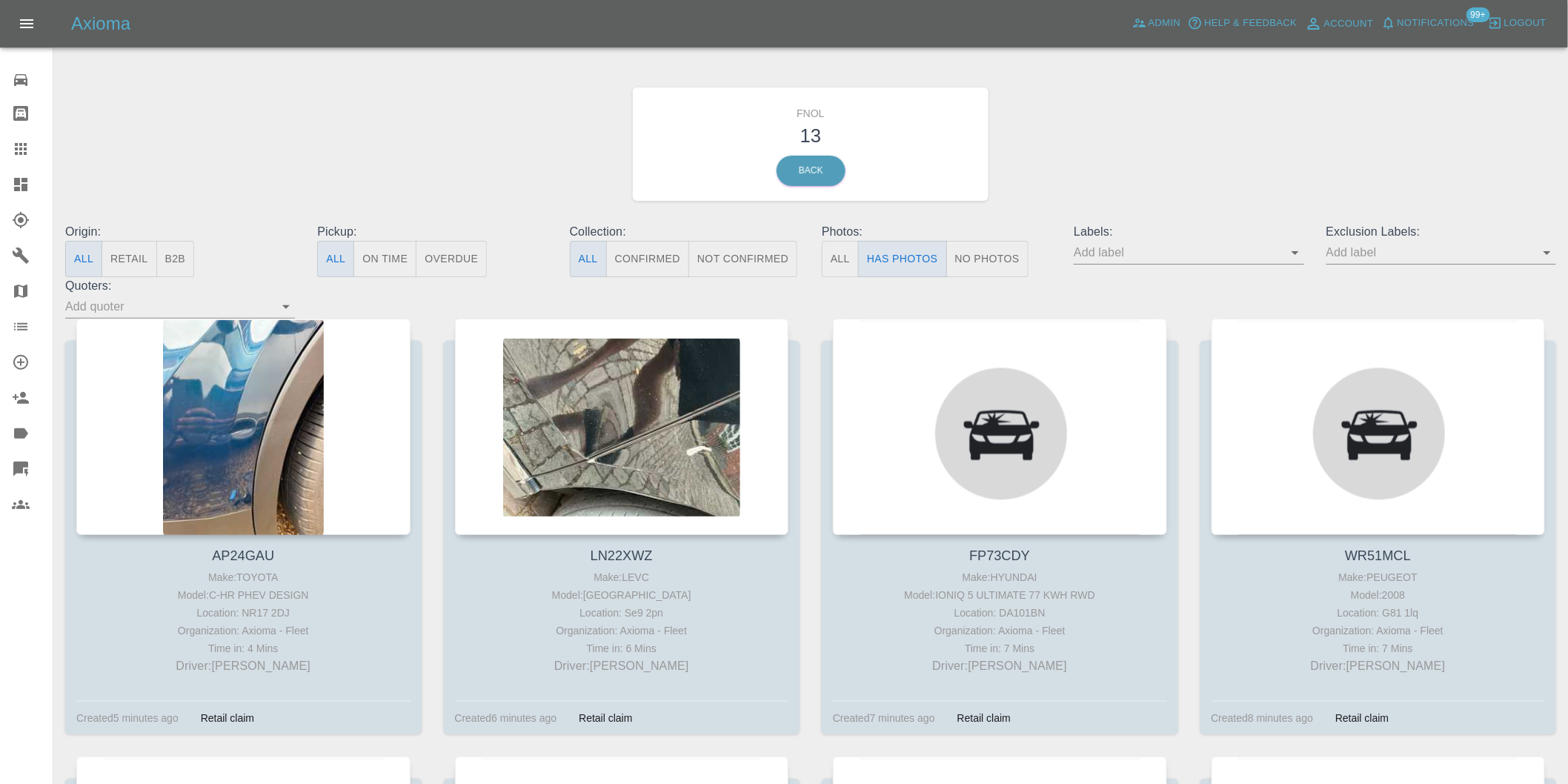
click at [1551, 252] on icon "Open" at bounding box center [1548, 253] width 18 height 18
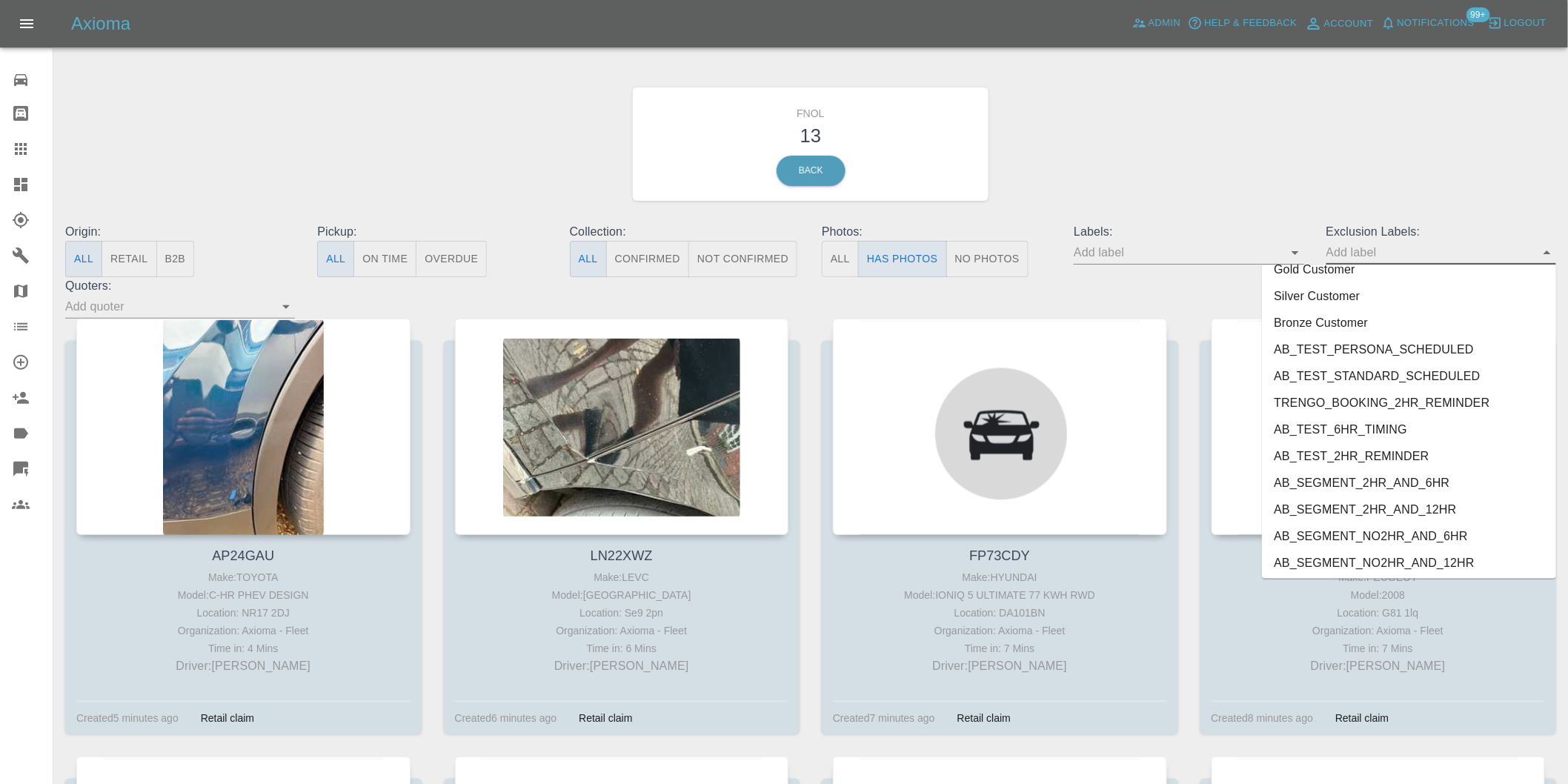
scroll to position [3192, 0]
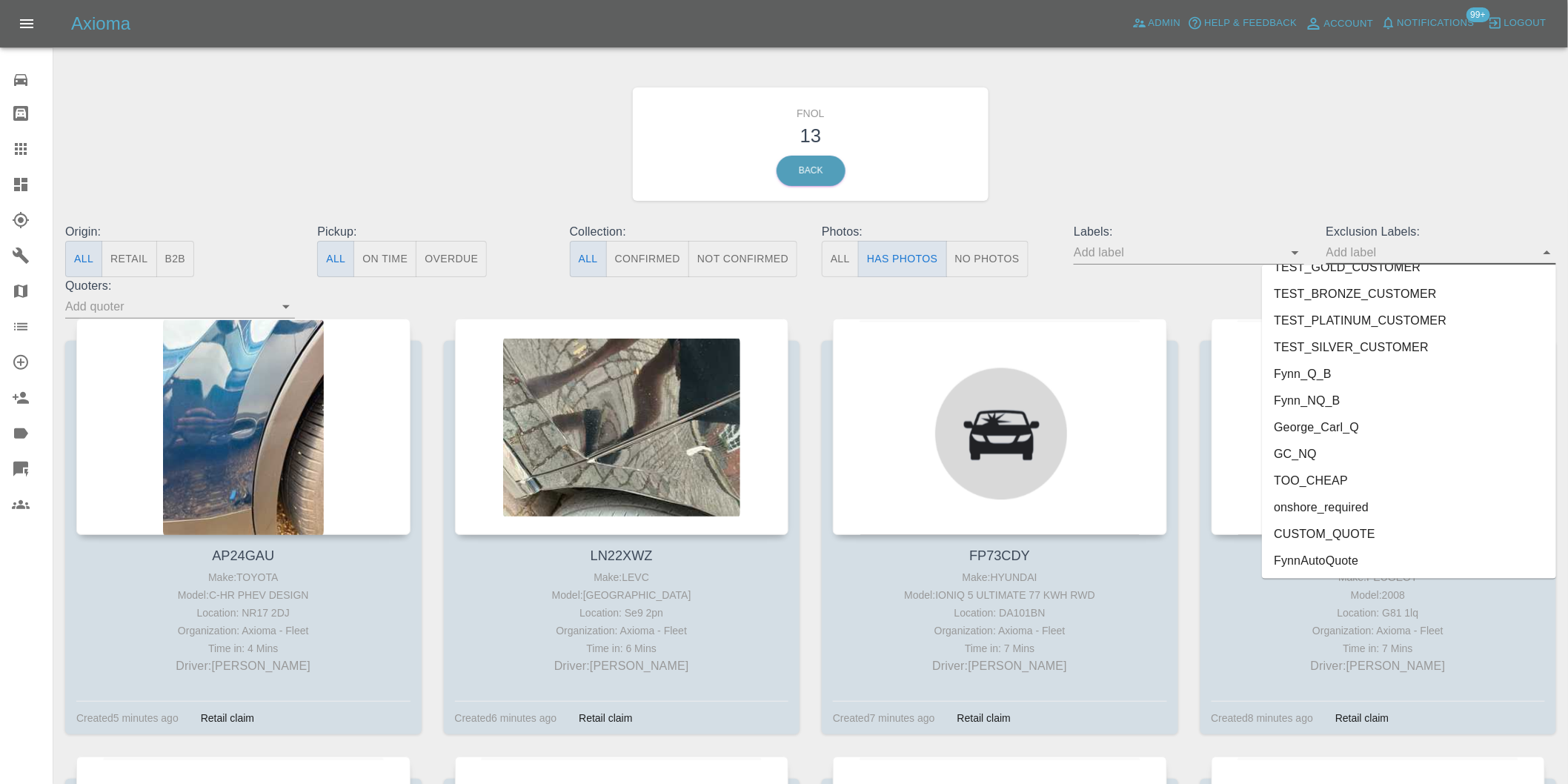
click at [1349, 508] on li "onshore_required" at bounding box center [1409, 507] width 294 height 27
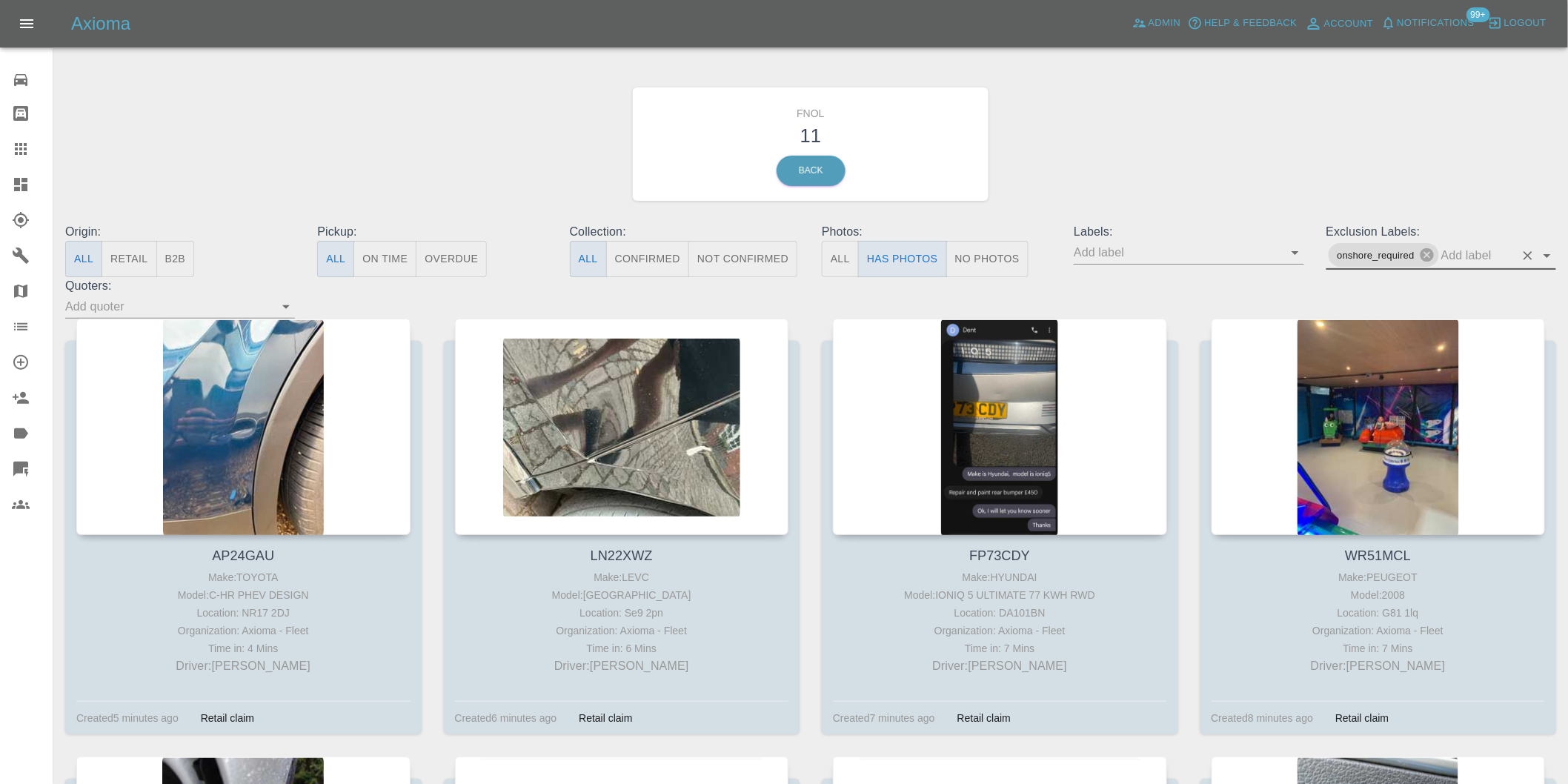
click at [1551, 253] on icon "Open" at bounding box center [1548, 255] width 18 height 18
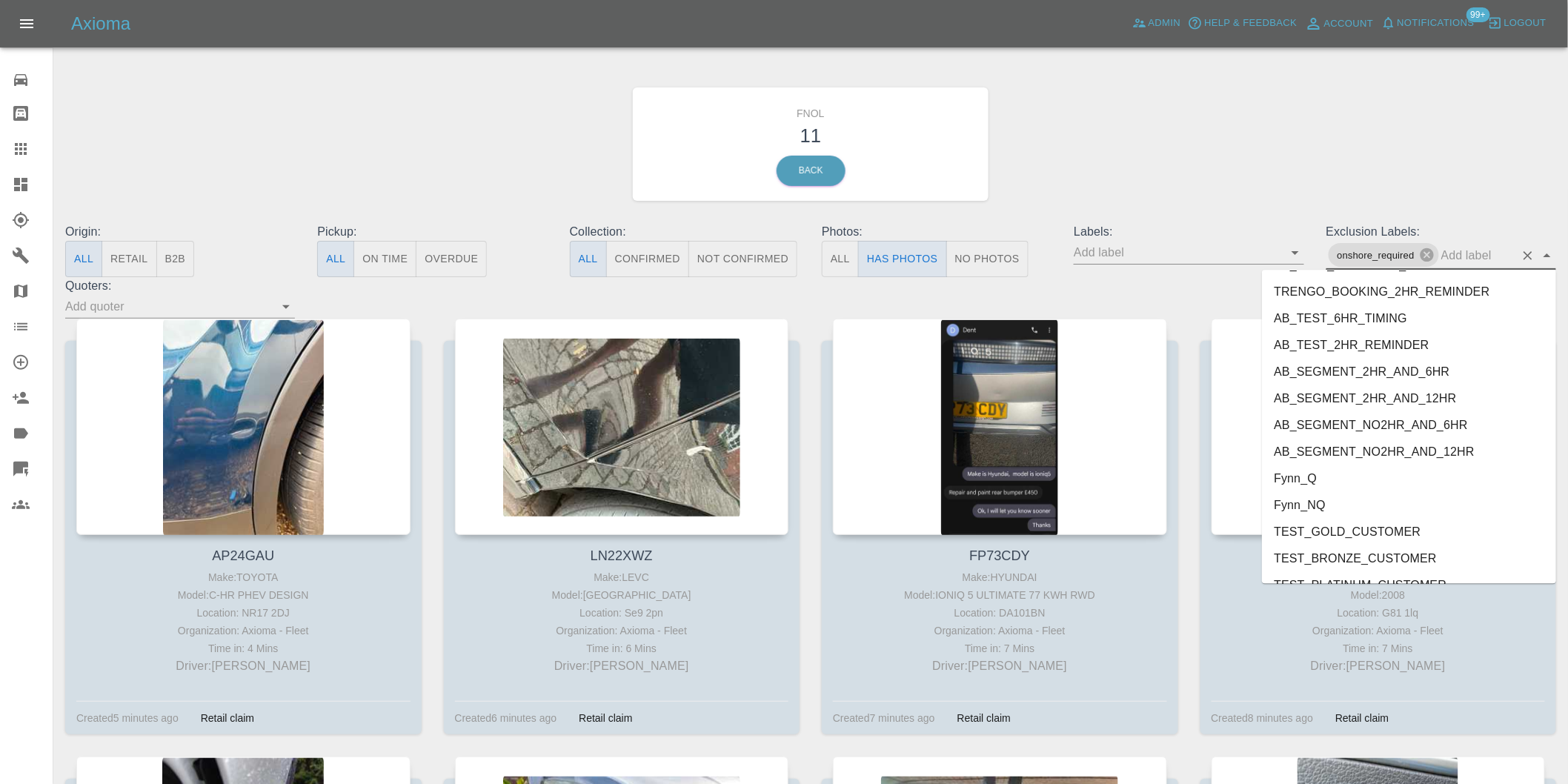
scroll to position [3165, 0]
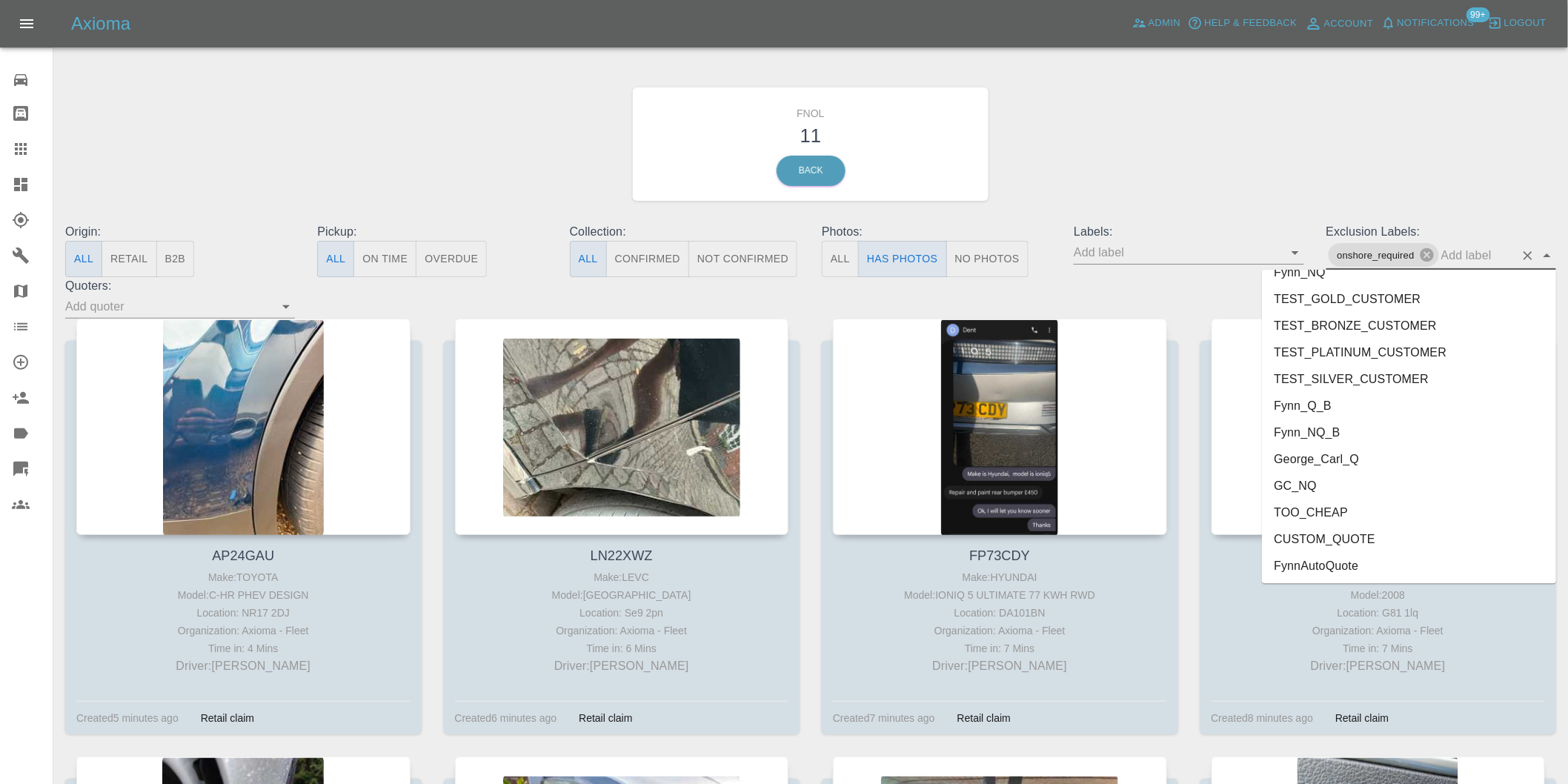
click at [1330, 458] on li "George_Carl_Q" at bounding box center [1409, 459] width 294 height 27
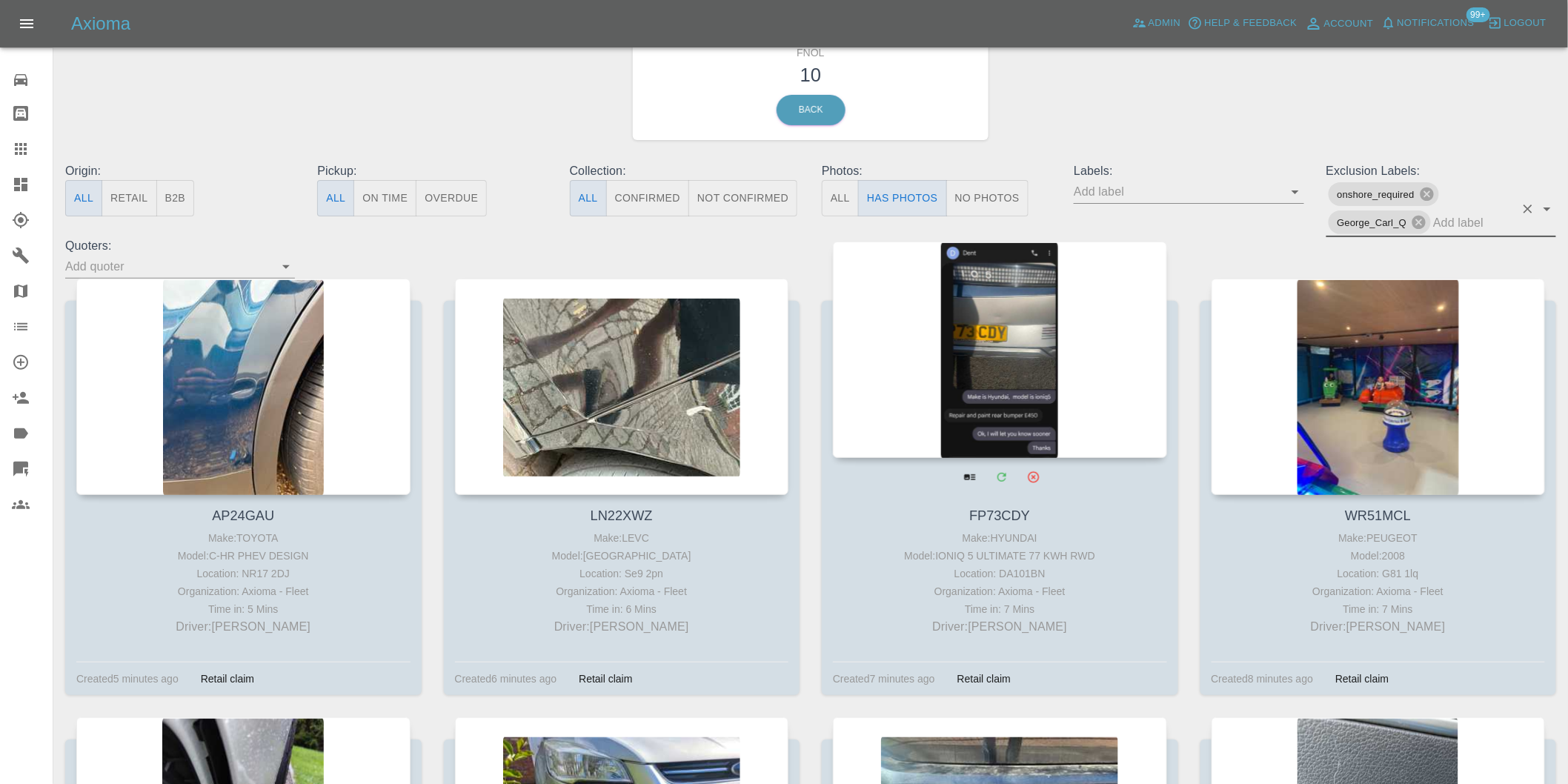
scroll to position [247, 0]
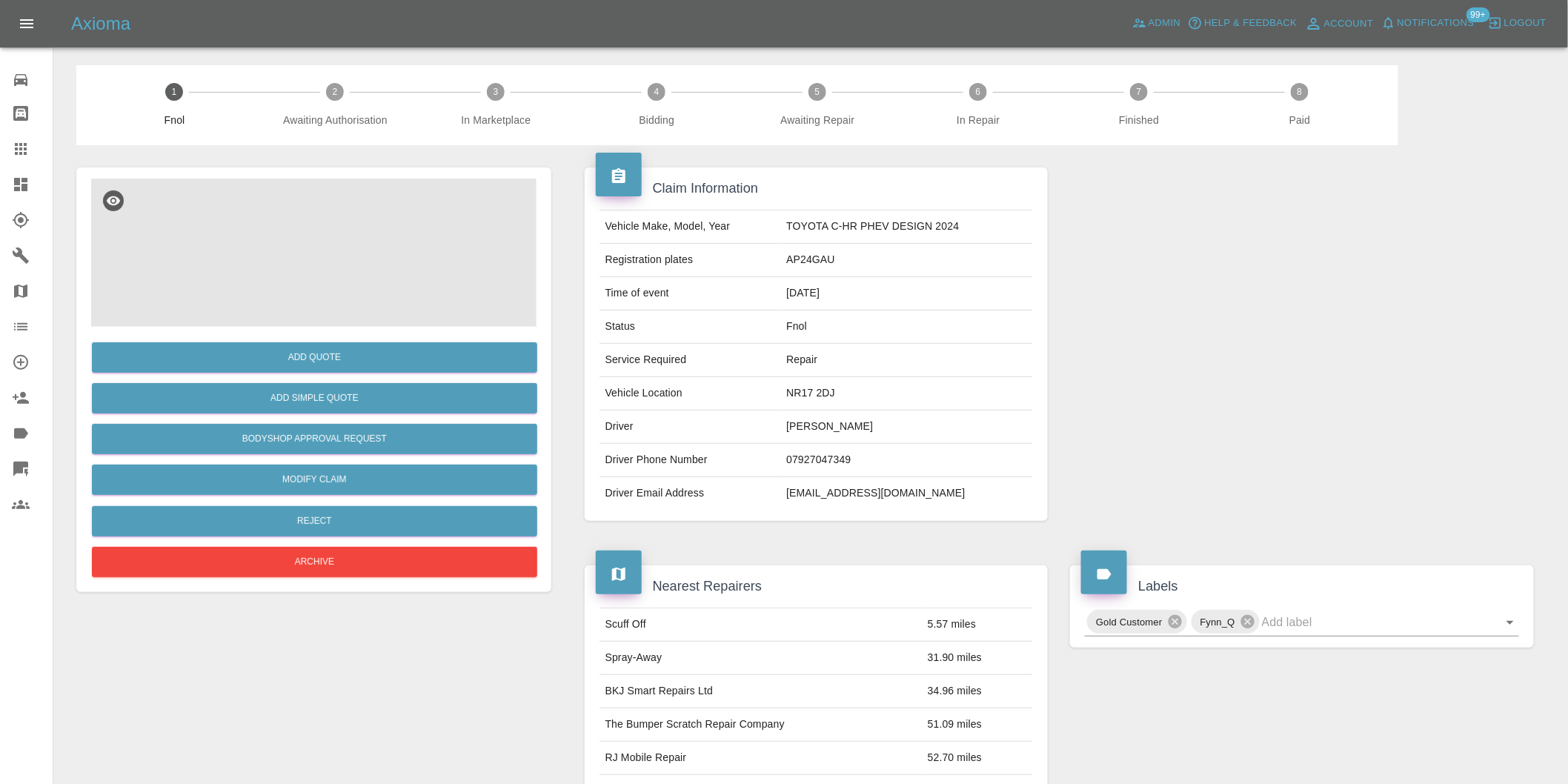
click at [286, 245] on img at bounding box center [314, 252] width 445 height 148
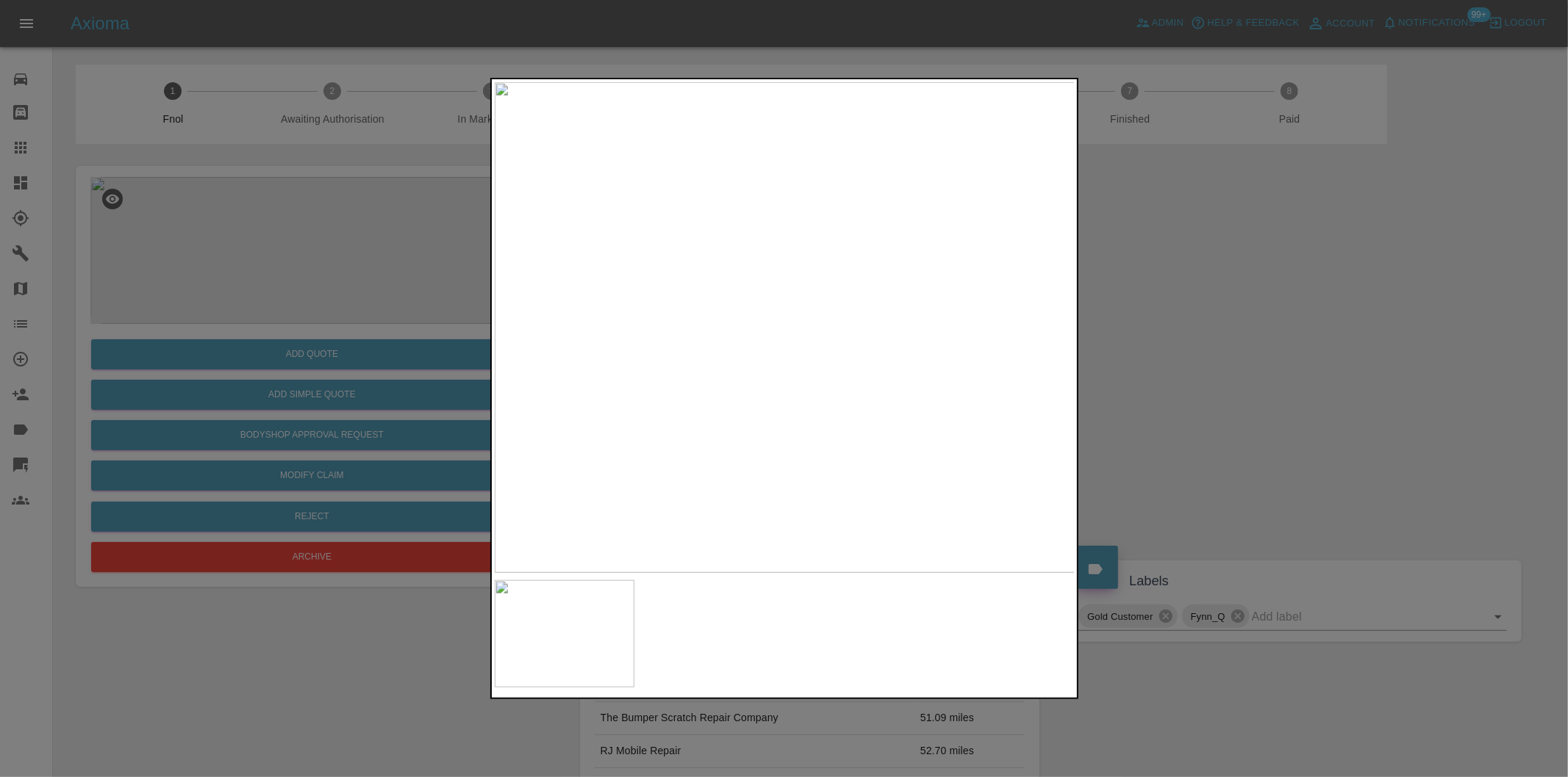
click at [1200, 350] on div at bounding box center [784, 388] width 1568 height 777
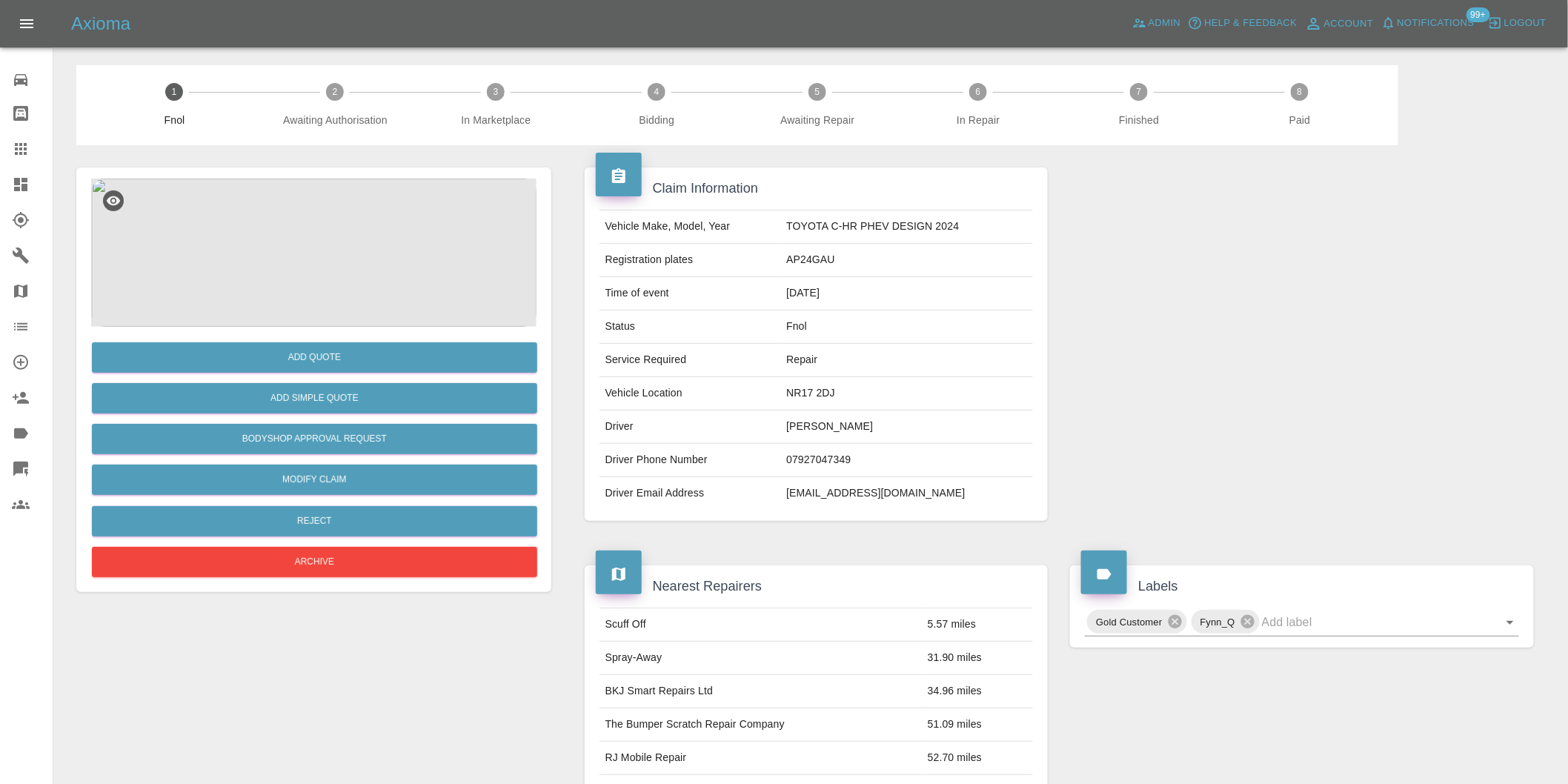
click at [319, 239] on img at bounding box center [314, 252] width 445 height 148
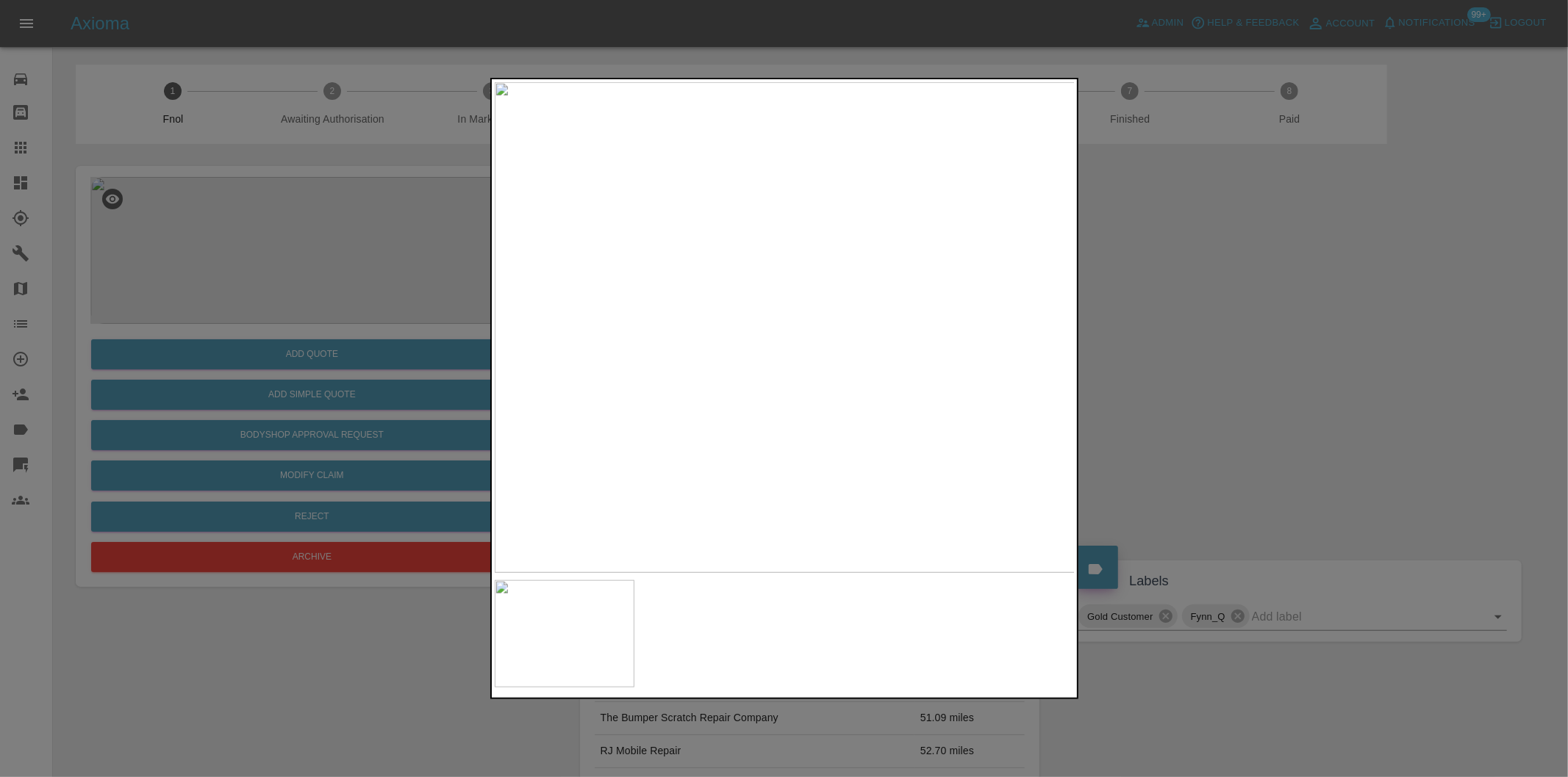
click at [1270, 272] on div at bounding box center [784, 388] width 1568 height 777
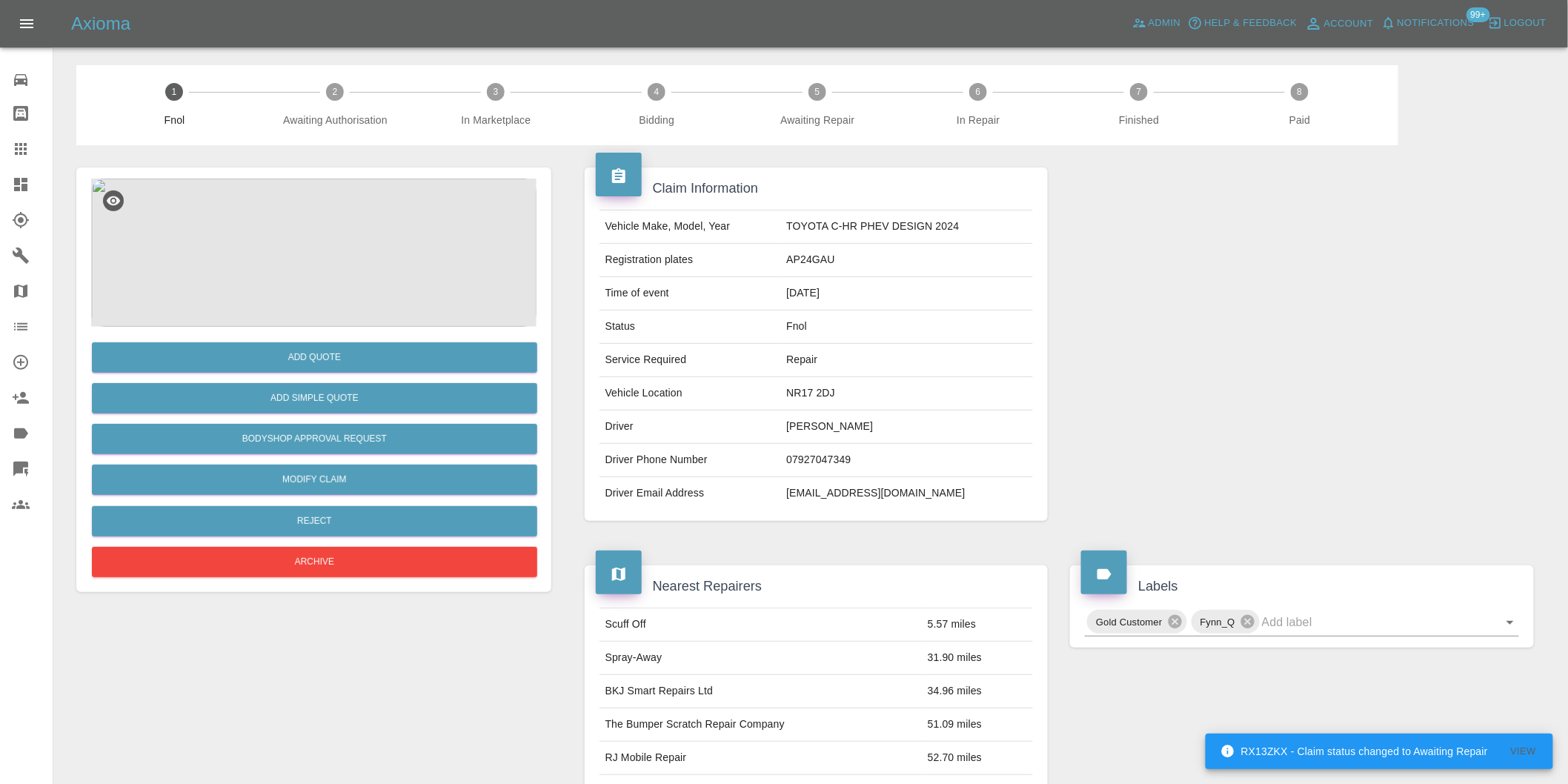
click at [337, 241] on img at bounding box center [314, 252] width 445 height 148
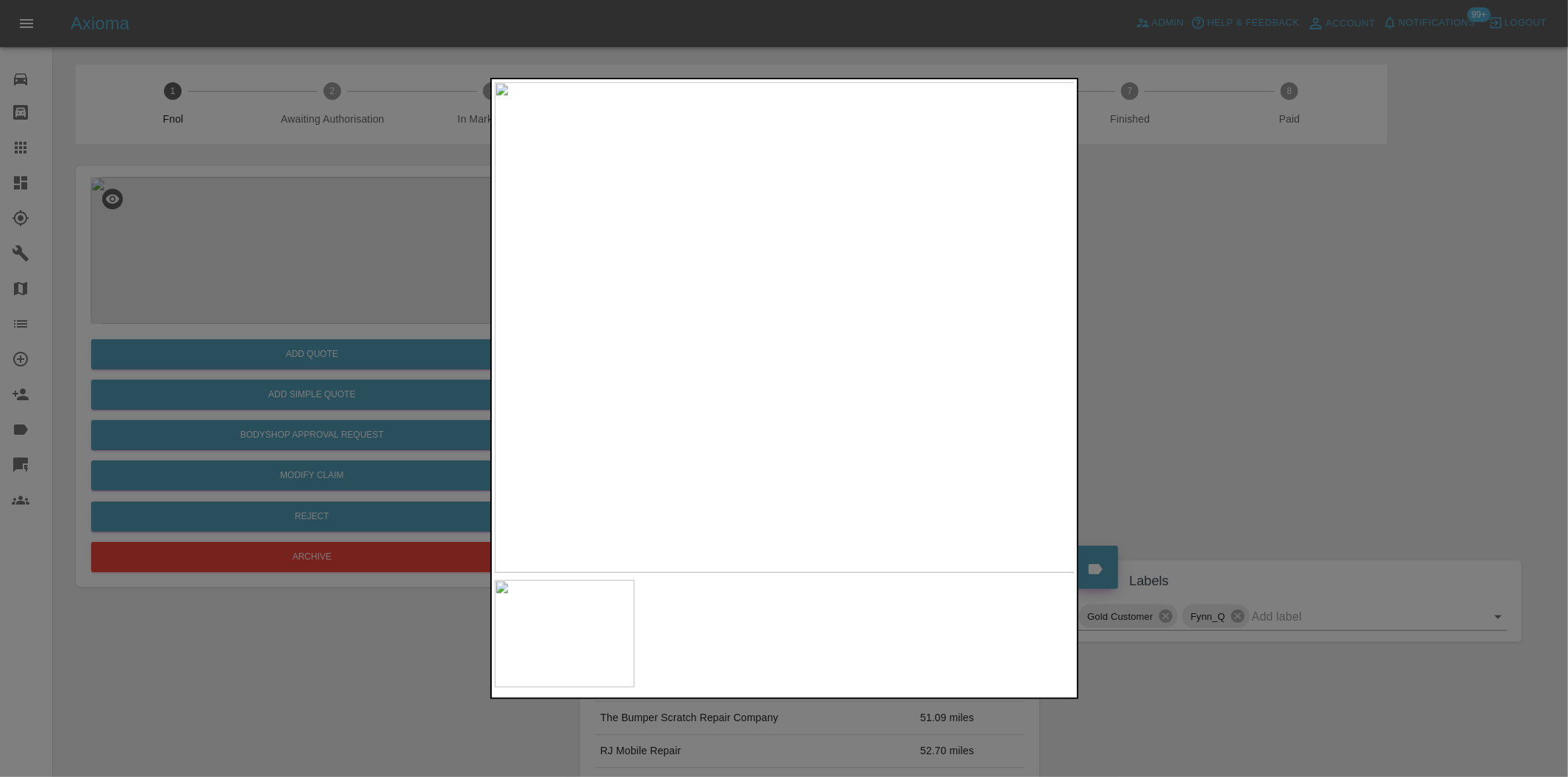
click at [1170, 326] on div at bounding box center [784, 388] width 1568 height 777
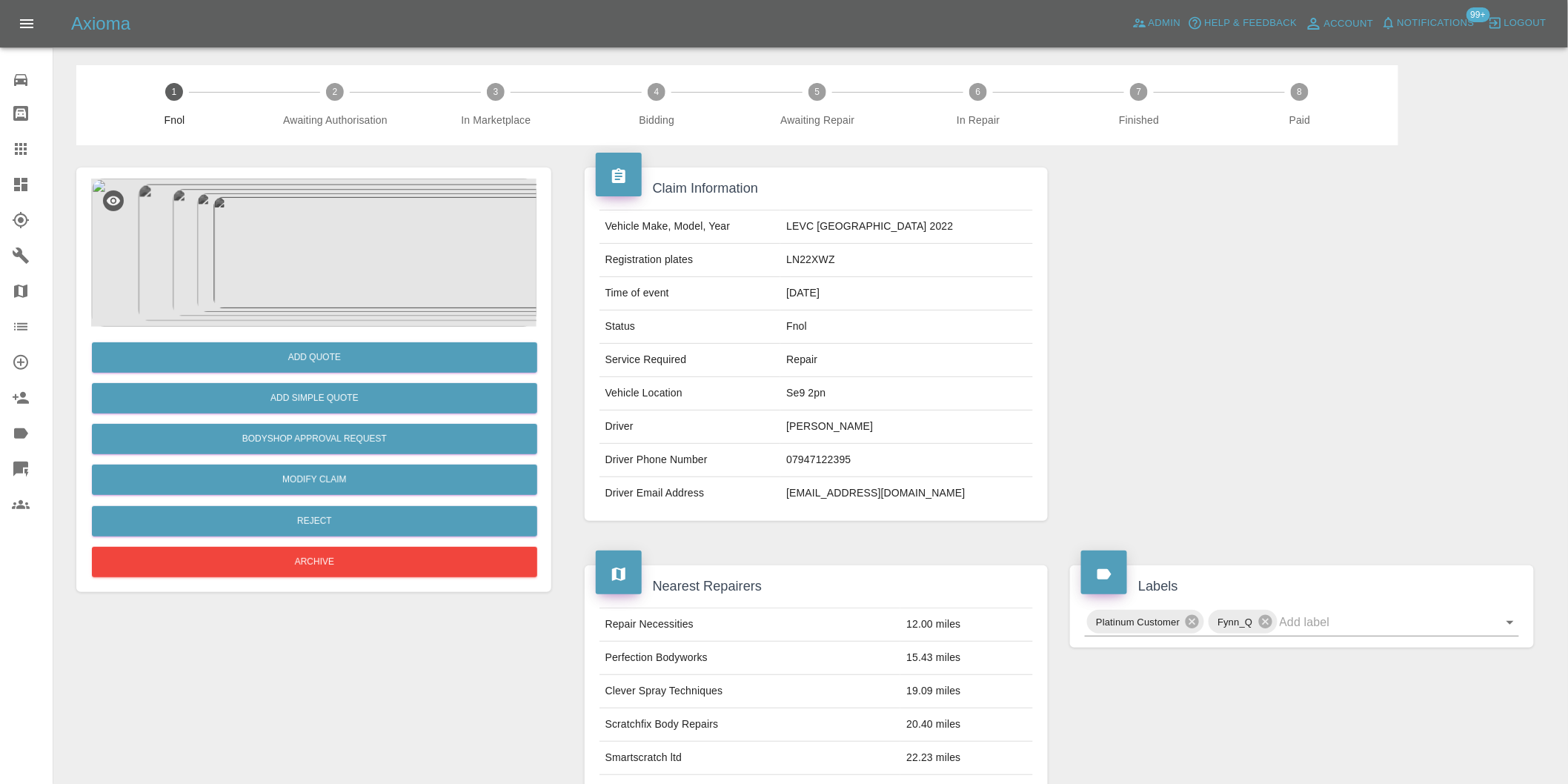
click at [318, 239] on img at bounding box center [314, 252] width 445 height 148
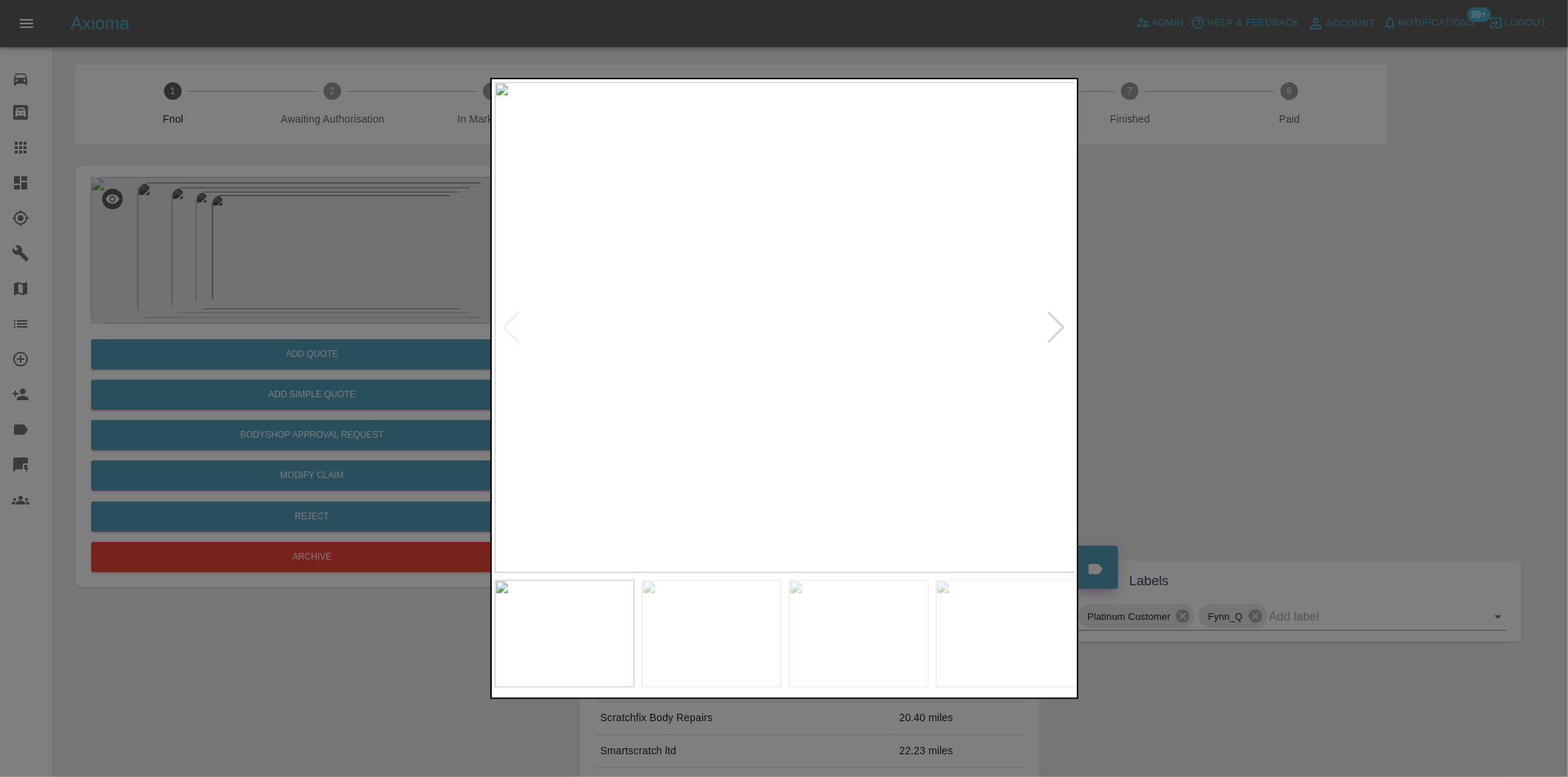
click at [1054, 322] on div at bounding box center [1056, 327] width 20 height 33
click at [1054, 321] on div at bounding box center [1056, 327] width 20 height 33
click at [1056, 320] on div at bounding box center [1056, 327] width 20 height 33
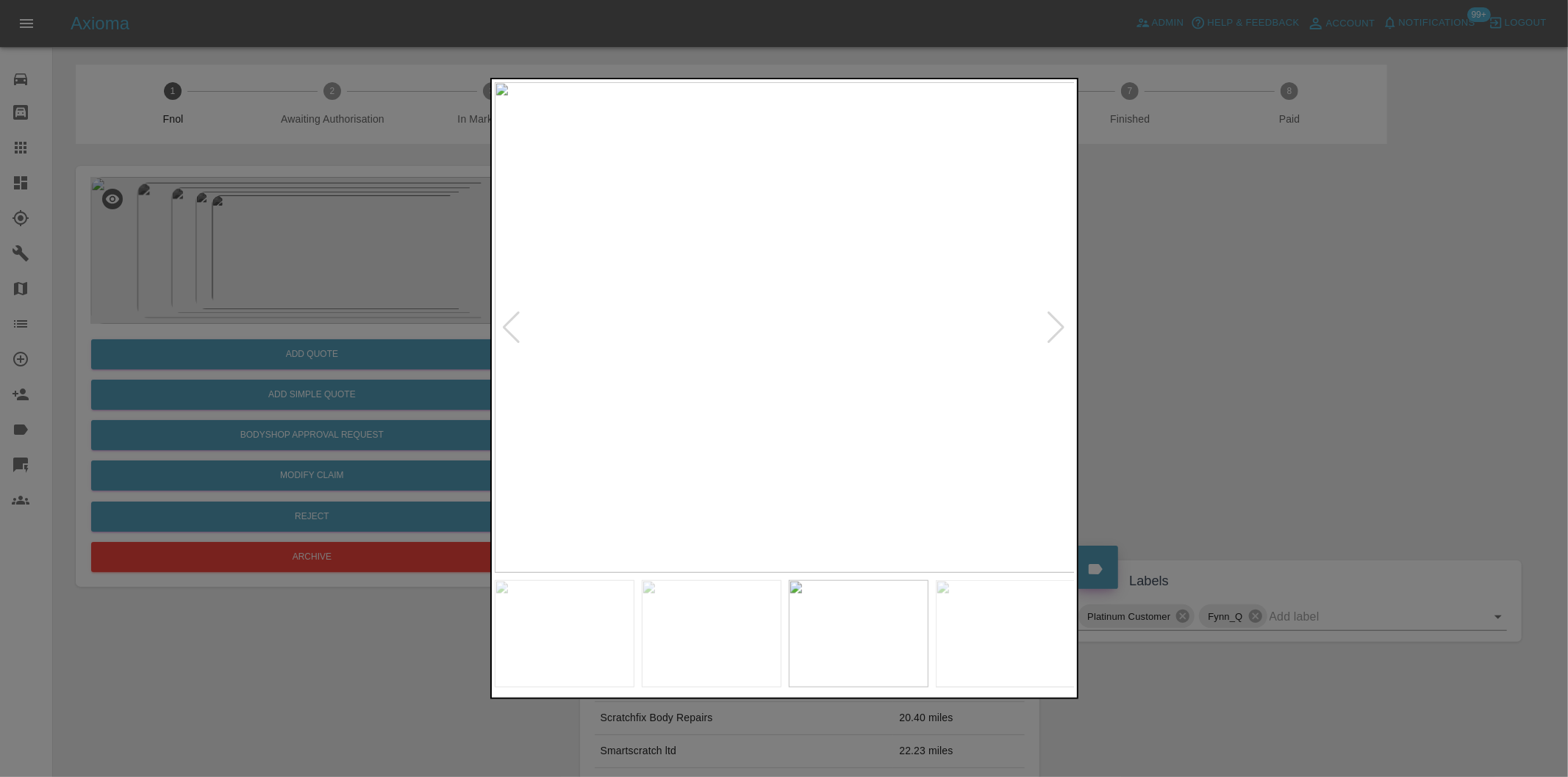
click at [1056, 320] on div at bounding box center [1056, 327] width 20 height 33
click at [1057, 320] on img at bounding box center [784, 328] width 580 height 490
drag, startPoint x: 1269, startPoint y: 348, endPoint x: 1237, endPoint y: 211, distance: 140.7
click at [1272, 348] on div at bounding box center [784, 388] width 1568 height 777
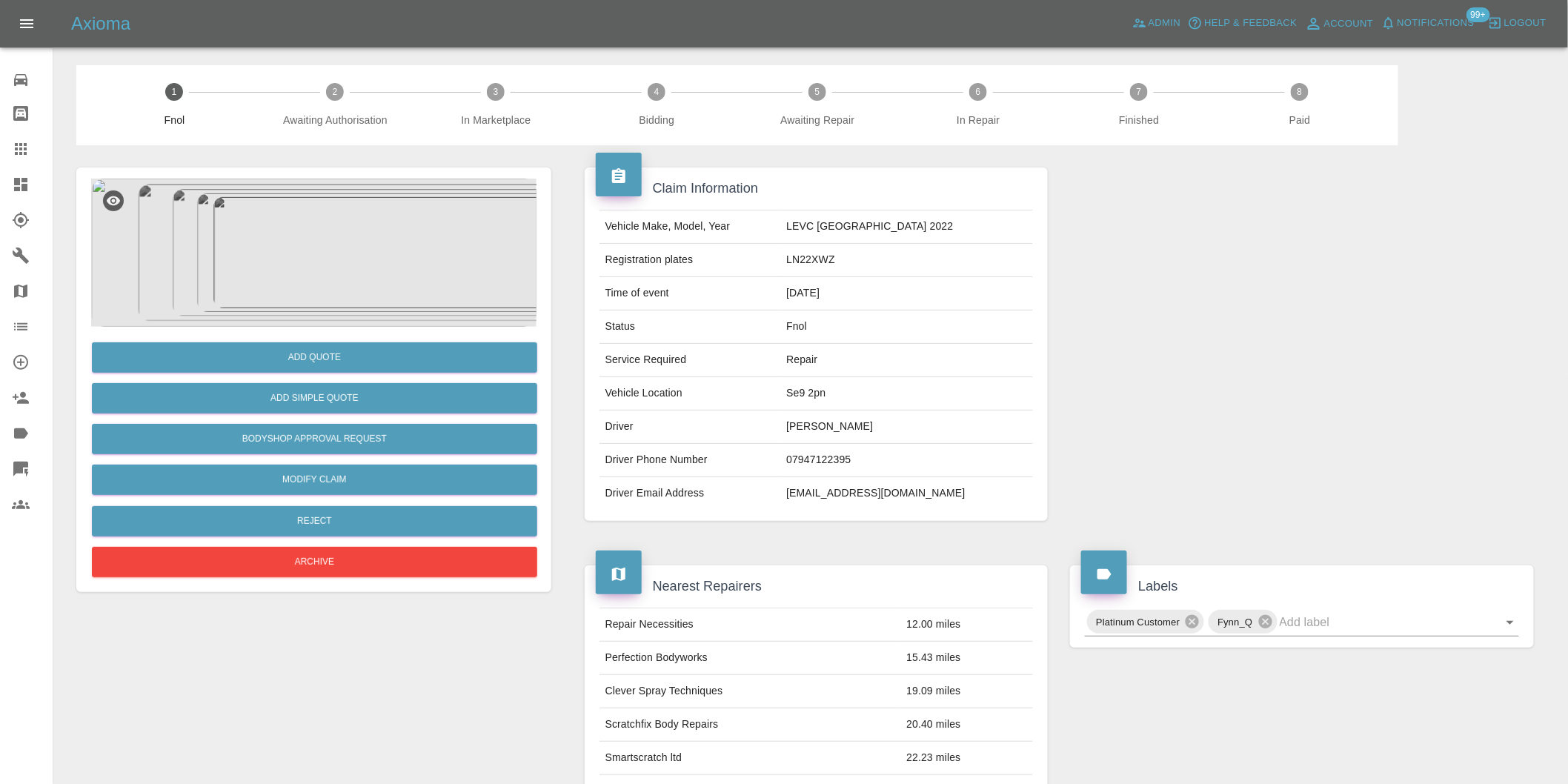
click at [264, 252] on img at bounding box center [314, 252] width 445 height 148
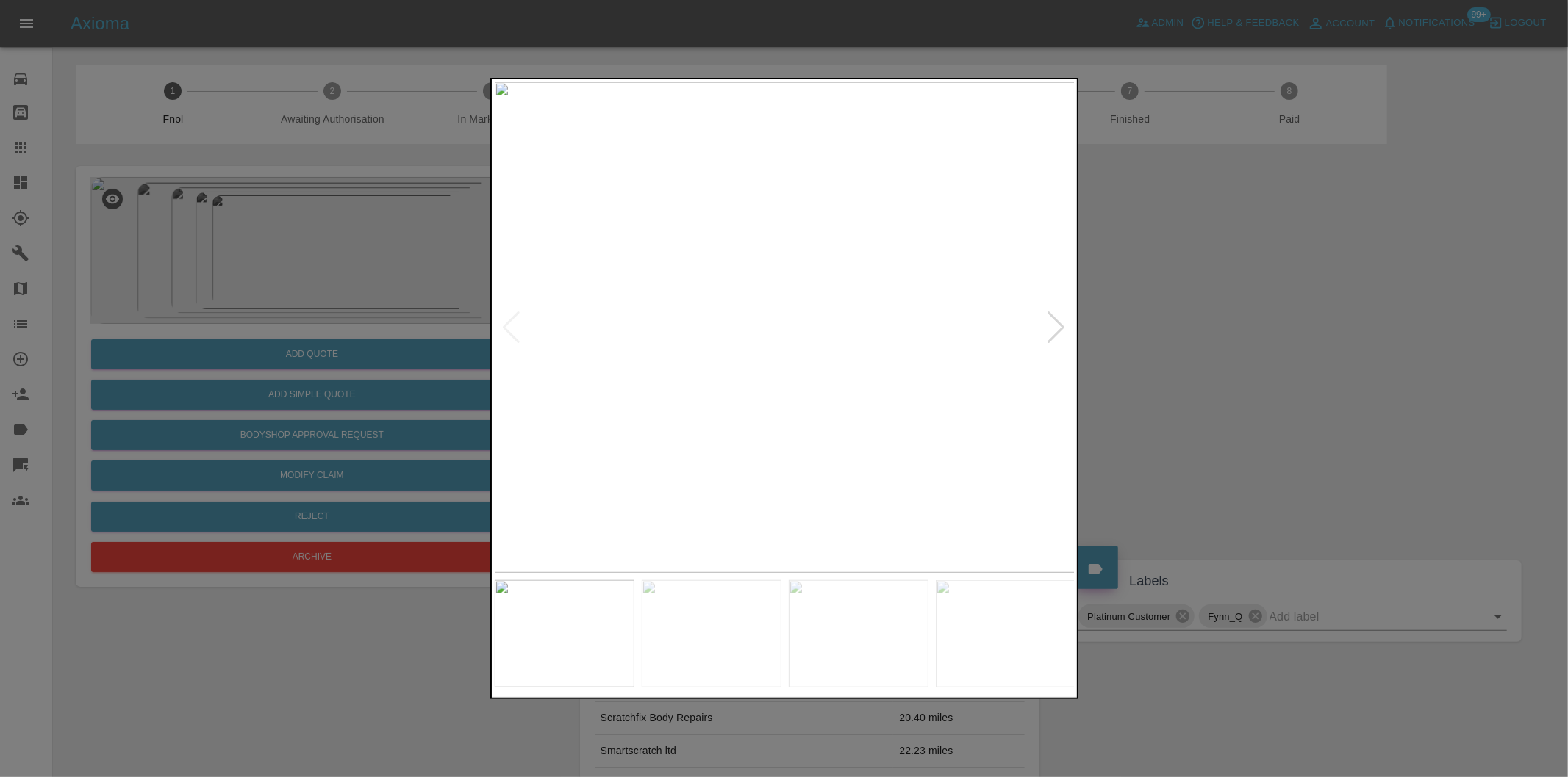
click at [1049, 324] on div at bounding box center [1056, 327] width 20 height 33
click at [1049, 322] on div at bounding box center [1056, 327] width 20 height 33
click at [1054, 316] on div at bounding box center [1056, 327] width 20 height 33
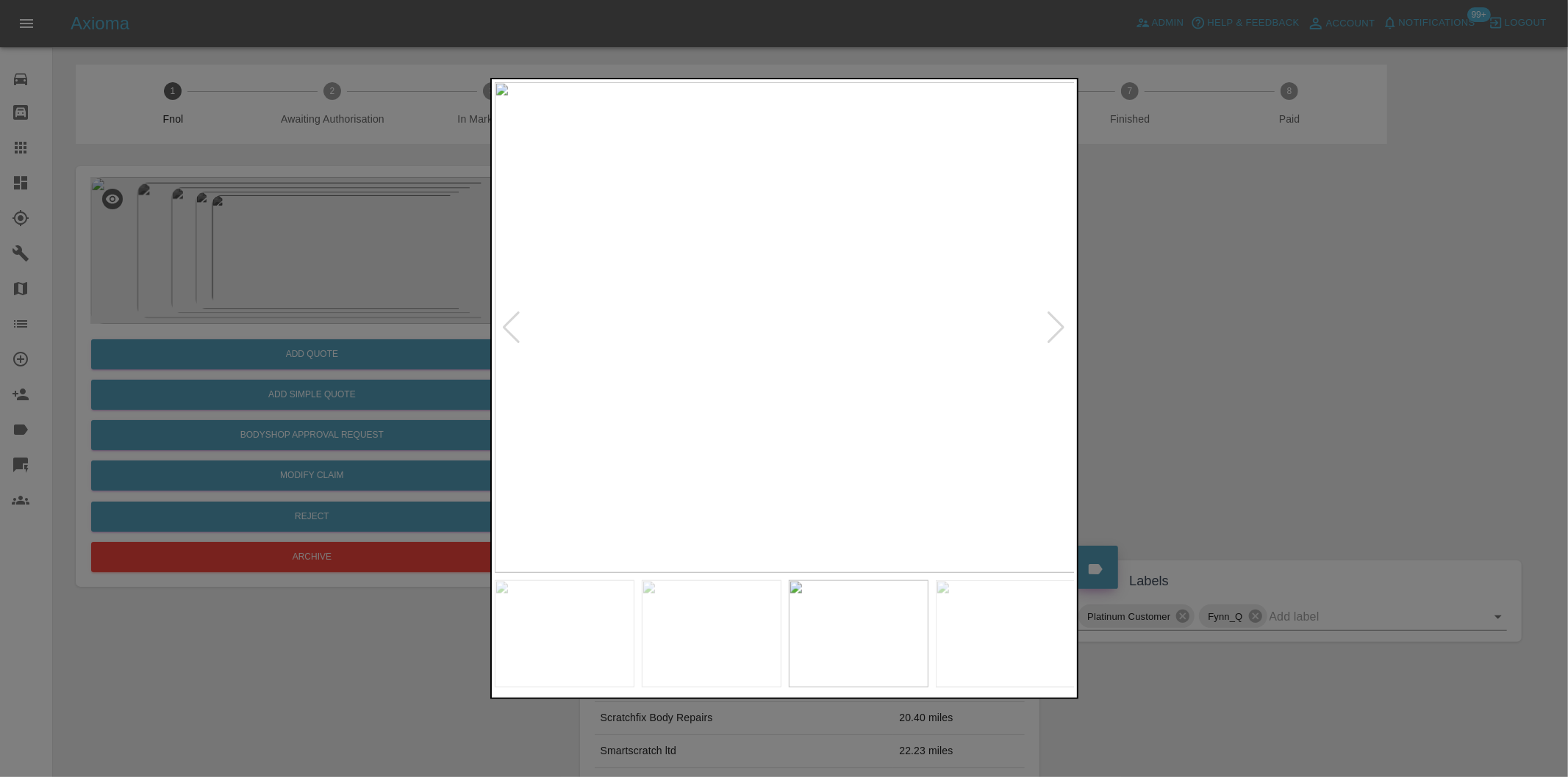
click at [1054, 321] on div at bounding box center [1056, 327] width 20 height 33
click at [1438, 85] on div at bounding box center [784, 388] width 1568 height 777
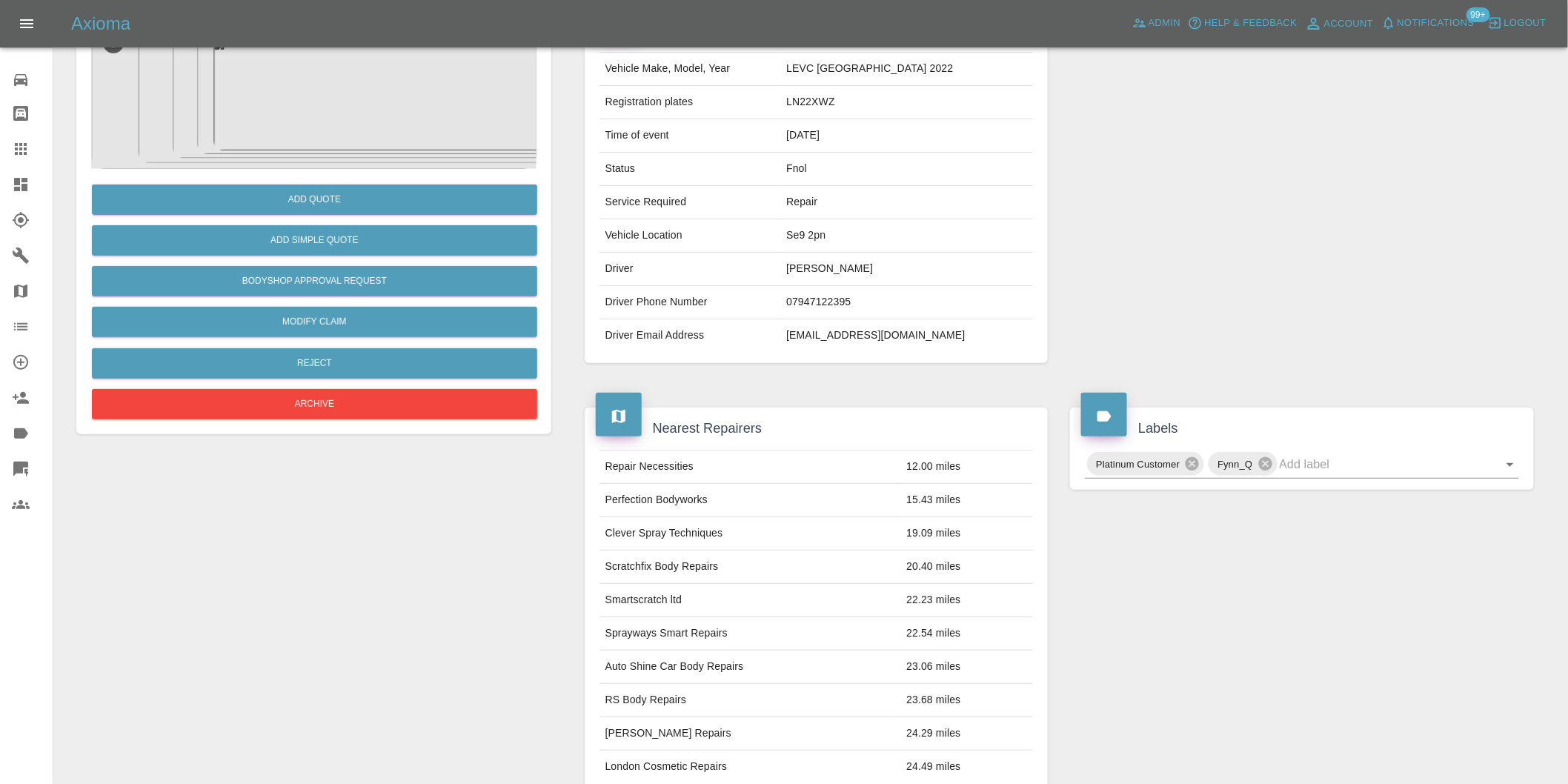
scroll to position [247, 0]
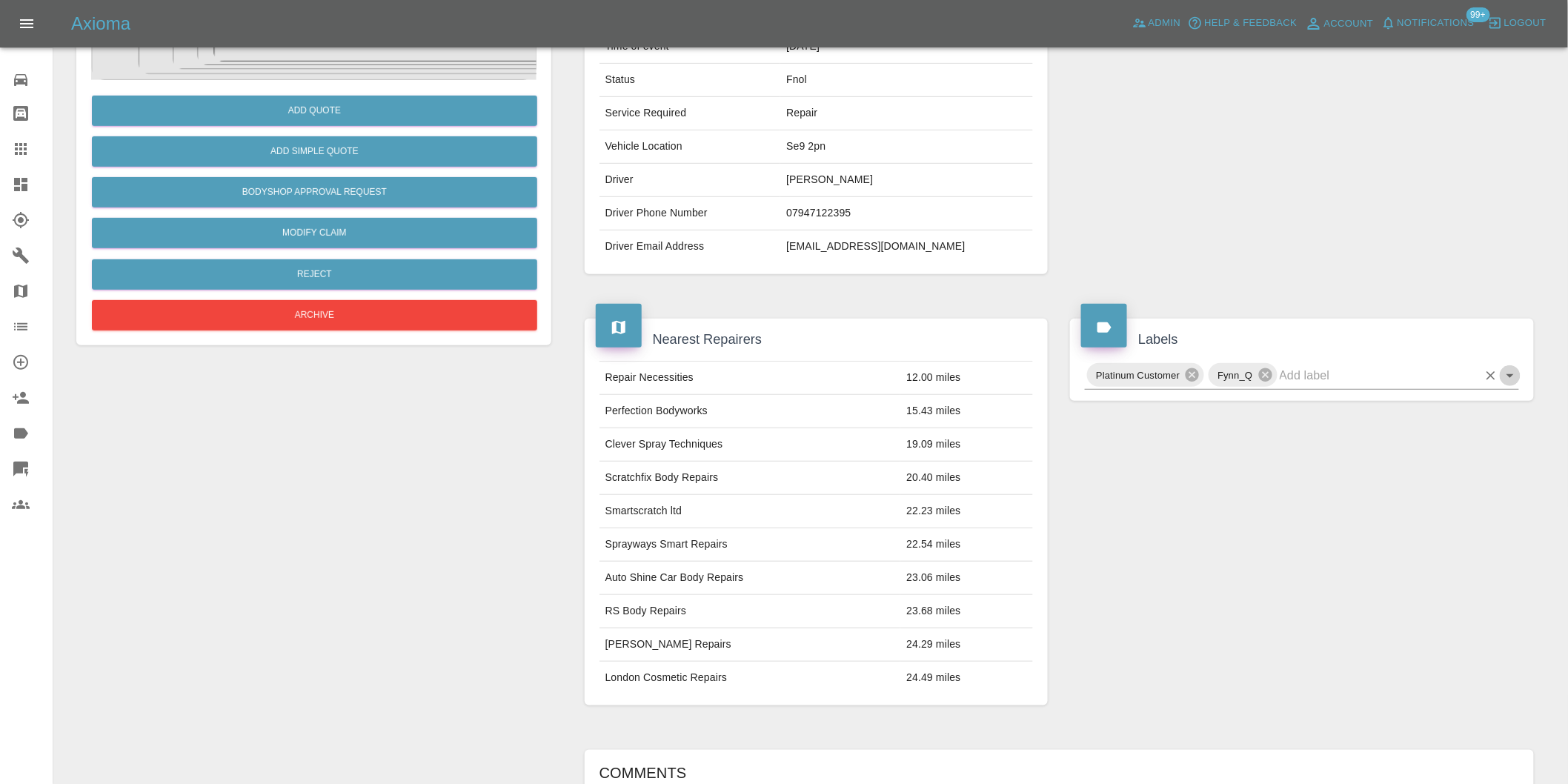
click at [1507, 373] on icon "Open" at bounding box center [1510, 376] width 18 height 18
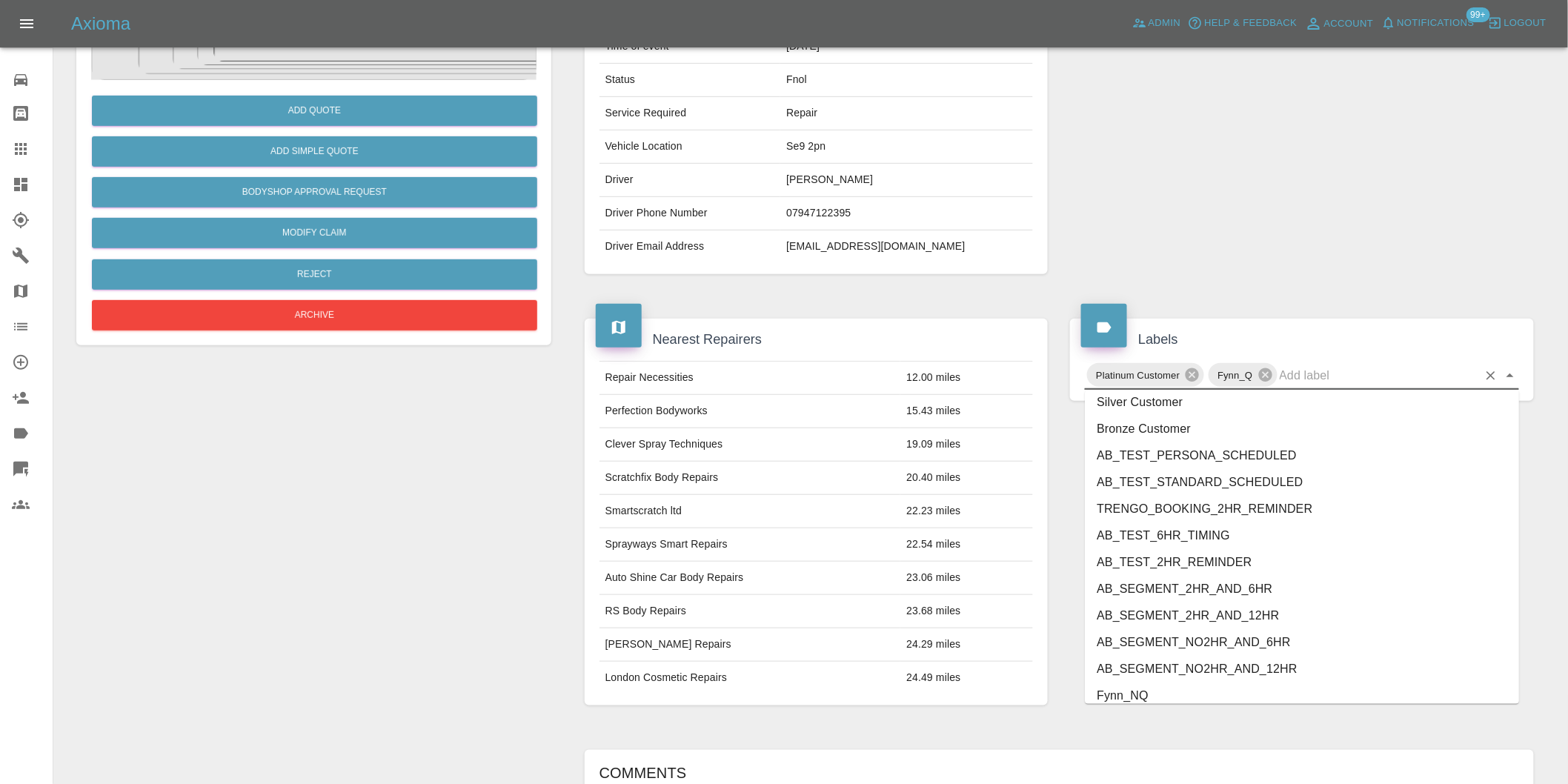
scroll to position [3139, 0]
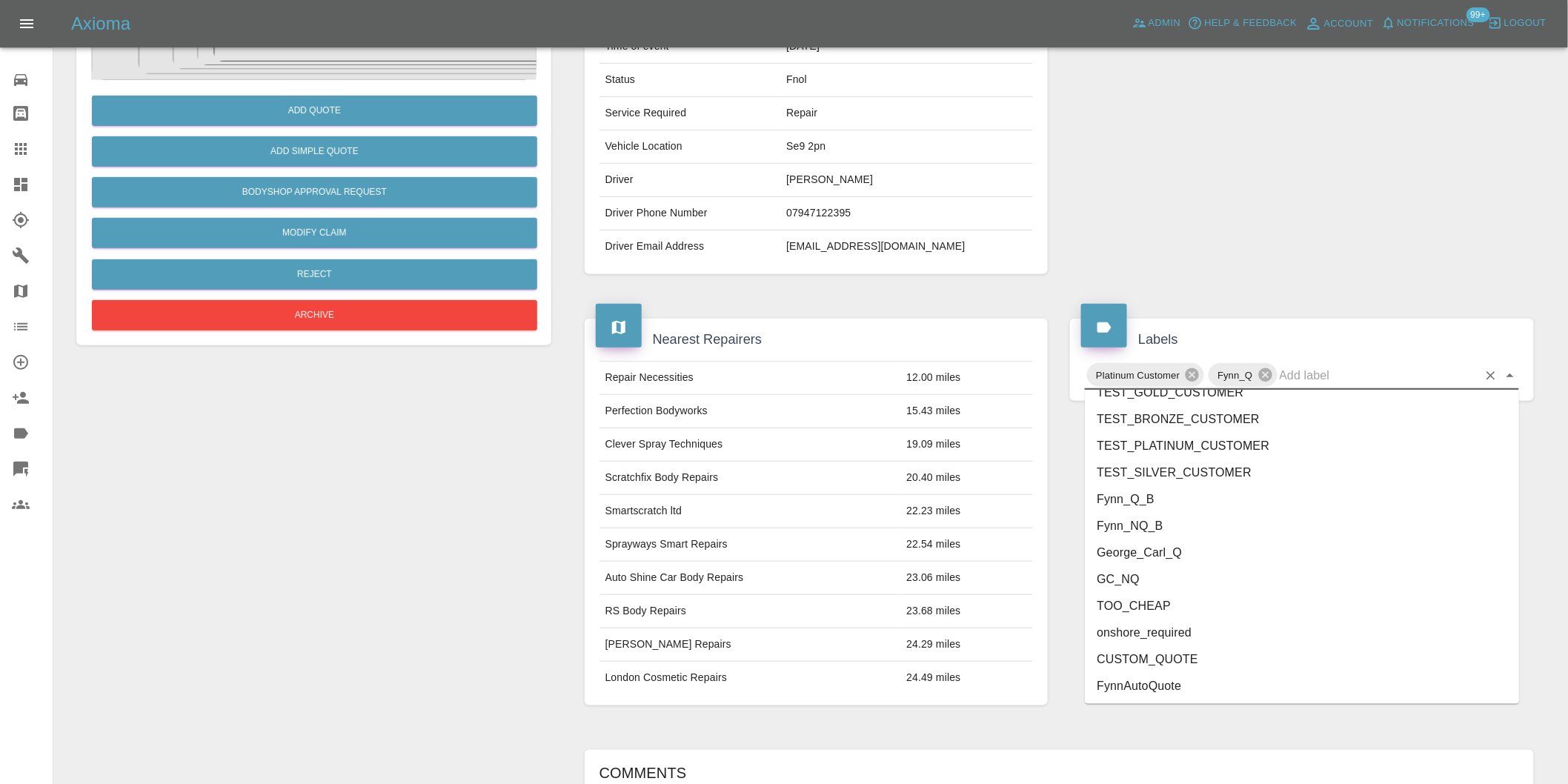
click at [1134, 548] on li "George_Carl_Q" at bounding box center [1302, 553] width 435 height 27
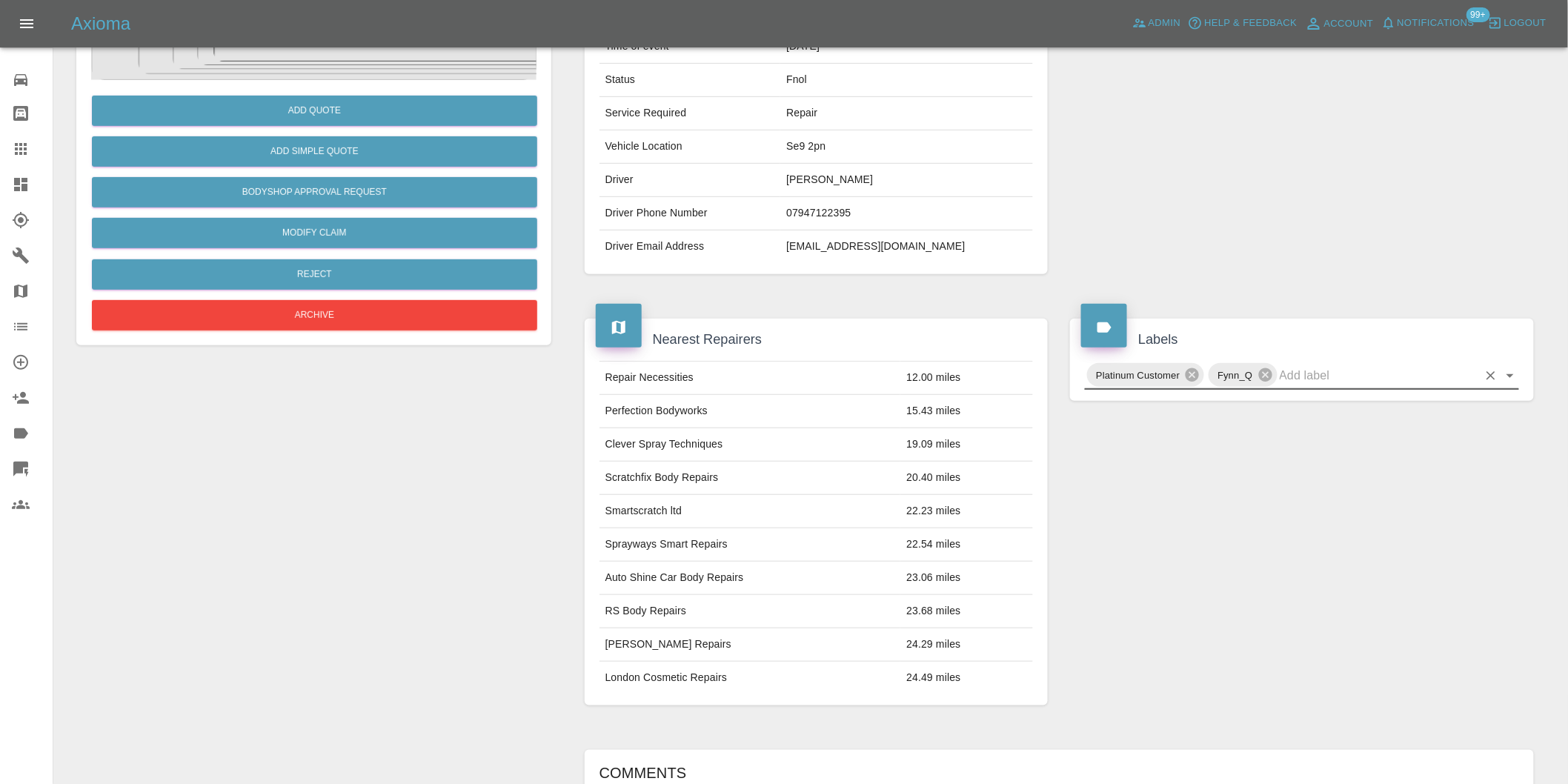
click at [1512, 379] on icon "Open" at bounding box center [1510, 376] width 18 height 18
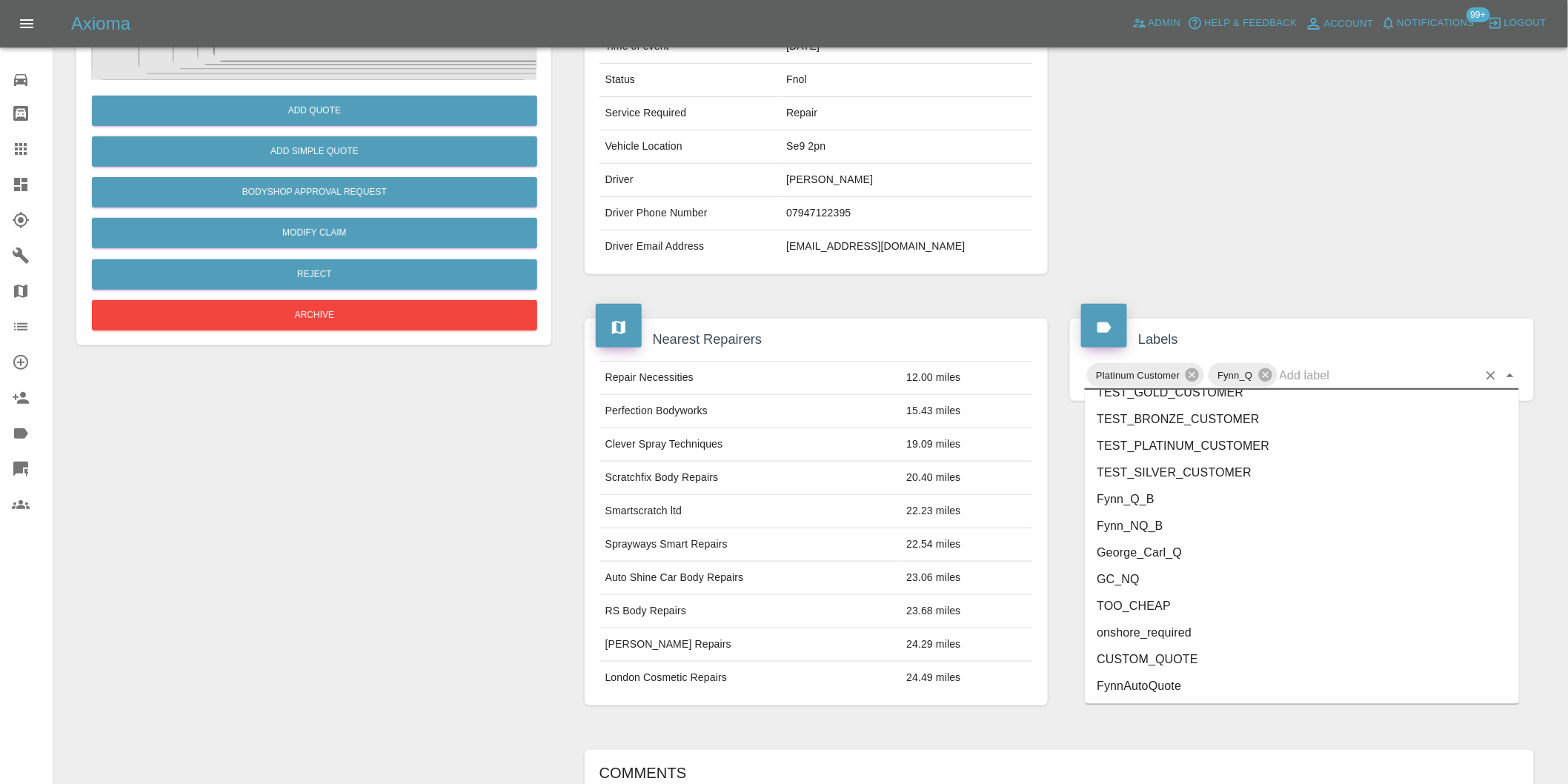
click at [1175, 627] on li "onshore_required" at bounding box center [1302, 633] width 435 height 27
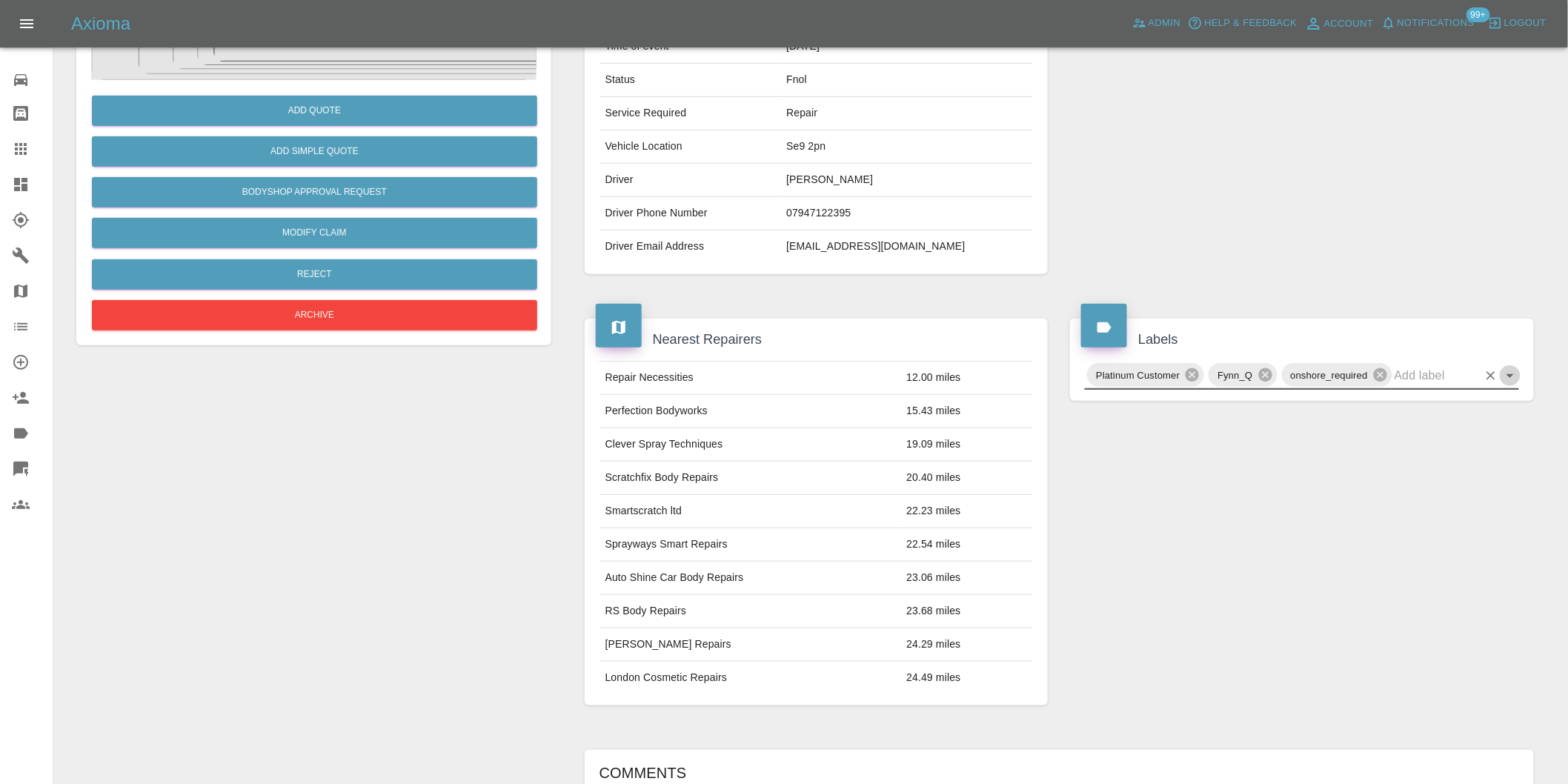
click at [1510, 377] on icon "Open" at bounding box center [1510, 376] width 7 height 4
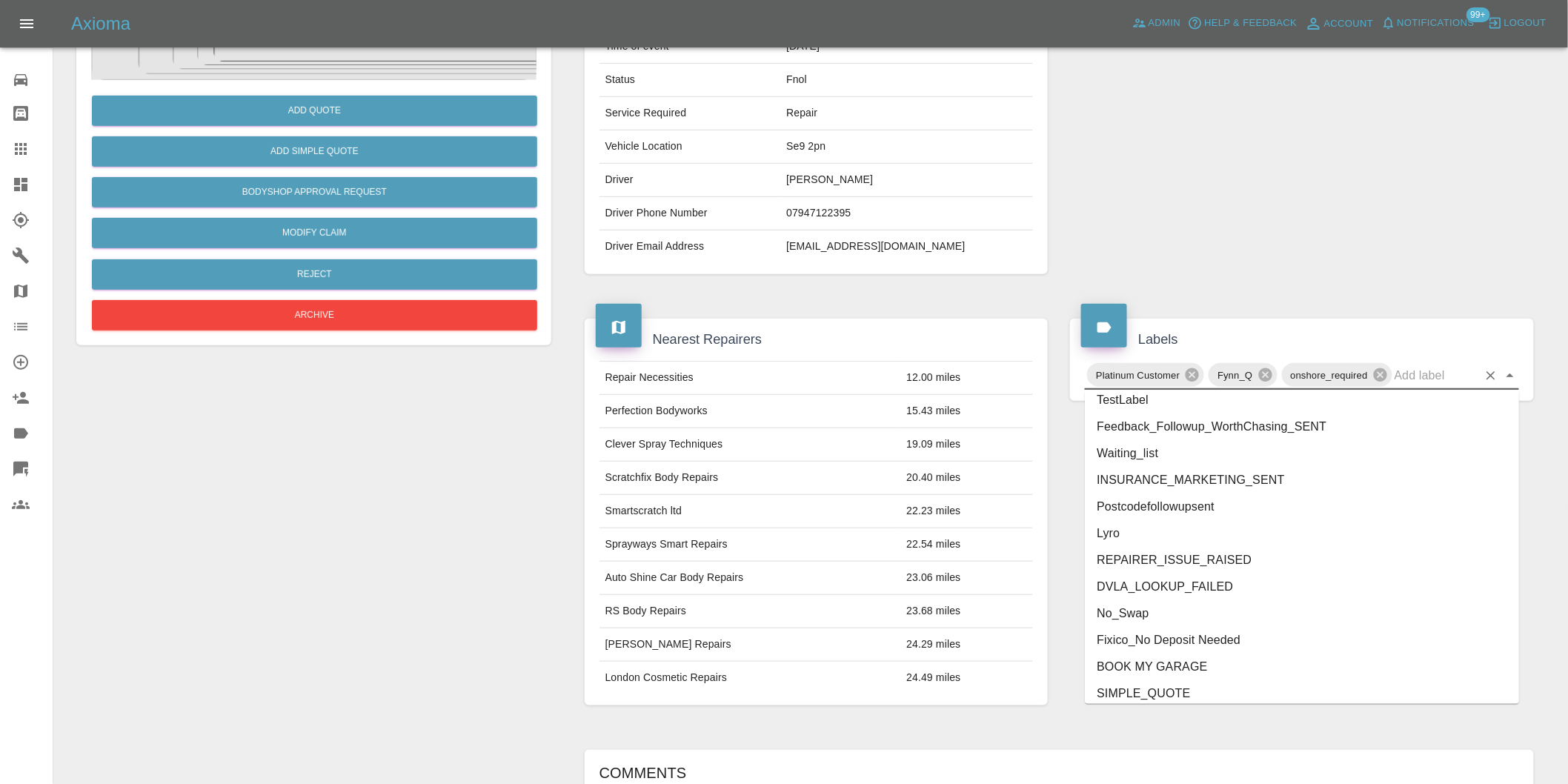
scroll to position [3111, 0]
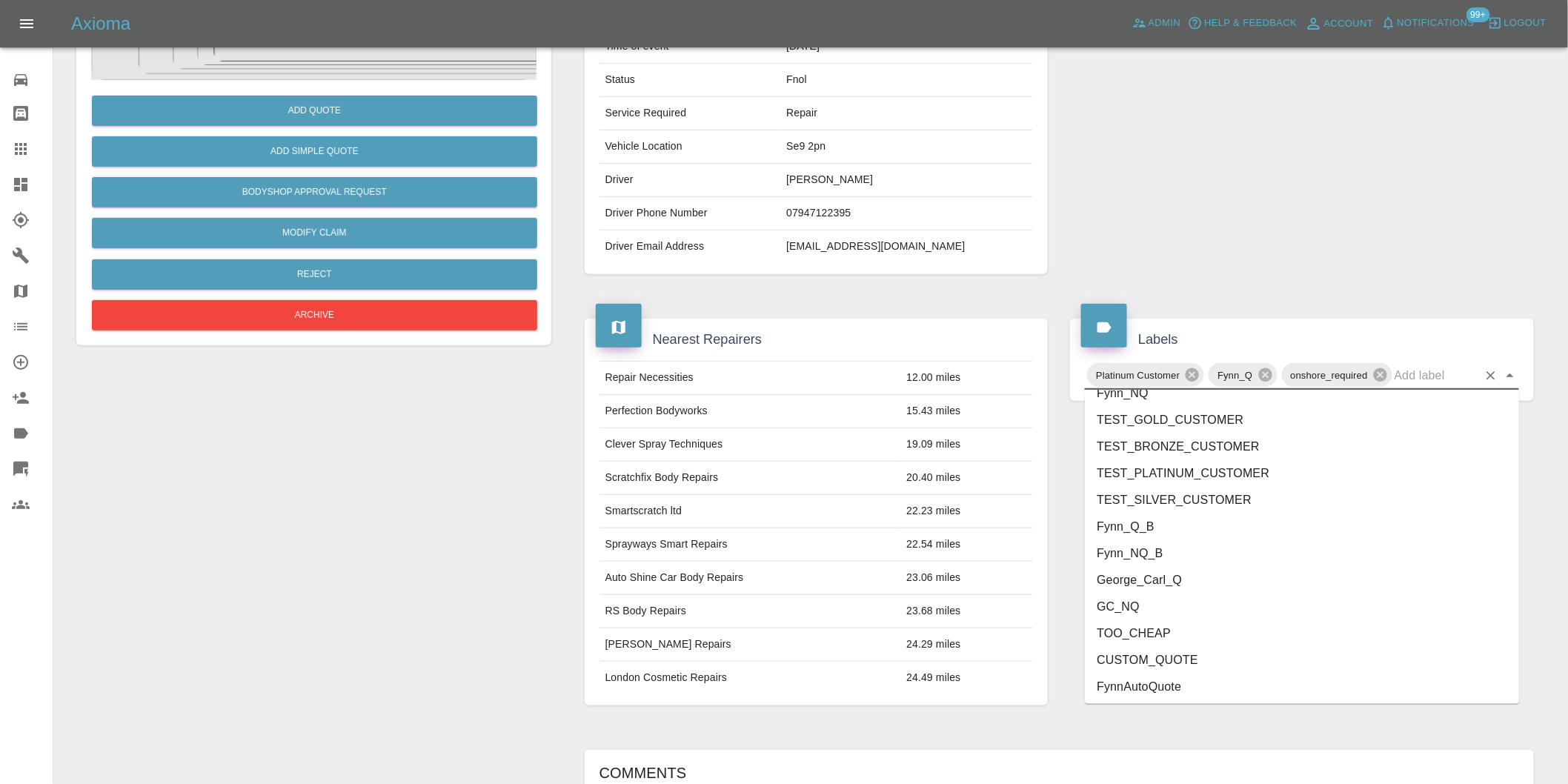
click at [1187, 580] on li "George_Carl_Q" at bounding box center [1302, 580] width 435 height 27
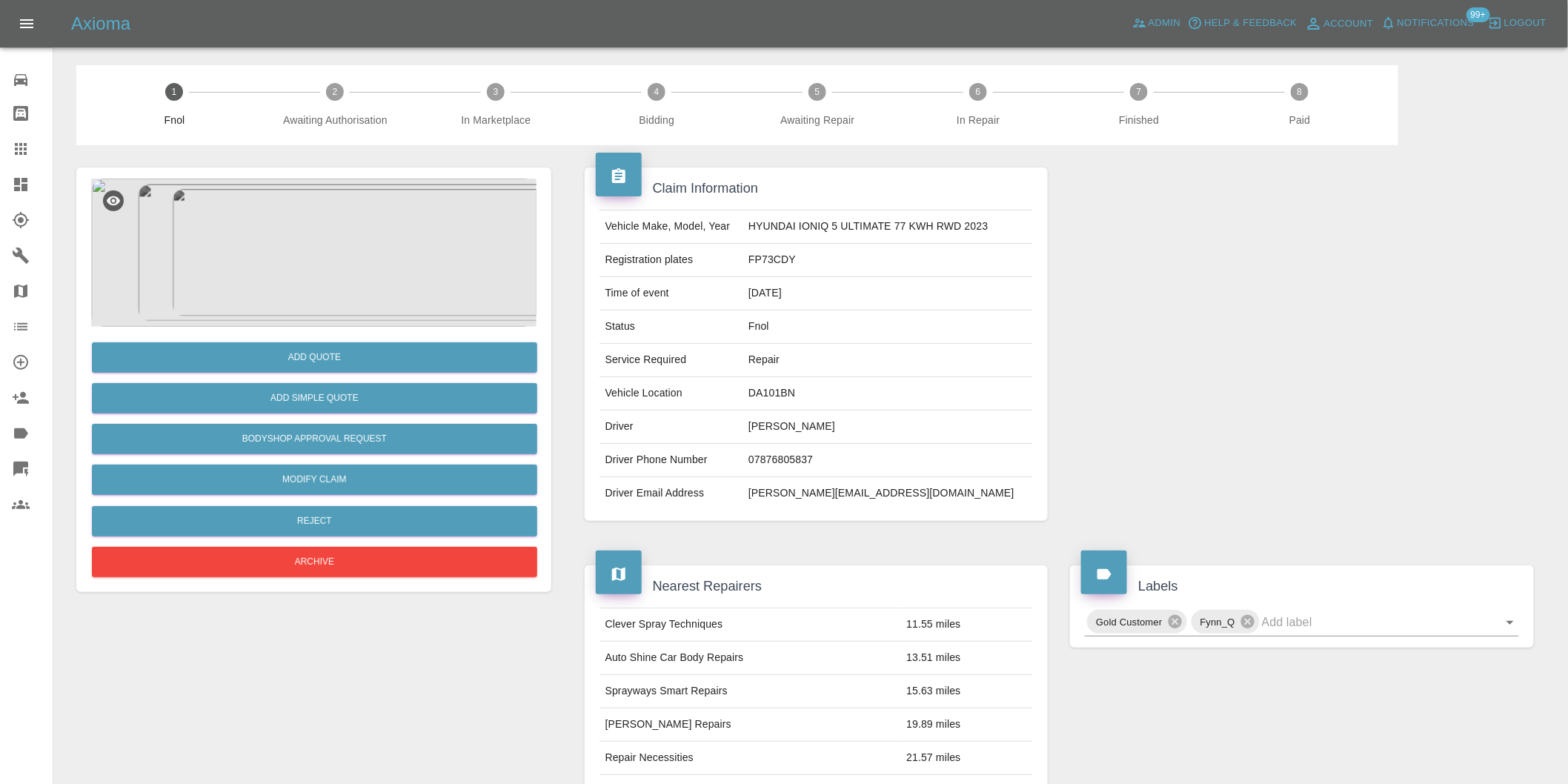
click at [325, 231] on img at bounding box center [314, 252] width 445 height 148
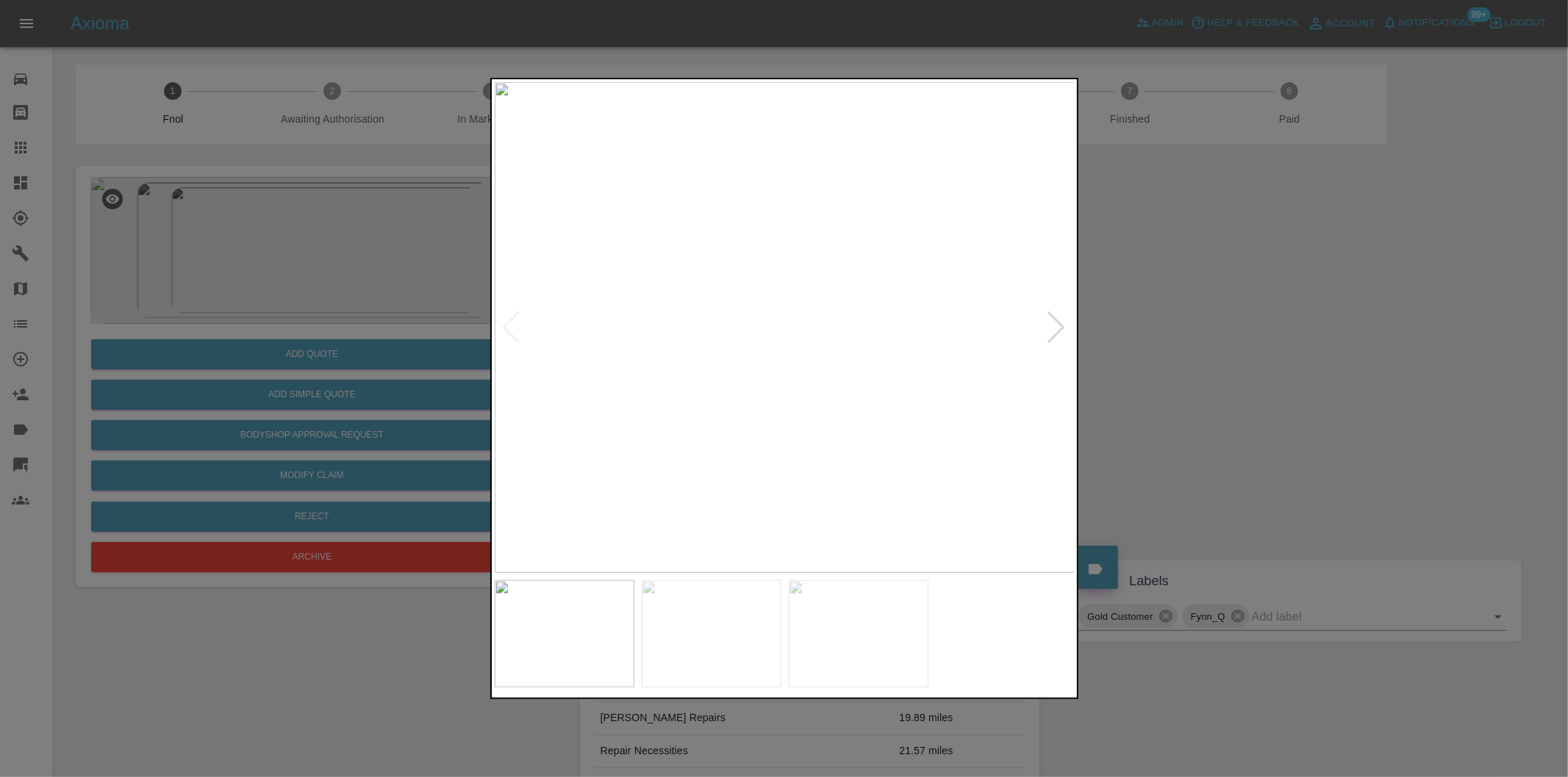
click at [1057, 324] on div at bounding box center [1056, 327] width 20 height 33
click at [1057, 324] on img at bounding box center [784, 328] width 580 height 490
click at [1296, 339] on div at bounding box center [784, 388] width 1568 height 777
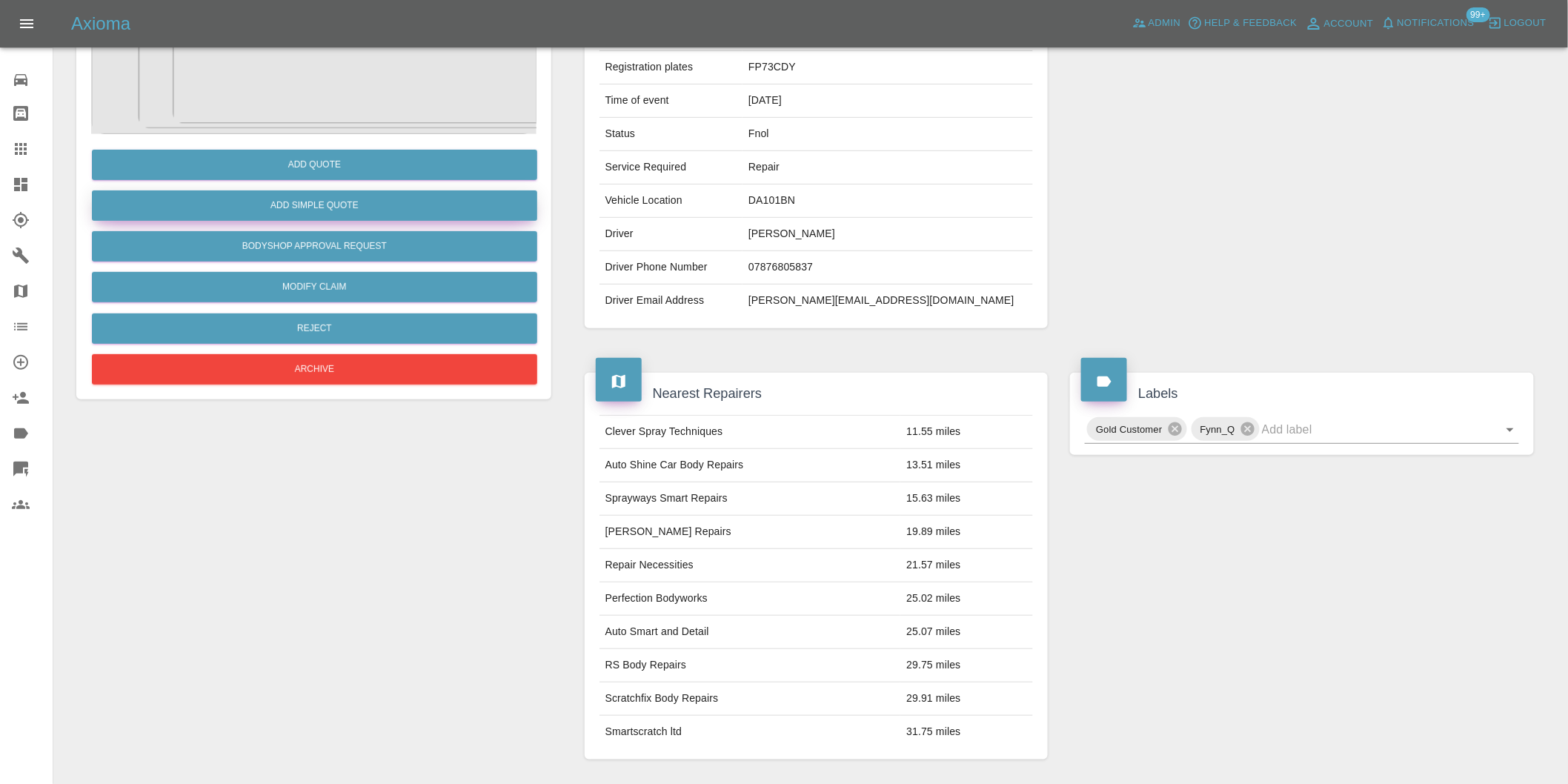
scroll to position [20, 0]
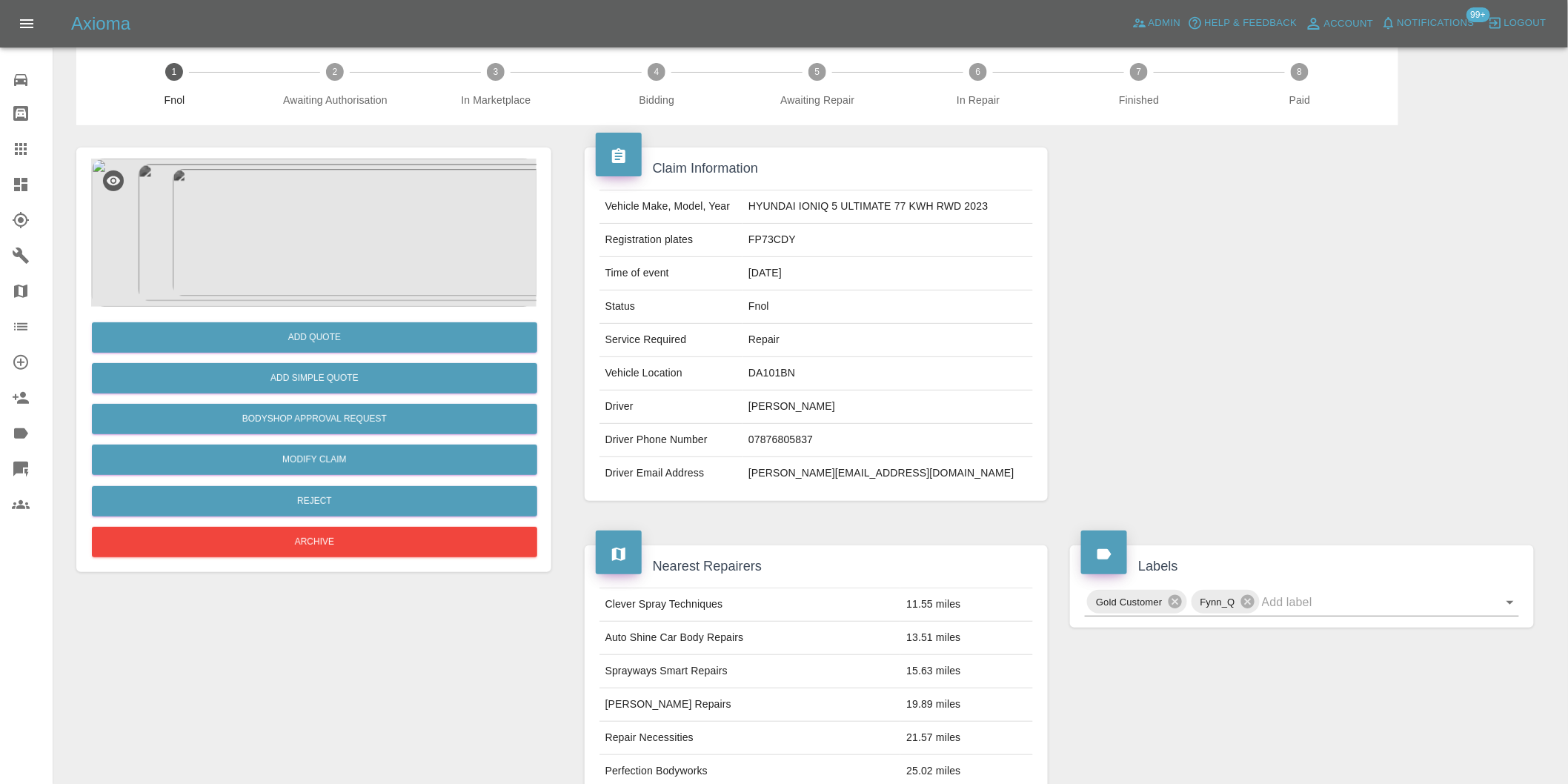
click at [306, 245] on img at bounding box center [314, 232] width 445 height 148
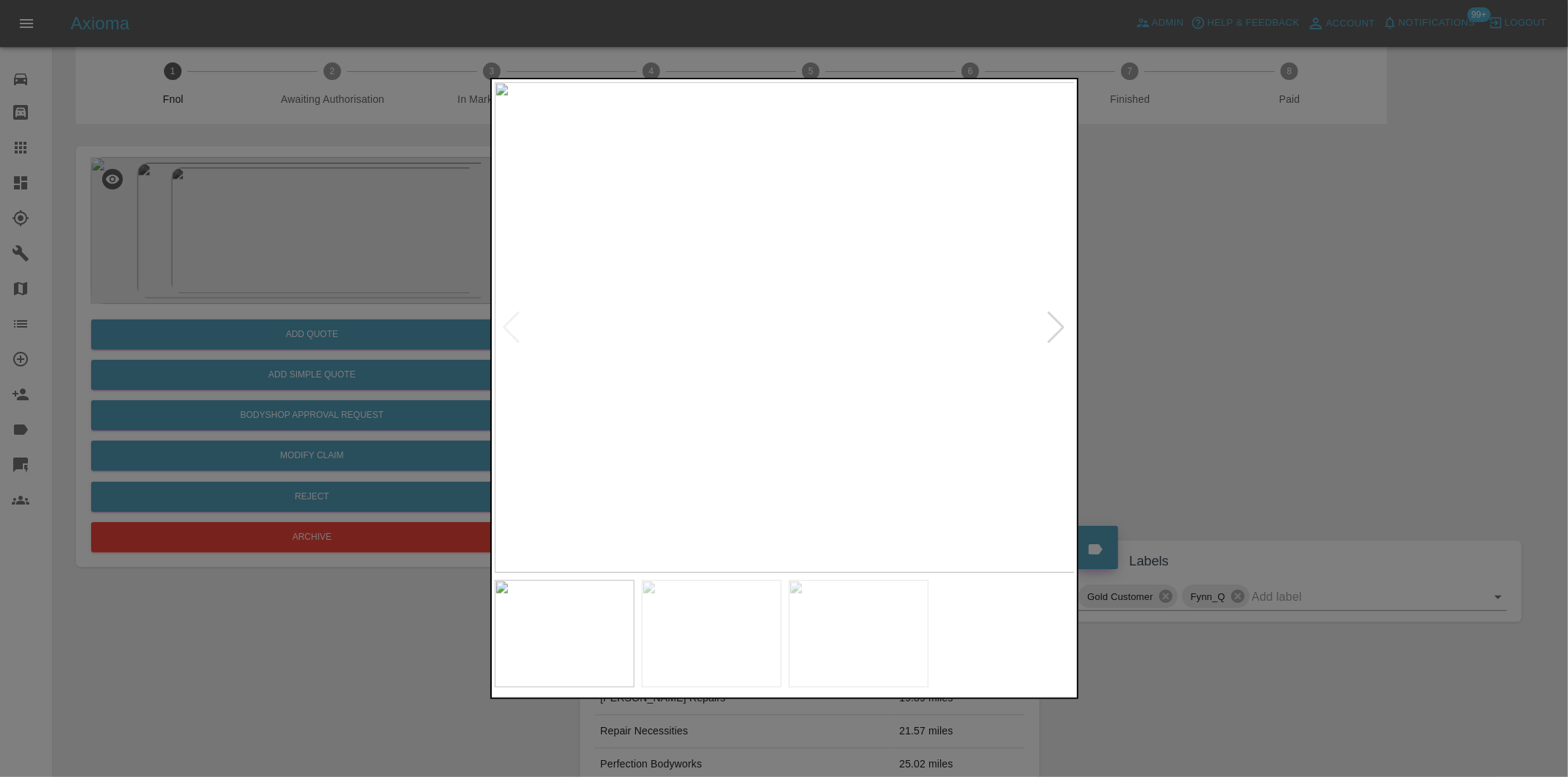
click at [1058, 327] on div at bounding box center [1056, 327] width 20 height 33
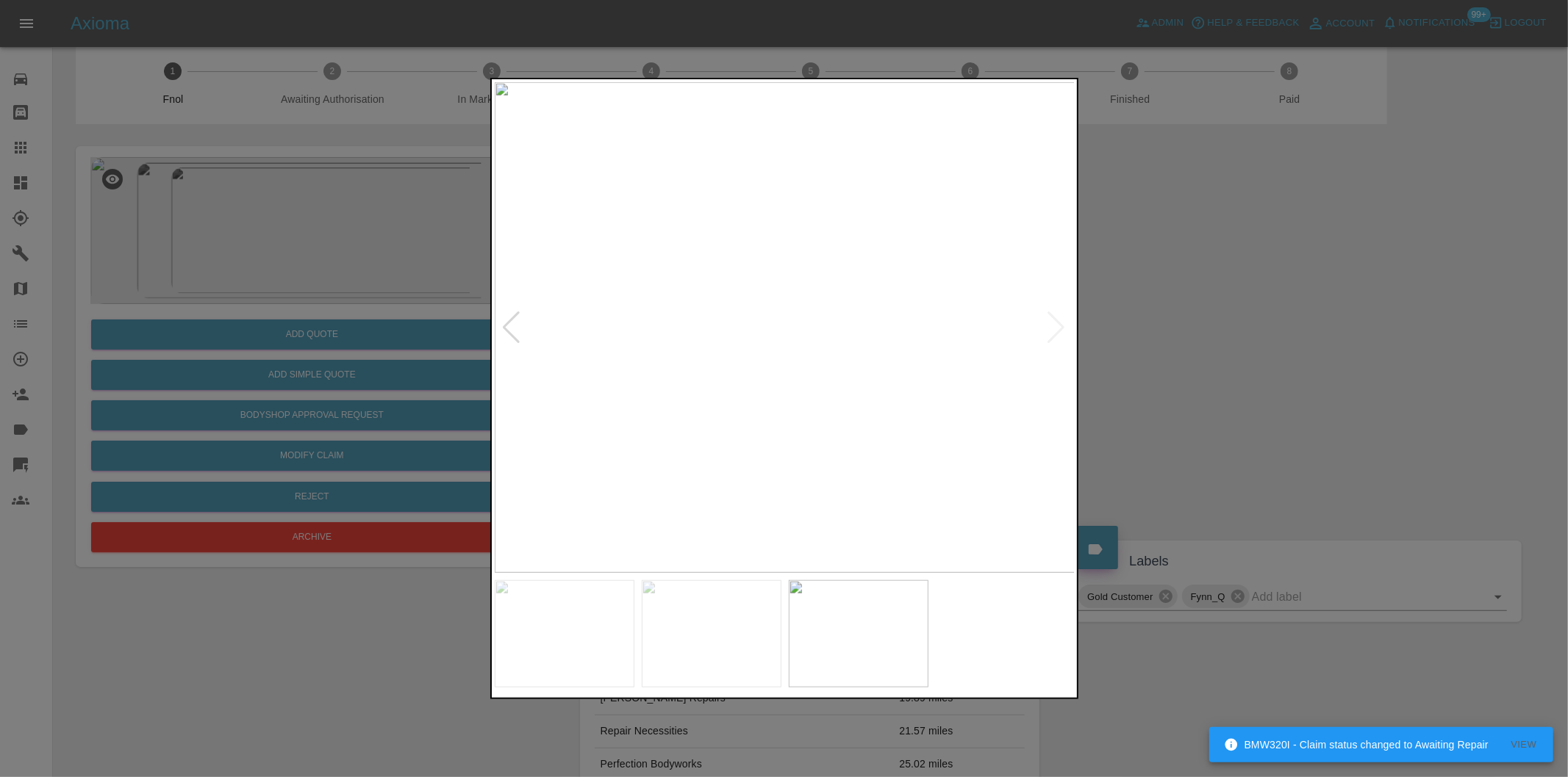
click at [1353, 357] on div at bounding box center [784, 388] width 1568 height 777
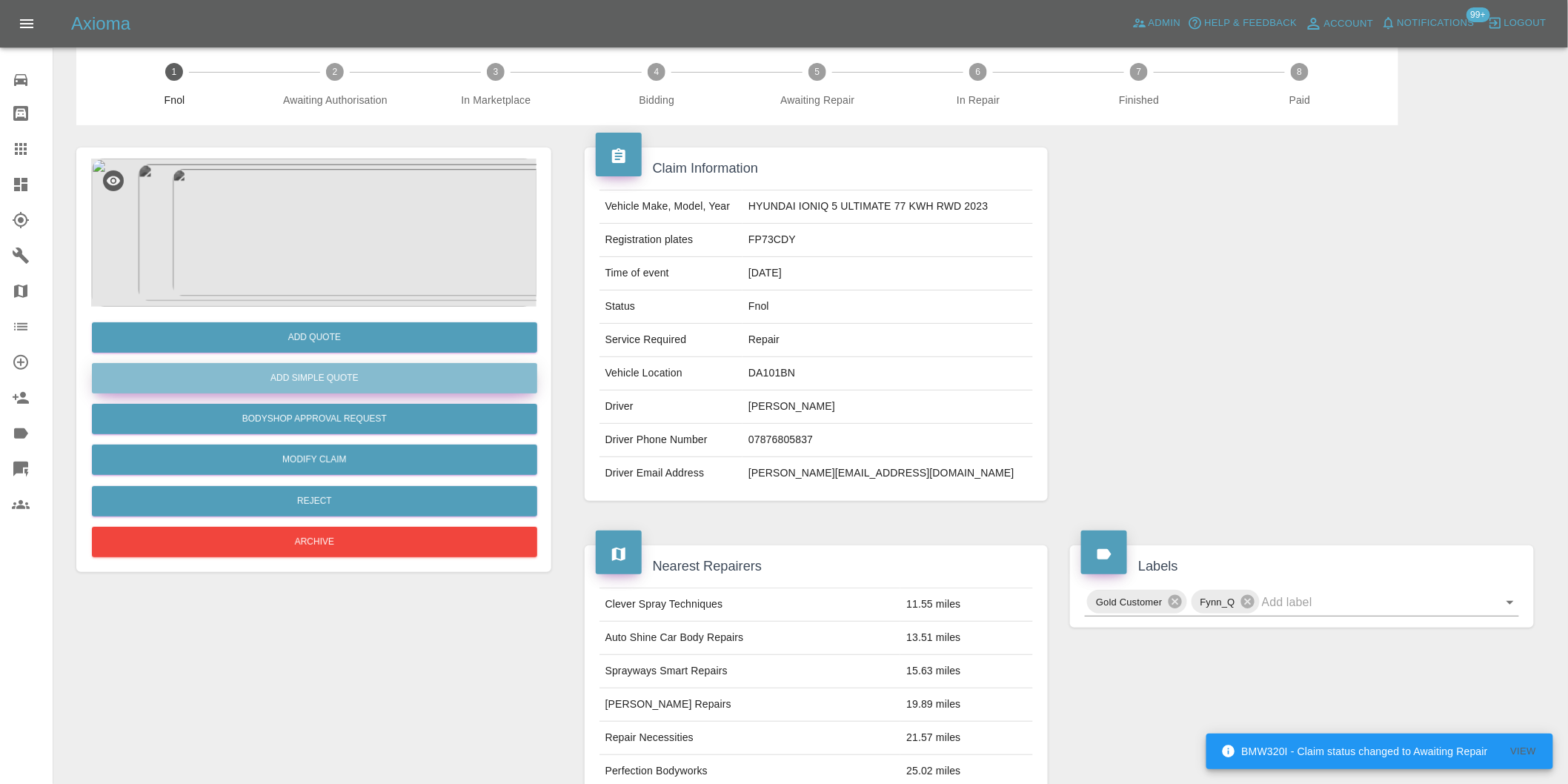
click at [384, 383] on button "Add Simple Quote" at bounding box center [315, 378] width 445 height 30
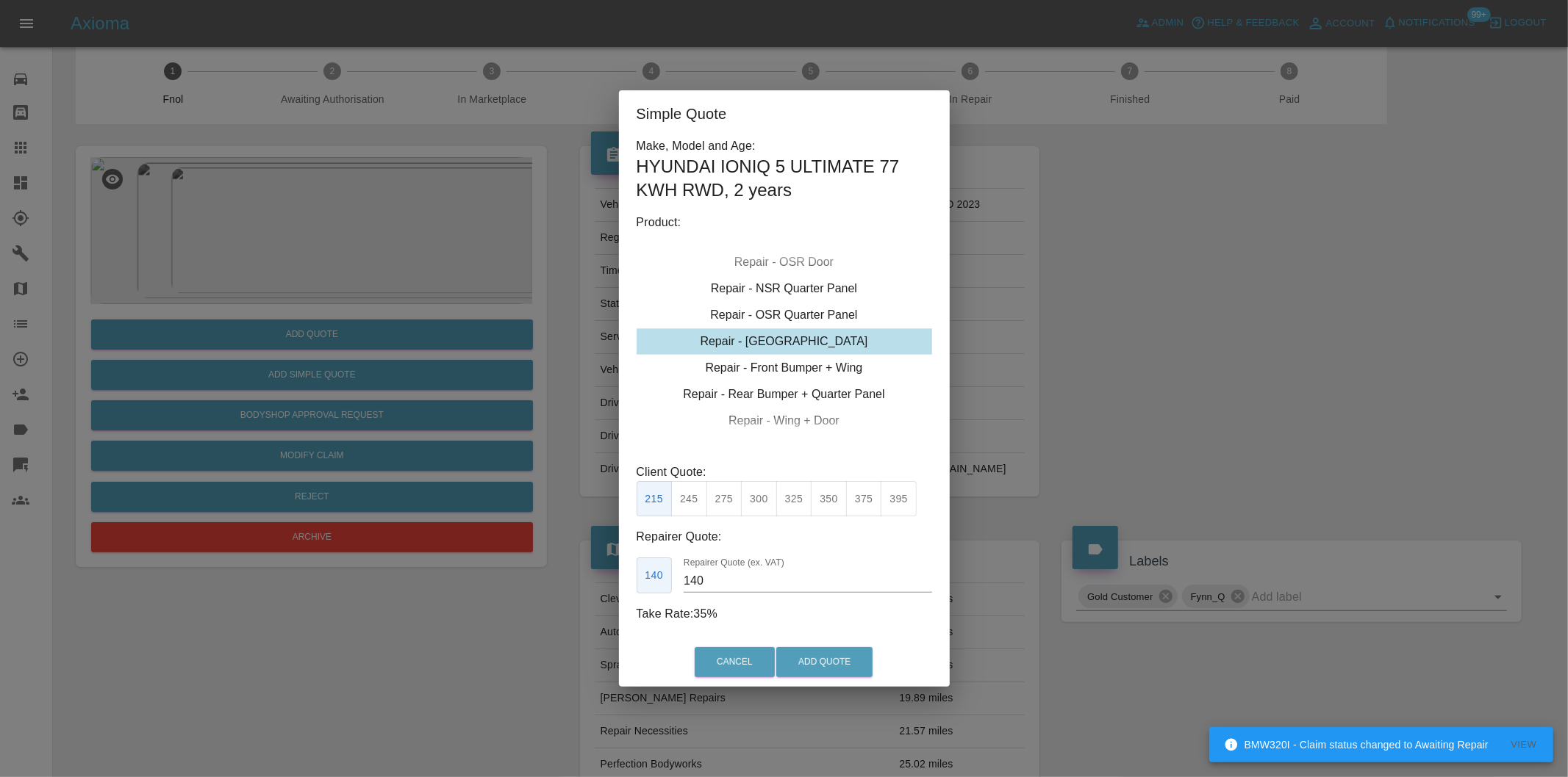
drag, startPoint x: 867, startPoint y: 505, endPoint x: 890, endPoint y: 556, distance: 55.9
click at [868, 505] on button "375" at bounding box center [864, 498] width 36 height 36
type input "250"
click at [857, 664] on button "Add Quote" at bounding box center [823, 662] width 96 height 30
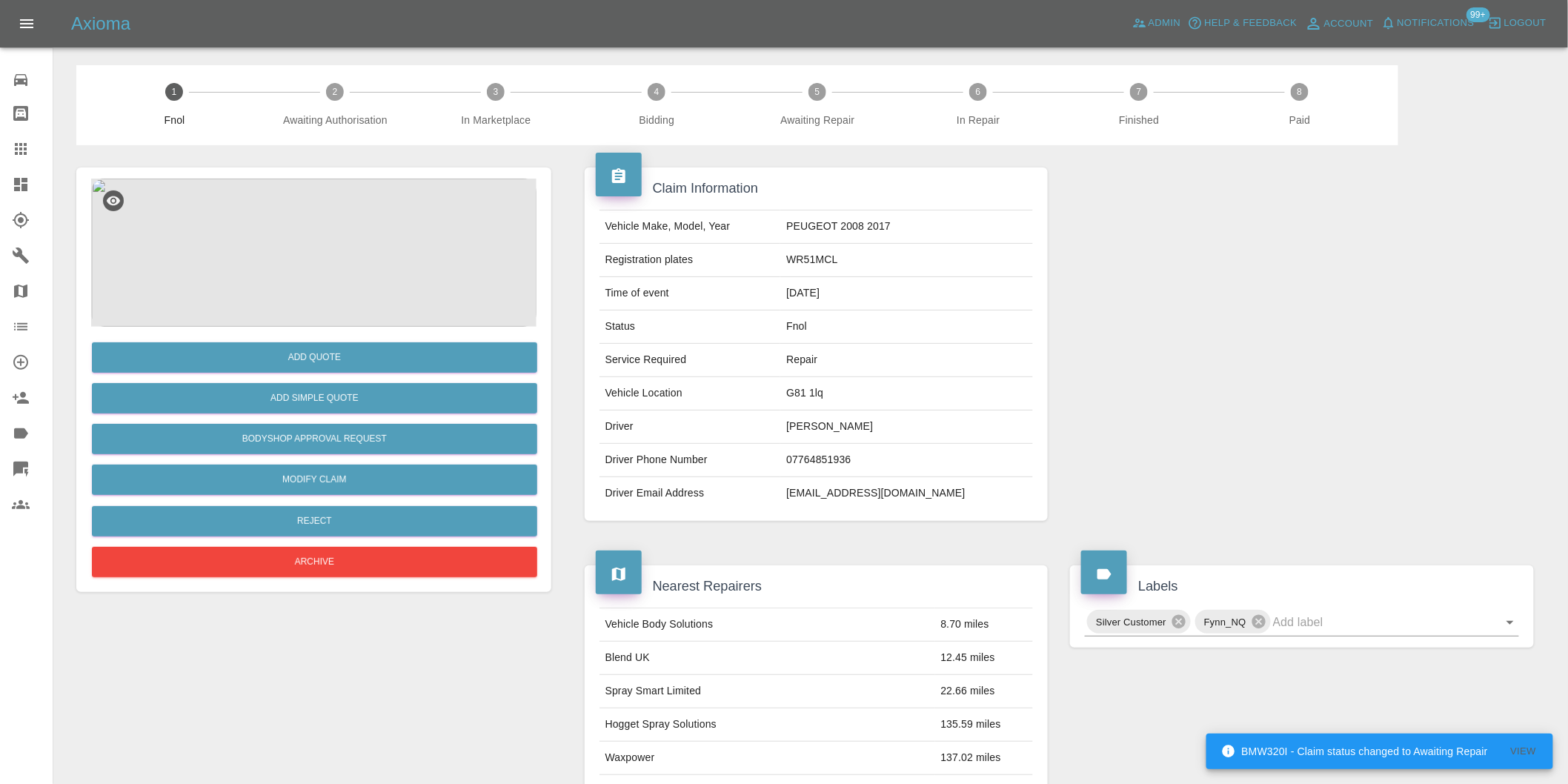
click at [345, 239] on img at bounding box center [314, 252] width 445 height 148
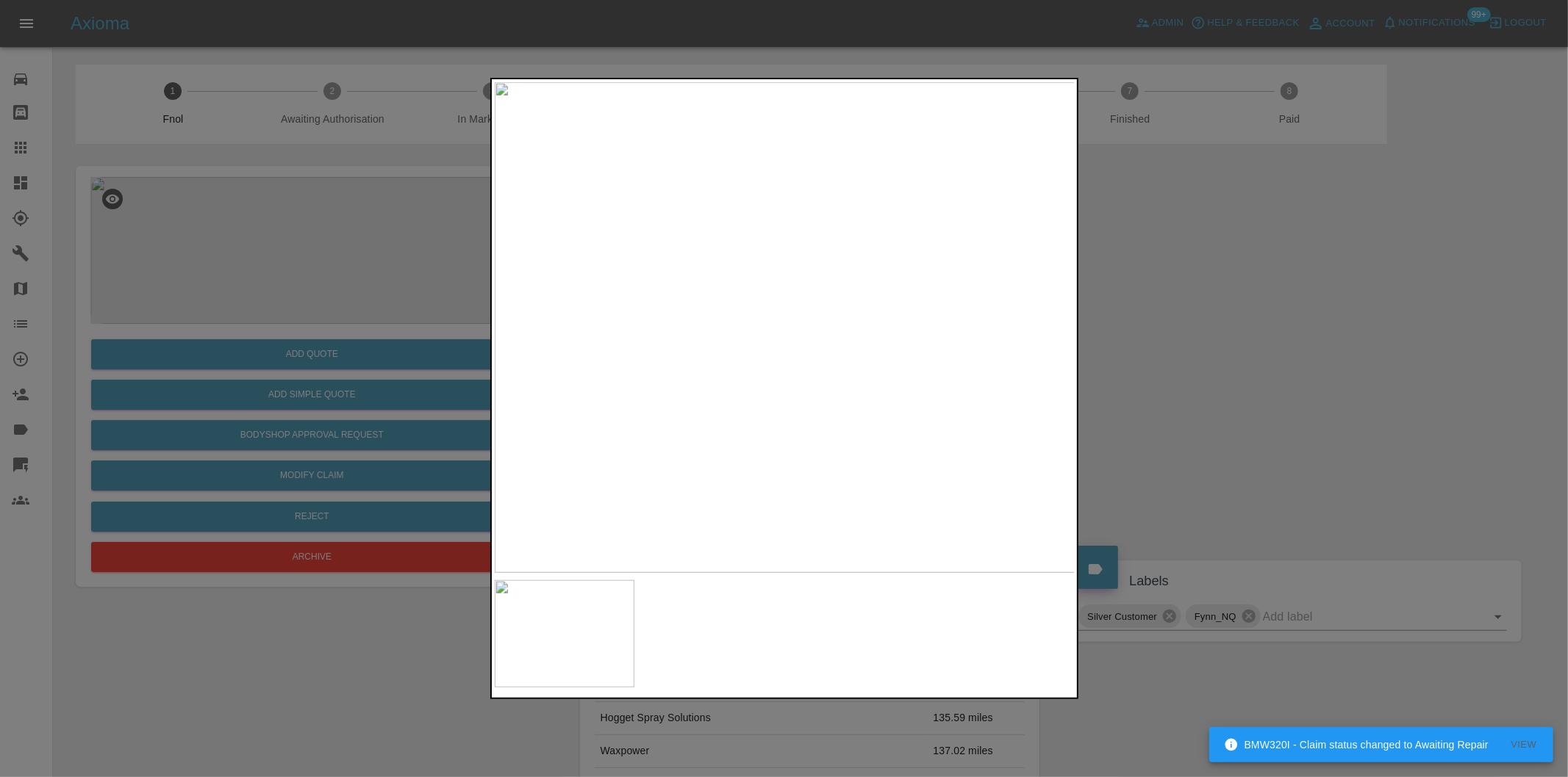
click at [1229, 399] on div at bounding box center [784, 388] width 1568 height 777
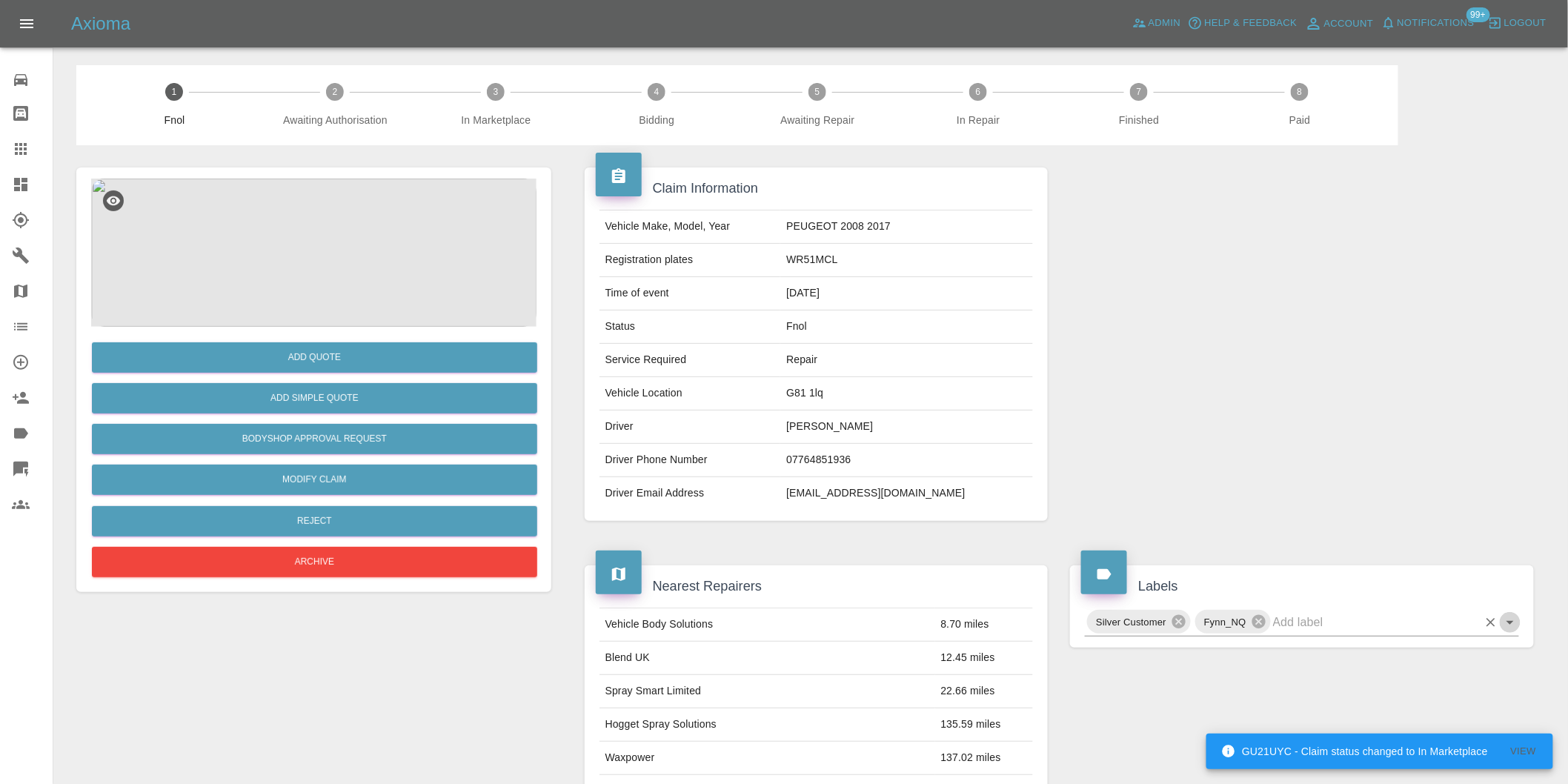
click at [1509, 626] on icon "Open" at bounding box center [1510, 623] width 18 height 18
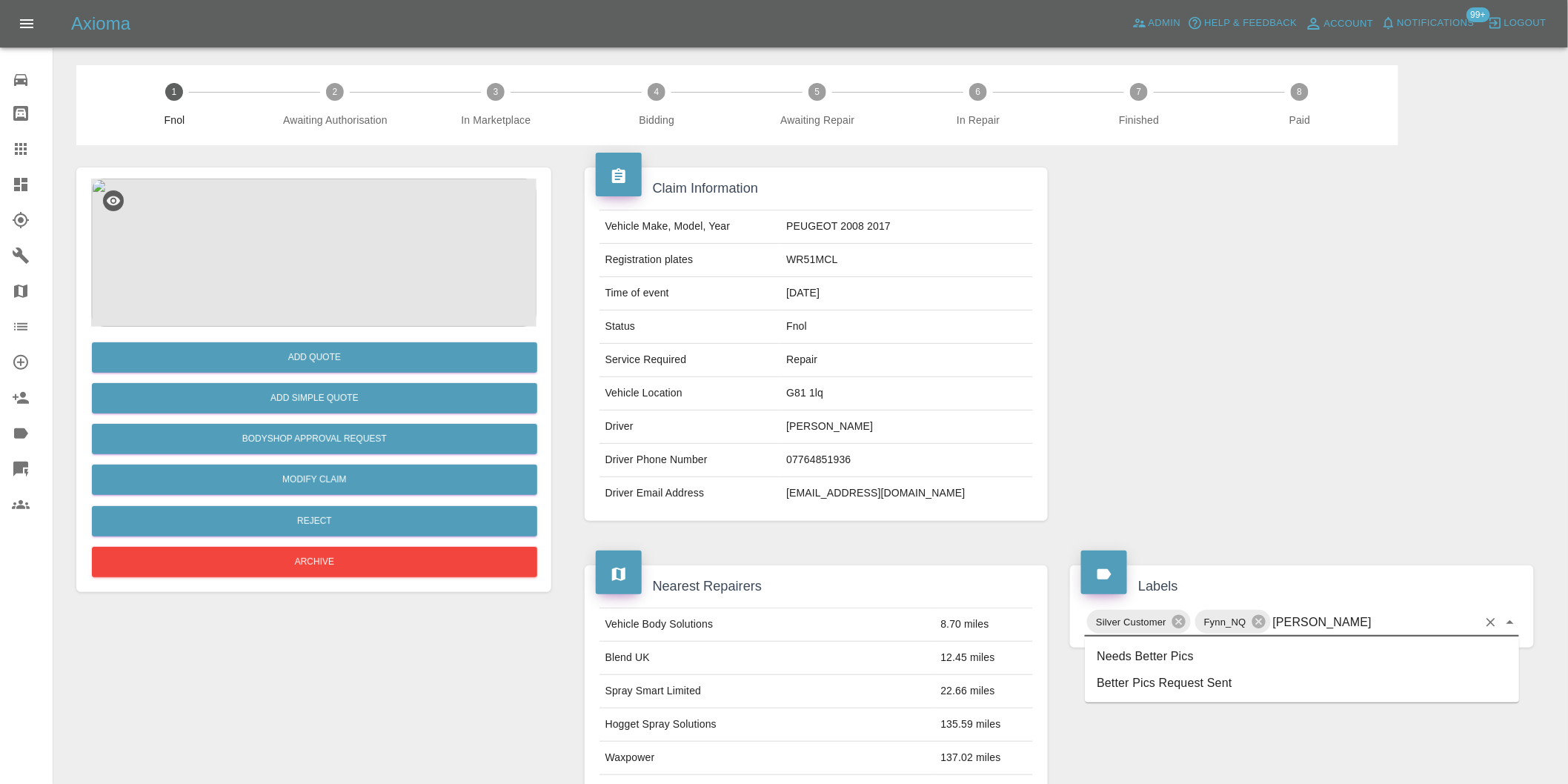
type input "better"
click at [1203, 655] on li "Needs Better Pics" at bounding box center [1302, 656] width 435 height 27
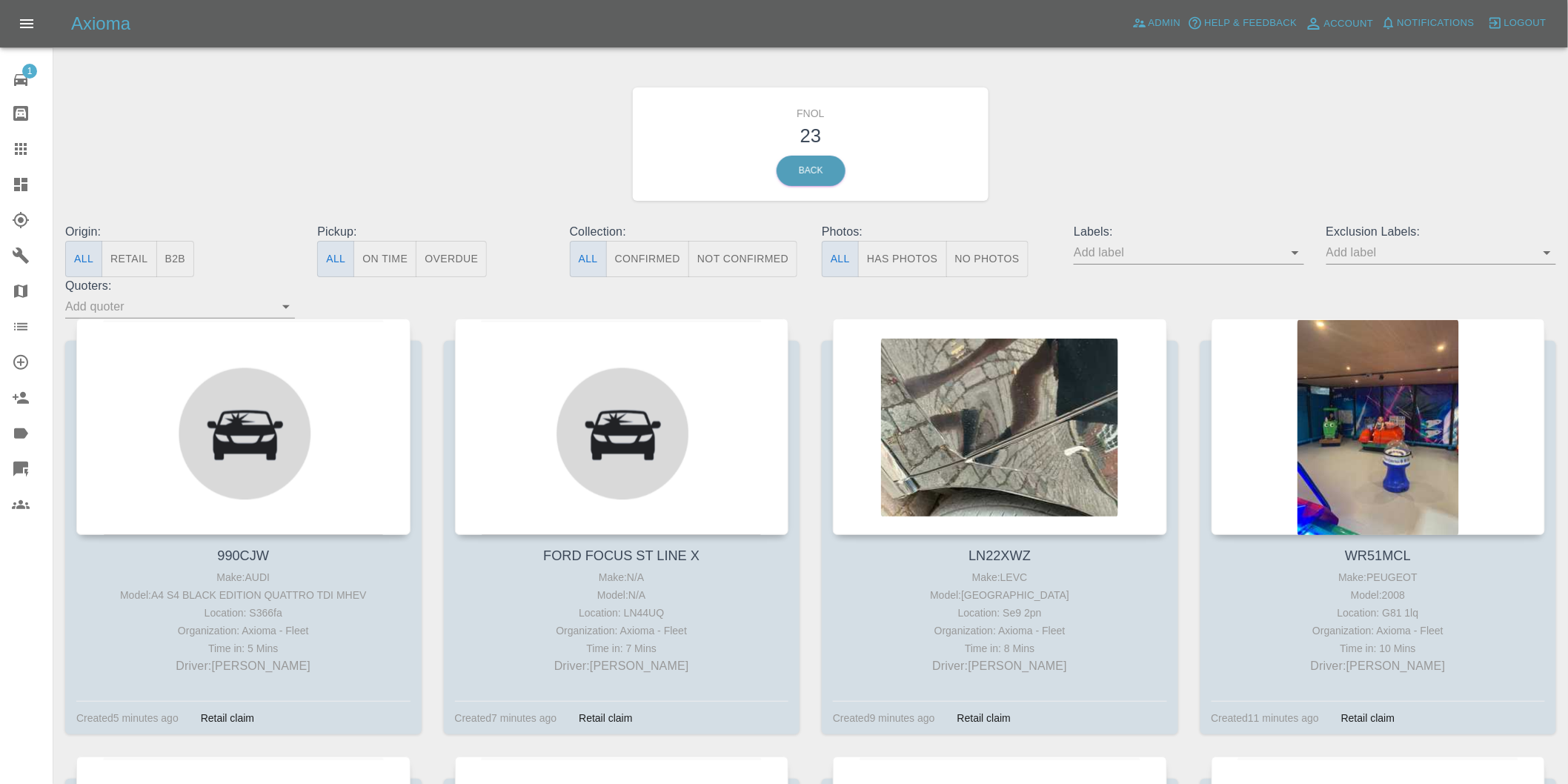
click at [937, 257] on button "Has Photos" at bounding box center [903, 259] width 89 height 36
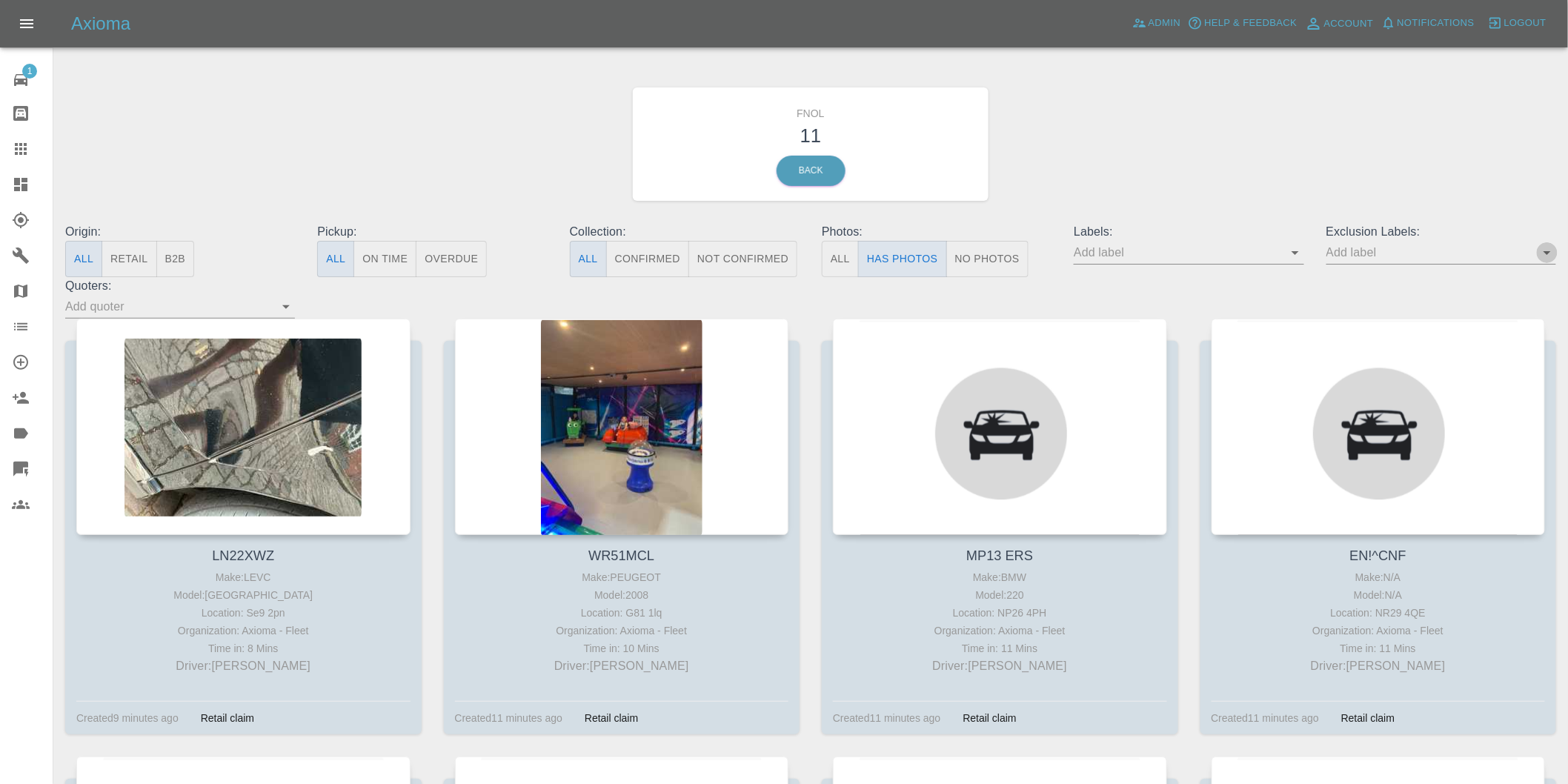
click at [1546, 255] on icon "Open" at bounding box center [1548, 253] width 18 height 18
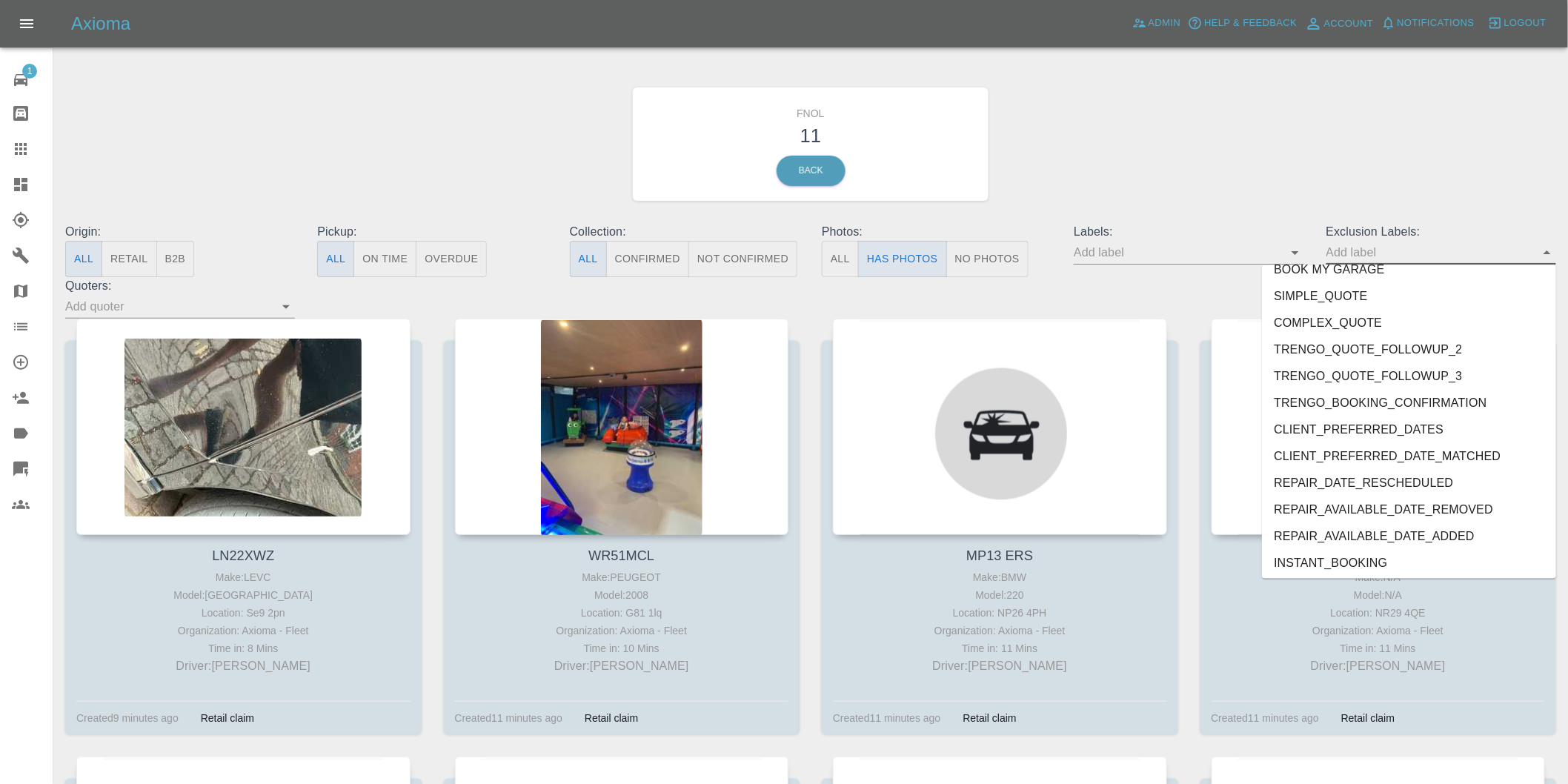
scroll to position [3192, 0]
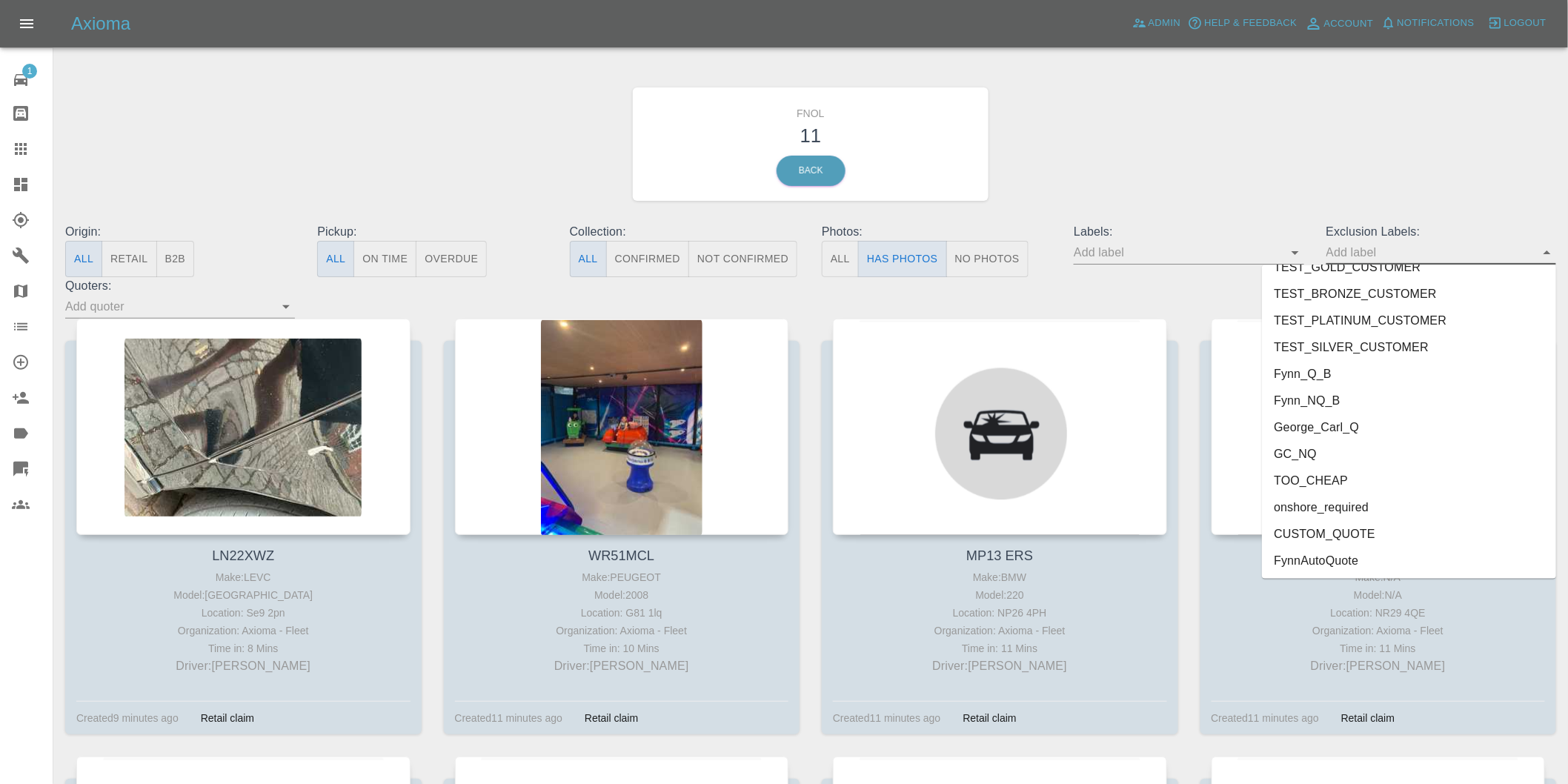
click at [1362, 503] on li "onshore_required" at bounding box center [1409, 507] width 294 height 27
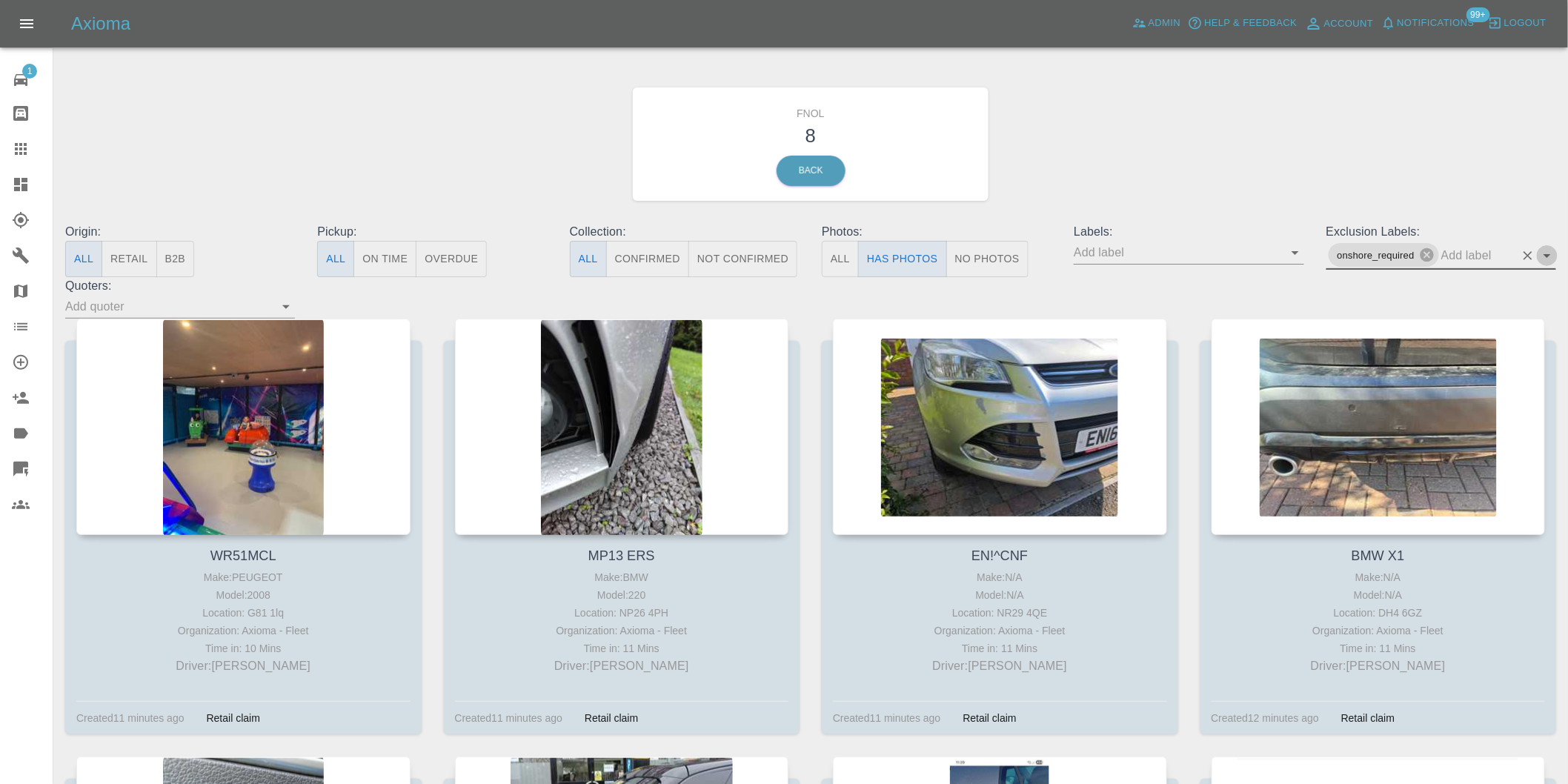
click at [1547, 250] on icon "Open" at bounding box center [1548, 255] width 18 height 18
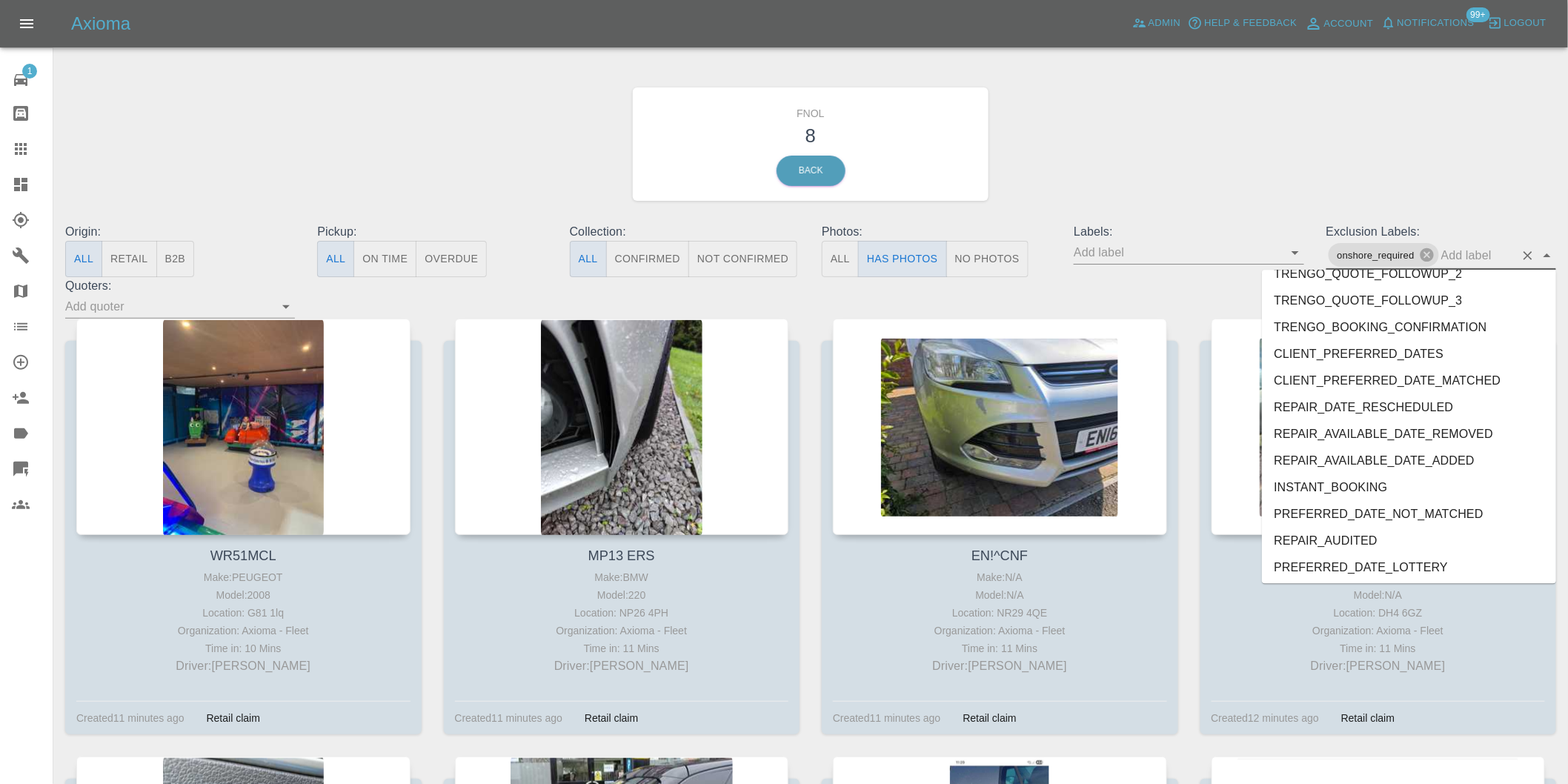
scroll to position [3165, 0]
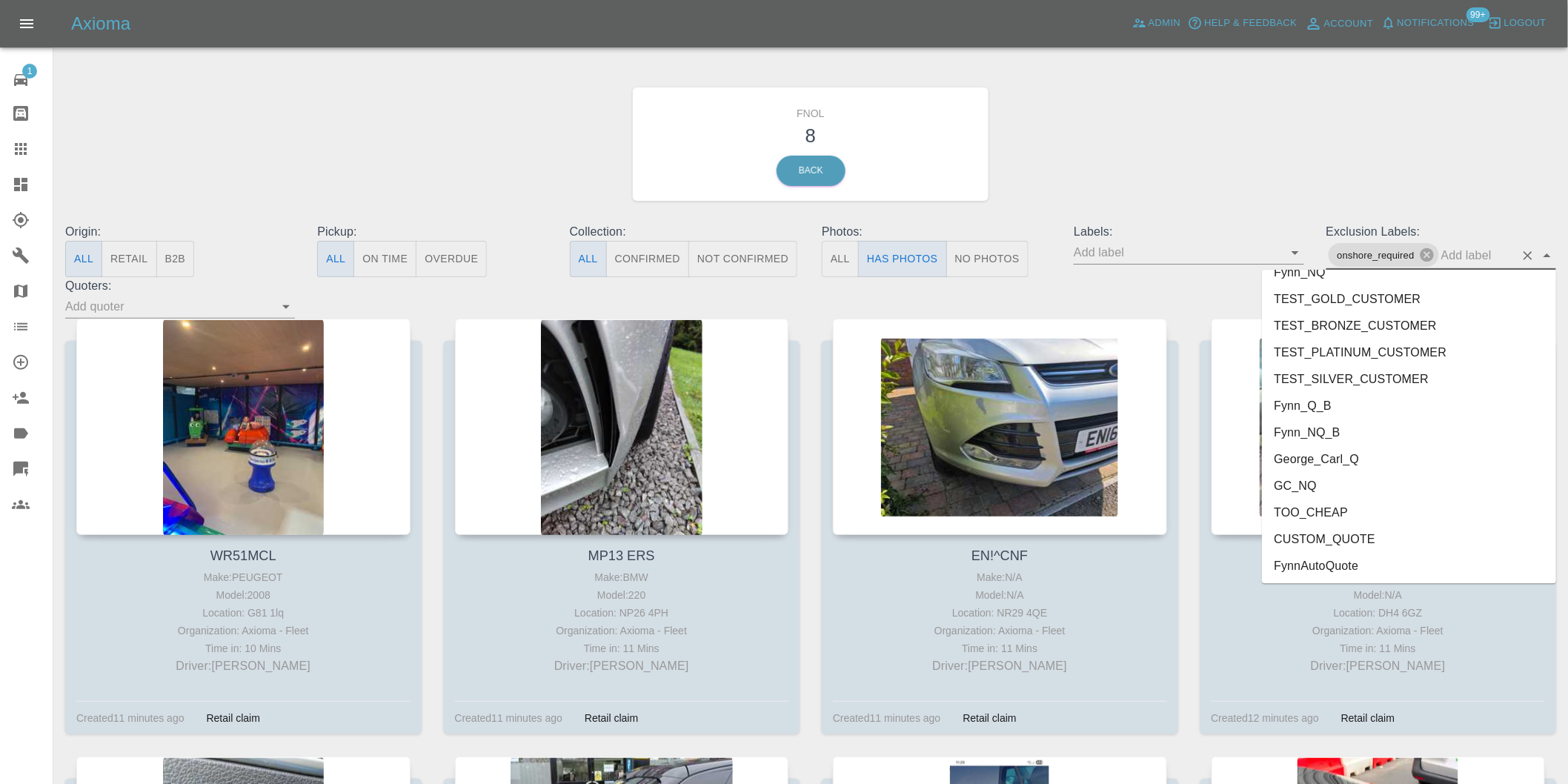
click at [1324, 459] on li "George_Carl_Q" at bounding box center [1409, 459] width 294 height 27
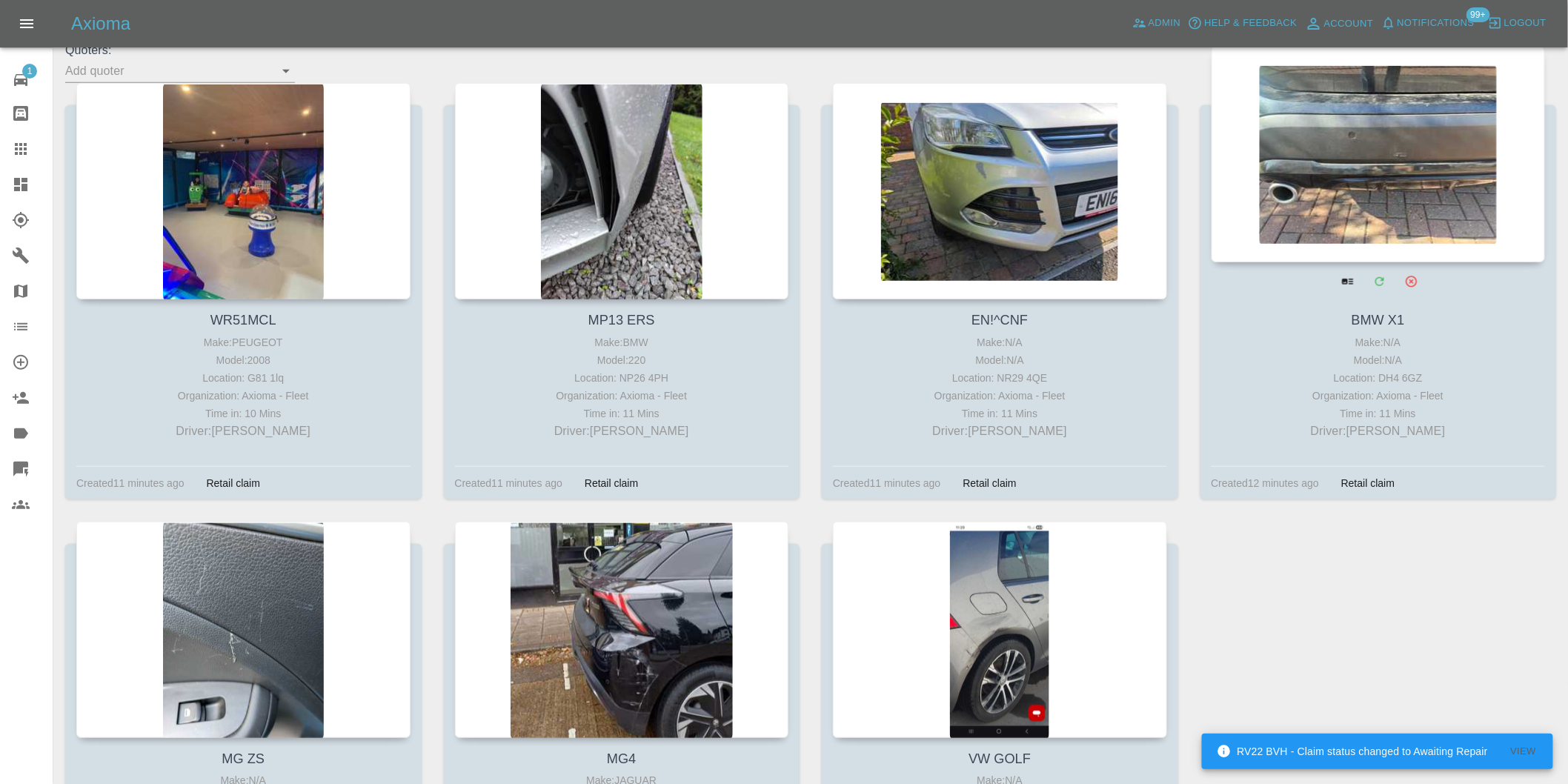
scroll to position [82, 0]
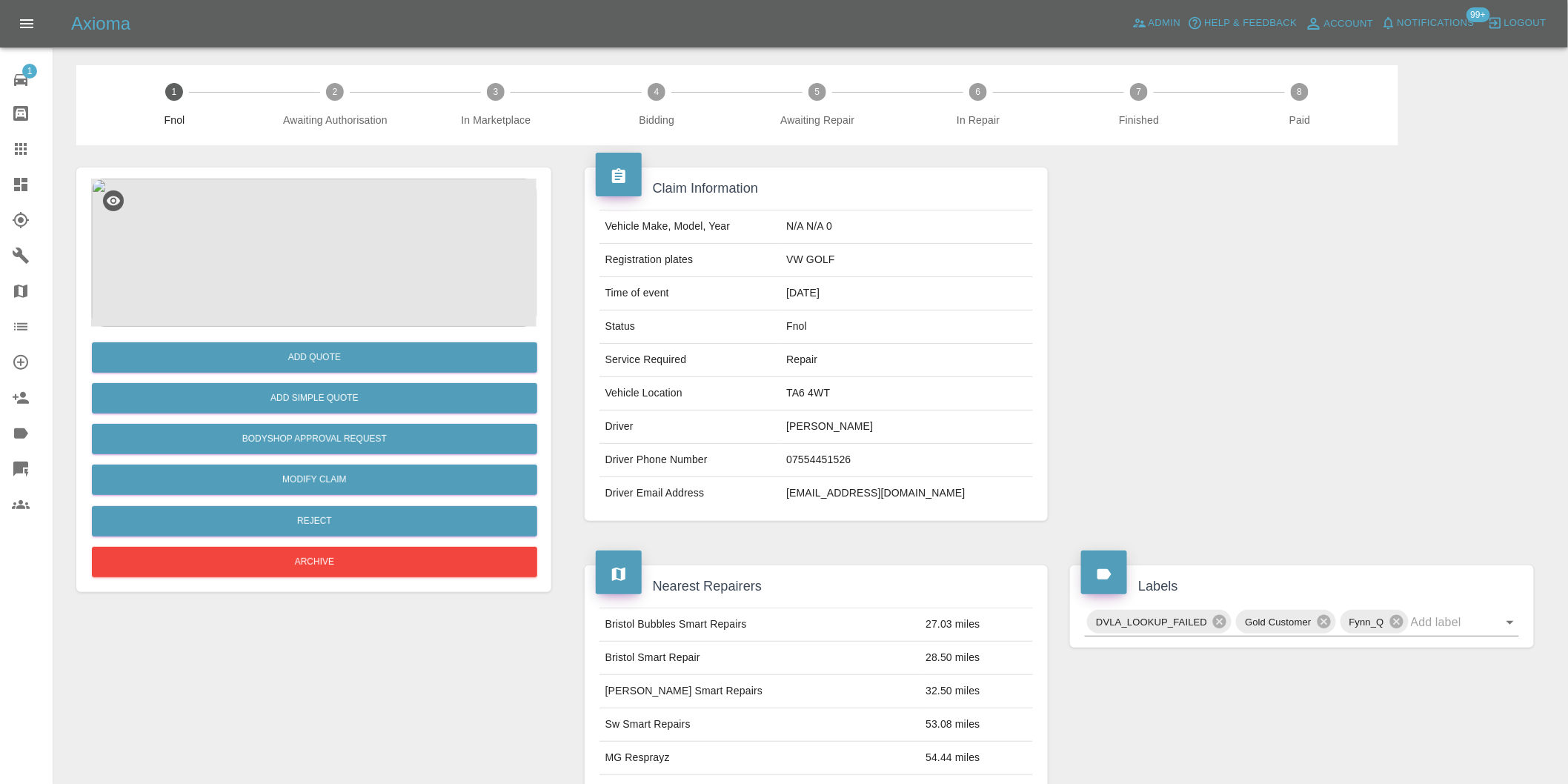
click at [317, 247] on img at bounding box center [314, 252] width 445 height 148
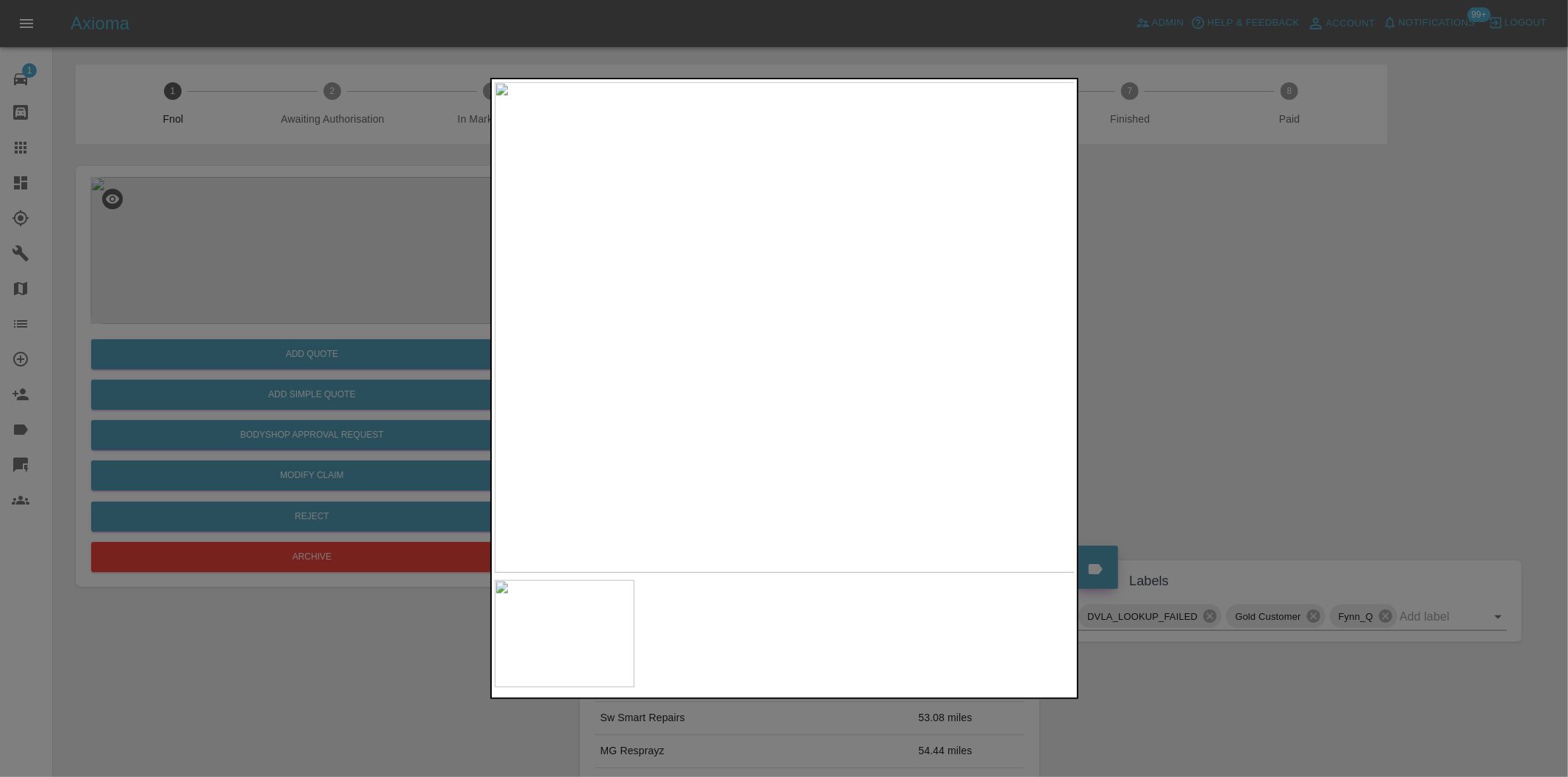
drag, startPoint x: 1255, startPoint y: 392, endPoint x: 781, endPoint y: 468, distance: 480.1
click at [1253, 391] on div at bounding box center [784, 388] width 1568 height 777
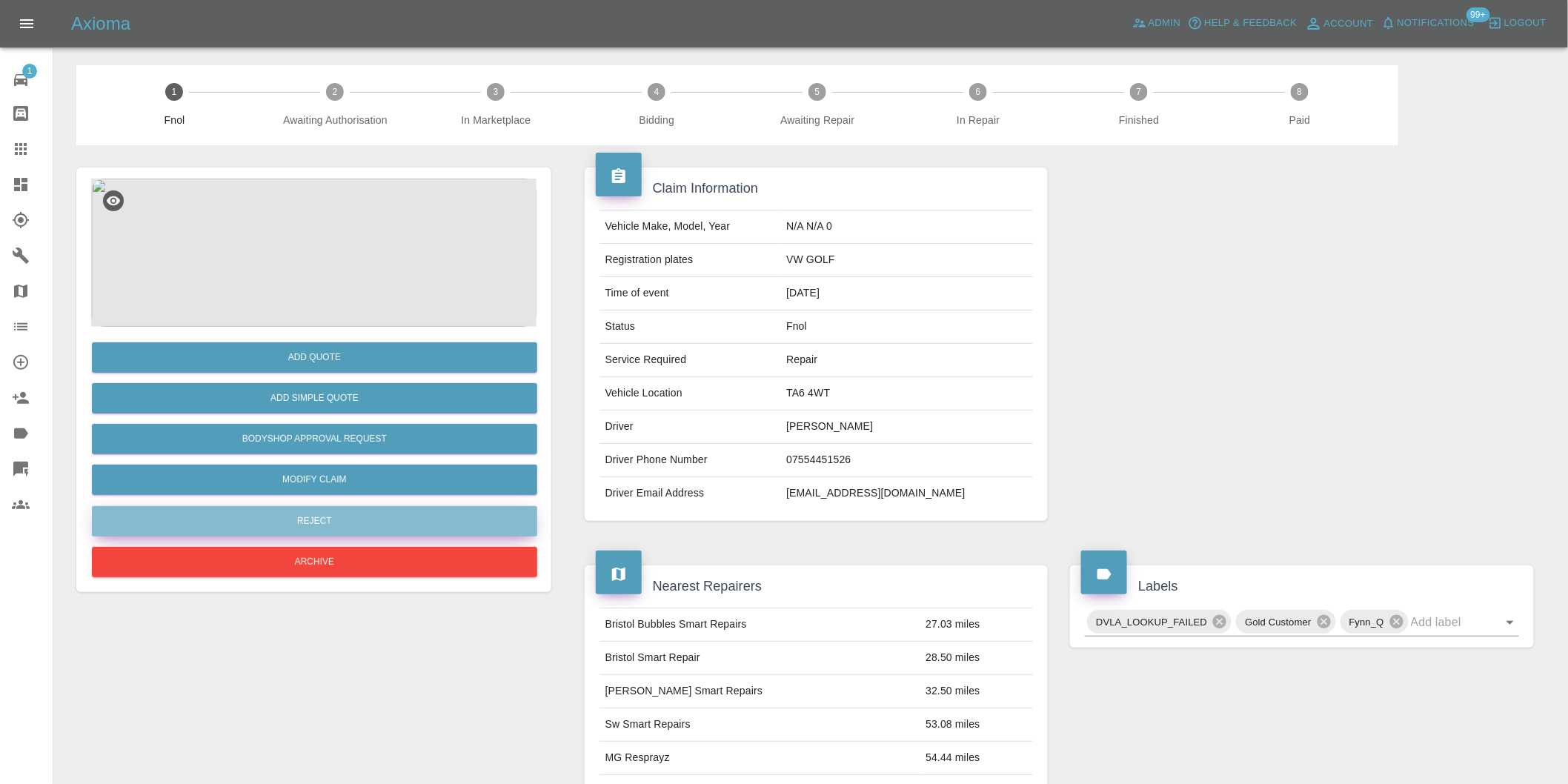
click at [330, 519] on button "Reject" at bounding box center [315, 521] width 445 height 30
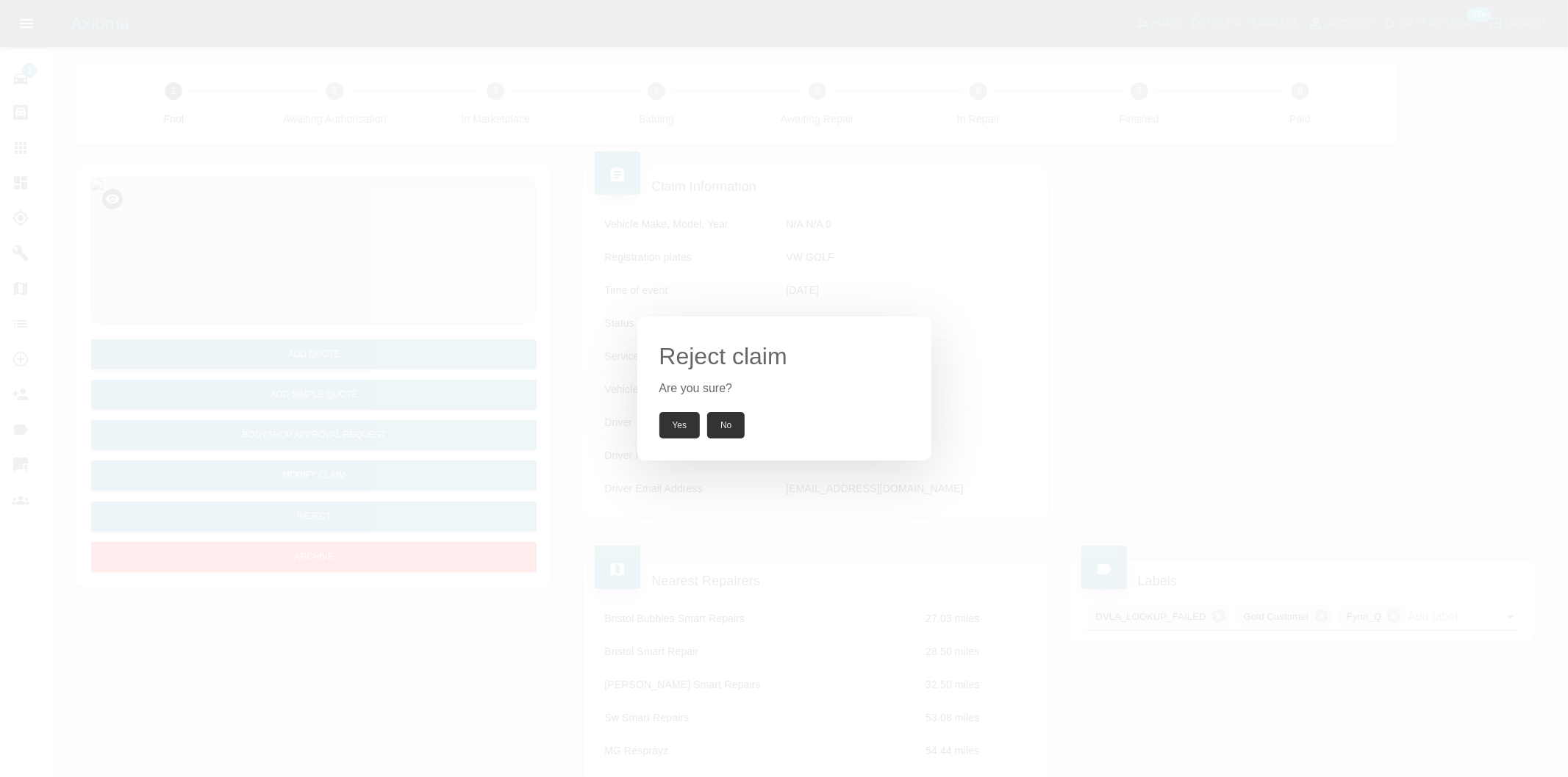
click at [689, 430] on button "Yes" at bounding box center [680, 425] width 41 height 26
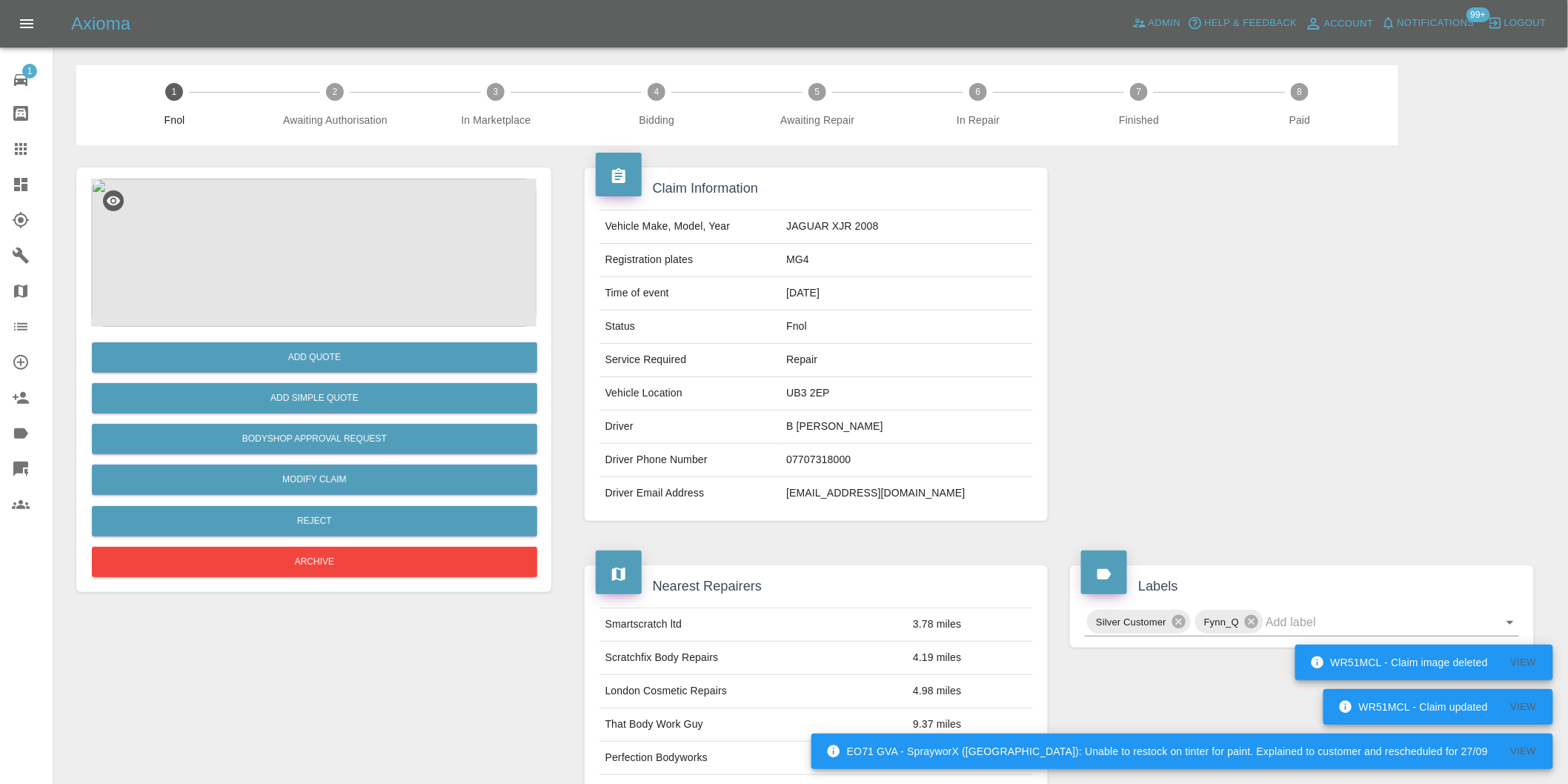
click at [320, 226] on img at bounding box center [314, 252] width 445 height 148
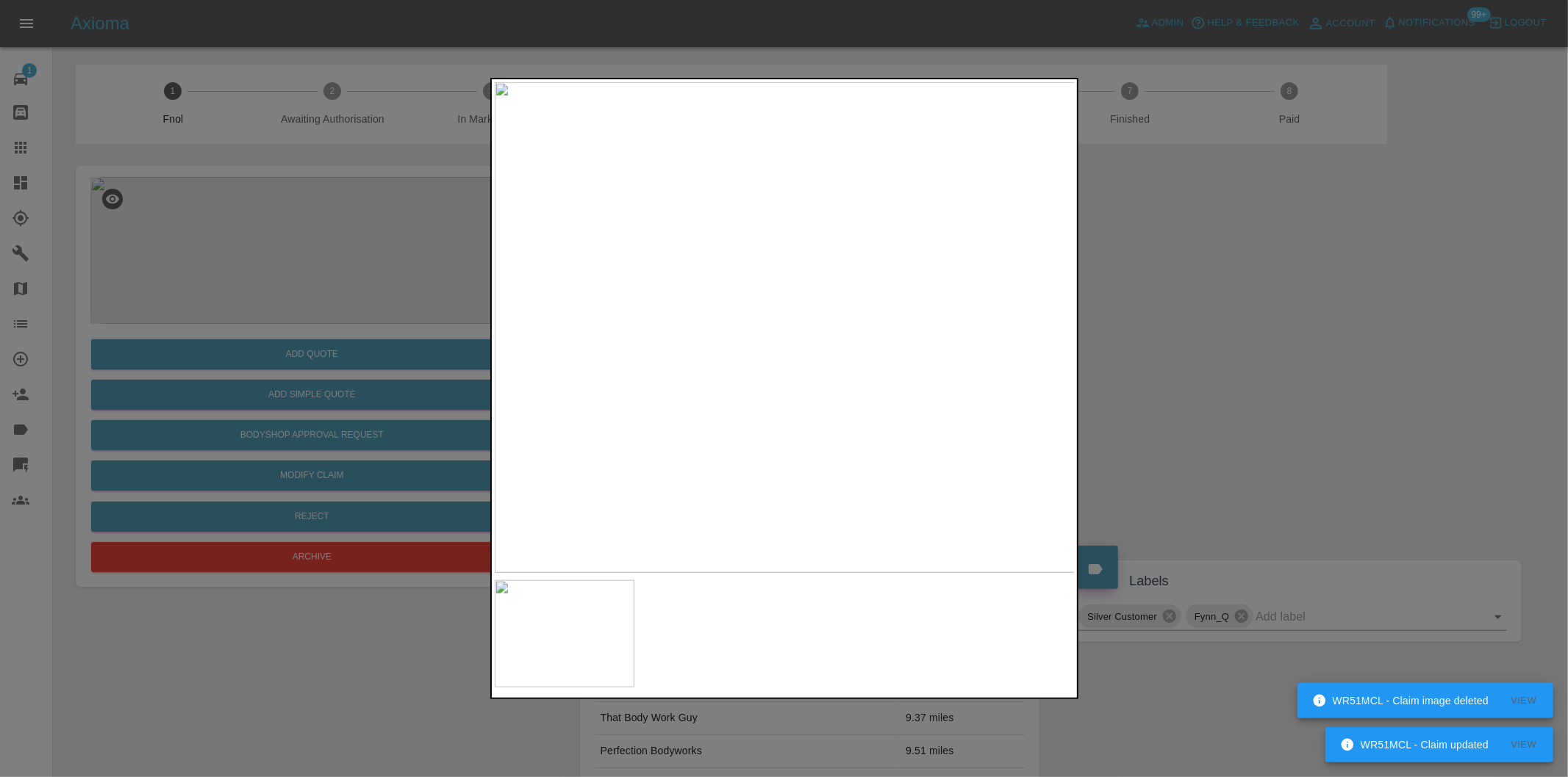
click at [839, 423] on img at bounding box center [784, 328] width 580 height 490
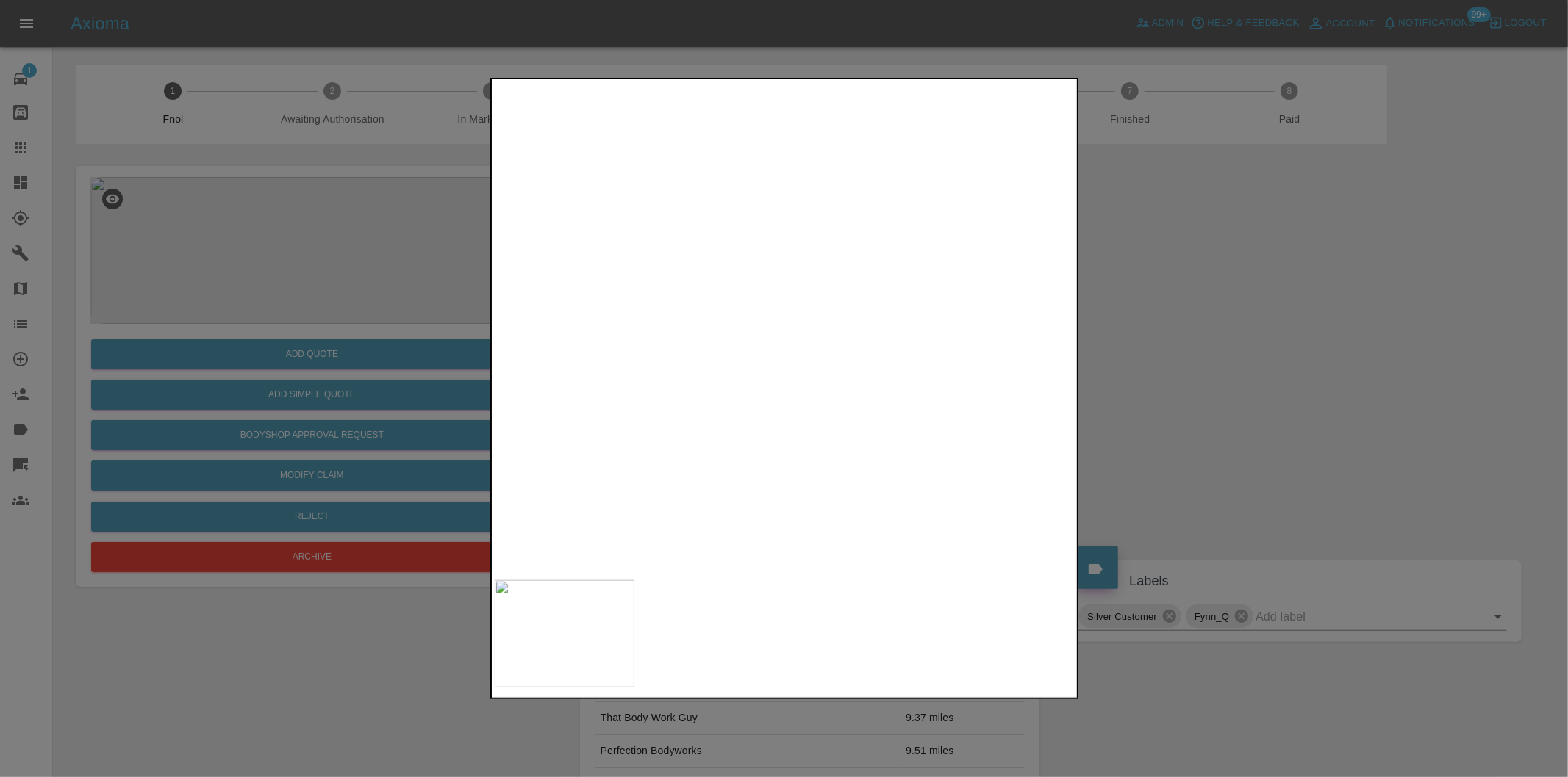
click at [742, 387] on img at bounding box center [620, 42] width 1742 height 1471
click at [1165, 385] on div at bounding box center [784, 388] width 1568 height 777
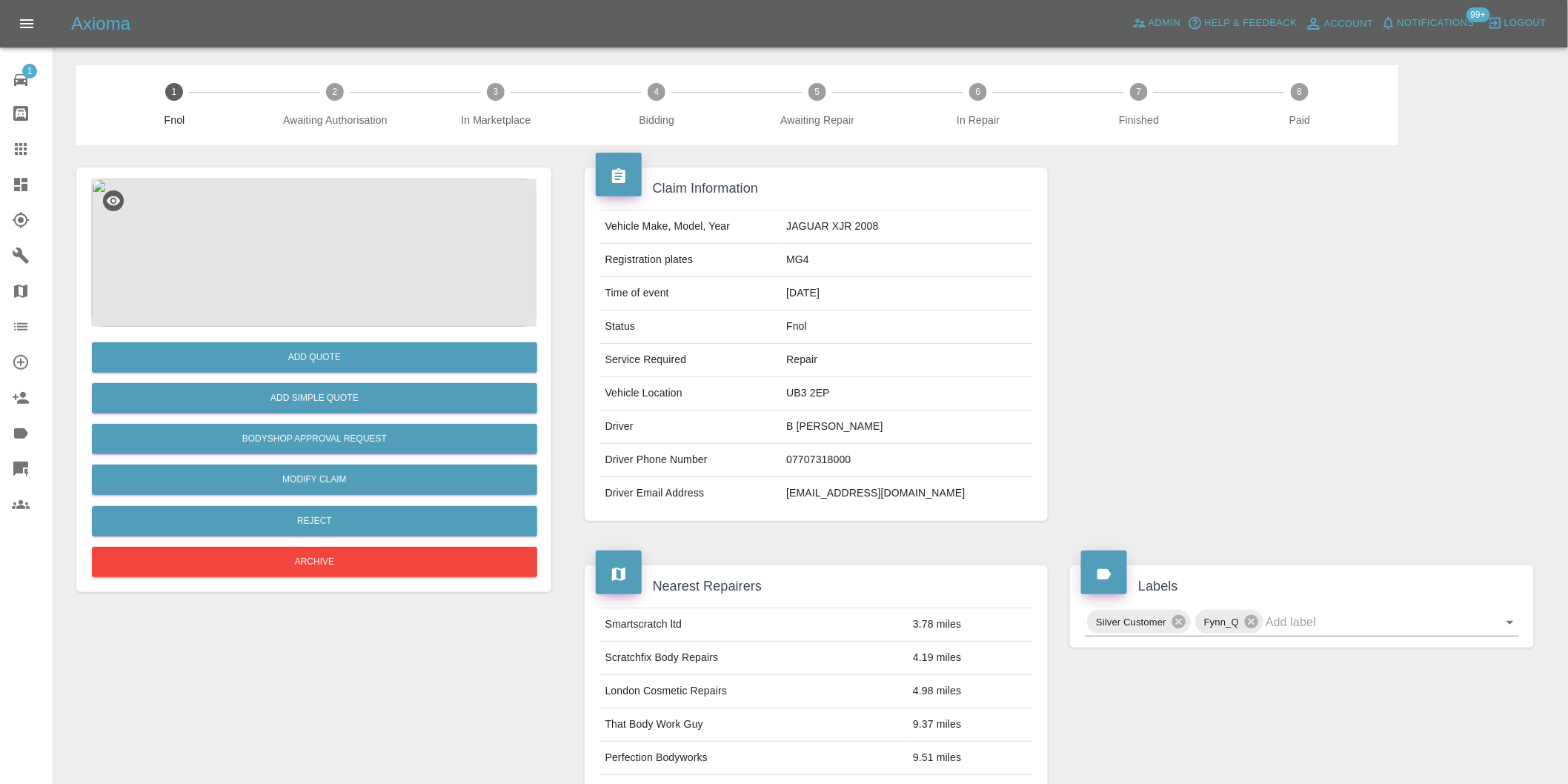
click at [312, 263] on img at bounding box center [314, 252] width 445 height 148
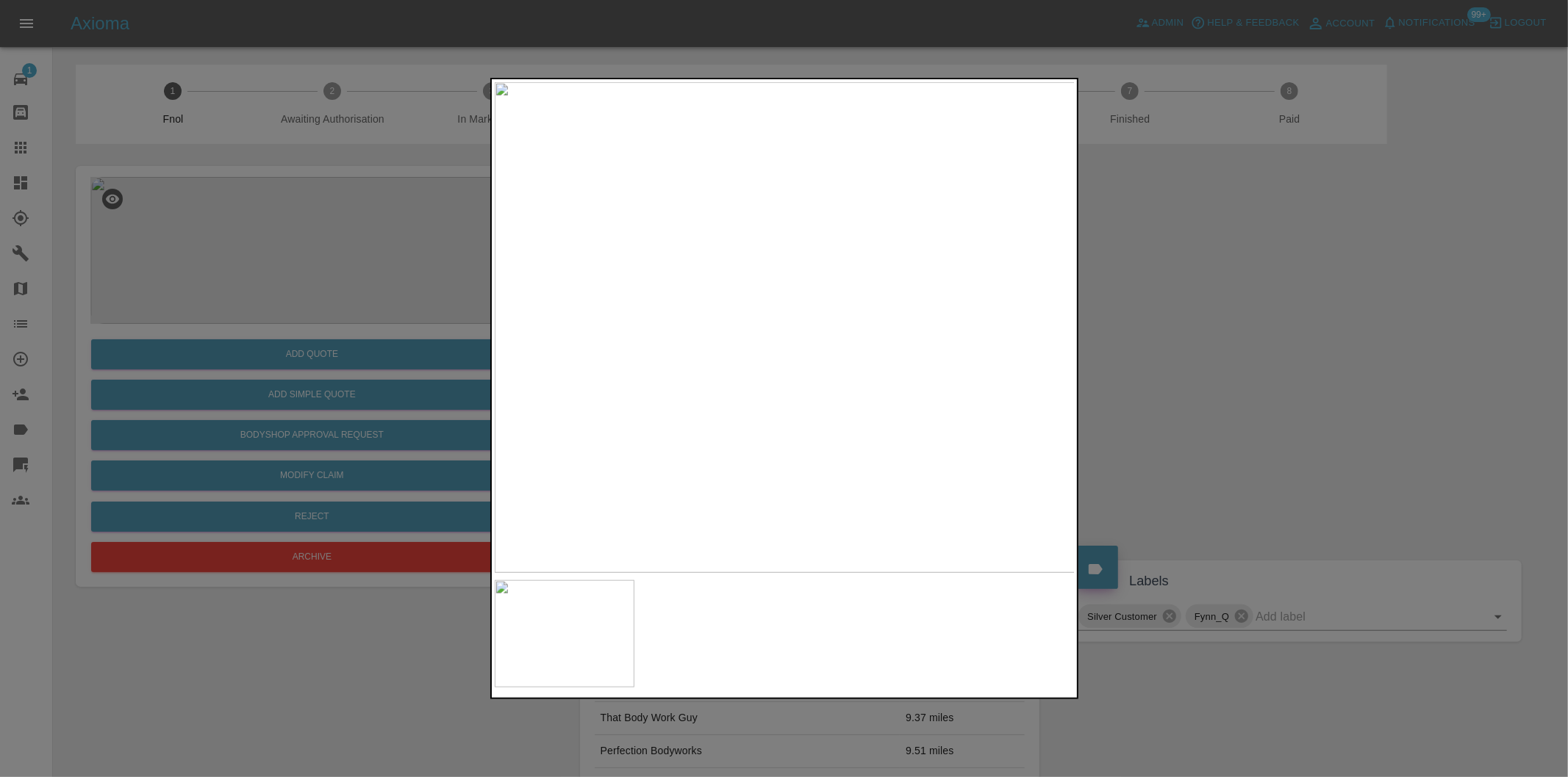
click at [767, 383] on img at bounding box center [784, 328] width 580 height 490
click at [818, 305] on img at bounding box center [833, 160] width 1742 height 1471
click at [775, 371] on img at bounding box center [784, 328] width 580 height 490
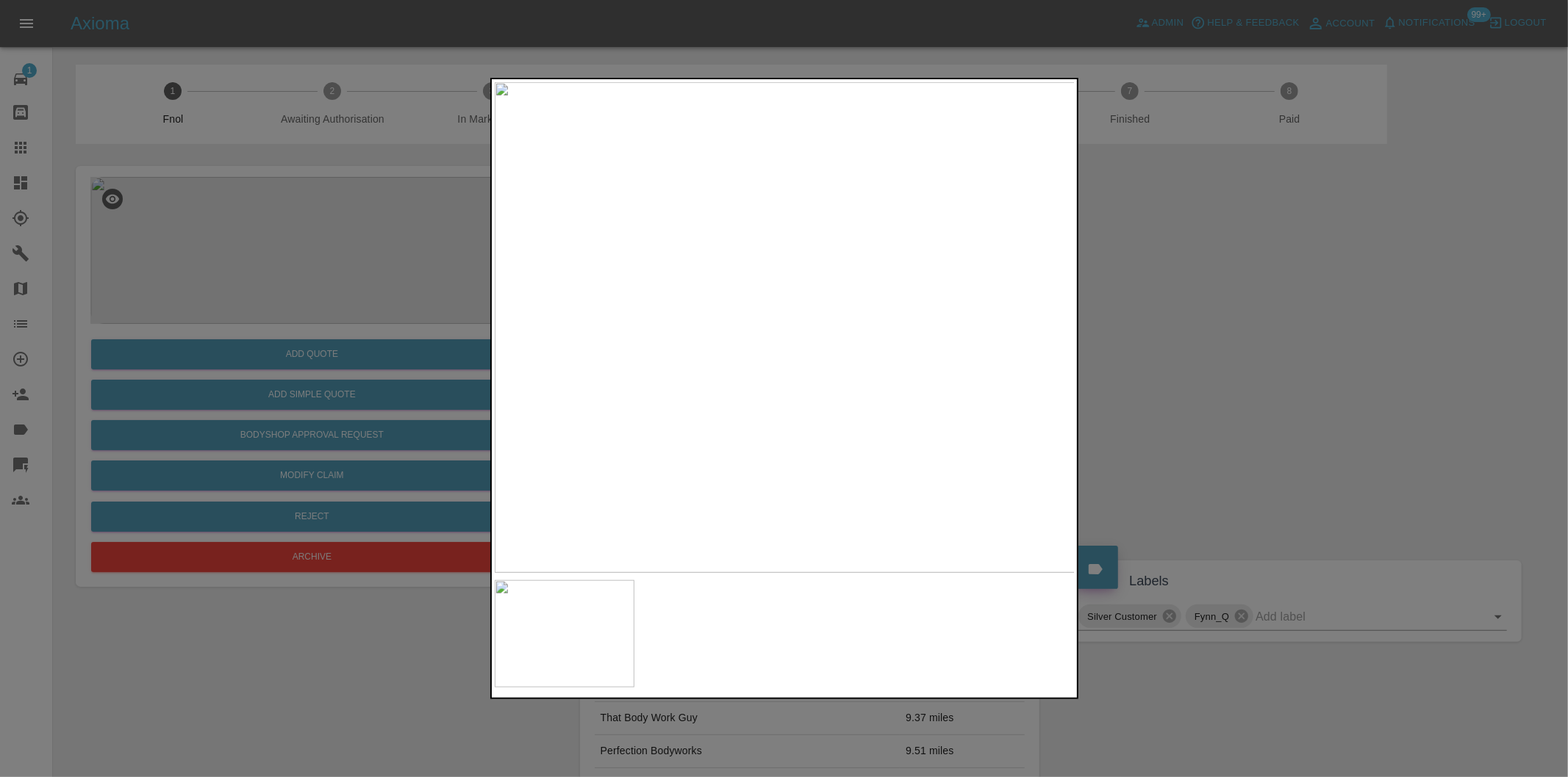
click at [775, 371] on img at bounding box center [784, 328] width 580 height 490
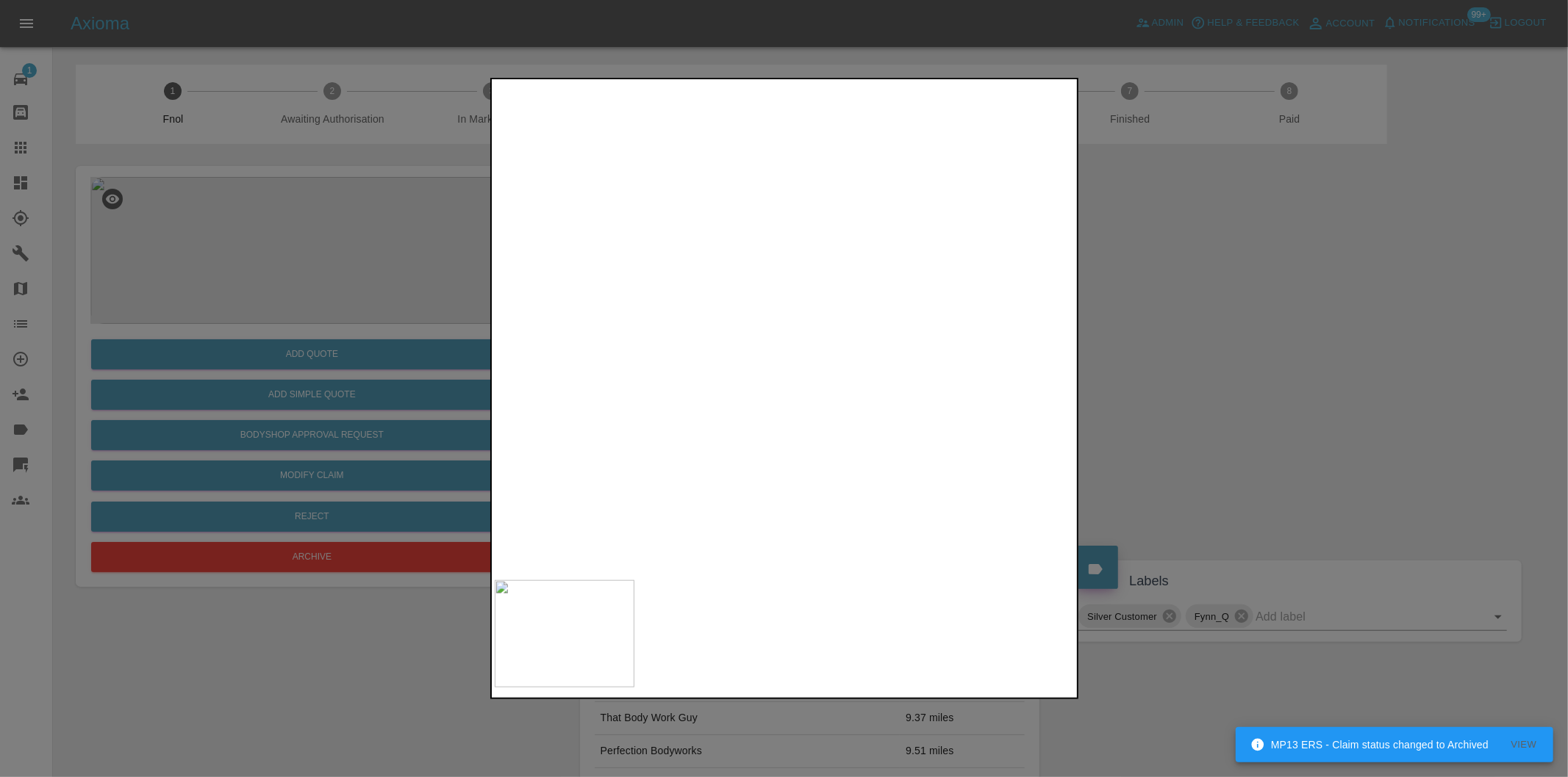
click at [775, 371] on img at bounding box center [811, 197] width 1742 height 1471
click at [1405, 396] on div at bounding box center [784, 388] width 1568 height 777
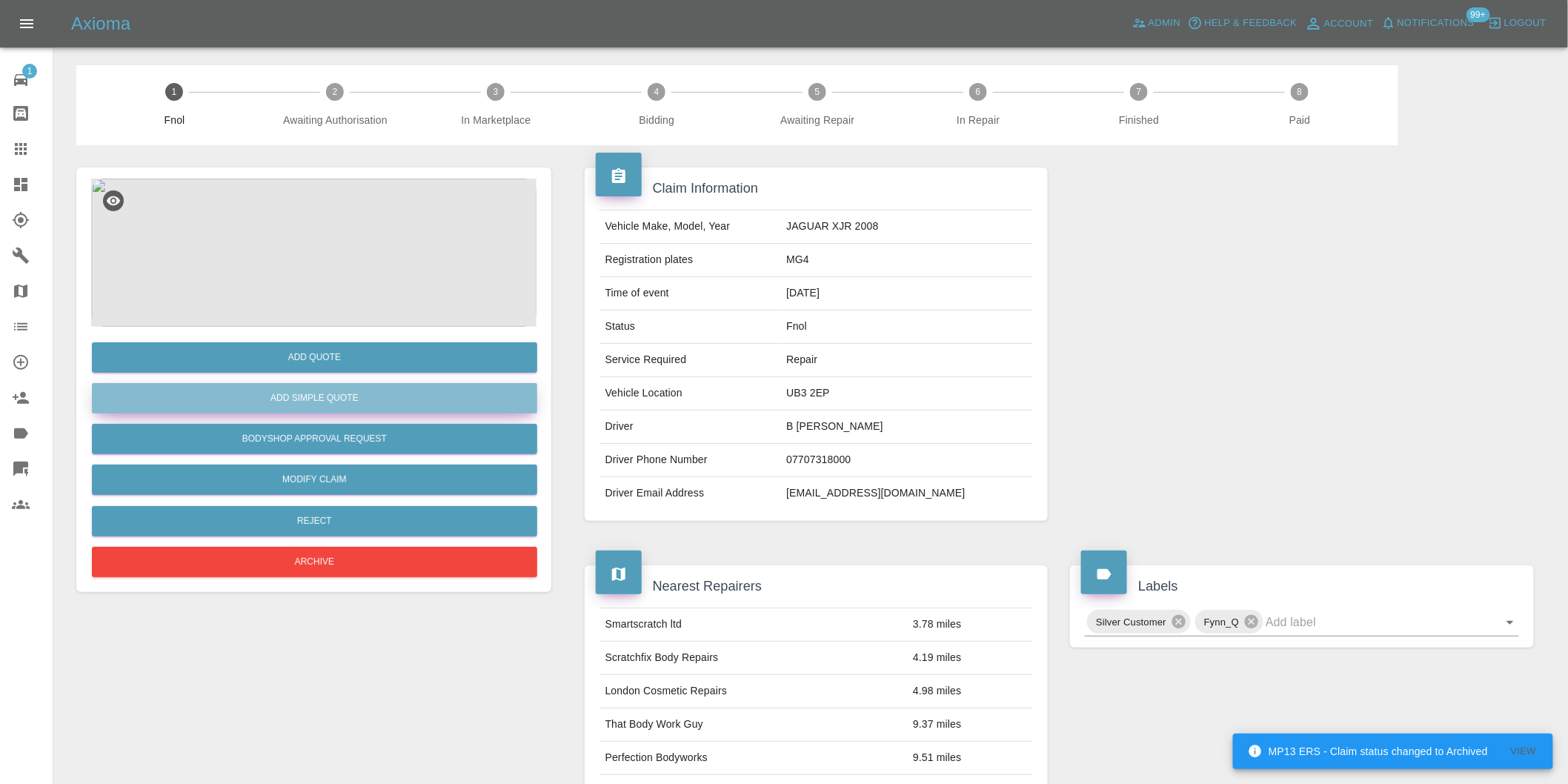
click at [299, 388] on button "Add Simple Quote" at bounding box center [315, 398] width 445 height 30
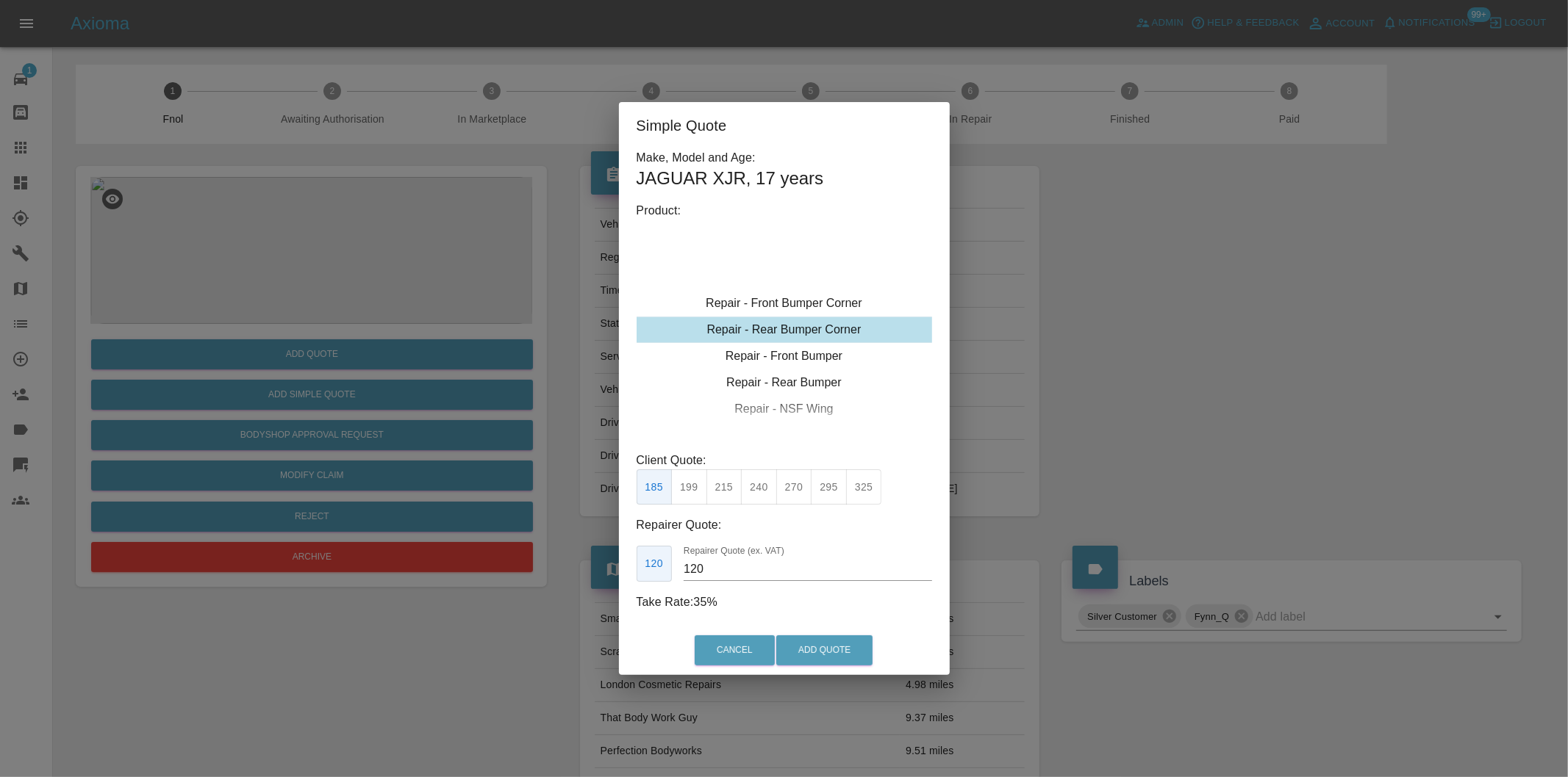
click at [765, 485] on button "240" at bounding box center [758, 487] width 36 height 36
type input "150"
drag, startPoint x: 835, startPoint y: 656, endPoint x: 828, endPoint y: 589, distance: 67.4
click at [835, 655] on button "Add Quote" at bounding box center [823, 650] width 96 height 30
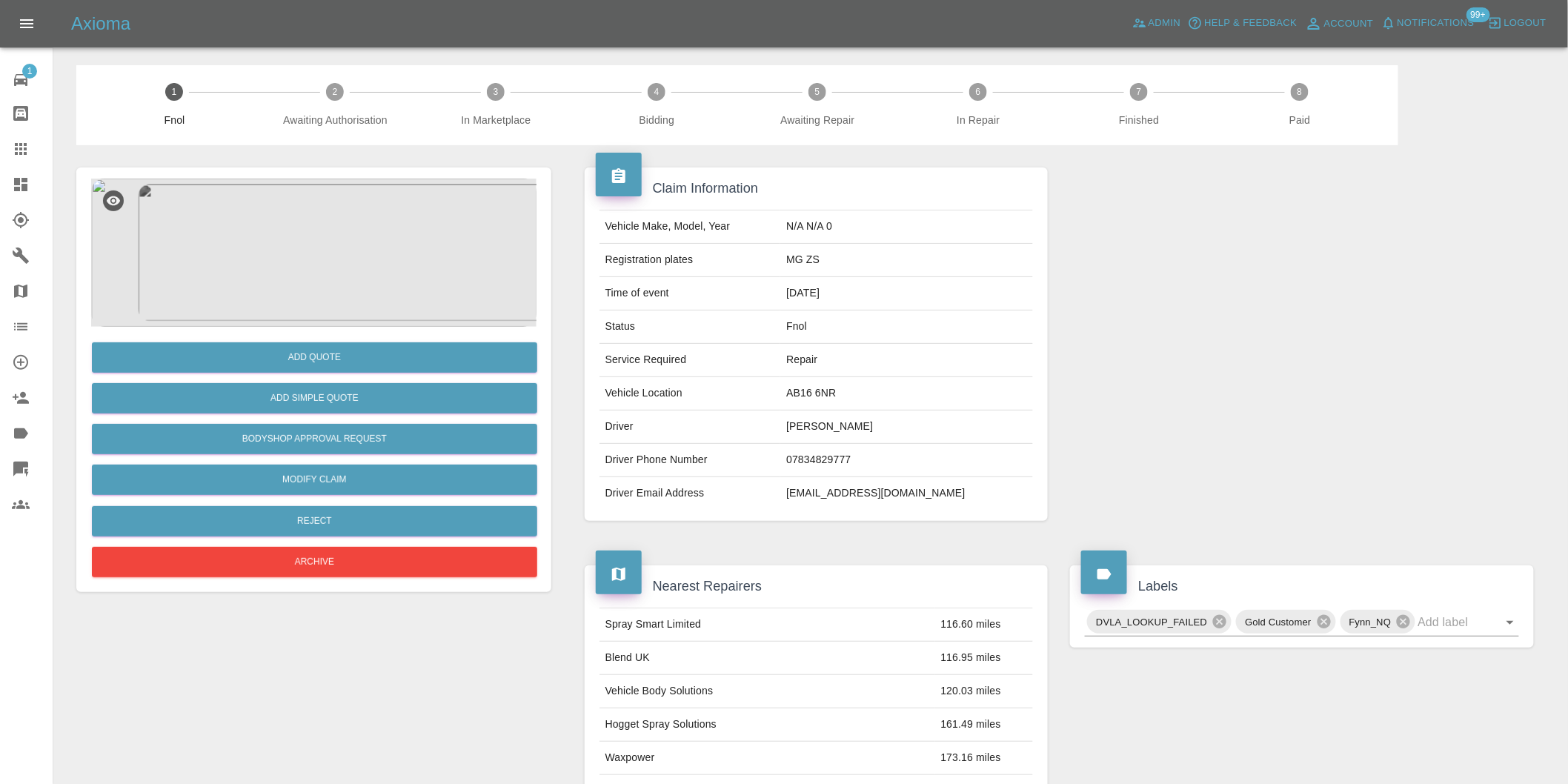
click at [335, 250] on img at bounding box center [314, 252] width 445 height 148
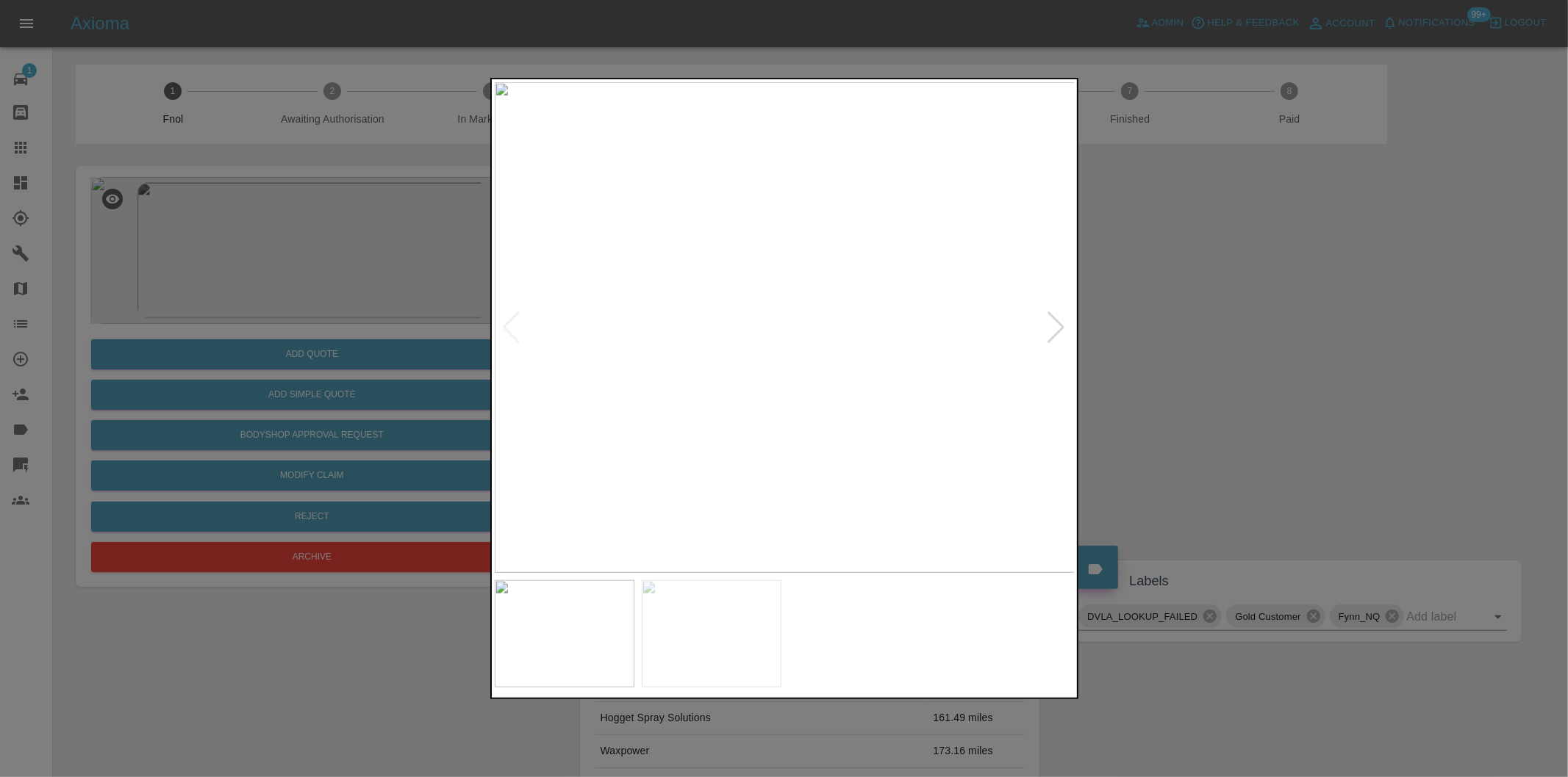
click at [1049, 329] on div at bounding box center [1056, 327] width 20 height 33
click at [1049, 329] on img at bounding box center [784, 328] width 580 height 490
drag, startPoint x: 1277, startPoint y: 371, endPoint x: 587, endPoint y: 490, distance: 700.2
click at [1245, 371] on div at bounding box center [784, 388] width 1568 height 777
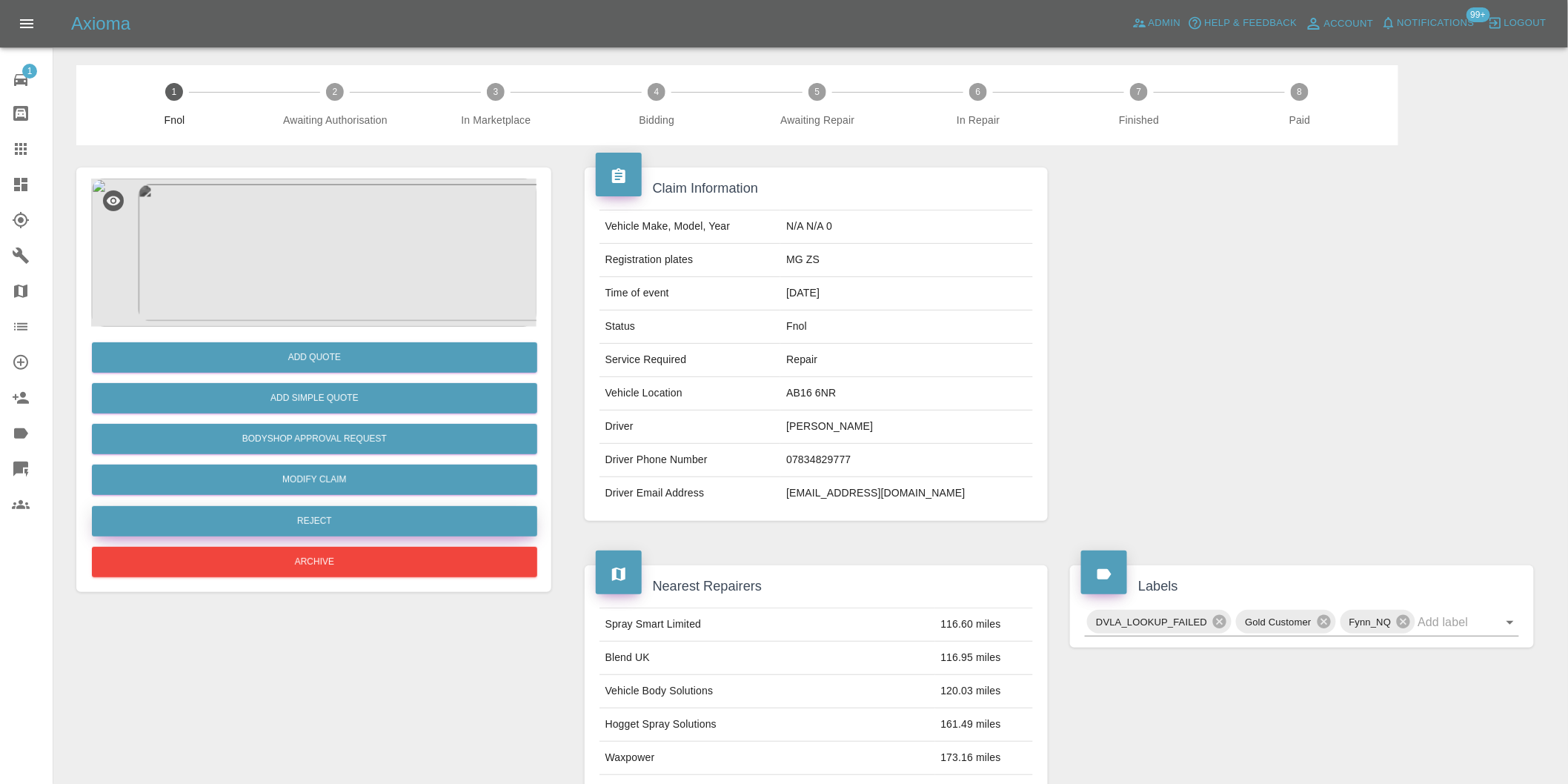
click at [349, 529] on button "Reject" at bounding box center [315, 521] width 445 height 30
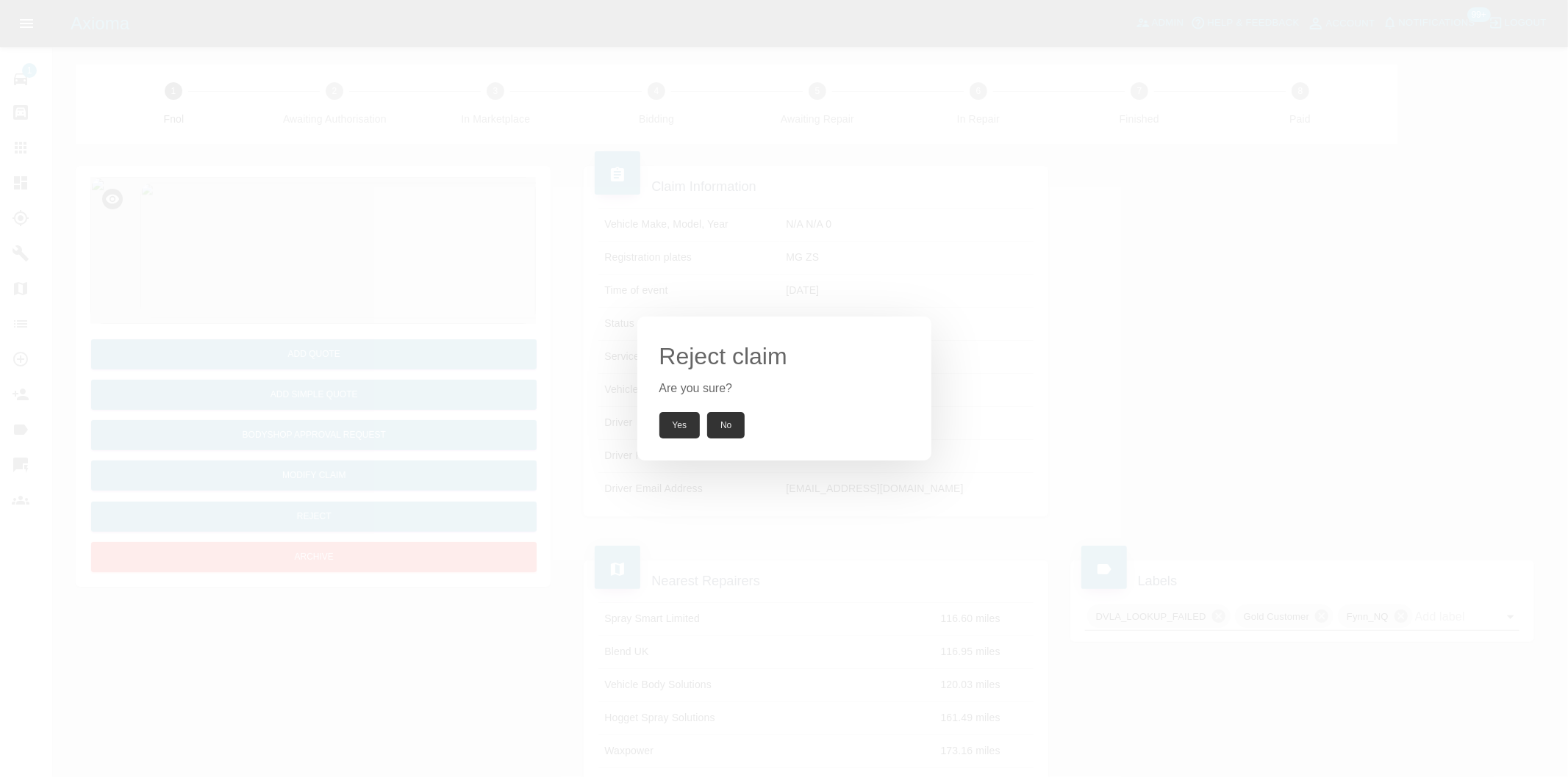
click at [687, 428] on button "Yes" at bounding box center [680, 425] width 41 height 26
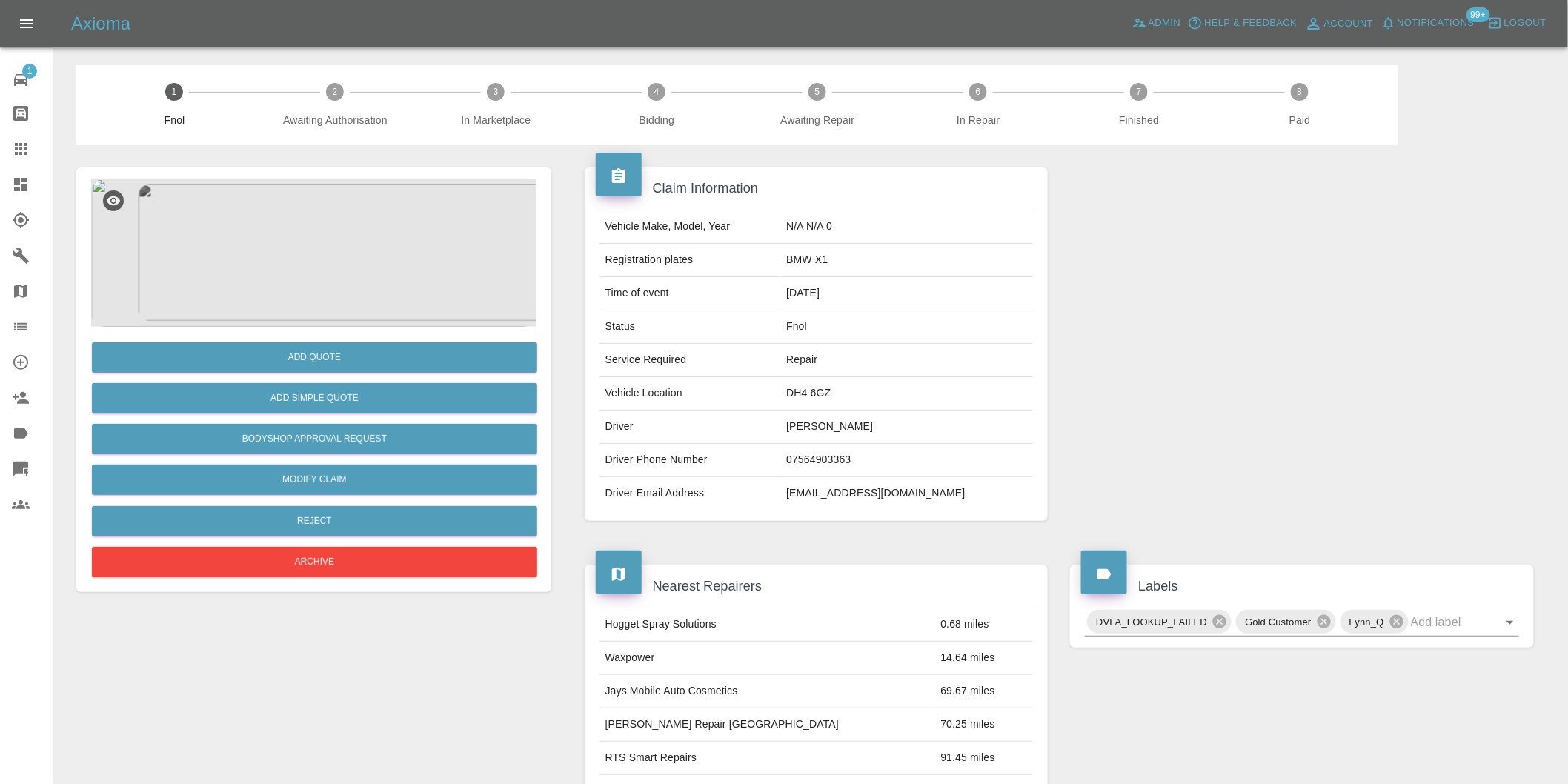
click at [301, 219] on img at bounding box center [314, 252] width 445 height 148
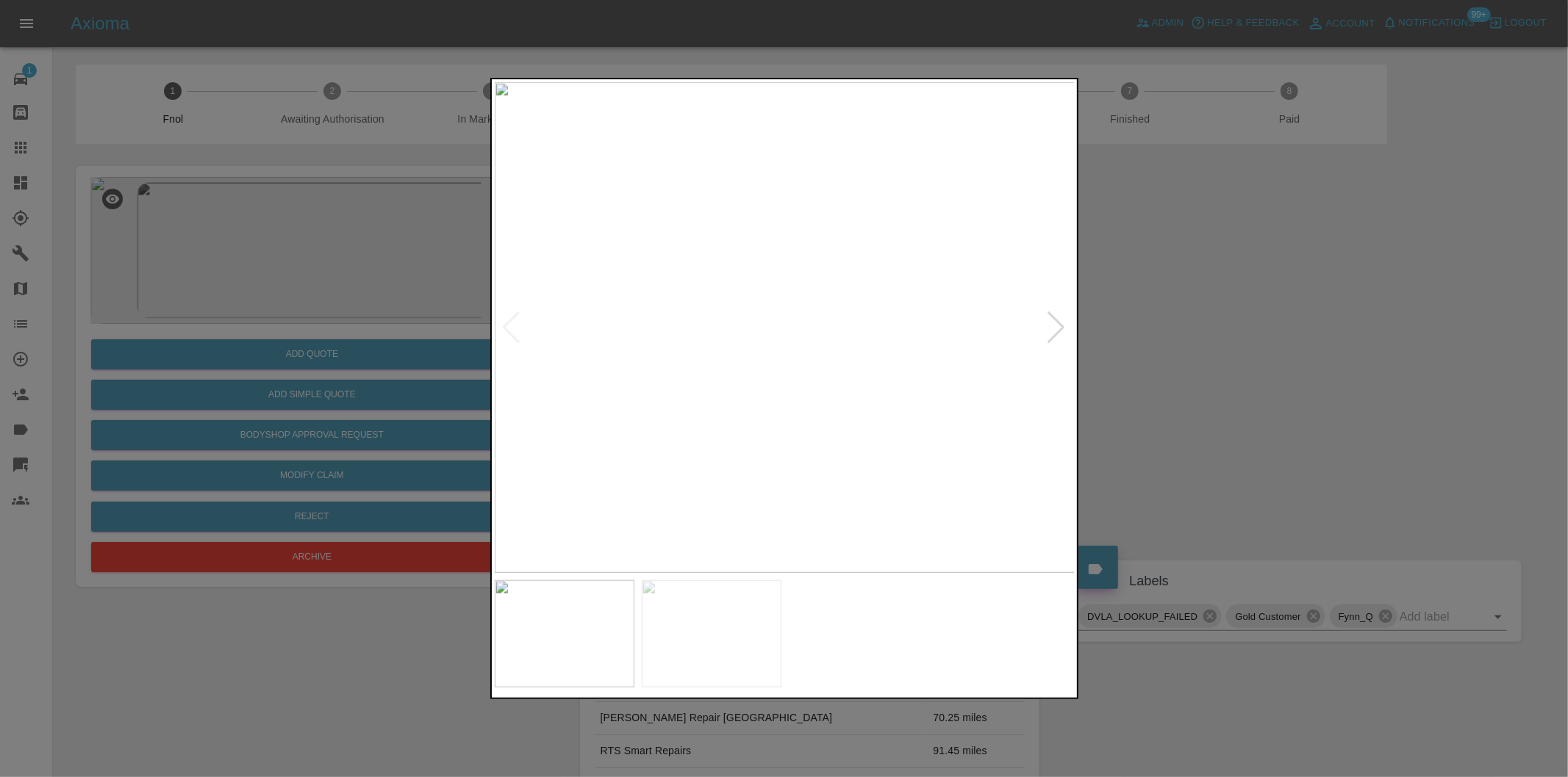
click at [1052, 329] on div at bounding box center [1056, 327] width 20 height 33
click at [1052, 329] on img at bounding box center [784, 328] width 580 height 490
click at [1255, 365] on div at bounding box center [784, 388] width 1568 height 777
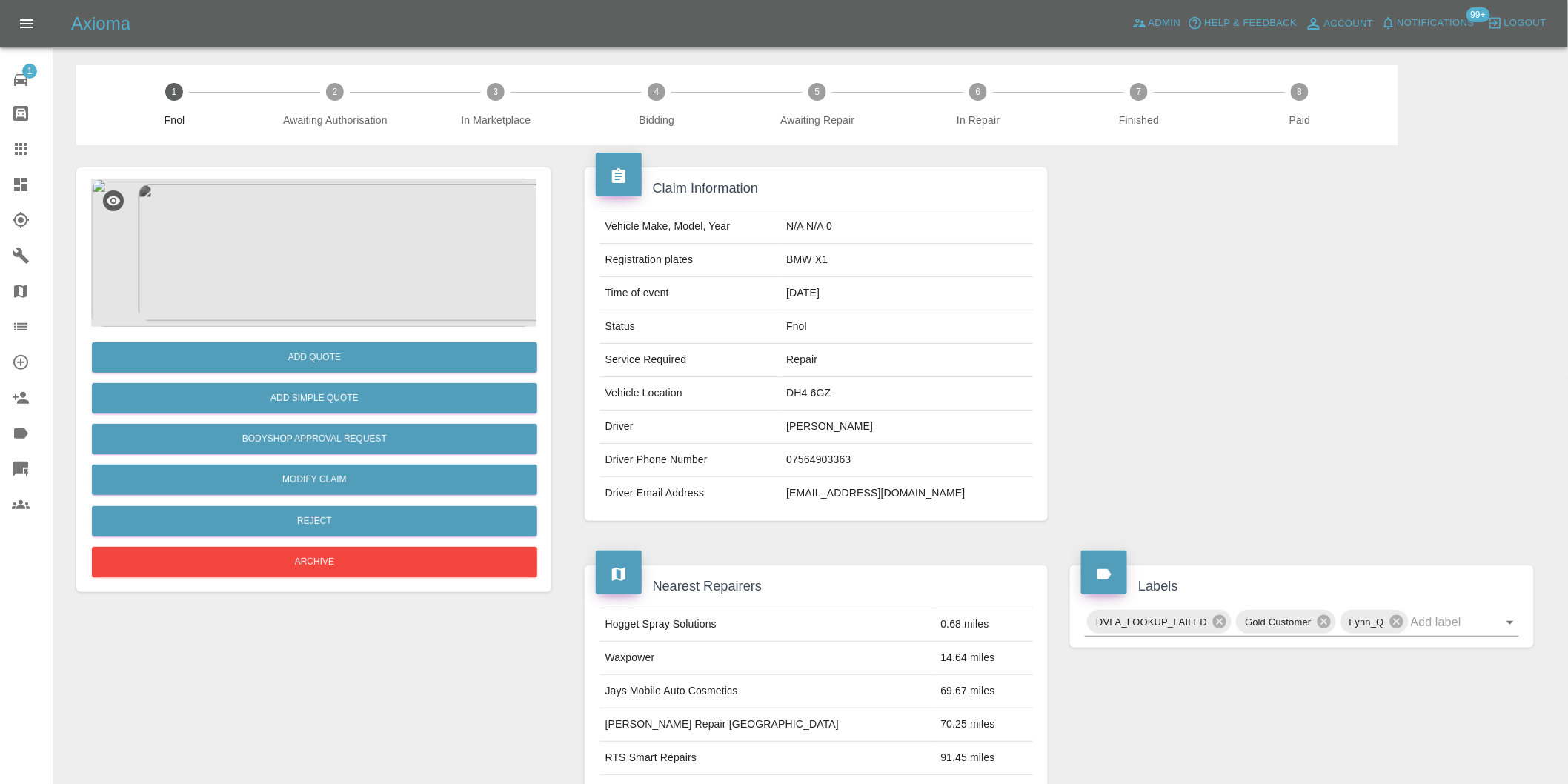
click at [326, 246] on img at bounding box center [314, 252] width 445 height 148
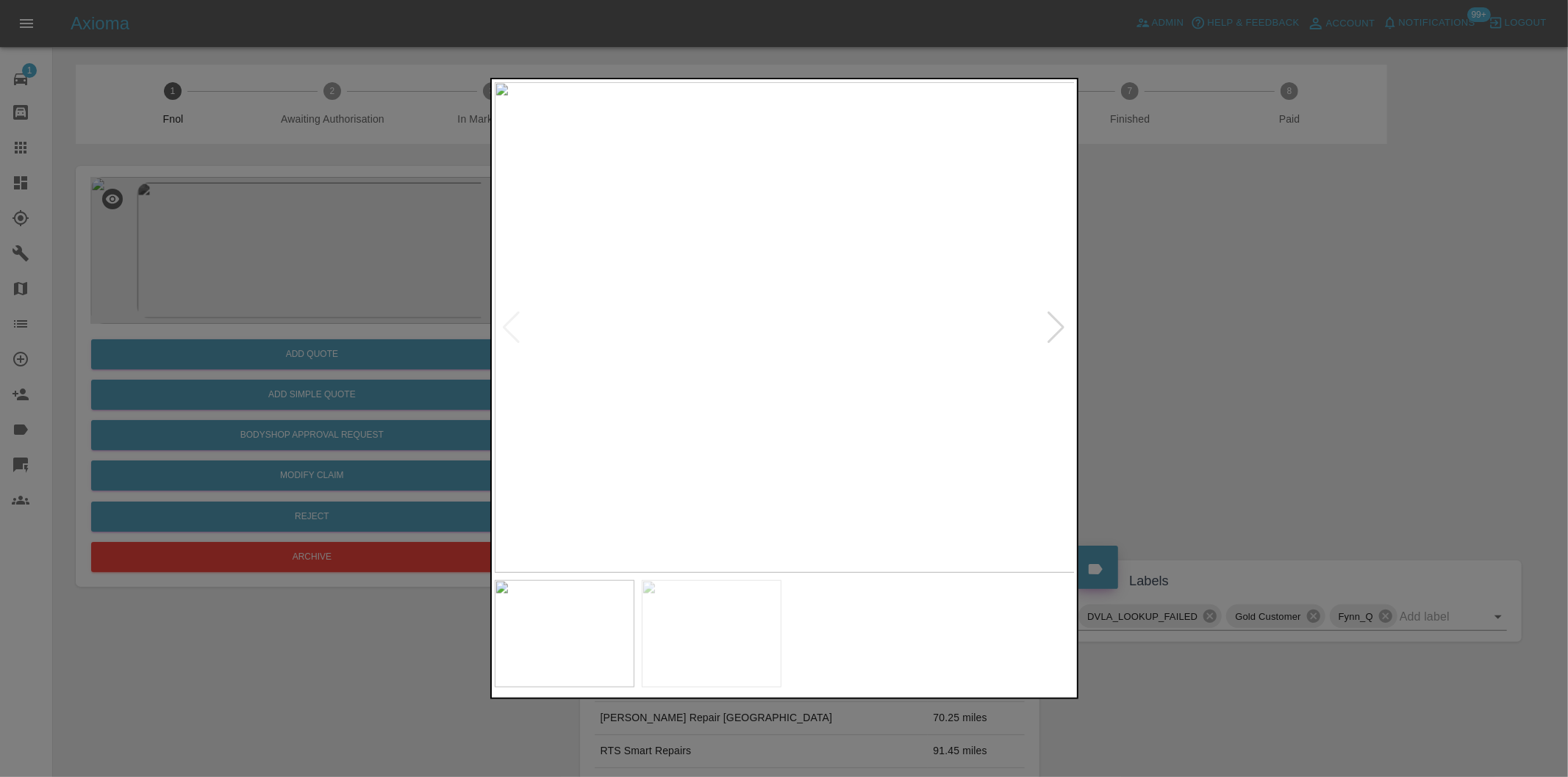
click at [1060, 334] on div at bounding box center [1056, 327] width 20 height 33
drag, startPoint x: 1236, startPoint y: 367, endPoint x: 845, endPoint y: 369, distance: 391.0
click at [1236, 367] on div at bounding box center [784, 388] width 1568 height 777
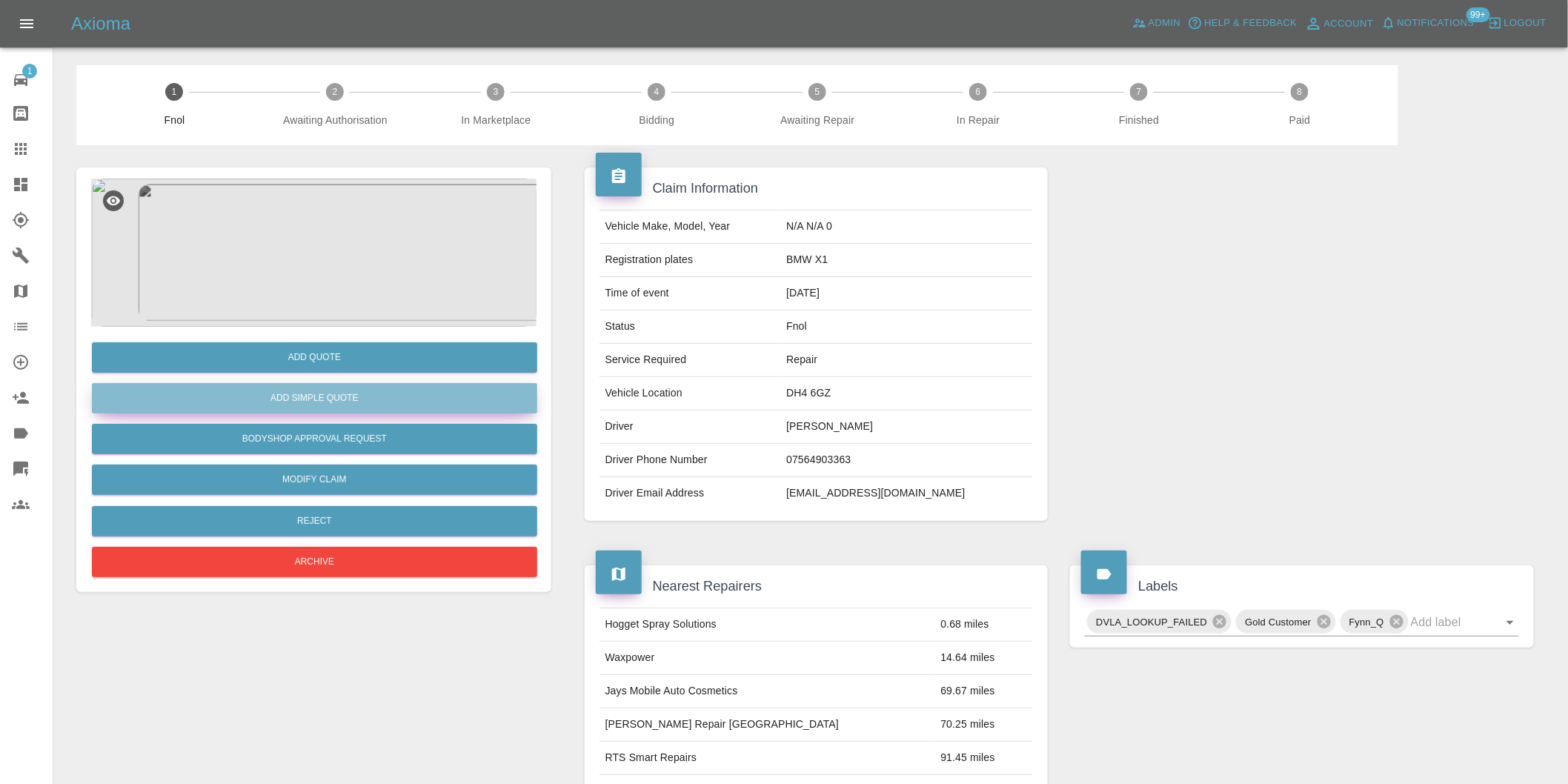
click at [366, 395] on button "Add Simple Quote" at bounding box center [315, 398] width 445 height 30
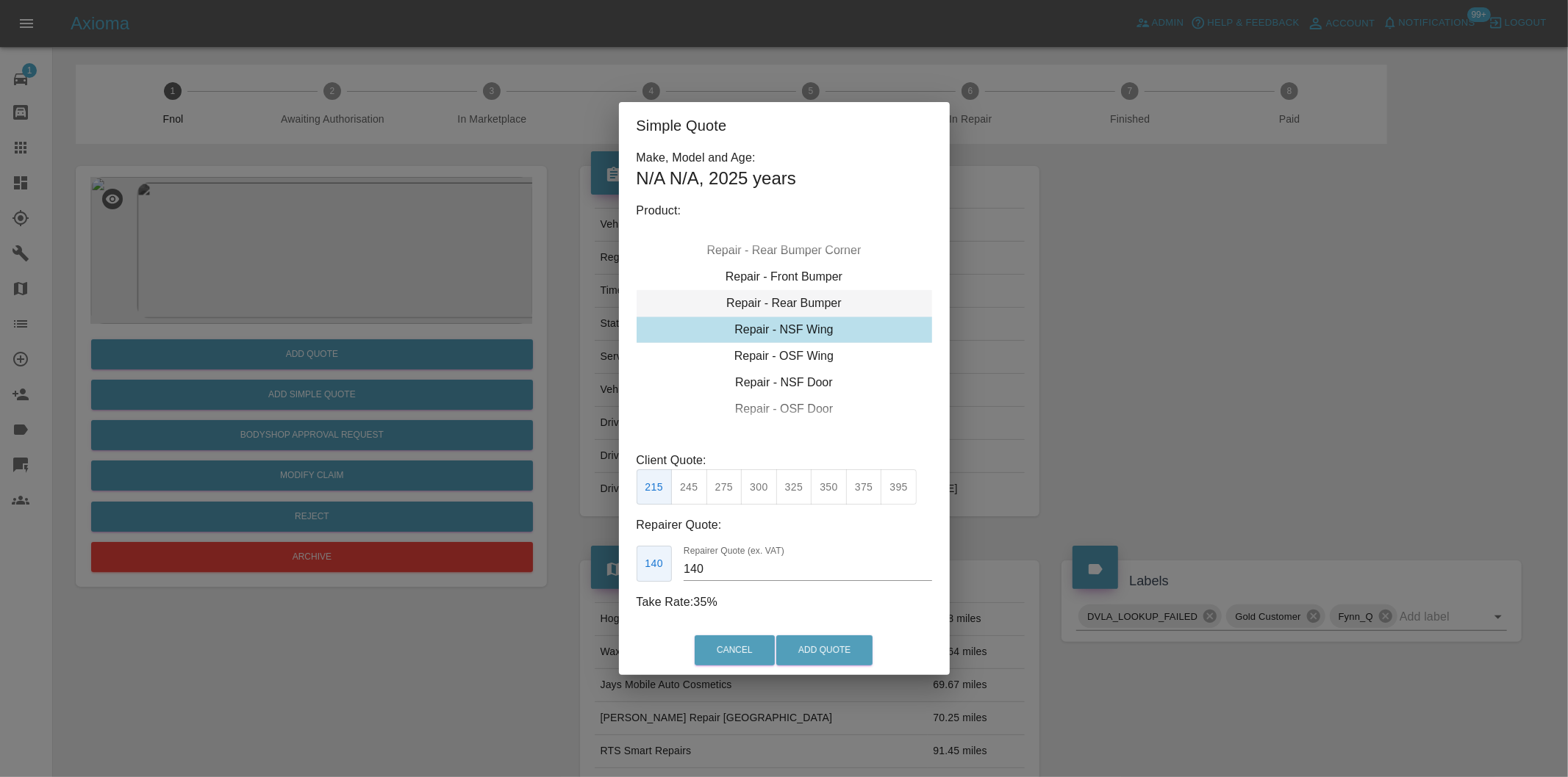
click at [824, 309] on div "Repair - Rear Bumper" at bounding box center [784, 303] width 295 height 26
click at [711, 490] on button "350" at bounding box center [724, 487] width 36 height 36
type input "210"
click at [828, 656] on button "Add Quote" at bounding box center [823, 650] width 96 height 30
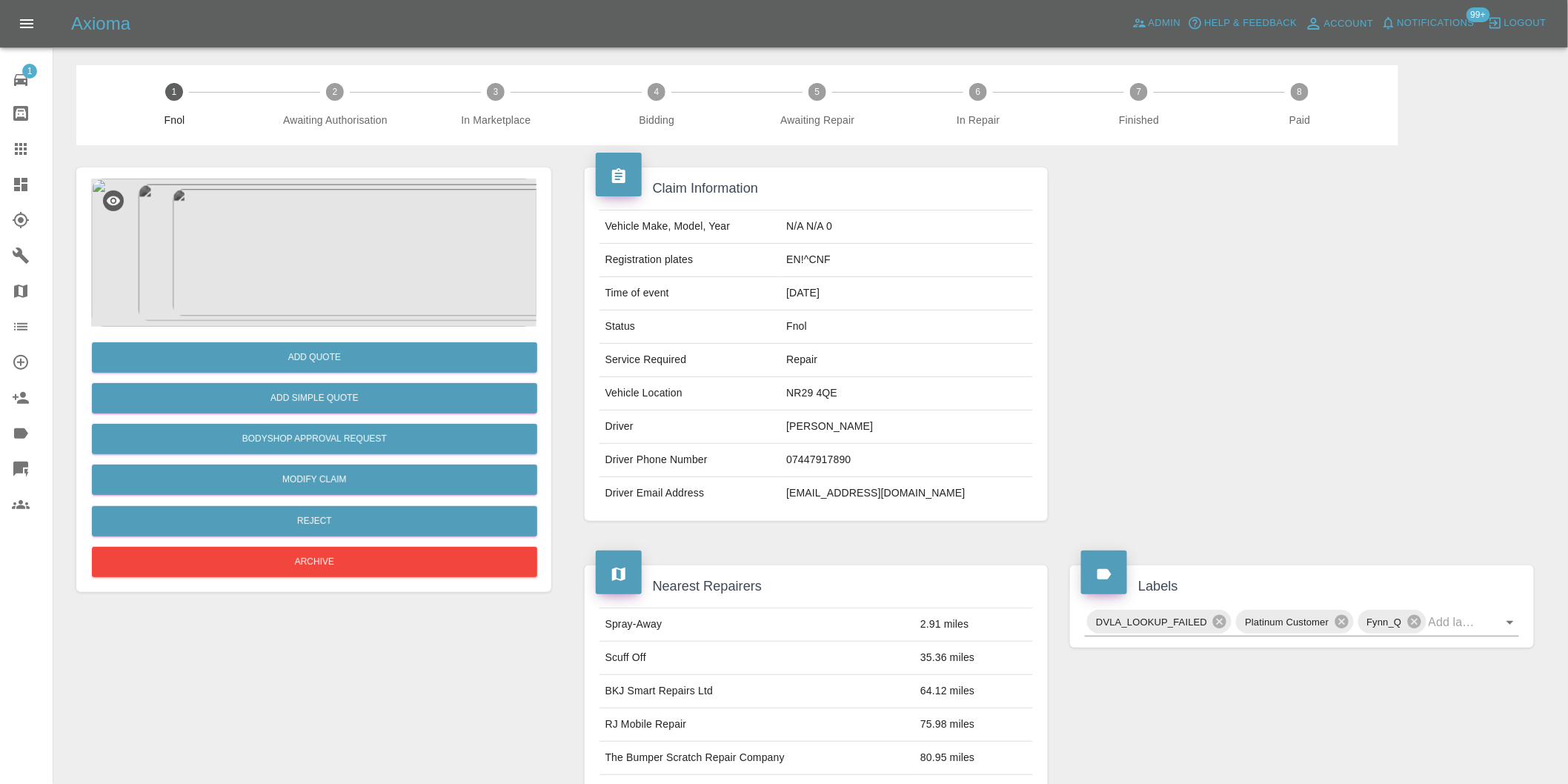
click at [336, 252] on img at bounding box center [314, 252] width 445 height 148
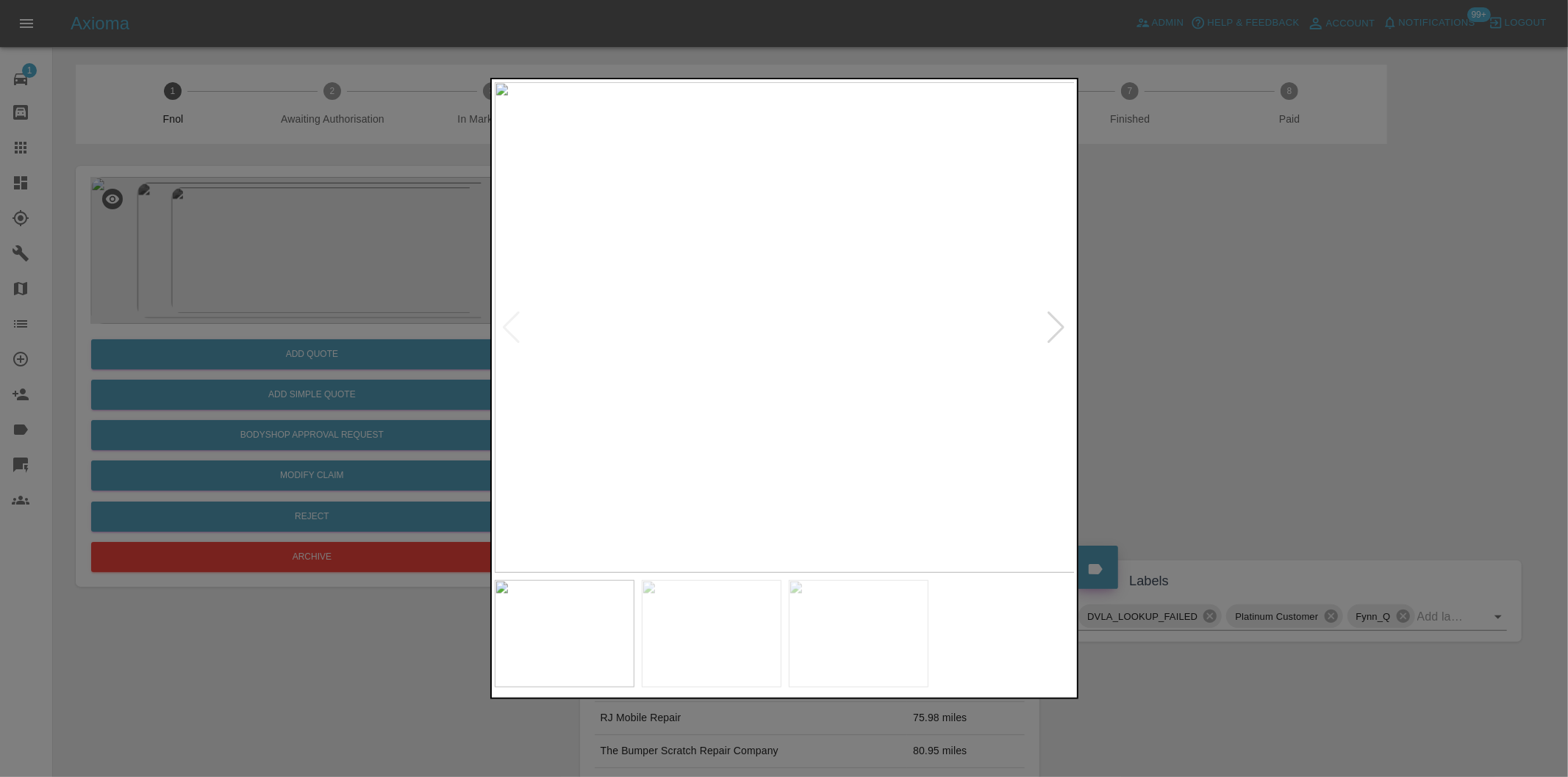
click at [1054, 329] on div at bounding box center [1056, 327] width 20 height 33
click at [1054, 329] on img at bounding box center [784, 328] width 580 height 490
click at [507, 327] on div at bounding box center [512, 327] width 20 height 33
click at [835, 324] on img at bounding box center [784, 328] width 580 height 490
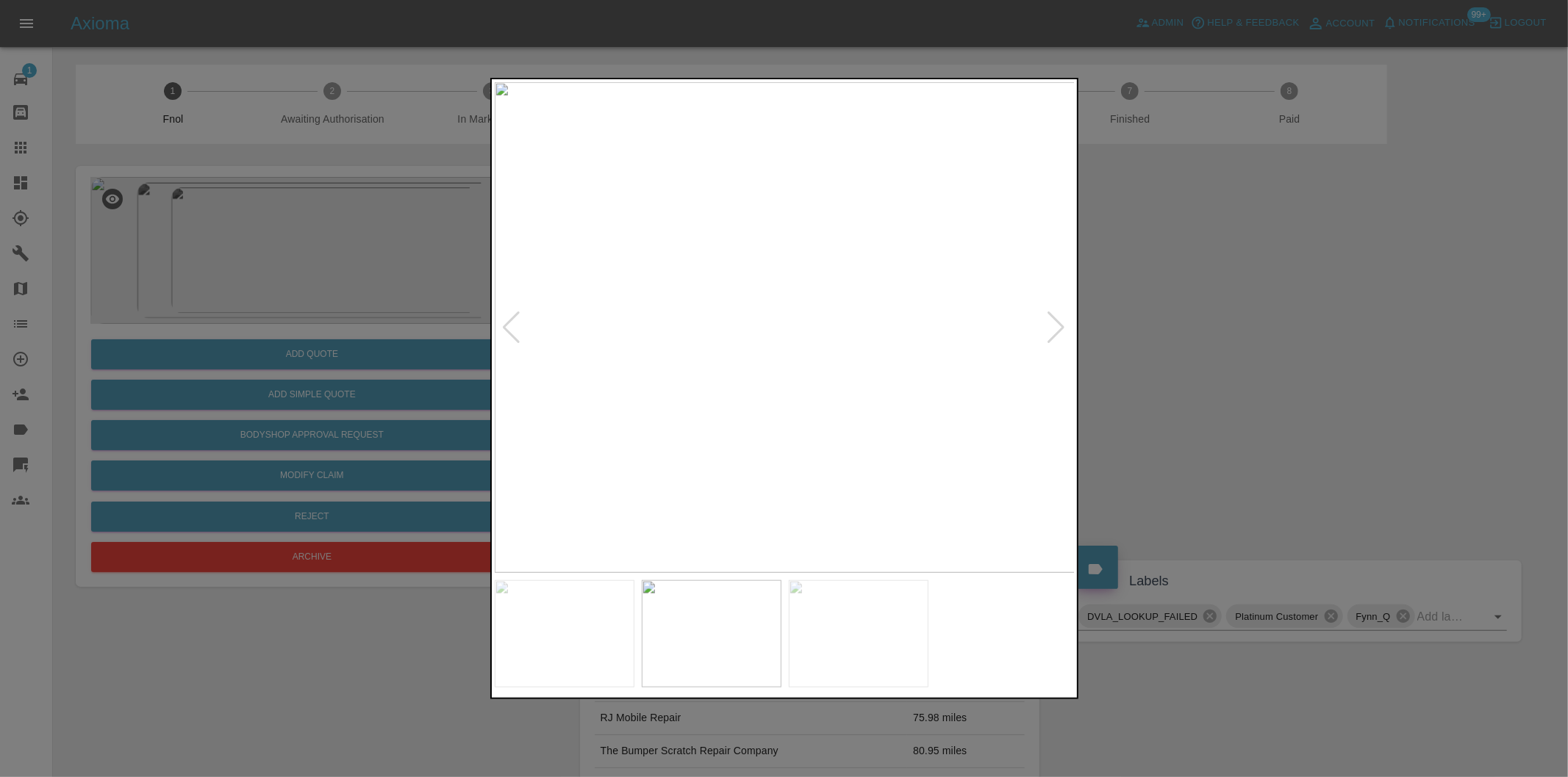
click at [835, 324] on img at bounding box center [784, 328] width 580 height 490
click at [835, 324] on img at bounding box center [631, 336] width 1742 height 1471
click at [1061, 324] on div at bounding box center [1056, 327] width 20 height 33
click at [1061, 324] on img at bounding box center [784, 328] width 580 height 490
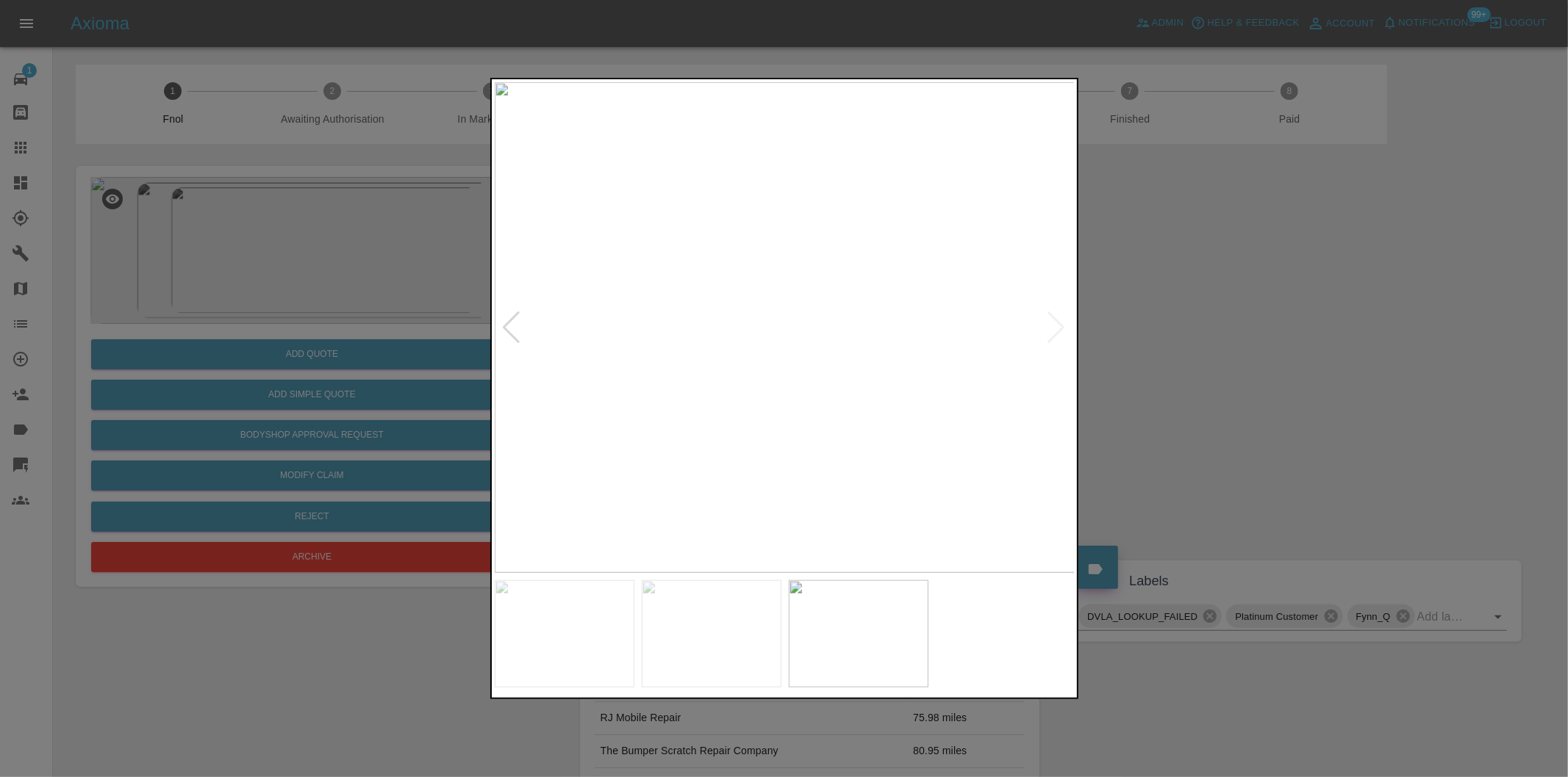
click at [1061, 324] on img at bounding box center [784, 328] width 580 height 490
drag, startPoint x: 1164, startPoint y: 319, endPoint x: 1258, endPoint y: 282, distance: 101.0
click at [1179, 311] on div at bounding box center [784, 388] width 1568 height 777
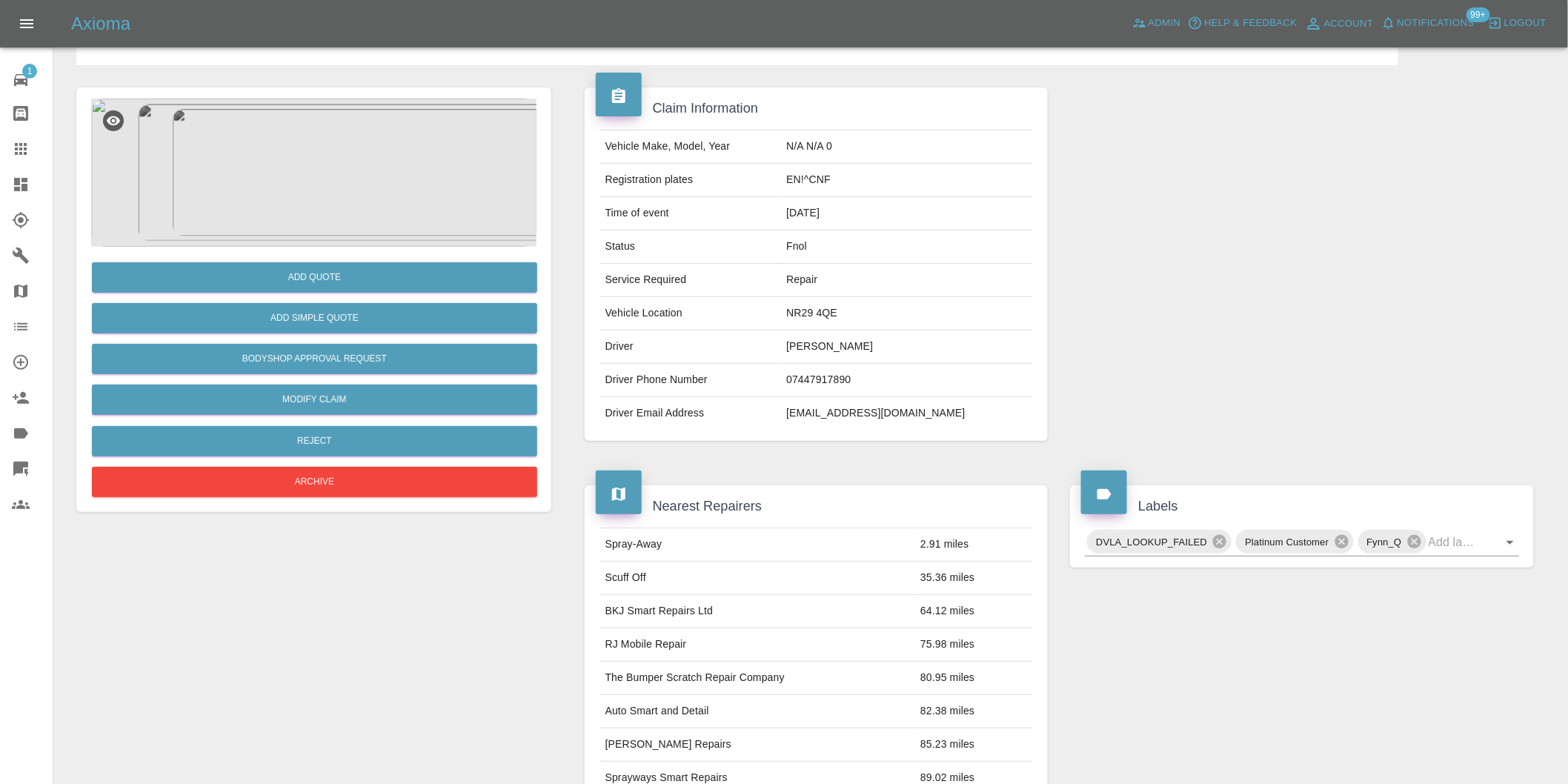
scroll to position [247, 0]
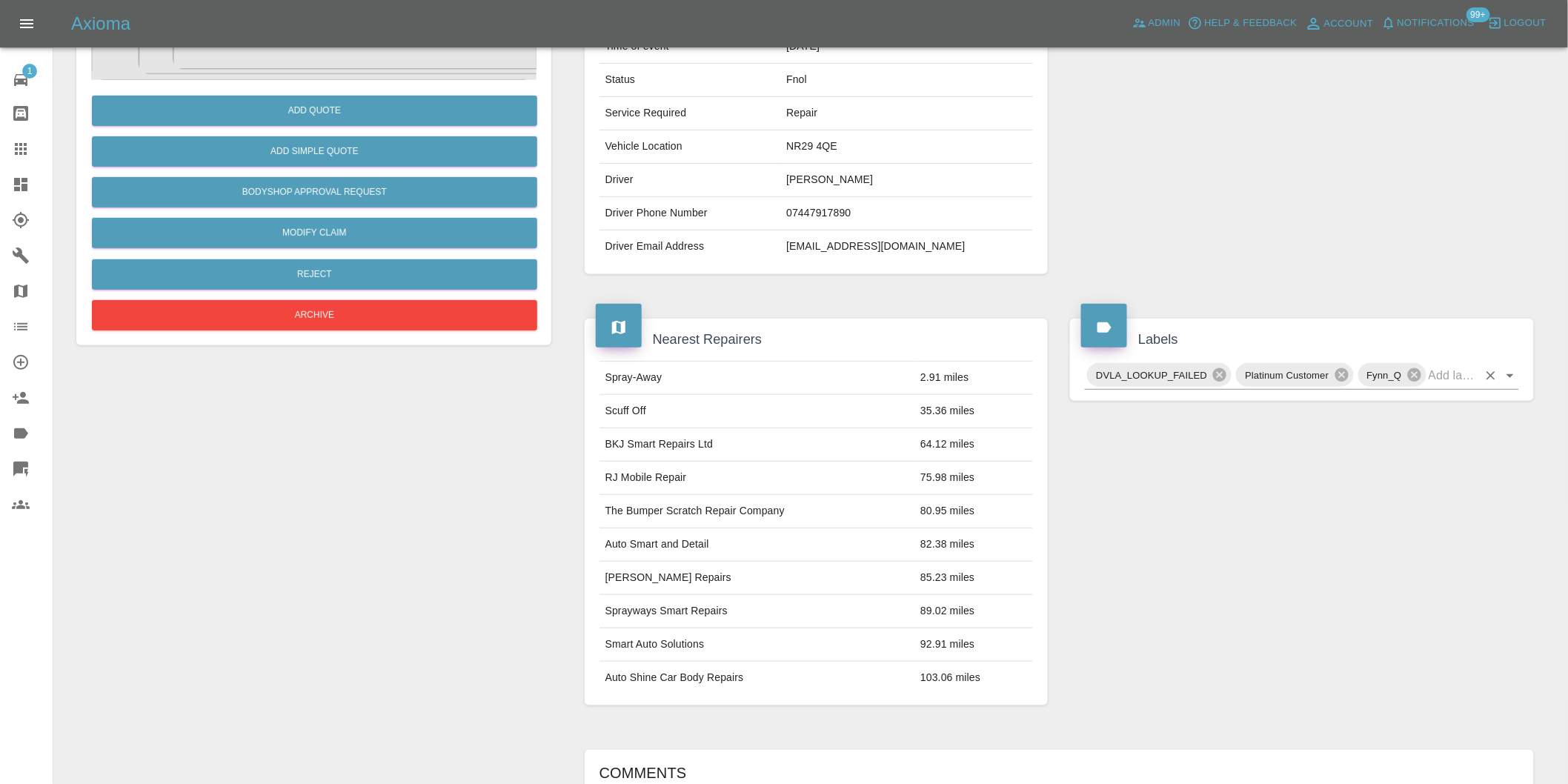
click at [1515, 382] on icon "Open" at bounding box center [1510, 376] width 18 height 18
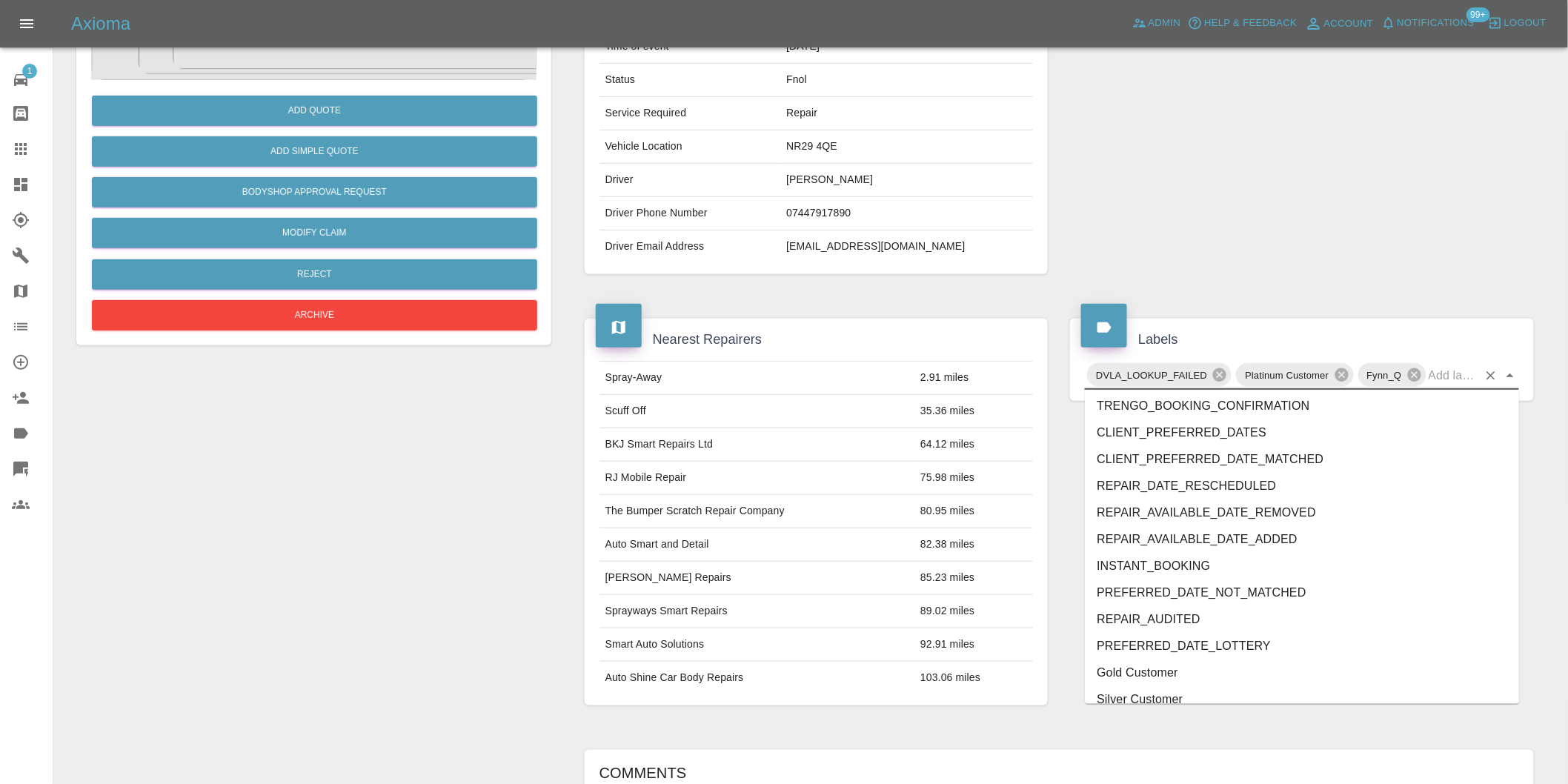
scroll to position [3111, 0]
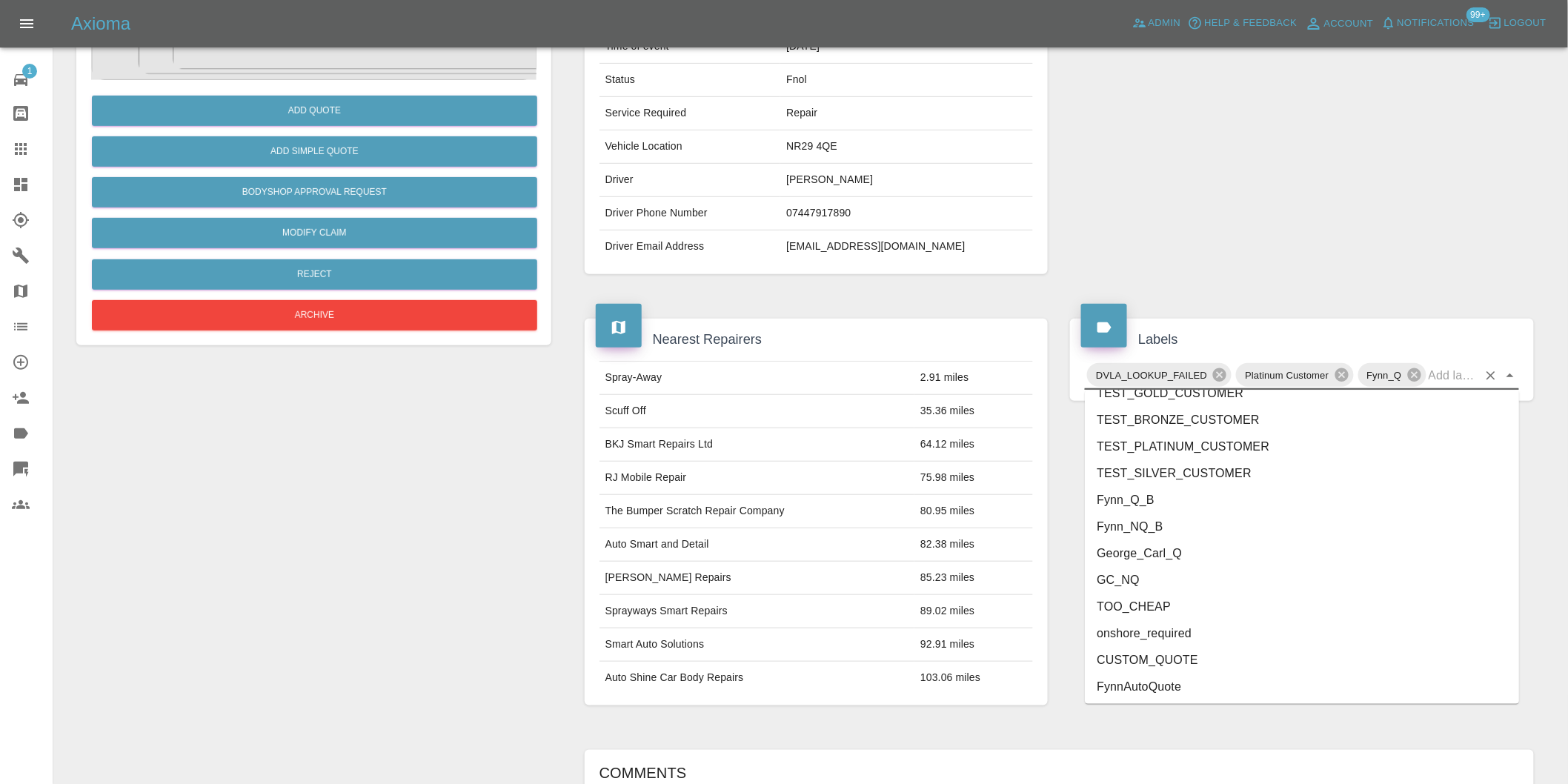
click at [1141, 635] on li "onshore_required" at bounding box center [1302, 633] width 435 height 27
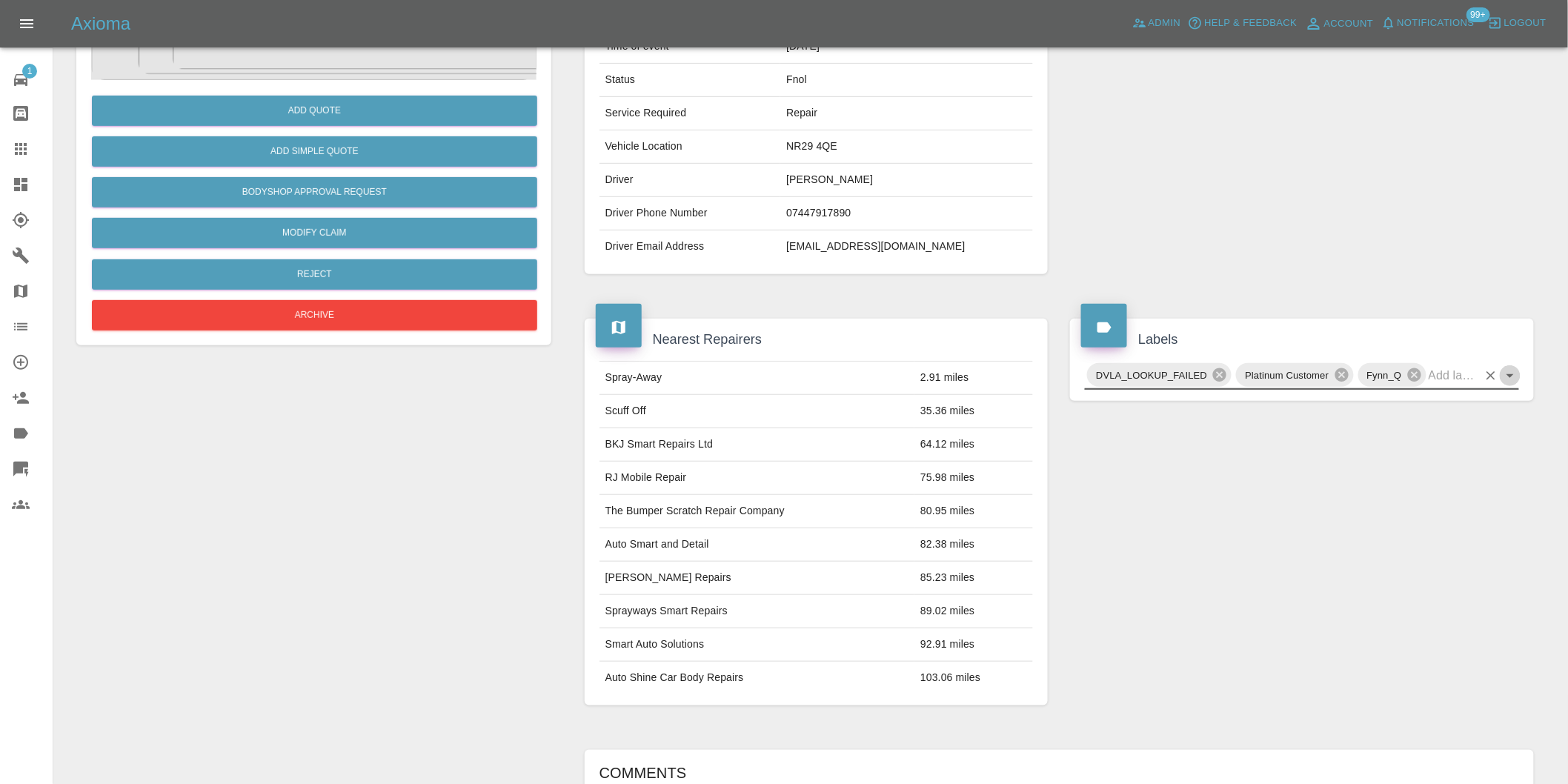
click at [1517, 384] on icon "Open" at bounding box center [1510, 376] width 18 height 18
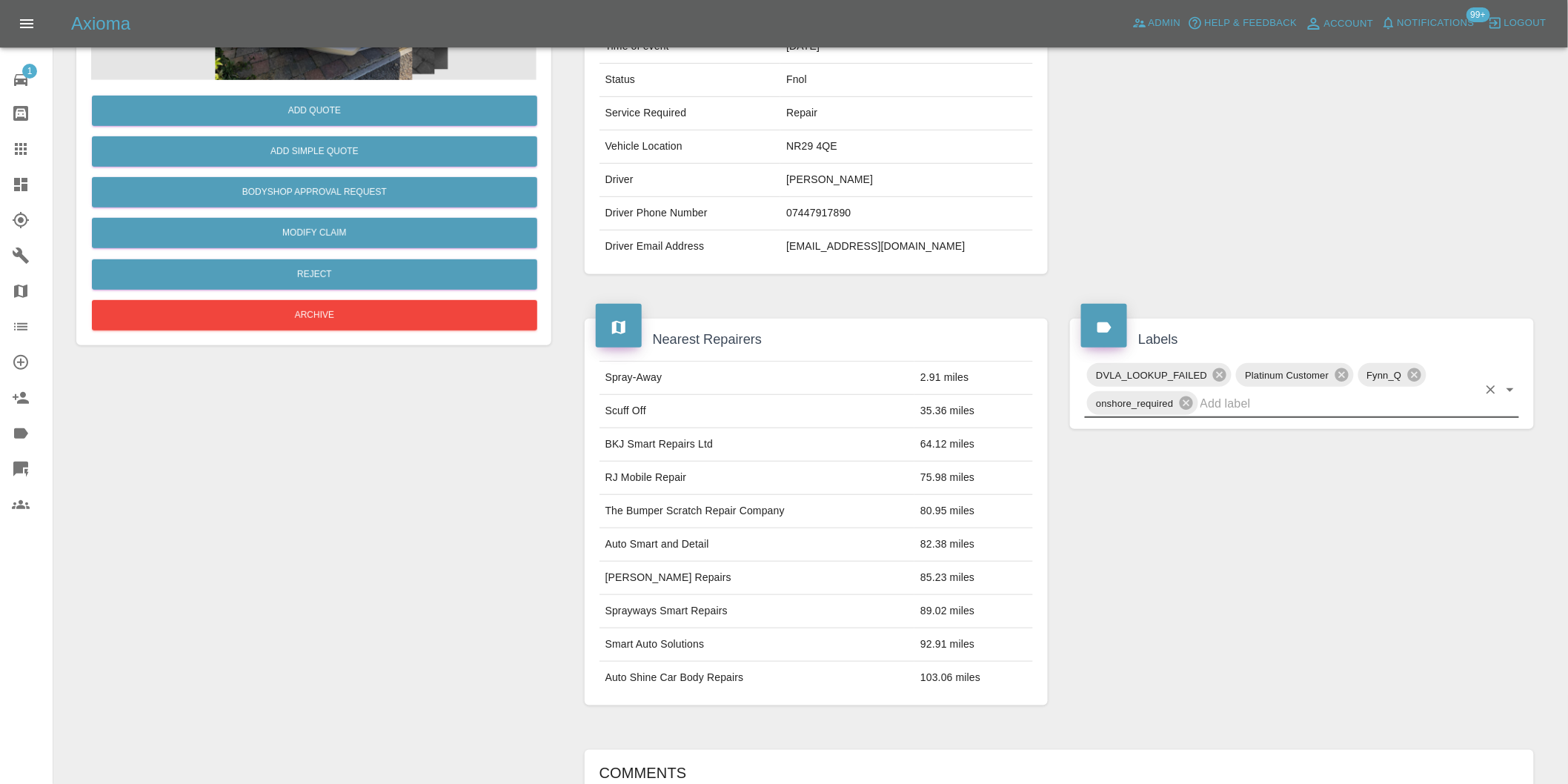
drag, startPoint x: 1513, startPoint y: 412, endPoint x: 1501, endPoint y: 596, distance: 184.4
click at [1501, 596] on div "Labels DVLA_LOOKUP_FAILED Platinum Customer Fynn_Q onshore_required" at bounding box center [1302, 512] width 486 height 431
click at [1510, 395] on icon "Open" at bounding box center [1510, 390] width 18 height 18
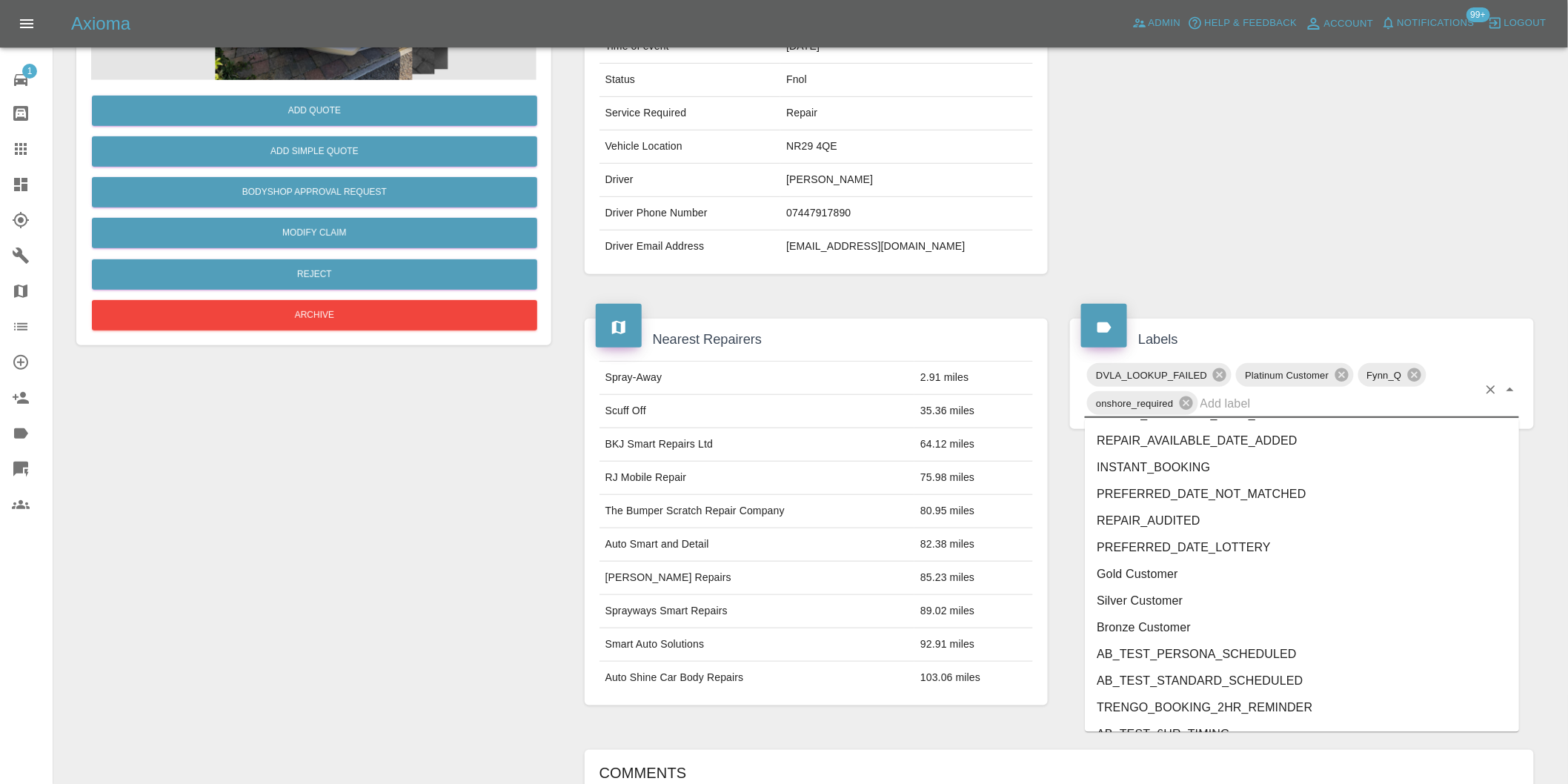
scroll to position [3085, 0]
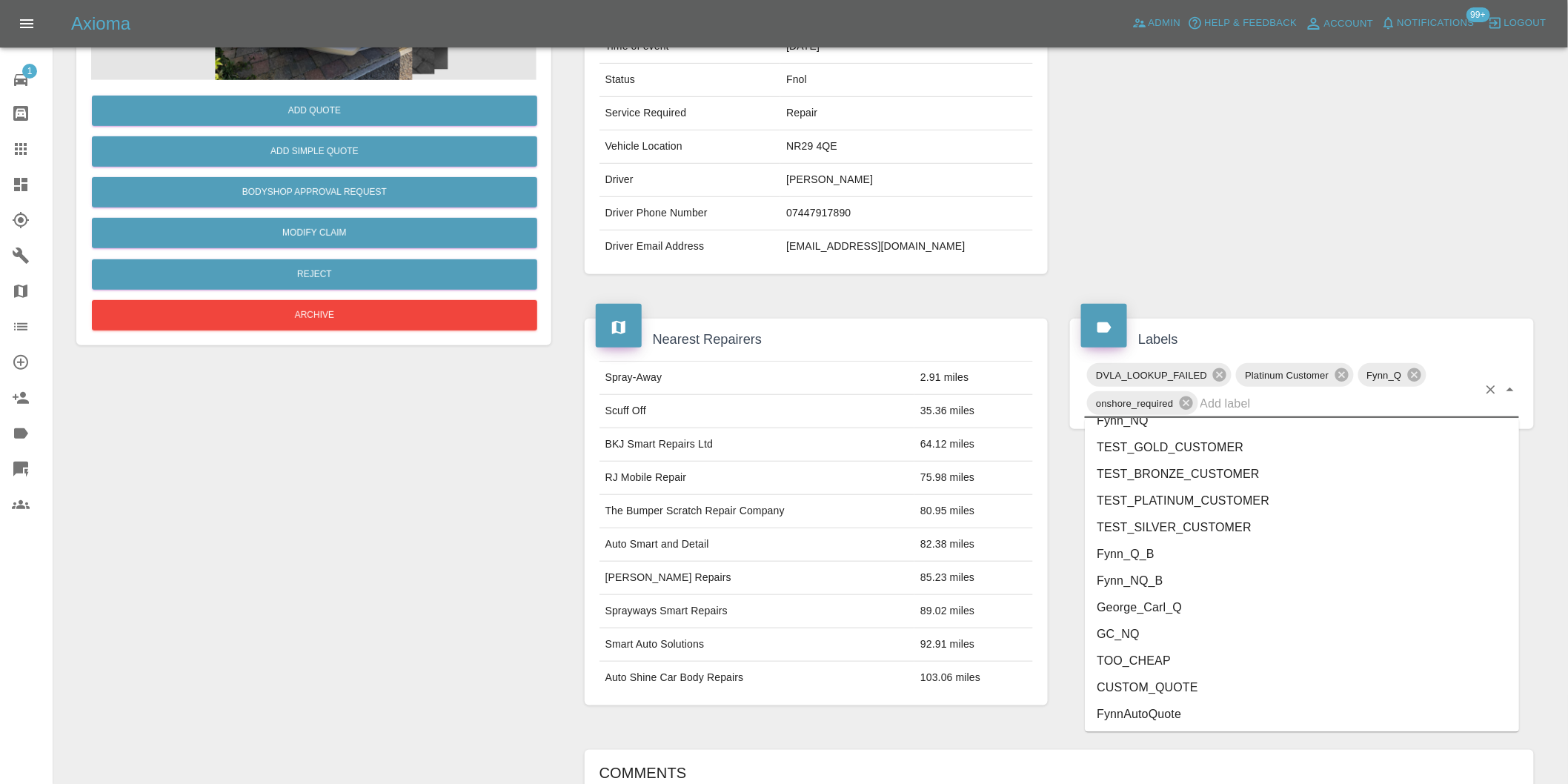
click at [1186, 601] on li "George_Carl_Q" at bounding box center [1302, 608] width 435 height 27
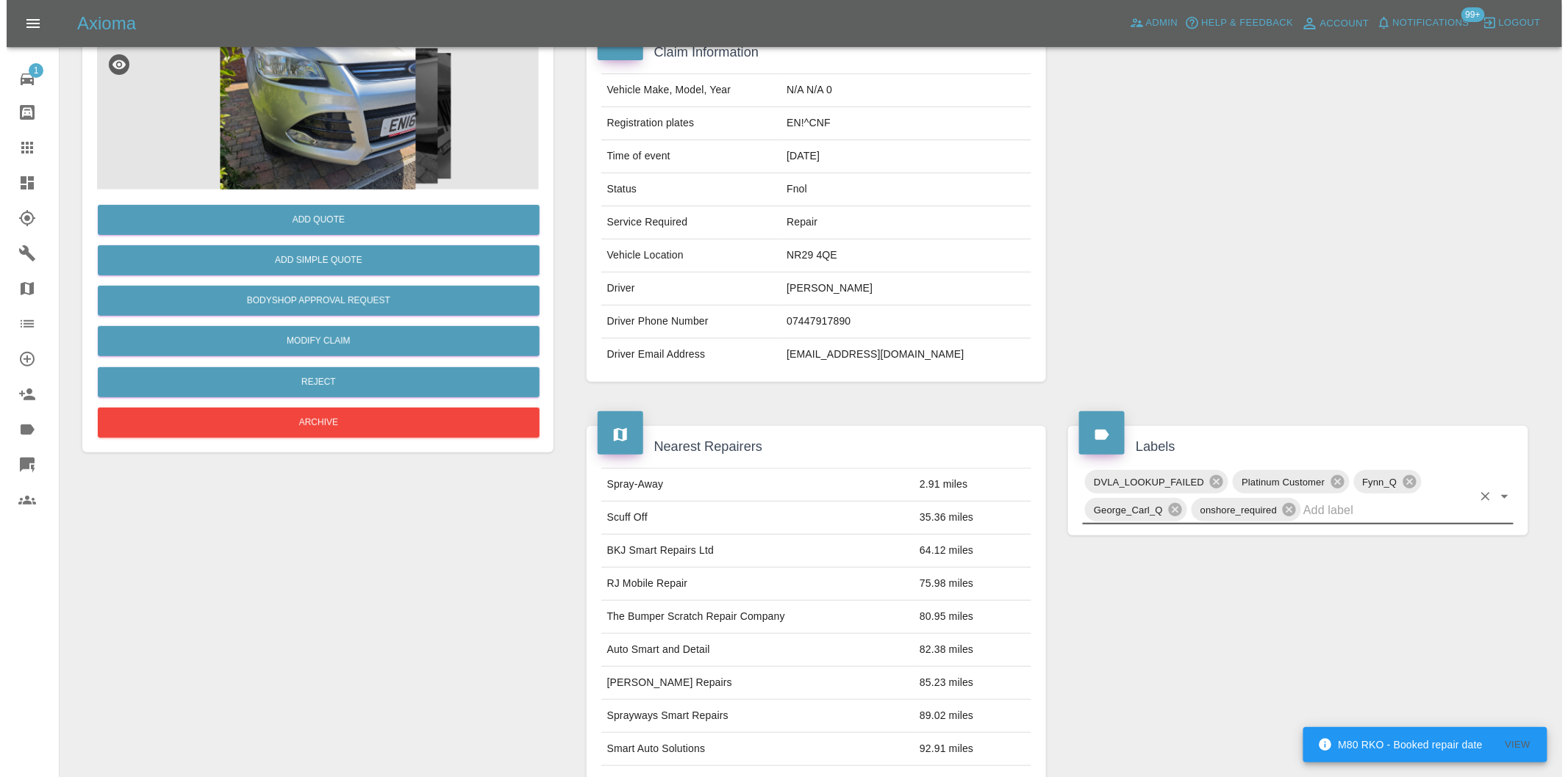
scroll to position [0, 0]
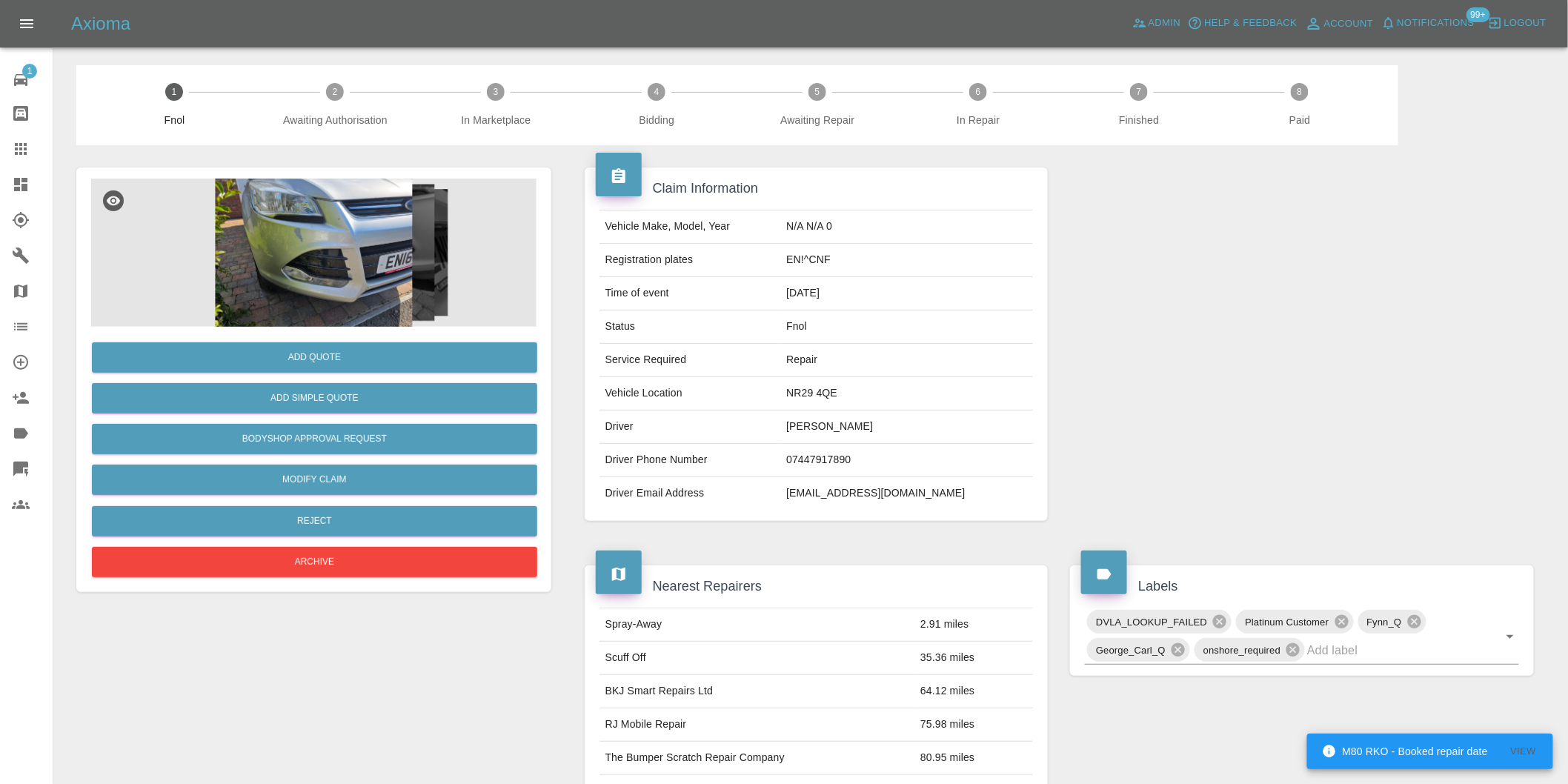
click at [323, 239] on img at bounding box center [314, 252] width 445 height 148
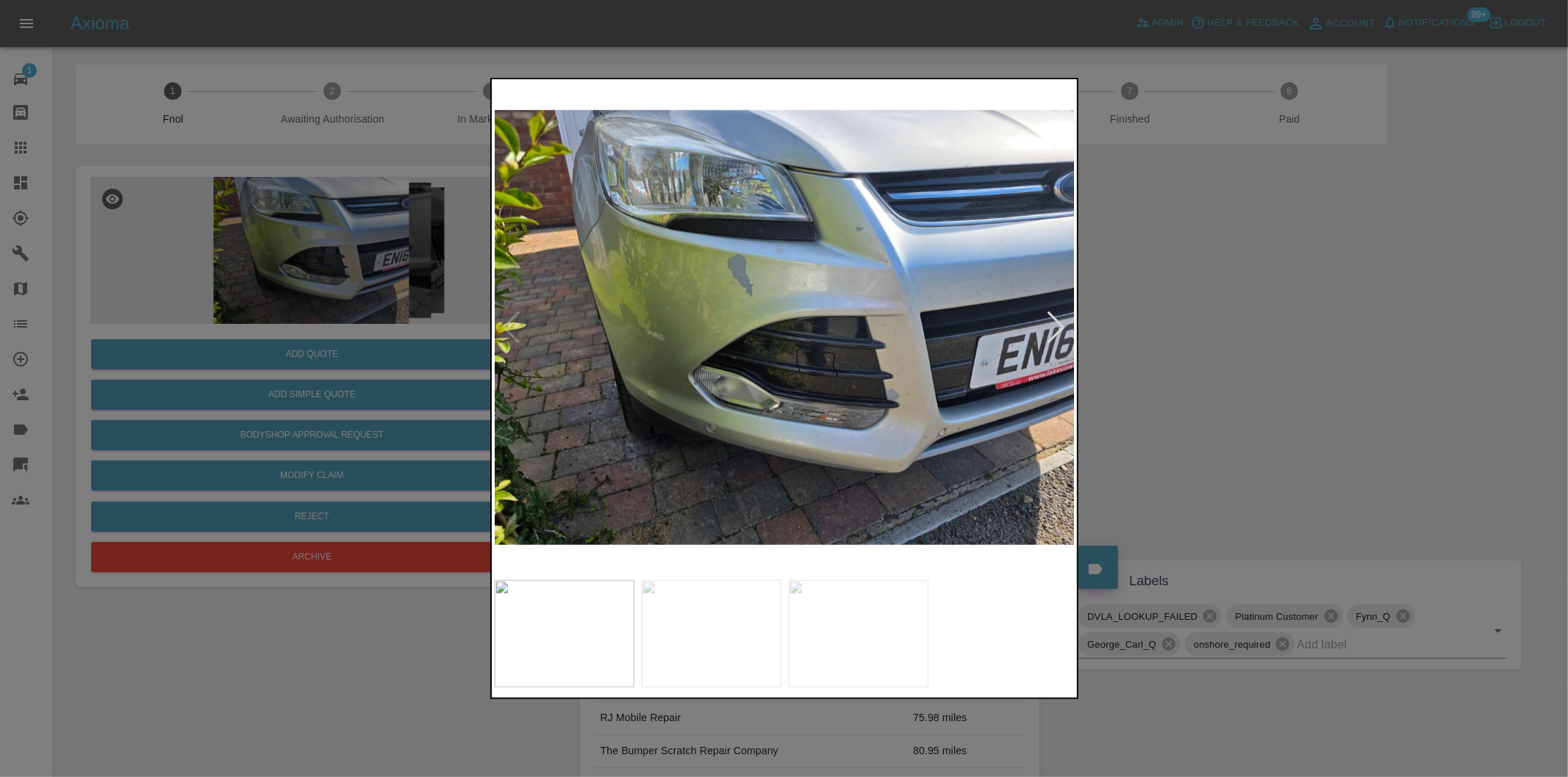
click at [1054, 322] on div at bounding box center [1056, 327] width 20 height 33
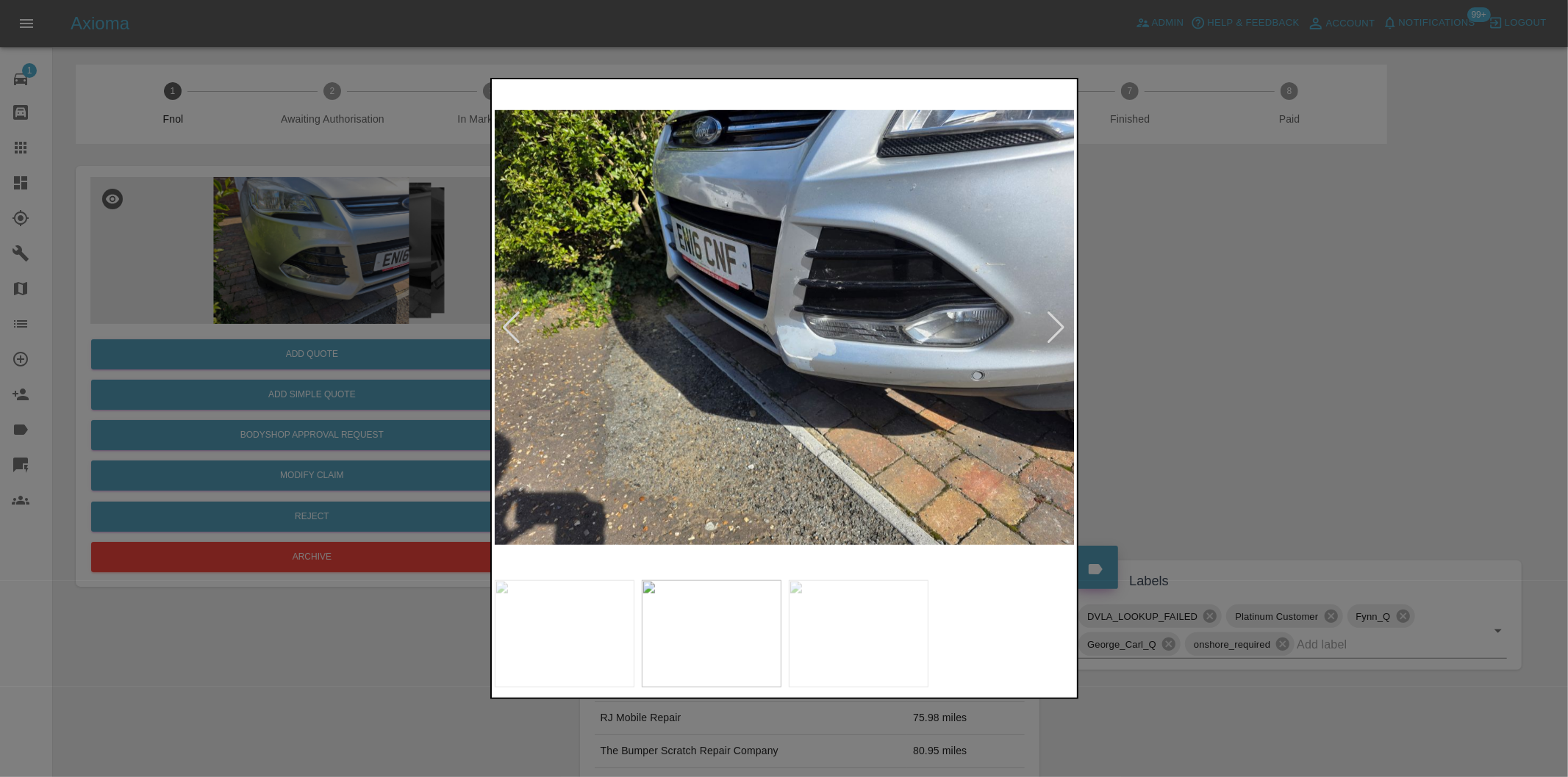
click at [1054, 322] on div at bounding box center [1056, 327] width 20 height 33
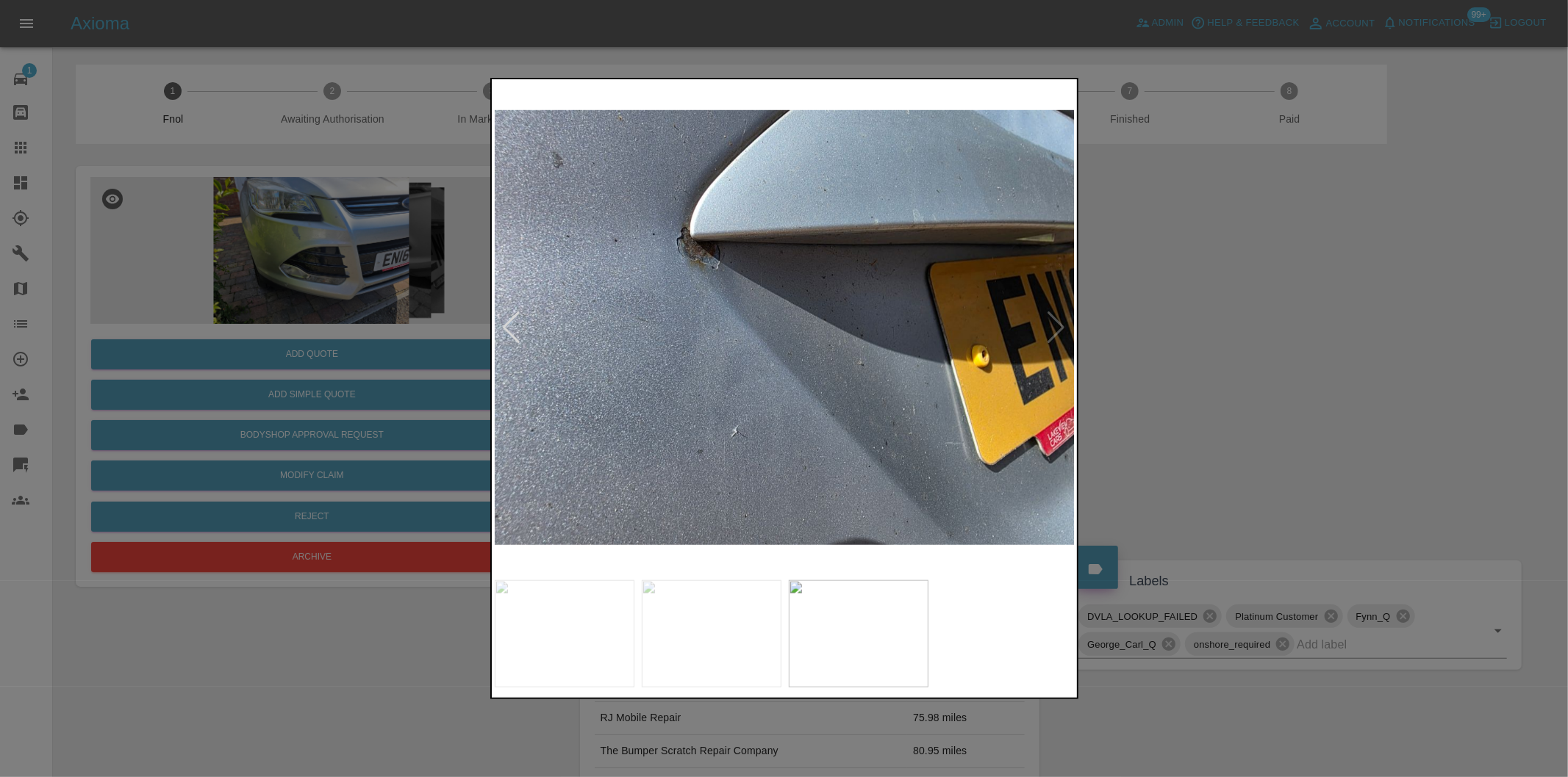
click at [1054, 322] on img at bounding box center [784, 328] width 580 height 490
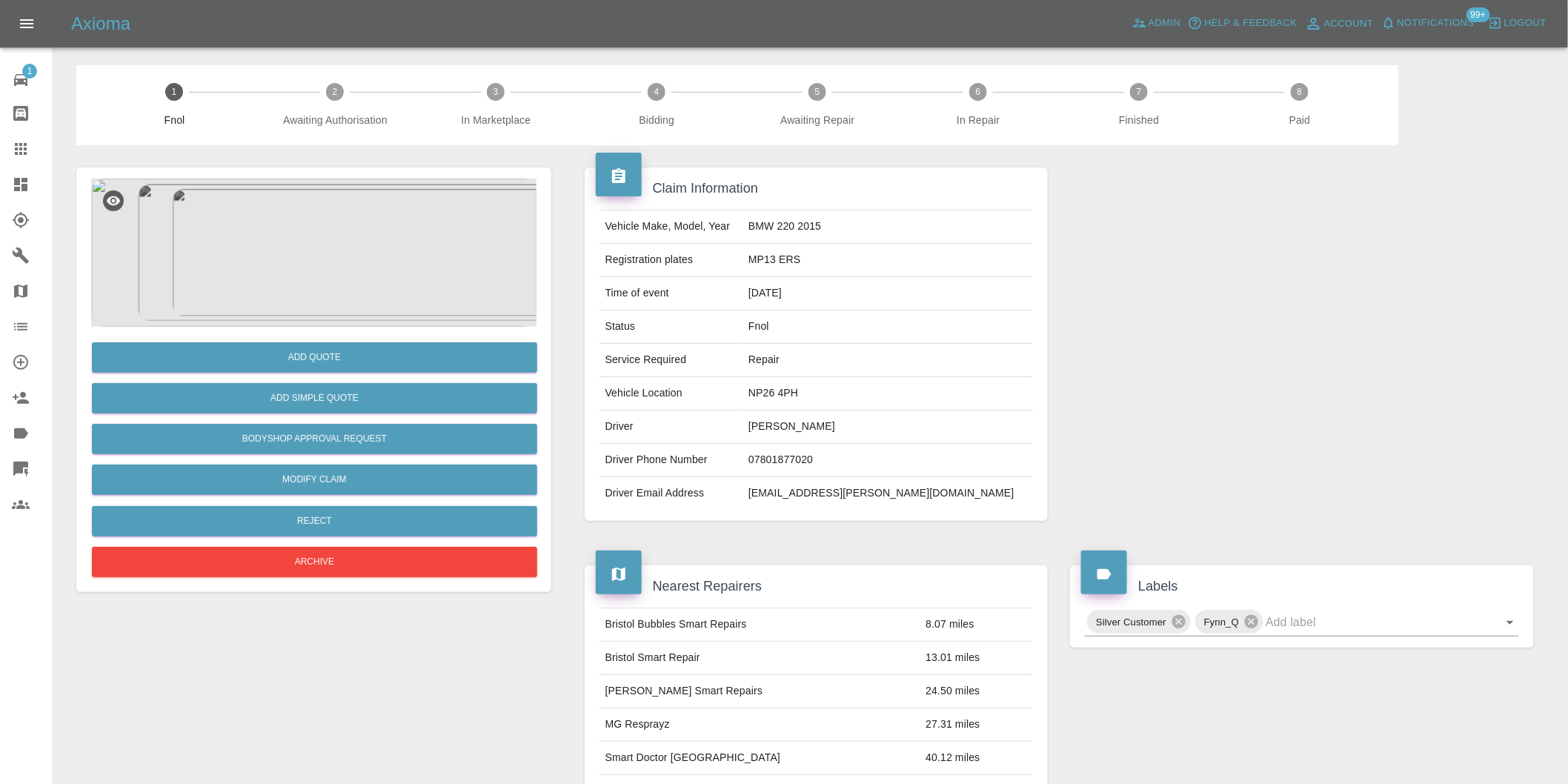
click at [339, 210] on img at bounding box center [314, 252] width 445 height 148
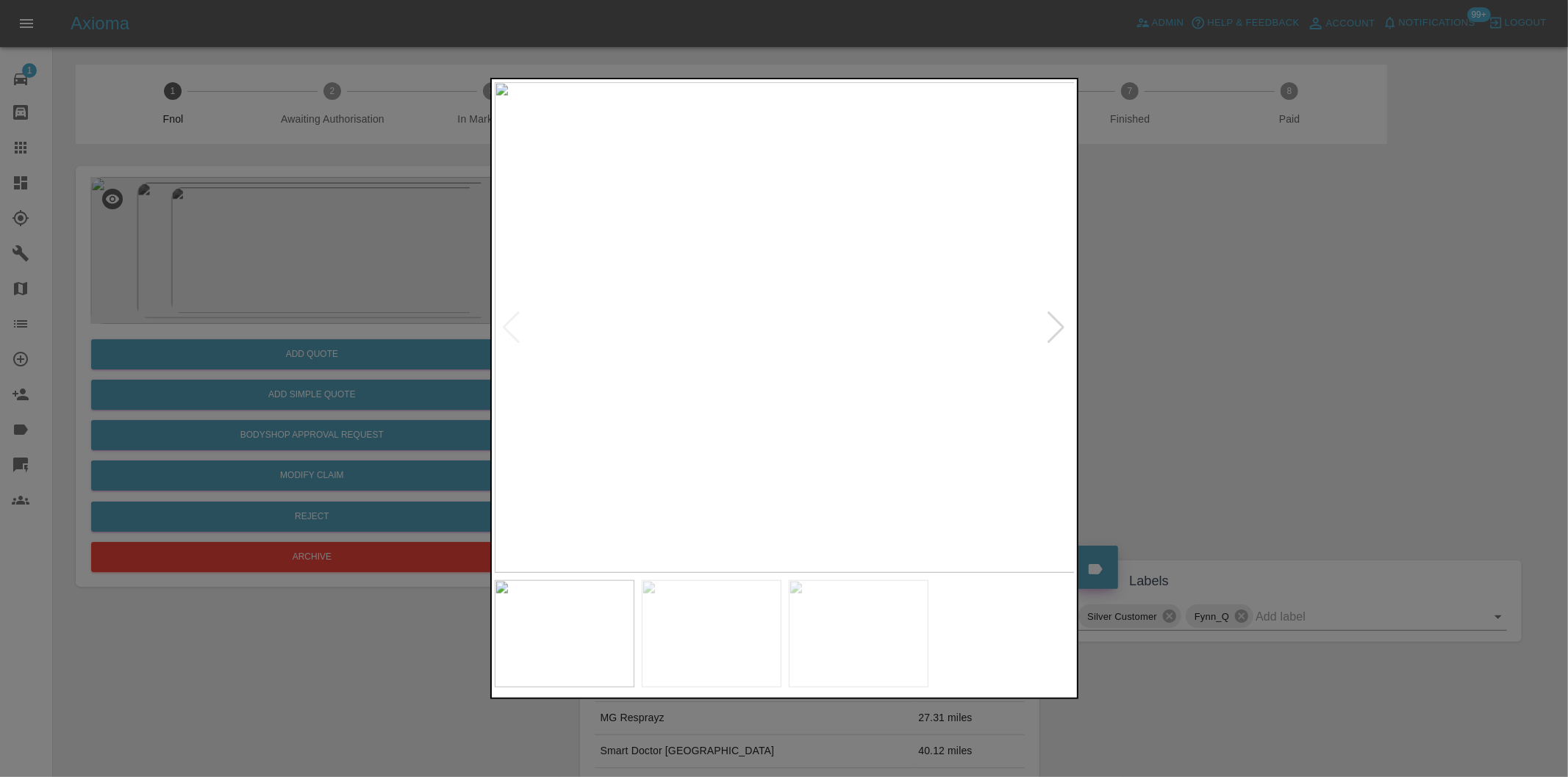
click at [1048, 331] on div at bounding box center [1056, 327] width 20 height 33
click at [1048, 331] on img at bounding box center [784, 328] width 580 height 490
drag, startPoint x: 1191, startPoint y: 352, endPoint x: 1171, endPoint y: 351, distance: 20.0
click at [1189, 352] on div at bounding box center [784, 388] width 1568 height 777
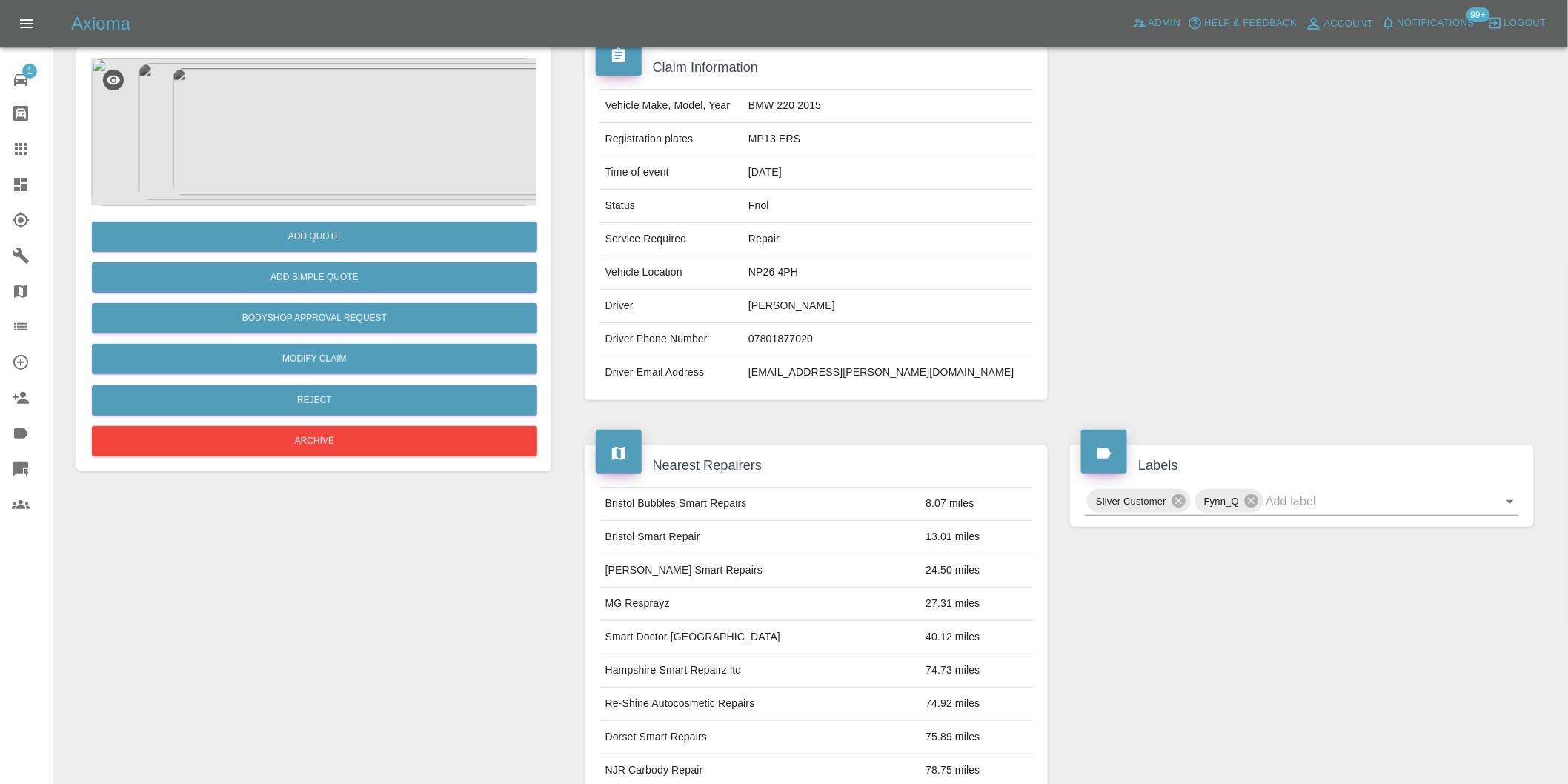
scroll to position [247, 0]
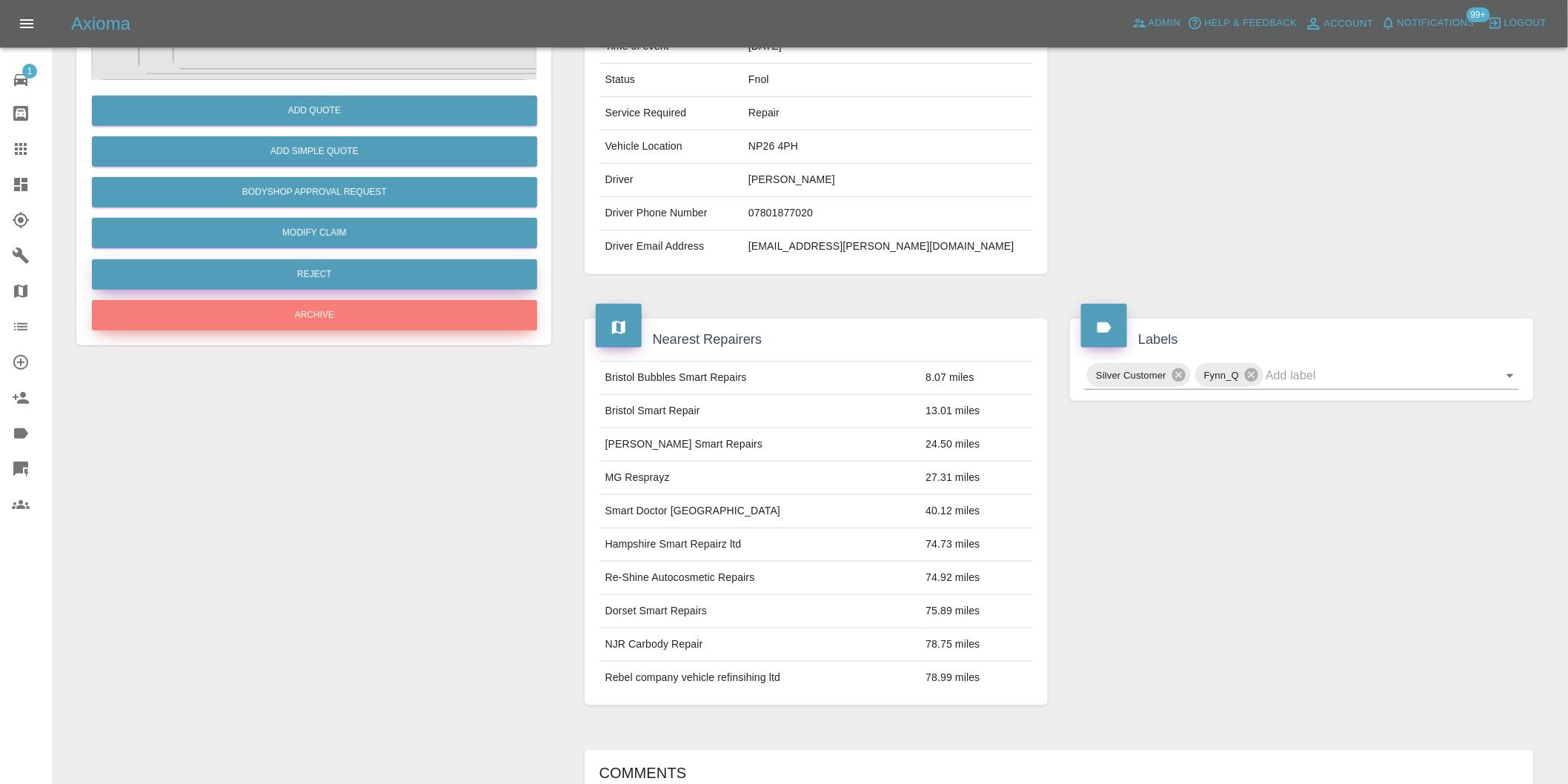
drag, startPoint x: 332, startPoint y: 318, endPoint x: 318, endPoint y: 286, distance: 34.9
click at [318, 286] on div "Add Quote Add Simple Quote Bodyshop Approval Request Modify Claim Reject Archive" at bounding box center [314, 207] width 445 height 255
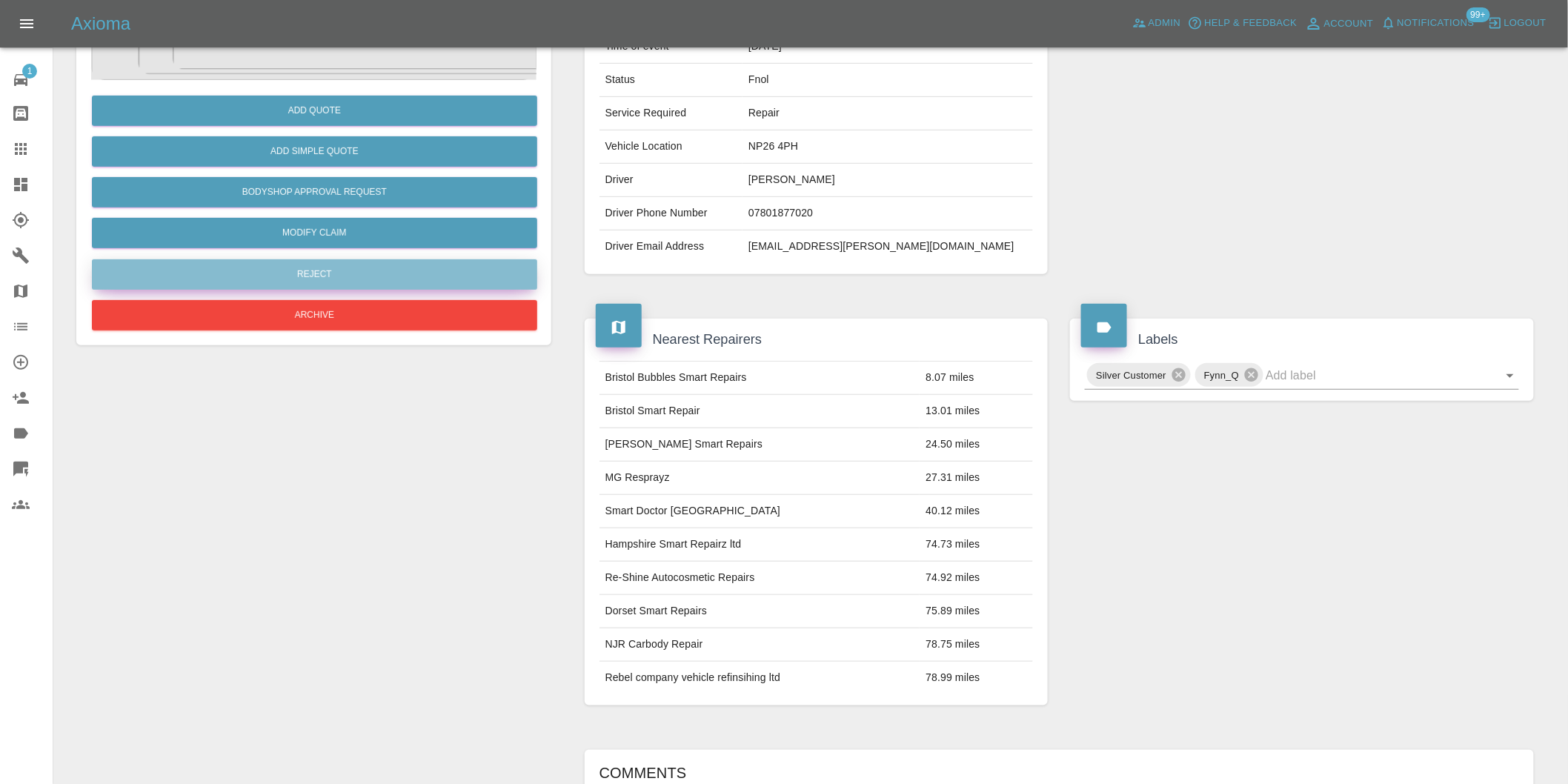
click at [312, 273] on button "Reject" at bounding box center [315, 274] width 445 height 30
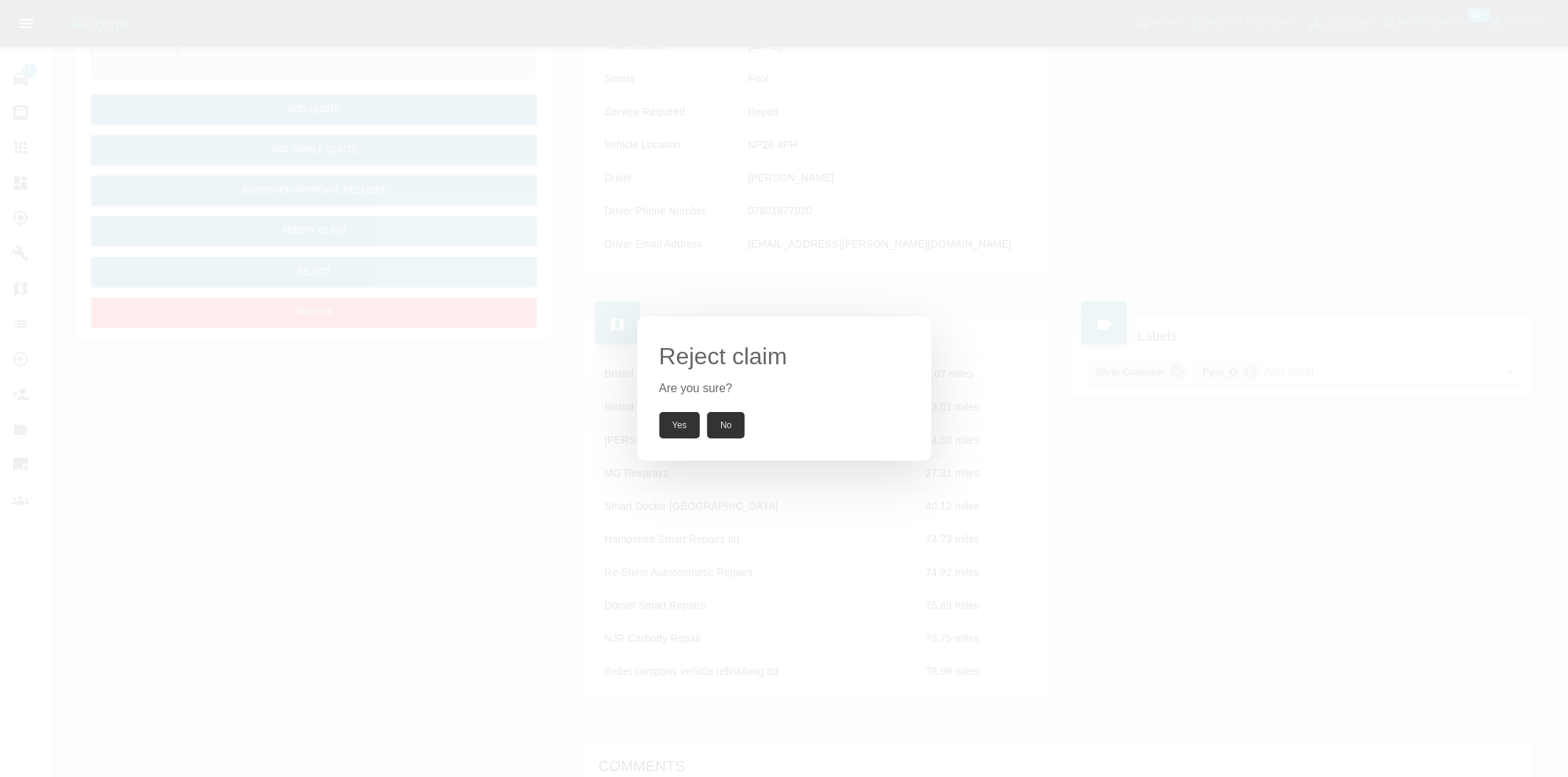
click at [677, 421] on button "Yes" at bounding box center [680, 425] width 41 height 26
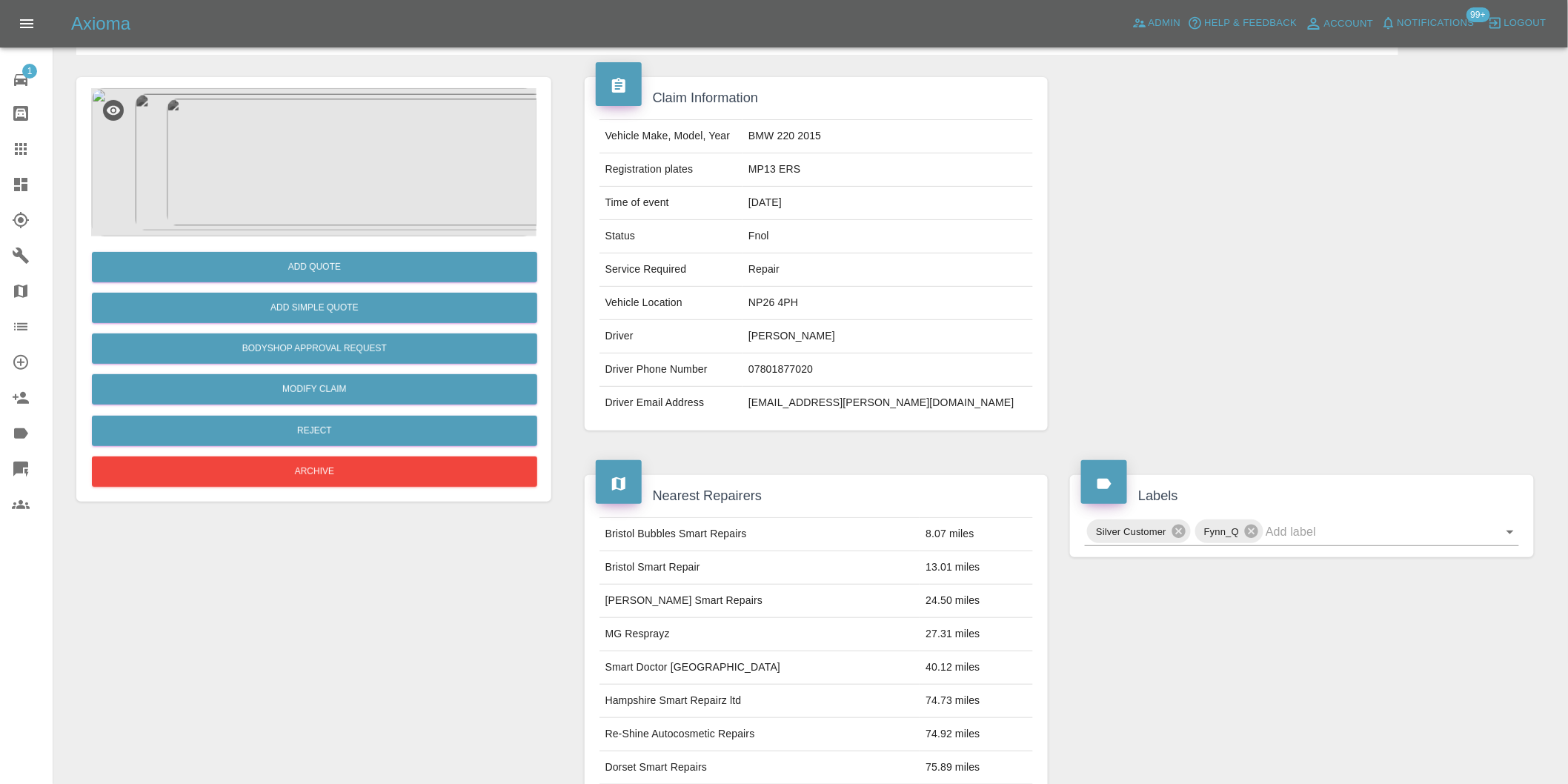
scroll to position [0, 0]
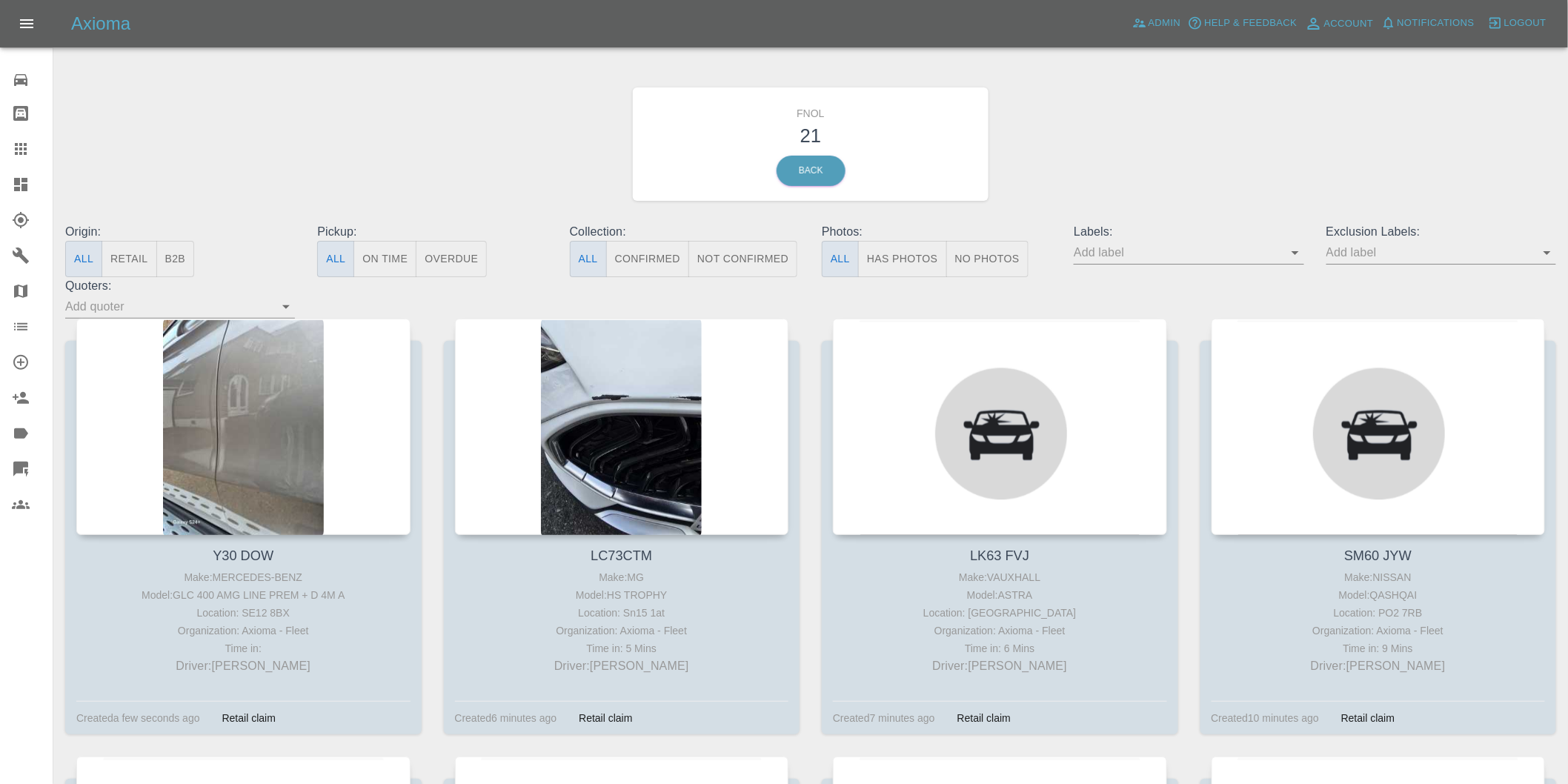
click at [913, 250] on button "Has Photos" at bounding box center [903, 259] width 89 height 36
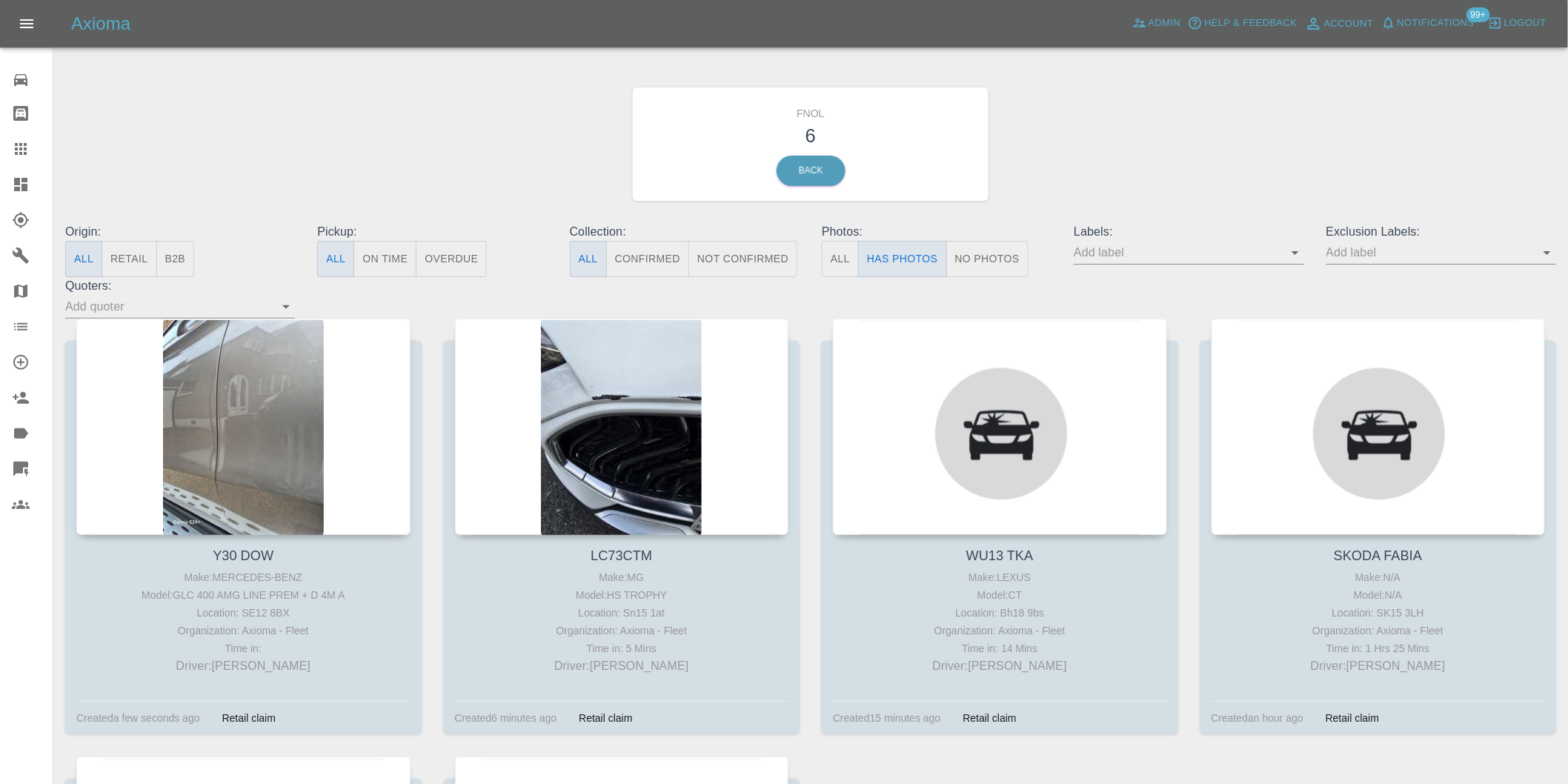
click at [1554, 256] on icon "Open" at bounding box center [1548, 253] width 18 height 18
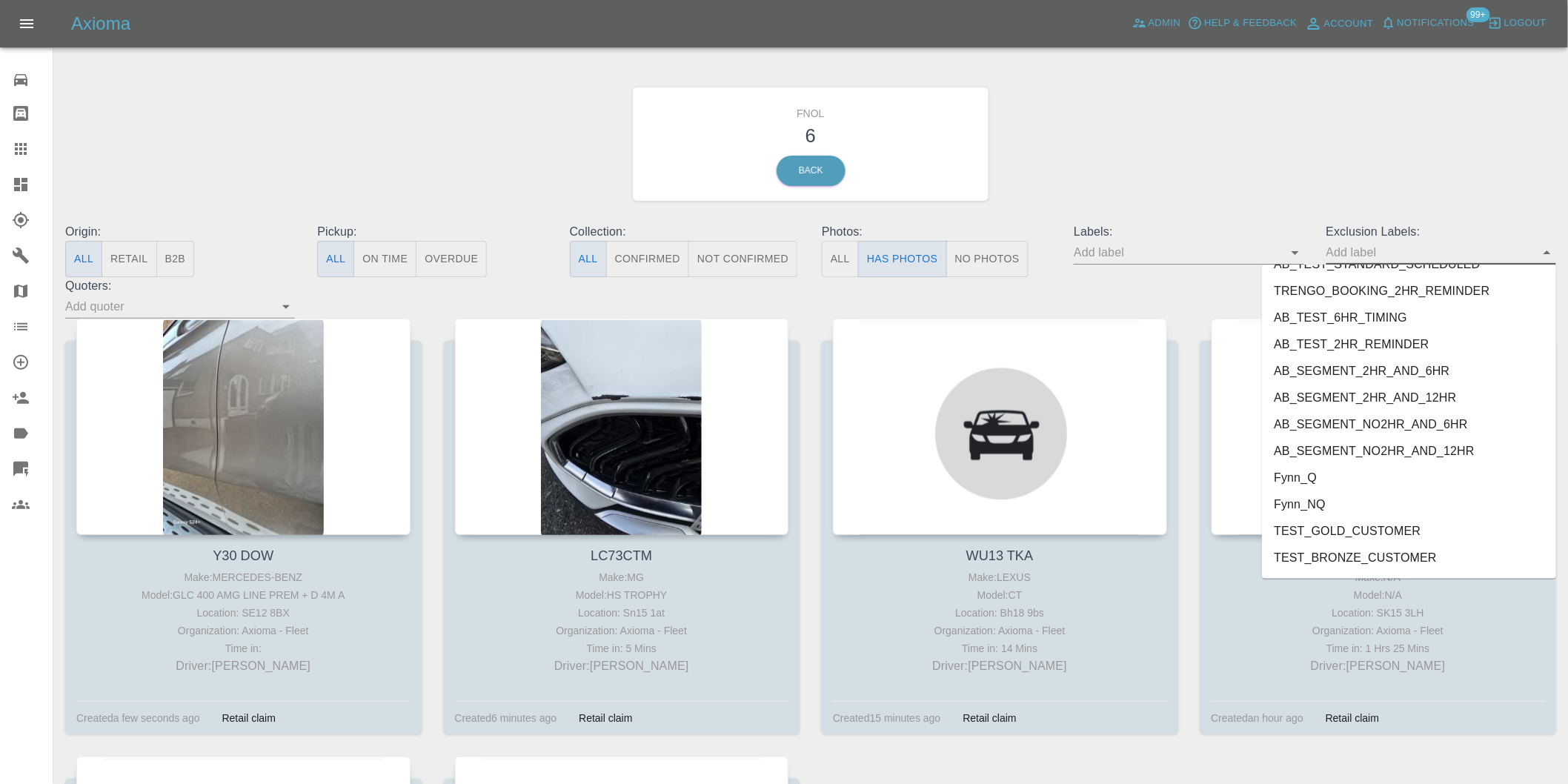
scroll to position [3192, 0]
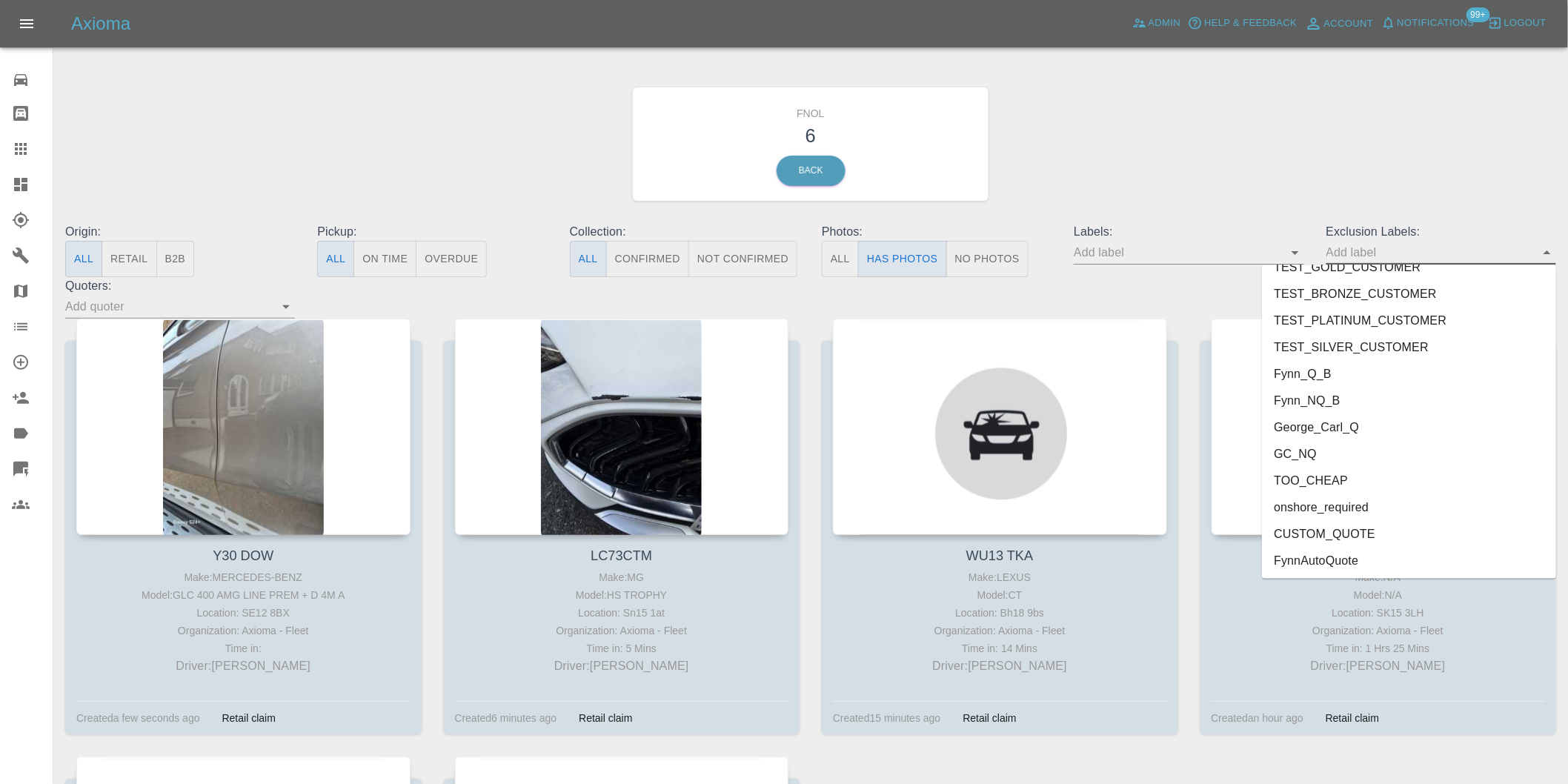
click at [1342, 506] on li "onshore_required" at bounding box center [1409, 507] width 294 height 27
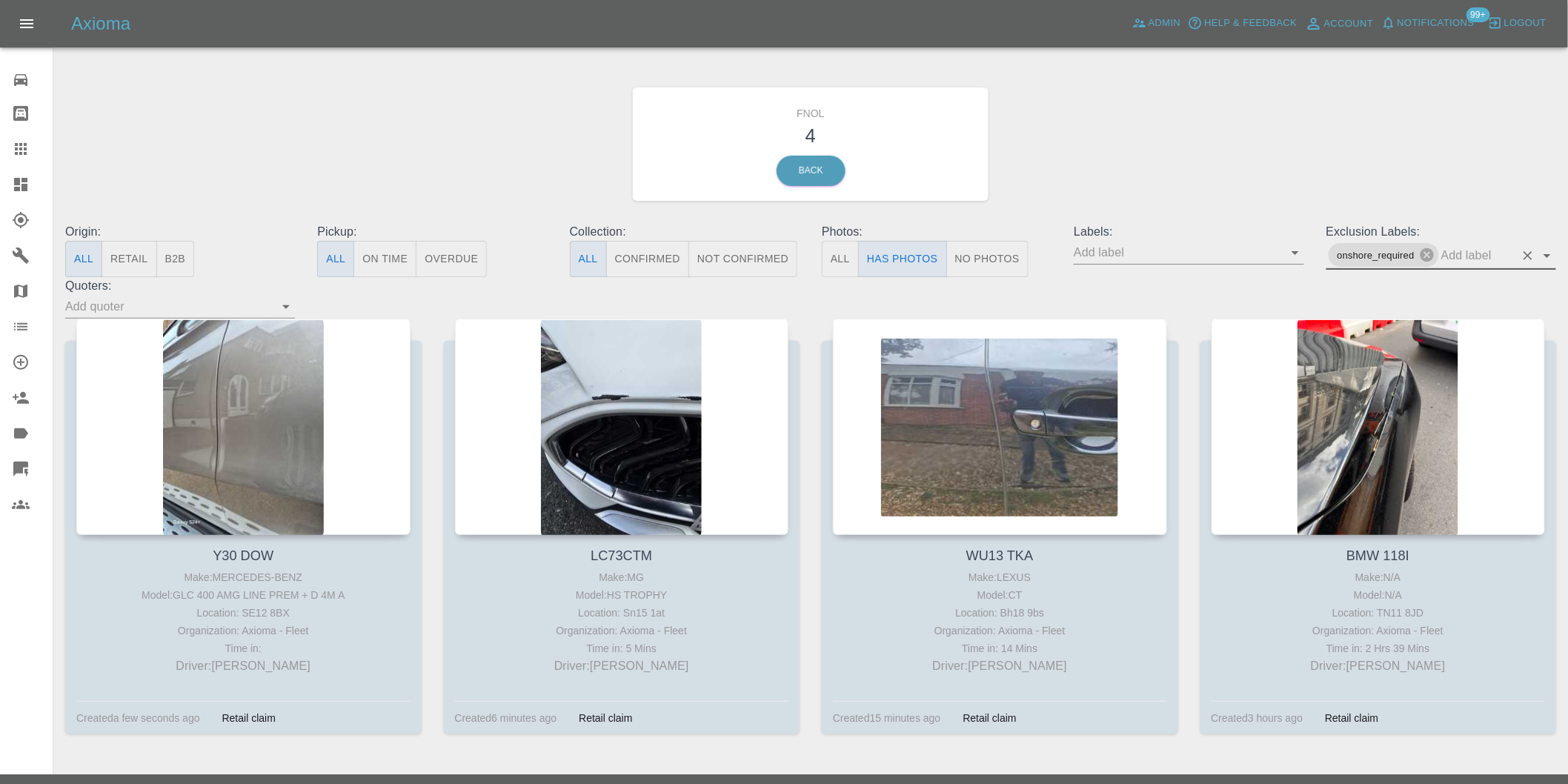
click at [1544, 253] on icon "Open" at bounding box center [1548, 255] width 18 height 18
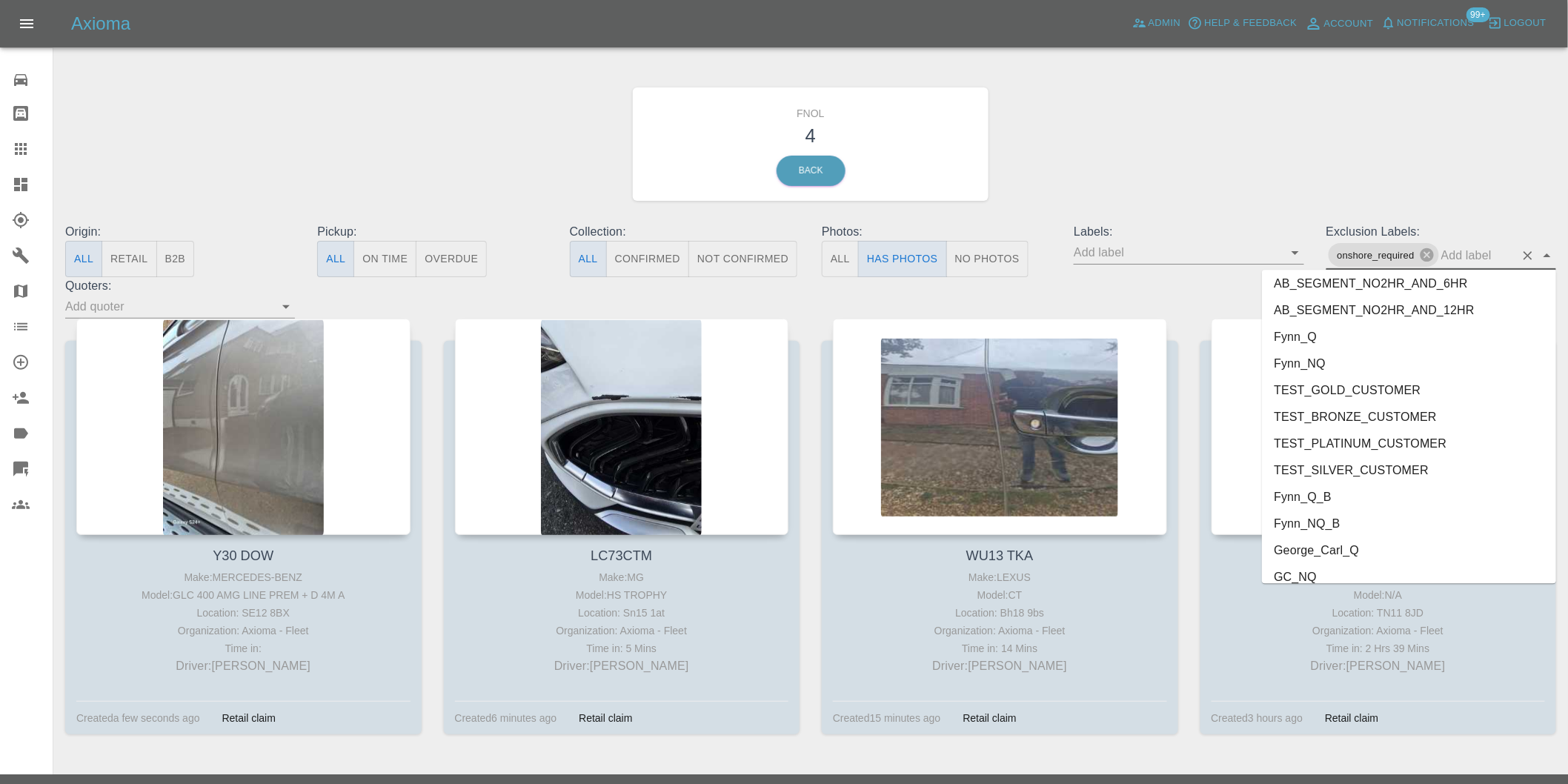
scroll to position [3165, 0]
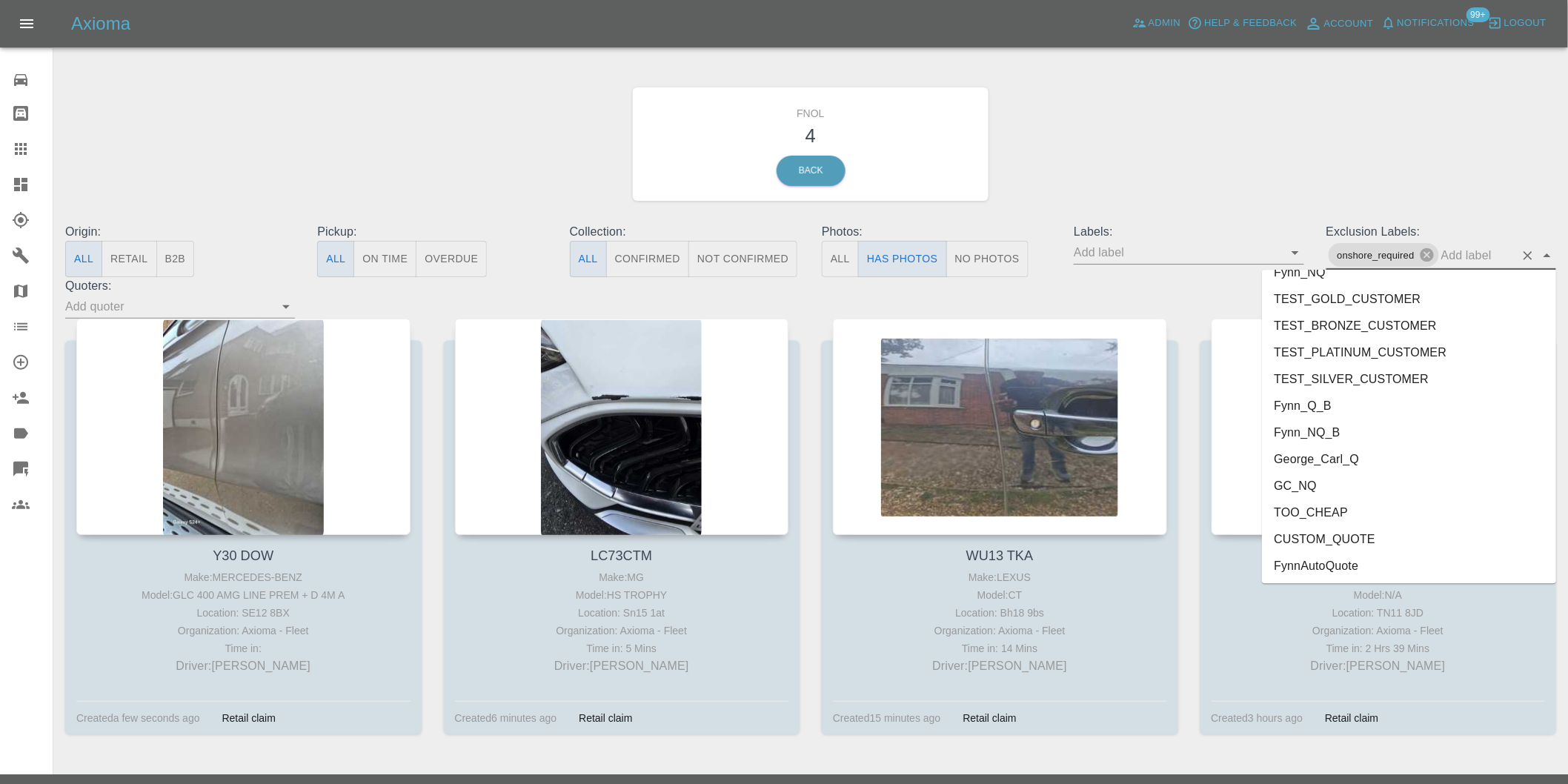
click at [1330, 453] on li "George_Carl_Q" at bounding box center [1409, 459] width 294 height 27
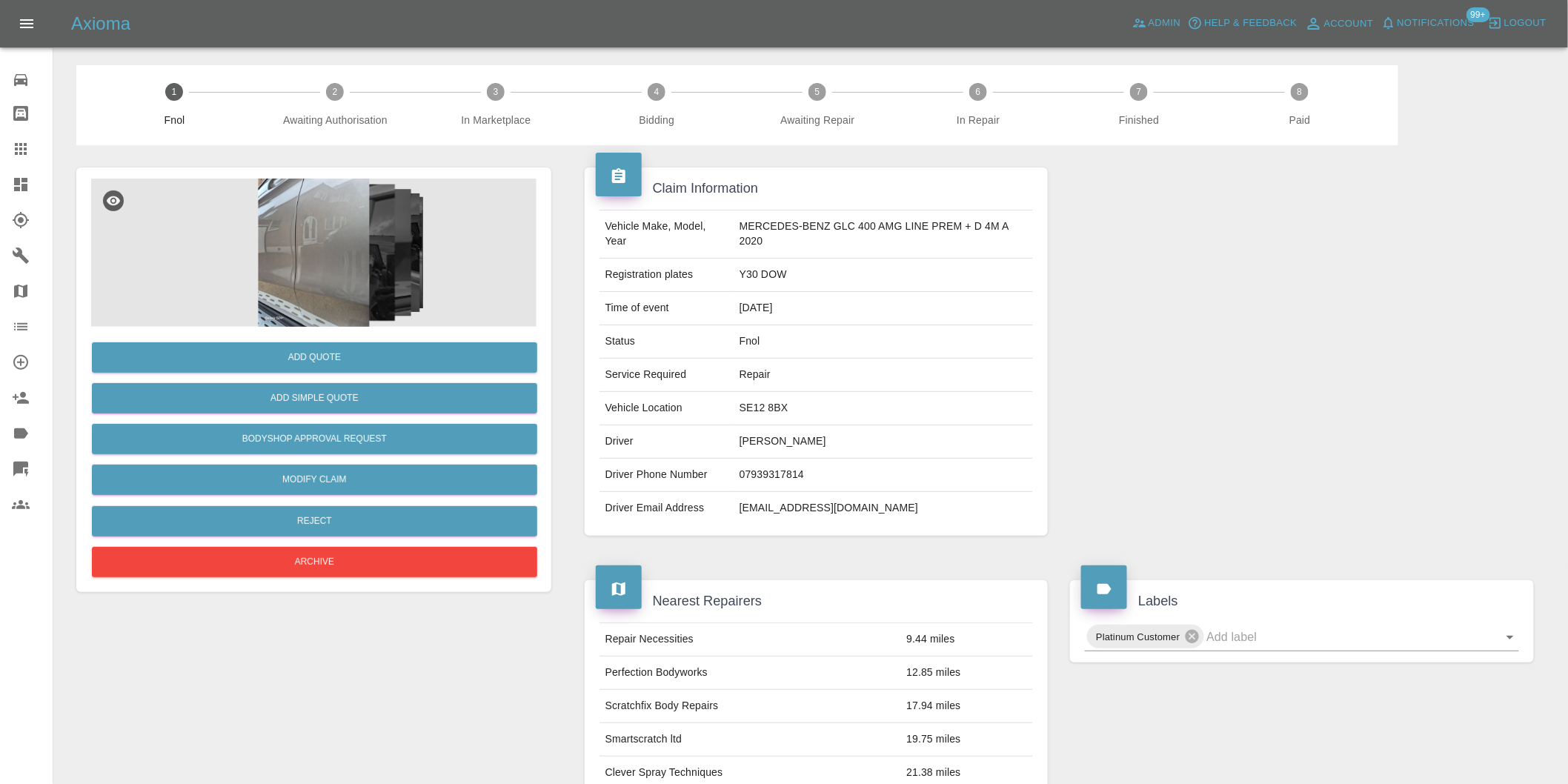
click at [324, 228] on img at bounding box center [314, 252] width 445 height 148
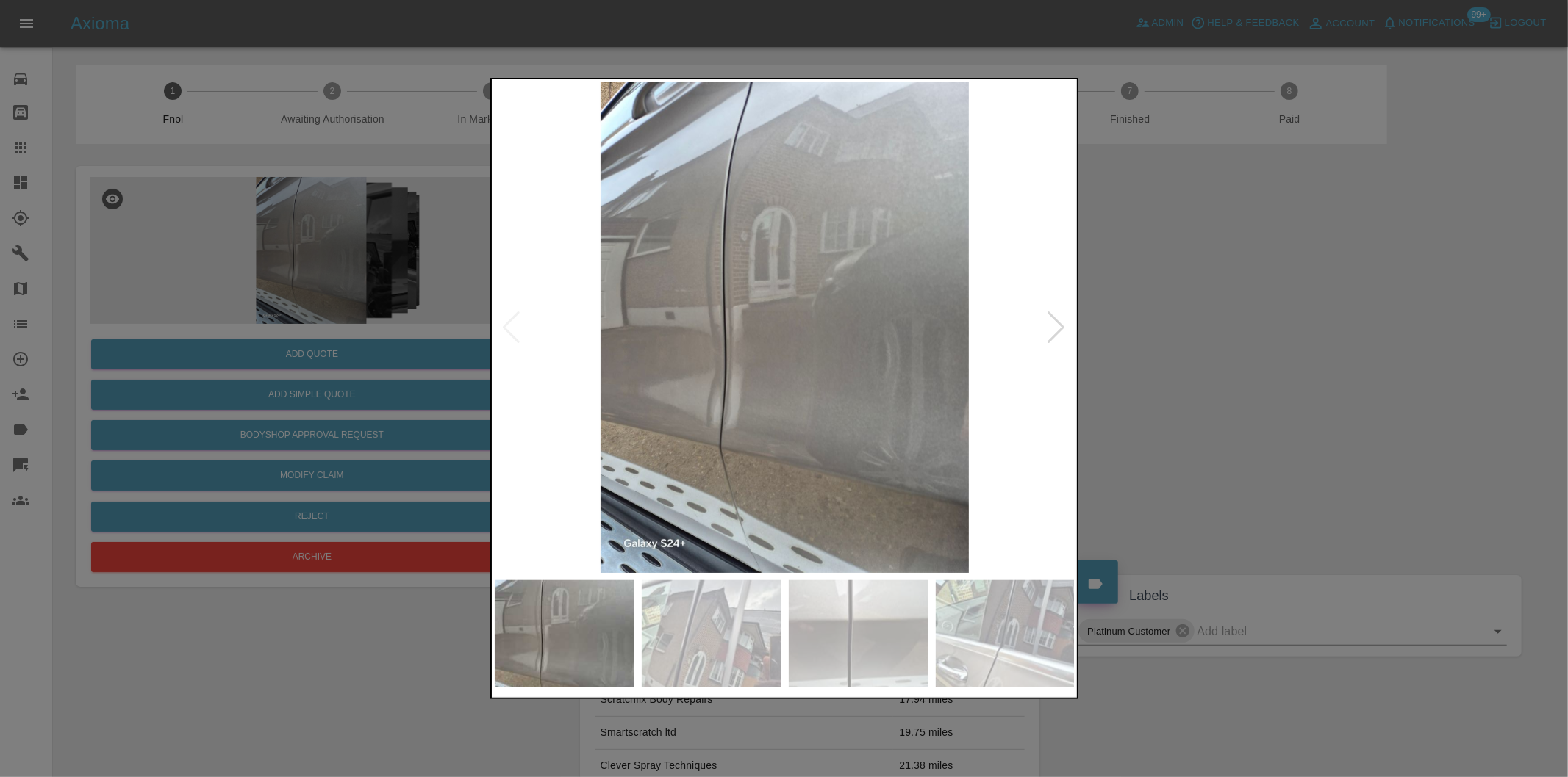
click at [1055, 326] on div at bounding box center [1056, 327] width 20 height 33
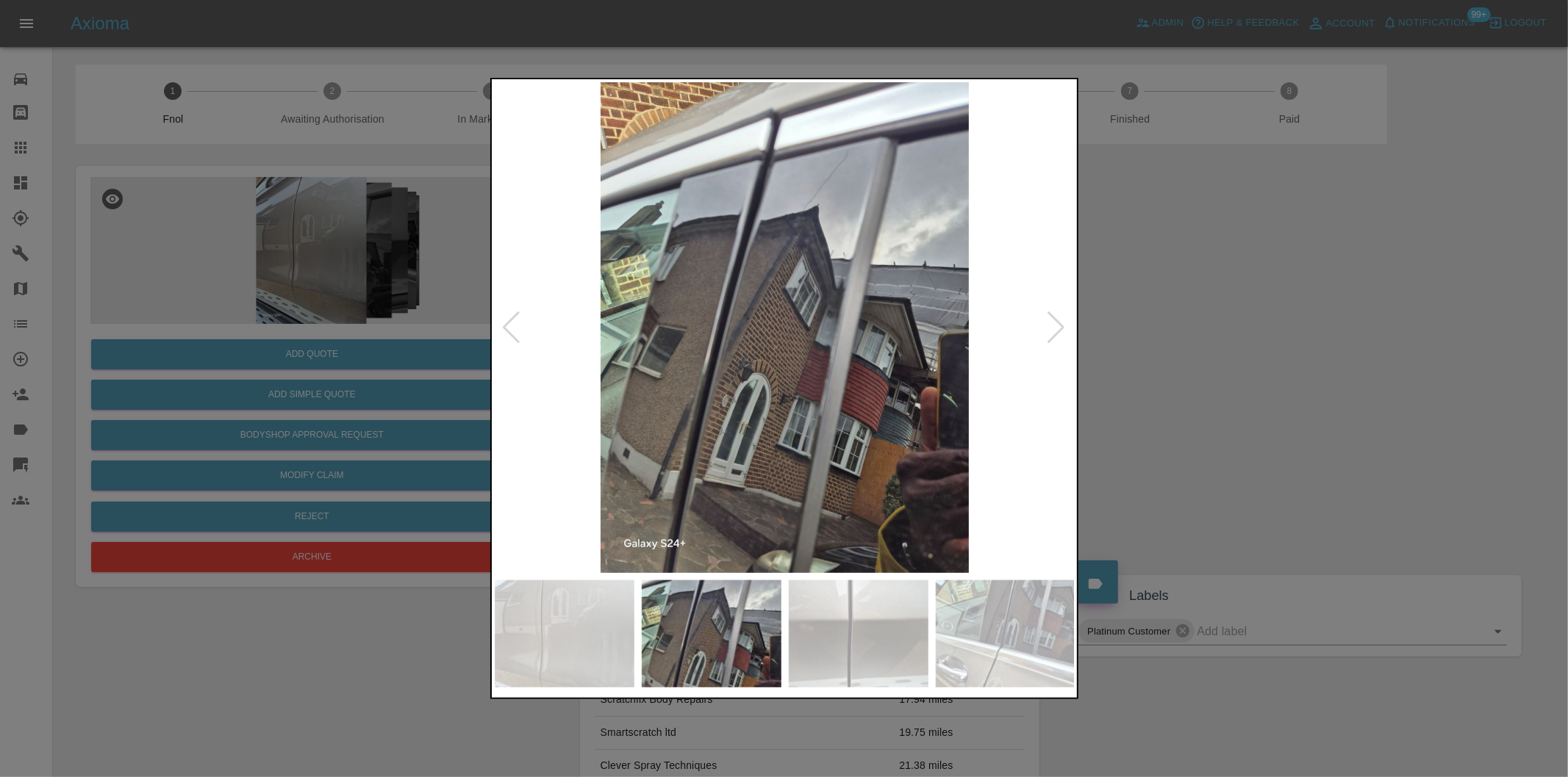
click at [1055, 326] on div at bounding box center [1056, 327] width 20 height 33
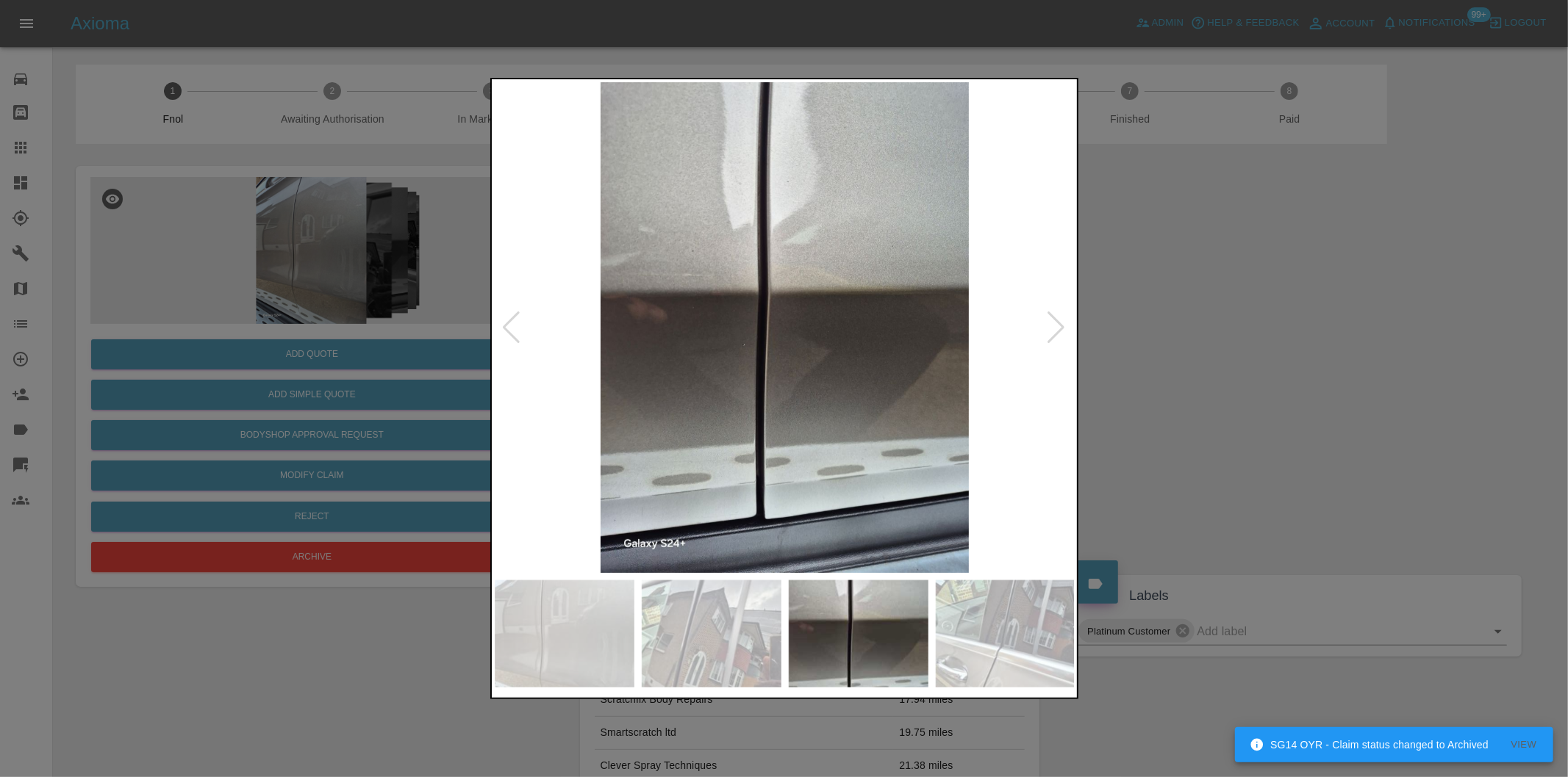
click at [1055, 326] on div at bounding box center [1056, 327] width 20 height 33
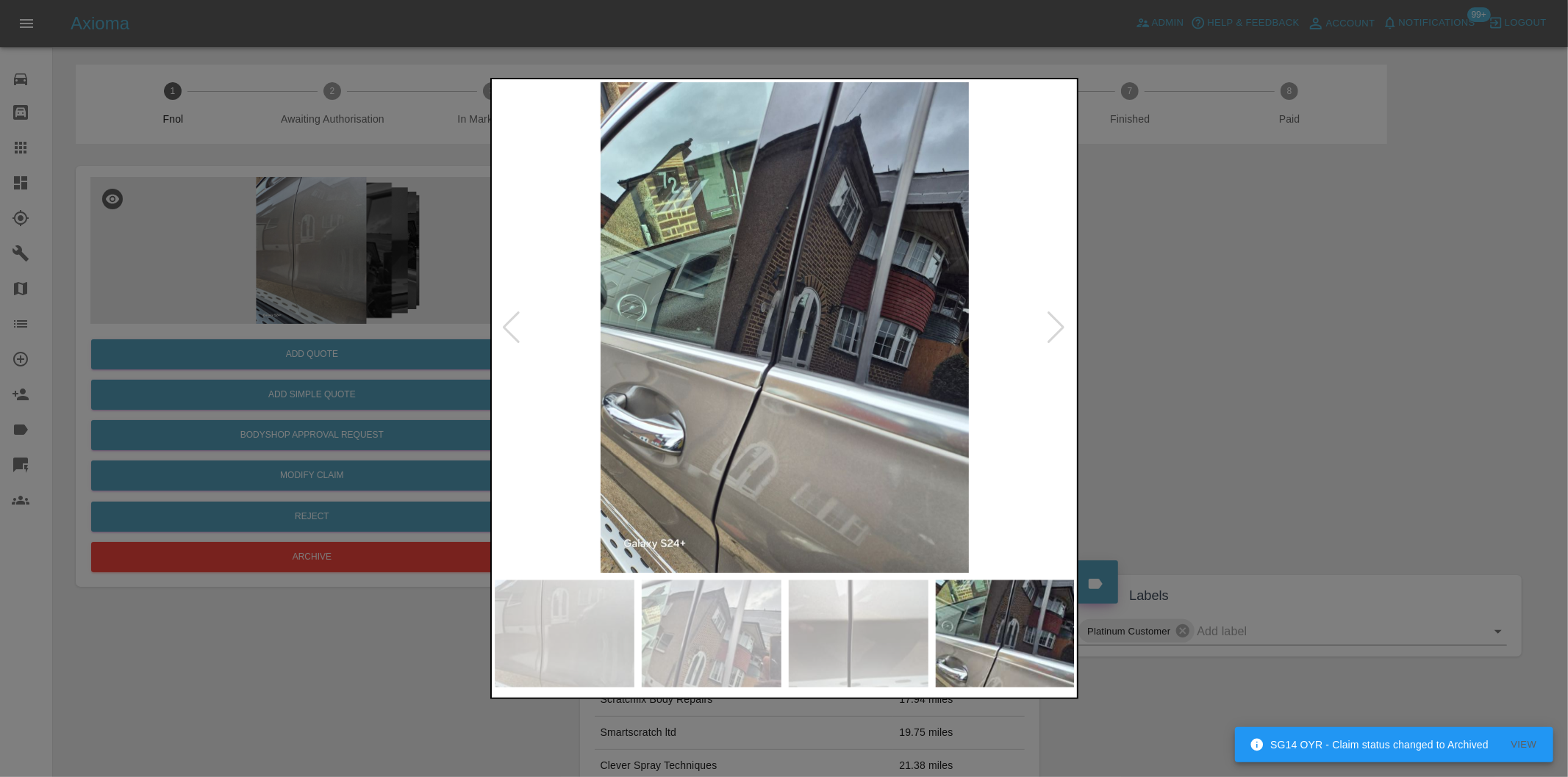
click at [1055, 326] on div at bounding box center [1056, 327] width 20 height 33
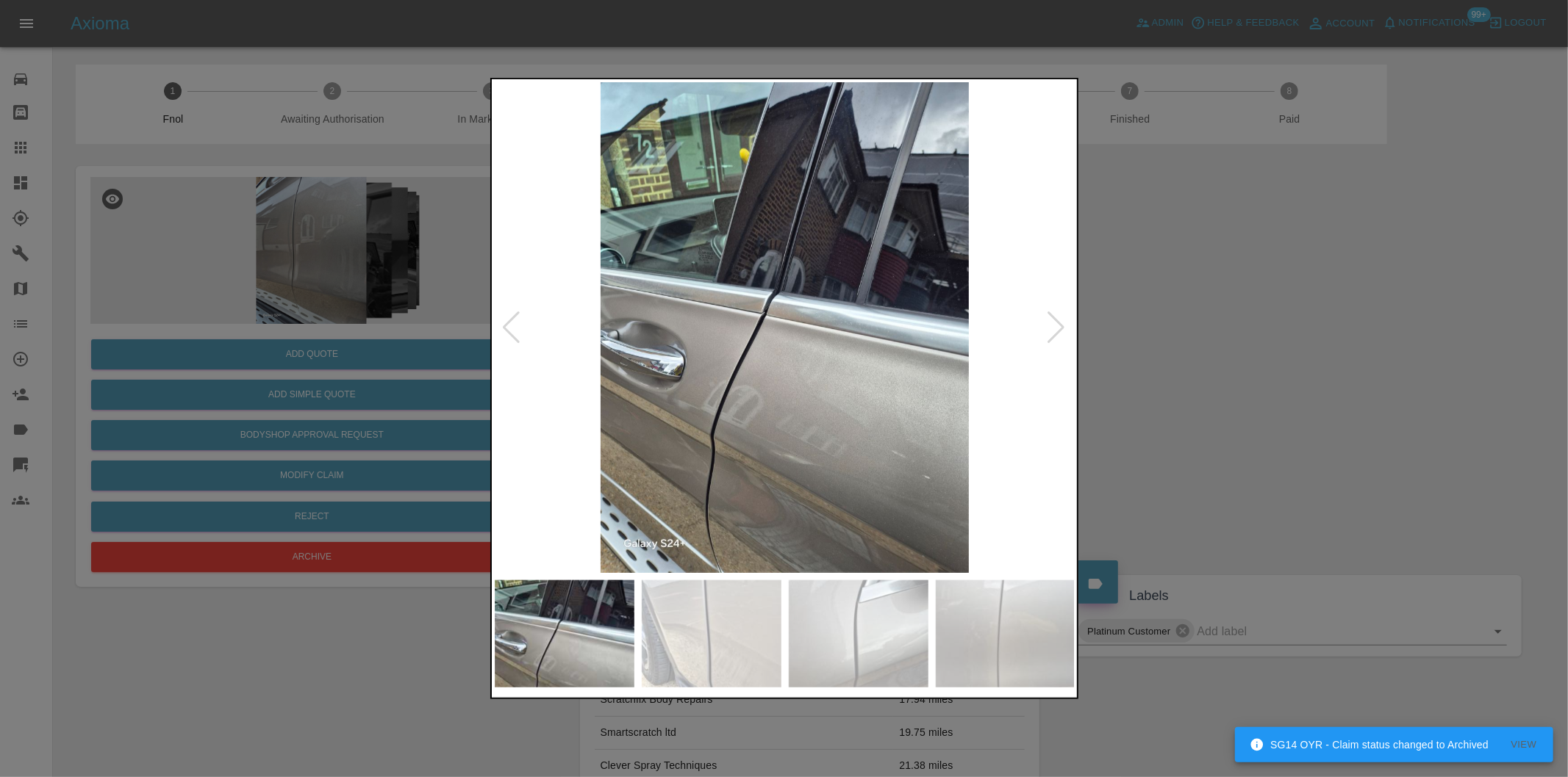
click at [1055, 326] on div at bounding box center [1056, 327] width 20 height 33
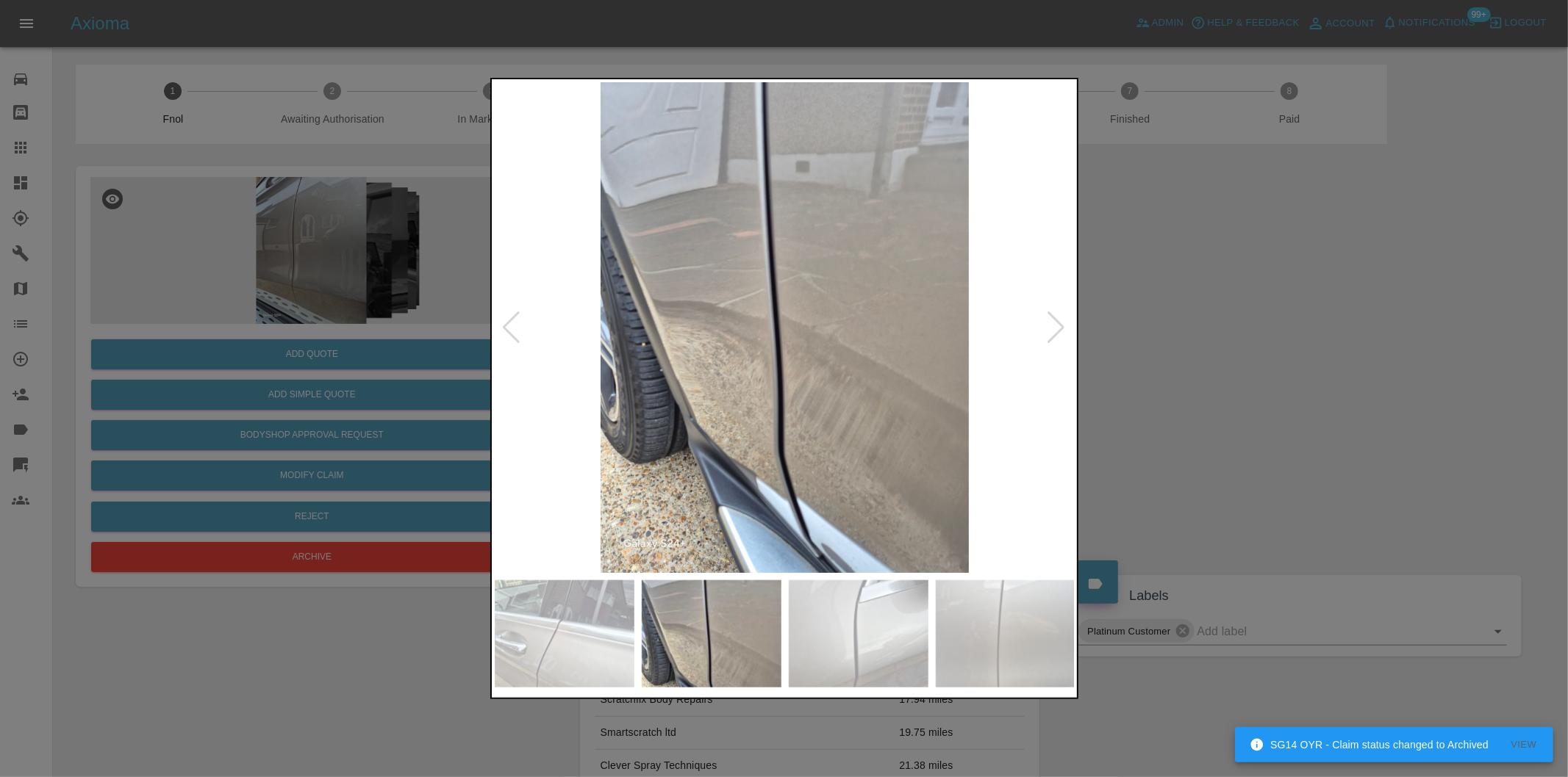
click at [1055, 326] on div at bounding box center [1056, 327] width 20 height 33
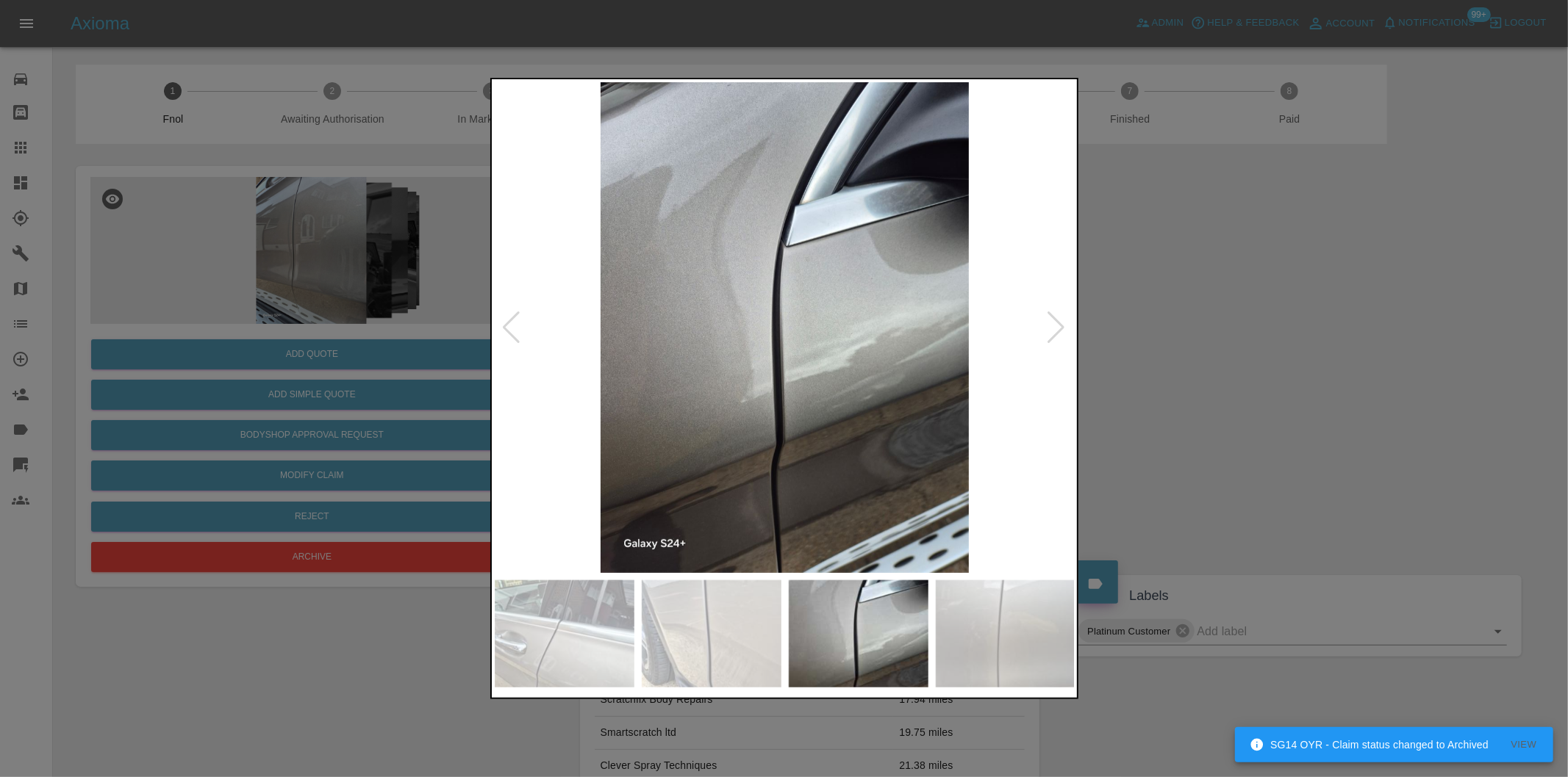
click at [1055, 326] on div at bounding box center [1056, 327] width 20 height 33
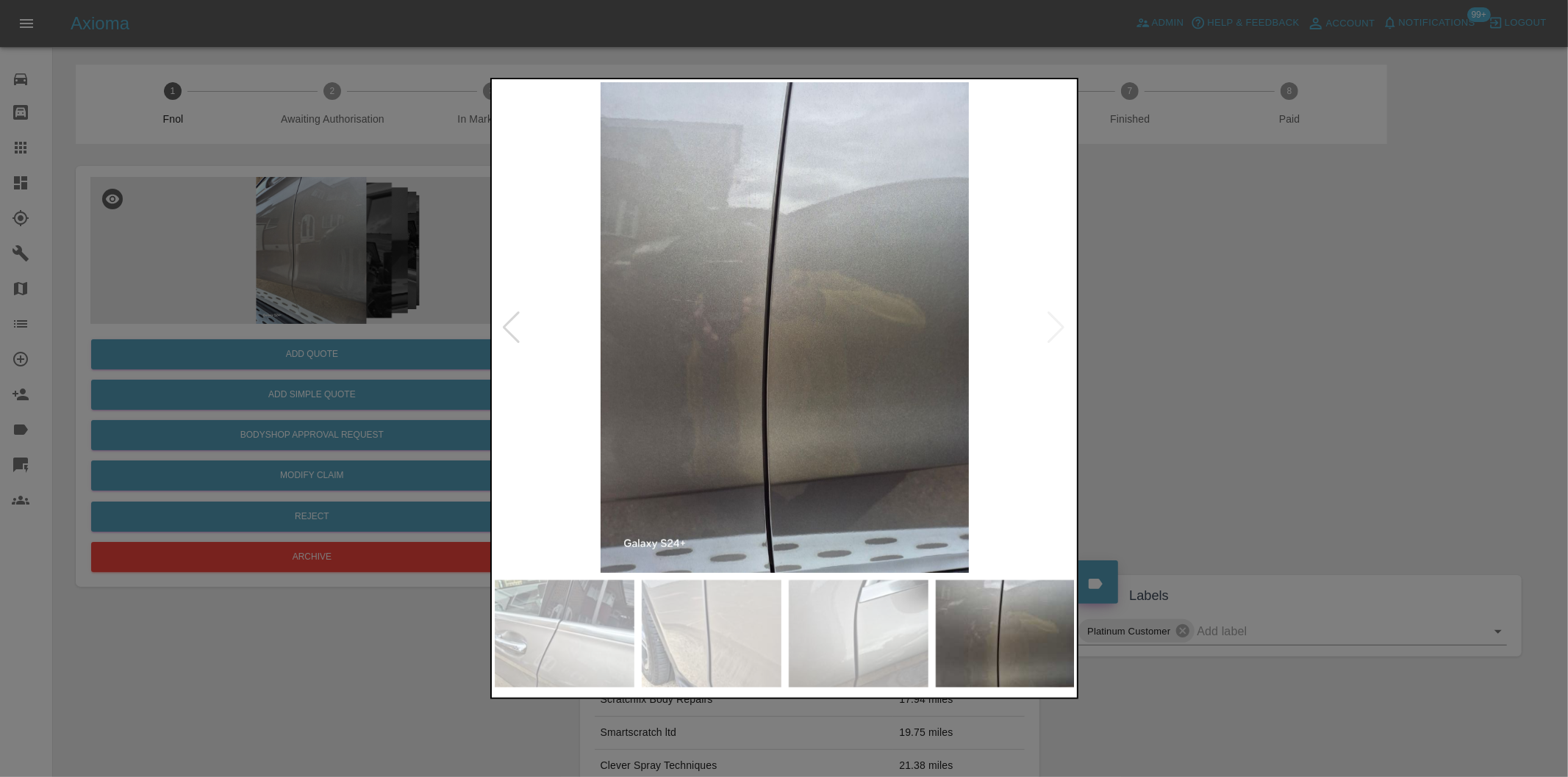
click at [1345, 350] on div at bounding box center [784, 388] width 1568 height 777
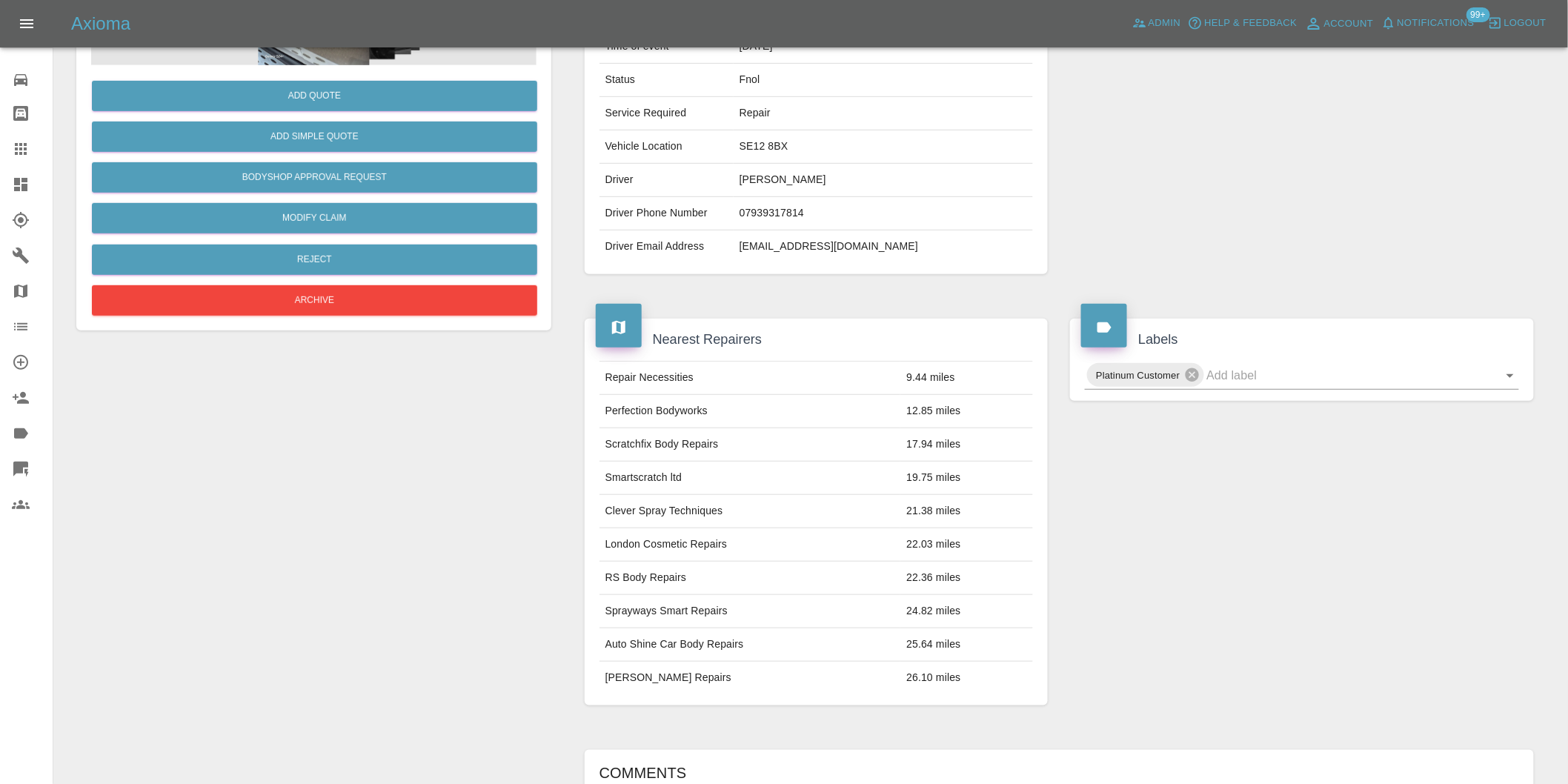
scroll to position [329, 0]
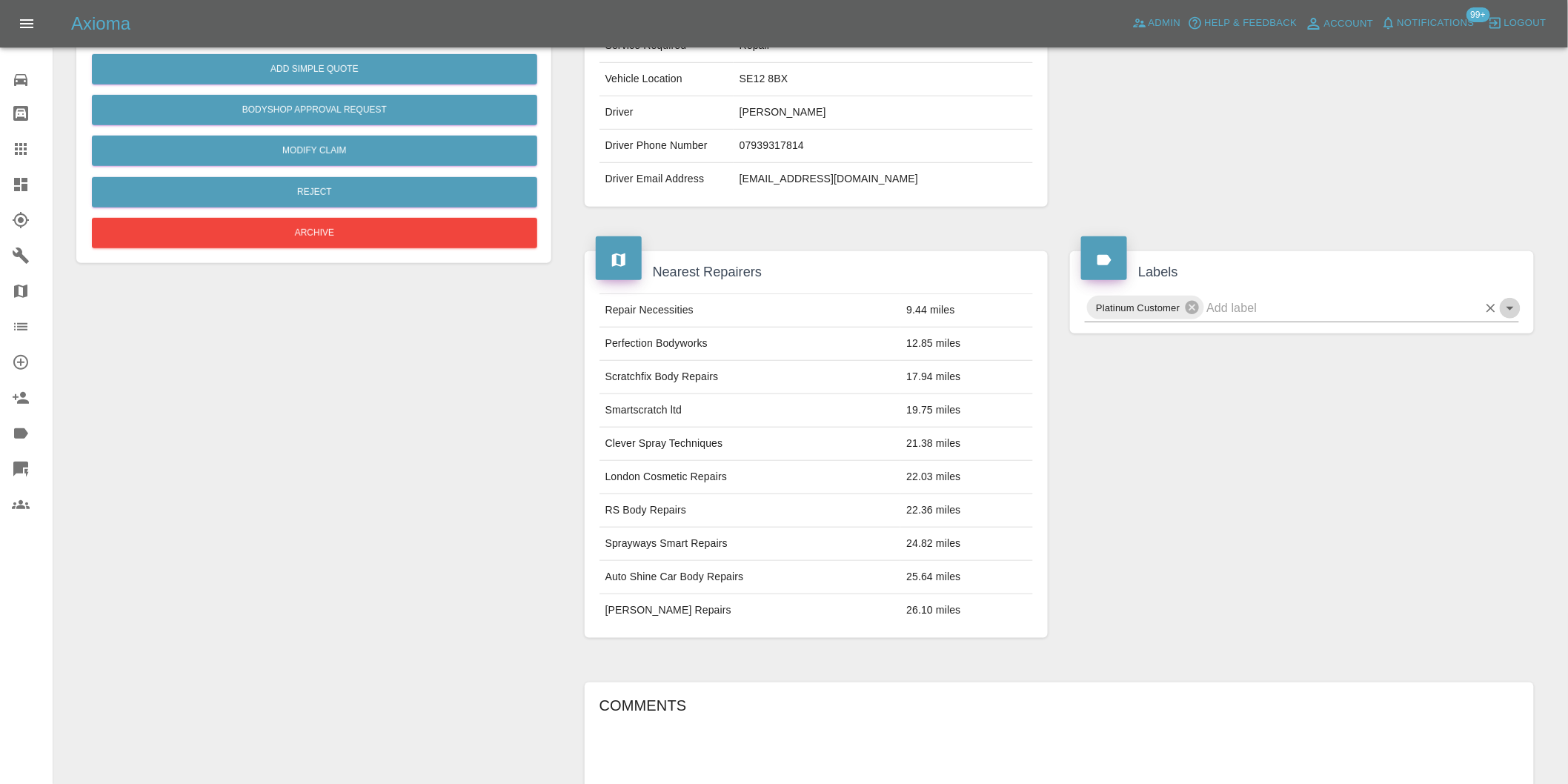
click at [1517, 304] on icon "Open" at bounding box center [1510, 309] width 18 height 18
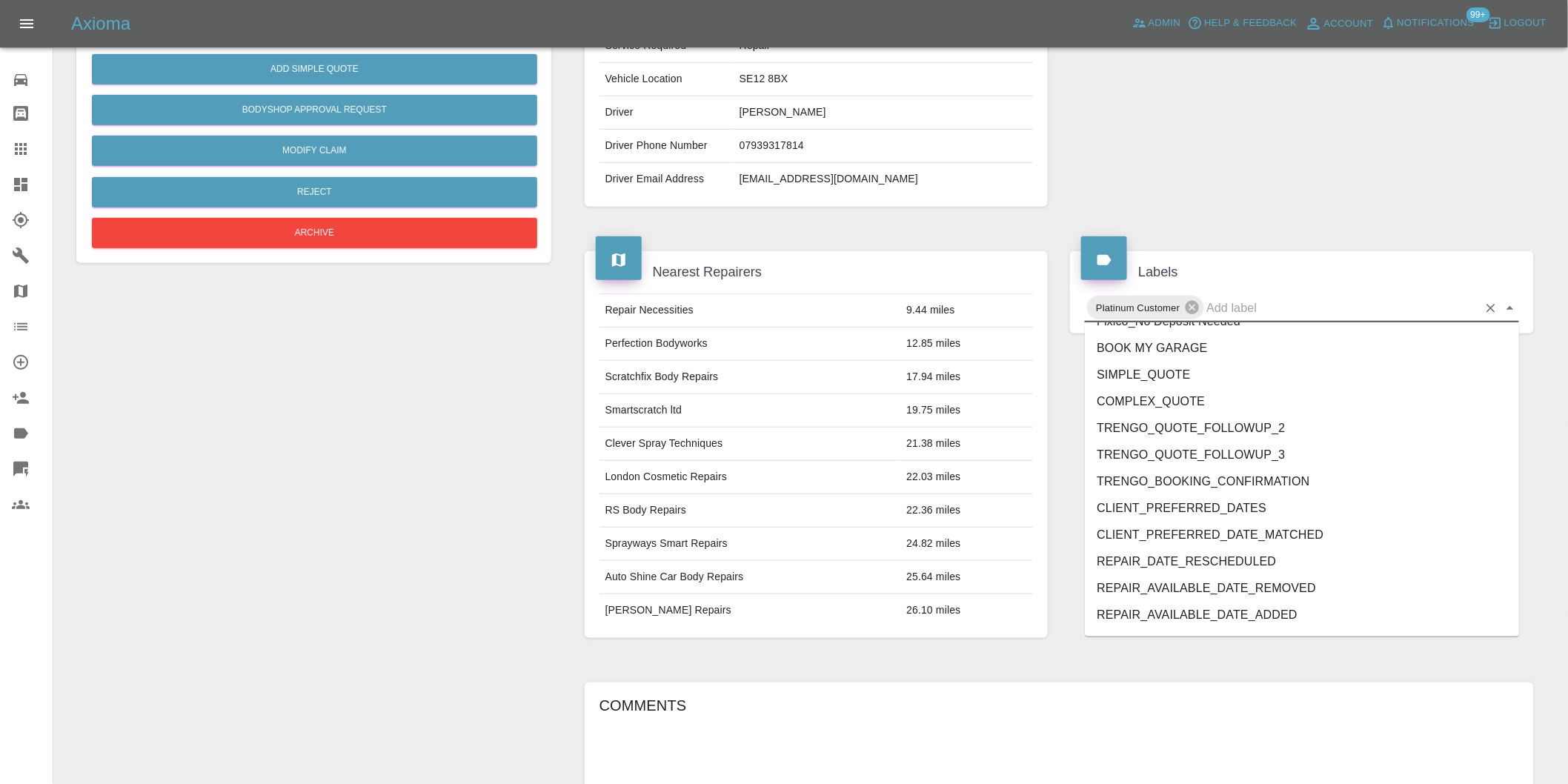
scroll to position [3165, 0]
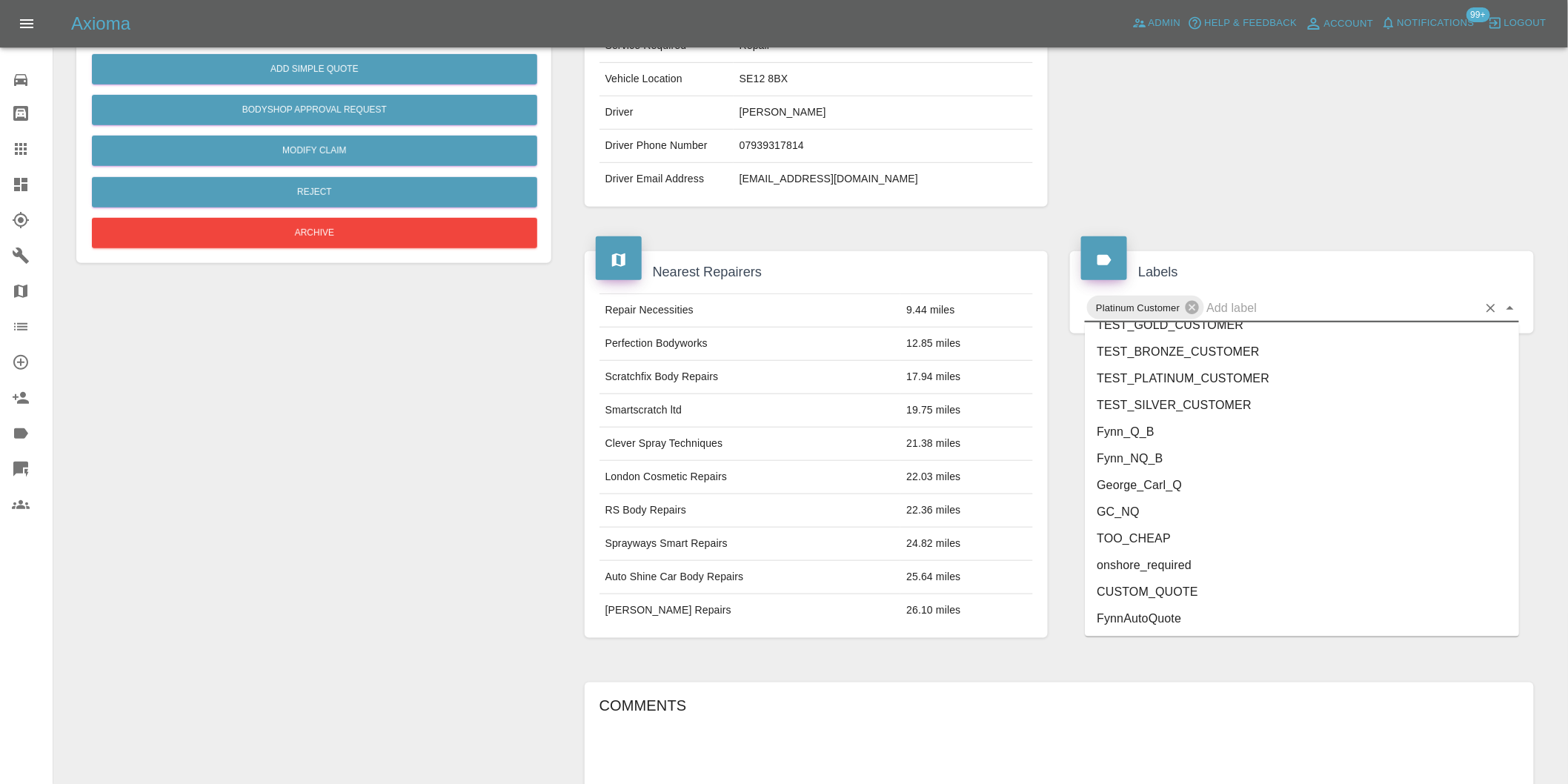
click at [1201, 565] on li "onshore_required" at bounding box center [1302, 566] width 435 height 27
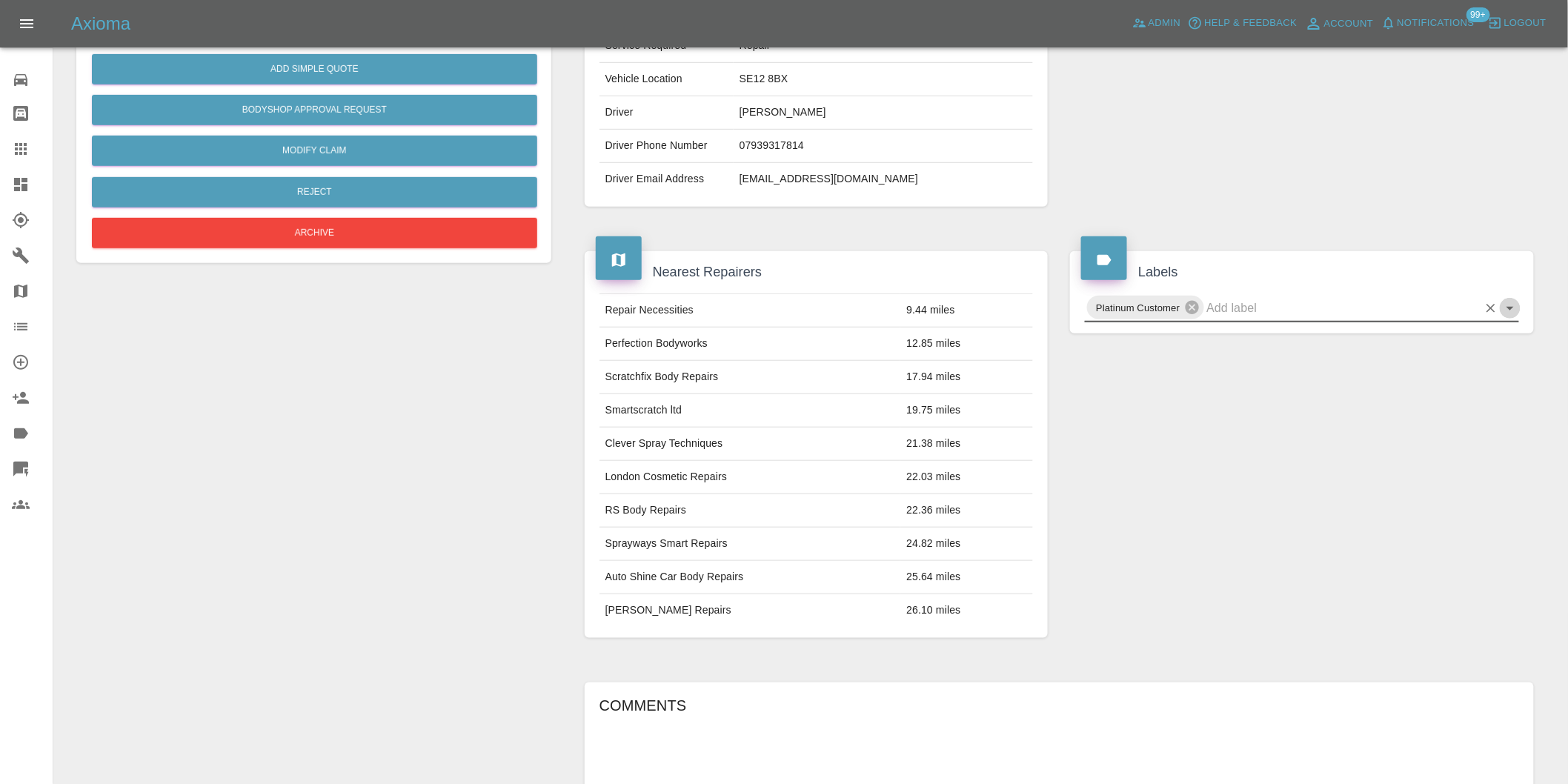
click at [1509, 310] on icon "Open" at bounding box center [1510, 309] width 18 height 18
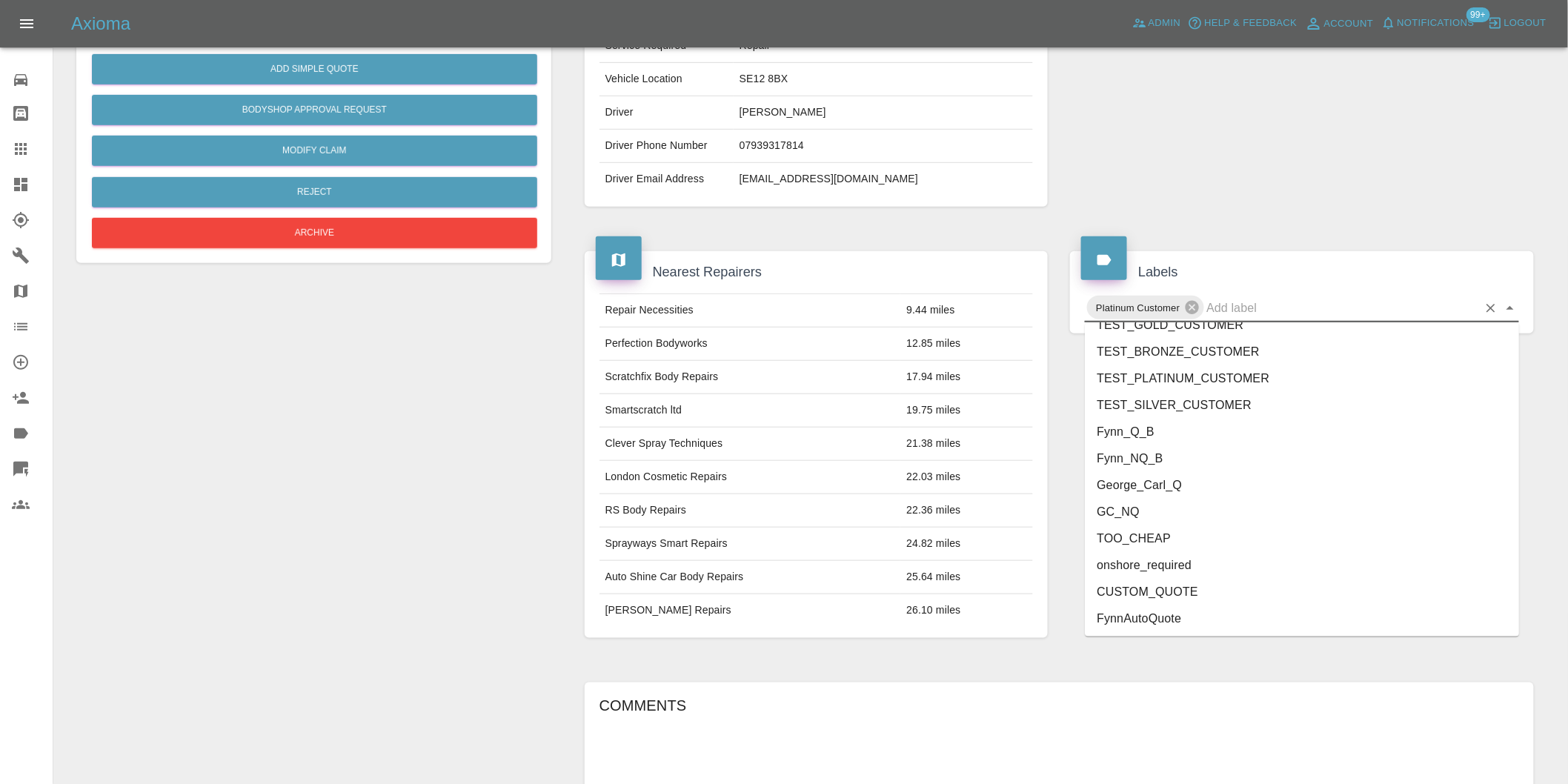
click at [1156, 485] on li "George_Carl_Q" at bounding box center [1302, 485] width 435 height 27
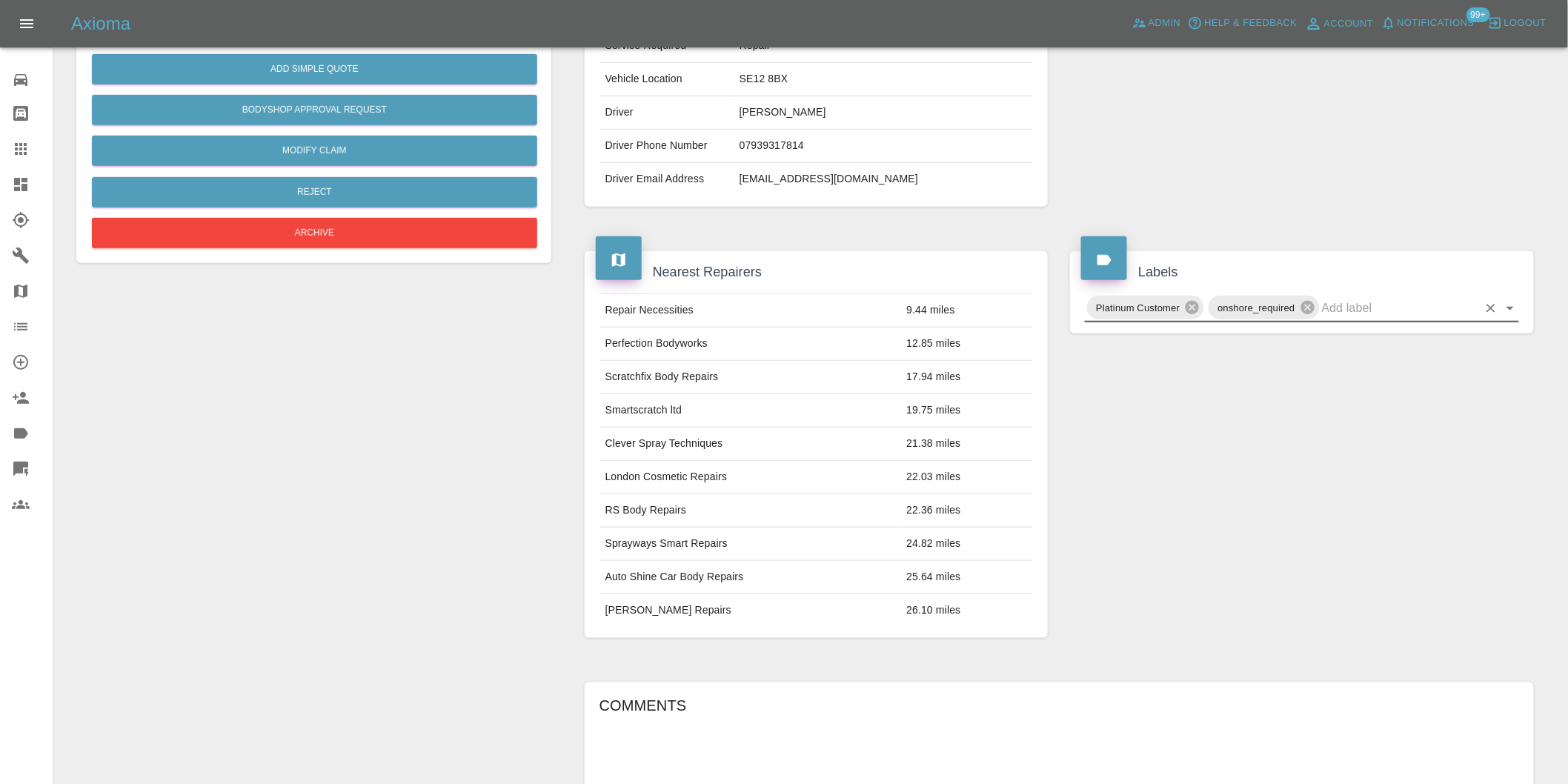
click at [1517, 306] on icon "Open" at bounding box center [1510, 309] width 18 height 18
click at [1438, 193] on div at bounding box center [1302, 22] width 486 height 412
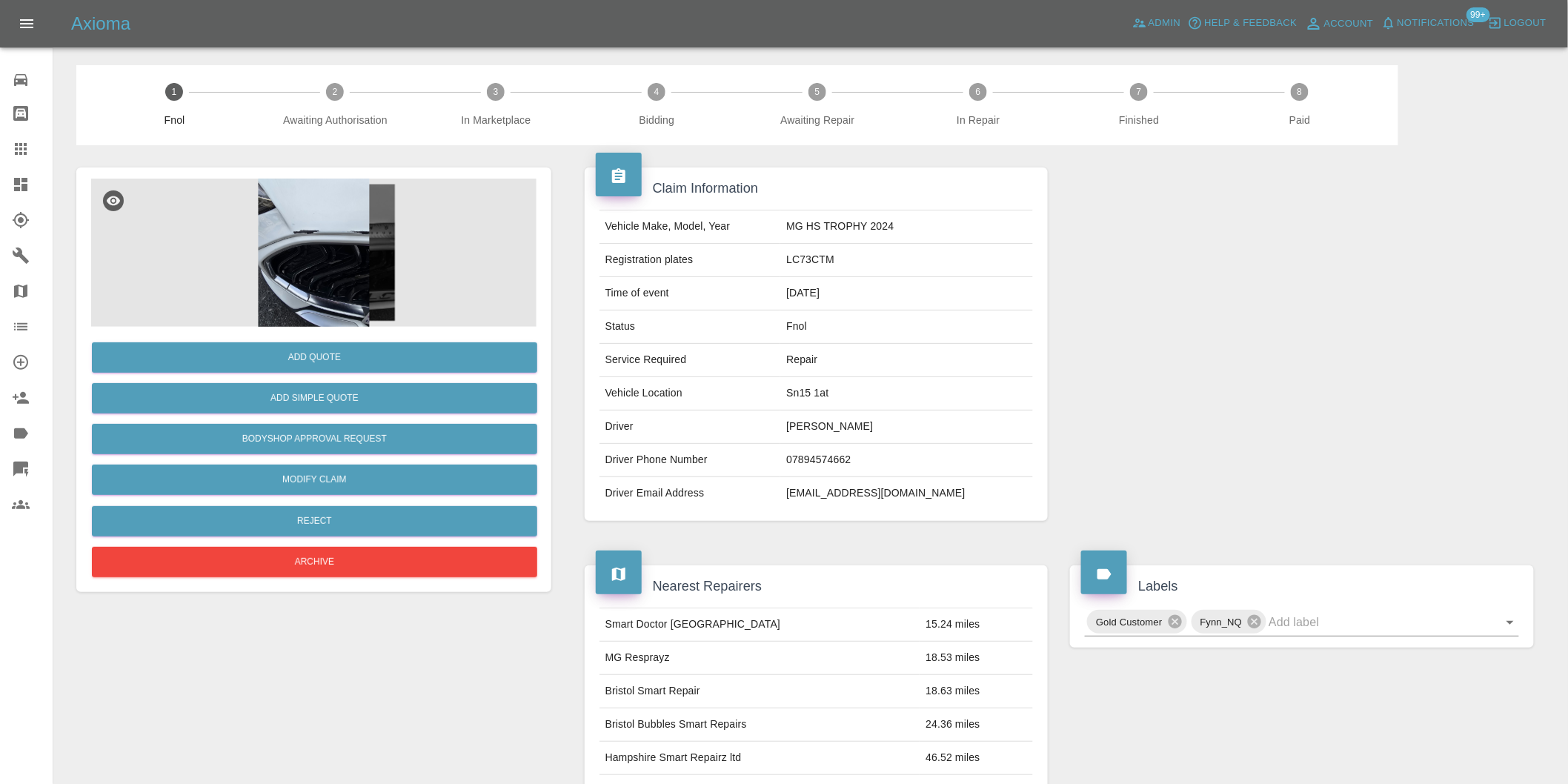
click at [315, 231] on img at bounding box center [314, 252] width 445 height 148
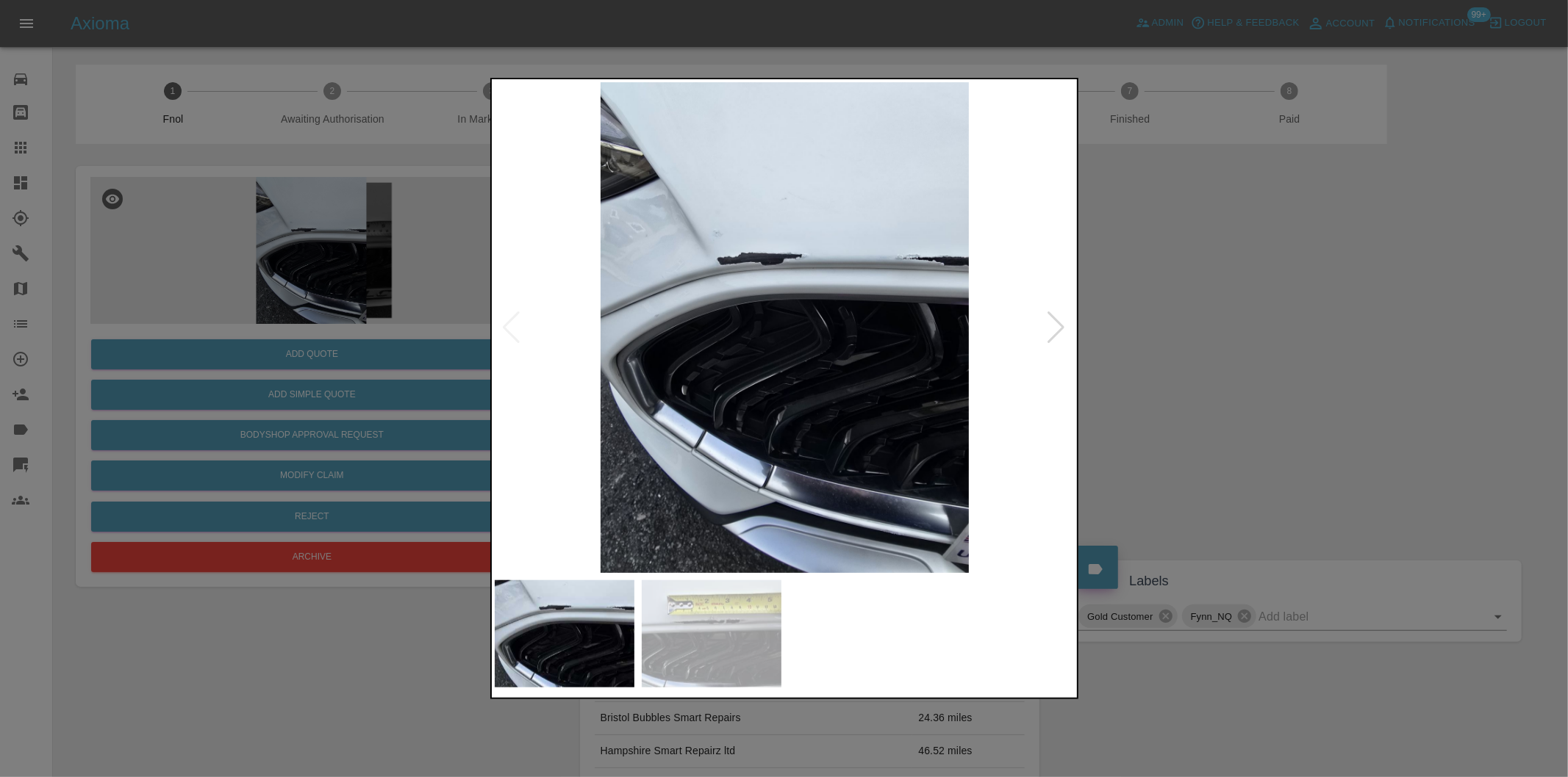
click at [1052, 332] on div at bounding box center [1056, 327] width 20 height 33
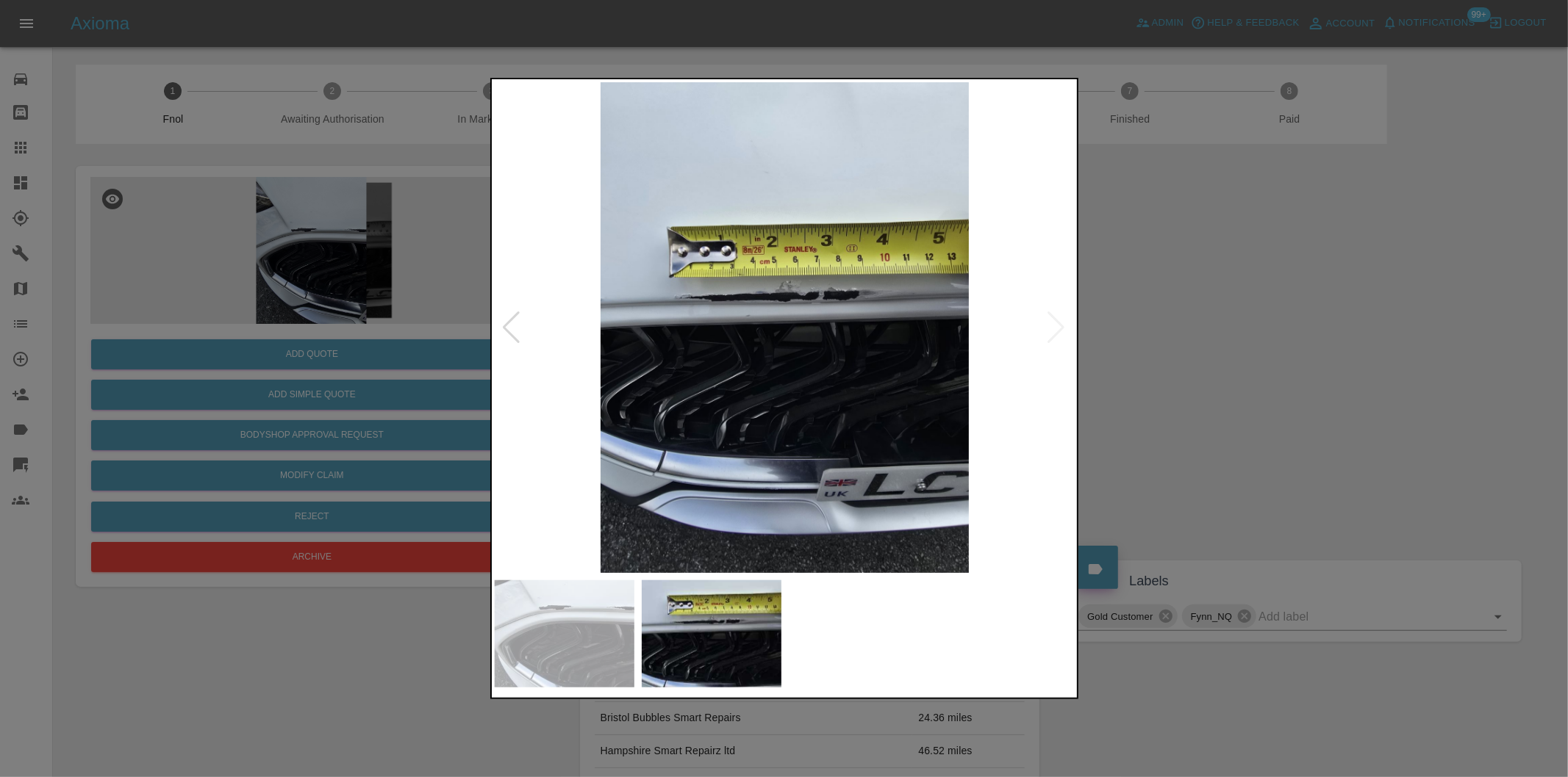
click at [1052, 332] on img at bounding box center [784, 328] width 580 height 490
click at [762, 281] on img at bounding box center [784, 328] width 580 height 490
click at [765, 281] on img at bounding box center [784, 328] width 580 height 490
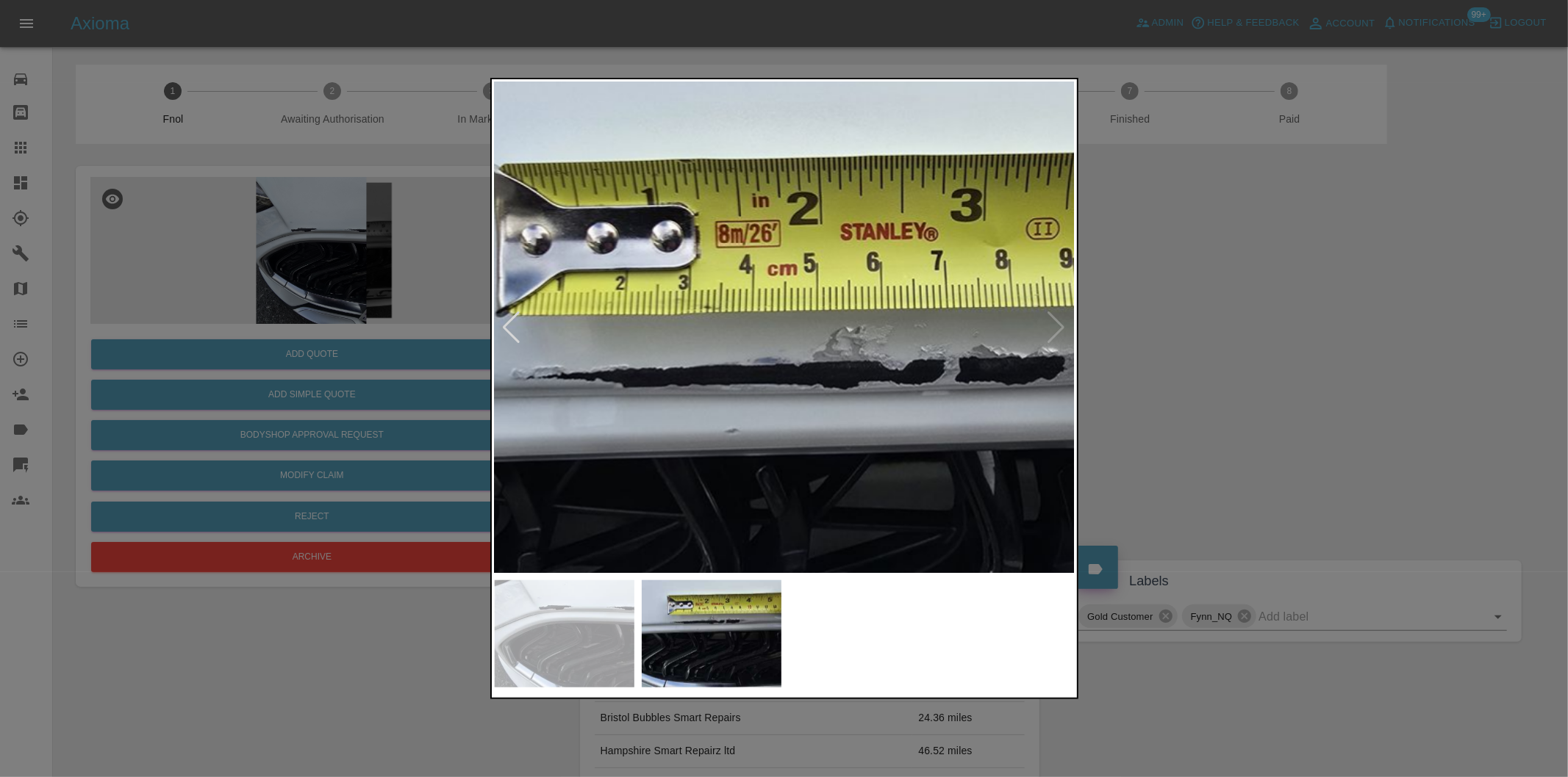
click at [765, 281] on img at bounding box center [841, 465] width 1742 height 1471
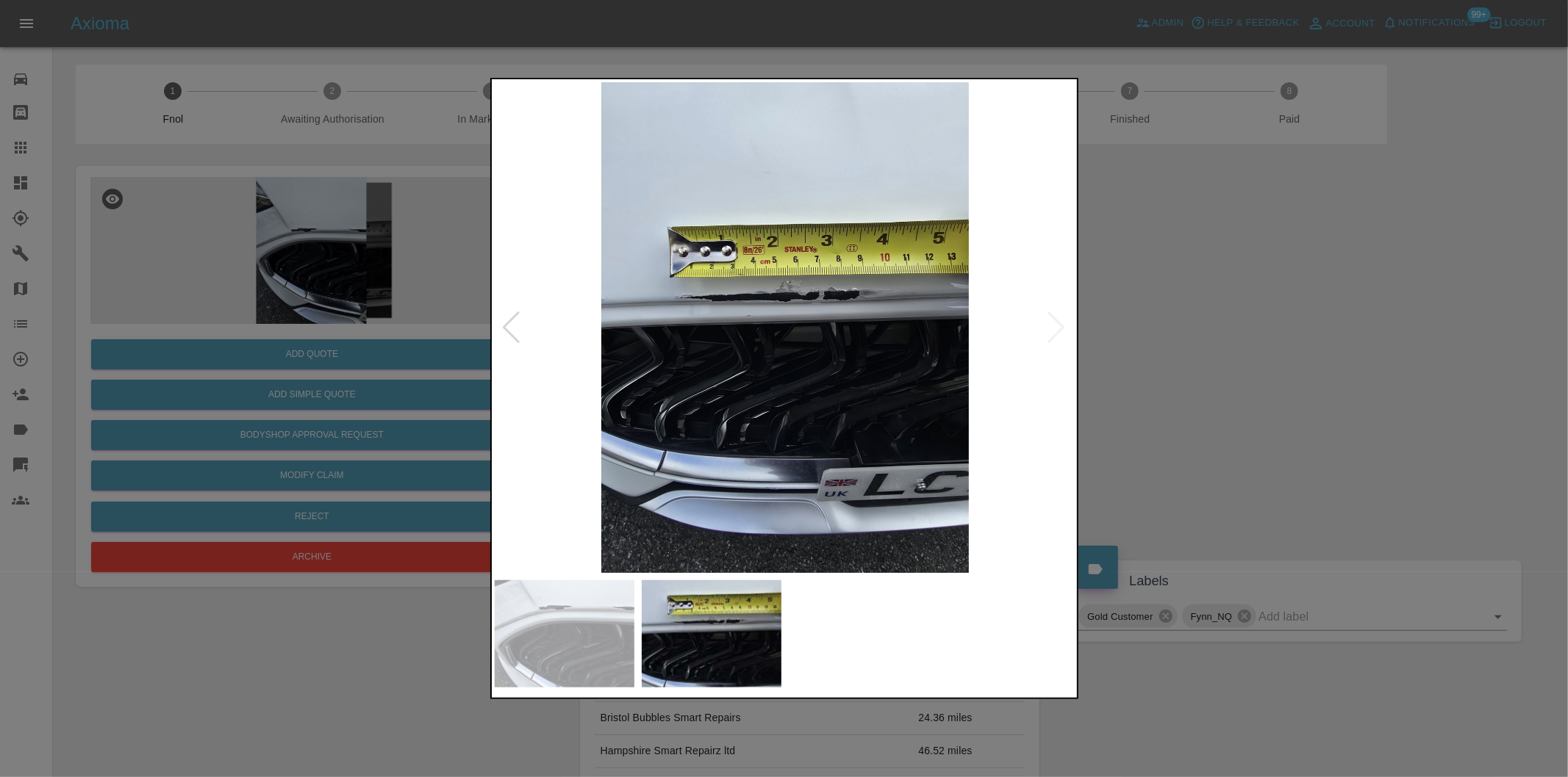
click at [1254, 372] on div at bounding box center [784, 388] width 1568 height 777
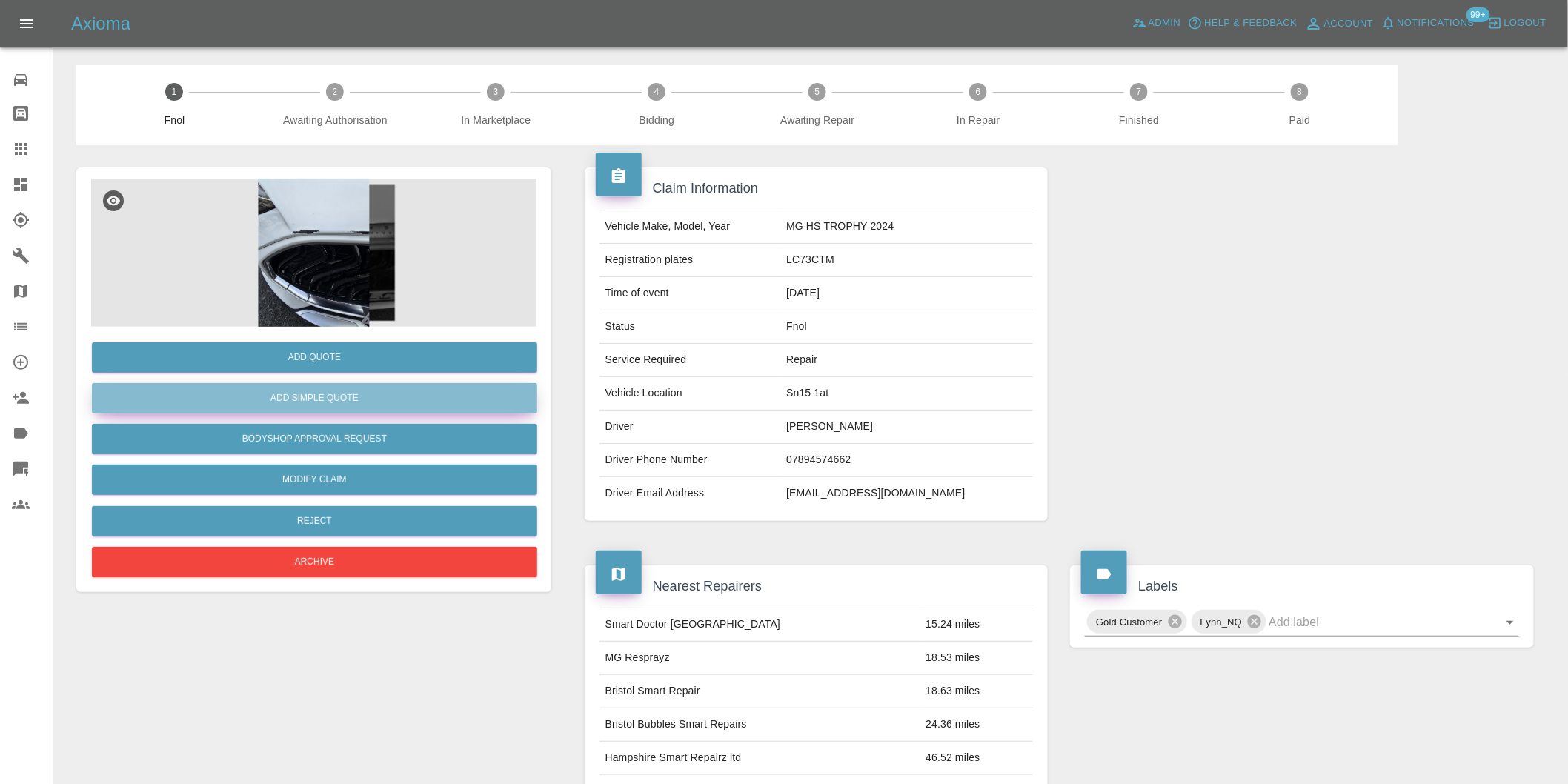
click at [330, 391] on button "Add Simple Quote" at bounding box center [315, 398] width 445 height 30
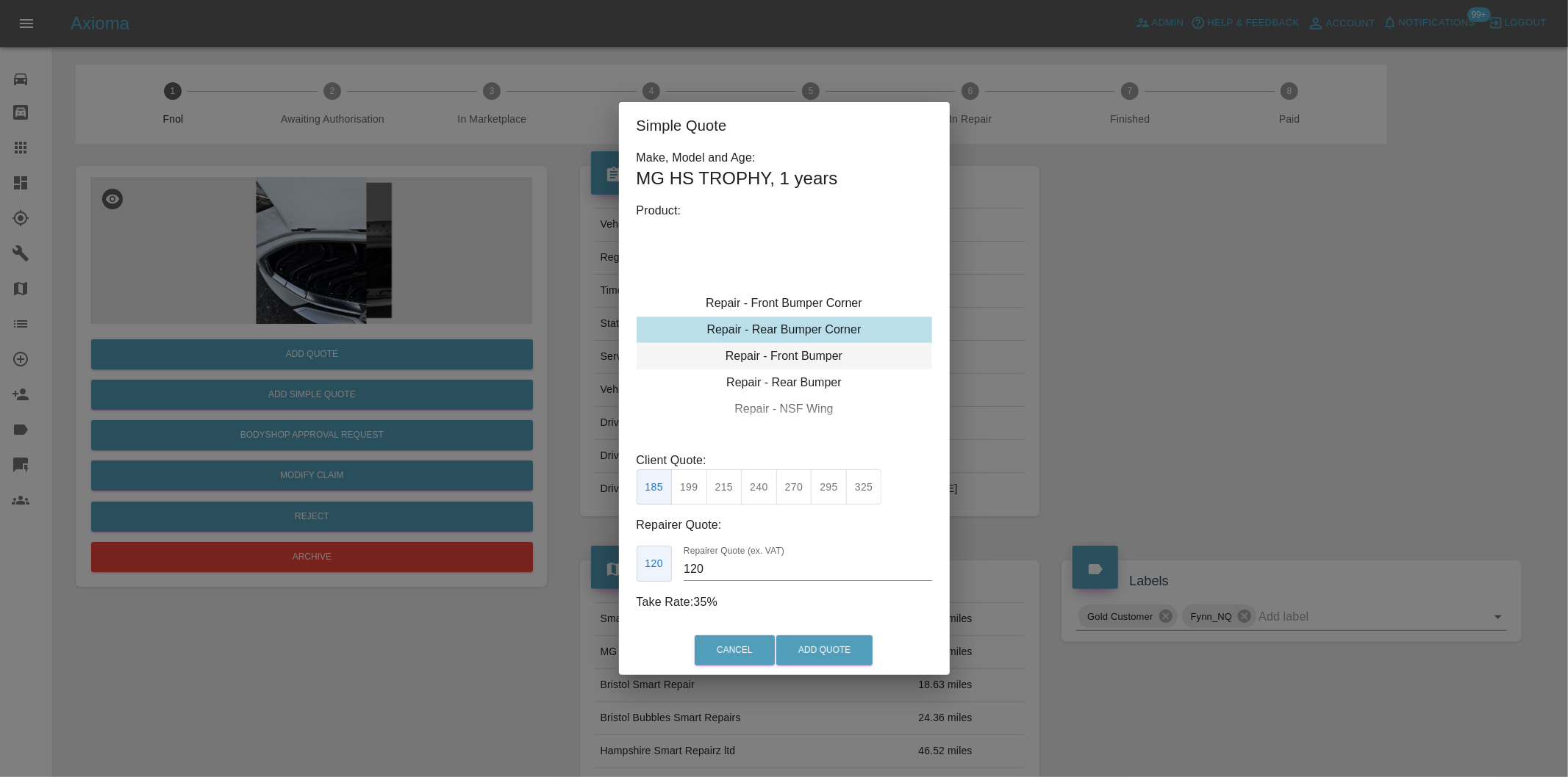
click at [816, 356] on div "Repair - Front Bumper" at bounding box center [784, 356] width 295 height 26
click at [732, 485] on button "350" at bounding box center [724, 487] width 36 height 36
type input "210"
click at [820, 650] on button "Add Quote" at bounding box center [823, 650] width 96 height 30
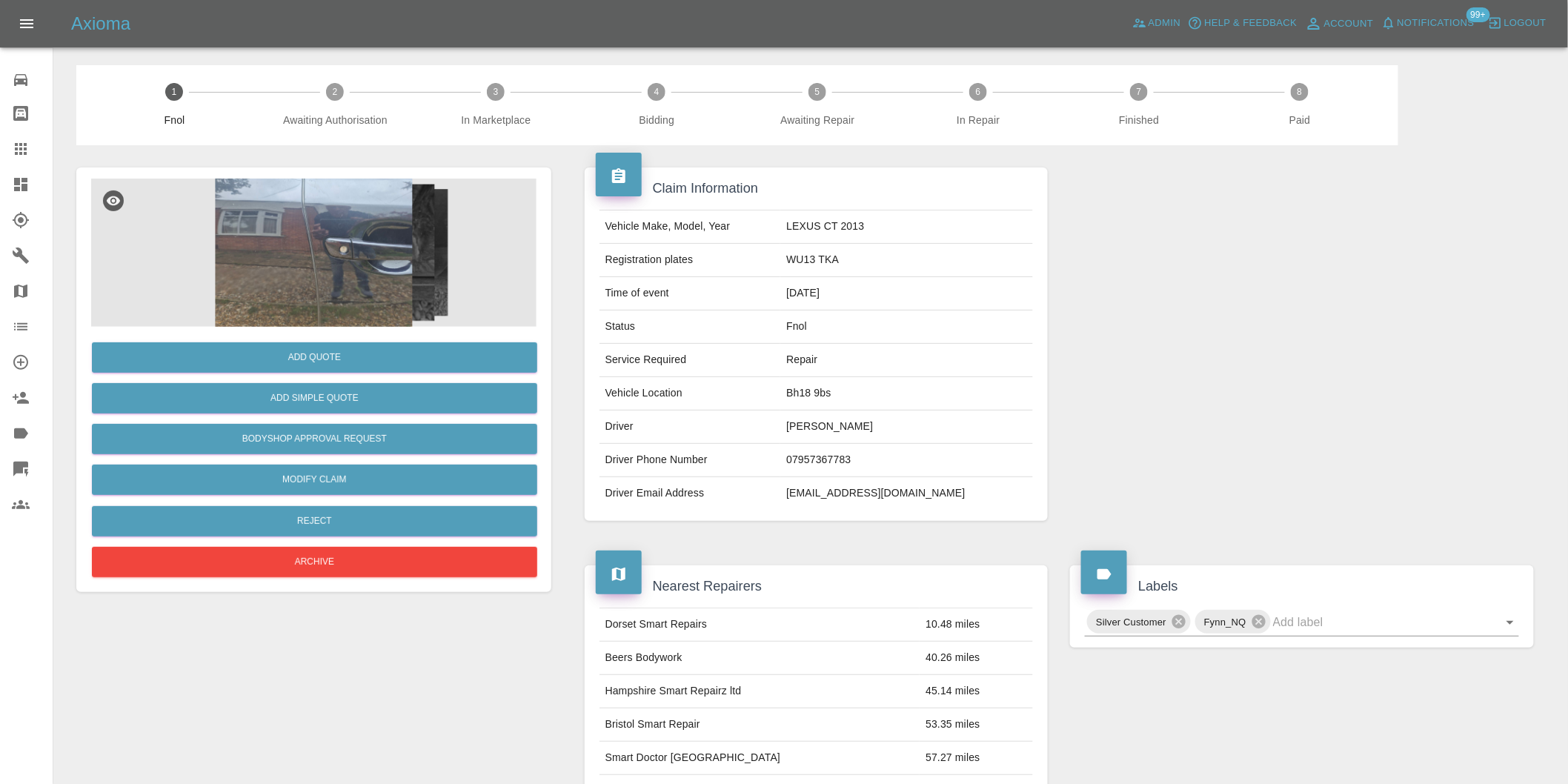
click at [354, 243] on img at bounding box center [314, 252] width 445 height 148
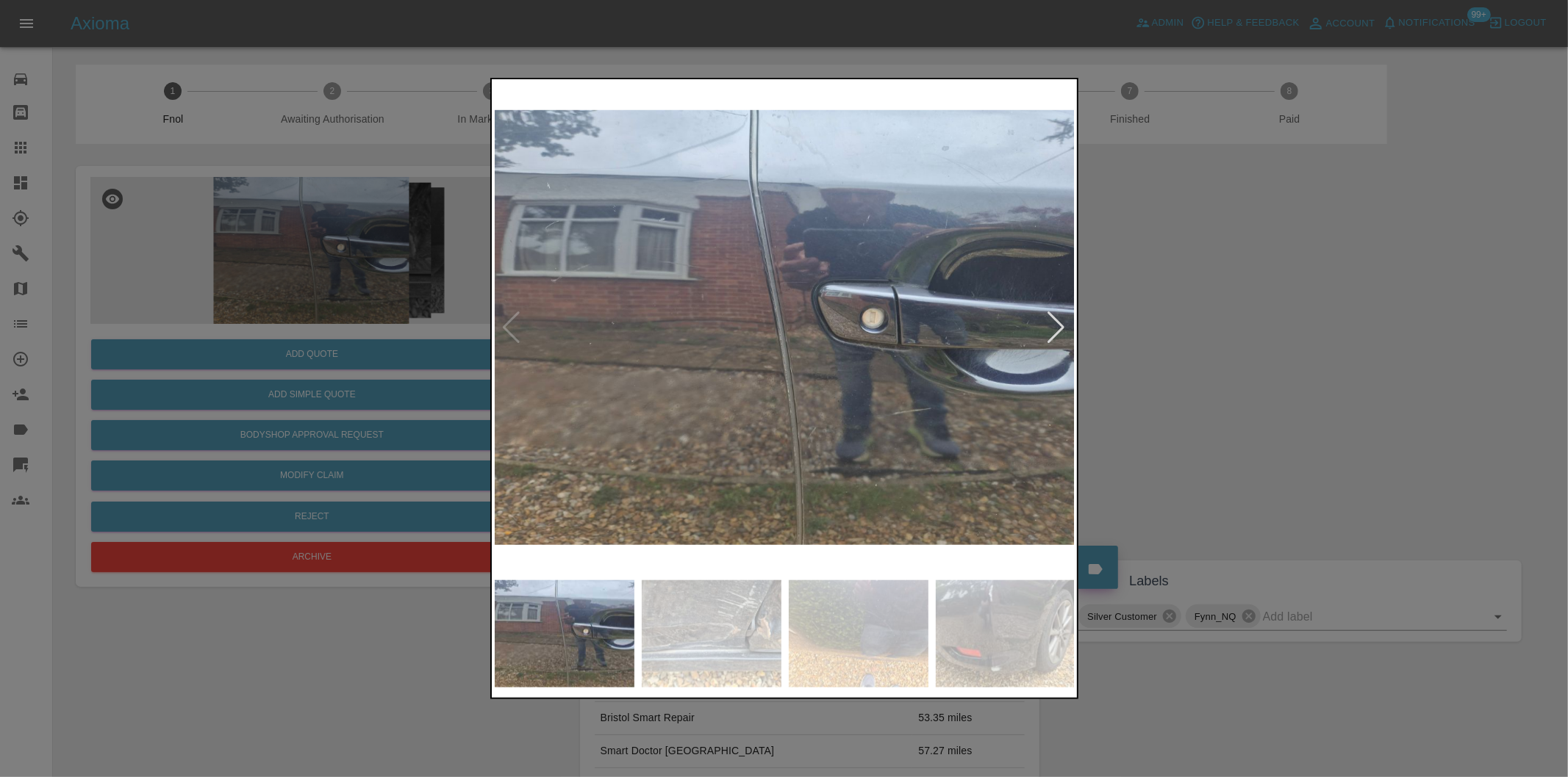
click at [1051, 327] on div at bounding box center [1056, 327] width 20 height 33
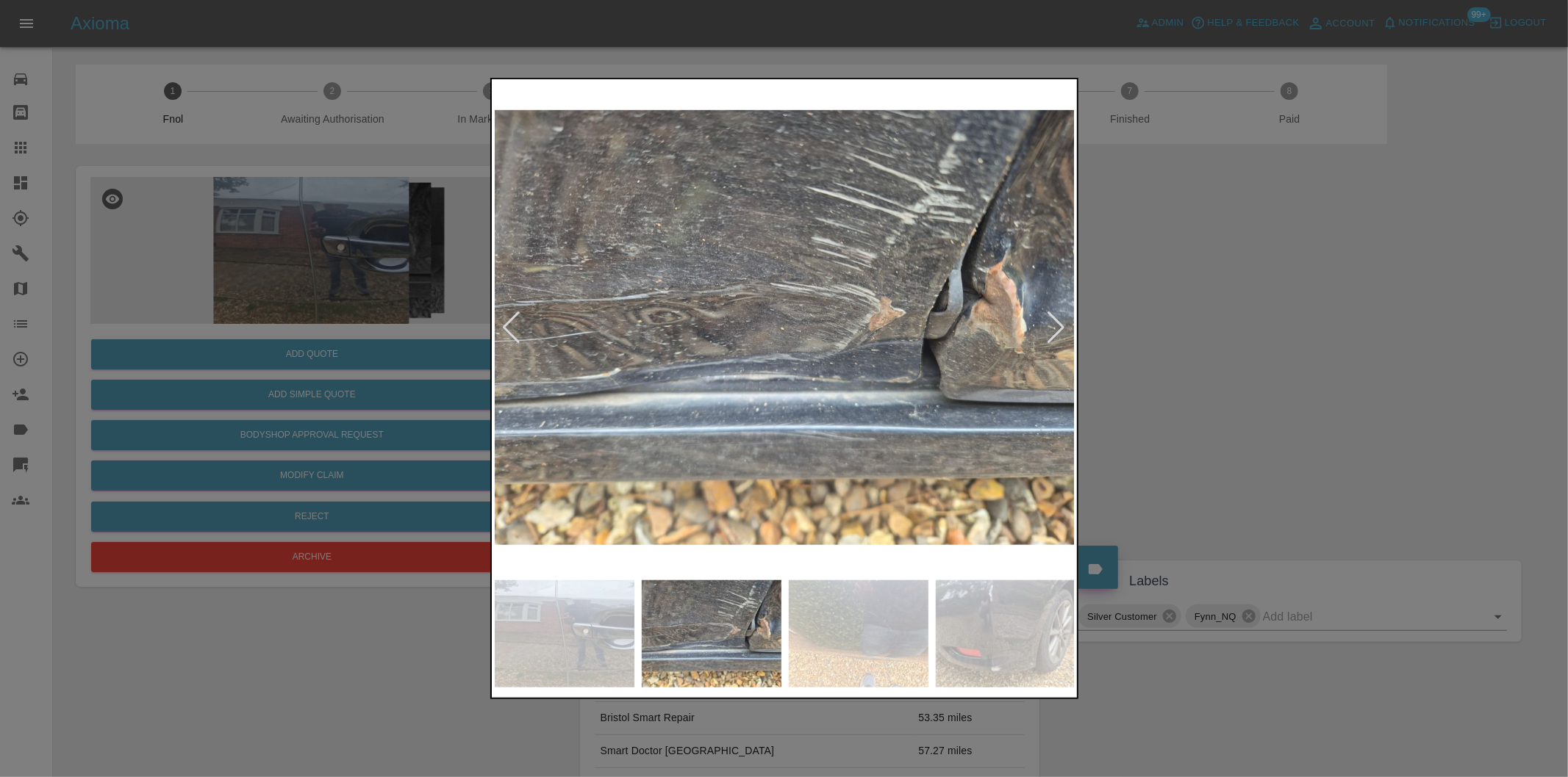
click at [1051, 327] on div at bounding box center [1056, 327] width 20 height 33
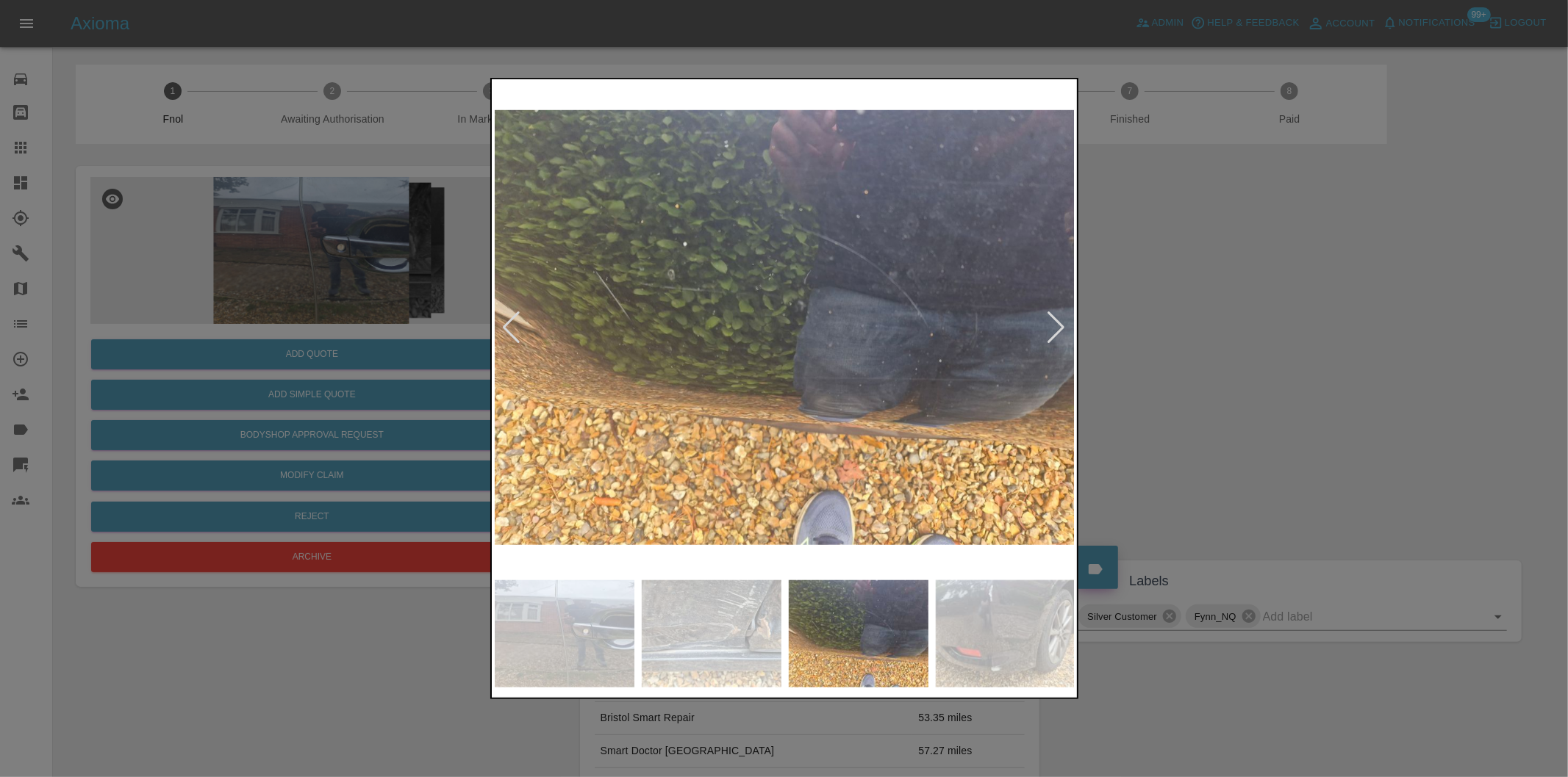
click at [1051, 327] on div at bounding box center [1056, 327] width 20 height 33
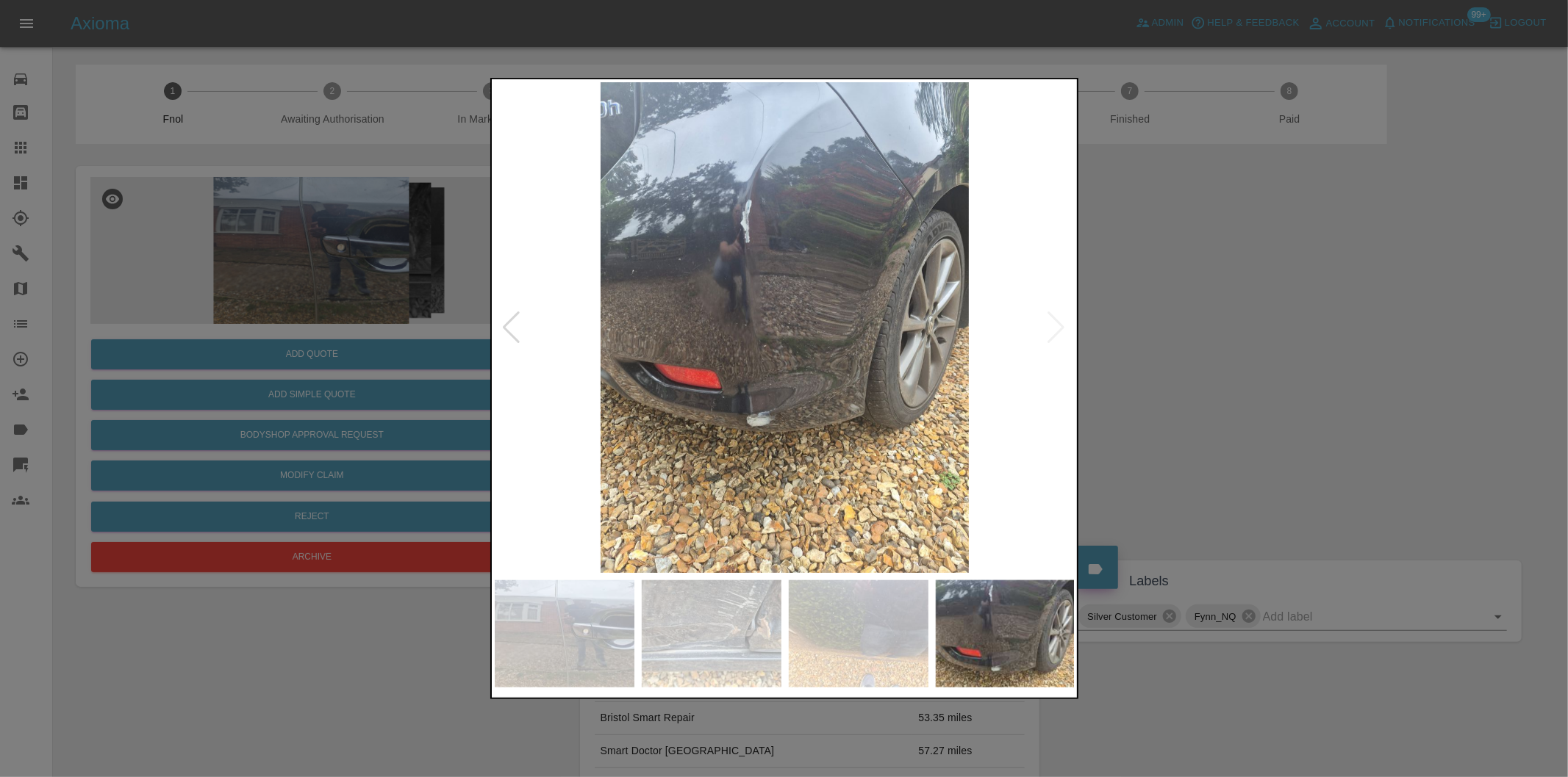
click at [1051, 327] on img at bounding box center [784, 328] width 580 height 490
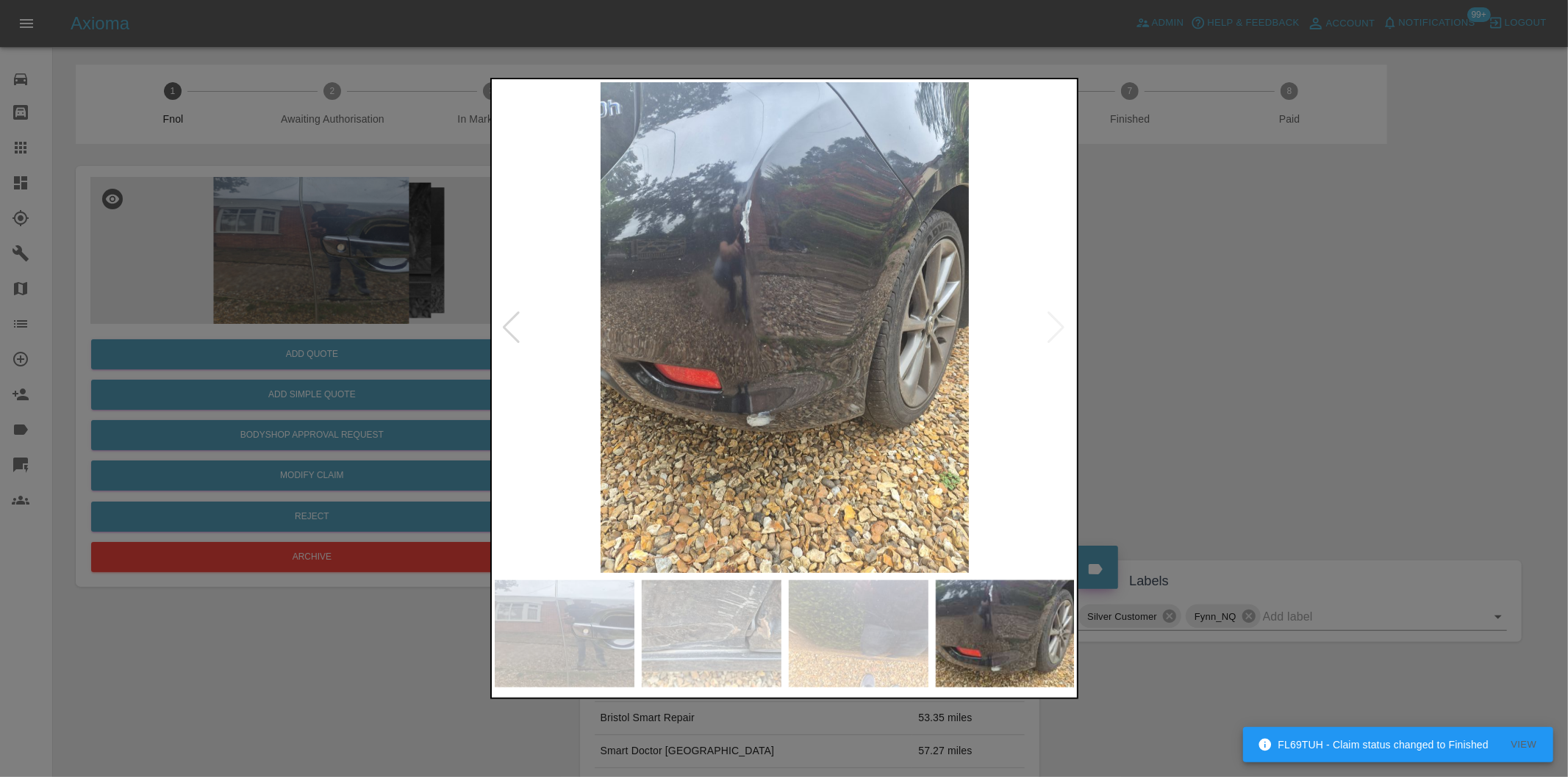
click at [1051, 327] on img at bounding box center [784, 328] width 580 height 490
click at [1228, 392] on div at bounding box center [784, 388] width 1568 height 777
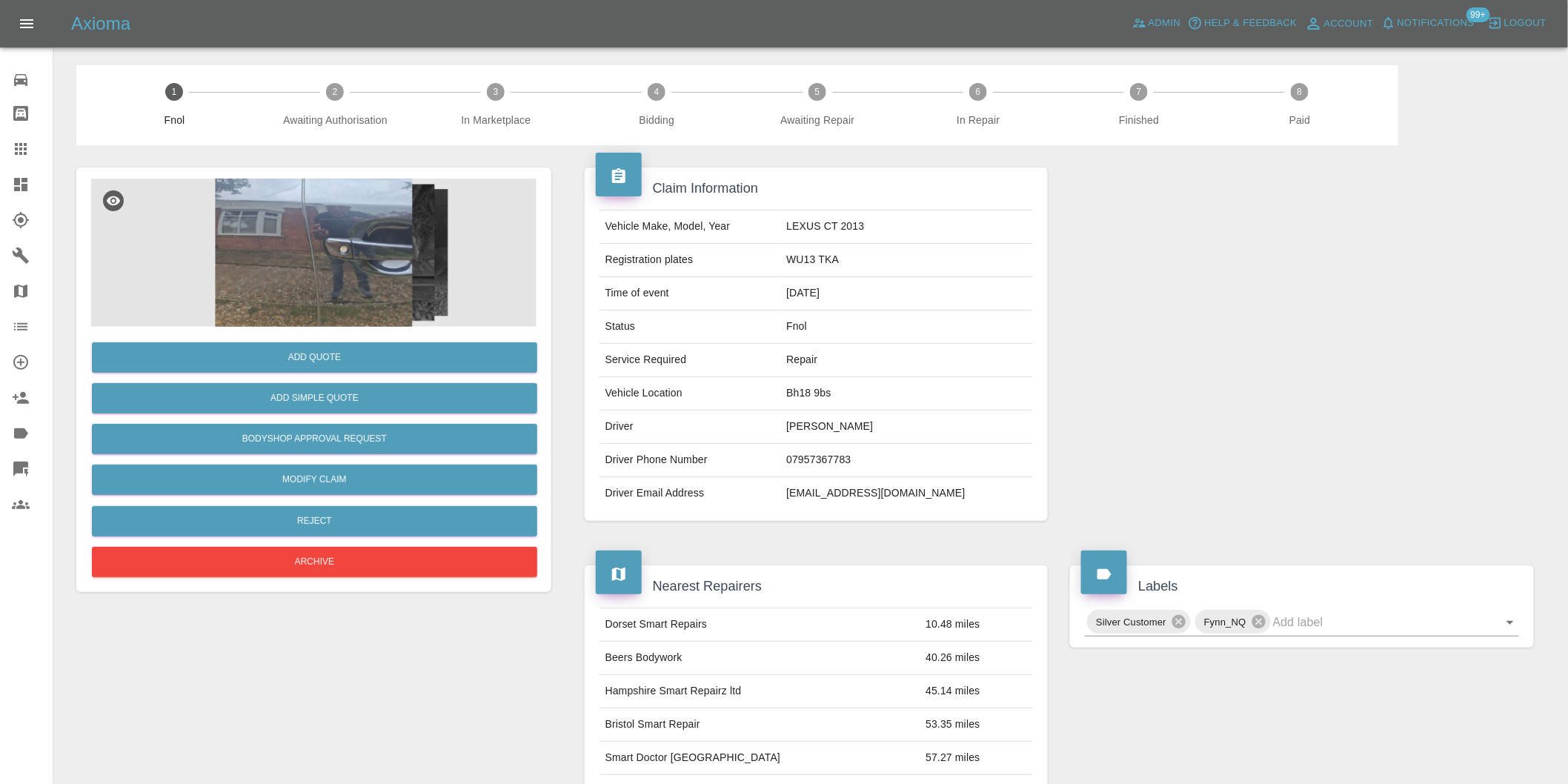
click at [357, 289] on img at bounding box center [314, 252] width 445 height 148
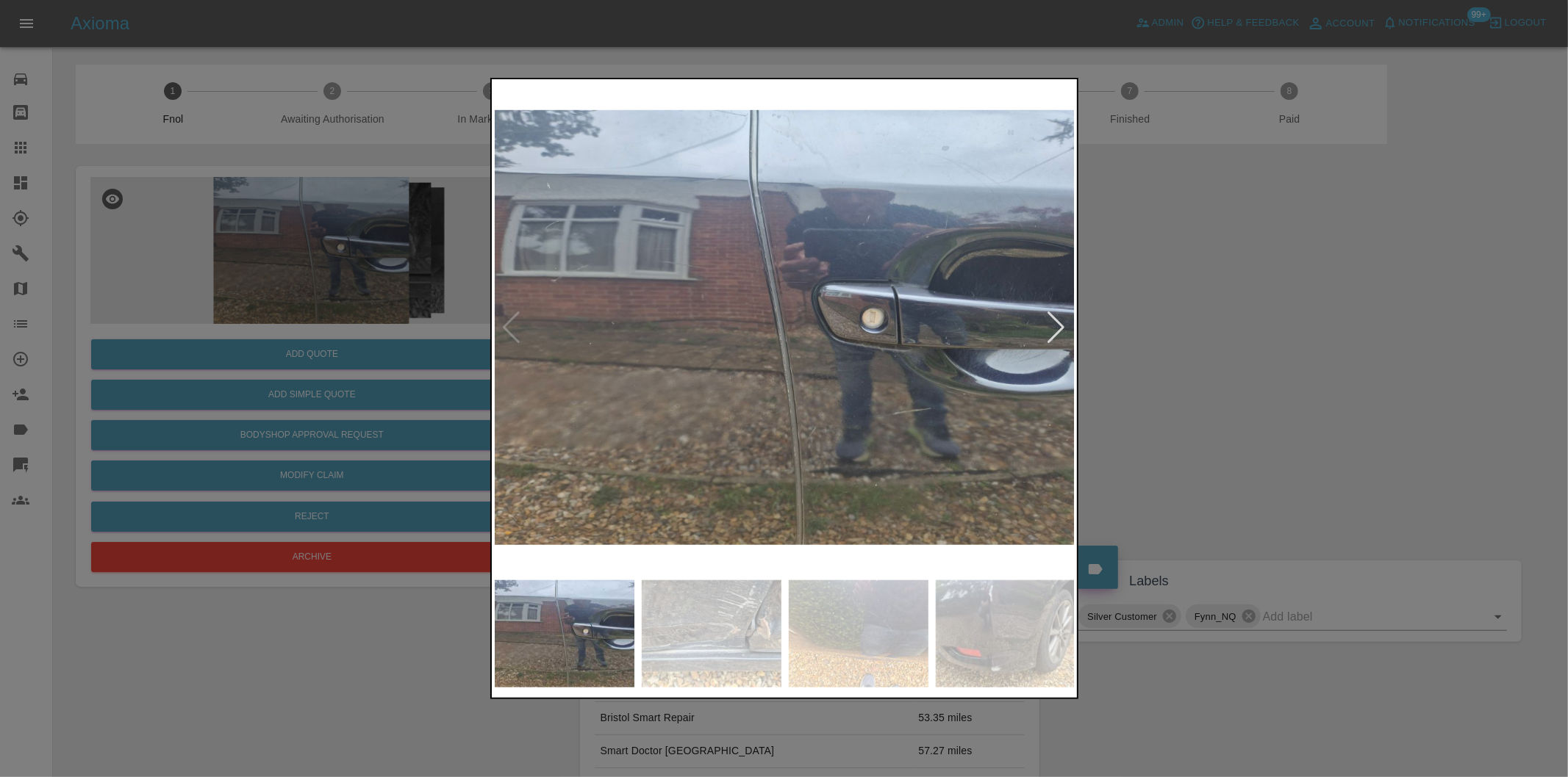
click at [1062, 329] on div at bounding box center [1056, 327] width 20 height 33
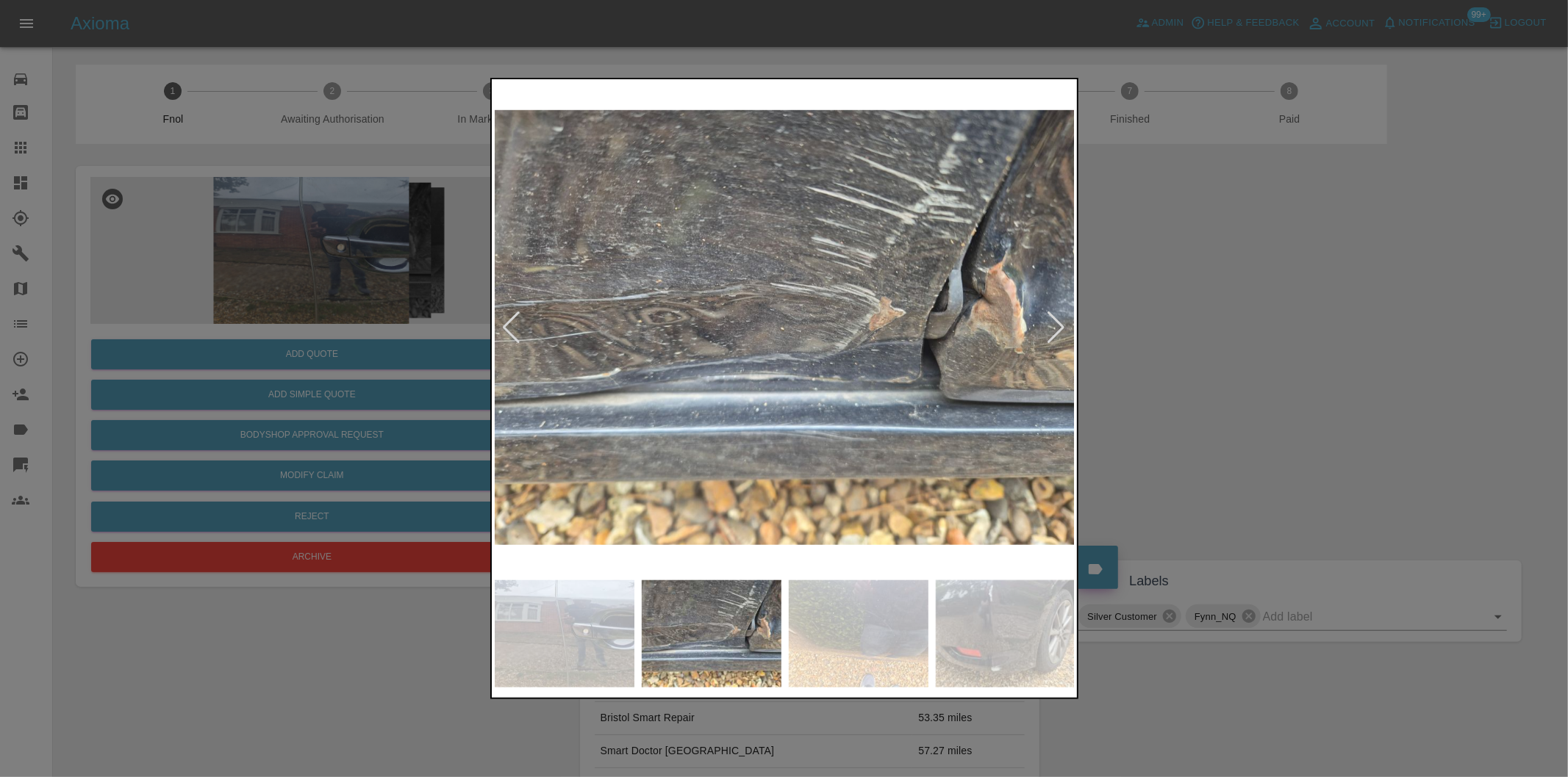
click at [1062, 329] on div at bounding box center [1056, 327] width 20 height 33
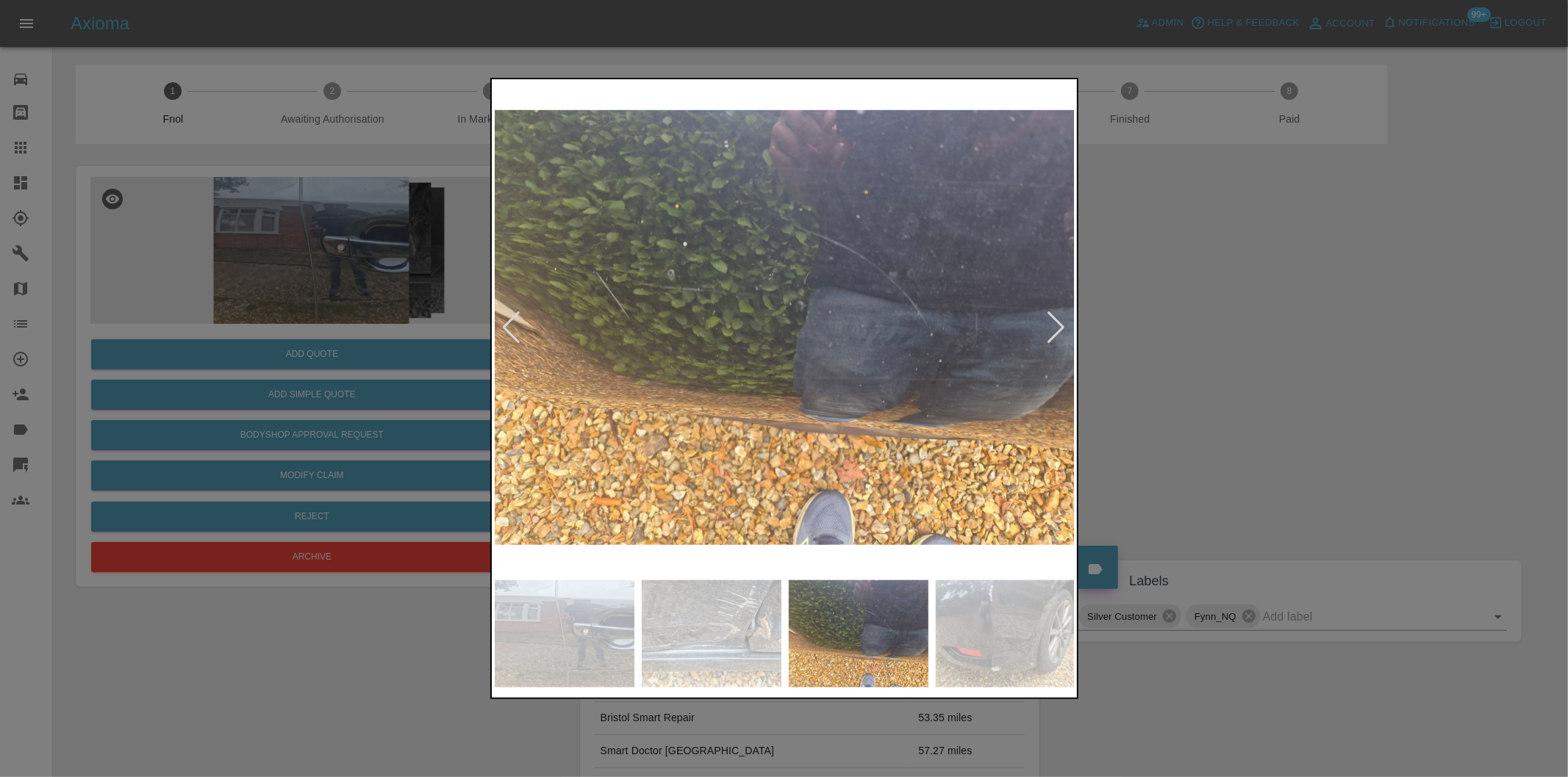
click at [1062, 329] on div at bounding box center [1056, 327] width 20 height 33
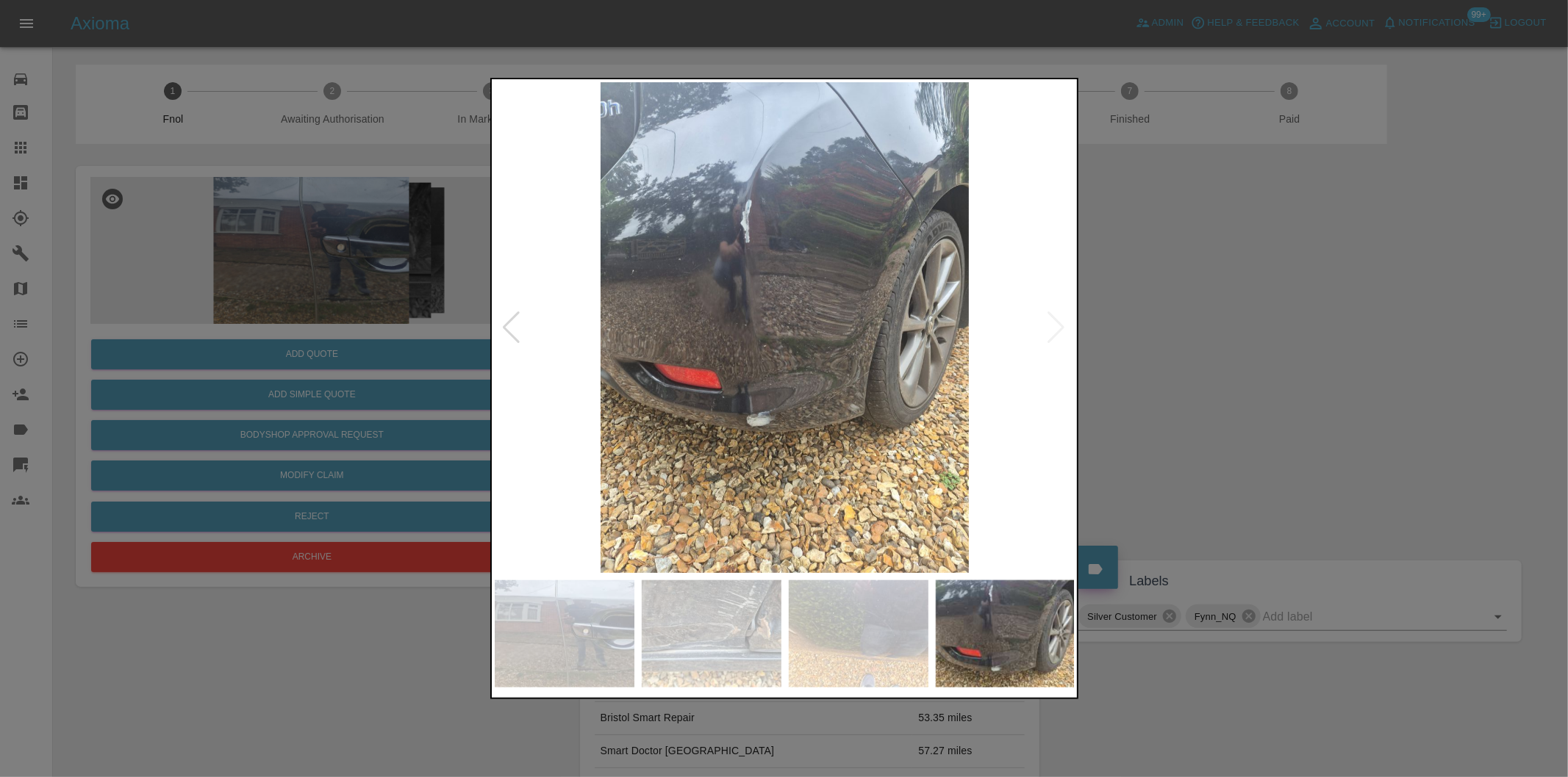
click at [1062, 329] on img at bounding box center [784, 328] width 580 height 490
click at [1290, 369] on div at bounding box center [784, 388] width 1568 height 777
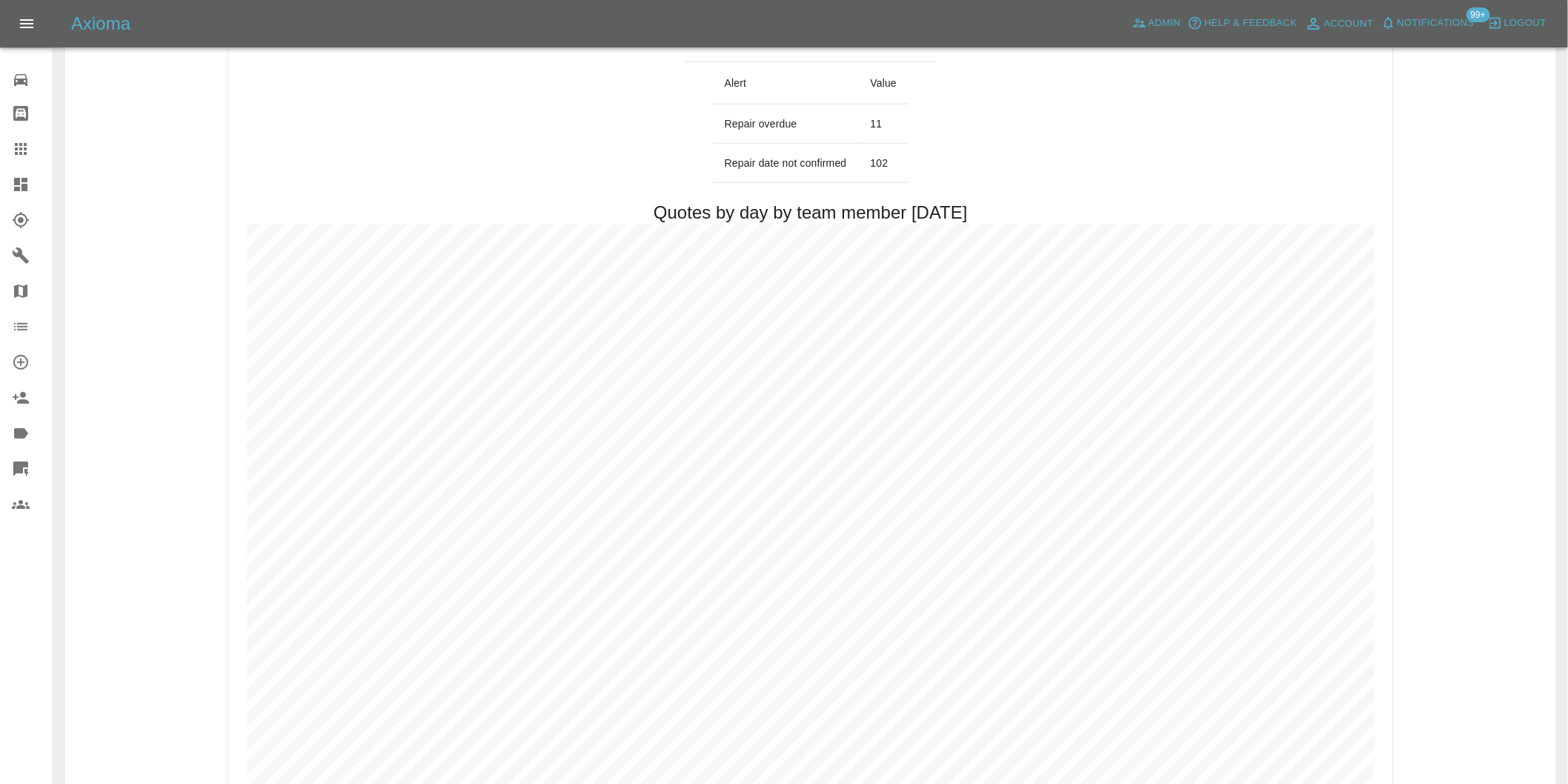
scroll to position [823, 0]
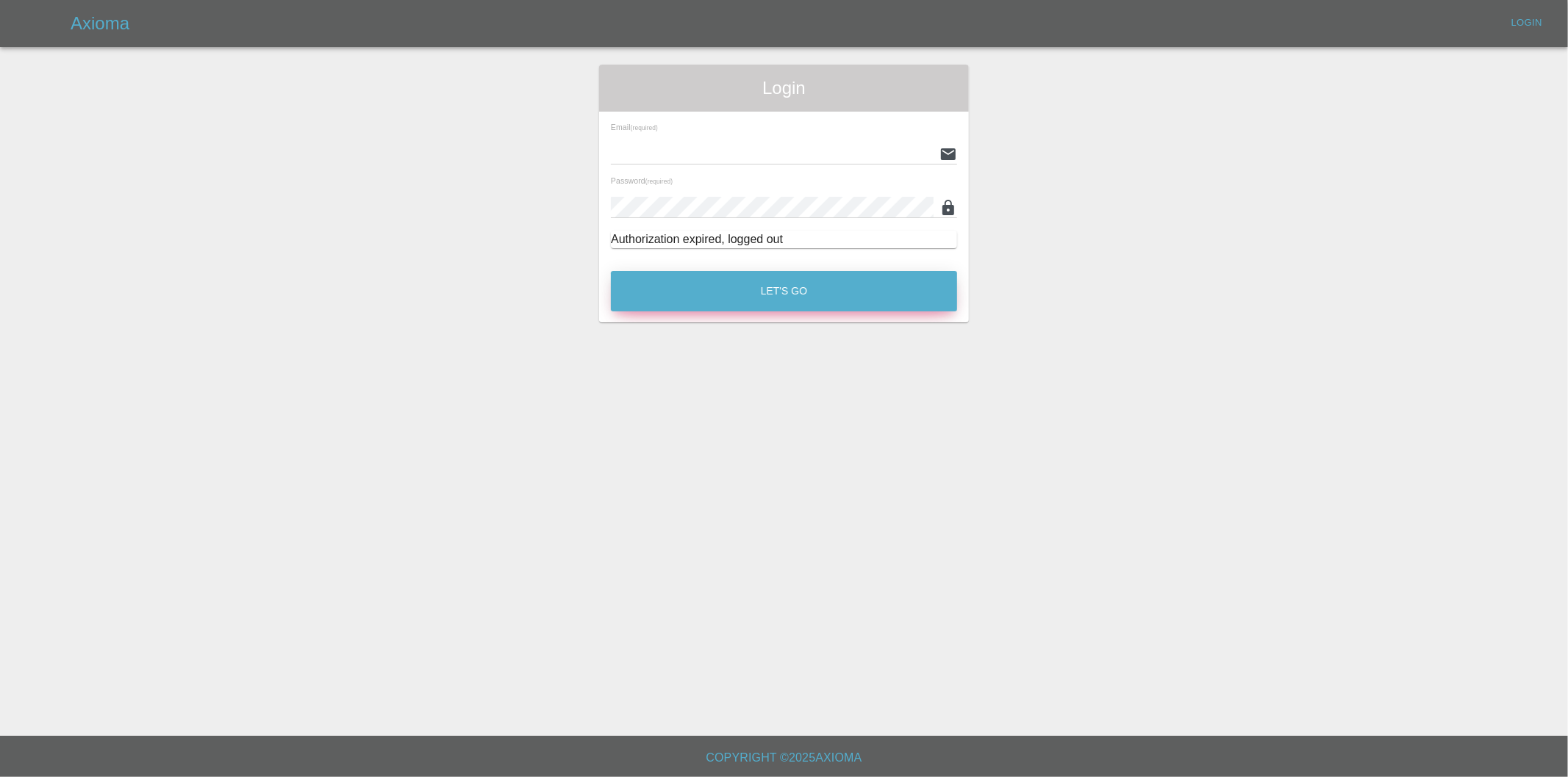
type input "[PERSON_NAME][EMAIL_ADDRESS][DOMAIN_NAME]"
click at [806, 284] on button "Let's Go" at bounding box center [784, 291] width 346 height 40
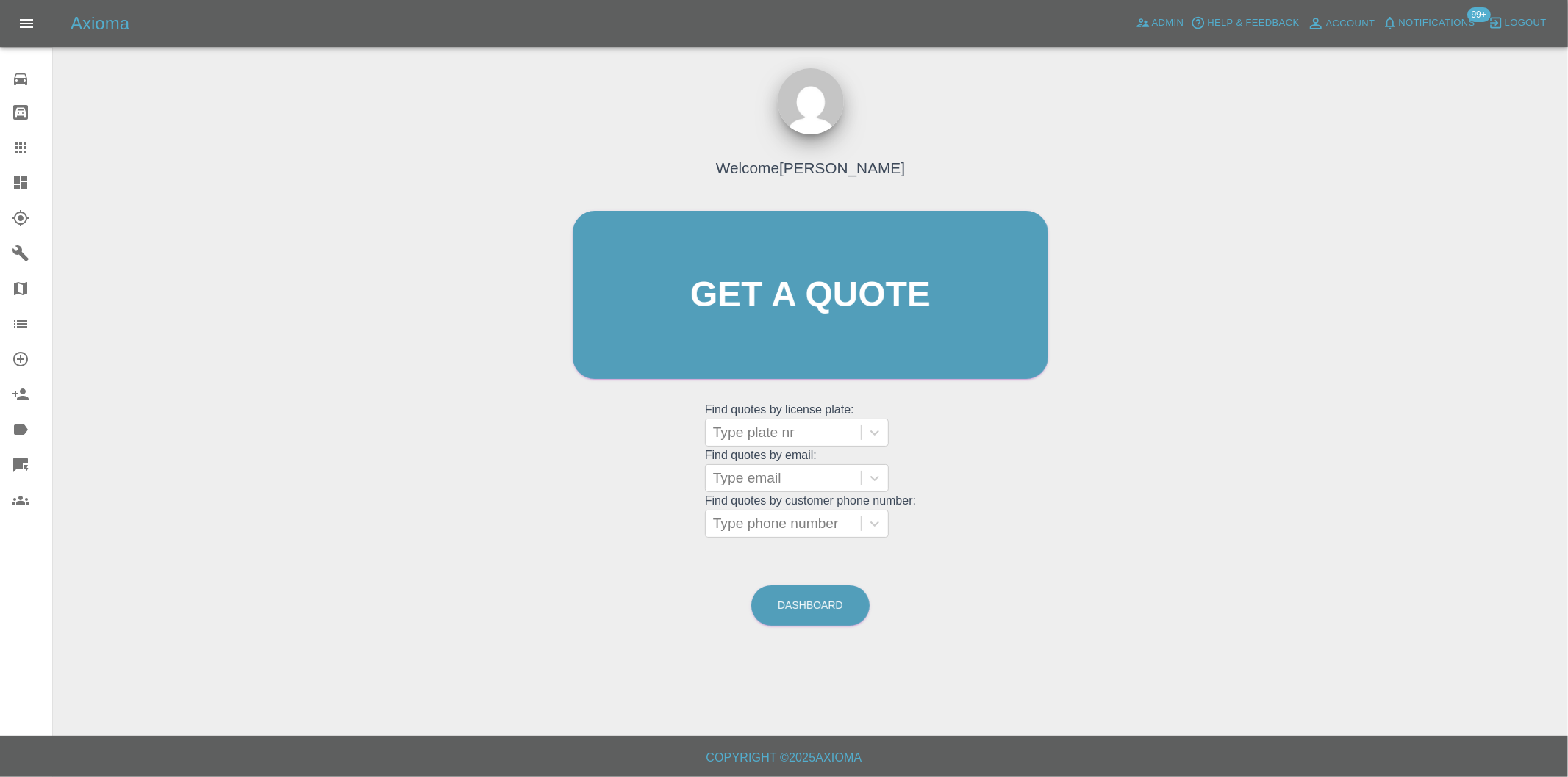
click at [19, 182] on icon at bounding box center [20, 183] width 13 height 13
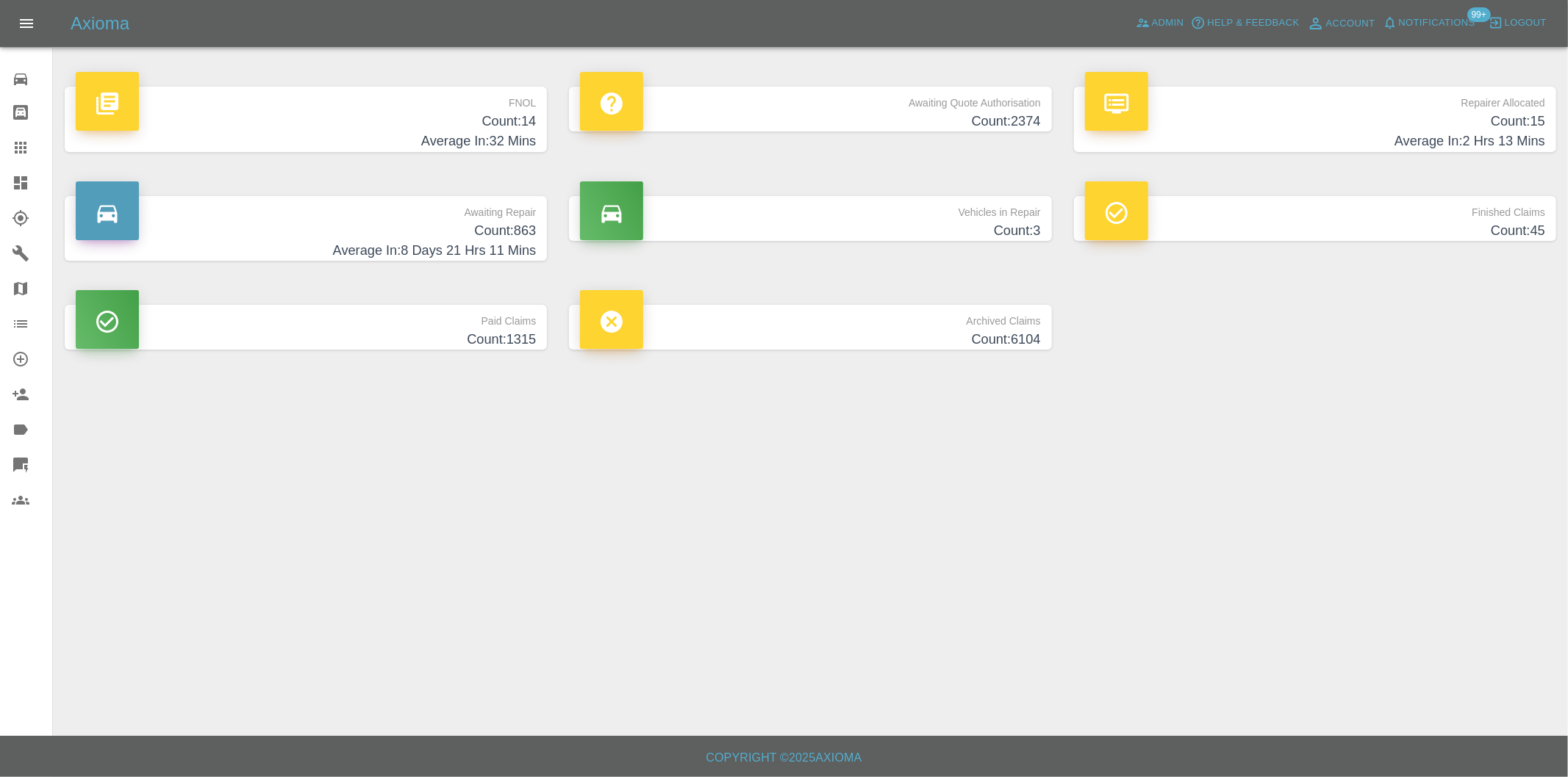
click at [519, 127] on h4 "Count: 14" at bounding box center [305, 121] width 460 height 20
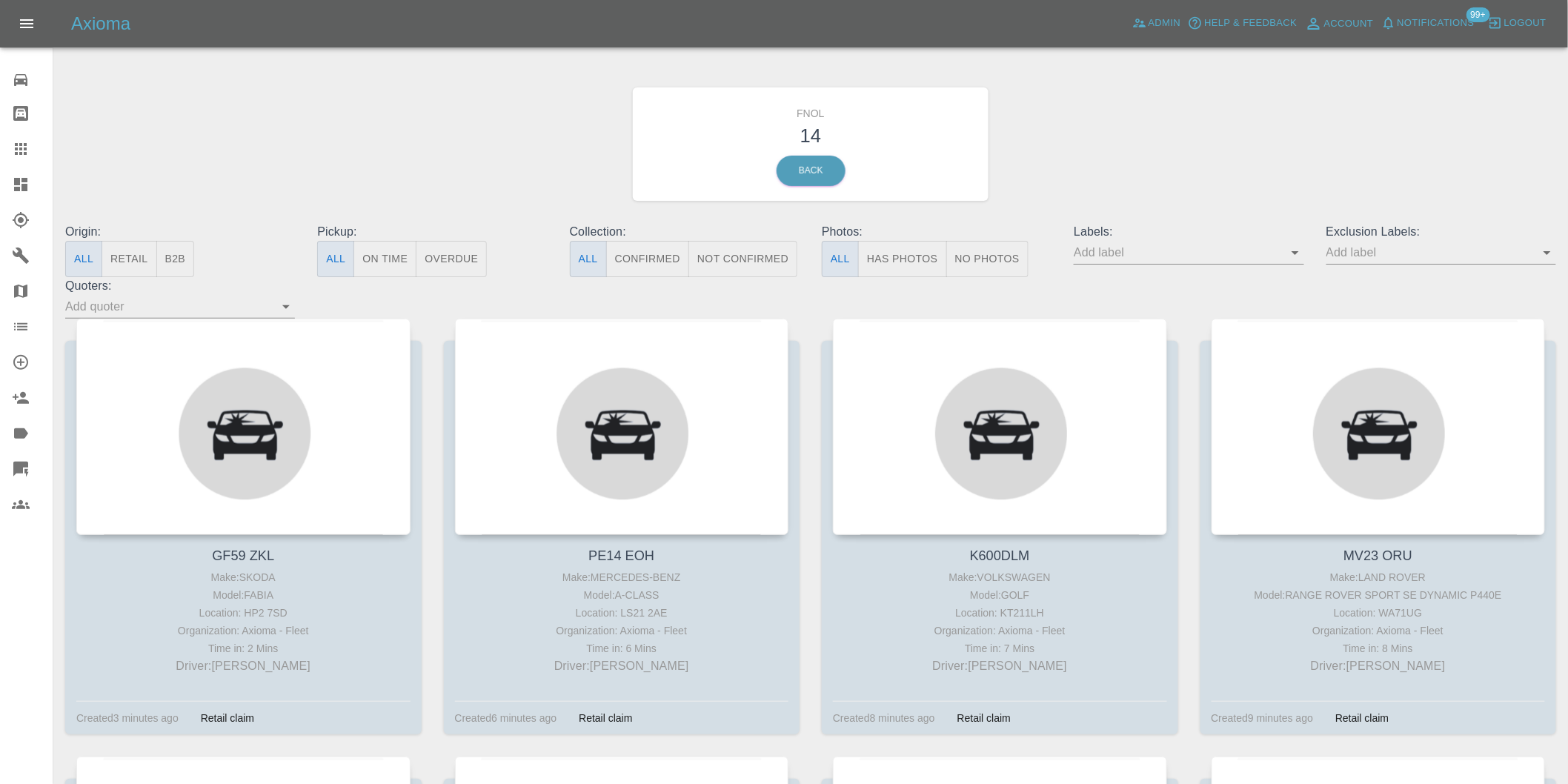
click at [894, 255] on button "Has Photos" at bounding box center [903, 259] width 89 height 36
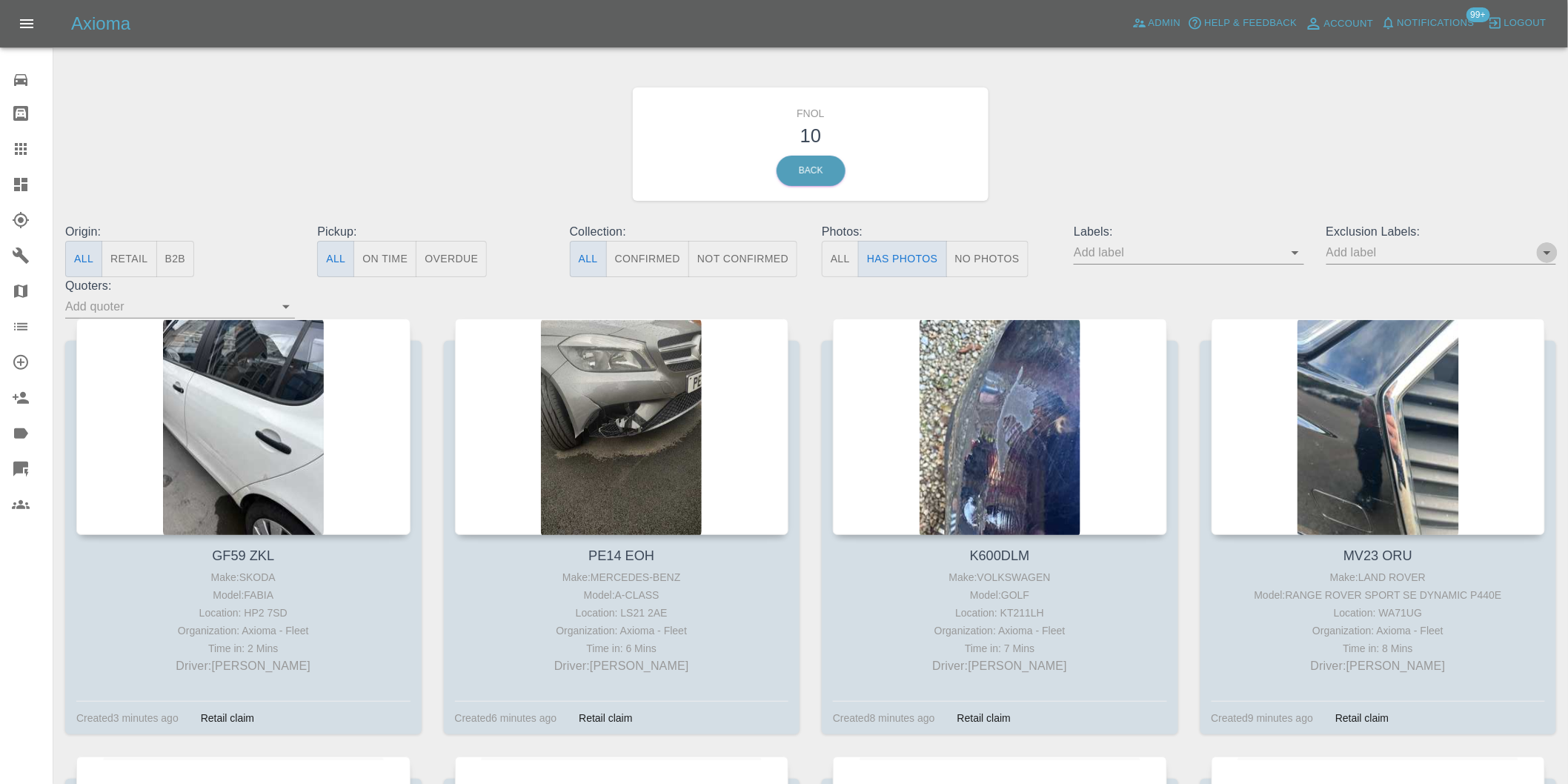
click at [1548, 254] on icon "Open" at bounding box center [1548, 253] width 7 height 4
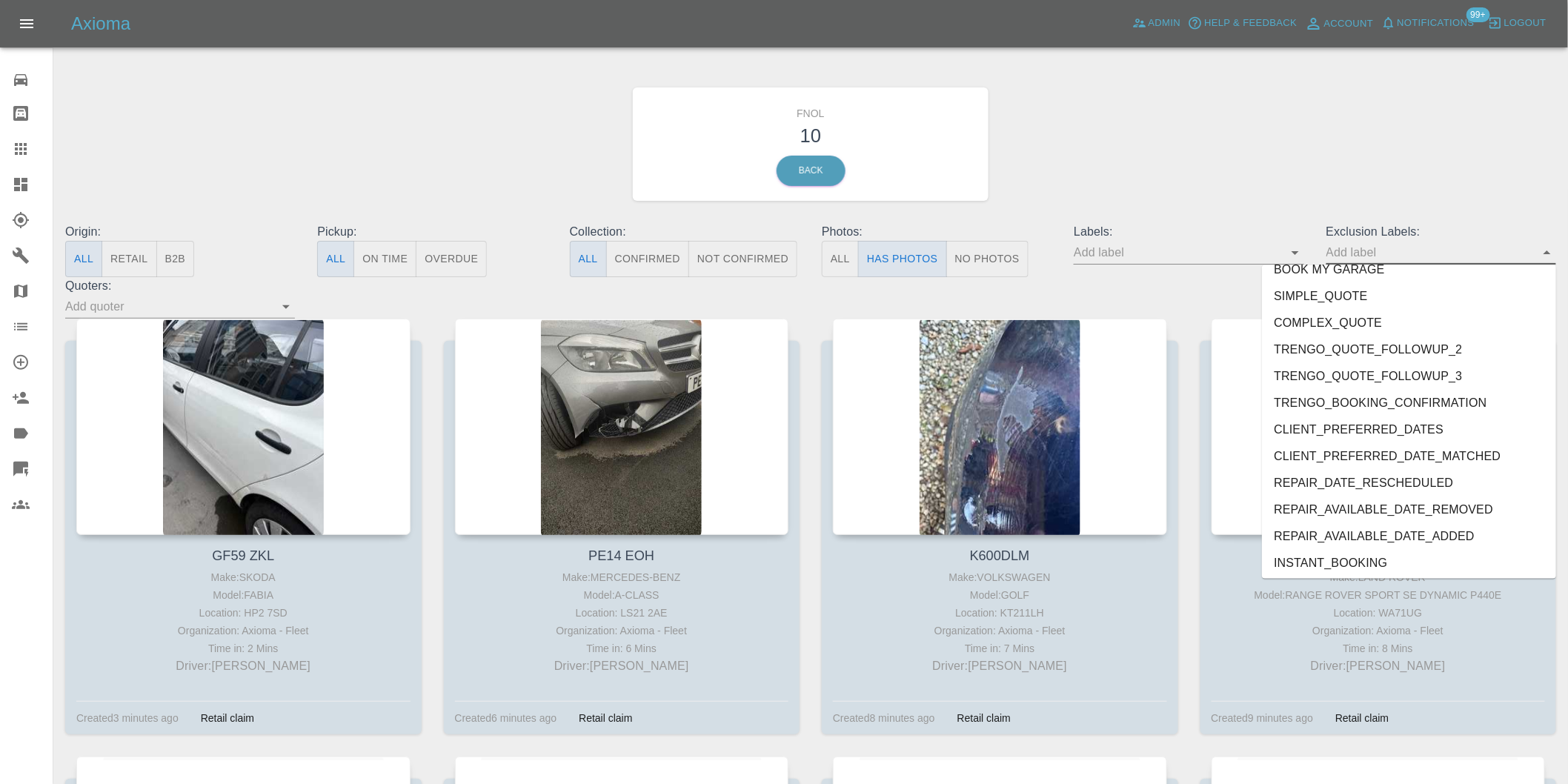
scroll to position [3192, 0]
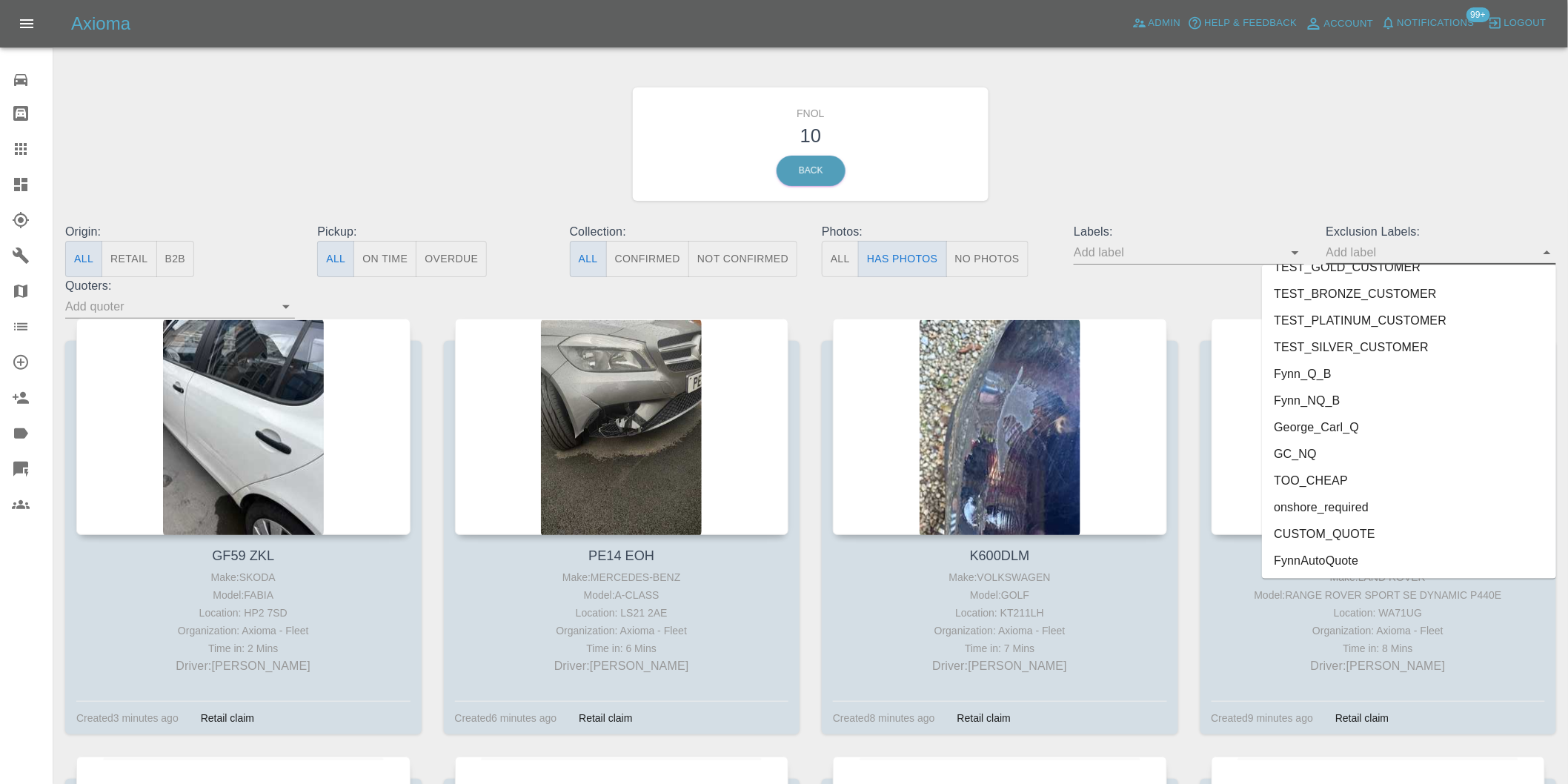
click at [1374, 512] on li "onshore_required" at bounding box center [1409, 507] width 294 height 27
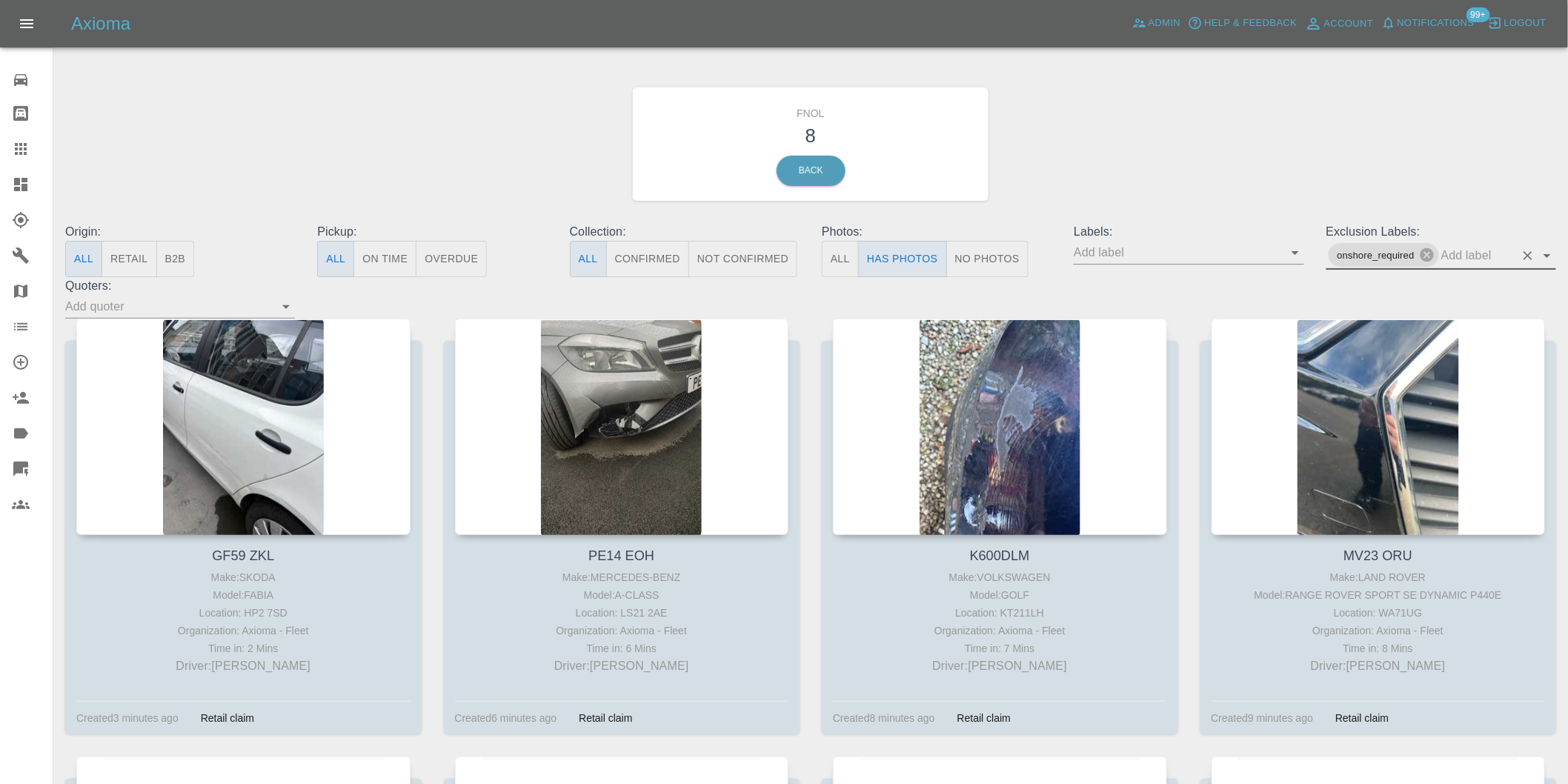
click at [1548, 255] on icon "Open" at bounding box center [1548, 256] width 7 height 4
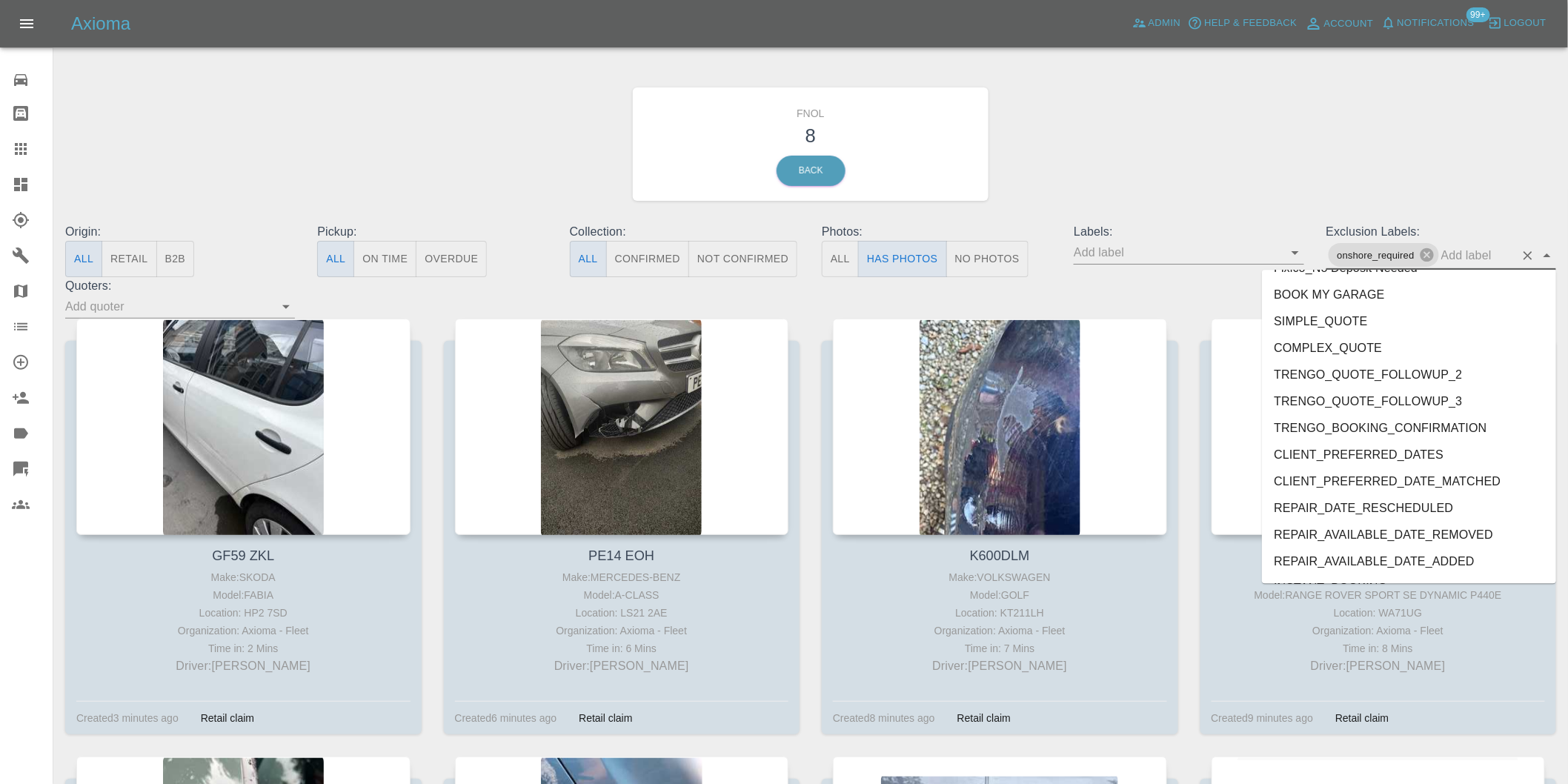
scroll to position [3165, 0]
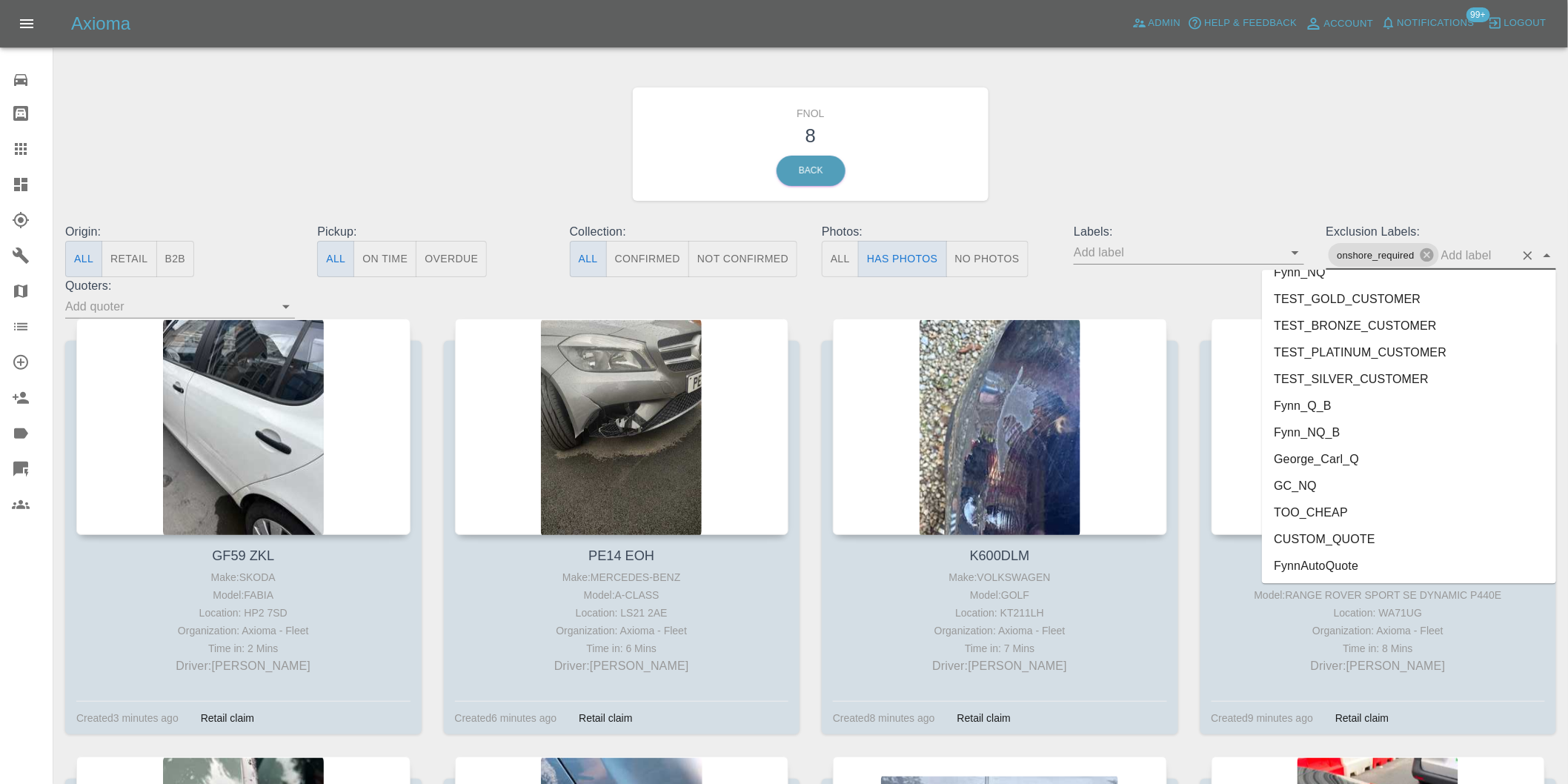
click at [1329, 449] on li "George_Carl_Q" at bounding box center [1409, 459] width 294 height 27
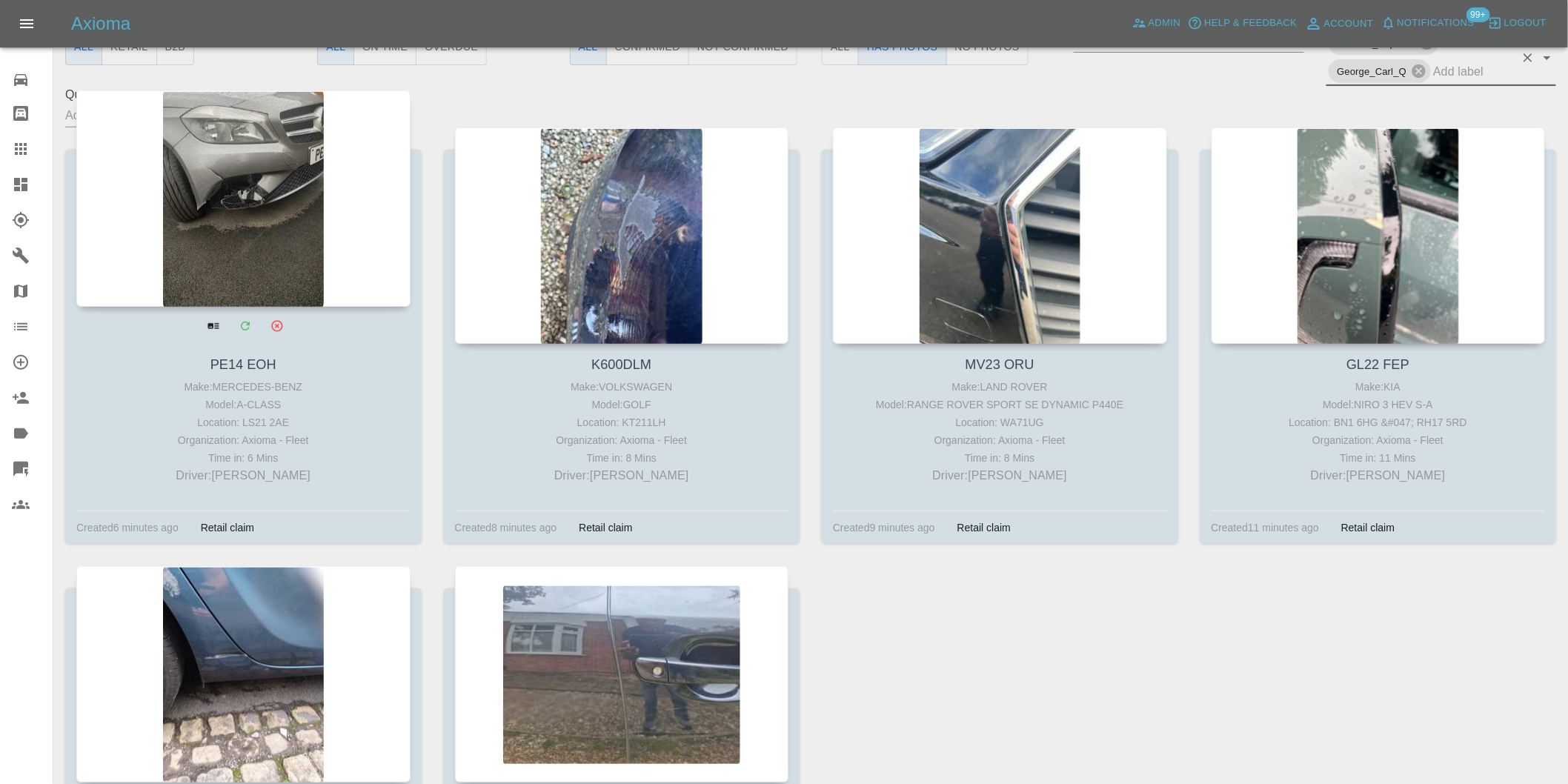
scroll to position [247, 0]
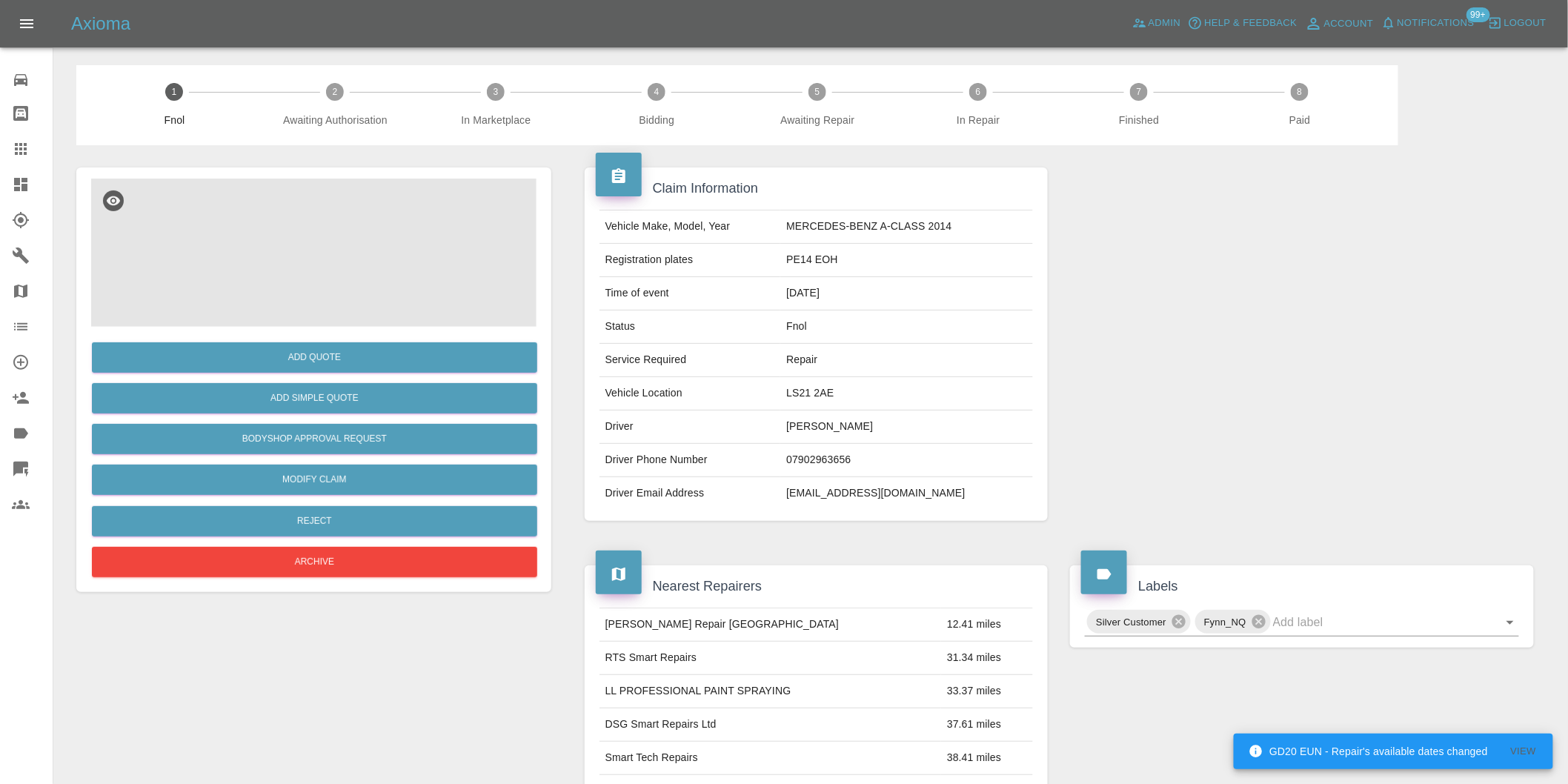
click at [318, 235] on img at bounding box center [314, 252] width 445 height 148
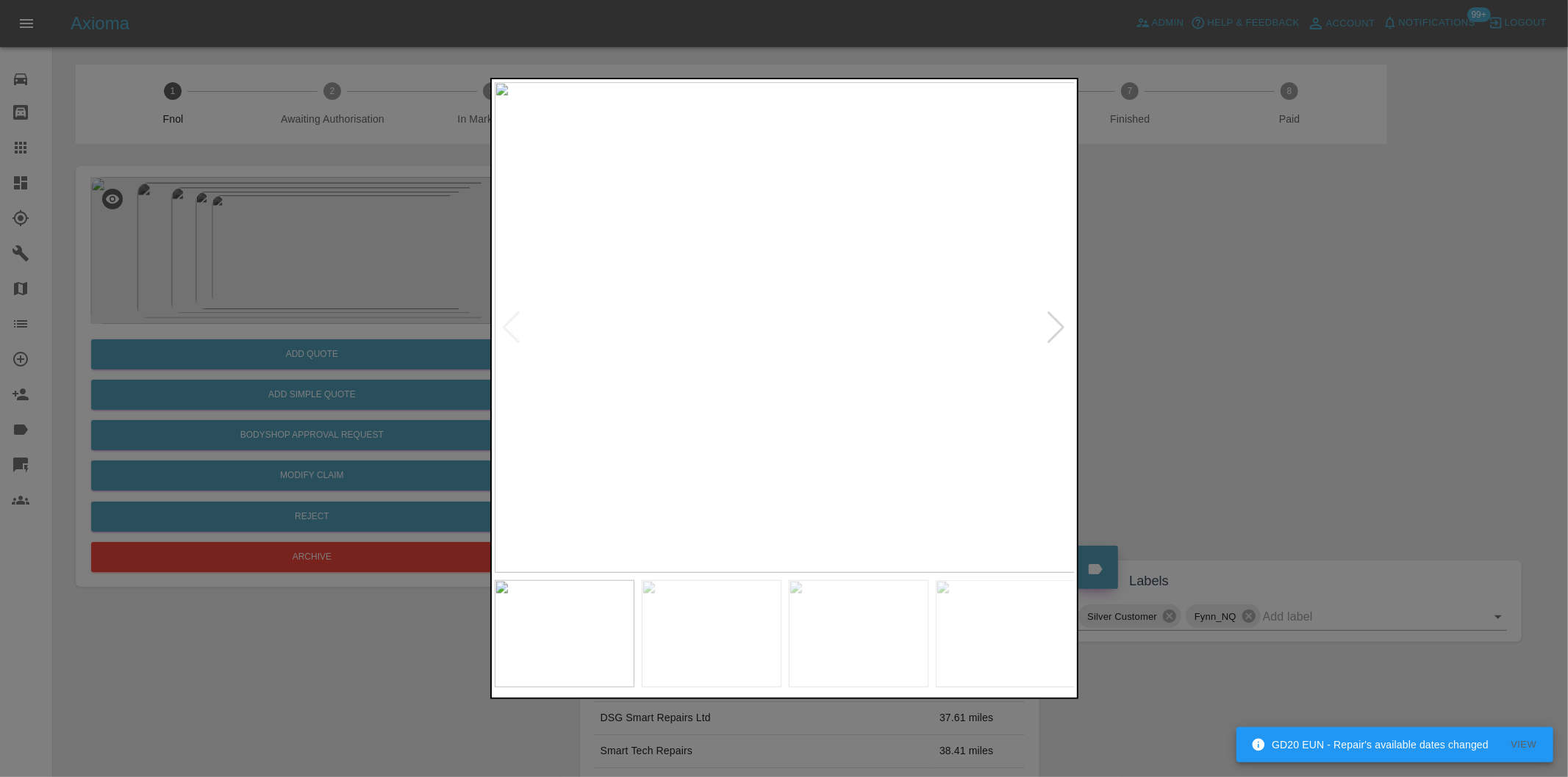
click at [1232, 365] on div at bounding box center [784, 388] width 1568 height 777
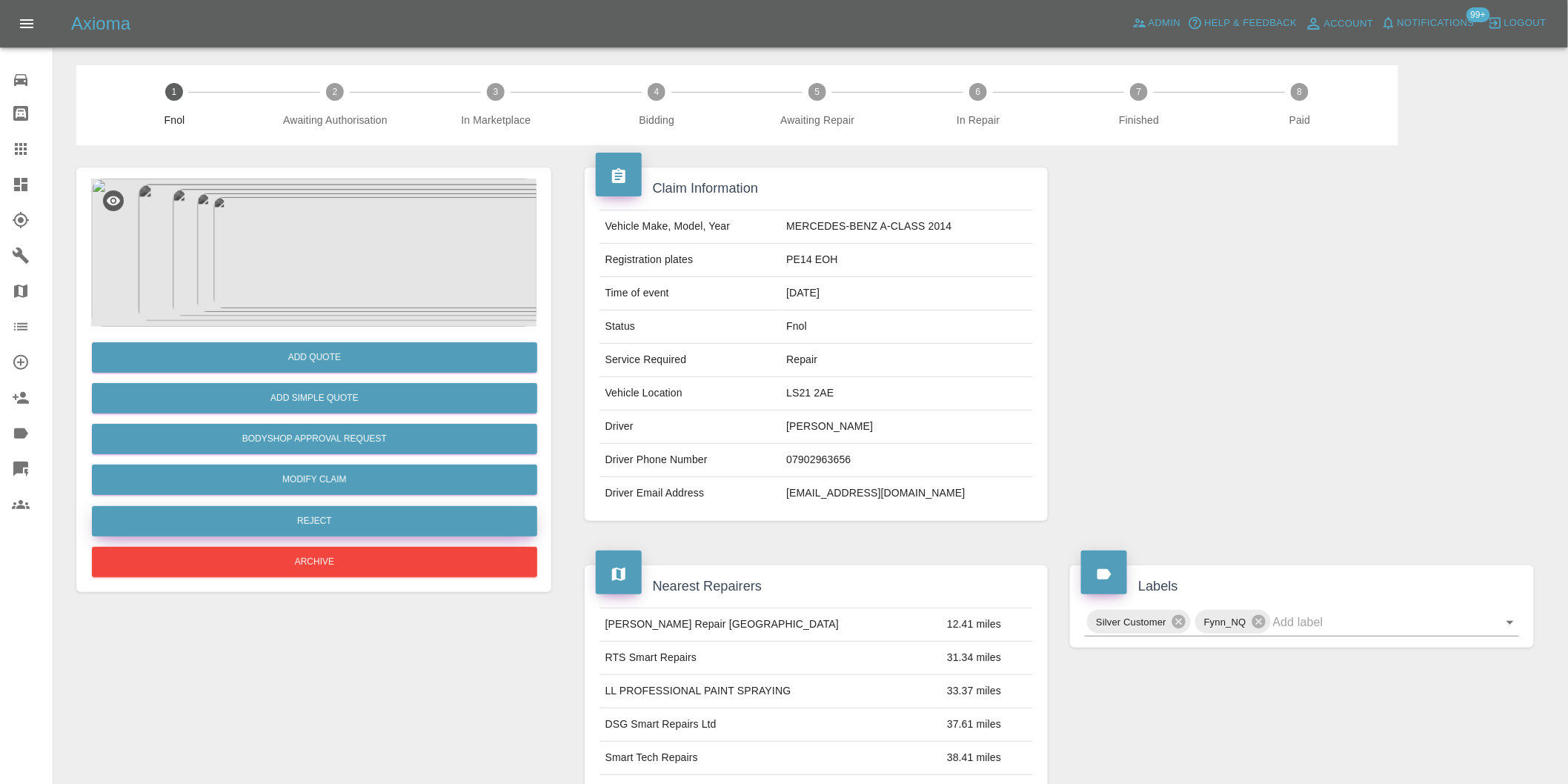
click at [302, 514] on button "Reject" at bounding box center [315, 521] width 445 height 30
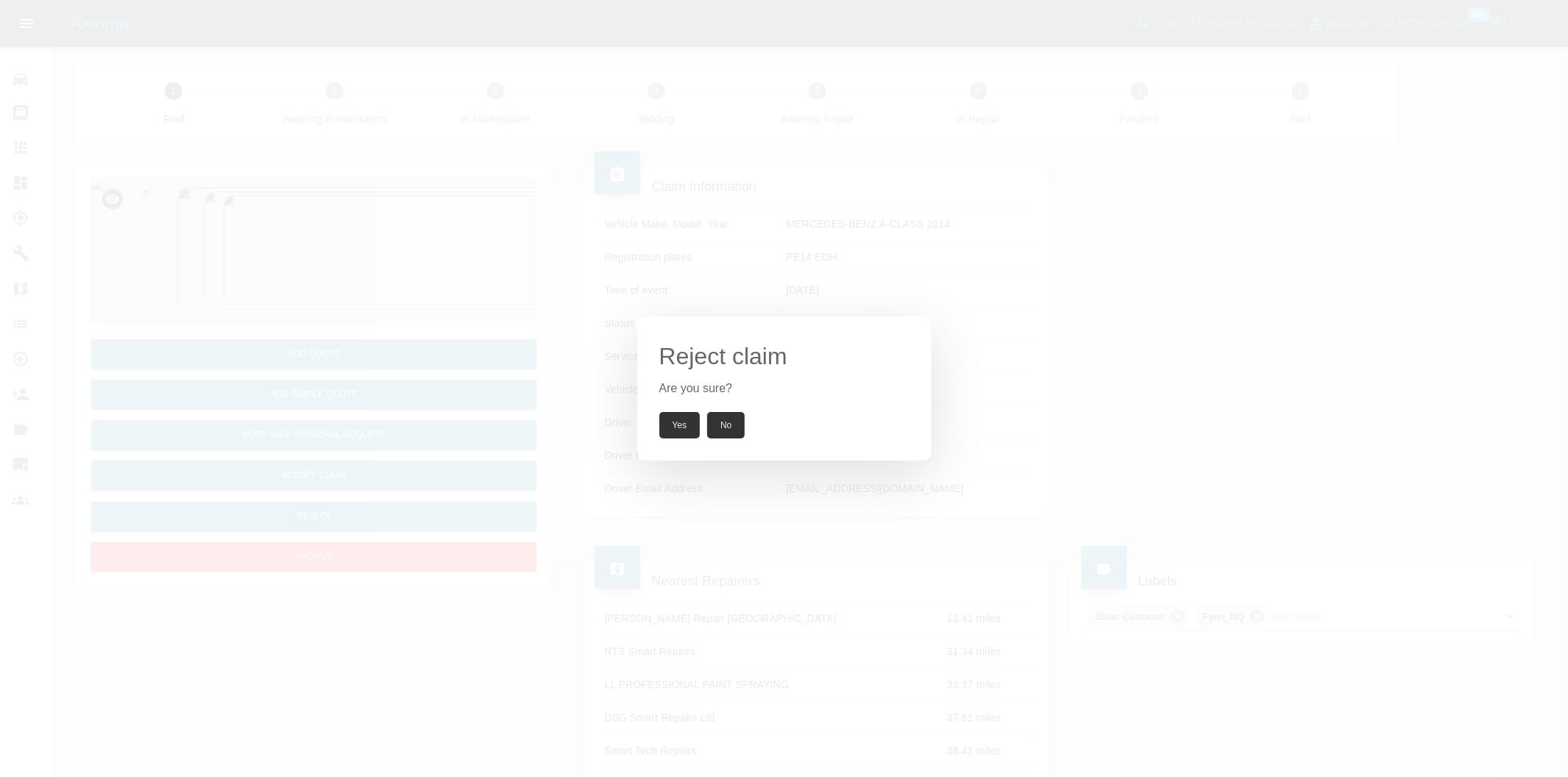
click at [691, 429] on button "Yes" at bounding box center [680, 425] width 41 height 26
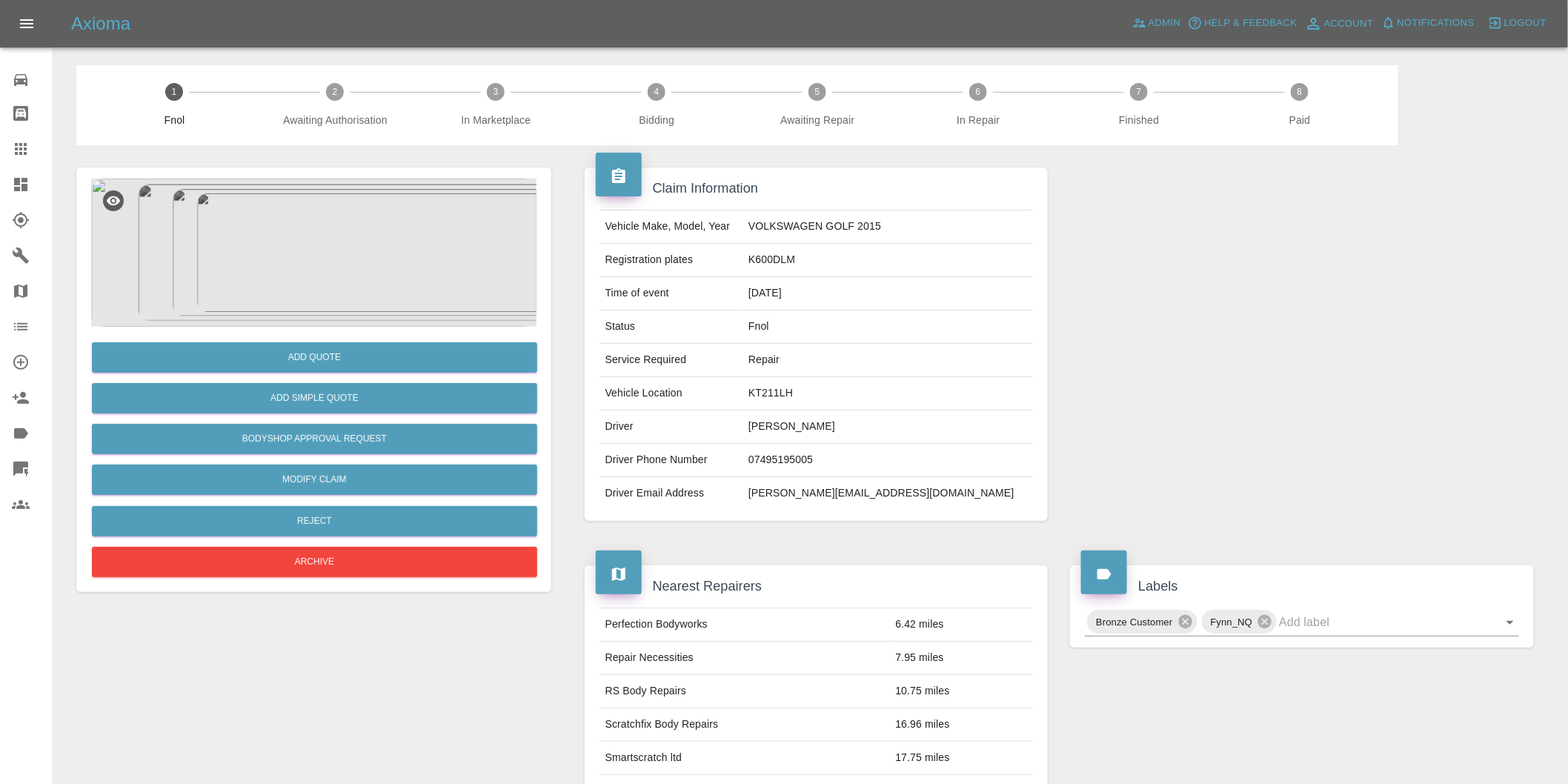
click at [327, 247] on img at bounding box center [314, 252] width 445 height 148
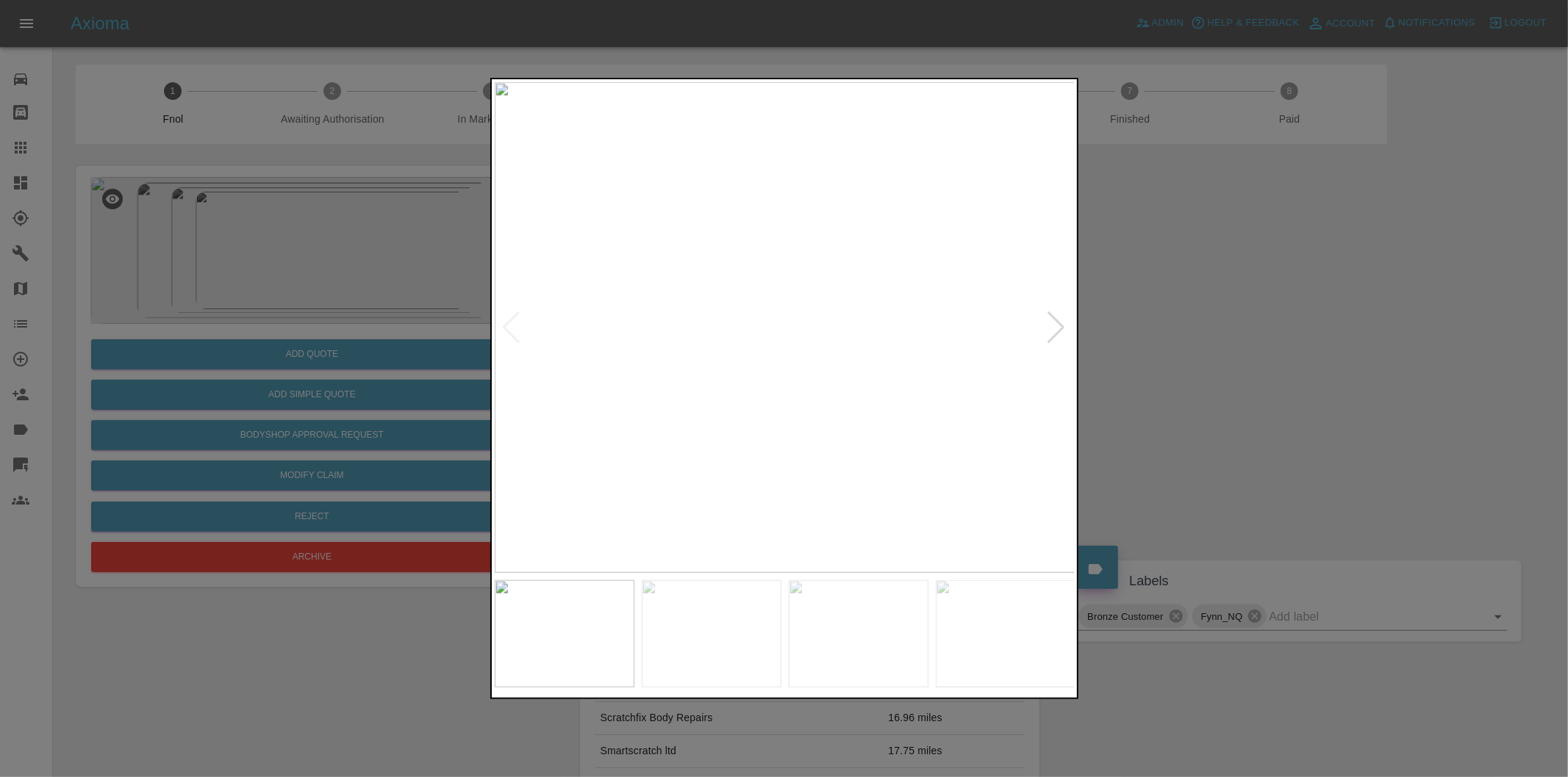
click at [1059, 321] on div at bounding box center [1056, 327] width 20 height 33
click at [1059, 320] on div at bounding box center [1056, 327] width 20 height 33
click at [1059, 320] on img at bounding box center [784, 328] width 580 height 490
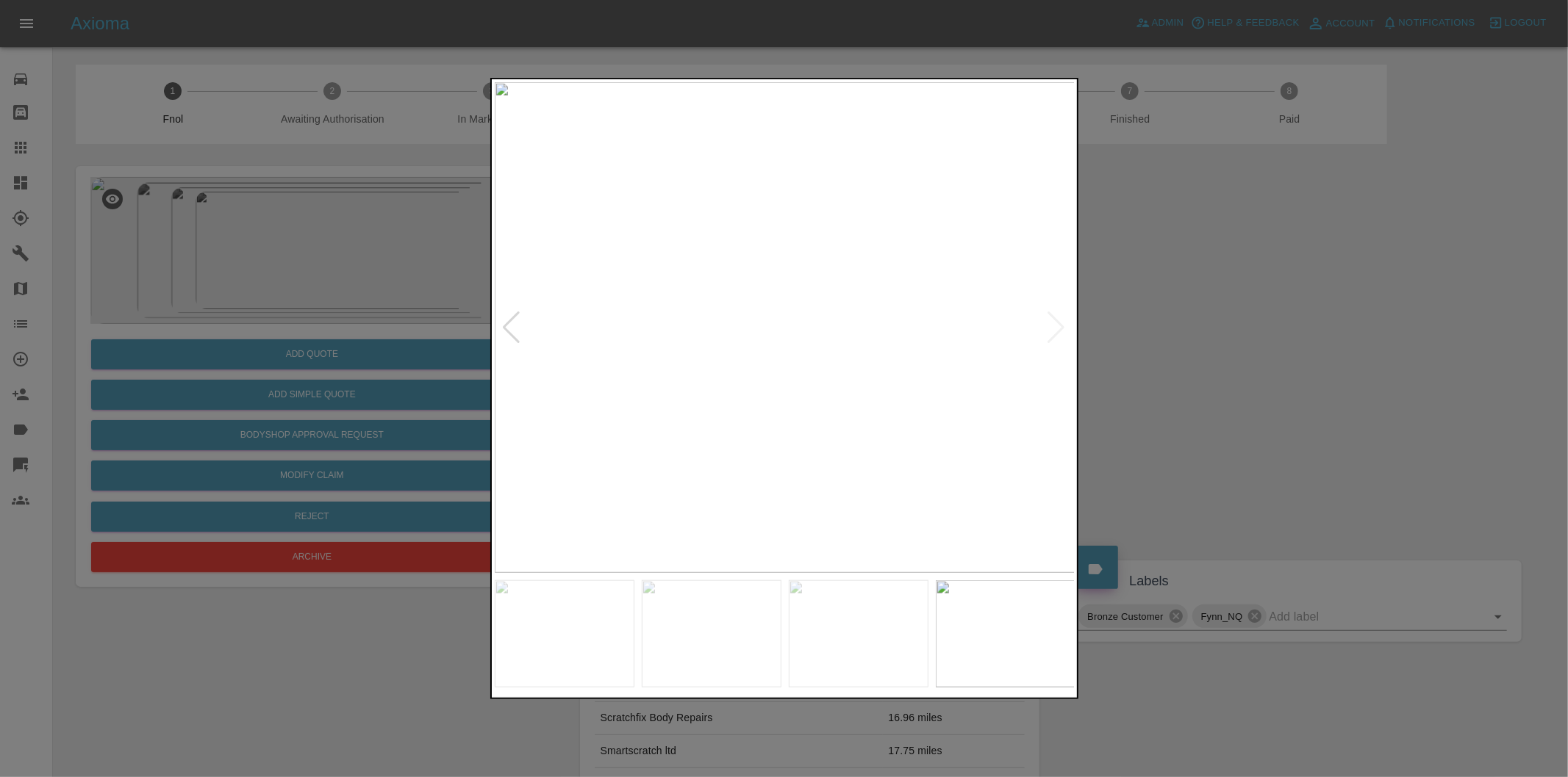
click at [1192, 334] on div at bounding box center [784, 388] width 1568 height 777
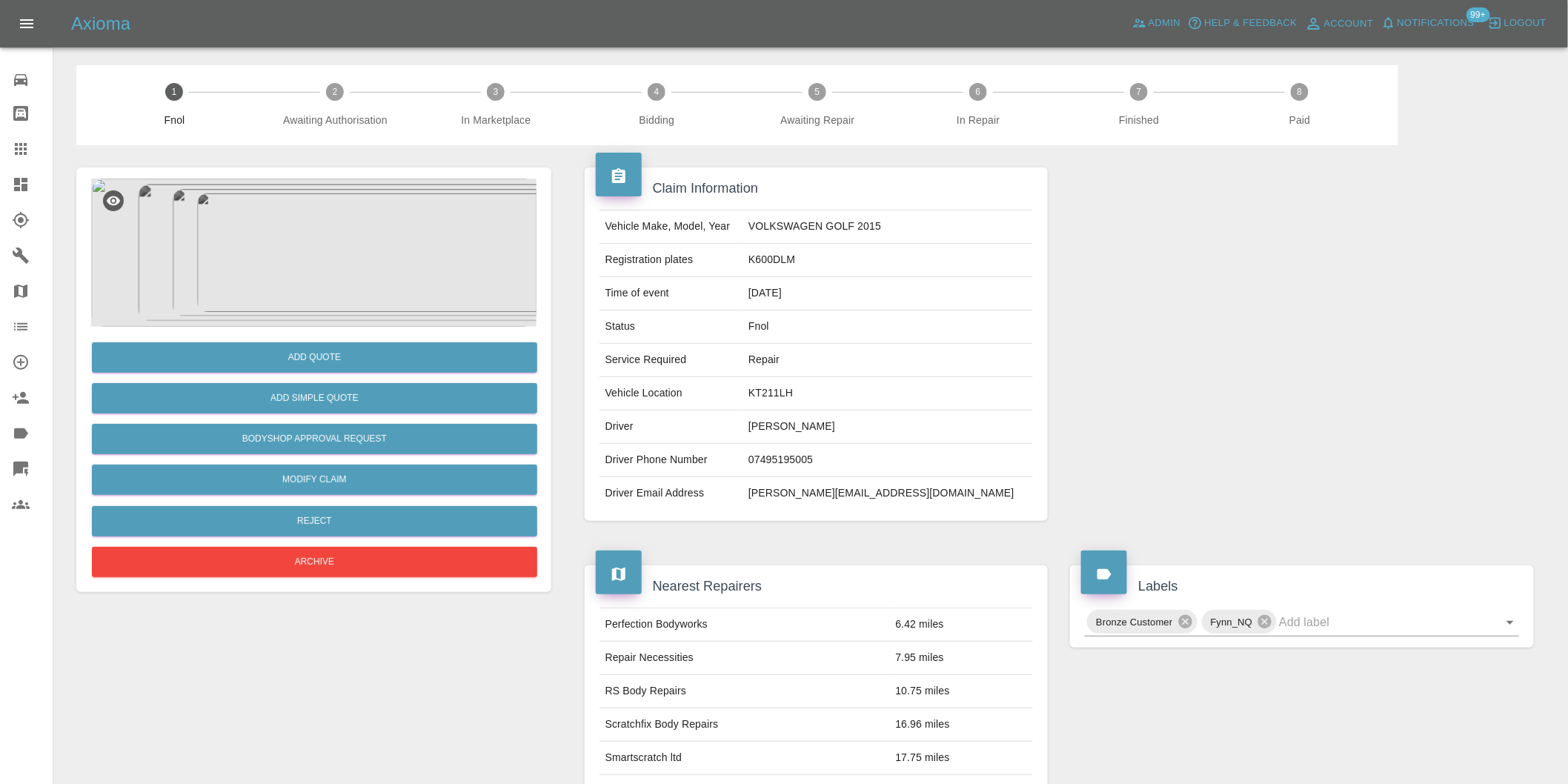
click at [312, 234] on img at bounding box center [314, 252] width 445 height 148
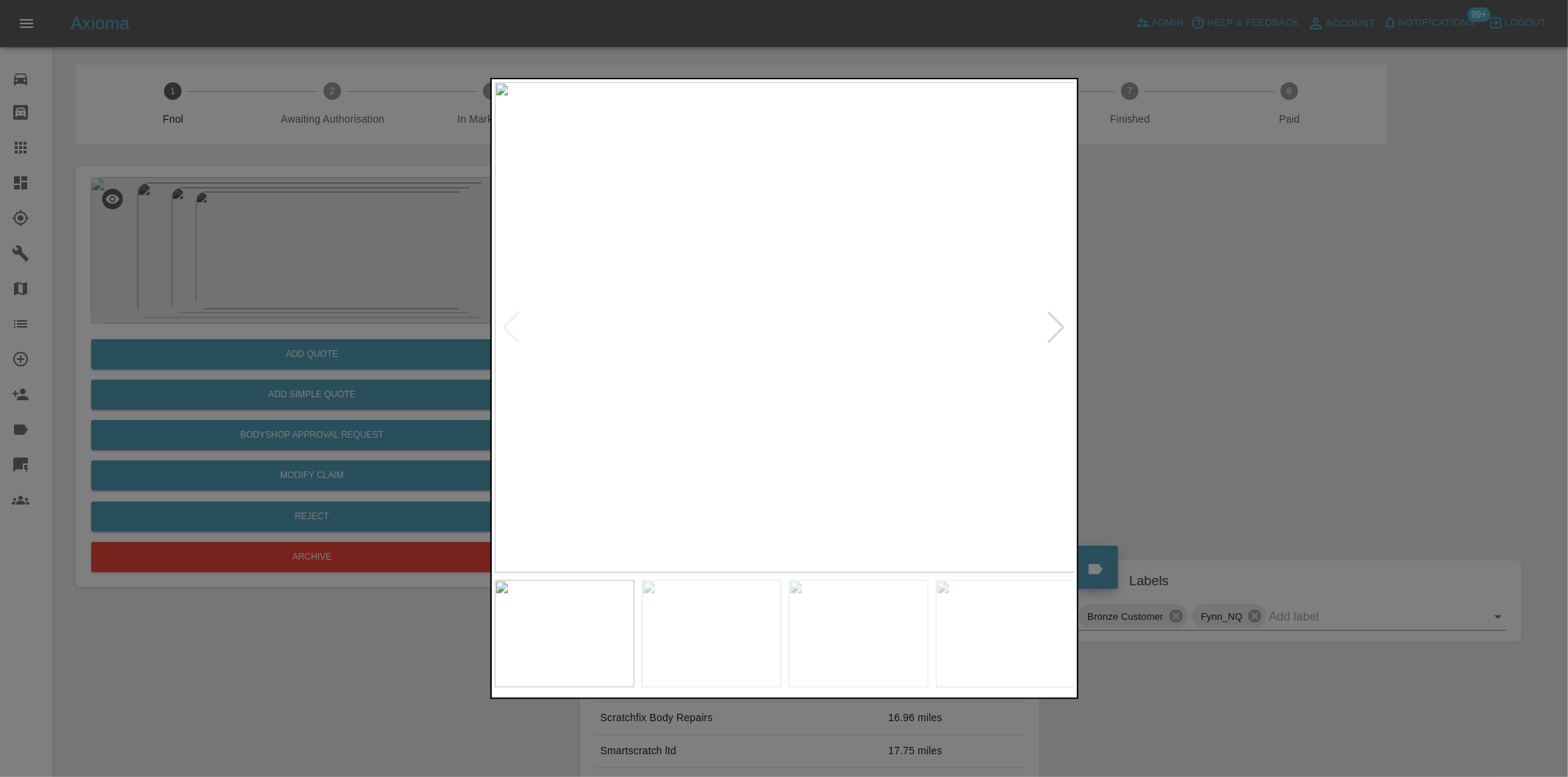
click at [1058, 325] on div at bounding box center [1056, 327] width 20 height 33
click at [1058, 325] on img at bounding box center [784, 328] width 580 height 490
click at [1290, 326] on div at bounding box center [784, 388] width 1568 height 777
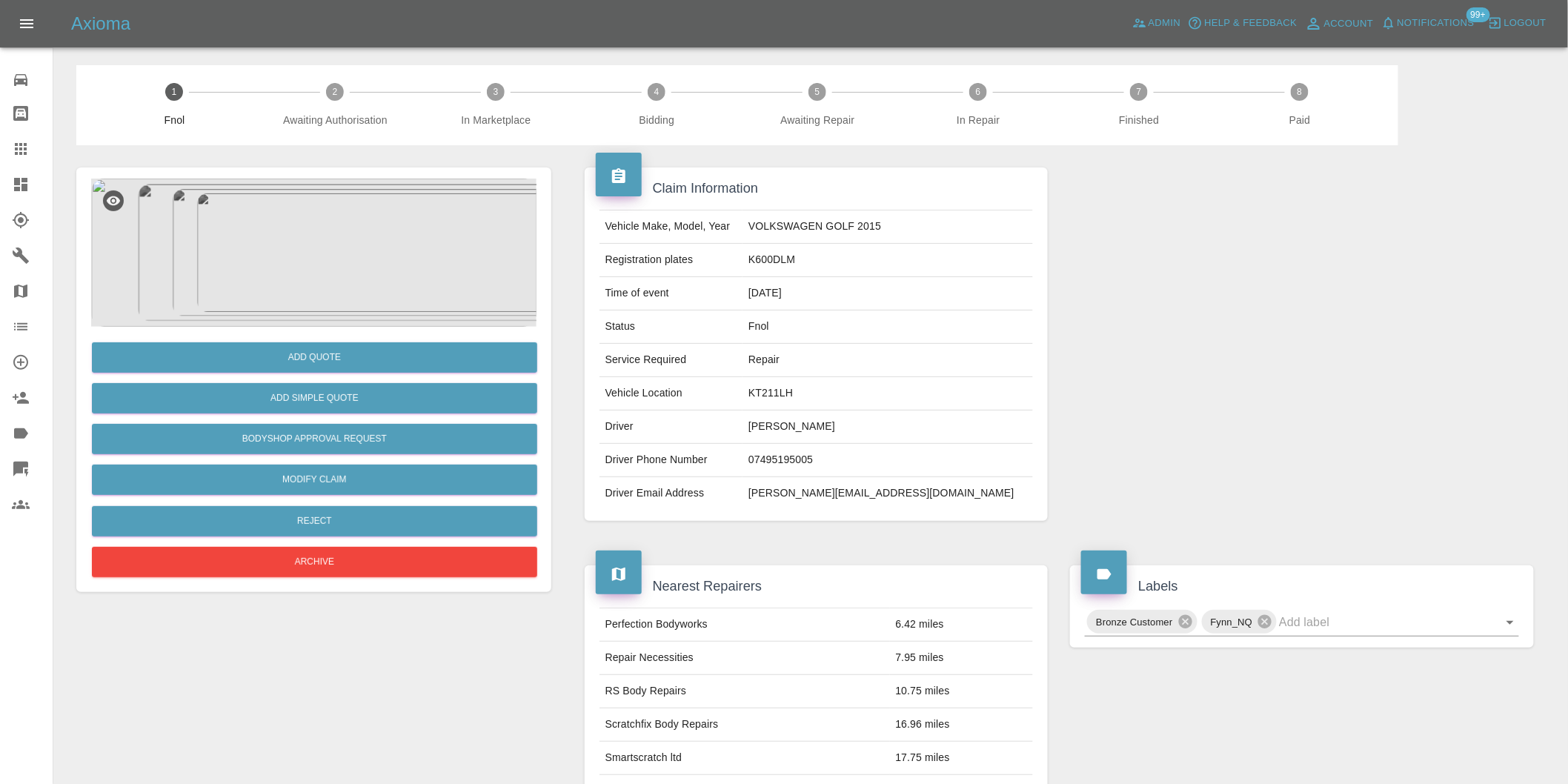
click at [295, 262] on img at bounding box center [314, 252] width 445 height 148
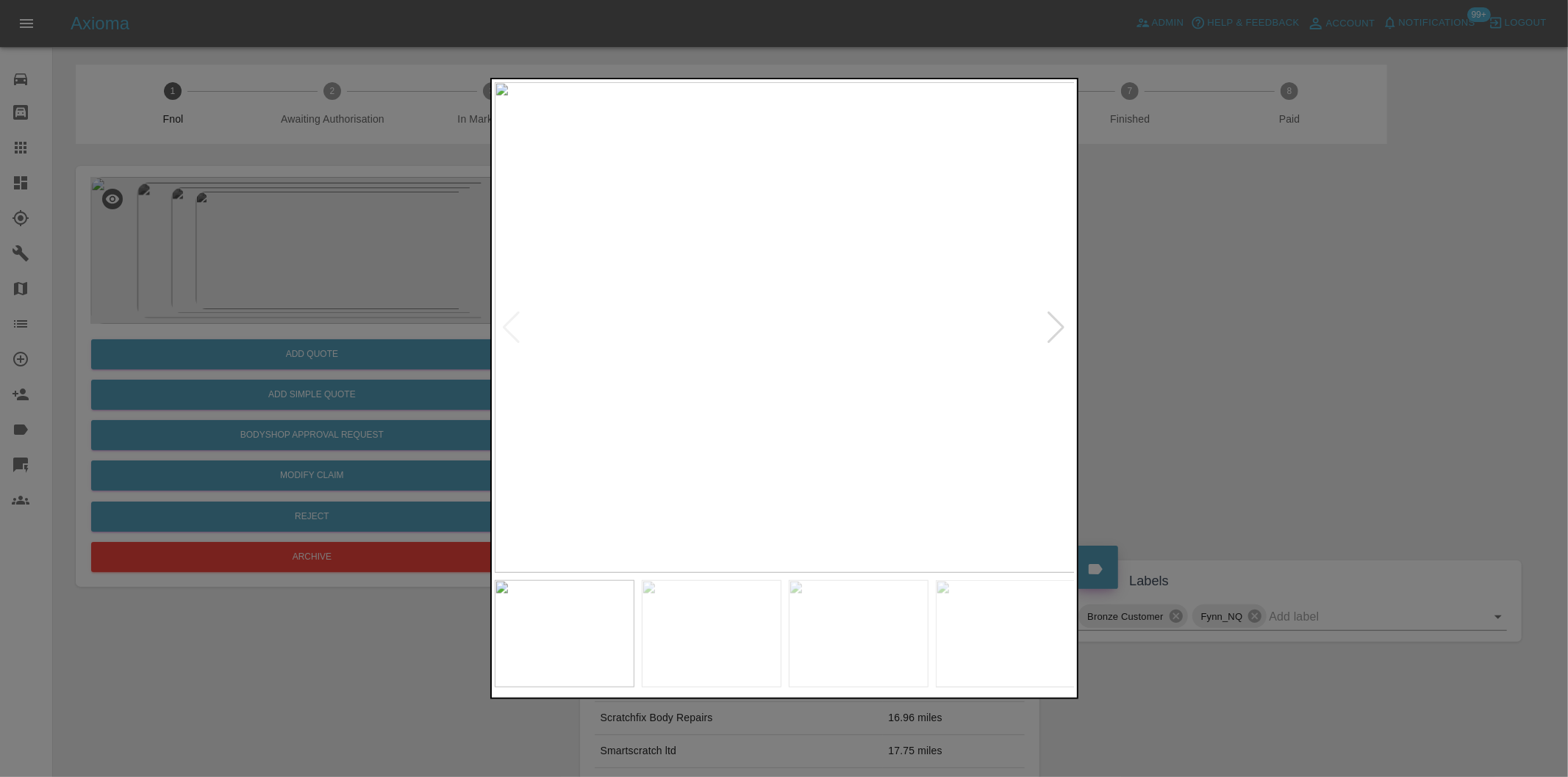
click at [1059, 324] on div at bounding box center [1056, 327] width 20 height 33
drag, startPoint x: 1259, startPoint y: 362, endPoint x: 657, endPoint y: 438, distance: 606.8
click at [1255, 362] on div at bounding box center [784, 388] width 1568 height 777
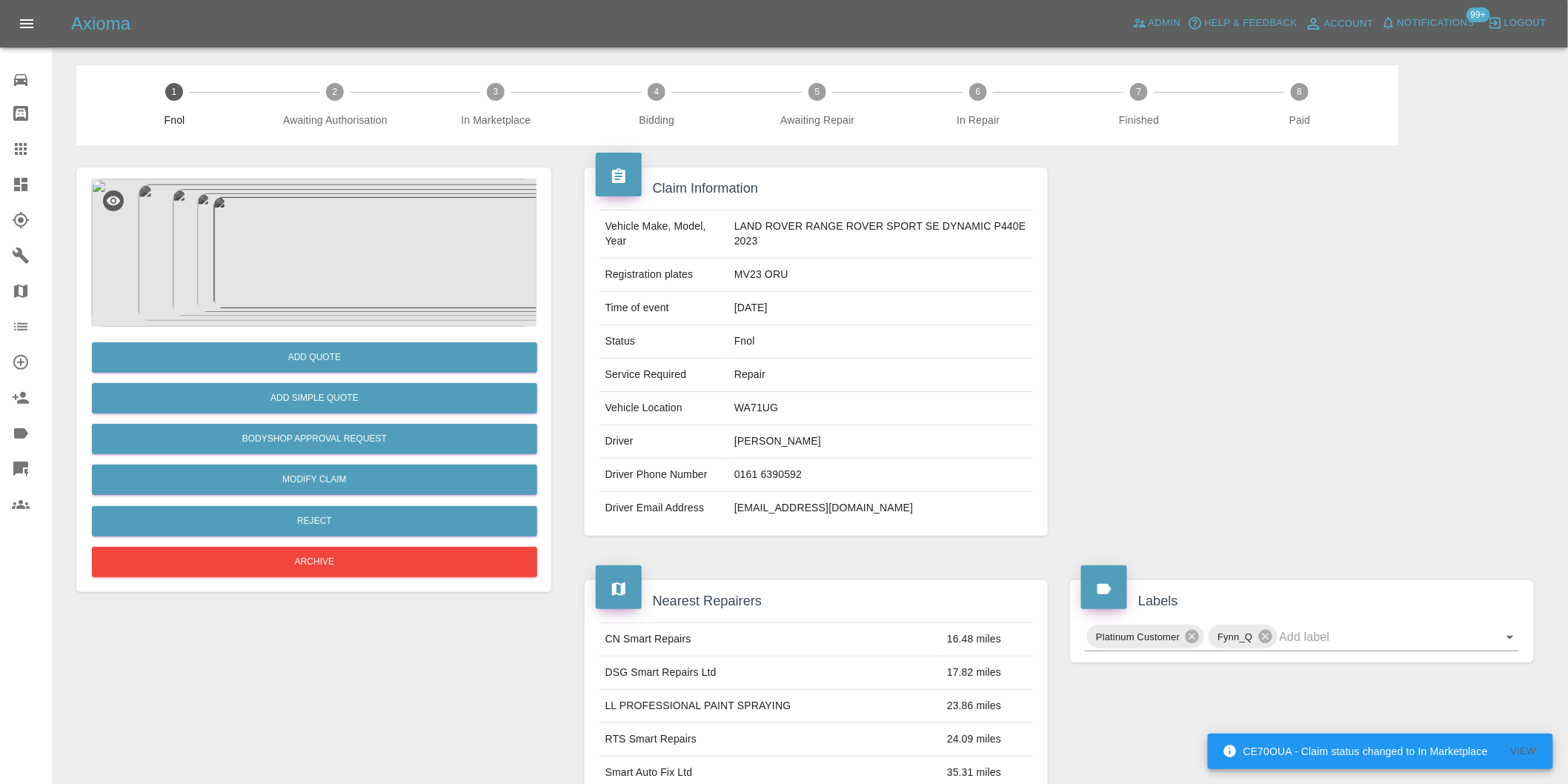
click at [324, 273] on img at bounding box center [314, 252] width 445 height 148
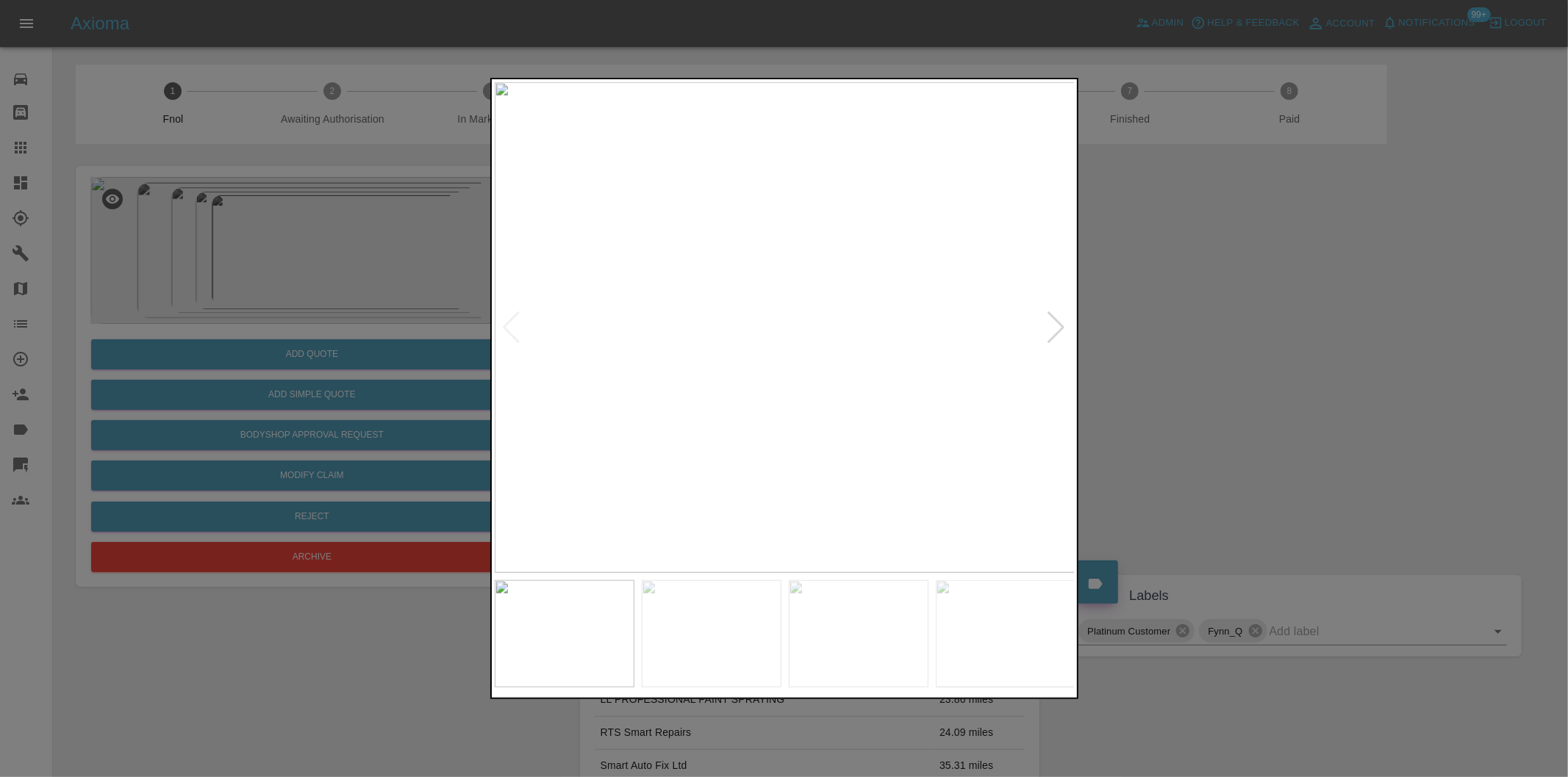
click at [1054, 326] on div at bounding box center [1056, 327] width 20 height 33
click at [1052, 323] on div at bounding box center [1056, 327] width 20 height 33
click at [1052, 321] on div at bounding box center [1056, 327] width 20 height 33
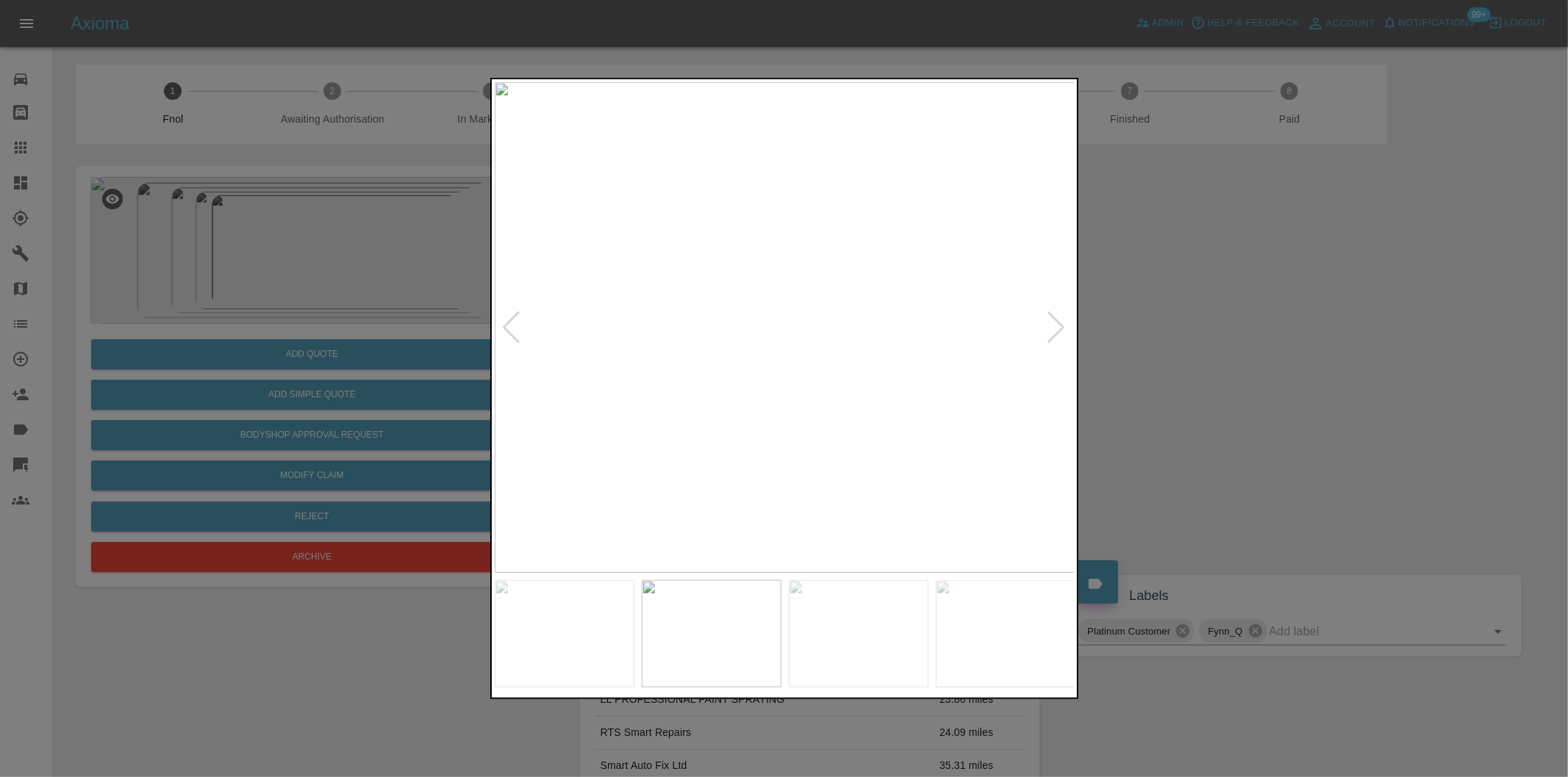
click at [1049, 316] on div at bounding box center [1056, 327] width 20 height 33
click at [1049, 329] on div at bounding box center [1056, 327] width 20 height 33
click at [1052, 328] on div at bounding box center [1056, 327] width 20 height 33
click at [1053, 329] on img at bounding box center [784, 328] width 580 height 490
drag, startPoint x: 1186, startPoint y: 333, endPoint x: 1171, endPoint y: 330, distance: 15.3
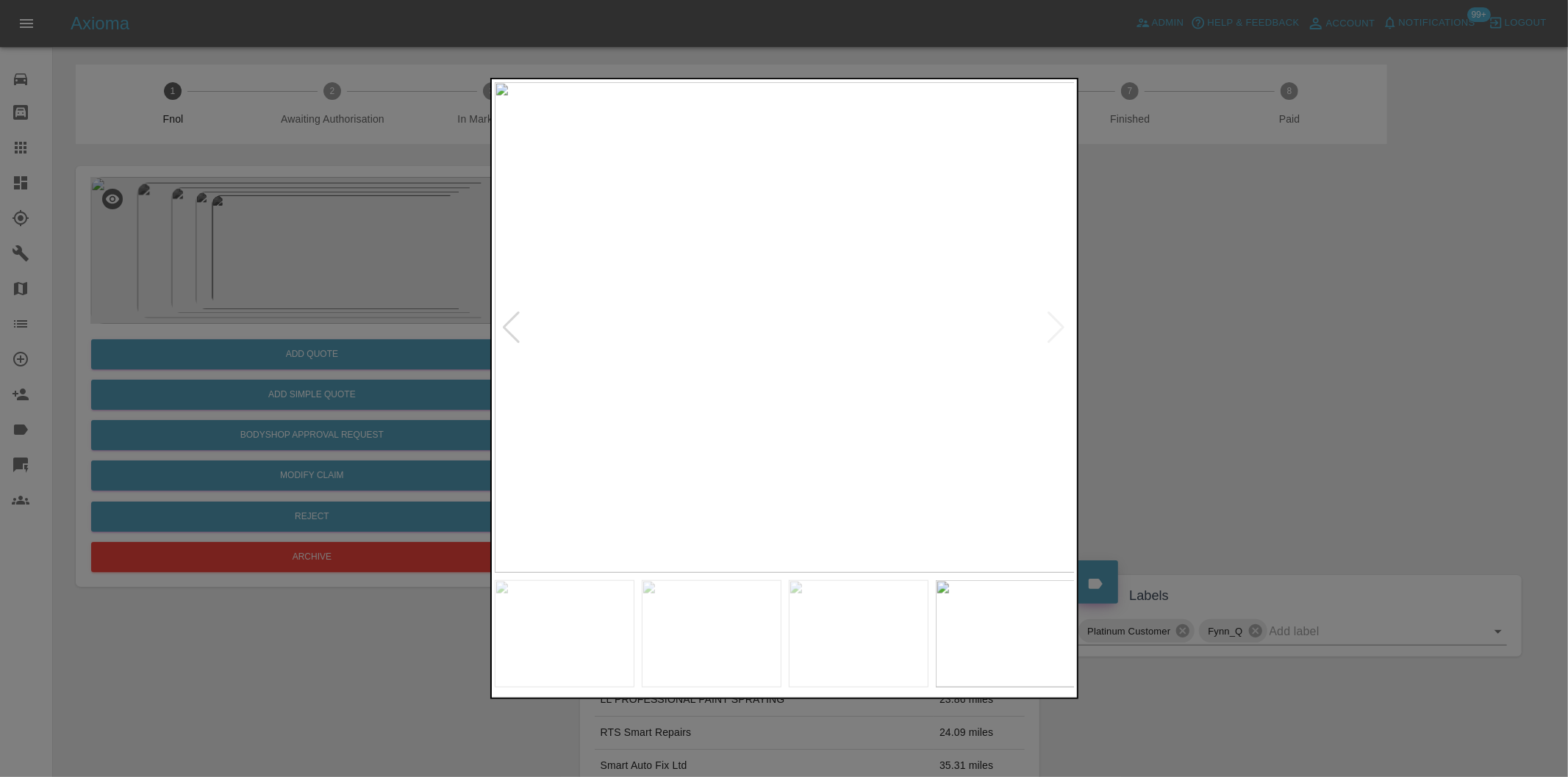
click at [1187, 333] on div at bounding box center [784, 388] width 1568 height 777
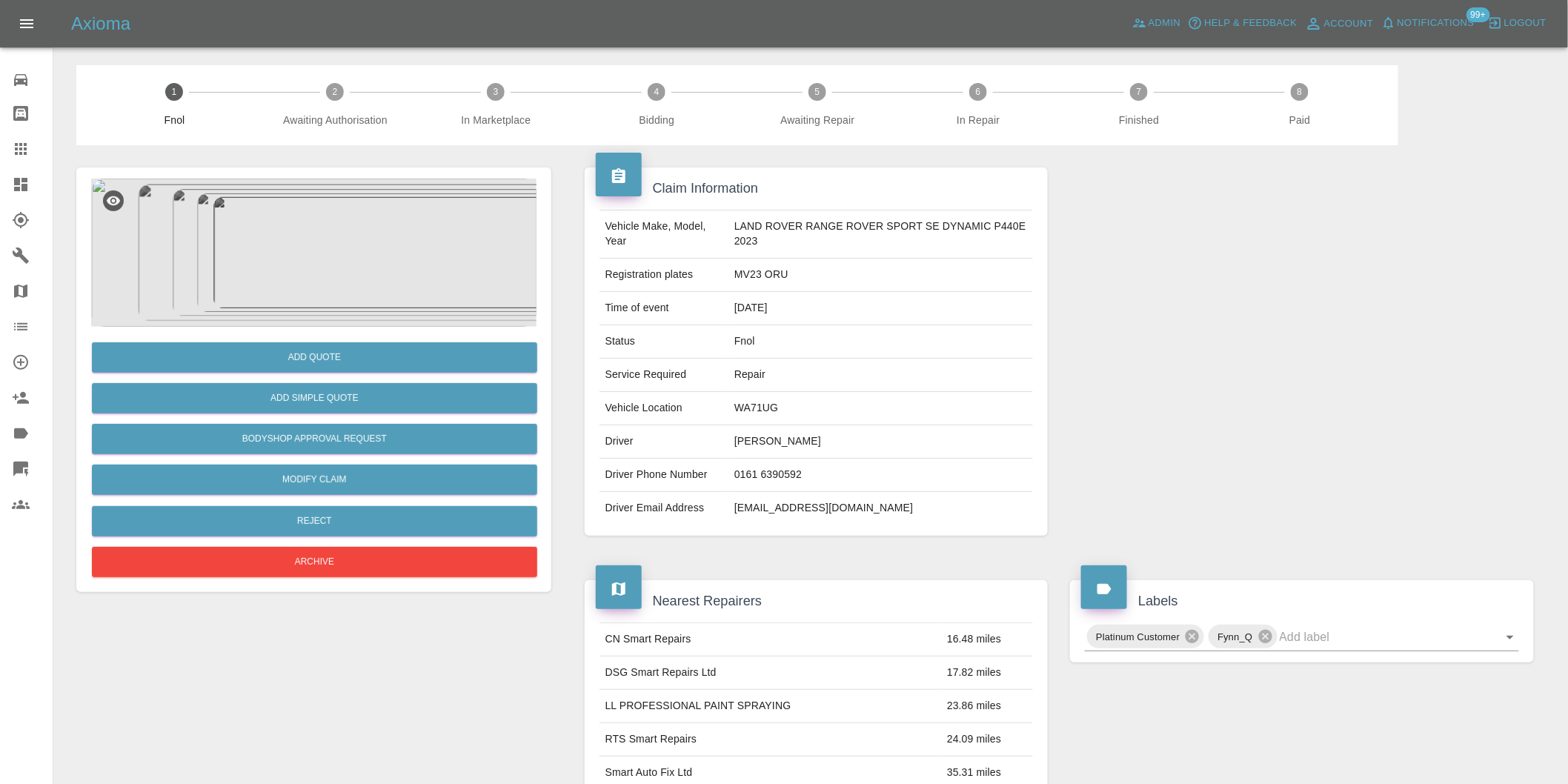
click at [359, 265] on img at bounding box center [314, 252] width 445 height 148
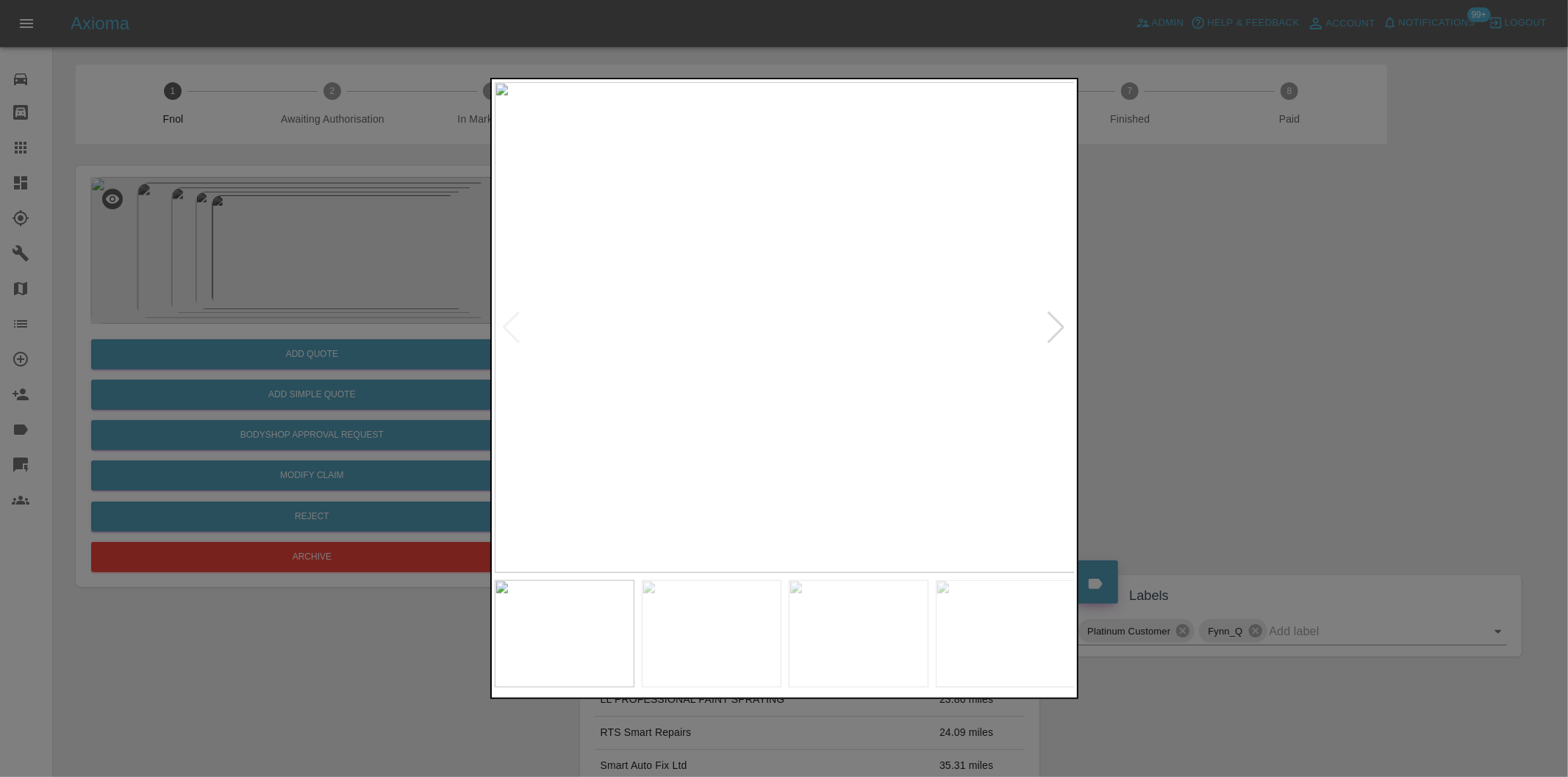
click at [1054, 319] on div at bounding box center [1056, 327] width 20 height 33
click at [1054, 320] on div at bounding box center [1056, 327] width 20 height 33
click at [758, 341] on img at bounding box center [784, 328] width 580 height 490
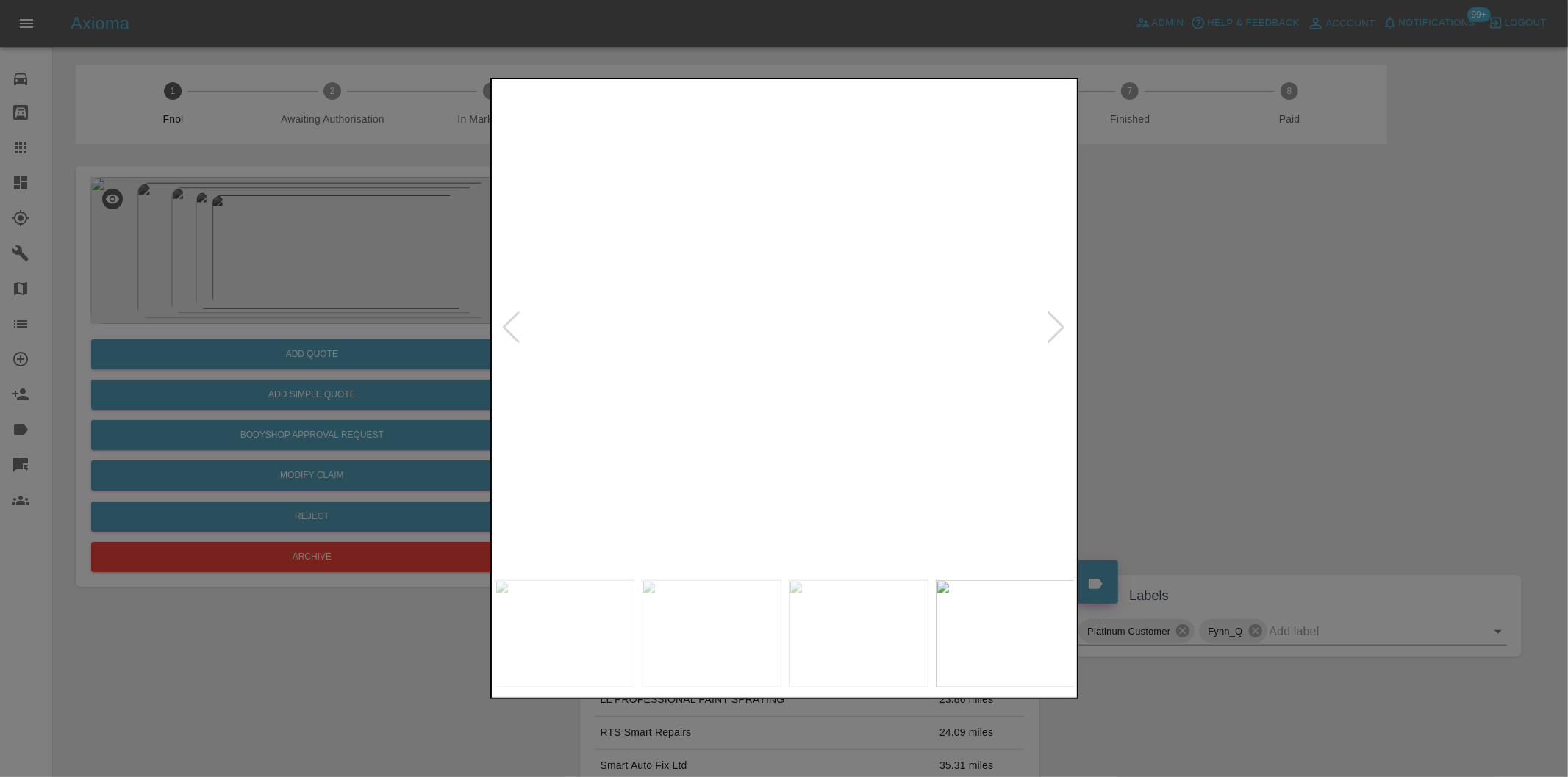
click at [730, 353] on img at bounding box center [860, 287] width 1742 height 1471
click at [1230, 358] on div at bounding box center [784, 388] width 1568 height 777
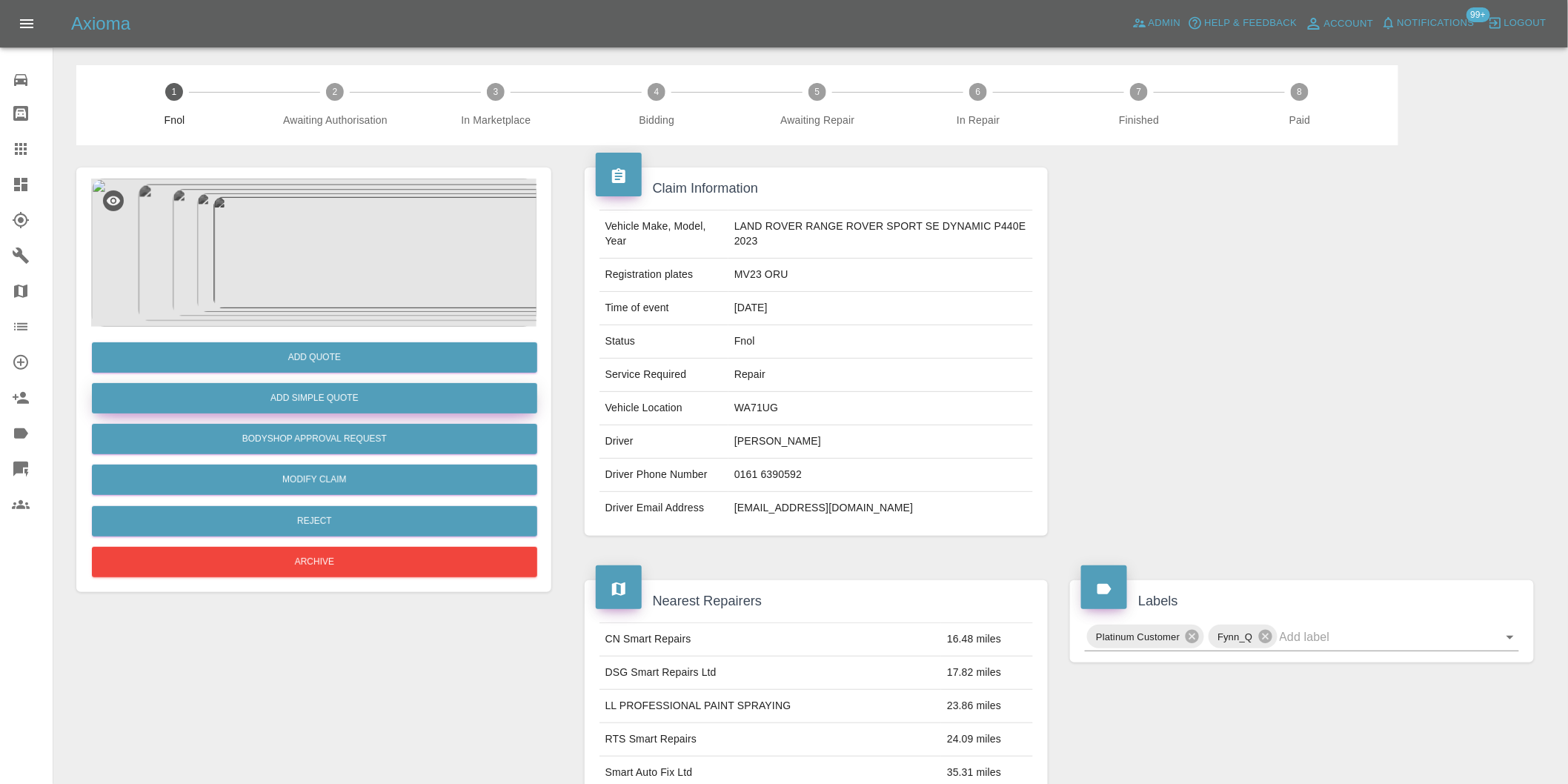
click at [322, 395] on button "Add Simple Quote" at bounding box center [315, 398] width 445 height 30
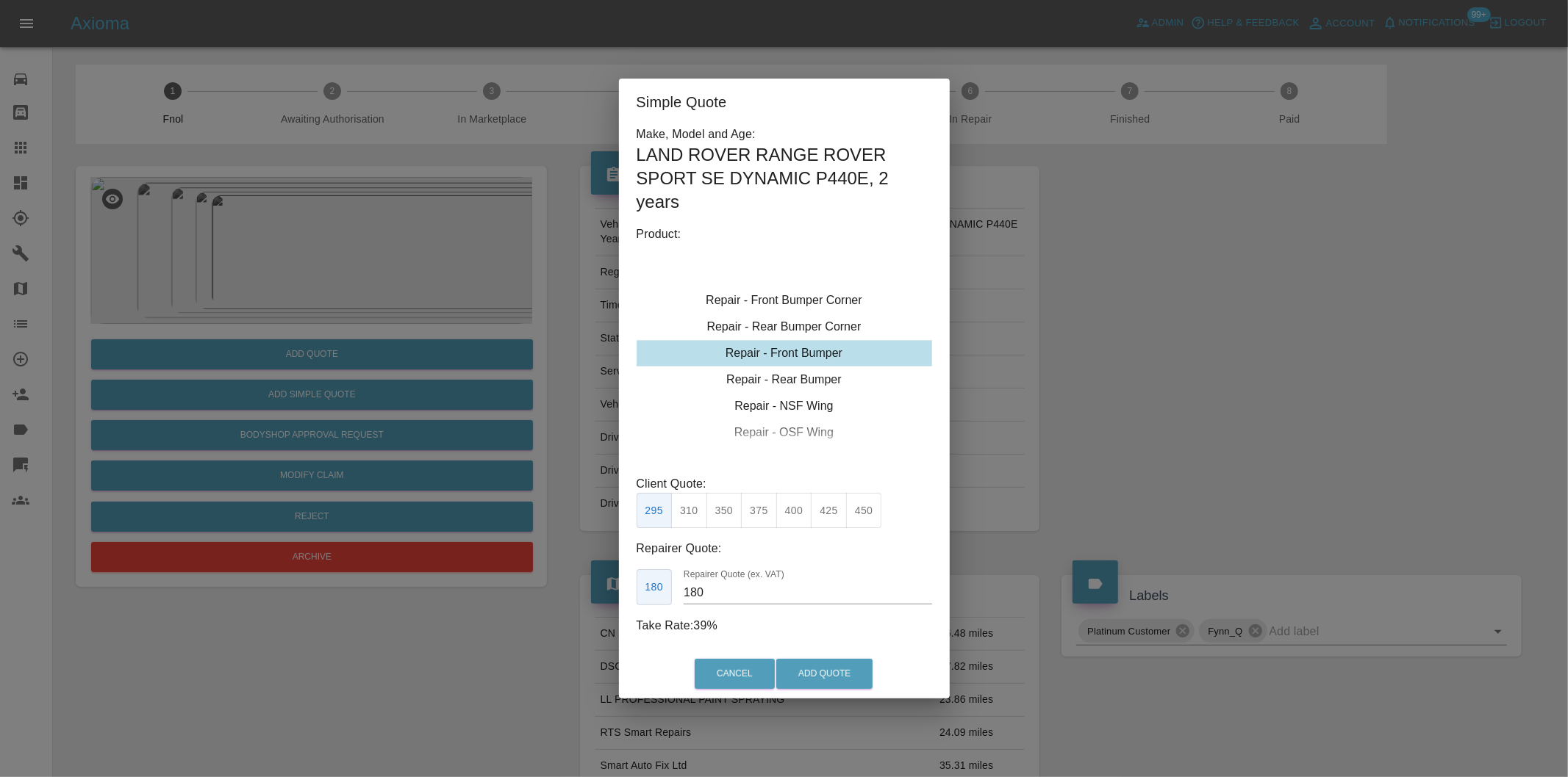
click at [711, 507] on button "350" at bounding box center [724, 511] width 36 height 36
type input "210"
click at [820, 679] on button "Add Quote" at bounding box center [823, 674] width 96 height 30
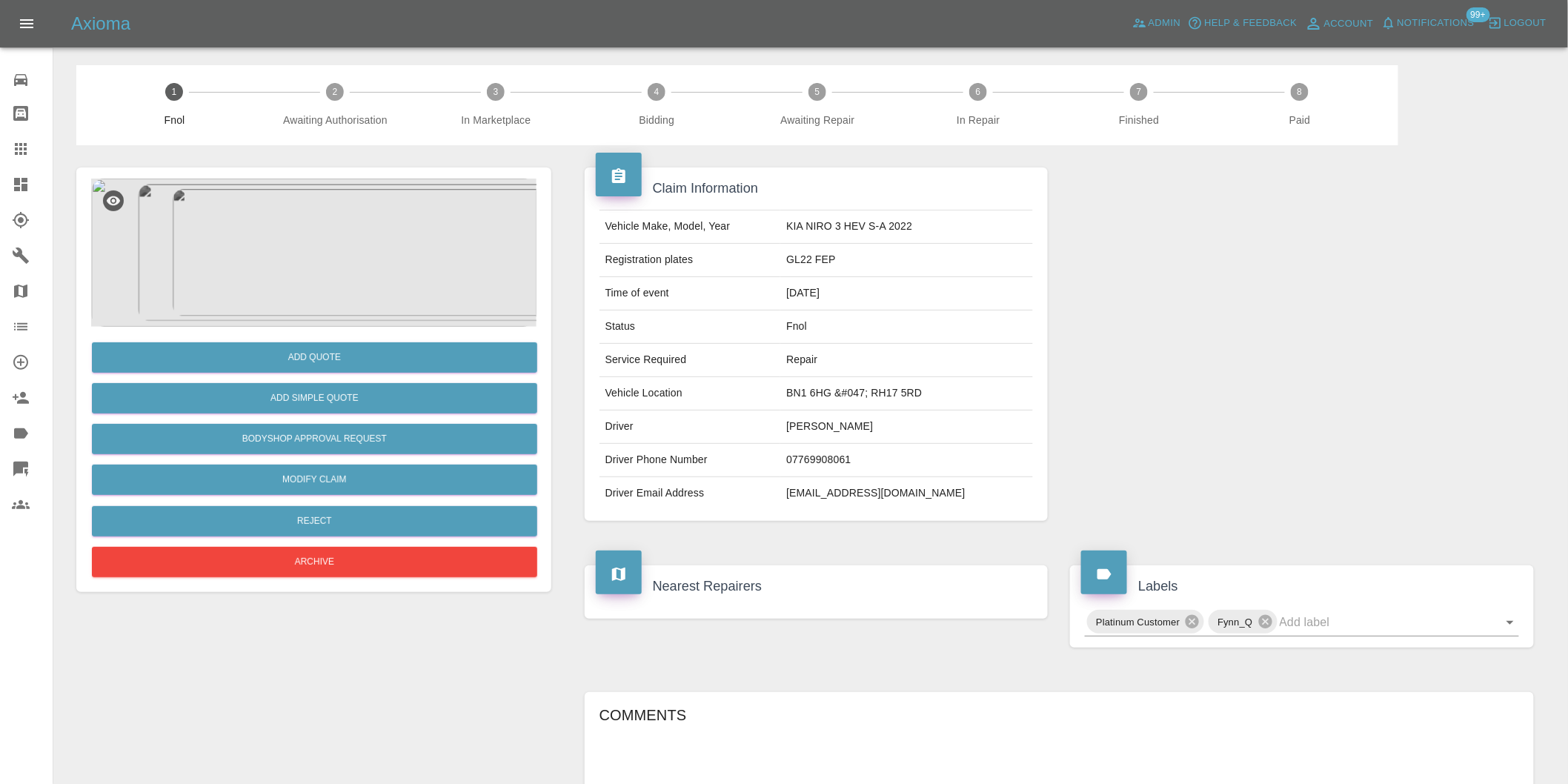
click at [330, 225] on img at bounding box center [314, 252] width 445 height 148
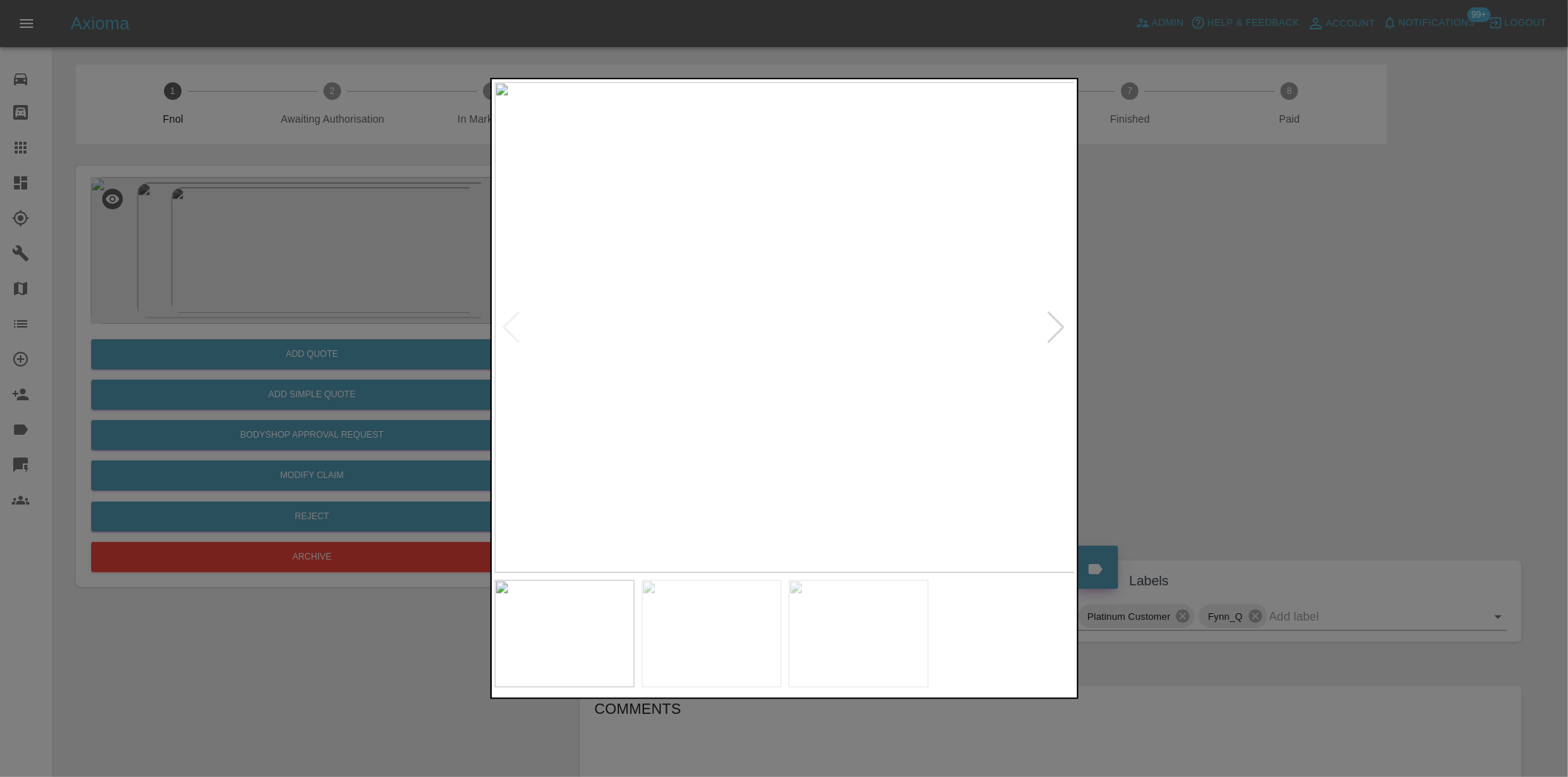
click at [1049, 320] on div at bounding box center [1056, 327] width 20 height 33
click at [1049, 320] on img at bounding box center [784, 328] width 580 height 490
click at [514, 324] on div at bounding box center [512, 327] width 20 height 33
click at [1063, 324] on div at bounding box center [1056, 327] width 20 height 33
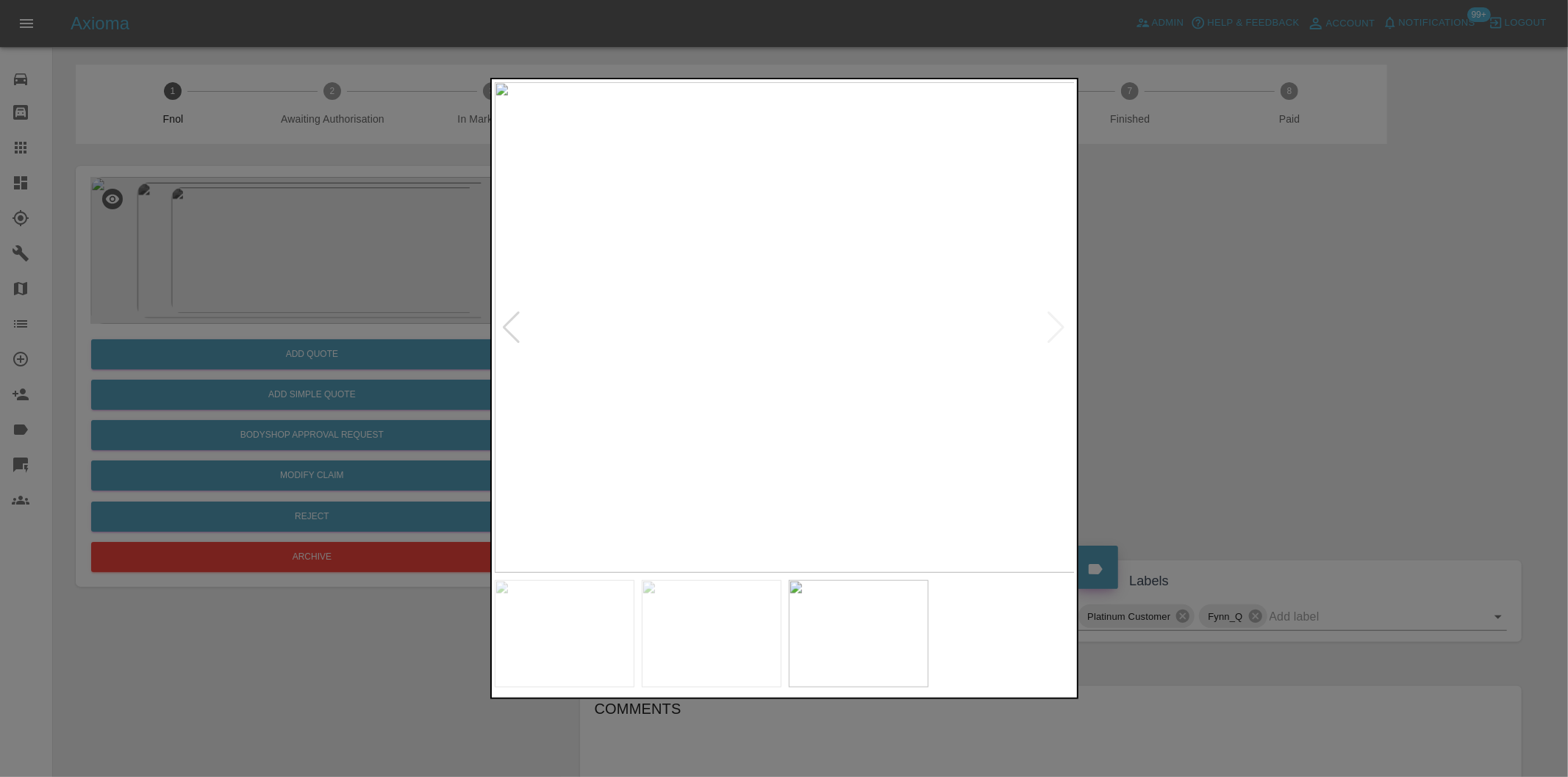
click at [1063, 324] on img at bounding box center [784, 328] width 580 height 490
click at [515, 330] on div at bounding box center [512, 327] width 20 height 33
click at [515, 330] on img at bounding box center [784, 328] width 580 height 490
click at [1062, 324] on div at bounding box center [1056, 327] width 20 height 33
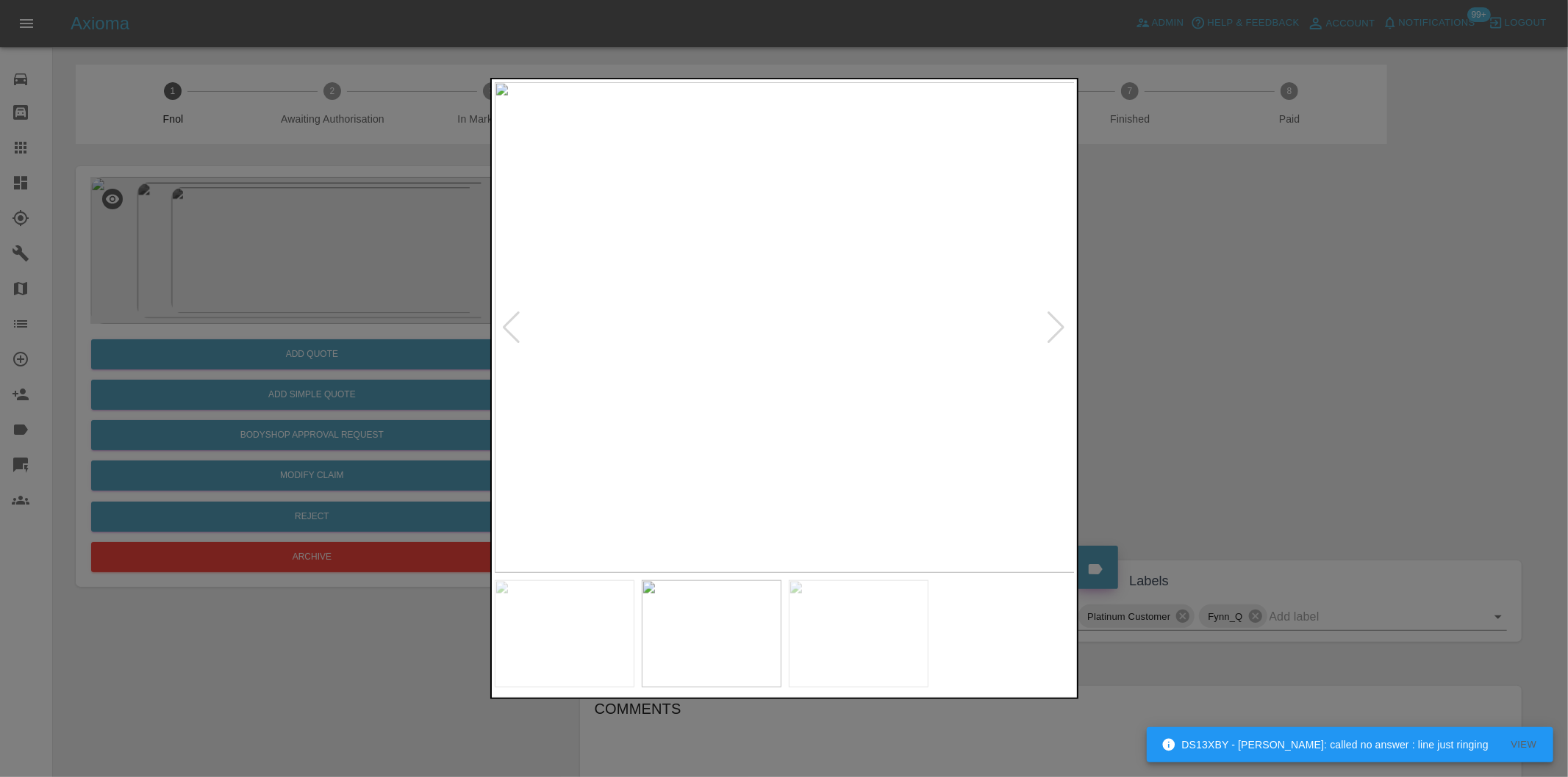
click at [1273, 365] on div at bounding box center [784, 388] width 1568 height 777
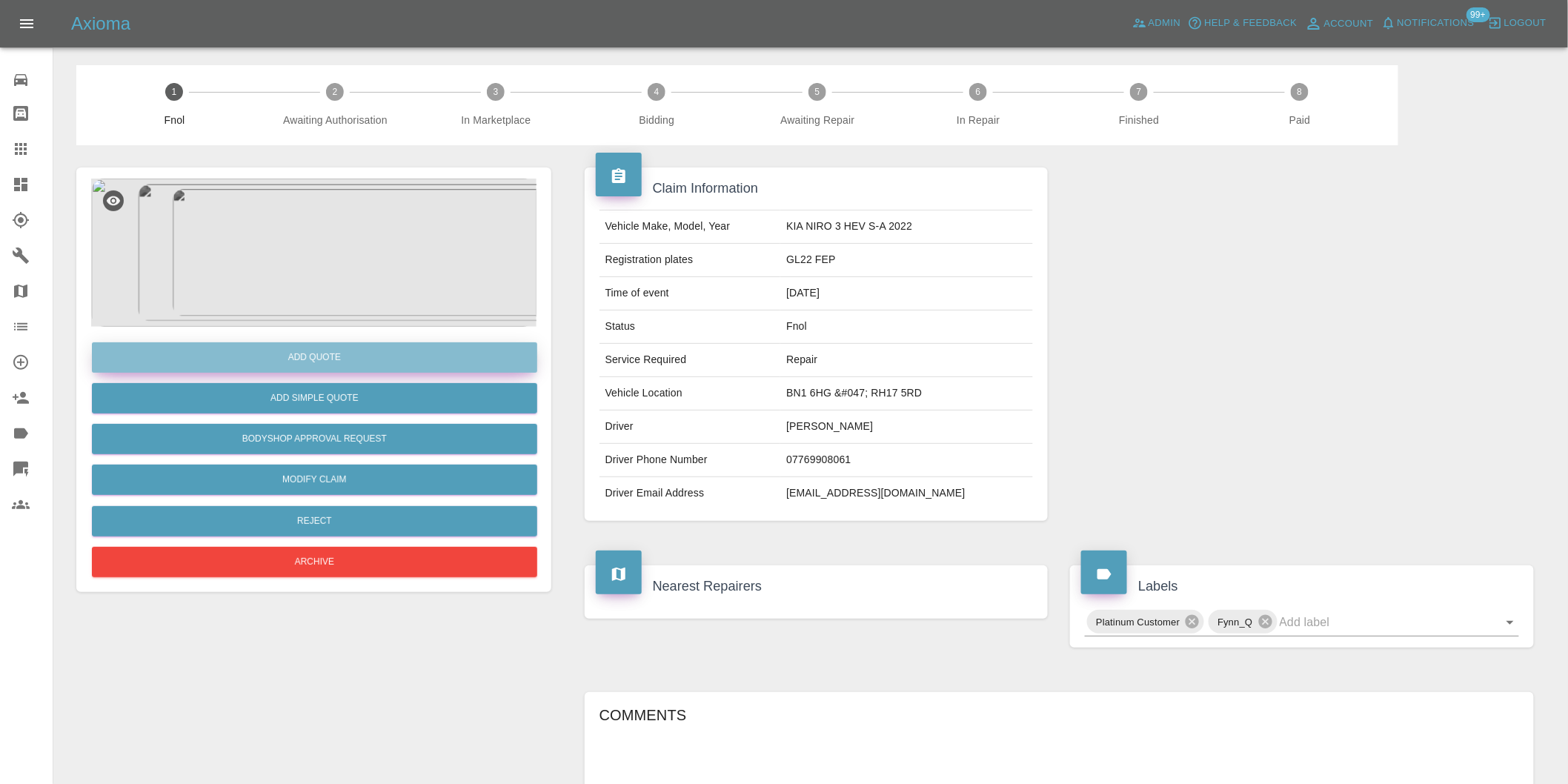
click at [339, 357] on button "Add Quote" at bounding box center [315, 357] width 445 height 30
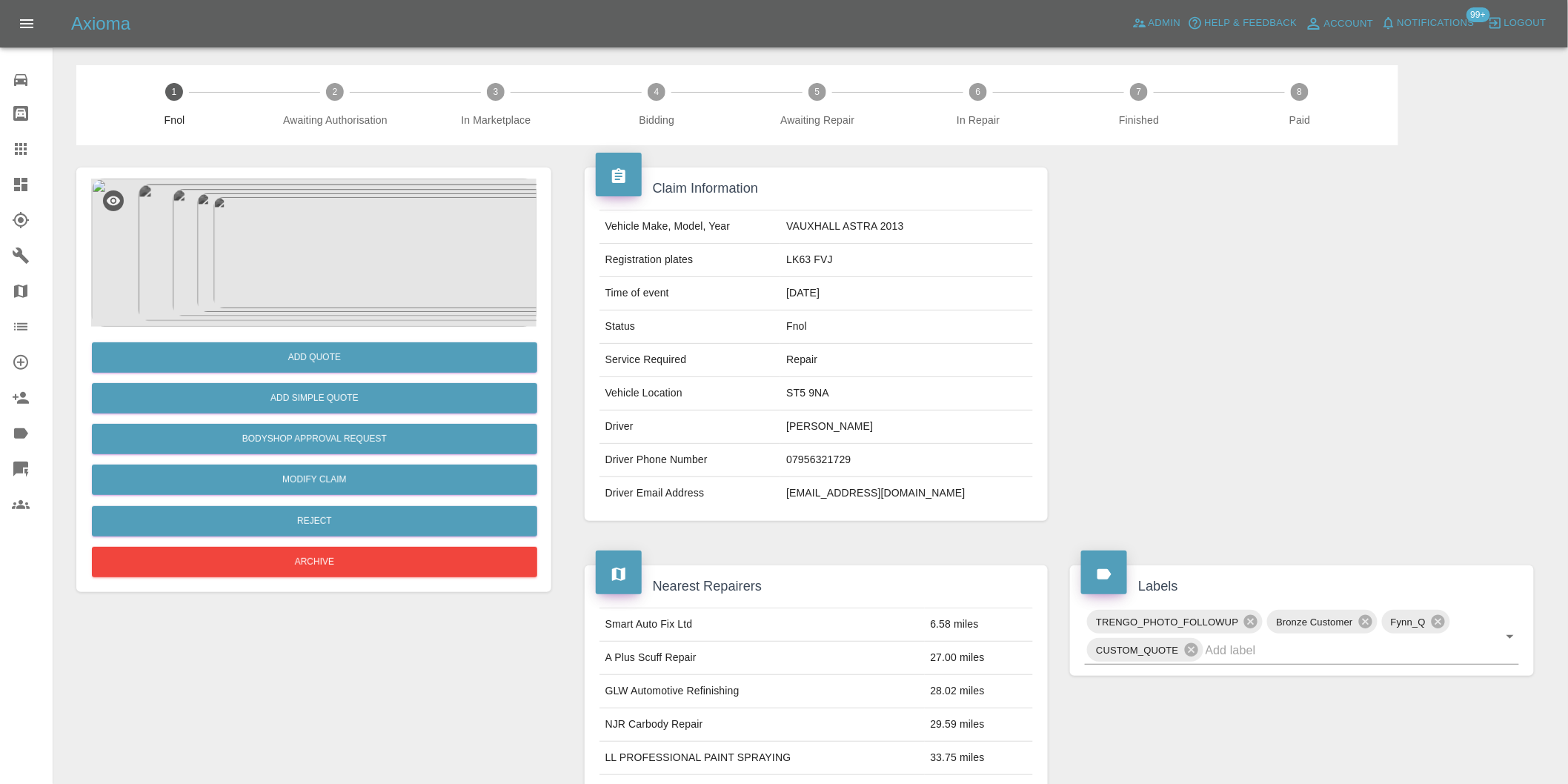
click at [325, 210] on img at bounding box center [314, 252] width 445 height 148
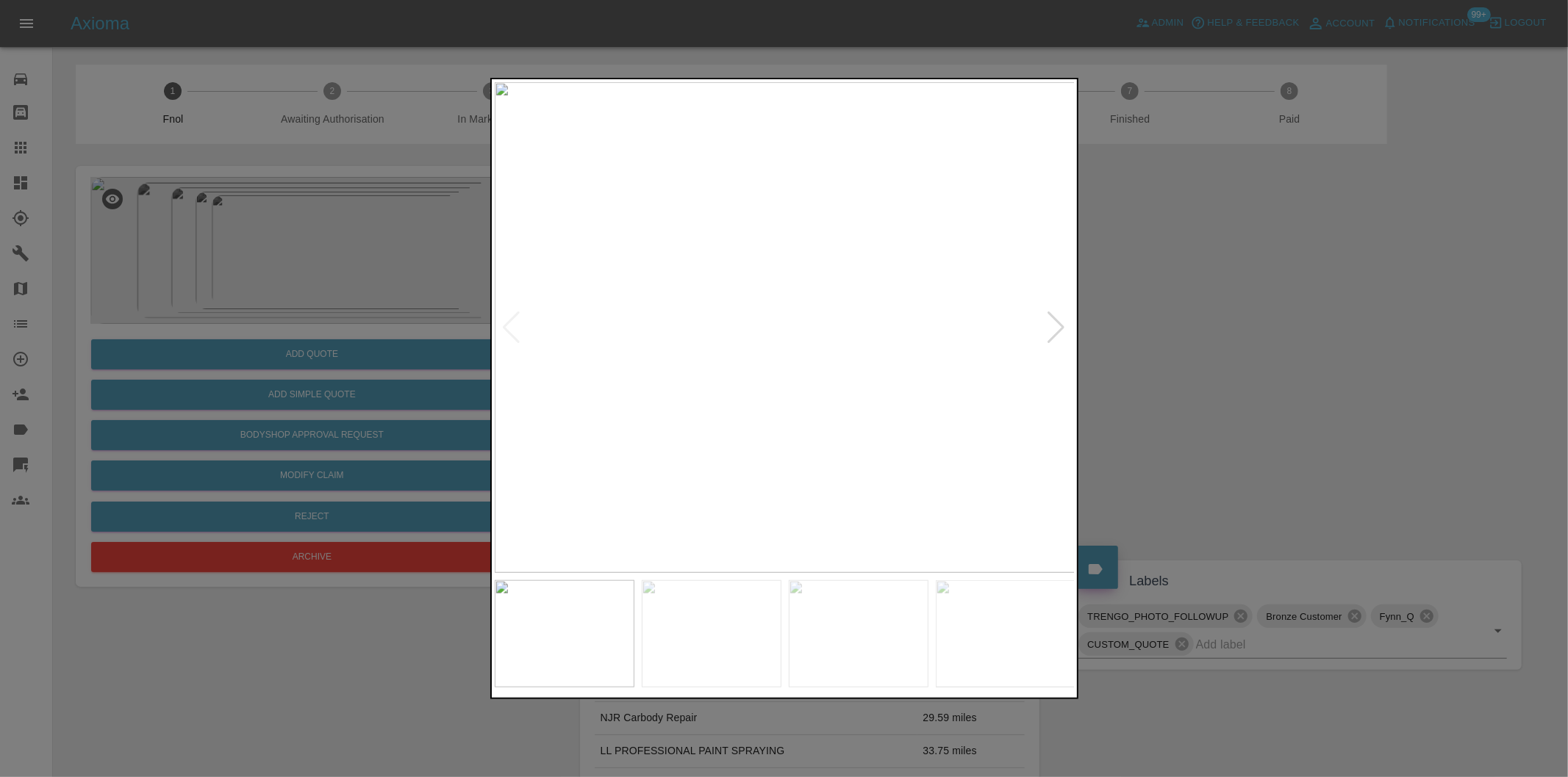
click at [1059, 324] on div at bounding box center [1056, 327] width 20 height 33
click at [1059, 324] on img at bounding box center [784, 328] width 580 height 490
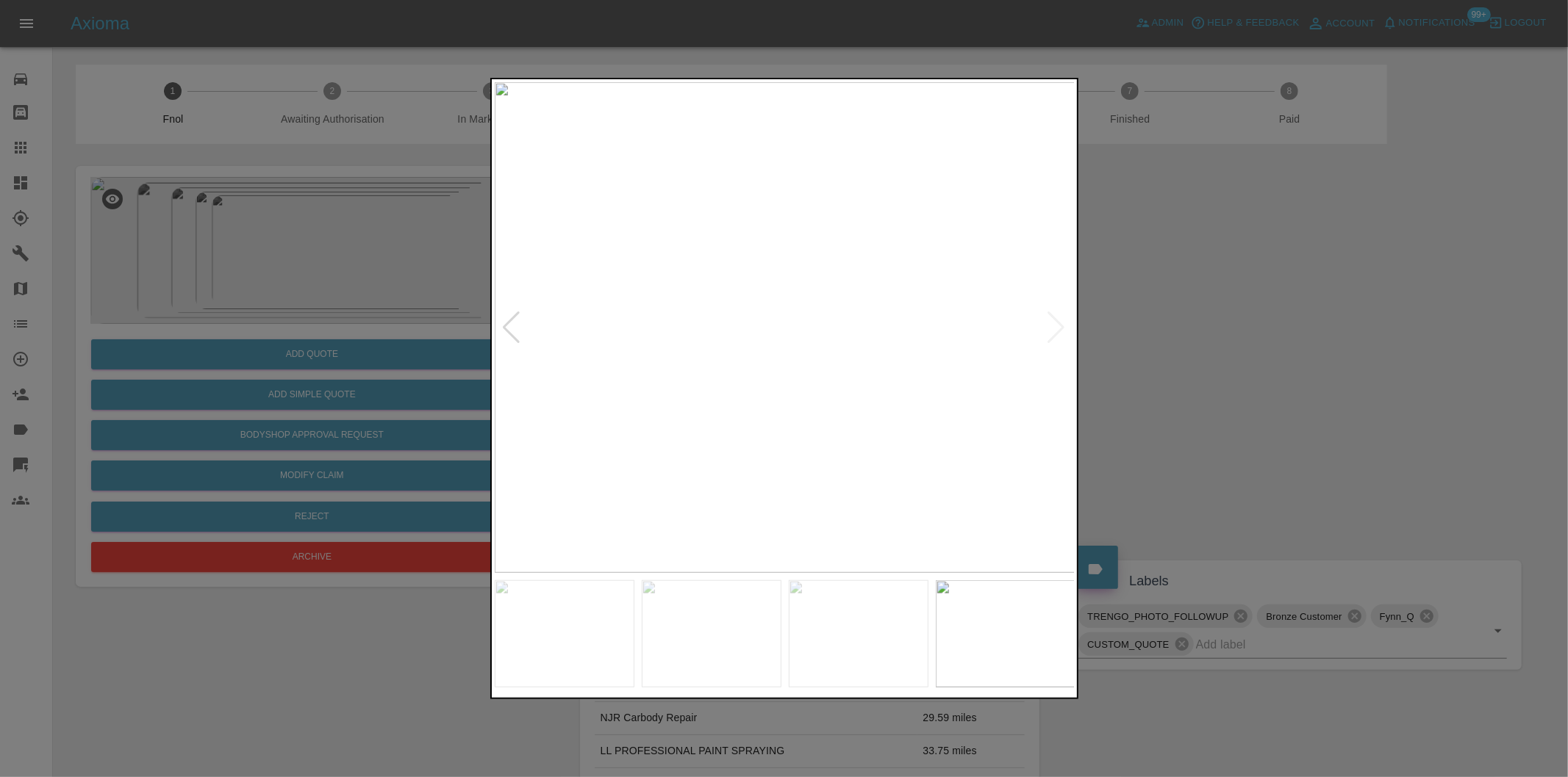
click at [1220, 347] on div at bounding box center [784, 388] width 1568 height 777
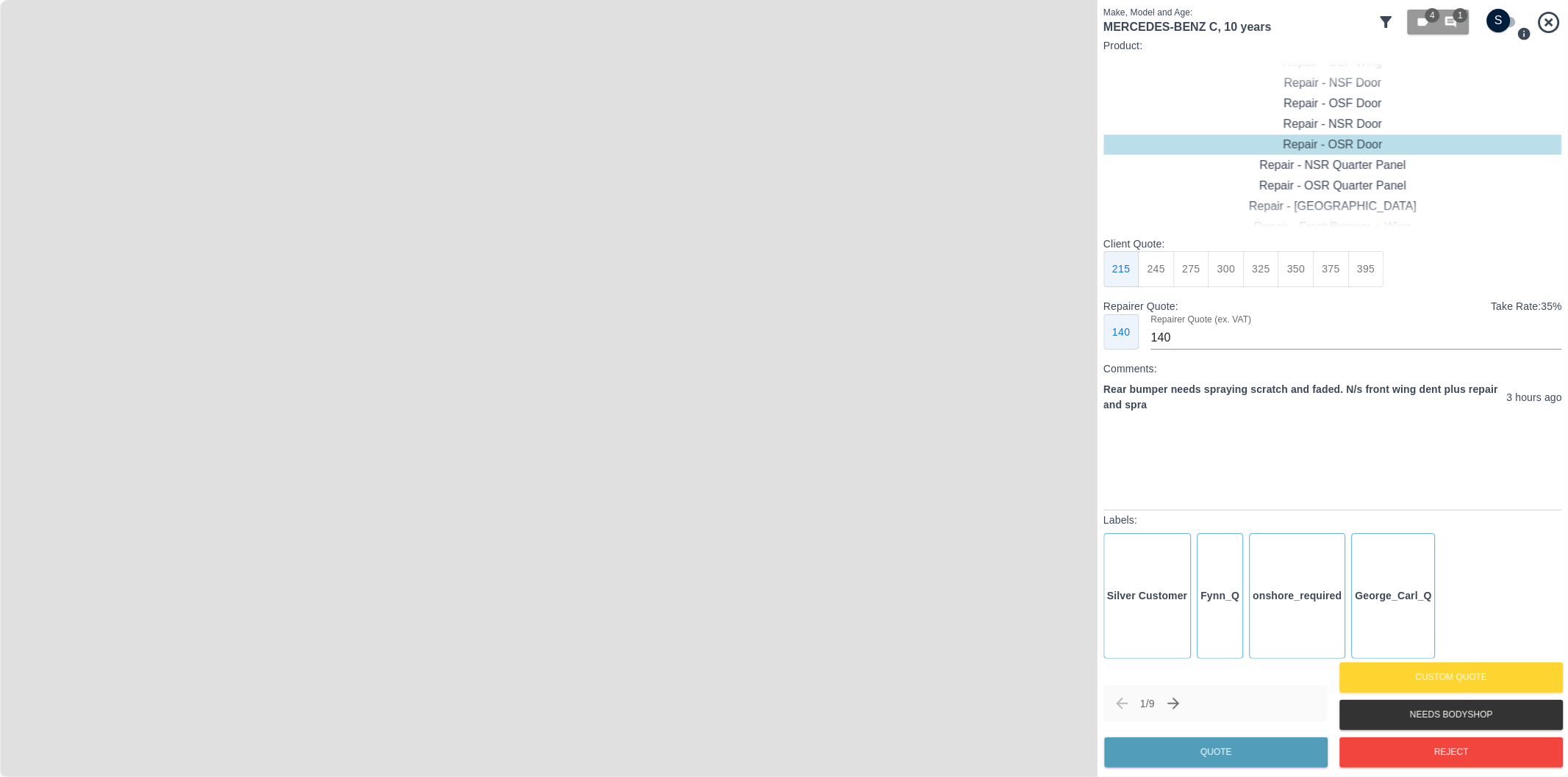
click at [1390, 24] on icon at bounding box center [1386, 22] width 18 height 18
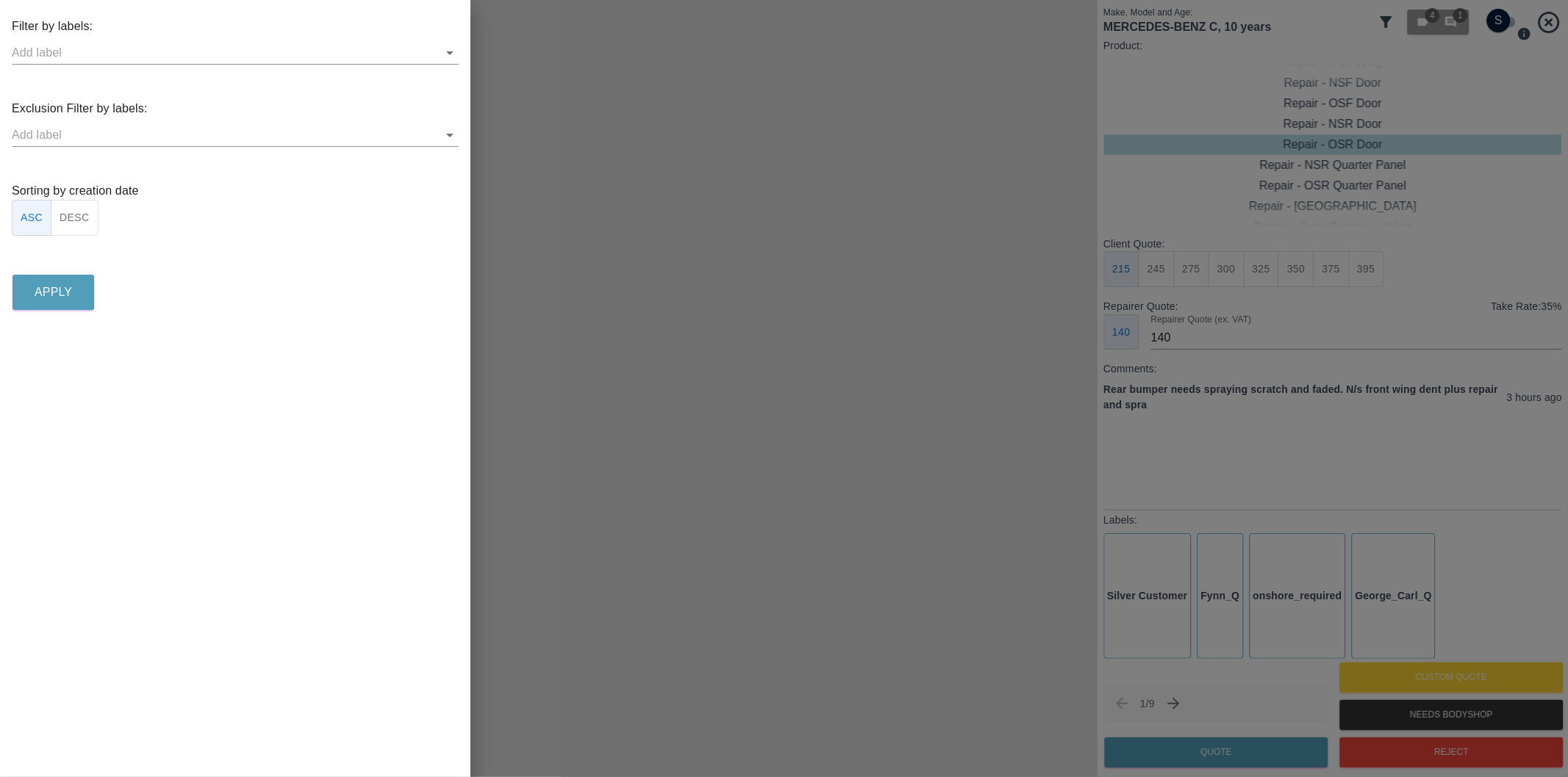
click at [451, 131] on icon "Open" at bounding box center [449, 135] width 18 height 18
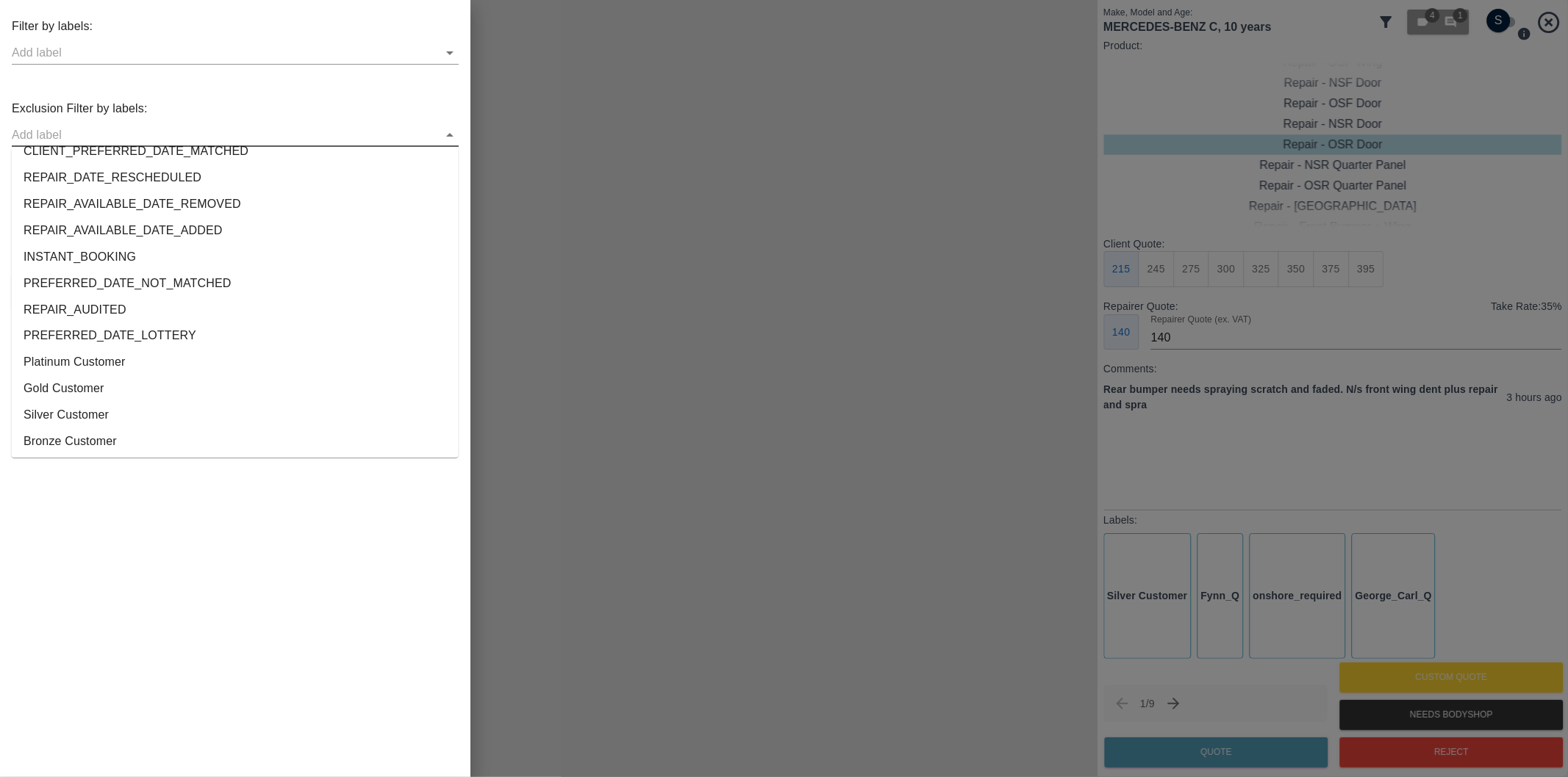
scroll to position [2741, 0]
click at [96, 387] on li "onshore_required" at bounding box center [235, 387] width 447 height 26
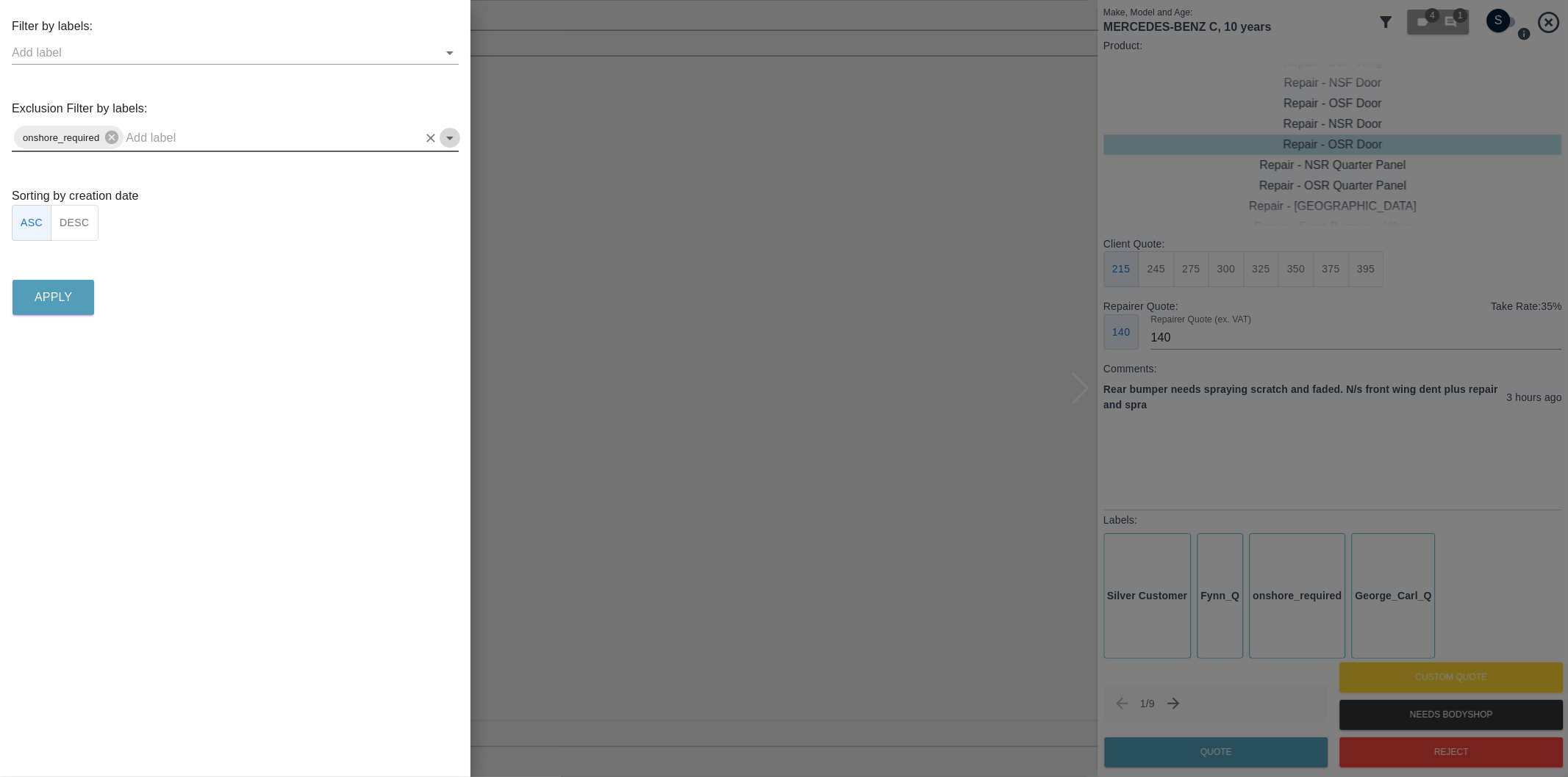
click at [449, 134] on icon "Open" at bounding box center [449, 138] width 18 height 18
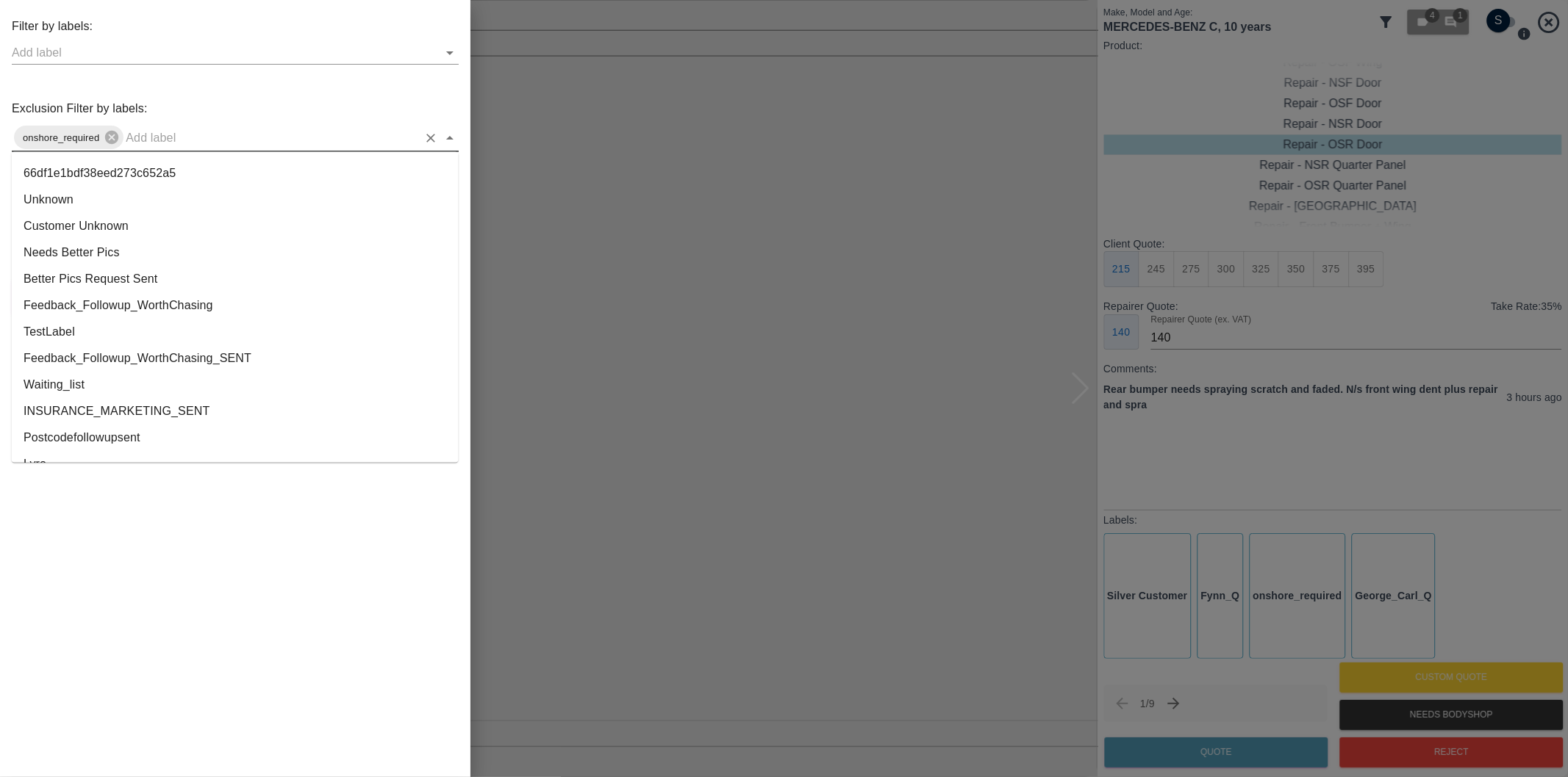
scroll to position [2714, 0]
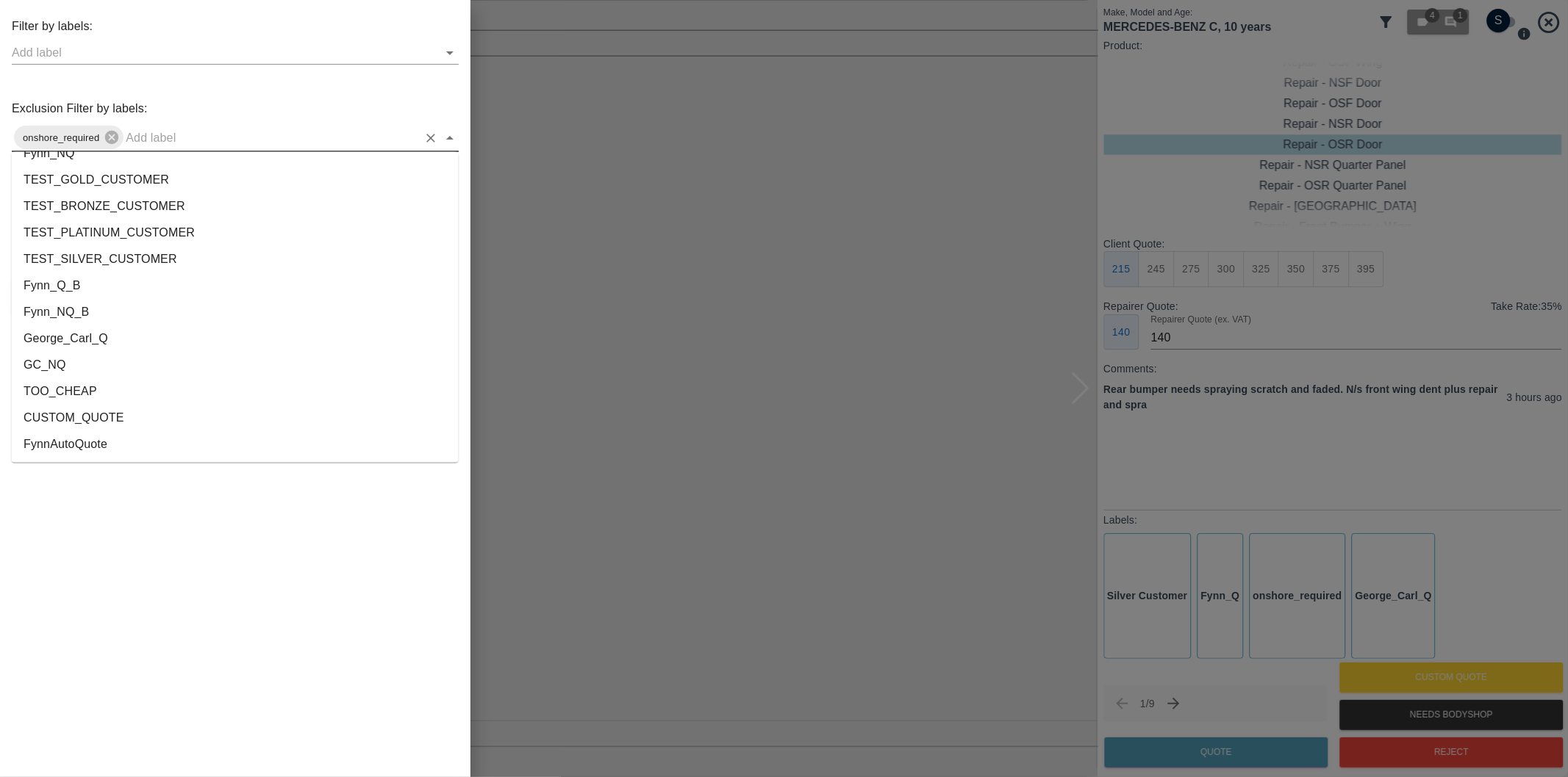
click at [119, 339] on li "George_Carl_Q" at bounding box center [235, 339] width 447 height 26
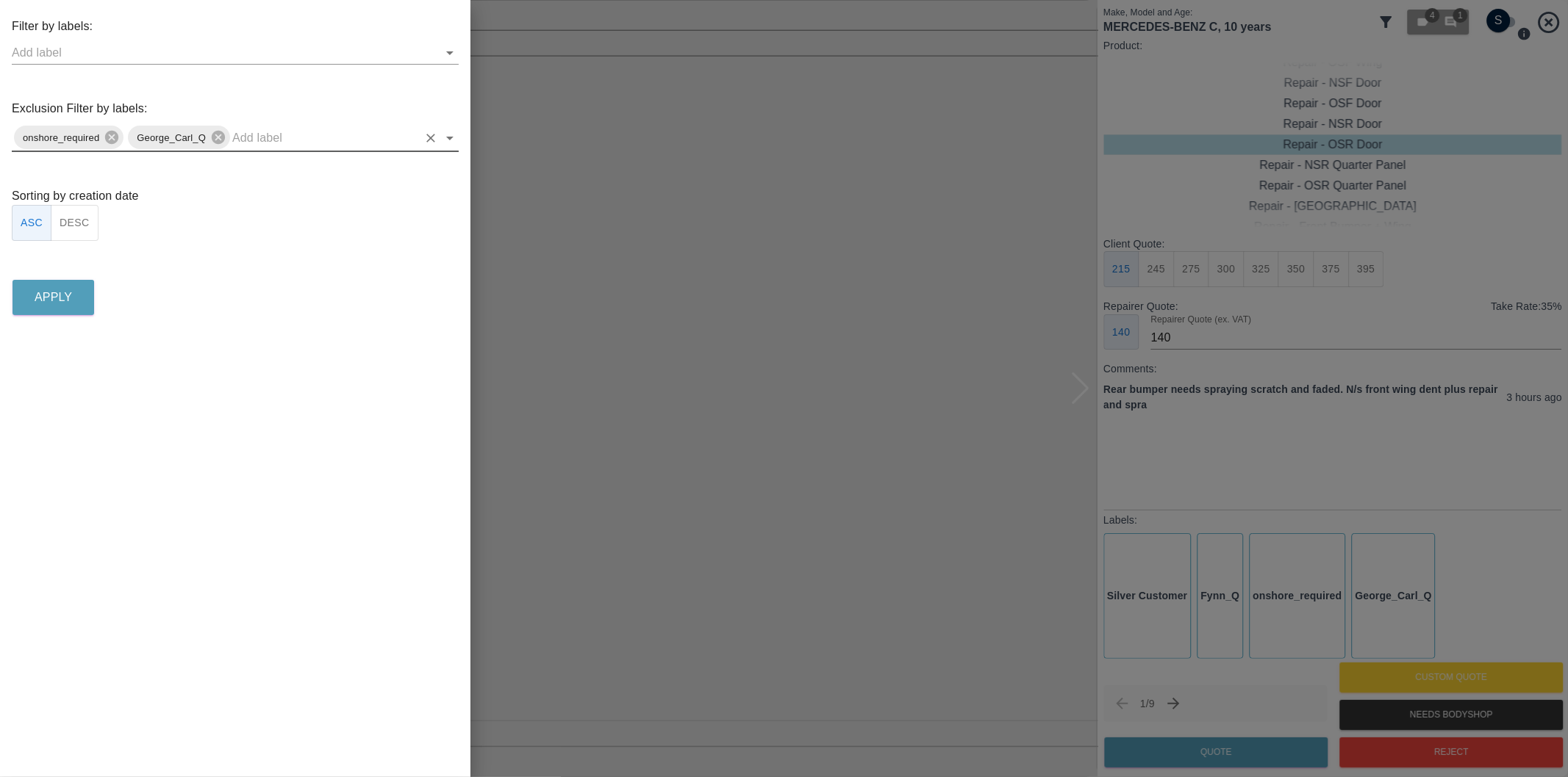
click at [88, 225] on button "DESC" at bounding box center [75, 222] width 47 height 36
click at [69, 297] on p "Apply" at bounding box center [53, 297] width 38 height 18
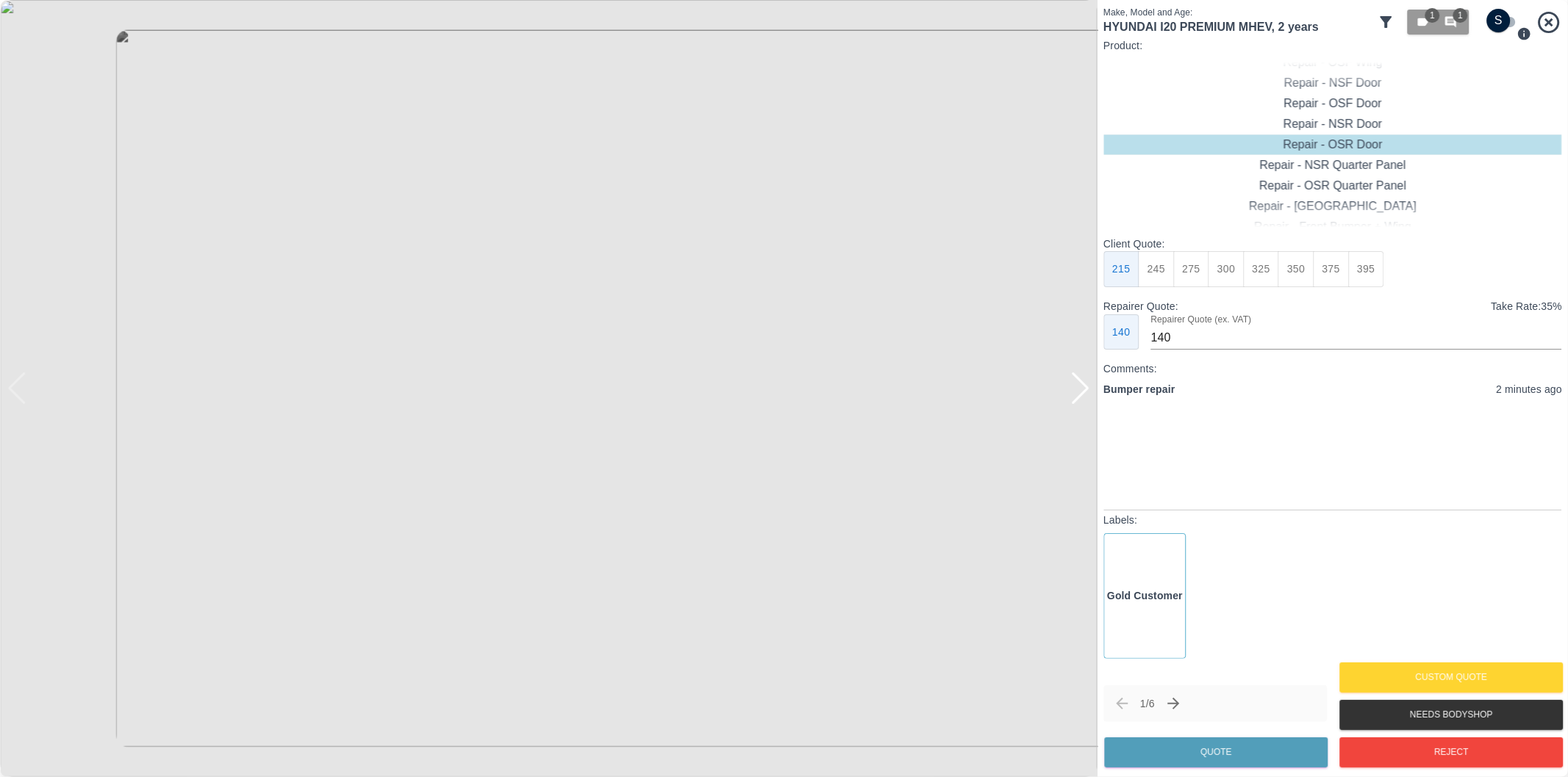
click at [1083, 390] on div at bounding box center [1080, 388] width 20 height 33
click at [1083, 390] on img at bounding box center [549, 388] width 1098 height 777
click at [1405, 759] on button "Reject" at bounding box center [1451, 752] width 223 height 30
click at [1082, 387] on div at bounding box center [1080, 388] width 20 height 33
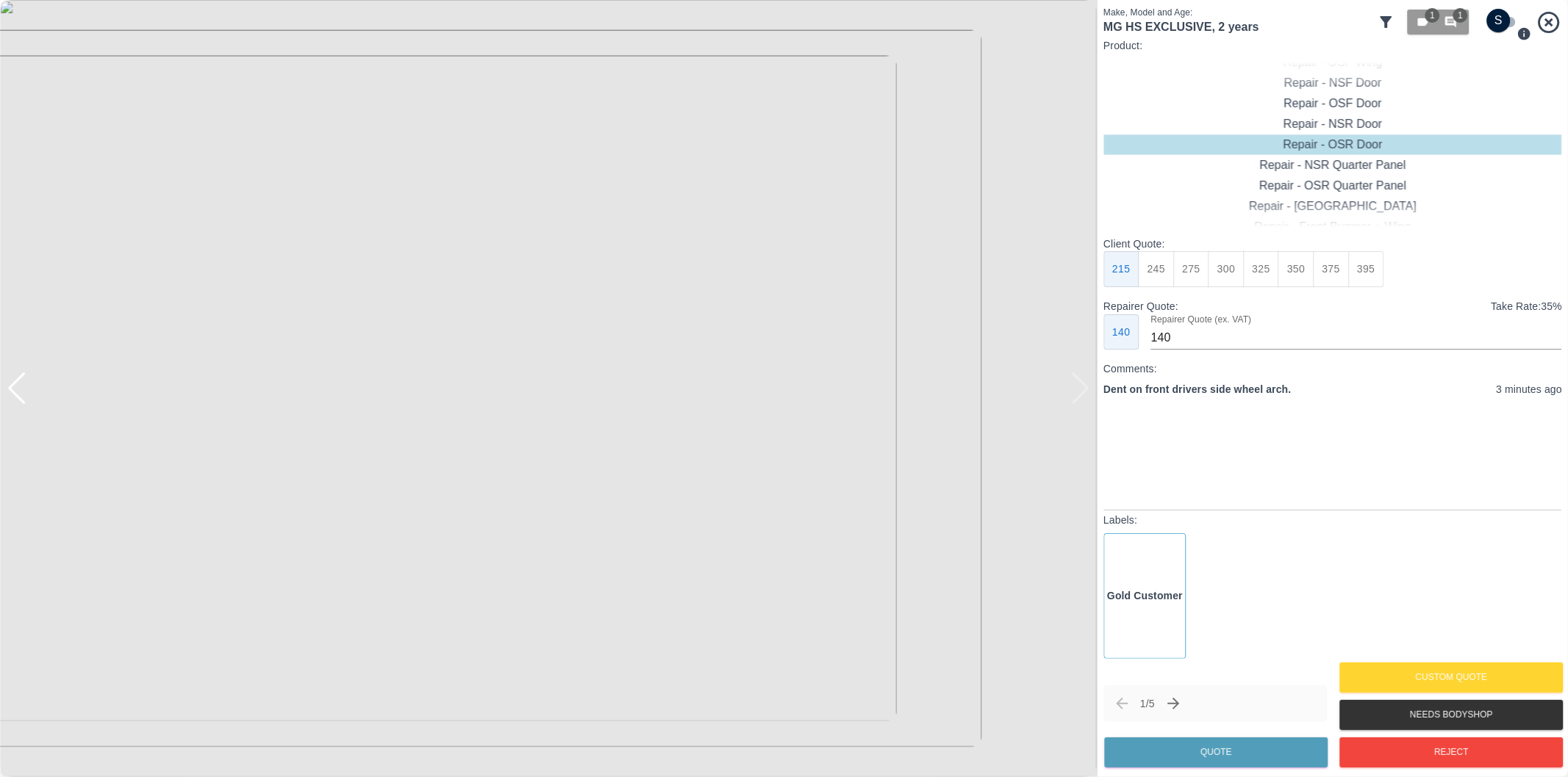
click at [1082, 387] on div at bounding box center [549, 388] width 1098 height 777
click at [20, 388] on div at bounding box center [17, 388] width 20 height 33
click at [20, 386] on div at bounding box center [17, 388] width 20 height 33
click at [20, 386] on img at bounding box center [549, 388] width 1098 height 777
click at [1079, 383] on div at bounding box center [1080, 388] width 20 height 33
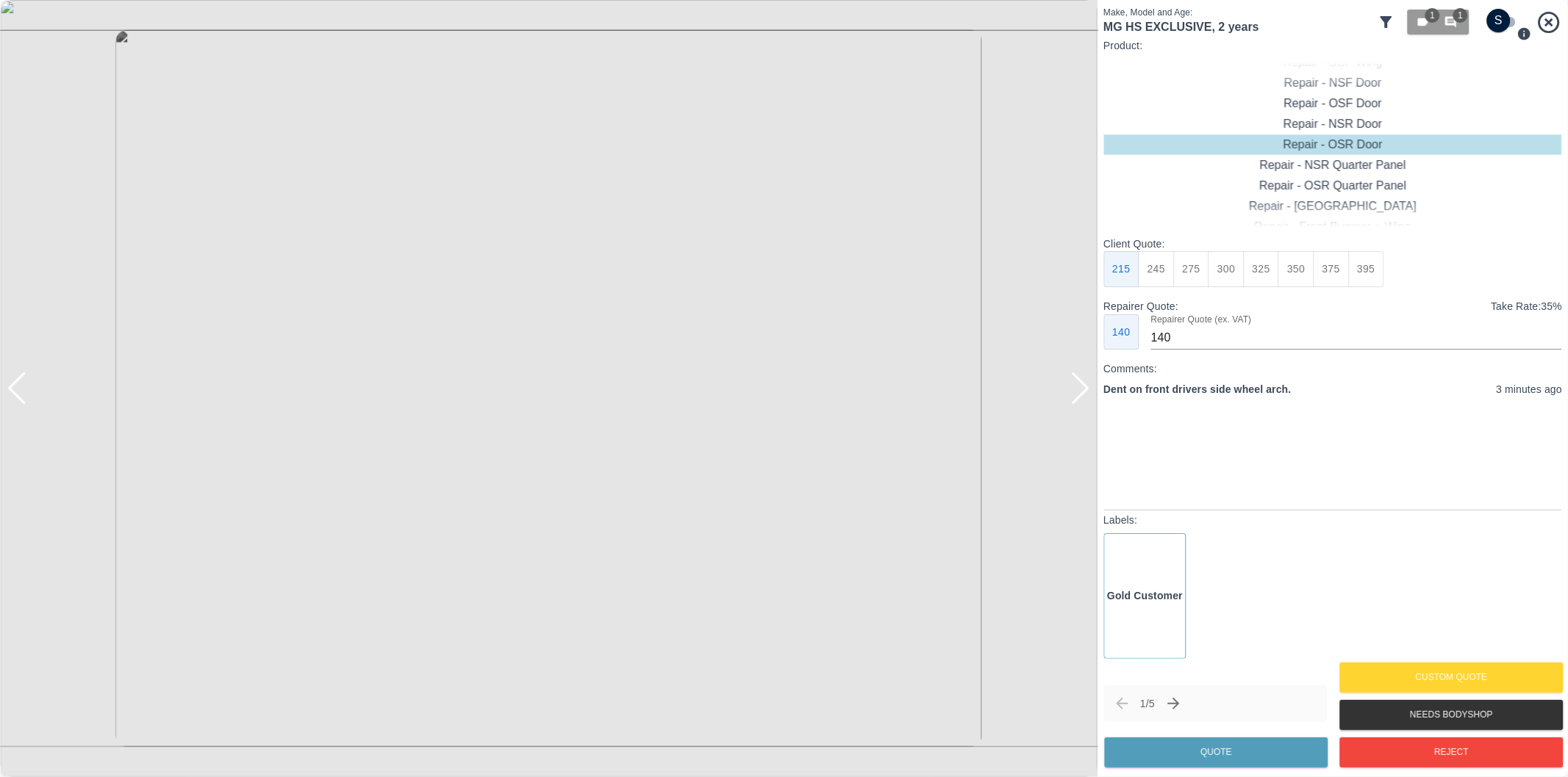
click at [1079, 383] on div at bounding box center [1080, 388] width 20 height 33
click at [1079, 383] on div at bounding box center [549, 388] width 1098 height 777
click at [15, 388] on div at bounding box center [17, 388] width 20 height 33
click at [1081, 387] on div at bounding box center [1080, 388] width 20 height 33
click at [1081, 386] on div at bounding box center [549, 388] width 1098 height 777
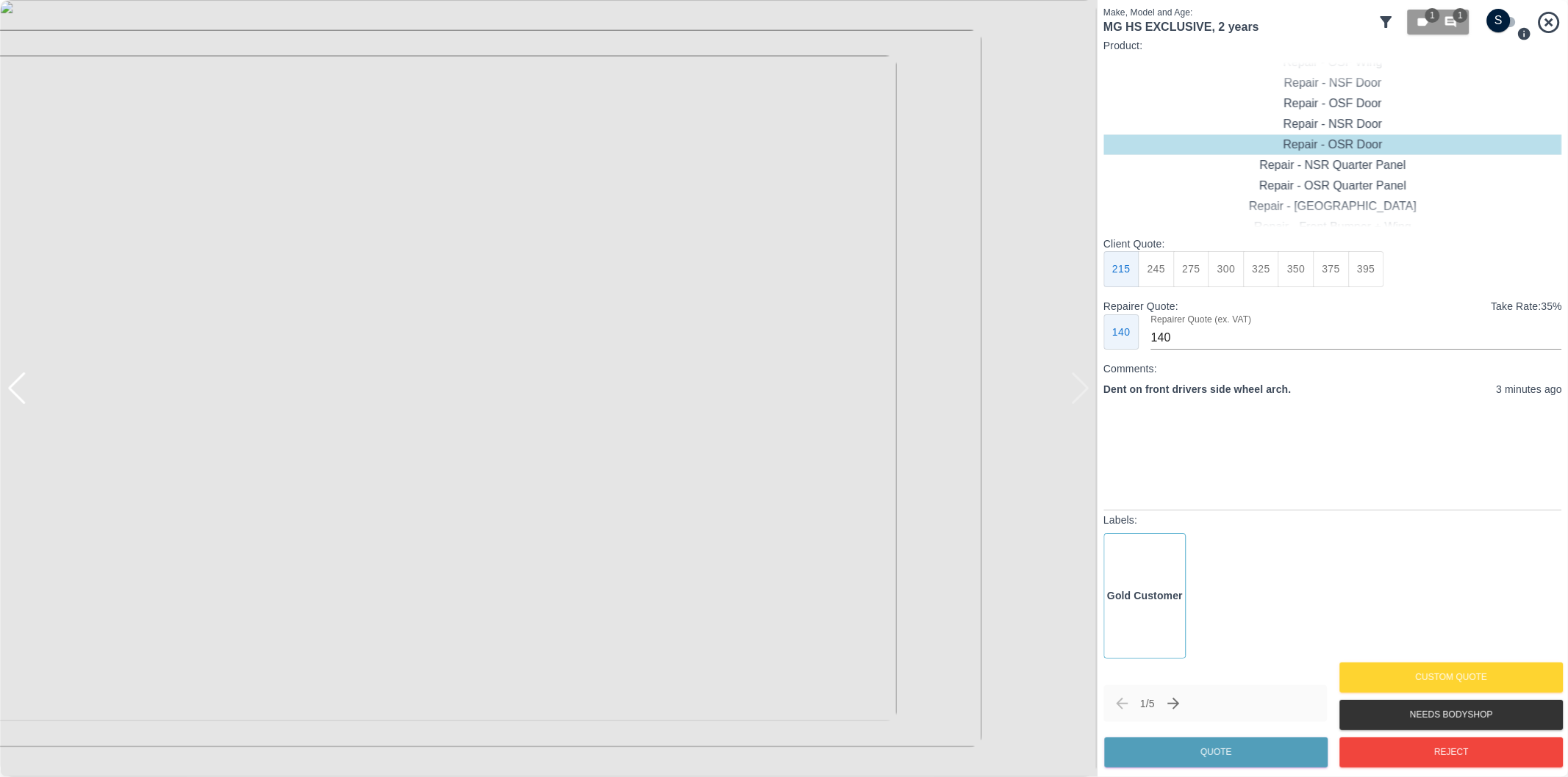
click at [13, 388] on div at bounding box center [7, 388] width 15 height 777
click at [19, 392] on div at bounding box center [17, 388] width 20 height 33
click at [1502, 23] on input "checkbox" at bounding box center [1499, 20] width 70 height 24
checkbox input "true"
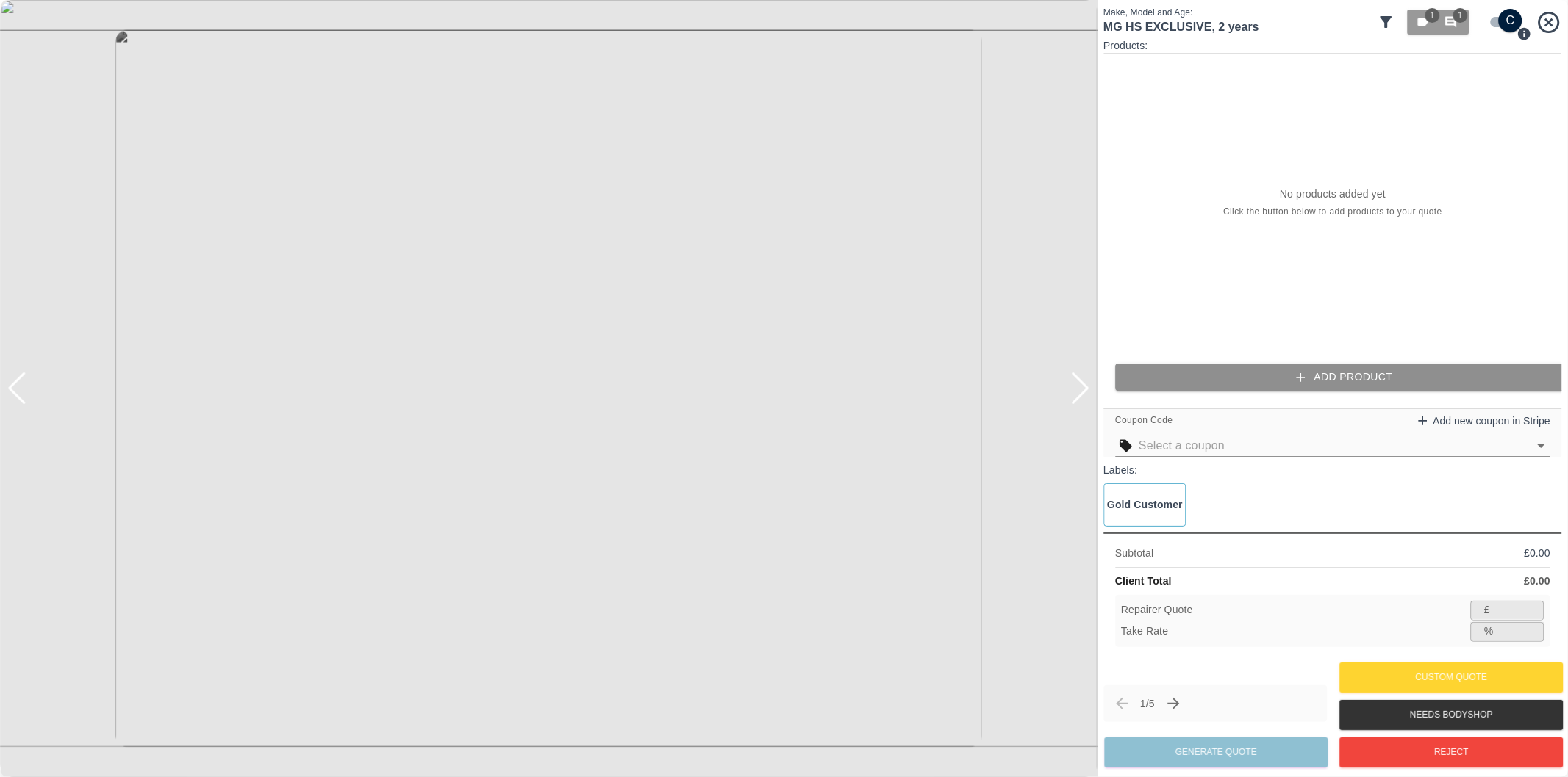
click at [1342, 376] on button "Add Product" at bounding box center [1344, 377] width 458 height 27
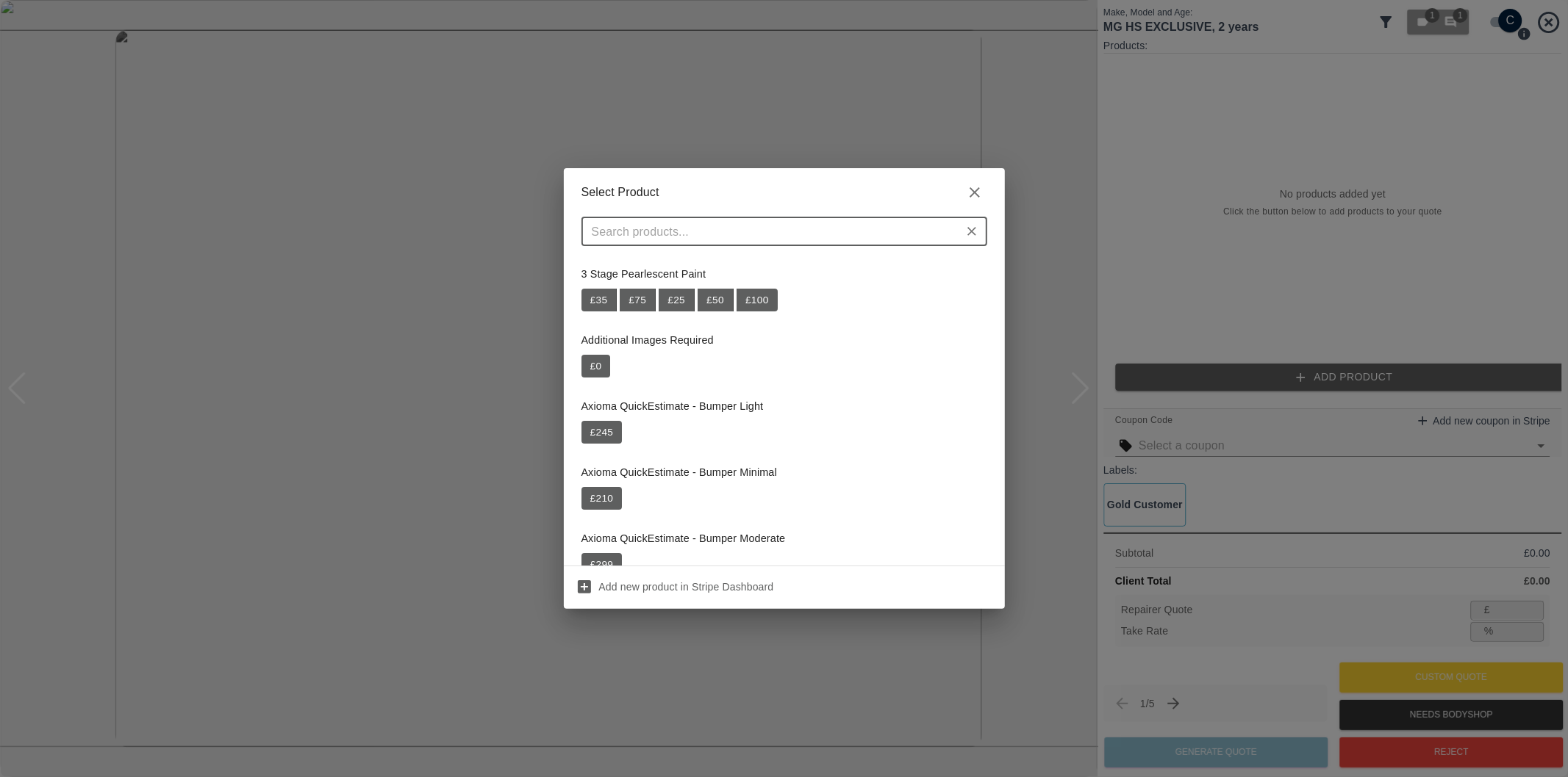
click at [714, 228] on input "text" at bounding box center [772, 231] width 373 height 20
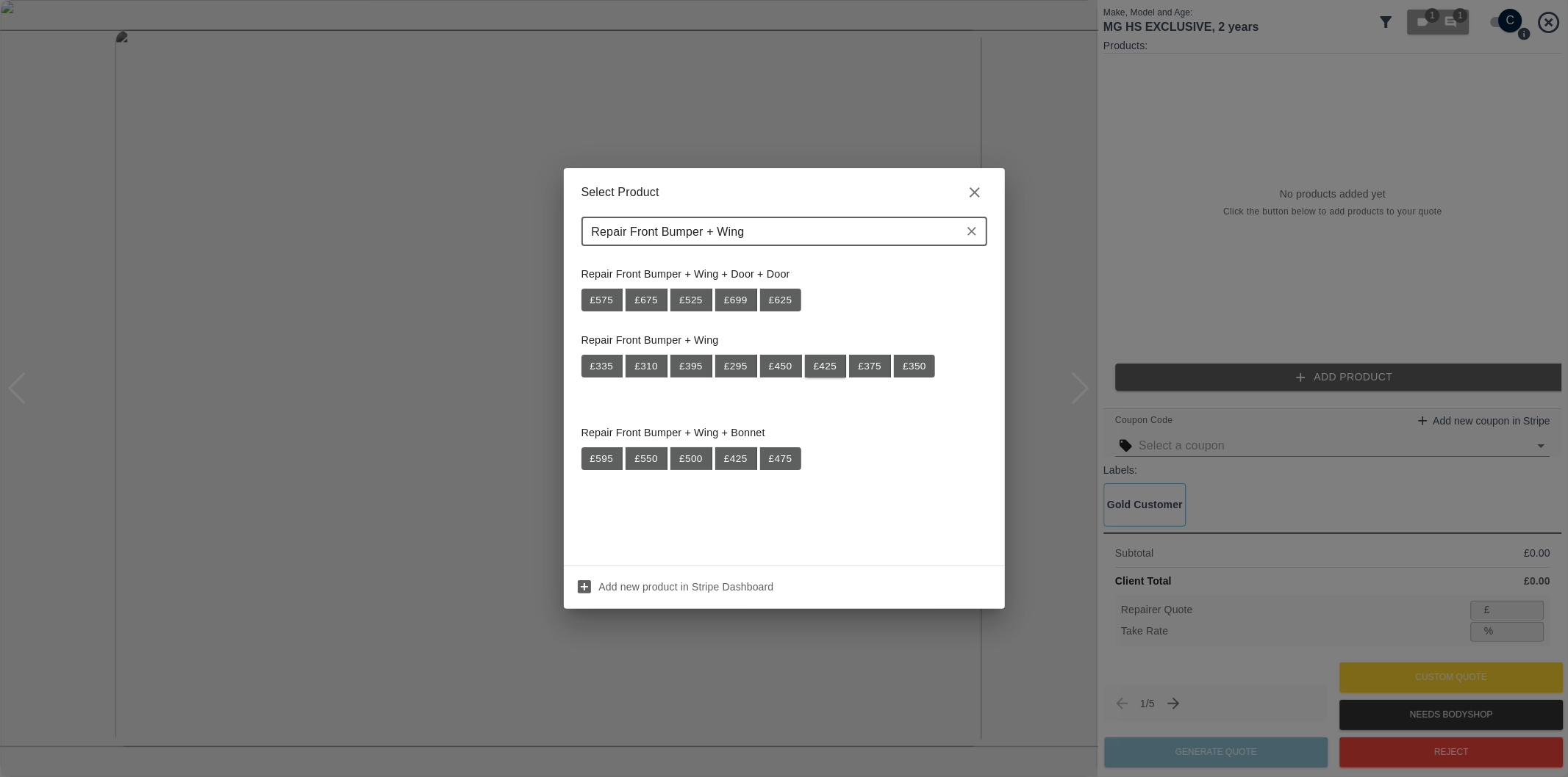
type input "Repair Front Bumper + Wing"
click at [824, 364] on button "£ 425" at bounding box center [826, 367] width 42 height 24
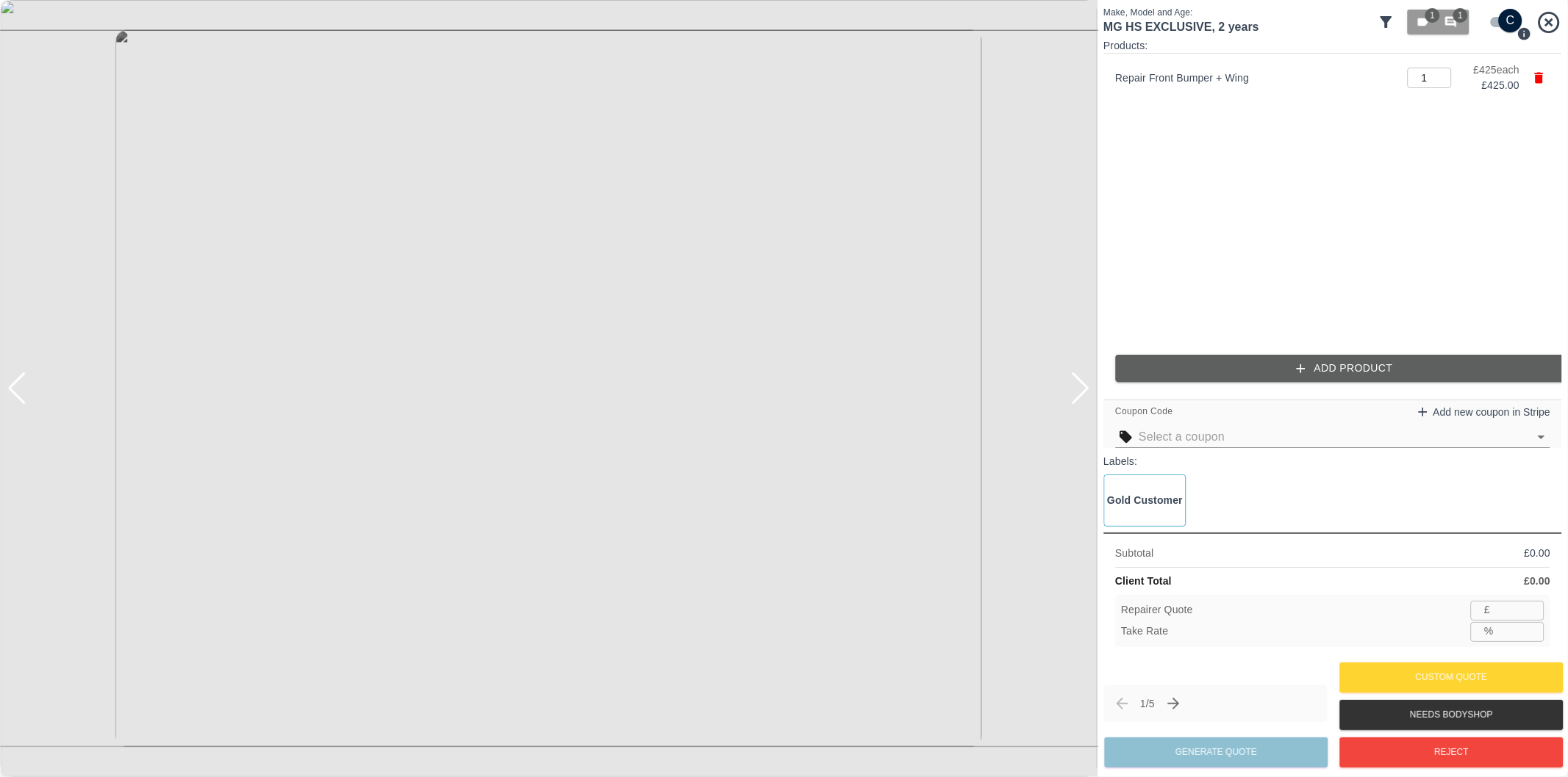
type input "276"
type input "35.1"
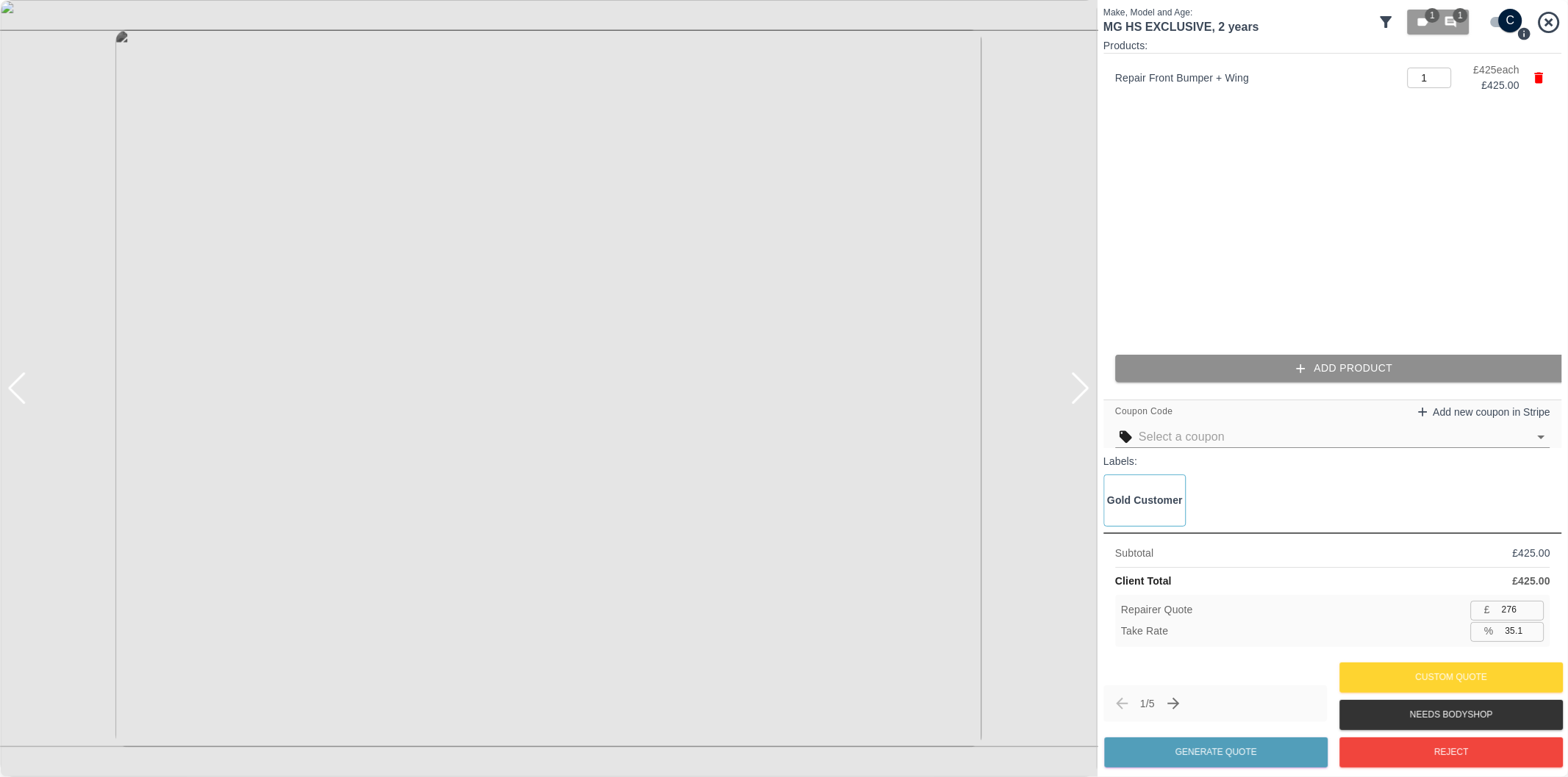
click at [1259, 378] on button "Add Product" at bounding box center [1344, 368] width 458 height 27
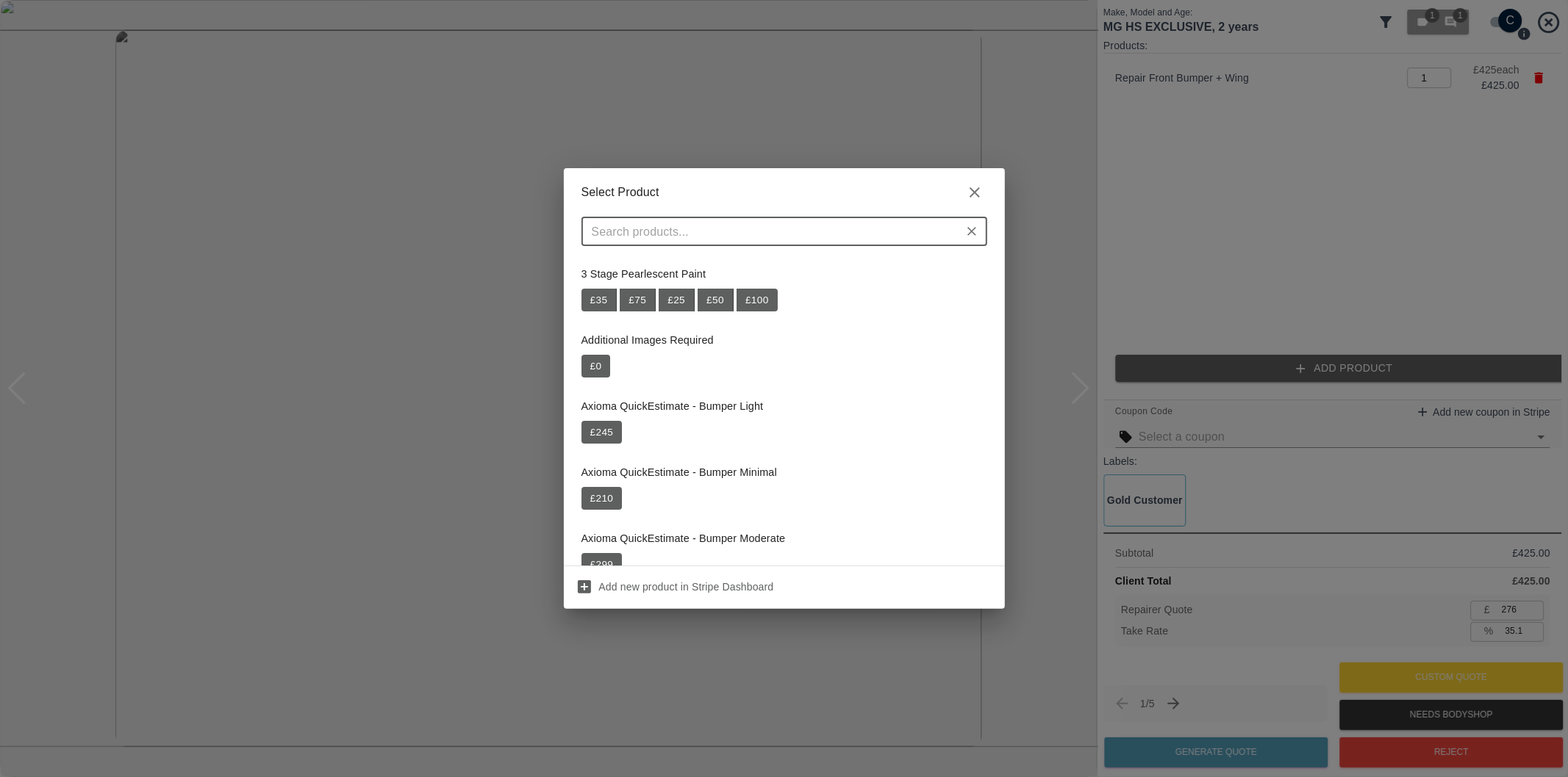
click at [755, 221] on div "​" at bounding box center [784, 231] width 405 height 29
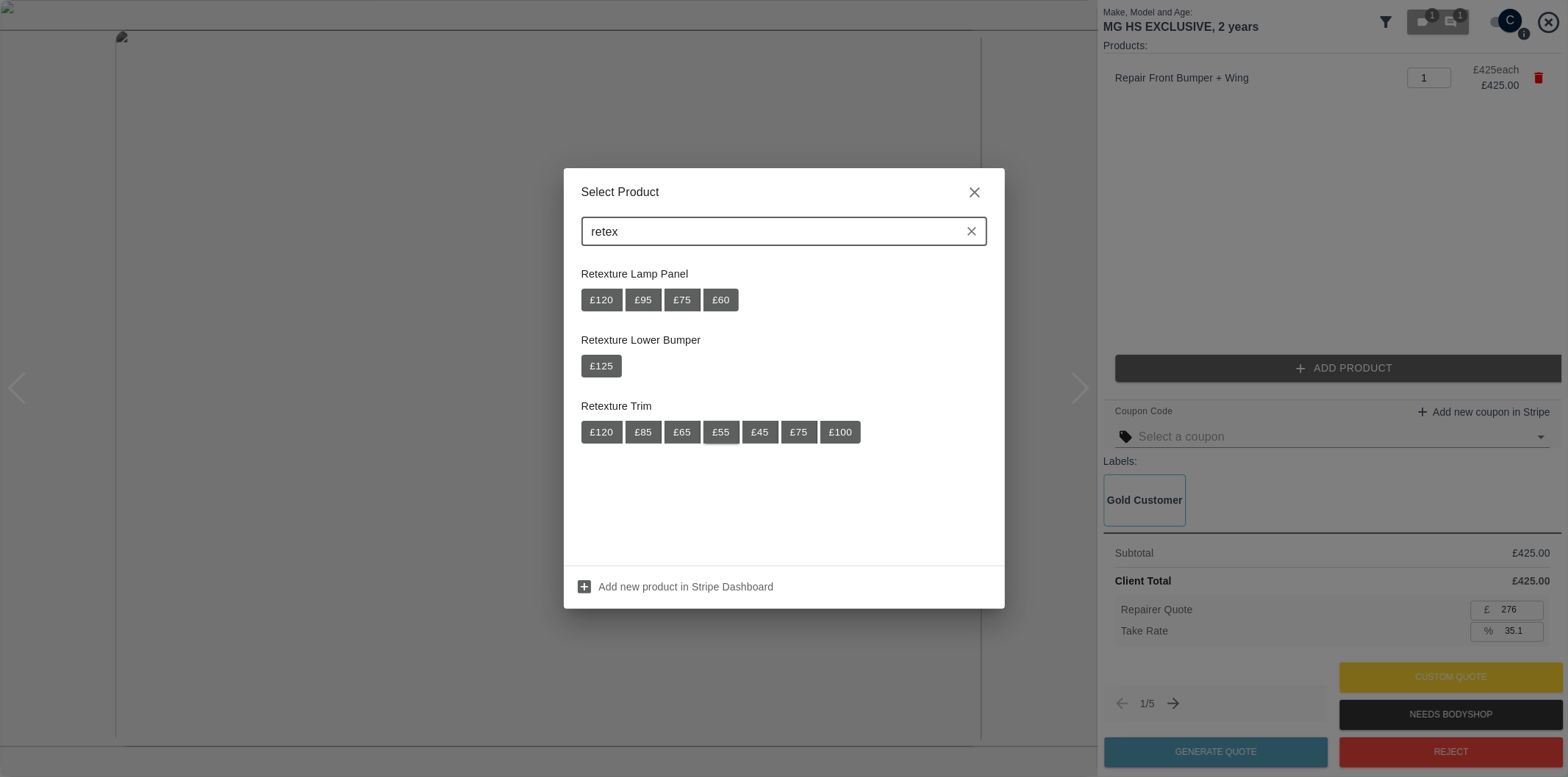
type input "retex"
click at [731, 434] on button "£ 55" at bounding box center [721, 432] width 36 height 24
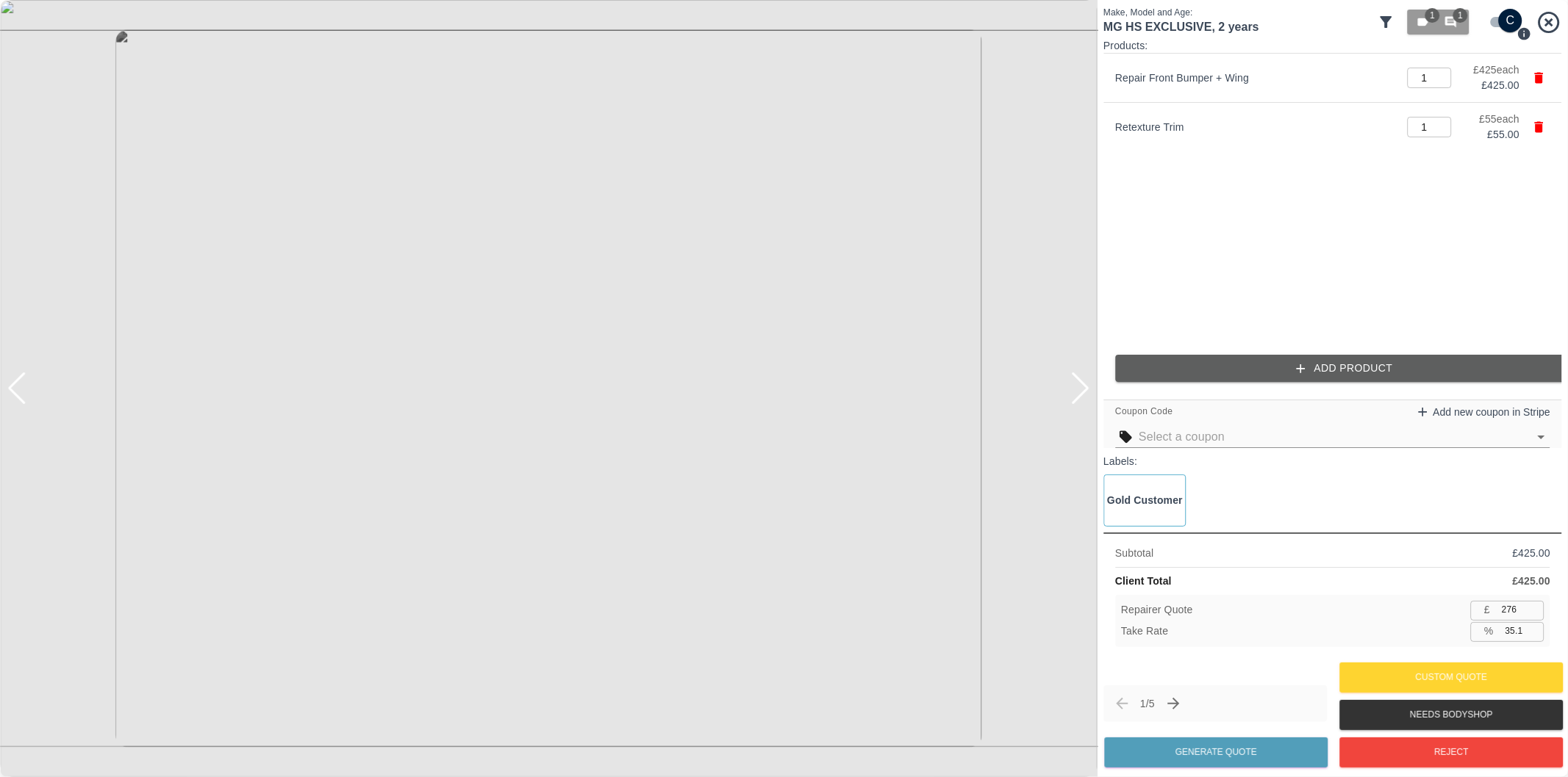
type input "312"
click at [1514, 636] on input "35.0" at bounding box center [1521, 631] width 45 height 18
type input "37.0"
type input "302"
type input "37.1"
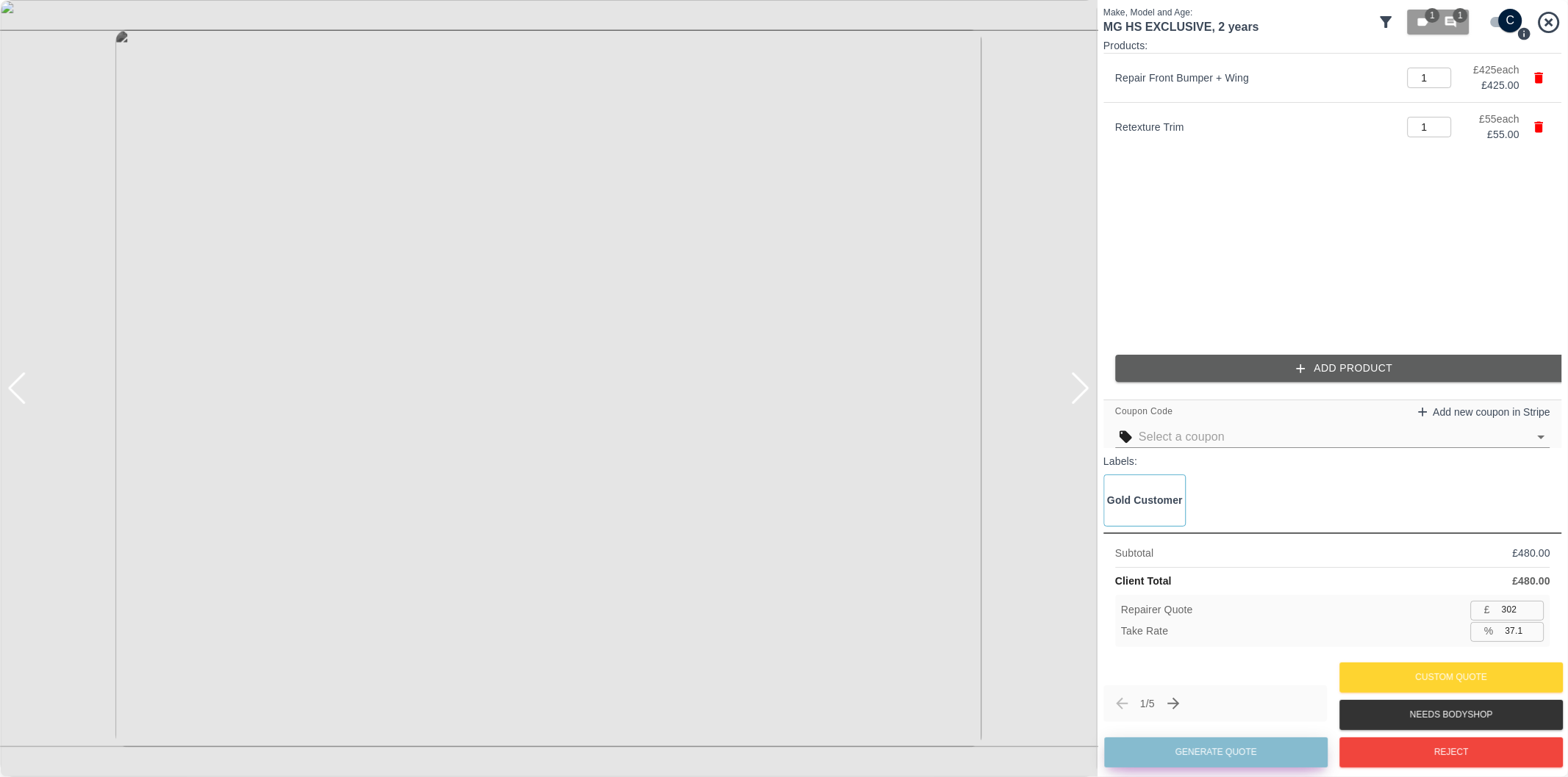
click at [1244, 758] on button "Generate Quote" at bounding box center [1215, 752] width 223 height 30
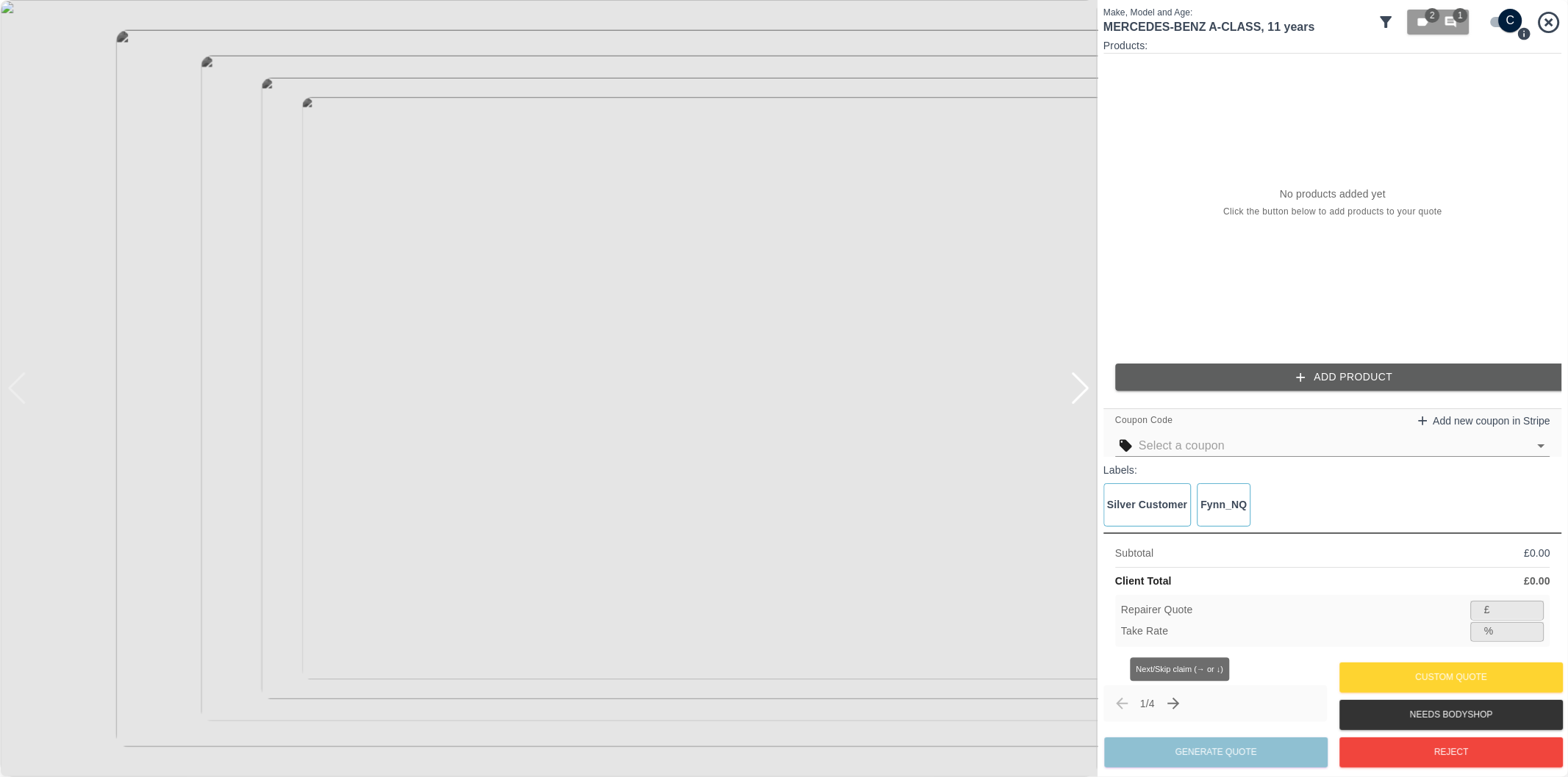
click at [1182, 708] on icon "Next claim" at bounding box center [1173, 704] width 18 height 18
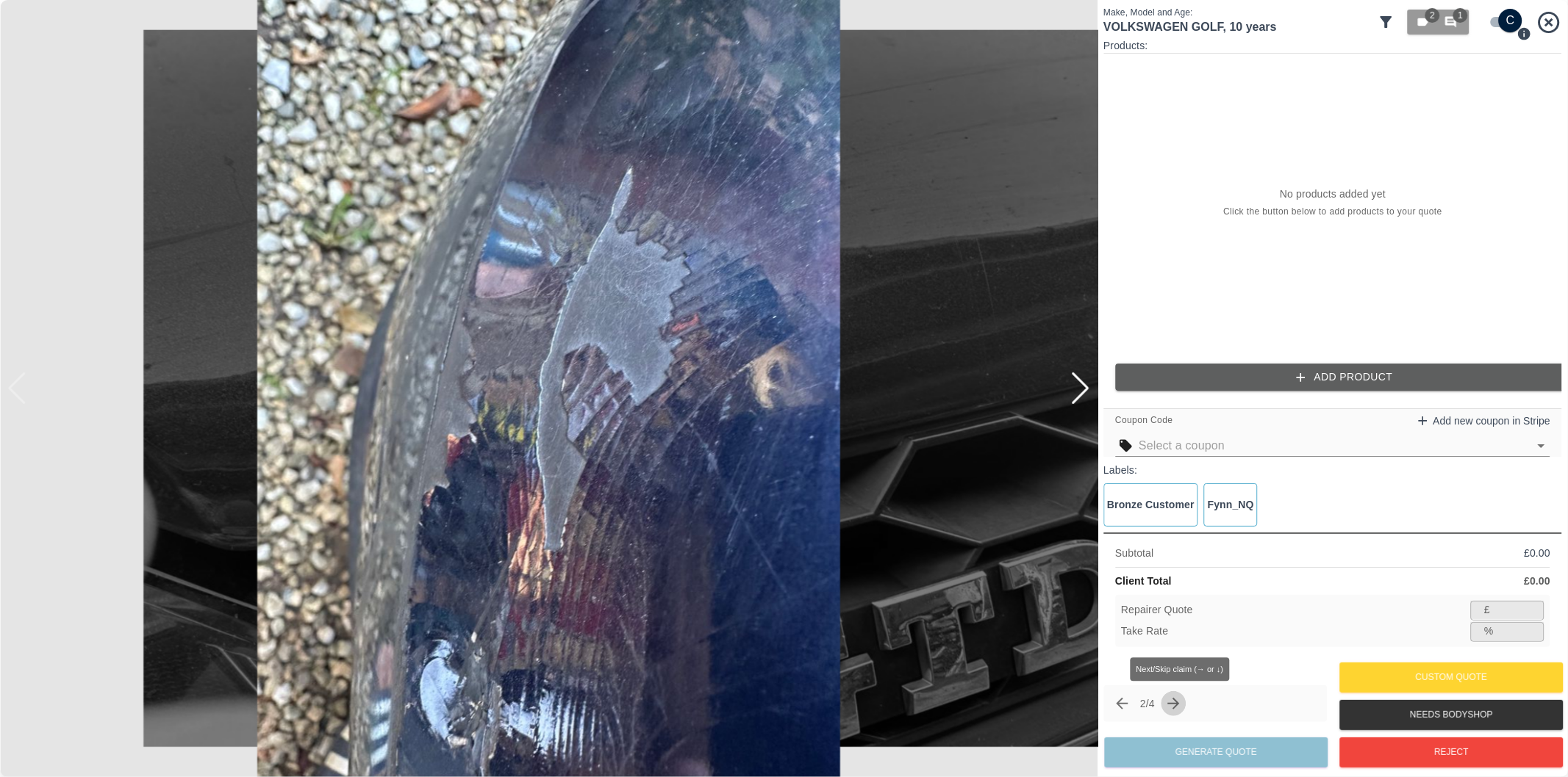
click at [1178, 701] on icon "Next claim" at bounding box center [1172, 703] width 11 height 11
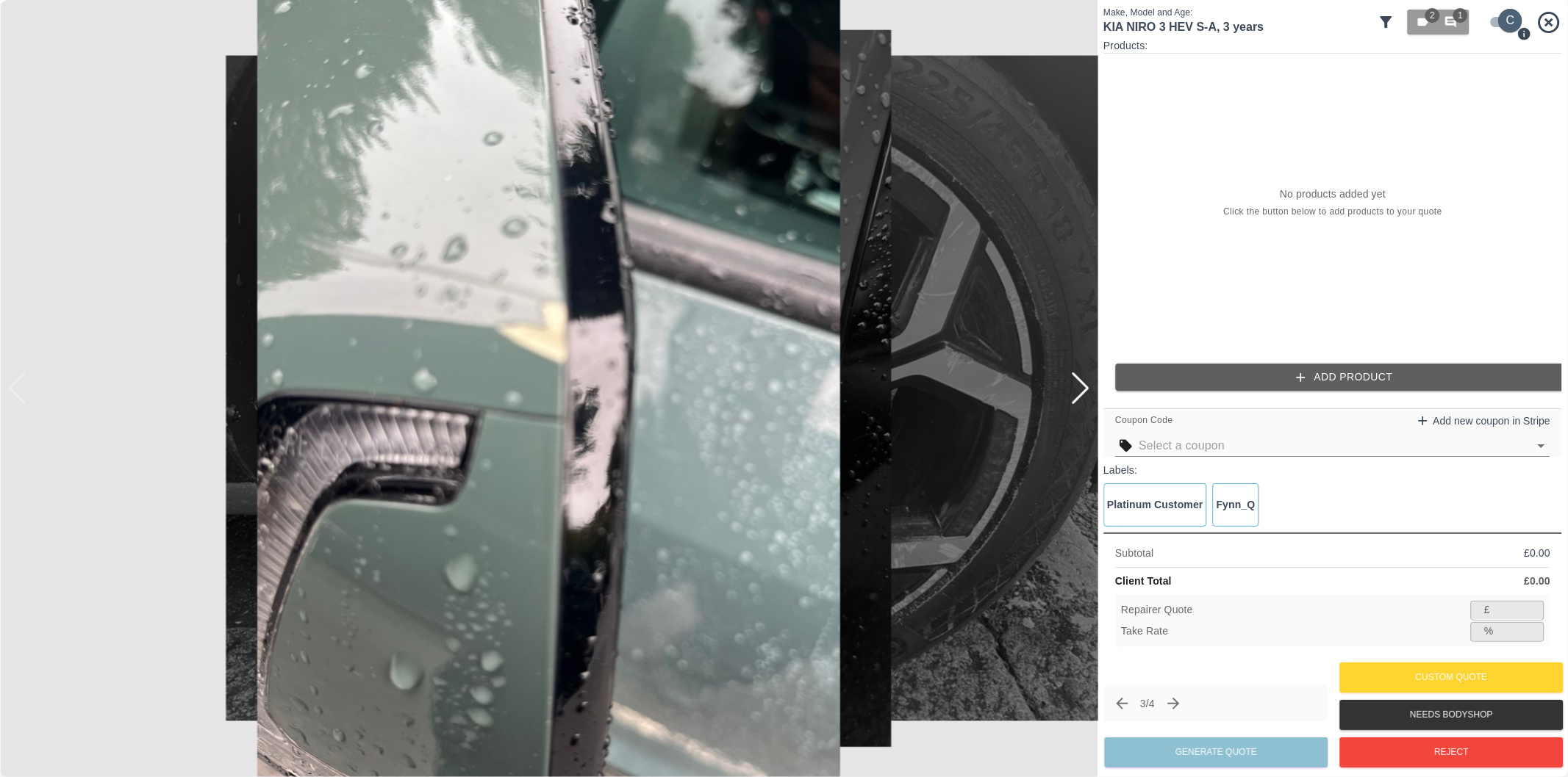
click at [1500, 22] on input "checkbox" at bounding box center [1510, 20] width 70 height 24
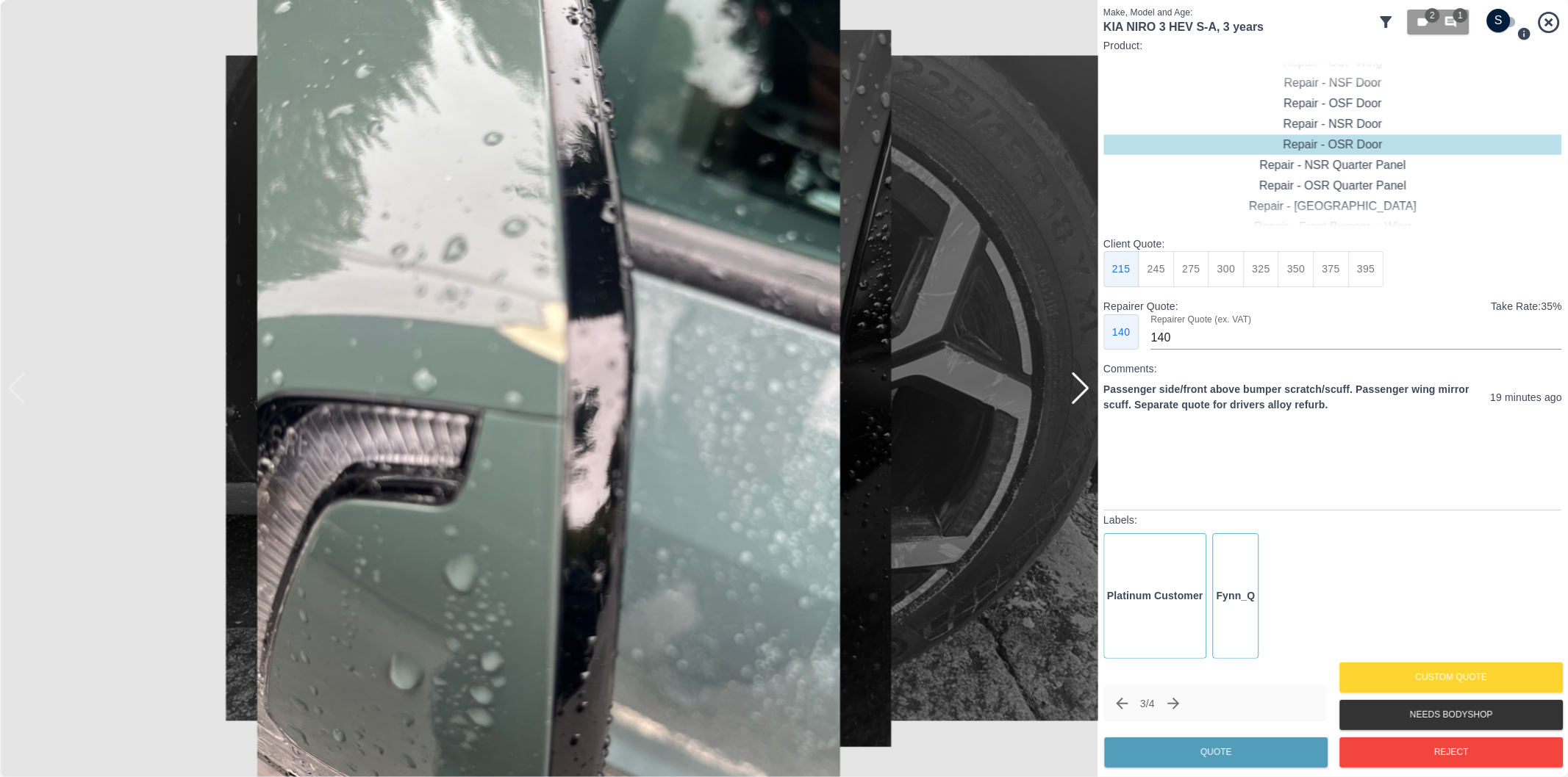
click at [1071, 382] on div at bounding box center [1080, 388] width 20 height 33
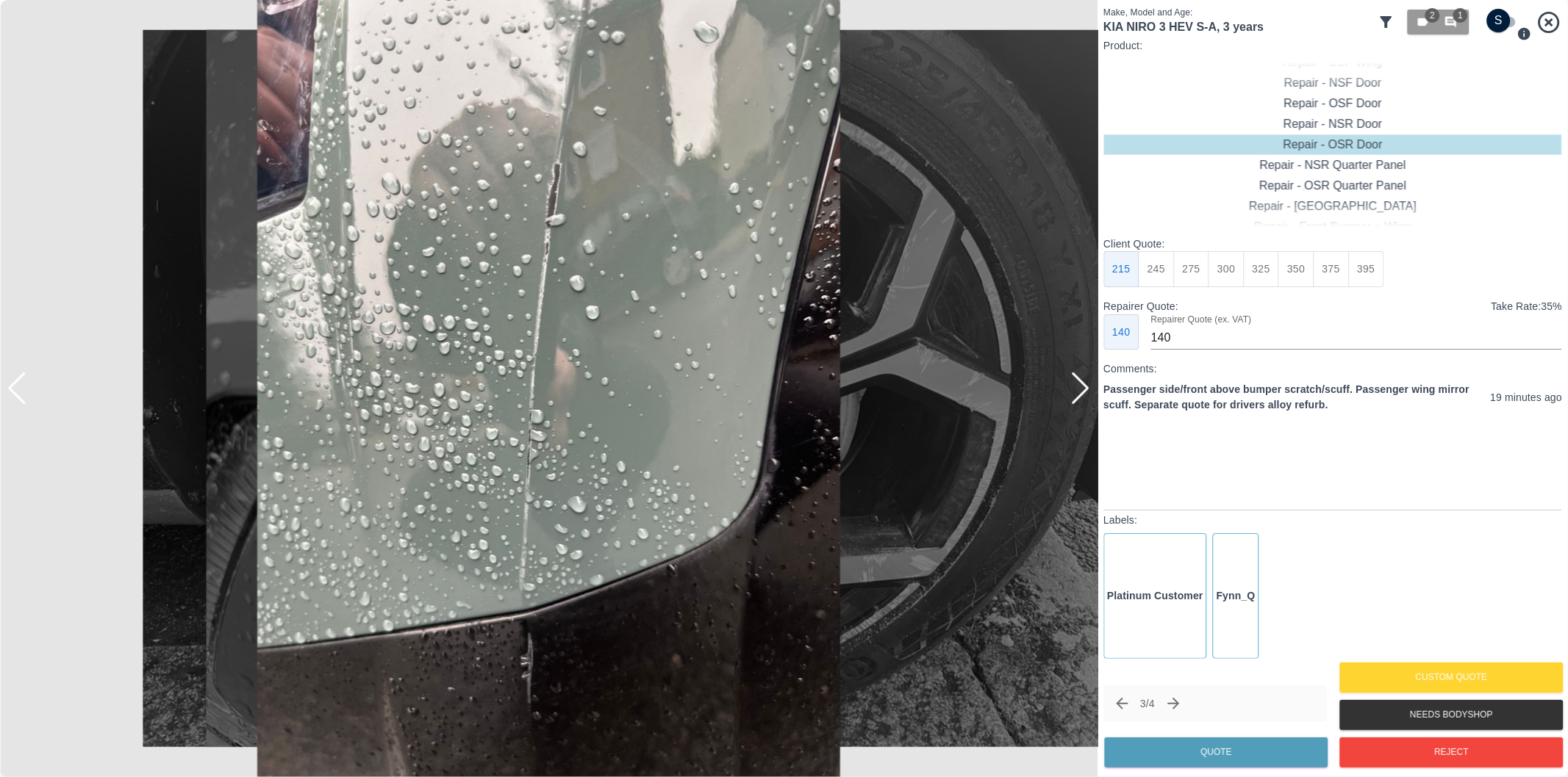
click at [1088, 389] on div at bounding box center [1080, 388] width 20 height 33
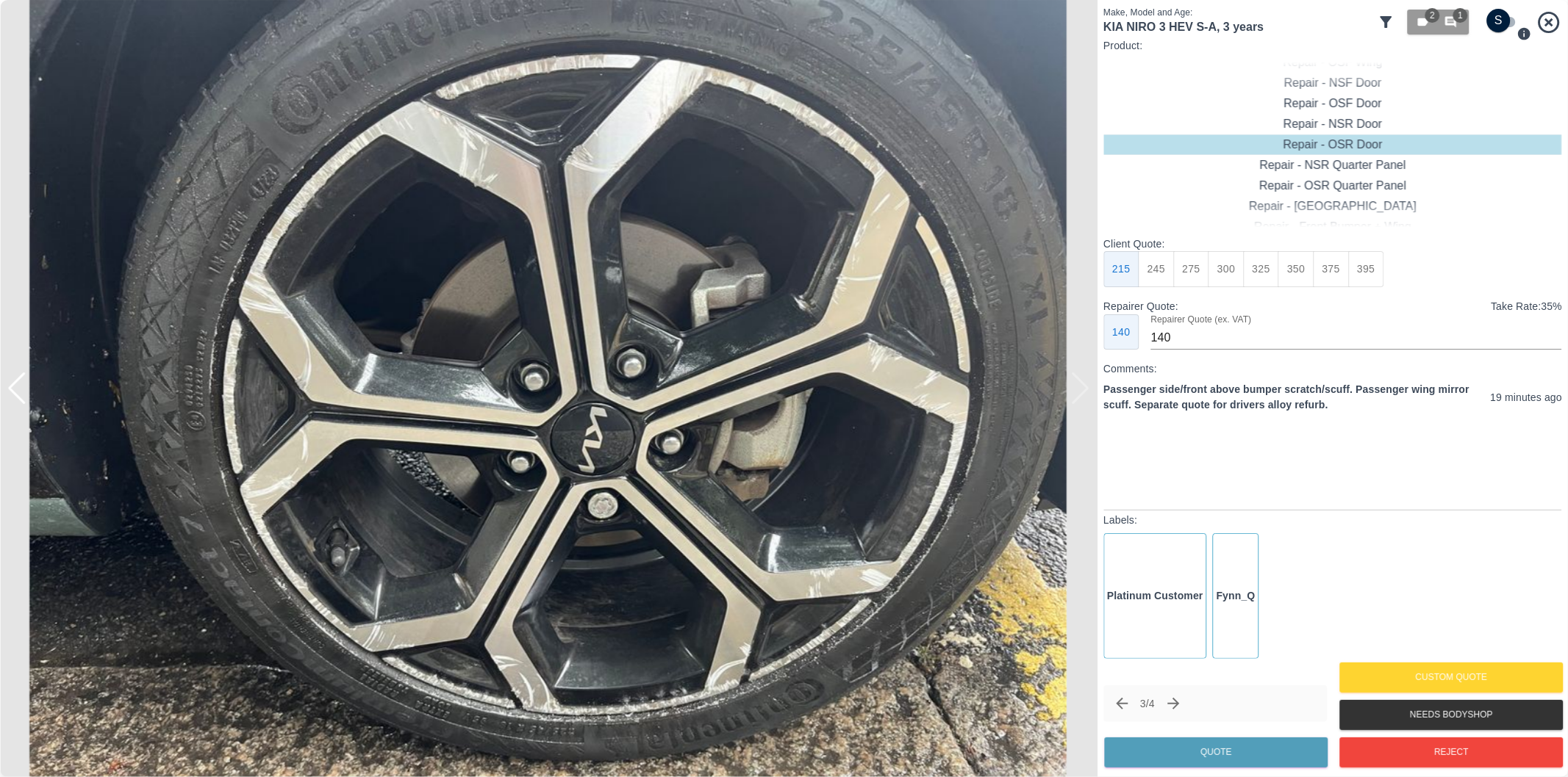
click at [1085, 389] on div at bounding box center [549, 388] width 1098 height 777
click at [13, 387] on div at bounding box center [7, 388] width 15 height 777
click at [20, 387] on div at bounding box center [17, 388] width 20 height 33
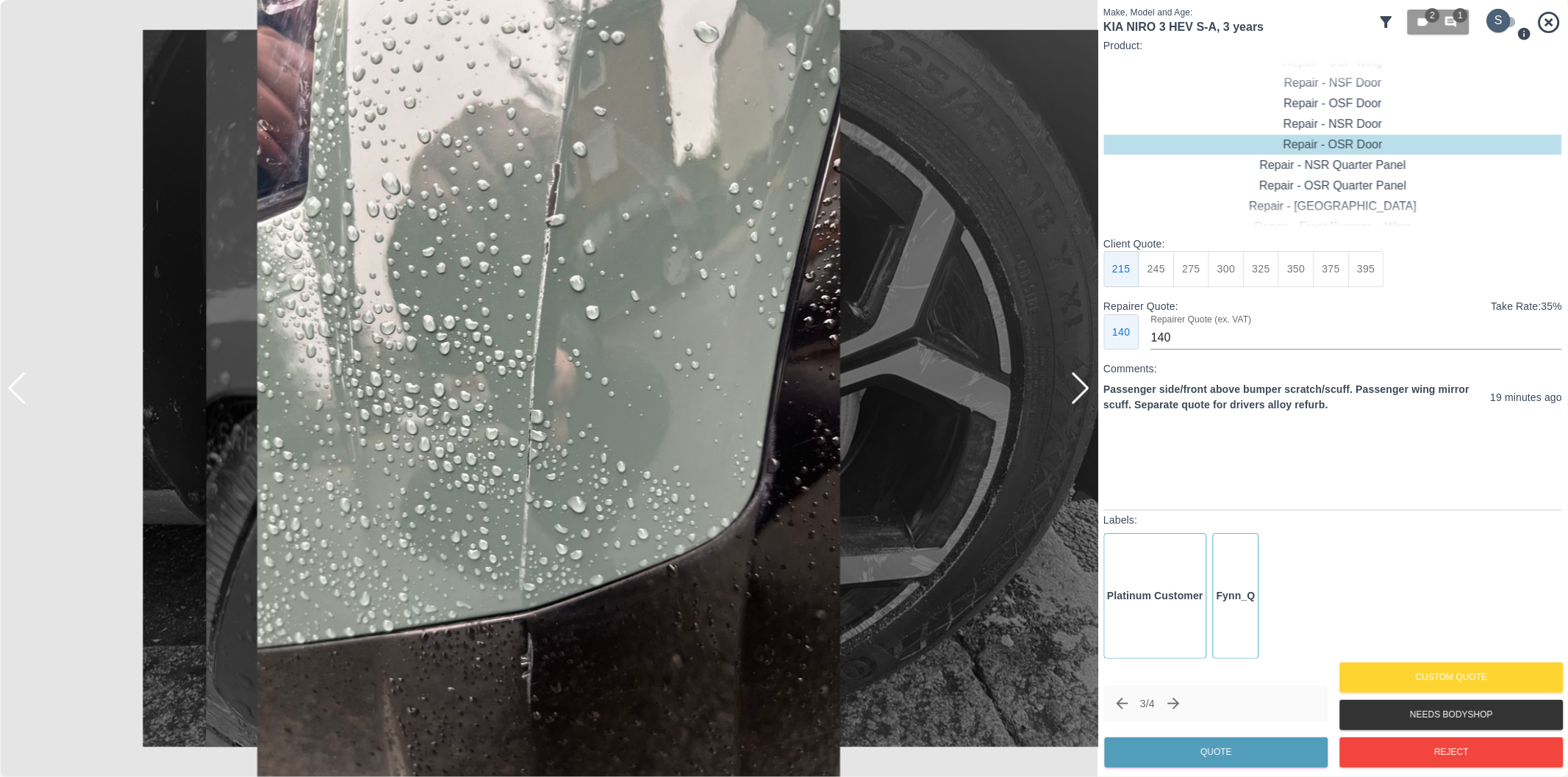
click at [1498, 20] on input "checkbox" at bounding box center [1499, 20] width 70 height 24
checkbox input "true"
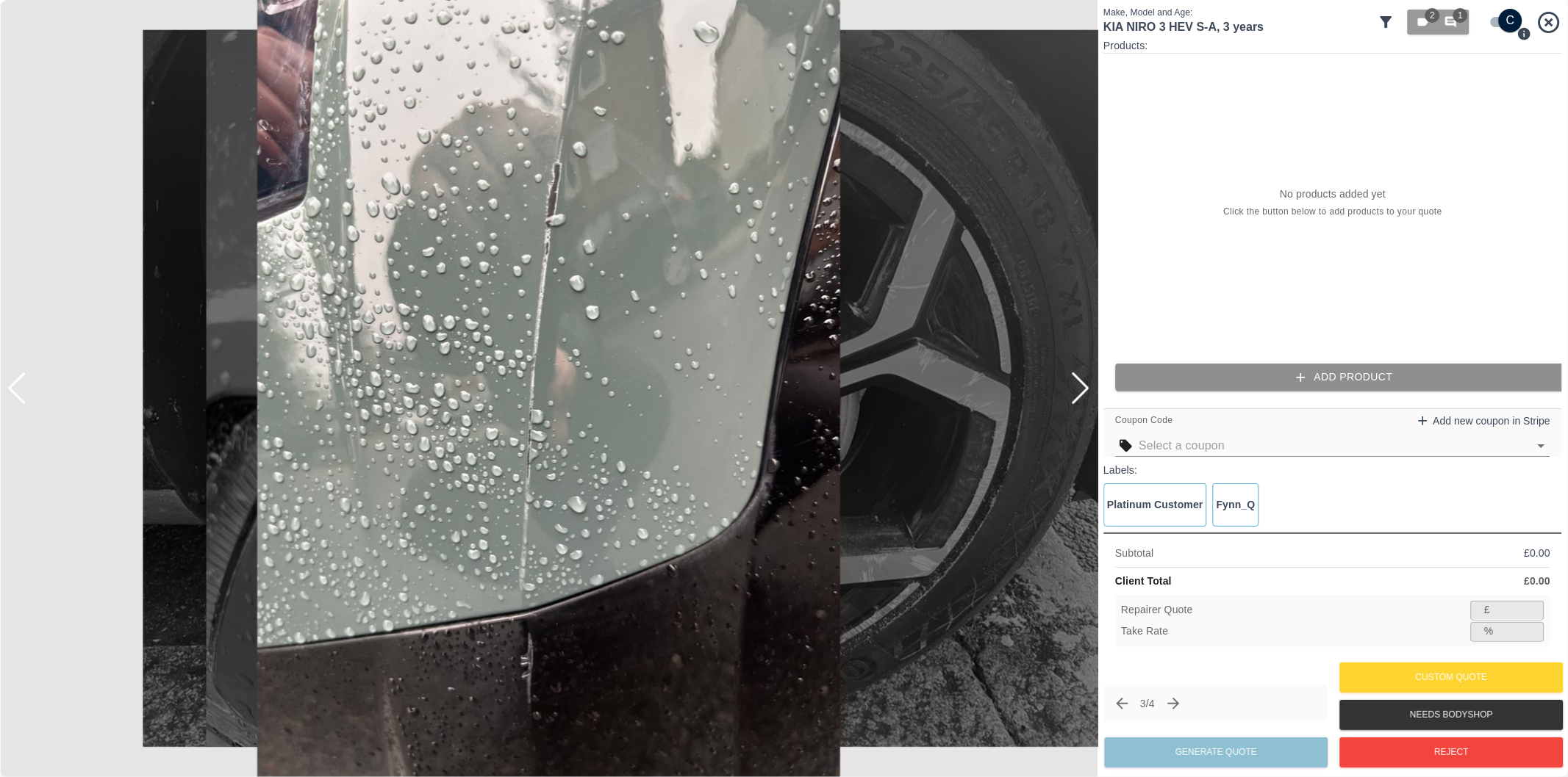
click at [1380, 371] on button "Add Product" at bounding box center [1344, 377] width 458 height 27
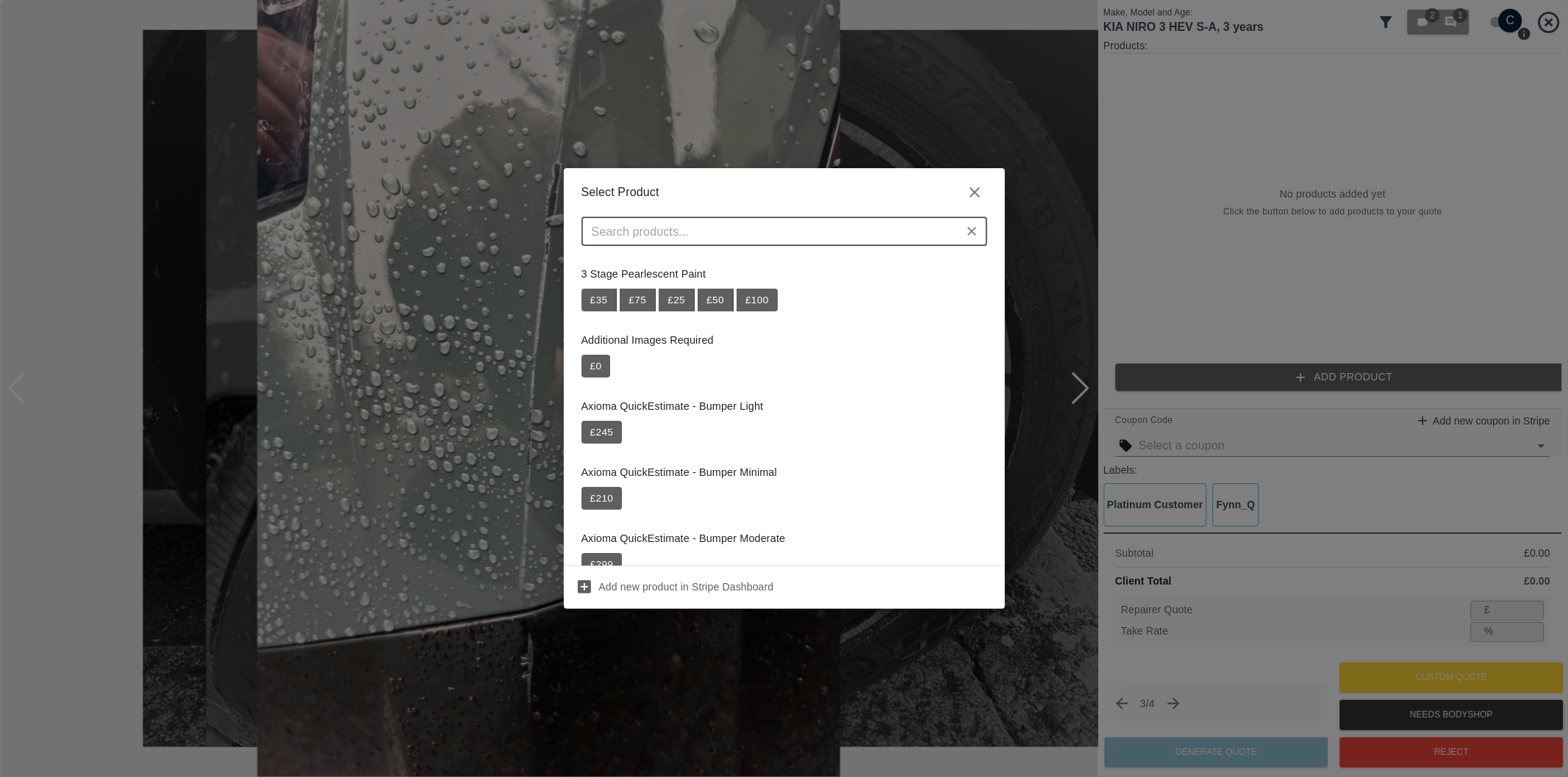
click at [757, 236] on input "text" at bounding box center [772, 231] width 373 height 20
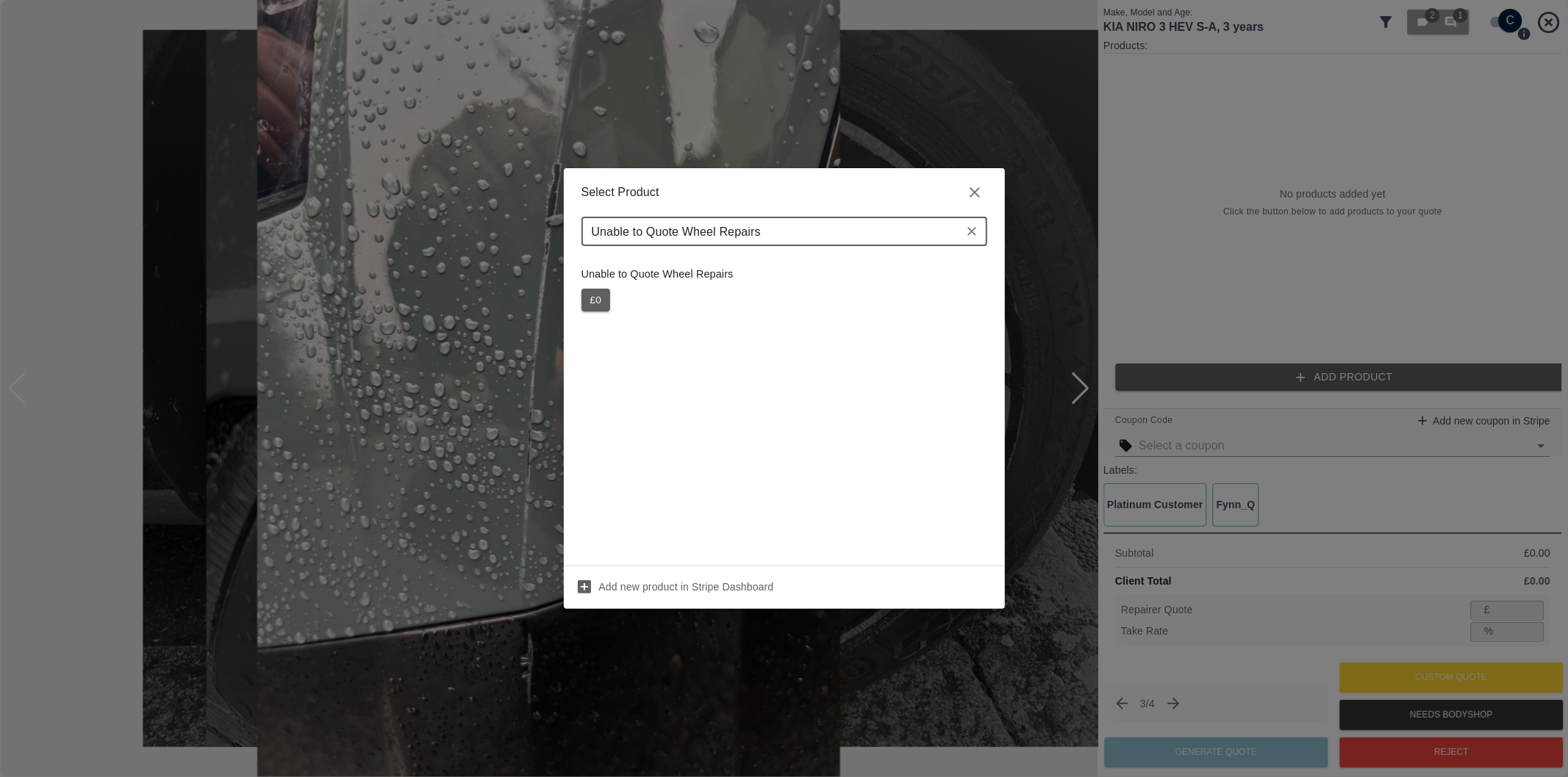
type input "Unable to Quote Wheel Repairs"
click at [593, 299] on button "£ 0" at bounding box center [595, 300] width 29 height 24
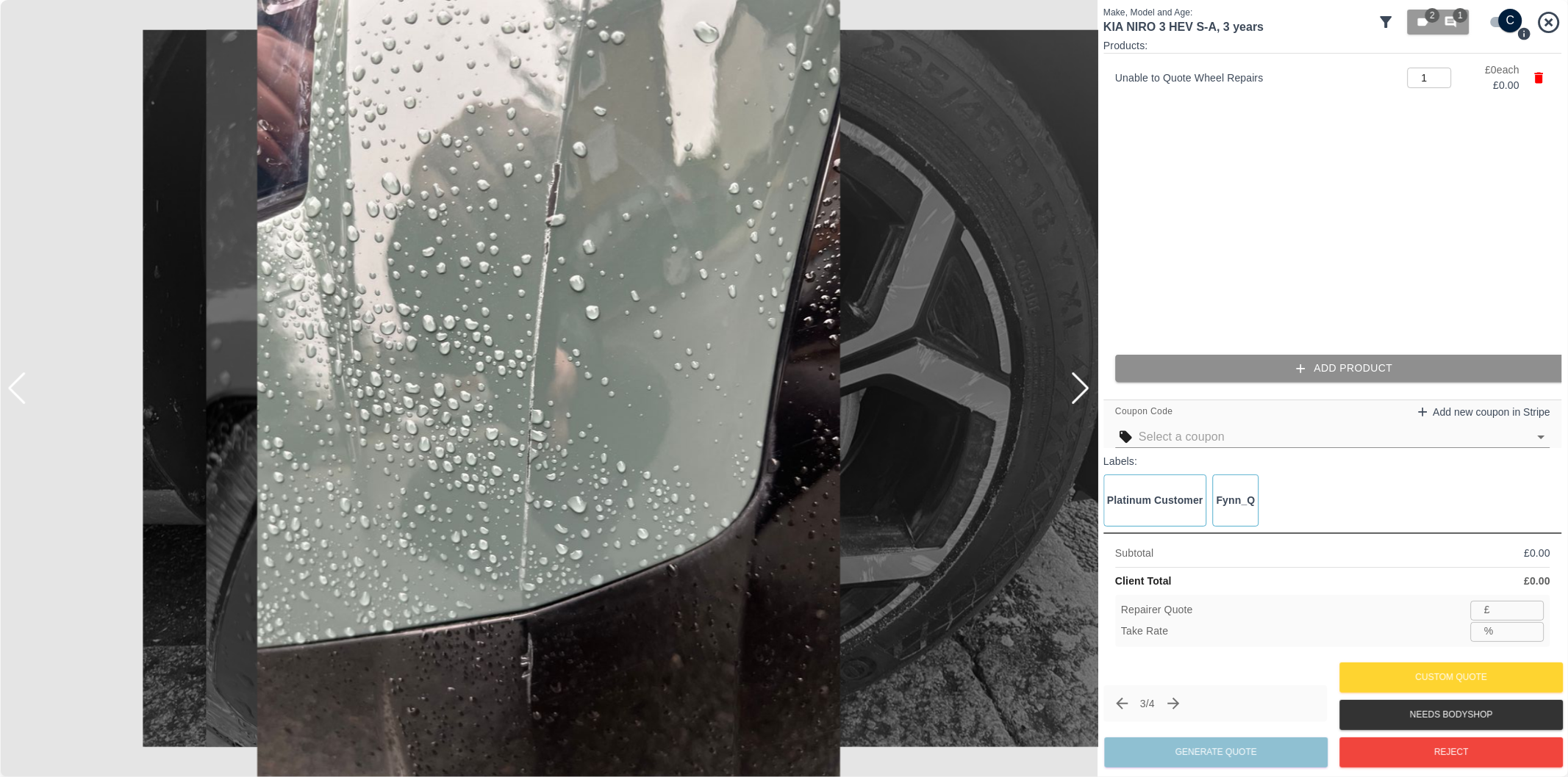
click at [1311, 375] on button "Add Product" at bounding box center [1344, 368] width 458 height 27
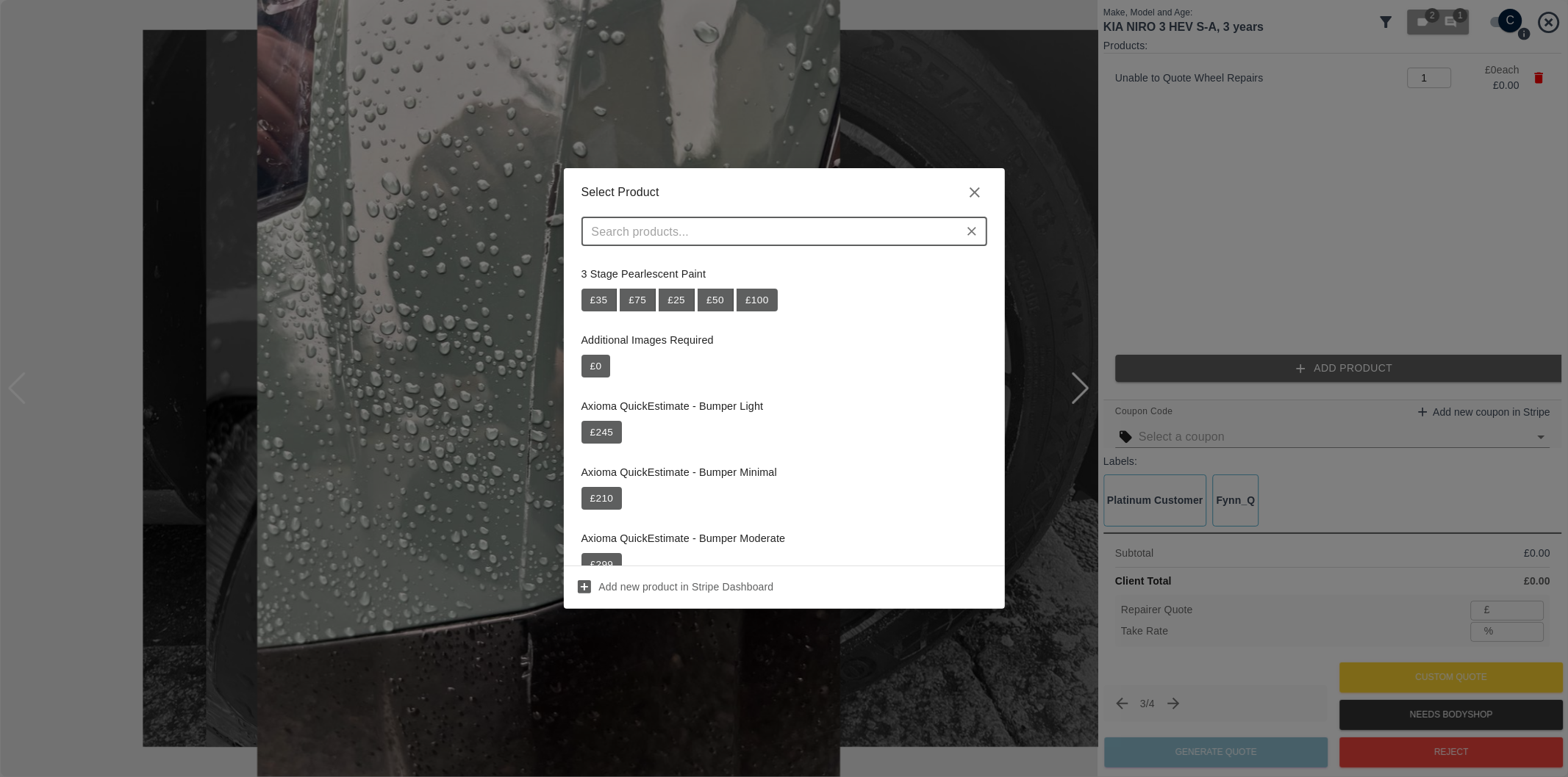
click at [779, 229] on input "text" at bounding box center [772, 231] width 373 height 20
paste input "Repair Front Bumper Corner"
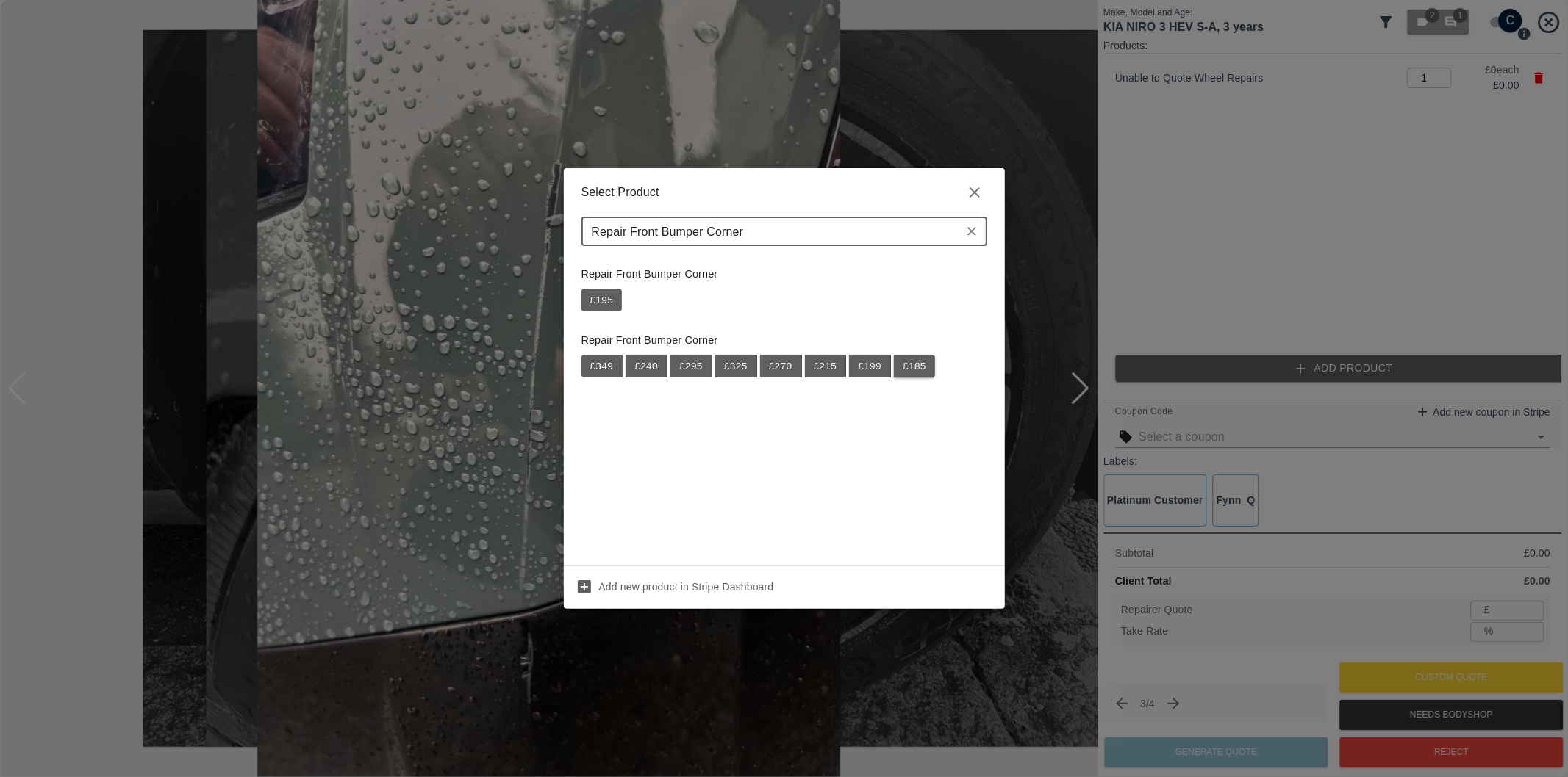
type input "Repair Front Bumper Corner"
click at [921, 371] on button "£ 185" at bounding box center [914, 367] width 41 height 24
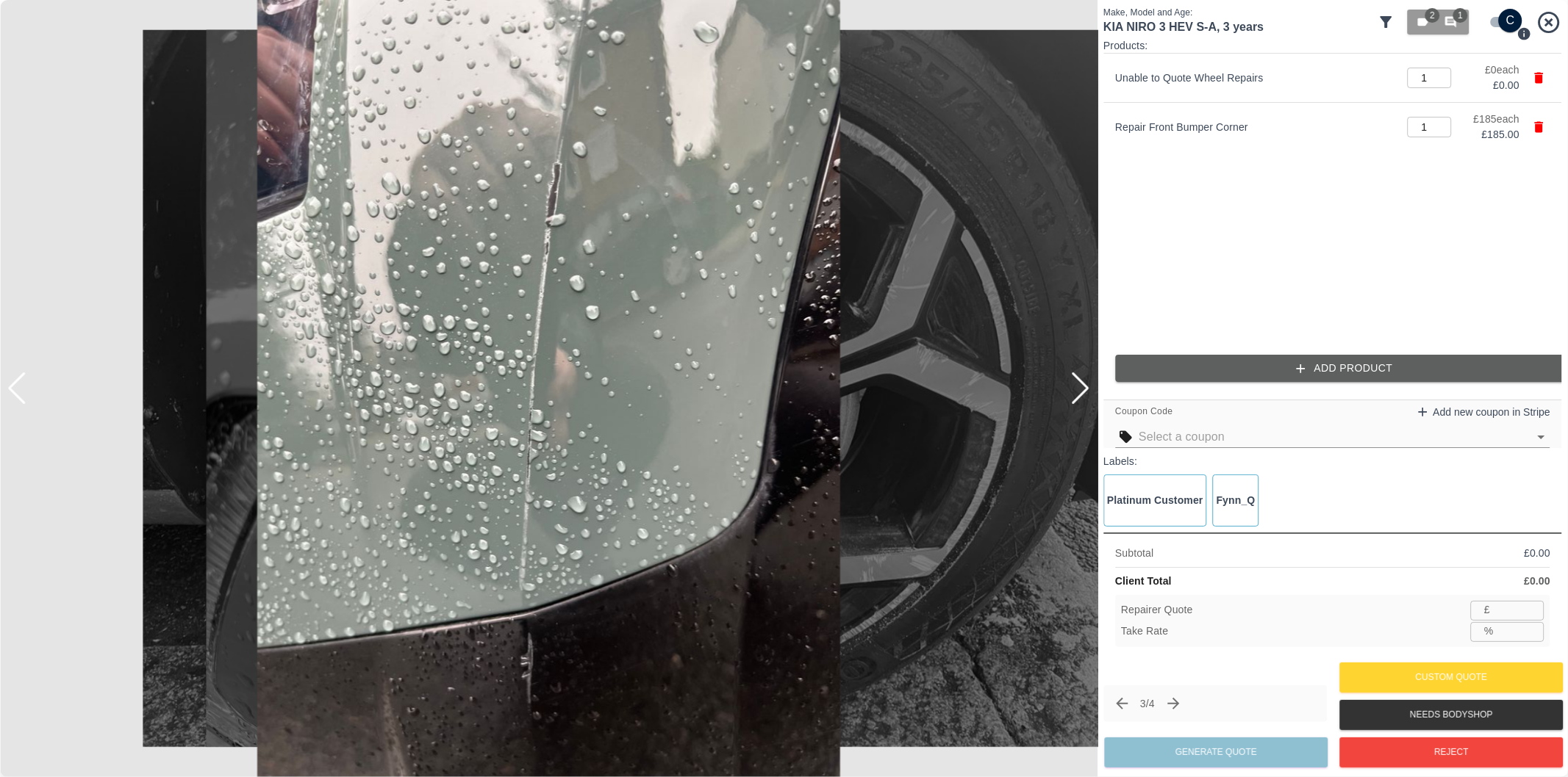
type input "120"
type input "35.1"
click at [1207, 370] on button "Add Product" at bounding box center [1344, 368] width 458 height 27
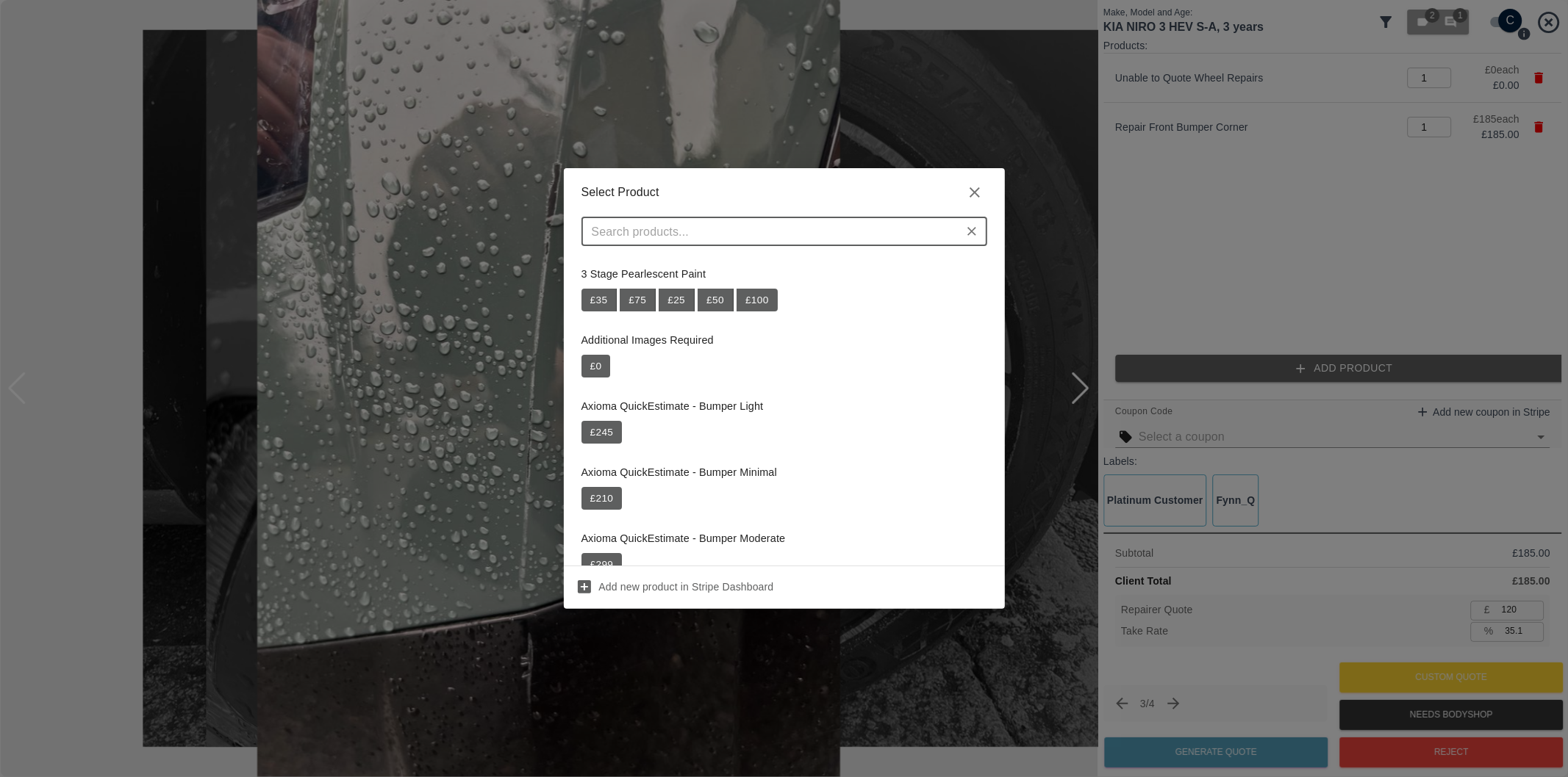
click at [726, 233] on input "text" at bounding box center [772, 231] width 373 height 20
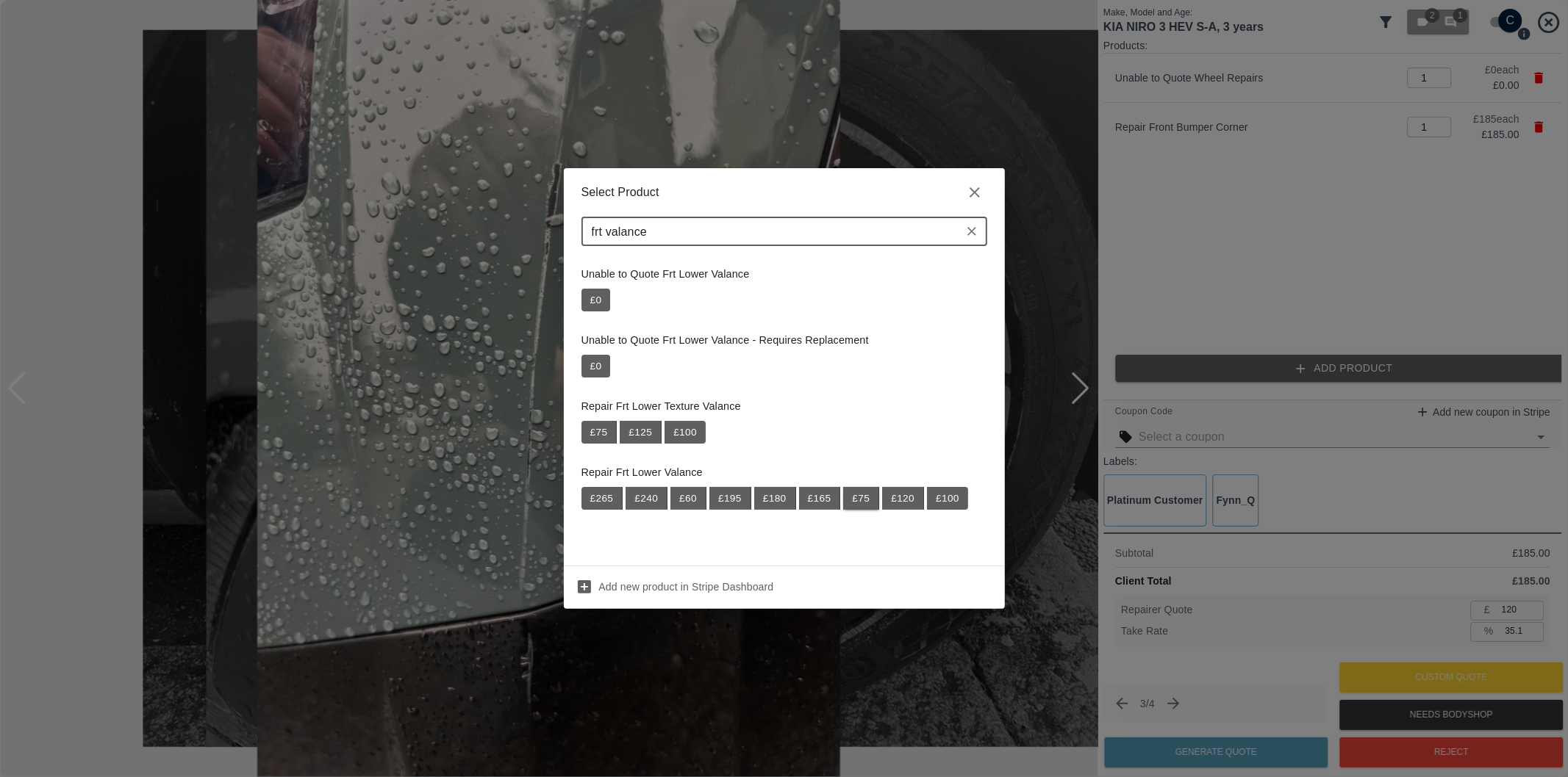
type input "frt valance"
click at [857, 500] on button "£ 75" at bounding box center [861, 498] width 36 height 24
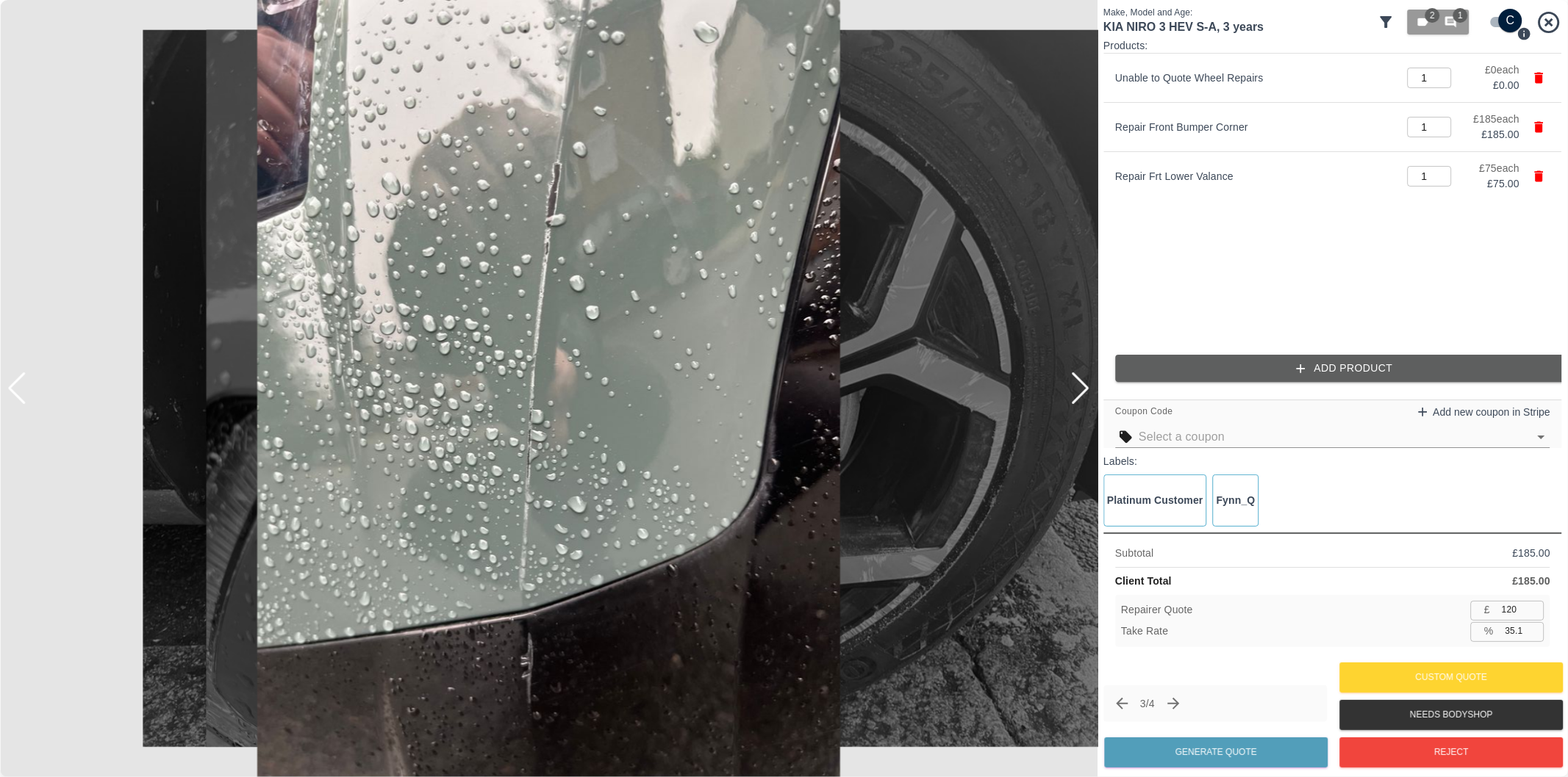
type input "169"
type input "35.0"
click at [1335, 372] on button "Add Product" at bounding box center [1344, 368] width 458 height 27
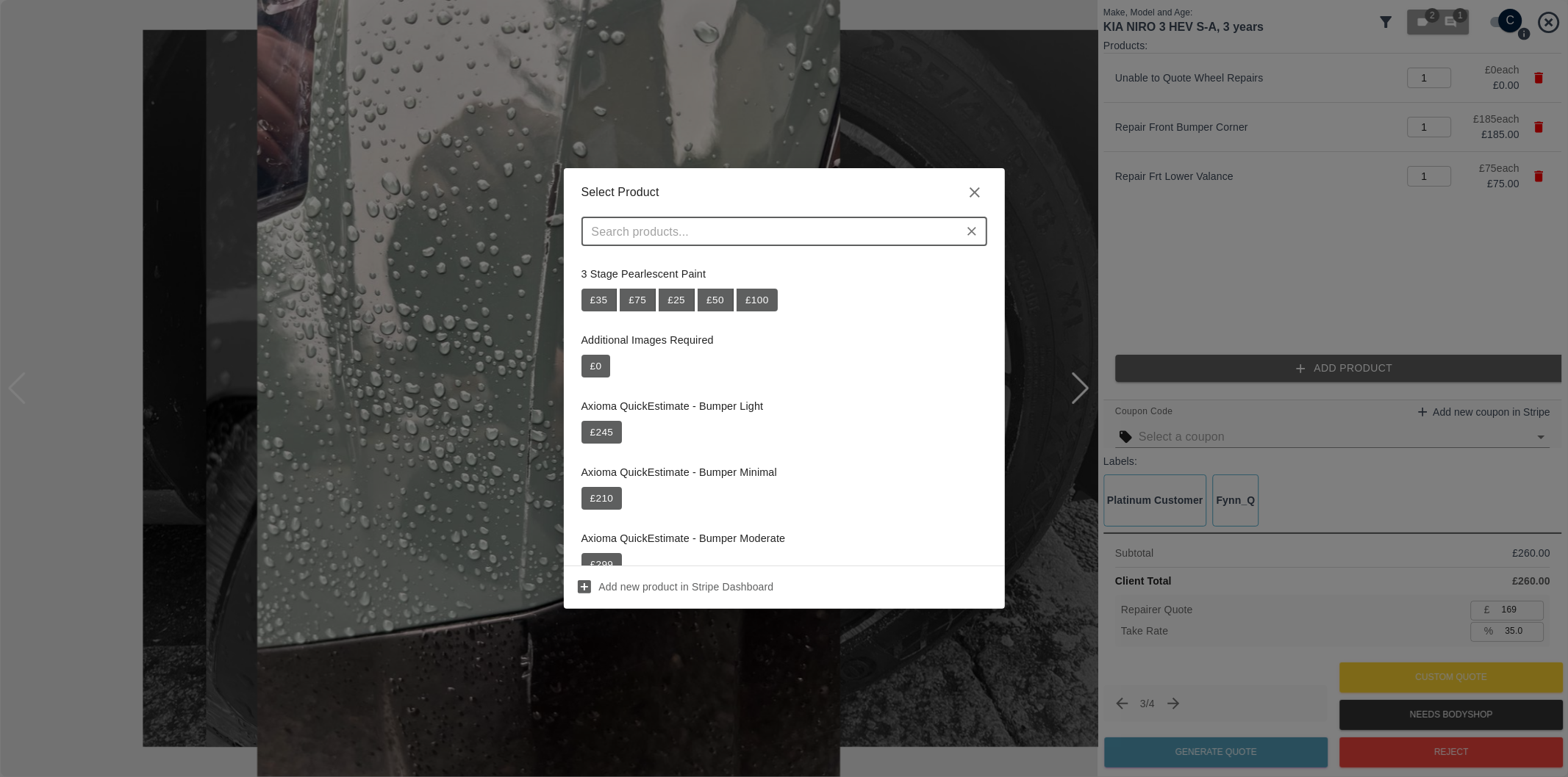
click at [772, 236] on input "text" at bounding box center [772, 231] width 373 height 20
paste input "Repair Door Mirror"
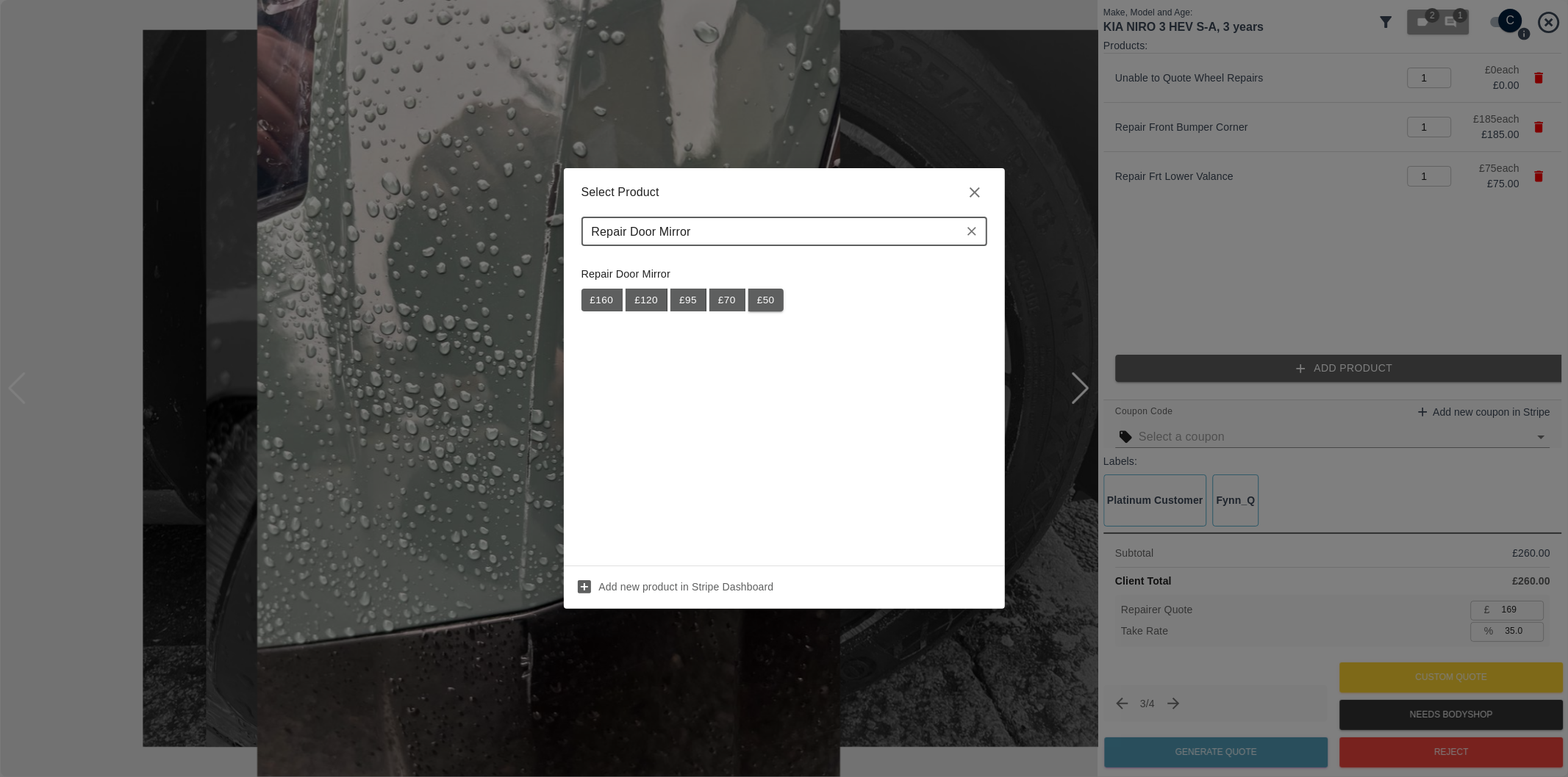
type input "Repair Door Mirror"
click at [765, 297] on button "£ 50" at bounding box center [766, 300] width 35 height 24
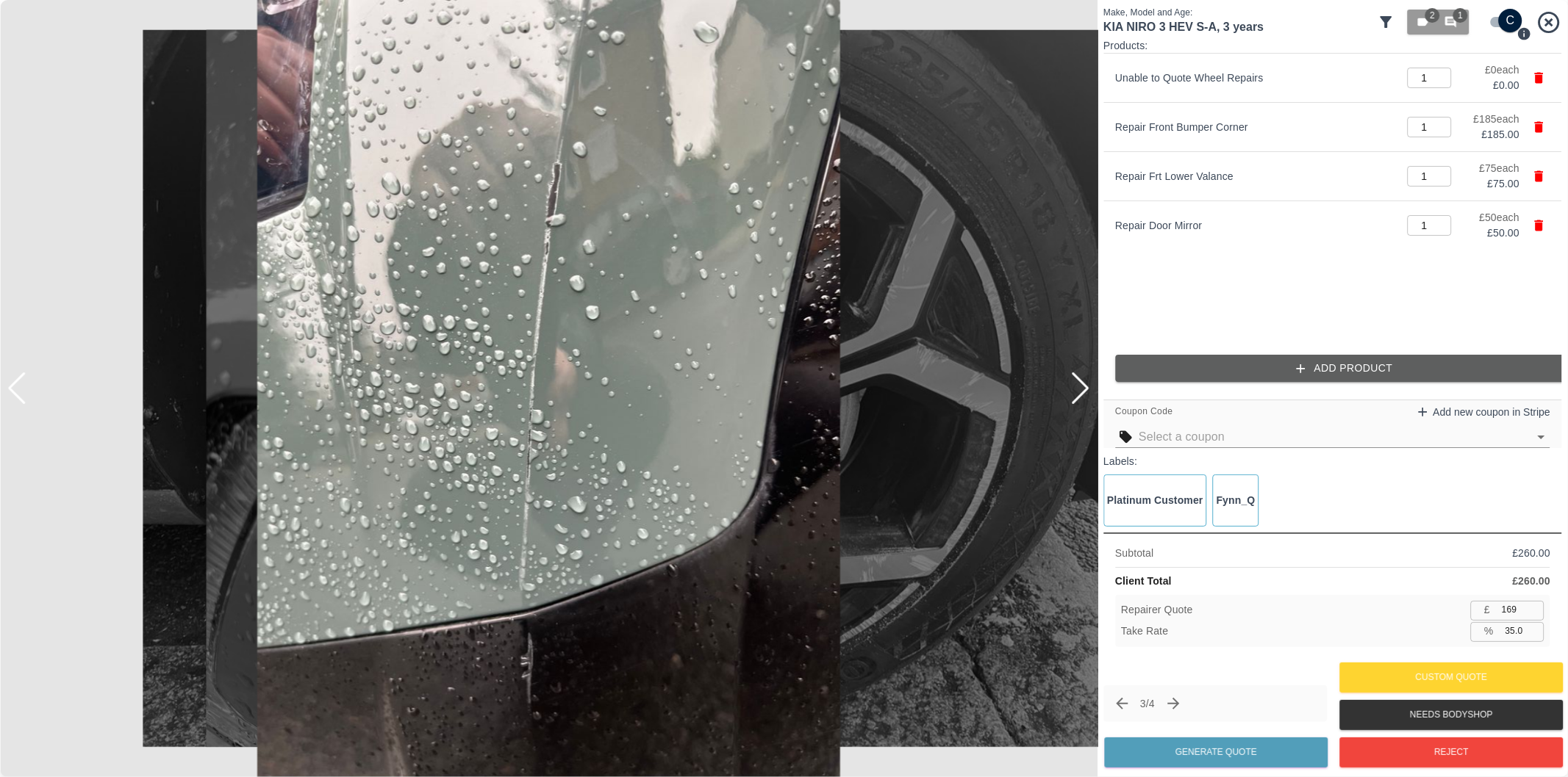
type input "201"
click at [1511, 632] on input "35.2" at bounding box center [1521, 631] width 45 height 18
type input "37.2"
type input "194"
type input "37.4"
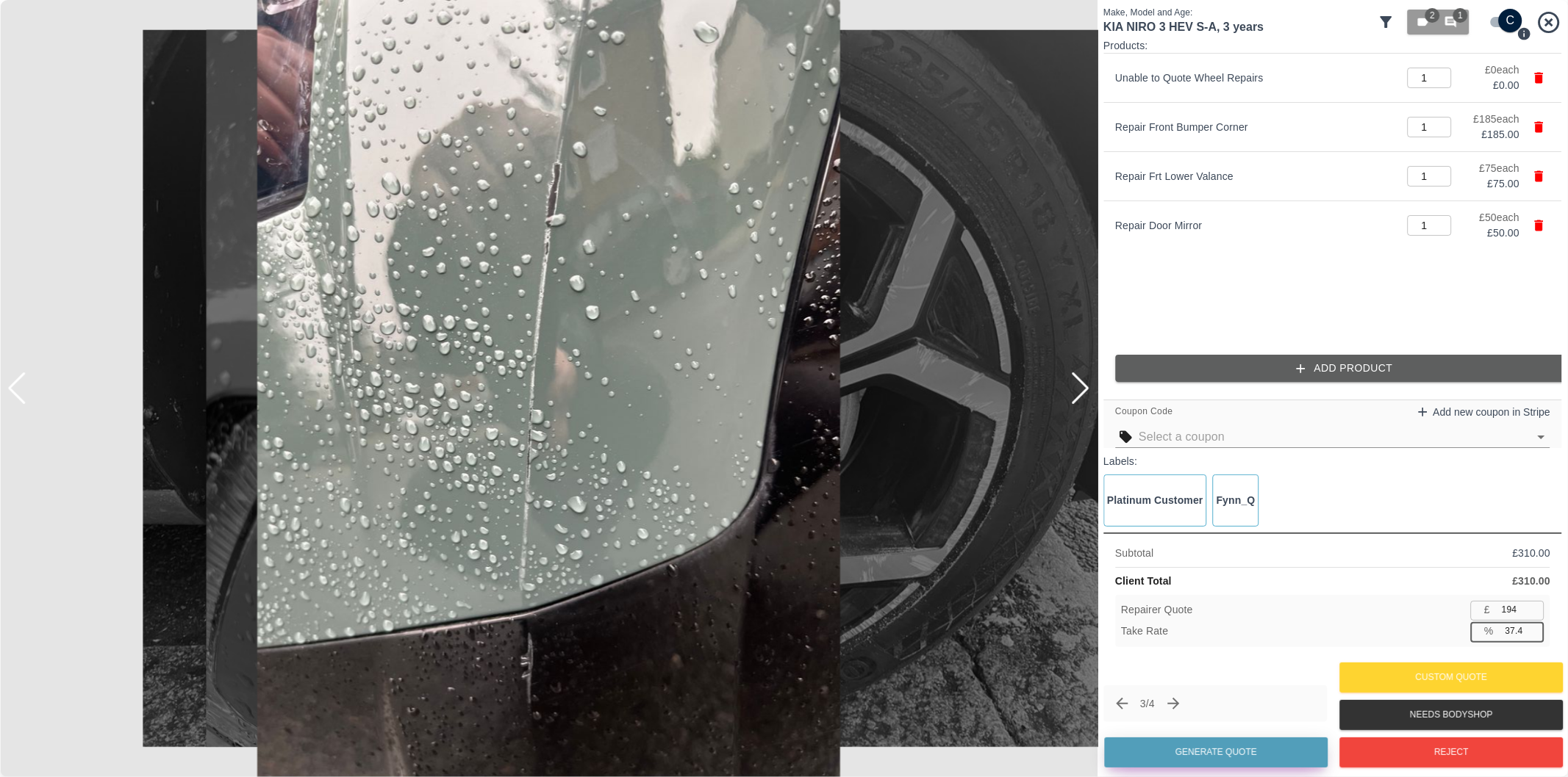
click at [1254, 751] on button "Generate Quote" at bounding box center [1215, 752] width 223 height 30
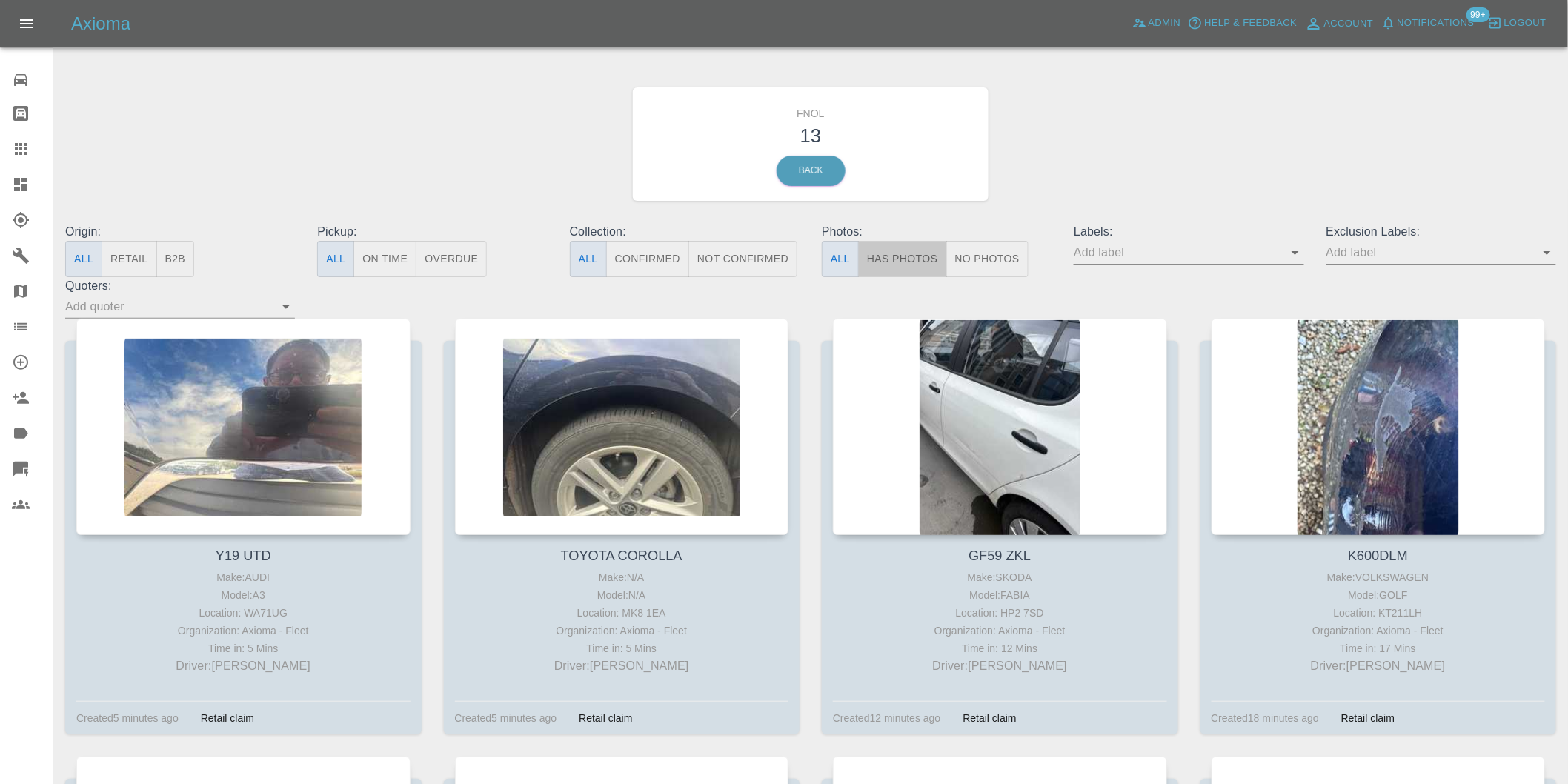
click at [913, 259] on button "Has Photos" at bounding box center [903, 259] width 89 height 36
click at [1553, 256] on icon "Open" at bounding box center [1548, 253] width 18 height 18
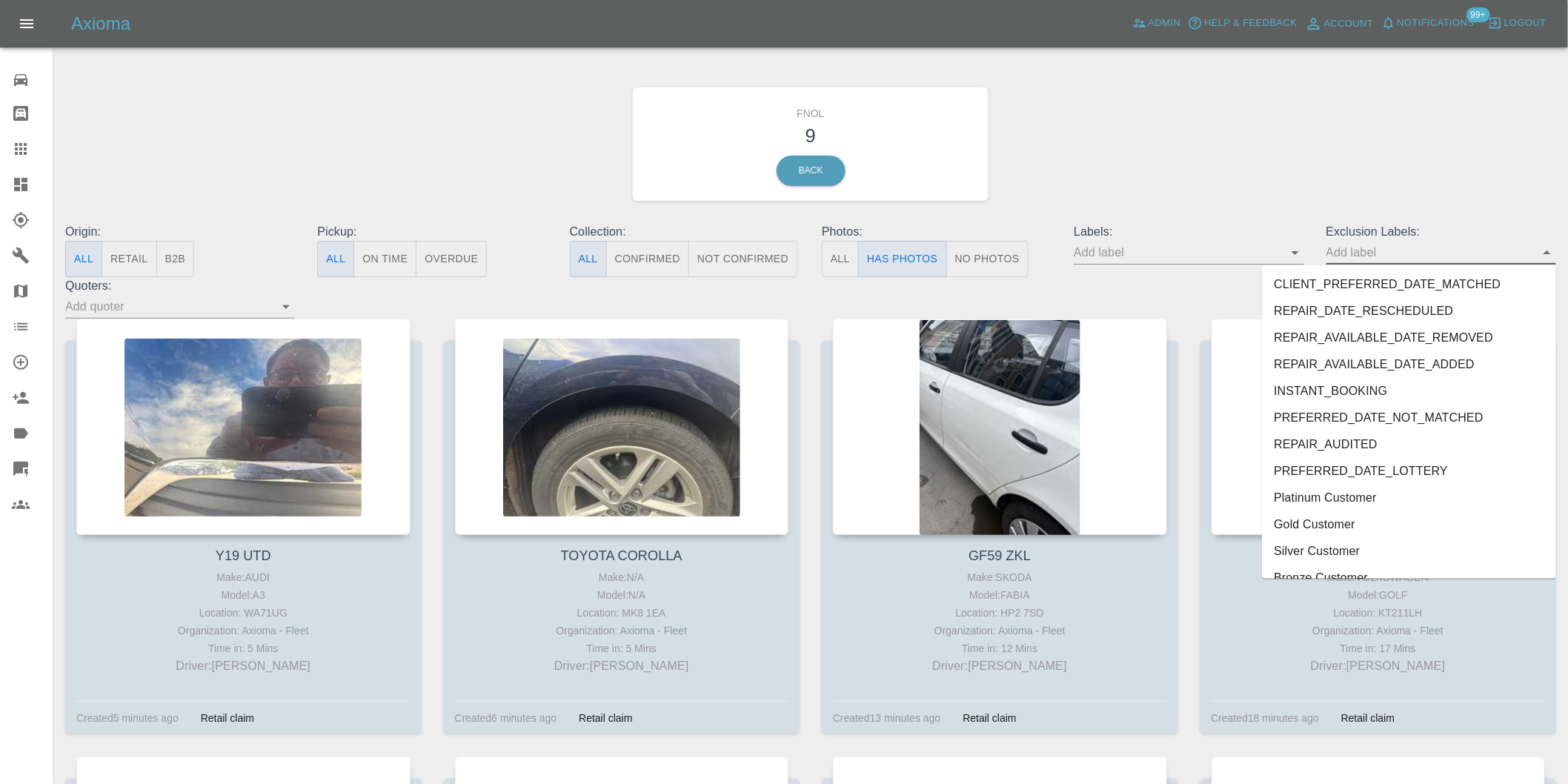
scroll to position [3192, 0]
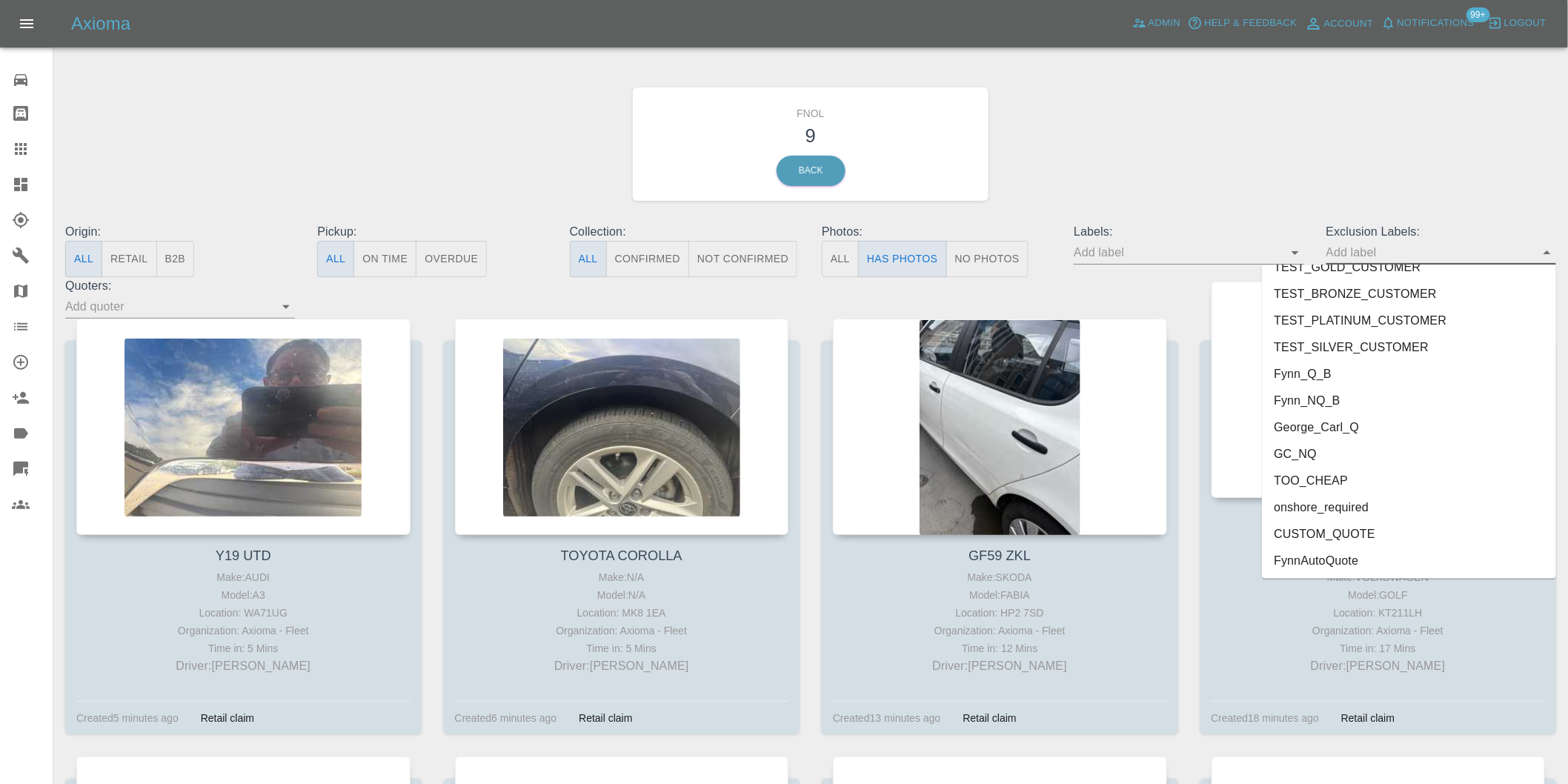
drag, startPoint x: 1321, startPoint y: 506, endPoint x: 1337, endPoint y: 490, distance: 22.6
click at [1321, 506] on li "onshore_required" at bounding box center [1409, 507] width 294 height 27
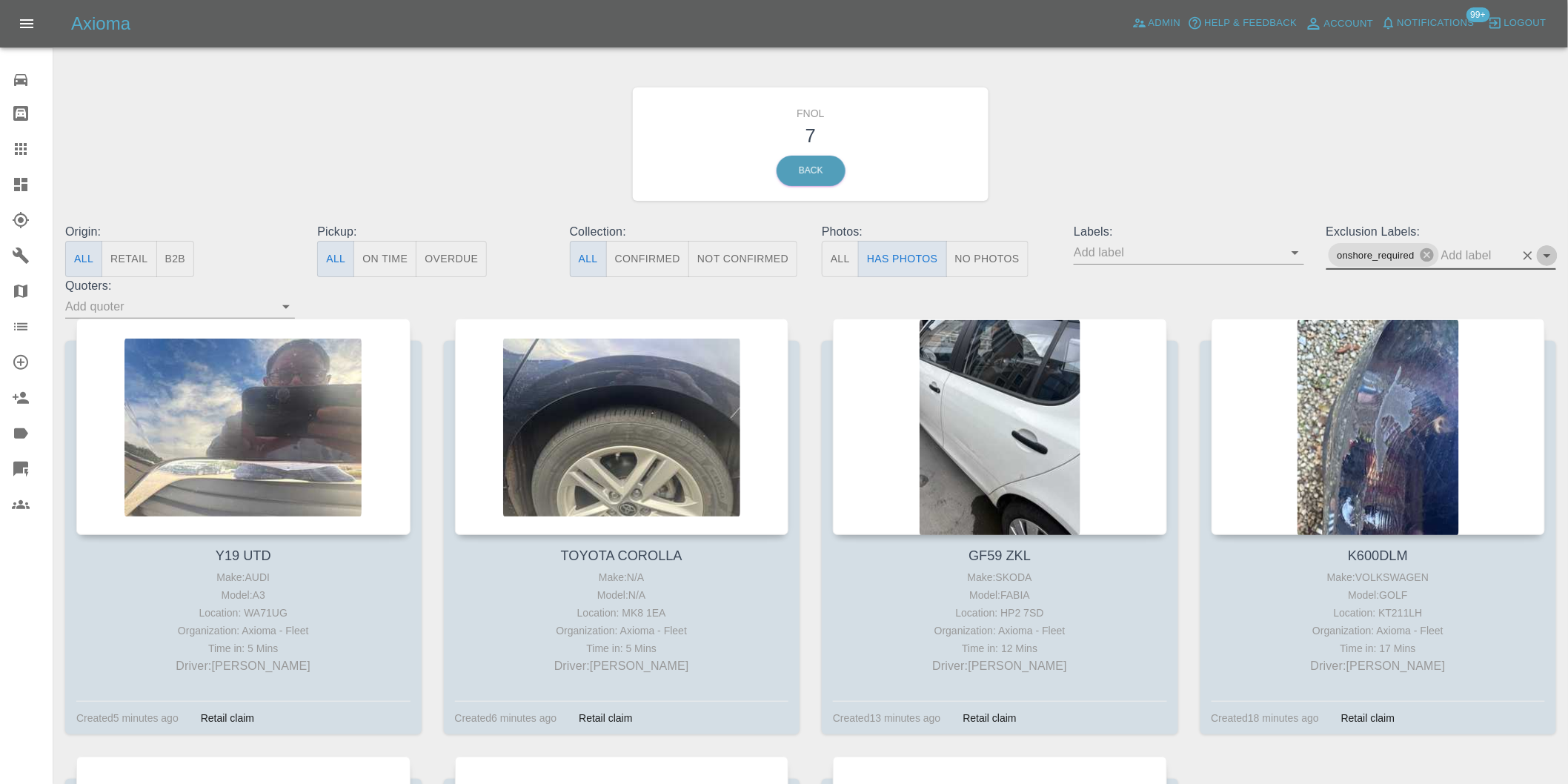
click at [1545, 253] on icon "Open" at bounding box center [1548, 255] width 18 height 18
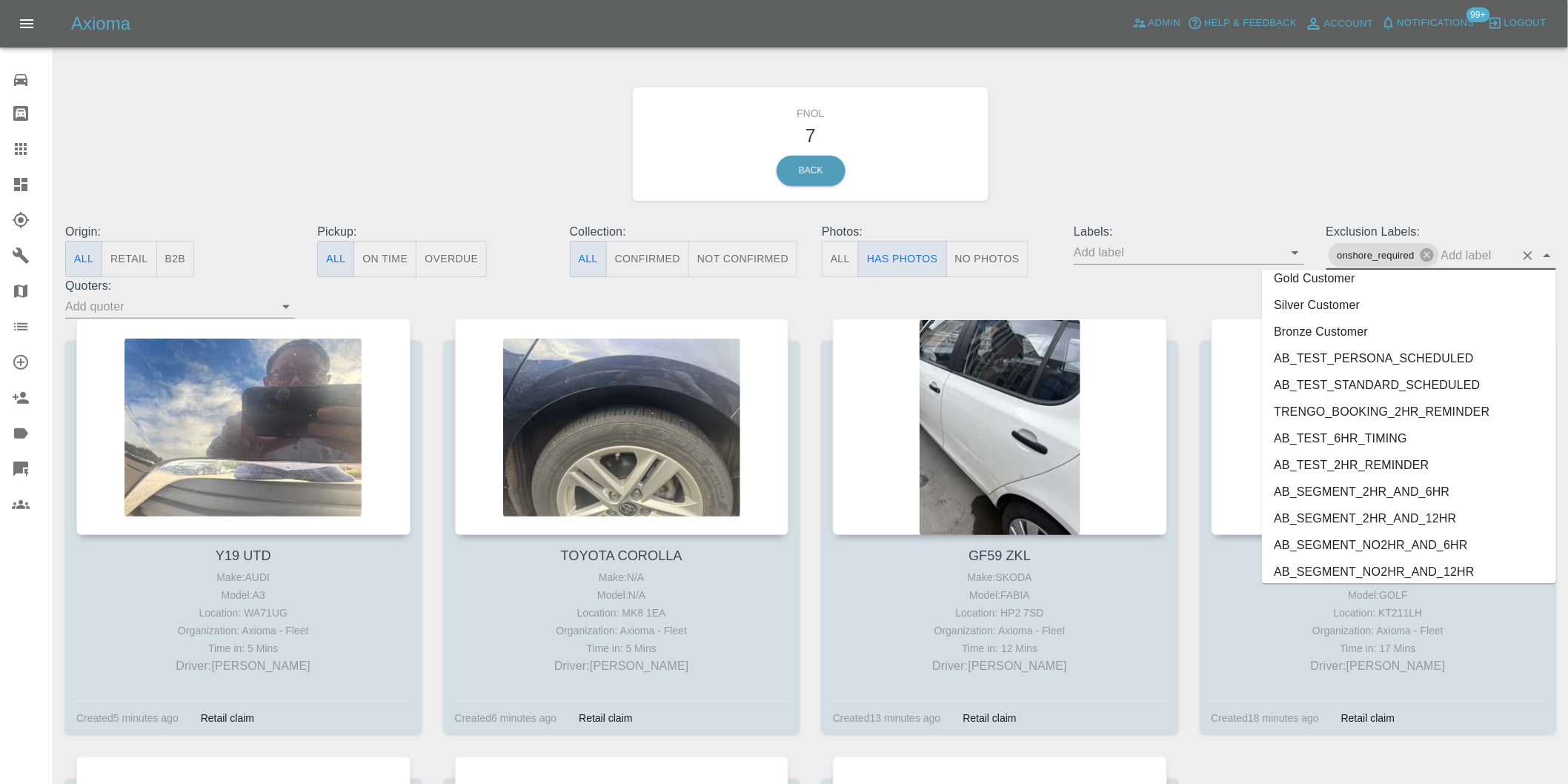
scroll to position [3165, 0]
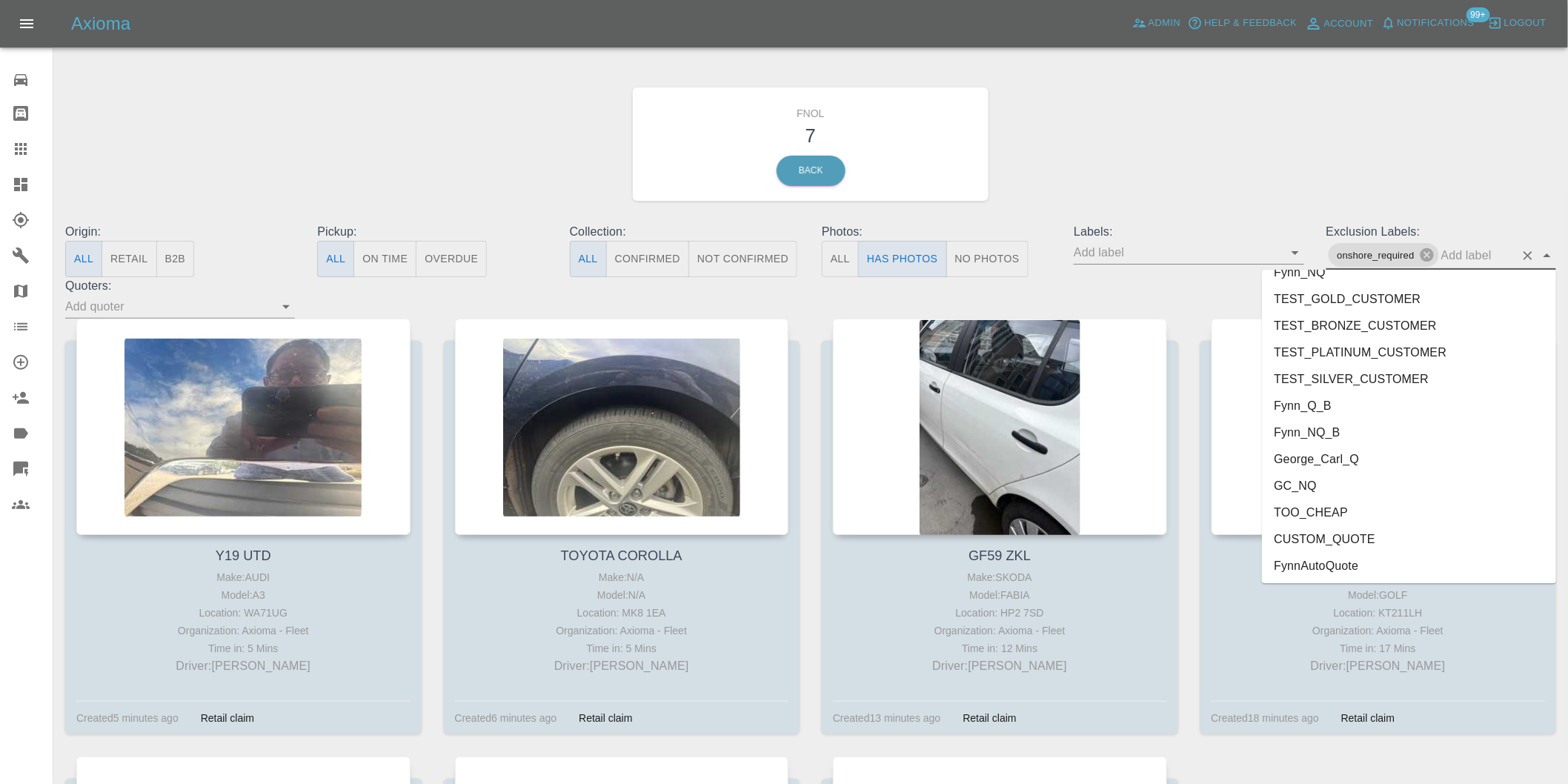
click at [1321, 457] on li "George_Carl_Q" at bounding box center [1409, 459] width 294 height 27
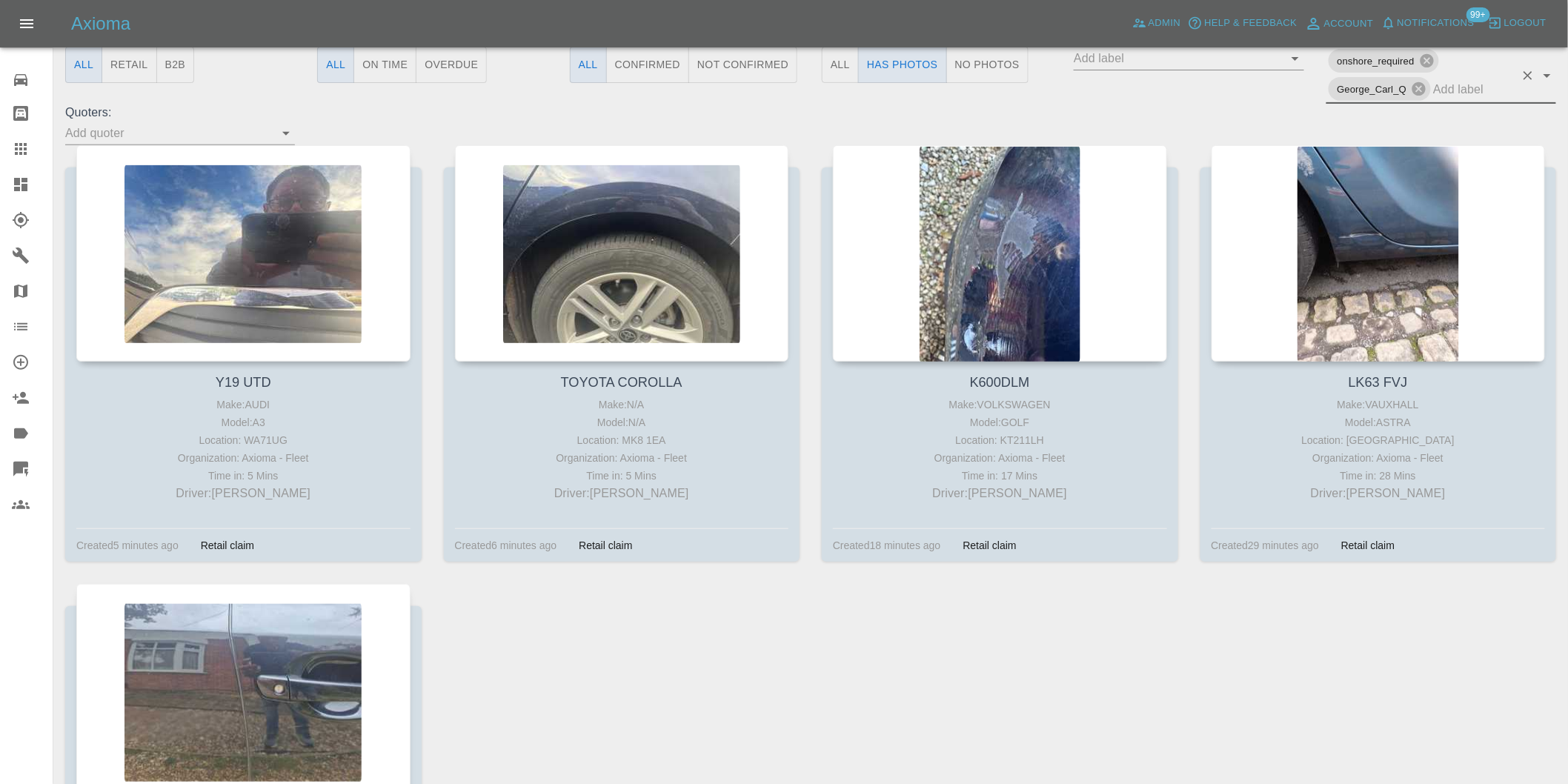
scroll to position [0, 0]
